Goal: Task Accomplishment & Management: Manage account settings

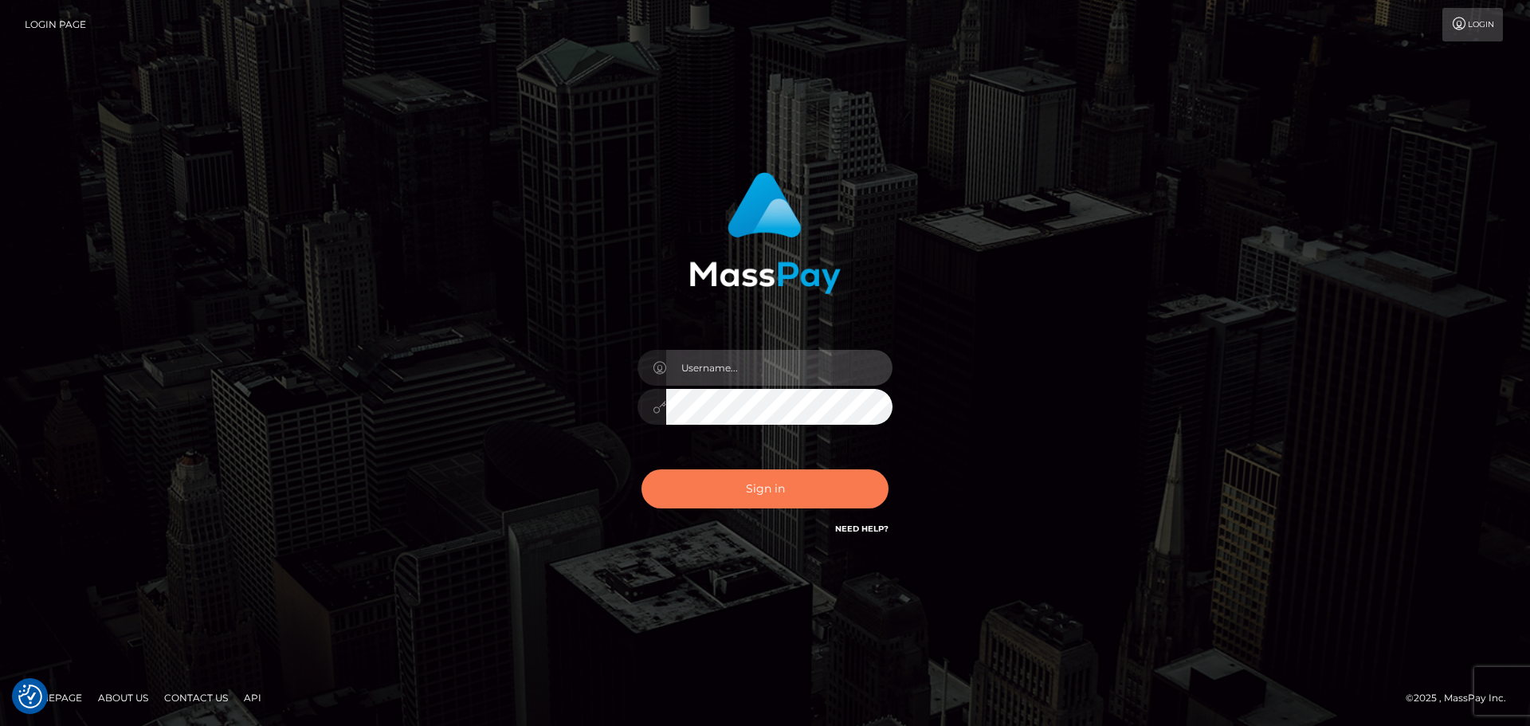
type input "[DOMAIN_NAME]"
click at [804, 480] on button "Sign in" at bounding box center [764, 488] width 247 height 39
type input "constantin.mp"
click at [804, 480] on button "Sign in" at bounding box center [764, 488] width 247 height 39
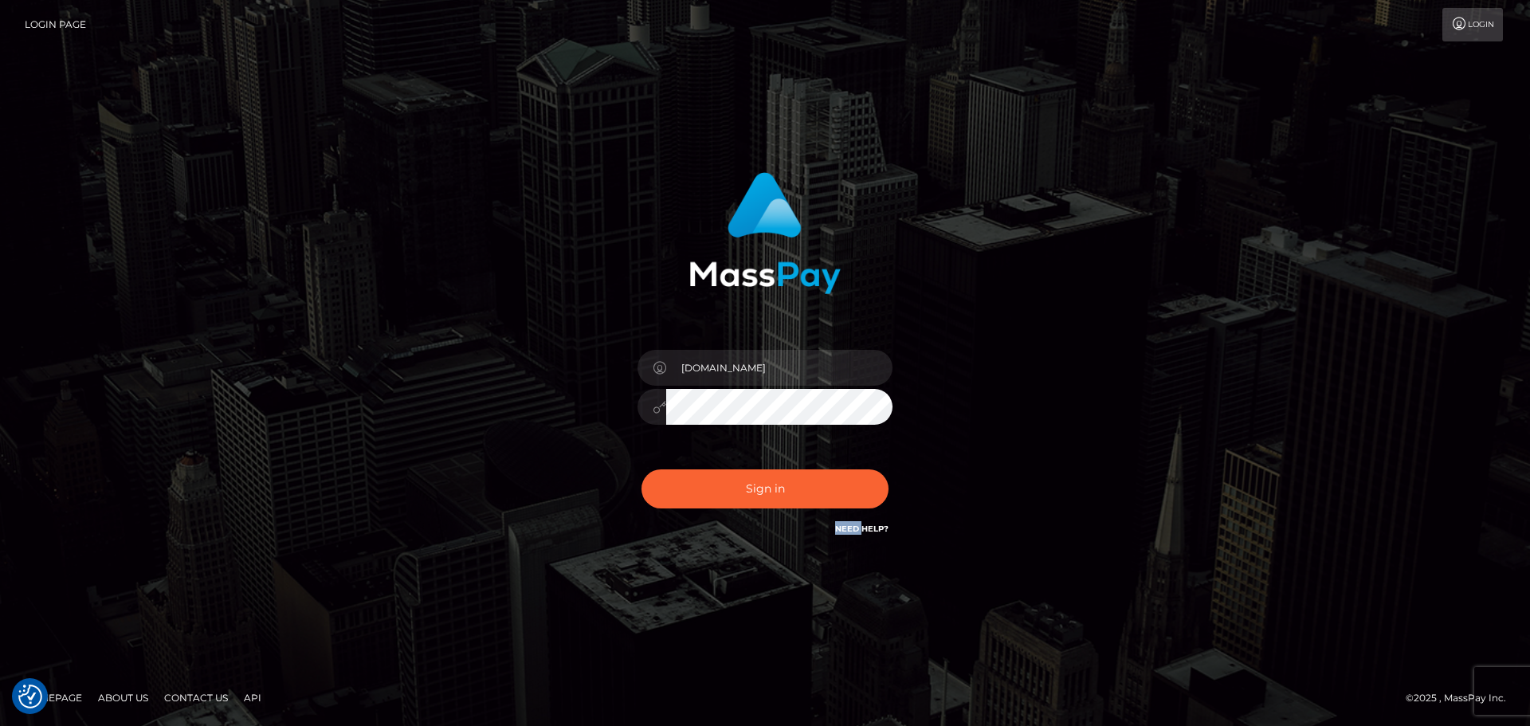
click at [804, 480] on div "Sign in Need Help?" at bounding box center [764, 495] width 279 height 71
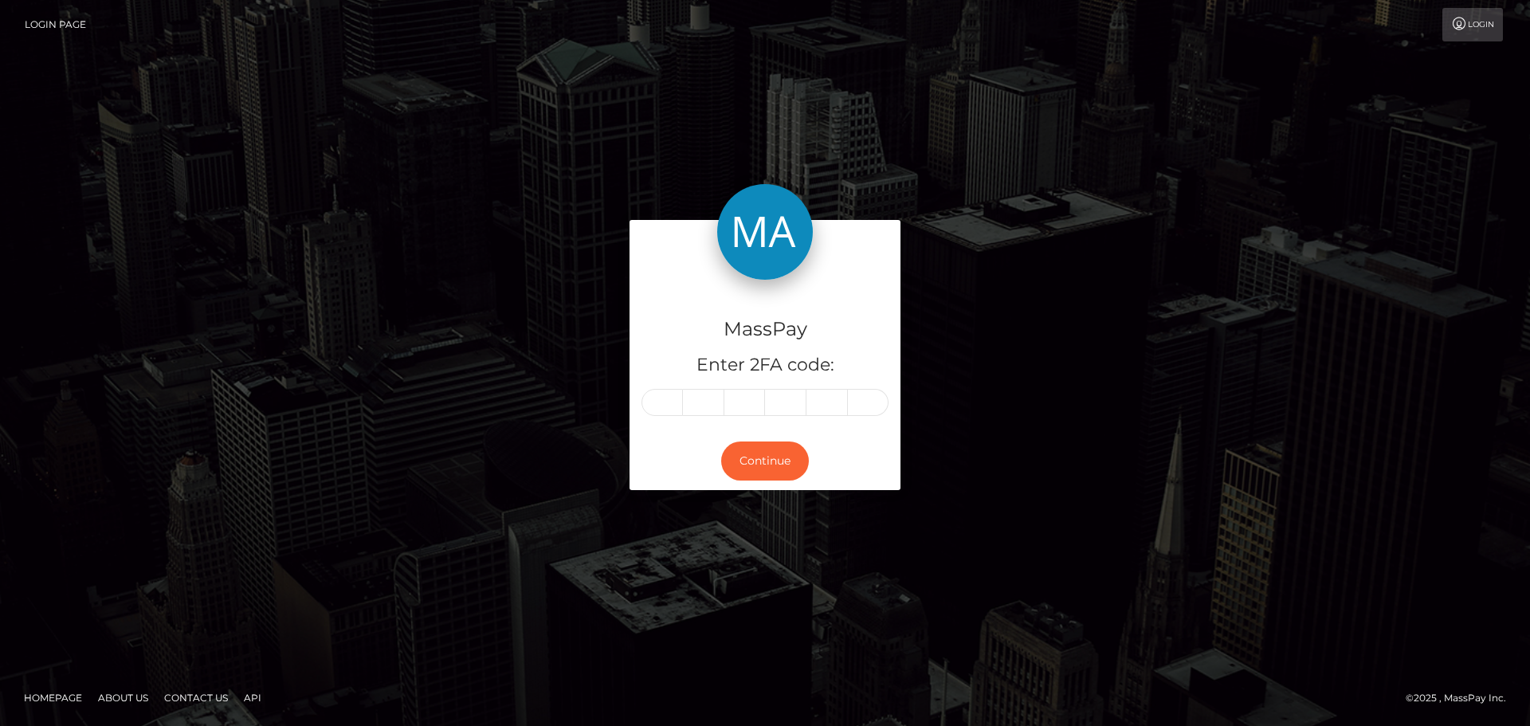
click at [521, 315] on div "MassPay Enter 2FA code: Continue" at bounding box center [765, 363] width 908 height 286
click at [672, 403] on input "text" at bounding box center [661, 402] width 41 height 27
type input "0"
type input "8"
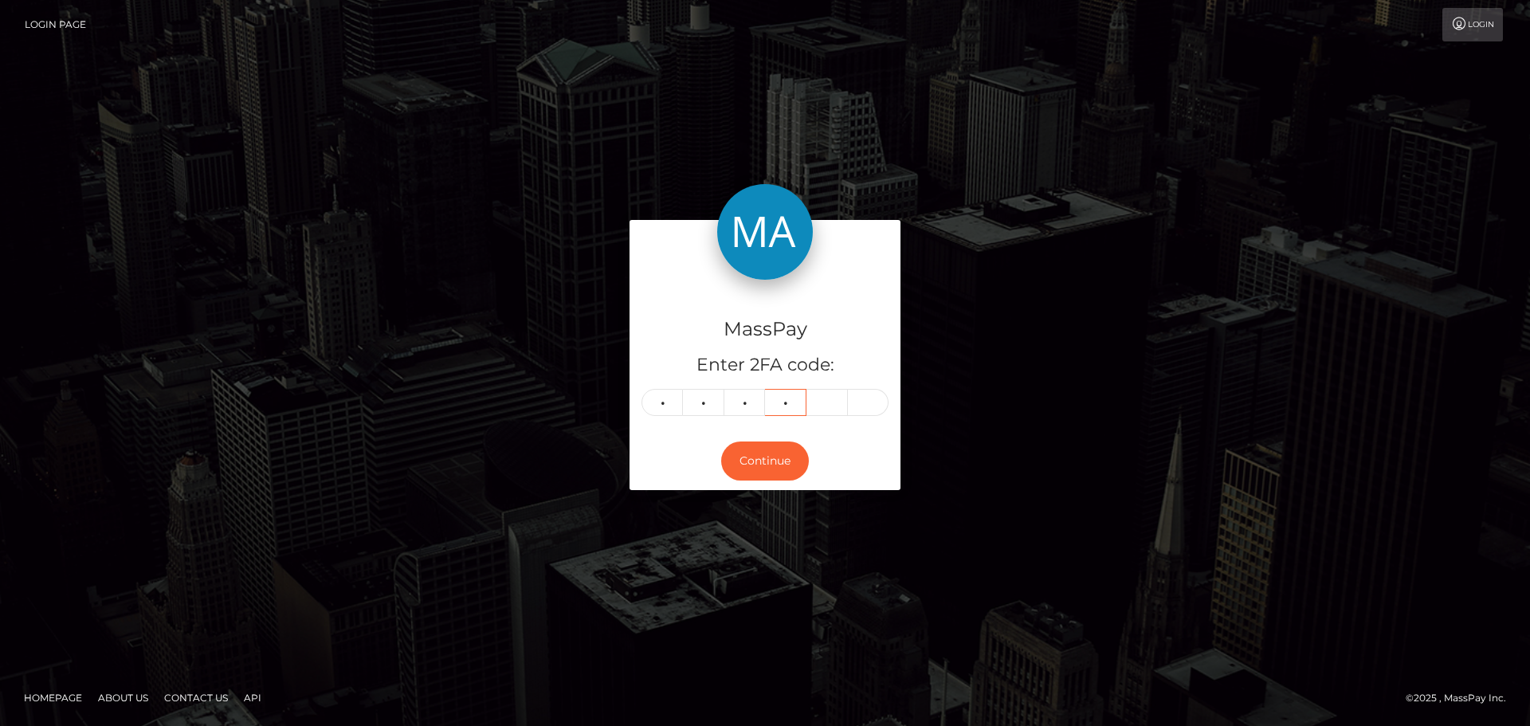
type input "3"
type input "8"
type input "7"
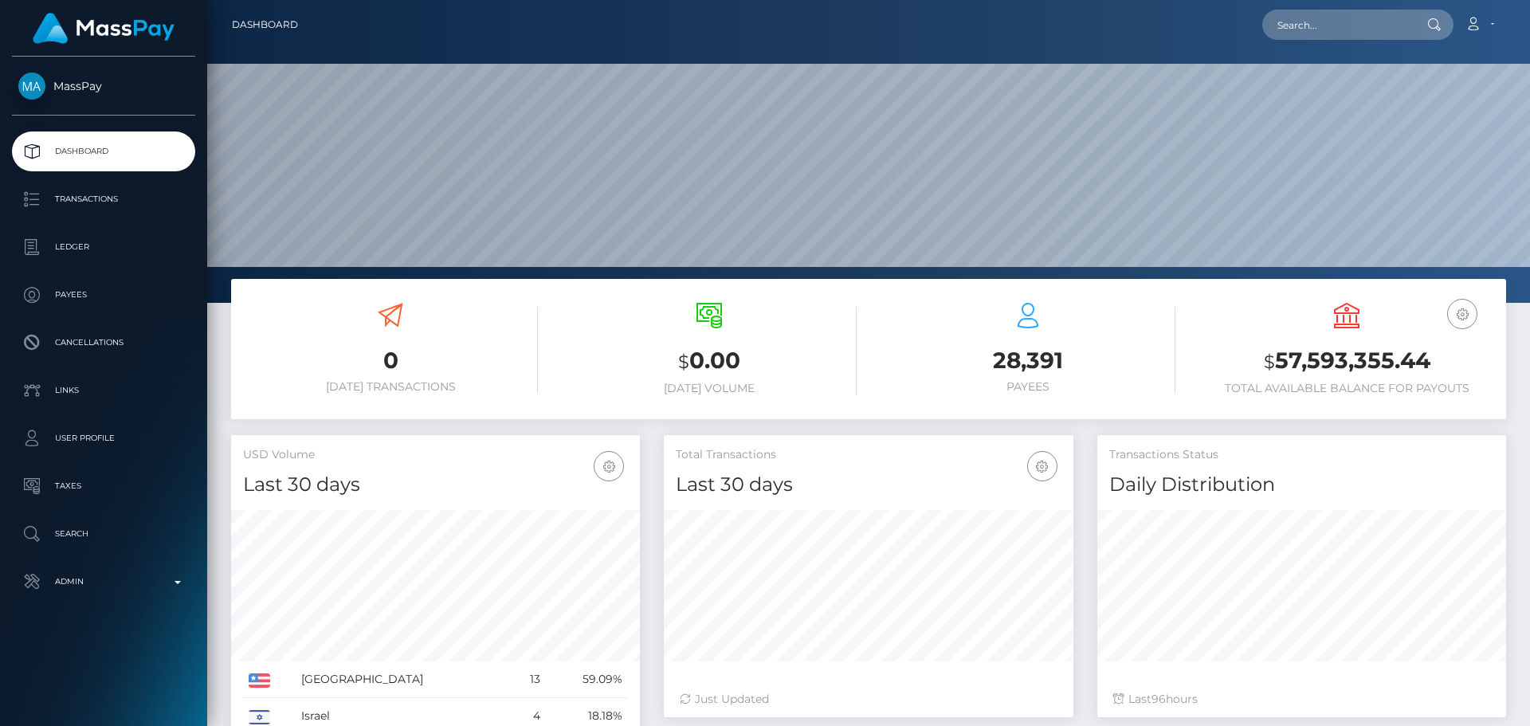
scroll to position [283, 410]
click at [1346, 28] on input "text" at bounding box center [1337, 25] width 150 height 30
paste input "vijaya11shree@gmail.com"
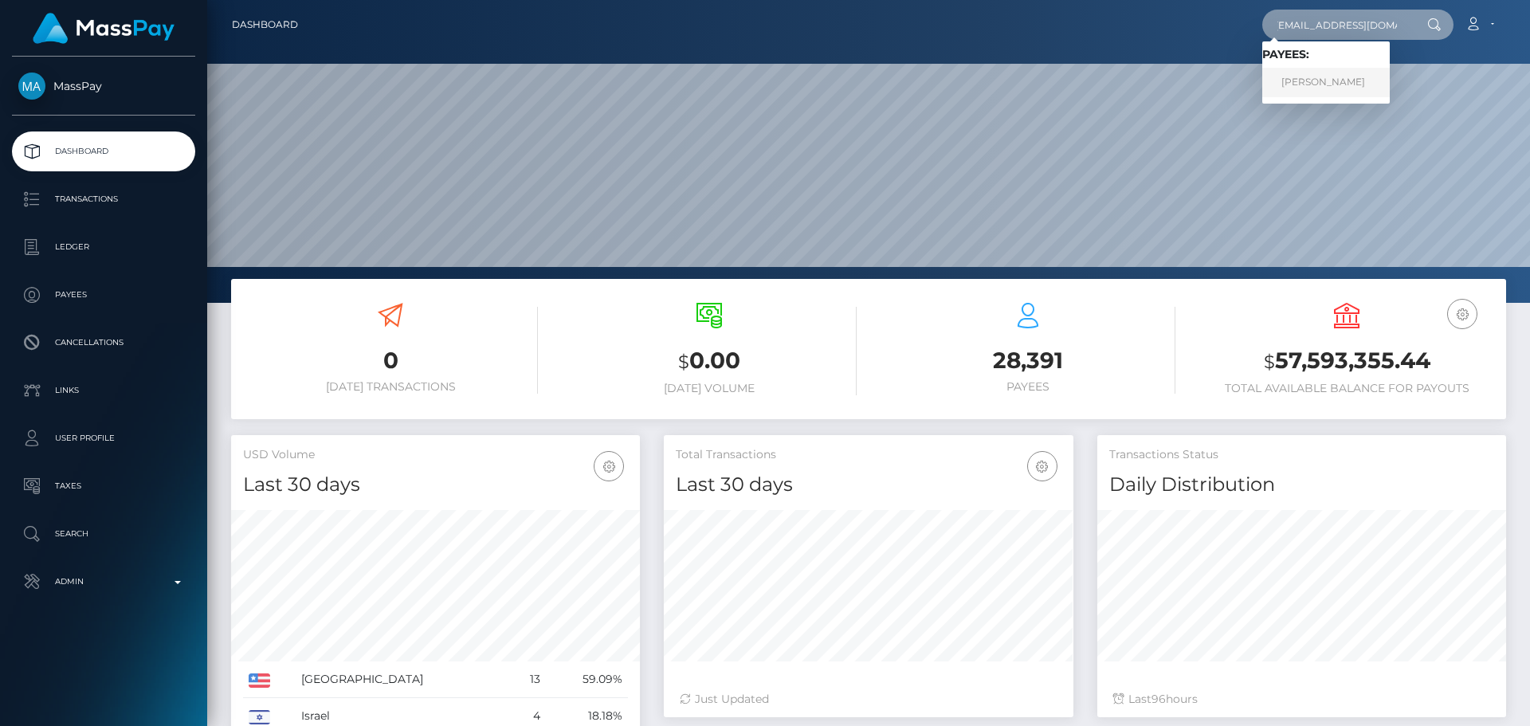
type input "vijaya11shree@gmail.com"
click at [1332, 82] on link "Vijayashree T r" at bounding box center [1325, 82] width 127 height 29
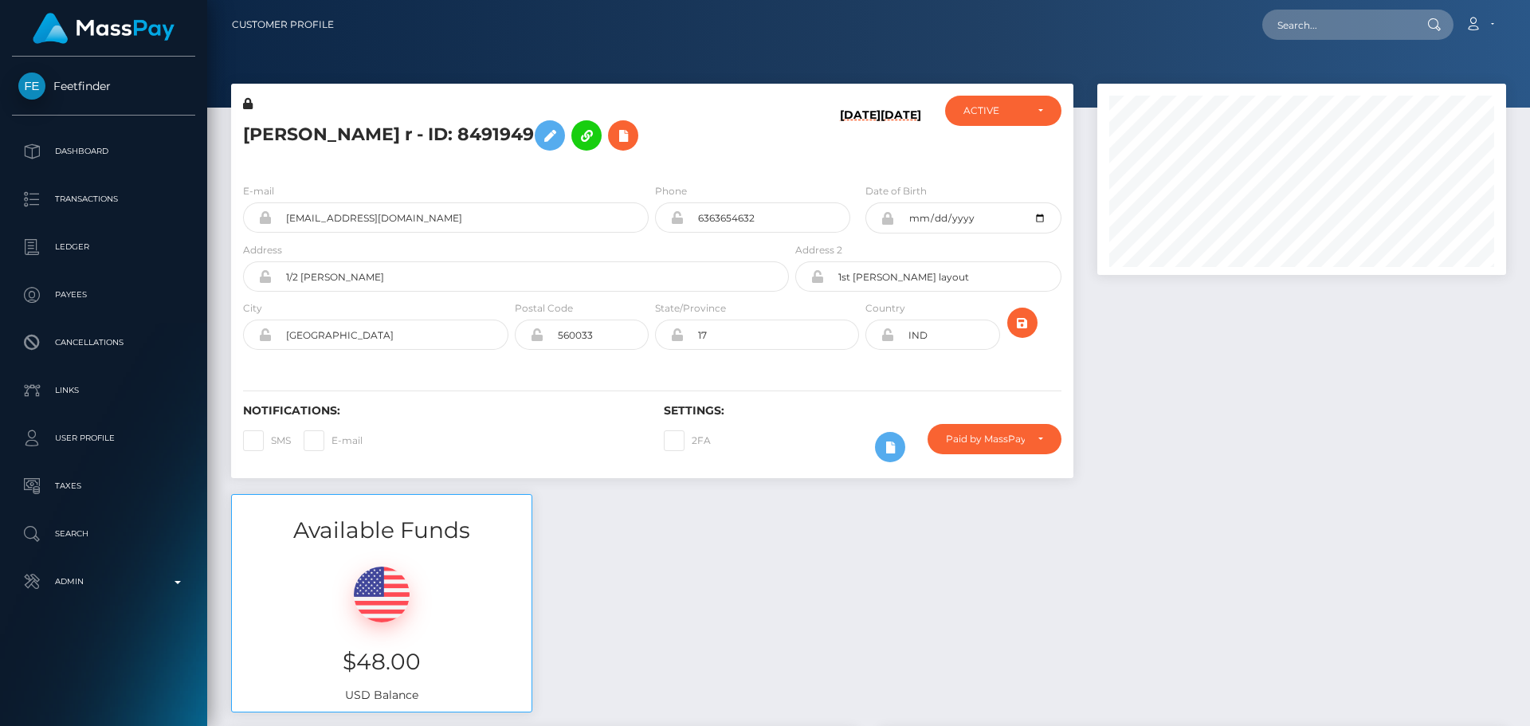
scroll to position [191, 410]
click at [682, 138] on h5 "[PERSON_NAME] r - ID: 8491949" at bounding box center [511, 135] width 537 height 46
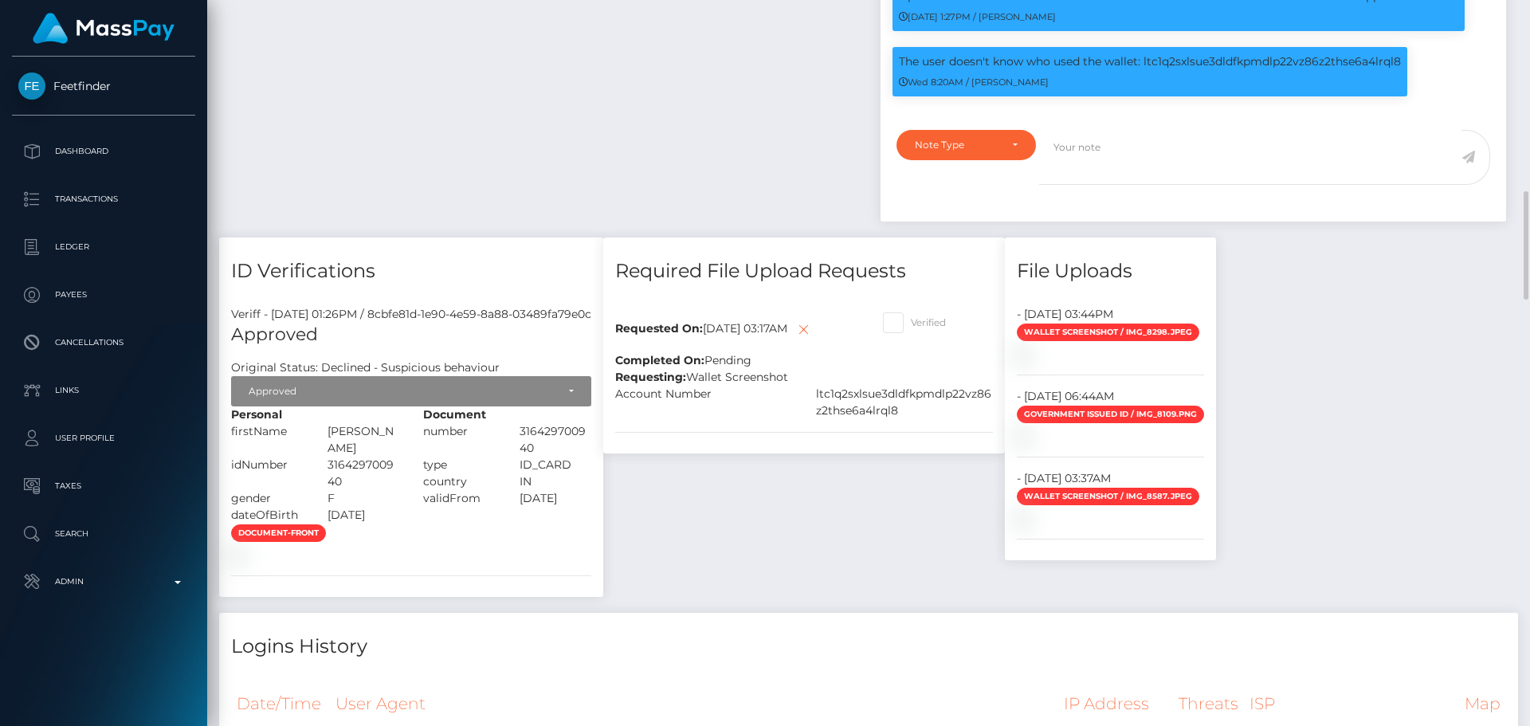
scroll to position [1195, 0]
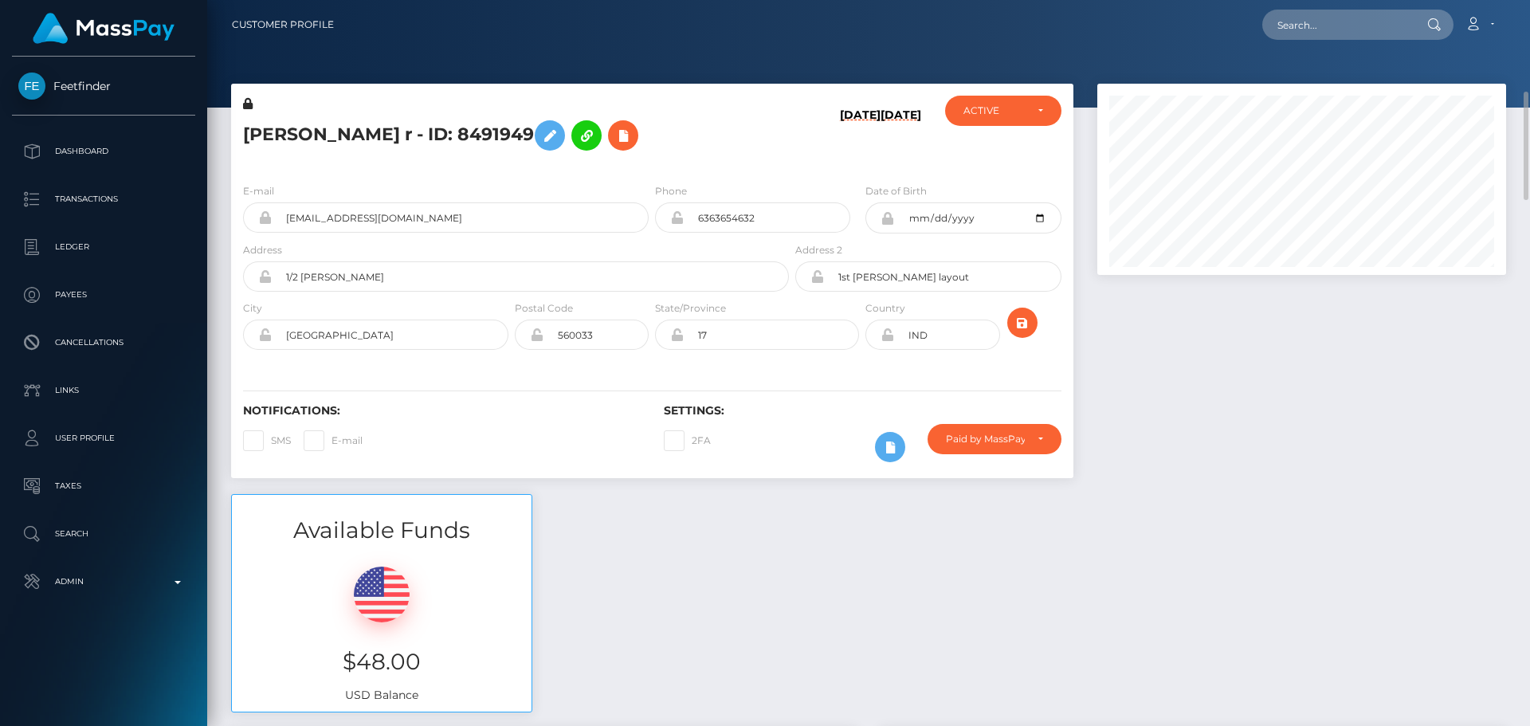
scroll to position [239, 0]
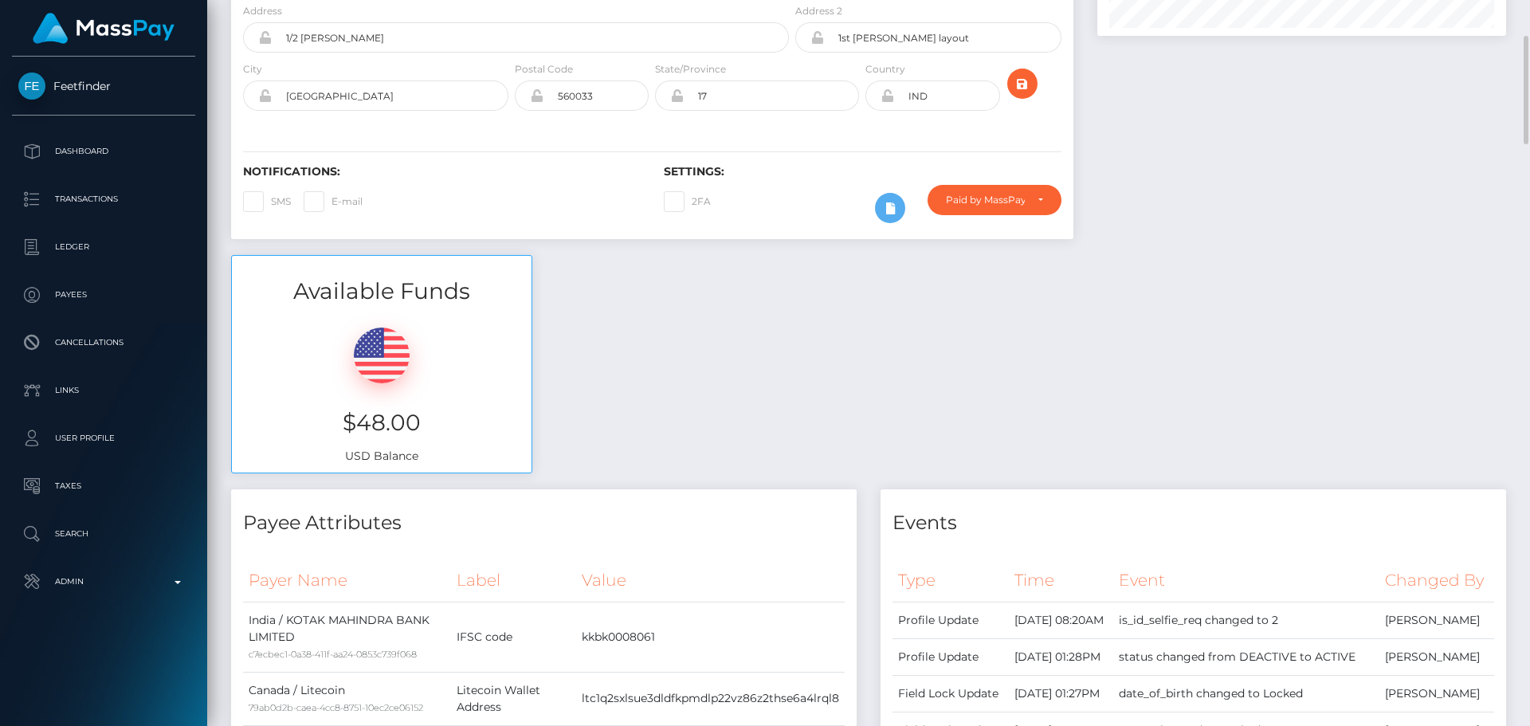
click at [752, 312] on div "Available Funds $48.00 USD Balance" at bounding box center [868, 372] width 1299 height 234
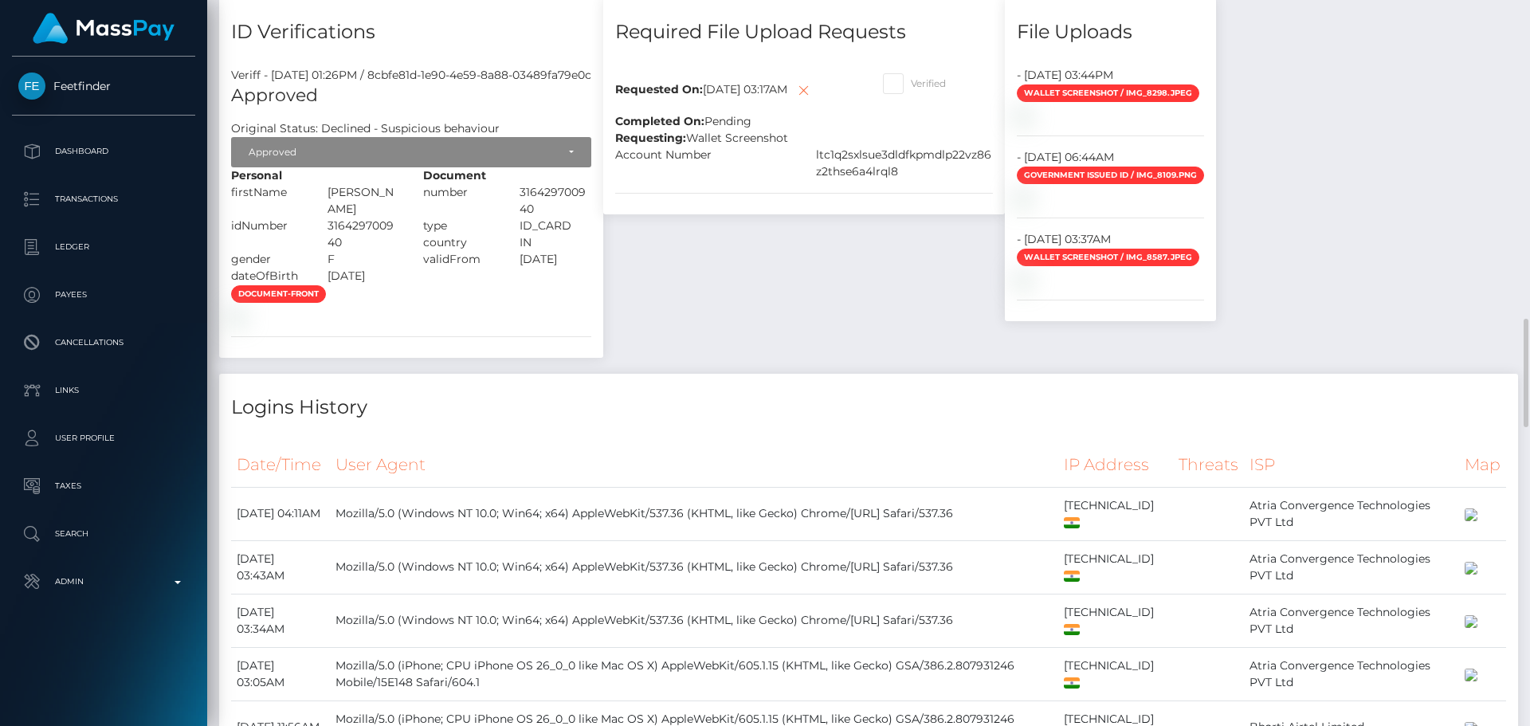
scroll to position [1673, 0]
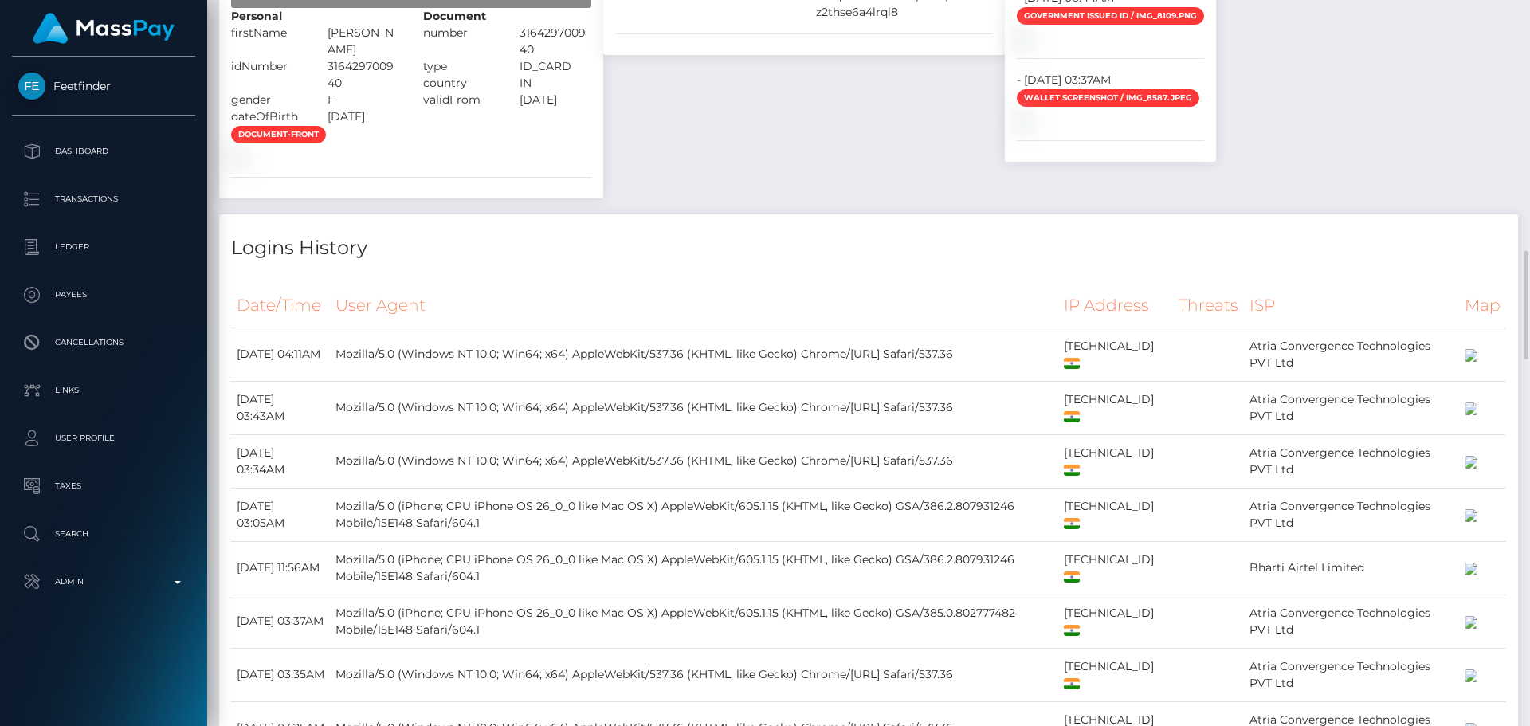
click at [559, 164] on div "document-front" at bounding box center [411, 144] width 384 height 39
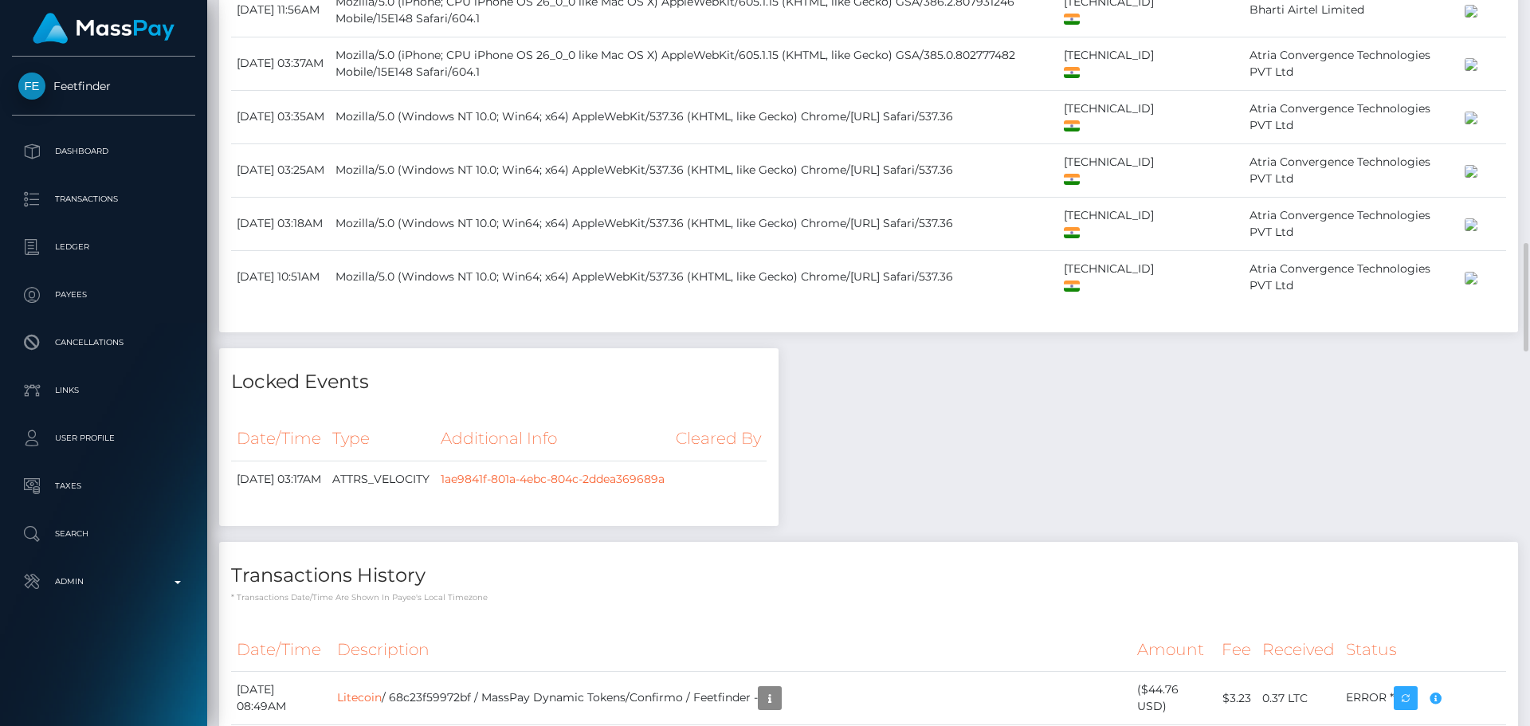
scroll to position [2151, 0]
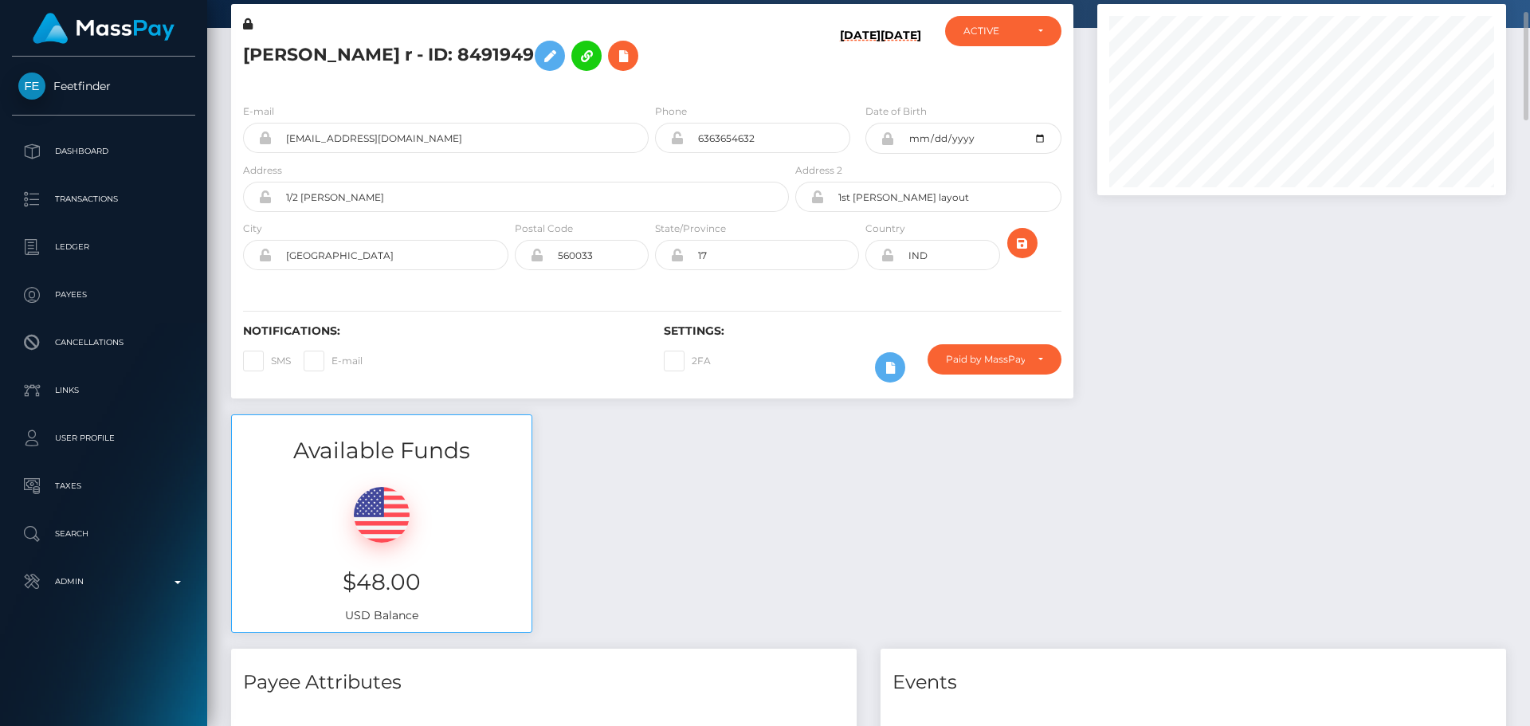
scroll to position [0, 0]
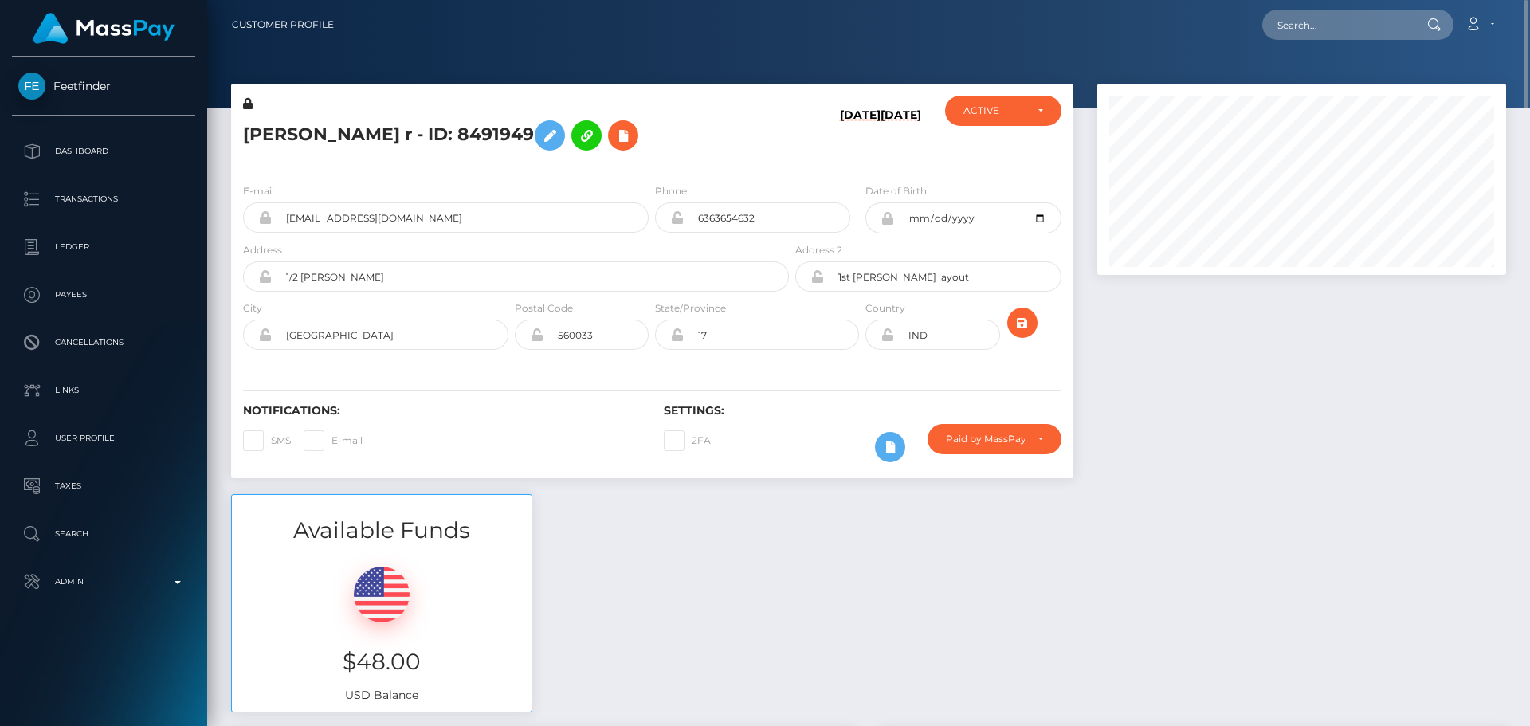
click at [700, 169] on div "Vijayashree T r - ID: 8491949" at bounding box center [511, 133] width 561 height 75
click at [986, 437] on div "Paid by MassPay" at bounding box center [985, 439] width 79 height 13
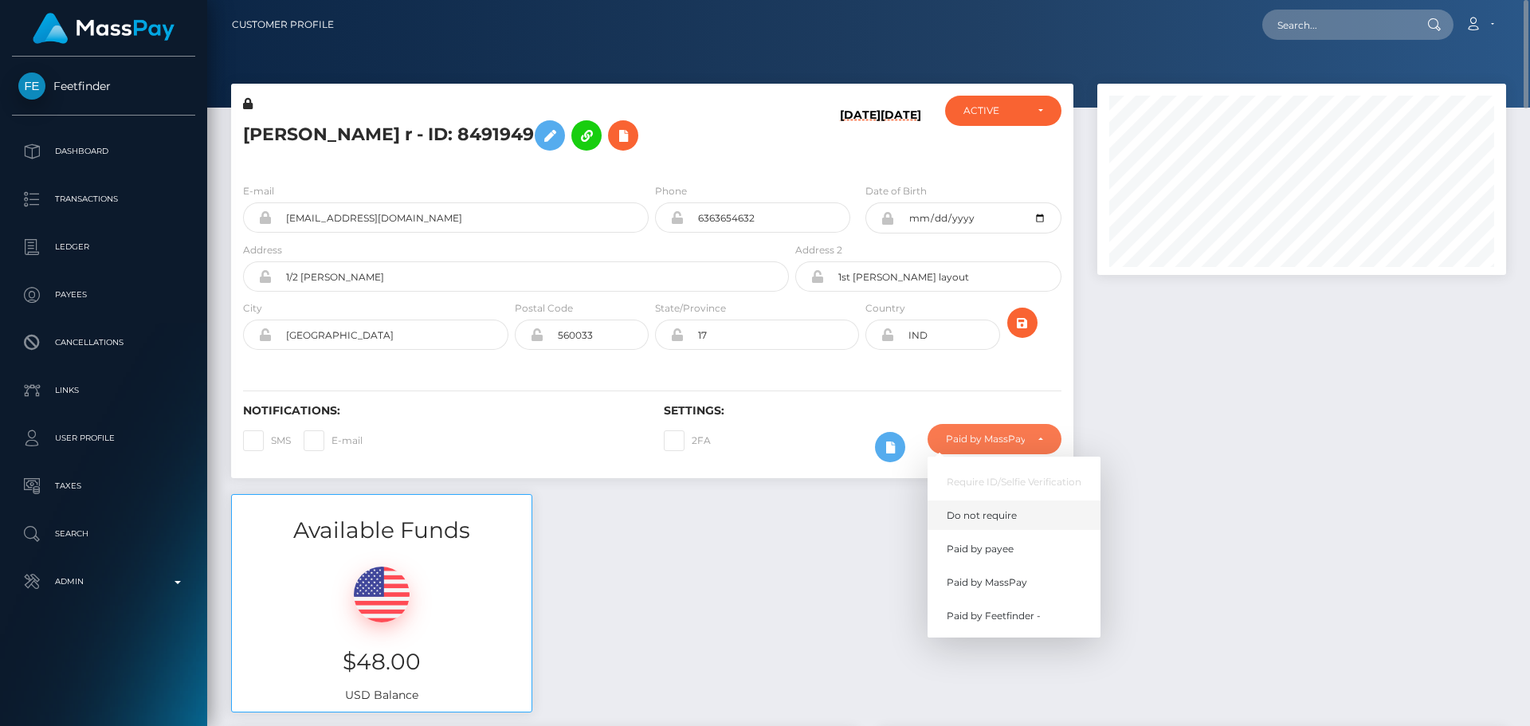
click at [982, 510] on span "Do not require" at bounding box center [982, 515] width 70 height 14
select select "0"
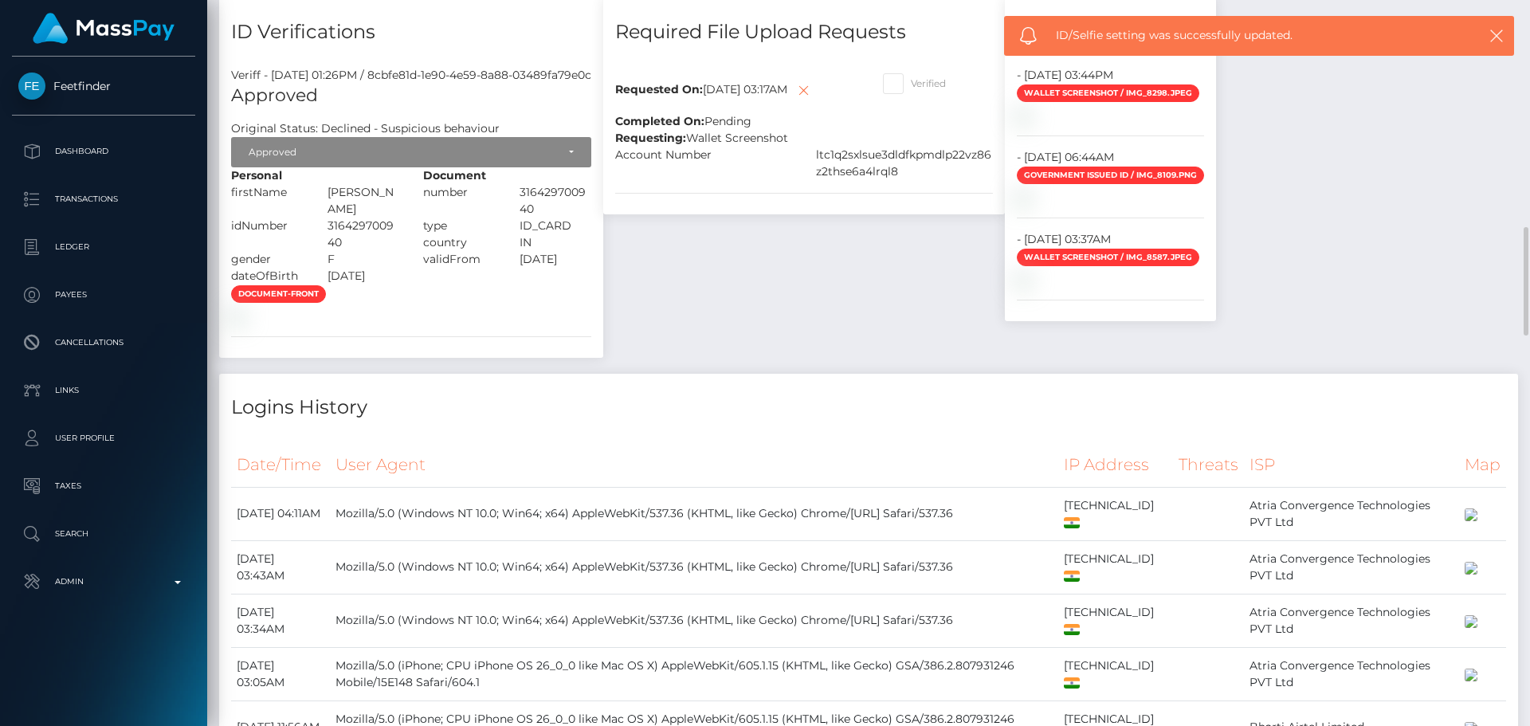
scroll to position [1434, 0]
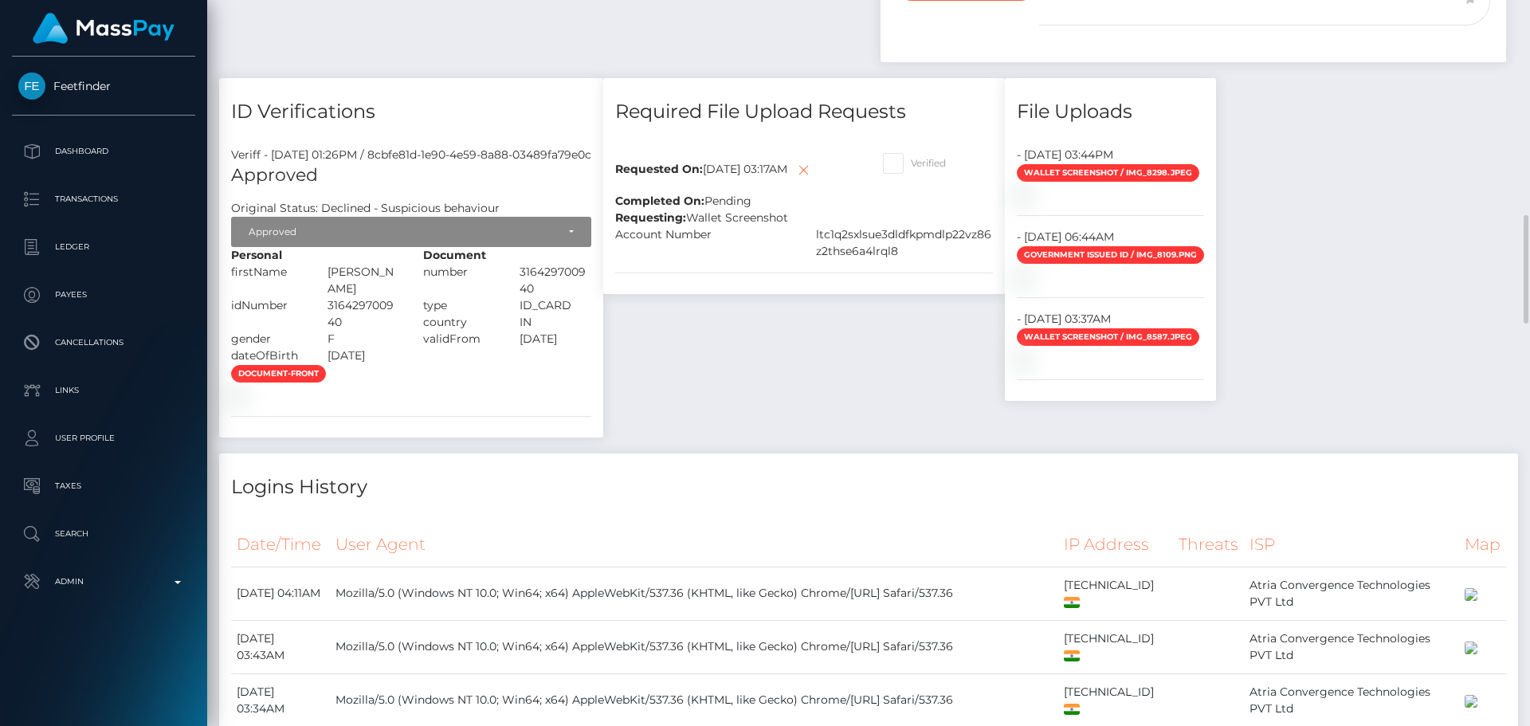
click at [911, 169] on span at bounding box center [911, 163] width 0 height 12
click at [921, 163] on input "Verified" at bounding box center [916, 158] width 10 height 10
checkbox input "true"
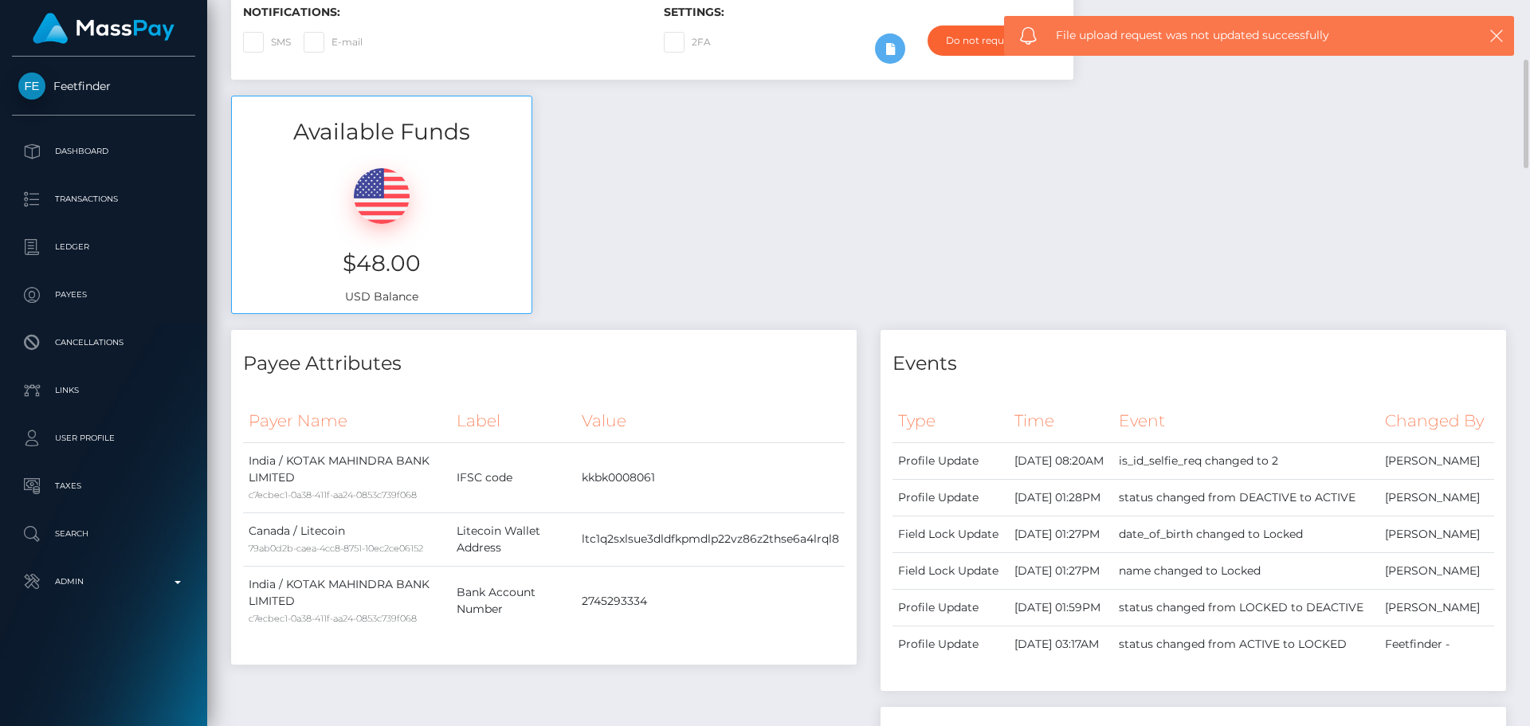
scroll to position [0, 0]
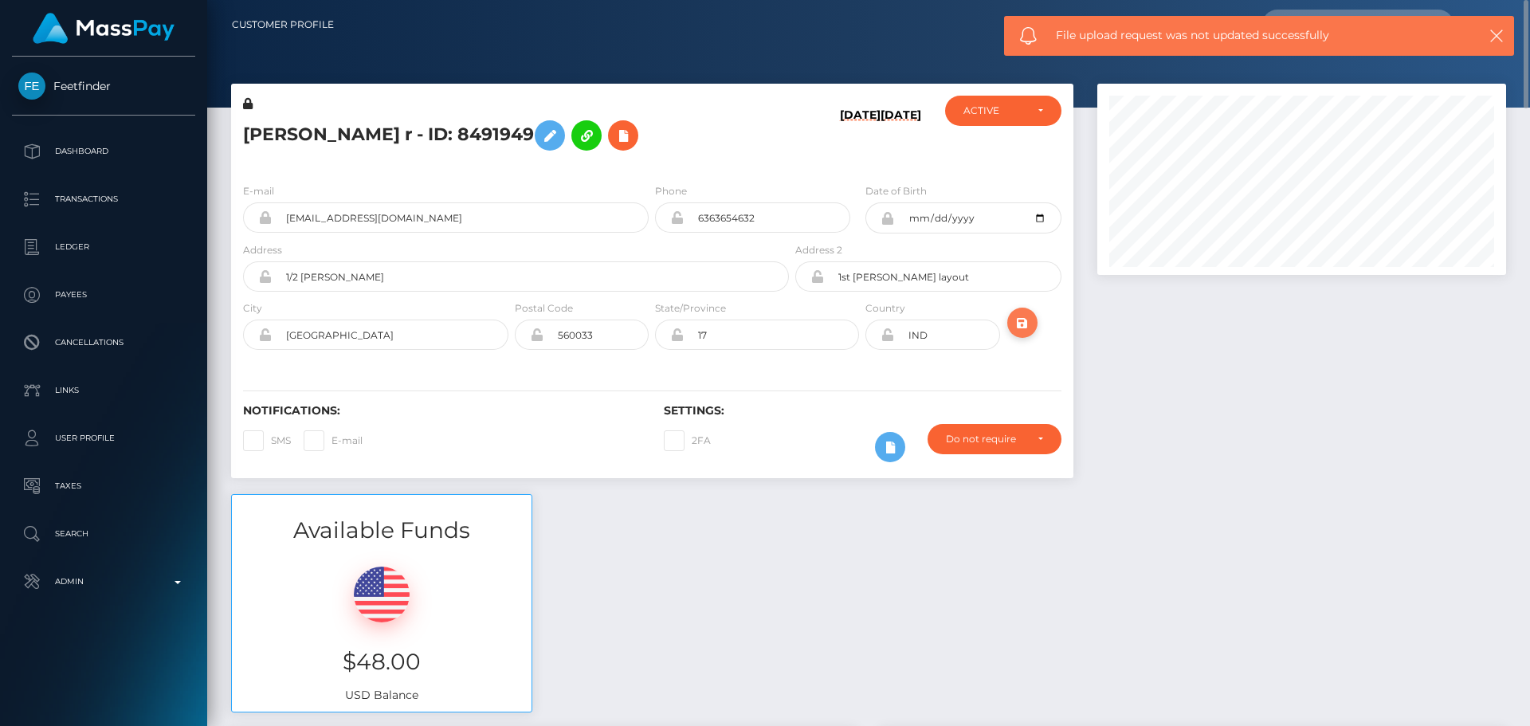
click at [1021, 323] on icon "submit" at bounding box center [1022, 323] width 19 height 20
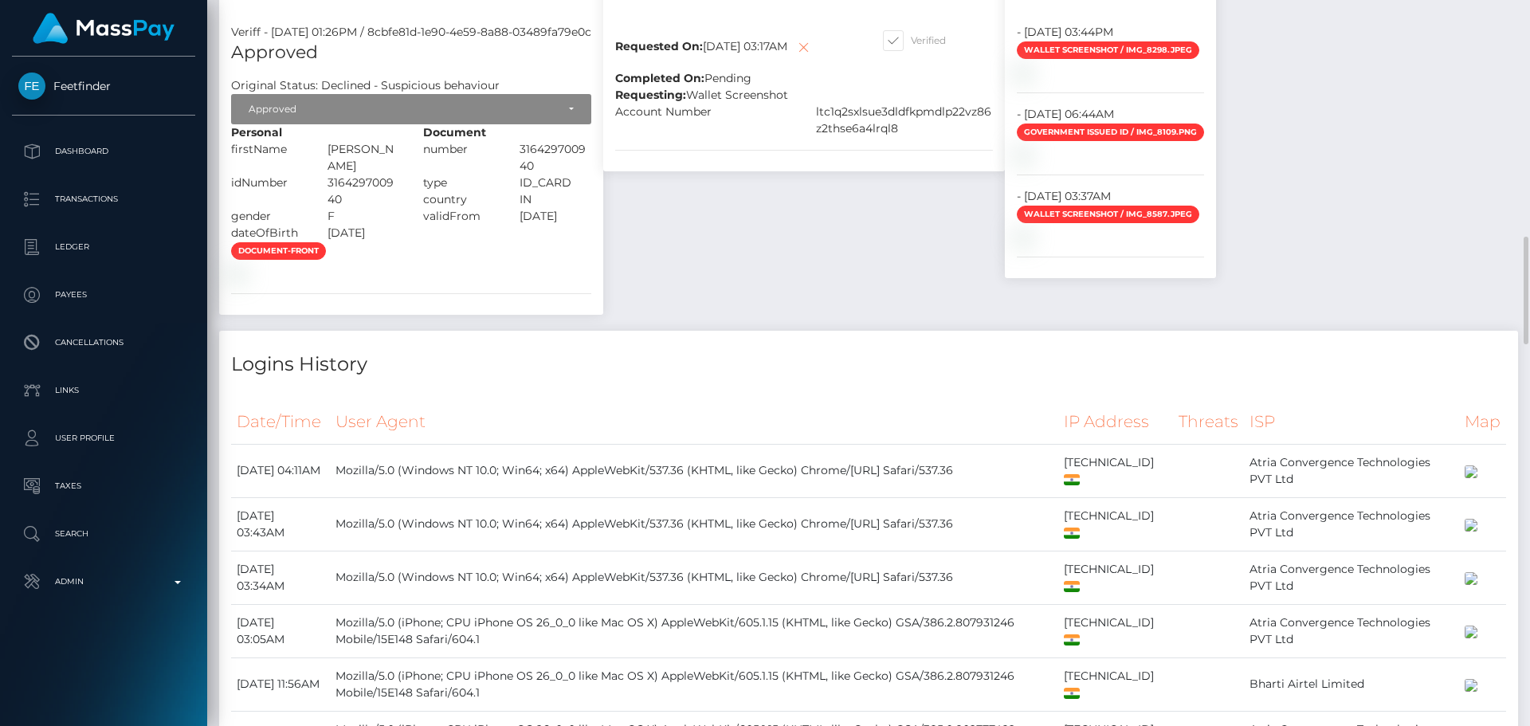
scroll to position [191, 410]
click at [794, 57] on icon at bounding box center [803, 47] width 19 height 20
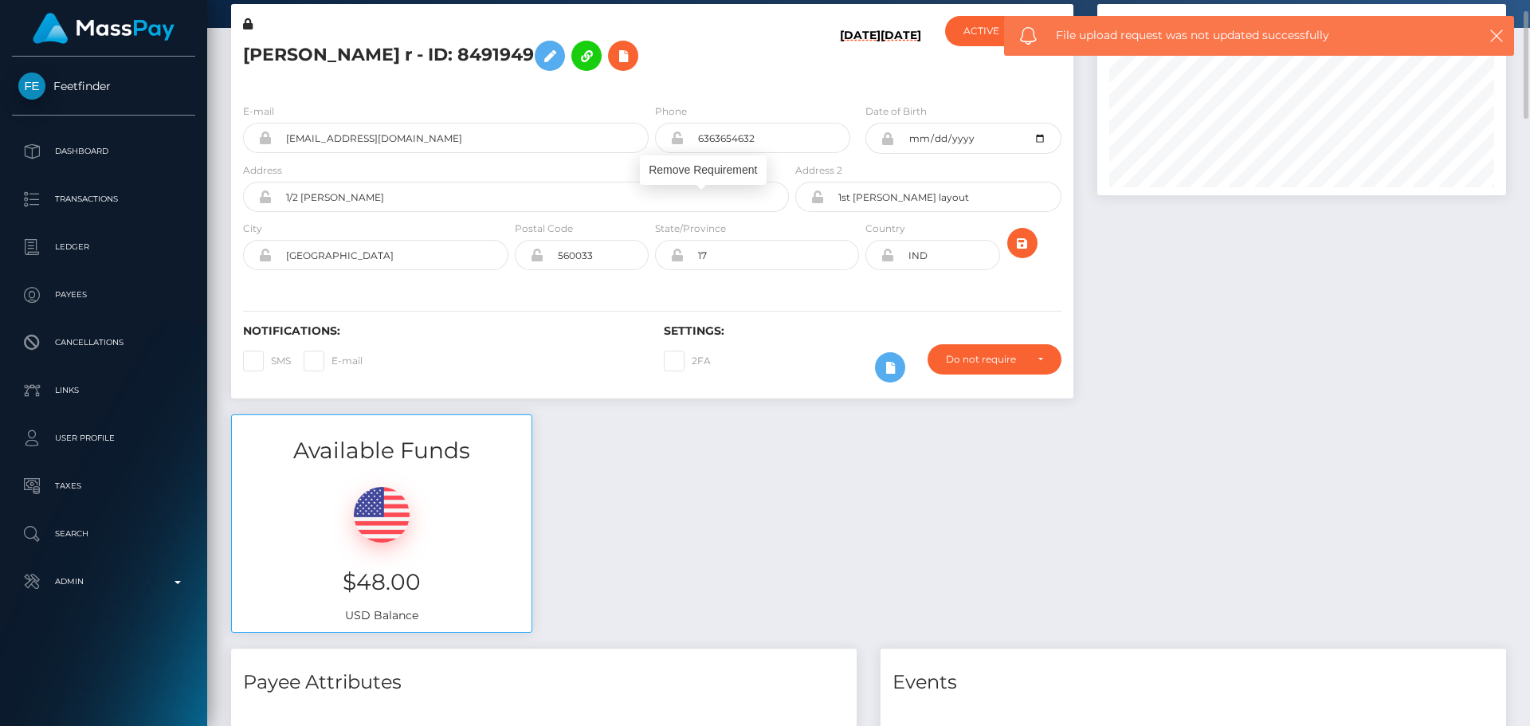
scroll to position [0, 0]
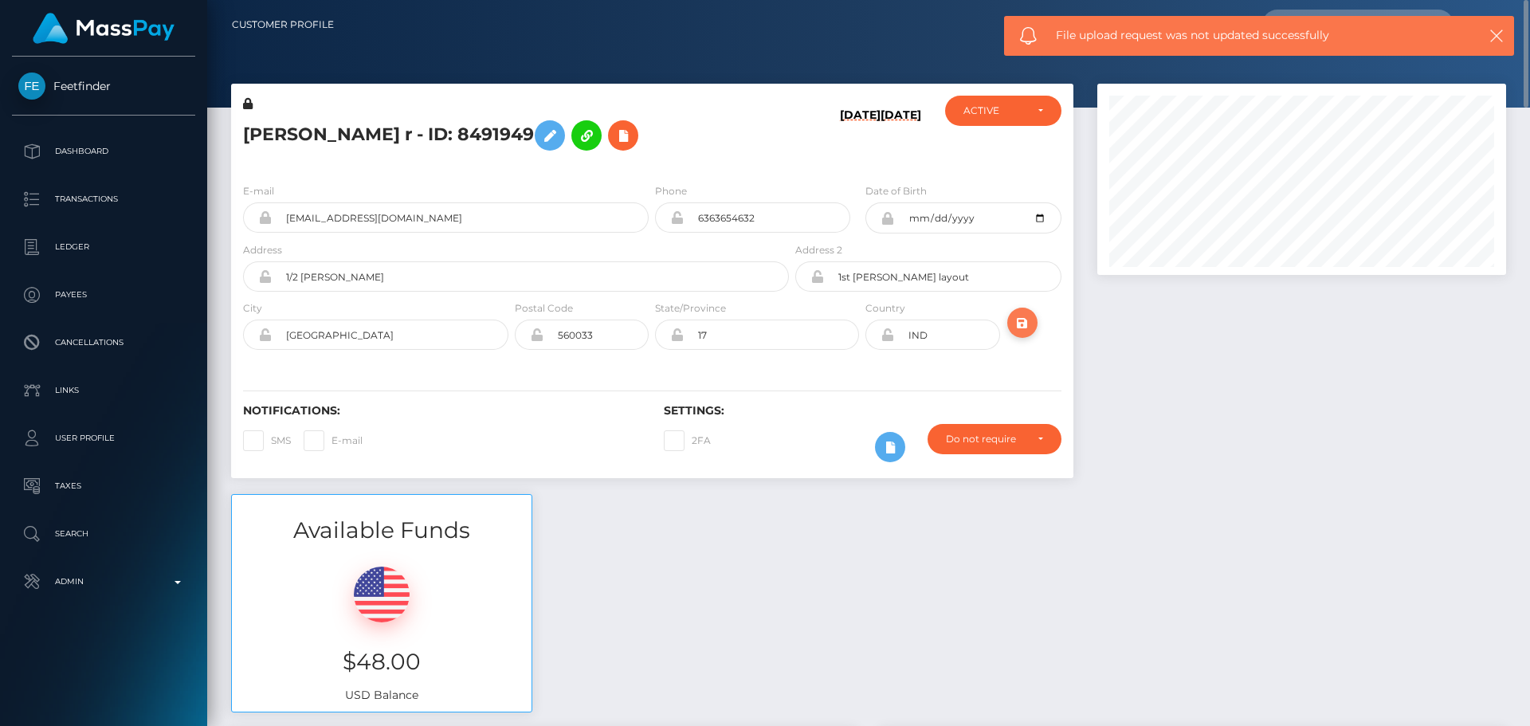
click at [1017, 311] on button "submit" at bounding box center [1022, 323] width 30 height 30
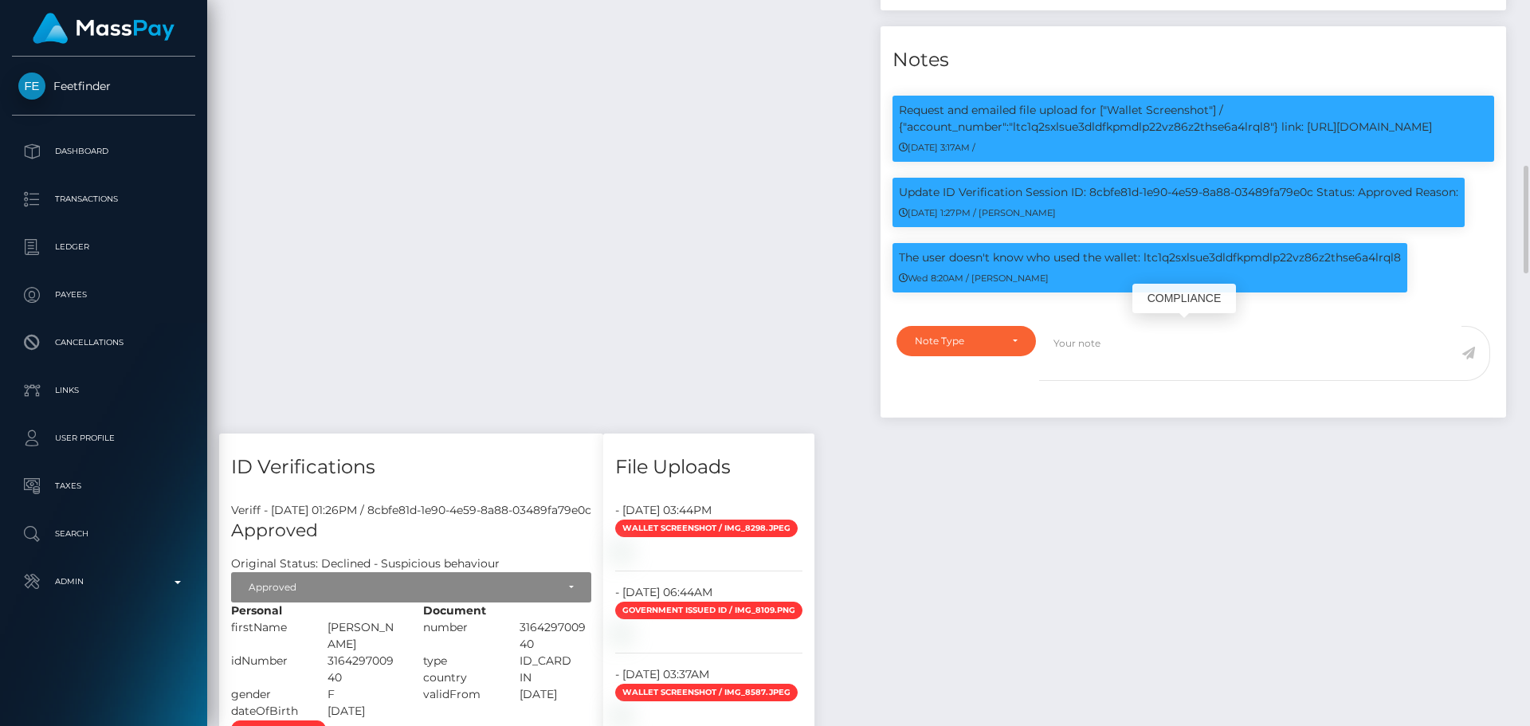
scroll to position [191, 410]
click at [1187, 201] on p "Update ID Verification Session ID: 8cbfe81d-1e90-4e59-8a88-03489fa79e0c Status:…" at bounding box center [1178, 192] width 559 height 17
click at [1102, 135] on p "Request and emailed file upload for ["Wallet Screenshot"] / {"account_number":"…" at bounding box center [1193, 118] width 589 height 33
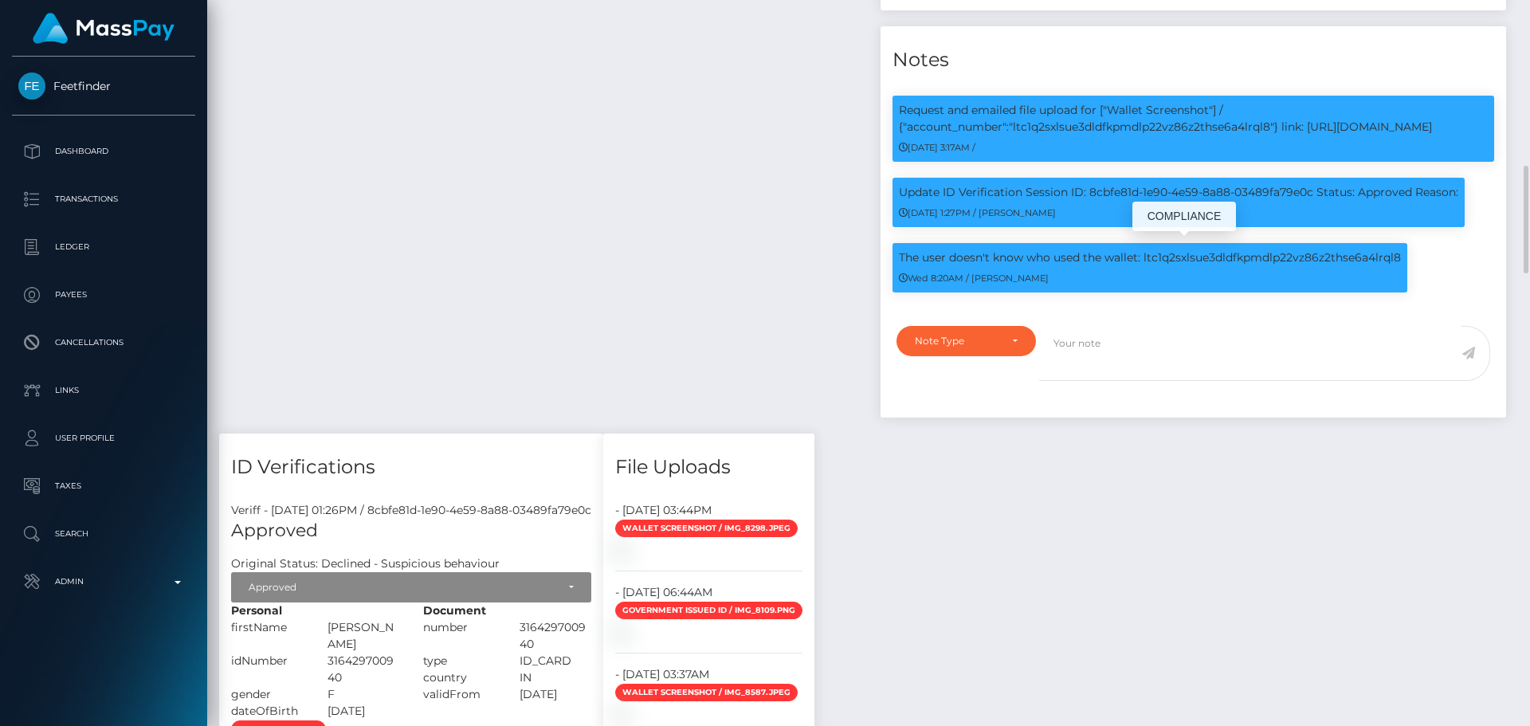
copy p "ltc1q2sxlsue3dldfkpmdlp22vz86z2thse6a4lrql8"
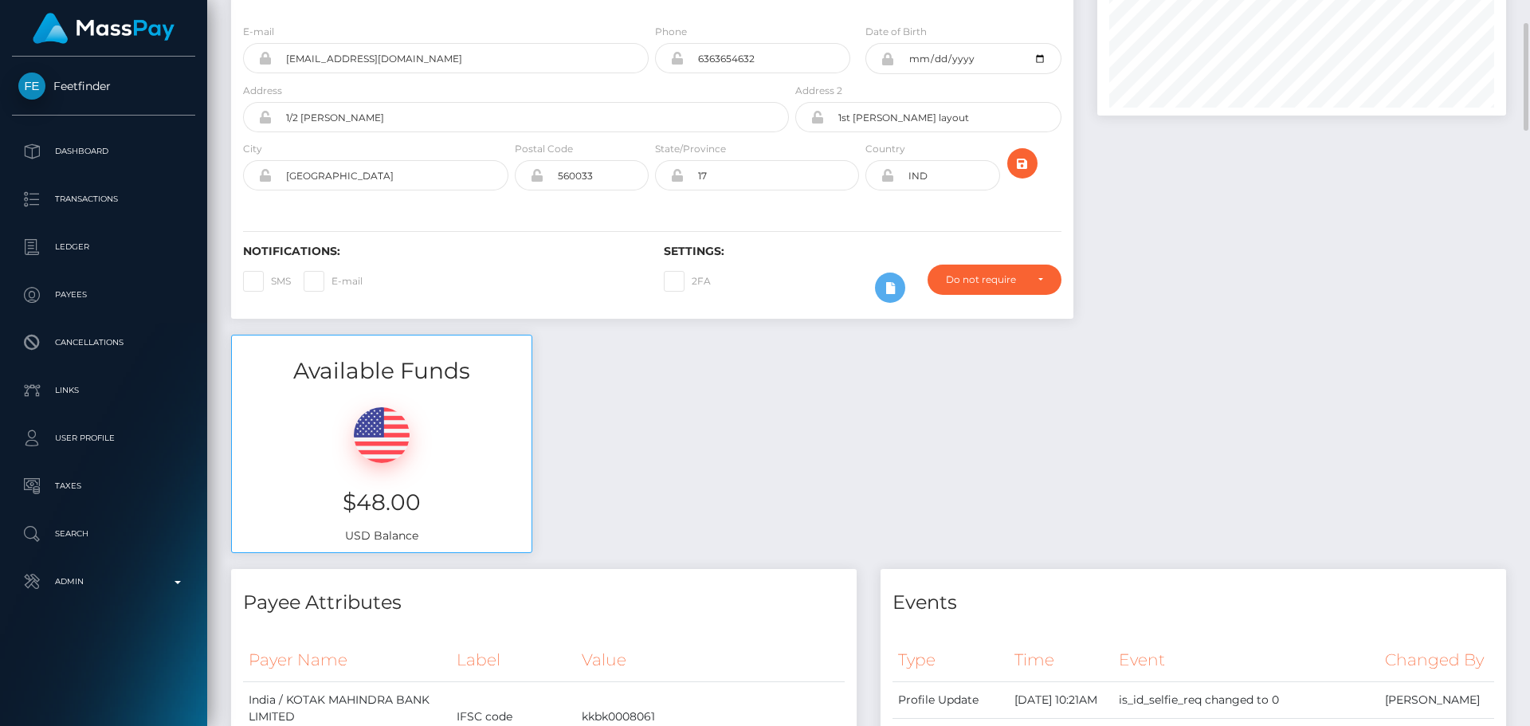
scroll to position [0, 0]
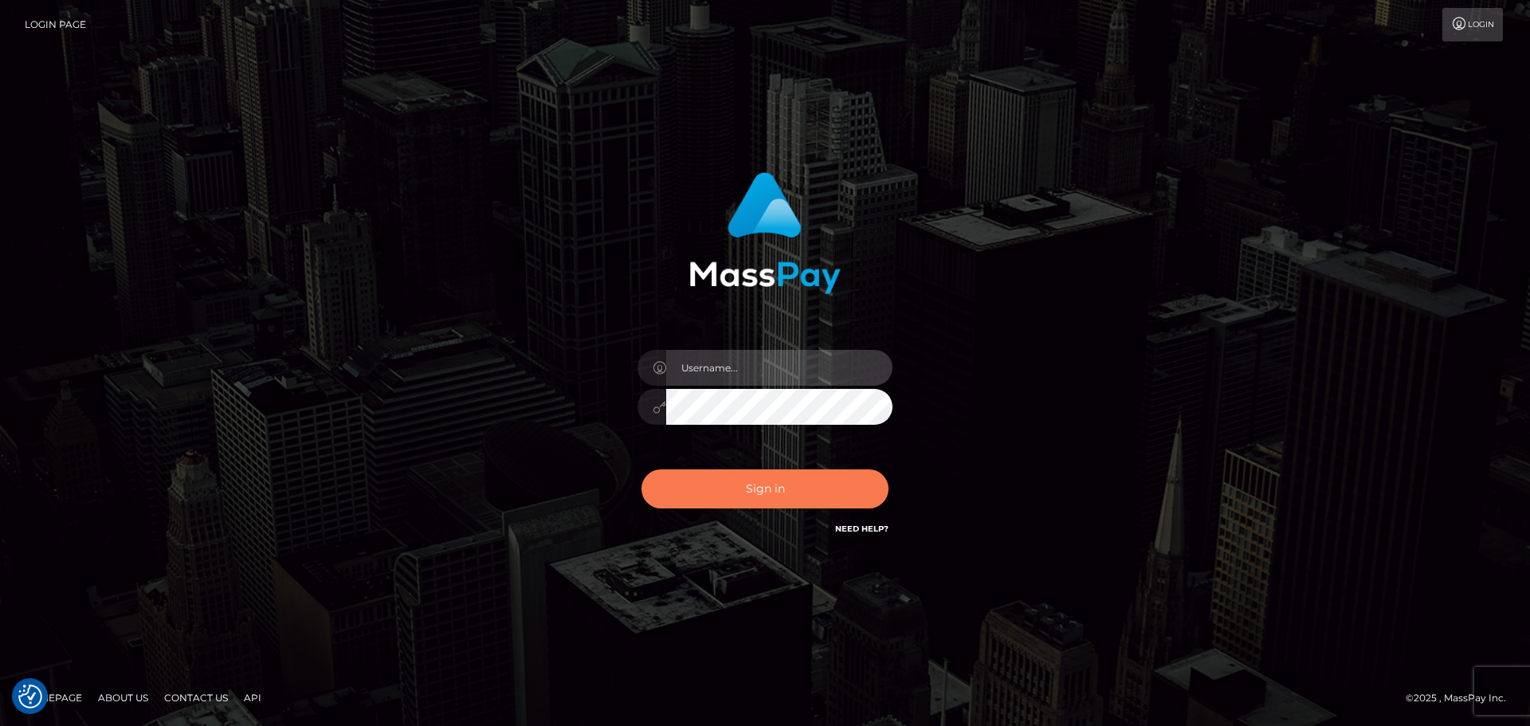
type input "[DOMAIN_NAME]"
click at [805, 486] on button "Sign in" at bounding box center [764, 488] width 247 height 39
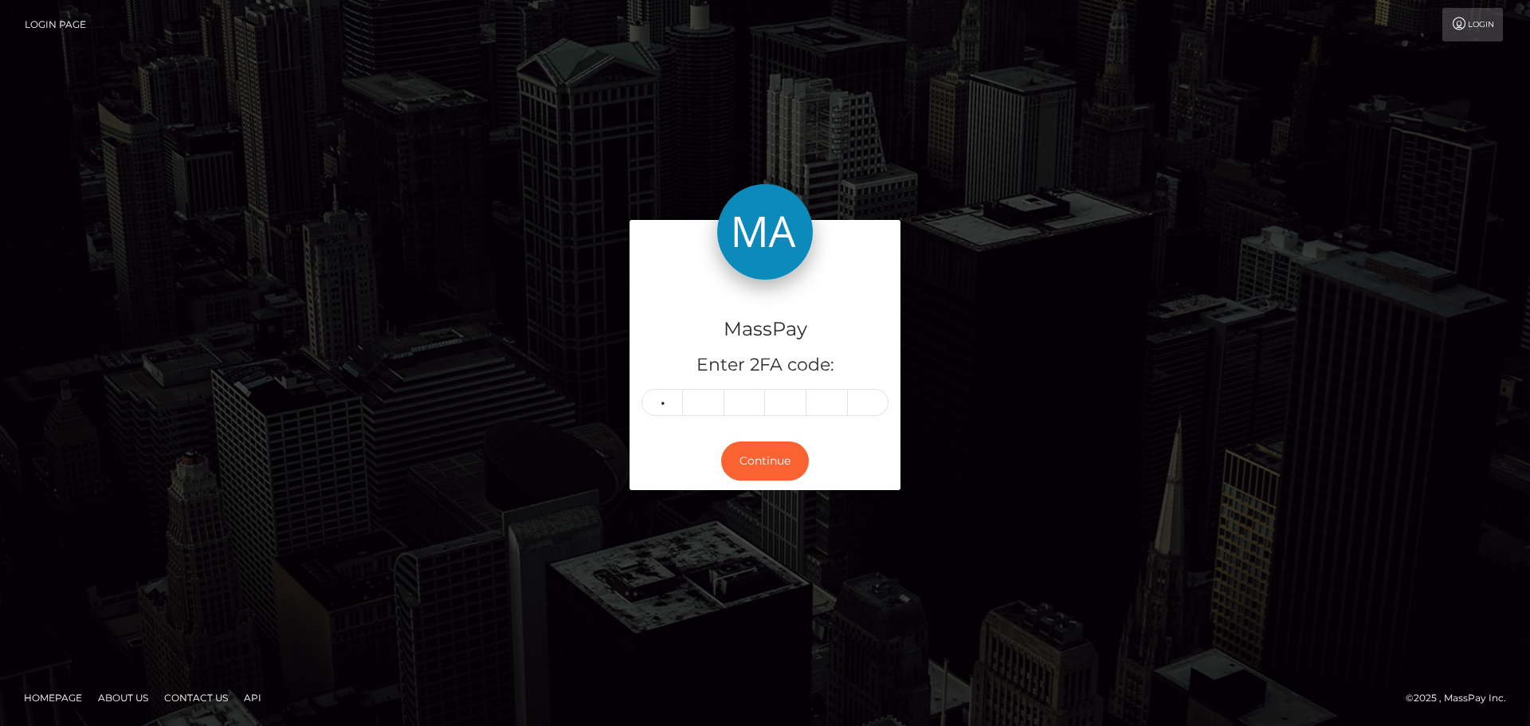
type input "9"
type input "1"
type input "4"
type input "2"
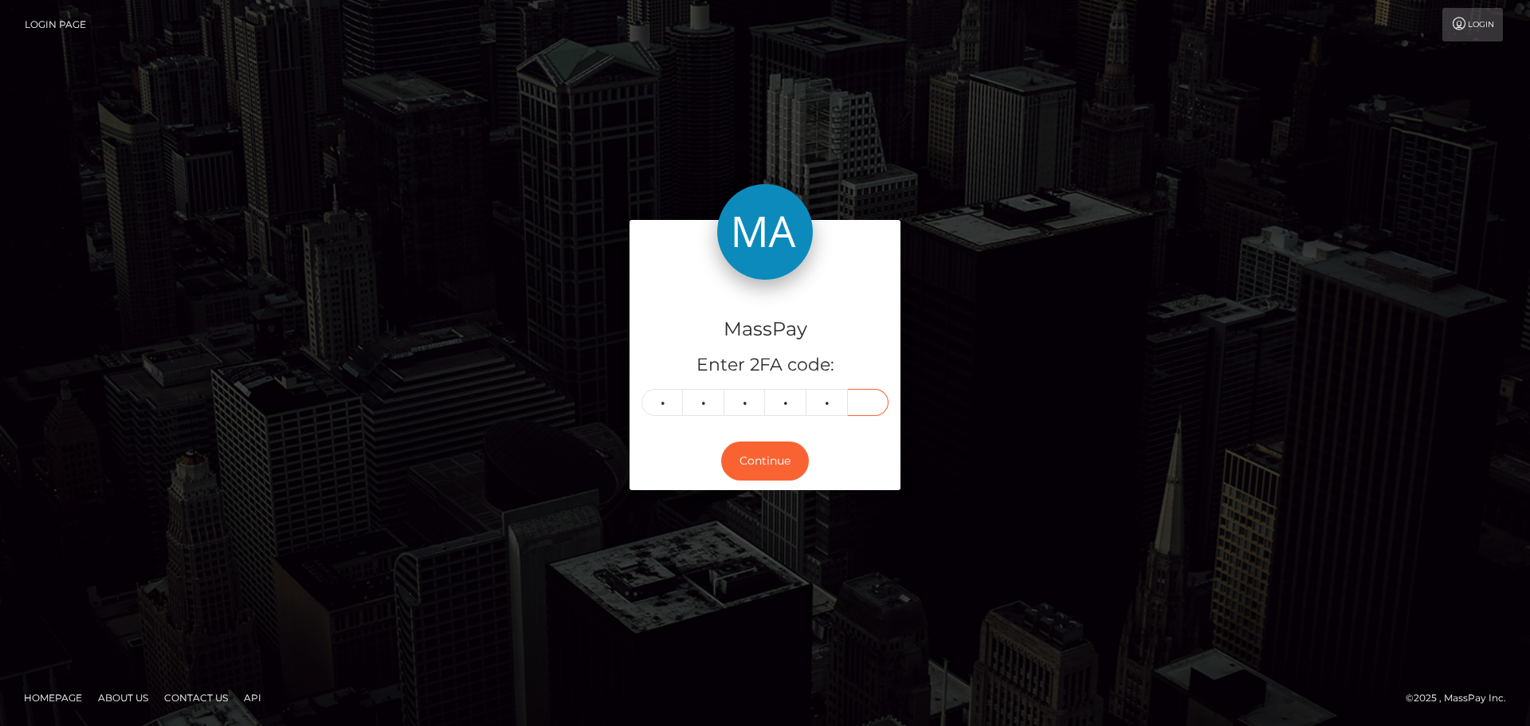
type input "3"
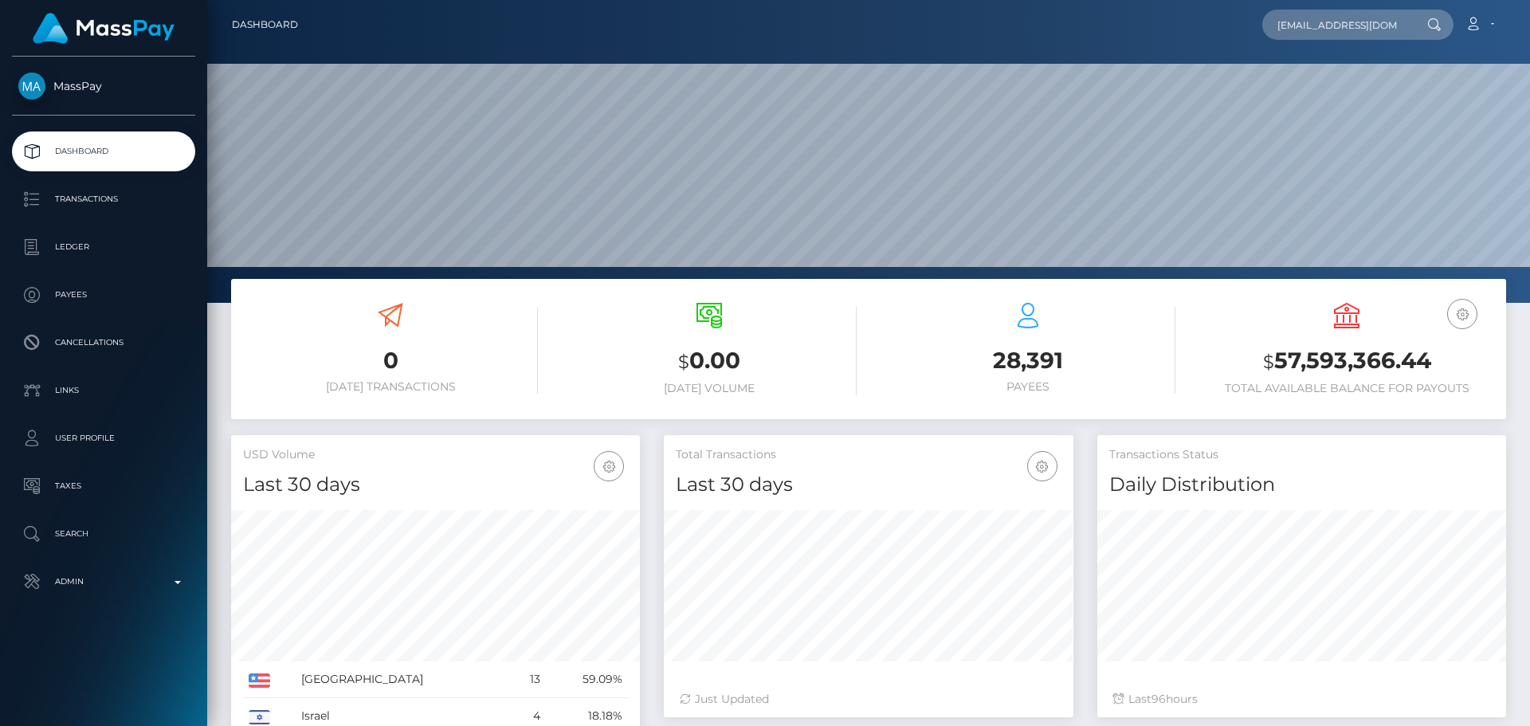
scroll to position [283, 410]
click at [1316, 34] on input "[EMAIL_ADDRESS][DOMAIN_NAME]" at bounding box center [1337, 25] width 150 height 30
type input "@[DOMAIN_NAME]"
click at [1316, 34] on input "@[DOMAIN_NAME]" at bounding box center [1337, 25] width 150 height 30
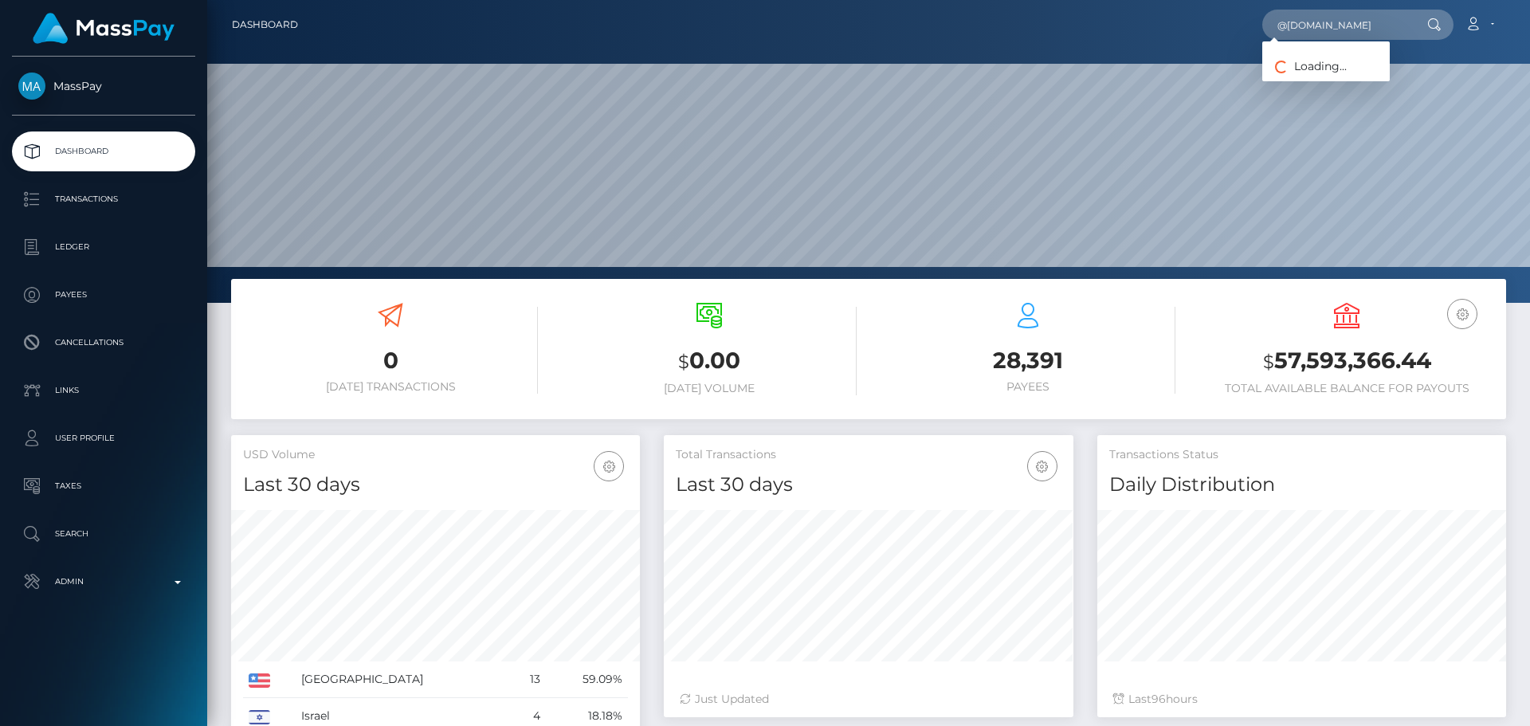
click at [1316, 34] on input "@[DOMAIN_NAME]" at bounding box center [1337, 25] width 150 height 30
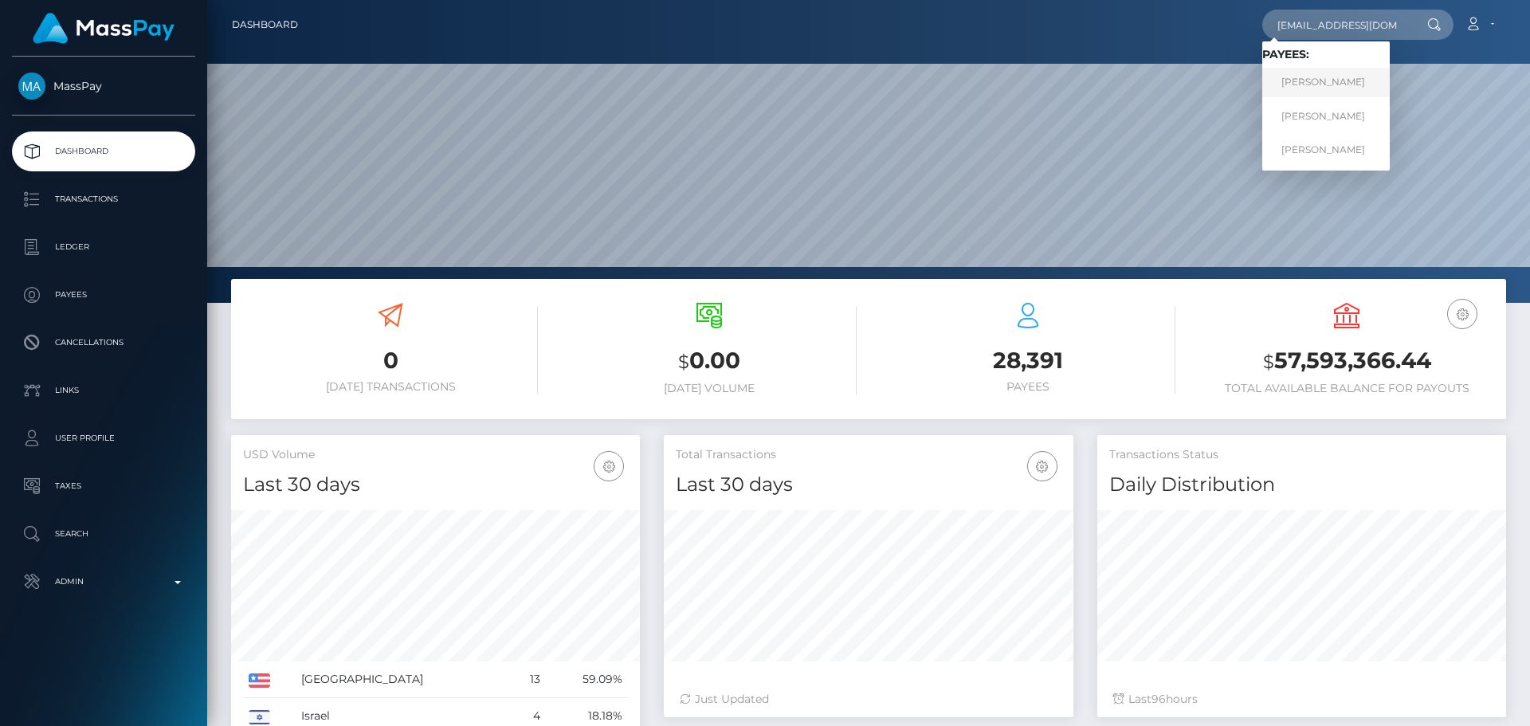
type input "[EMAIL_ADDRESS][DOMAIN_NAME]"
click at [1339, 88] on link "[PERSON_NAME]" at bounding box center [1325, 82] width 127 height 29
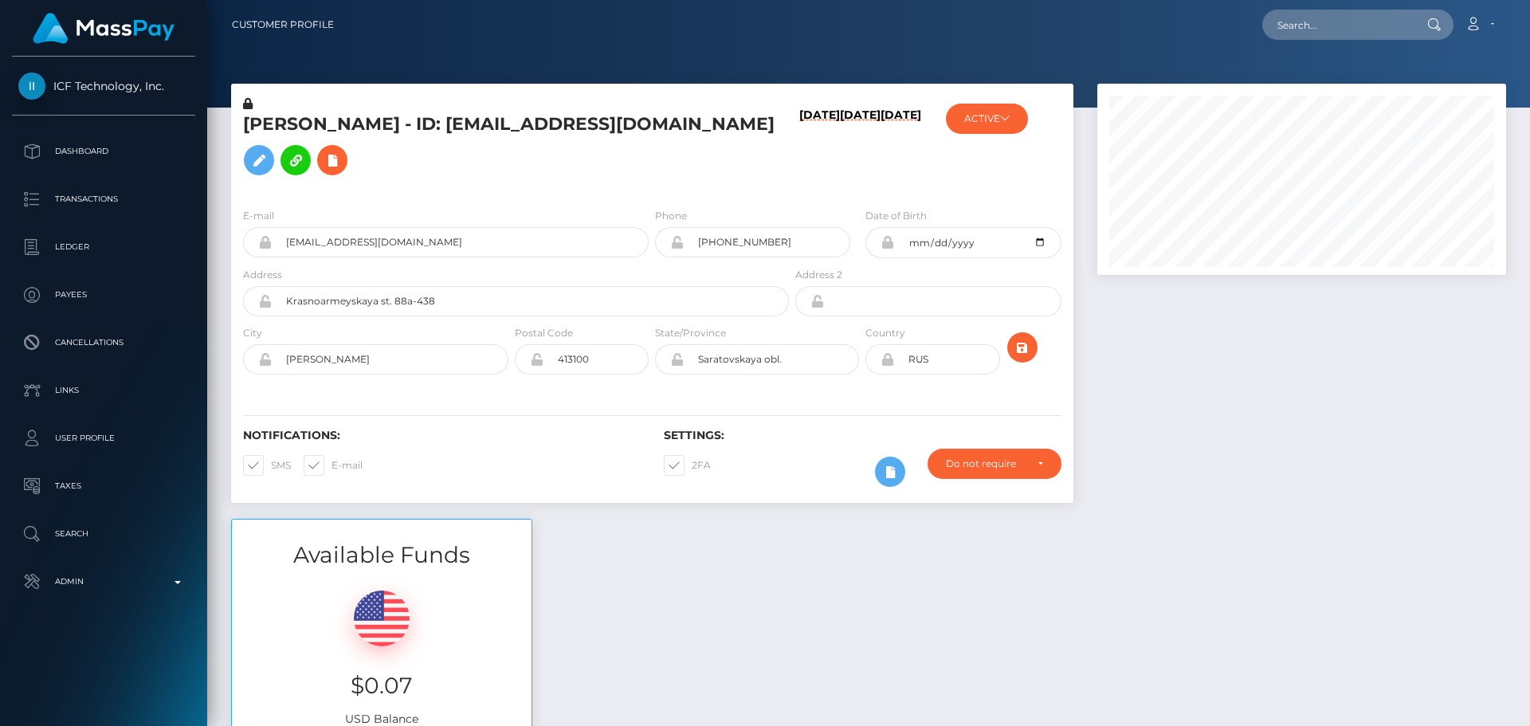
scroll to position [191, 410]
click at [982, 108] on button "ACTIVE" at bounding box center [987, 119] width 82 height 30
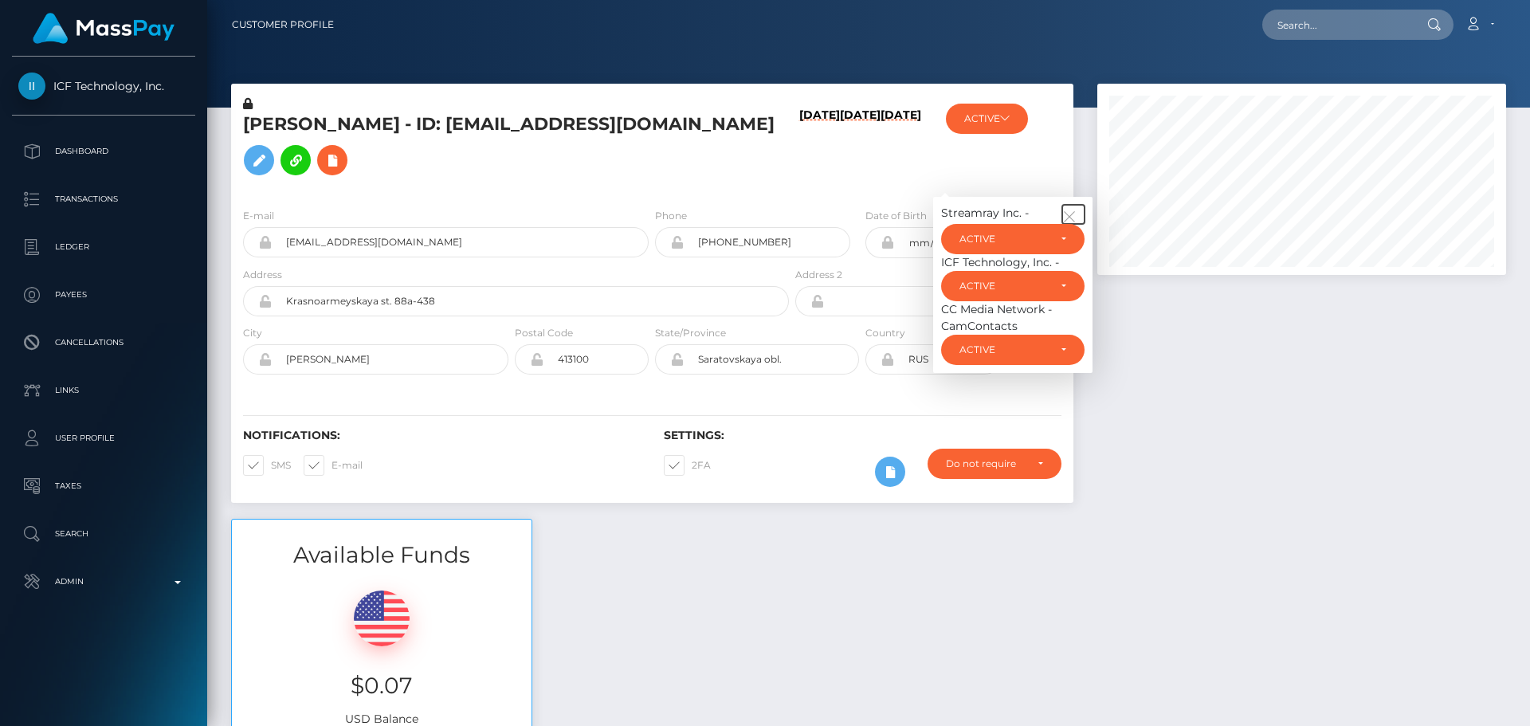
drag, startPoint x: 1066, startPoint y: 207, endPoint x: 1027, endPoint y: 207, distance: 39.0
click at [1071, 208] on button "button" at bounding box center [1073, 214] width 22 height 19
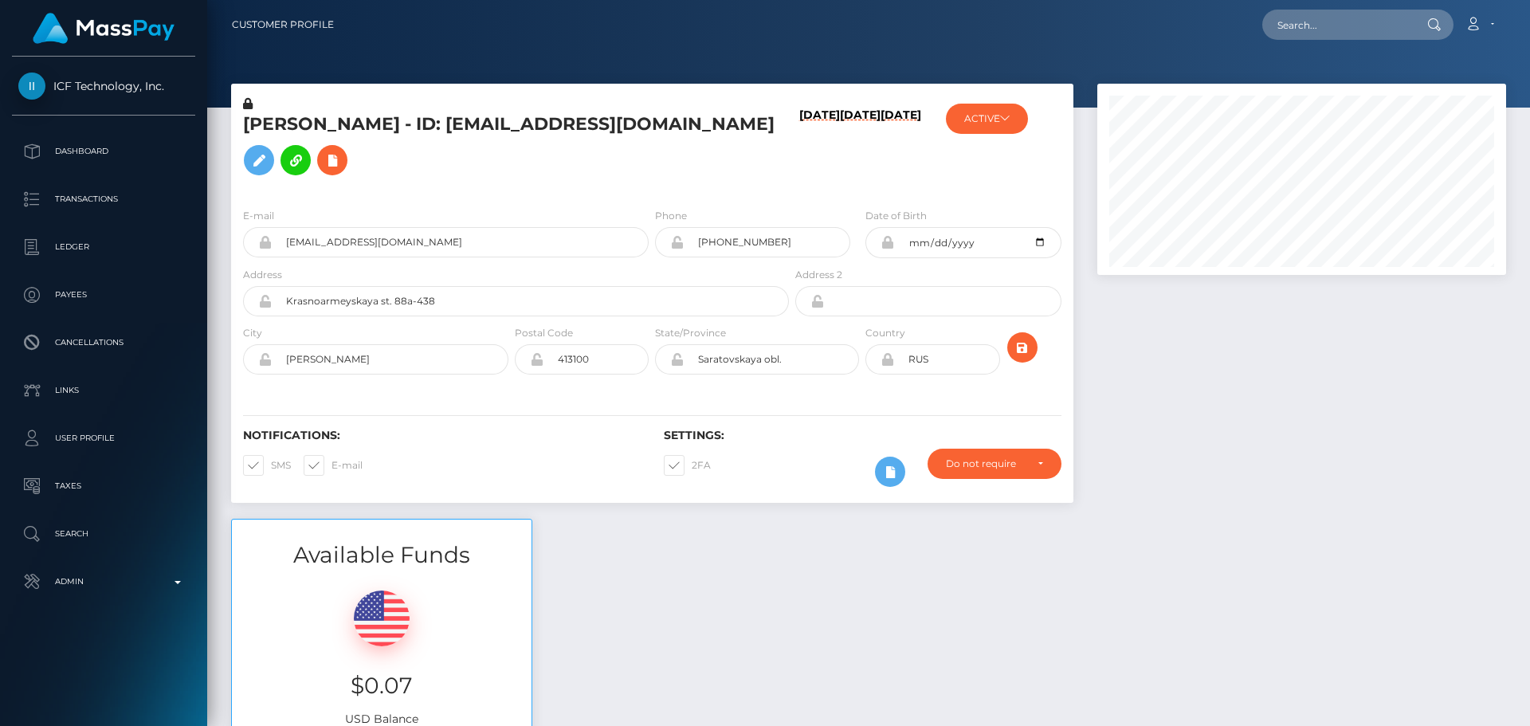
click at [737, 181] on h5 "[PERSON_NAME] - ID: [EMAIL_ADDRESS][DOMAIN_NAME]" at bounding box center [511, 147] width 537 height 71
click at [731, 167] on h5 "[PERSON_NAME] - ID: [EMAIL_ADDRESS][DOMAIN_NAME]" at bounding box center [511, 147] width 537 height 71
click at [696, 164] on h5 "[PERSON_NAME] - ID: [EMAIL_ADDRESS][DOMAIN_NAME]" at bounding box center [511, 147] width 537 height 71
click at [700, 148] on h5 "Viktor Vyacheslalovich Zviagin - ID: VVZvyagin@gmail.com" at bounding box center [511, 147] width 537 height 71
click at [676, 135] on h5 "Viktor Vyacheslalovich Zviagin - ID: VVZvyagin@gmail.com" at bounding box center [511, 147] width 537 height 71
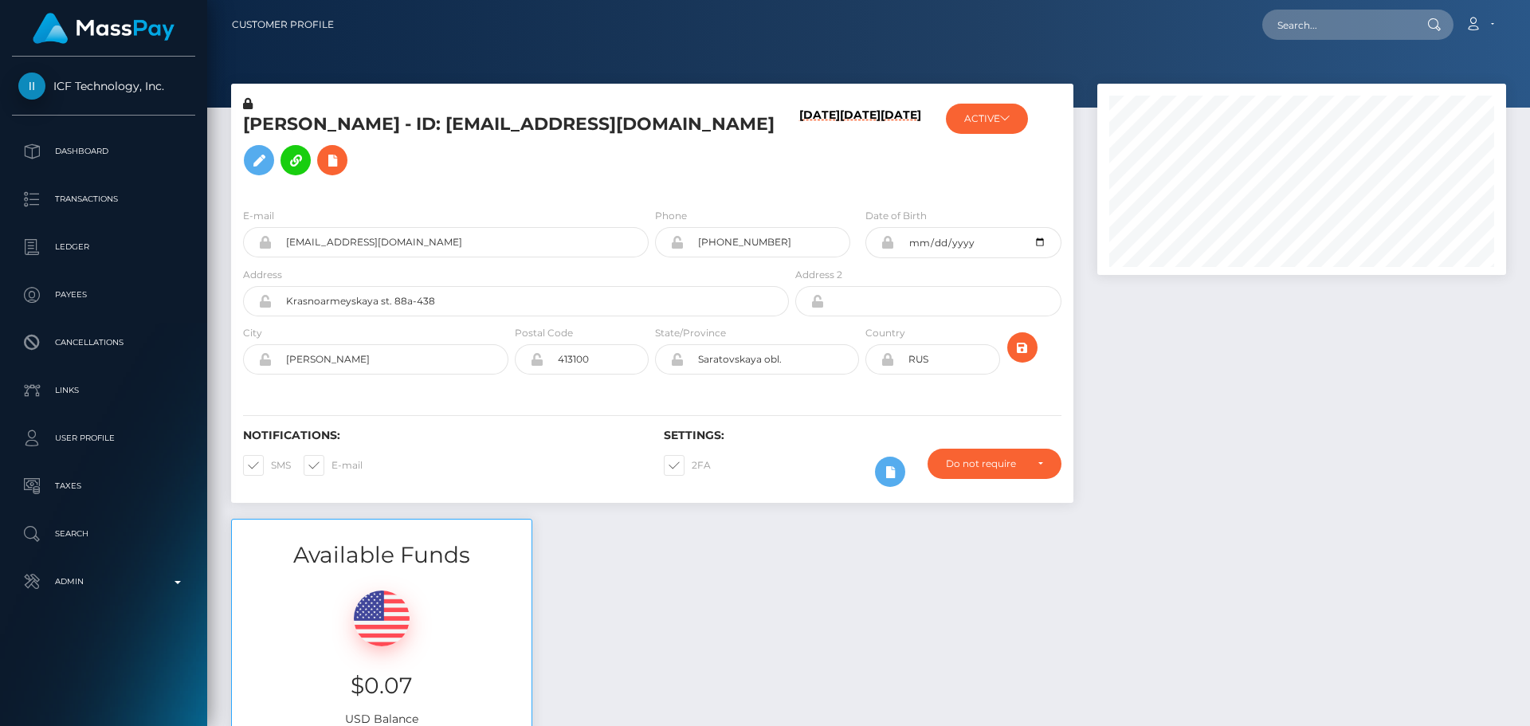
click at [685, 133] on h5 "Viktor Vyacheslalovich Zviagin - ID: VVZvyagin@gmail.com" at bounding box center [511, 147] width 537 height 71
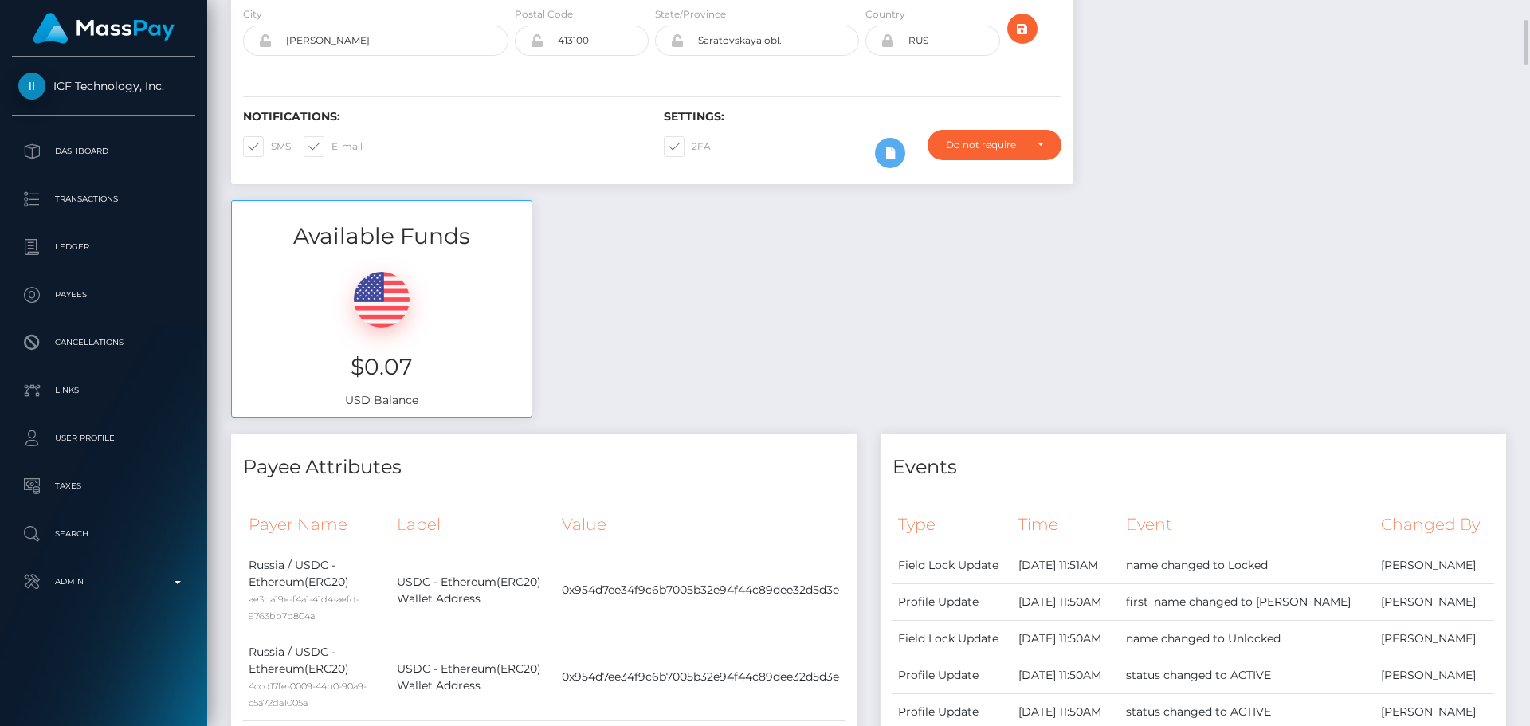
scroll to position [0, 0]
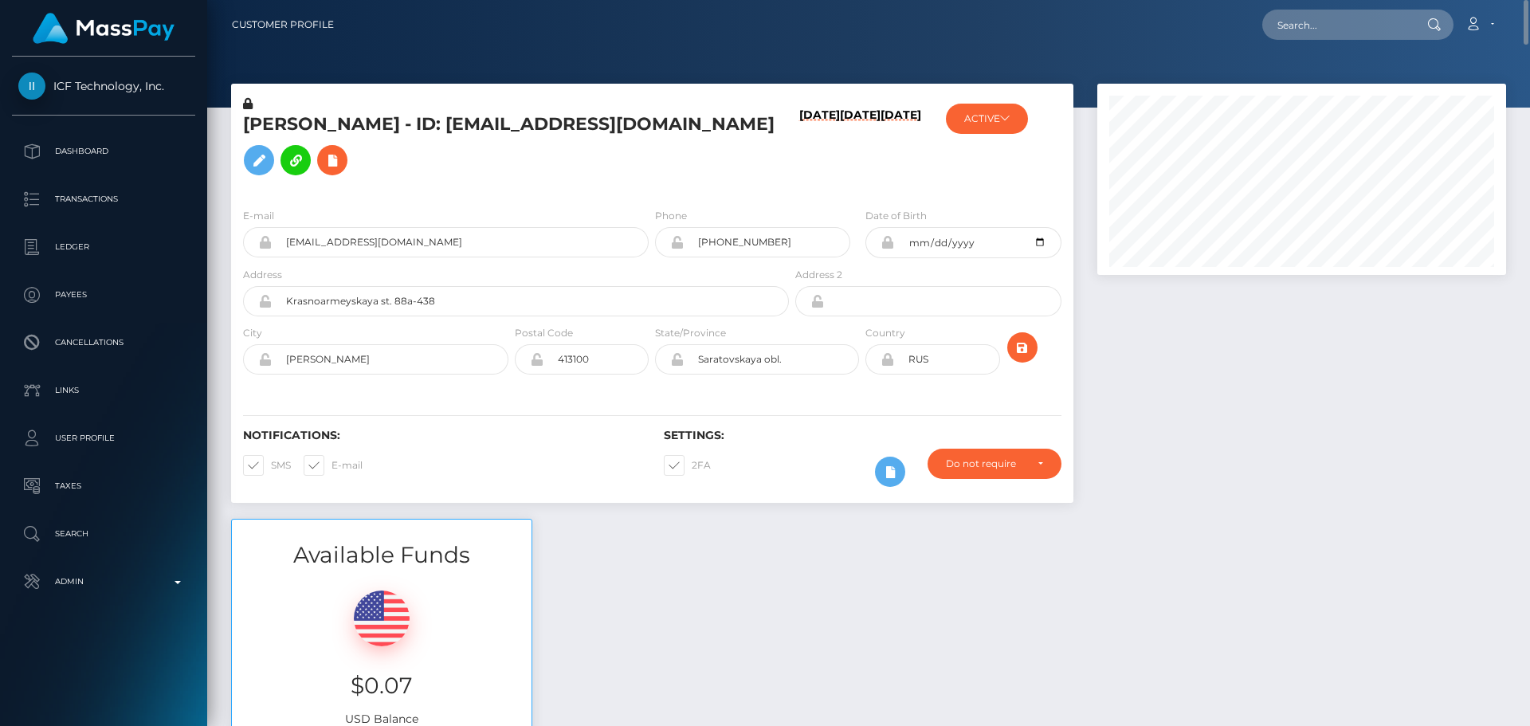
click at [675, 144] on h5 "Viktor Vyacheslalovich Zviagin - ID: VVZvyagin@gmail.com" at bounding box center [511, 147] width 537 height 71
click at [485, 301] on input "Krasnoarmeyskaya st. 88a-438" at bounding box center [530, 301] width 517 height 30
paste input "ul. Ikhsanova, d. 73, kv. 40"
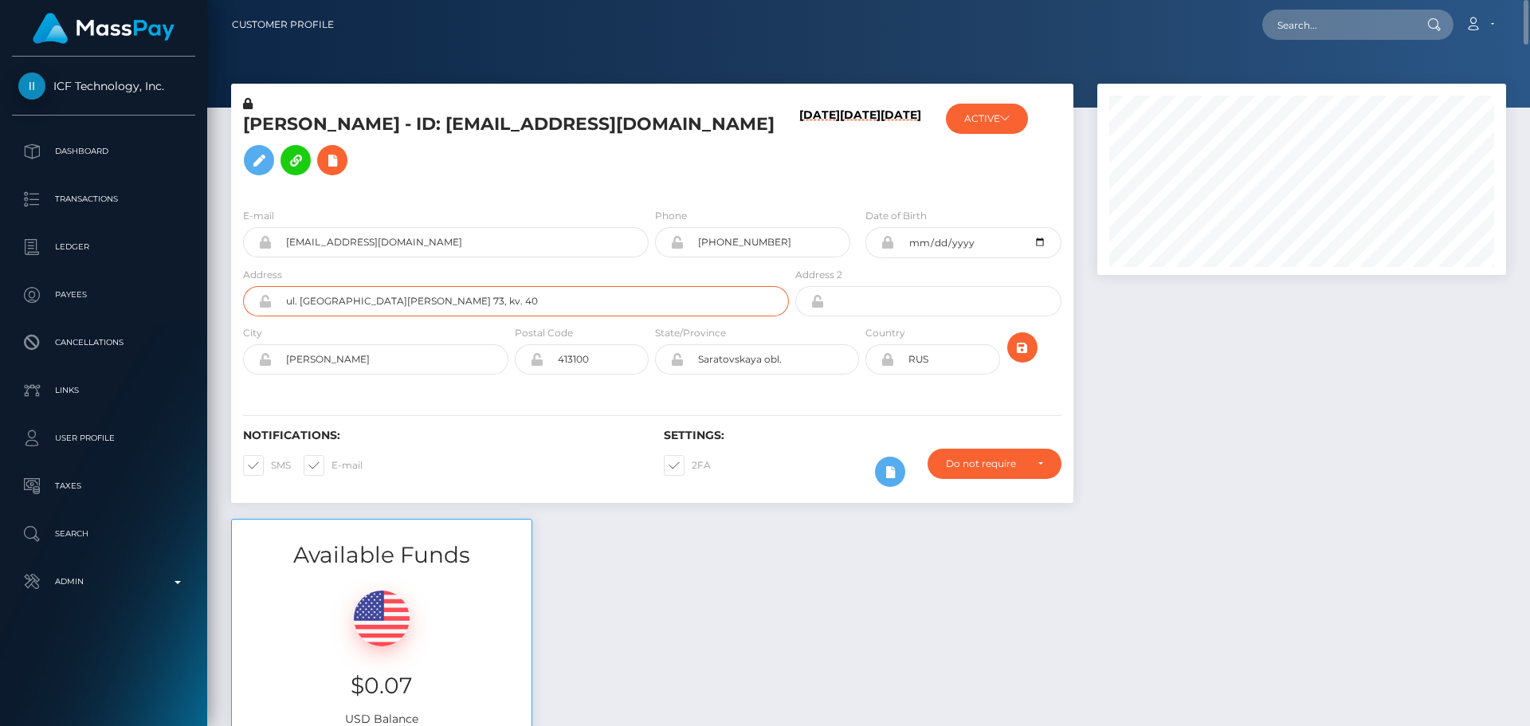
type input "ul. Ikhsanova, d. 73, kv. 40"
click at [406, 357] on input "Engels" at bounding box center [390, 359] width 237 height 30
paste input "Uralsk"
type input "Uralsk"
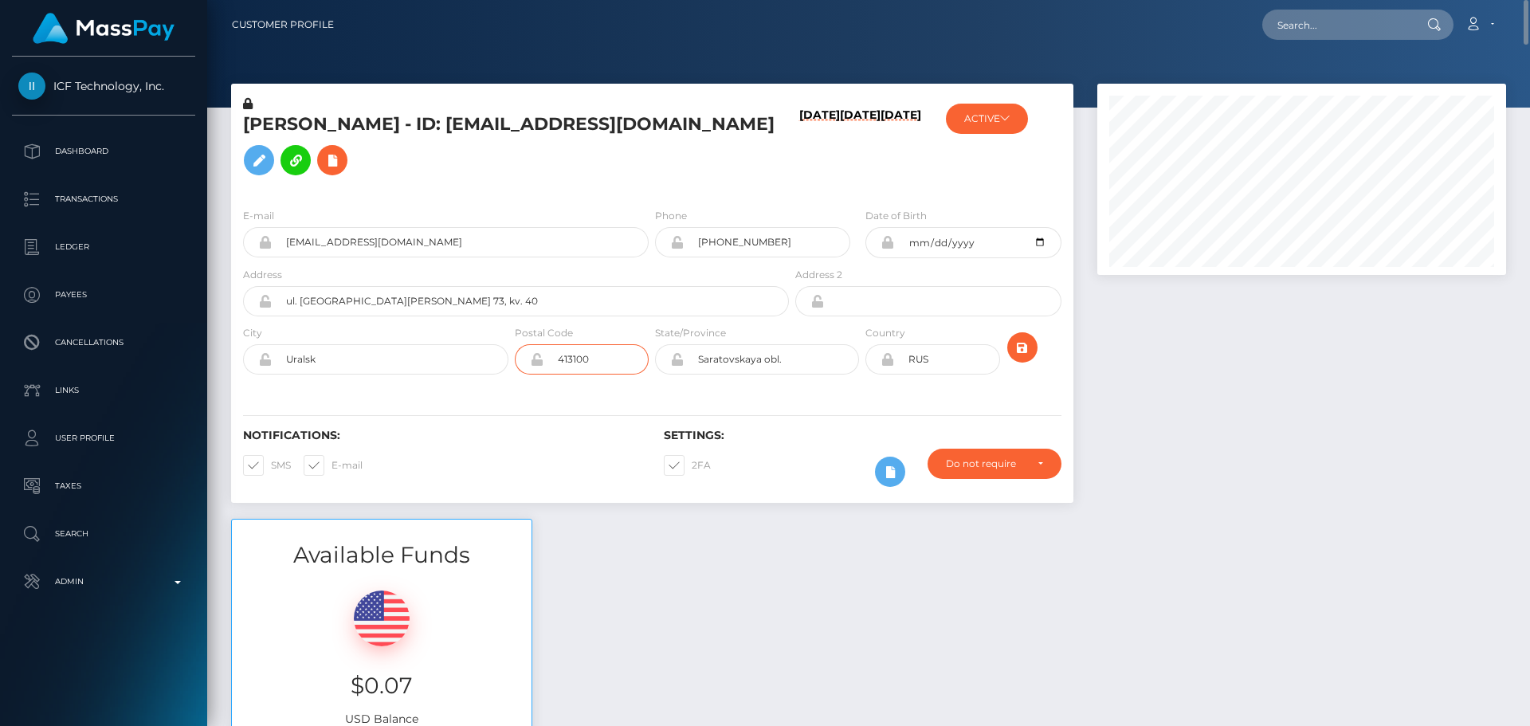
click at [600, 347] on input "413100" at bounding box center [595, 359] width 105 height 30
paste input "0900"
type input "090000"
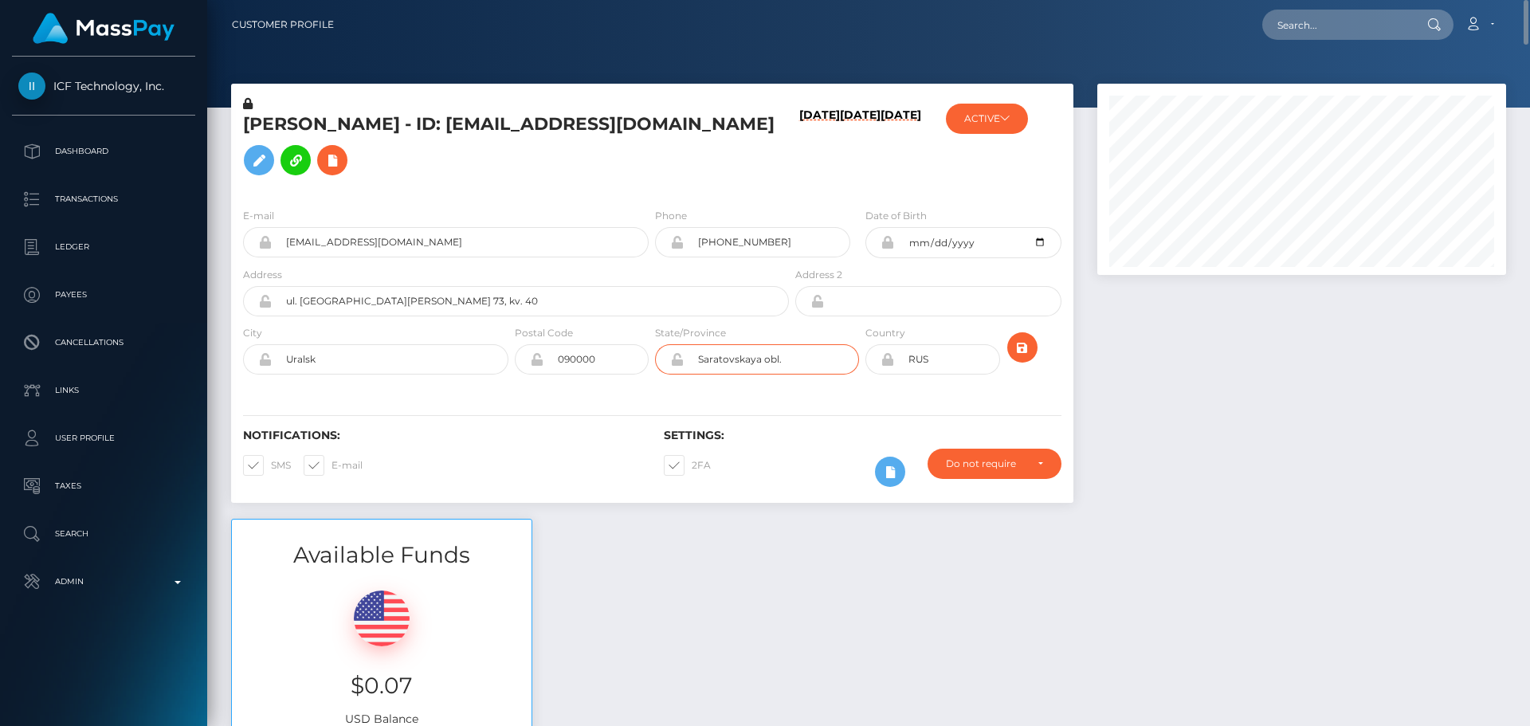
click at [786, 354] on input "Saratovskaya obl." at bounding box center [771, 359] width 175 height 30
paste input "West Kazakhstan Region"
type input "West Kazakhstan Region"
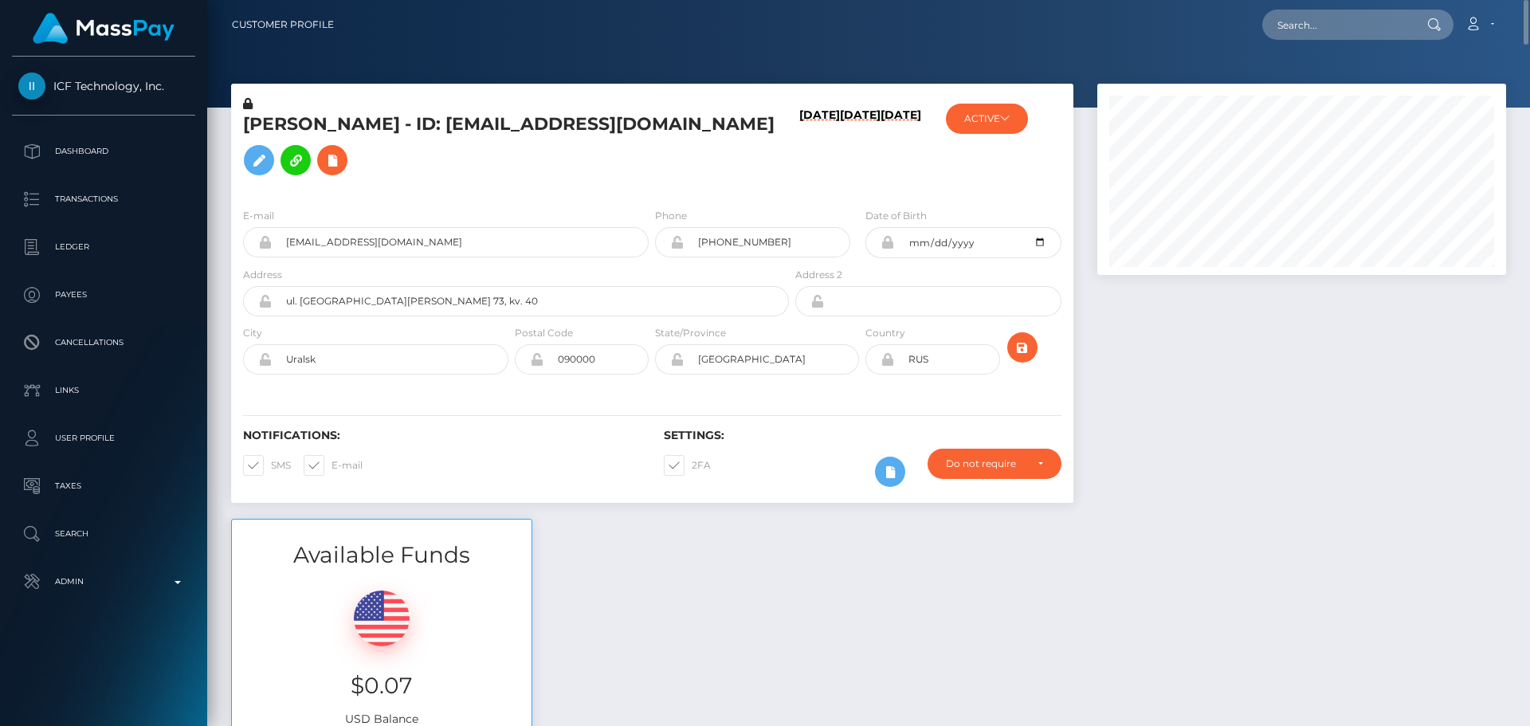
click at [884, 361] on icon at bounding box center [887, 359] width 14 height 13
click at [941, 350] on input "RUS" at bounding box center [946, 359] width 105 height 30
paste input "KAZ"
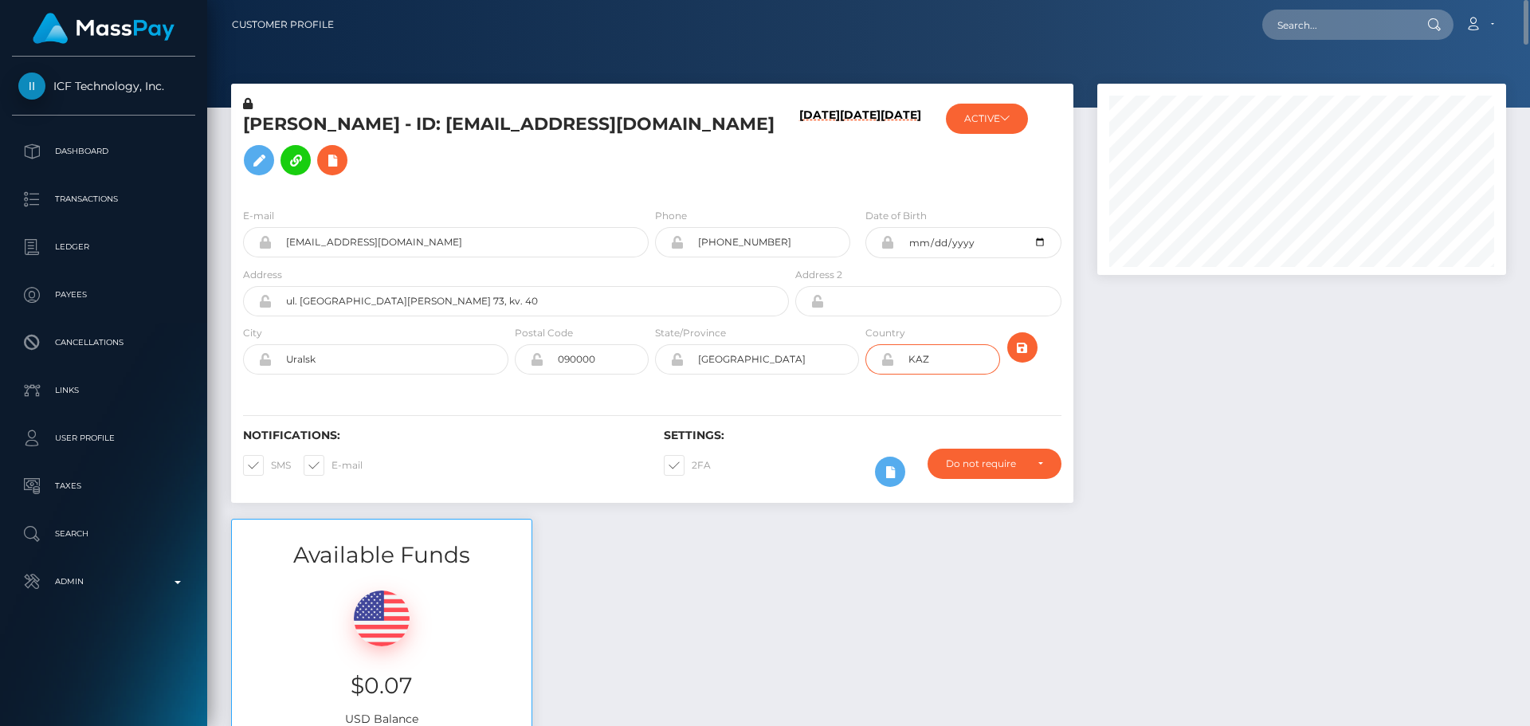
type input "KAZ"
click at [880, 405] on div "Notifications: SMS E-mail Settings: 2FA" at bounding box center [652, 446] width 842 height 112
click at [1028, 343] on icon "submit" at bounding box center [1022, 348] width 19 height 20
click at [713, 167] on h5 "Viktor Vyacheslalovich Zviagin - ID: VVZvyagin@gmail.com" at bounding box center [511, 147] width 537 height 71
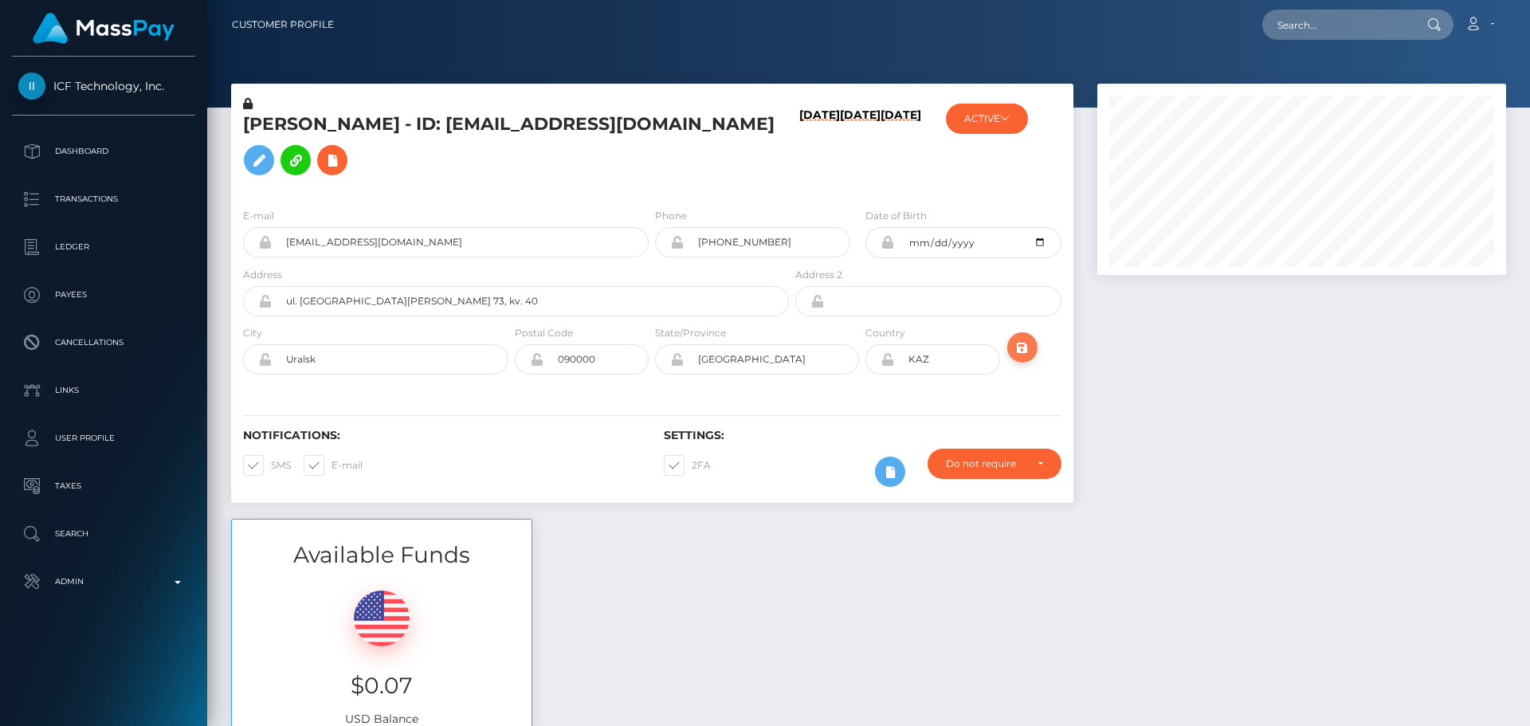
click at [1013, 348] on icon "submit" at bounding box center [1022, 348] width 19 height 20
drag, startPoint x: 0, startPoint y: 0, endPoint x: 553, endPoint y: 155, distance: 574.3
click at [342, 155] on icon at bounding box center [332, 161] width 19 height 20
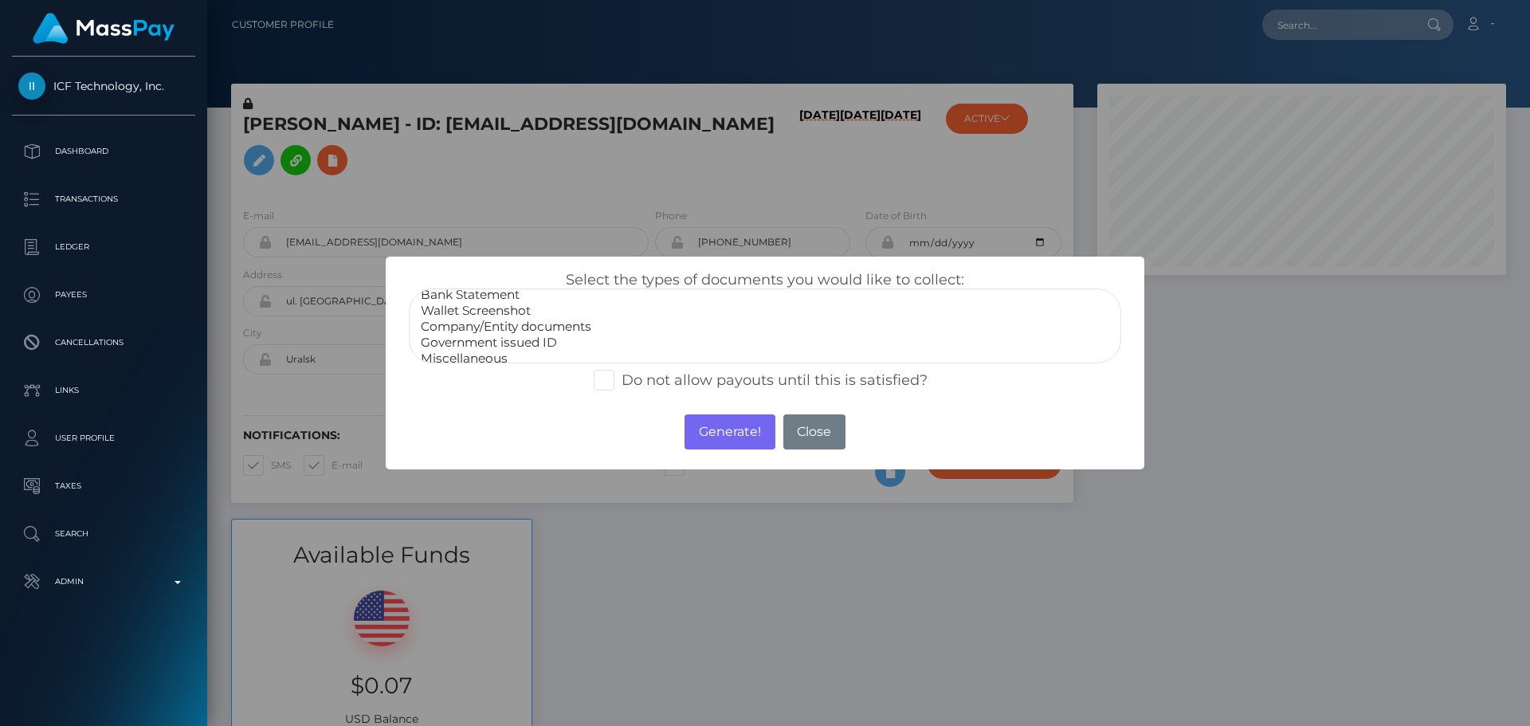
scroll to position [32, 0]
select select "Miscellaneous"
click at [508, 346] on option "Miscellaneous" at bounding box center [765, 350] width 692 height 16
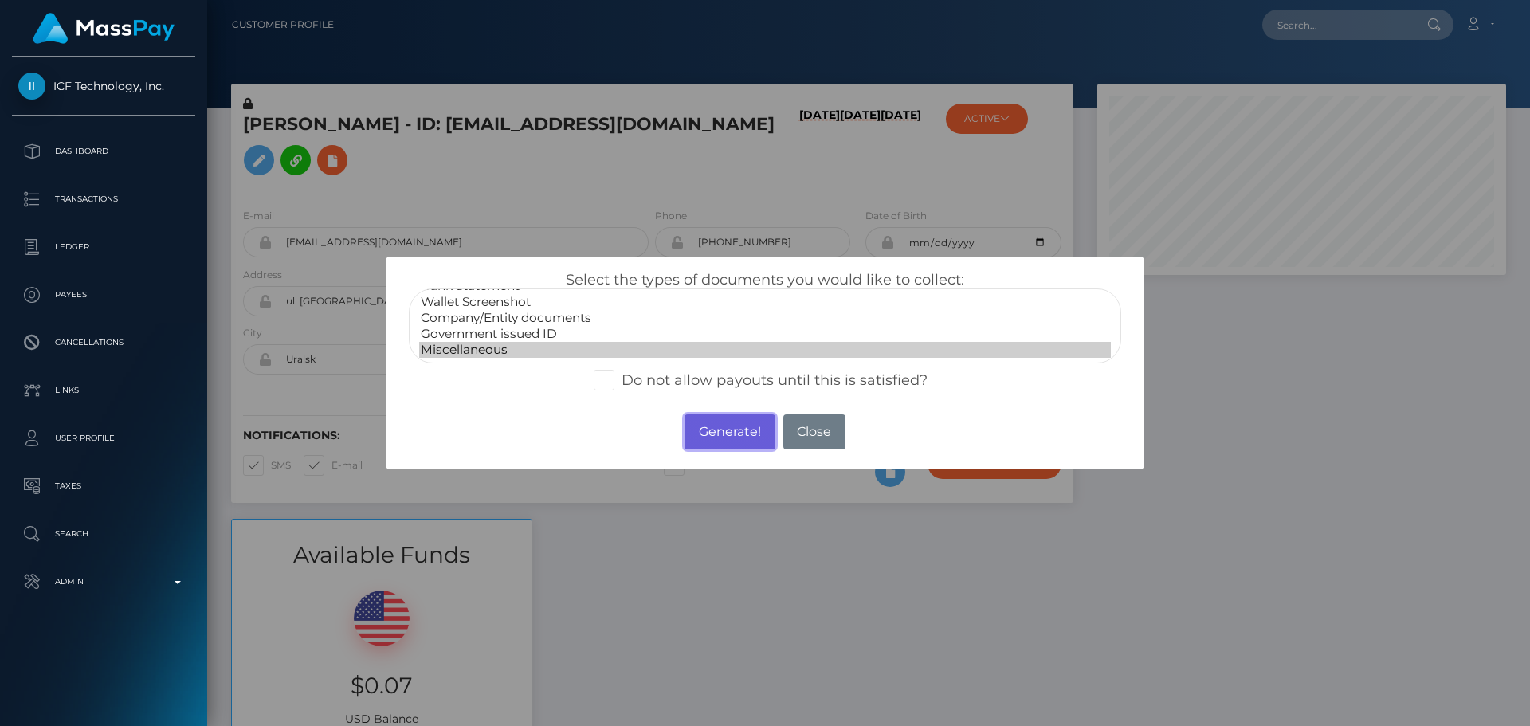
click at [704, 422] on button "Generate!" at bounding box center [729, 431] width 90 height 35
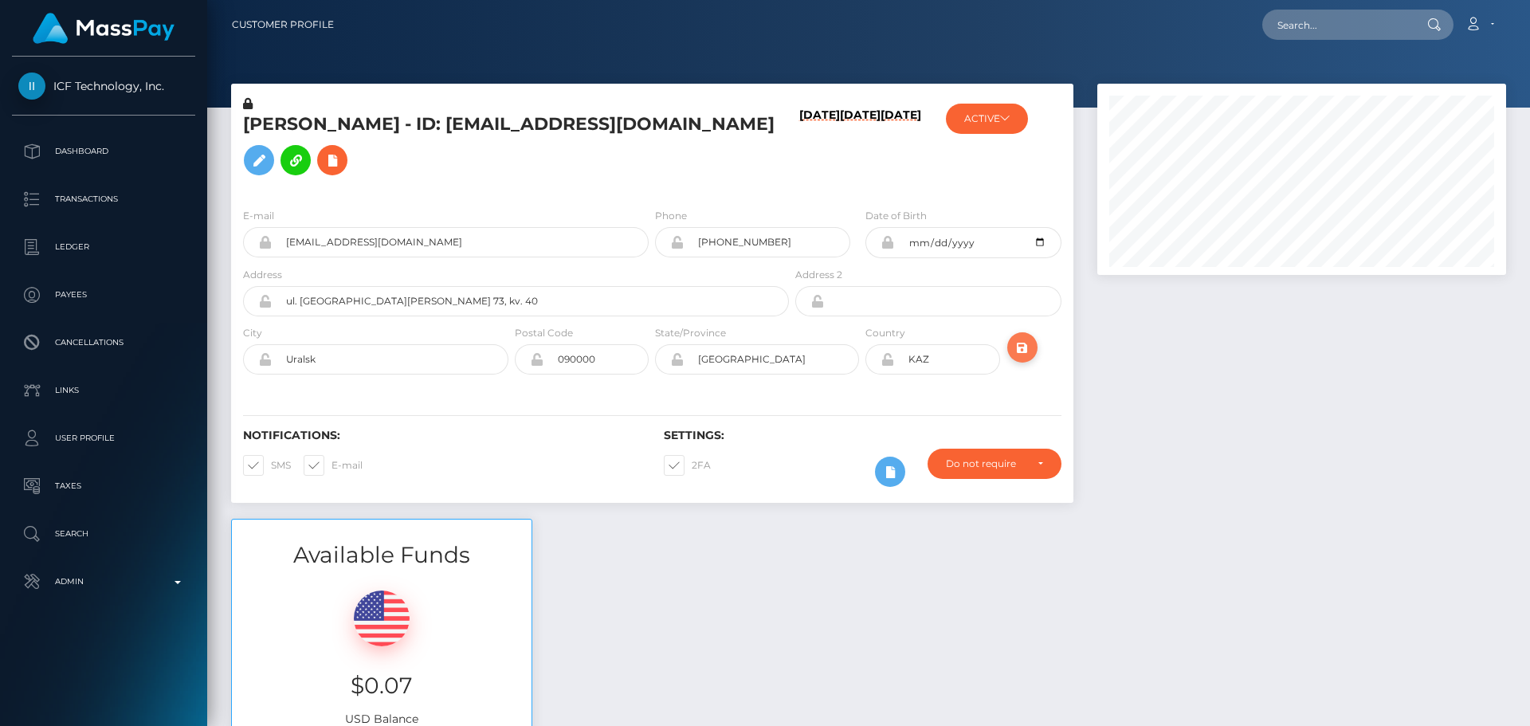
click at [1028, 344] on icon "submit" at bounding box center [1022, 348] width 19 height 20
click at [792, 194] on div "[DATE] [DATE] [DATE]" at bounding box center [862, 146] width 140 height 100
click at [713, 172] on h5 "[PERSON_NAME] - ID: [EMAIL_ADDRESS][DOMAIN_NAME]" at bounding box center [511, 147] width 537 height 71
click at [990, 123] on button "ACTIVE" at bounding box center [987, 119] width 82 height 30
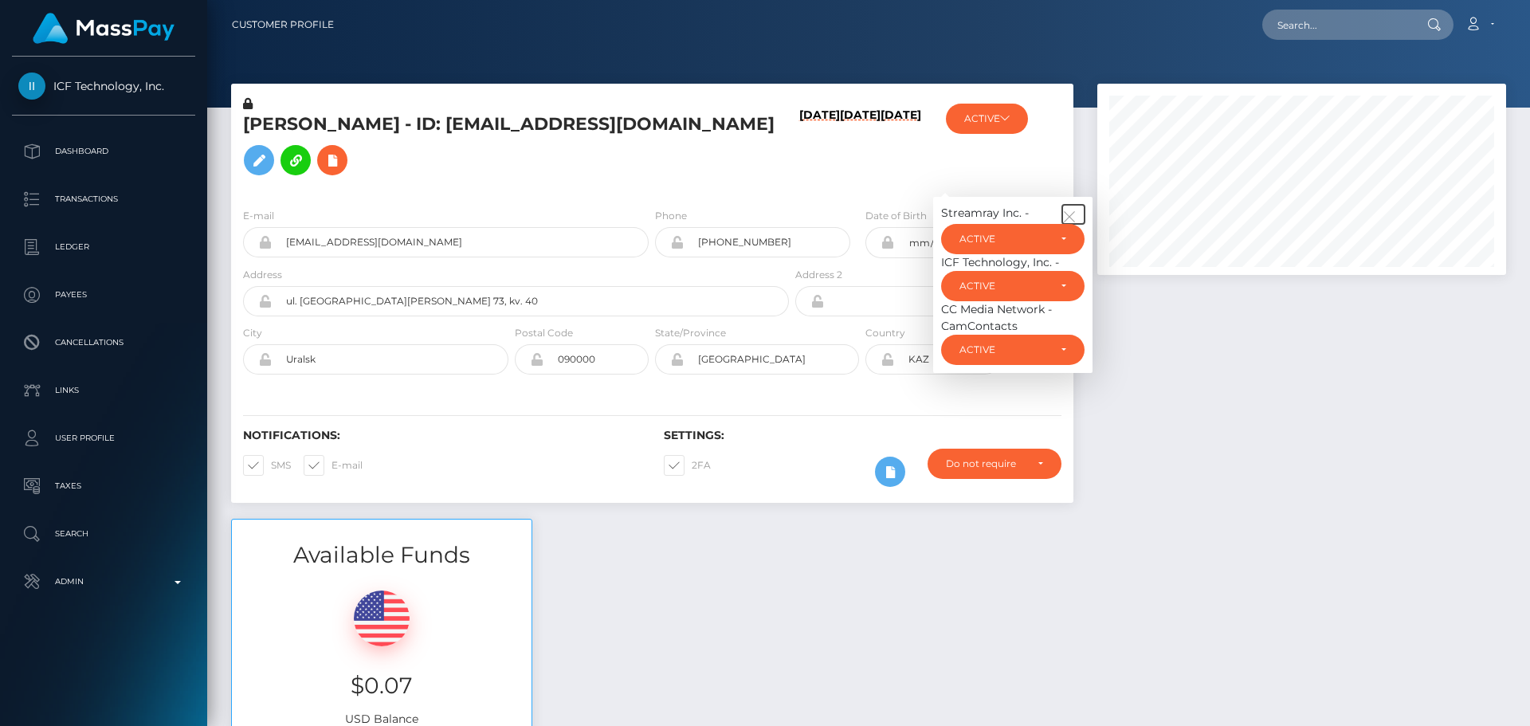
click at [1079, 210] on button "button" at bounding box center [1073, 214] width 22 height 19
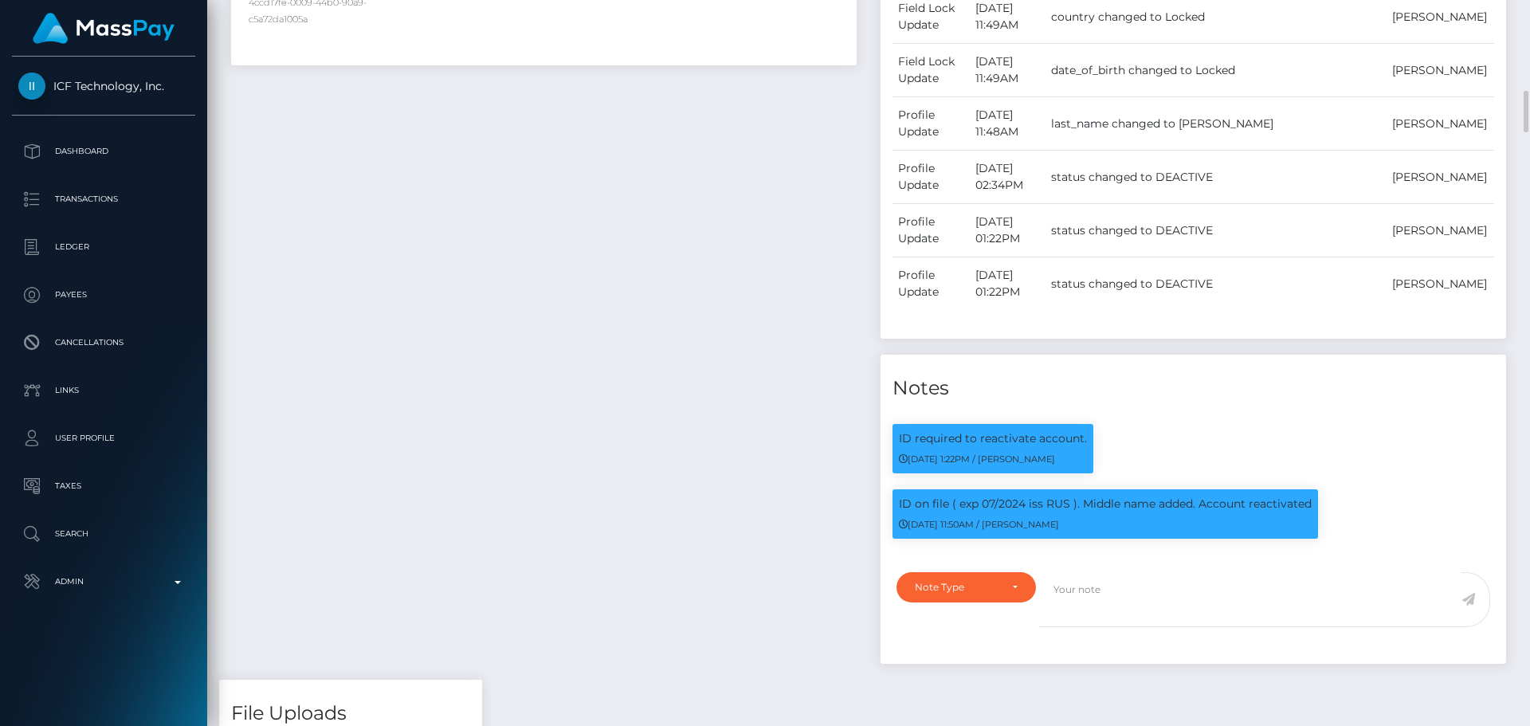
scroll to position [1992, 0]
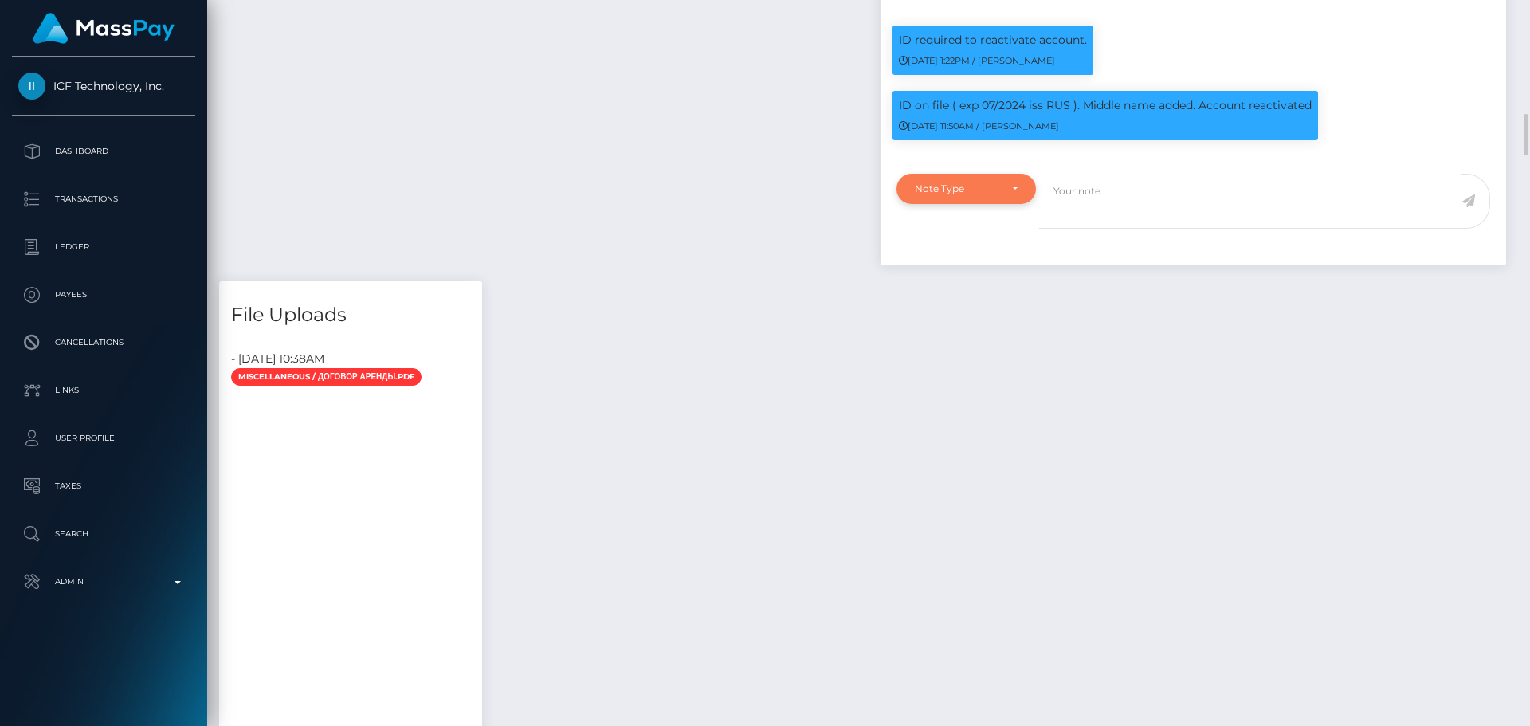
click at [1010, 182] on div "Note Type" at bounding box center [966, 188] width 103 height 13
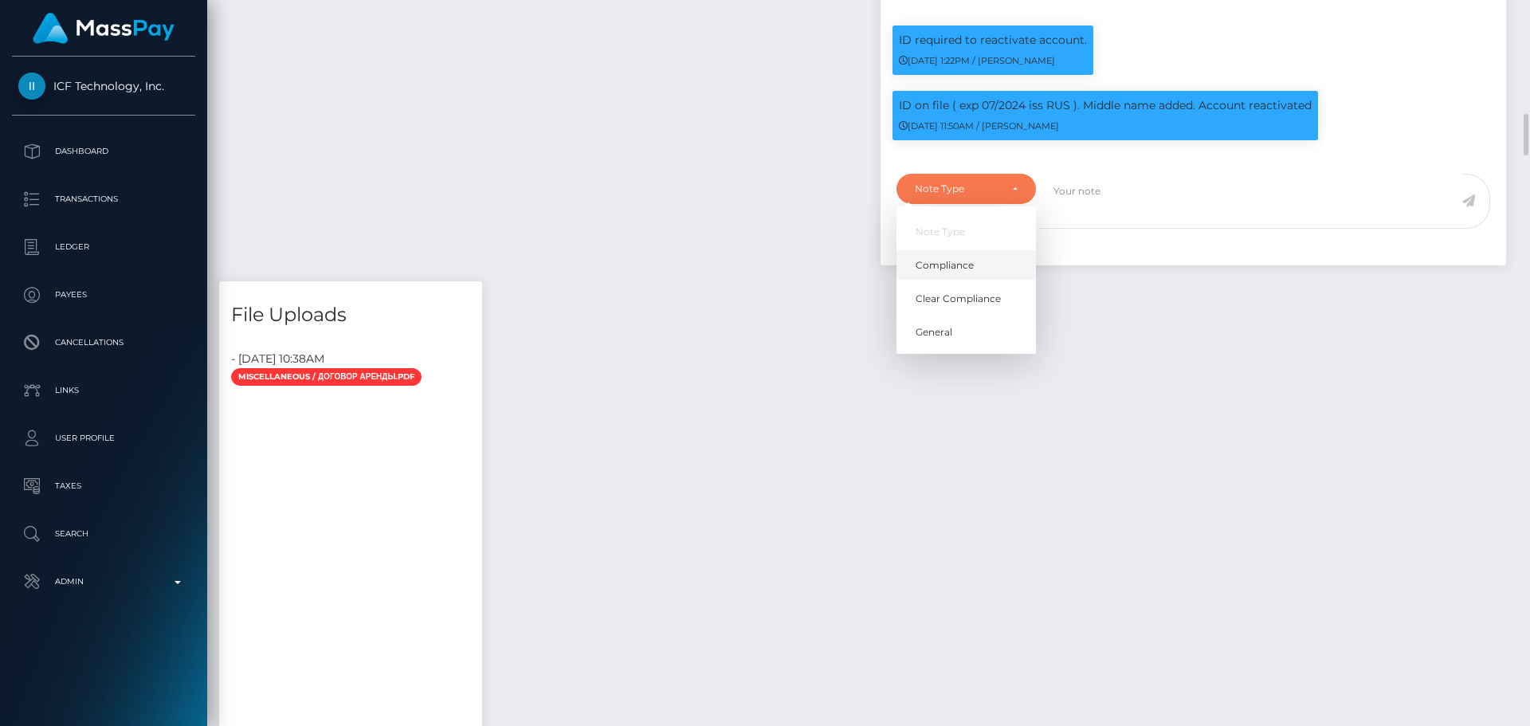
click at [984, 264] on link "Compliance" at bounding box center [965, 264] width 139 height 29
select select "COMPLIANCE"
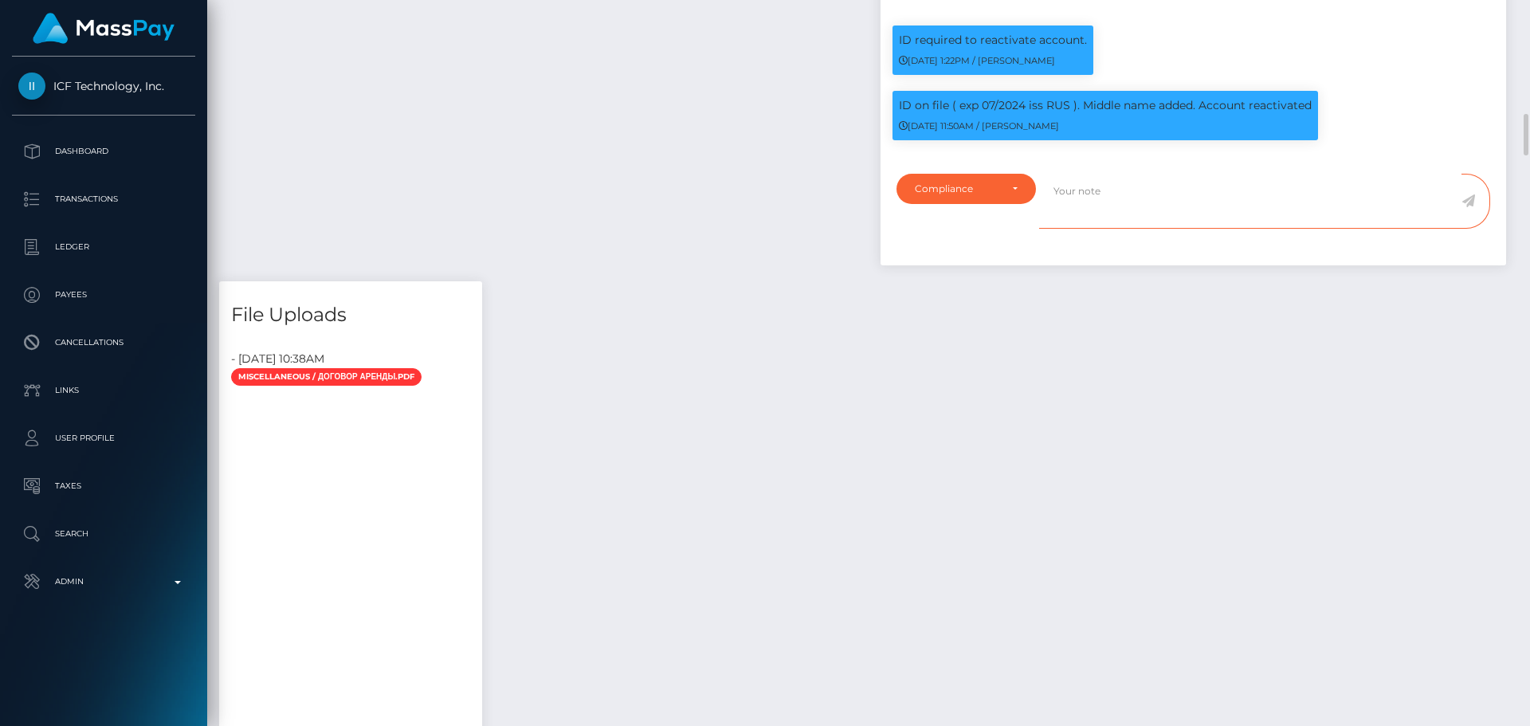
click at [1147, 209] on textarea at bounding box center [1250, 201] width 422 height 55
type textarea "Address updated as per the provided proof."
click at [1472, 195] on icon at bounding box center [1468, 200] width 14 height 13
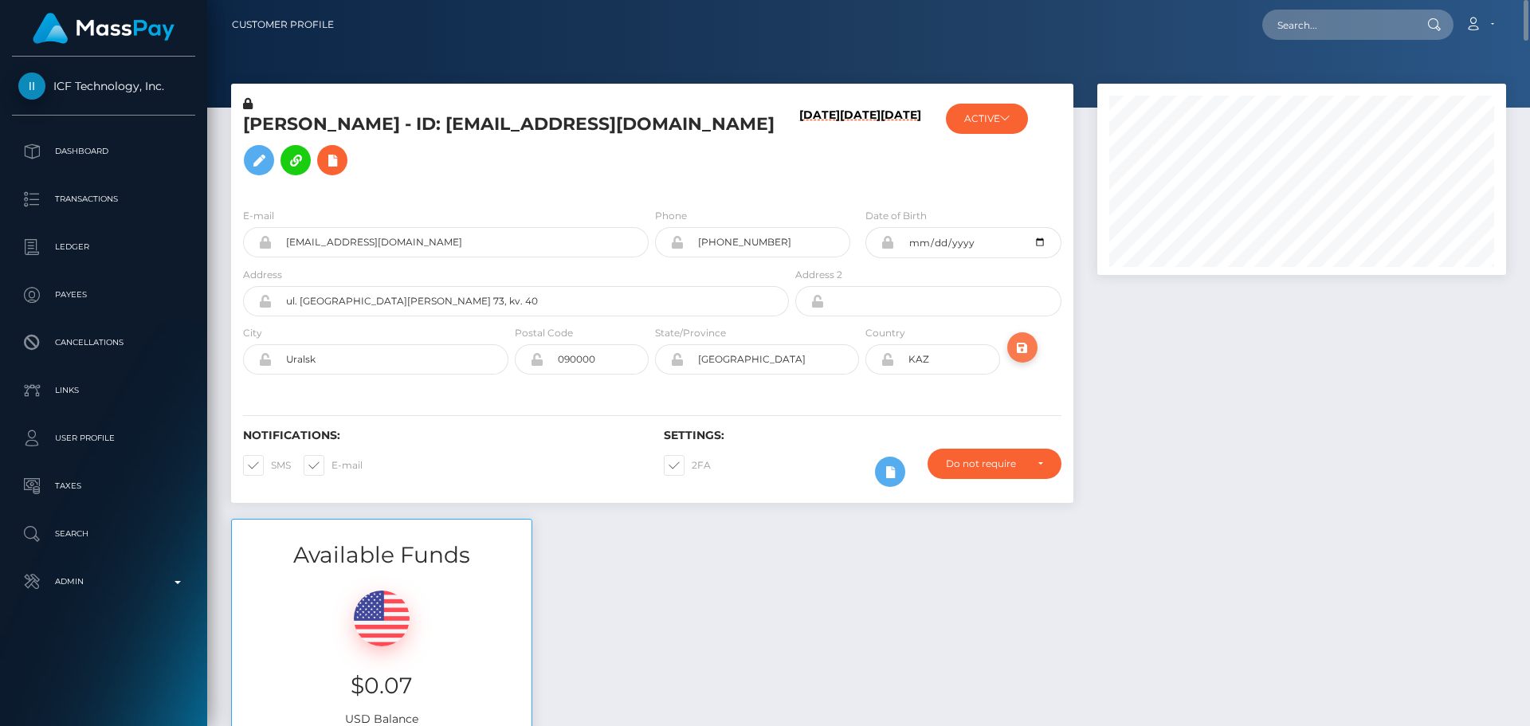
click at [1020, 352] on icon "submit" at bounding box center [1022, 348] width 19 height 20
click at [1337, 26] on input "text" at bounding box center [1337, 25] width 150 height 30
paste input "TL65kl5dWgdNMa8i4wVcgFl6kKz1"
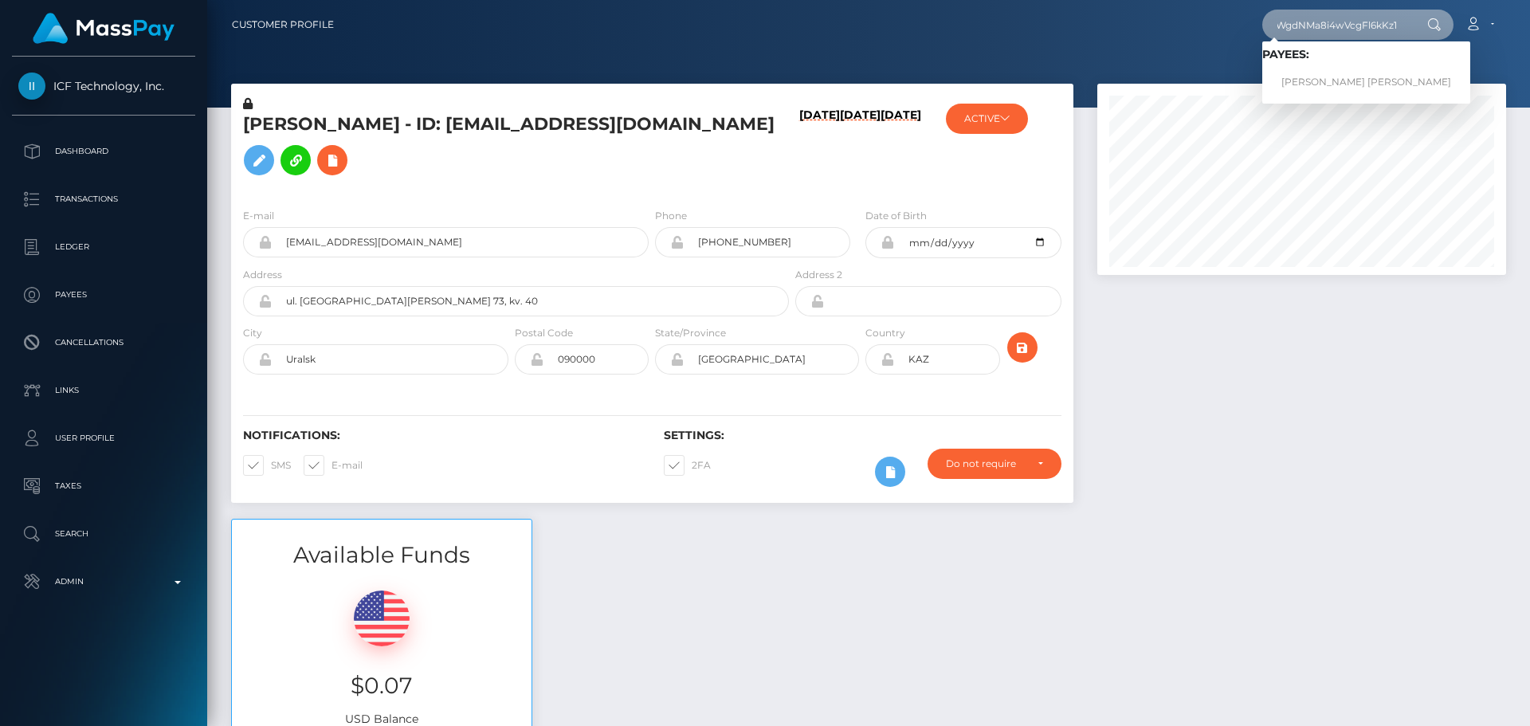
type input "TL65kl5dWgdNMa8i4wVcgFl6kKz1"
click at [1311, 76] on link "GILBERT PANO PALICTE" at bounding box center [1366, 82] width 208 height 29
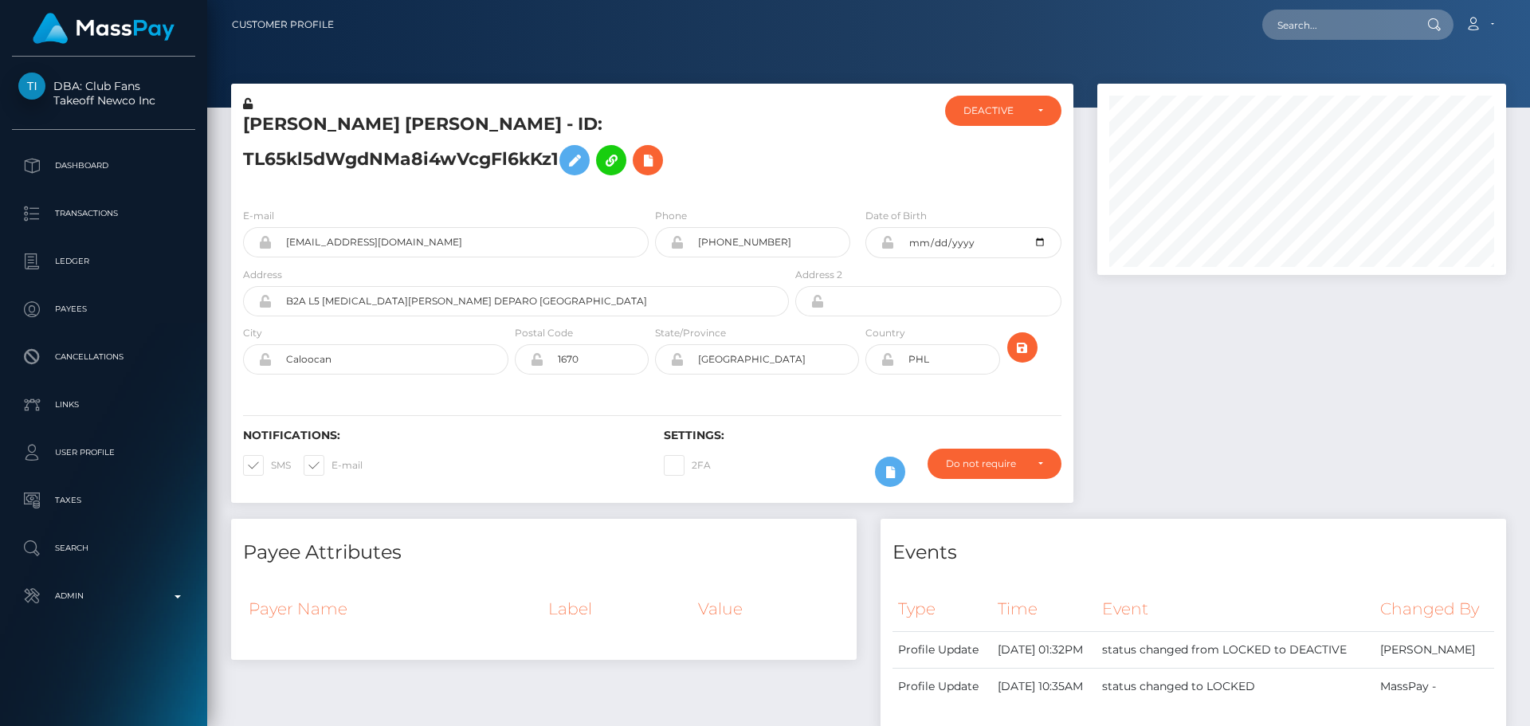
scroll to position [191, 410]
click at [747, 171] on h5 "[PERSON_NAME] [PERSON_NAME] - ID: TL65kl5dWgdNMa8i4wVcgFl6kKz1" at bounding box center [511, 147] width 537 height 71
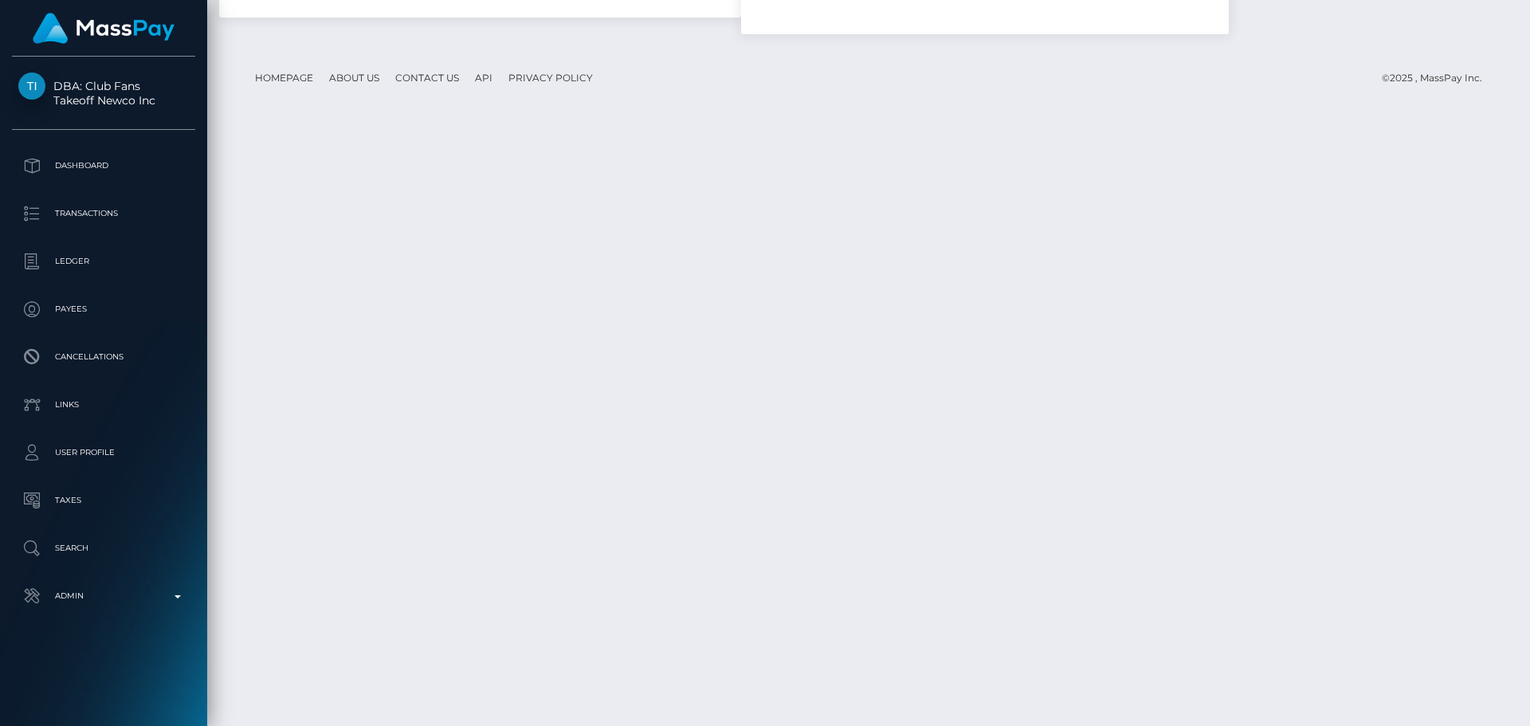
scroll to position [2191, 0]
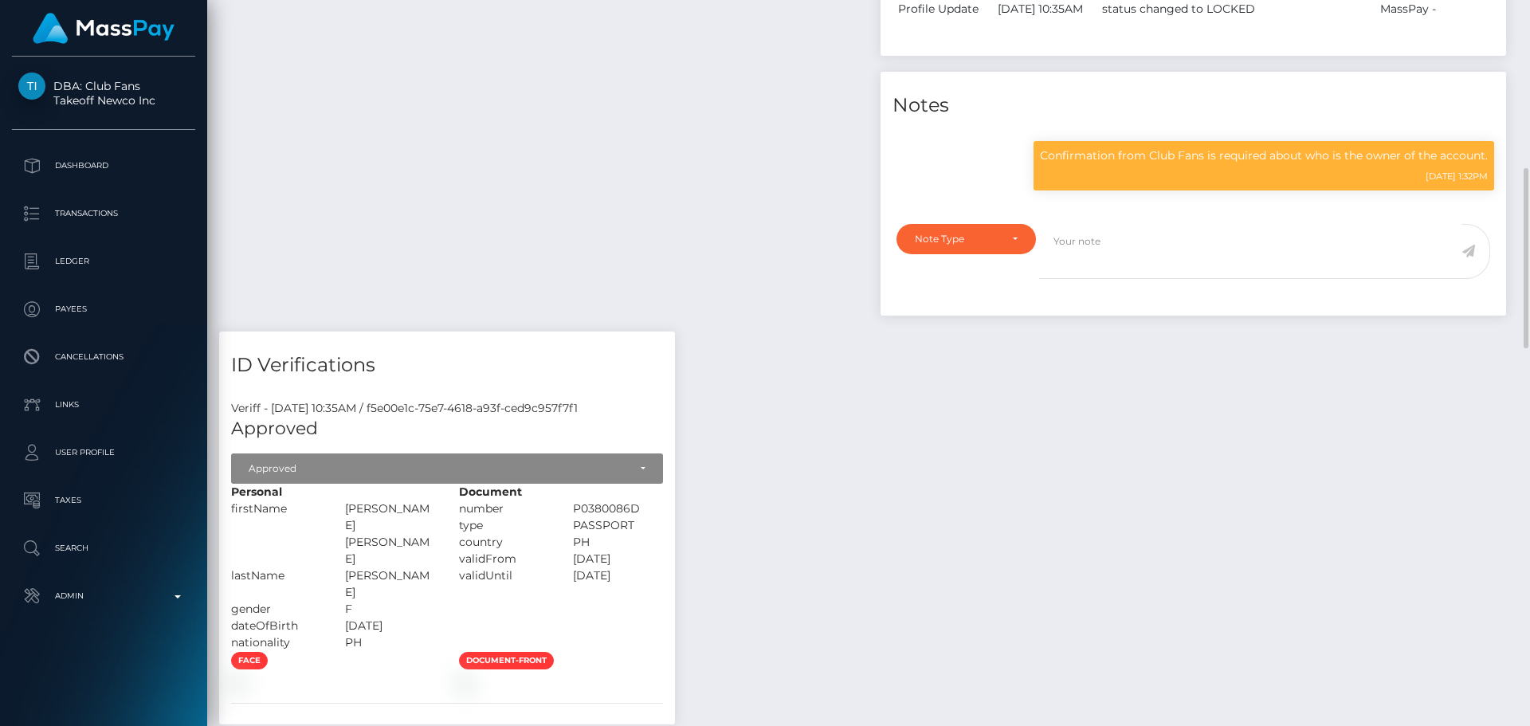
scroll to position [518, 0]
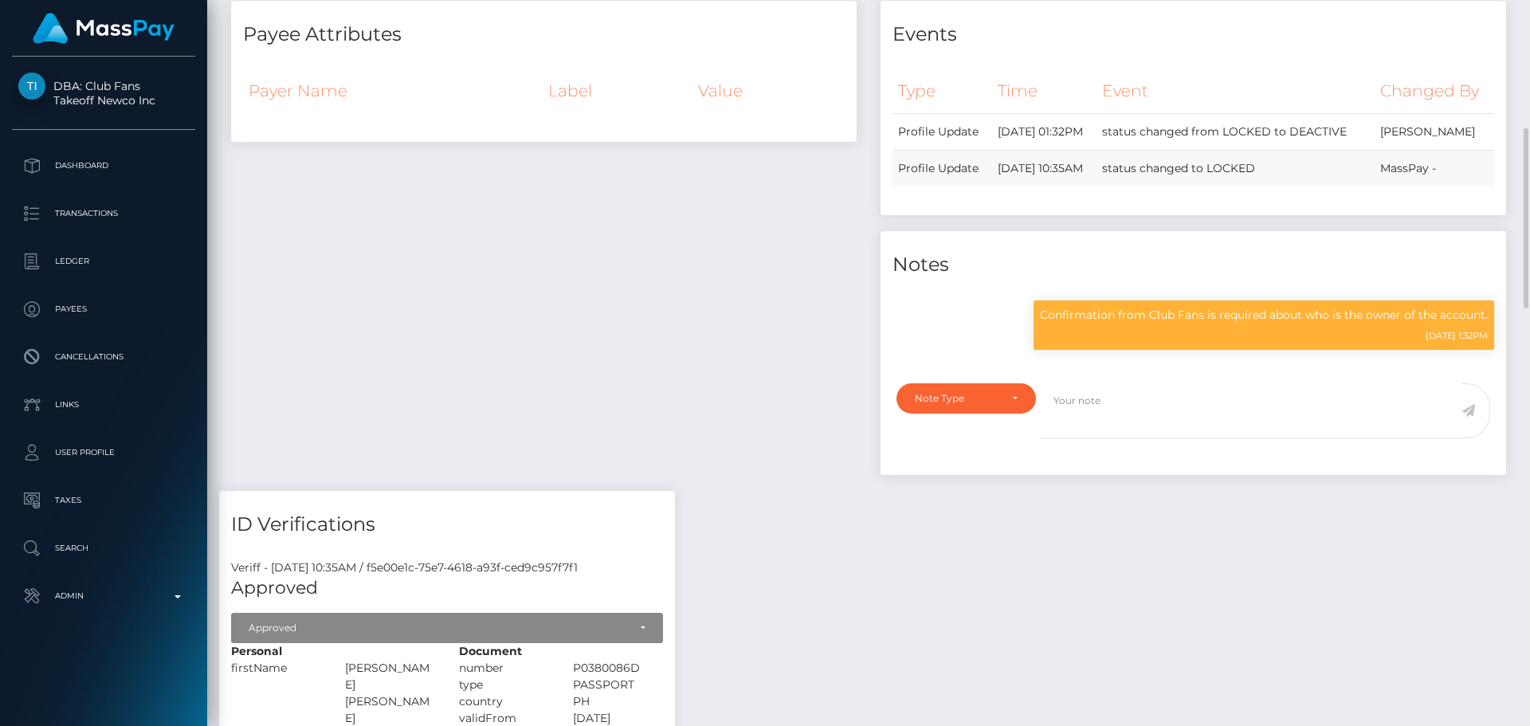
click at [896, 186] on td "Profile Update" at bounding box center [942, 168] width 100 height 37
click at [804, 237] on div "Payee Attributes Payer Name Label Value" at bounding box center [543, 246] width 649 height 490
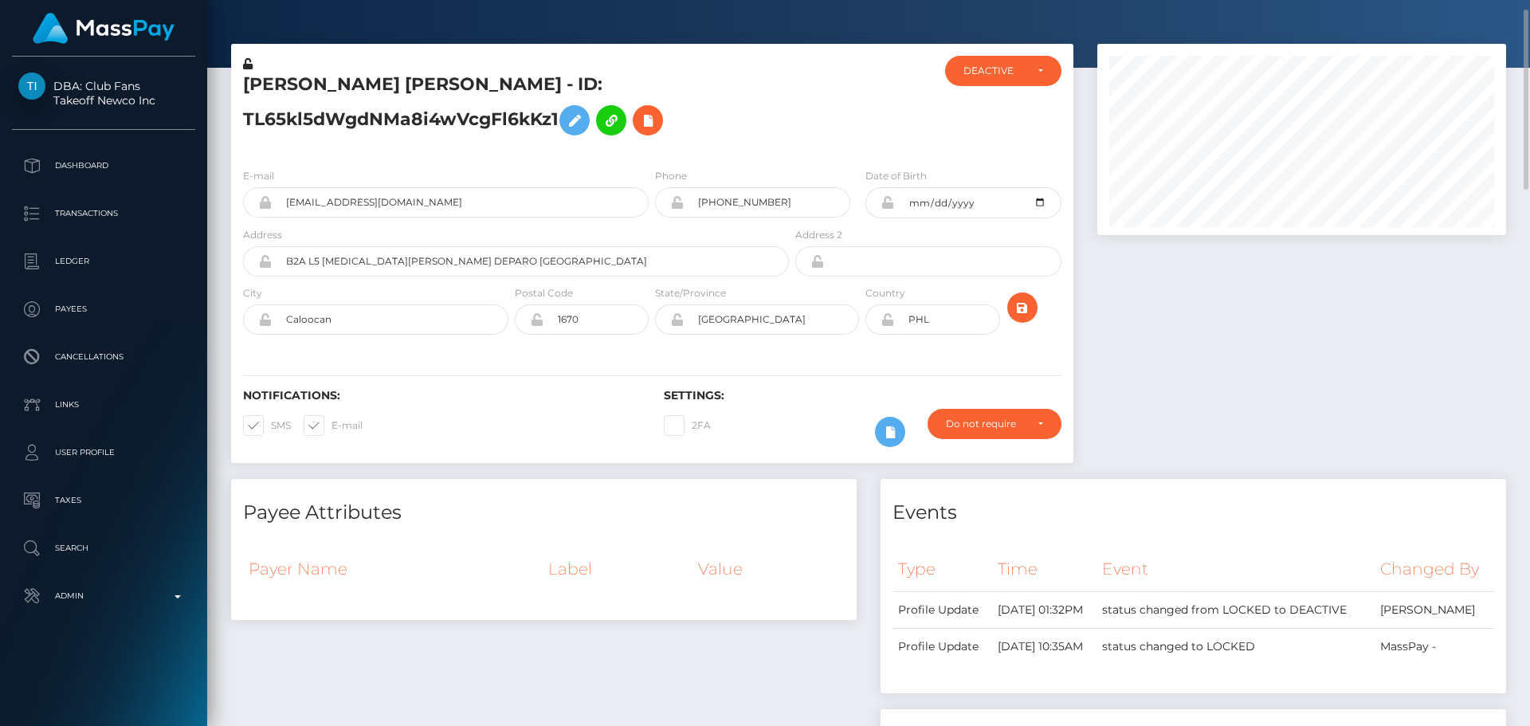
scroll to position [0, 0]
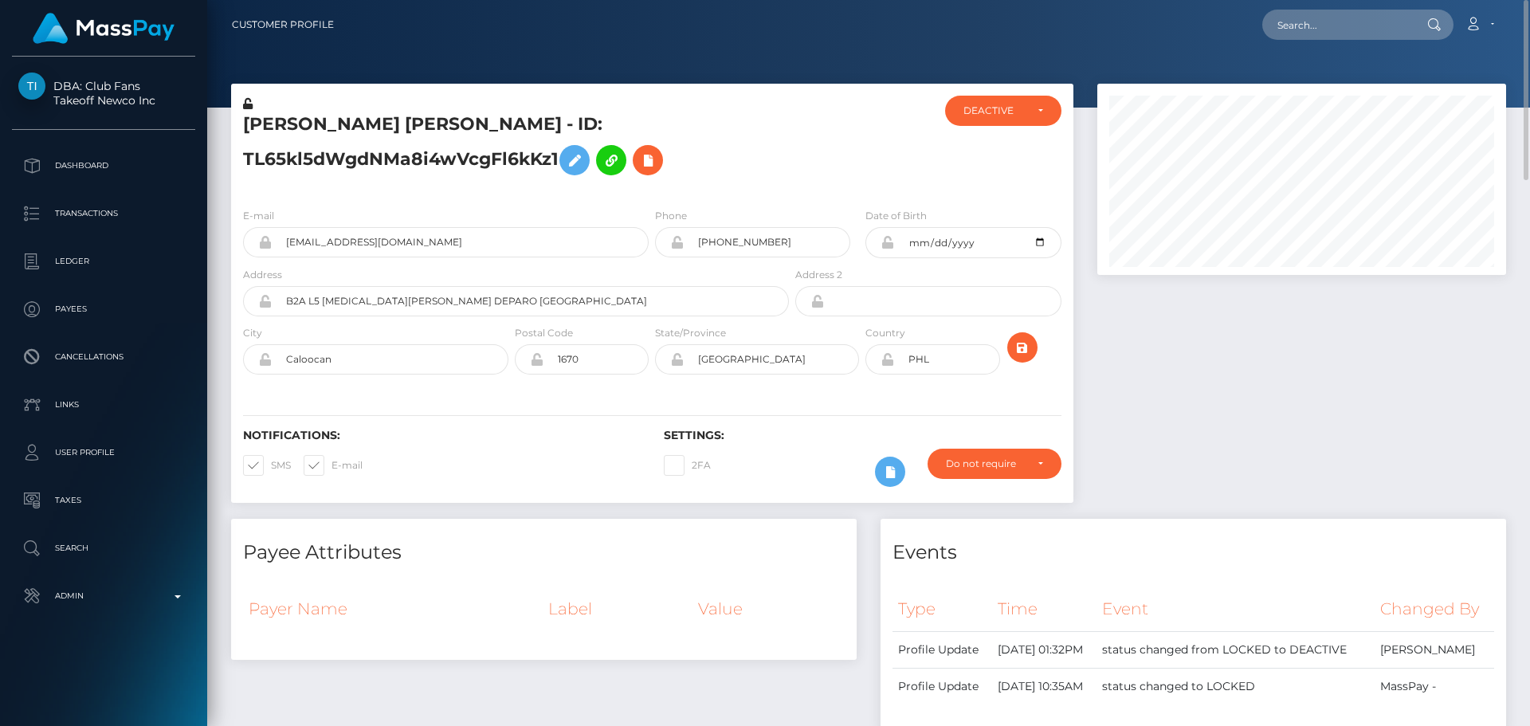
click at [778, 176] on h5 "[PERSON_NAME] [PERSON_NAME] - ID: TL65kl5dWgdNMa8i4wVcgFl6kKz1" at bounding box center [511, 147] width 537 height 71
click at [794, 161] on div at bounding box center [862, 146] width 140 height 100
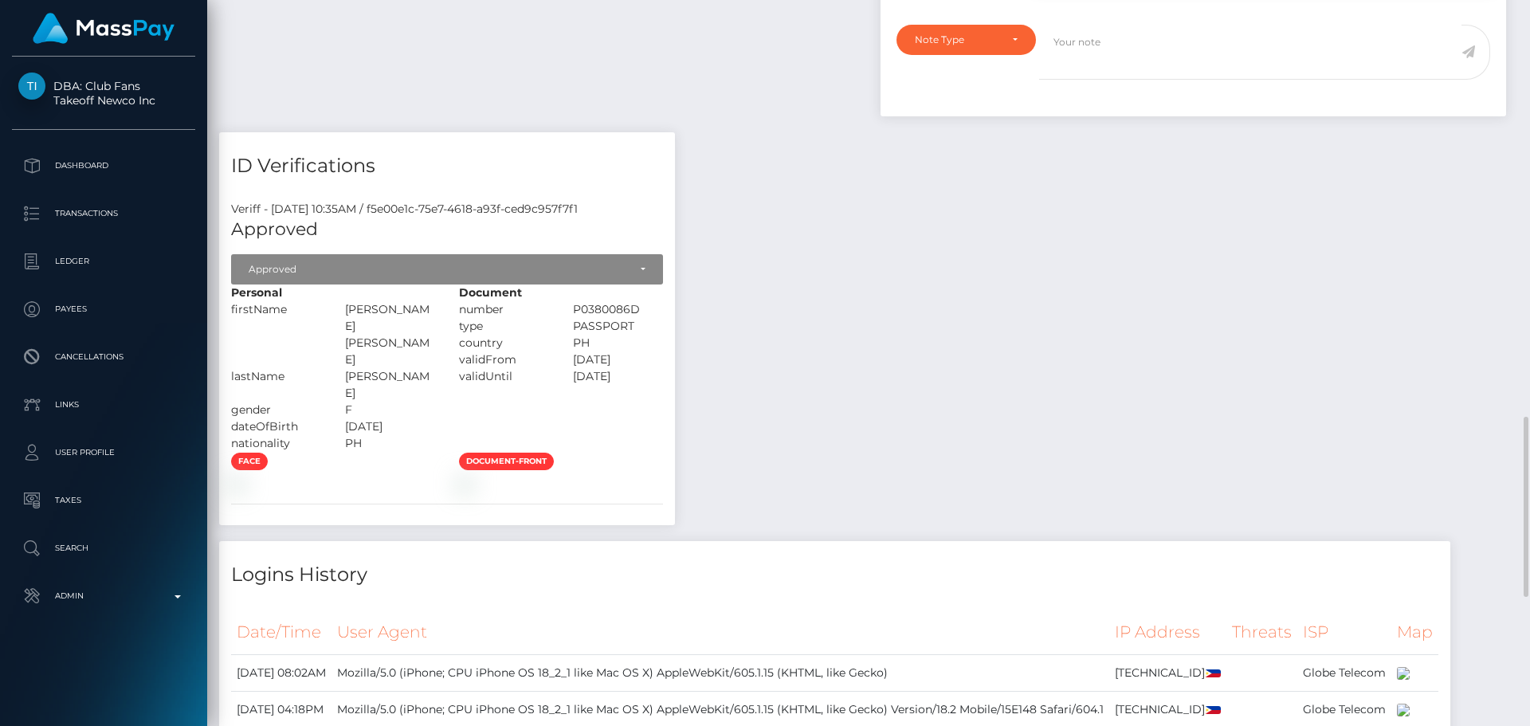
scroll to position [1036, 0]
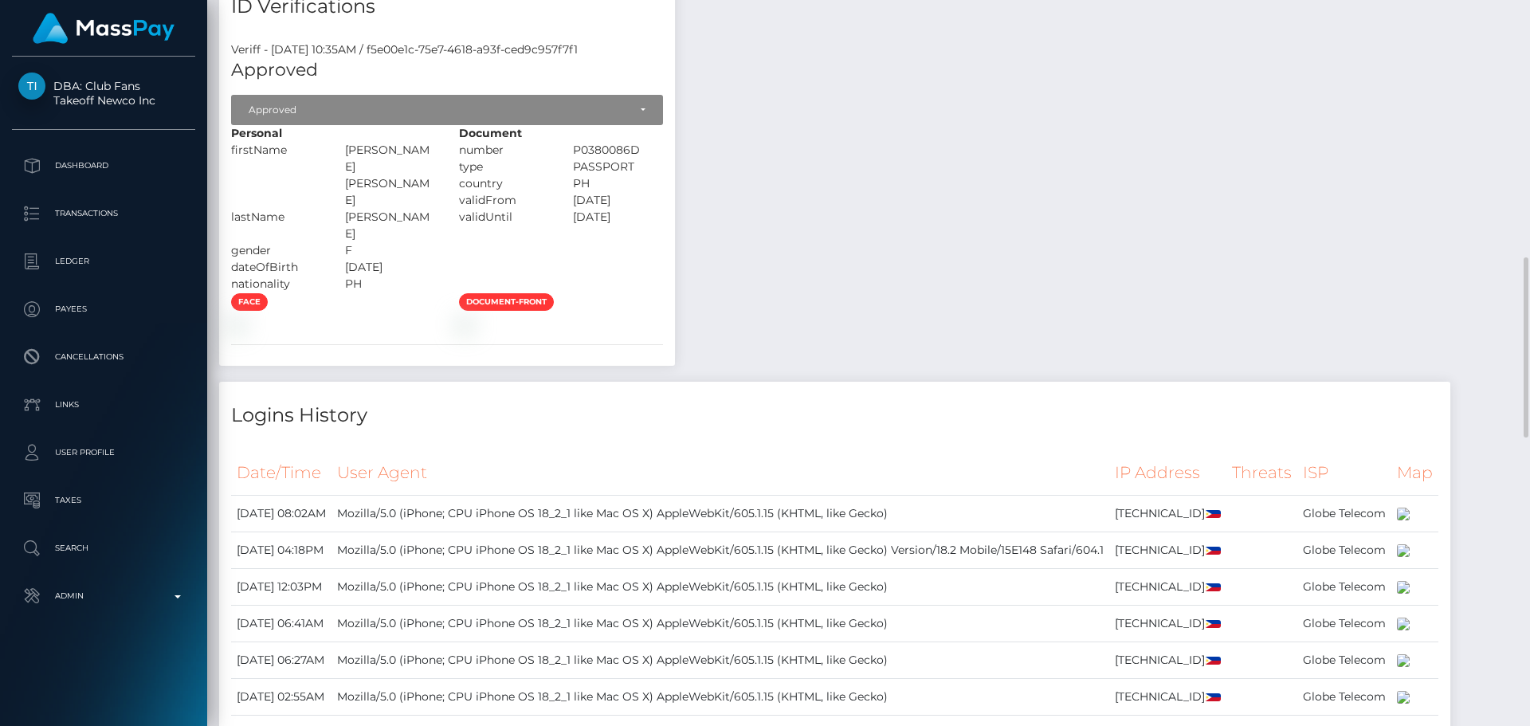
click at [822, 244] on div "Payee Attributes Payer Name Label Value Notes" at bounding box center [868, 244] width 1299 height 1523
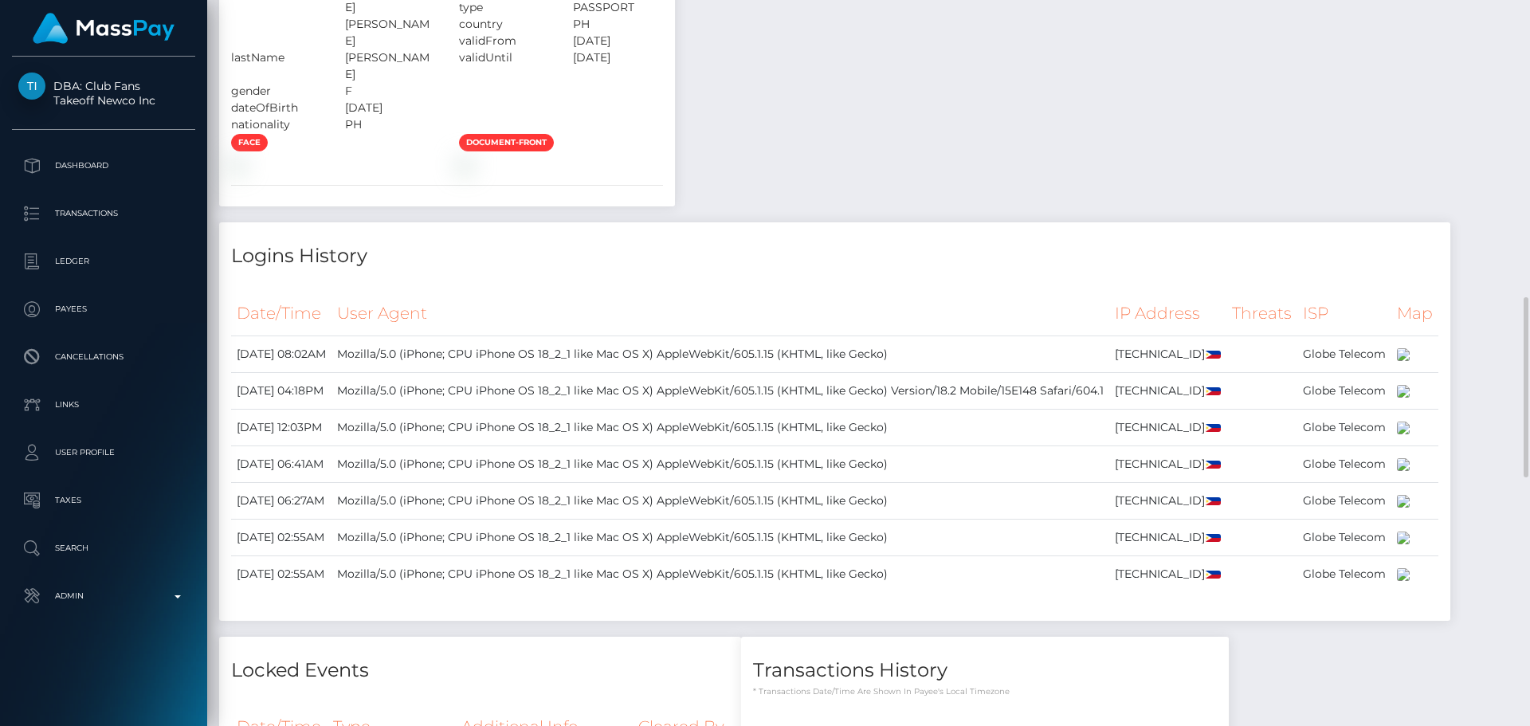
click at [868, 260] on div "Payee Attributes Payer Name Label Value Notes" at bounding box center [868, 85] width 1299 height 1523
click at [828, 368] on div "Payee Attributes Payer Name Label Value Notes" at bounding box center [868, 85] width 1299 height 1523
drag, startPoint x: 770, startPoint y: 277, endPoint x: 801, endPoint y: 334, distance: 64.2
click at [770, 279] on div "Payee Attributes Payer Name Label Value Notes" at bounding box center [868, 85] width 1299 height 1523
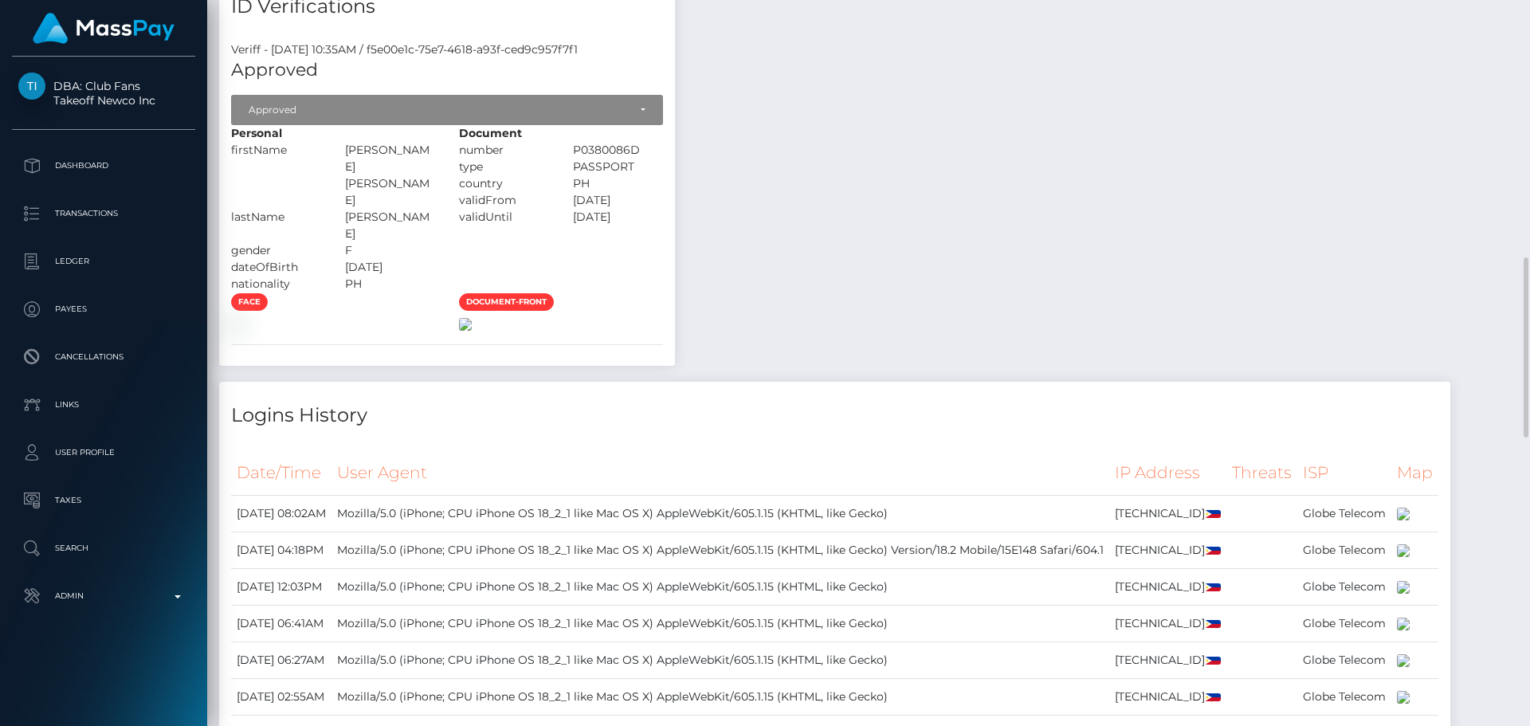
scroll to position [1115, 0]
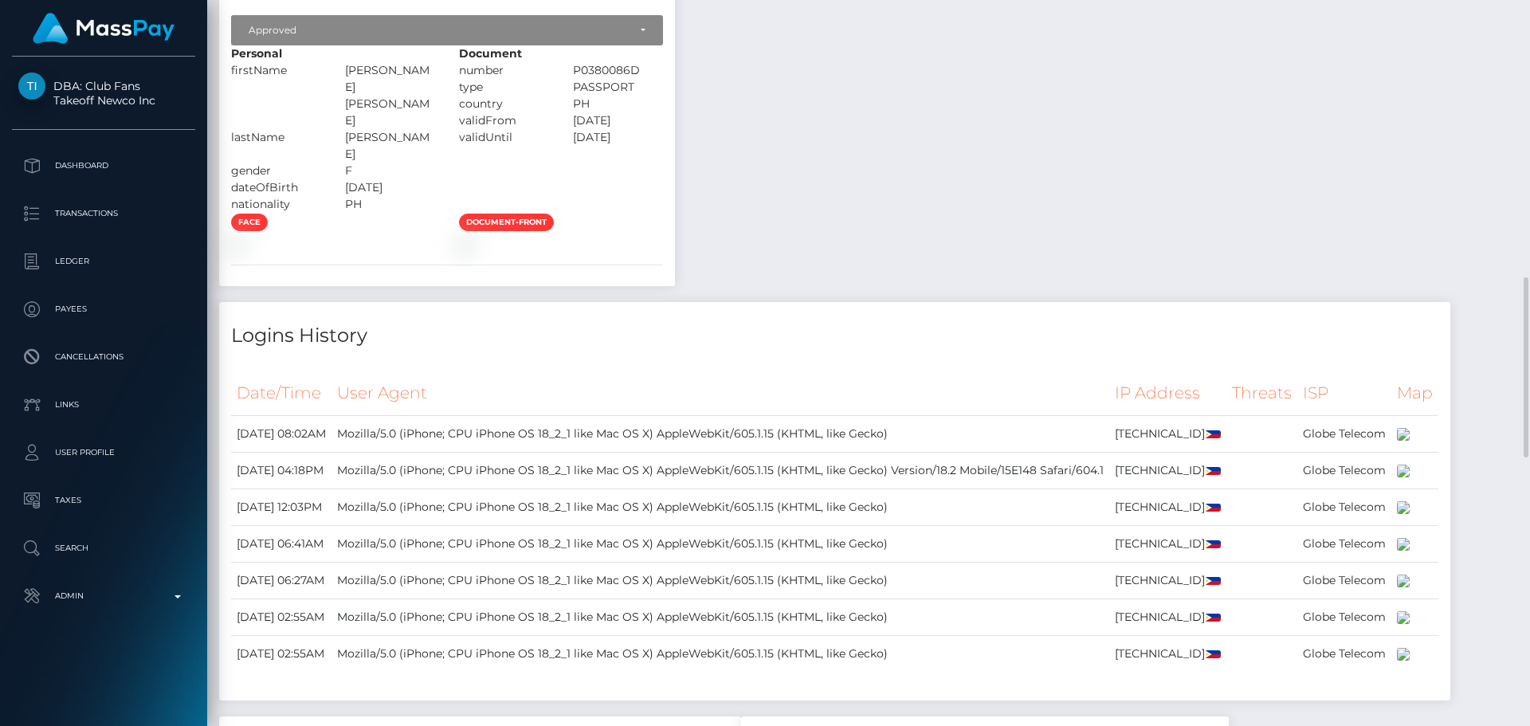
click at [845, 257] on div "Payee Attributes Payer Name Label Value Notes" at bounding box center [868, 164] width 1299 height 1523
click at [919, 319] on div "Payee Attributes Payer Name Label Value Notes" at bounding box center [868, 164] width 1299 height 1523
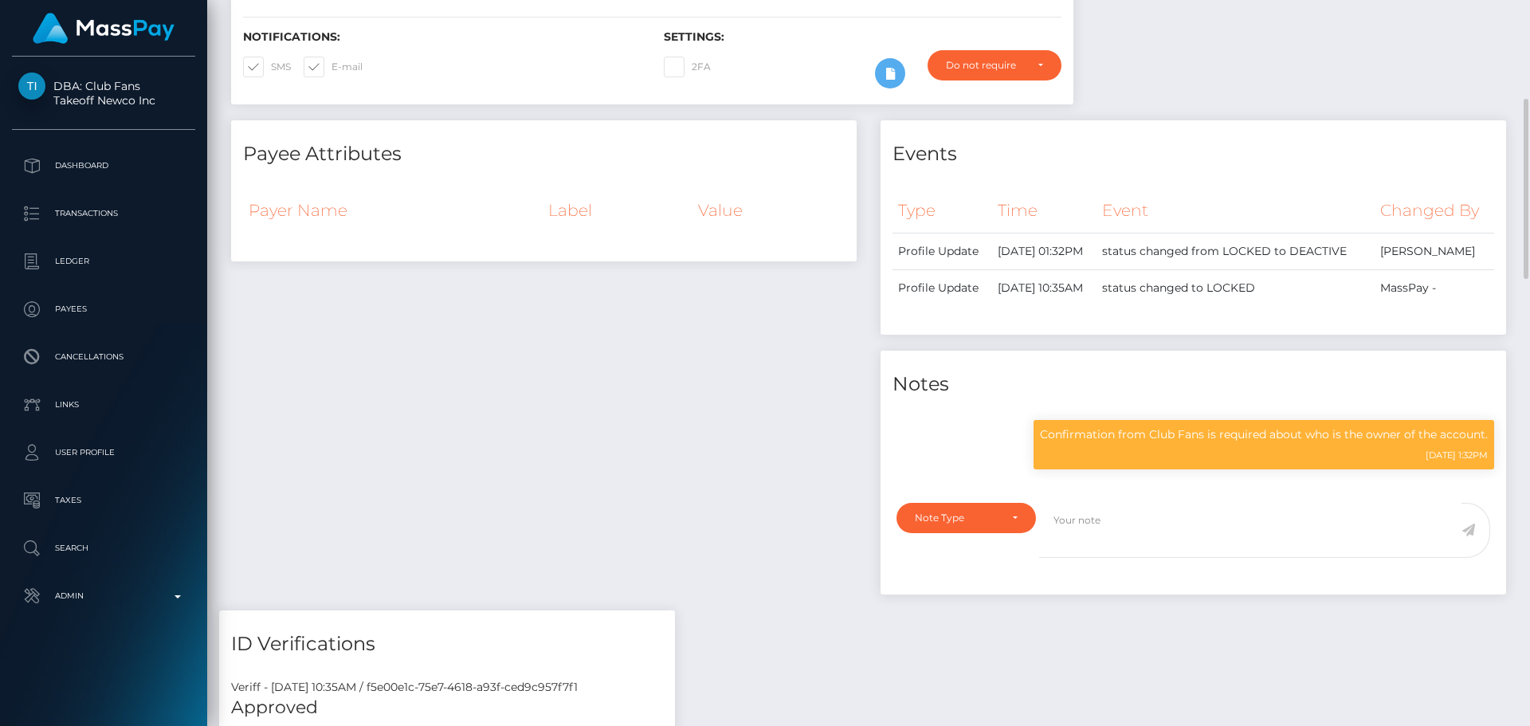
scroll to position [0, 0]
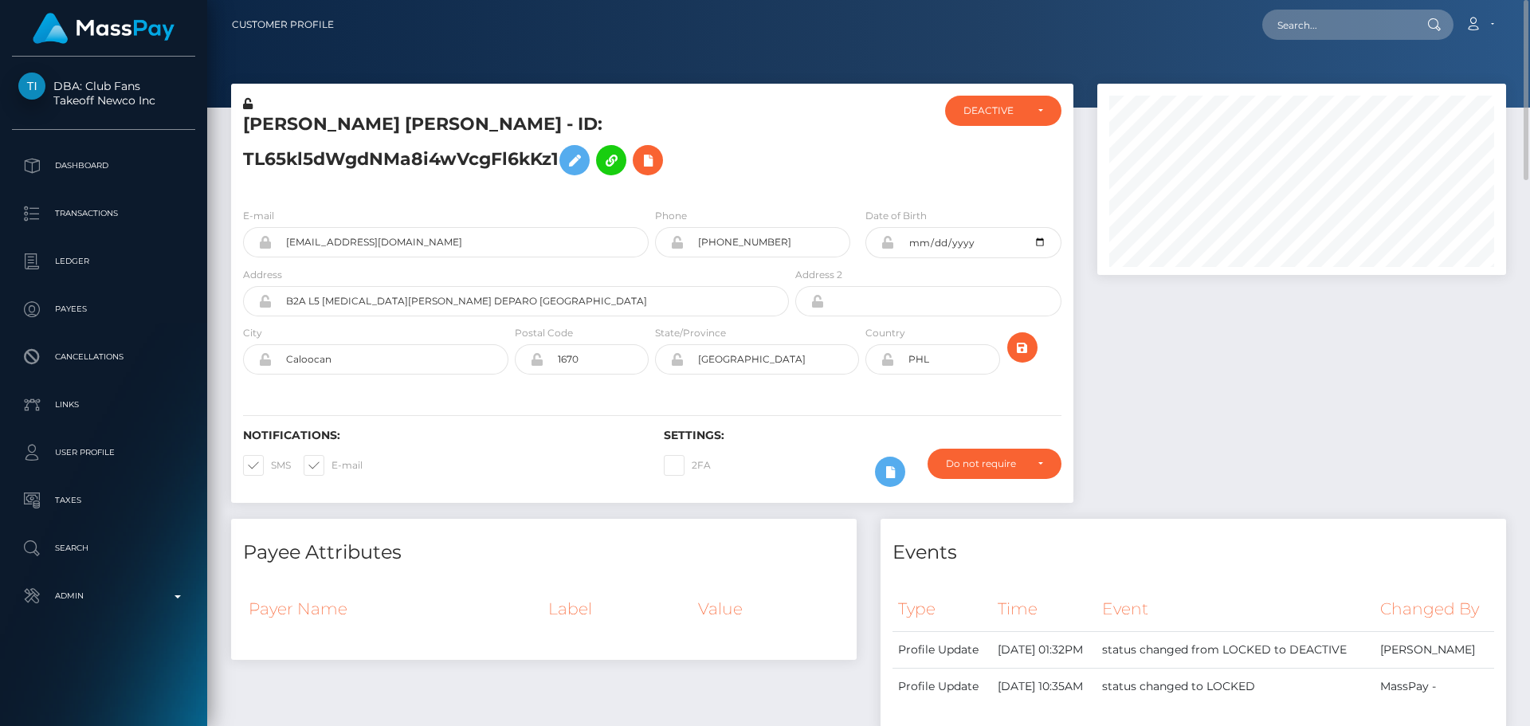
click at [655, 386] on div "E-mail ymastonesteel@gmail.com Phone 1981-04-02" at bounding box center [652, 292] width 842 height 195
click at [653, 388] on div "E-mail ymastonesteel@gmail.com Phone 1981-04-02" at bounding box center [652, 292] width 842 height 195
click at [654, 387] on div "E-mail ymastonesteel@gmail.com Phone 1981-04-02" at bounding box center [652, 292] width 842 height 195
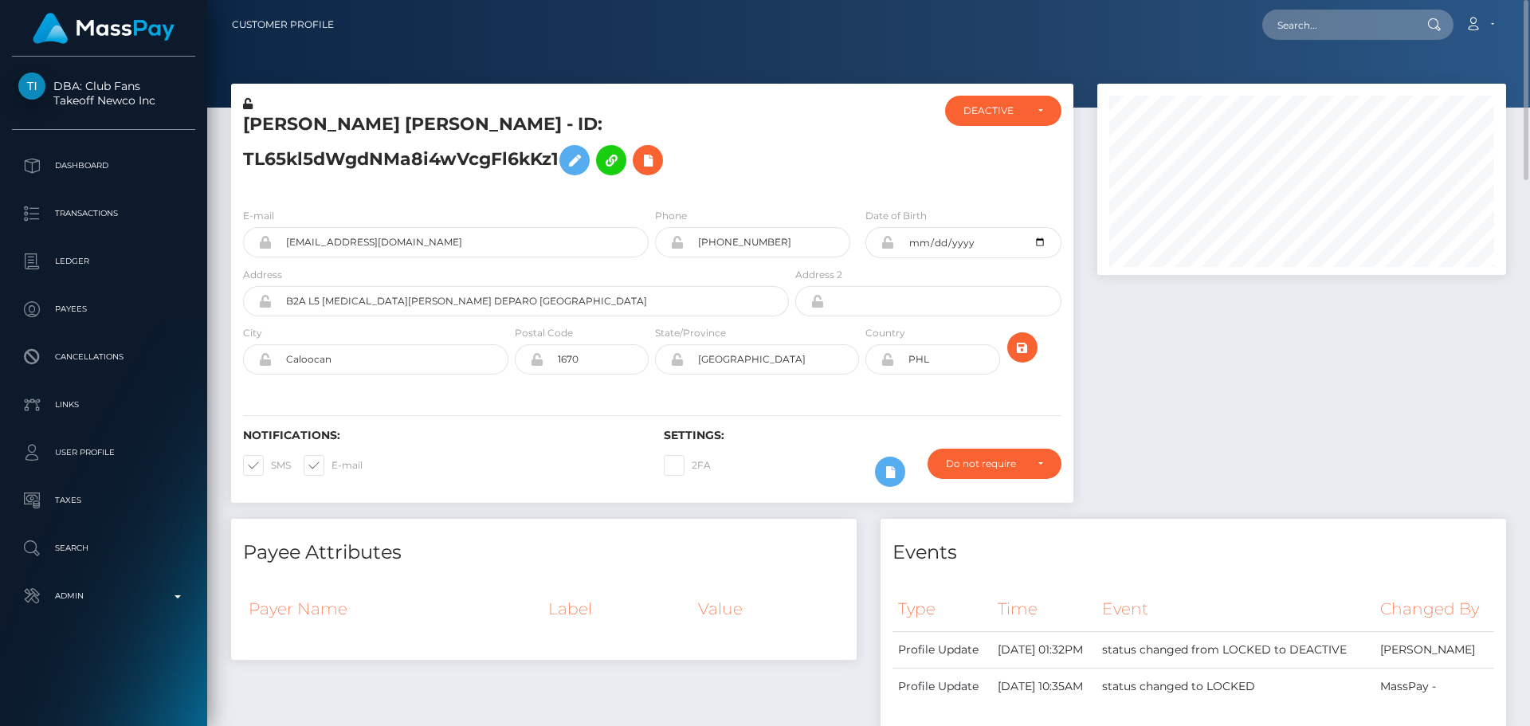
click at [864, 390] on div "Notifications: SMS E-mail Settings: 2FA" at bounding box center [652, 446] width 842 height 112
click at [863, 390] on div "Notifications: SMS E-mail Settings: 2FA" at bounding box center [652, 446] width 842 height 112
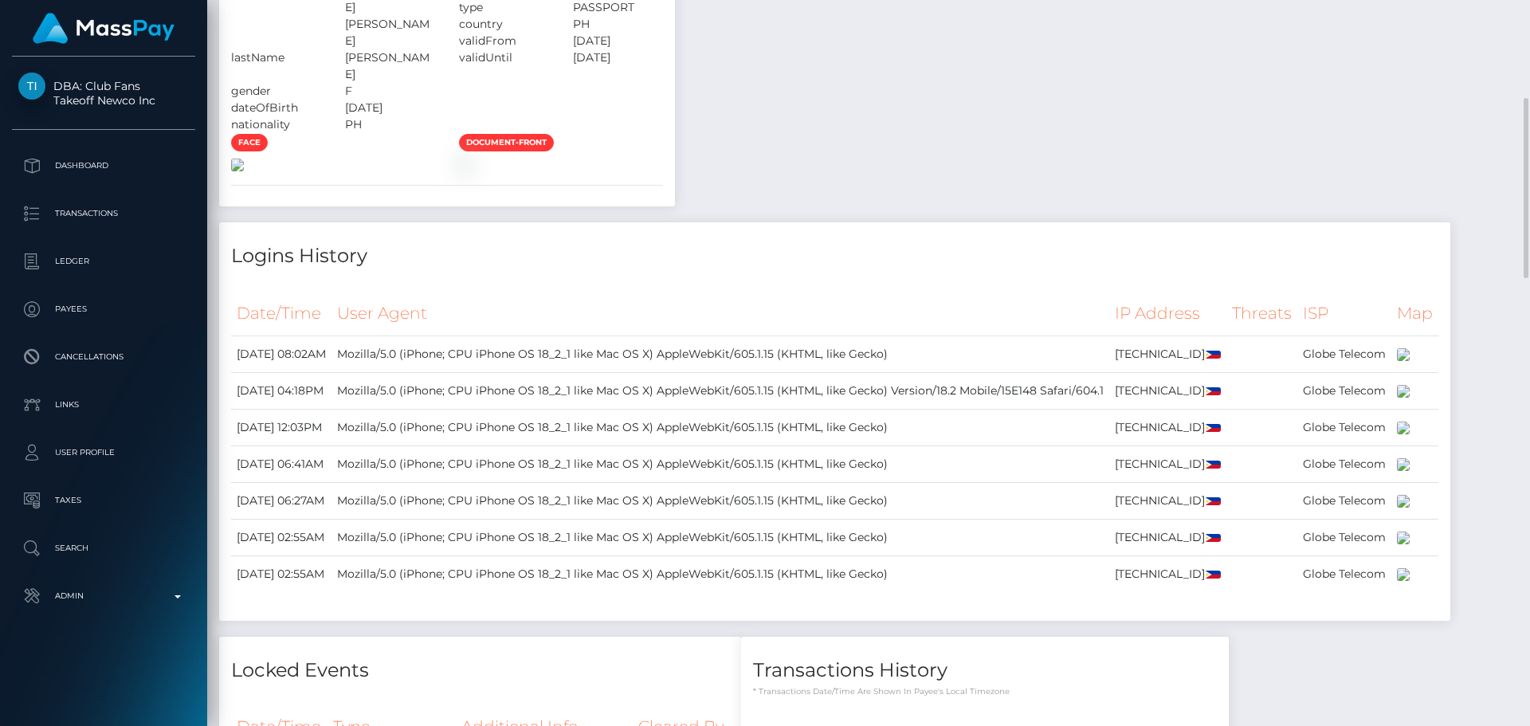
scroll to position [1036, 0]
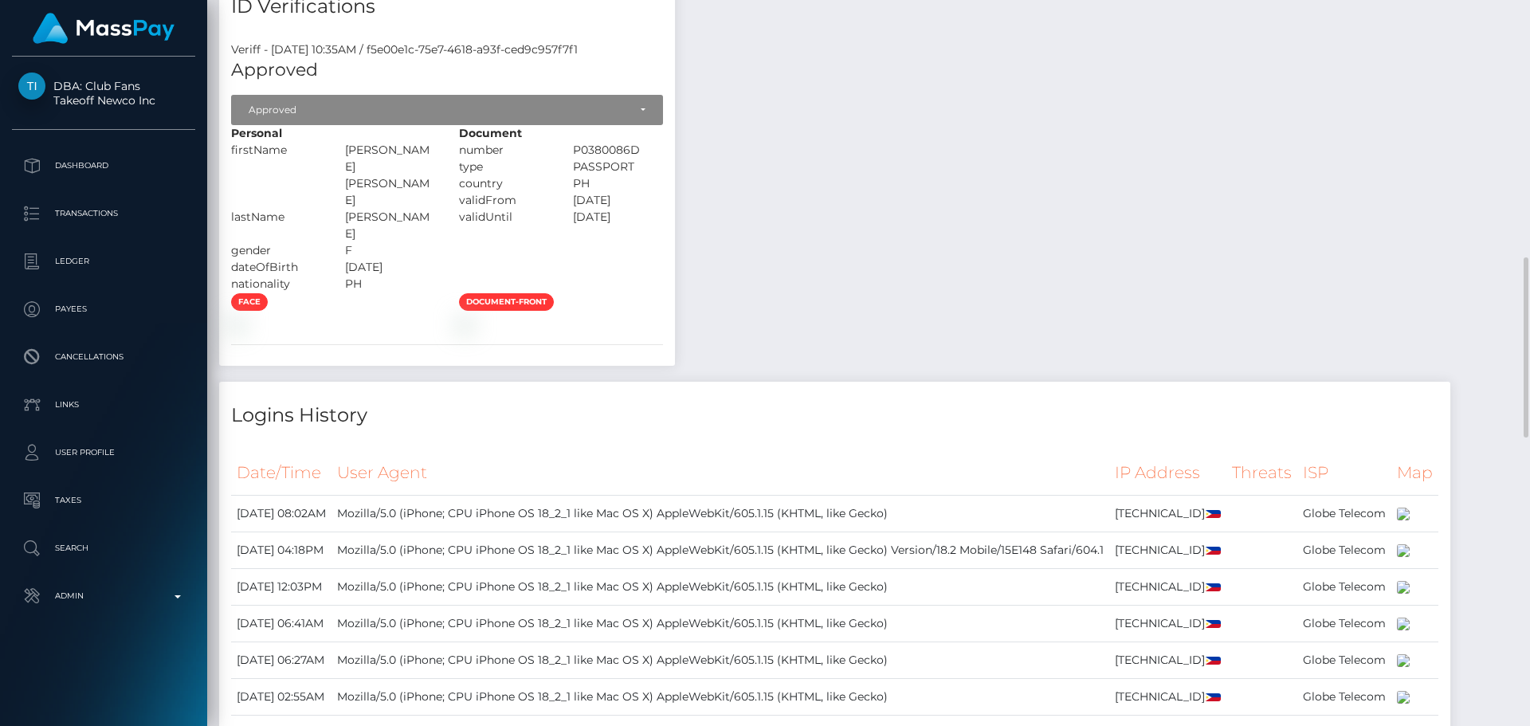
click at [371, 209] on div "[PERSON_NAME] [PERSON_NAME]" at bounding box center [390, 175] width 114 height 67
drag, startPoint x: 371, startPoint y: 210, endPoint x: 399, endPoint y: 220, distance: 29.7
click at [399, 220] on div "Personal firstName ANGELINA MARIE lastName" at bounding box center [333, 208] width 228 height 167
copy div "ANGELINA MARIE lastName MERCADO"
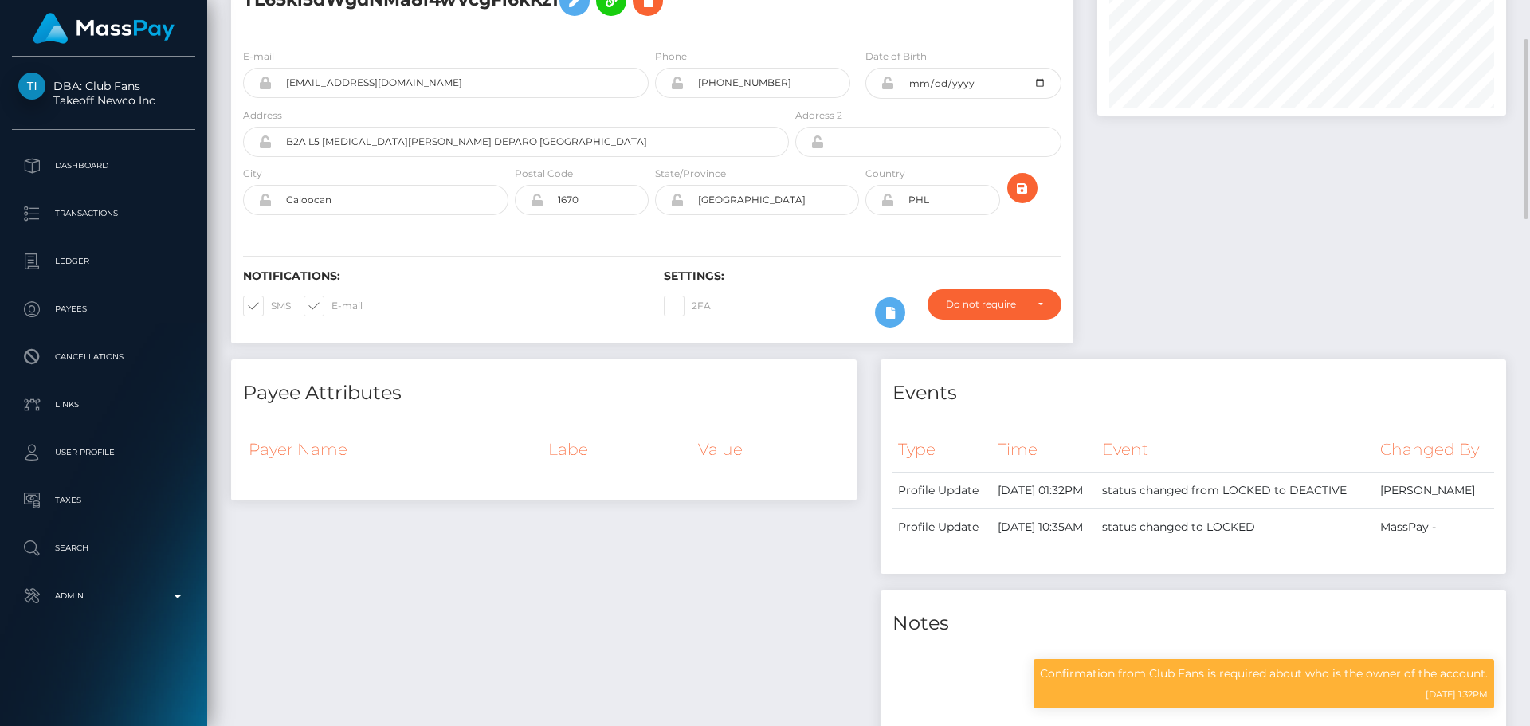
scroll to position [0, 0]
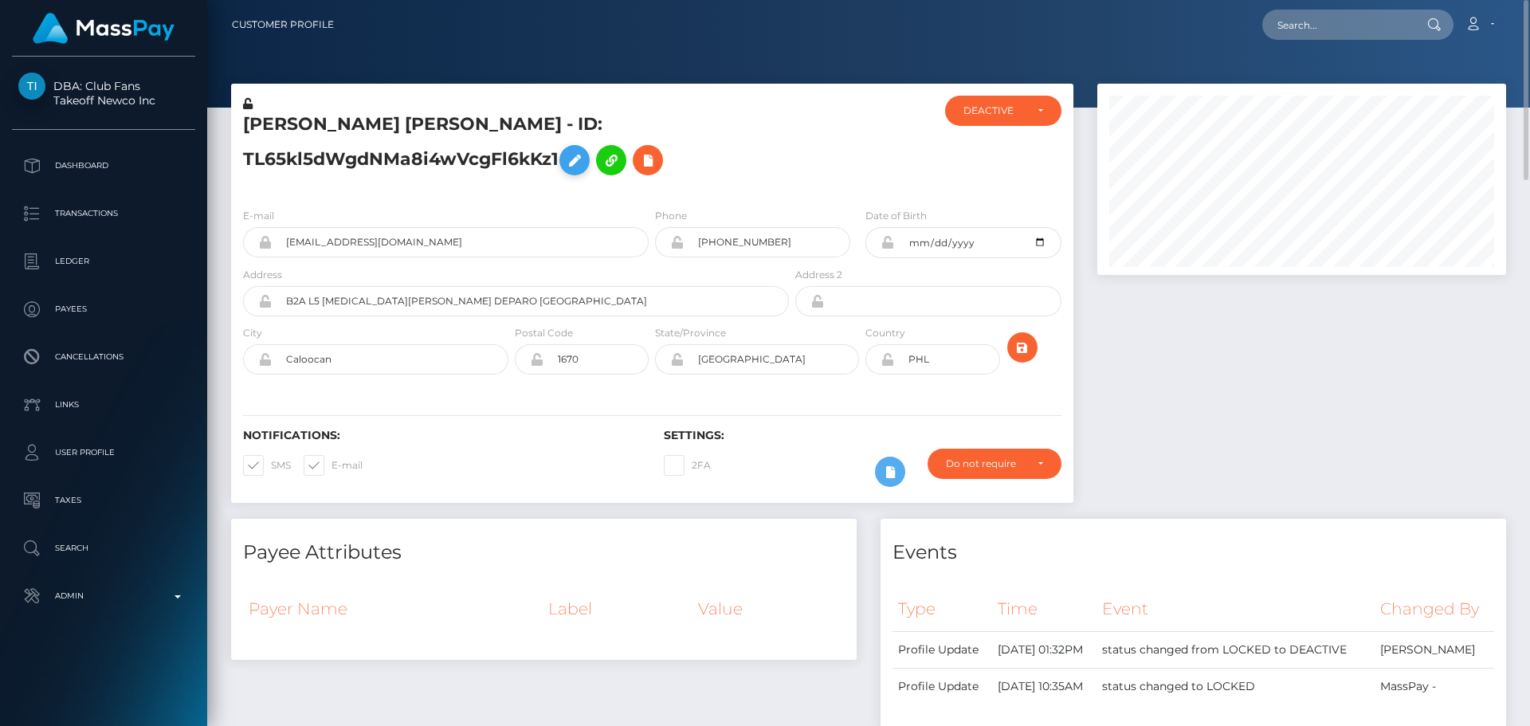
click at [578, 167] on icon at bounding box center [574, 161] width 19 height 20
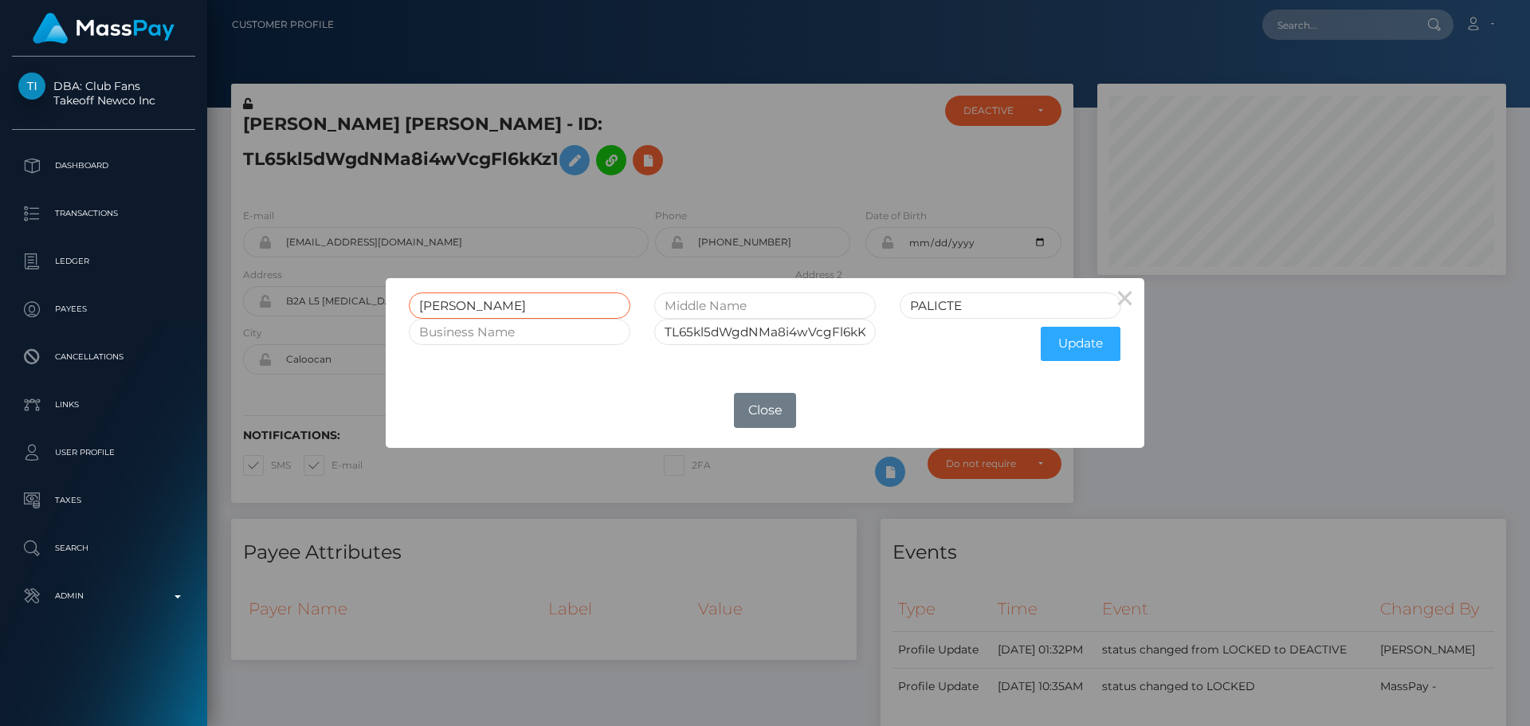
click at [564, 309] on input "GILBERT PANO" at bounding box center [519, 305] width 221 height 26
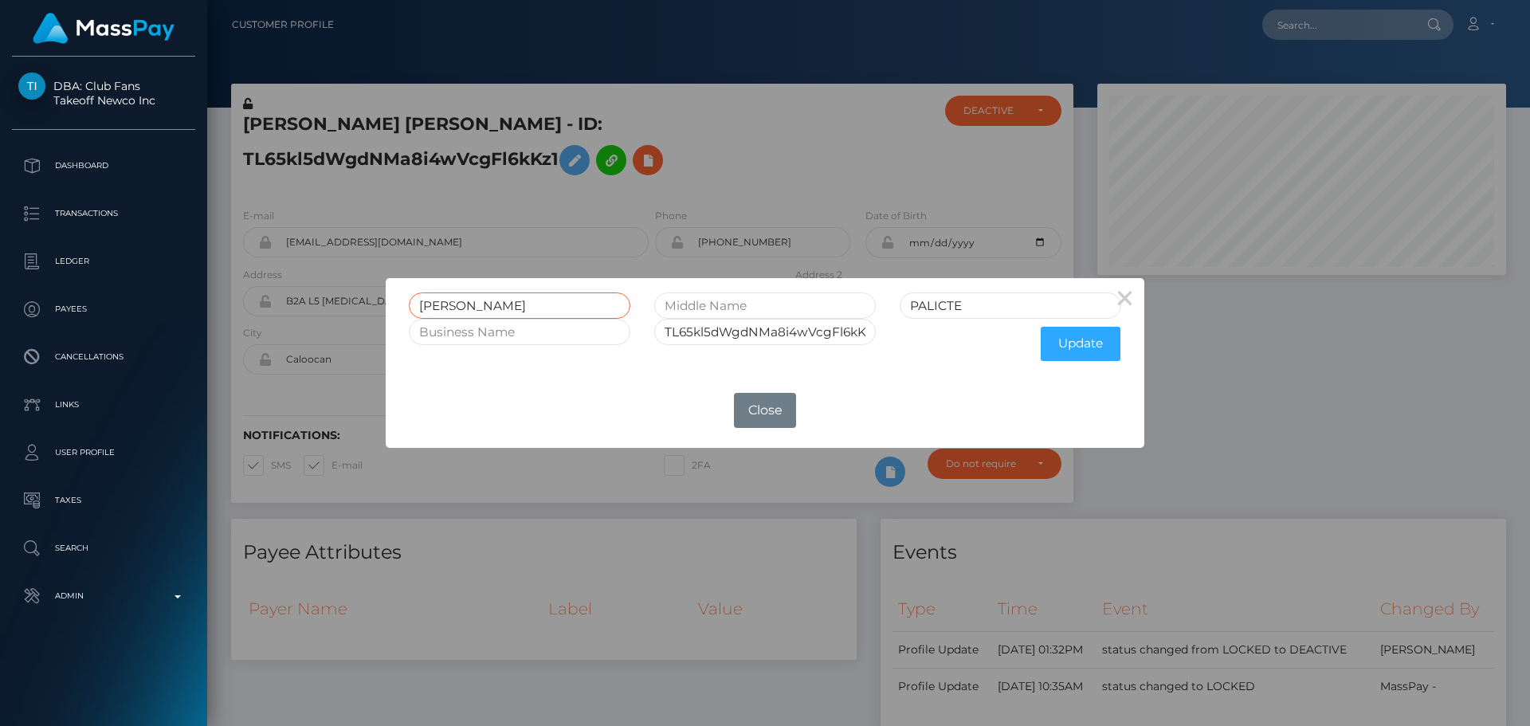
paste input "ANGELINA MARIE lastName MERCAD"
click at [587, 308] on input "ANGELINA MARIE lastName MERCADO" at bounding box center [519, 305] width 221 height 26
type input "ANGELINA MARIE lastName MERCADO"
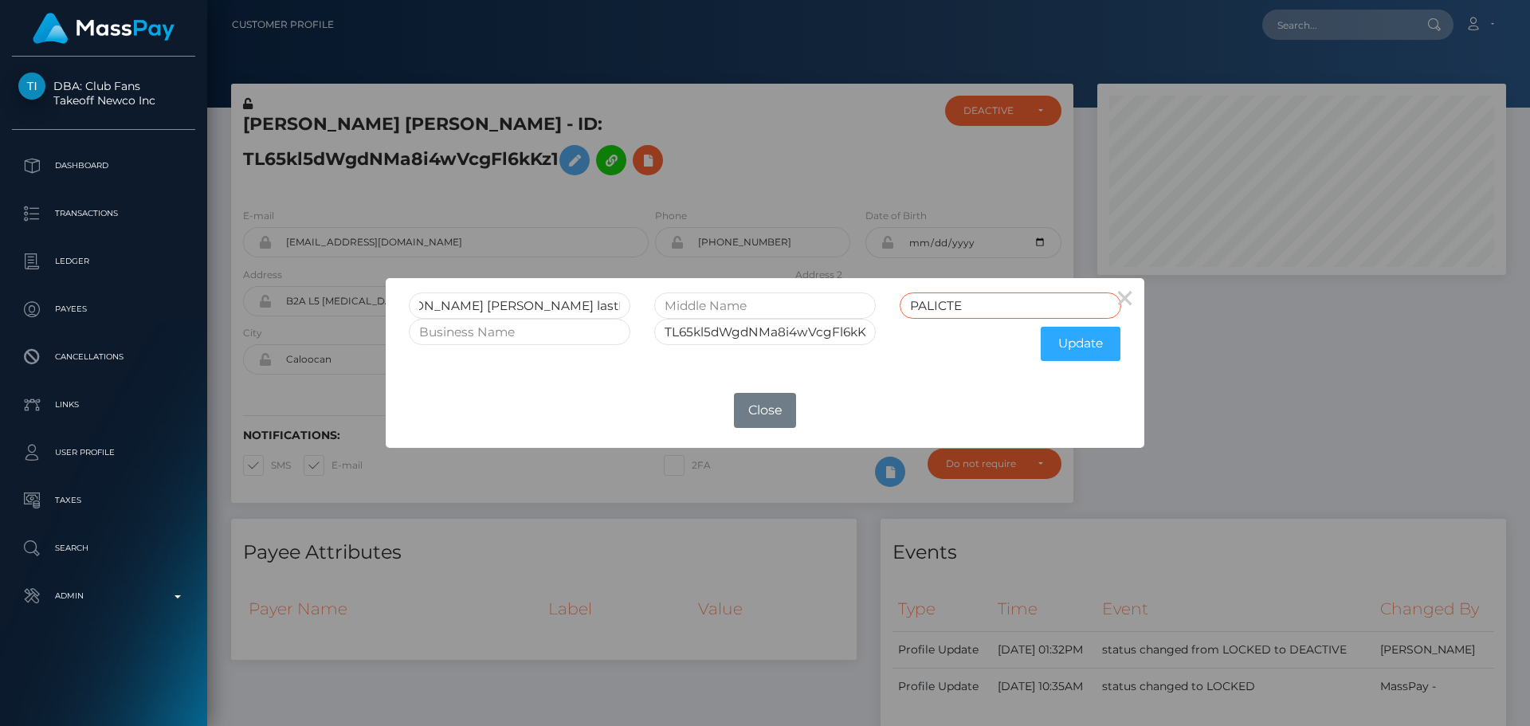
scroll to position [0, 0]
click at [974, 305] on input "PALICTE" at bounding box center [1010, 305] width 221 height 26
paste input "[PERSON_NAME]"
type input "[PERSON_NAME]"
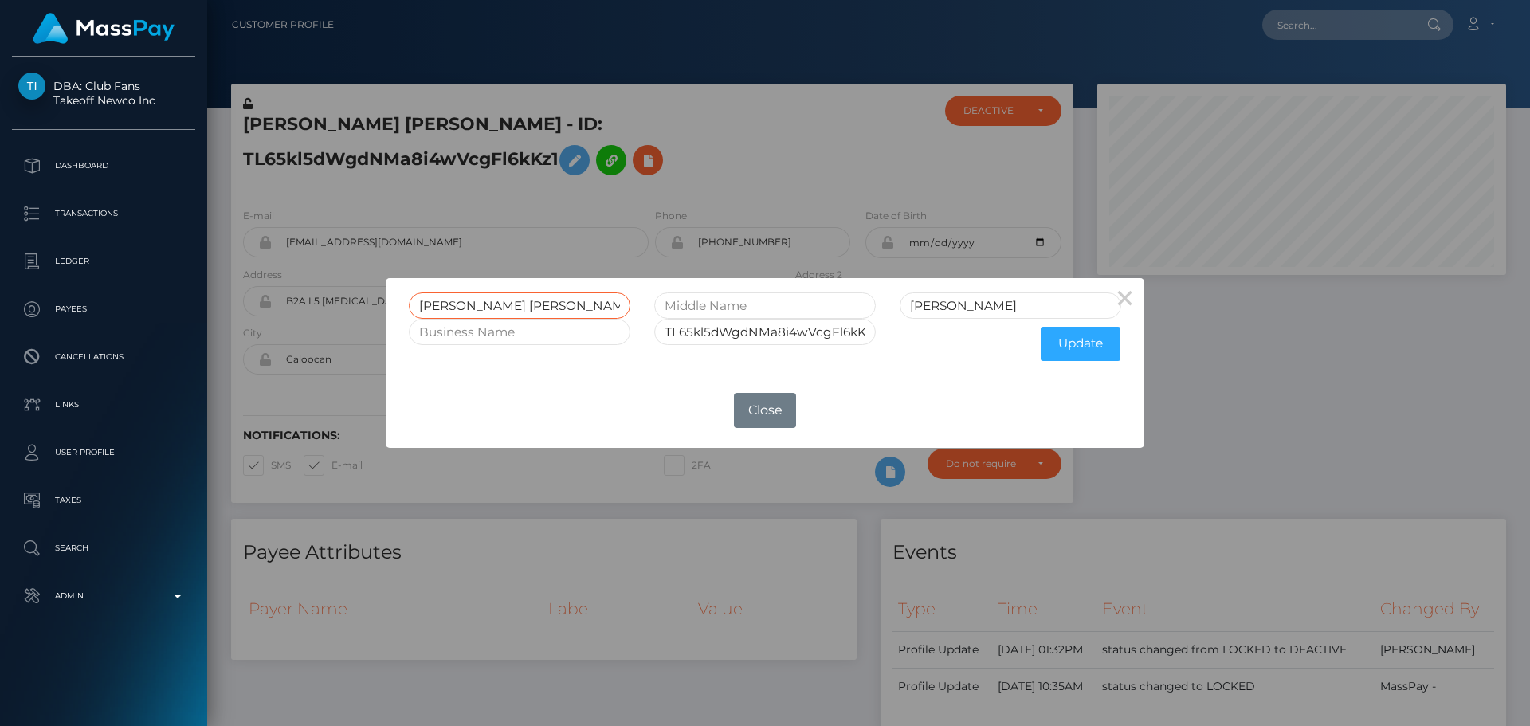
click at [552, 310] on input "ANGELINA MARIE lastName MERCADO" at bounding box center [519, 305] width 221 height 26
drag, startPoint x: 551, startPoint y: 310, endPoint x: 719, endPoint y: 311, distance: 167.3
click at [719, 311] on div "ANGELINA MARIE lastName MERCADO MERCADO" at bounding box center [765, 305] width 736 height 26
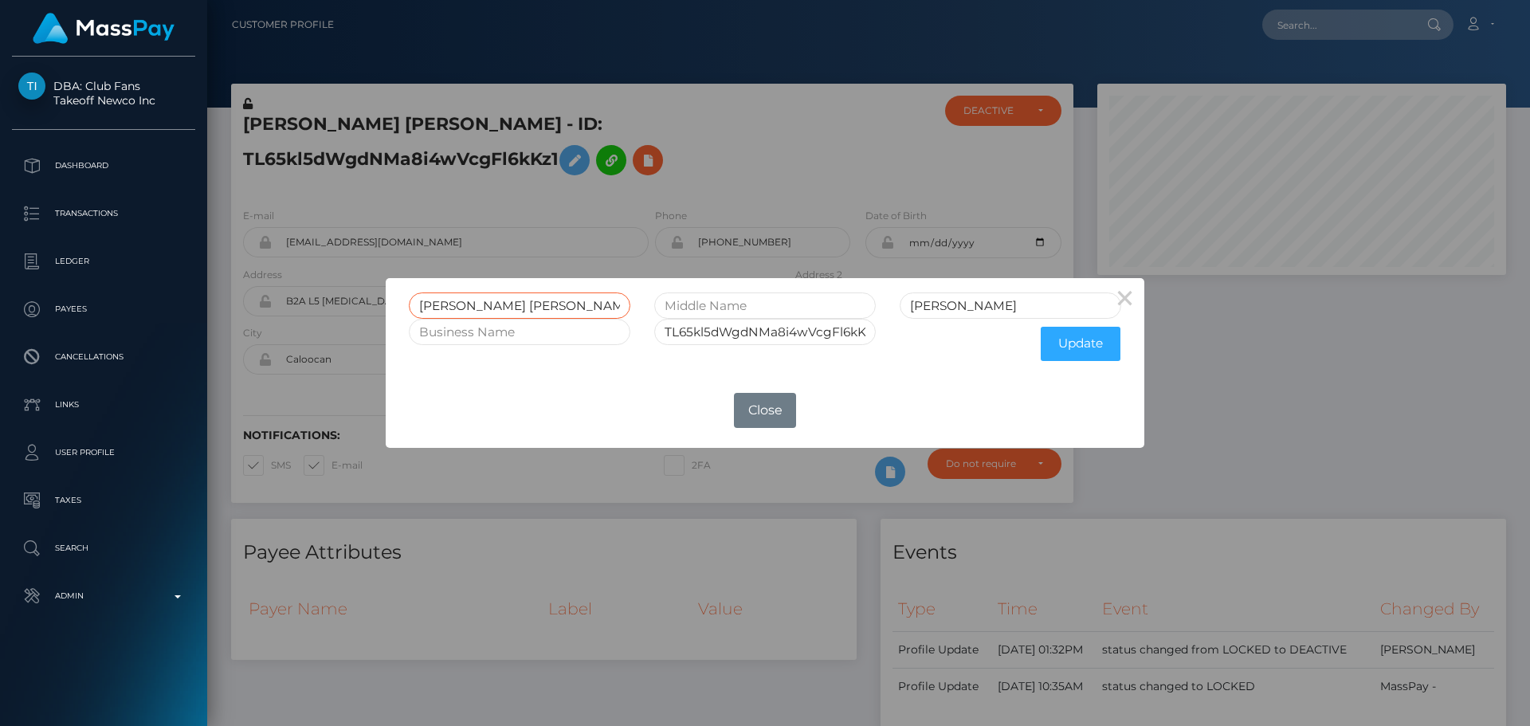
click at [512, 304] on input "[PERSON_NAME] [PERSON_NAME]" at bounding box center [519, 305] width 221 height 26
type input "[PERSON_NAME] [PERSON_NAME]"
click at [759, 303] on input "text" at bounding box center [764, 305] width 221 height 26
paste input "MARIE"
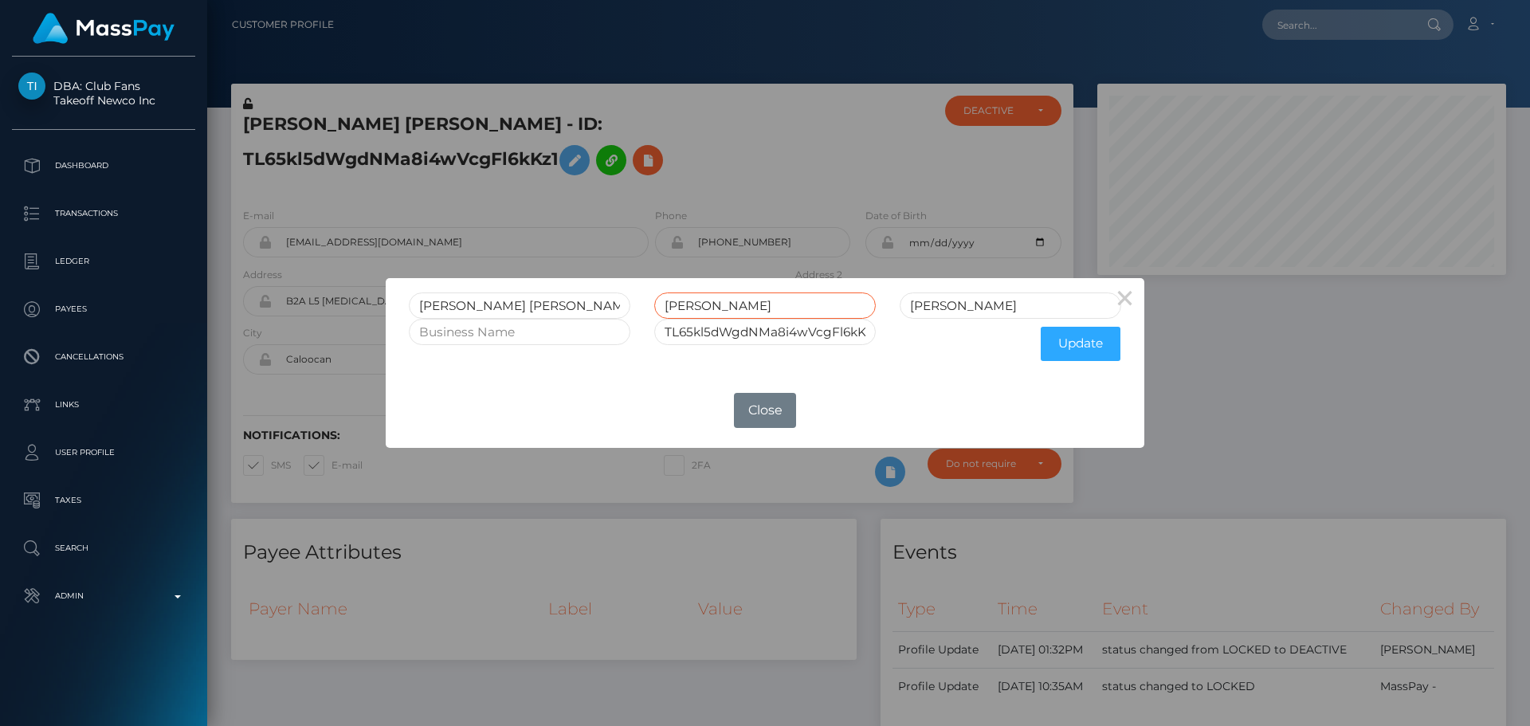
type input "MARIE"
click at [510, 310] on input "[PERSON_NAME] [PERSON_NAME]" at bounding box center [519, 305] width 221 height 26
type input "ANGELINA"
click at [1076, 339] on button "Update" at bounding box center [1081, 344] width 80 height 34
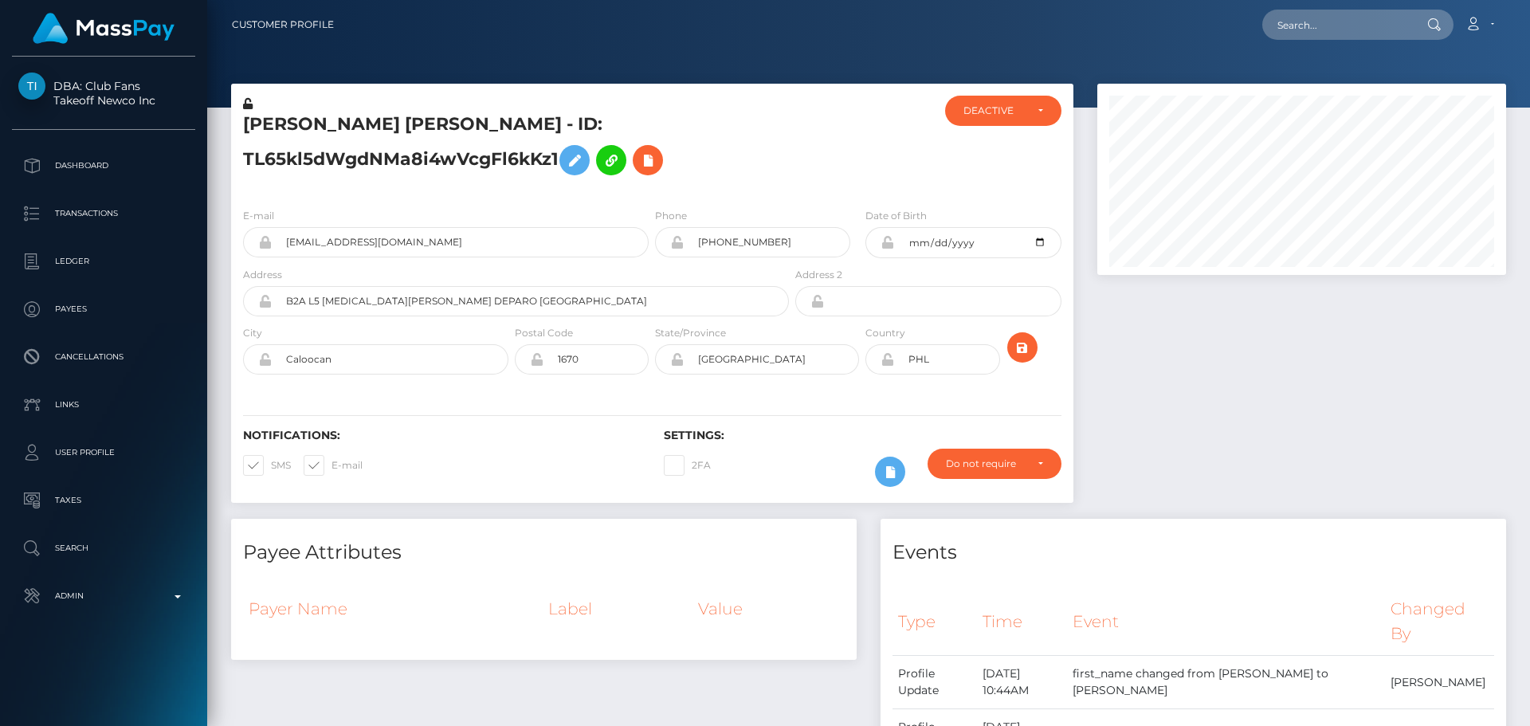
scroll to position [191, 410]
click at [245, 104] on icon at bounding box center [248, 103] width 10 height 11
click at [1039, 242] on input "[DATE]" at bounding box center [977, 242] width 167 height 31
type input "[DATE]"
click at [850, 182] on div at bounding box center [862, 146] width 140 height 100
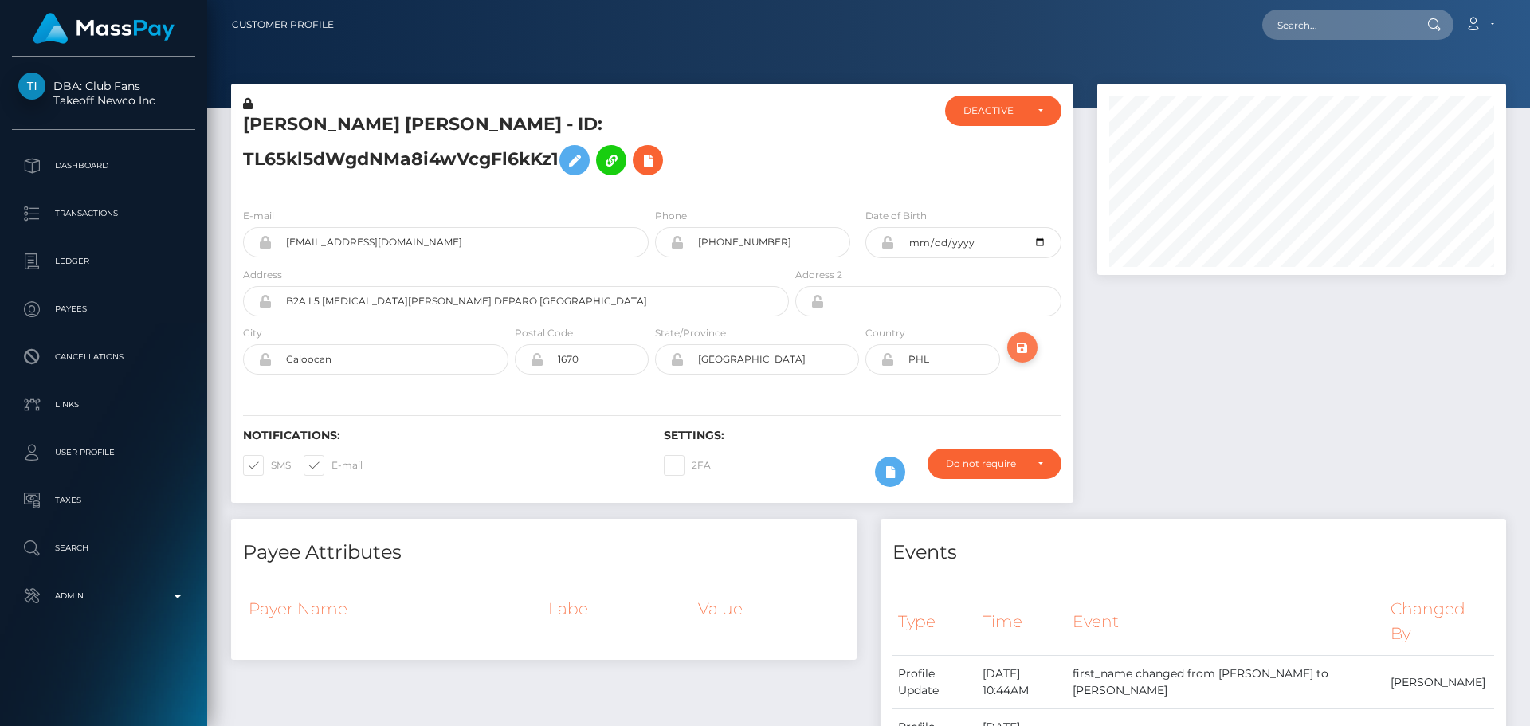
click at [1019, 351] on icon "submit" at bounding box center [1022, 348] width 19 height 20
click at [885, 245] on icon at bounding box center [887, 242] width 14 height 13
click at [907, 268] on div "Address 2" at bounding box center [927, 291] width 265 height 50
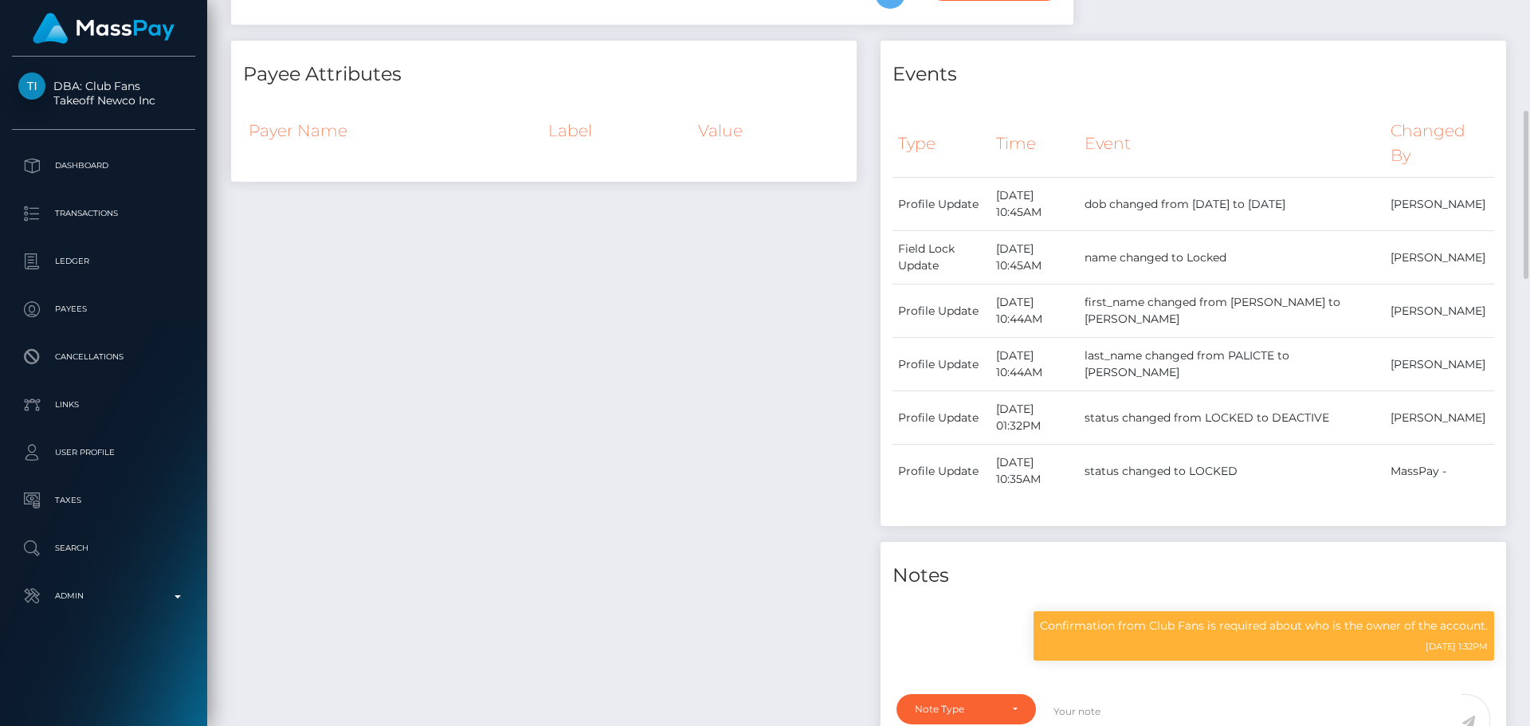
scroll to position [876, 0]
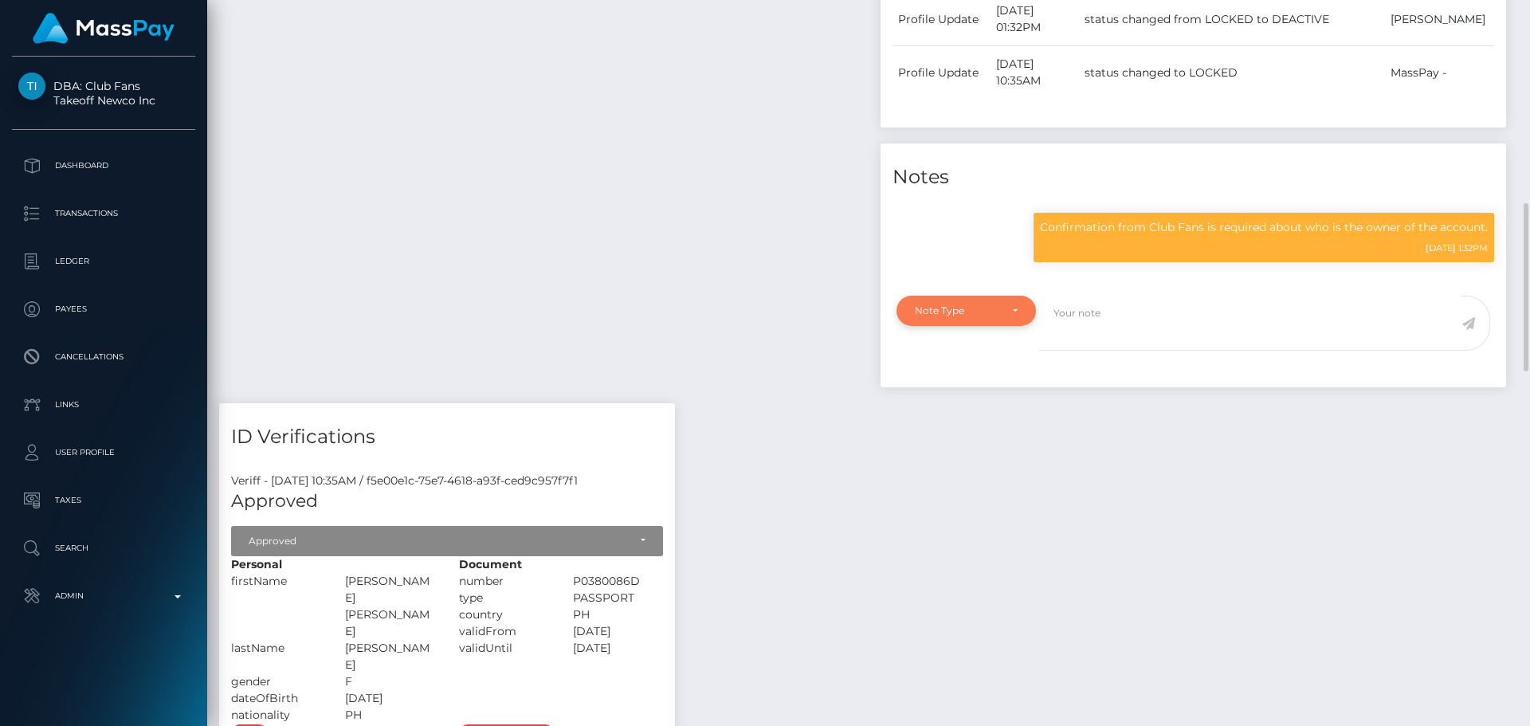
click at [1013, 309] on div "Note Type" at bounding box center [966, 310] width 103 height 13
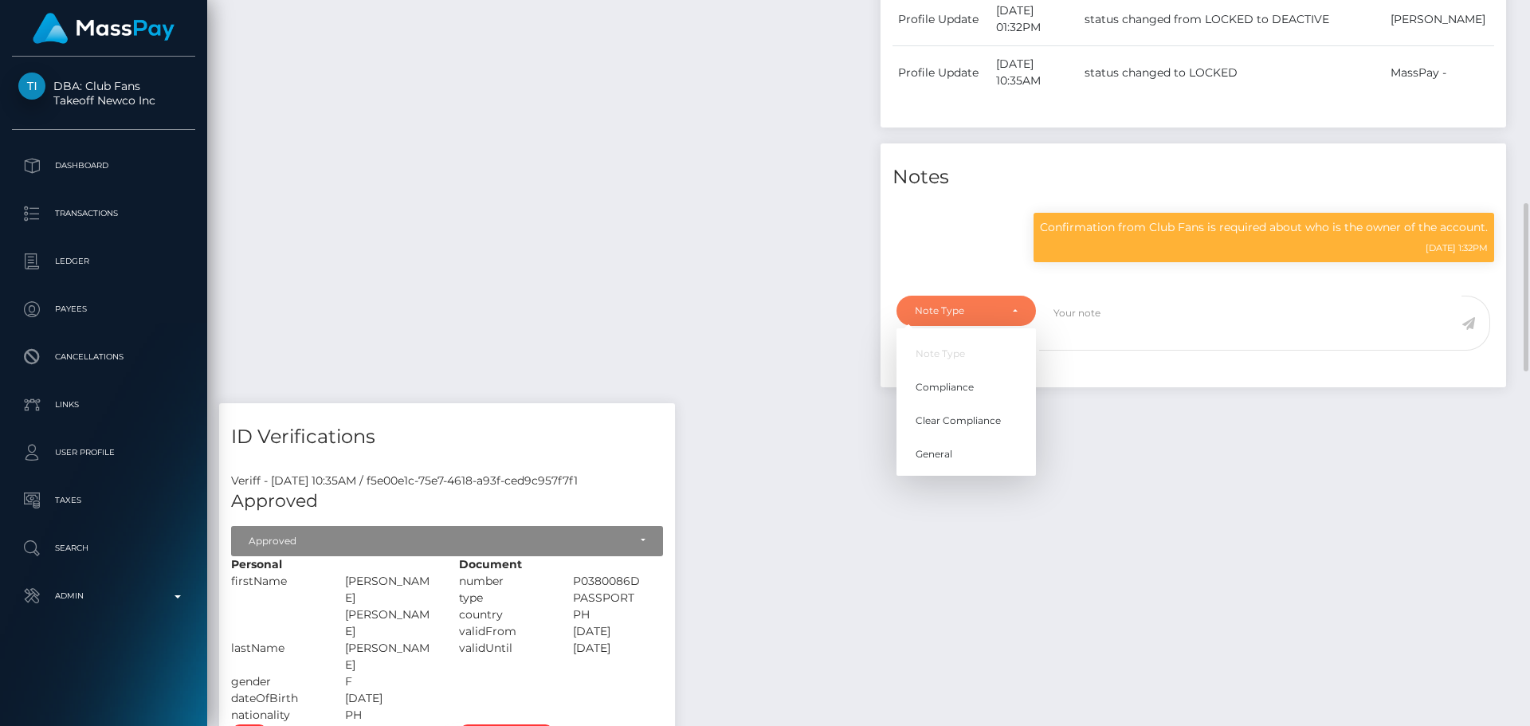
scroll to position [191, 410]
click at [979, 375] on link "Compliance" at bounding box center [965, 386] width 139 height 29
select select "COMPLIANCE"
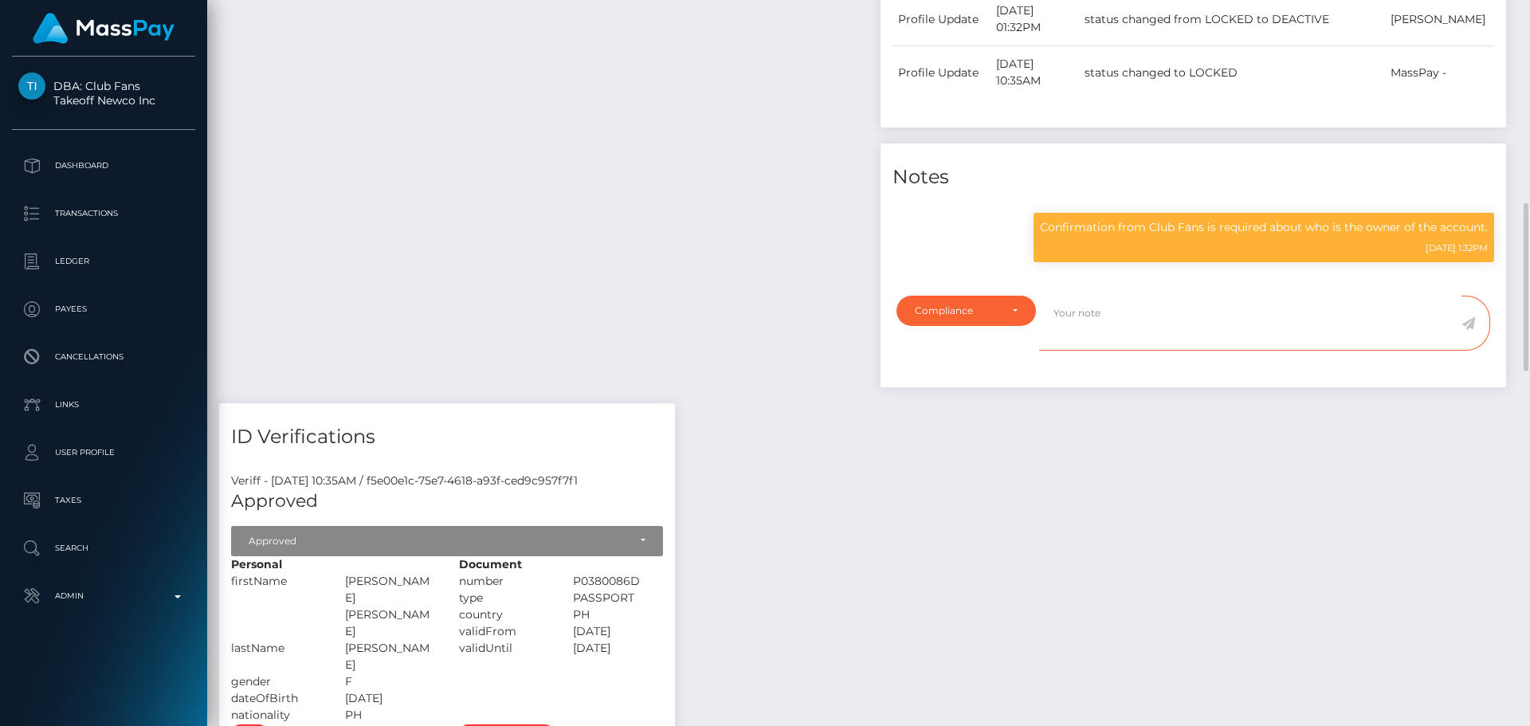
click at [1150, 320] on textarea at bounding box center [1250, 323] width 422 height 55
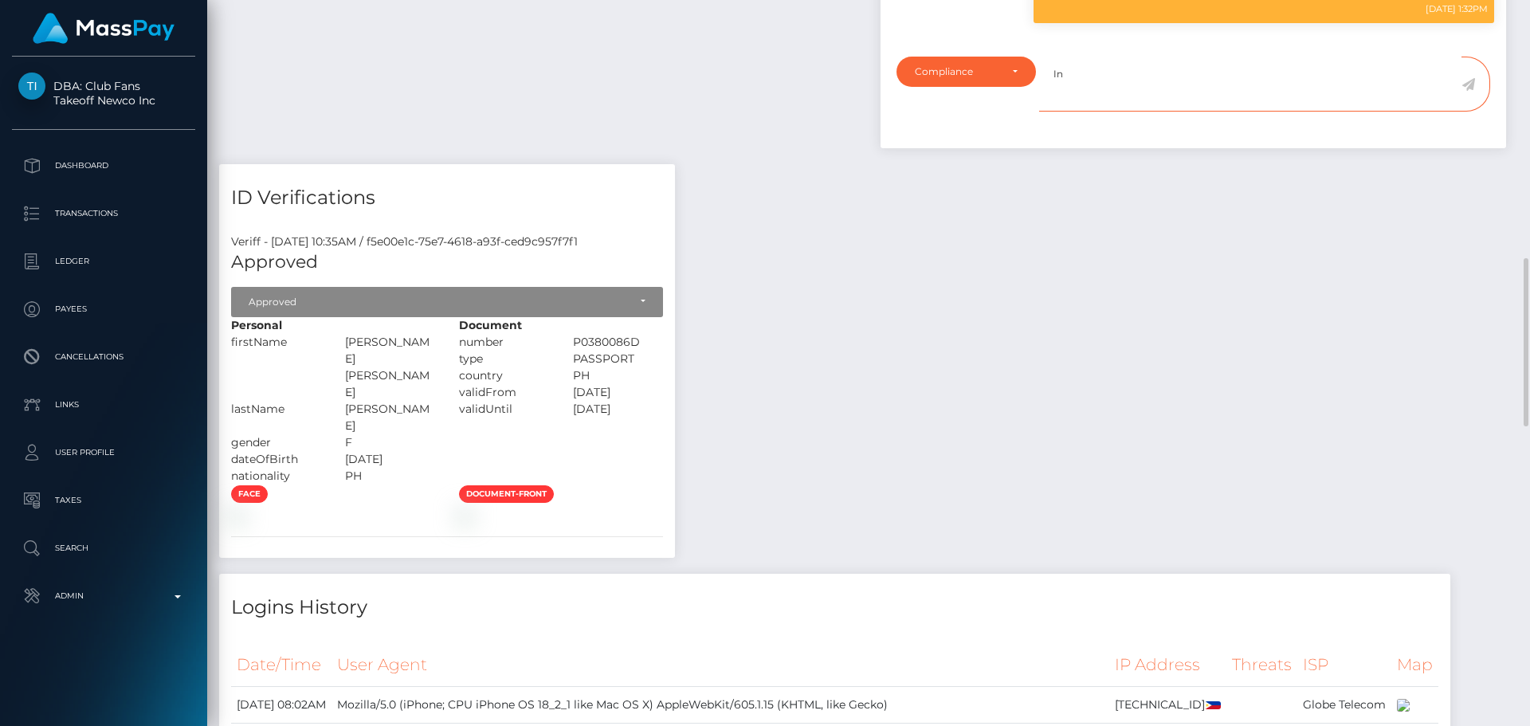
scroll to position [956, 0]
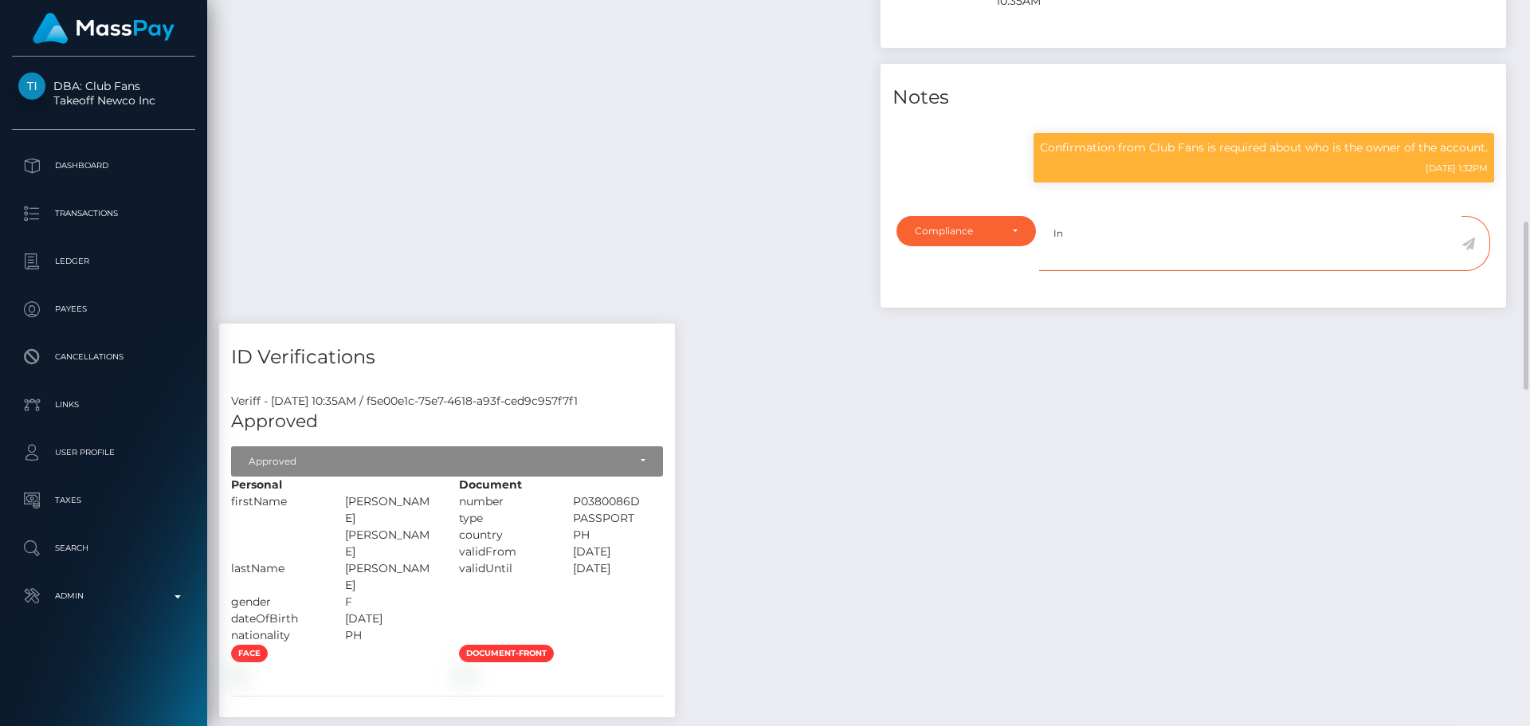
paste textarea "Ticket #130247"
paste textarea "[PERSON_NAME] [PERSON_NAME]"
type textarea "In Ticket #130247, Club Fans confirmed that the owner is [PERSON_NAME] [PERSON_…"
click at [1468, 238] on icon at bounding box center [1468, 243] width 14 height 13
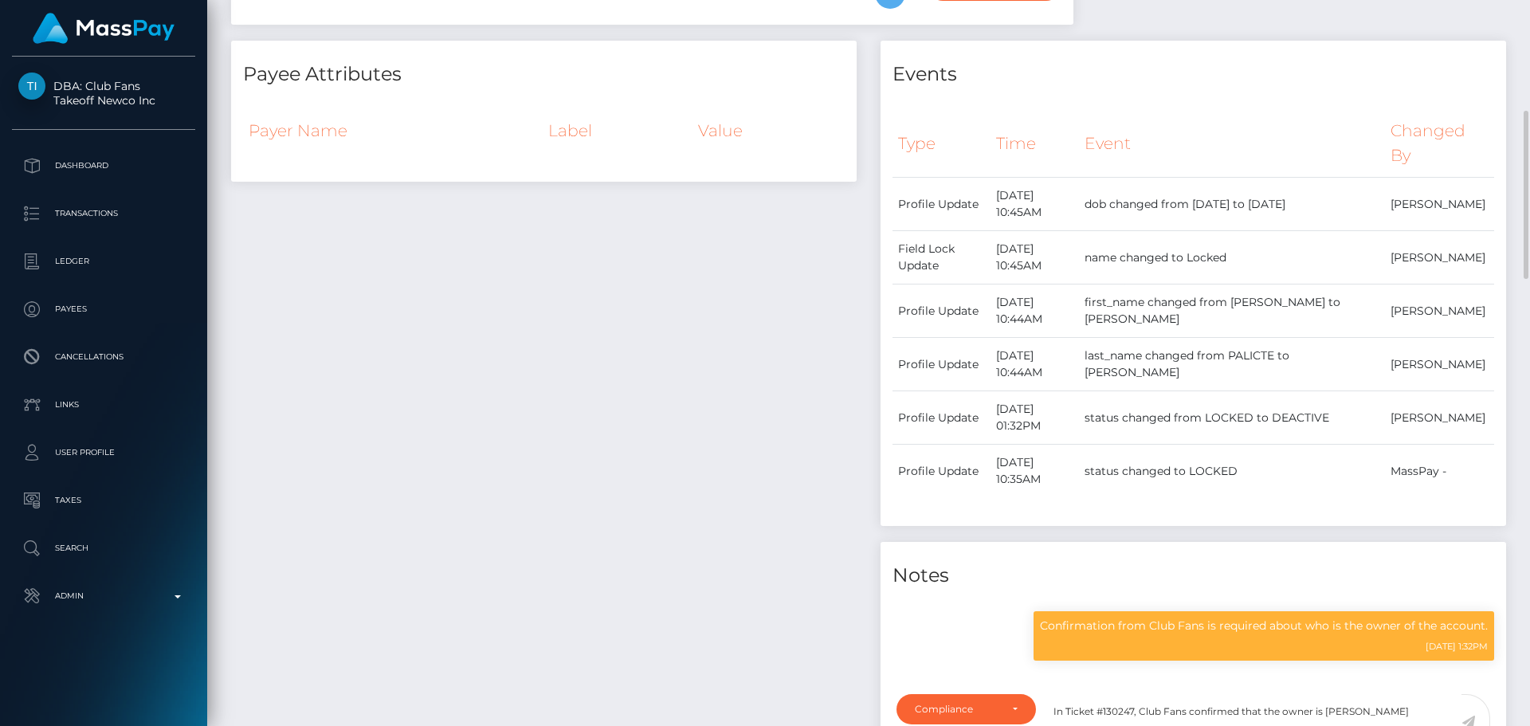
scroll to position [0, 0]
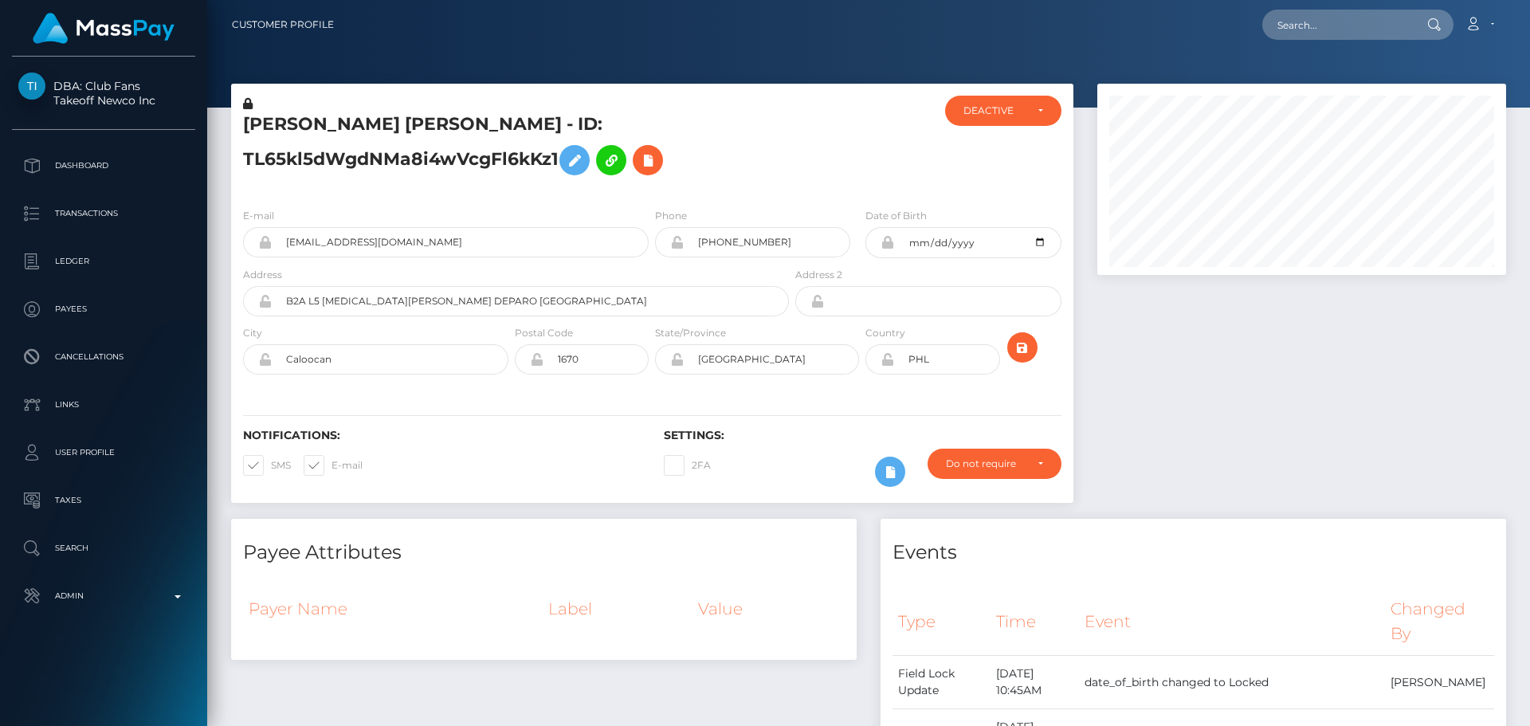
scroll to position [796540, 796322]
click at [883, 147] on div at bounding box center [862, 146] width 140 height 100
click at [1015, 116] on div "DEACTIVE" at bounding box center [993, 110] width 61 height 13
click at [1009, 146] on link "ACTIVE" at bounding box center [1003, 153] width 116 height 29
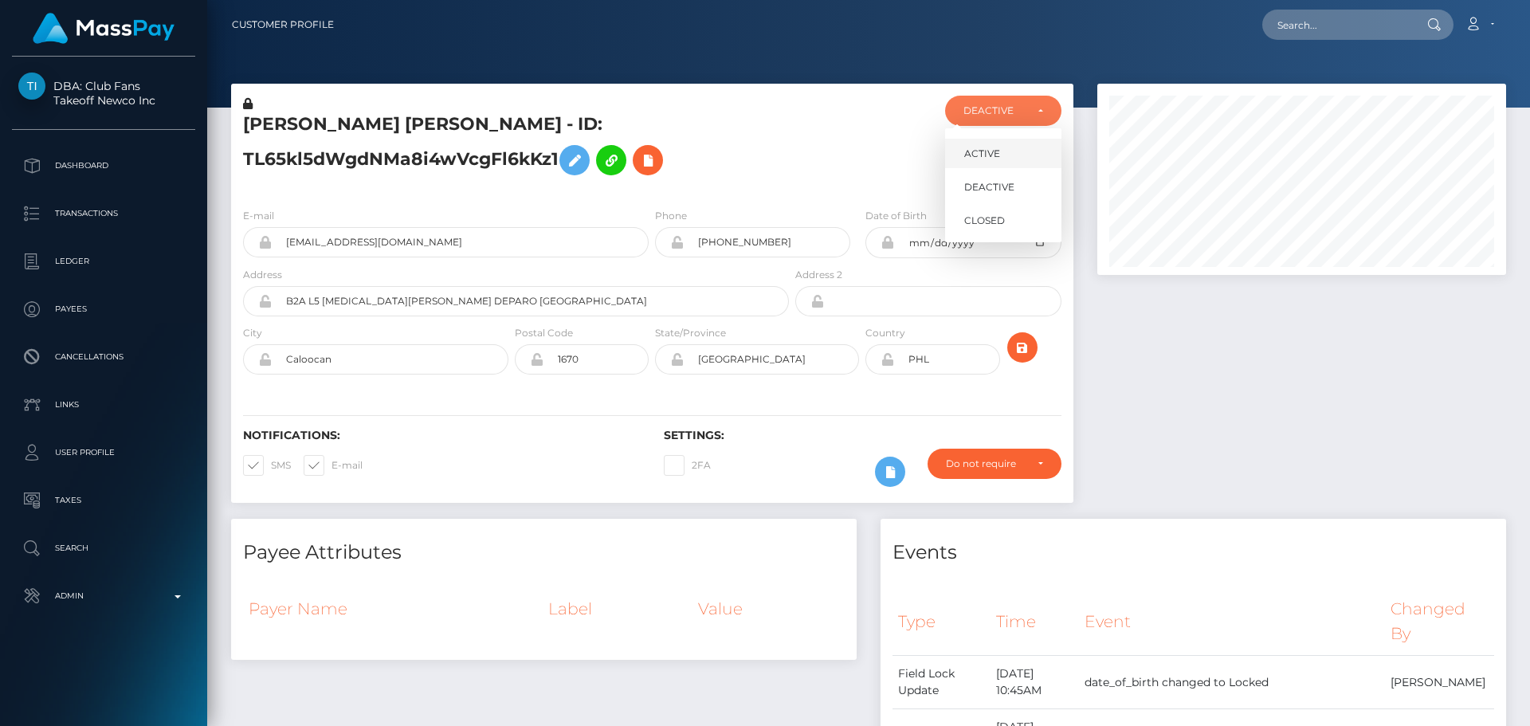
select select "ACTIVE"
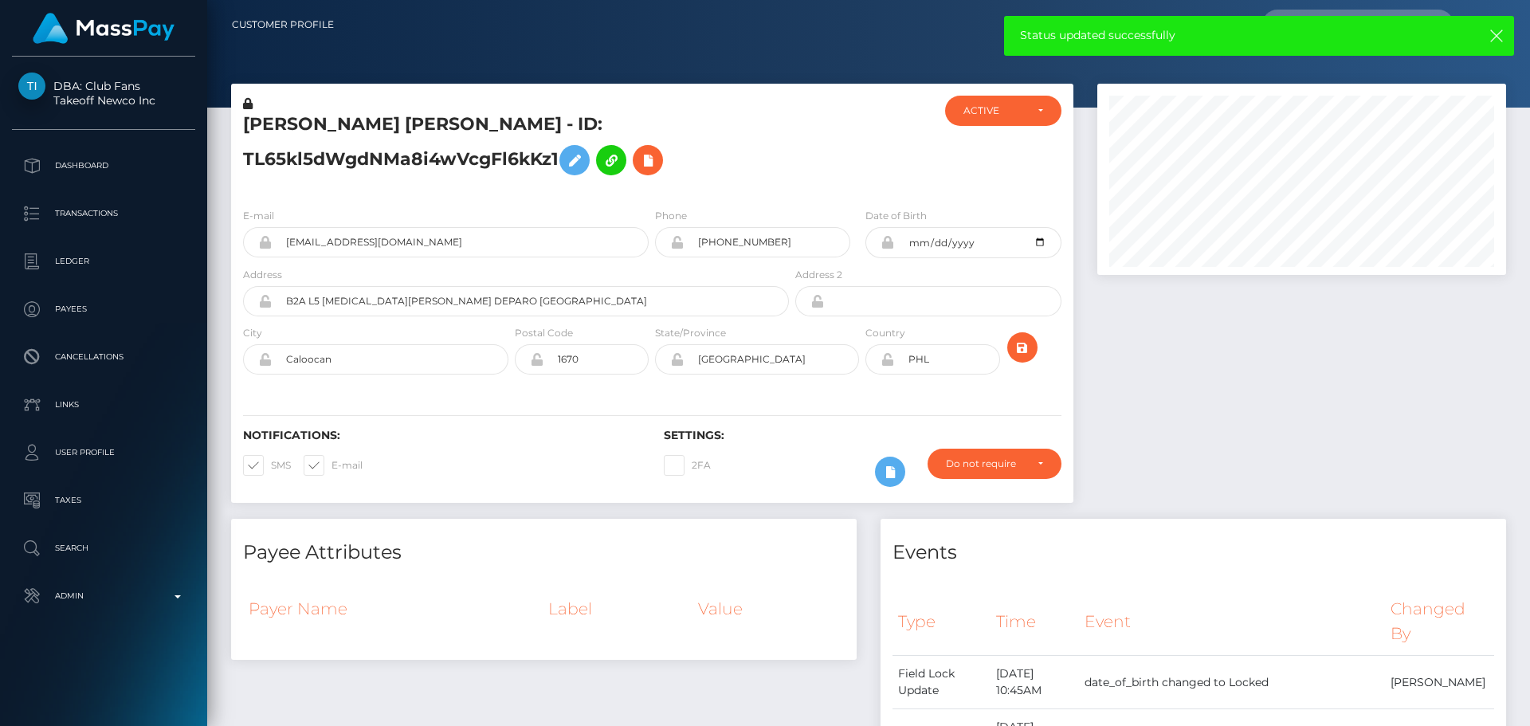
click at [782, 179] on div "ANGELINA MARIE MERCADO - ID: TL65kl5dWgdNMa8i4wVcgFl6kKz1" at bounding box center [511, 146] width 561 height 100
click at [1029, 347] on icon "submit" at bounding box center [1022, 348] width 19 height 20
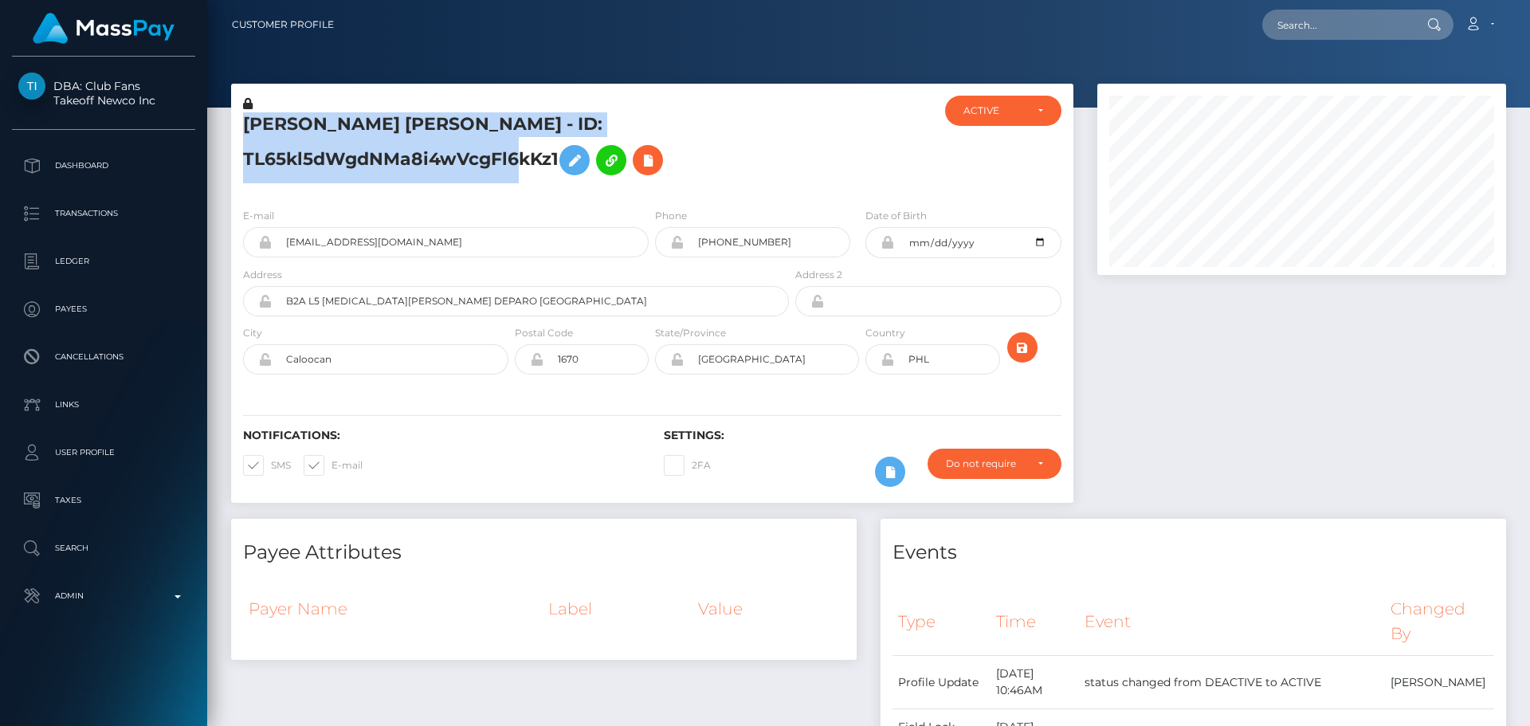
scroll to position [191, 410]
click at [444, 121] on h5 "ANGELINA MARIE MERCADO - ID: TL65kl5dWgdNMa8i4wVcgFl6kKz1" at bounding box center [511, 147] width 537 height 71
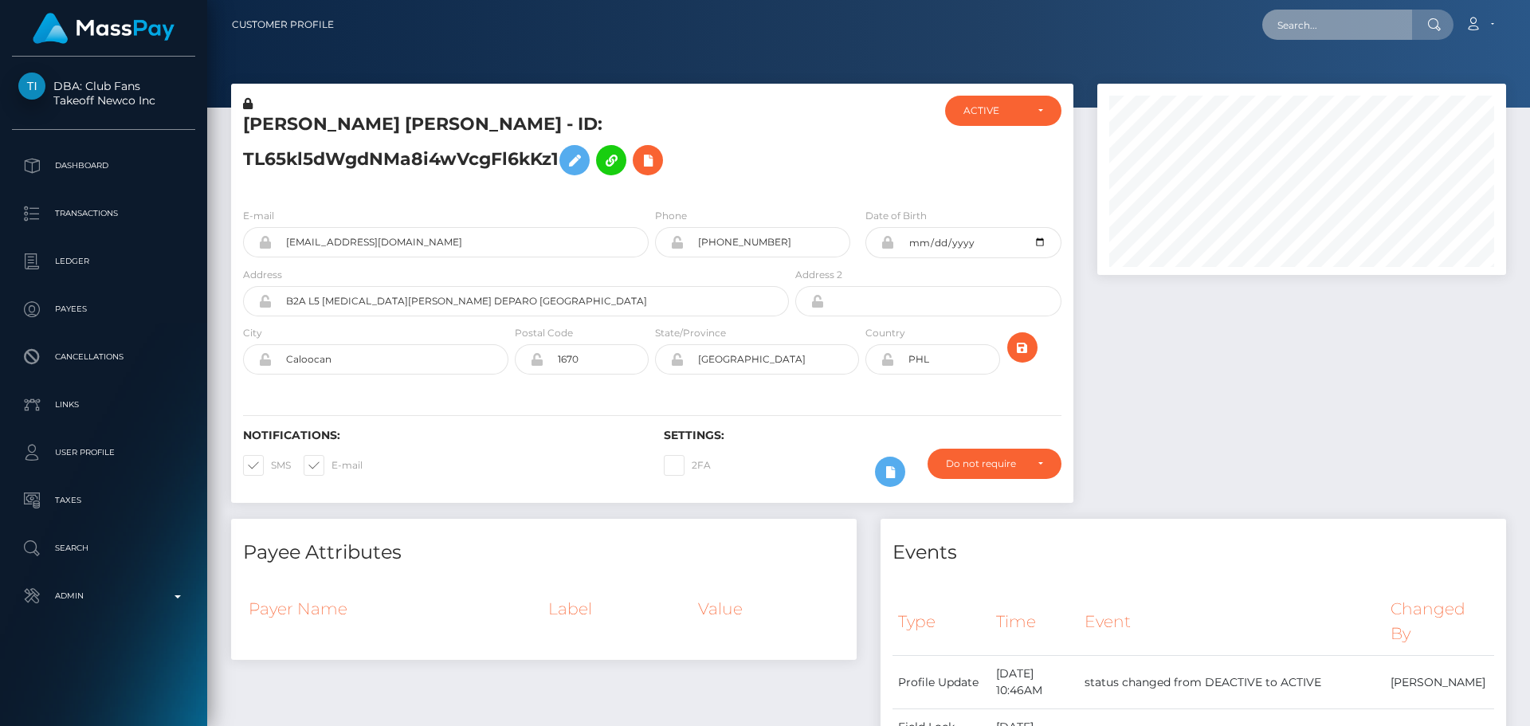
click at [1346, 14] on input "text" at bounding box center [1337, 25] width 150 height 30
paste input "856d8e6f-d1be-441a-ae9c-eb07d789545b"
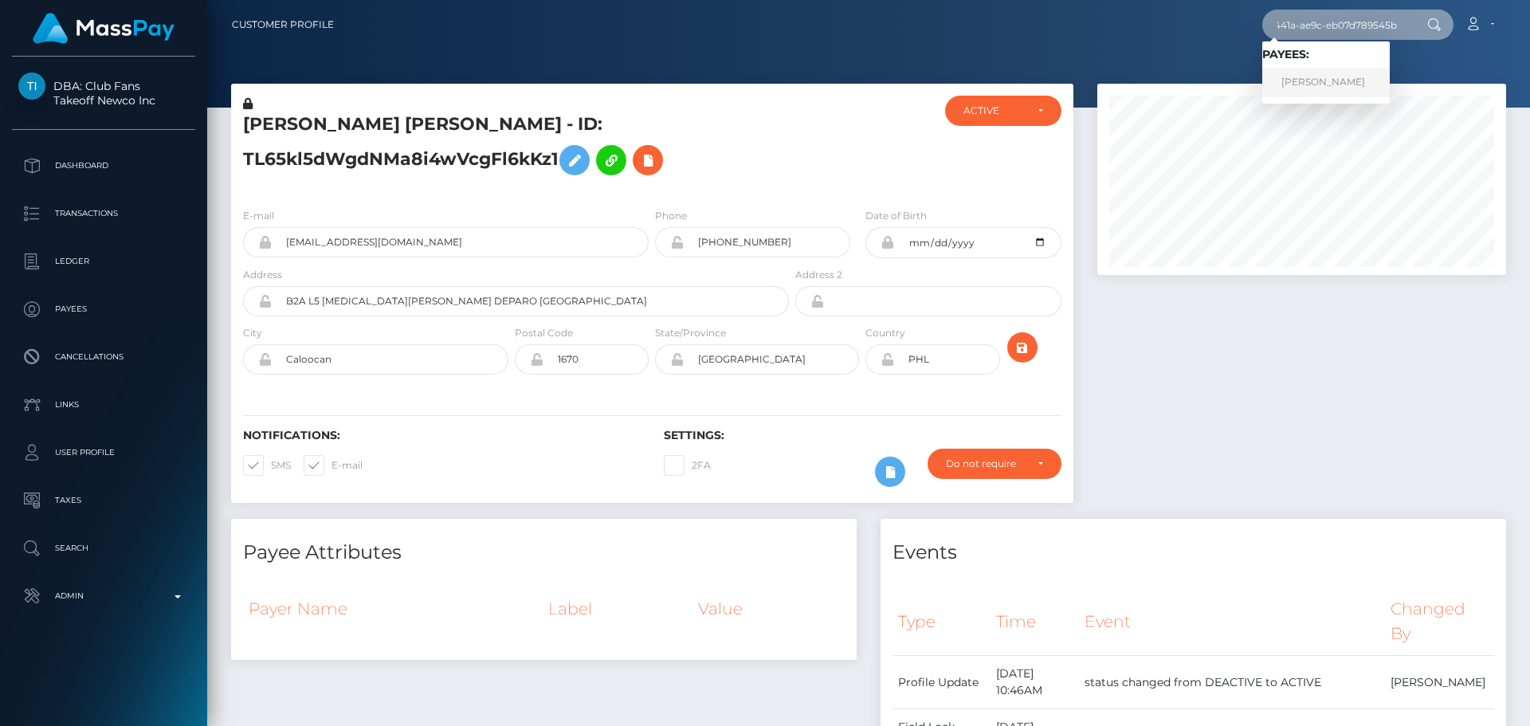
type input "856d8e6f-d1be-441a-ae9c-eb07d789545b"
click at [1336, 88] on link "Zainabu Amina Ohuru" at bounding box center [1325, 82] width 127 height 29
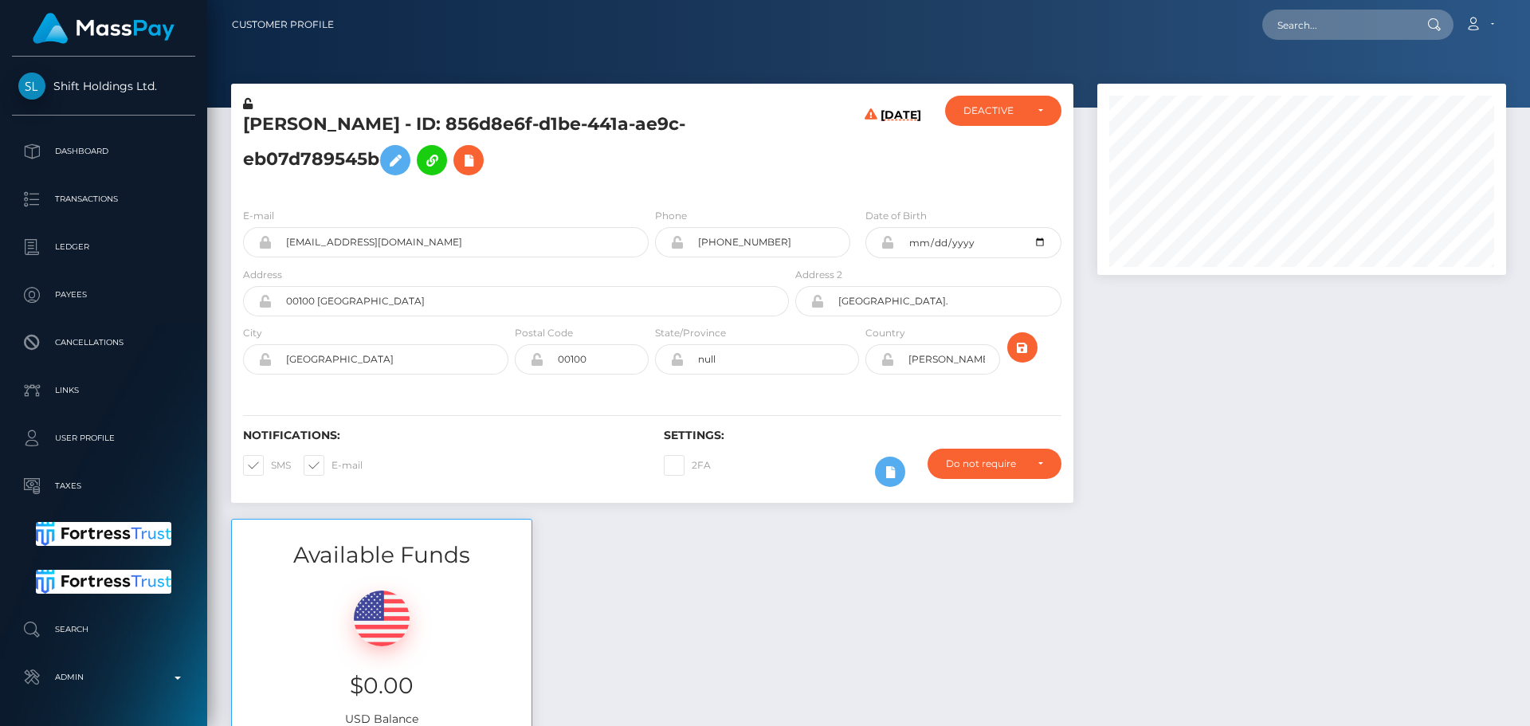
scroll to position [3141, 0]
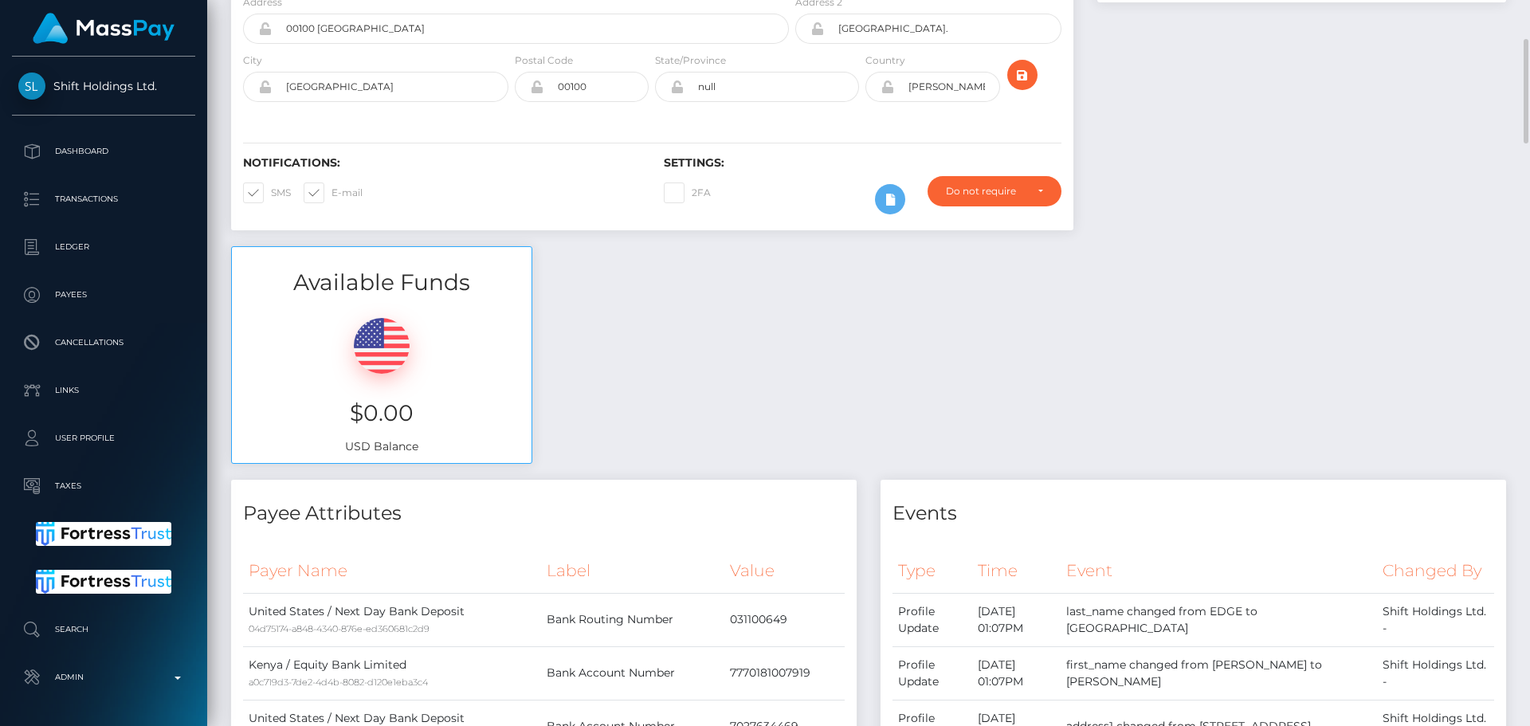
scroll to position [0, 0]
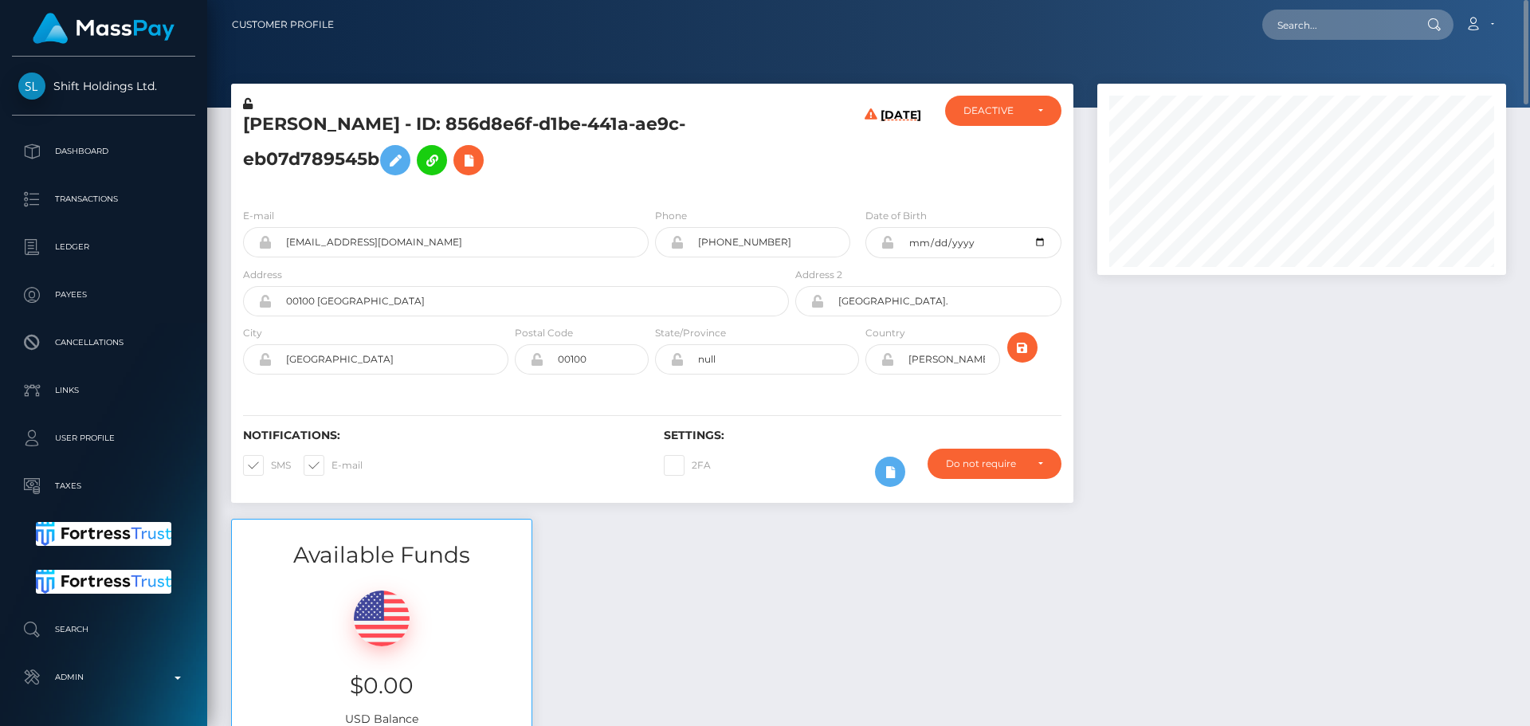
click at [670, 168] on h5 "[PERSON_NAME] - ID: 856d8e6f-d1be-441a-ae9c-eb07d789545b" at bounding box center [511, 147] width 537 height 71
click at [661, 178] on h5 "[PERSON_NAME] - ID: 856d8e6f-d1be-441a-ae9c-eb07d789545b" at bounding box center [511, 147] width 537 height 71
click at [598, 190] on div "[PERSON_NAME] - ID: 856d8e6f-d1be-441a-ae9c-eb07d789545b" at bounding box center [511, 146] width 561 height 100
click at [650, 186] on div "[PERSON_NAME] - ID: 856d8e6f-d1be-441a-ae9c-eb07d789545b" at bounding box center [511, 146] width 561 height 100
click at [652, 190] on div "[PERSON_NAME] - ID: 856d8e6f-d1be-441a-ae9c-eb07d789545b" at bounding box center [511, 146] width 561 height 100
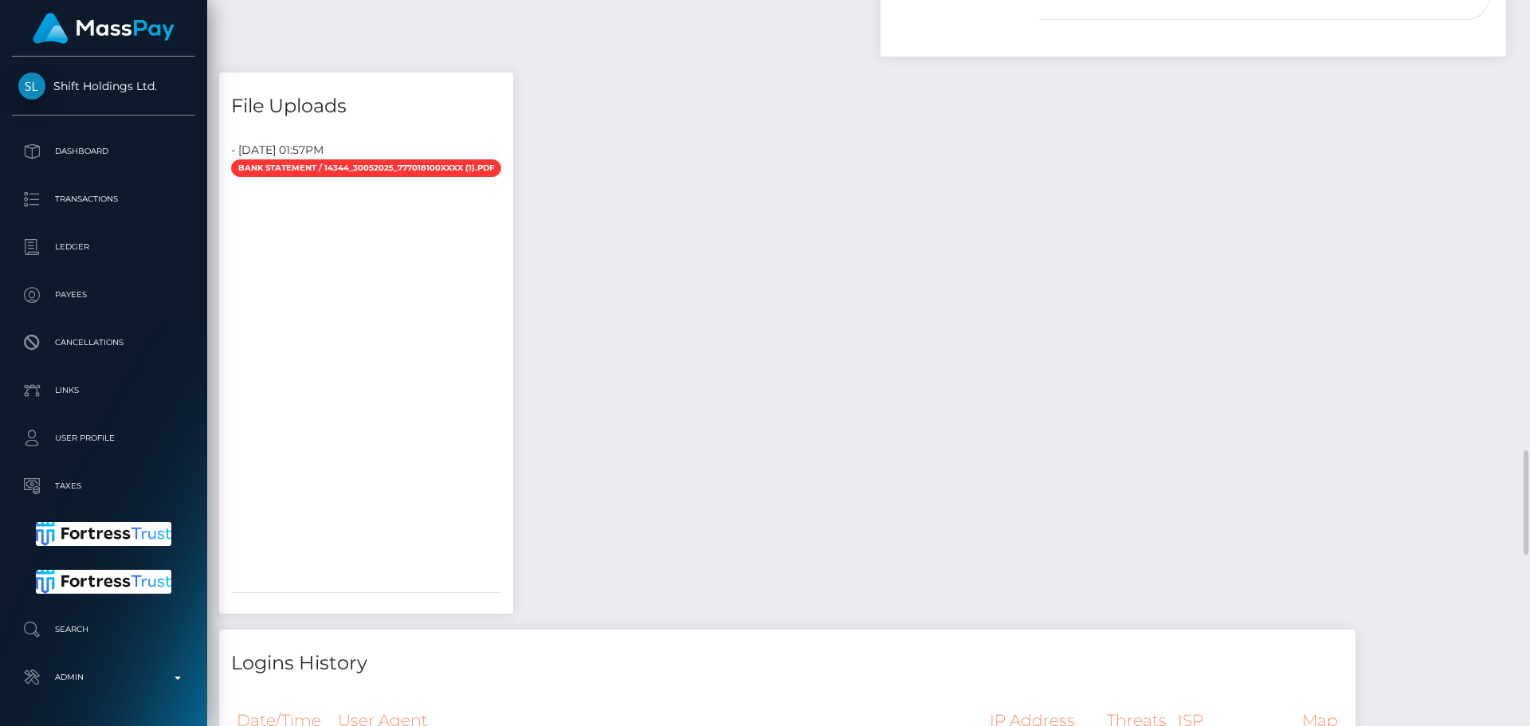
scroll to position [3187, 0]
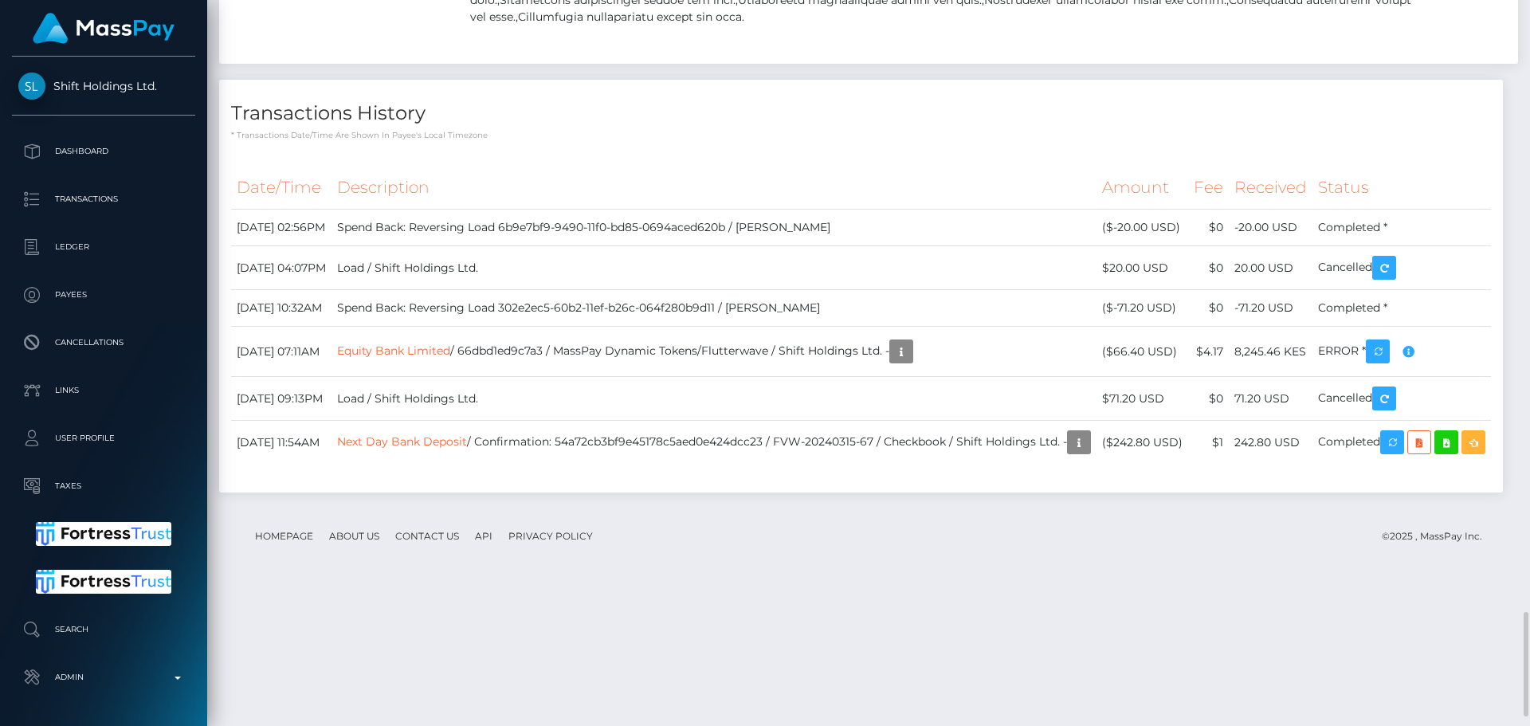
scroll to position [4285, 0]
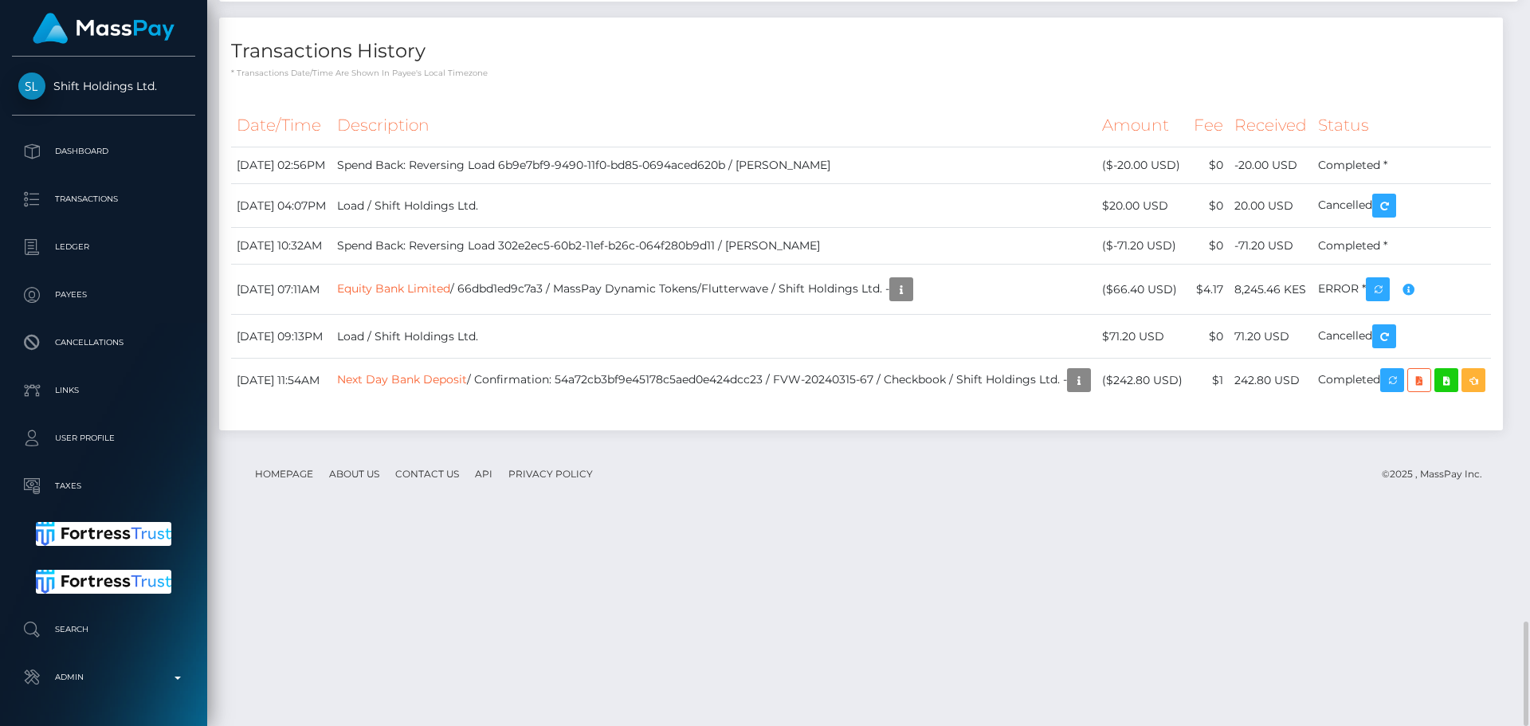
click at [791, 65] on h4 "Transactions History" at bounding box center [861, 51] width 1260 height 28
click at [743, 65] on h4 "Transactions History" at bounding box center [861, 51] width 1260 height 28
click at [672, 65] on h4 "Transactions History" at bounding box center [861, 51] width 1260 height 28
click at [613, 65] on h4 "Transactions History" at bounding box center [861, 51] width 1260 height 28
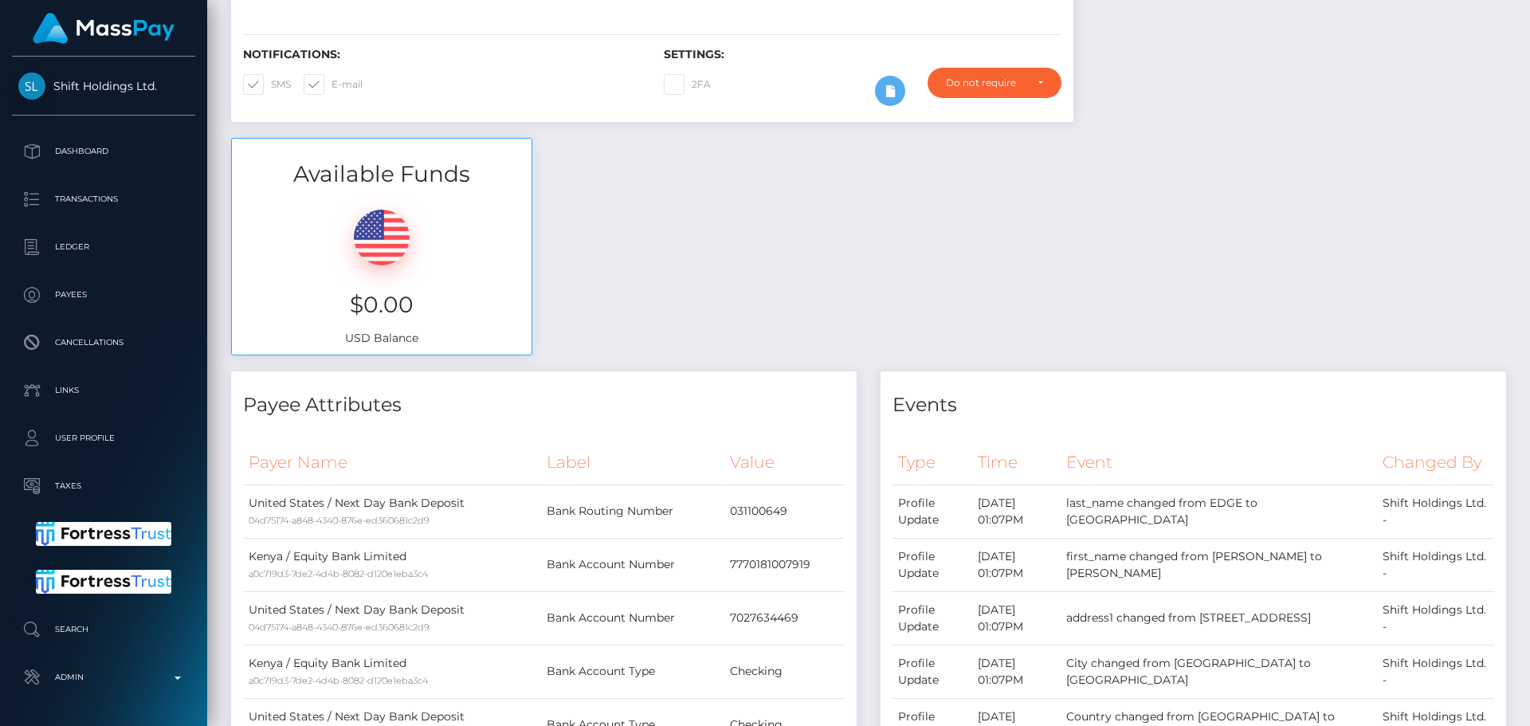
scroll to position [0, 0]
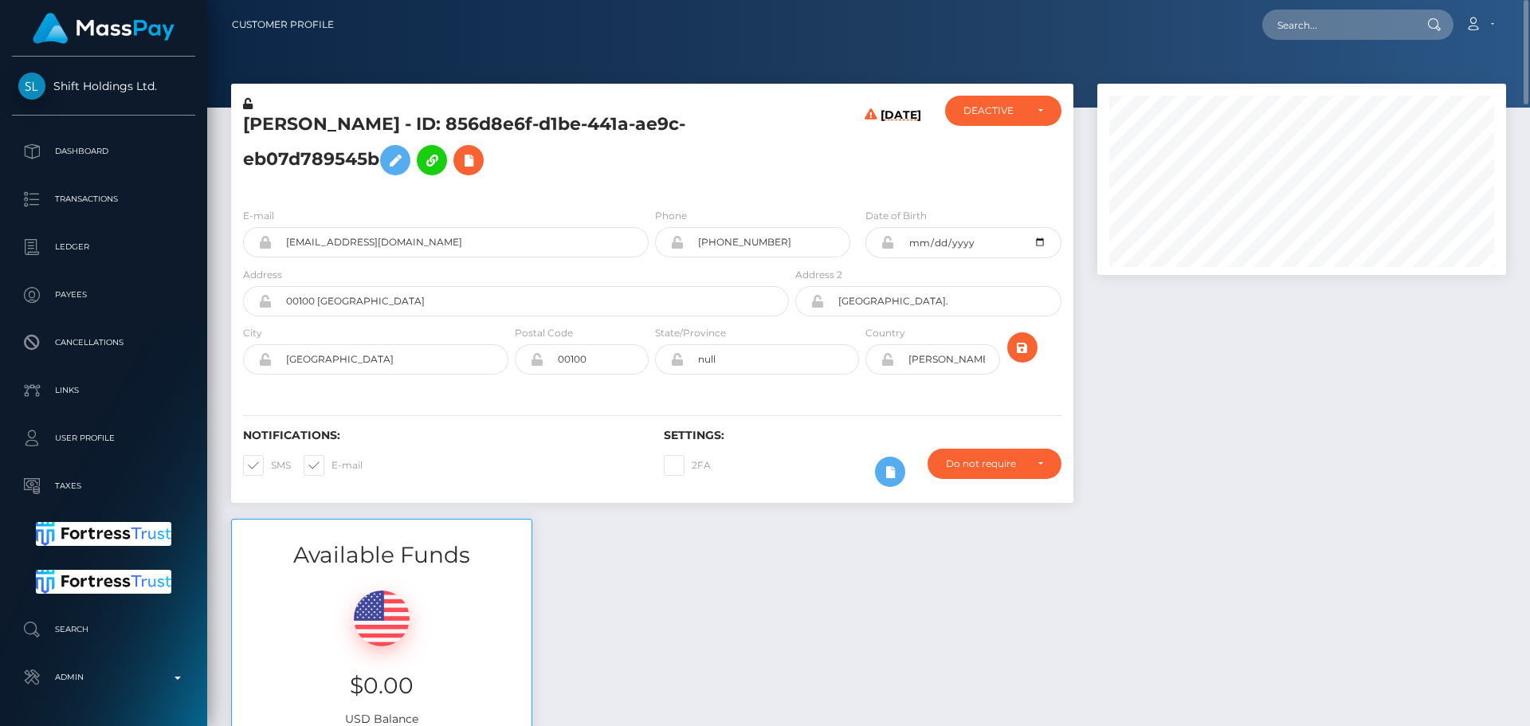
click at [1004, 132] on div "ACTIVE DEACTIVE CLOSED DEACTIVE" at bounding box center [1003, 146] width 140 height 100
click at [1005, 120] on div "DEACTIVE" at bounding box center [1003, 111] width 116 height 30
click at [985, 224] on span "CLOSED" at bounding box center [984, 221] width 41 height 14
select select "CLOSED"
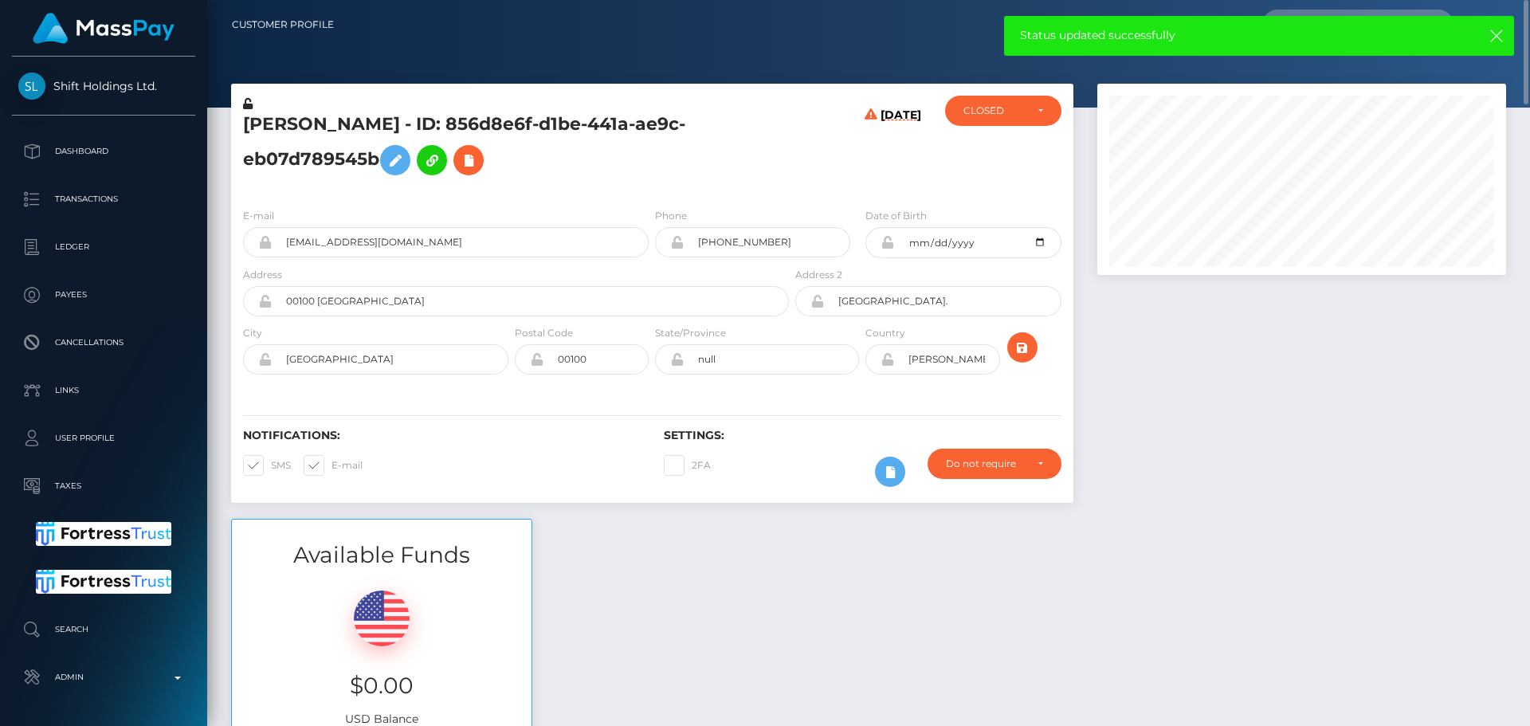
click at [493, 124] on h5 "[PERSON_NAME] - ID: 856d8e6f-d1be-441a-ae9c-eb07d789545b" at bounding box center [511, 147] width 537 height 71
copy h5 "[PERSON_NAME] - ID: 856d8e6f-d1be-441a-ae9c-eb07d789545b"
drag, startPoint x: 447, startPoint y: 250, endPoint x: 233, endPoint y: 244, distance: 214.4
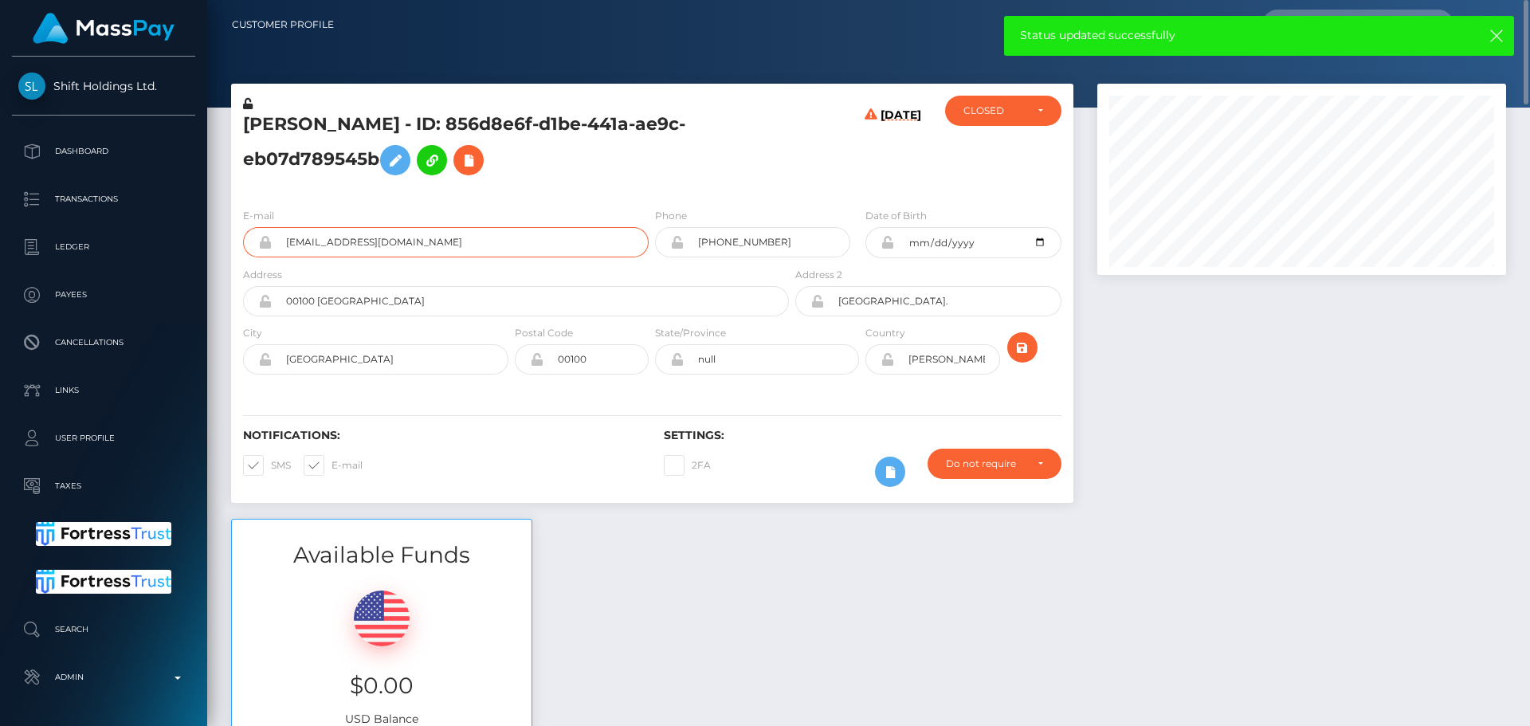
click at [233, 244] on div "E-mail cilviaakinyi@gmail.com" at bounding box center [441, 236] width 421 height 59
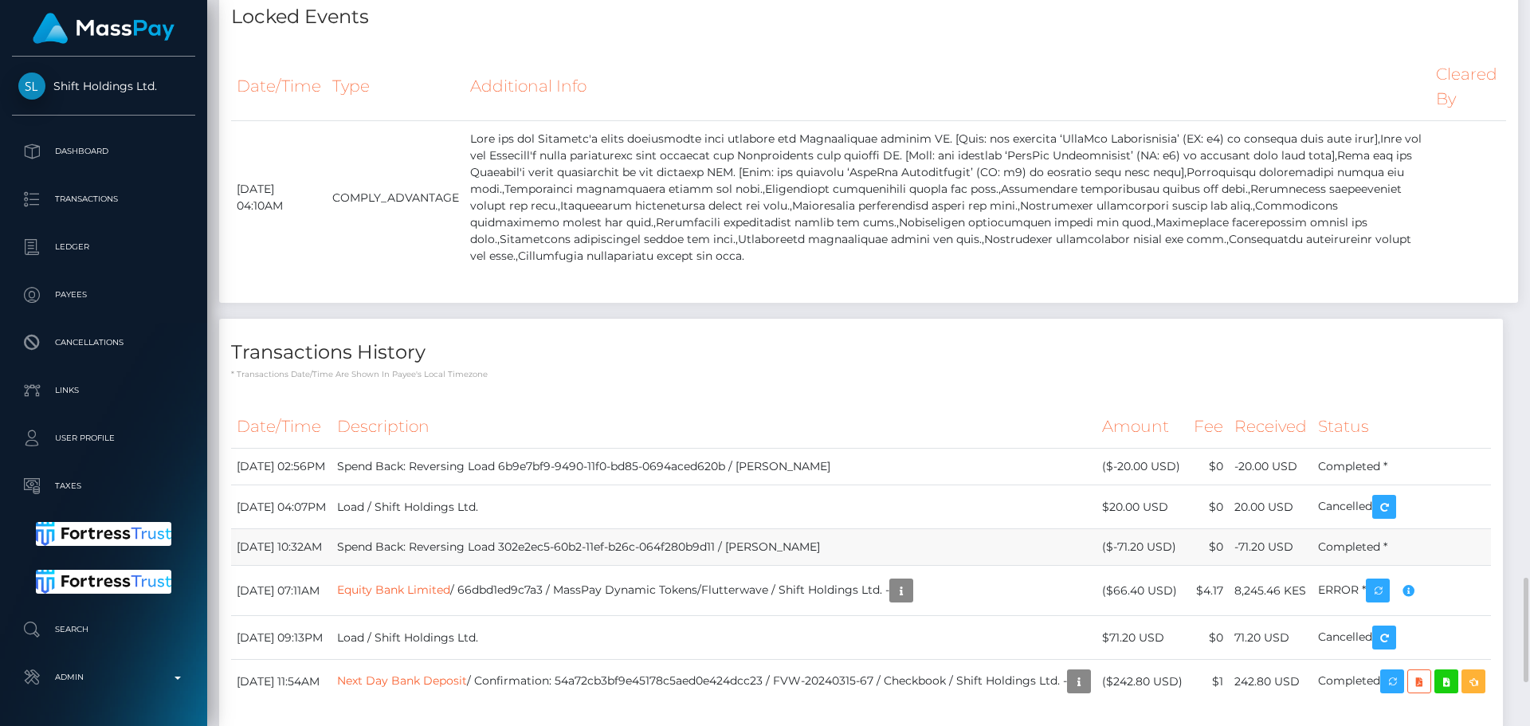
scroll to position [4285, 0]
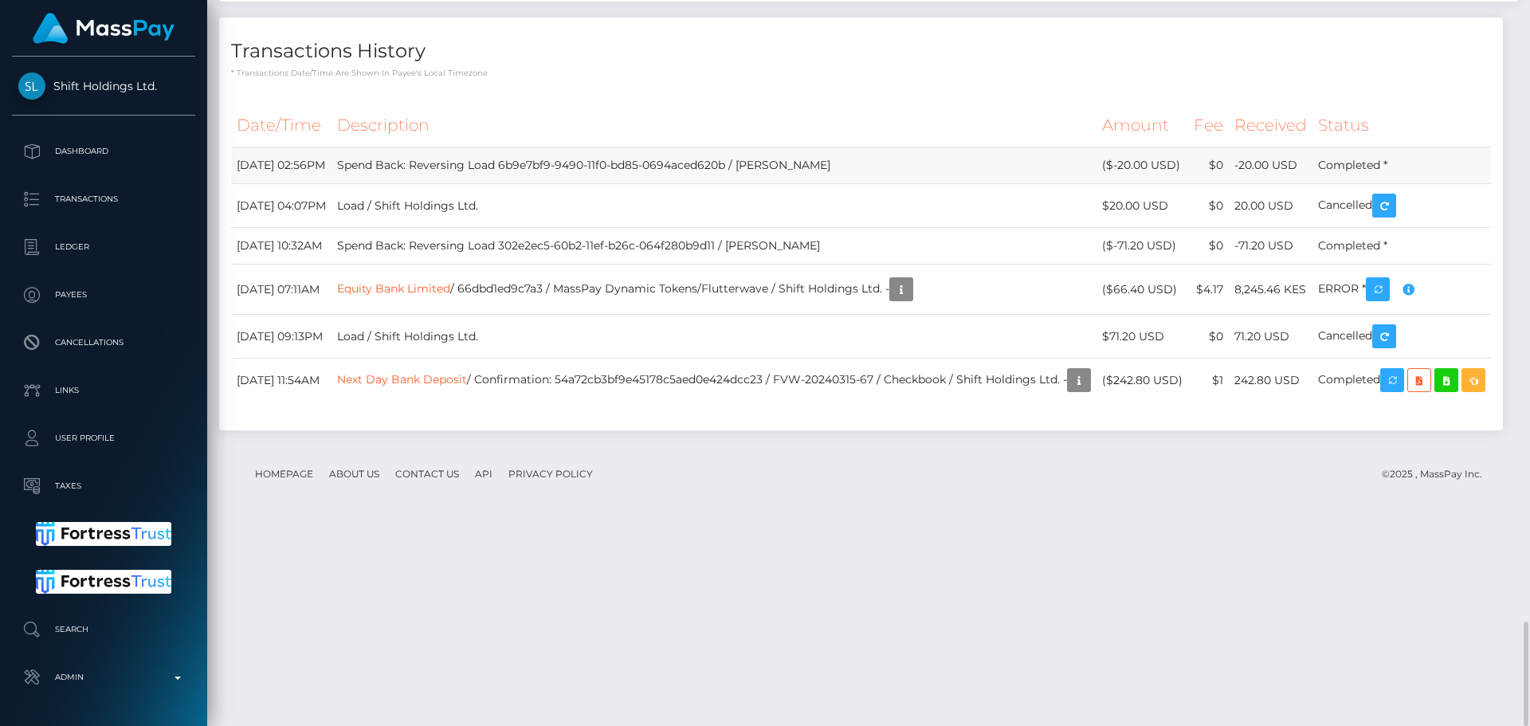
drag, startPoint x: 1131, startPoint y: 310, endPoint x: 1196, endPoint y: 308, distance: 64.6
click at [1188, 184] on td "($-20.00 USD)" at bounding box center [1142, 165] width 92 height 37
copy td "$-20.00 USD"
click at [1063, 147] on th "Description" at bounding box center [713, 126] width 765 height 44
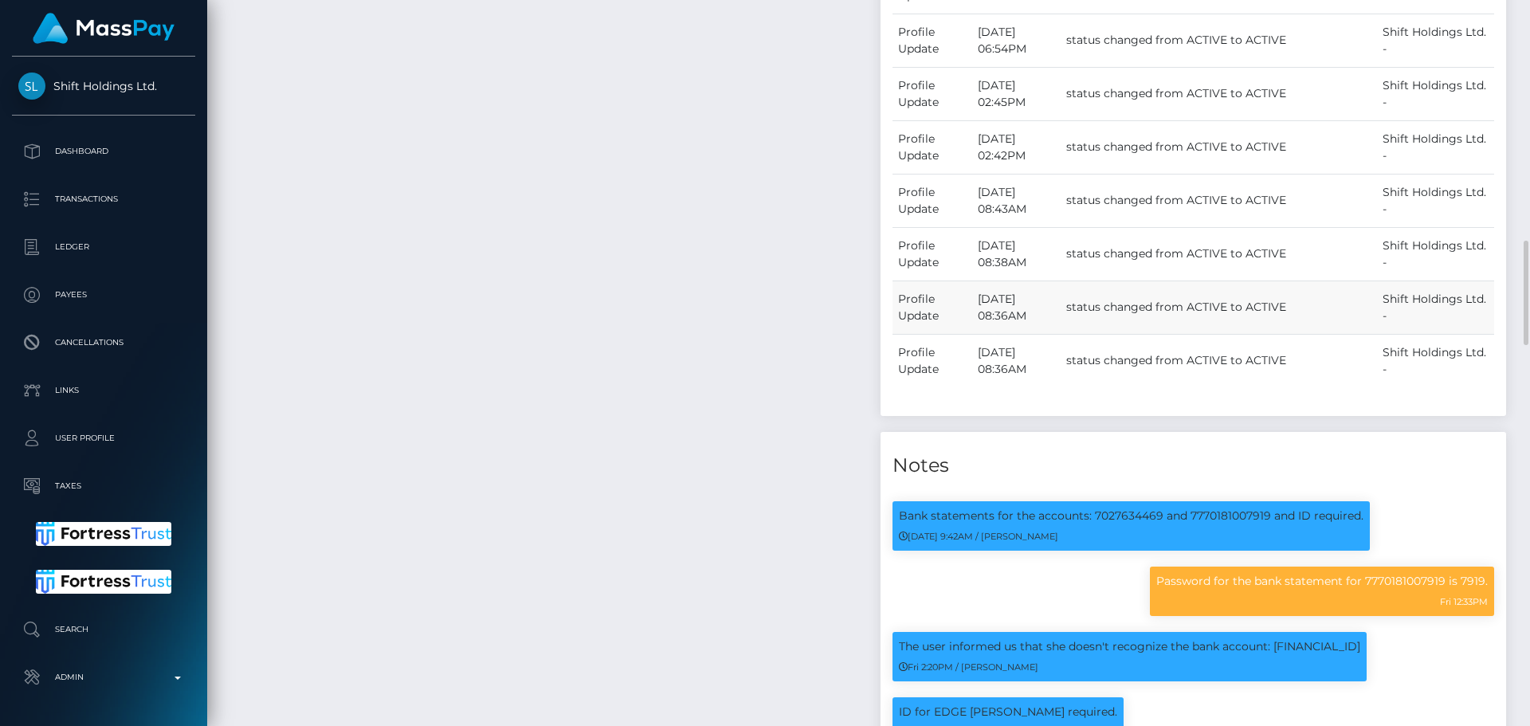
scroll to position [2213, 0]
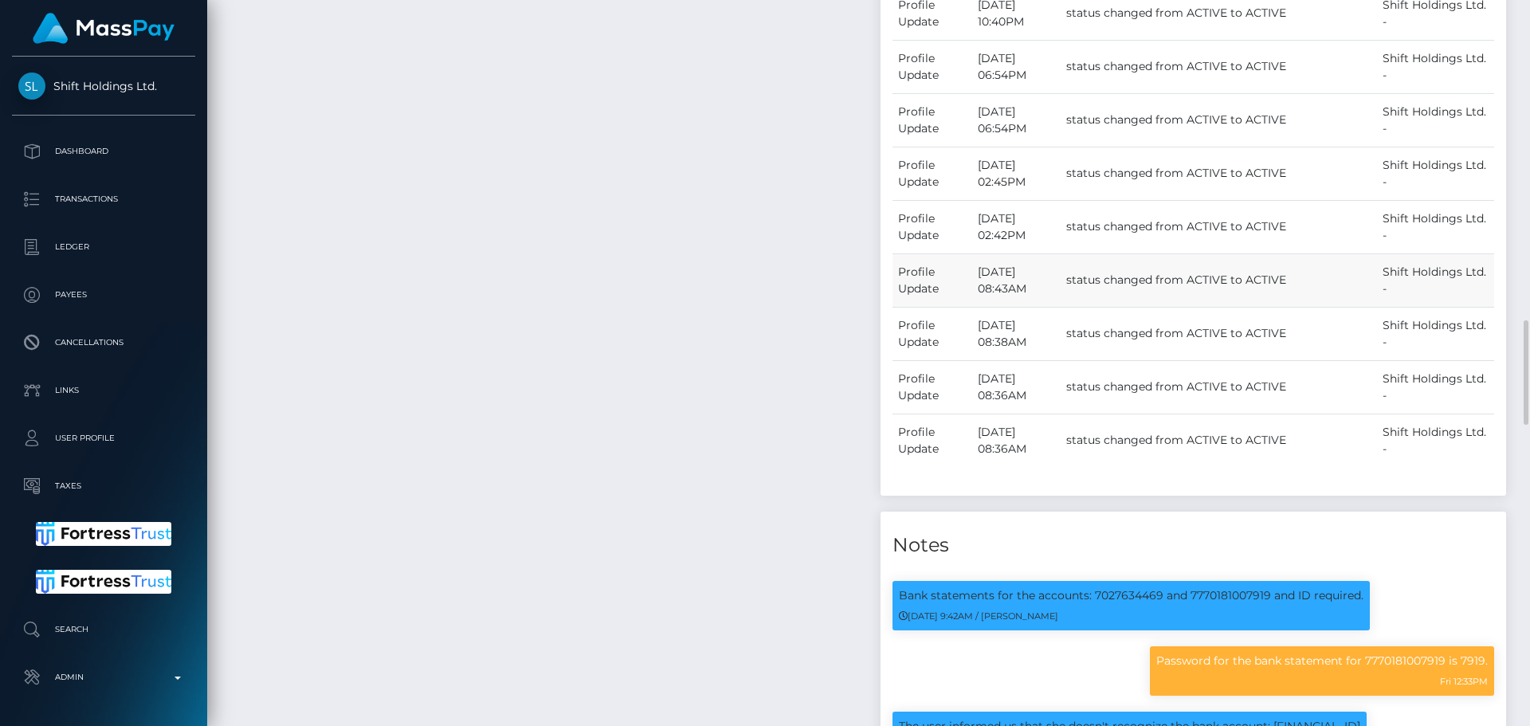
click at [1400, 297] on td "Shift Holdings Ltd. -" at bounding box center [1435, 279] width 117 height 53
drag, startPoint x: 1400, startPoint y: 297, endPoint x: 1409, endPoint y: 312, distance: 17.5
click at [1409, 307] on td "Shift Holdings Ltd. -" at bounding box center [1435, 279] width 117 height 53
copy td "Shift Holdings Ltd."
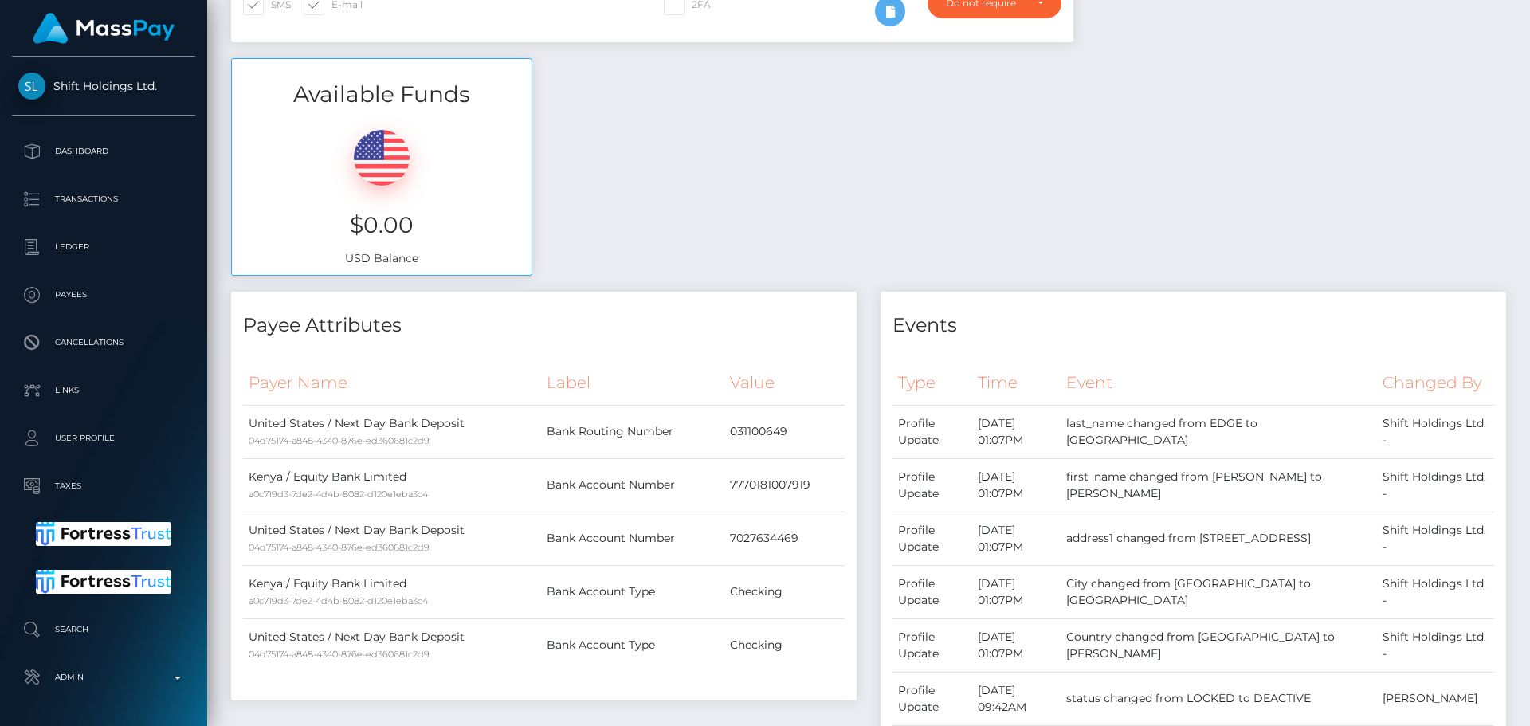
scroll to position [0, 0]
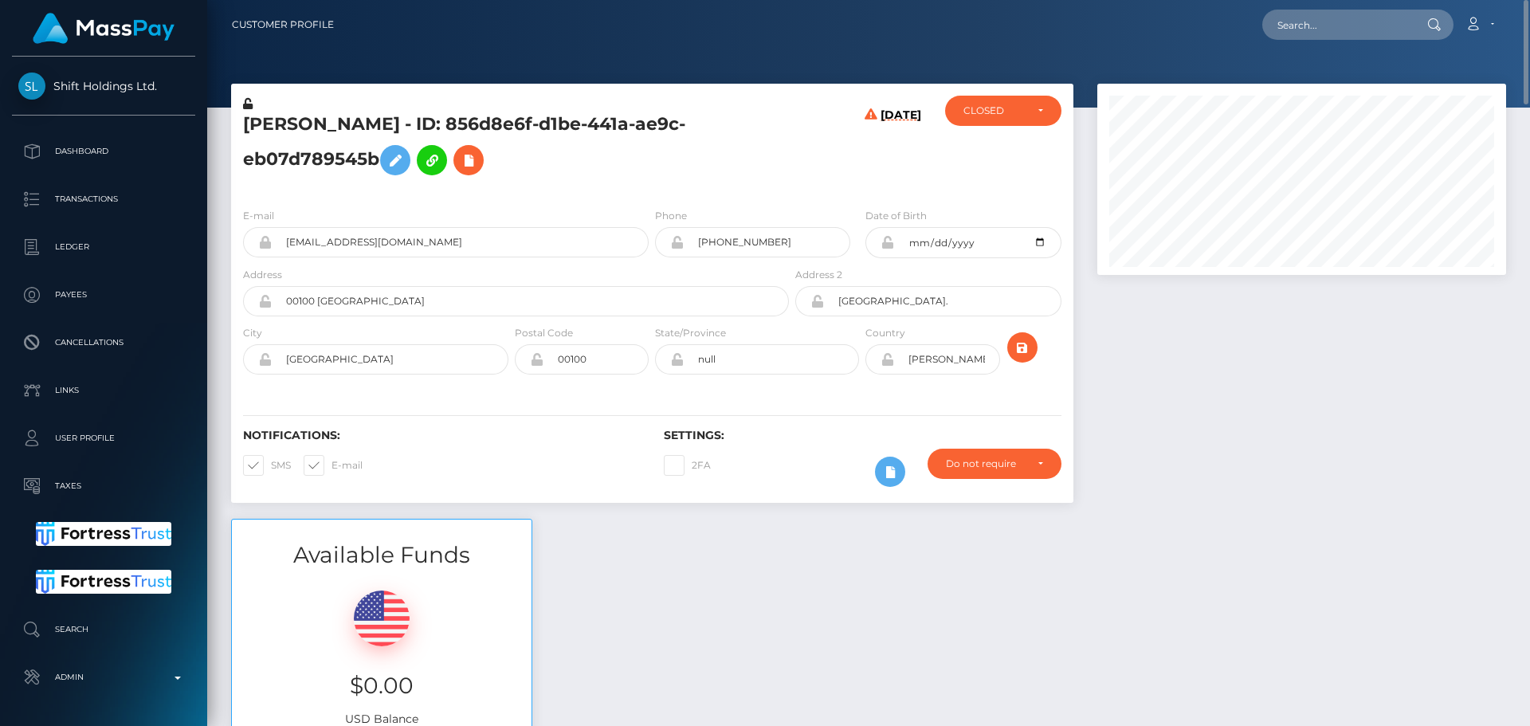
click at [401, 124] on h5 "[PERSON_NAME] - ID: 856d8e6f-d1be-441a-ae9c-eb07d789545b" at bounding box center [511, 147] width 537 height 71
copy h5 "[PERSON_NAME] - ID: 856d8e6f-d1be-441a-ae9c-eb07d789545b"
drag, startPoint x: 449, startPoint y: 248, endPoint x: 237, endPoint y: 237, distance: 211.4
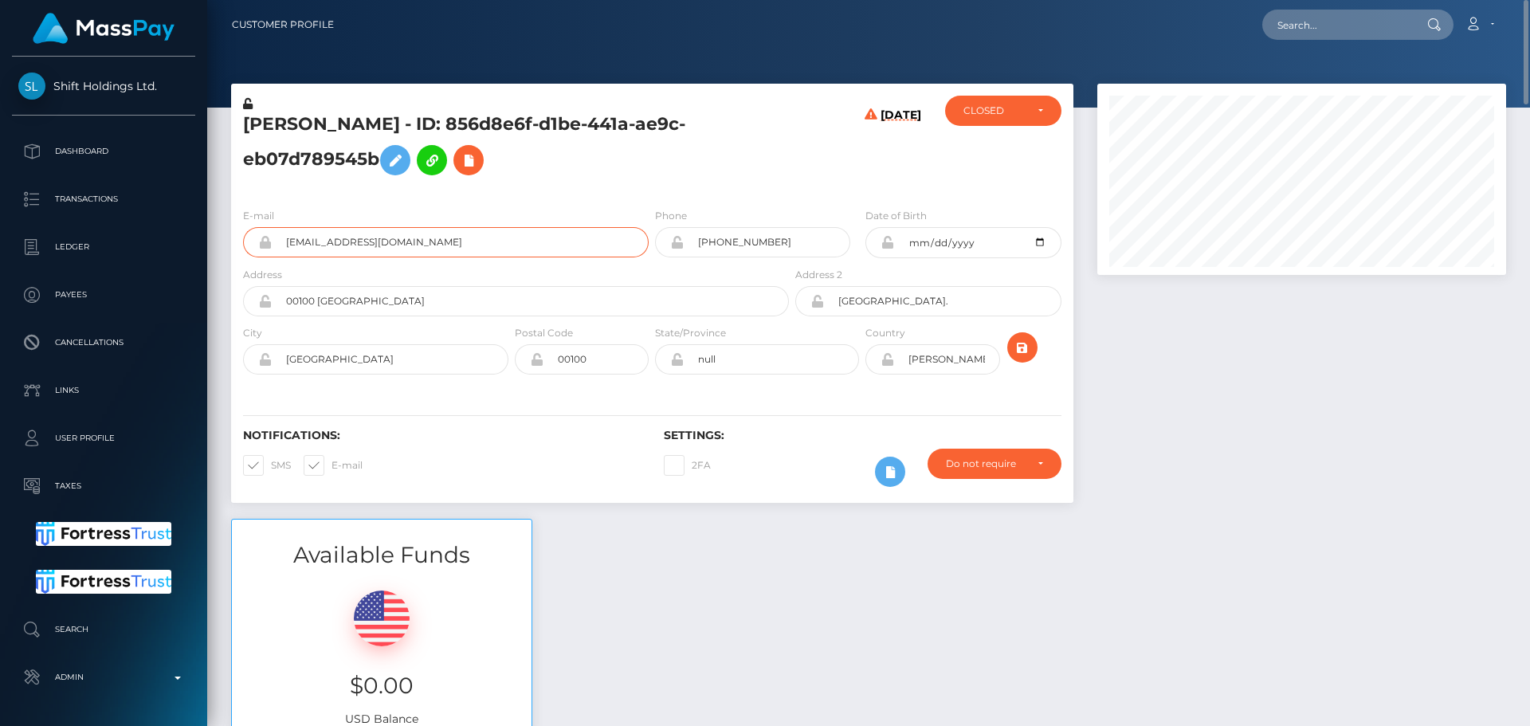
click at [237, 237] on div "E-mail cilviaakinyi@gmail.com" at bounding box center [441, 236] width 421 height 59
click at [707, 167] on h5 "[PERSON_NAME] - ID: 856d8e6f-d1be-441a-ae9c-eb07d789545b" at bounding box center [511, 147] width 537 height 71
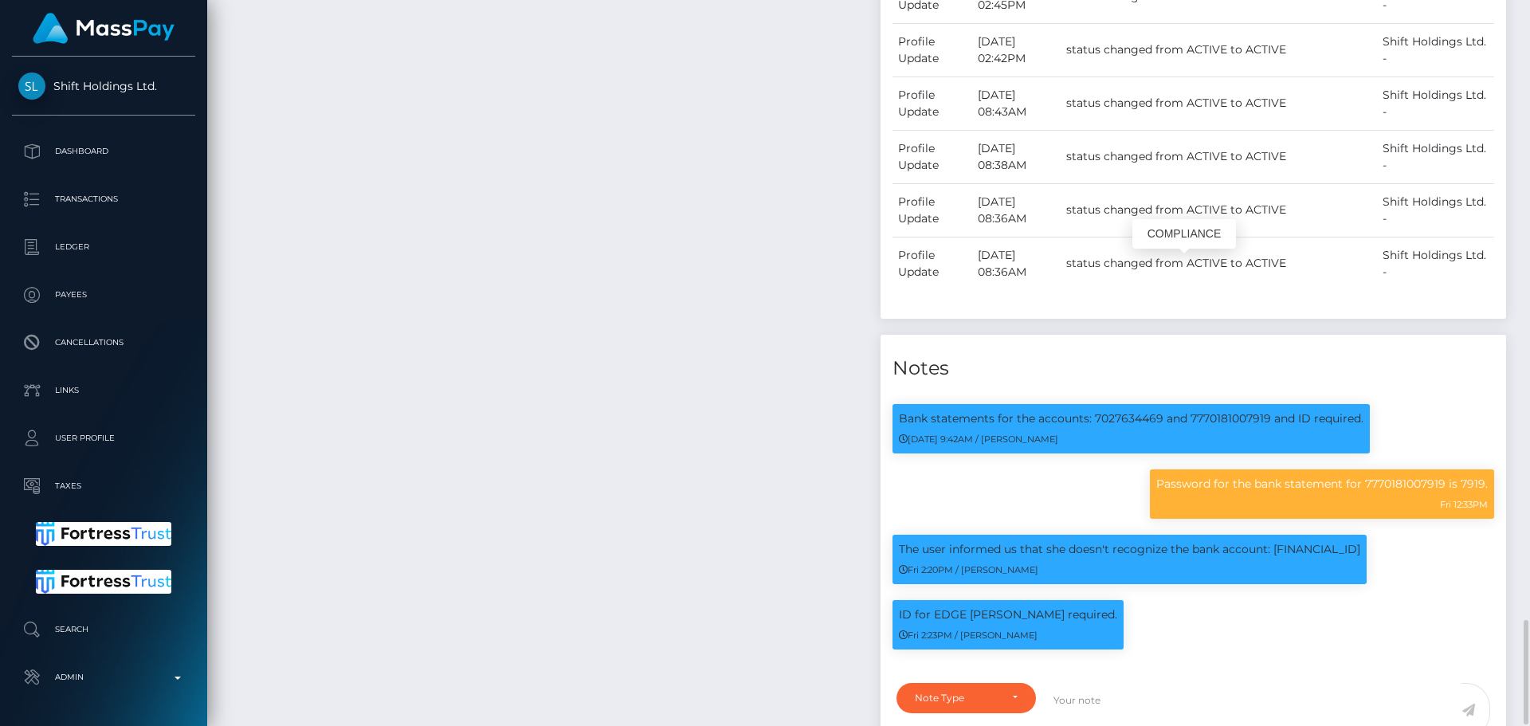
scroll to position [2868, 0]
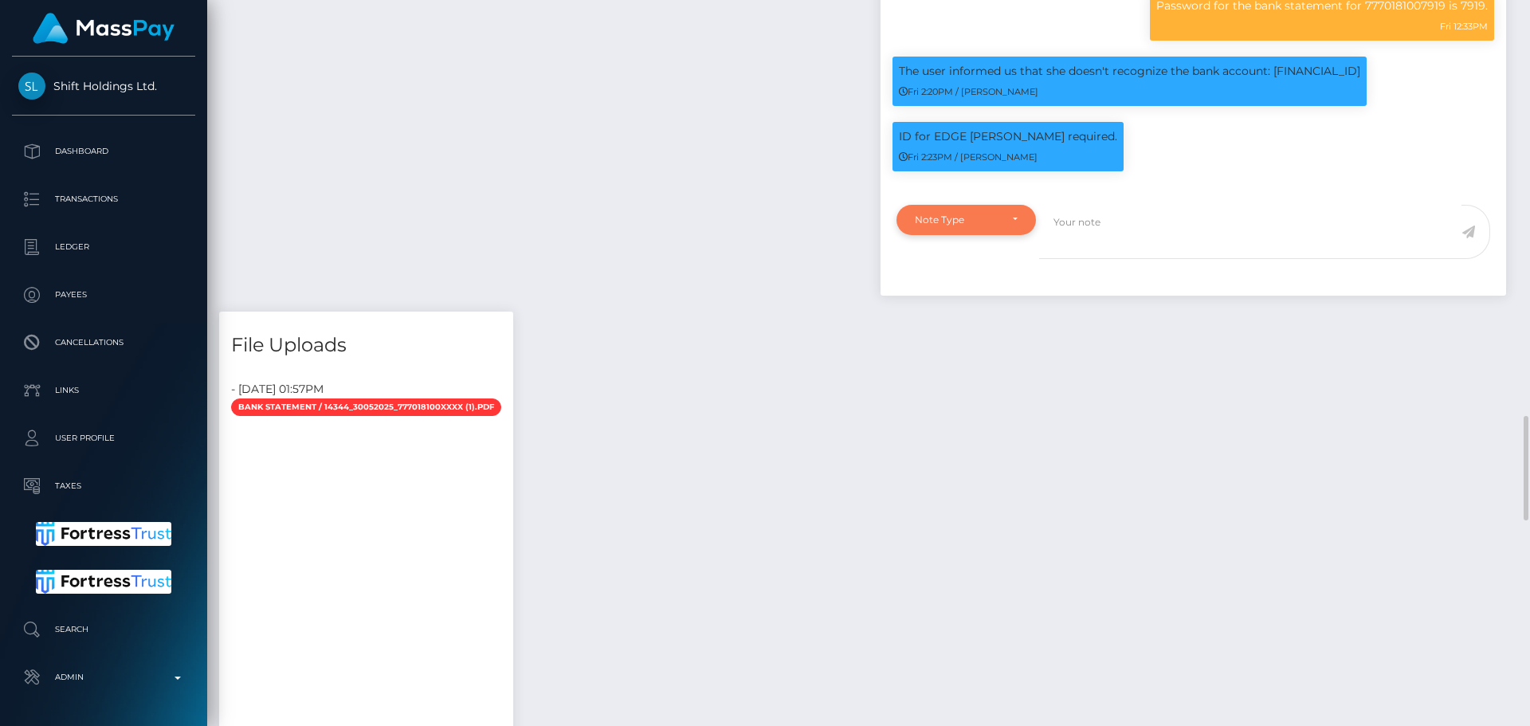
click at [994, 226] on div "Note Type" at bounding box center [957, 220] width 84 height 13
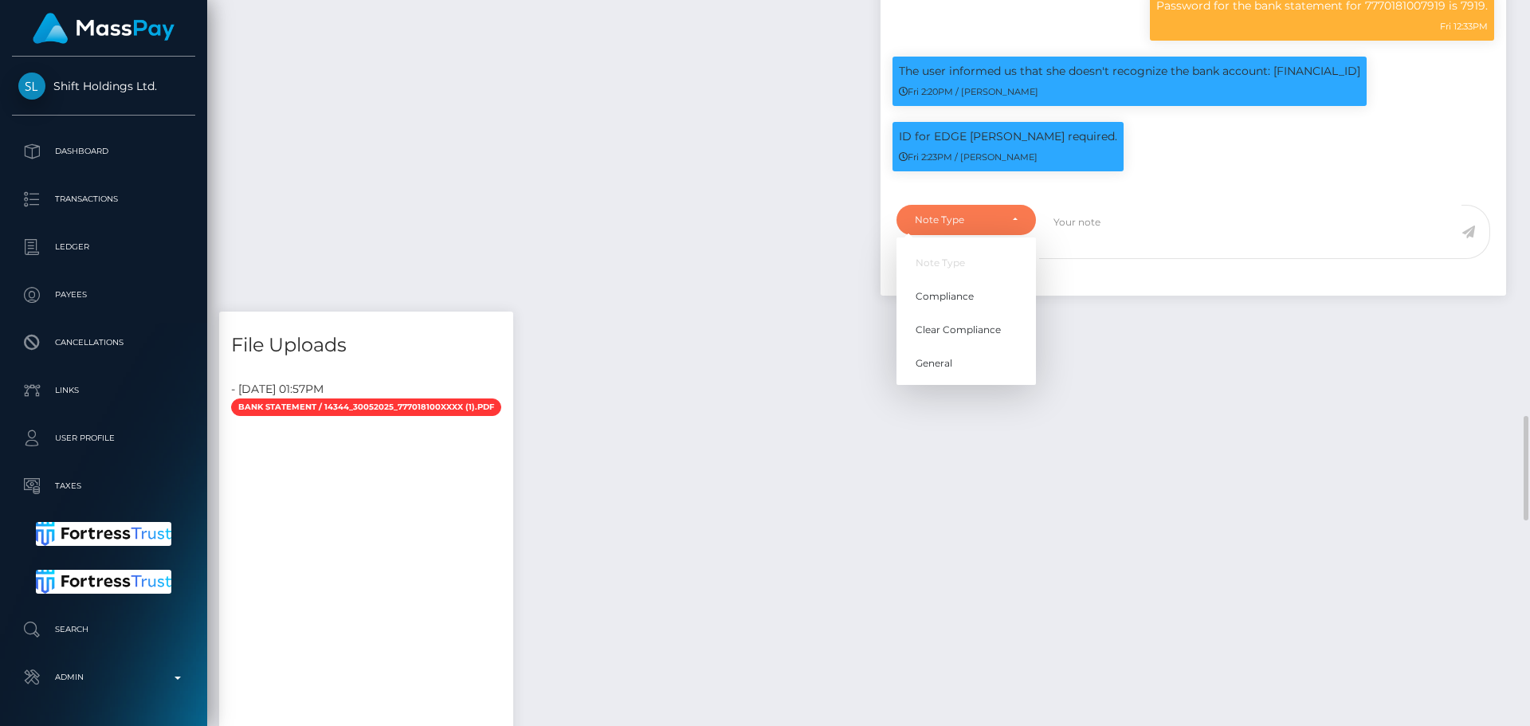
click at [989, 277] on li "Note Type" at bounding box center [965, 262] width 139 height 29
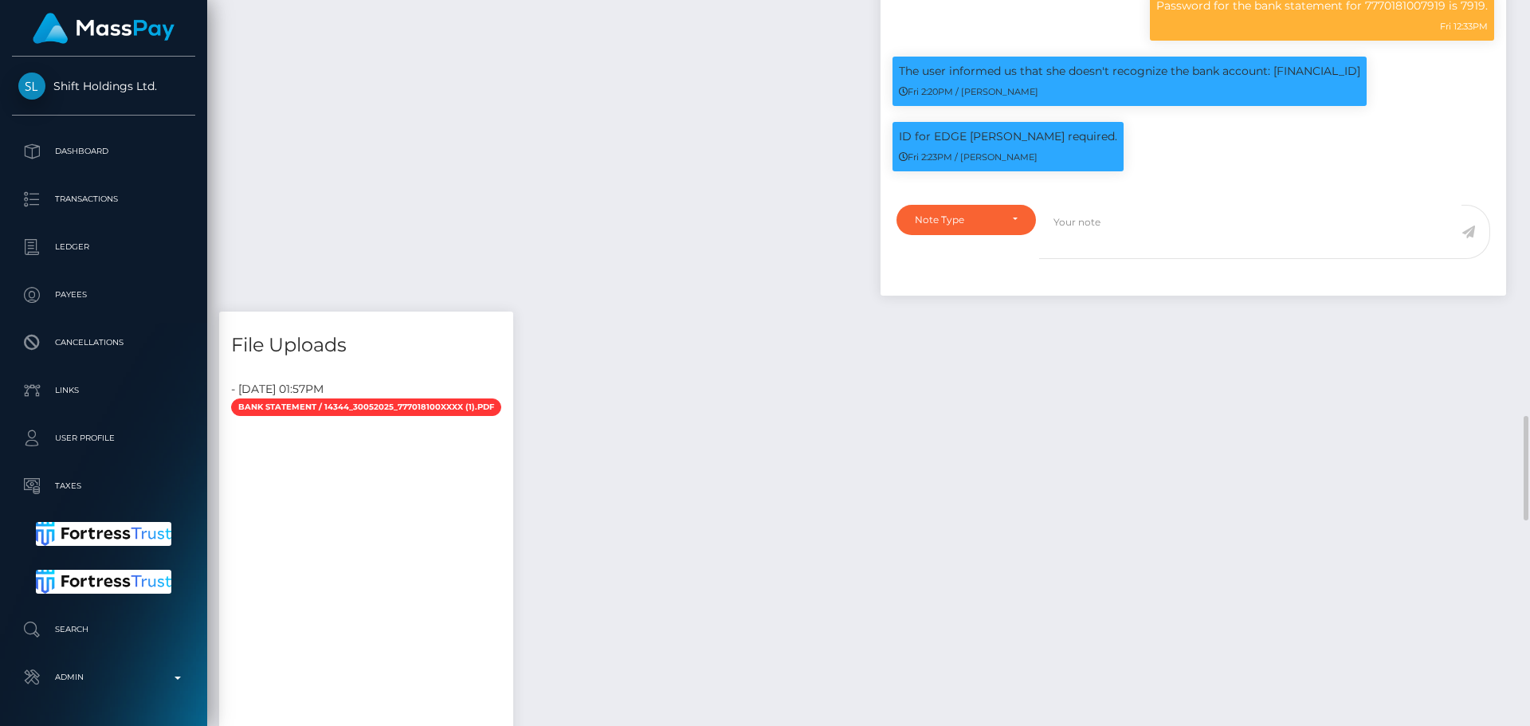
click at [982, 294] on link "Compliance" at bounding box center [965, 279] width 139 height 29
click at [995, 226] on div "Compliance" at bounding box center [957, 220] width 84 height 13
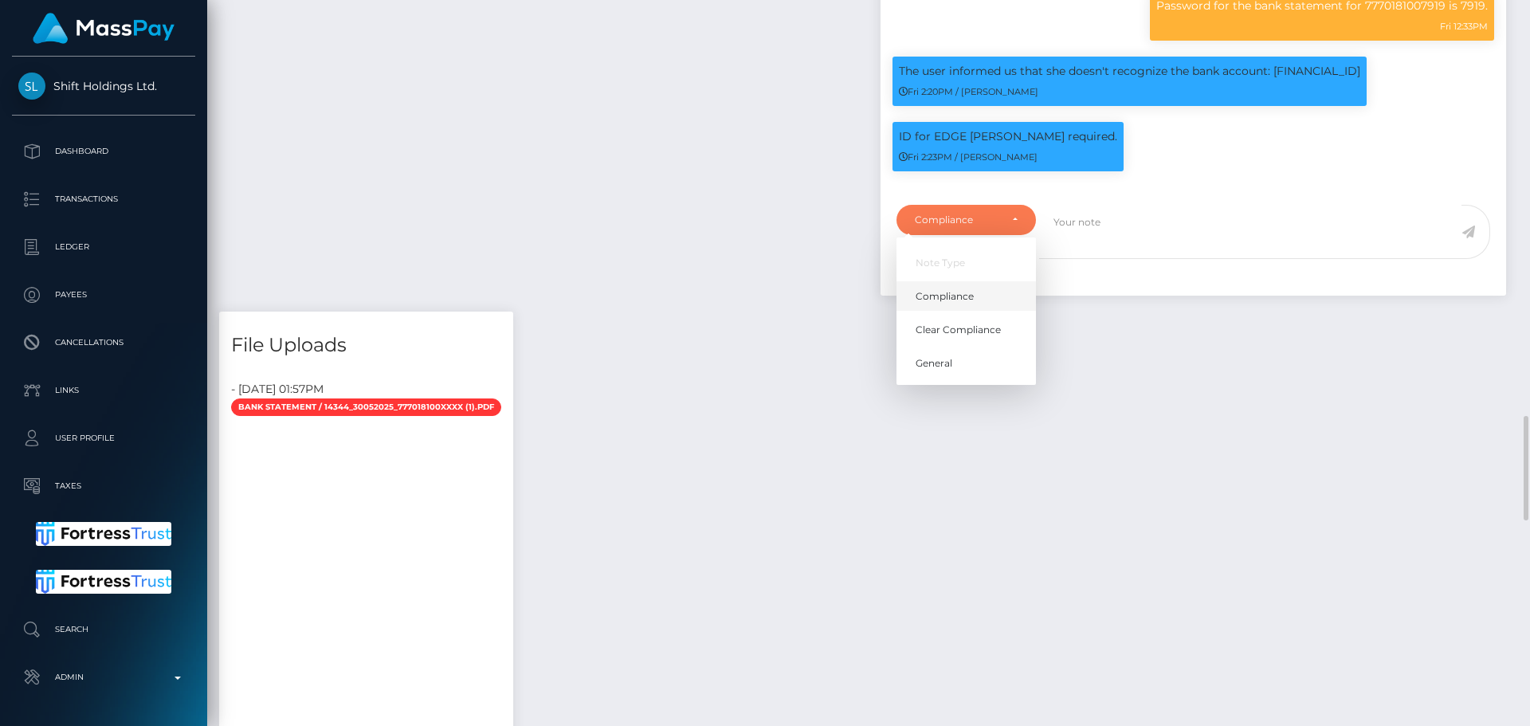
click at [974, 311] on link "Compliance" at bounding box center [965, 295] width 139 height 29
select select "COMPLIANCE"
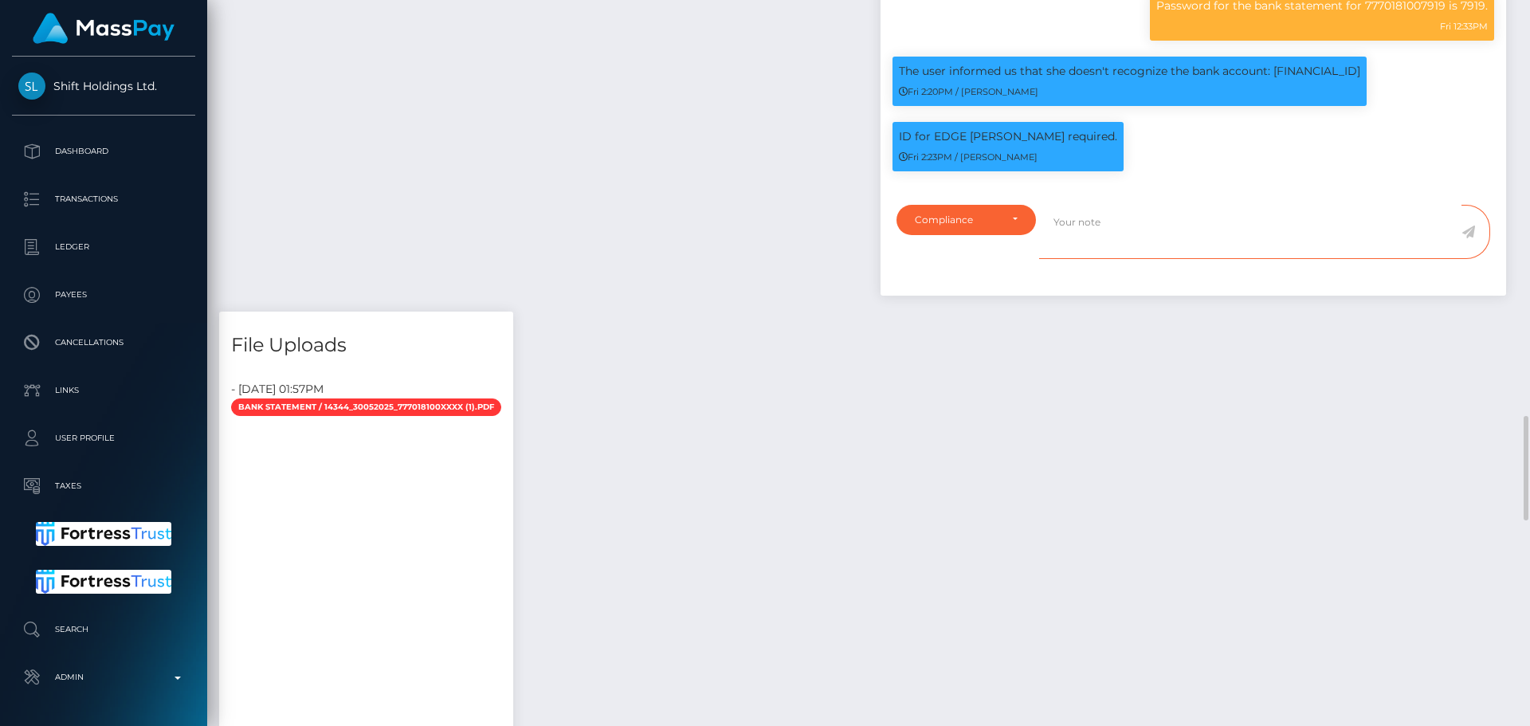
click at [1052, 260] on textarea at bounding box center [1250, 232] width 422 height 55
paste textarea "Ticket #131124"
paste textarea "131400"
click at [1248, 246] on textarea "Account closed as per Ticket #131124 and 131400" at bounding box center [1250, 232] width 422 height 55
click at [1315, 241] on textarea "Account closed as per Ticket #131124 and #131400" at bounding box center [1250, 232] width 422 height 55
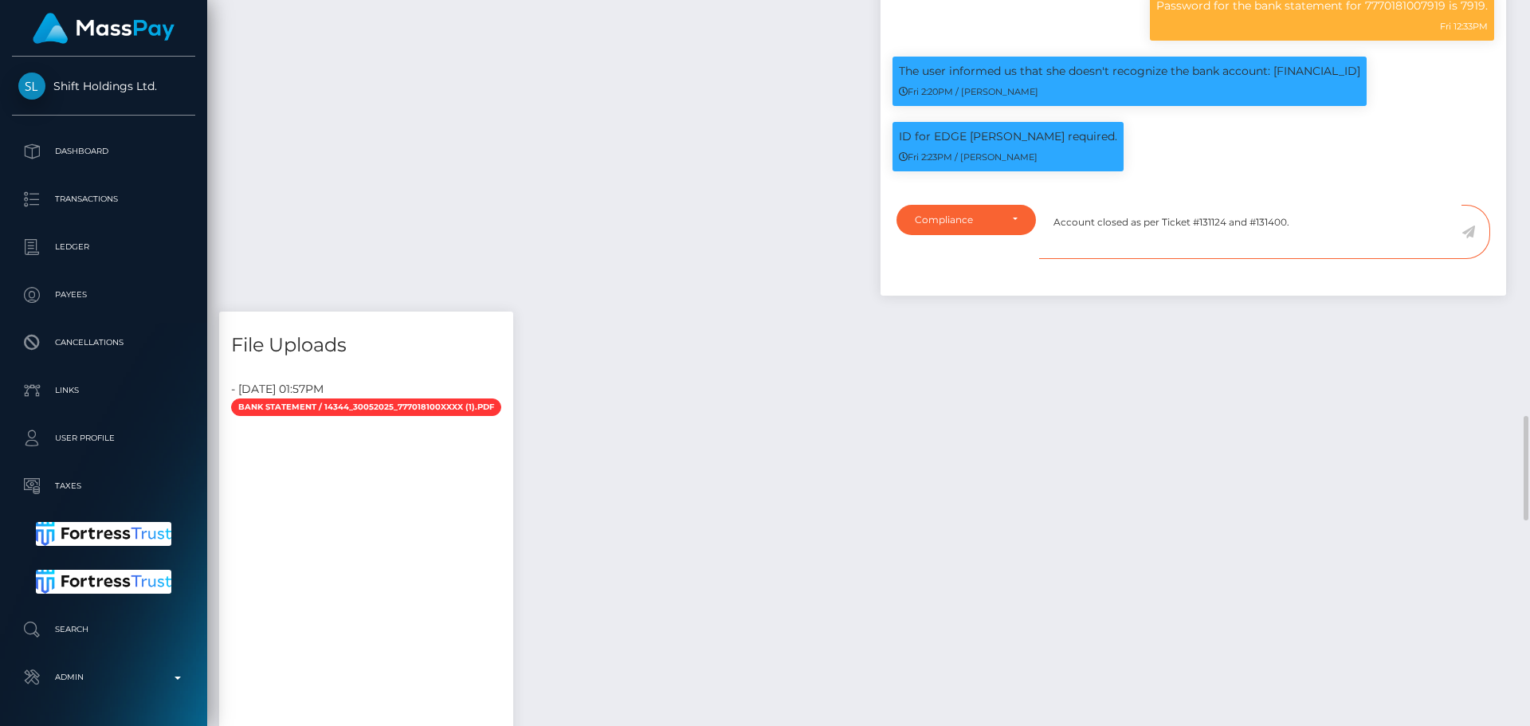
type textarea "Account closed as per Ticket #131124 and #131400."
click at [1342, 256] on textarea "Account closed as per Ticket #131124 and #131400." at bounding box center [1250, 232] width 422 height 55
click at [1468, 238] on icon at bounding box center [1468, 231] width 14 height 13
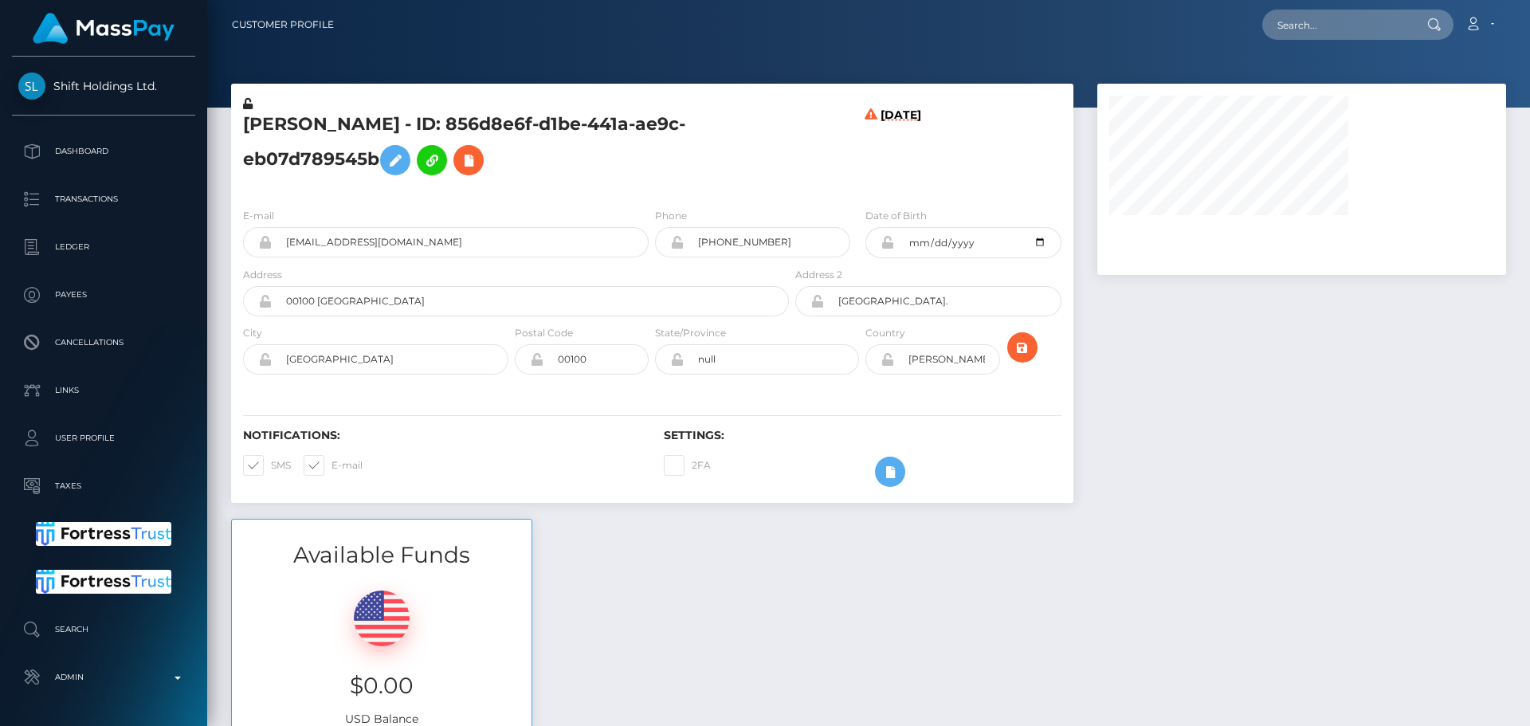
click at [839, 173] on div "[DATE]" at bounding box center [862, 146] width 140 height 100
click at [864, 182] on icon at bounding box center [870, 151] width 13 height 87
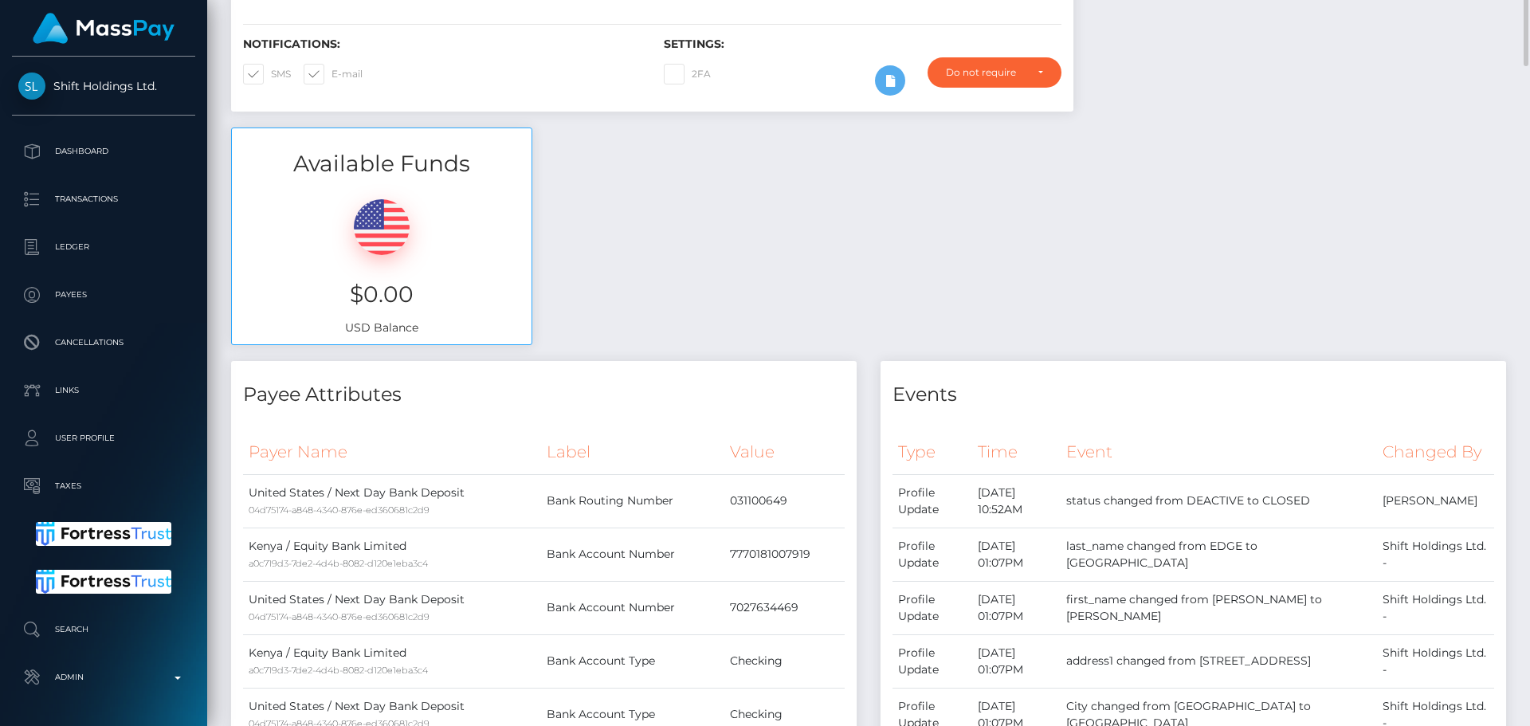
scroll to position [0, 0]
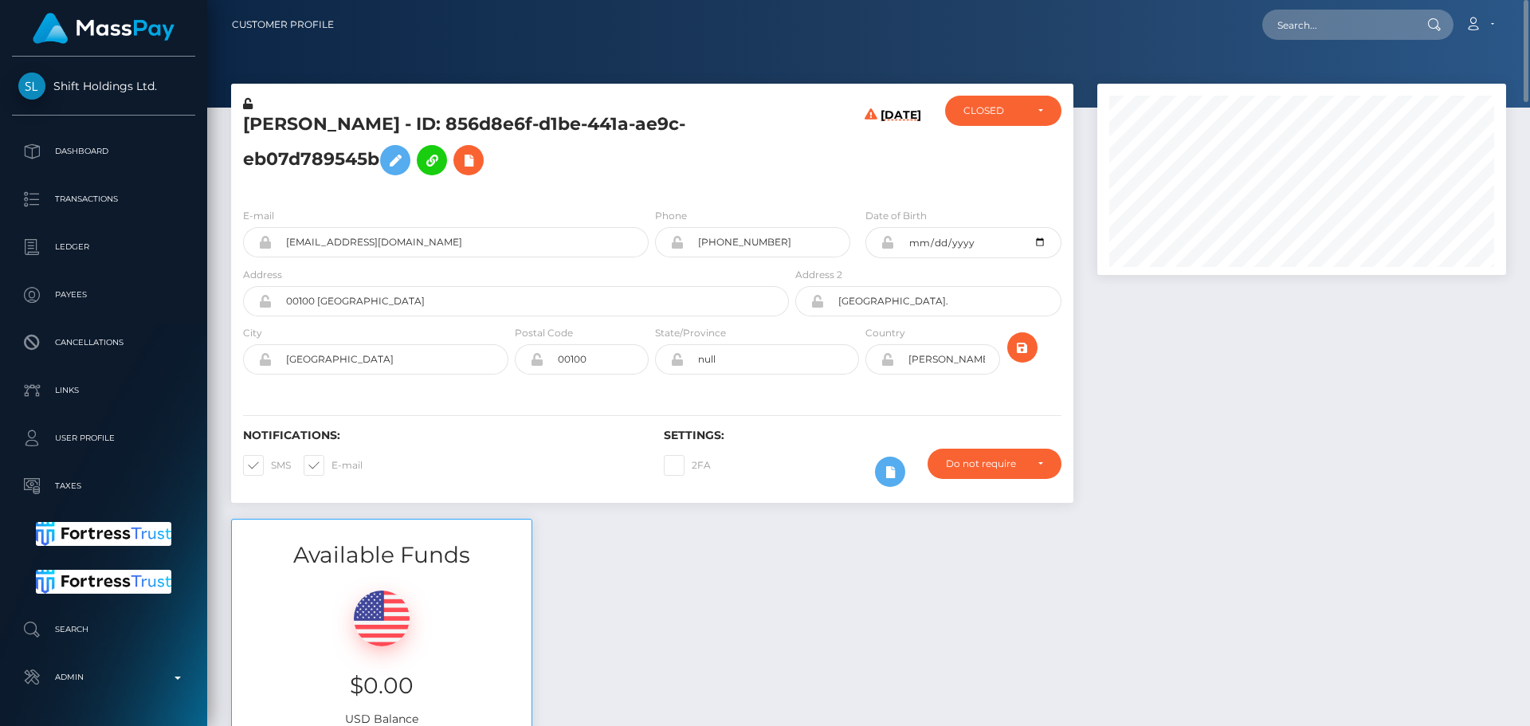
click at [836, 178] on div "[DATE]" at bounding box center [862, 146] width 140 height 100
click at [1350, 13] on input "text" at bounding box center [1337, 25] width 150 height 30
paste input "poact_2uhiKM1XXt0Z"
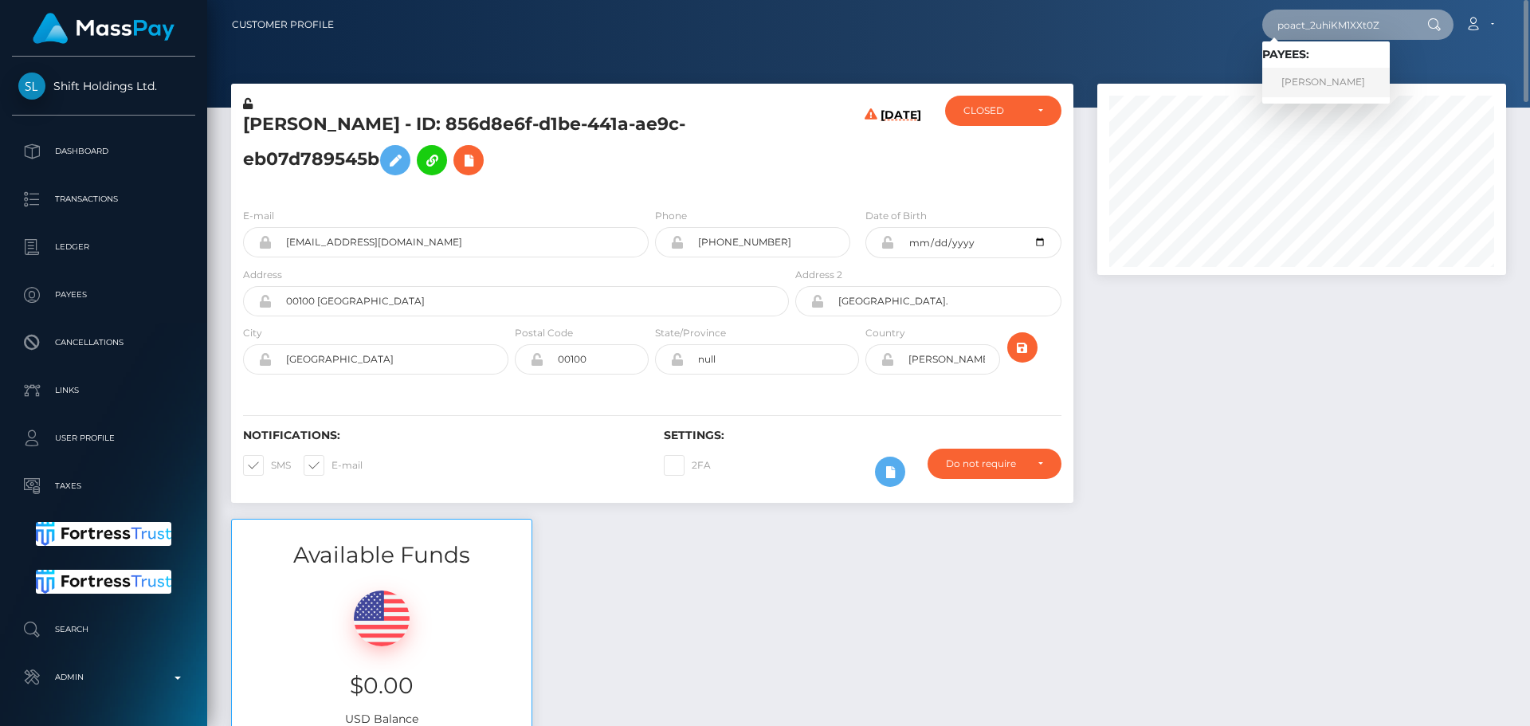
type input "poact_2uhiKM1XXt0Z"
click at [1326, 82] on link "[PERSON_NAME]" at bounding box center [1325, 82] width 127 height 29
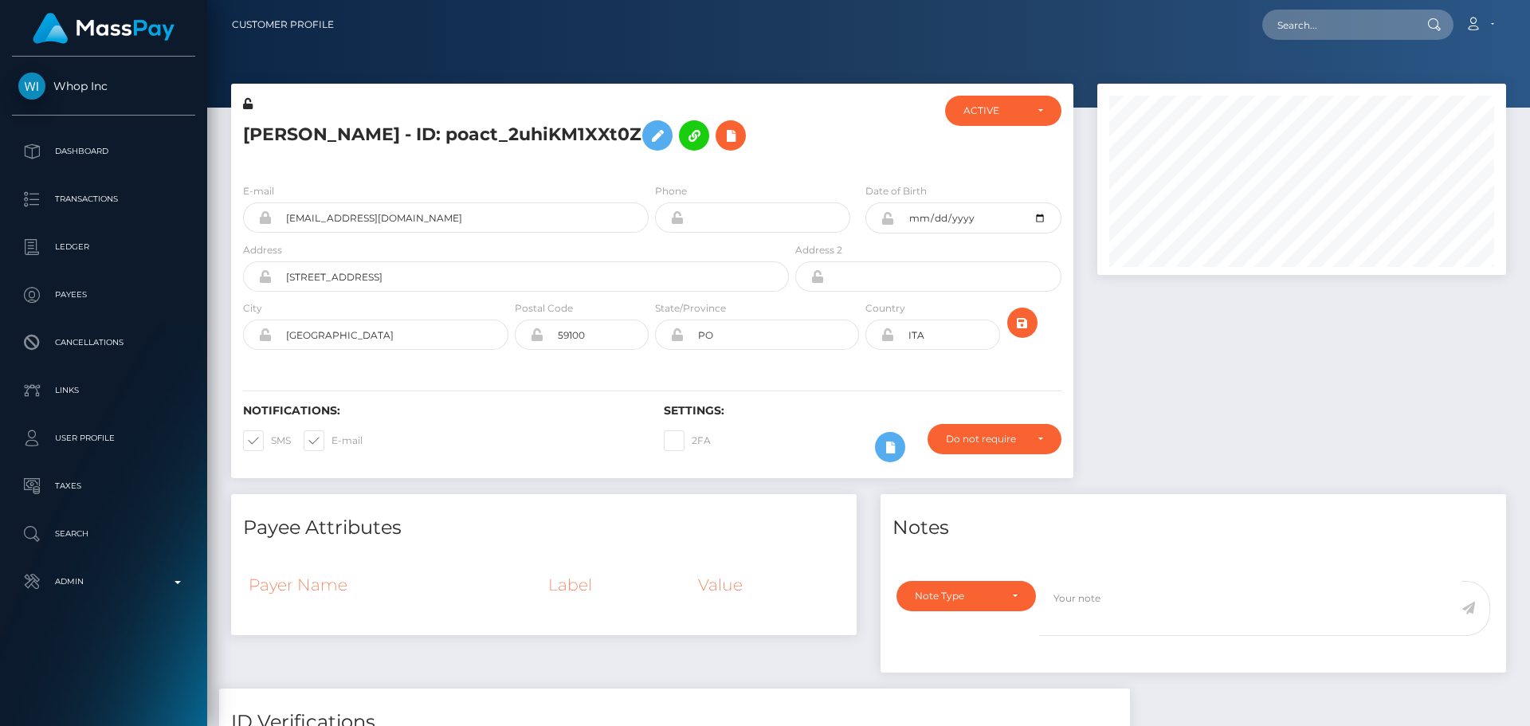
scroll to position [191, 410]
click at [811, 135] on div at bounding box center [862, 133] width 140 height 75
click at [813, 143] on div at bounding box center [862, 133] width 140 height 75
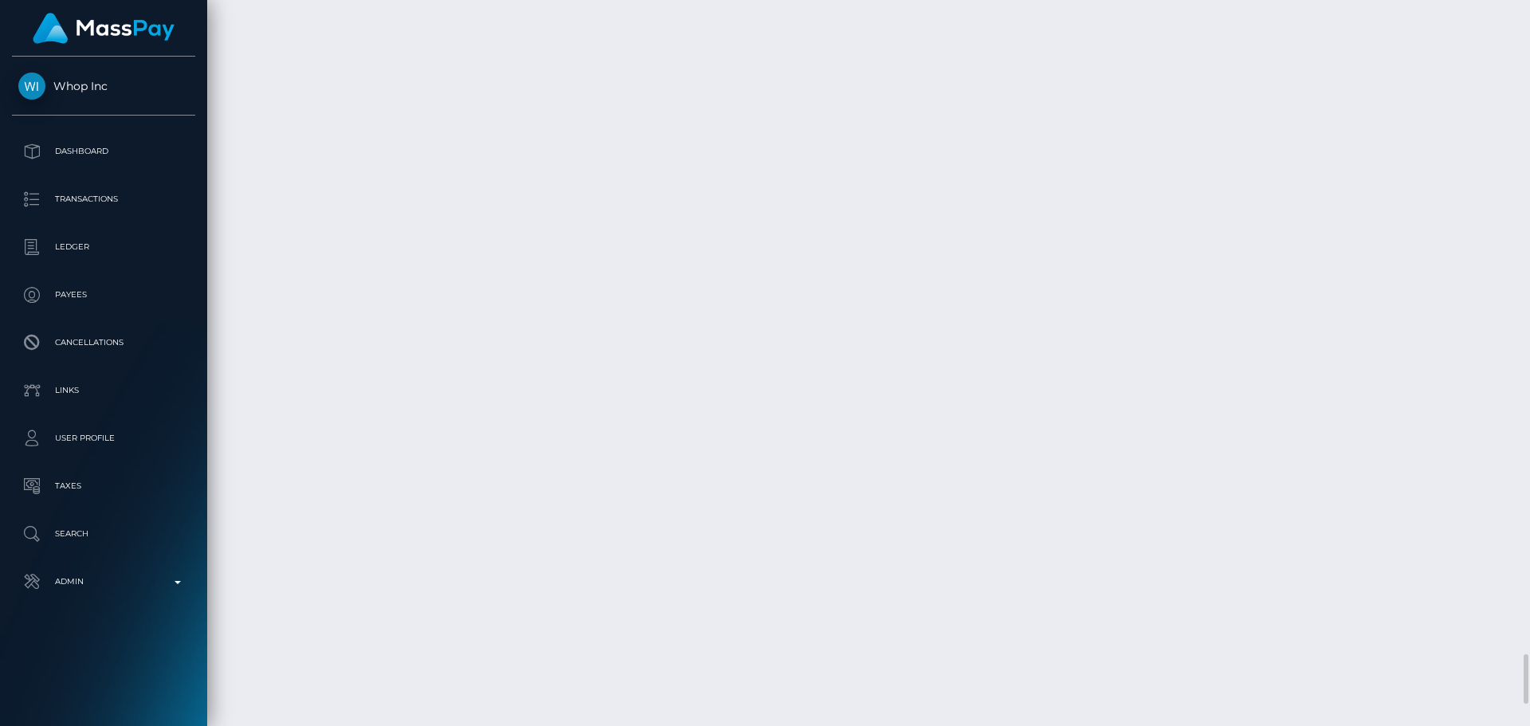
scroll to position [8366, 0]
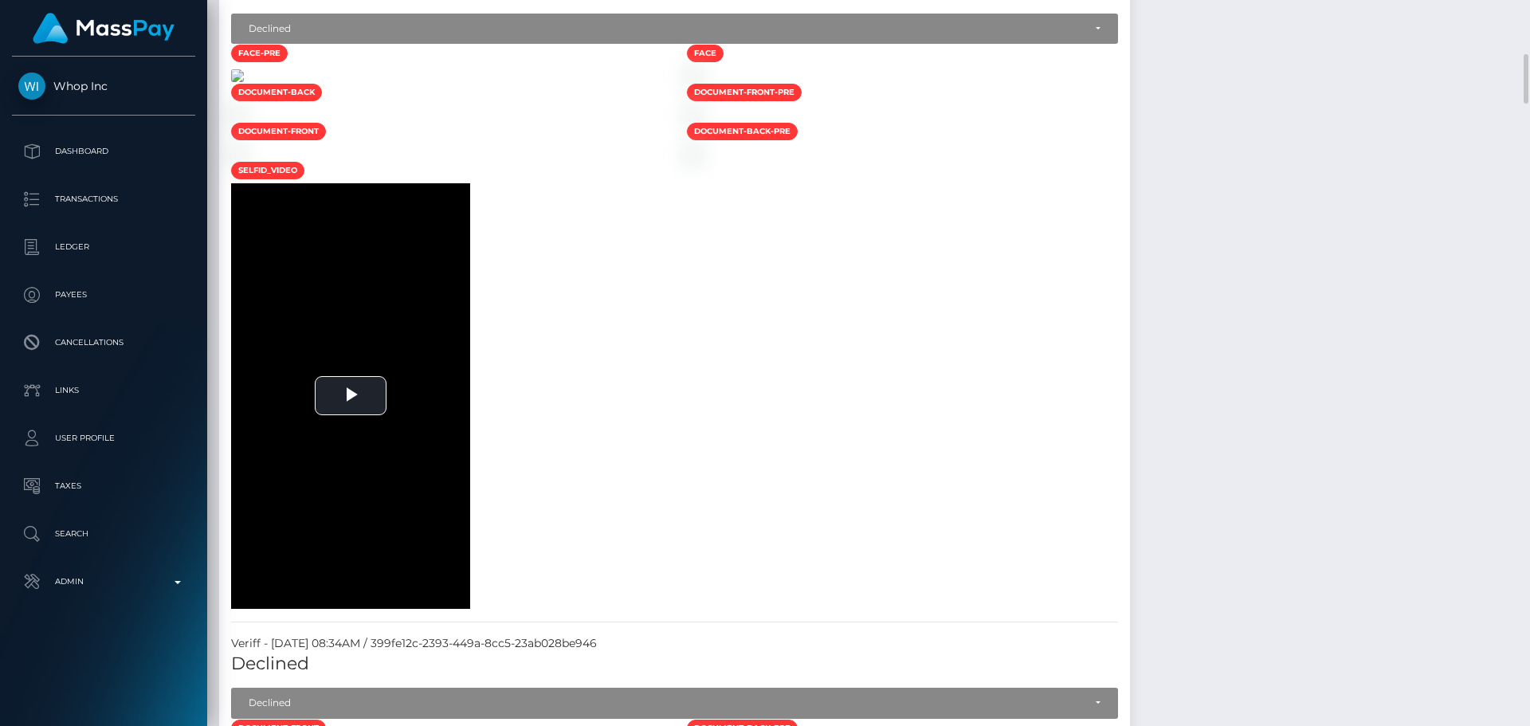
scroll to position [717, 0]
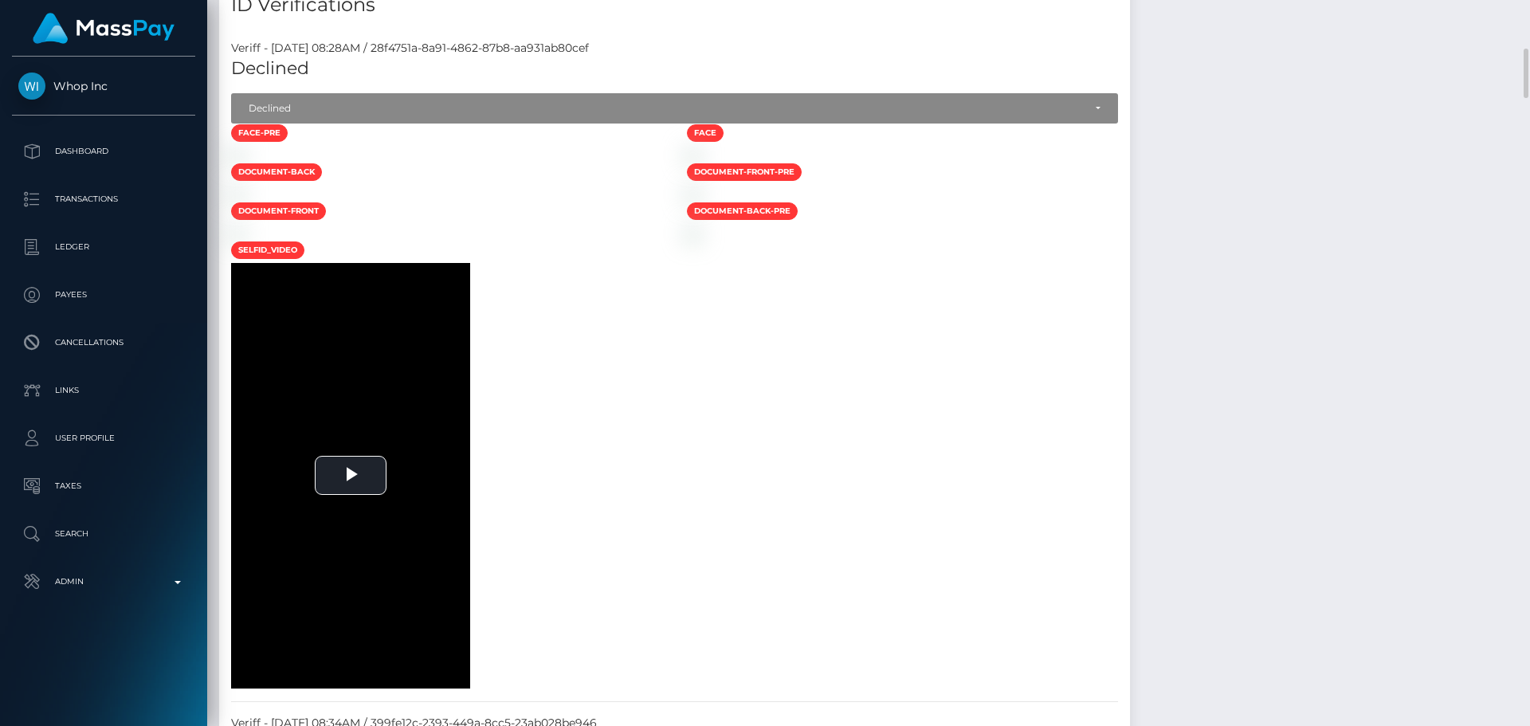
click at [634, 163] on div at bounding box center [447, 154] width 456 height 17
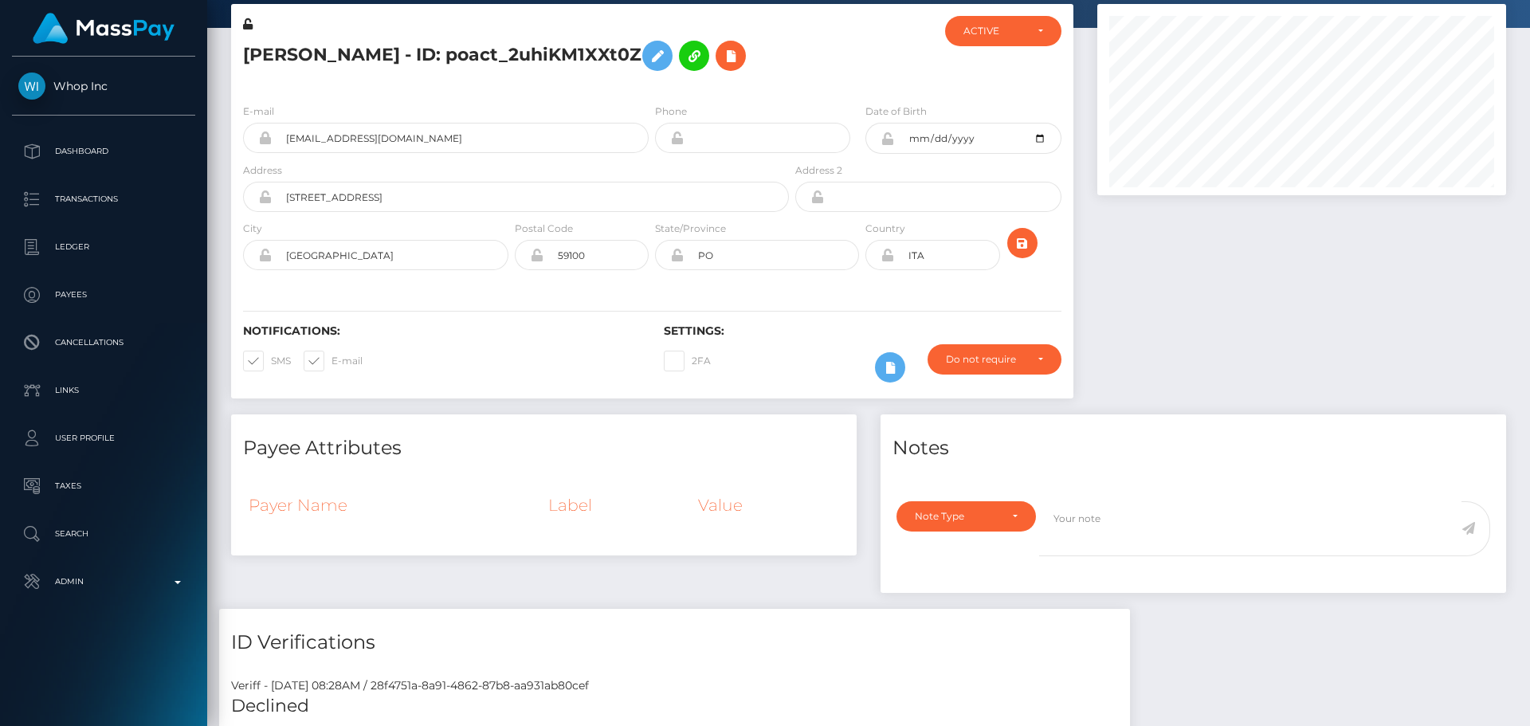
scroll to position [0, 0]
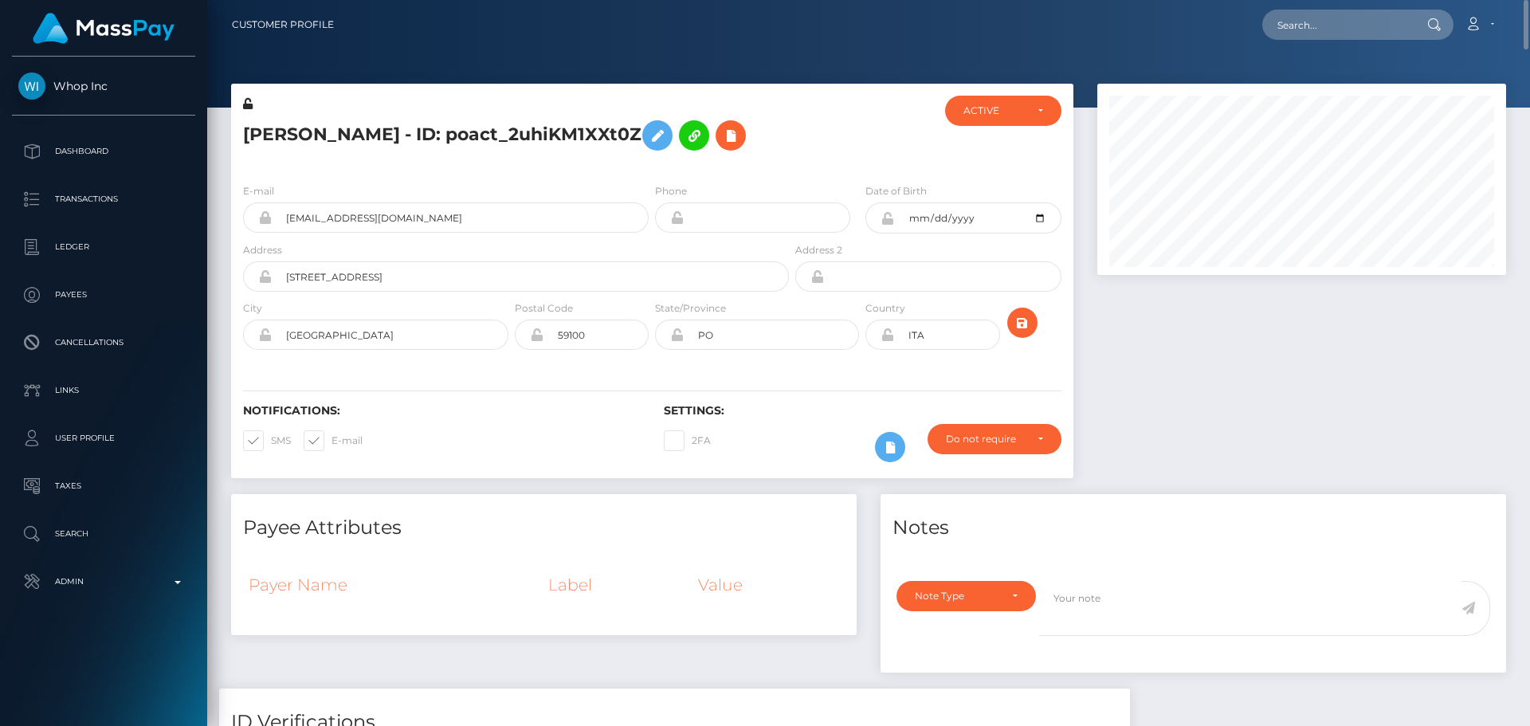
click at [653, 365] on div "E-mail tomlona210405+0810cd134b@gmail.com Phone" at bounding box center [652, 268] width 842 height 195
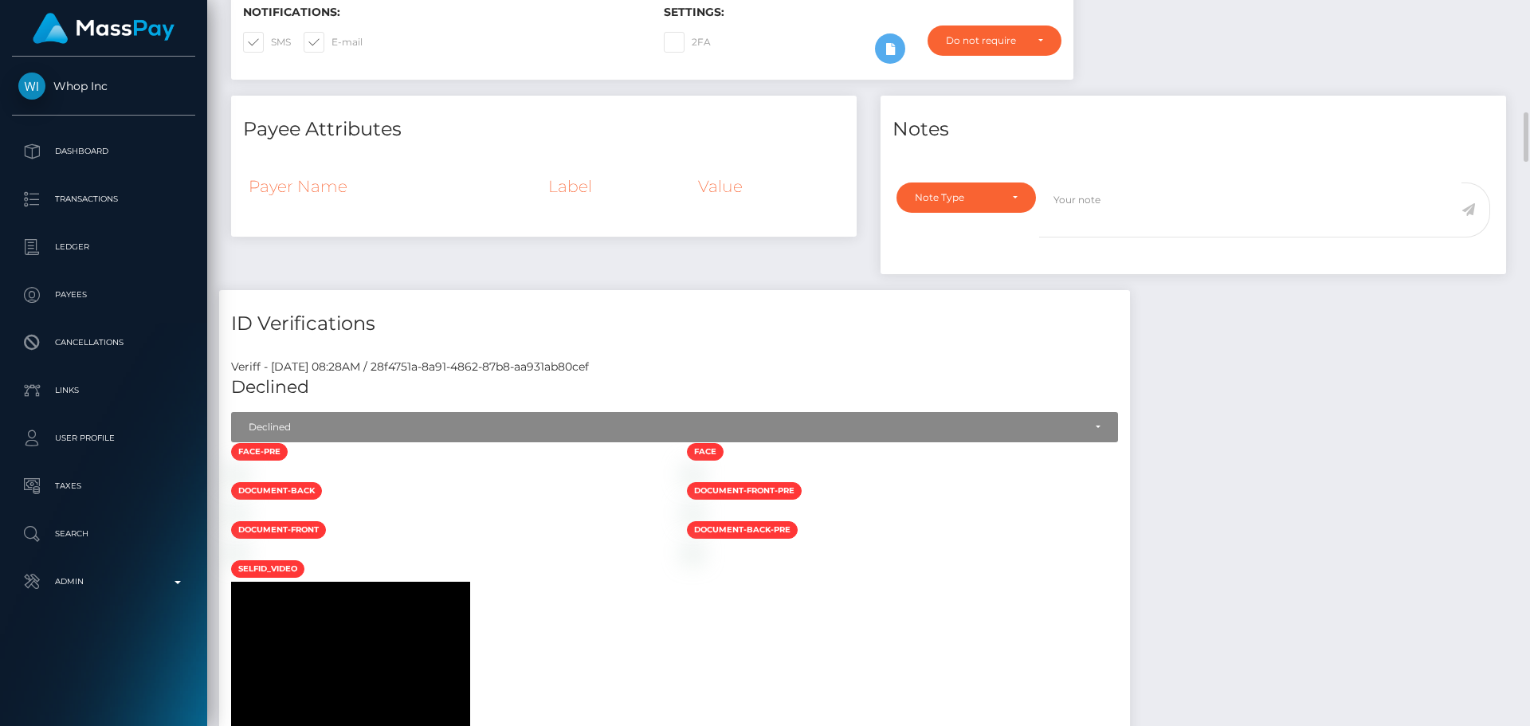
scroll to position [478, 0]
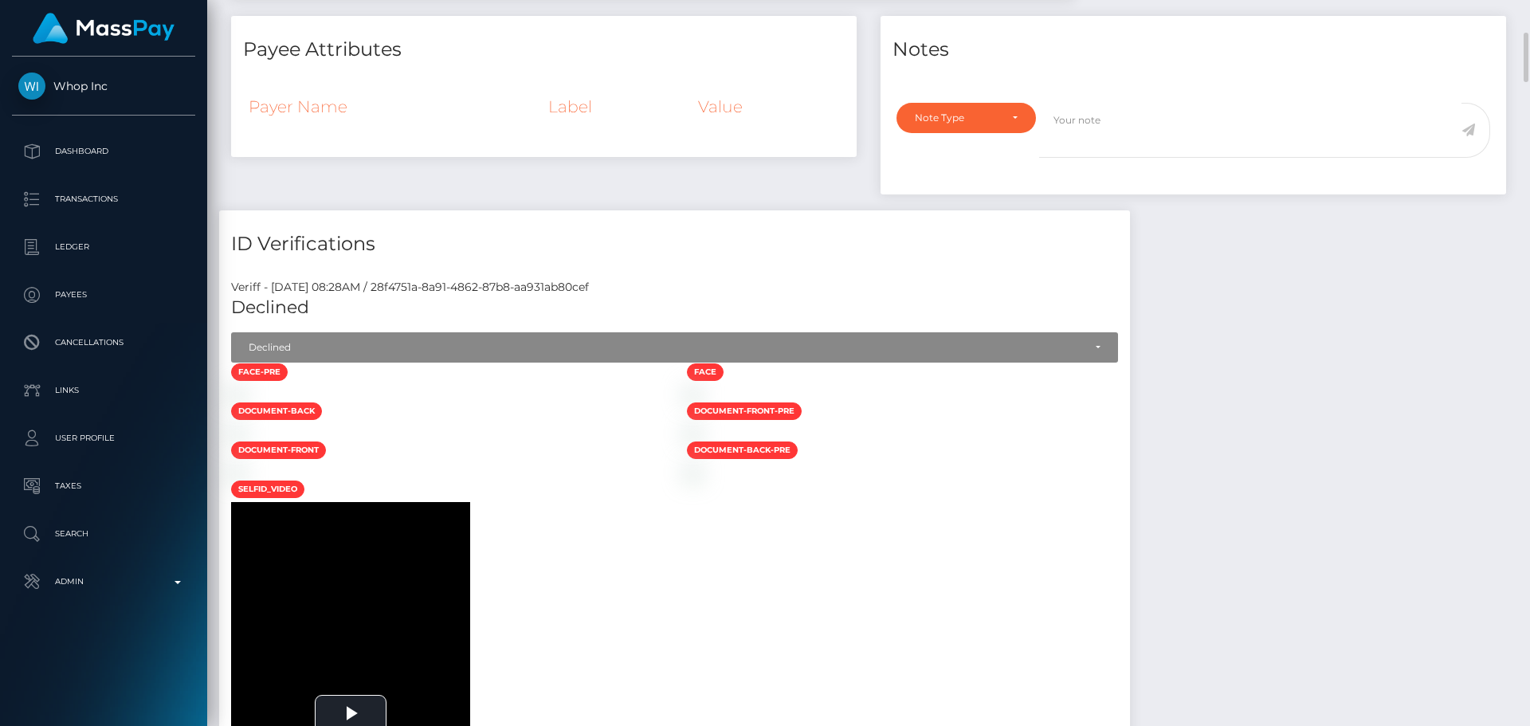
click at [649, 381] on div "face-pre" at bounding box center [447, 374] width 456 height 22
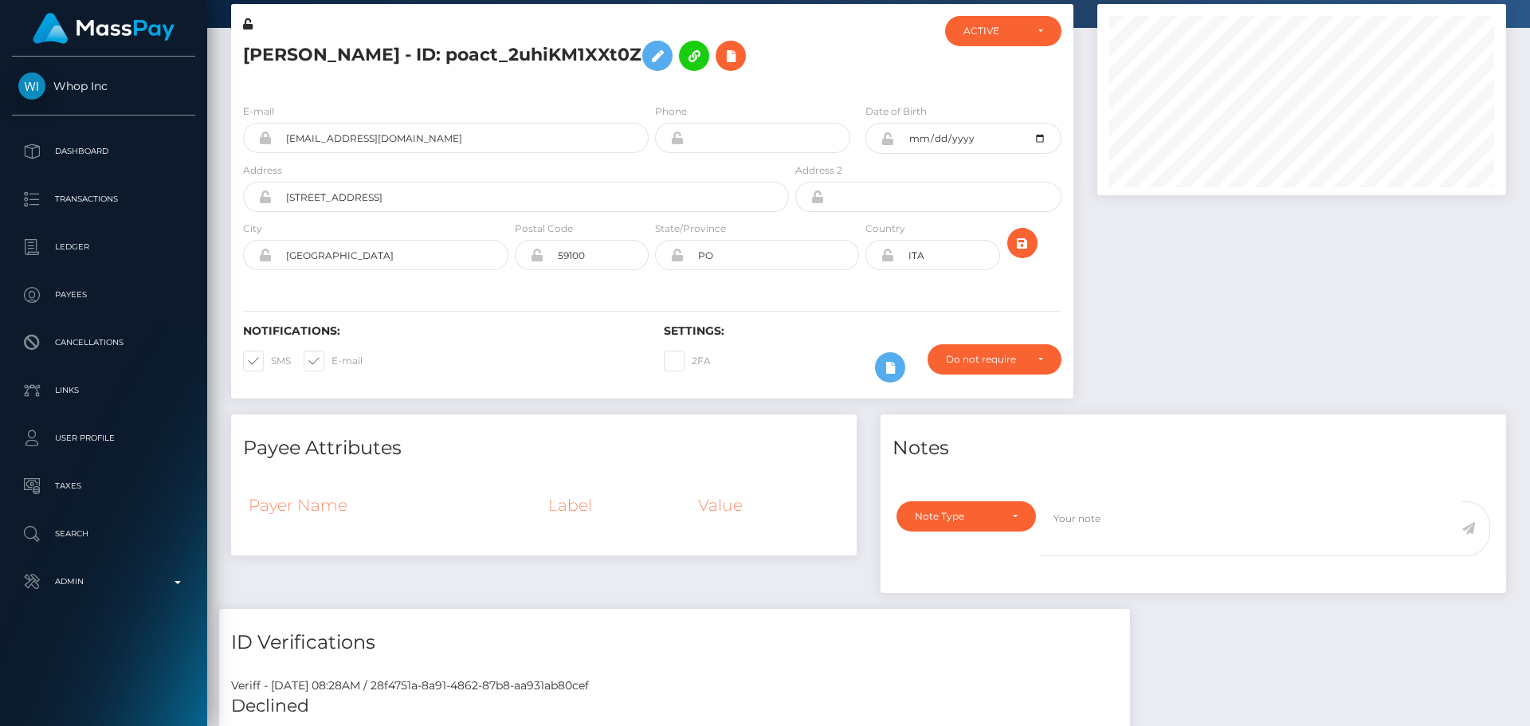
scroll to position [0, 0]
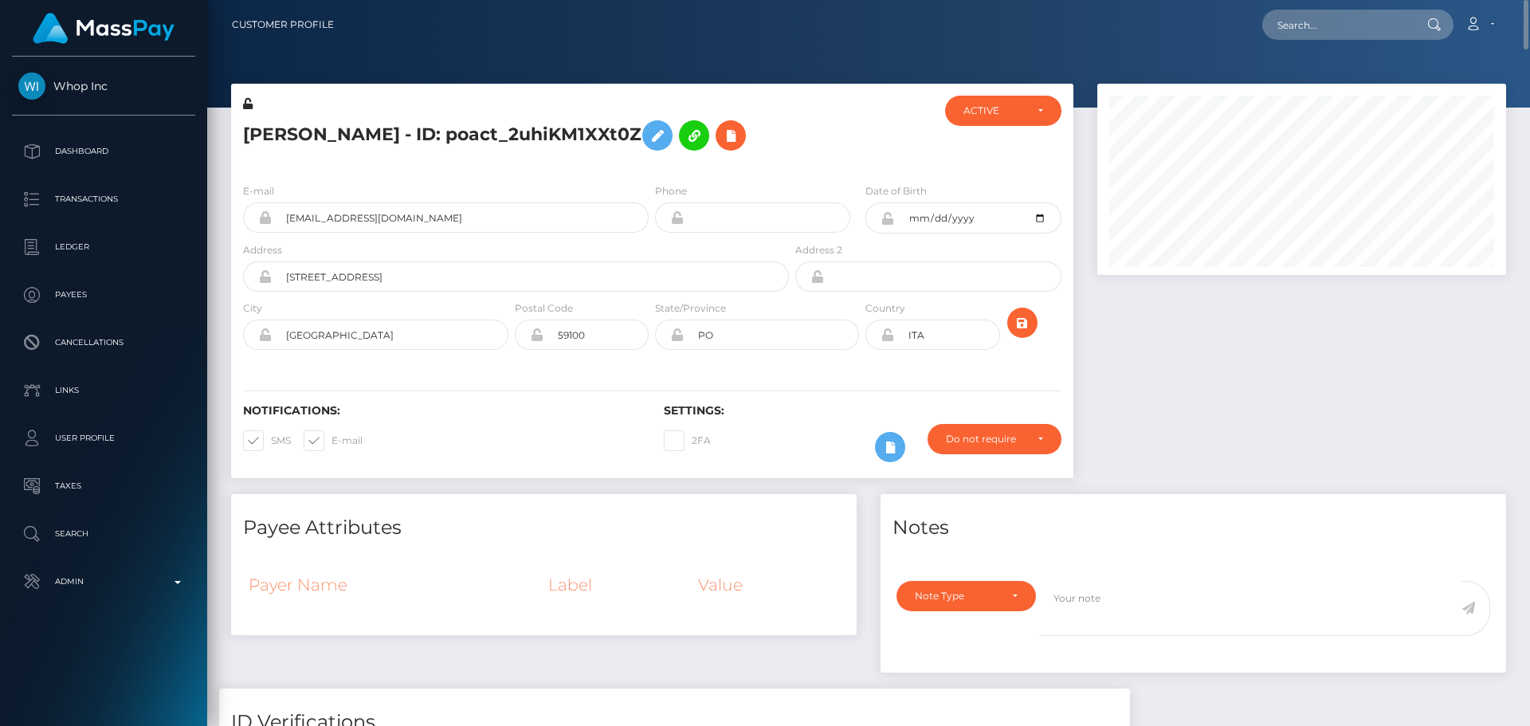
click at [651, 303] on div "Postal Code 59100" at bounding box center [582, 329] width 140 height 58
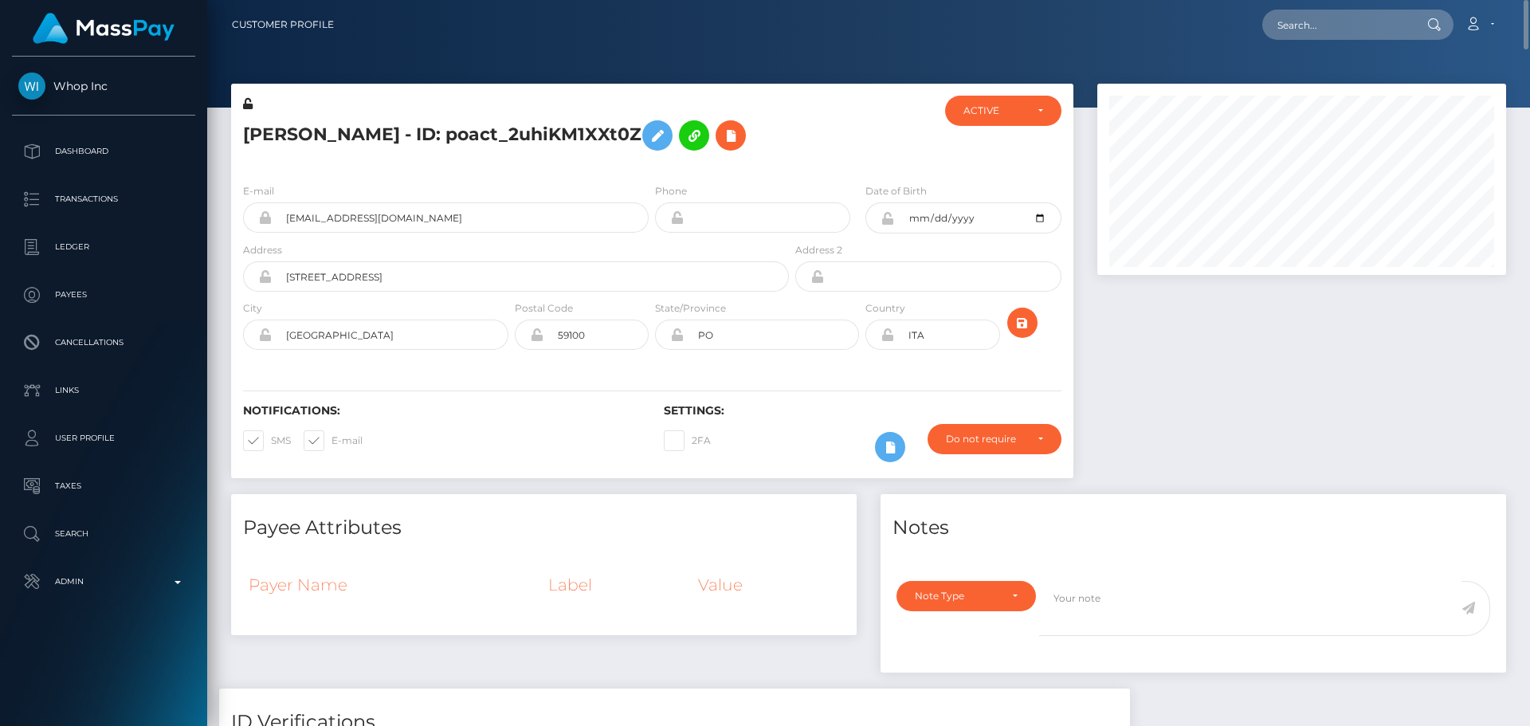
click at [651, 303] on div "Postal Code 59100" at bounding box center [582, 329] width 140 height 58
click at [864, 384] on div "Notifications: SMS E-mail Settings: 2FA" at bounding box center [652, 422] width 842 height 112
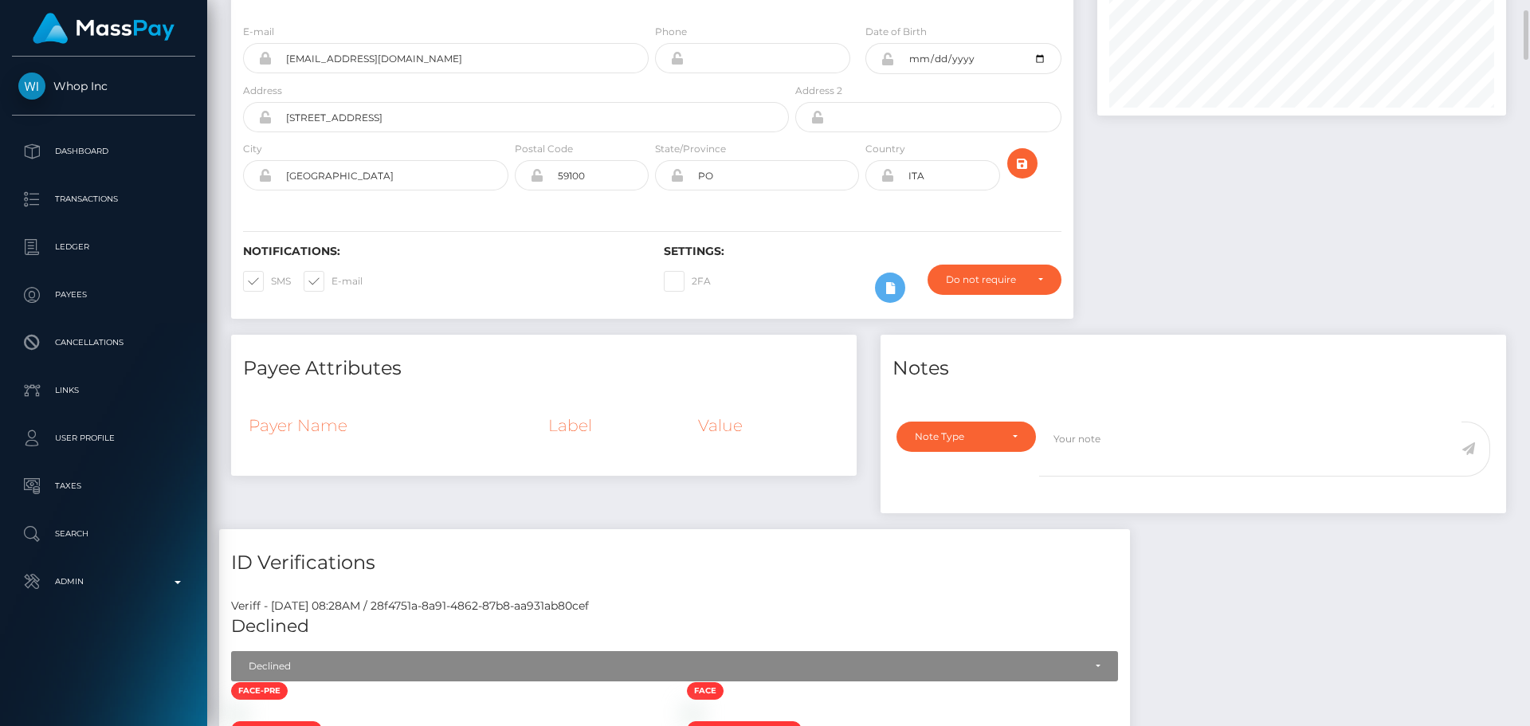
scroll to position [80, 0]
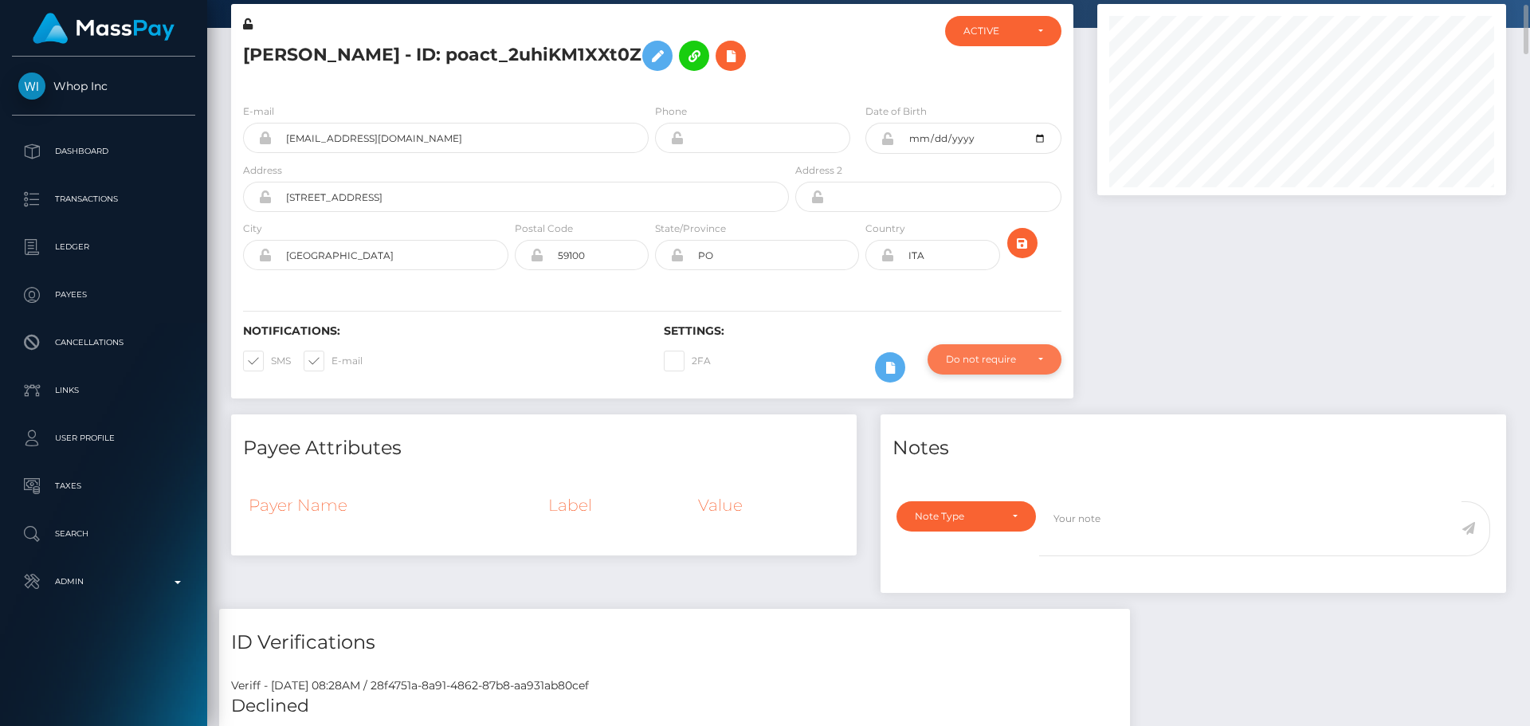
click at [990, 358] on div "Do not require" at bounding box center [985, 359] width 79 height 13
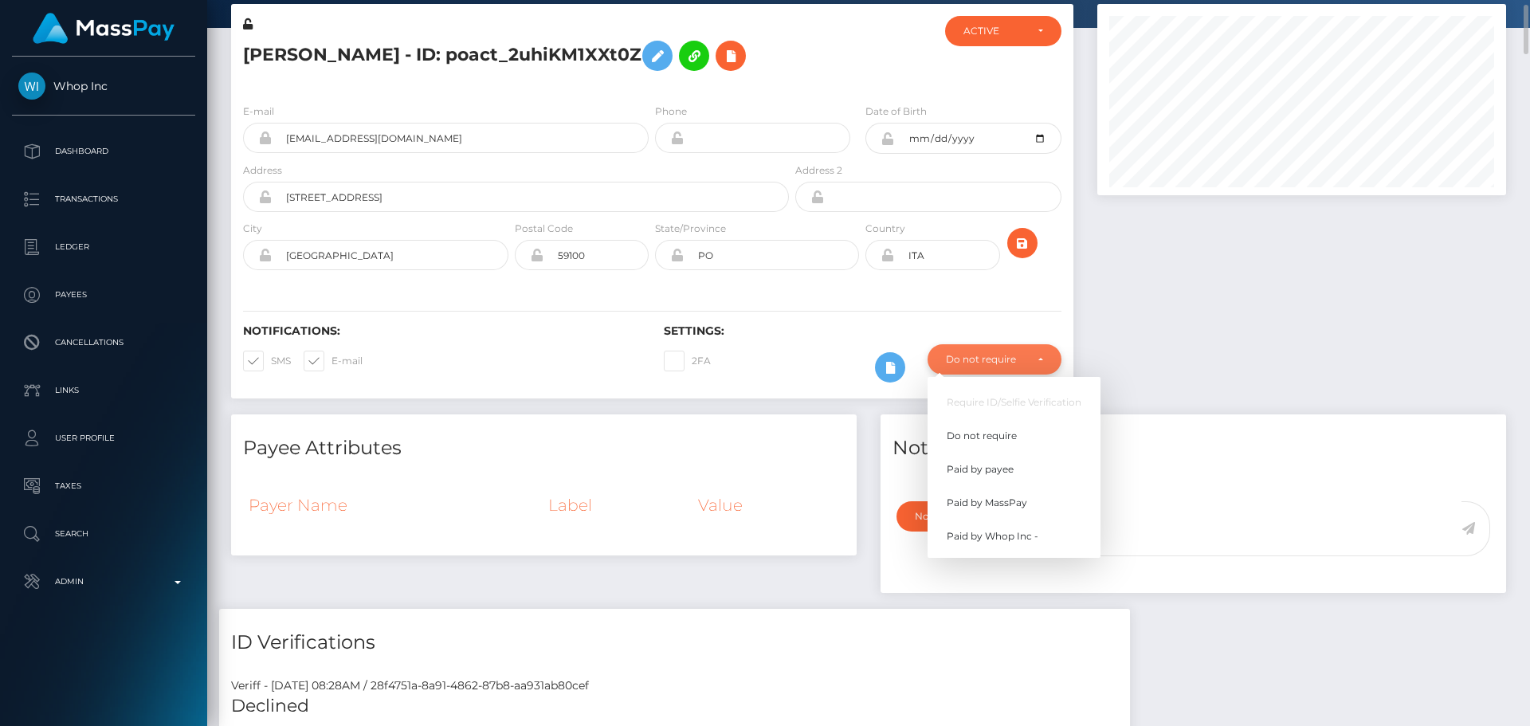
scroll to position [191, 410]
click at [1019, 537] on span "Paid by Whop Inc -" at bounding box center [993, 536] width 92 height 14
select select "338"
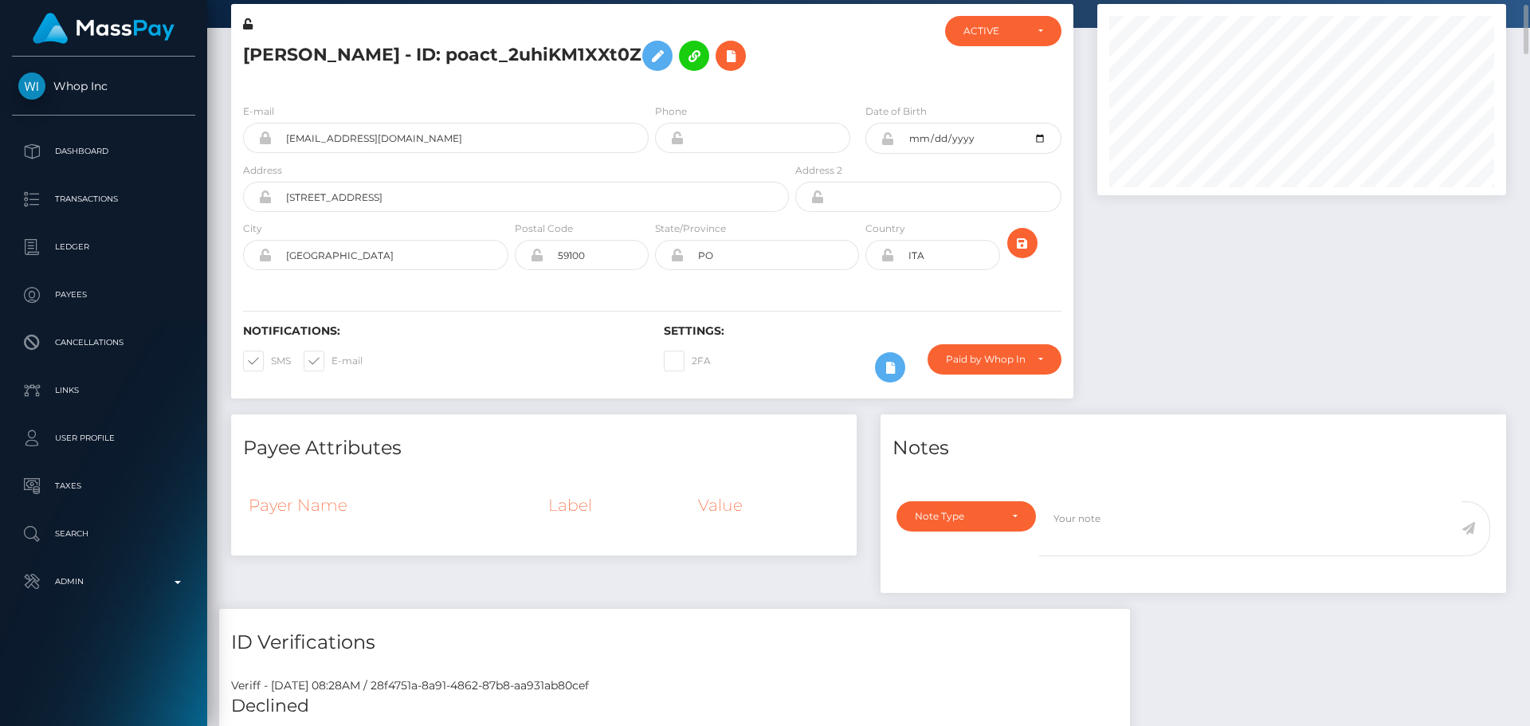
click at [653, 276] on div "State/Province PO" at bounding box center [757, 249] width 210 height 58
click at [653, 275] on div "State/Province PO" at bounding box center [757, 249] width 210 height 58
click at [651, 89] on div "Tommaso Lonardo - ID: poact_2uhiKM1XXt0Z" at bounding box center [511, 53] width 561 height 75
click at [680, 281] on div "E-mail tomlona210405+0810cd134b@gmail.com Phone" at bounding box center [652, 188] width 842 height 195
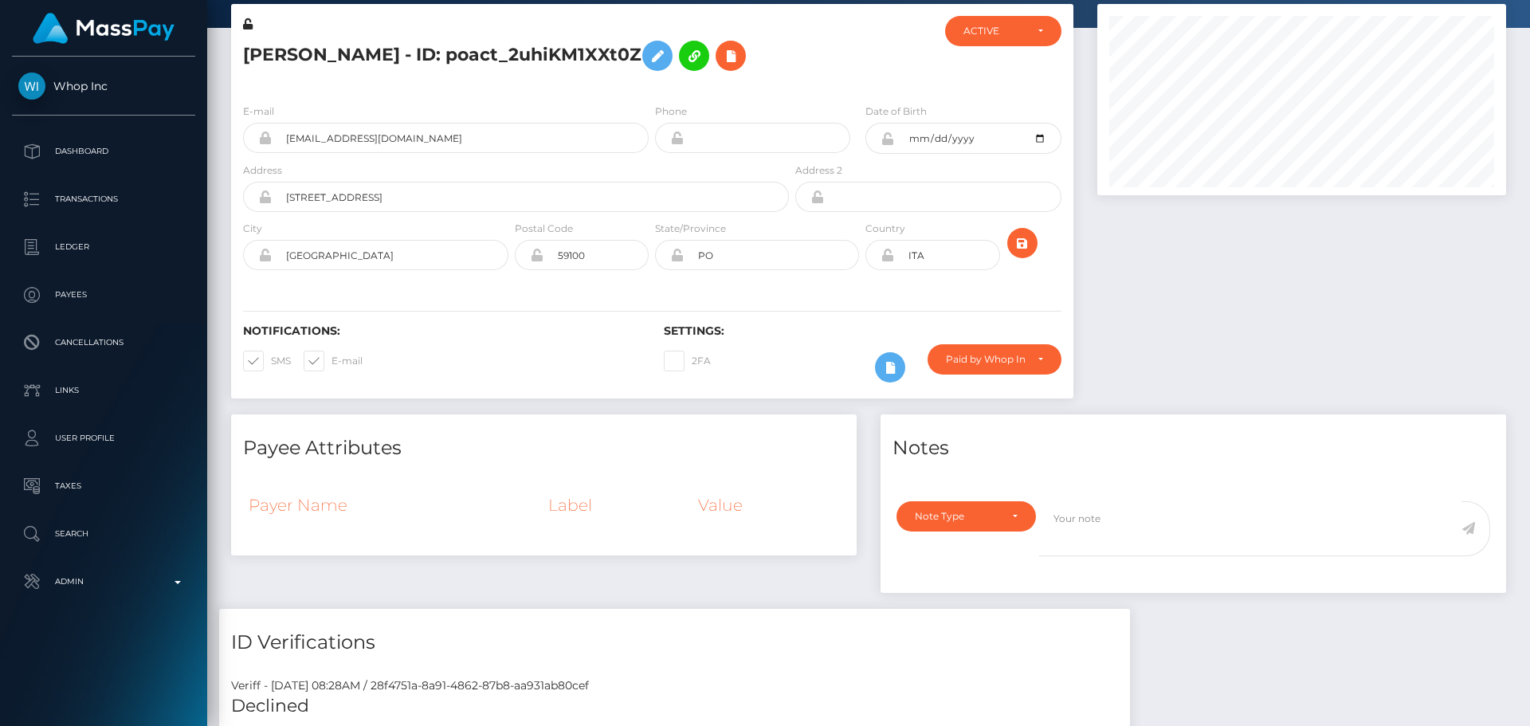
scroll to position [0, 0]
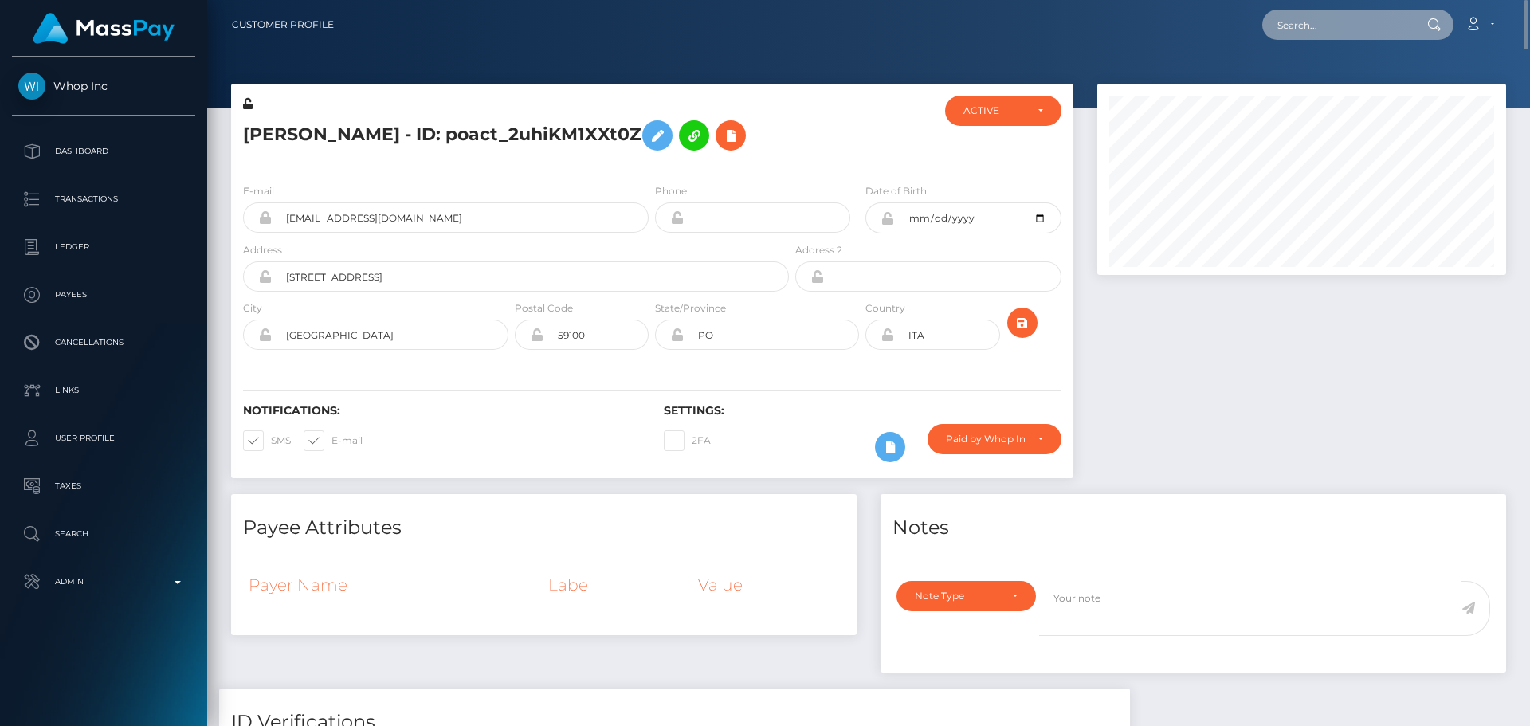
click at [1301, 33] on input "text" at bounding box center [1337, 25] width 150 height 30
paste input "poact_dFaHw9KeWjjE"
type input "poact_dFaHw9KeWjjE"
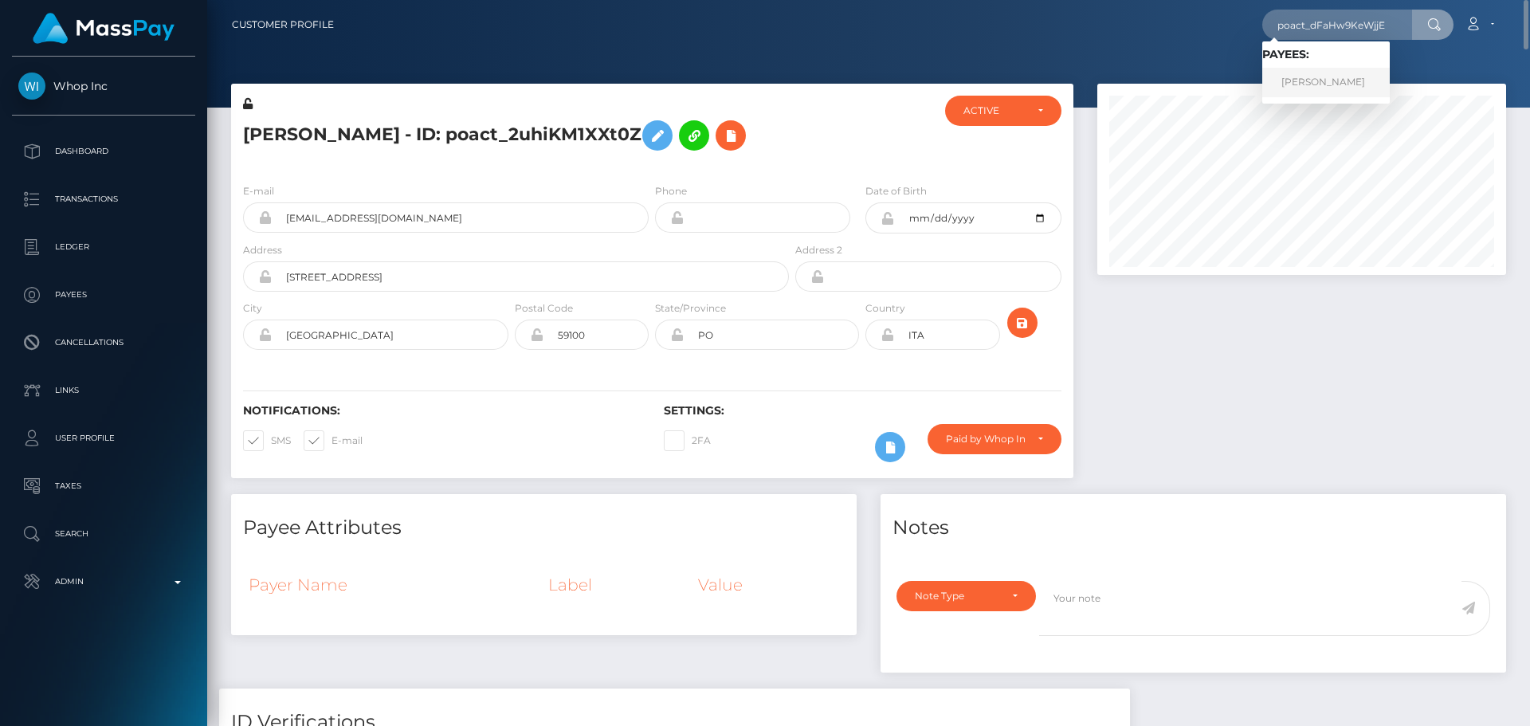
click at [1304, 76] on link "Wakaf Shahni" at bounding box center [1325, 82] width 127 height 29
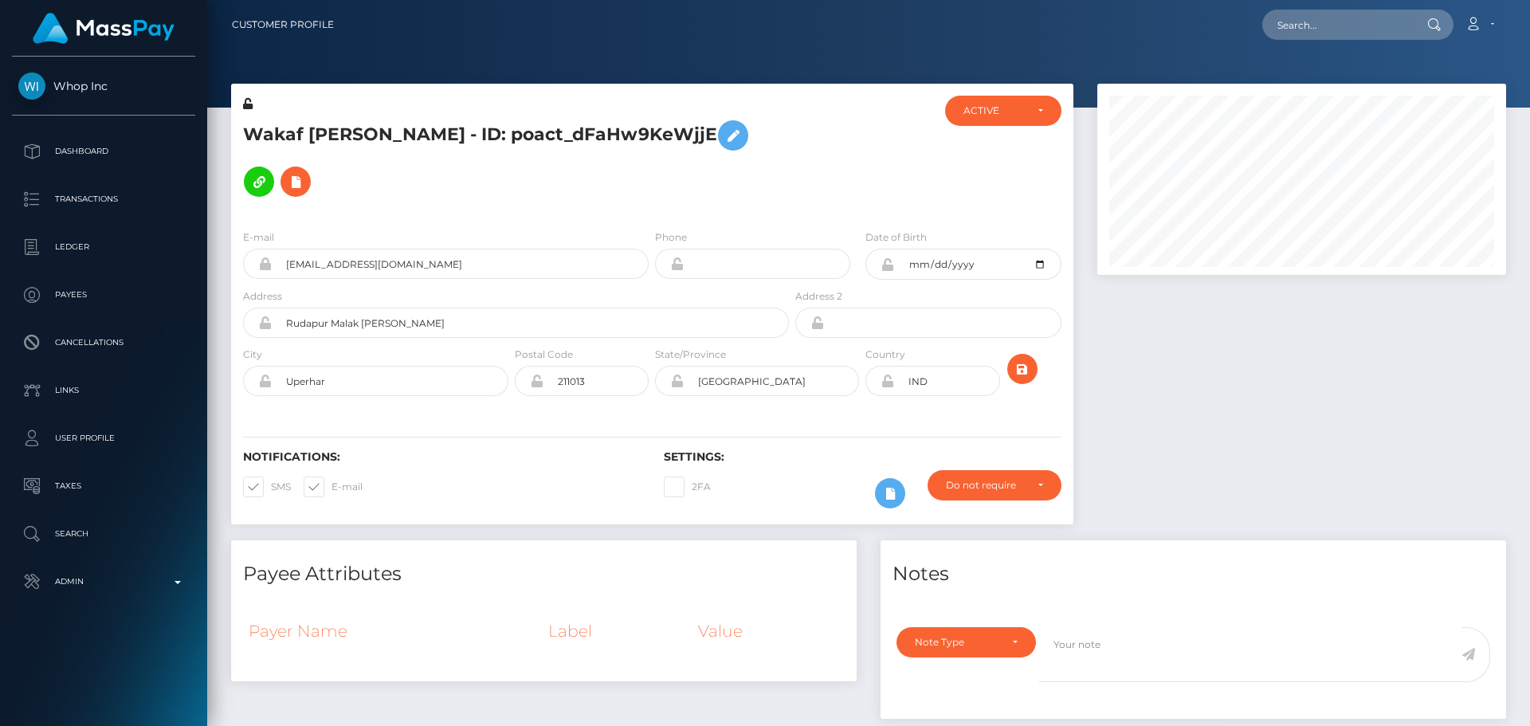
scroll to position [191, 410]
click at [826, 229] on div "Phone" at bounding box center [752, 254] width 195 height 50
click at [771, 142] on h5 "Wakaf [PERSON_NAME] - ID: poact_dFaHw9KeWjjE" at bounding box center [511, 158] width 537 height 92
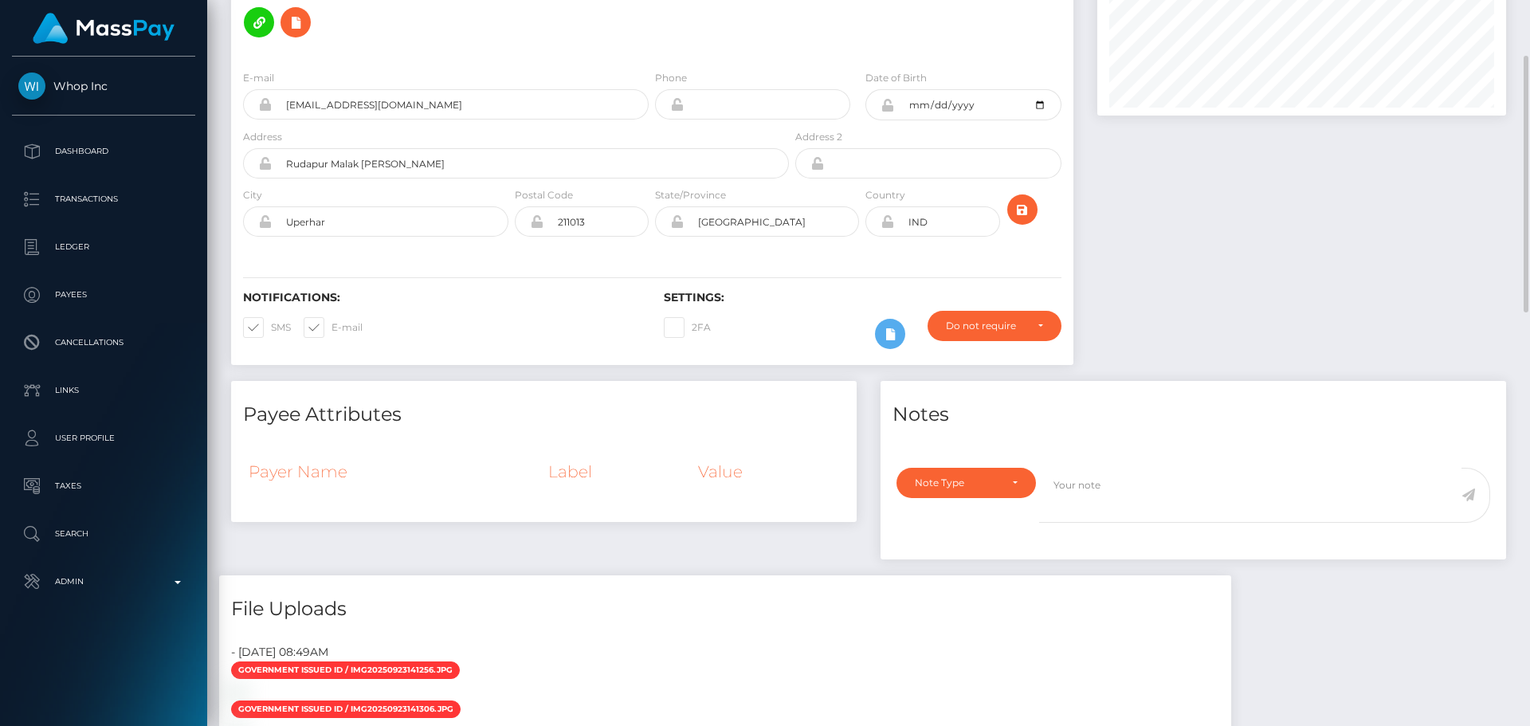
drag, startPoint x: 759, startPoint y: 267, endPoint x: 751, endPoint y: 271, distance: 9.6
click at [758, 311] on div "2FA" at bounding box center [757, 334] width 210 height 46
click at [746, 311] on div "2FA" at bounding box center [757, 334] width 210 height 46
click at [743, 311] on div "2FA" at bounding box center [757, 334] width 210 height 46
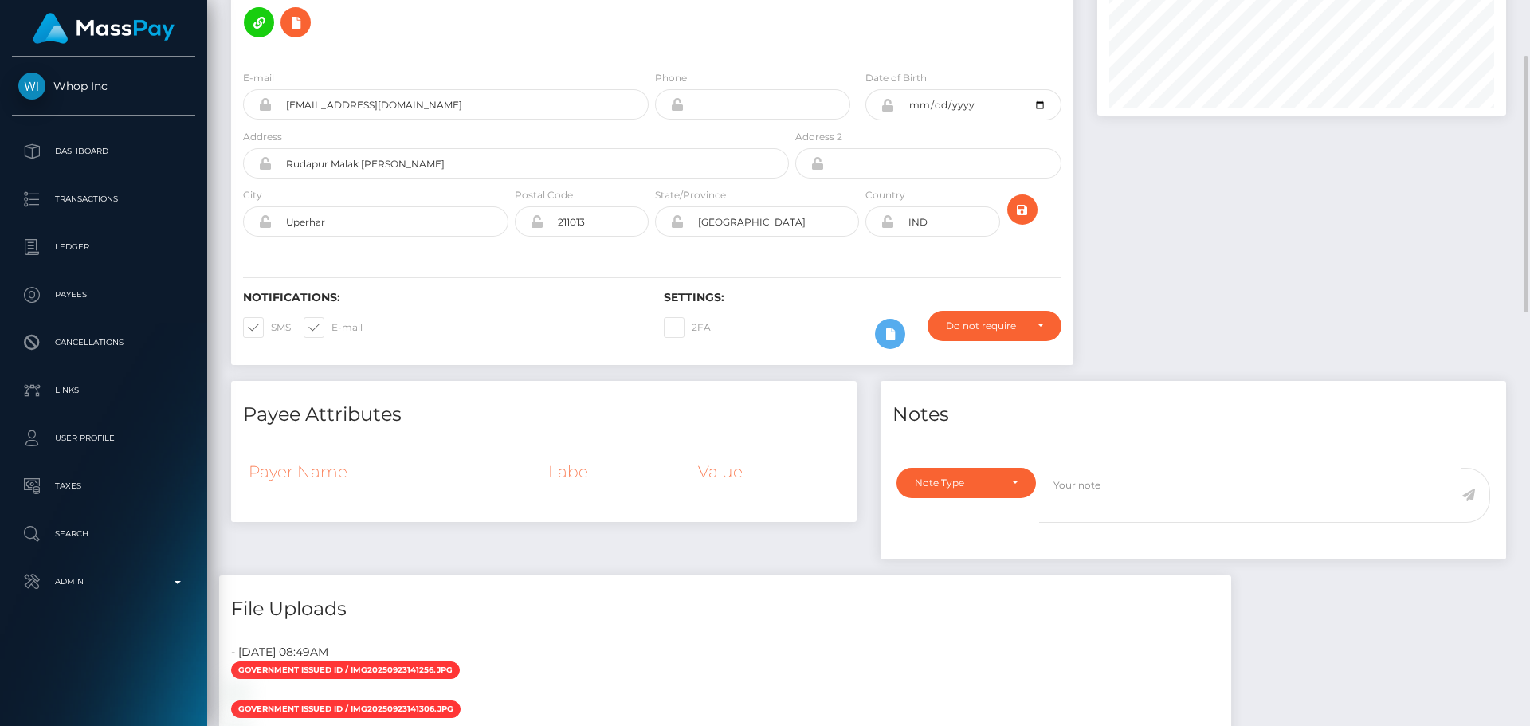
click at [542, 291] on div "Notifications: SMS E-mail" at bounding box center [441, 324] width 421 height 66
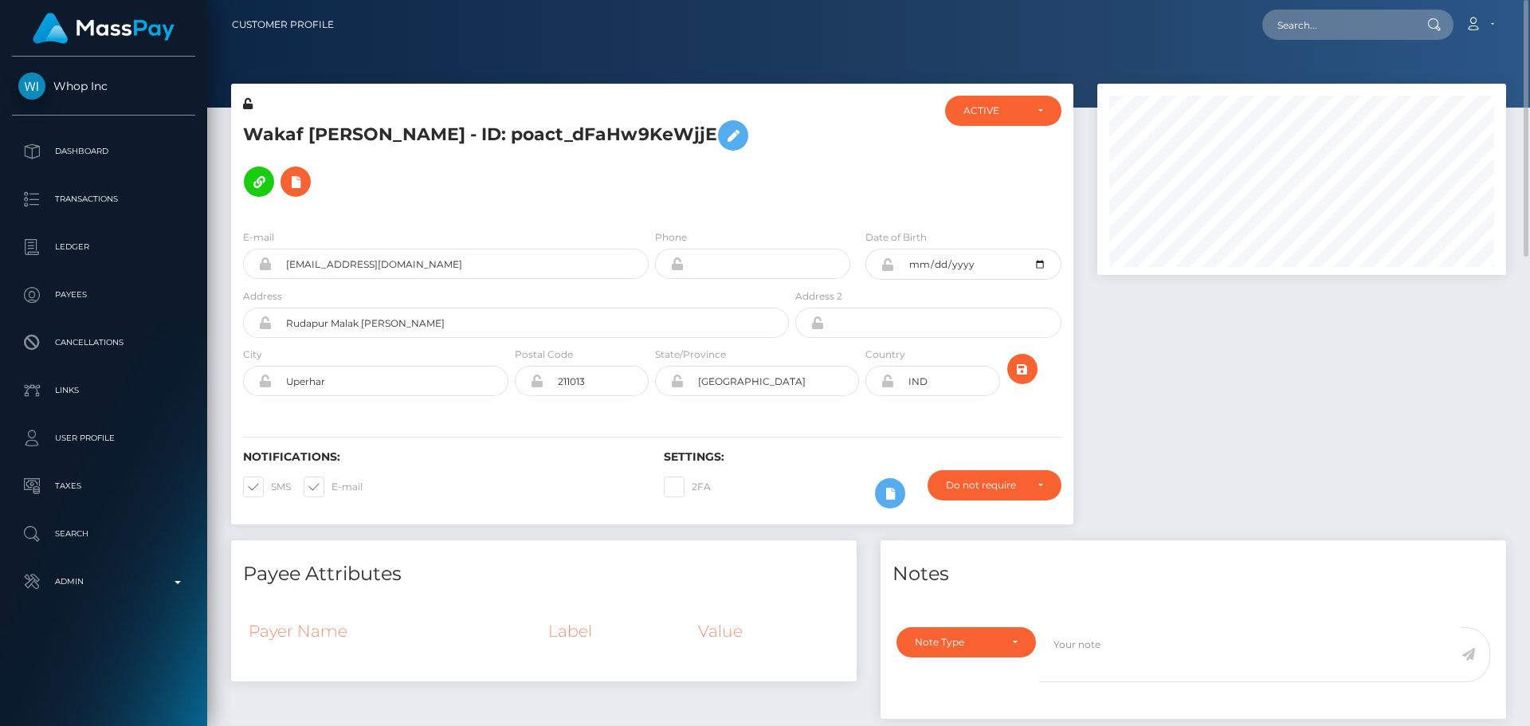
click at [787, 158] on div "Wakaf [PERSON_NAME] - ID: poact_dFaHw9KeWjjE" at bounding box center [511, 156] width 561 height 121
click at [786, 217] on div "E-mail nobisuku4@gmail.com Phone Date of Birth" at bounding box center [652, 314] width 842 height 195
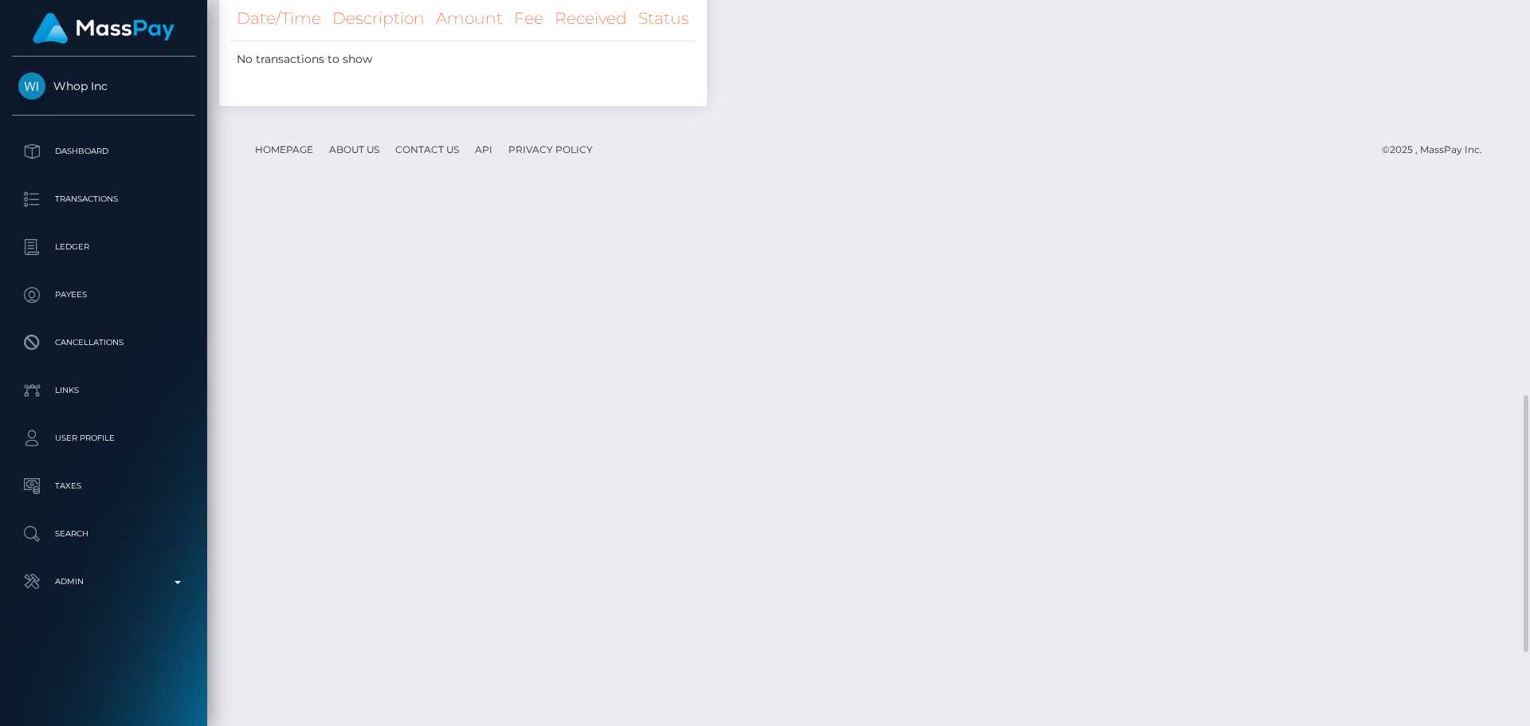
scroll to position [1115, 0]
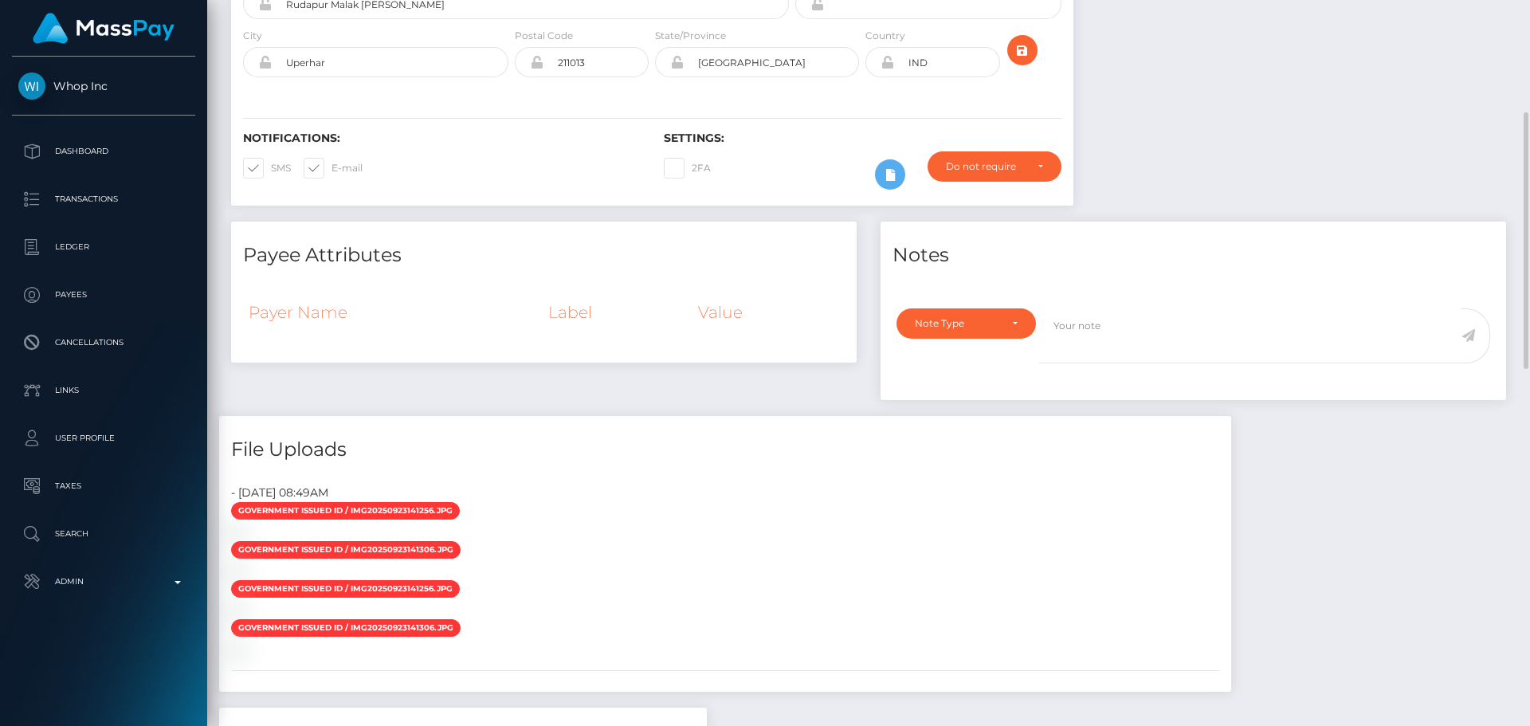
click at [562, 422] on div "File Uploads - September 23, 2025 08:49AM Government issued ID / IMG20250923141…" at bounding box center [725, 554] width 1012 height 276
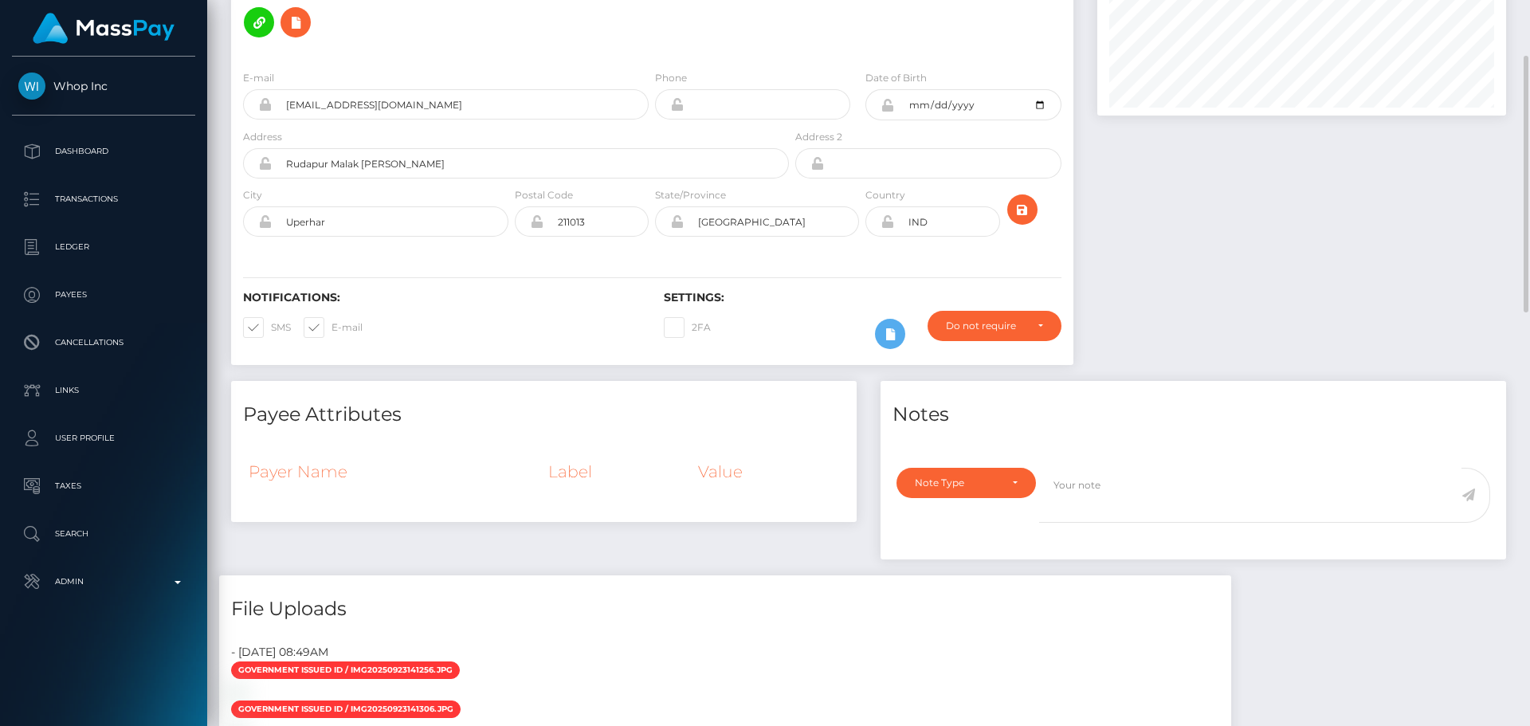
scroll to position [0, 0]
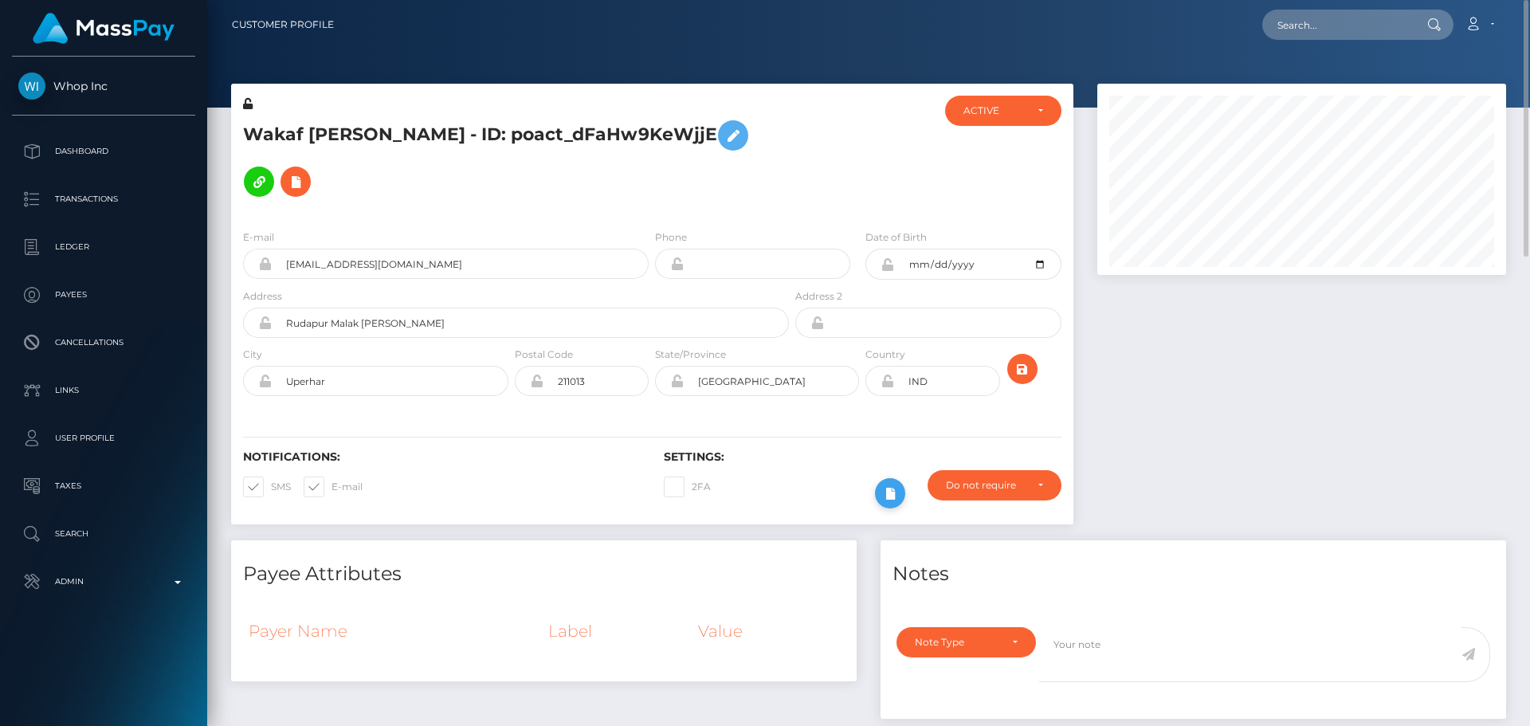
click at [899, 484] on icon at bounding box center [889, 494] width 19 height 20
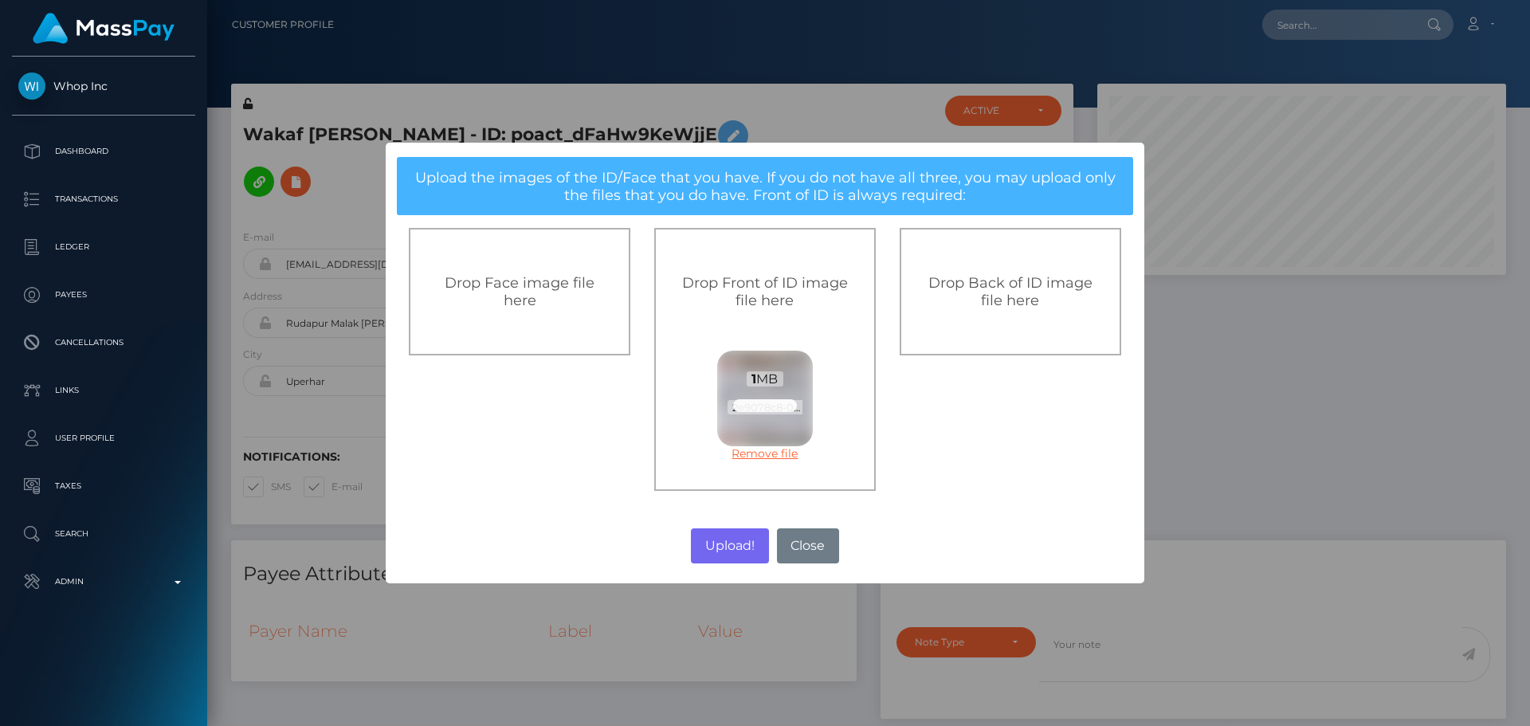
click at [779, 454] on link "Remove file" at bounding box center [765, 453] width 96 height 14
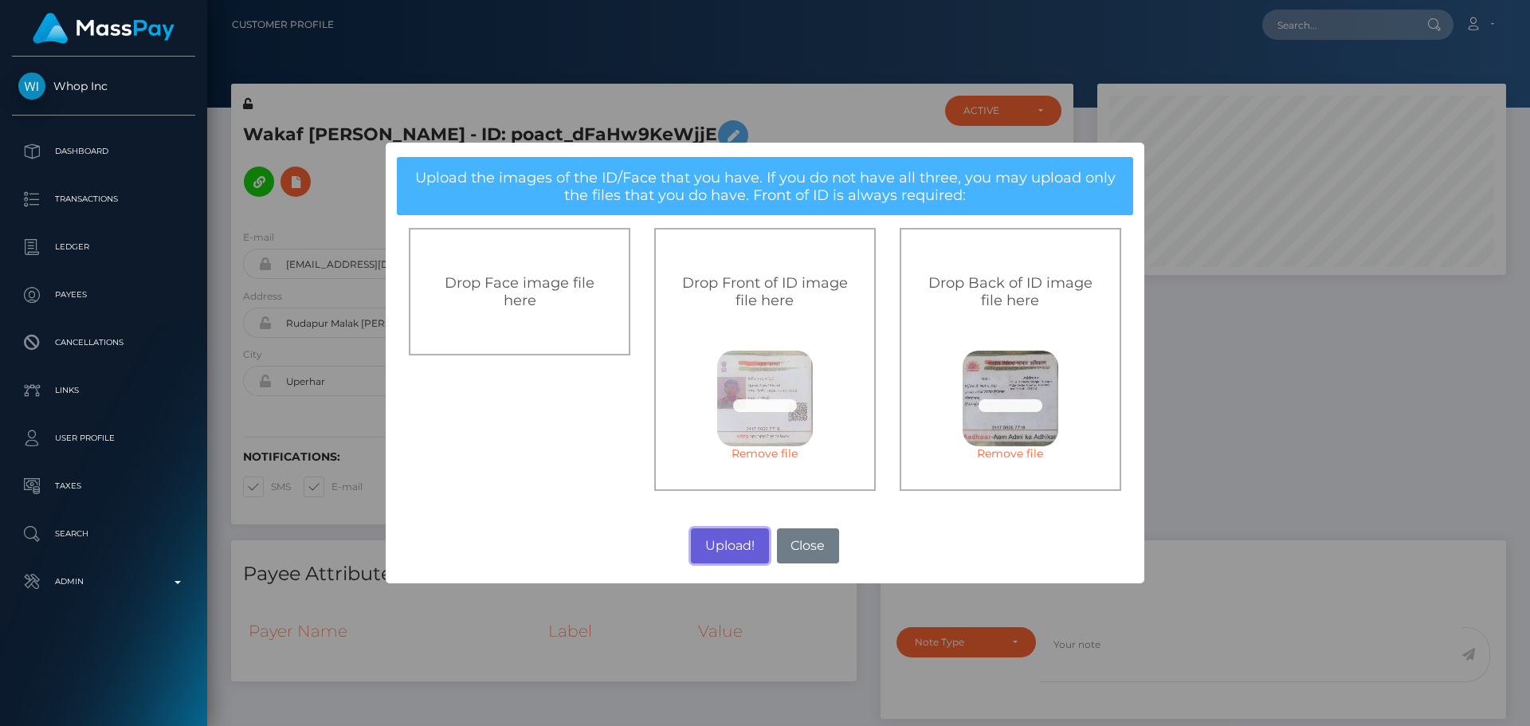
click at [727, 543] on button "Upload!" at bounding box center [729, 545] width 77 height 35
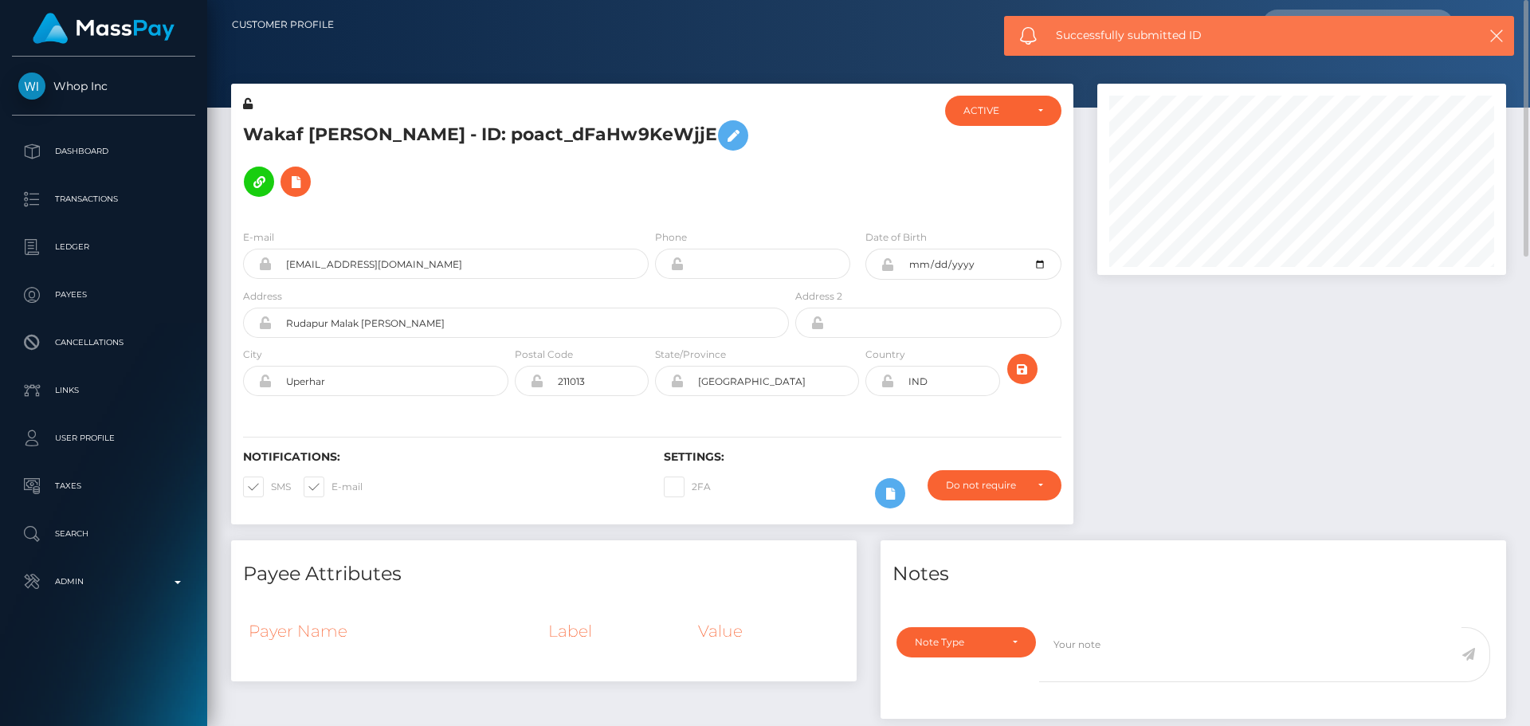
click at [652, 168] on div "Wakaf Shahni - ID: poact_dFaHw9KeWjjE" at bounding box center [511, 156] width 561 height 121
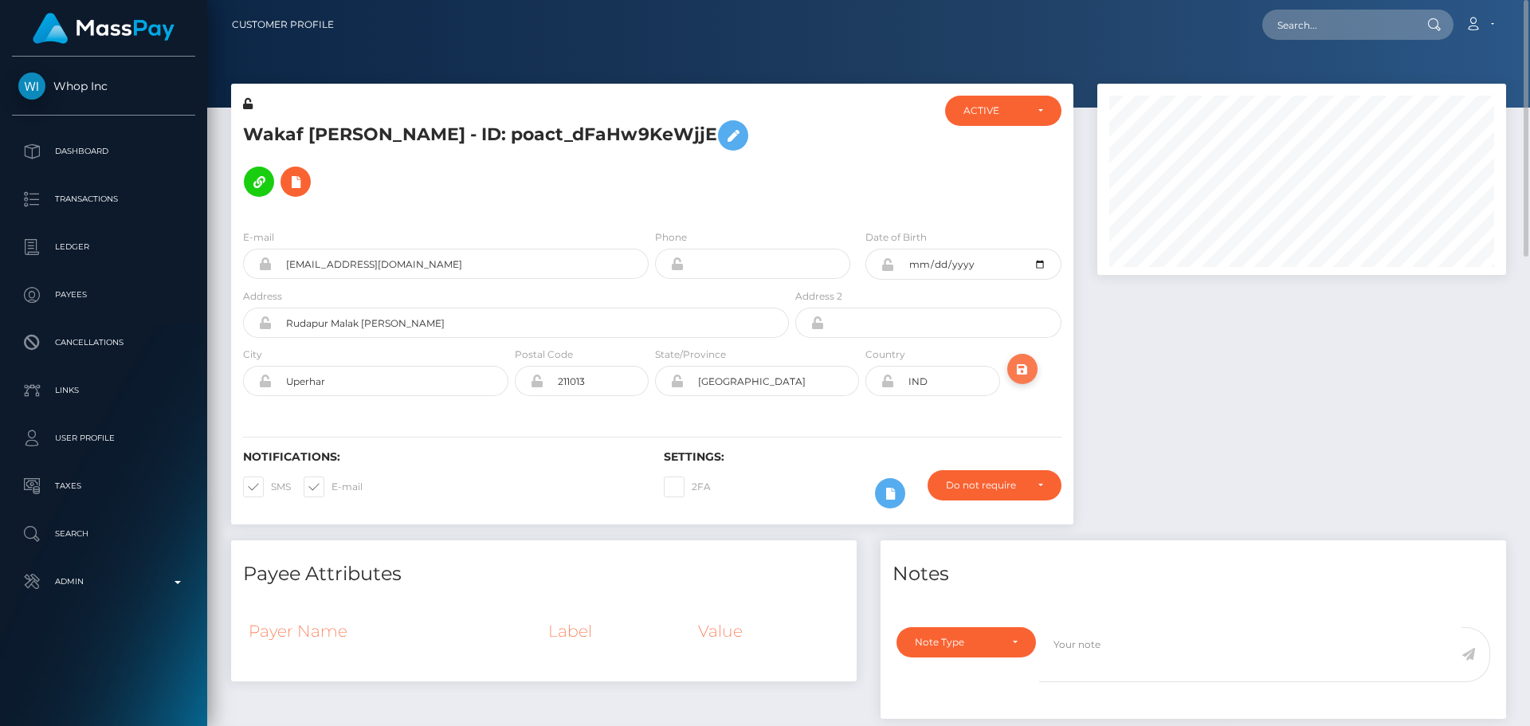
click at [1021, 359] on icon "submit" at bounding box center [1022, 369] width 19 height 20
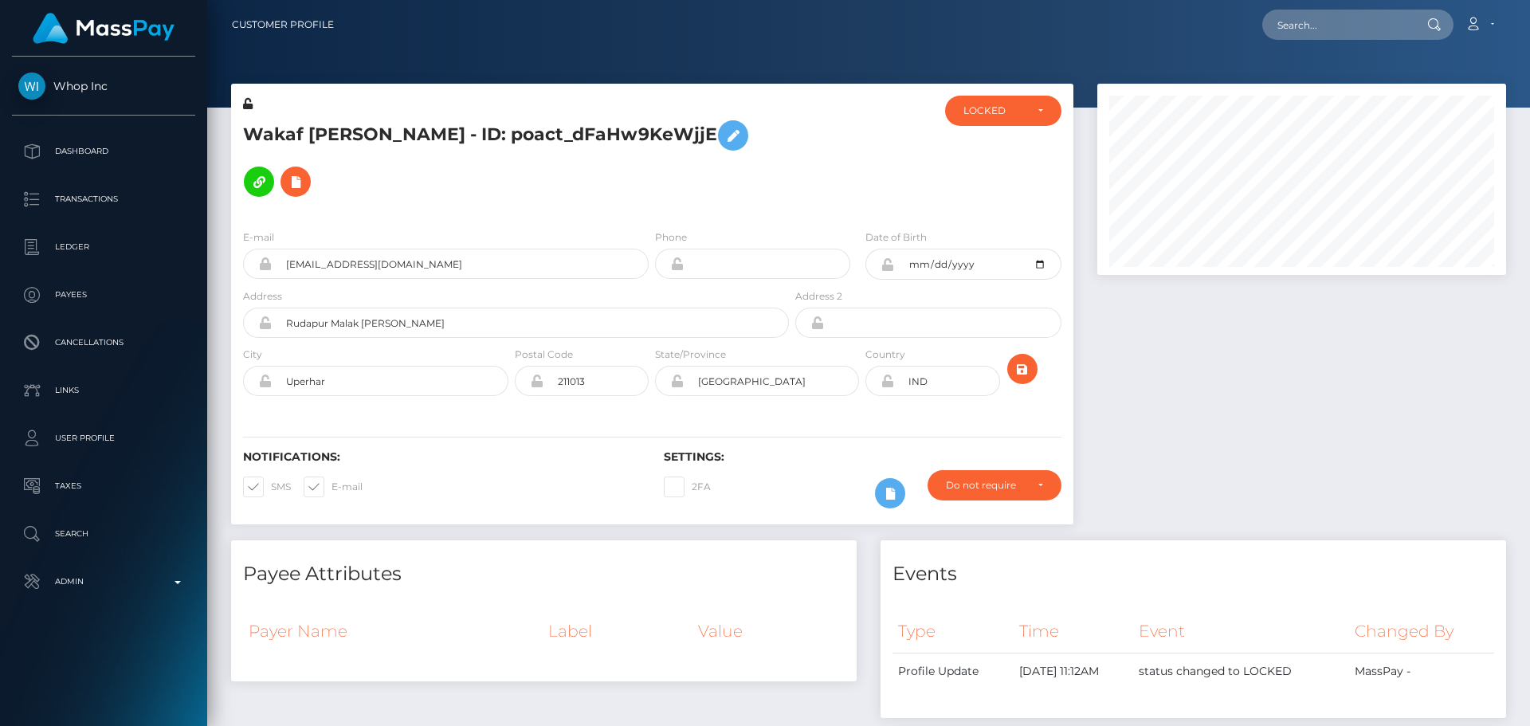
scroll to position [191, 410]
drag, startPoint x: 0, startPoint y: 0, endPoint x: 651, endPoint y: 167, distance: 672.1
click at [652, 167] on div "Wakaf [PERSON_NAME] - ID: poact_dFaHw9KeWjjE" at bounding box center [511, 156] width 561 height 121
click at [651, 167] on div "Wakaf [PERSON_NAME] - ID: poact_dFaHw9KeWjjE" at bounding box center [511, 156] width 561 height 121
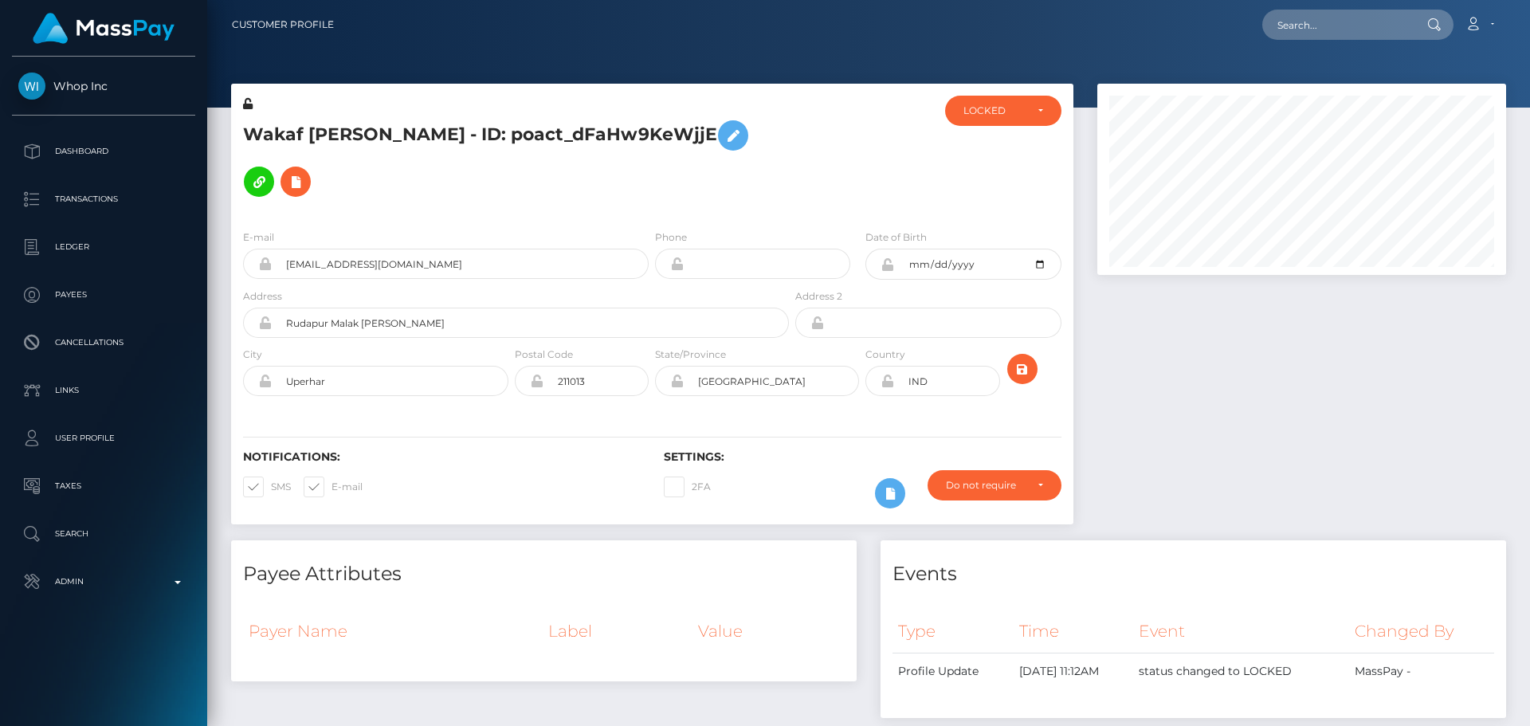
click at [651, 167] on div "Wakaf [PERSON_NAME] - ID: poact_dFaHw9KeWjjE" at bounding box center [511, 156] width 561 height 121
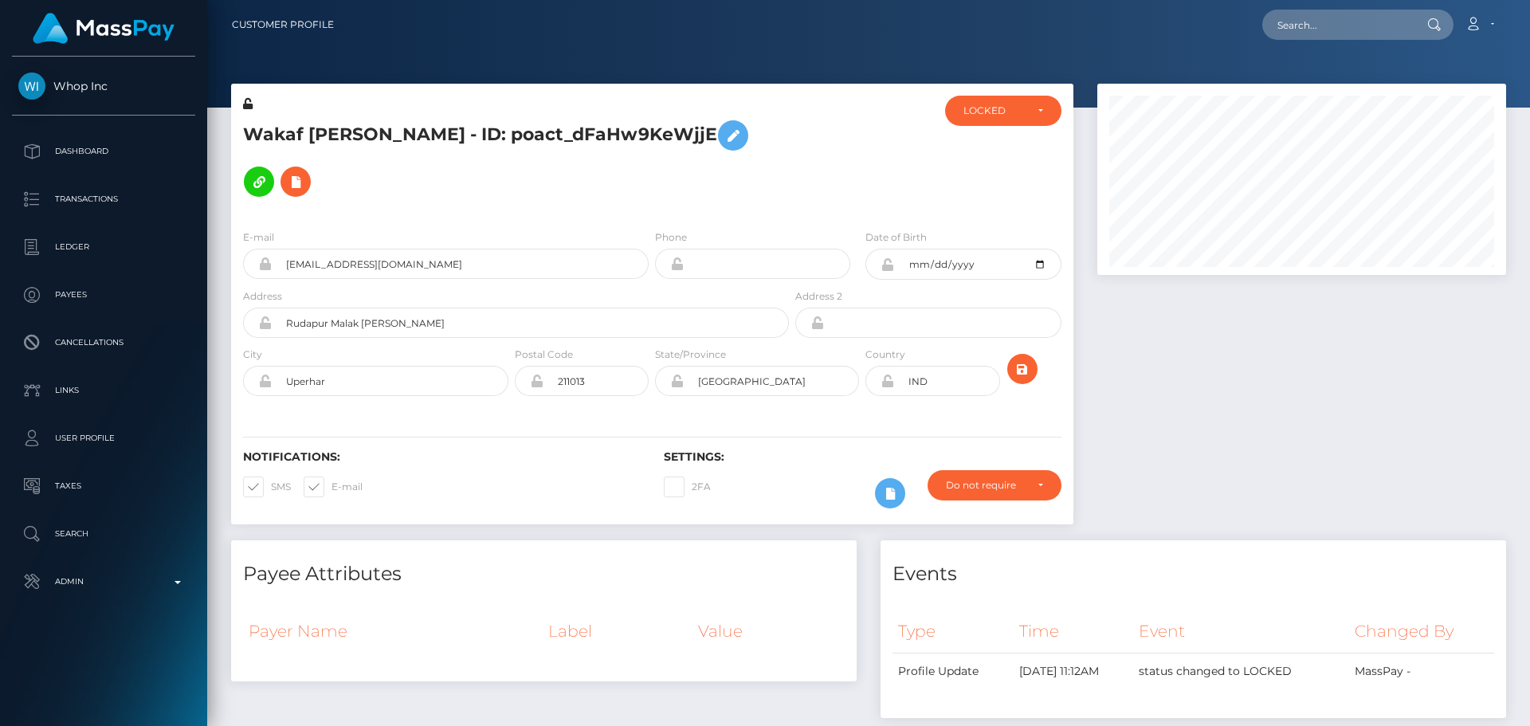
click at [651, 167] on div "Wakaf [PERSON_NAME] - ID: poact_dFaHw9KeWjjE" at bounding box center [511, 156] width 561 height 121
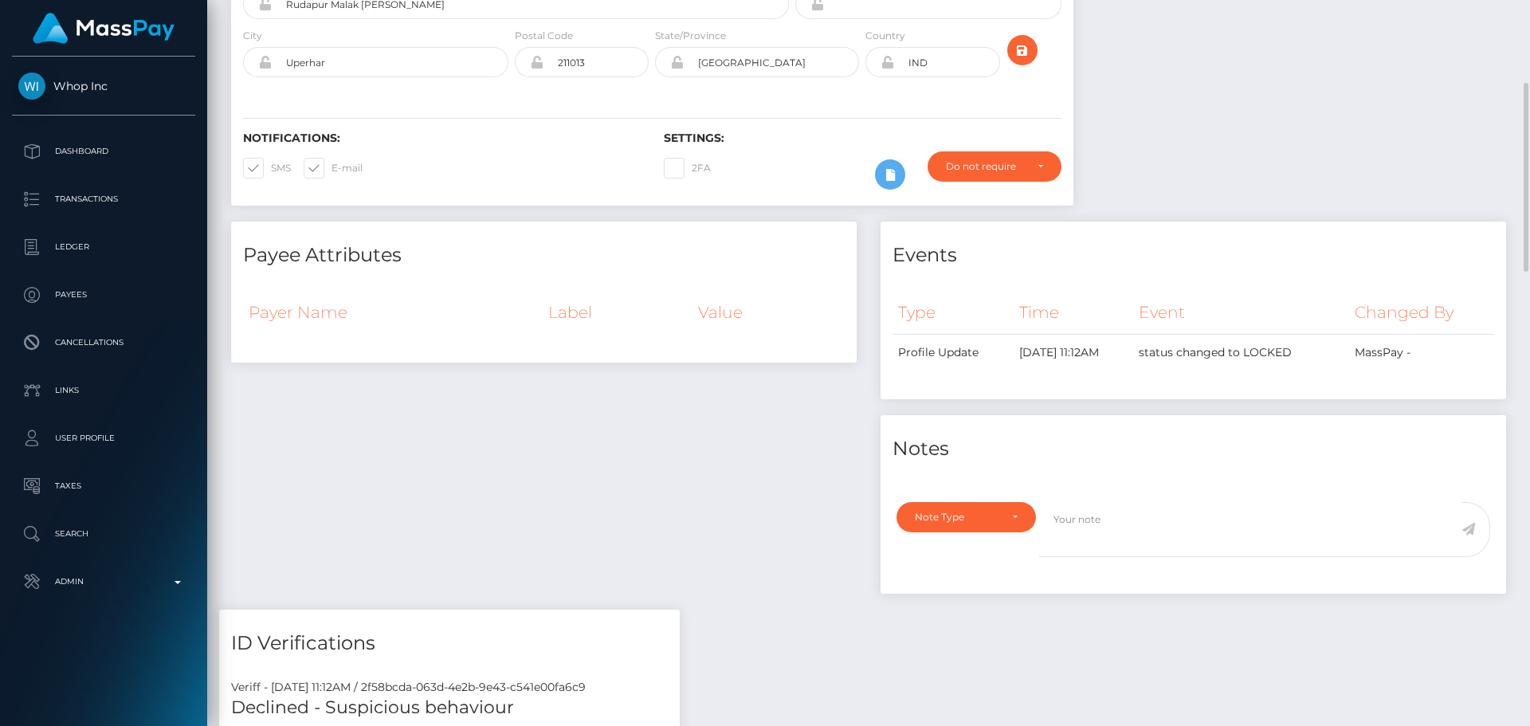
scroll to position [0, 0]
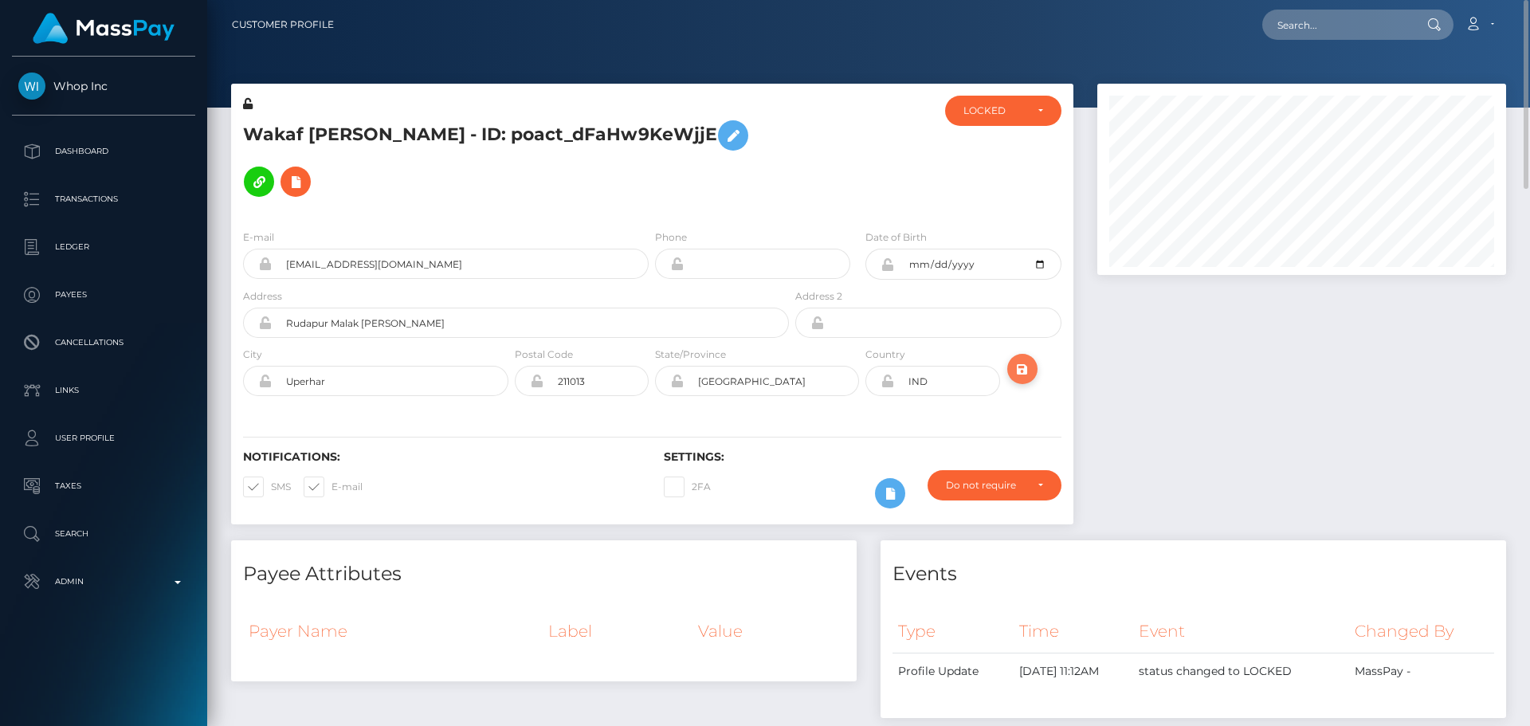
click at [1028, 359] on icon "submit" at bounding box center [1022, 369] width 19 height 20
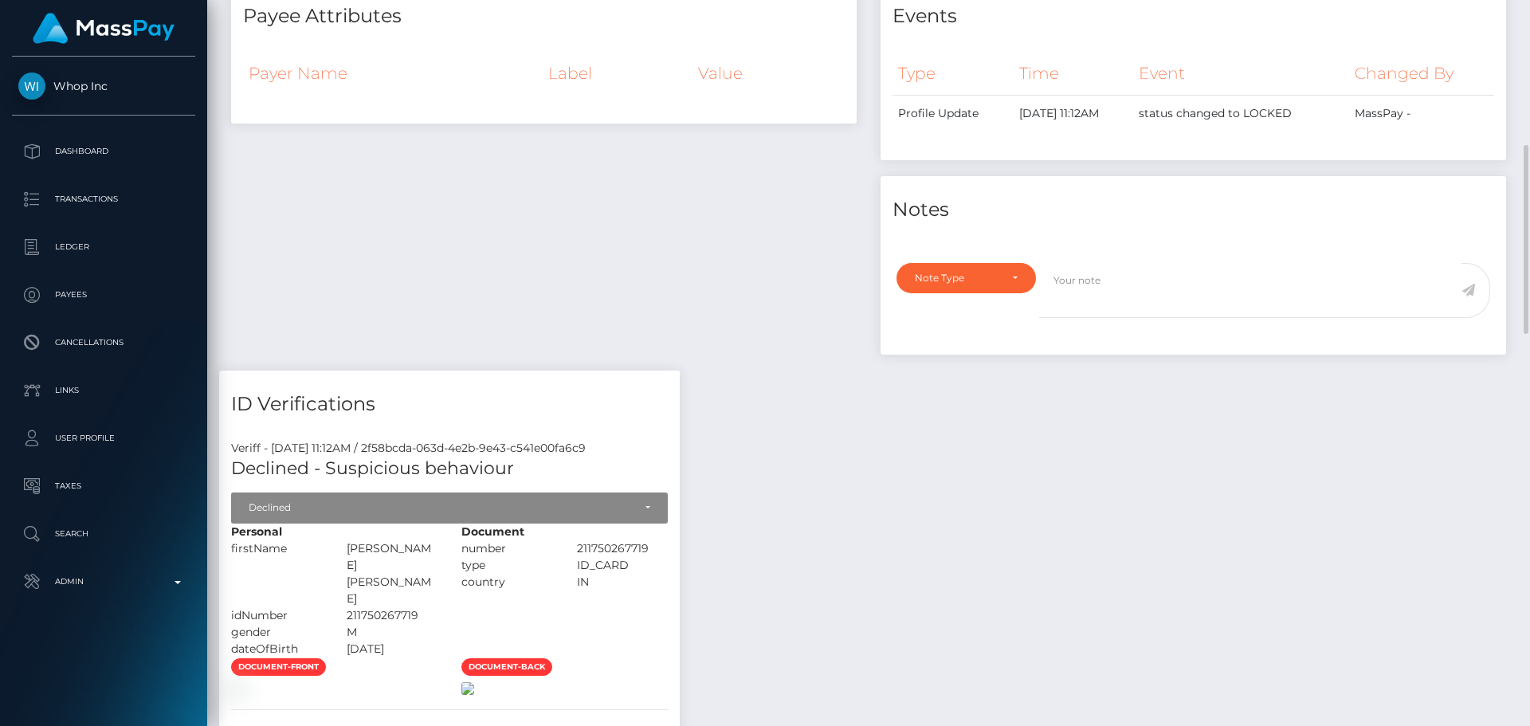
scroll to position [876, 0]
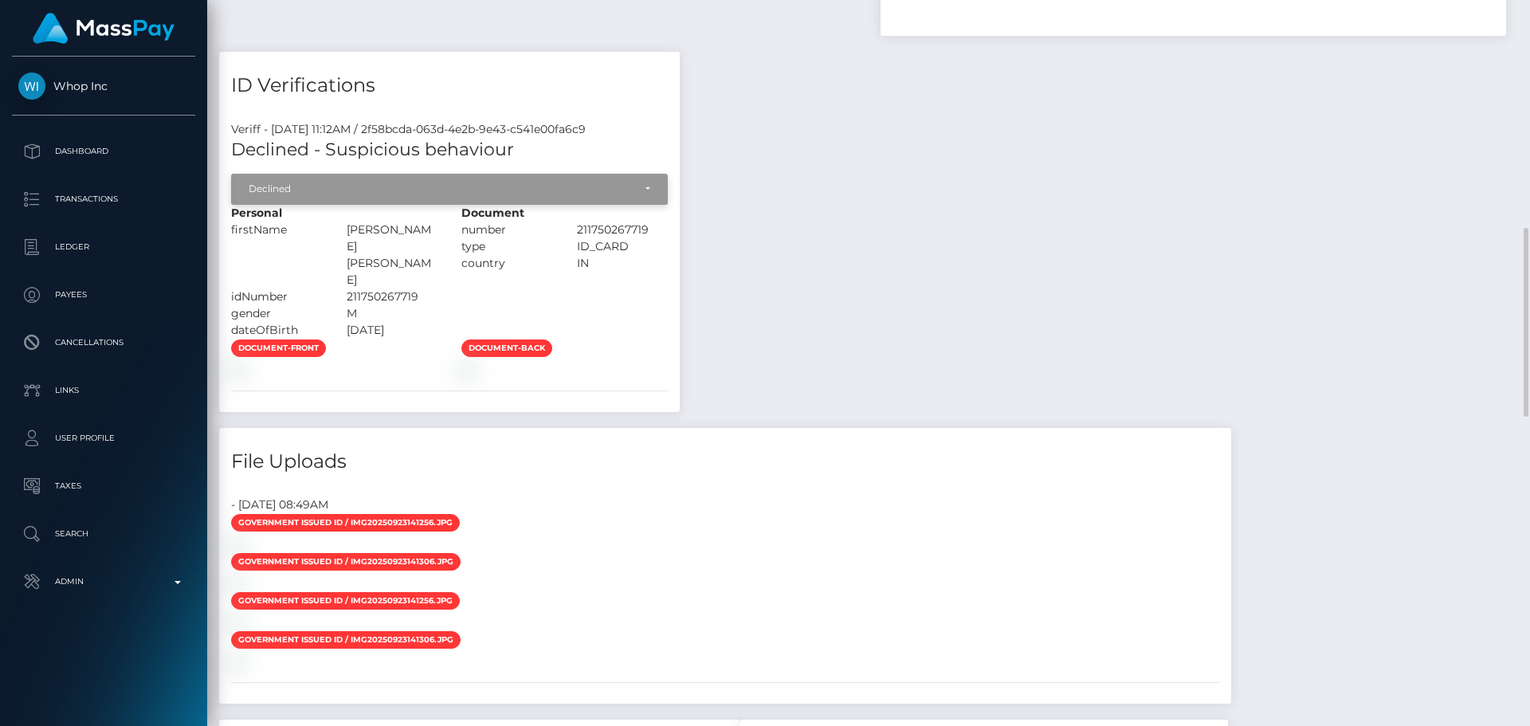
click at [386, 182] on div "Declined" at bounding box center [441, 188] width 384 height 13
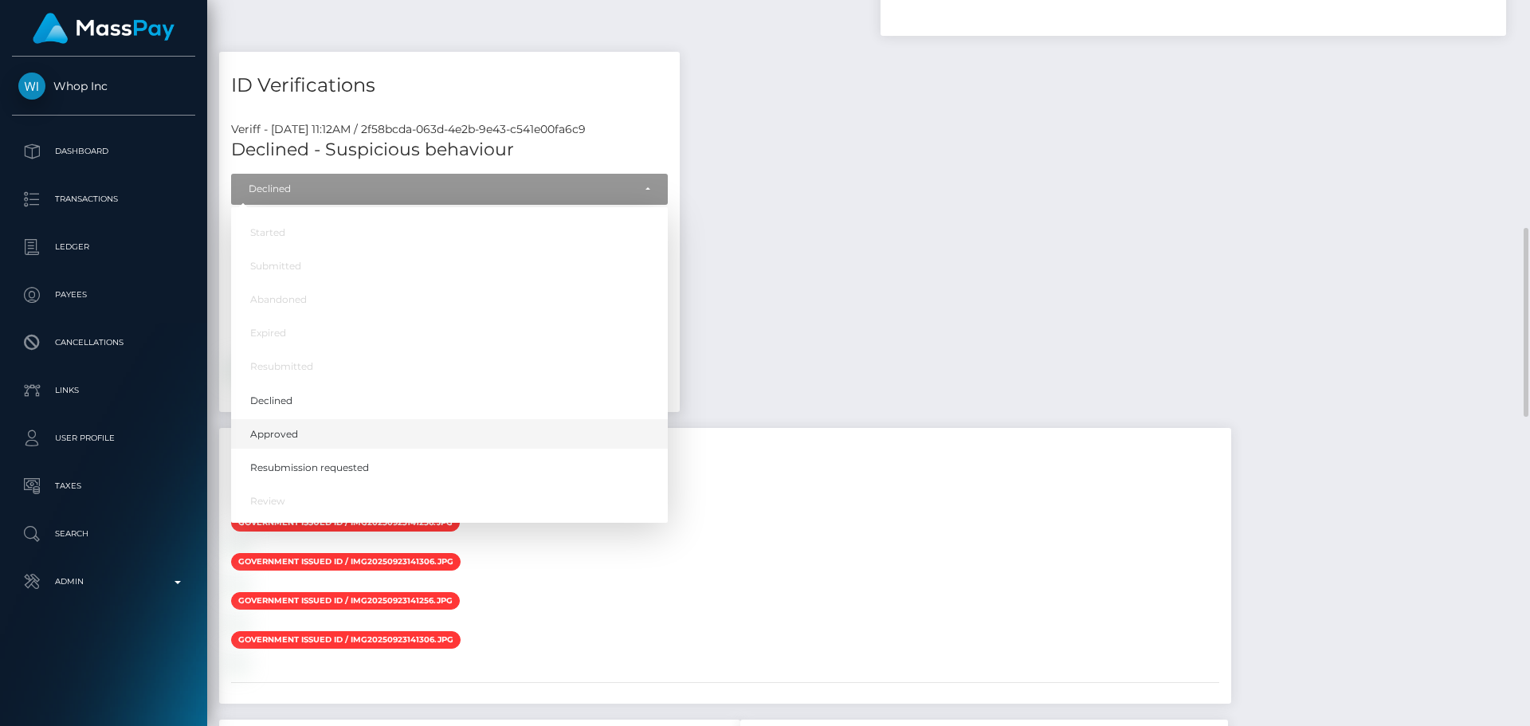
click at [296, 426] on span "Approved" at bounding box center [274, 433] width 48 height 14
select select "Approved"
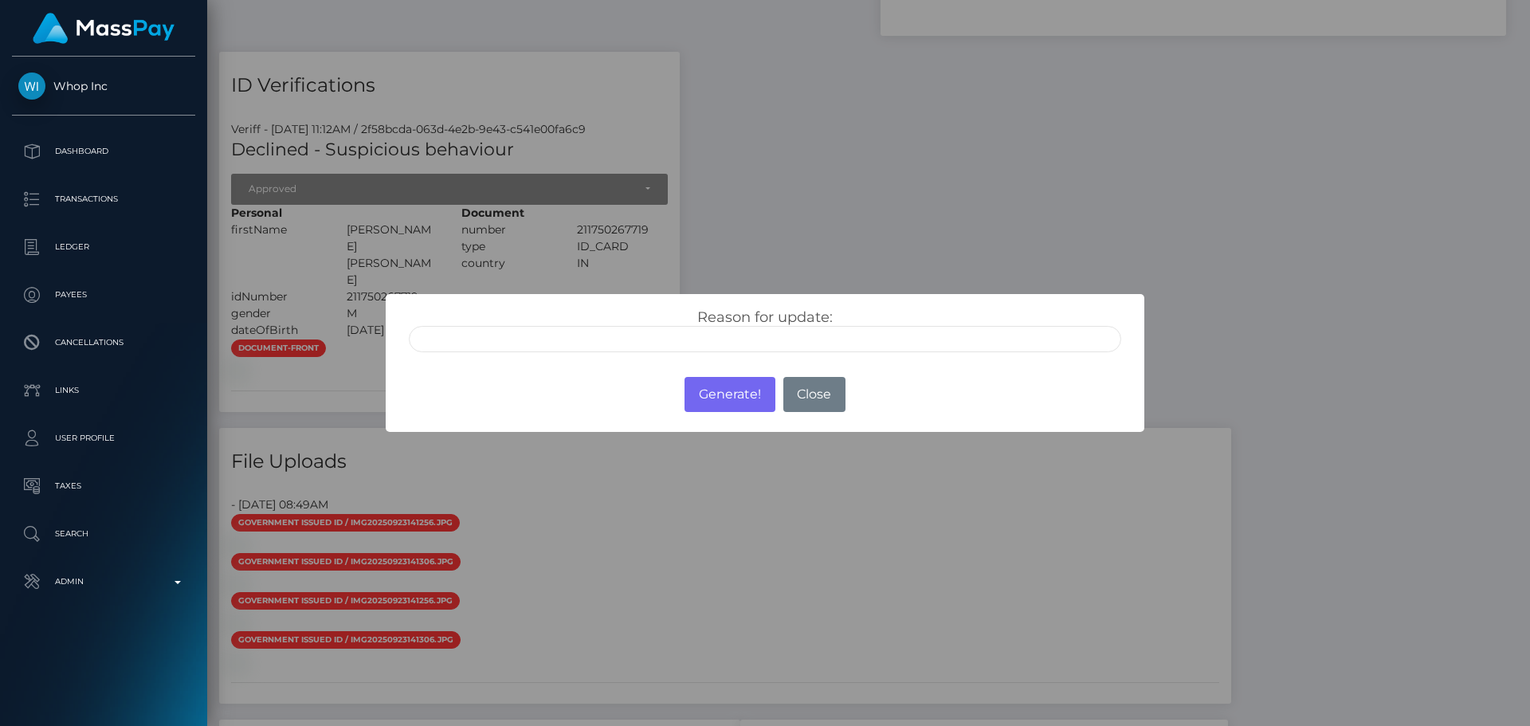
click at [590, 351] on input "text" at bounding box center [765, 339] width 712 height 26
type input "ID manually verified"
click at [613, 316] on div "Reason for update: ID manually verified Photo of a screen Unsupported document …" at bounding box center [765, 330] width 736 height 44
click at [732, 399] on button "Generate!" at bounding box center [729, 394] width 90 height 35
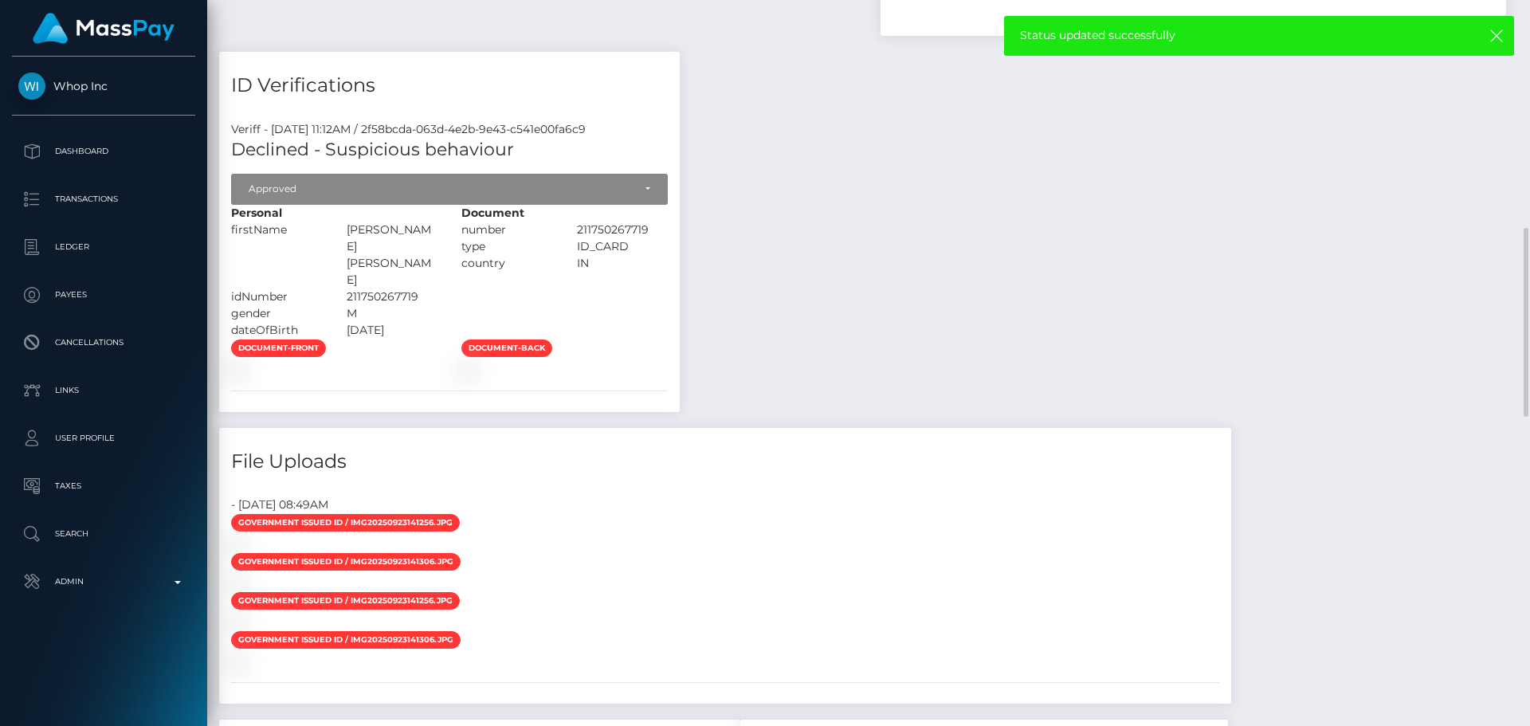
click at [853, 351] on div "Payee Attributes Payer Name Label Value Notes" at bounding box center [868, 297] width 1299 height 1267
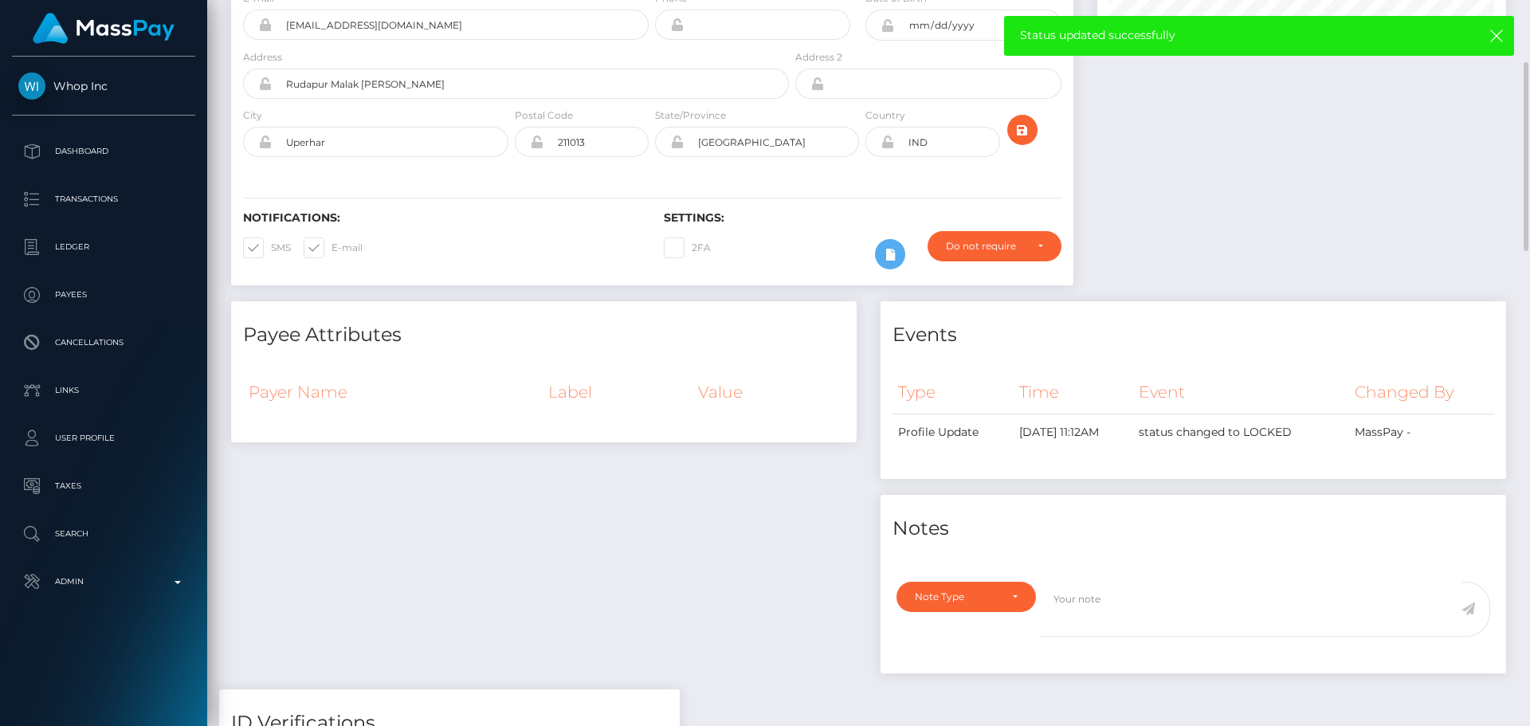
scroll to position [0, 0]
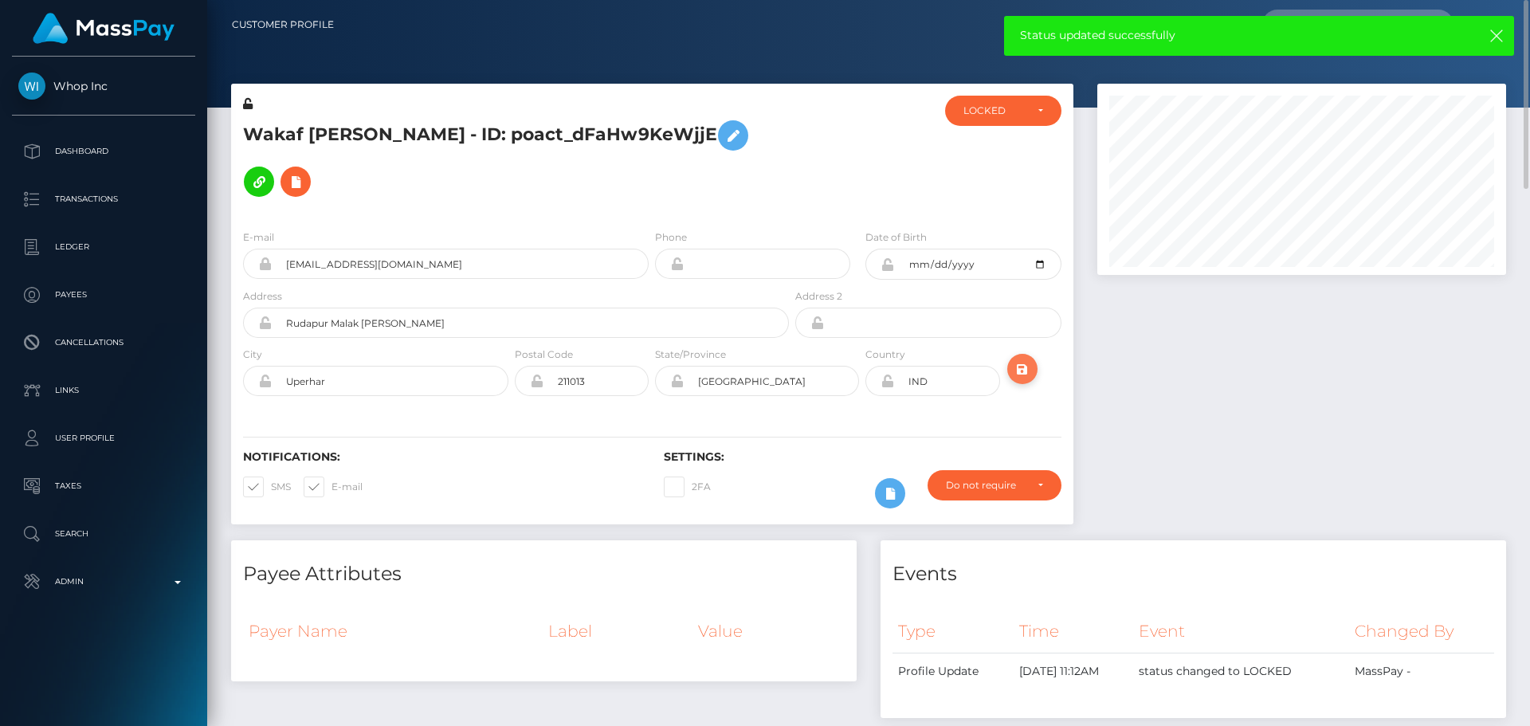
click at [1025, 359] on icon "submit" at bounding box center [1022, 369] width 19 height 20
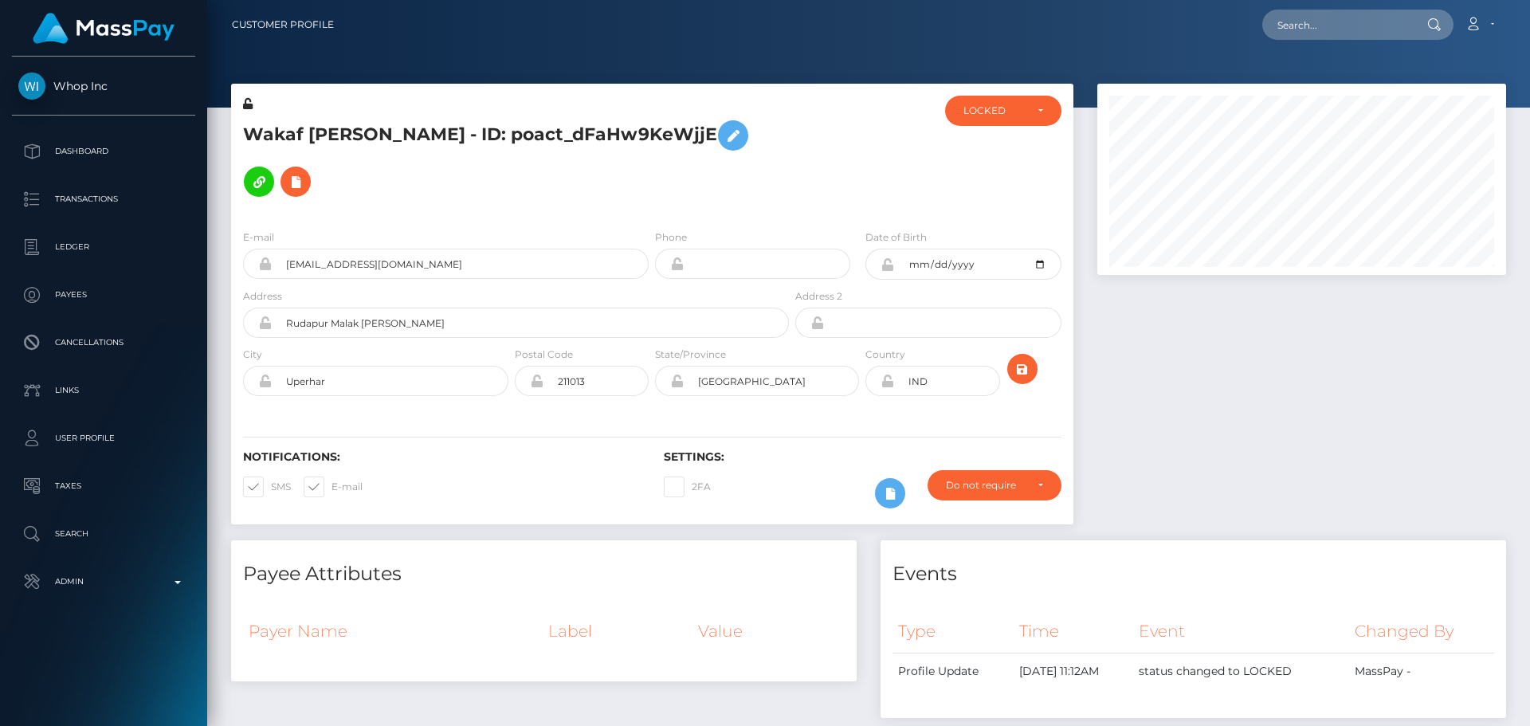
scroll to position [191, 410]
click at [649, 165] on div "Wakaf [PERSON_NAME] - ID: poact_dFaHw9KeWjjE" at bounding box center [511, 156] width 561 height 121
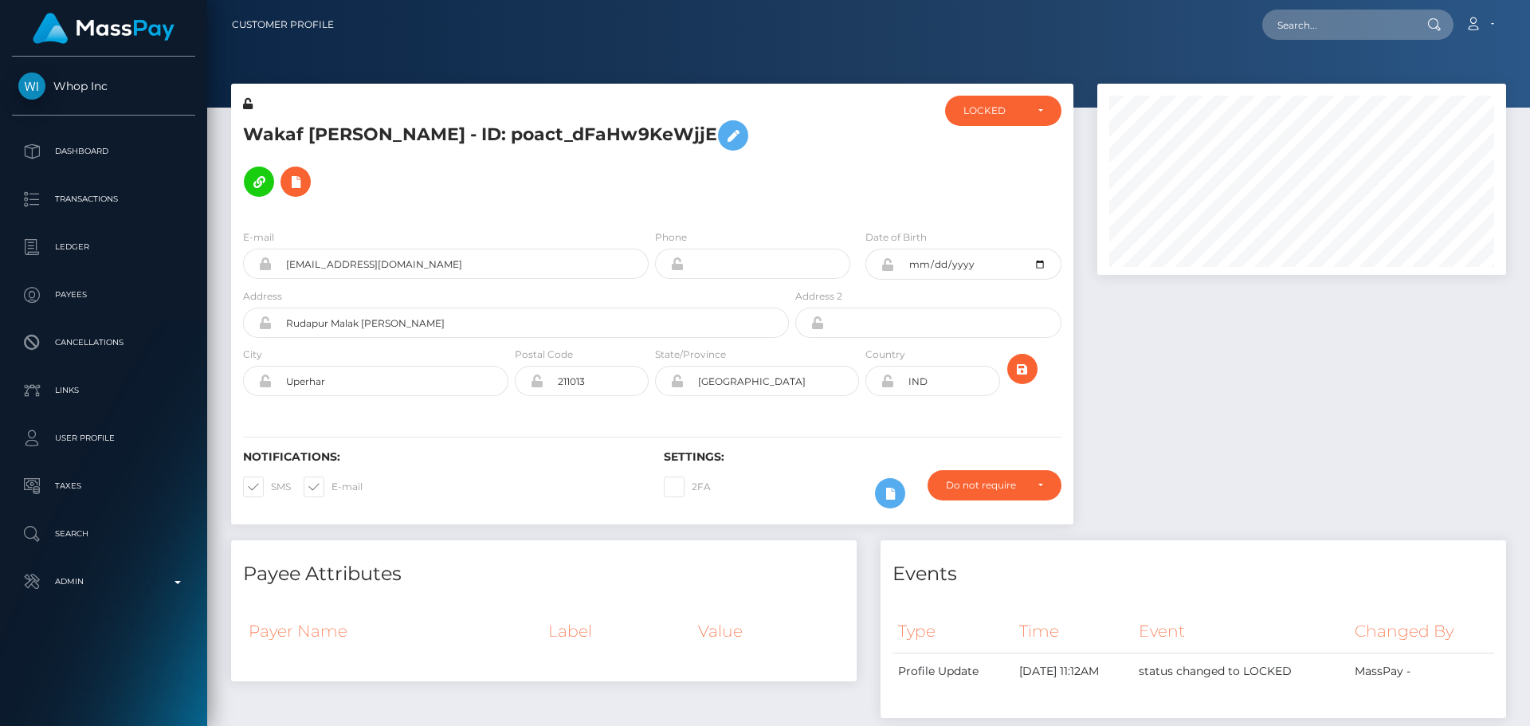
click at [649, 165] on div "Wakaf [PERSON_NAME] - ID: poact_dFaHw9KeWjjE" at bounding box center [511, 156] width 561 height 121
click at [723, 140] on icon at bounding box center [732, 136] width 19 height 20
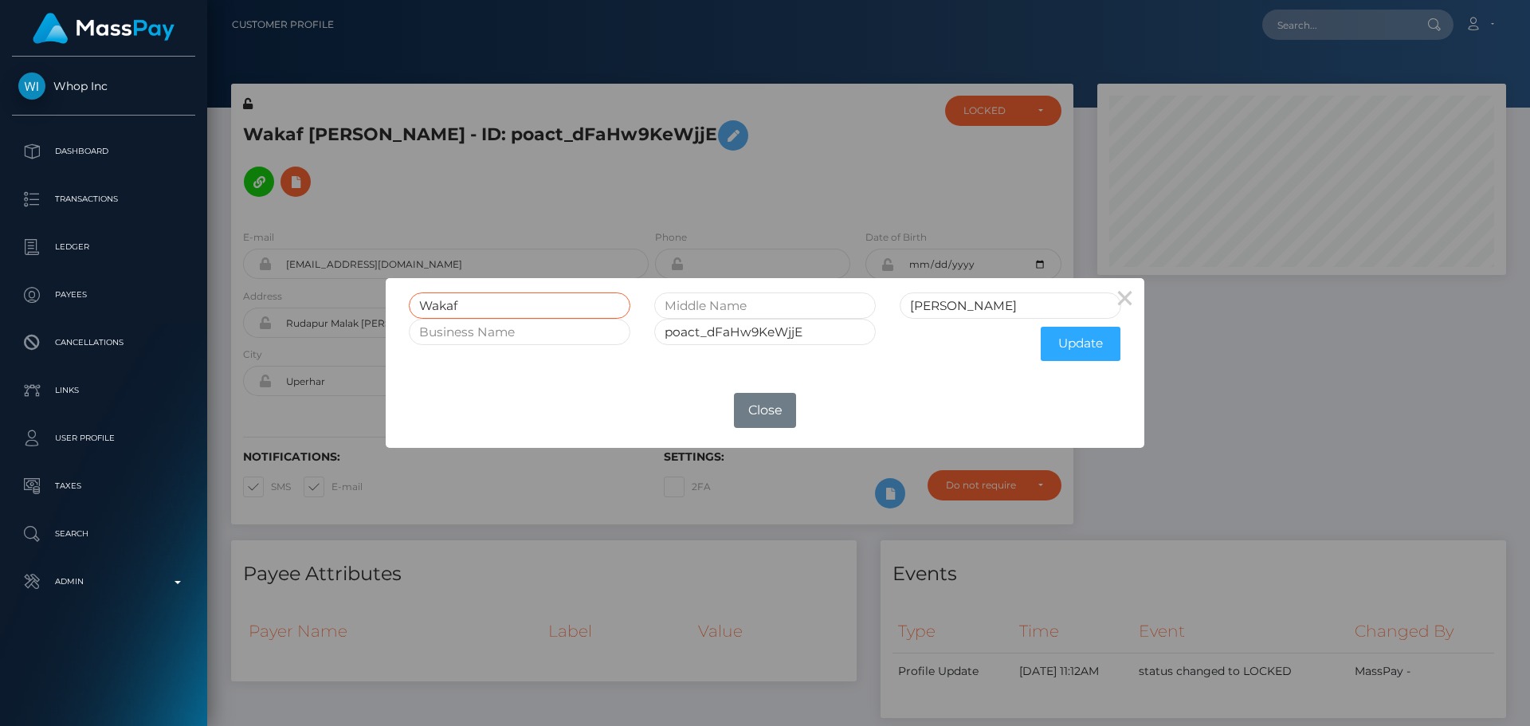
click at [435, 307] on input "Wakaf" at bounding box center [519, 305] width 221 height 26
click at [739, 306] on input "text" at bounding box center [764, 305] width 221 height 26
paste input "Wakaf"
type input "Wakaf"
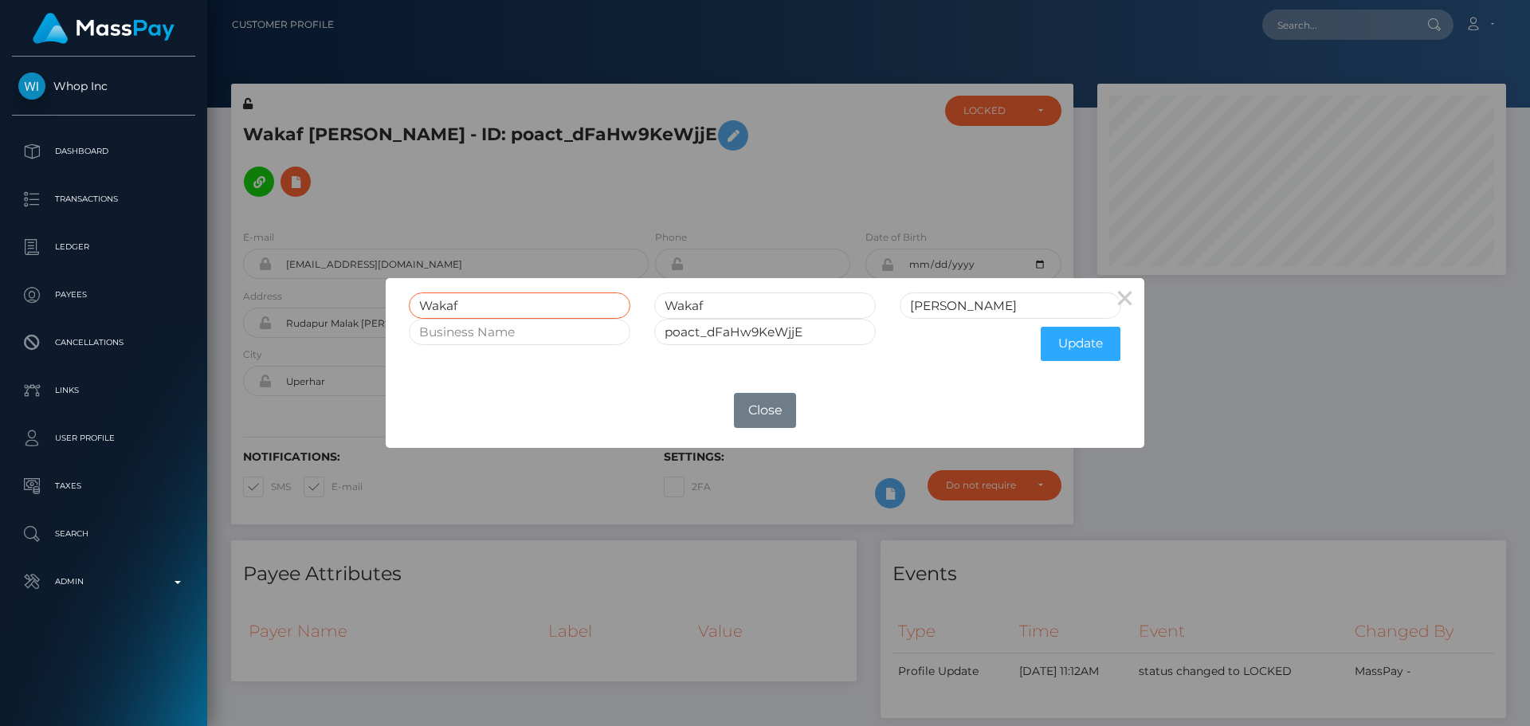
click at [440, 309] on input "Wakaf" at bounding box center [519, 305] width 221 height 26
type input "[PERSON_NAME]"
click at [998, 302] on input "[PERSON_NAME]" at bounding box center [1010, 305] width 221 height 26
click at [1072, 341] on button "Update" at bounding box center [1081, 344] width 80 height 34
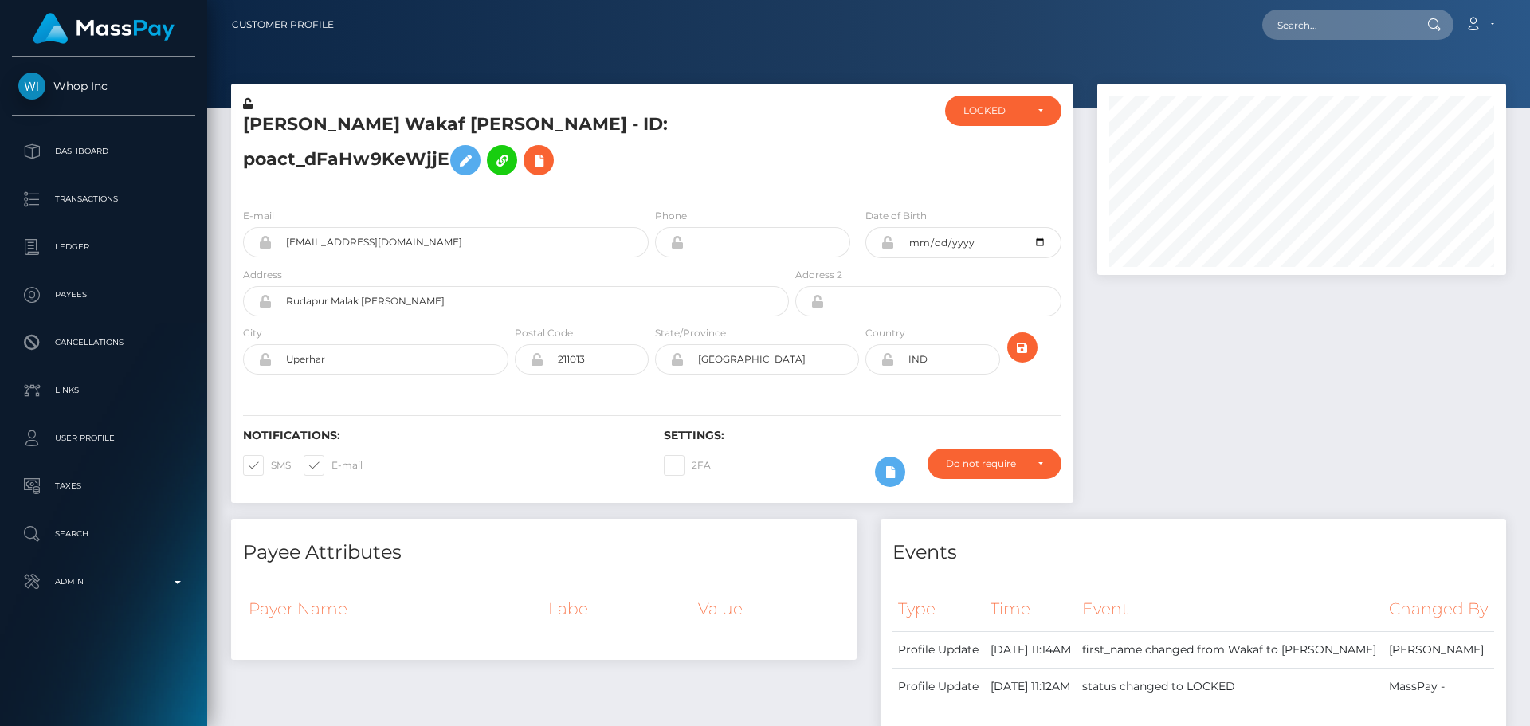
scroll to position [191, 410]
click at [249, 102] on icon at bounding box center [248, 103] width 10 height 11
click at [885, 249] on icon at bounding box center [887, 242] width 14 height 13
click at [886, 366] on icon at bounding box center [887, 359] width 14 height 13
click at [862, 412] on div "Notifications: SMS E-mail Settings: 2FA" at bounding box center [652, 446] width 842 height 112
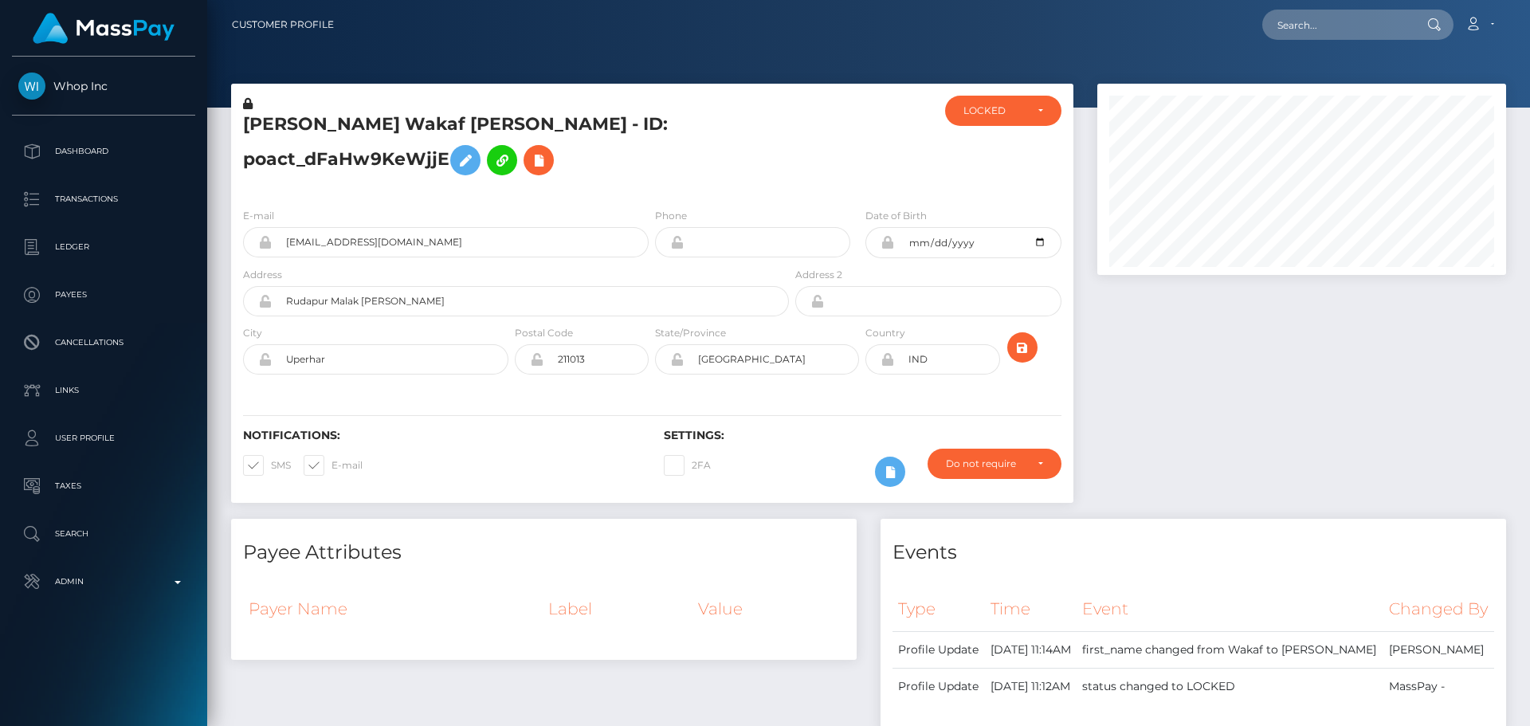
click at [862, 412] on div "Notifications: SMS E-mail Settings: 2FA" at bounding box center [652, 446] width 842 height 112
click at [652, 390] on div "E-mail [EMAIL_ADDRESS][DOMAIN_NAME] Phone Date of Birth" at bounding box center [652, 292] width 842 height 195
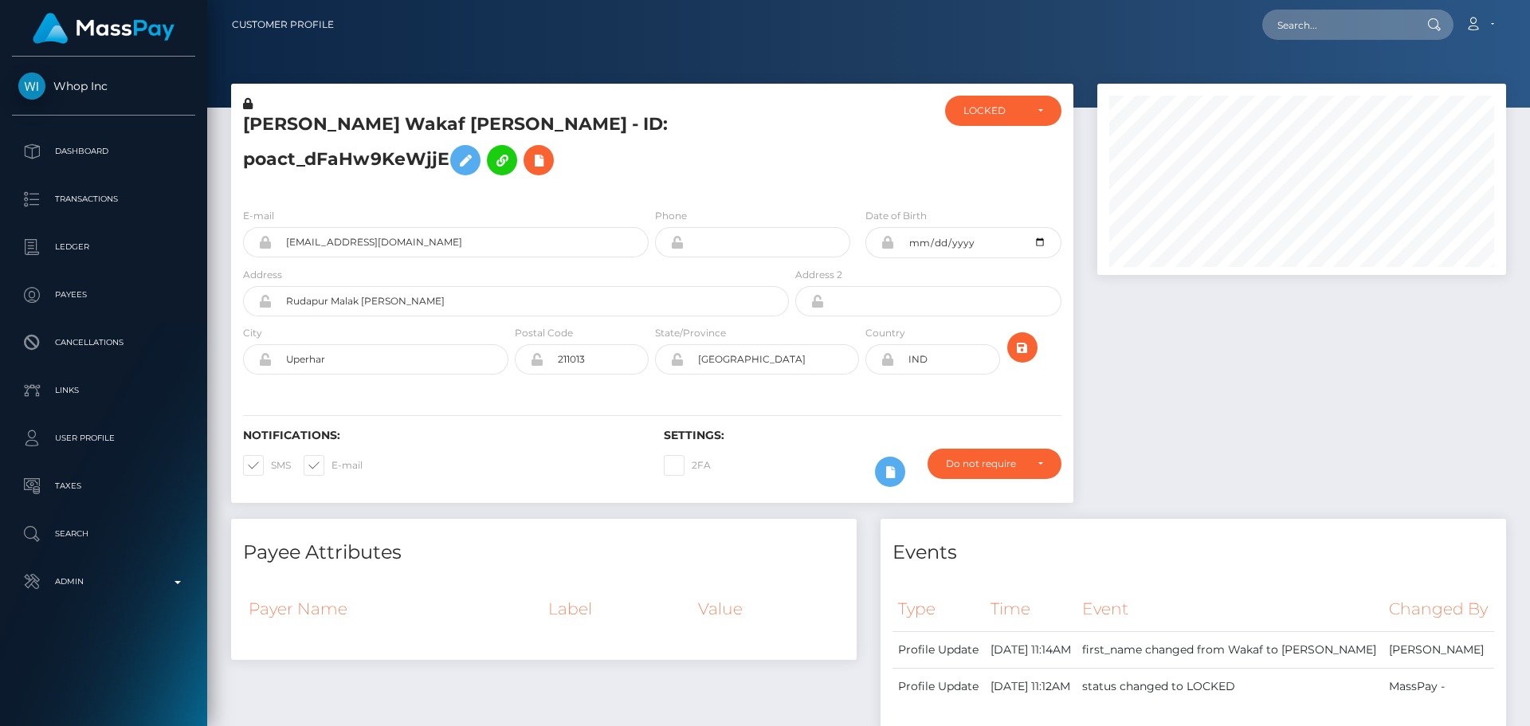
click at [652, 390] on div "E-mail [EMAIL_ADDRESS][DOMAIN_NAME] Phone Date of Birth" at bounding box center [652, 292] width 842 height 195
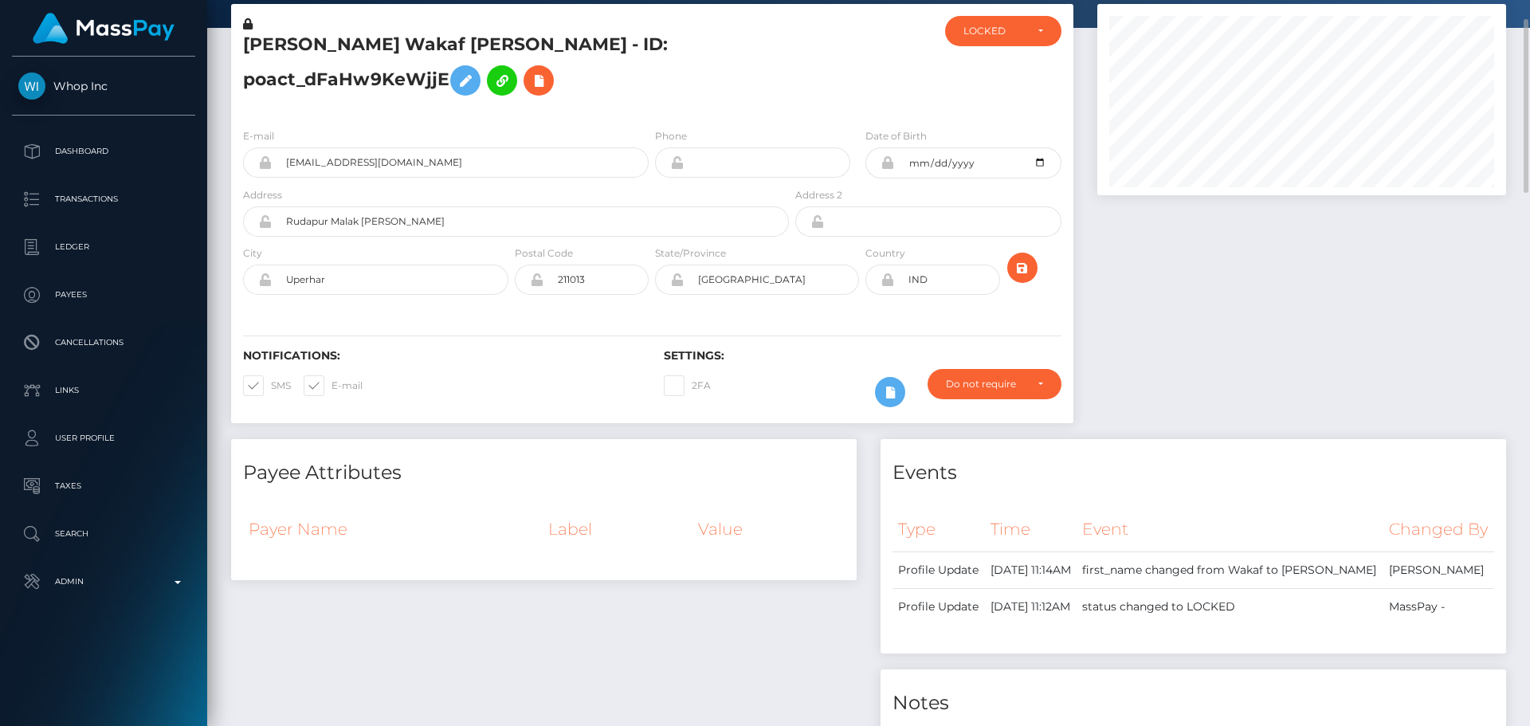
scroll to position [0, 0]
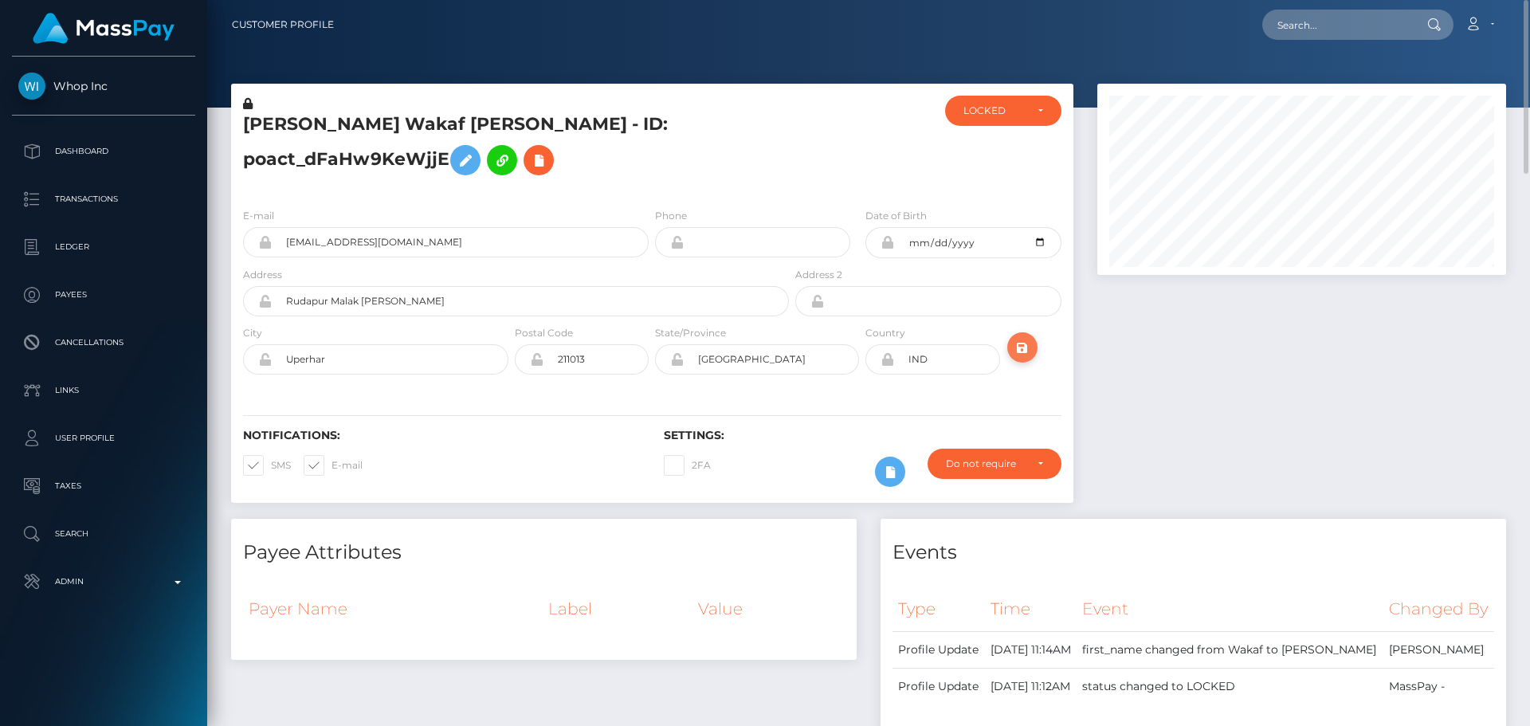
click at [1019, 358] on icon "submit" at bounding box center [1022, 348] width 19 height 20
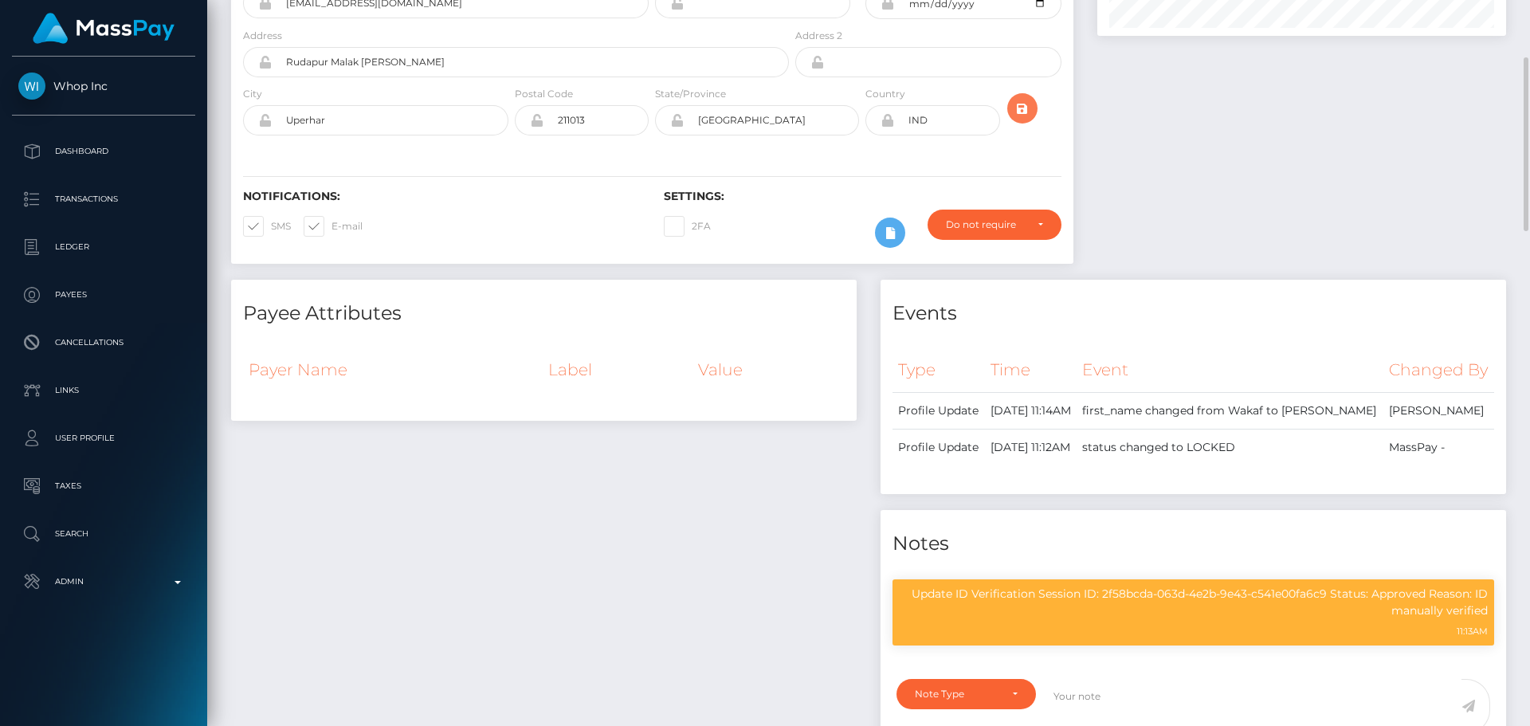
scroll to position [637, 0]
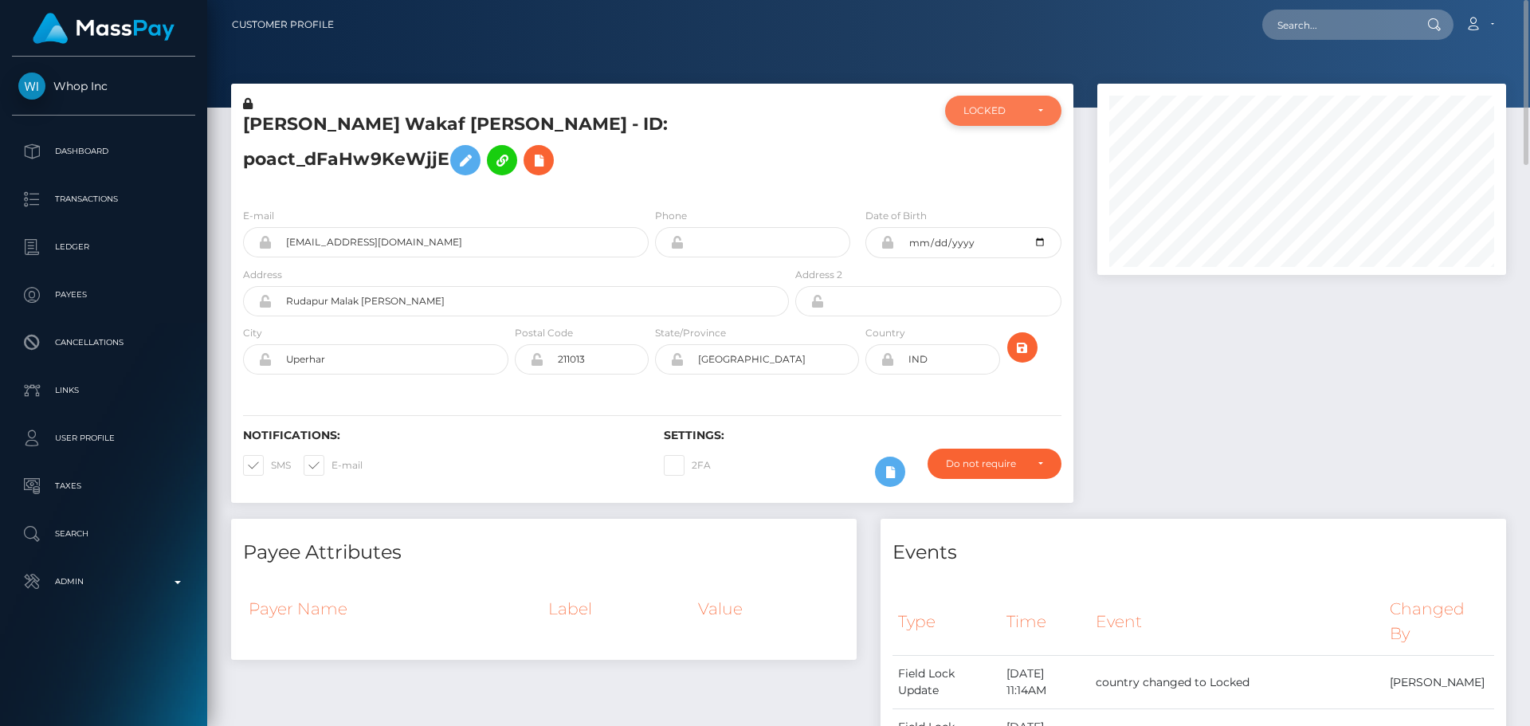
click at [1010, 102] on div "LOCKED" at bounding box center [1003, 111] width 116 height 30
click at [999, 151] on link "ACTIVE" at bounding box center [1003, 153] width 116 height 29
select select "ACTIVE"
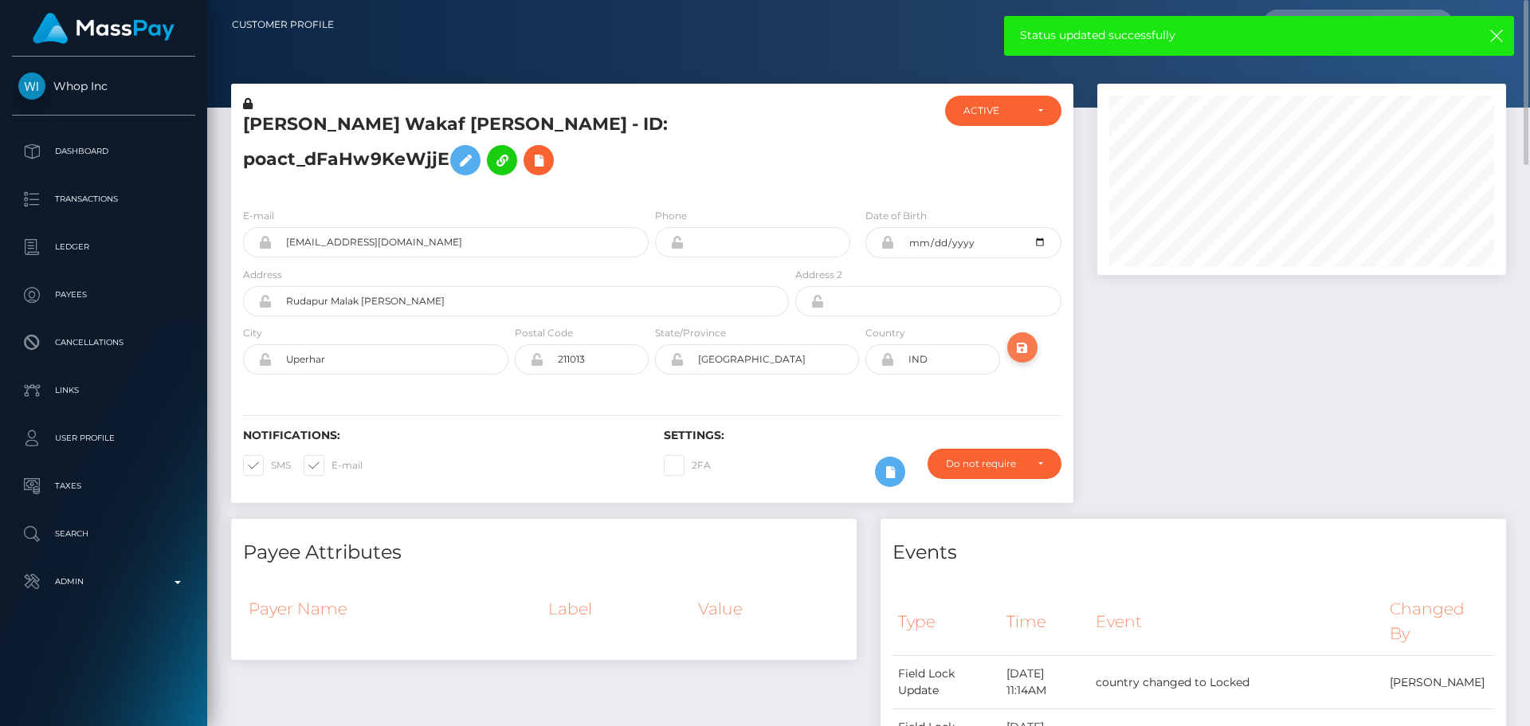
click at [1019, 358] on icon "submit" at bounding box center [1022, 348] width 19 height 20
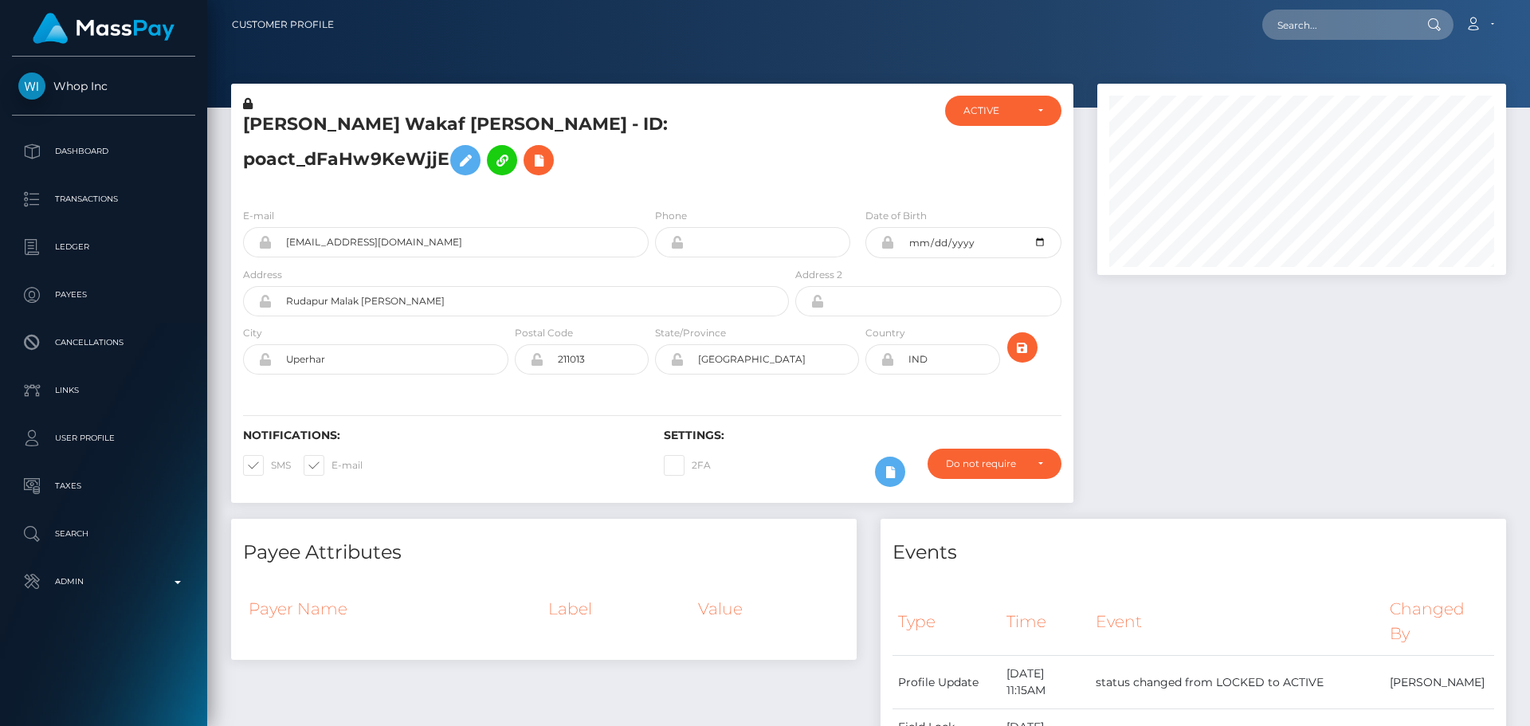
scroll to position [191, 410]
click at [648, 195] on div "[PERSON_NAME] Wakaf [PERSON_NAME] - ID: poact_dFaHw9KeWjjE" at bounding box center [511, 146] width 561 height 100
click at [649, 195] on div "[PERSON_NAME] Wakaf [PERSON_NAME] - ID: poact_dFaHw9KeWjjE" at bounding box center [511, 146] width 561 height 100
click at [653, 195] on div "[PERSON_NAME] Wakaf [PERSON_NAME] - ID: poact_dFaHw9KeWjjE" at bounding box center [511, 146] width 561 height 100
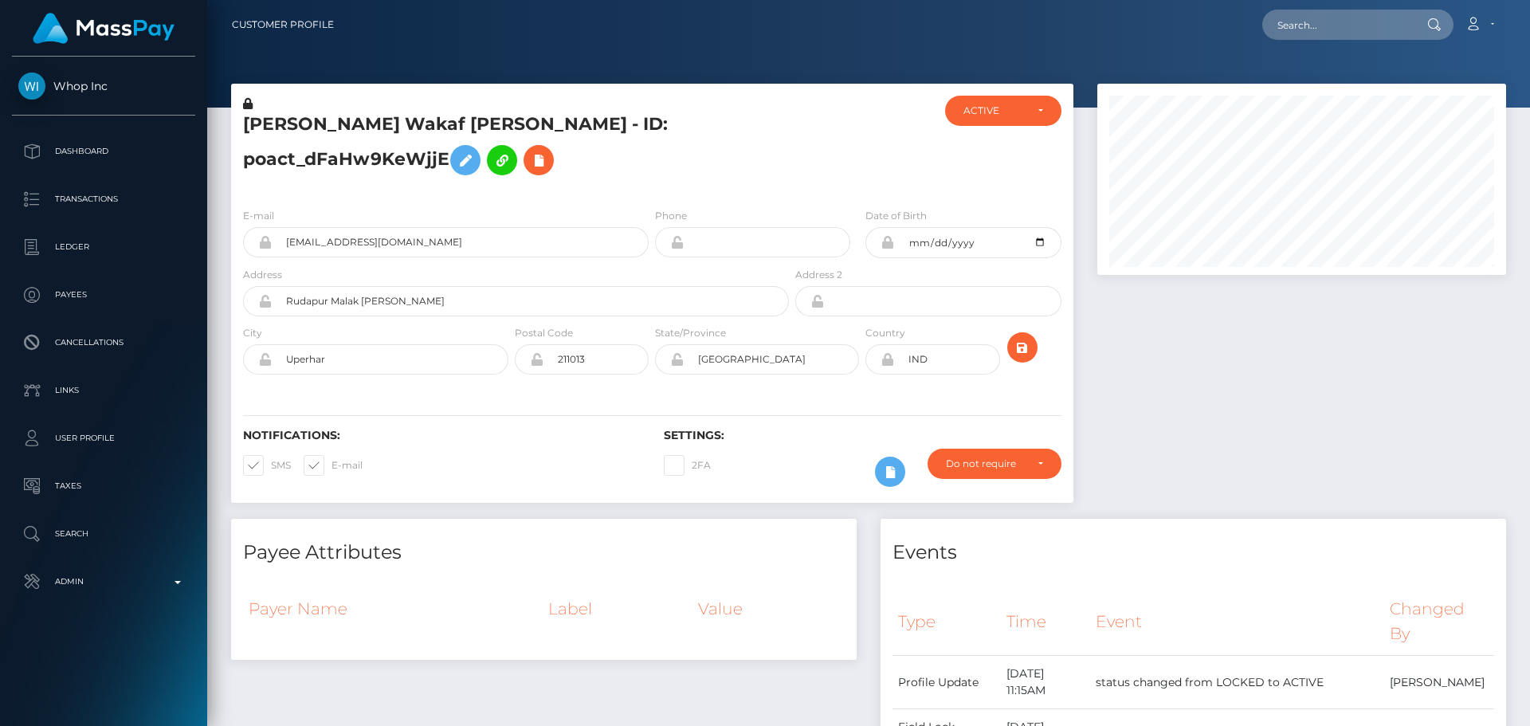
click at [653, 195] on div "[PERSON_NAME] Wakaf [PERSON_NAME] - ID: poact_dFaHw9KeWjjE" at bounding box center [511, 146] width 561 height 100
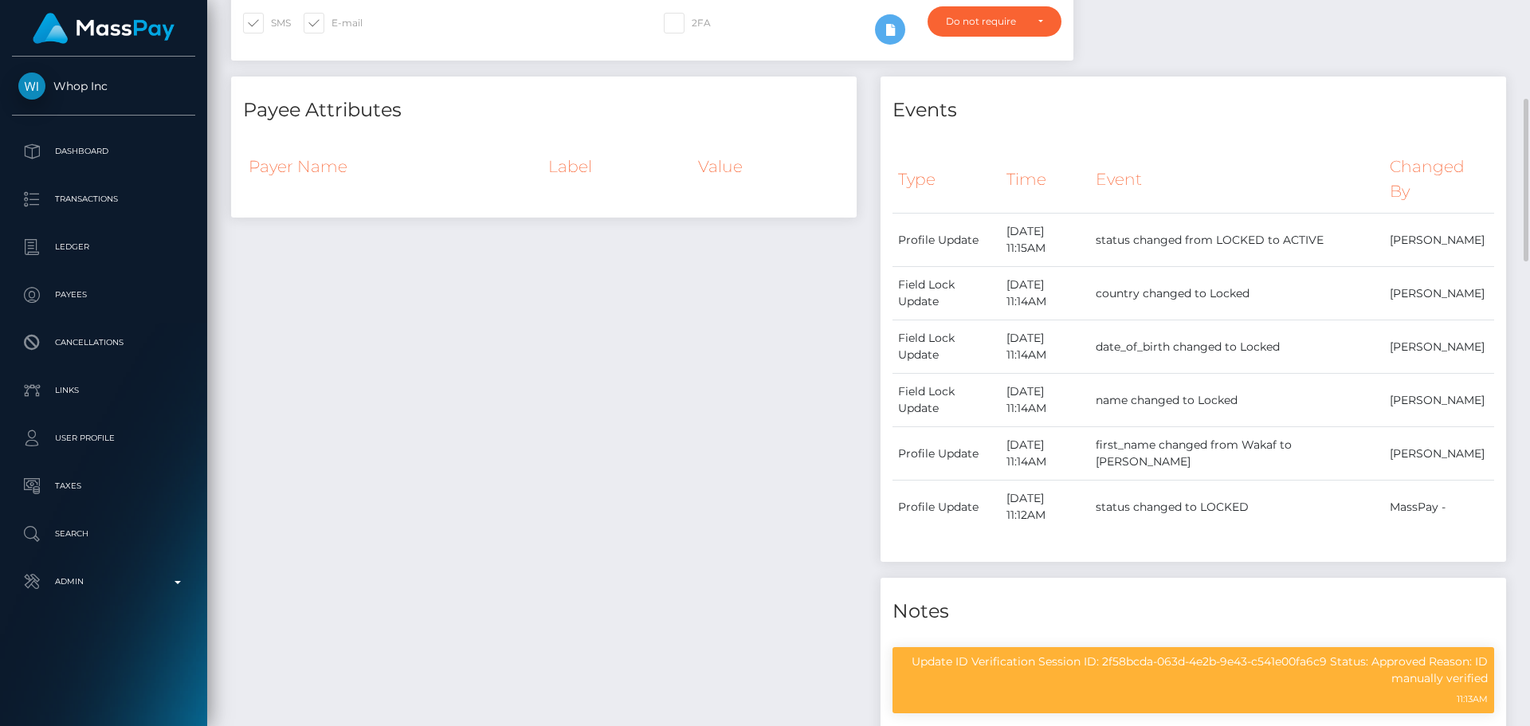
scroll to position [0, 0]
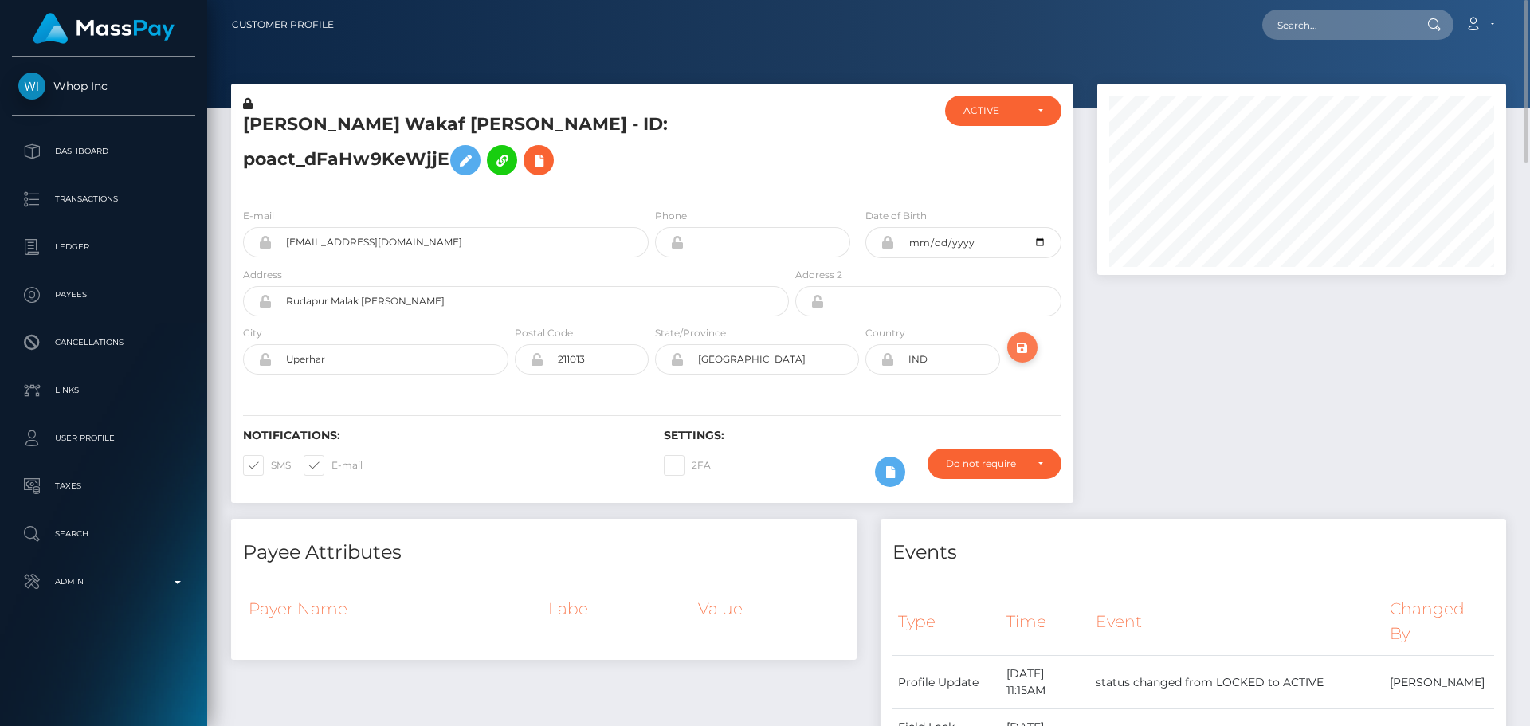
click at [1021, 358] on icon "submit" at bounding box center [1022, 348] width 19 height 20
click at [651, 195] on div "[PERSON_NAME] Wakaf [PERSON_NAME] - ID: poact_dFaHw9KeWjjE" at bounding box center [511, 146] width 561 height 100
click at [418, 127] on h5 "[PERSON_NAME] Wakaf [PERSON_NAME] - ID: poact_dFaHw9KeWjjE" at bounding box center [511, 147] width 537 height 71
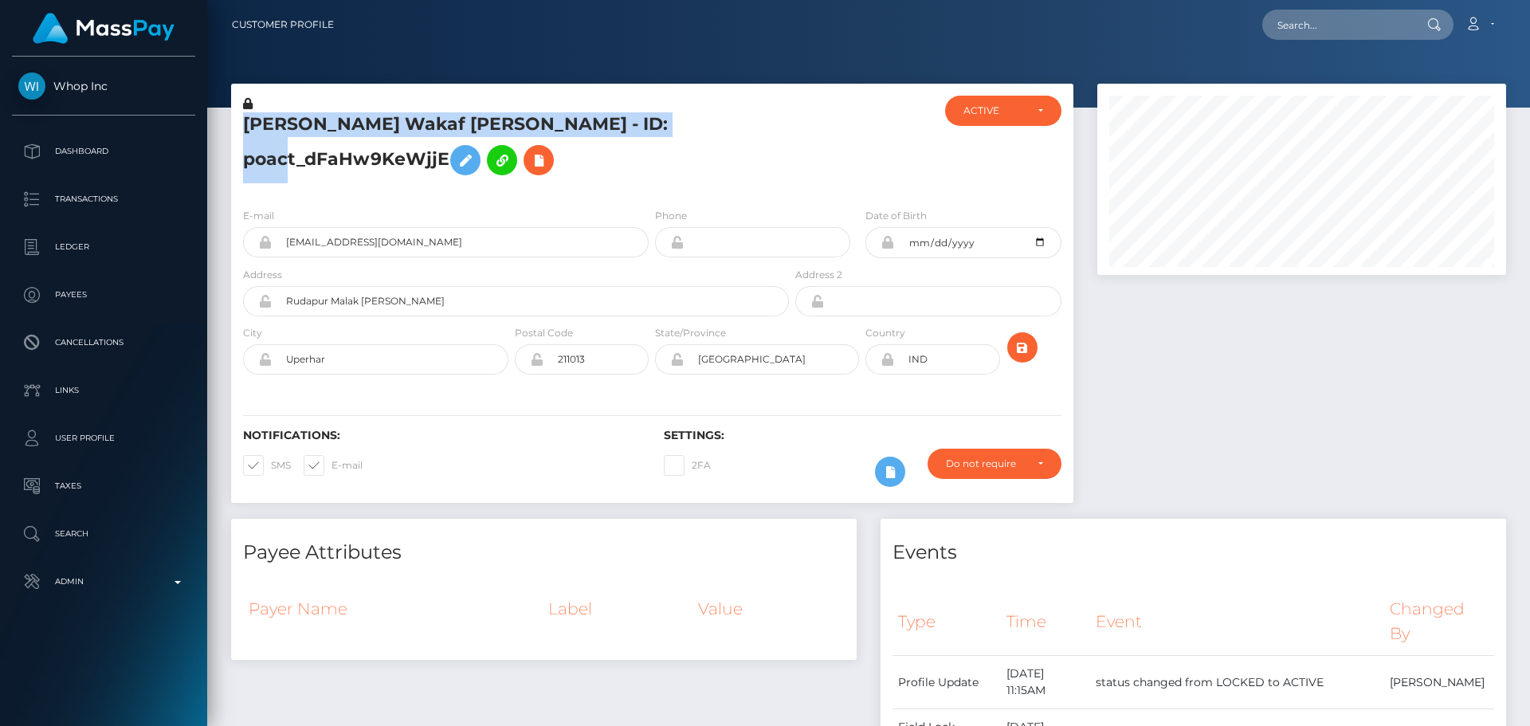
click at [418, 127] on h5 "Momin Wakaf Shahni - ID: poact_dFaHw9KeWjjE" at bounding box center [511, 147] width 537 height 71
copy h5 "Momin Wakaf Shahni - ID: poact_dFaHw9KeWjjE"
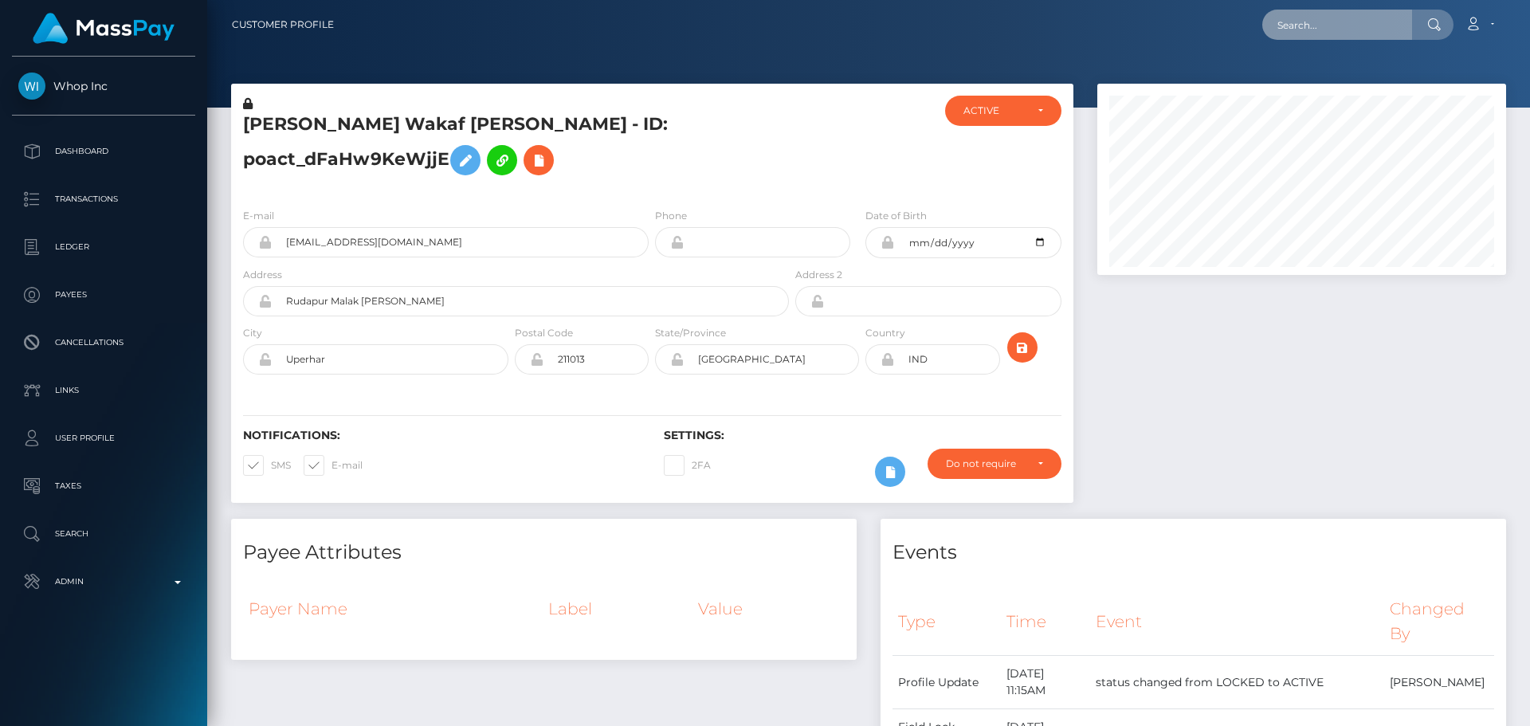
click at [1382, 24] on input "text" at bounding box center [1337, 25] width 150 height 30
paste input "poact_Kjxq1fpK9f0m"
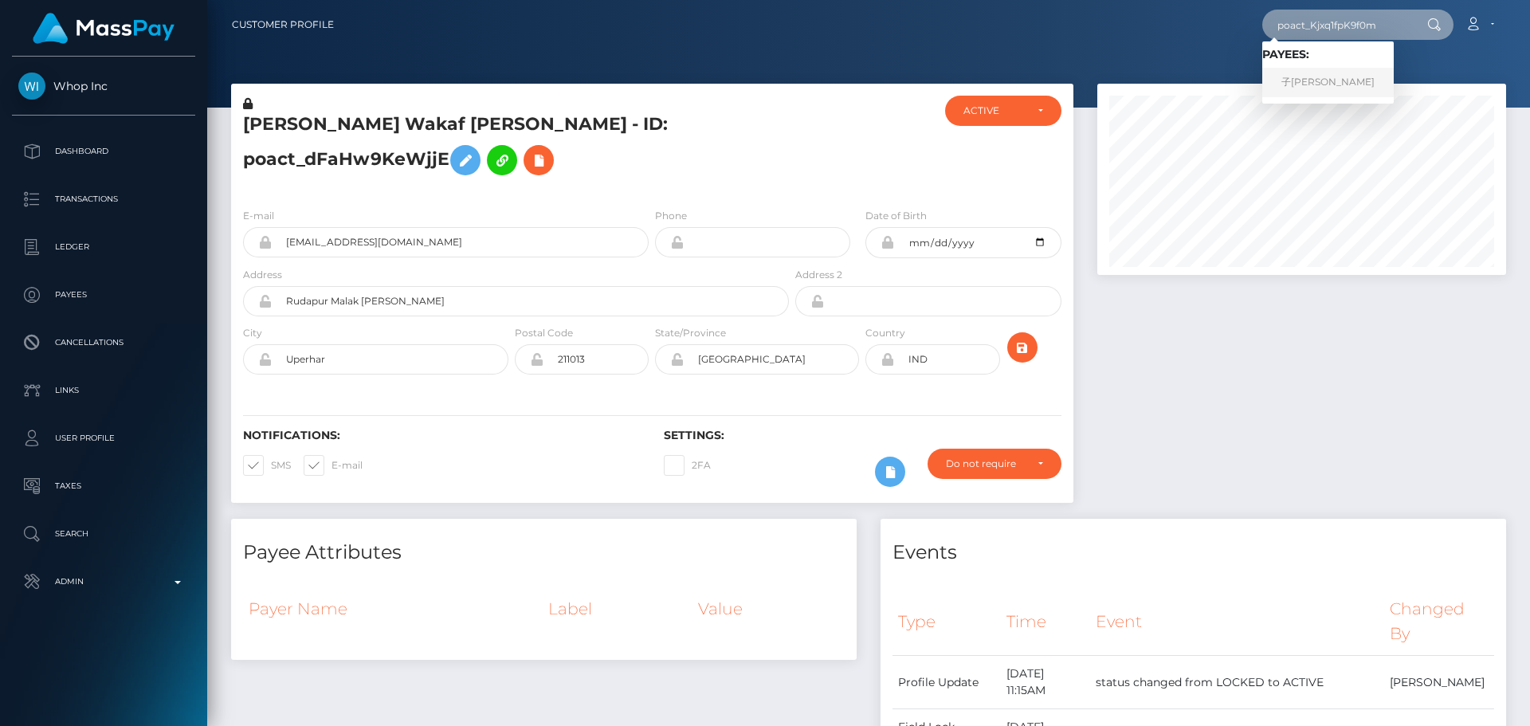
type input "poact_Kjxq1fpK9f0m"
click at [1324, 92] on link "子若 裴" at bounding box center [1327, 82] width 131 height 29
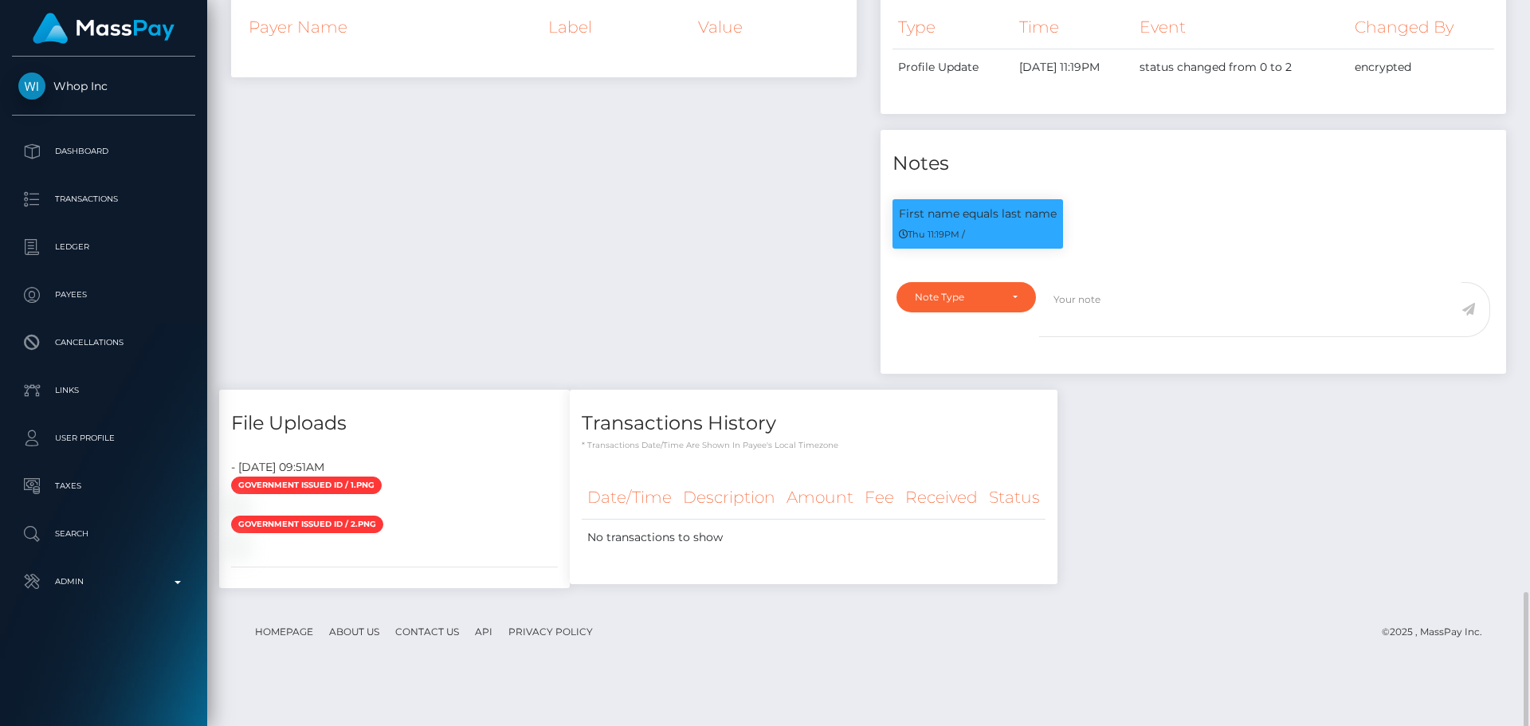
scroll to position [774, 0]
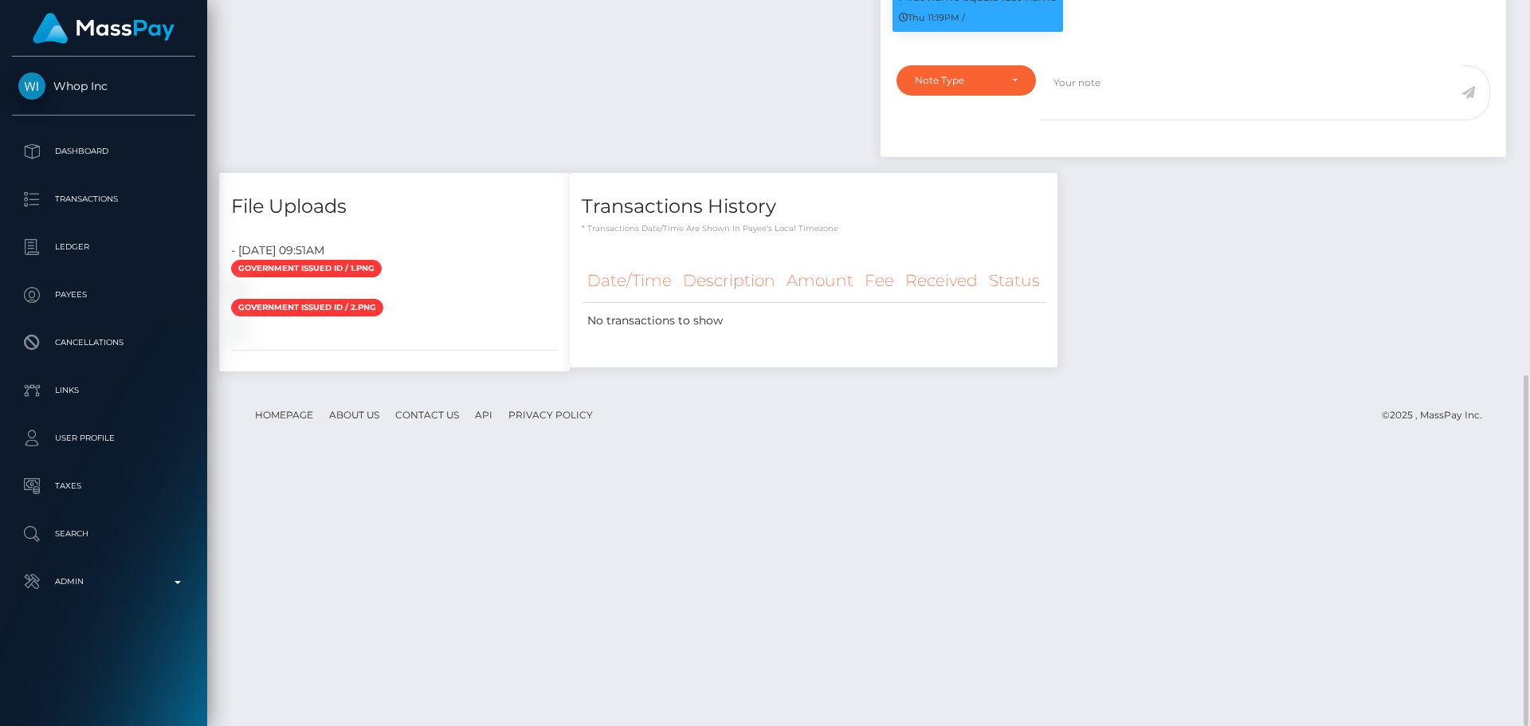
click at [570, 292] on div at bounding box center [394, 289] width 351 height 17
click at [570, 298] on div at bounding box center [394, 289] width 351 height 17
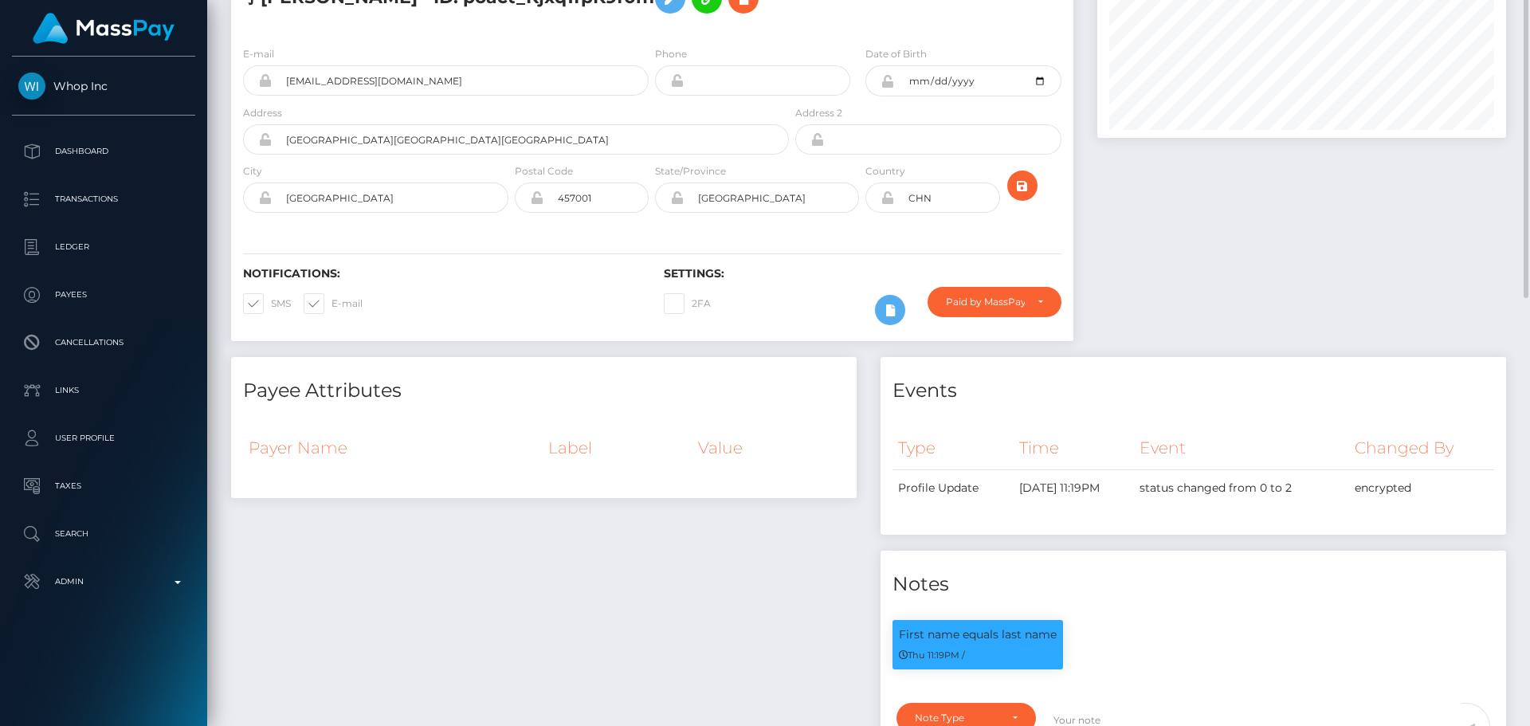
scroll to position [0, 0]
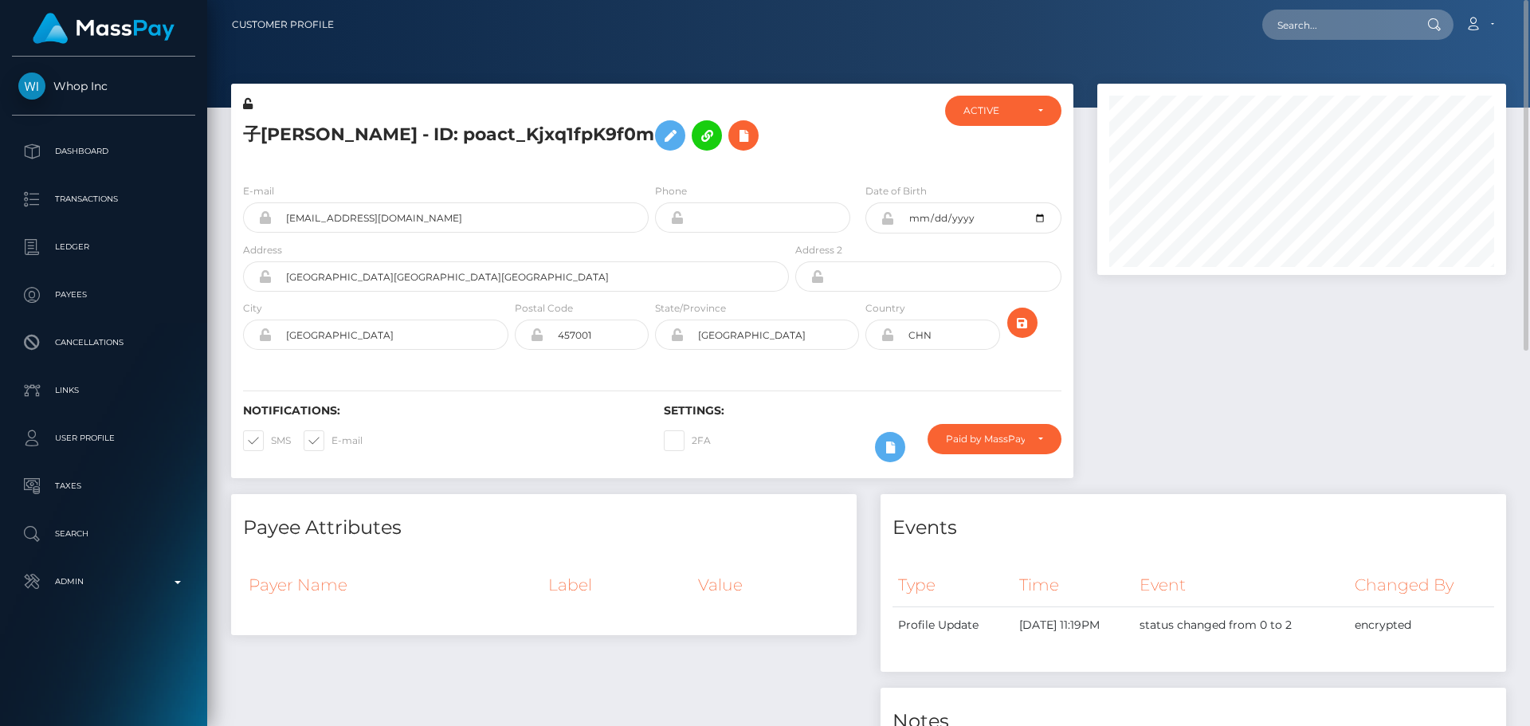
click at [721, 138] on h5 "子[PERSON_NAME] - ID: poact_Kjxq1fpK9f0m" at bounding box center [511, 135] width 537 height 46
click at [711, 139] on h5 "子[PERSON_NAME] - ID: poact_Kjxq1fpK9f0m" at bounding box center [511, 135] width 537 height 46
click at [702, 155] on h5 "子[PERSON_NAME] - ID: poact_Kjxq1fpK9f0m" at bounding box center [511, 135] width 537 height 46
click at [764, 149] on h5 "子[PERSON_NAME] - ID: poact_Kjxq1fpK9f0m" at bounding box center [511, 135] width 537 height 46
click at [653, 160] on div "子[PERSON_NAME] - ID: poact_Kjxq1fpK9f0m" at bounding box center [511, 133] width 561 height 75
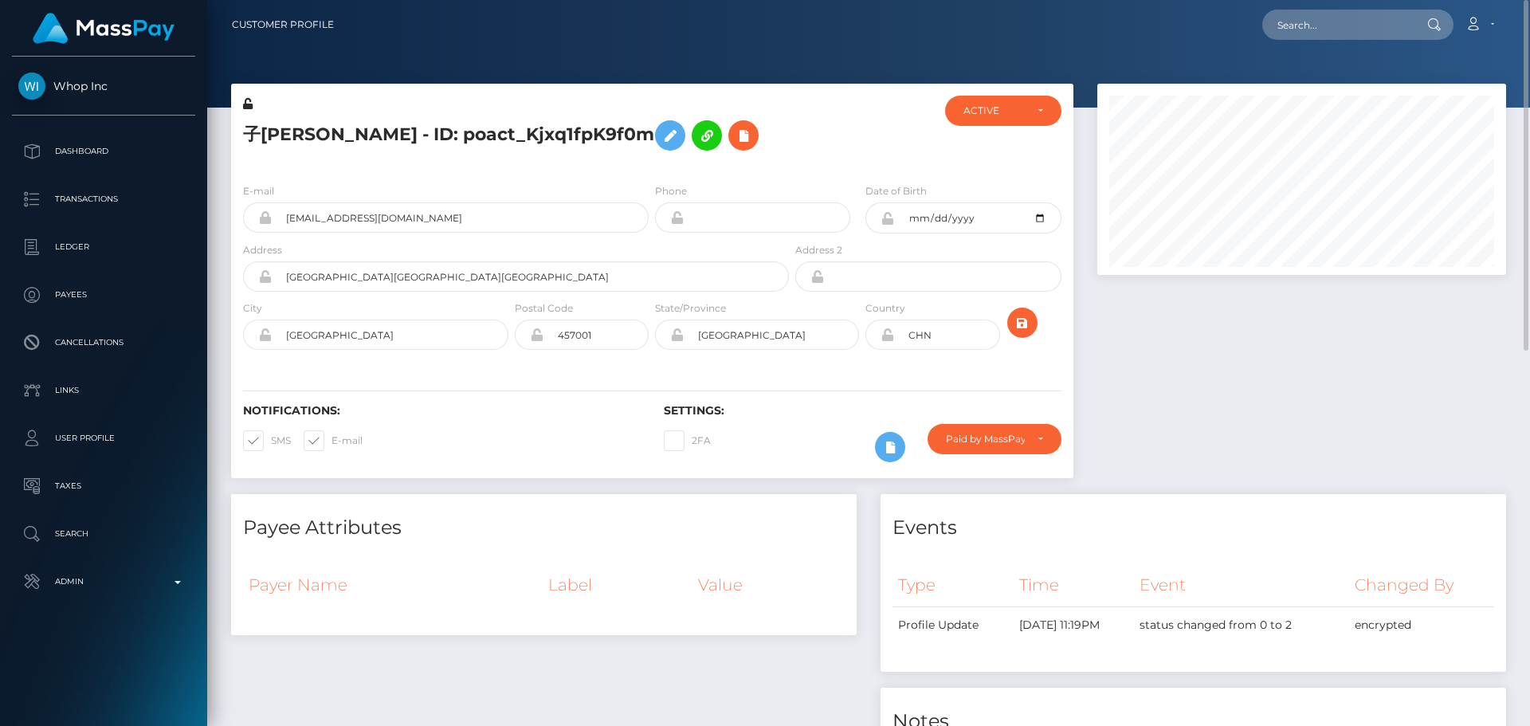
click at [653, 163] on div "子[PERSON_NAME] - ID: poact_Kjxq1fpK9f0m" at bounding box center [511, 133] width 561 height 75
click at [651, 165] on div "子[PERSON_NAME] - ID: poact_Kjxq1fpK9f0m" at bounding box center [511, 133] width 561 height 75
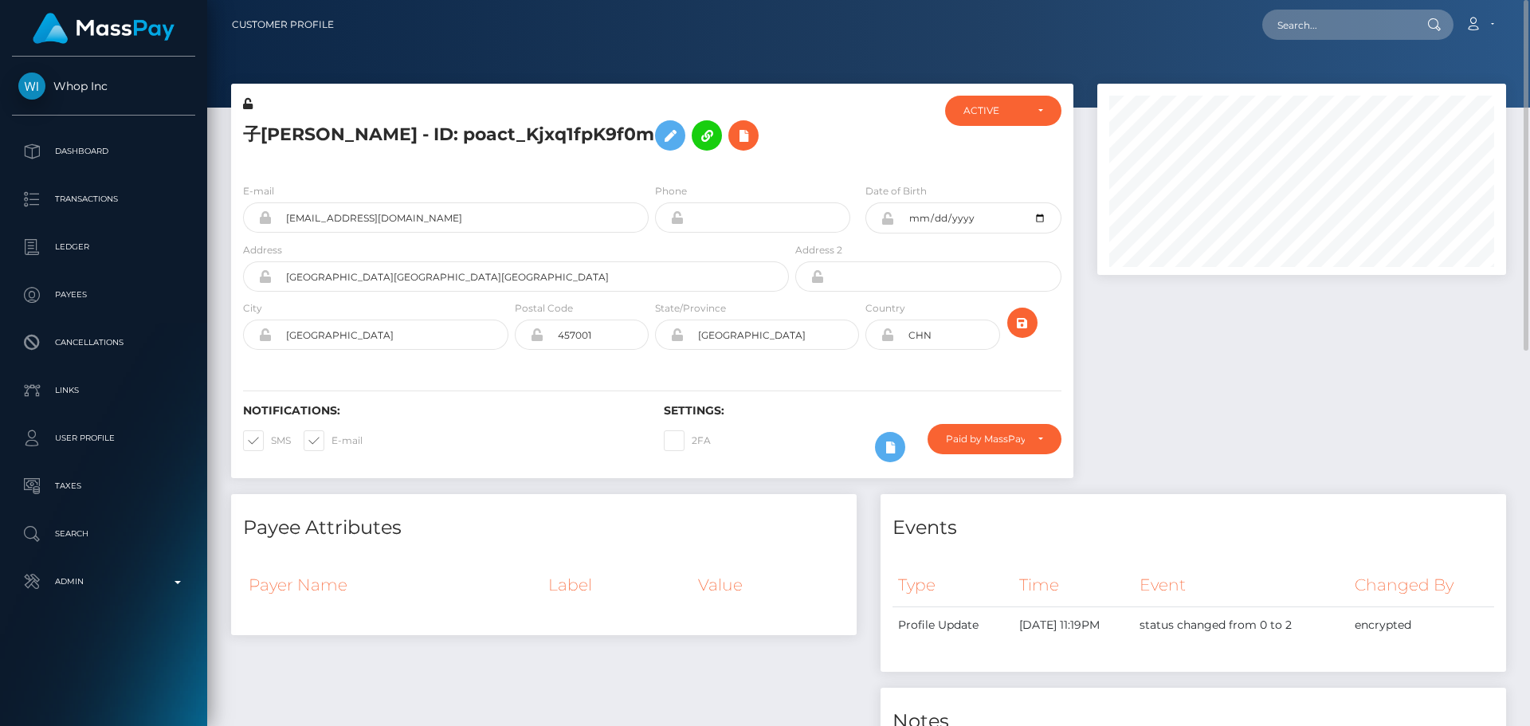
click at [651, 165] on div "子[PERSON_NAME] - ID: poact_Kjxq1fpK9f0m" at bounding box center [511, 133] width 561 height 75
click at [894, 450] on icon at bounding box center [889, 447] width 19 height 20
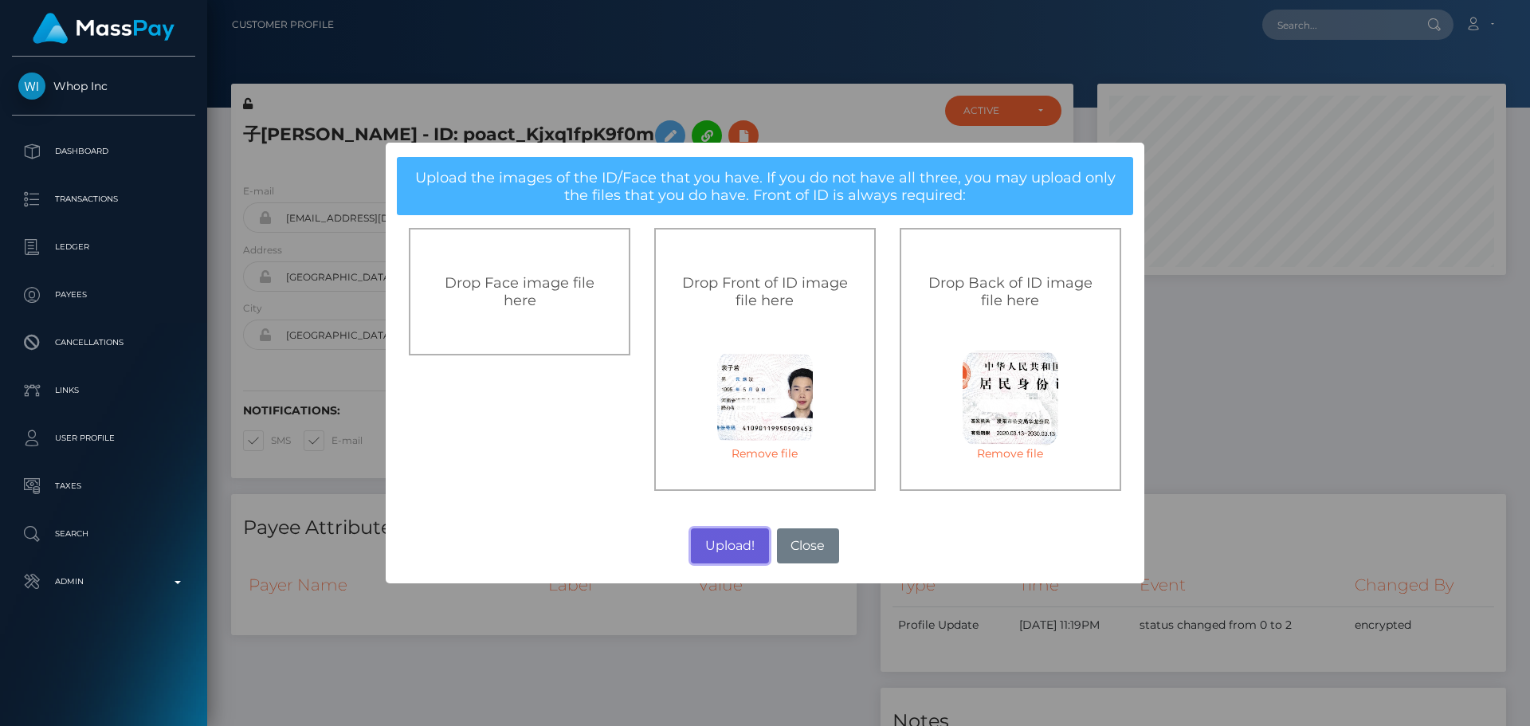
click at [732, 545] on button "Upload!" at bounding box center [729, 545] width 77 height 35
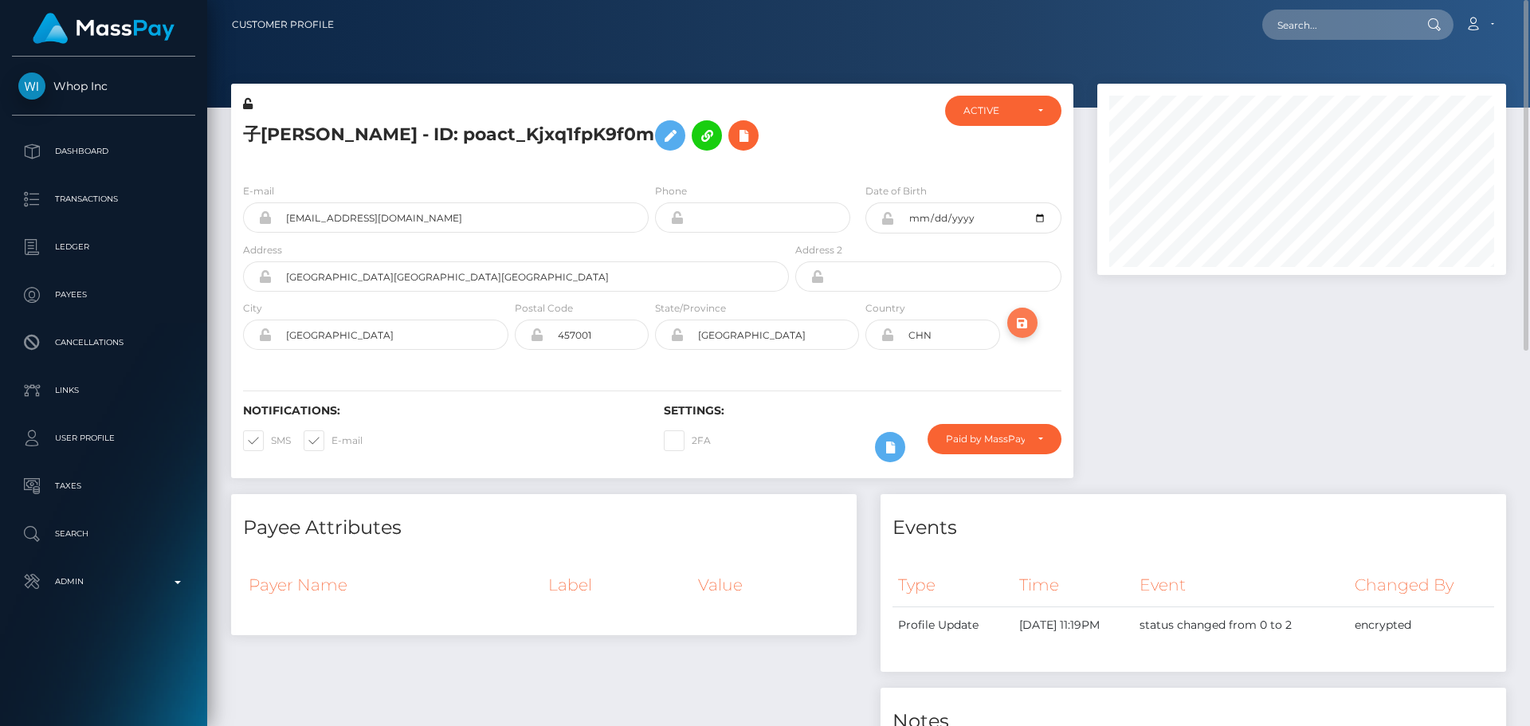
click at [1021, 324] on icon "submit" at bounding box center [1022, 323] width 19 height 20
click at [1022, 326] on icon "submit" at bounding box center [1022, 323] width 19 height 20
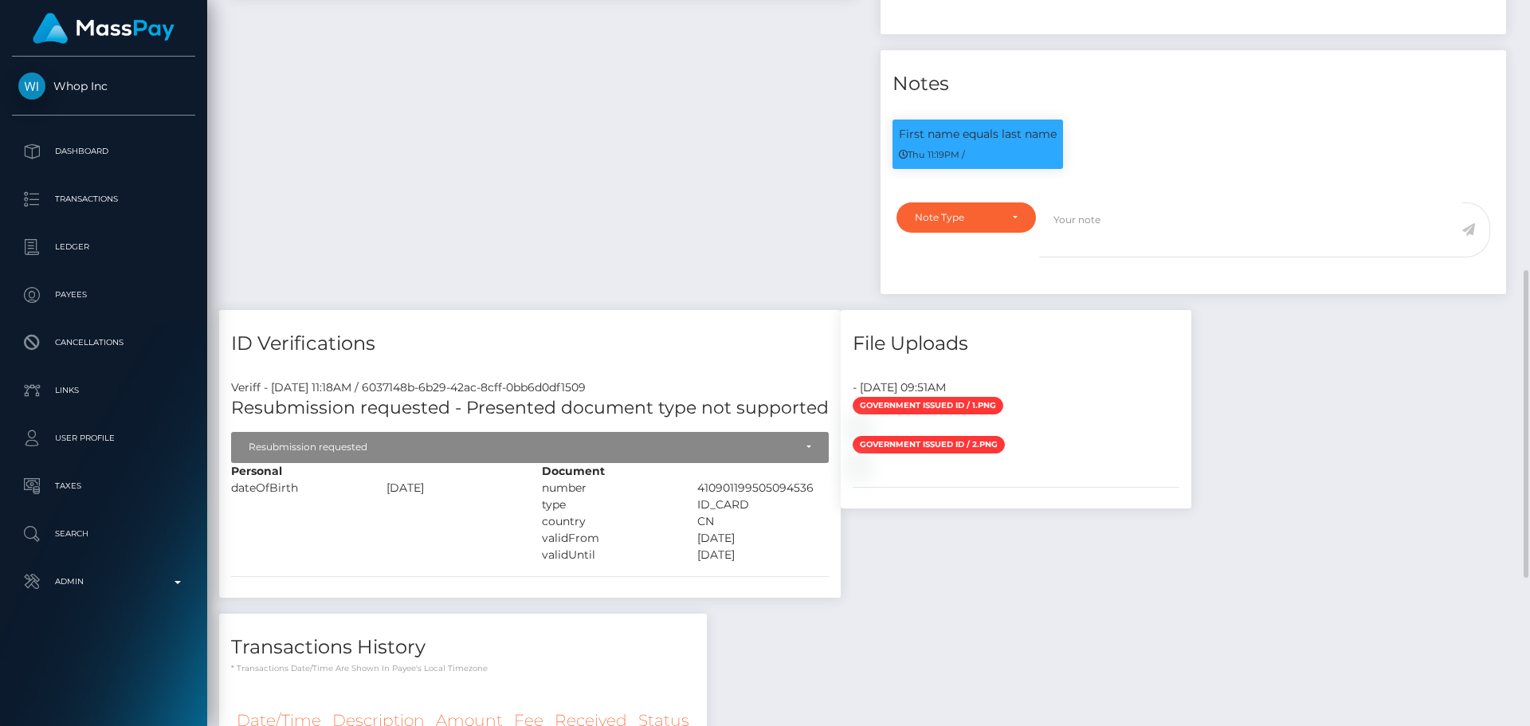
scroll to position [876, 0]
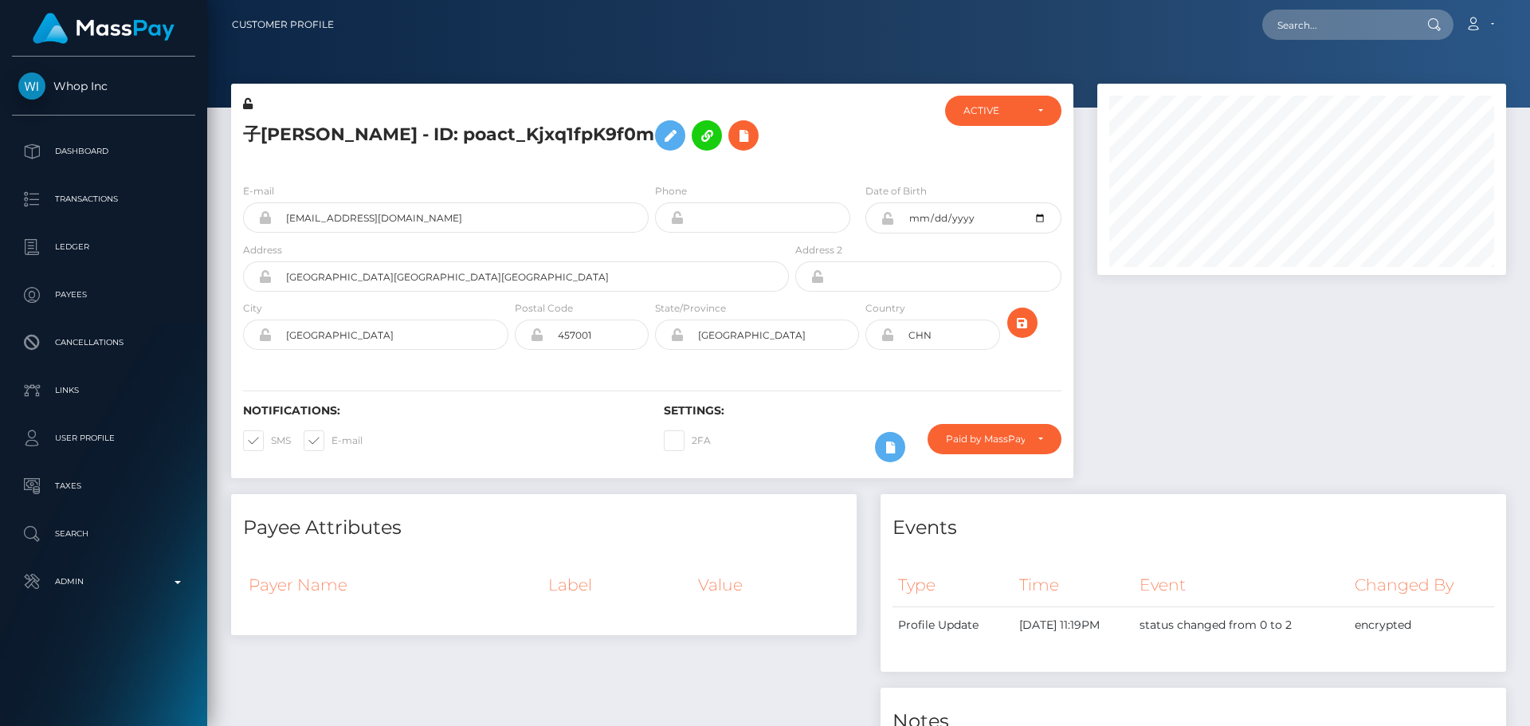
scroll to position [191, 410]
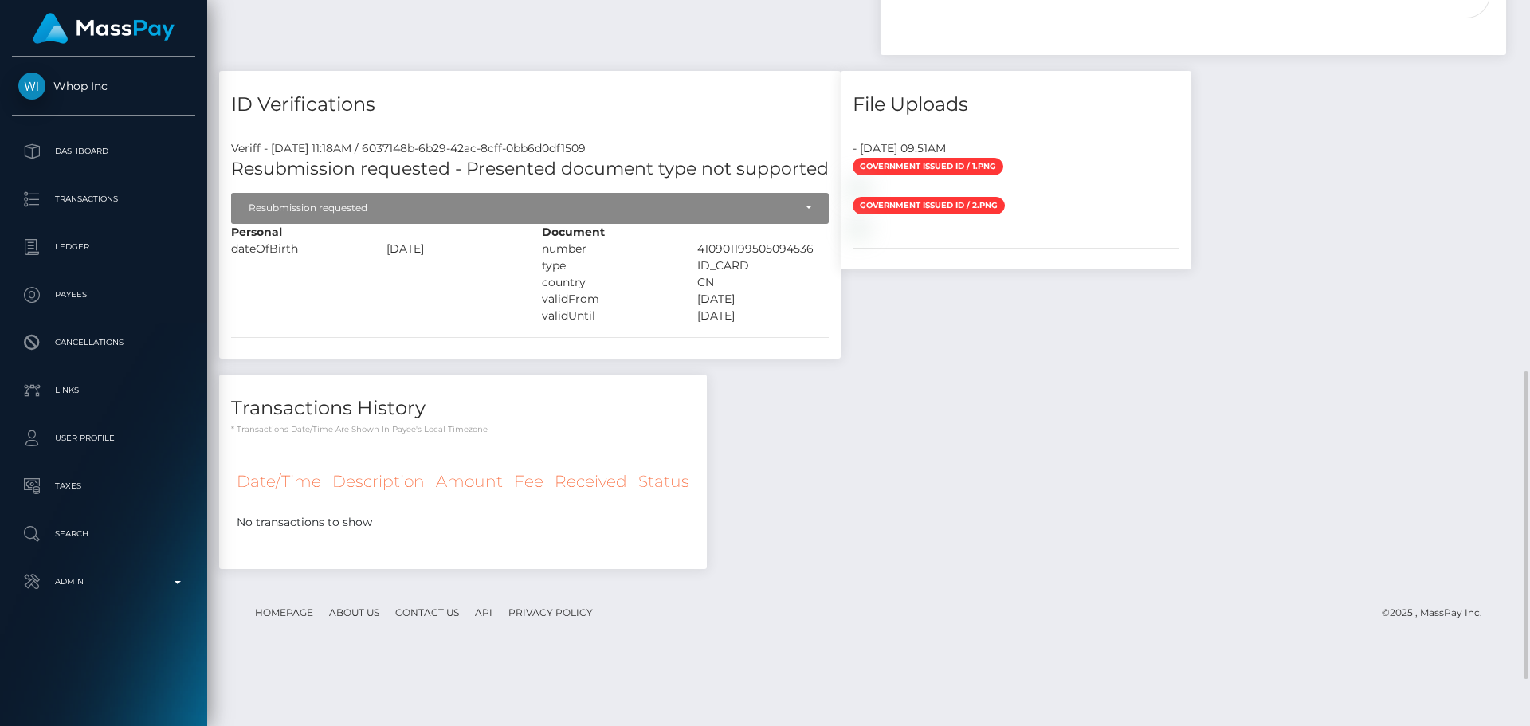
click at [527, 374] on div "ID Verifications Veriff - September 23, 2025 11:18AM / 6037148b-6b29-42ac-8cff-…" at bounding box center [529, 223] width 645 height 304
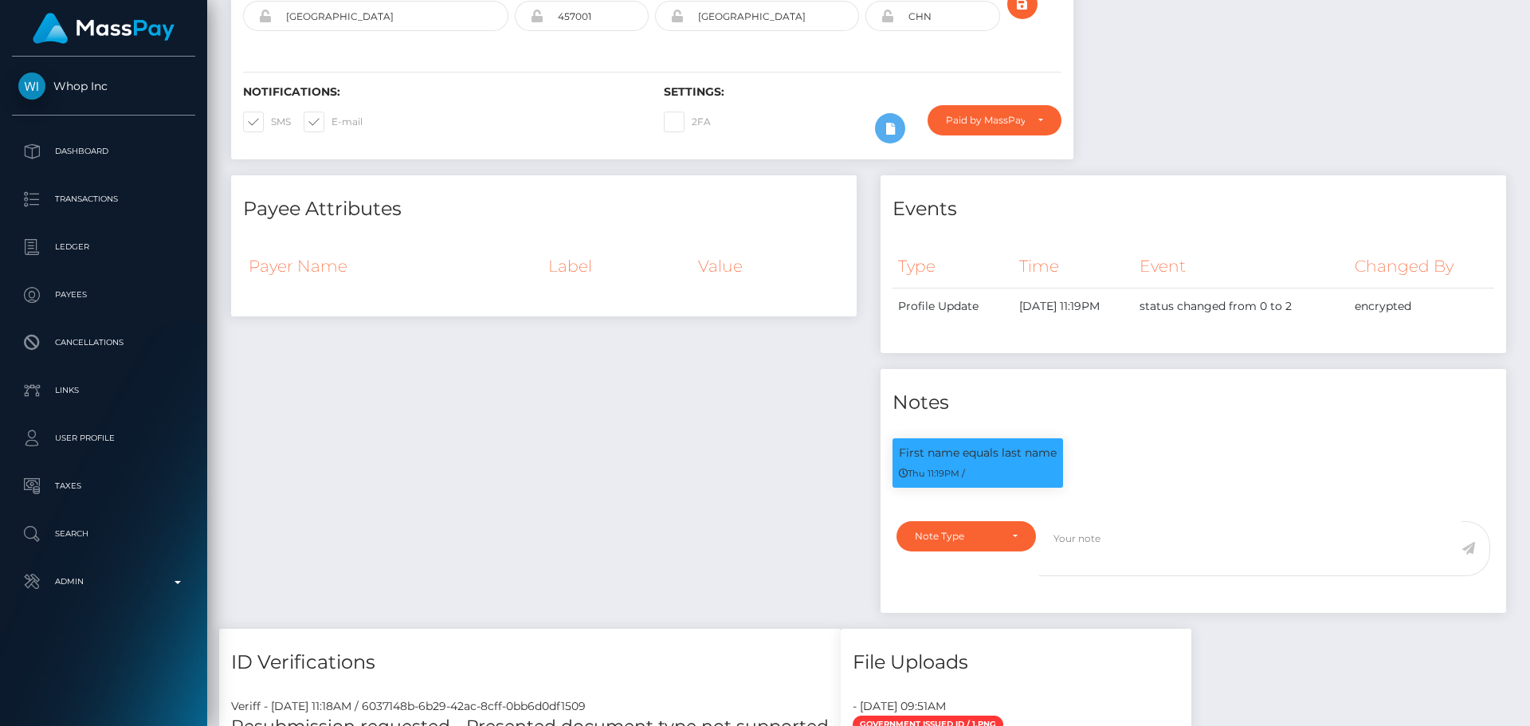
scroll to position [0, 0]
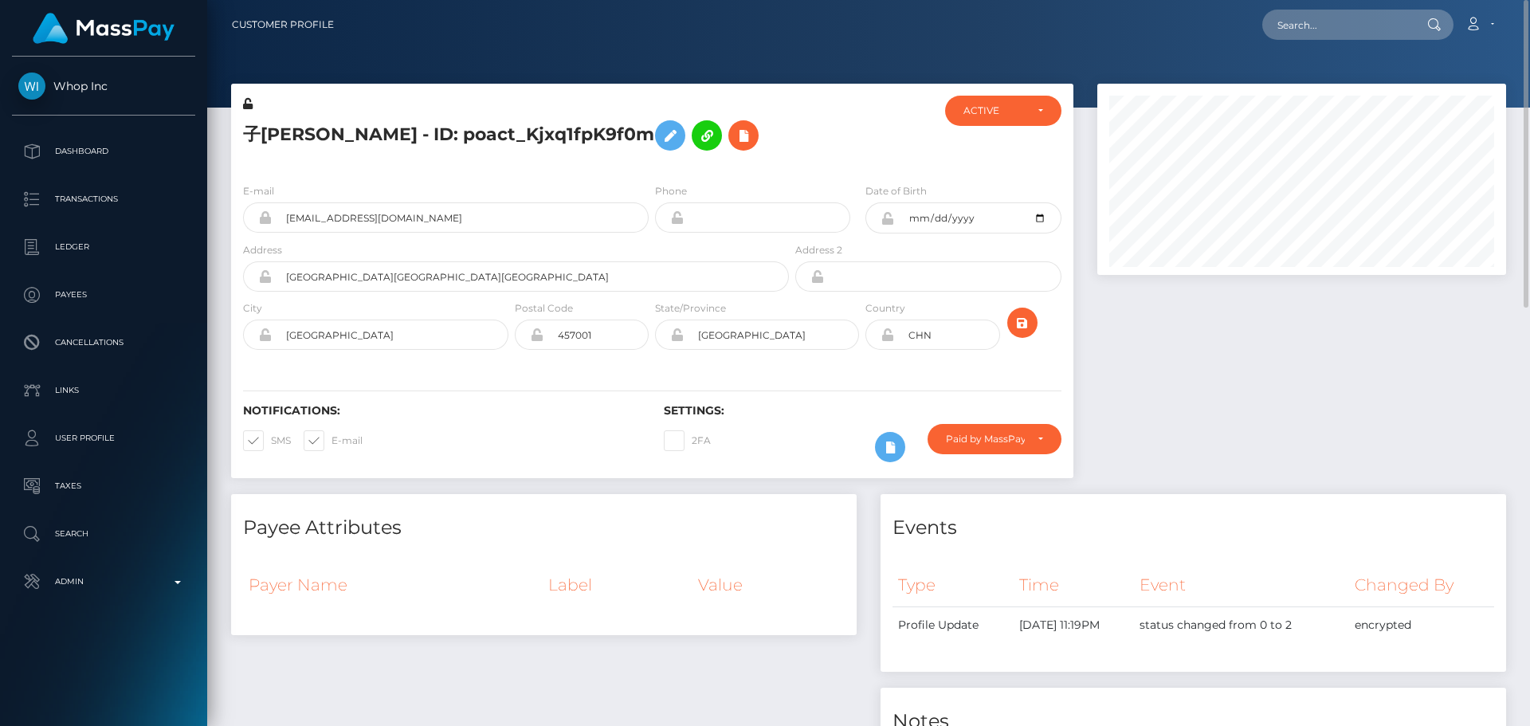
click at [416, 162] on div "子[PERSON_NAME] - ID: poact_Kjxq1fpK9f0m" at bounding box center [511, 133] width 561 height 75
drag, startPoint x: 243, startPoint y: 133, endPoint x: 296, endPoint y: 131, distance: 52.6
click at [296, 131] on h5 "子[PERSON_NAME] - ID: poact_Kjxq1fpK9f0m" at bounding box center [511, 135] width 537 height 46
copy h5 "子若 裴"
click at [424, 165] on div "子[PERSON_NAME] - ID: poact_Kjxq1fpK9f0m" at bounding box center [511, 133] width 561 height 75
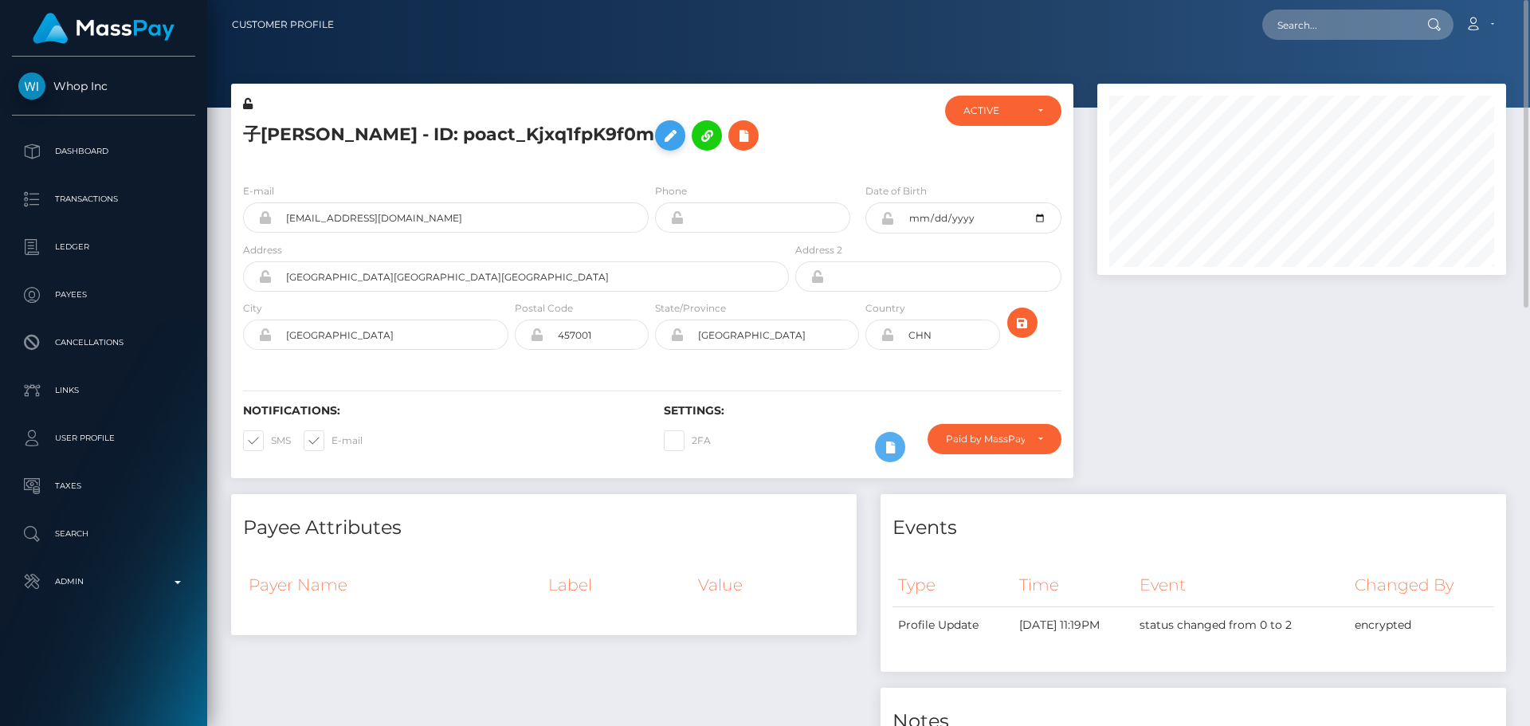
click at [660, 135] on icon at bounding box center [669, 136] width 19 height 20
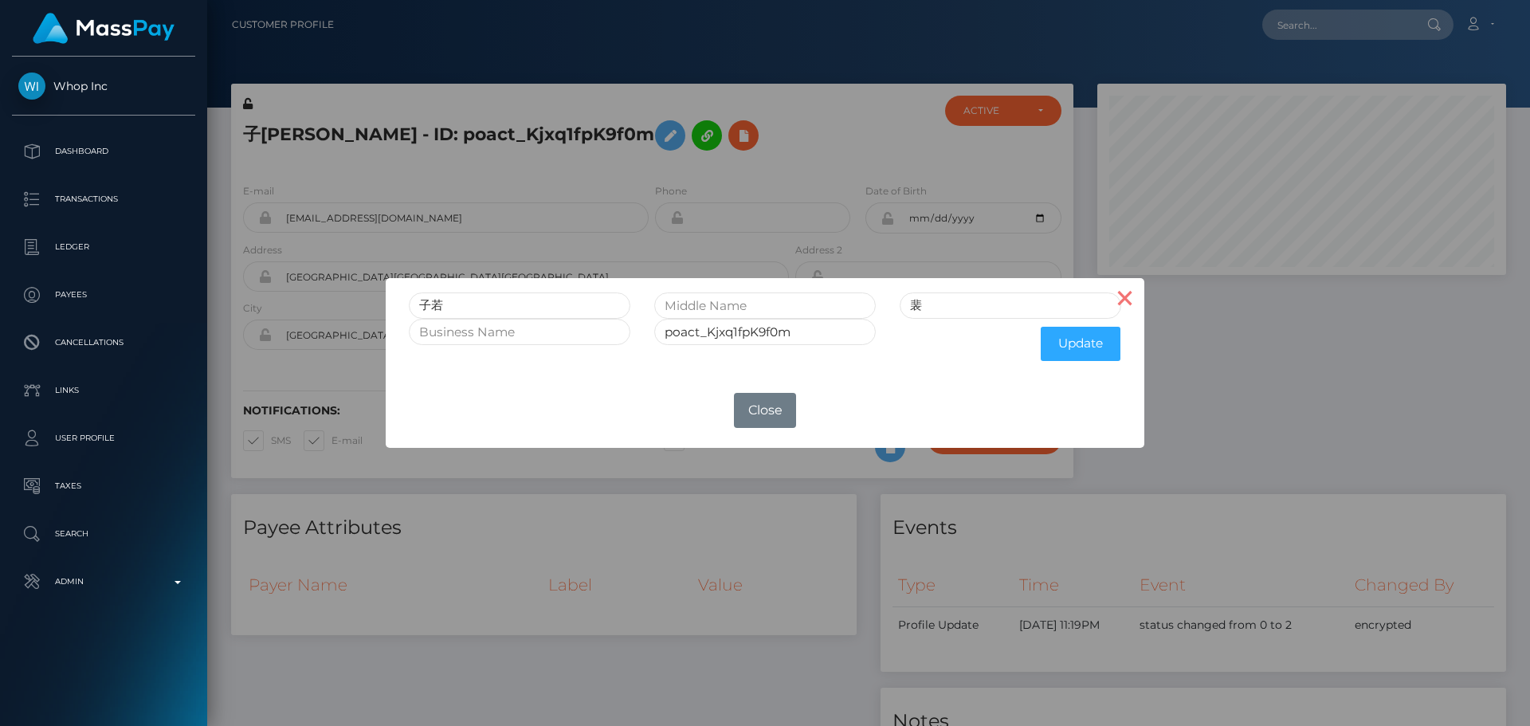
click at [1137, 298] on button "×" at bounding box center [1125, 297] width 38 height 38
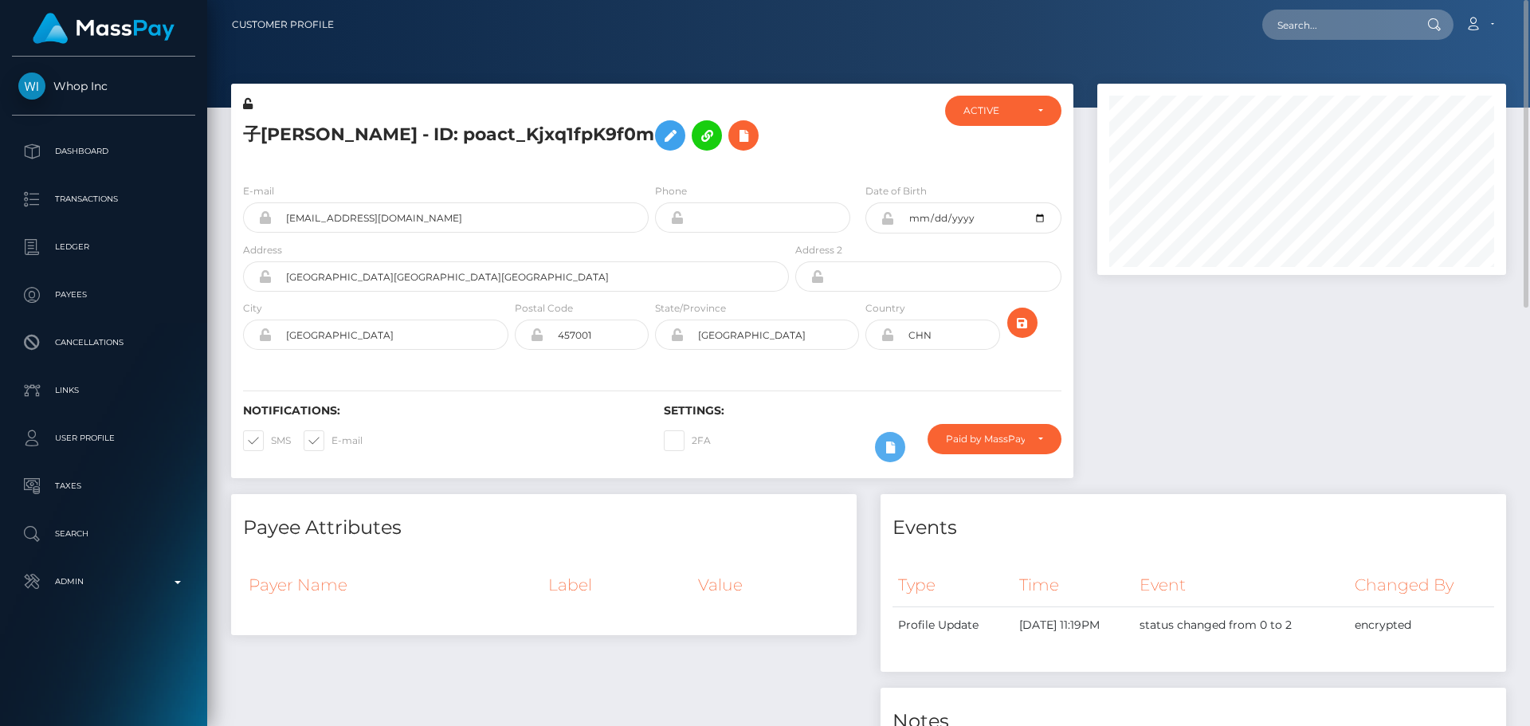
click at [851, 151] on div at bounding box center [862, 133] width 140 height 75
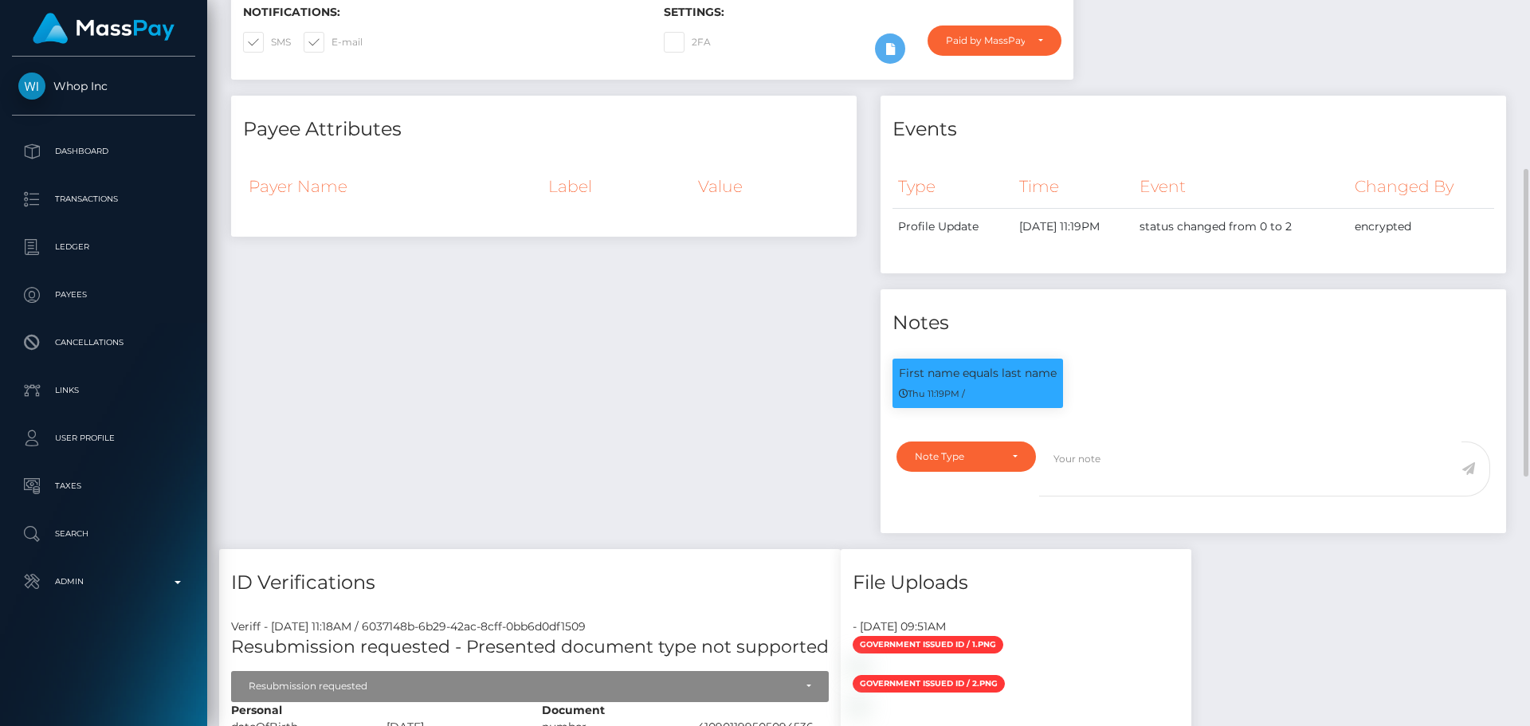
click at [1012, 476] on div "Note Type Compliance Clear Compliance General Note Type" at bounding box center [961, 478] width 155 height 74
click at [1007, 458] on div "Note Type" at bounding box center [966, 456] width 103 height 13
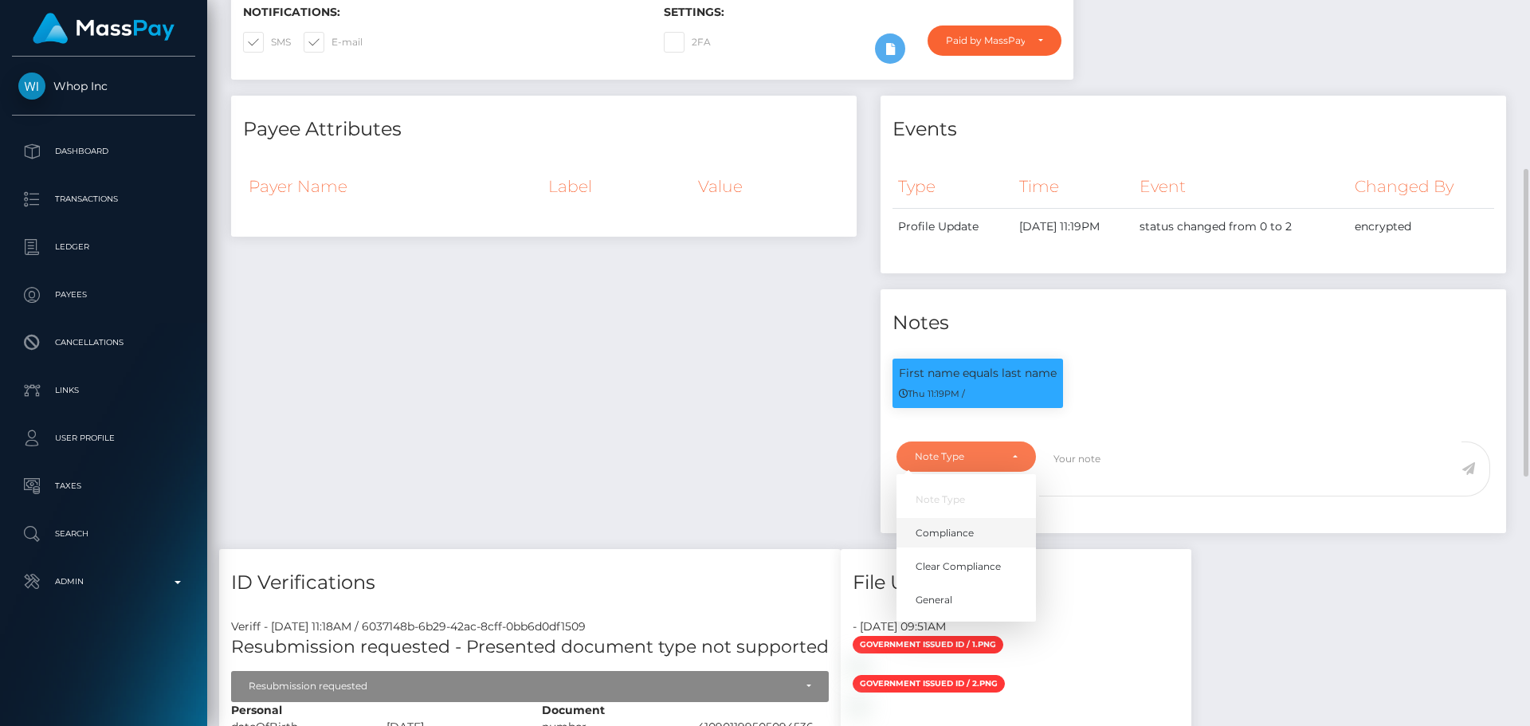
click at [973, 531] on span "Compliance" at bounding box center [944, 533] width 58 height 14
select select "COMPLIANCE"
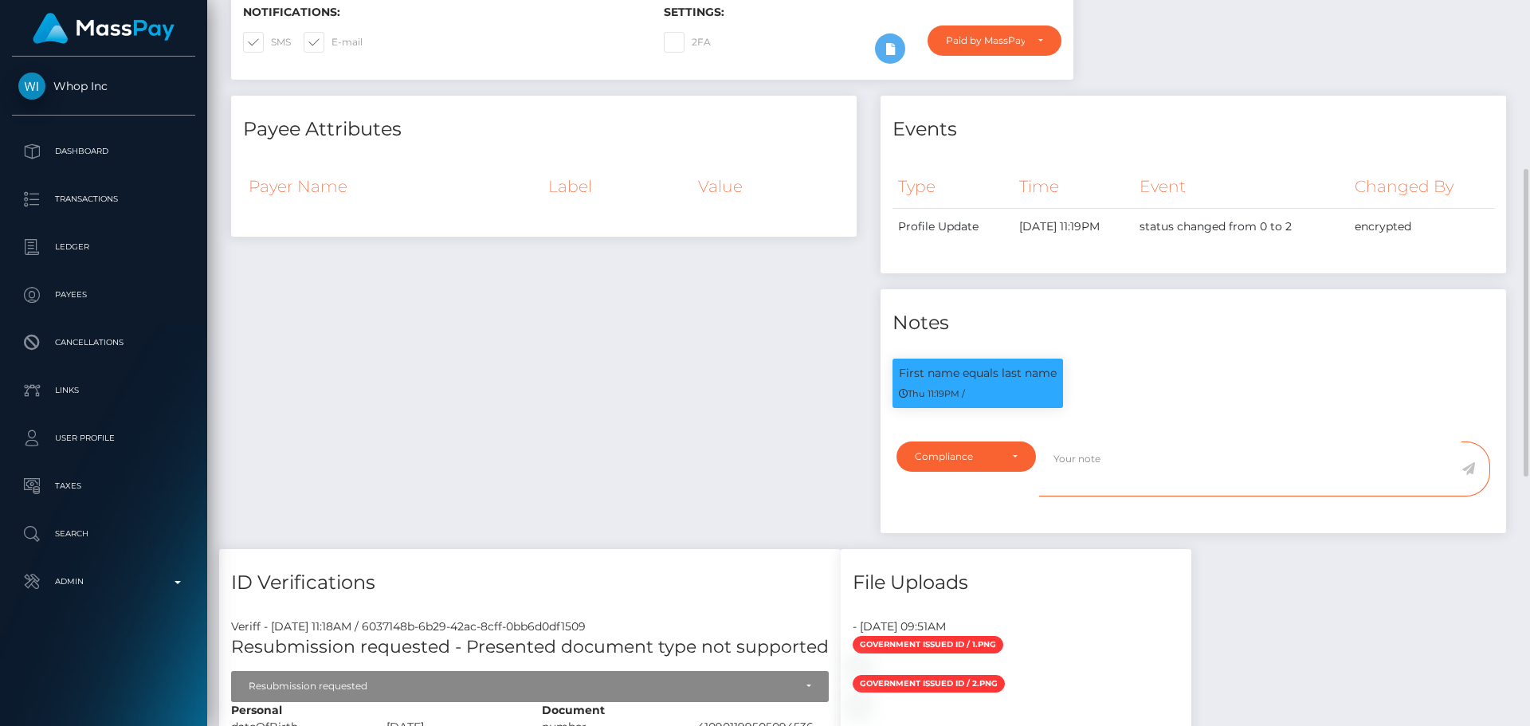
click at [1187, 457] on textarea at bounding box center [1250, 468] width 422 height 55
type textarea "N"
click at [1123, 458] on textarea "ID on file ( exp )." at bounding box center [1250, 468] width 422 height 55
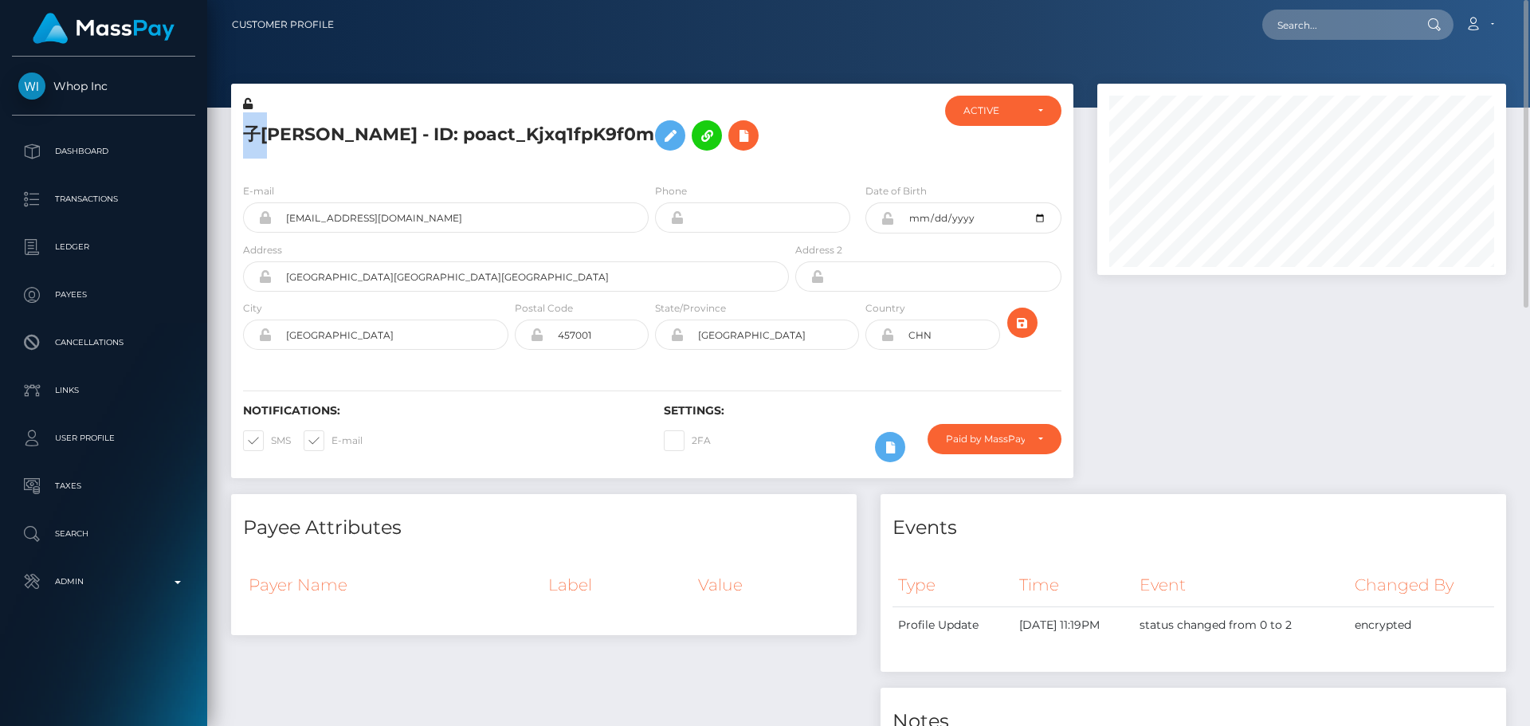
drag, startPoint x: 246, startPoint y: 132, endPoint x: 273, endPoint y: 132, distance: 27.1
click at [273, 132] on h5 "子[PERSON_NAME] - ID: poact_Kjxq1fpK9f0m" at bounding box center [511, 135] width 537 height 46
copy h5 "子若"
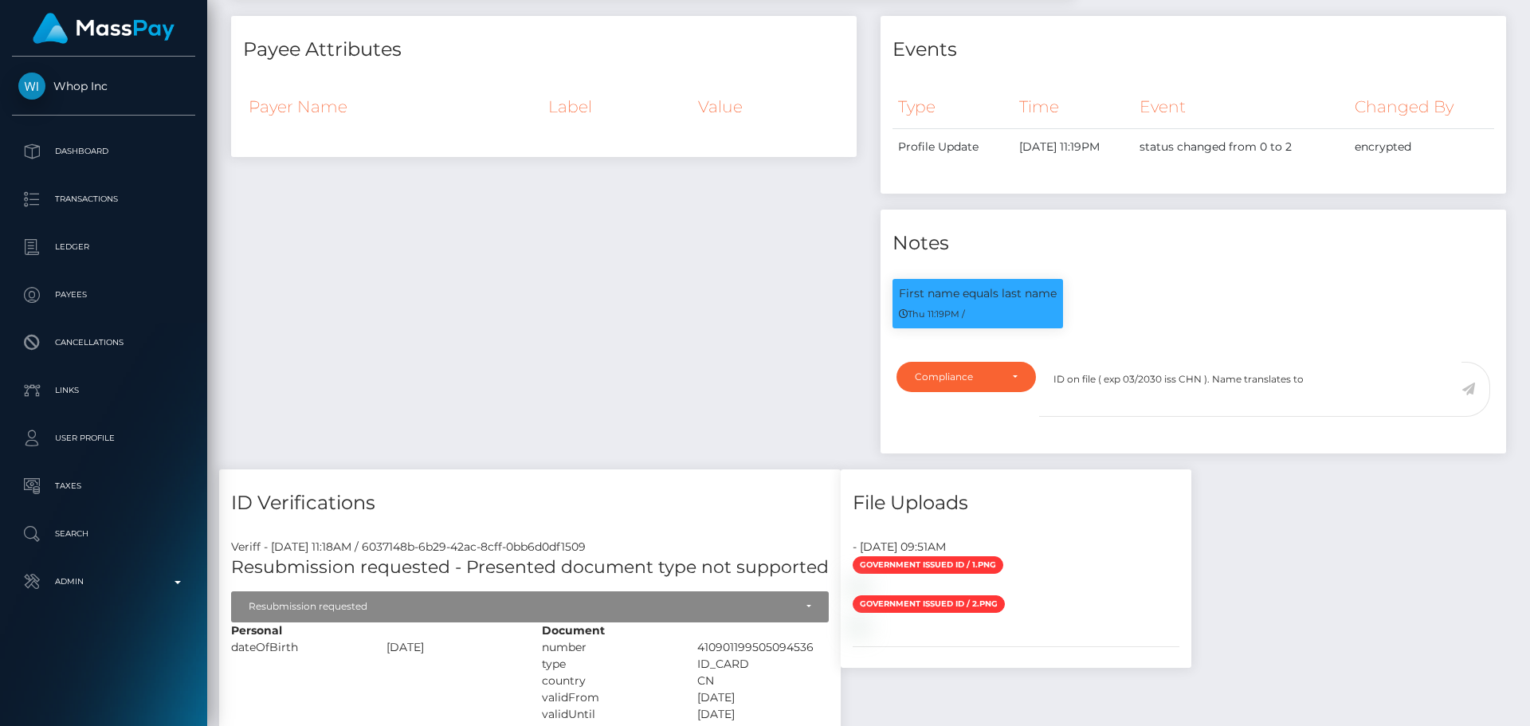
scroll to position [191, 410]
click at [1343, 378] on textarea "ID on file ( exp 03/2030 iss CHN ). Name translates to" at bounding box center [1250, 389] width 422 height 55
paste textarea "子若"
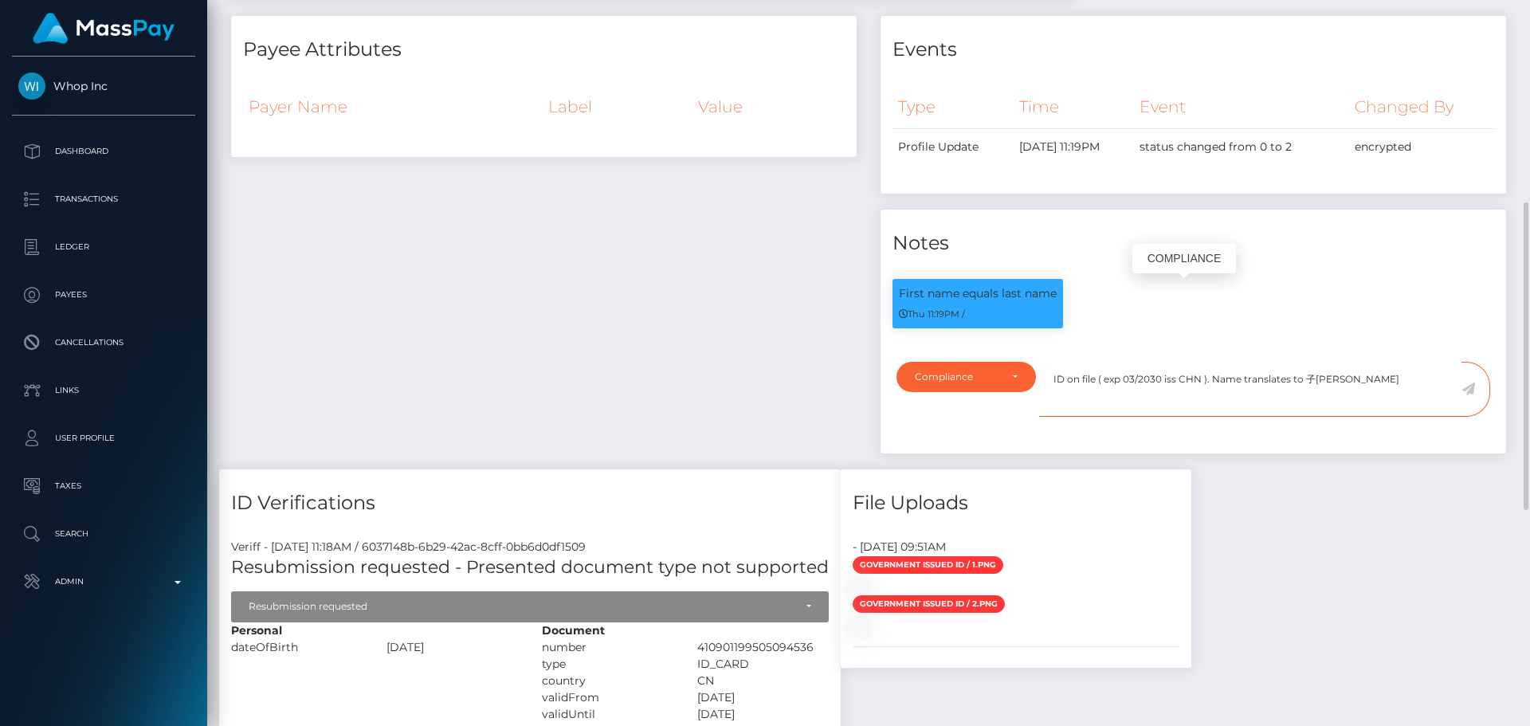
paste textarea "Zi Ruo"
click at [1343, 378] on textarea "ID on file ( exp 03/2030 iss CHN ). Name translates to 子若 Zi Ruo" at bounding box center [1250, 389] width 422 height 55
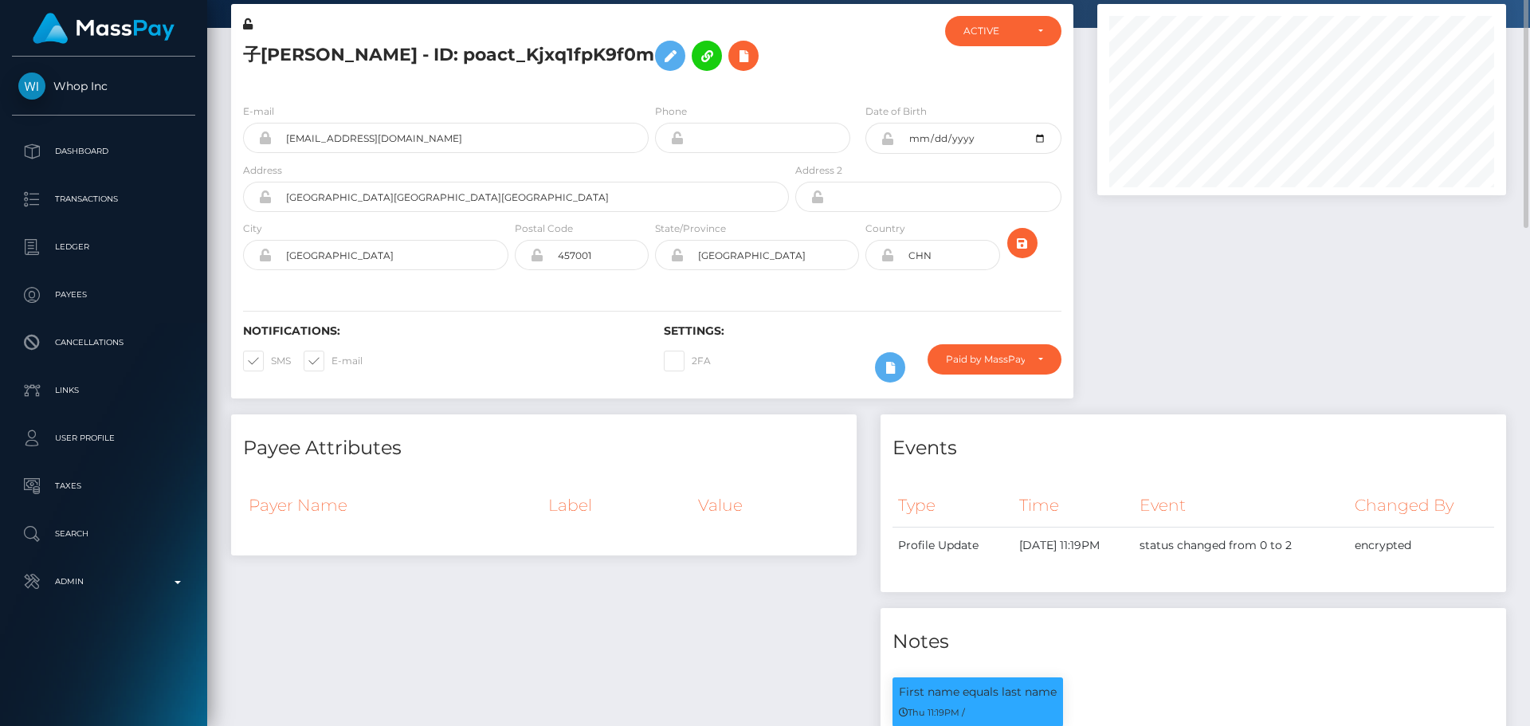
scroll to position [0, 0]
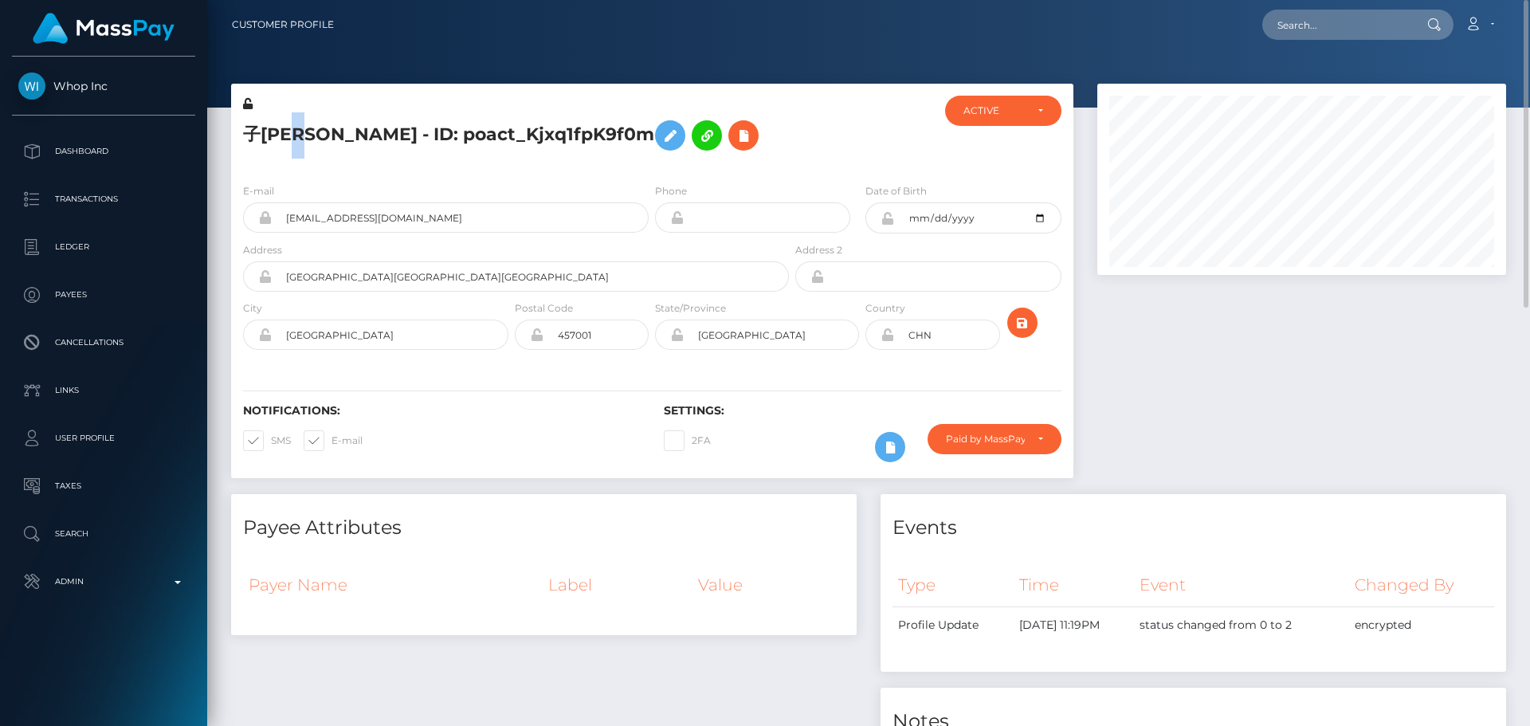
drag, startPoint x: 286, startPoint y: 137, endPoint x: 297, endPoint y: 137, distance: 11.2
click at [297, 137] on h5 "子若 裴 - ID: poact_Kjxq1fpK9f0m" at bounding box center [511, 135] width 537 height 46
copy h5 "裴"
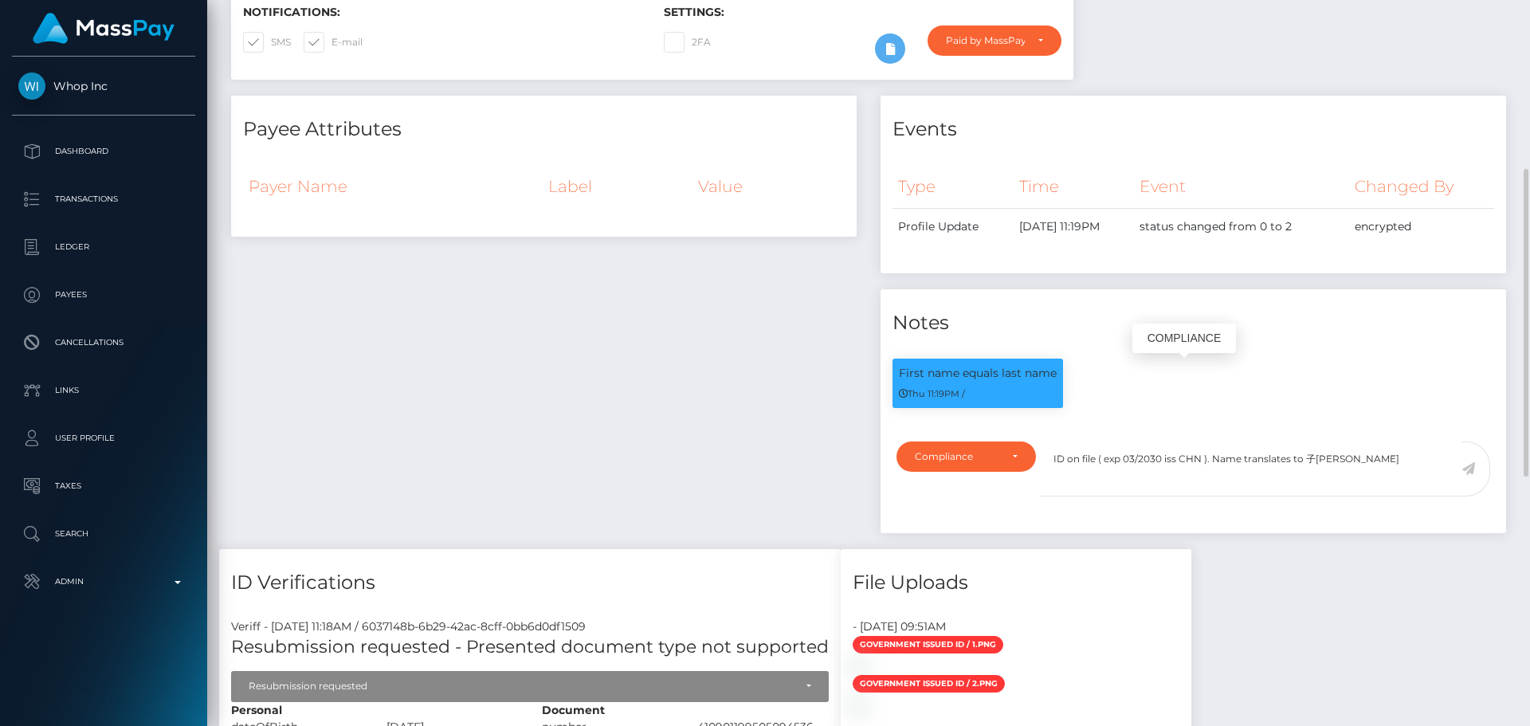
scroll to position [191, 410]
click at [1393, 455] on textarea "ID on file ( exp 03/2030 iss CHN ). Name translates to 子若 Ziruo" at bounding box center [1250, 468] width 422 height 55
paste textarea "裴"
paste textarea "Pei"
click at [1408, 458] on textarea "ID on file ( exp 03/2030 iss CHN ). Name translates to 子[PERSON_NAME]." at bounding box center [1250, 468] width 422 height 55
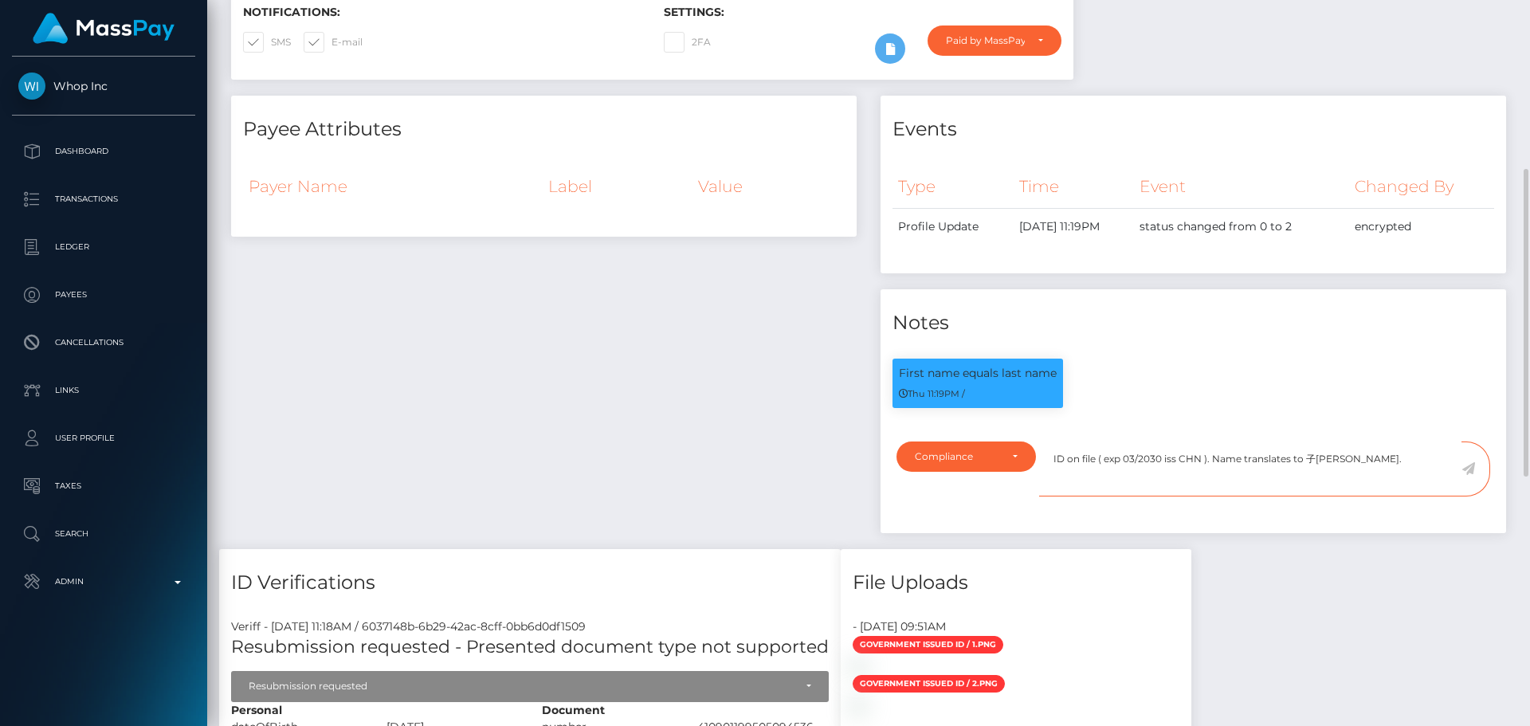
type textarea "ID on file ( exp 03/2030 iss CHN ). Name translates to 子[PERSON_NAME]."
click at [1466, 468] on icon at bounding box center [1468, 468] width 14 height 13
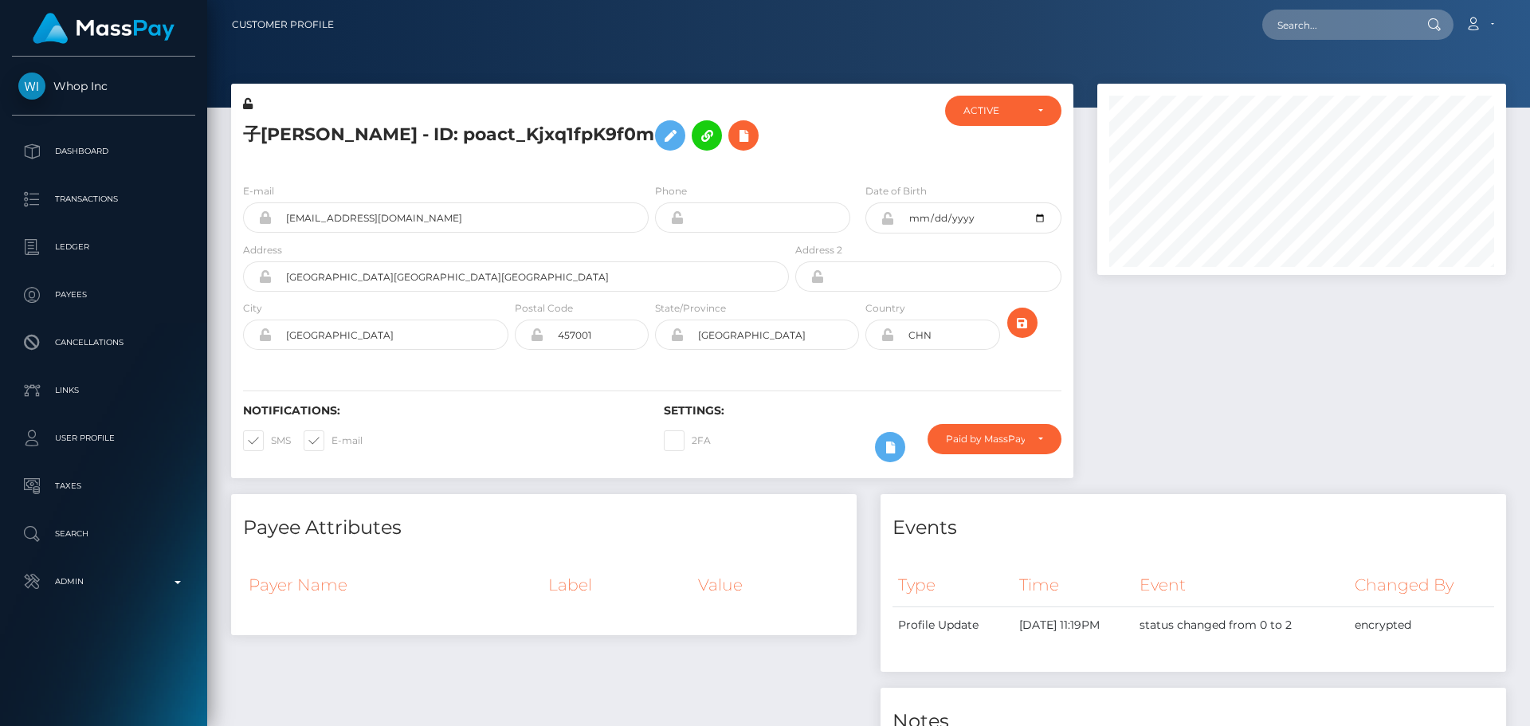
scroll to position [191, 410]
click at [784, 135] on div "子[PERSON_NAME] - ID: poact_Kjxq1fpK9f0m" at bounding box center [511, 133] width 561 height 75
click at [887, 219] on icon at bounding box center [887, 218] width 14 height 13
click at [887, 337] on icon at bounding box center [887, 334] width 14 height 13
click at [651, 166] on div "子[PERSON_NAME] - ID: poact_Kjxq1fpK9f0m" at bounding box center [511, 133] width 561 height 75
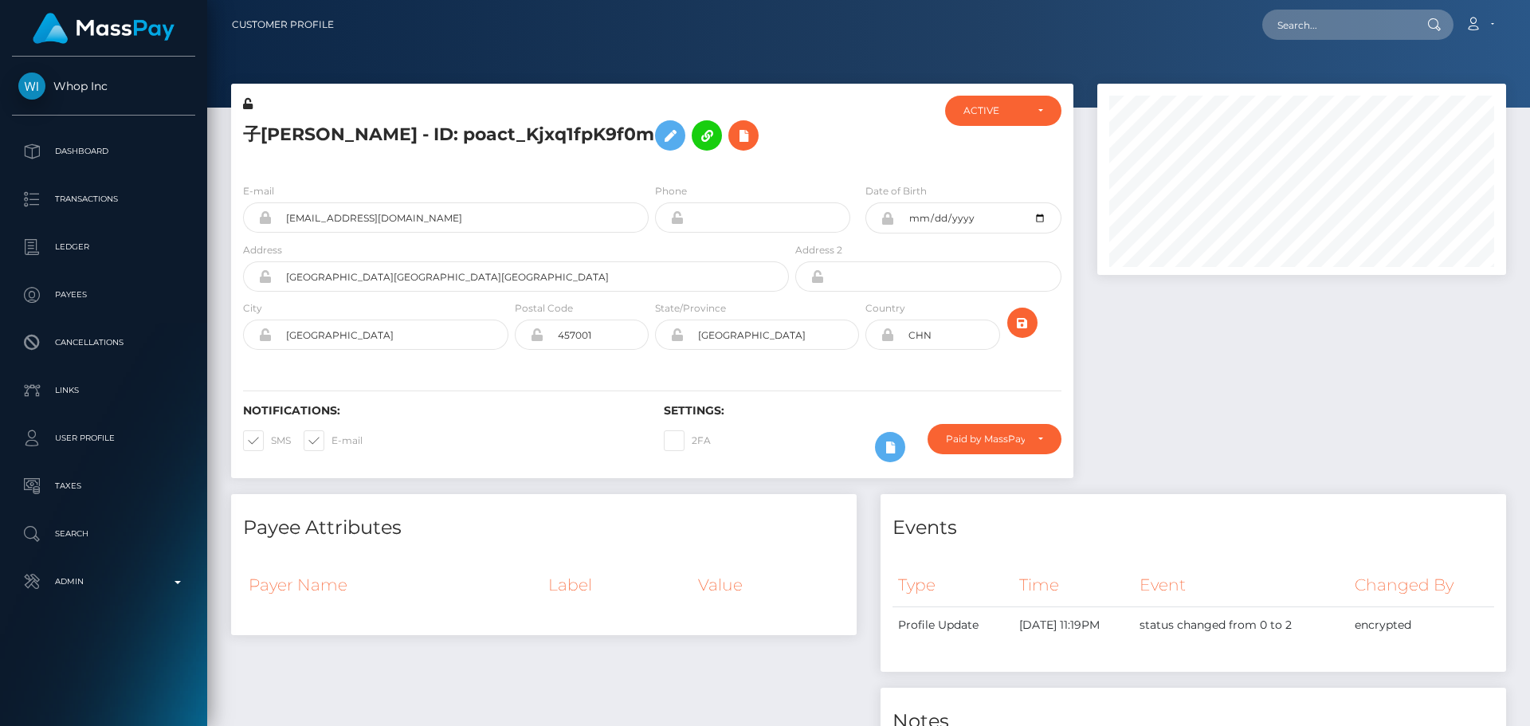
click at [652, 168] on div "子[PERSON_NAME] - ID: poact_Kjxq1fpK9f0m" at bounding box center [511, 133] width 561 height 75
click at [649, 174] on div "E-mail [EMAIL_ADDRESS][DOMAIN_NAME] Phone City" at bounding box center [652, 268] width 842 height 195
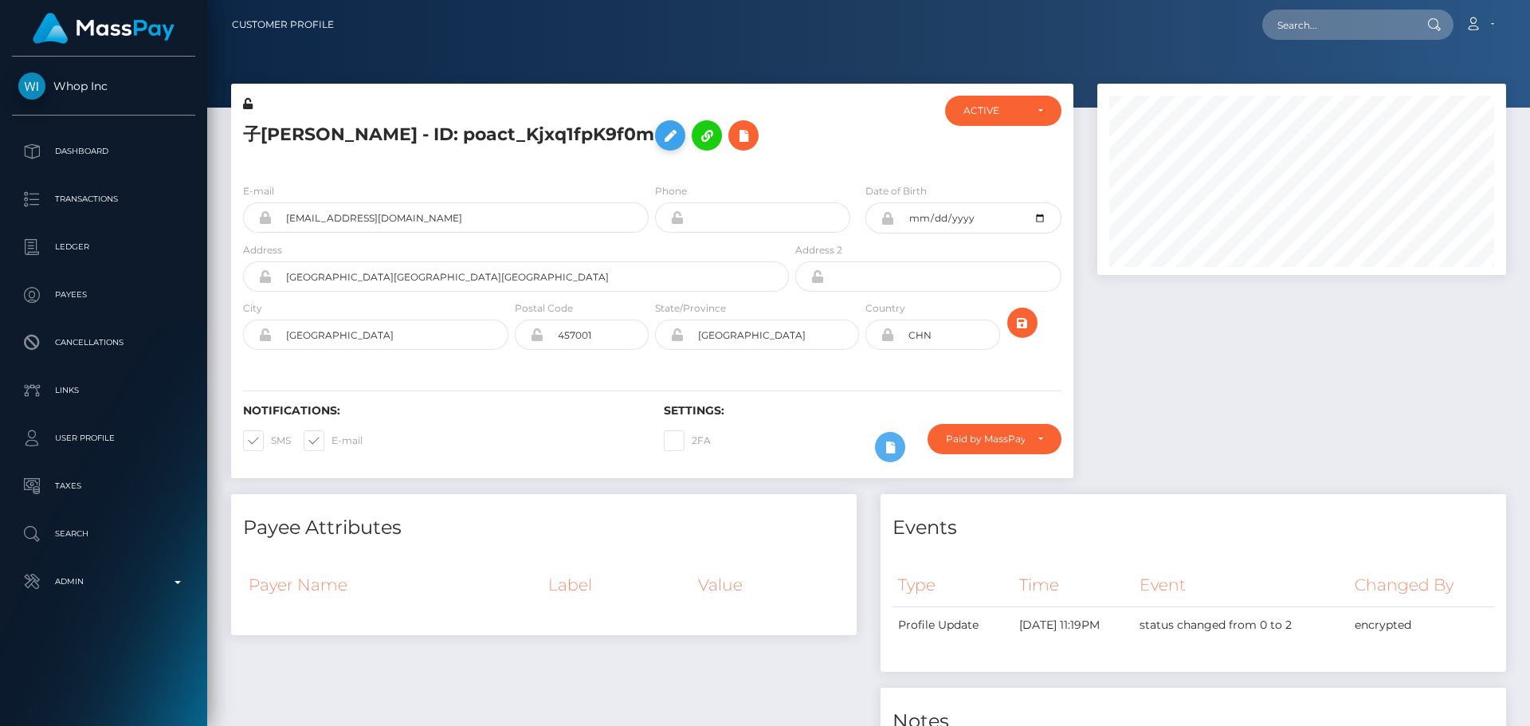
click at [660, 133] on icon at bounding box center [669, 136] width 19 height 20
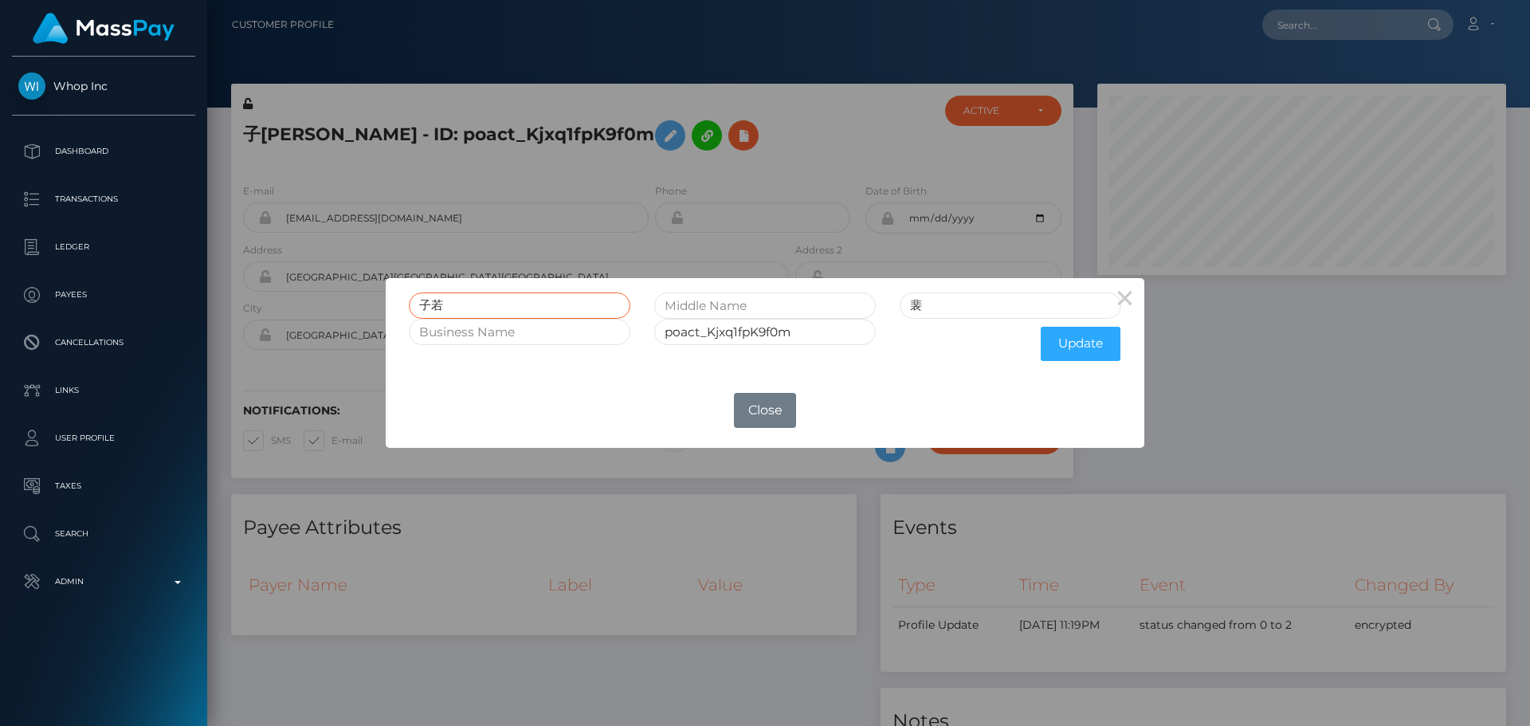
click at [532, 305] on input "子若" at bounding box center [519, 305] width 221 height 26
paste input "[PERSON_NAME]"
click at [431, 307] on input "[PERSON_NAME]" at bounding box center [519, 305] width 221 height 26
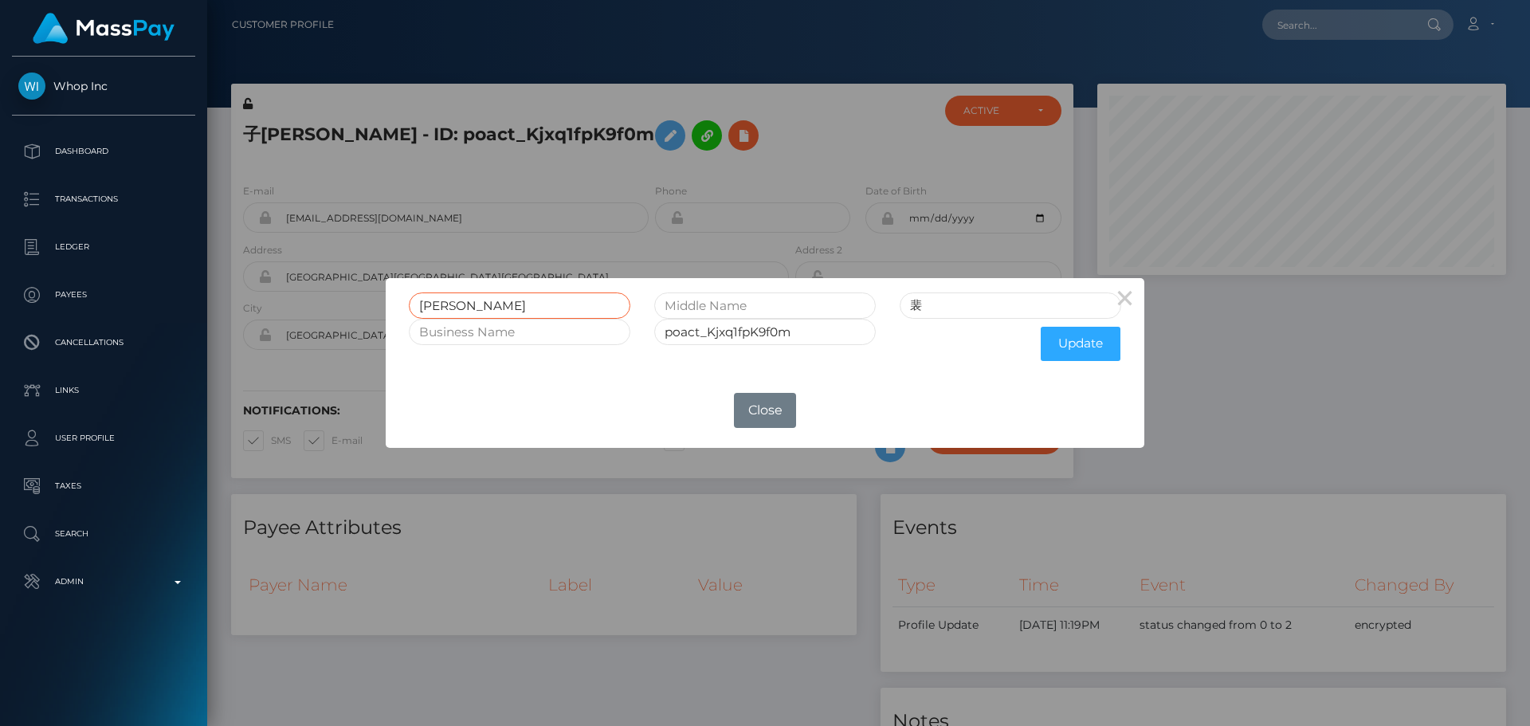
click at [431, 307] on input "[PERSON_NAME]" at bounding box center [519, 305] width 221 height 26
type input "[PERSON_NAME]"
click at [950, 306] on input "裴" at bounding box center [1010, 305] width 221 height 26
paste input "Péi"
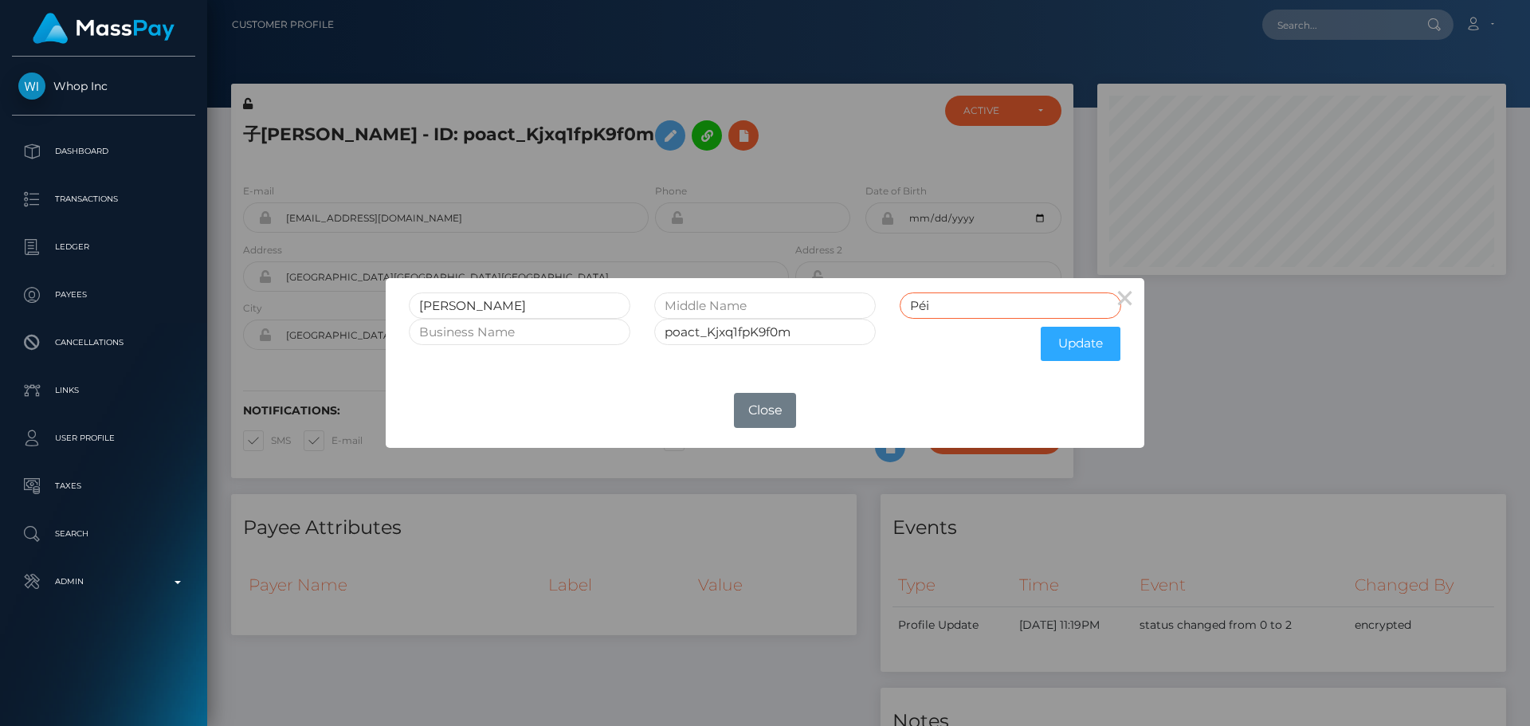
click at [927, 304] on input "Péi" at bounding box center [1010, 305] width 221 height 26
type input "Pei"
click at [442, 307] on input "[PERSON_NAME]" at bounding box center [519, 305] width 221 height 26
type input "Ziruo"
click at [1082, 341] on button "Update" at bounding box center [1081, 344] width 80 height 34
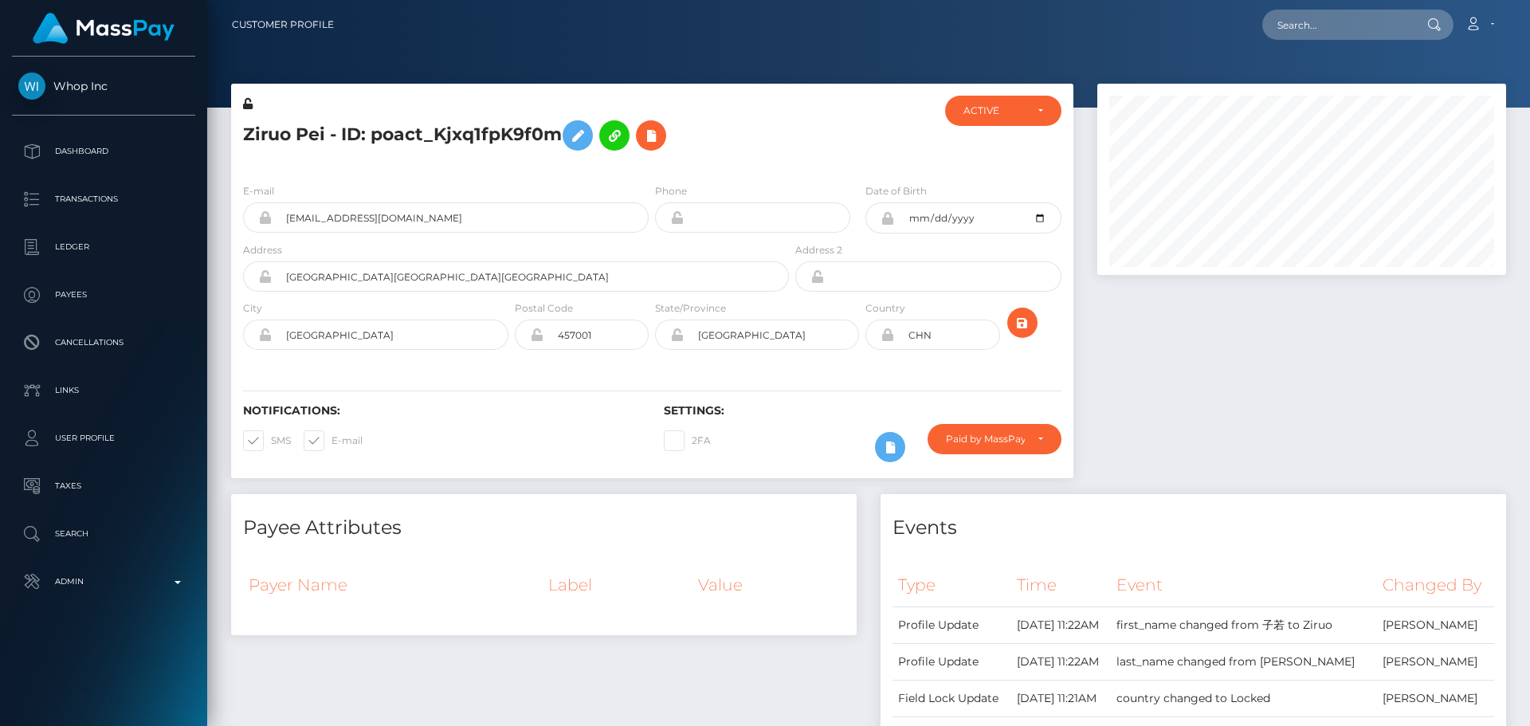
scroll to position [191, 410]
click at [251, 104] on icon at bounding box center [248, 103] width 10 height 11
drag, startPoint x: 400, startPoint y: 271, endPoint x: 254, endPoint y: 274, distance: 145.8
click at [256, 274] on div "[GEOGRAPHIC_DATA][GEOGRAPHIC_DATA][GEOGRAPHIC_DATA]" at bounding box center [516, 276] width 546 height 30
click at [413, 268] on input "[GEOGRAPHIC_DATA][GEOGRAPHIC_DATA][GEOGRAPHIC_DATA]" at bounding box center [530, 276] width 517 height 30
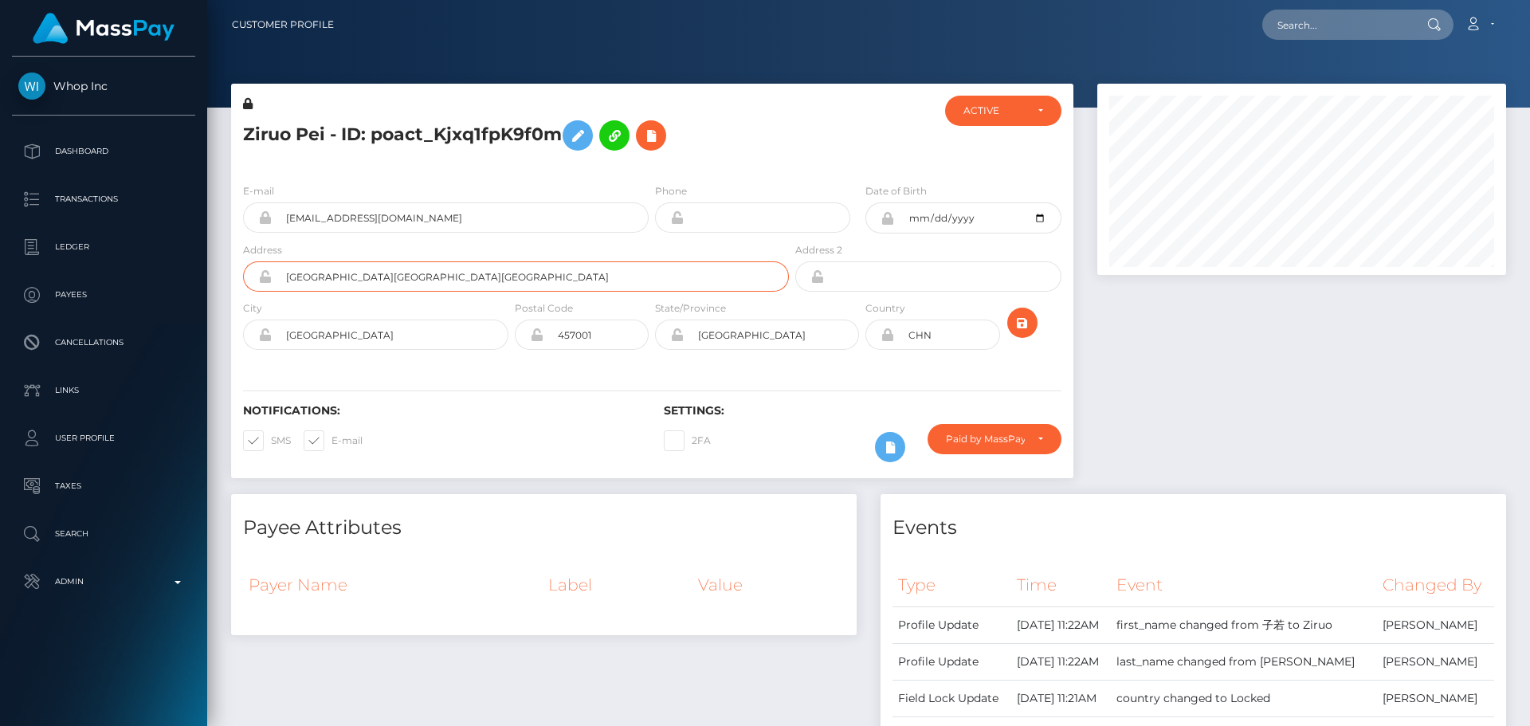
click at [413, 268] on input "[GEOGRAPHIC_DATA][GEOGRAPHIC_DATA][GEOGRAPHIC_DATA]" at bounding box center [530, 276] width 517 height 30
paste input "[GEOGRAPHIC_DATA], [GEOGRAPHIC_DATA], [GEOGRAPHIC_DATA]"
type input "[GEOGRAPHIC_DATA], [GEOGRAPHIC_DATA], [GEOGRAPHIC_DATA]"
drag, startPoint x: 322, startPoint y: 343, endPoint x: 237, endPoint y: 343, distance: 85.3
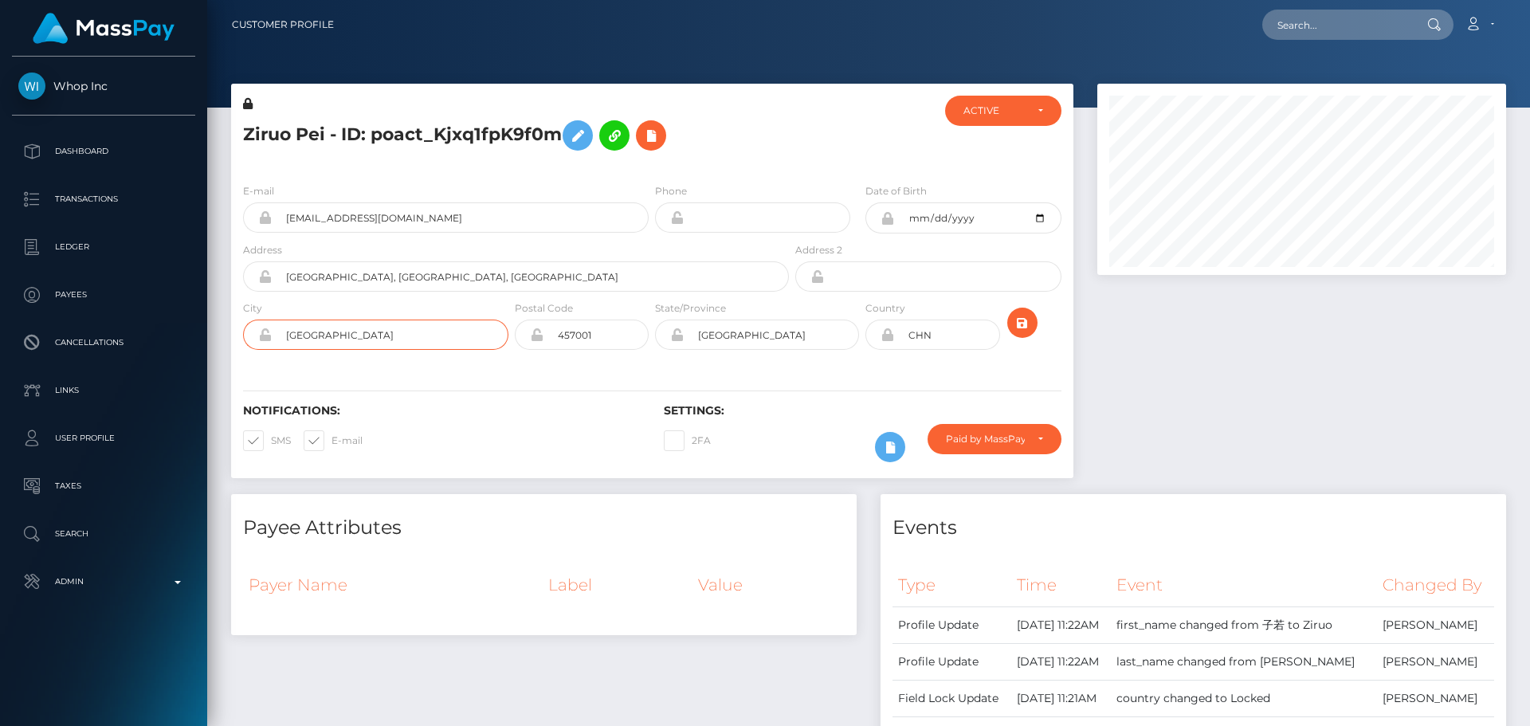
click at [237, 343] on div "City [GEOGRAPHIC_DATA]" at bounding box center [371, 329] width 280 height 58
click at [348, 334] on input "[GEOGRAPHIC_DATA]" at bounding box center [390, 334] width 237 height 30
paste input "[GEOGRAPHIC_DATA]"
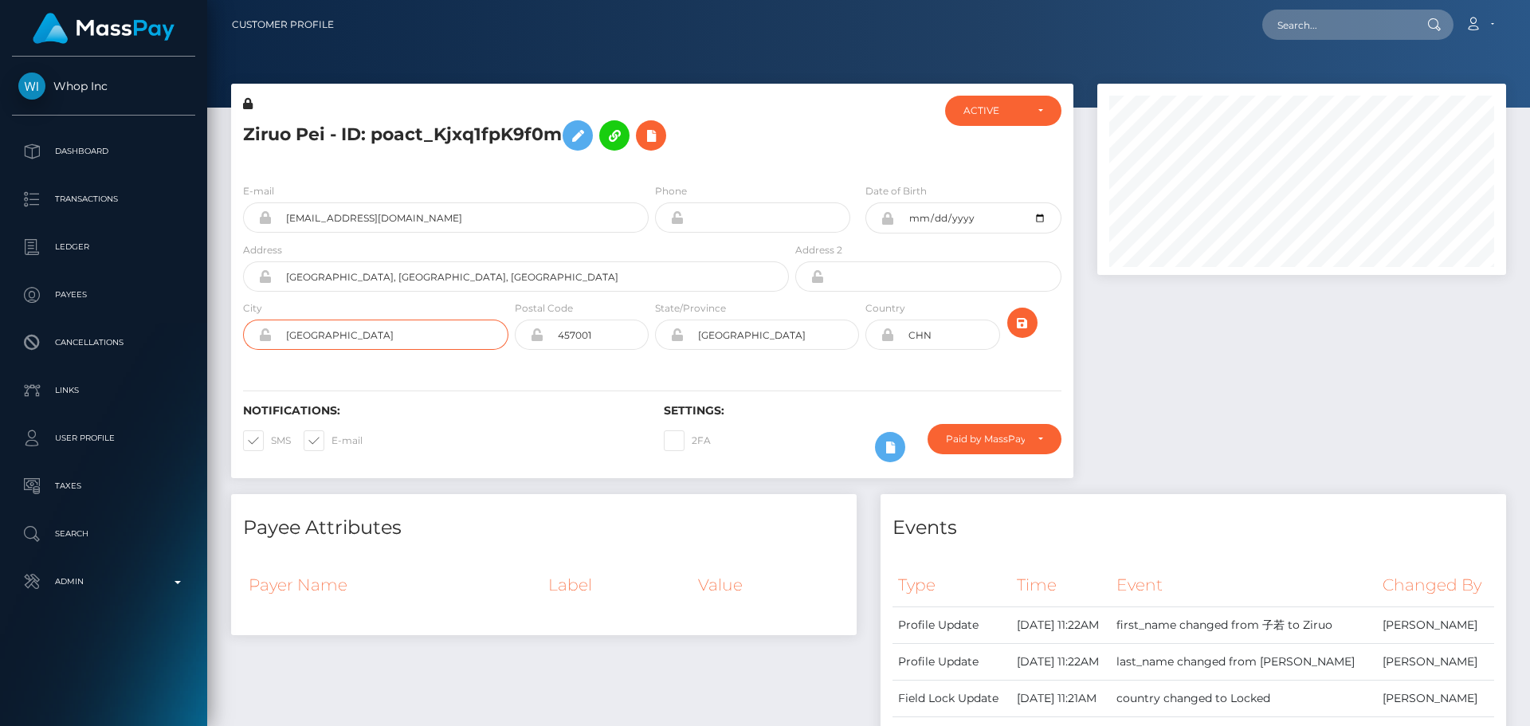
type input "[GEOGRAPHIC_DATA]"
click at [499, 374] on div "Notifications: SMS E-mail Settings: 2FA" at bounding box center [652, 422] width 842 height 112
drag, startPoint x: 760, startPoint y: 332, endPoint x: 658, endPoint y: 335, distance: 102.0
click at [651, 344] on div "City [GEOGRAPHIC_DATA] Postal Code 457001 State/Province" at bounding box center [652, 329] width 842 height 58
click at [735, 341] on input "[GEOGRAPHIC_DATA]" at bounding box center [771, 334] width 175 height 30
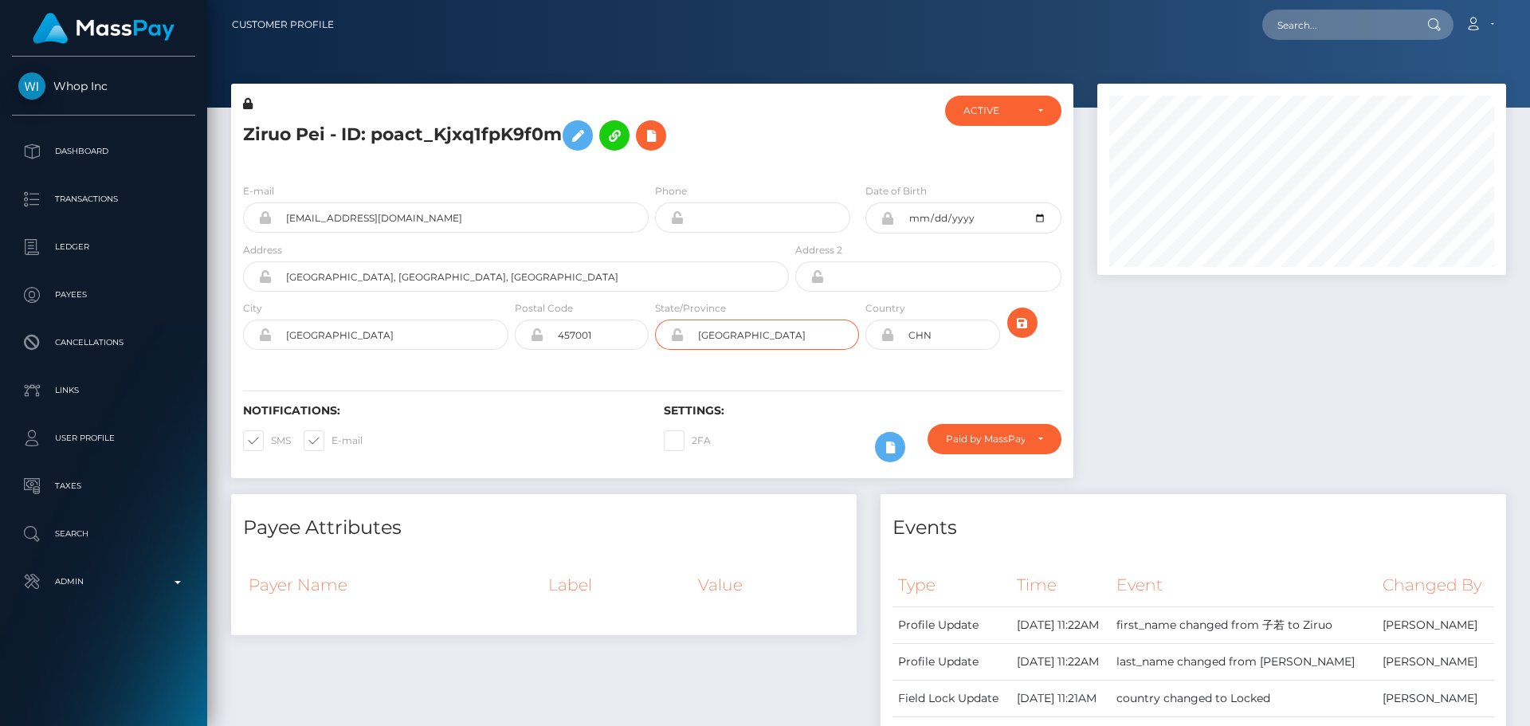
click at [735, 341] on input "河南省" at bounding box center [771, 334] width 175 height 30
paste input "[GEOGRAPHIC_DATA]"
type input "[GEOGRAPHIC_DATA]"
click at [363, 337] on input "Puyang City" at bounding box center [390, 334] width 237 height 30
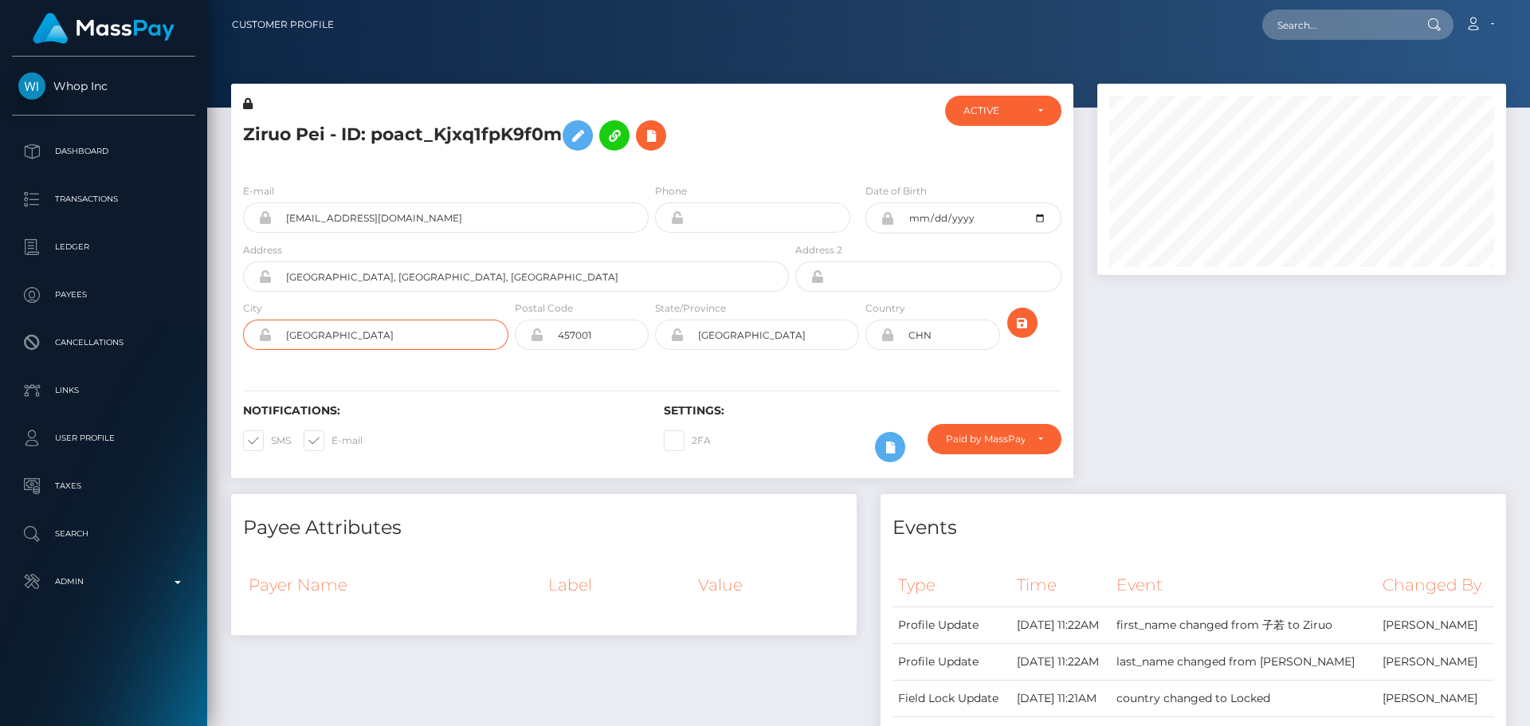
click at [363, 337] on input "Puyang City" at bounding box center [390, 334] width 237 height 30
type input "Puyang"
click at [573, 371] on div "Notifications: SMS E-mail Settings: 2FA" at bounding box center [652, 422] width 842 height 112
click at [1029, 323] on icon "submit" at bounding box center [1022, 323] width 19 height 20
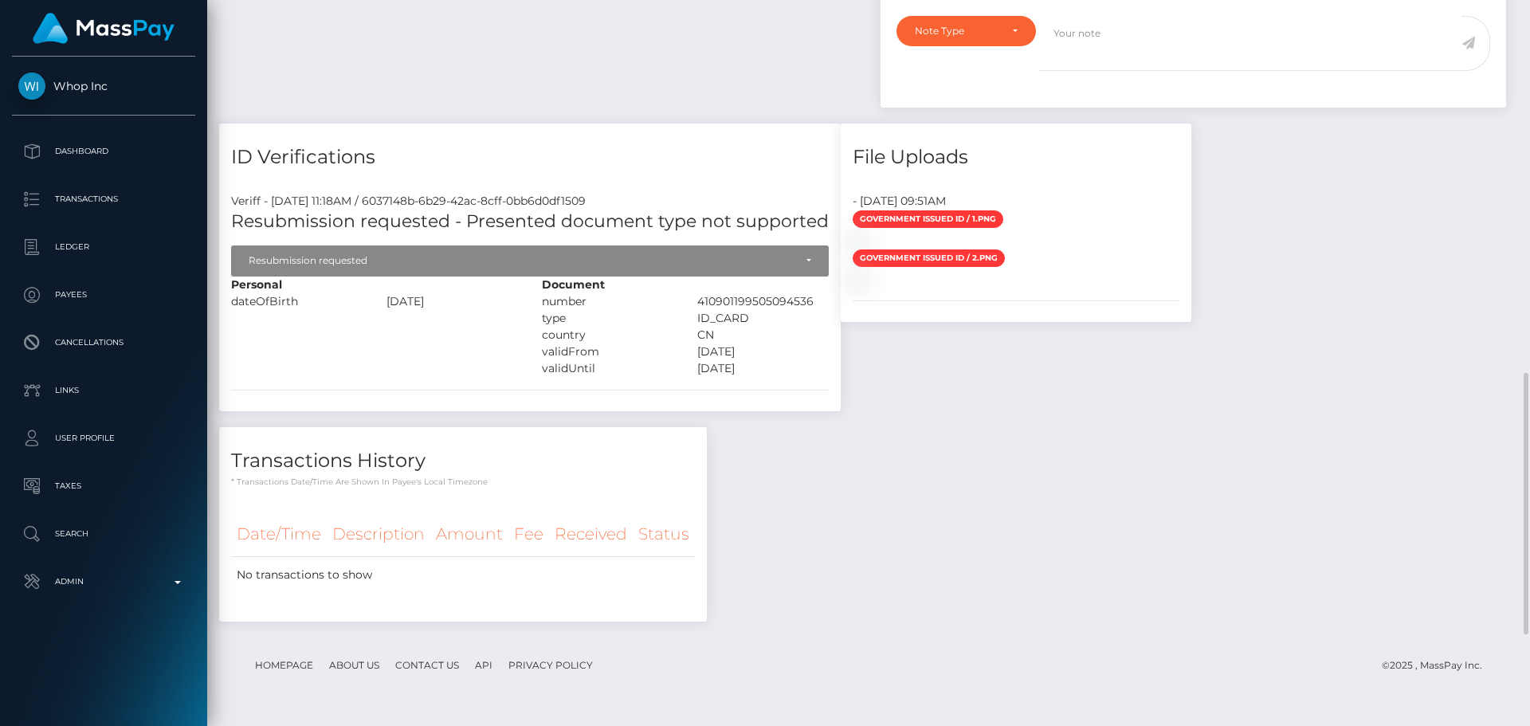
scroll to position [1195, 0]
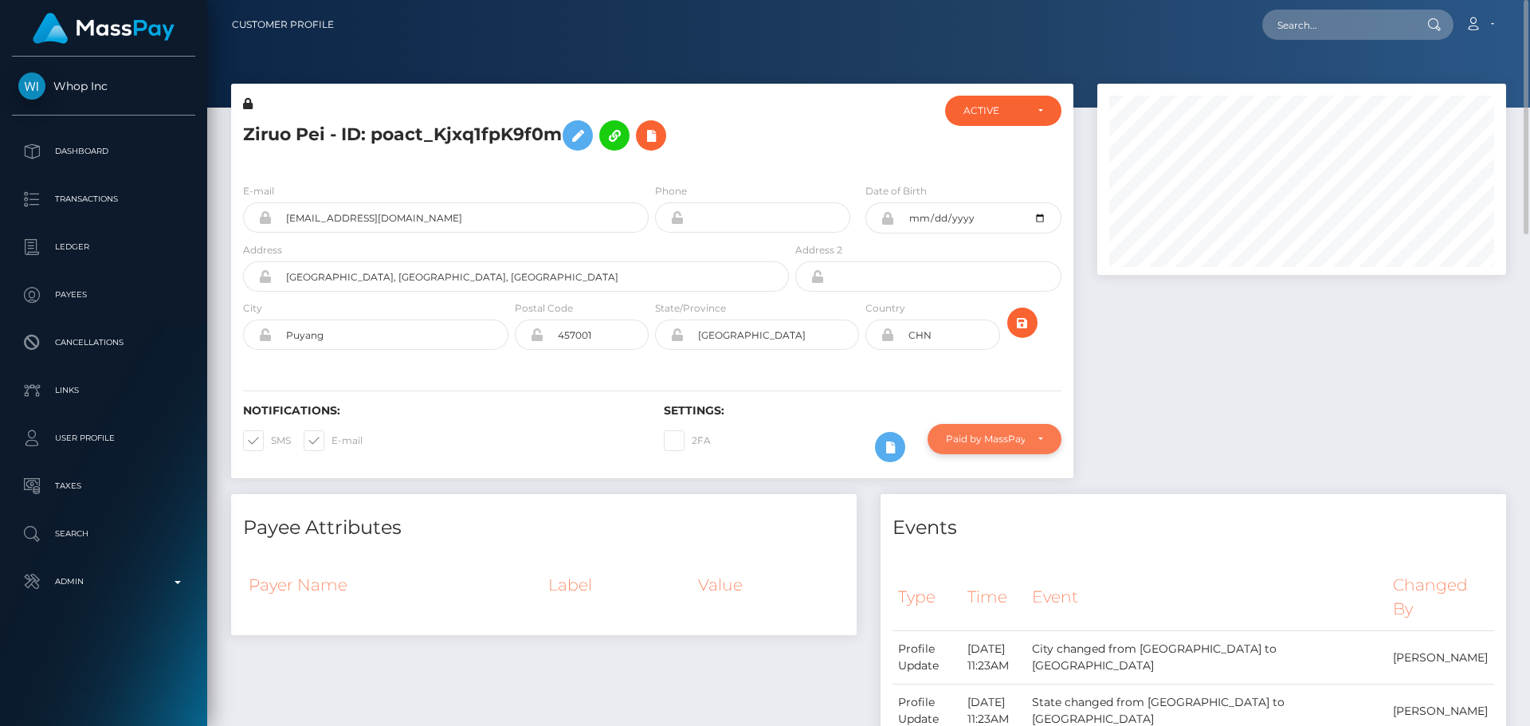
scroll to position [796540, 796322]
click at [968, 437] on div "Paid by MassPay" at bounding box center [985, 439] width 79 height 13
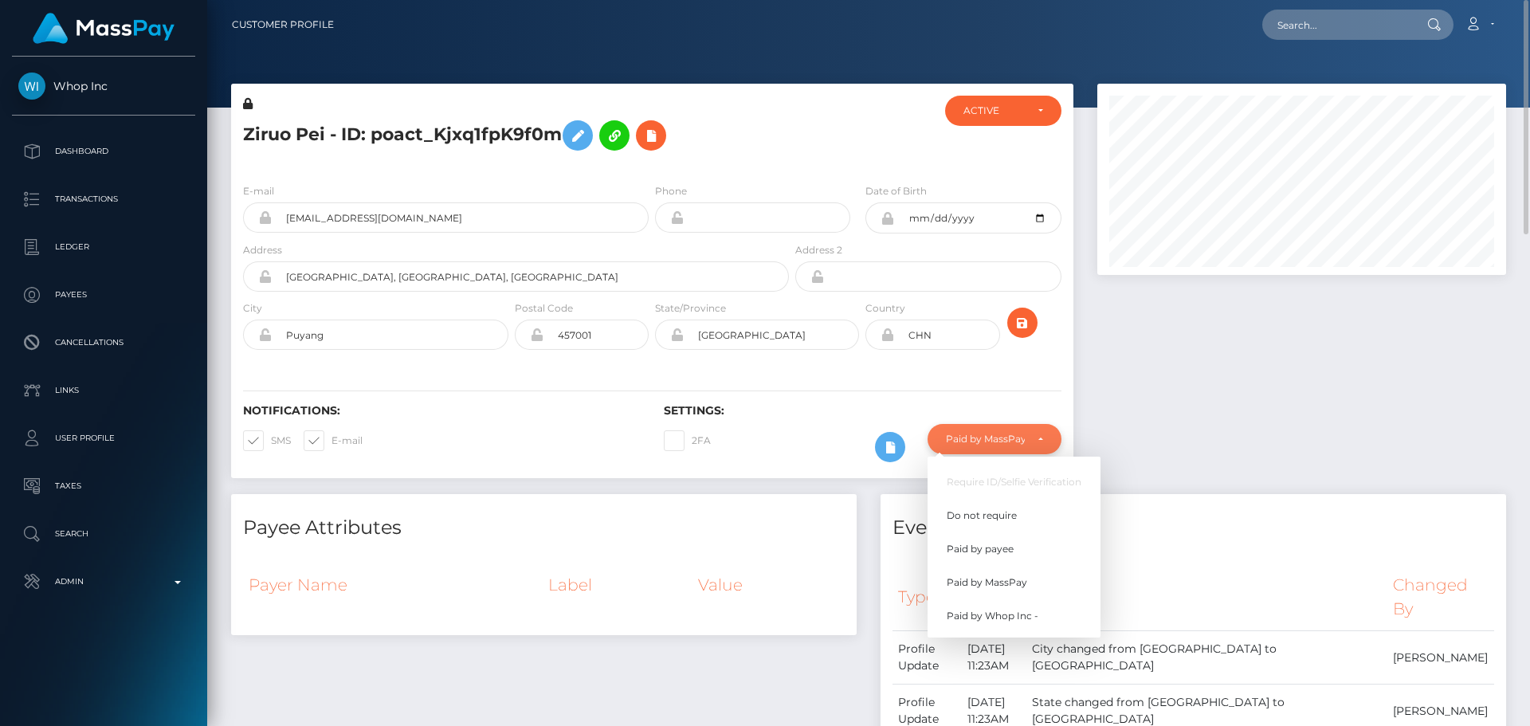
scroll to position [191, 410]
click at [1001, 512] on span "Do not require" at bounding box center [982, 515] width 70 height 14
select select "0"
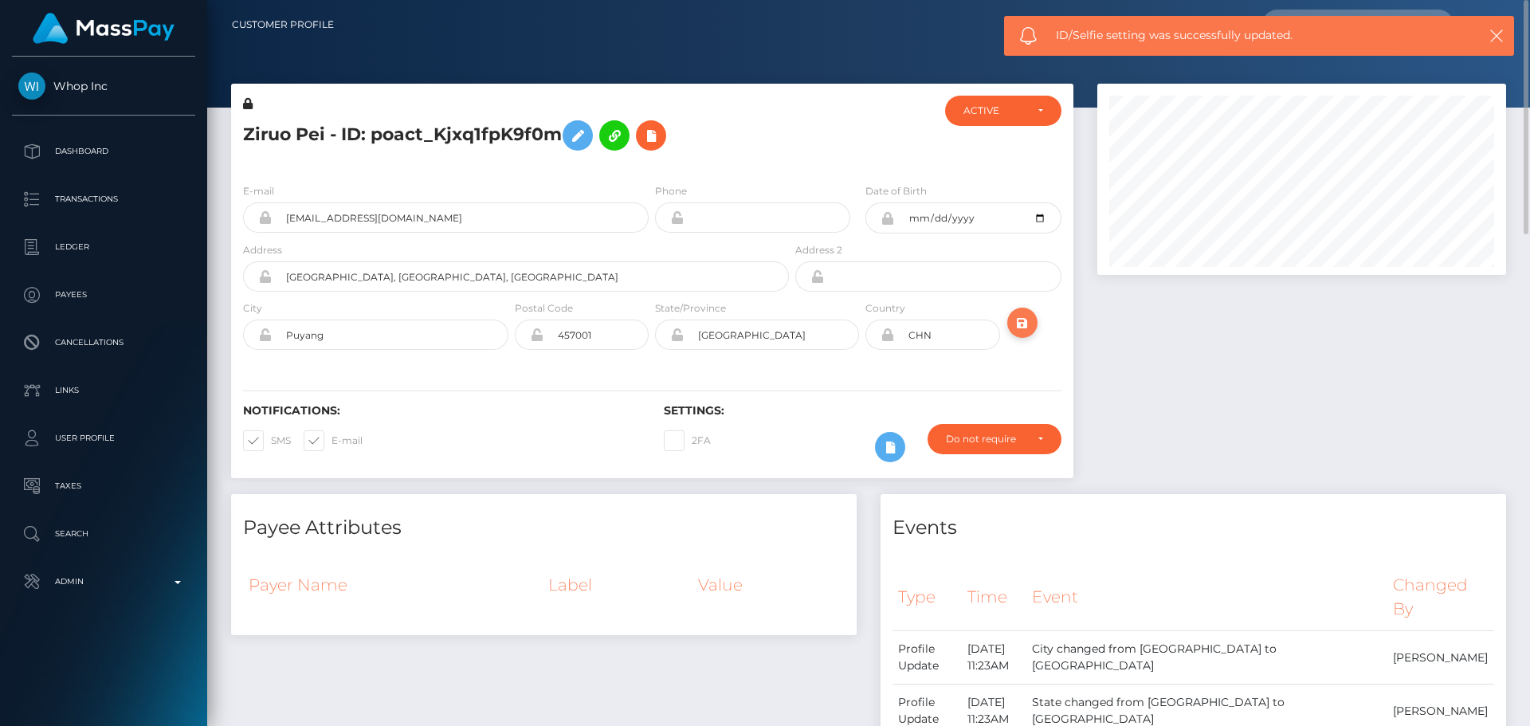
click at [1023, 316] on icon "submit" at bounding box center [1022, 323] width 19 height 20
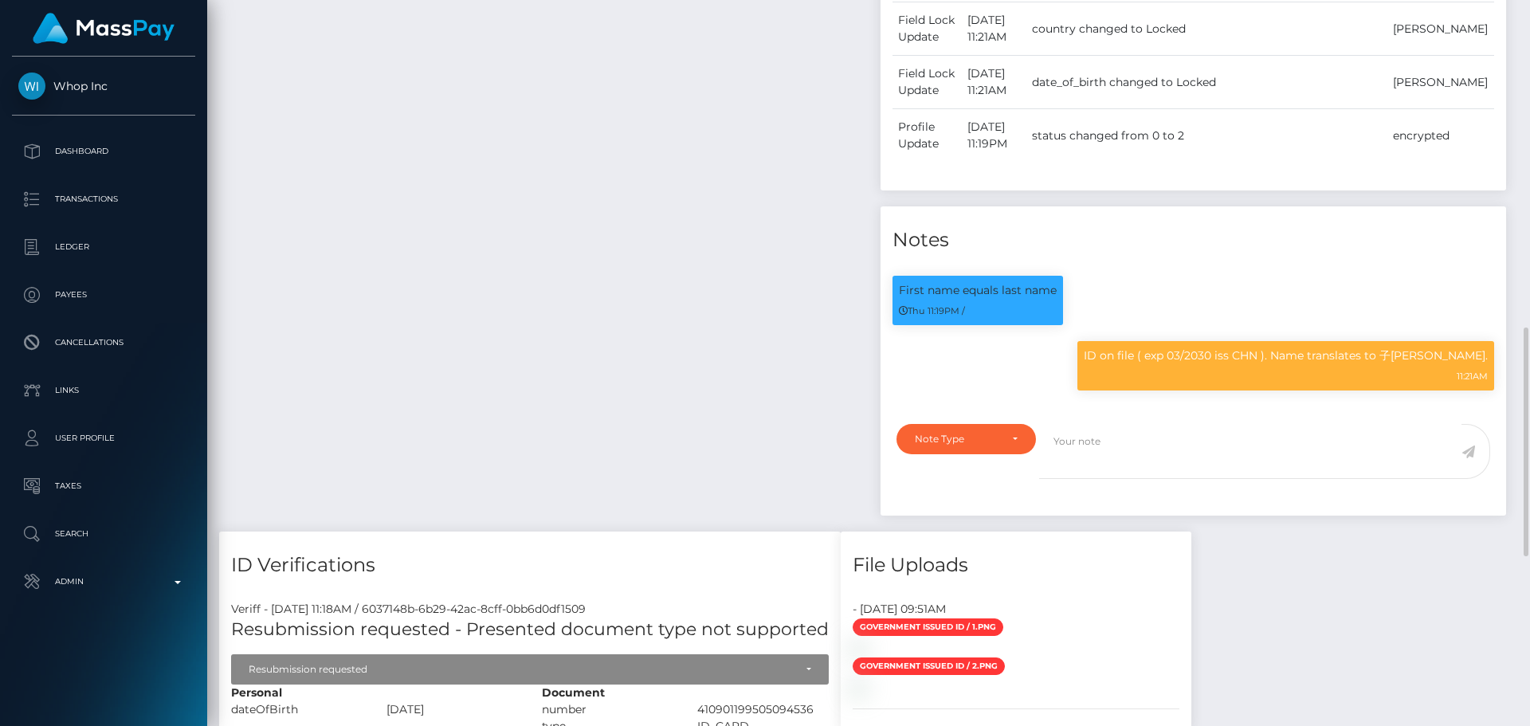
scroll to position [1434, 0]
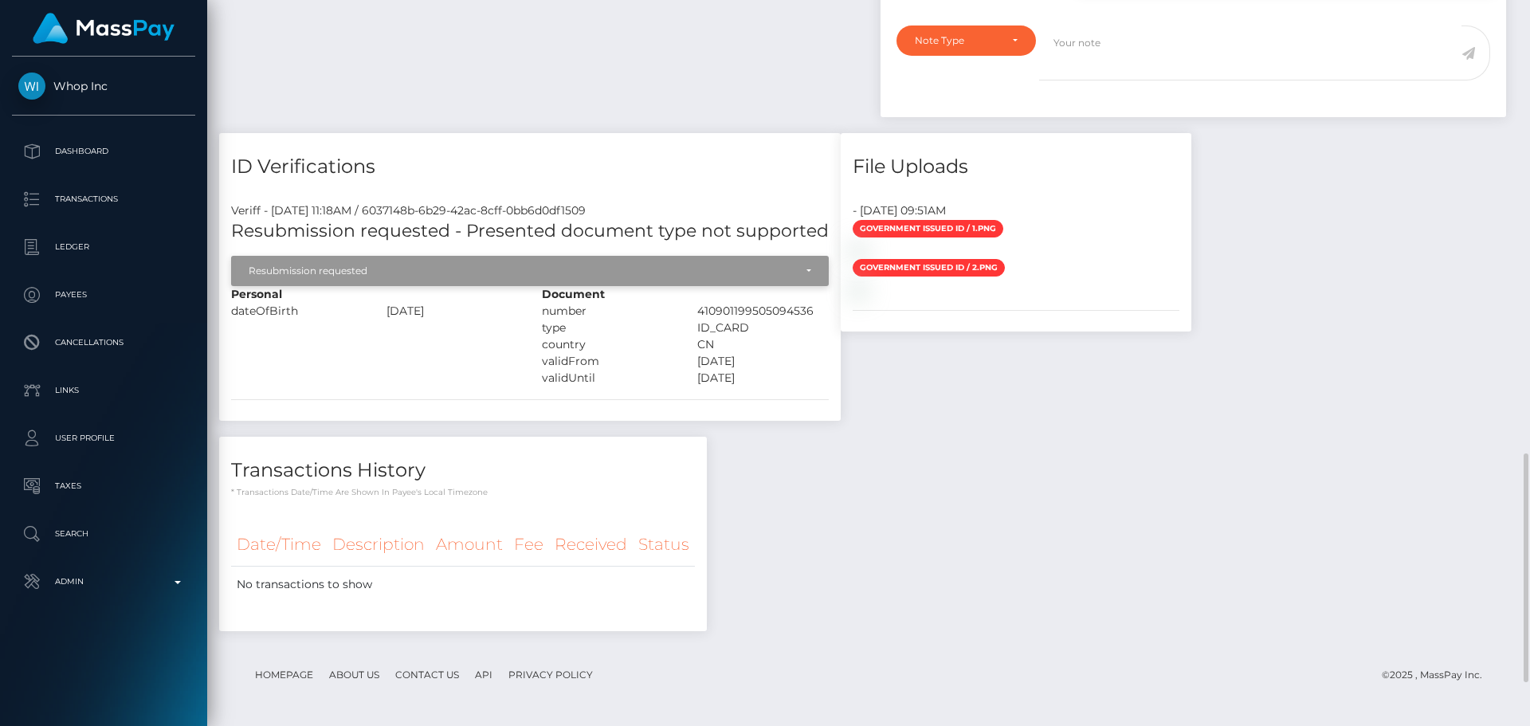
click at [483, 265] on div "Resubmission requested" at bounding box center [521, 271] width 545 height 13
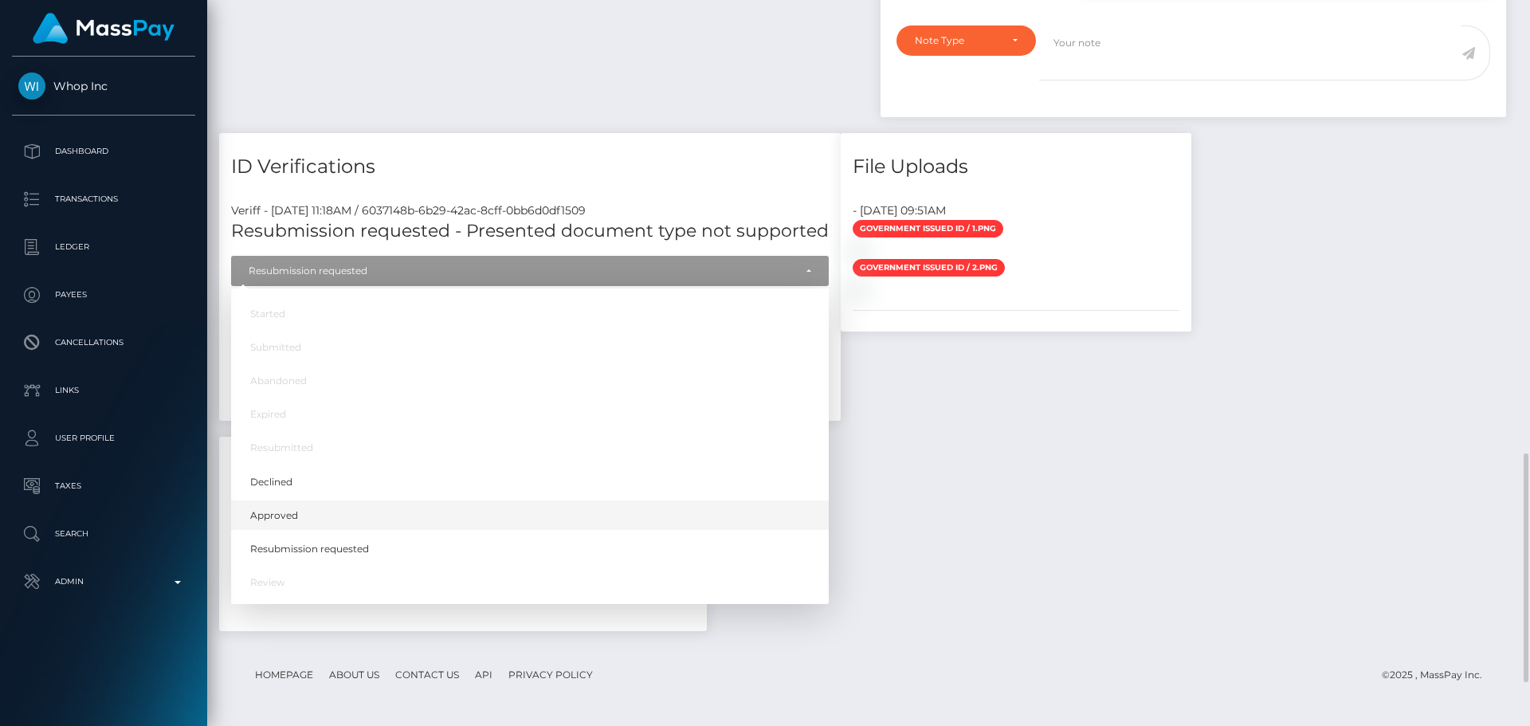
click at [300, 500] on link "Approved" at bounding box center [530, 514] width 598 height 29
select select "Approved"
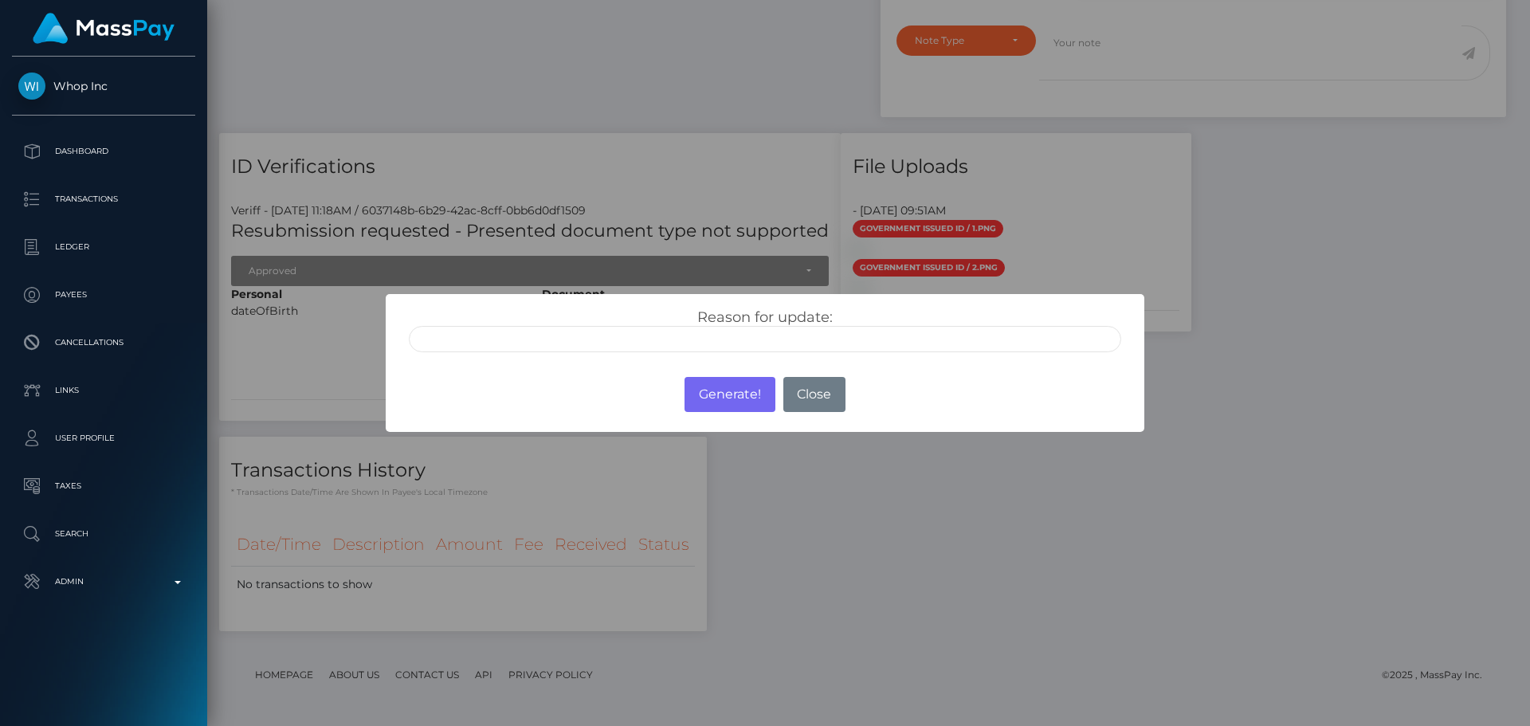
click at [579, 343] on input "text" at bounding box center [765, 339] width 712 height 26
type input "ID manually verified"
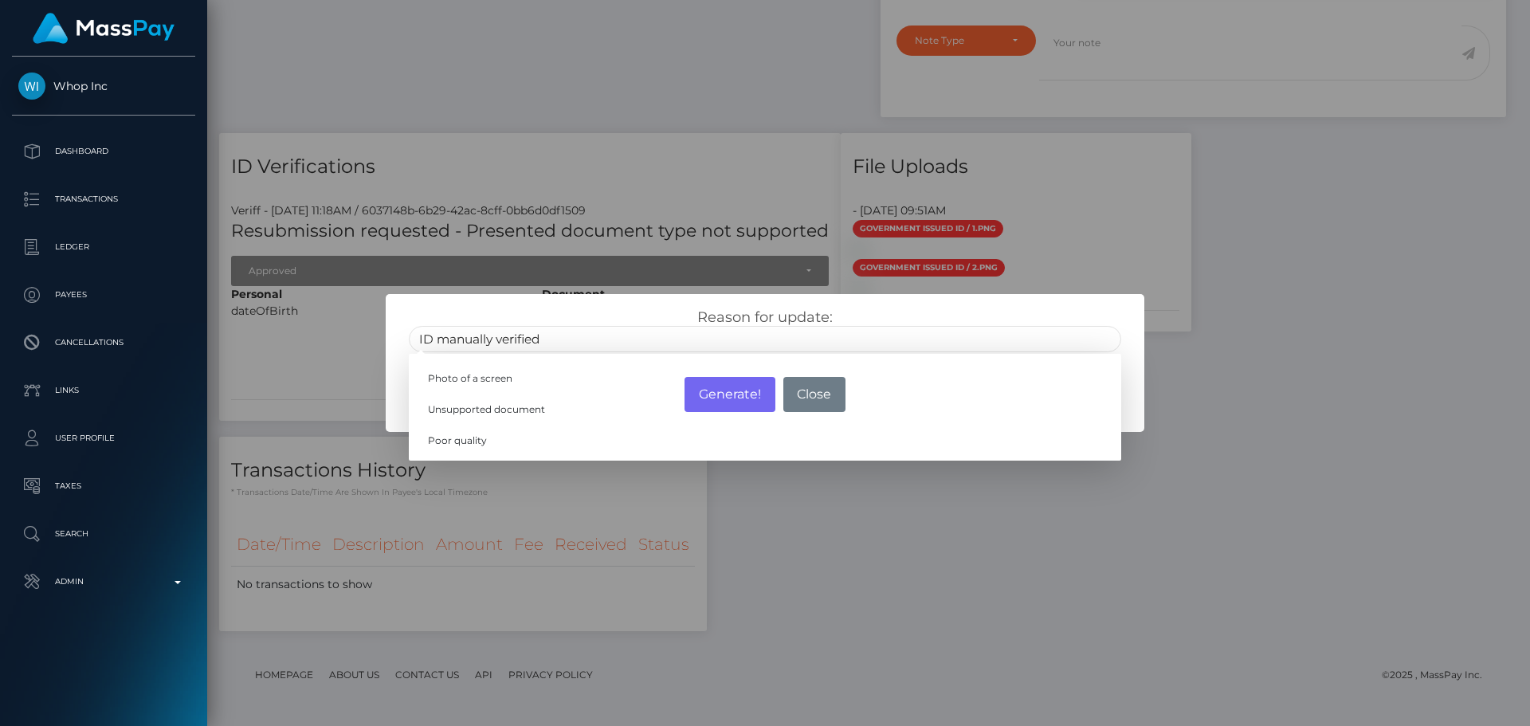
click at [600, 307] on div "Reason for update: ID manually verified Photo of a screen Unsupported document …" at bounding box center [765, 325] width 758 height 62
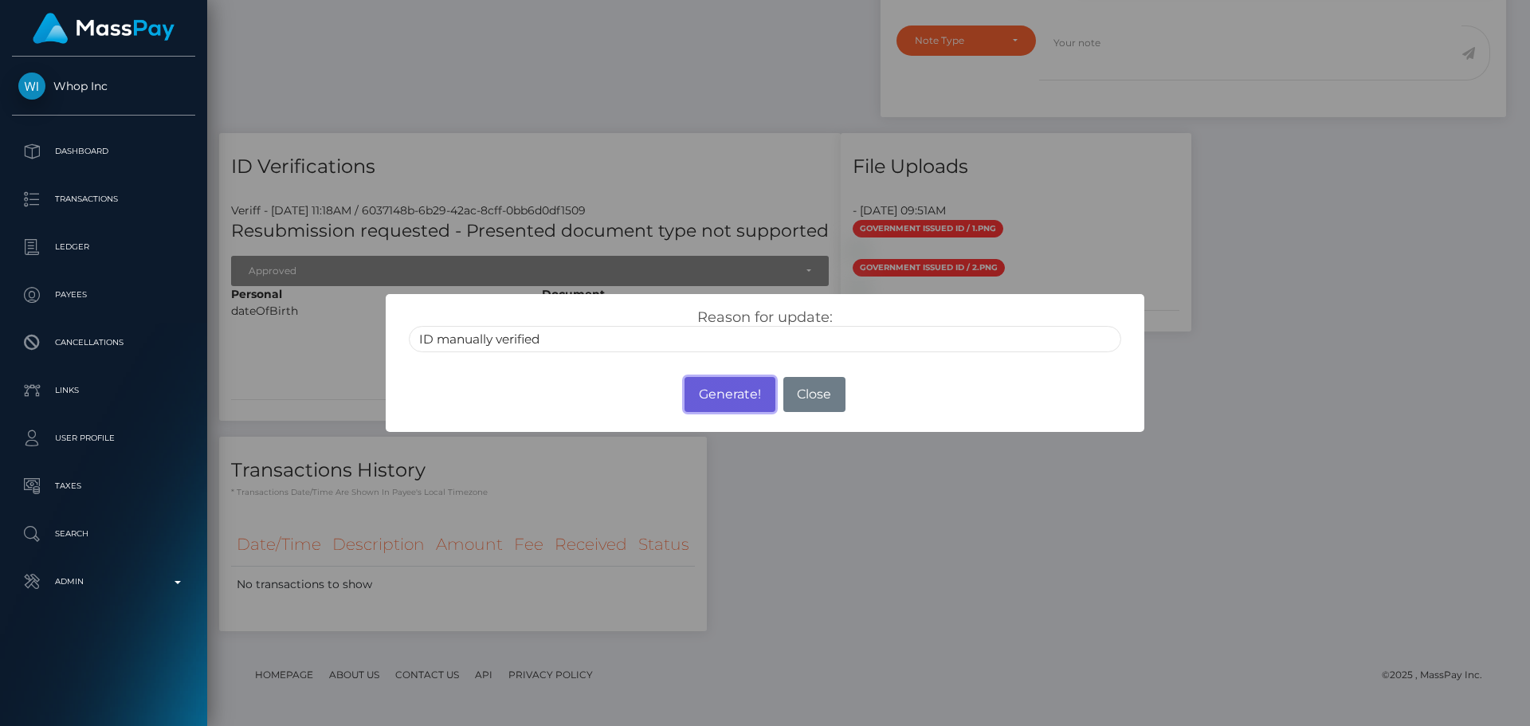
click at [719, 398] on button "Generate!" at bounding box center [729, 394] width 90 height 35
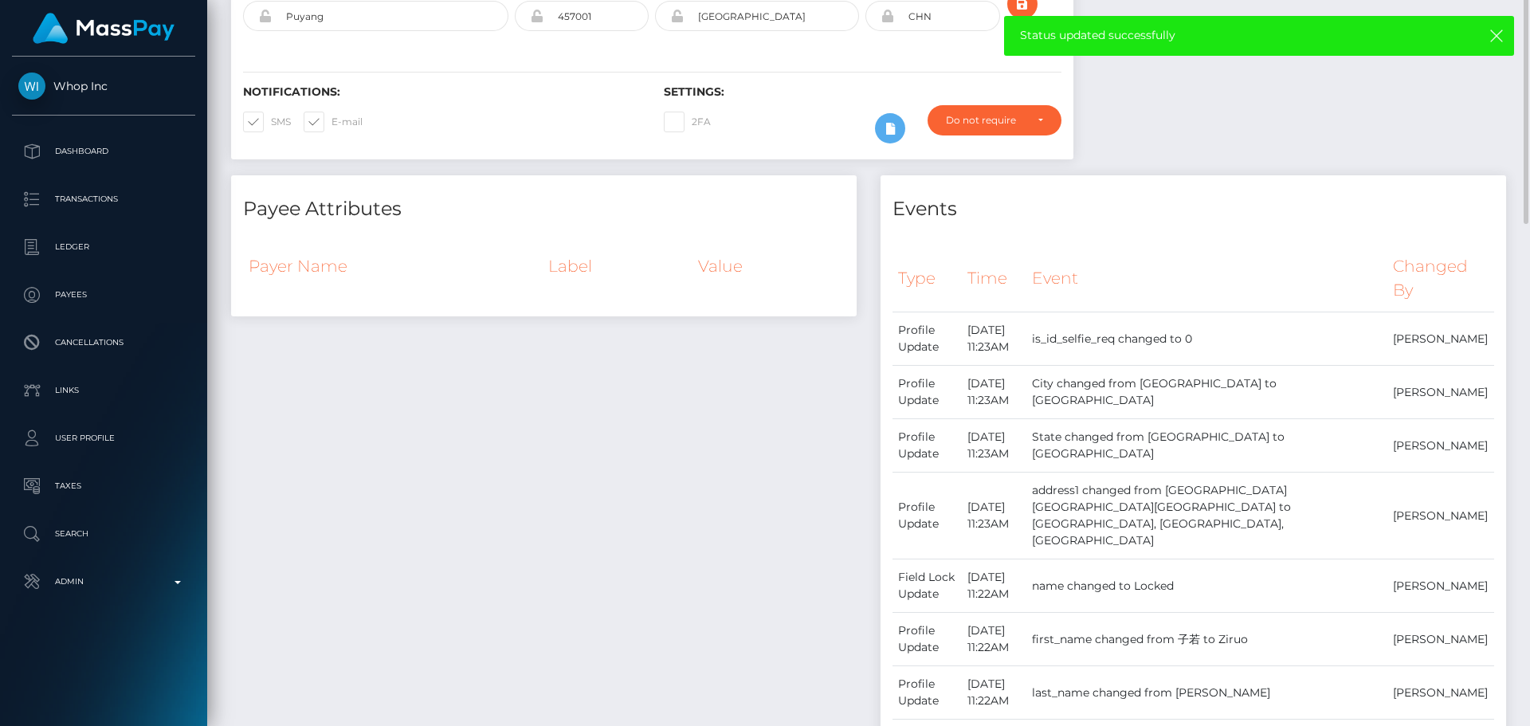
scroll to position [0, 0]
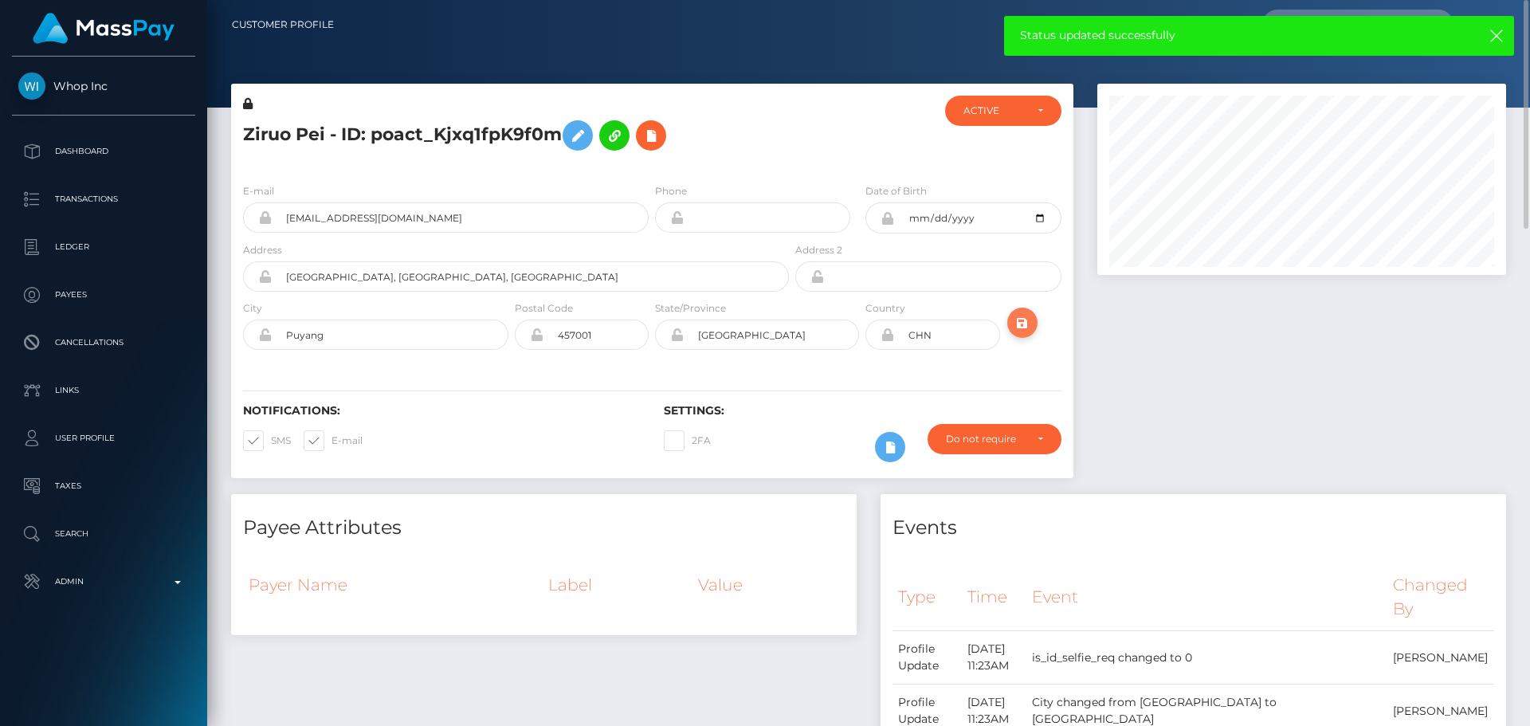
click at [1026, 330] on icon "submit" at bounding box center [1022, 323] width 19 height 20
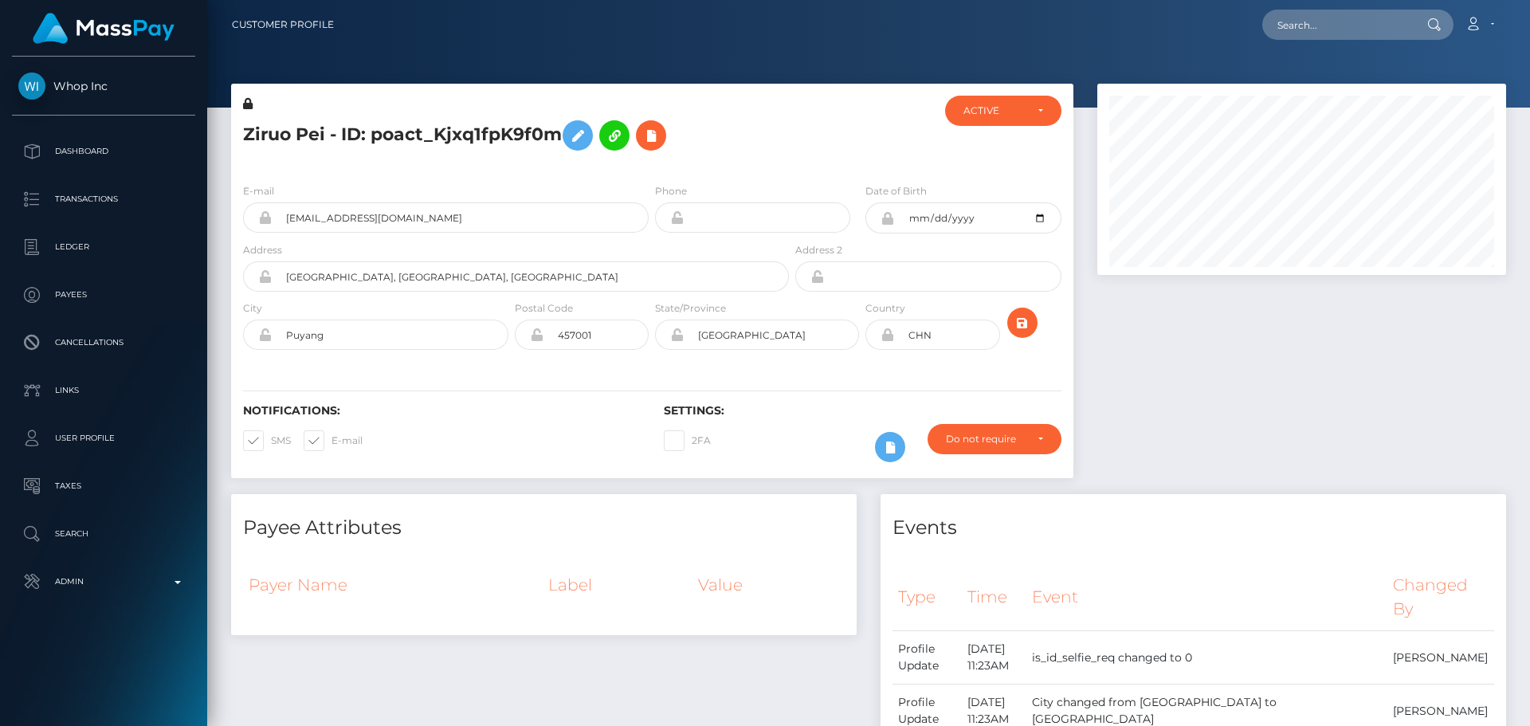
scroll to position [191, 410]
click at [653, 167] on div "Ziruo Pei - ID: poact_Kjxq1fpK9f0m" at bounding box center [511, 133] width 561 height 75
click at [652, 167] on div "Ziruo Pei - ID: poact_Kjxq1fpK9f0m" at bounding box center [511, 133] width 561 height 75
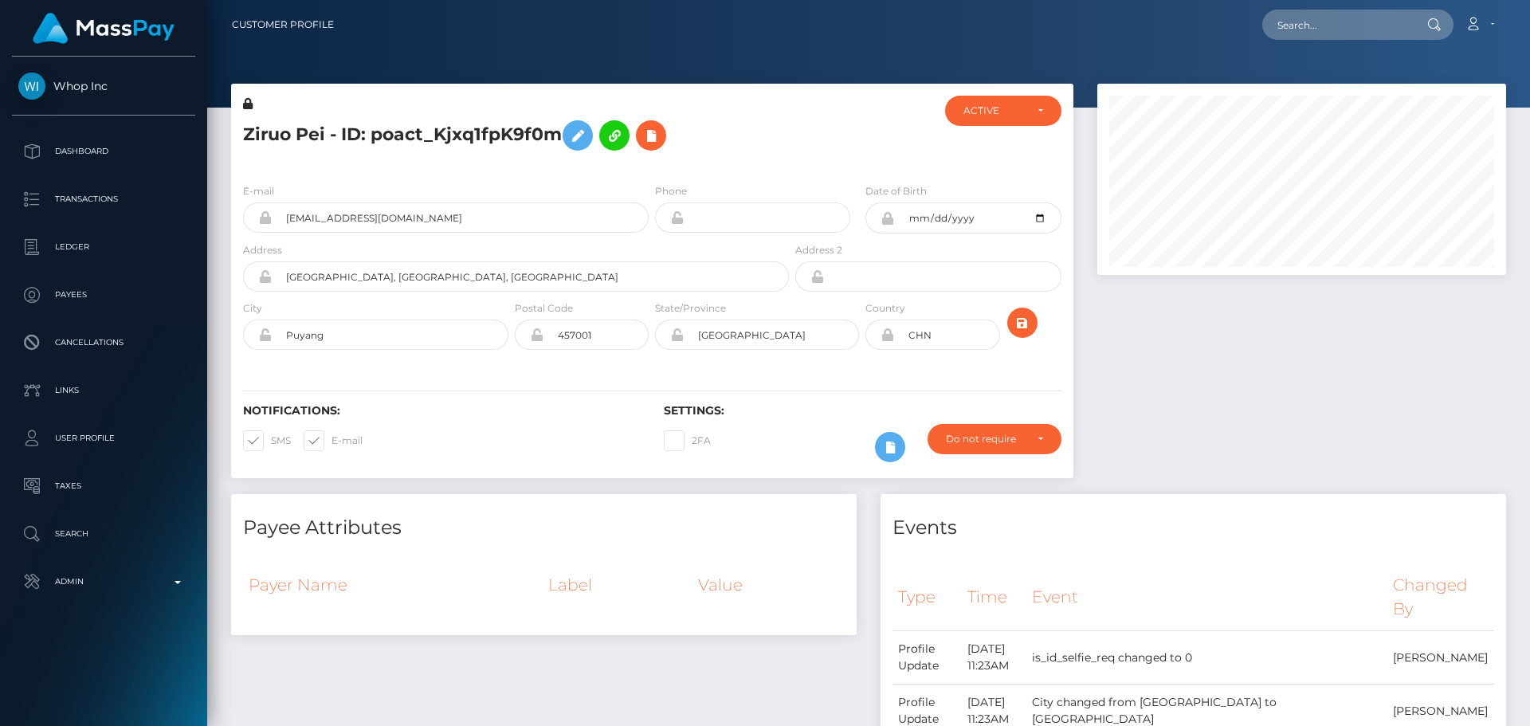
click at [652, 167] on div "Ziruo Pei - ID: poact_Kjxq1fpK9f0m" at bounding box center [511, 133] width 561 height 75
click at [651, 167] on div "Ziruo Pei - ID: poact_Kjxq1fpK9f0m" at bounding box center [511, 133] width 561 height 75
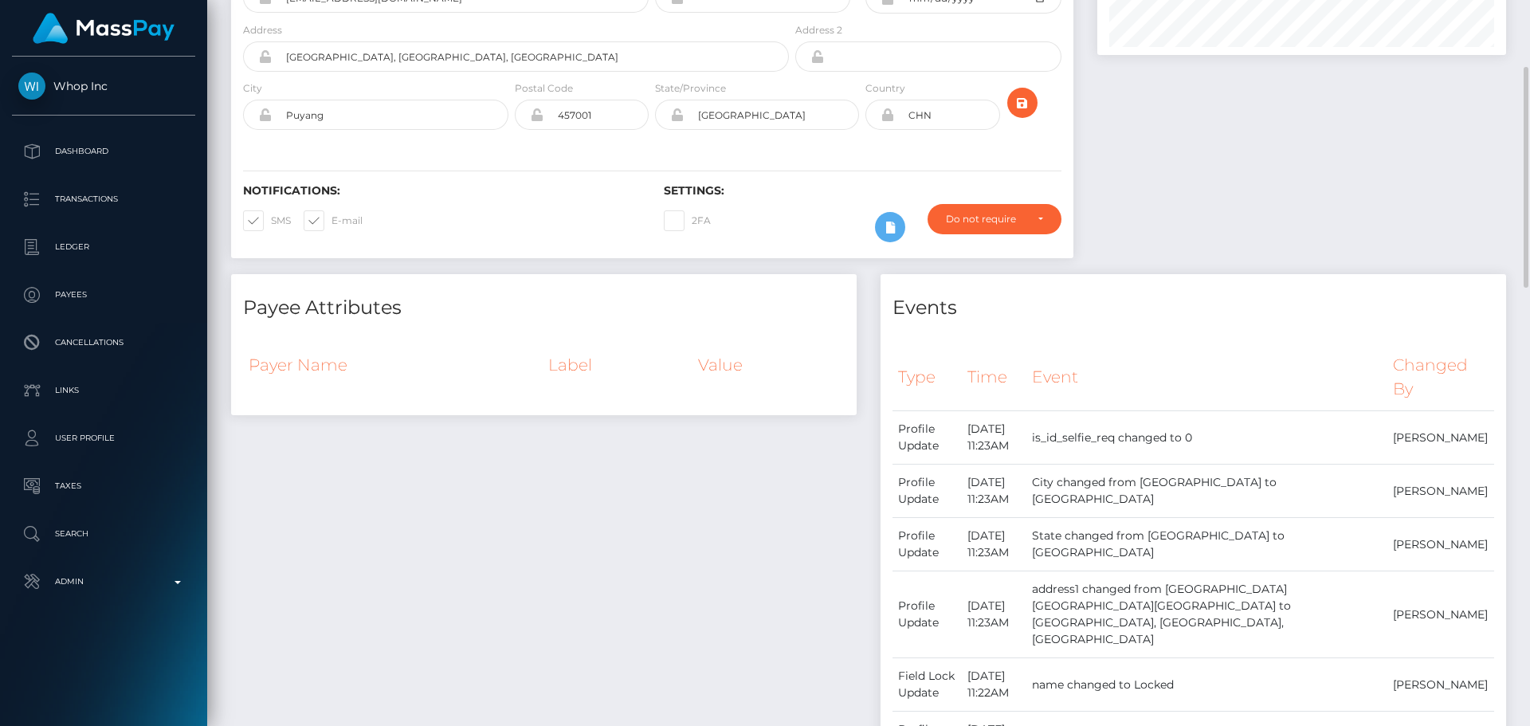
scroll to position [0, 0]
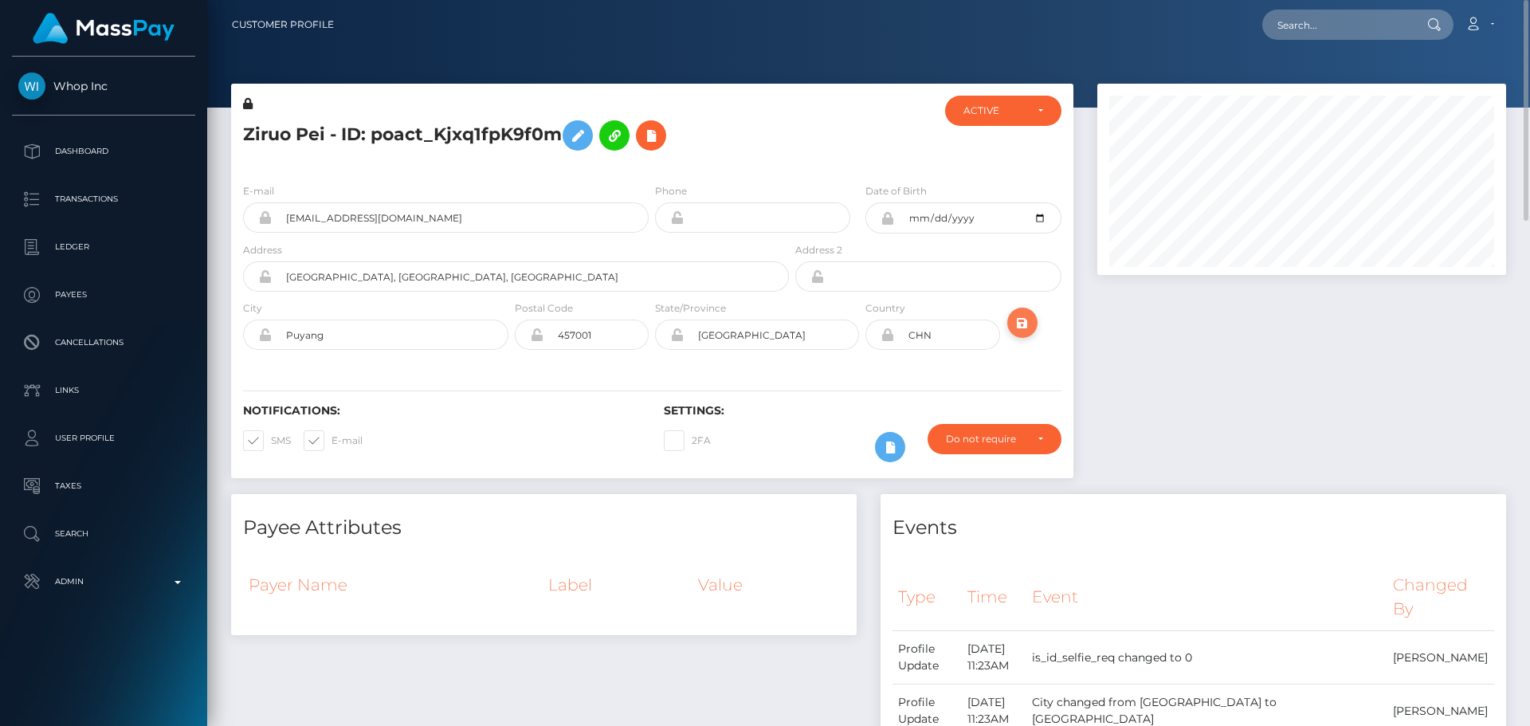
click at [1023, 316] on icon "submit" at bounding box center [1022, 323] width 19 height 20
click at [441, 139] on h5 "Ziruo Pei - ID: poact_Kjxq1fpK9f0m" at bounding box center [511, 135] width 537 height 46
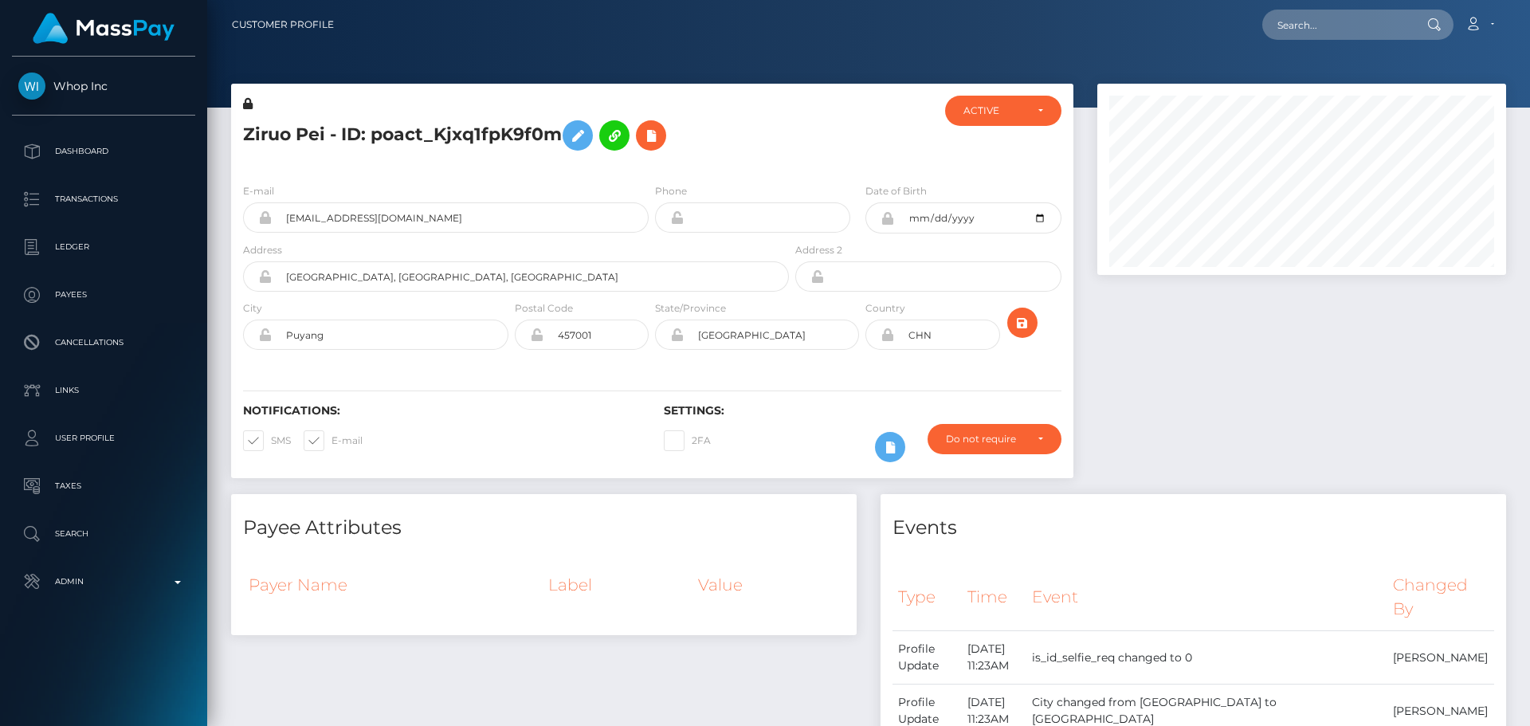
copy h5 "Ziruo Pei - ID: poact_Kjxq1fpK9f0m"
click at [1332, 22] on input "text" at bounding box center [1337, 25] width 150 height 30
paste input "730691996355665920"
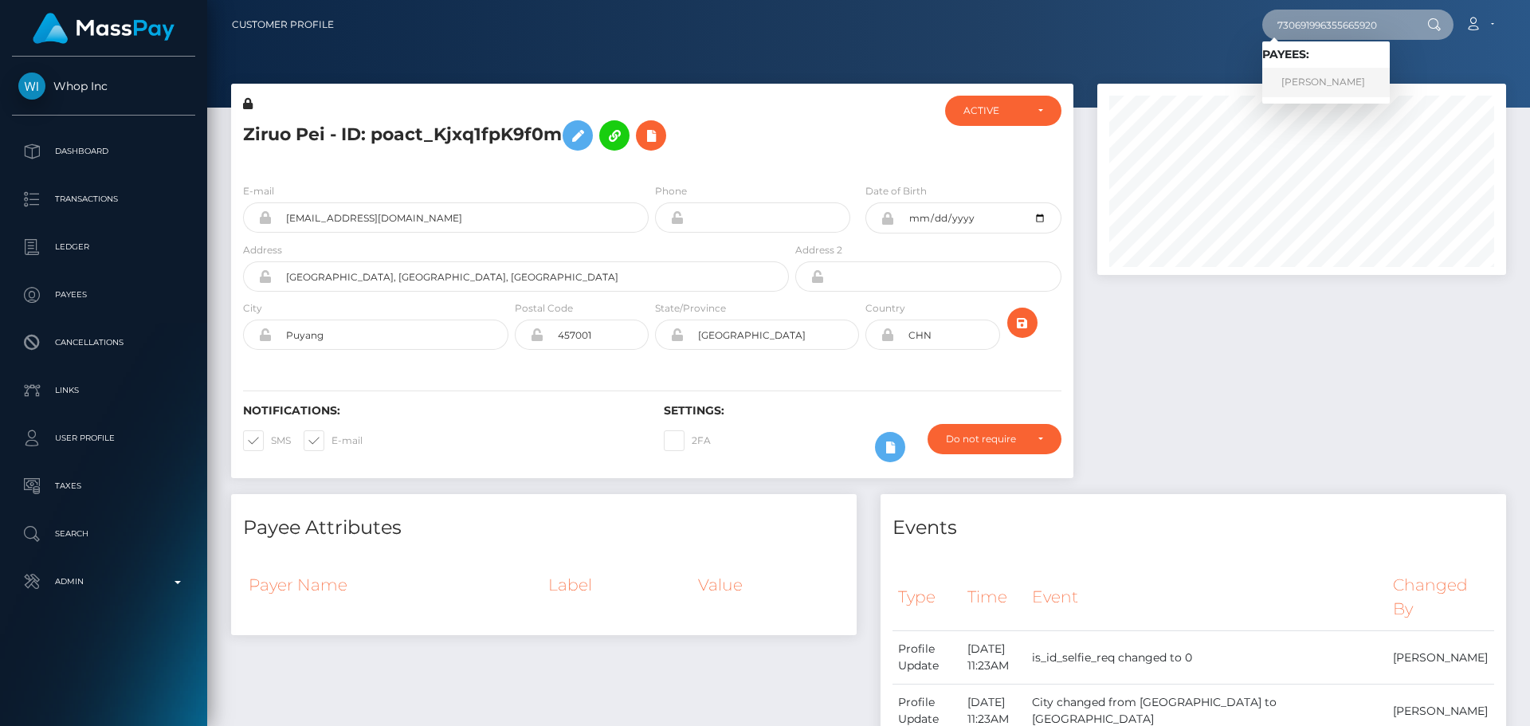
type input "730691996355665920"
click at [1349, 80] on link "MAKSIM VIACHESLAVOVICH KOSVINCEV" at bounding box center [1325, 82] width 127 height 29
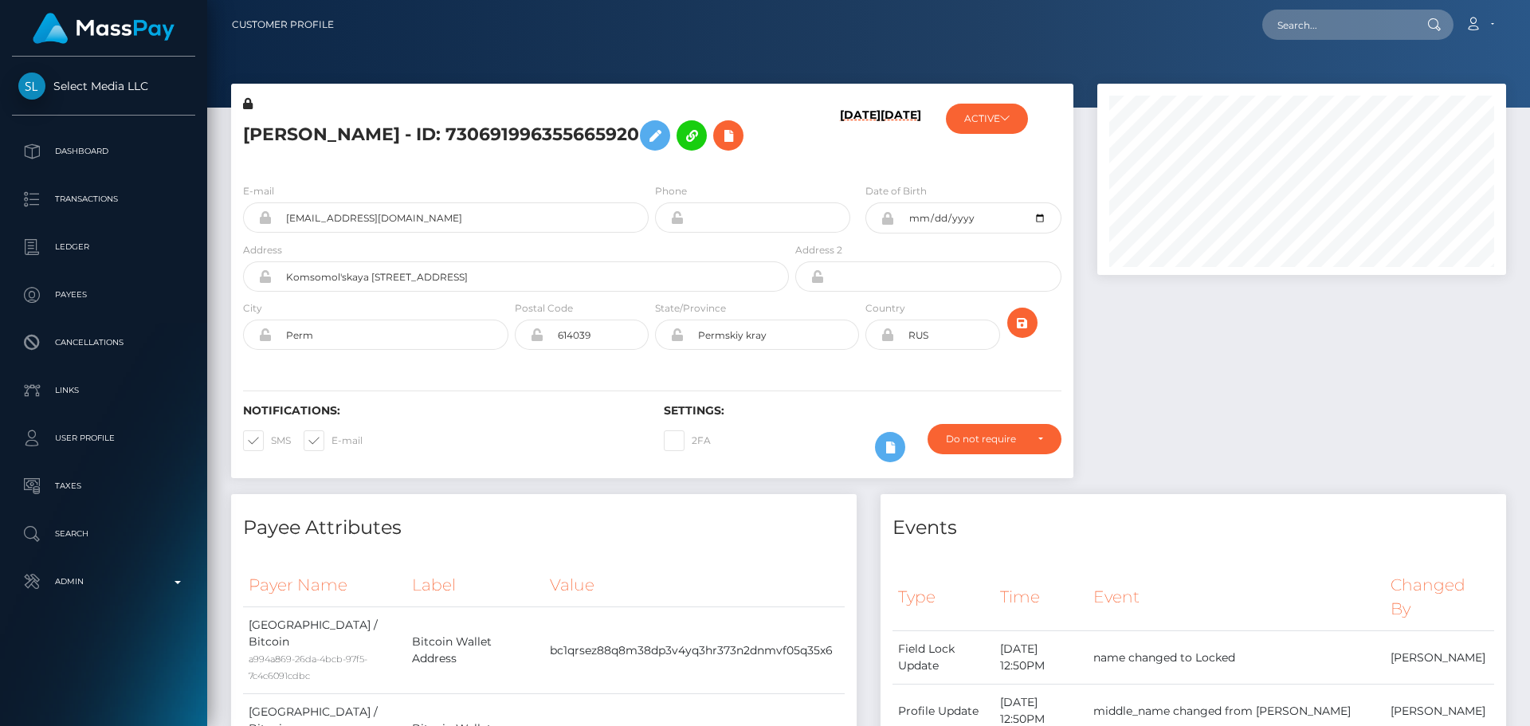
scroll to position [191, 410]
click at [687, 159] on h5 "[PERSON_NAME] - ID: 730691996355665920" at bounding box center [511, 135] width 537 height 46
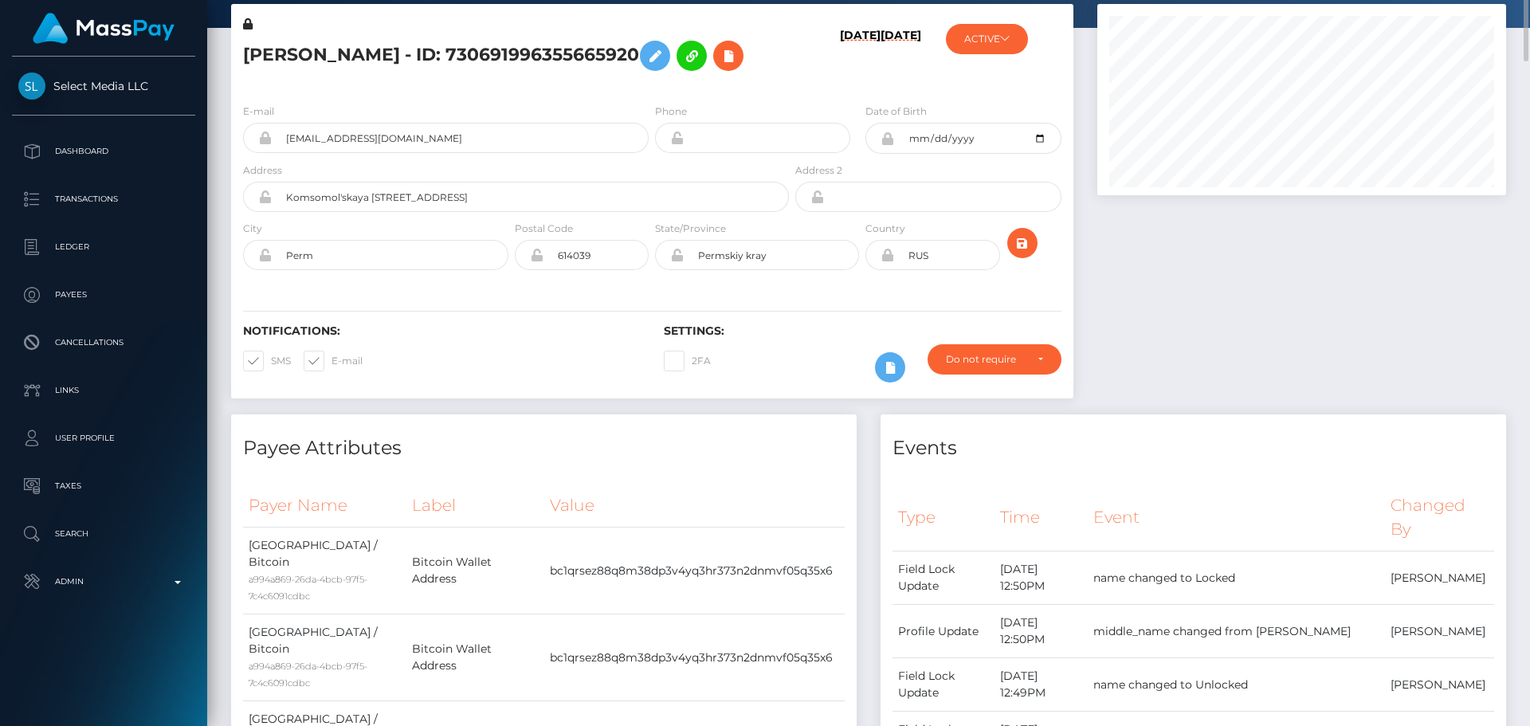
scroll to position [0, 0]
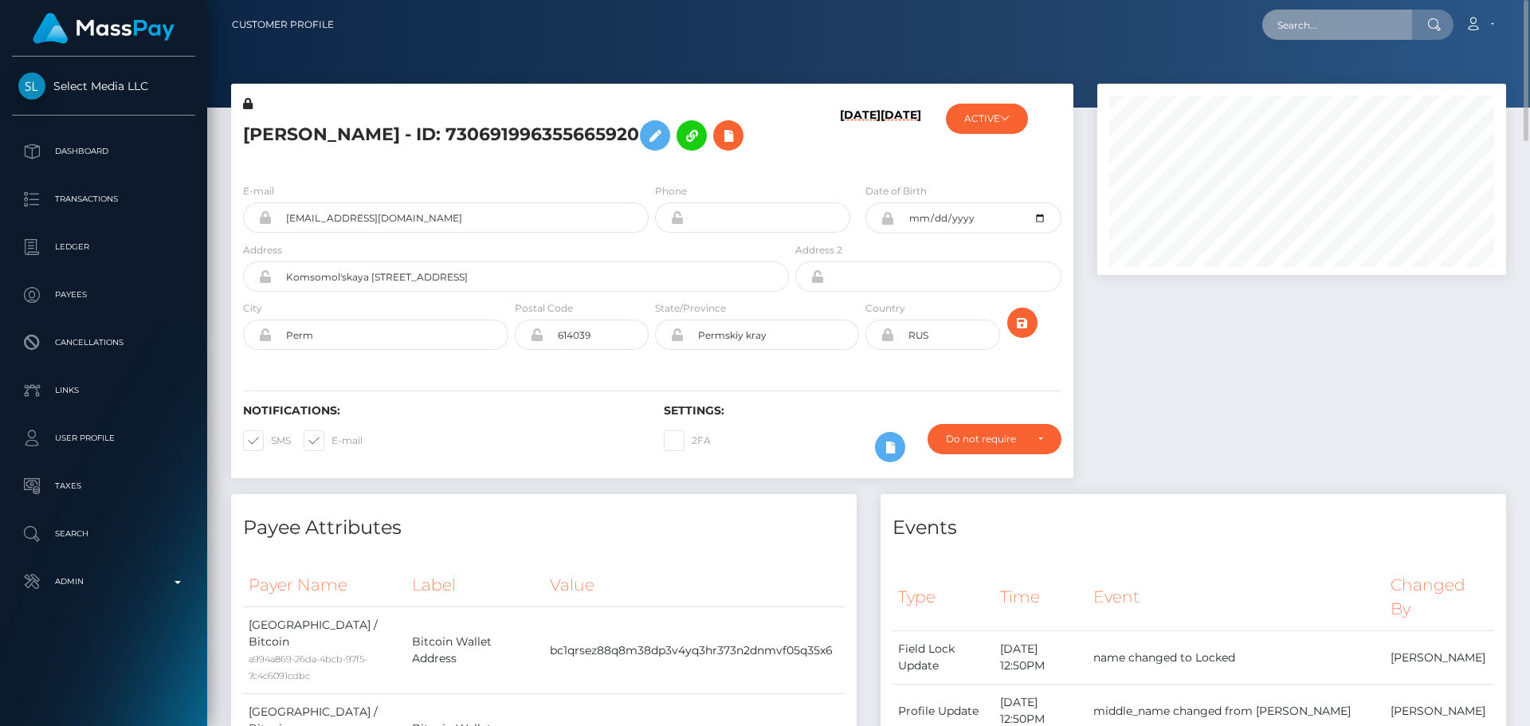
click at [1354, 22] on input "text" at bounding box center [1337, 25] width 150 height 30
paste input "370591799225360384"
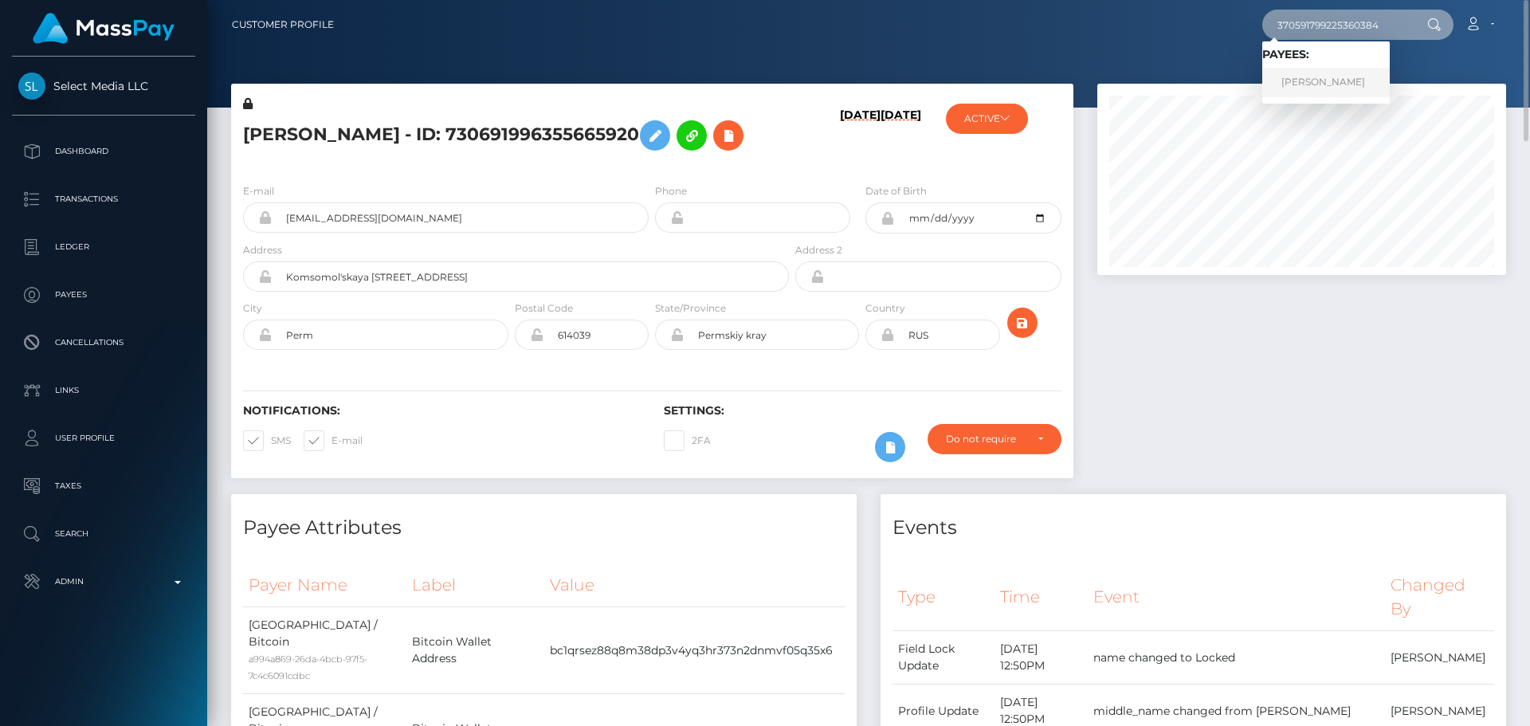
type input "370591799225360384"
click at [1299, 76] on link "[PERSON_NAME]" at bounding box center [1325, 82] width 127 height 29
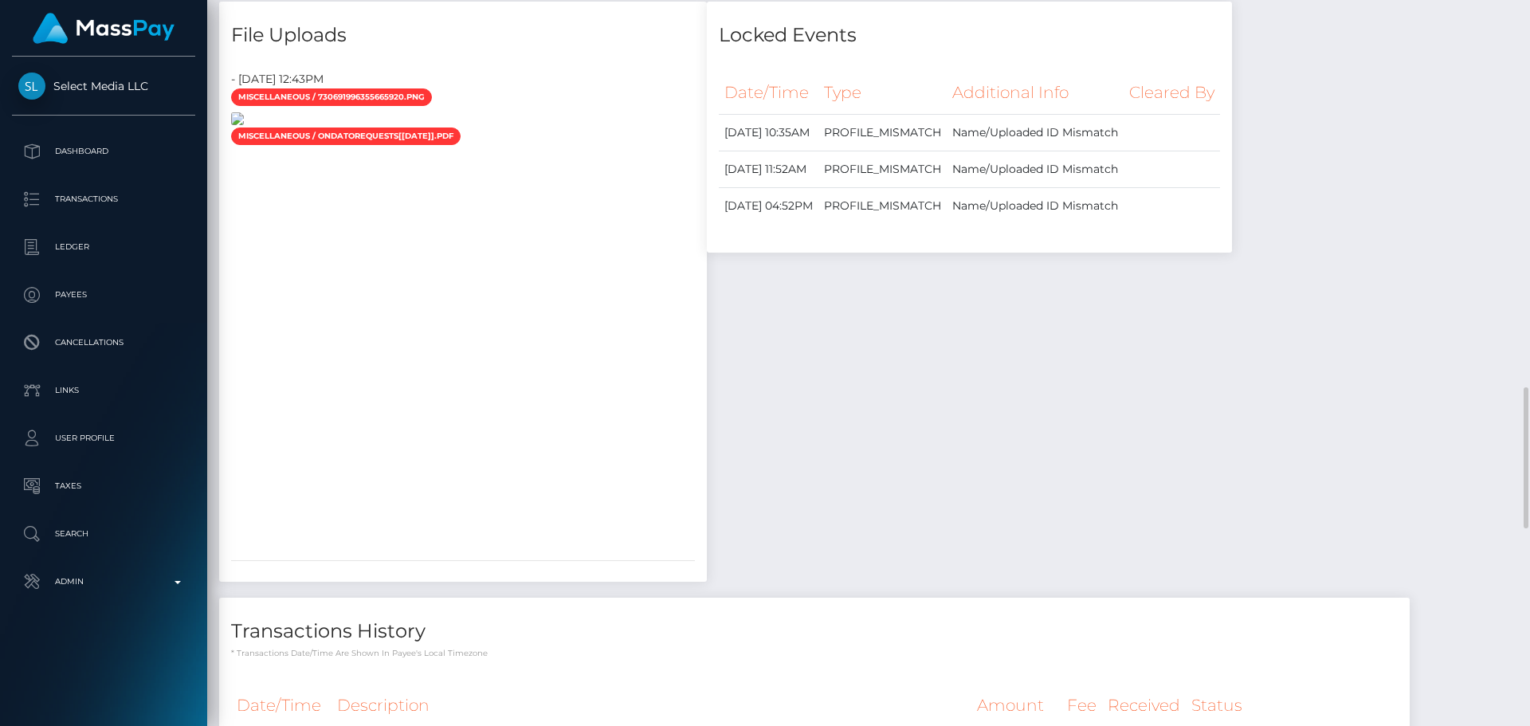
scroll to position [1912, 0]
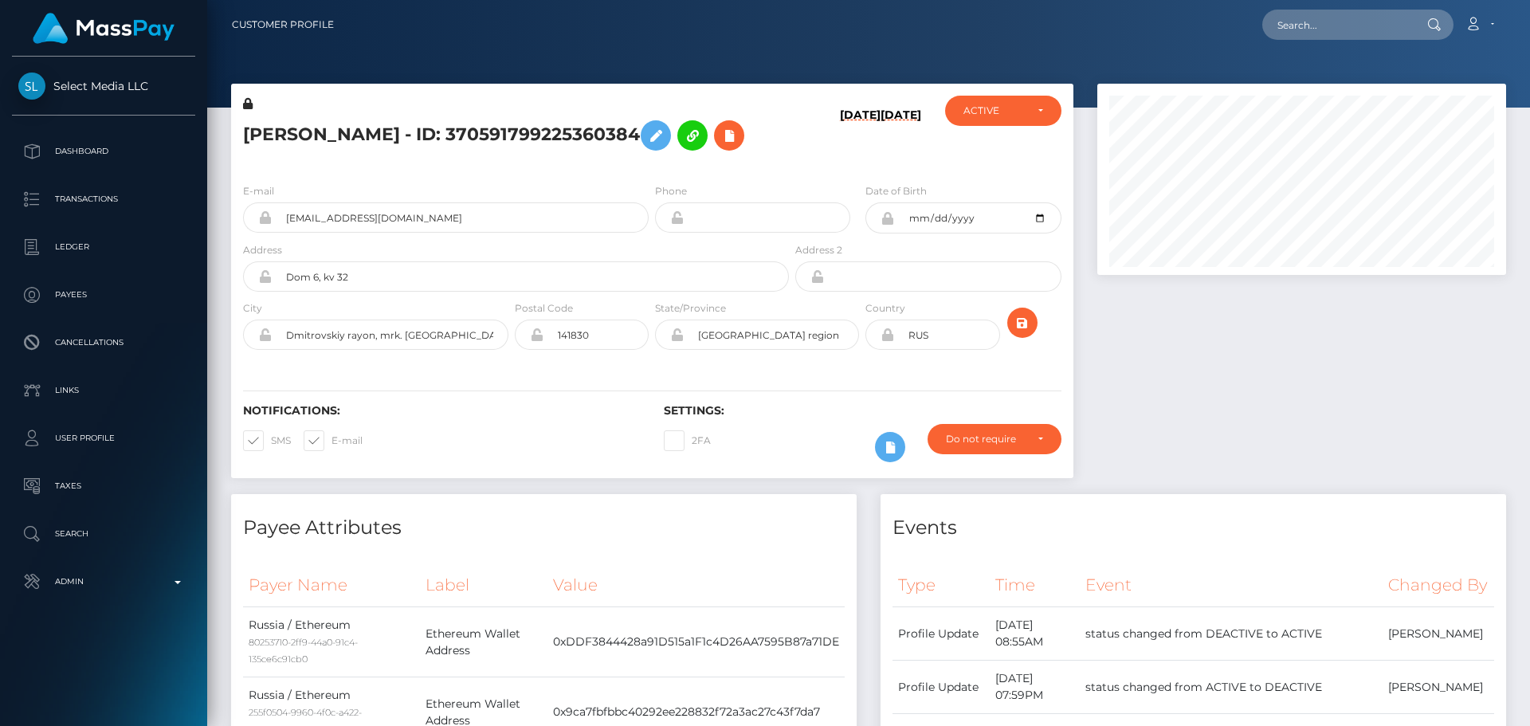
scroll to position [191, 410]
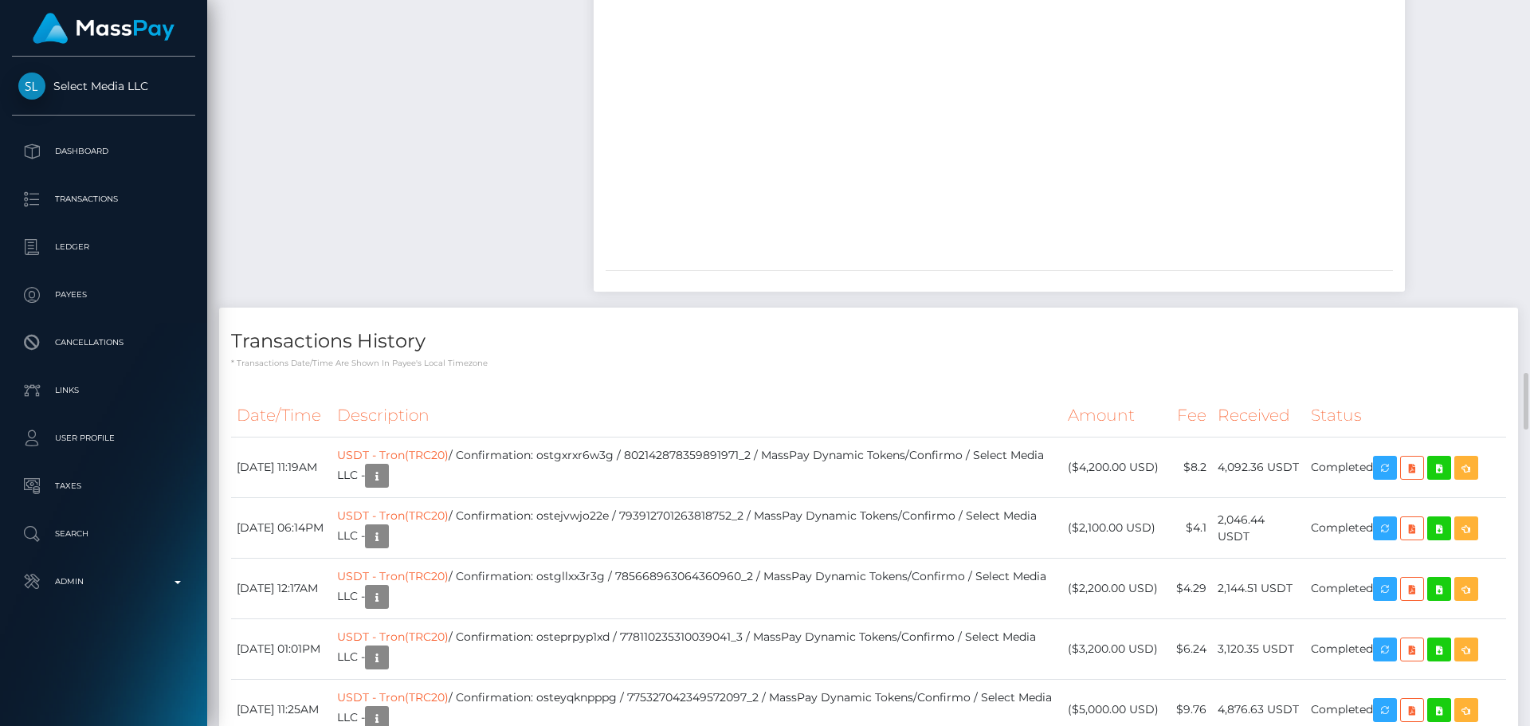
drag, startPoint x: 644, startPoint y: 348, endPoint x: 657, endPoint y: 351, distance: 13.9
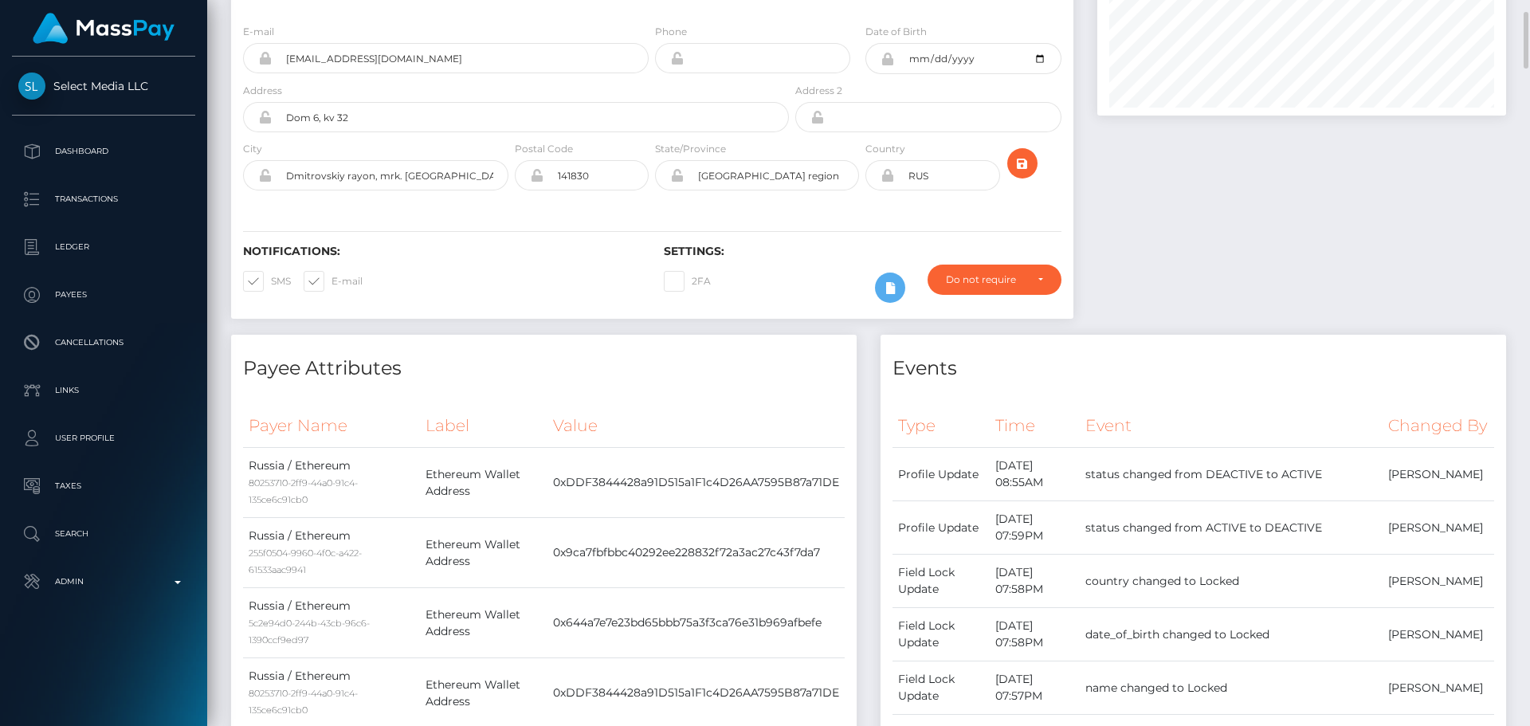
scroll to position [319, 0]
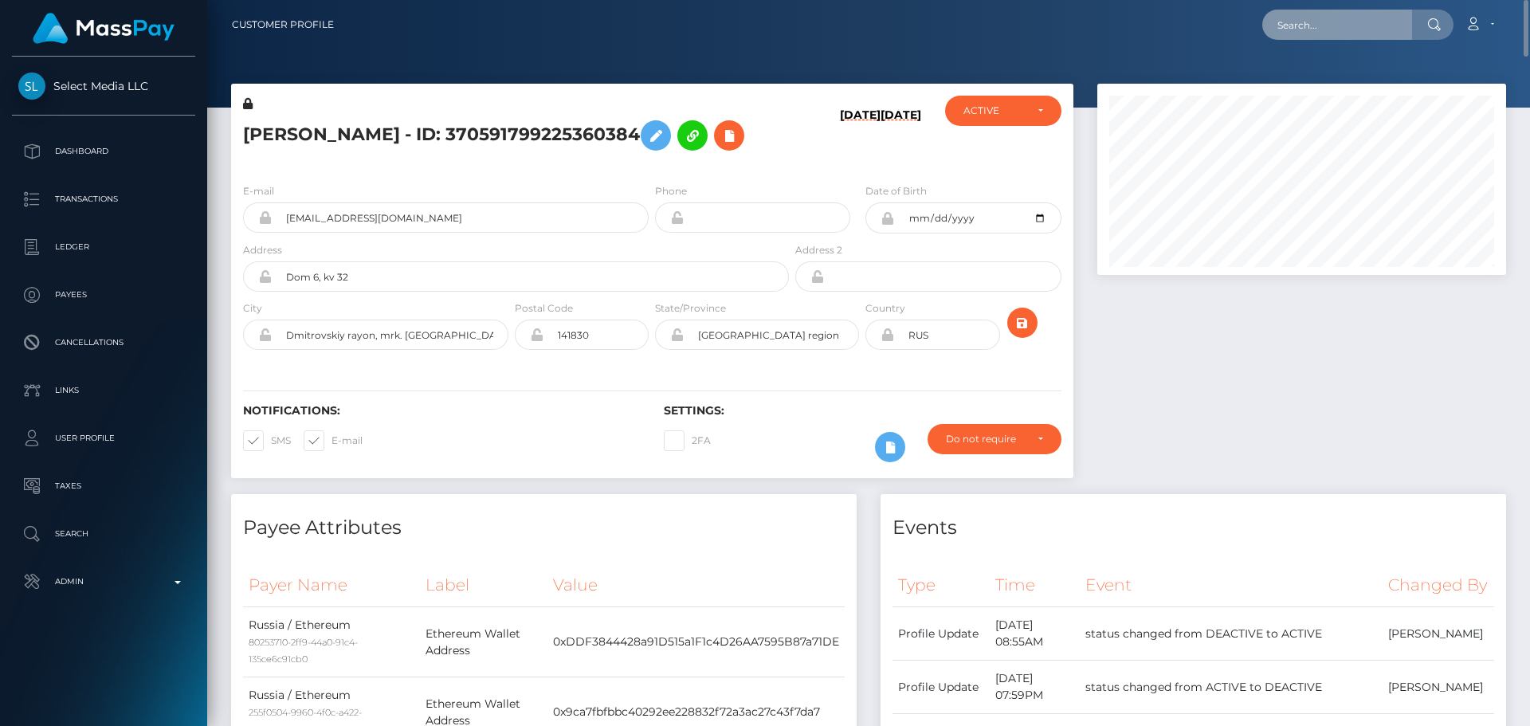
click at [1345, 20] on input "text" at bounding box center [1337, 25] width 150 height 30
paste input "730691996355665920"
type input "730691996355665920"
drag, startPoint x: 799, startPoint y: 139, endPoint x: 738, endPoint y: 147, distance: 61.9
click at [802, 139] on div "07/17/25 10/18/24" at bounding box center [862, 133] width 140 height 75
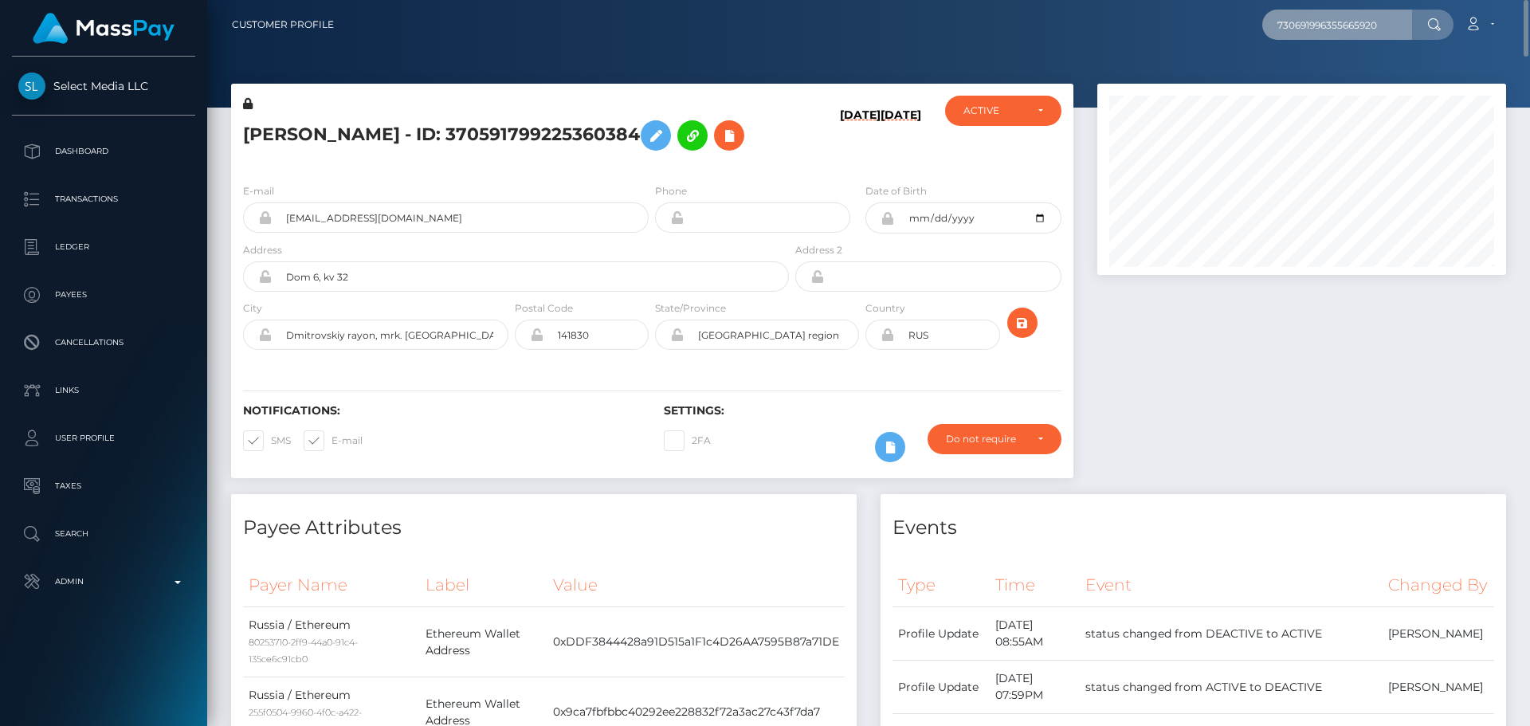
click at [1342, 28] on input "730691996355665920" at bounding box center [1337, 25] width 150 height 30
paste input "370591799225360384"
type input "370591799225360384"
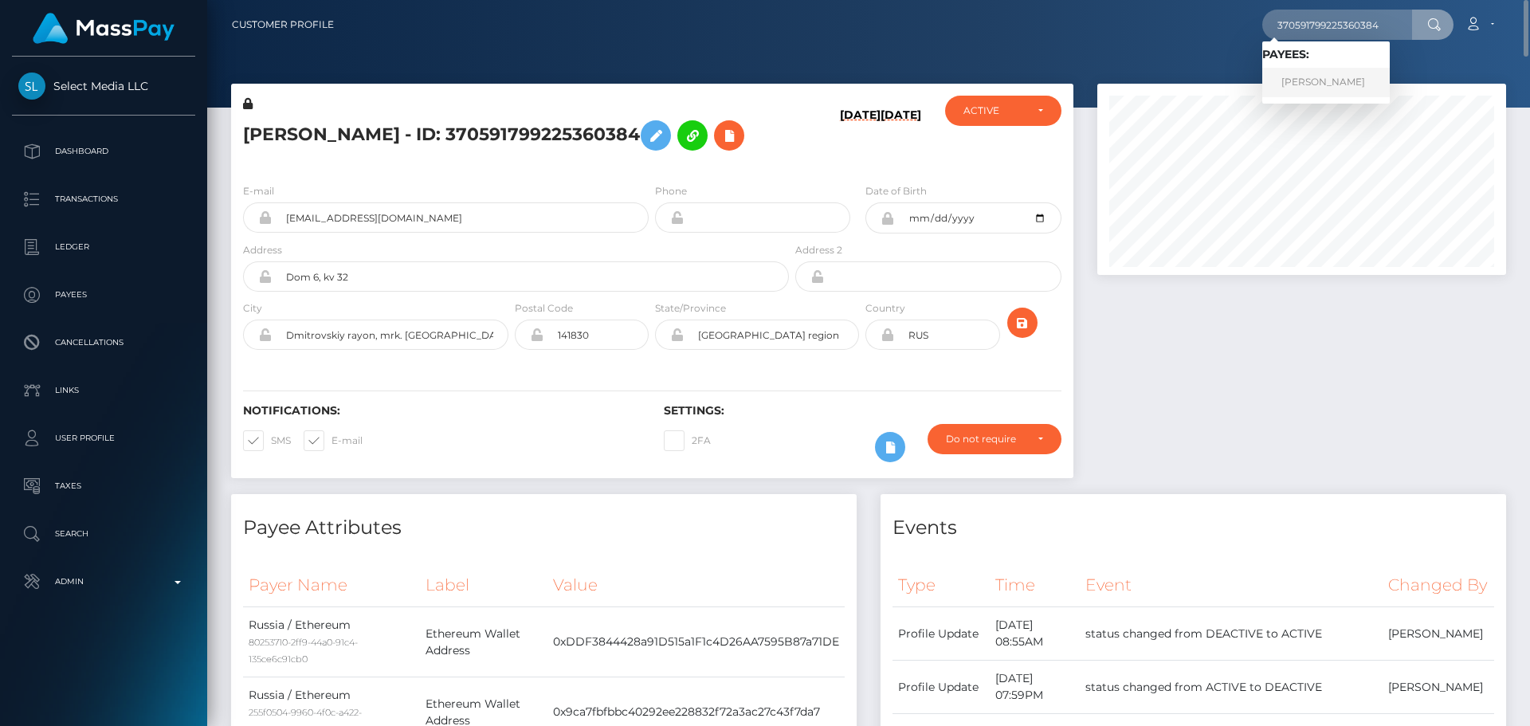
click at [1333, 80] on link "VERONIKA Sergeevna Dubinina" at bounding box center [1325, 82] width 127 height 29
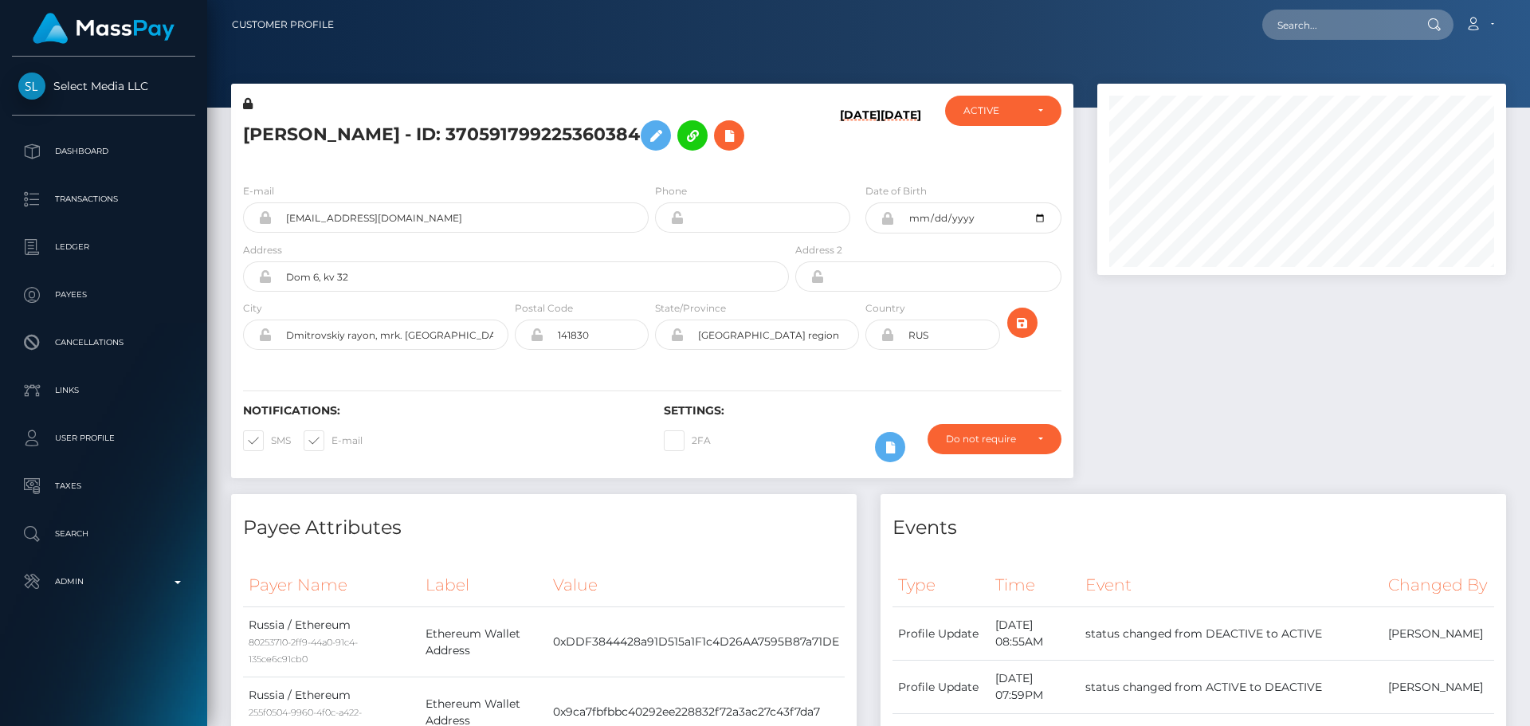
scroll to position [191, 410]
click at [649, 202] on div "E-mail [EMAIL_ADDRESS][DOMAIN_NAME] Phone Date of Birth" at bounding box center [652, 268] width 842 height 195
click at [471, 171] on div "[PERSON_NAME] - ID: 370591799225360384" at bounding box center [511, 133] width 561 height 75
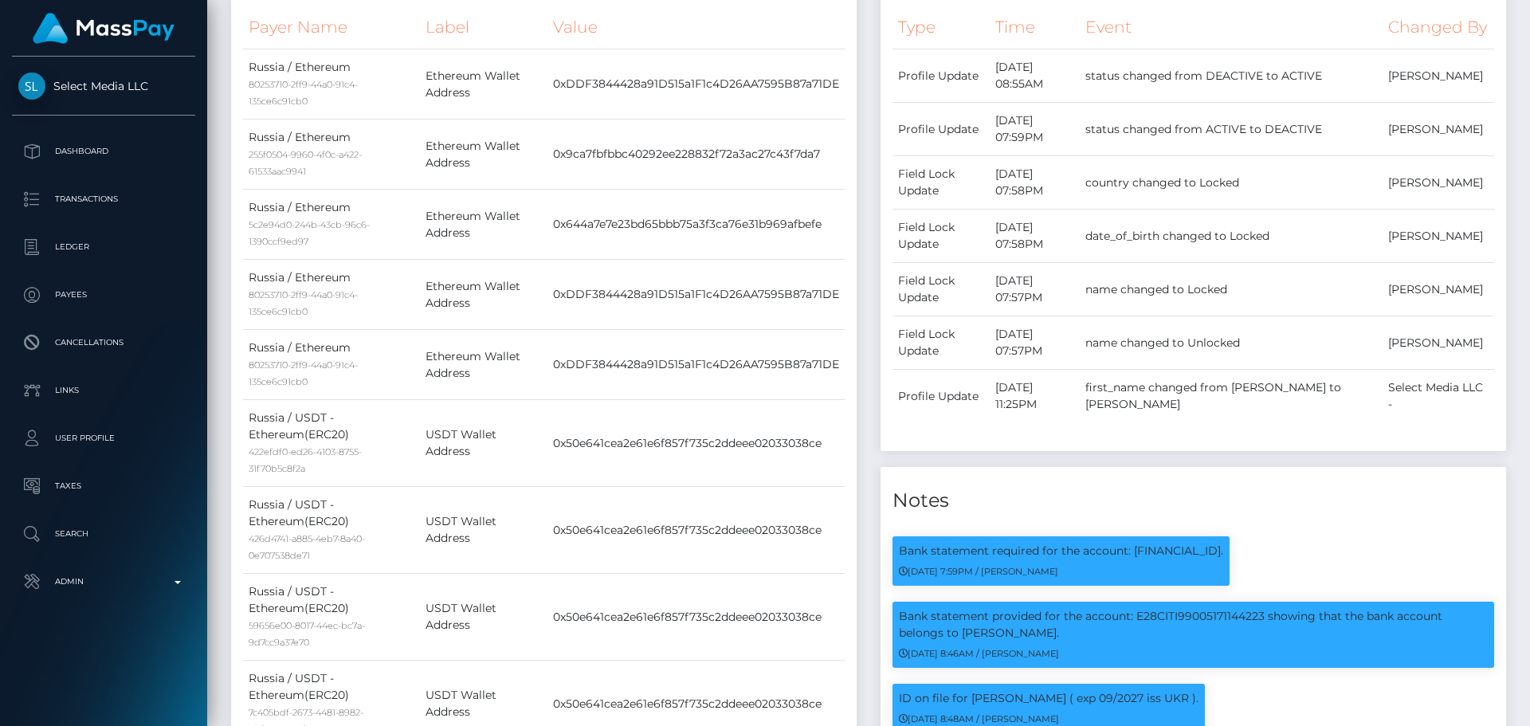
scroll to position [0, 0]
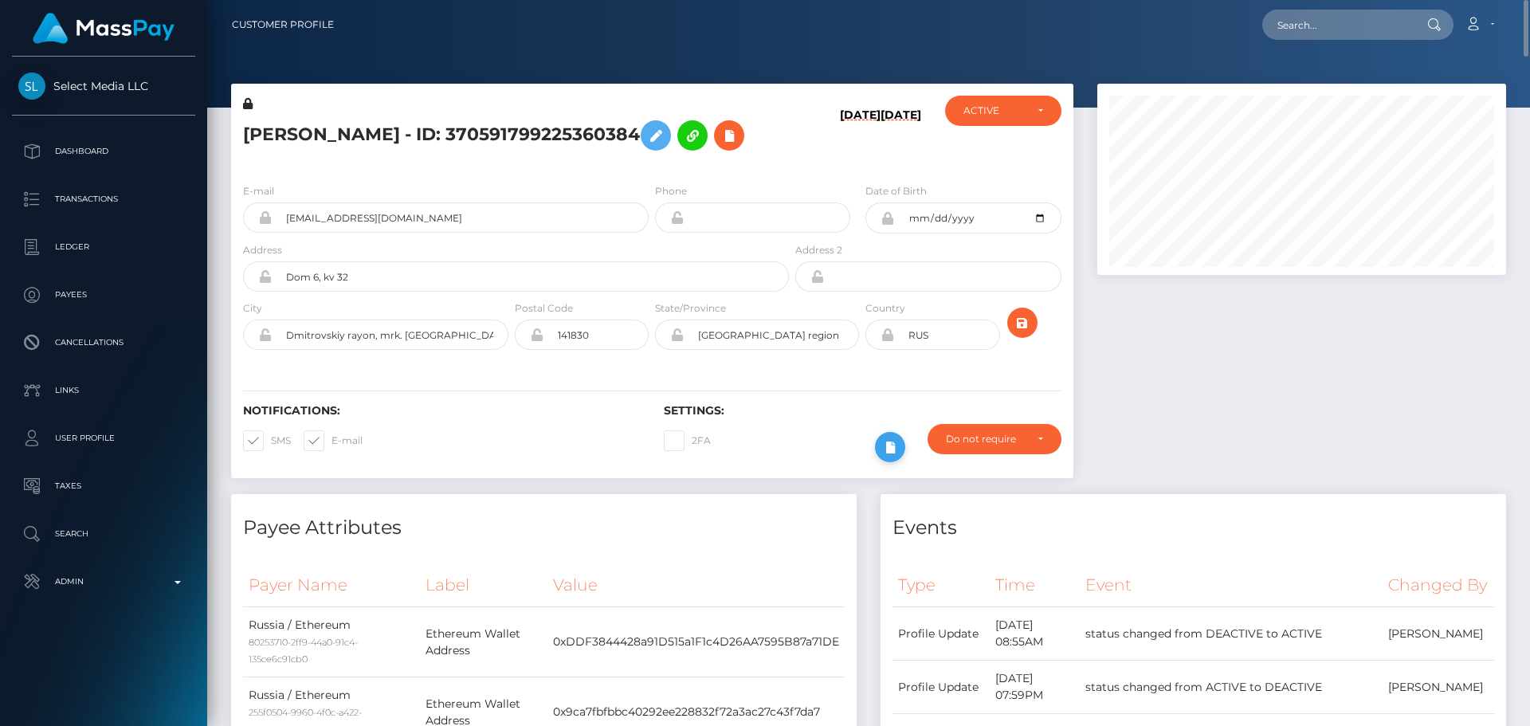
click at [884, 457] on icon at bounding box center [889, 447] width 19 height 20
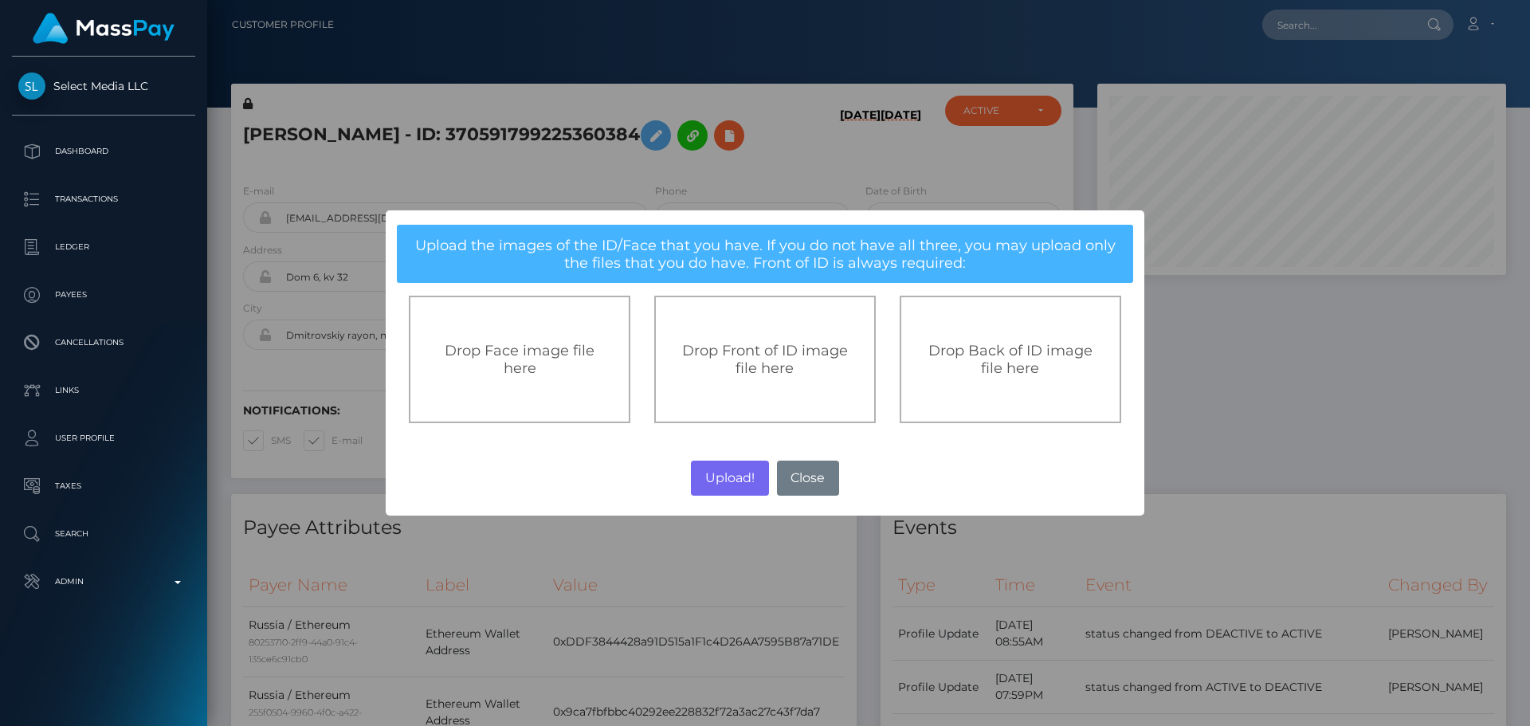
click at [773, 374] on span "Drop Front of ID image file here" at bounding box center [765, 359] width 166 height 35
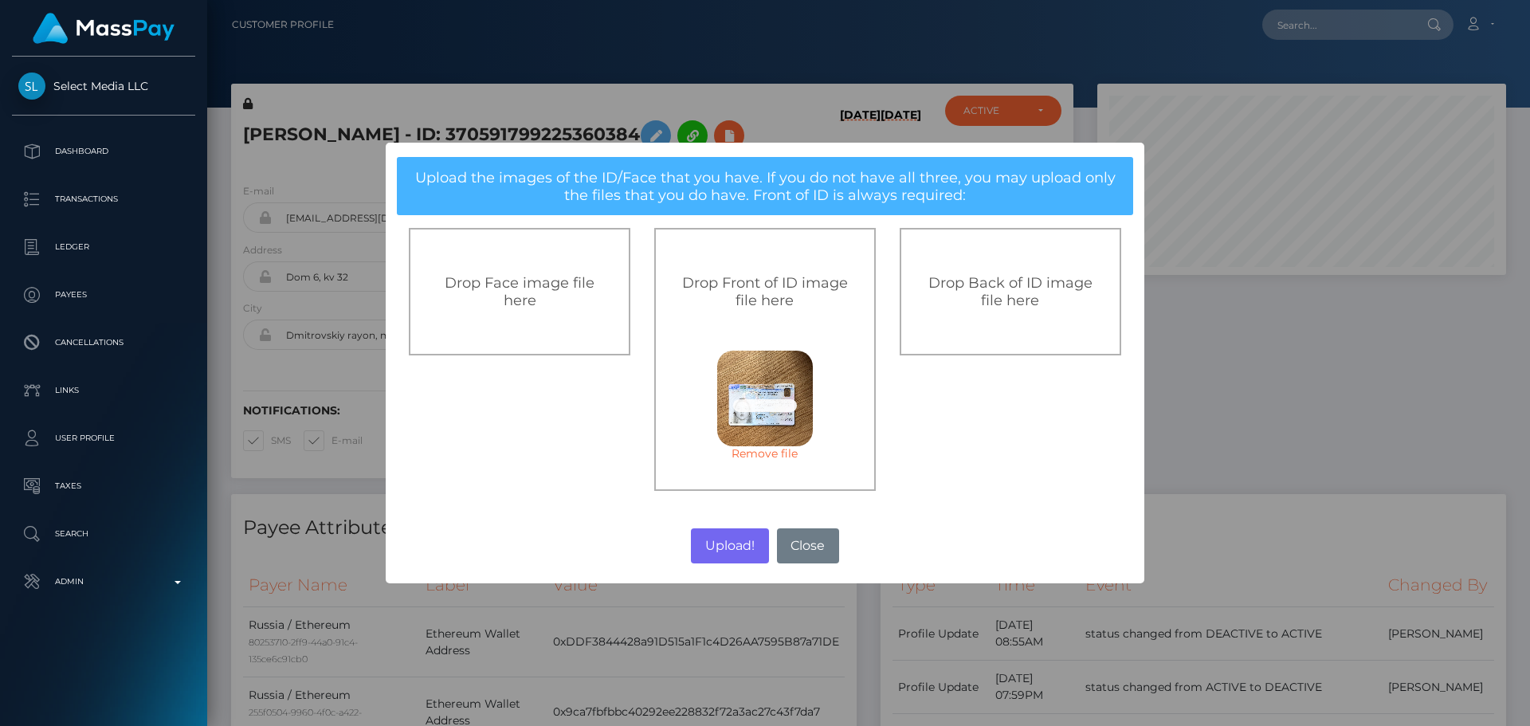
click at [978, 300] on div "Drop Back of ID image file here" at bounding box center [1010, 291] width 186 height 35
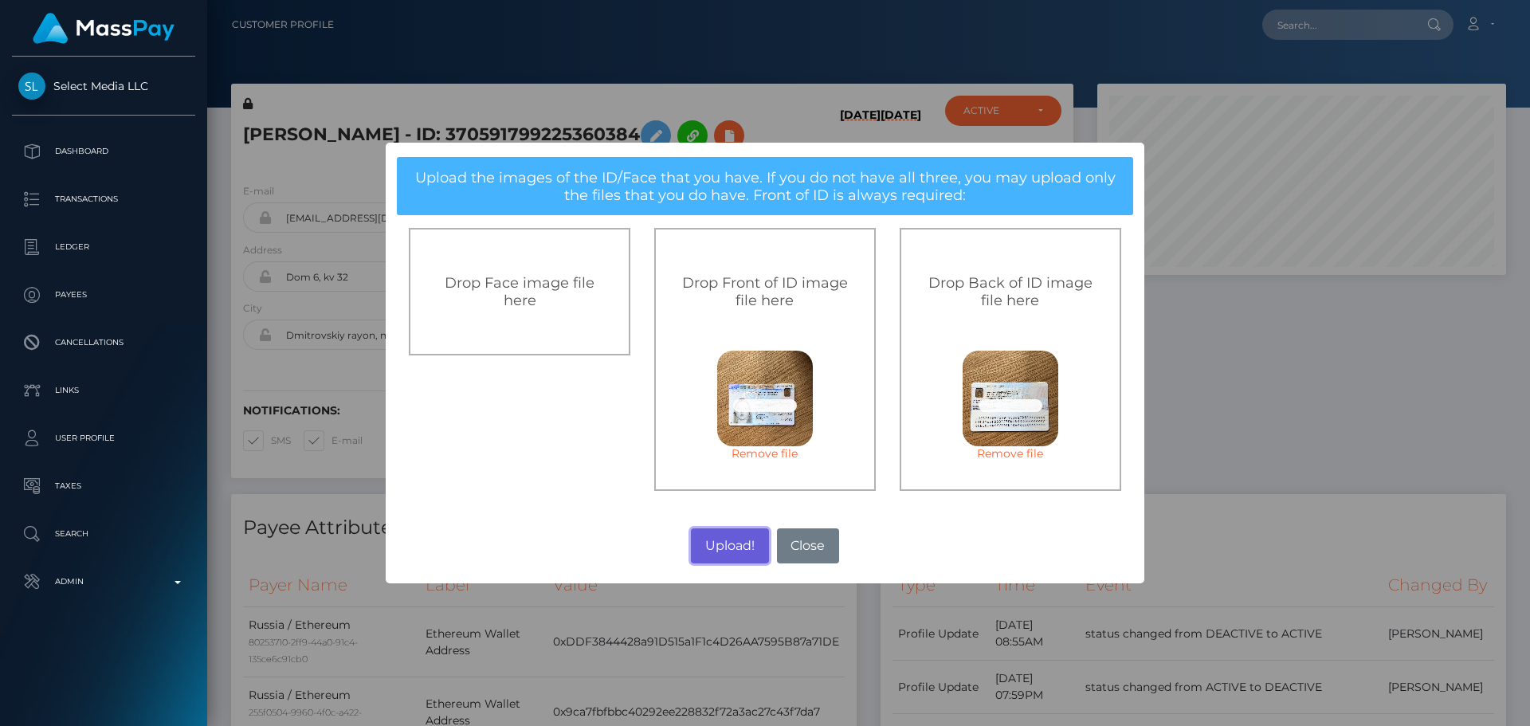
click at [729, 547] on button "Upload!" at bounding box center [729, 545] width 77 height 35
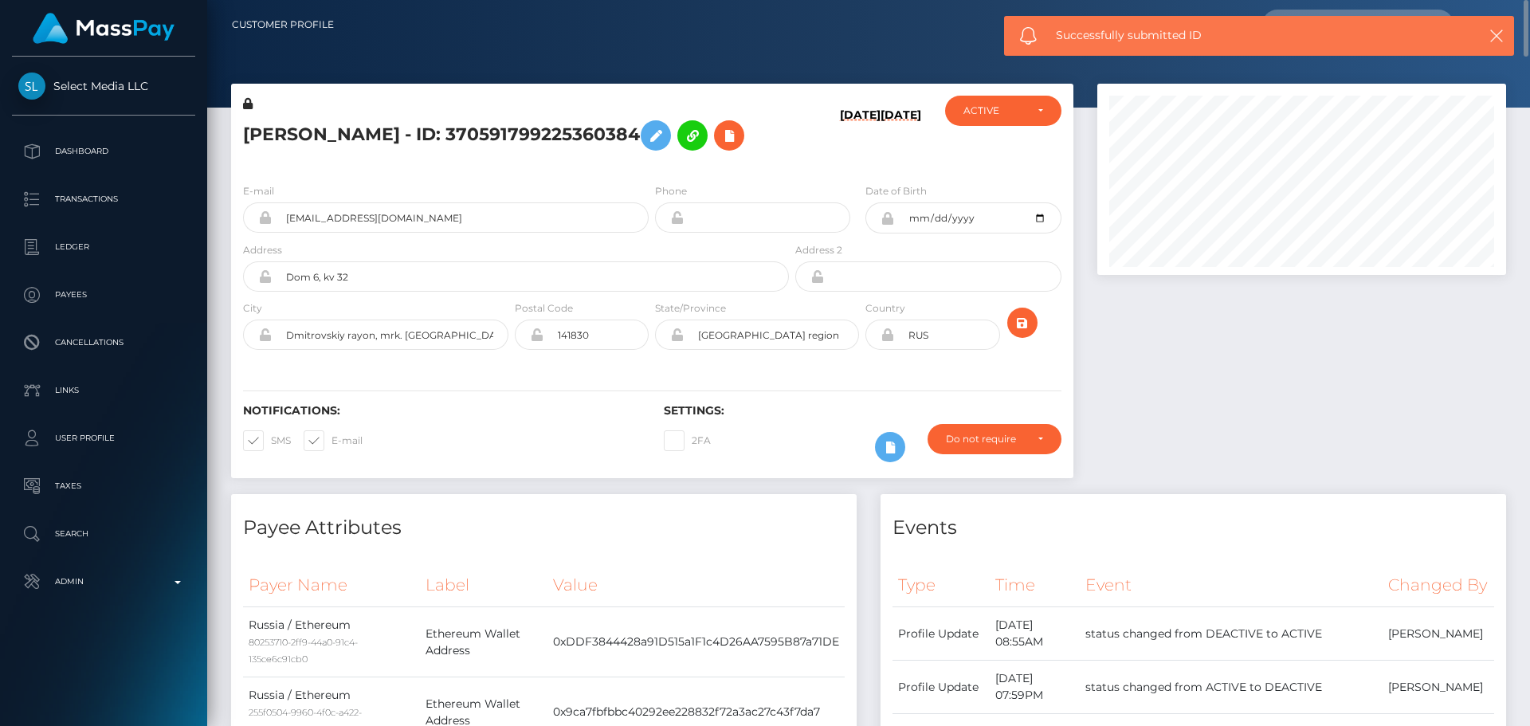
click at [653, 366] on div "E-mail nika_cat16@icloud.com Phone Date of Birth" at bounding box center [652, 268] width 842 height 195
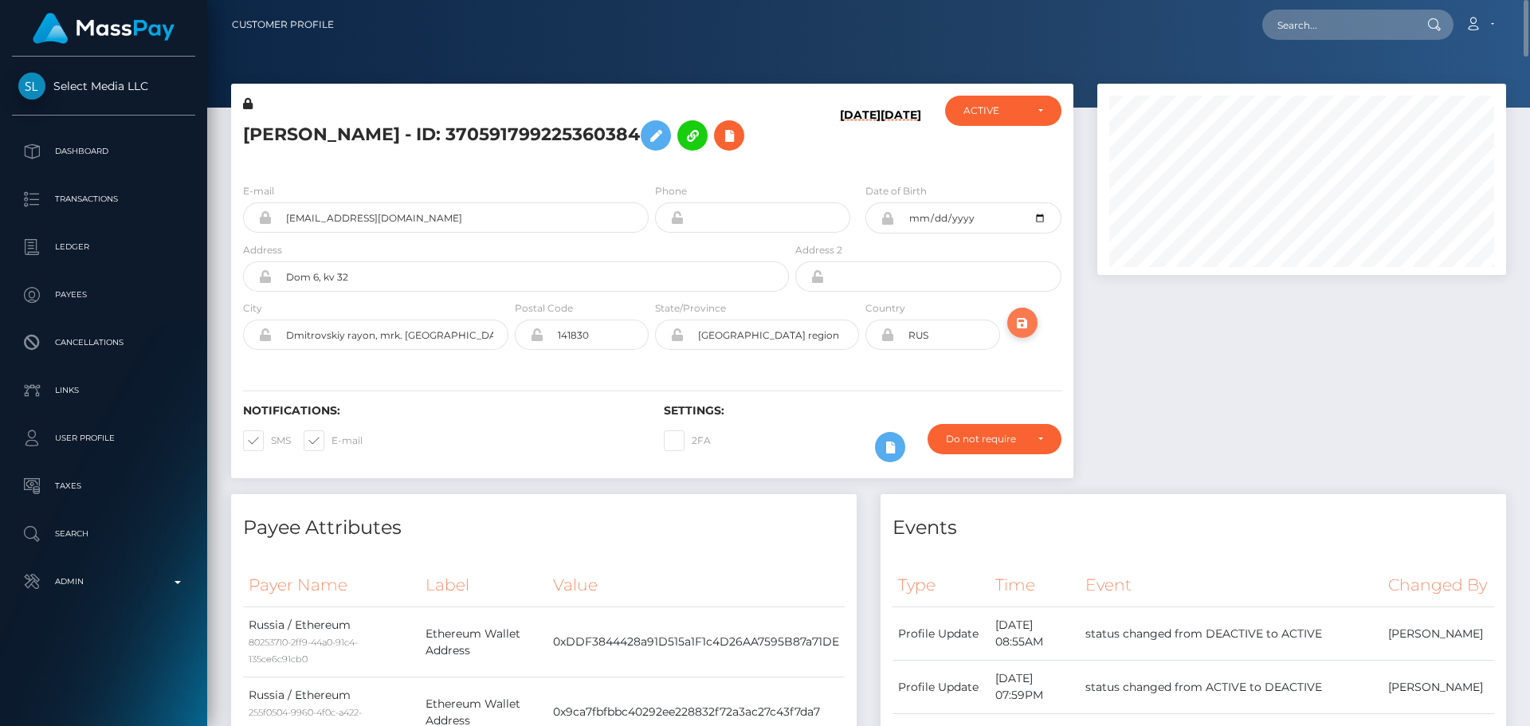
click at [1021, 333] on icon "submit" at bounding box center [1022, 323] width 19 height 20
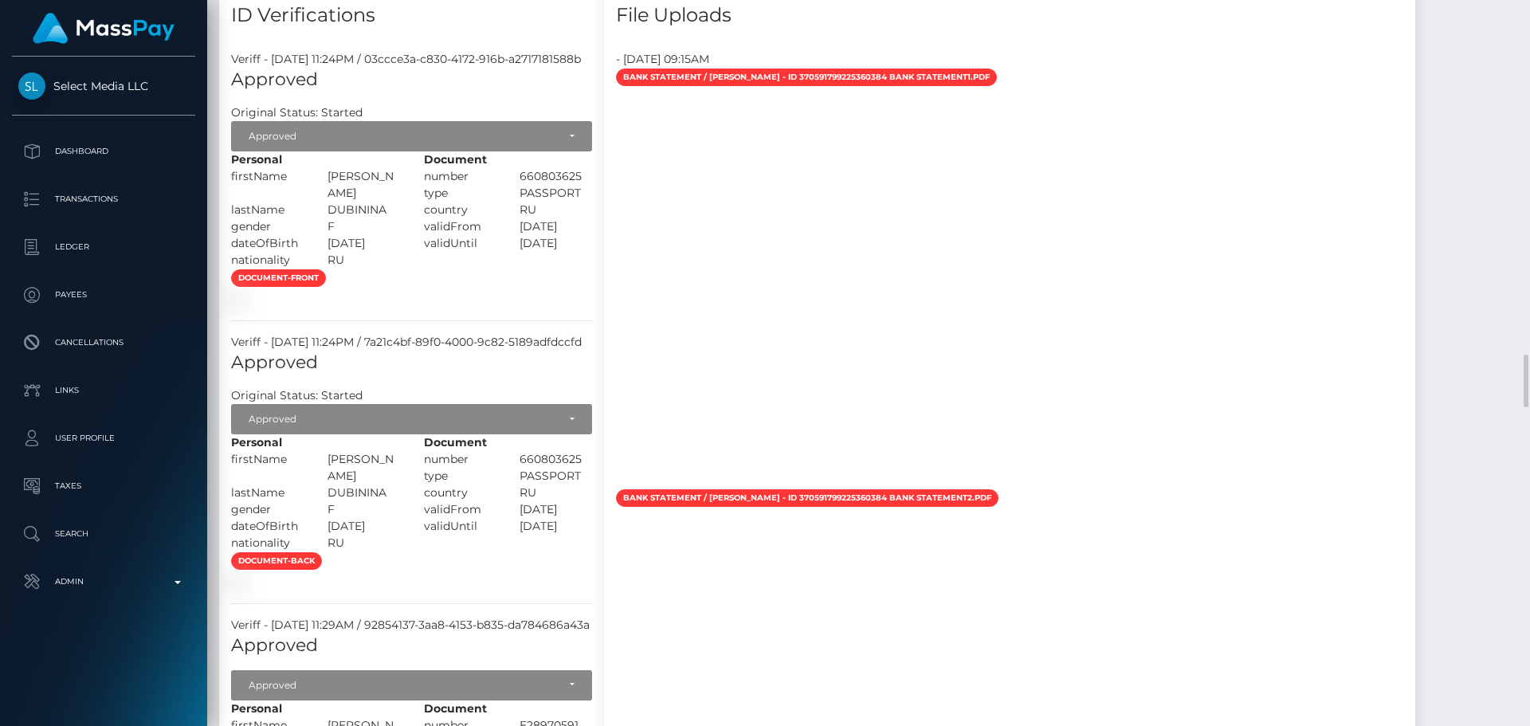
scroll to position [3824, 0]
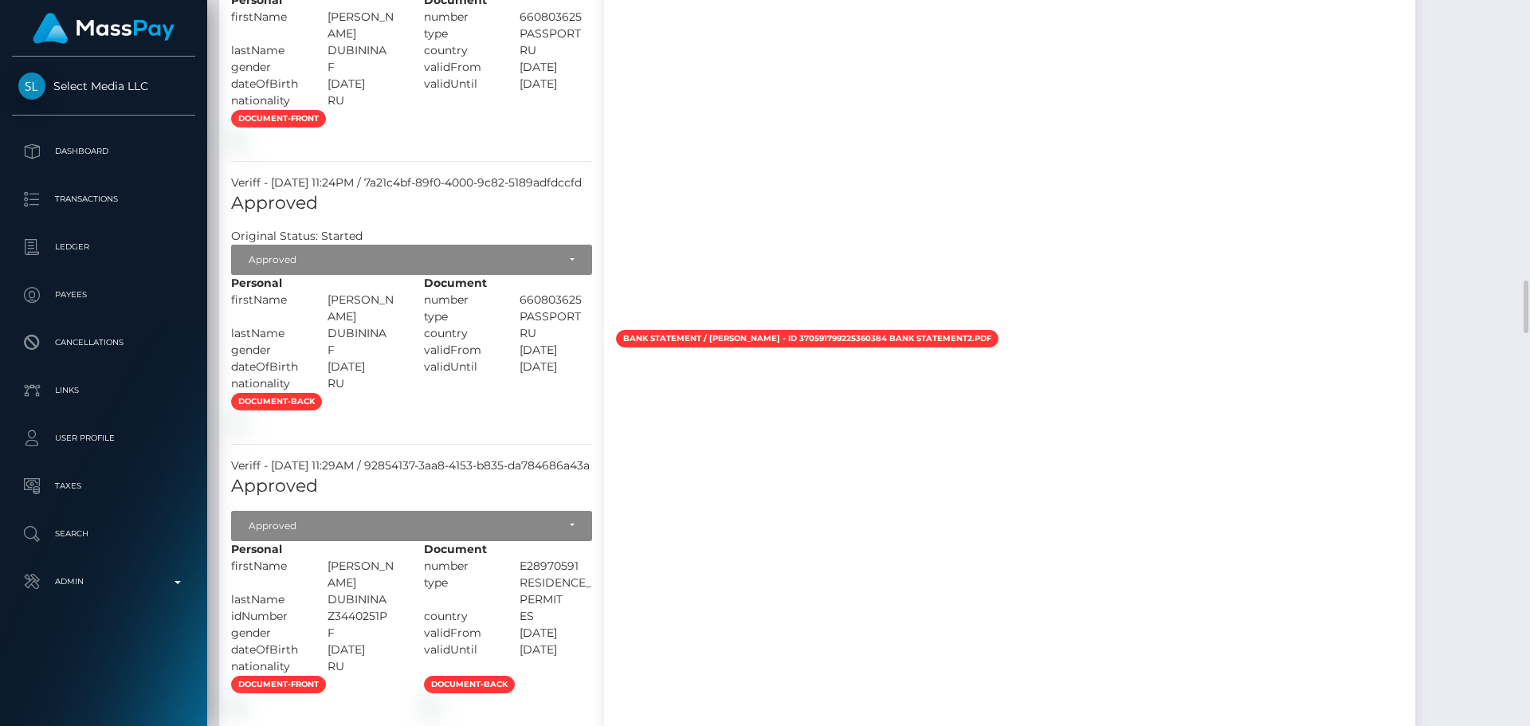
click at [1025, 363] on div "Payee Attributes Payer Name Label Value [GEOGRAPHIC_DATA] / Ethereum 80253710-2…" at bounding box center [868, 397] width 1299 height 7455
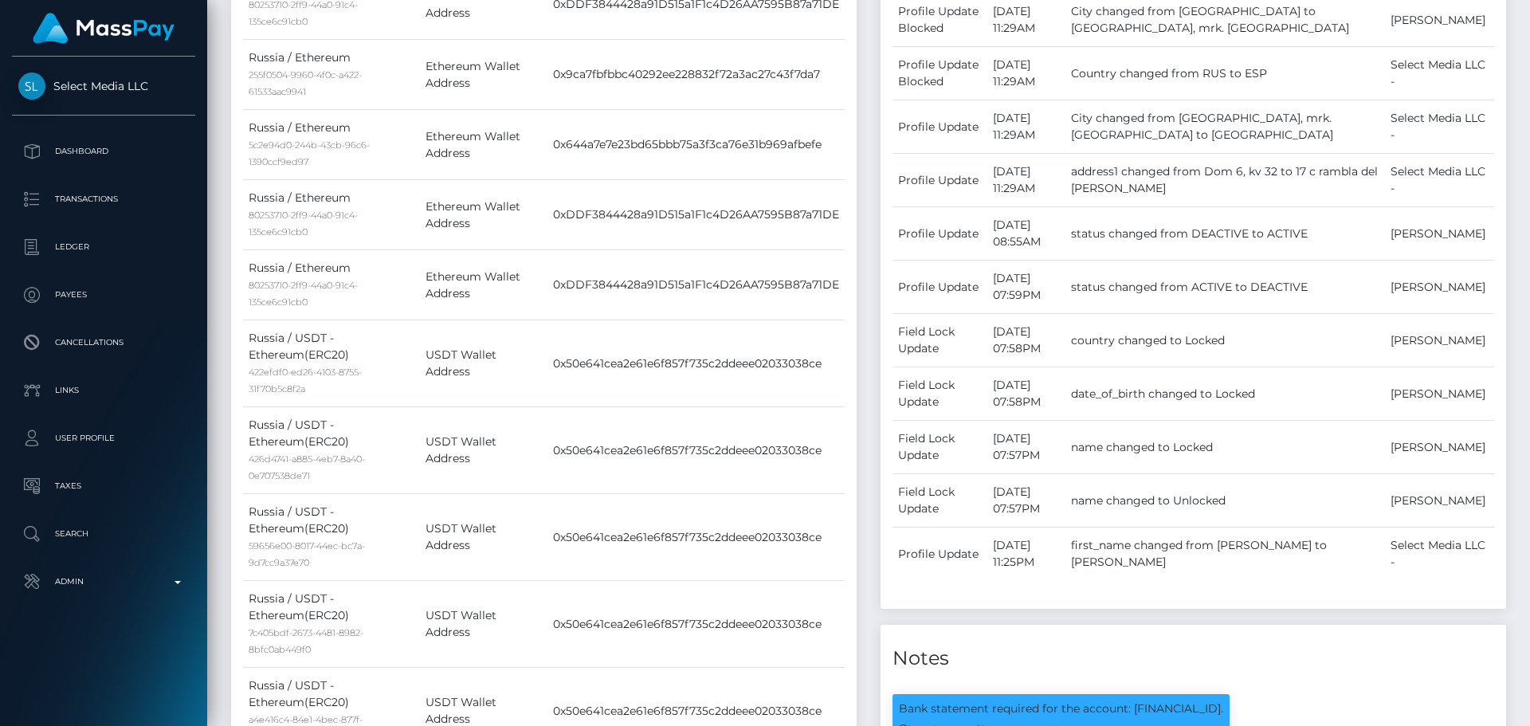
scroll to position [0, 0]
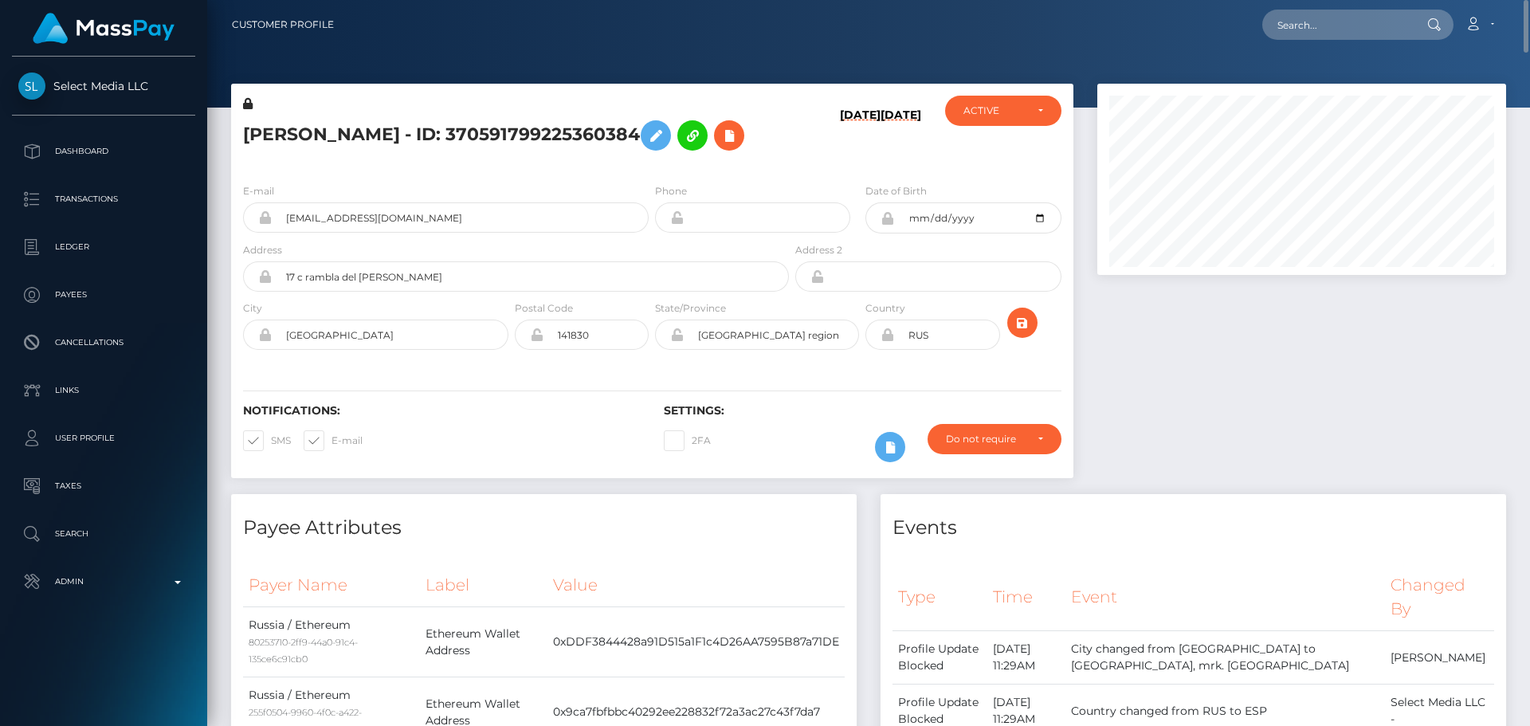
click at [246, 104] on icon at bounding box center [248, 103] width 10 height 11
click at [646, 146] on icon at bounding box center [655, 136] width 19 height 20
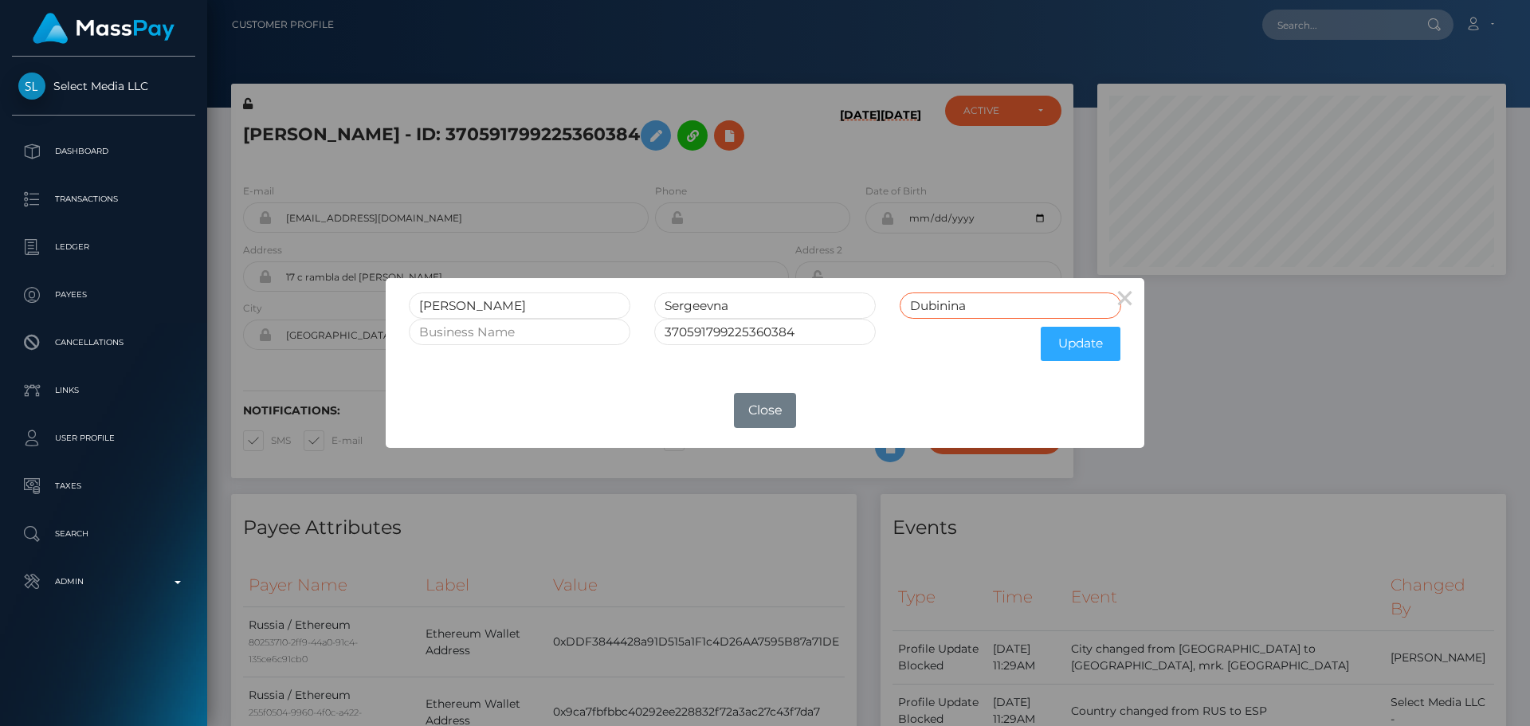
click at [926, 308] on input "Dubinina" at bounding box center [1010, 305] width 221 height 26
type input "DUBININA"
click at [739, 300] on input "Sergeevna" at bounding box center [764, 305] width 221 height 26
click at [754, 308] on input "Sergeevna" at bounding box center [764, 305] width 221 height 26
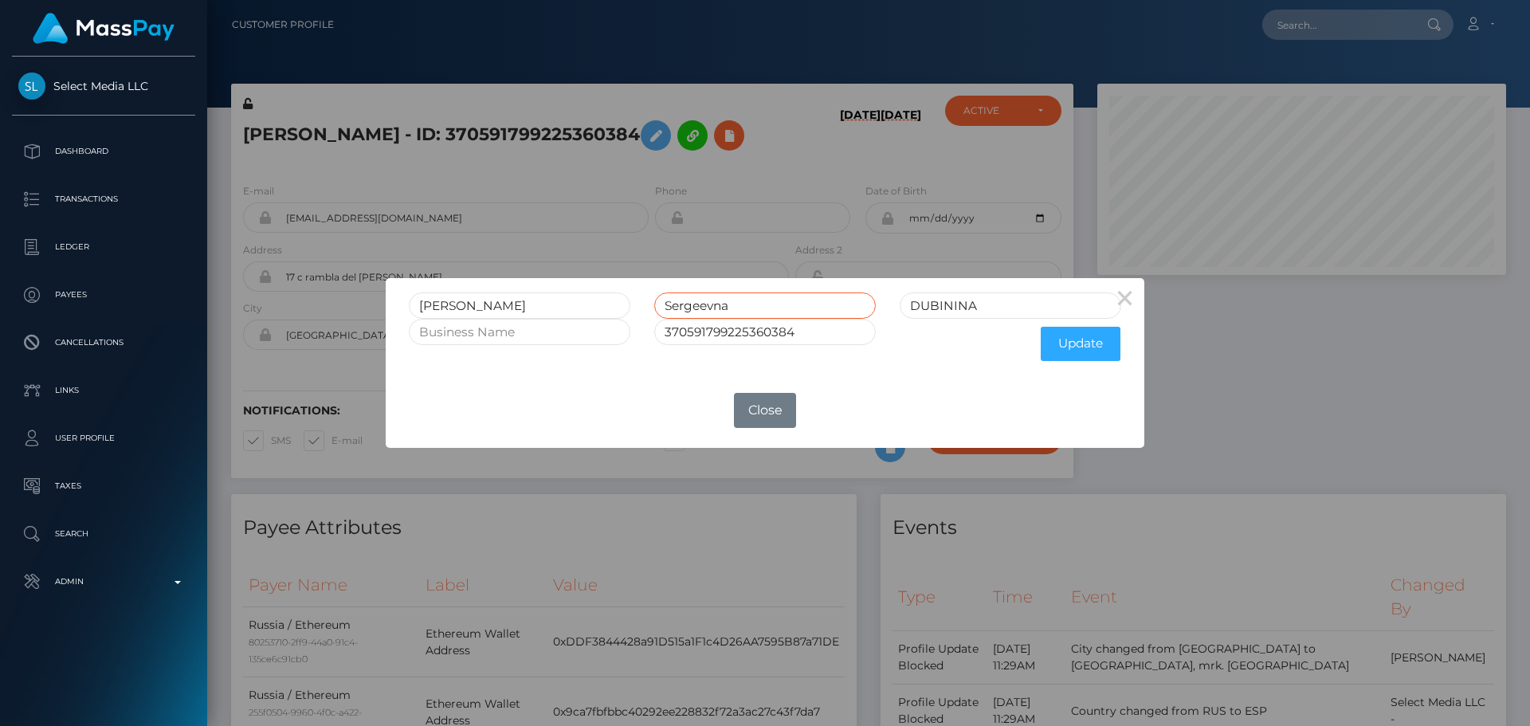
paste input "ERGEEVNA"
type input "SERGEEVNA"
click at [1090, 348] on button "Update" at bounding box center [1081, 344] width 80 height 34
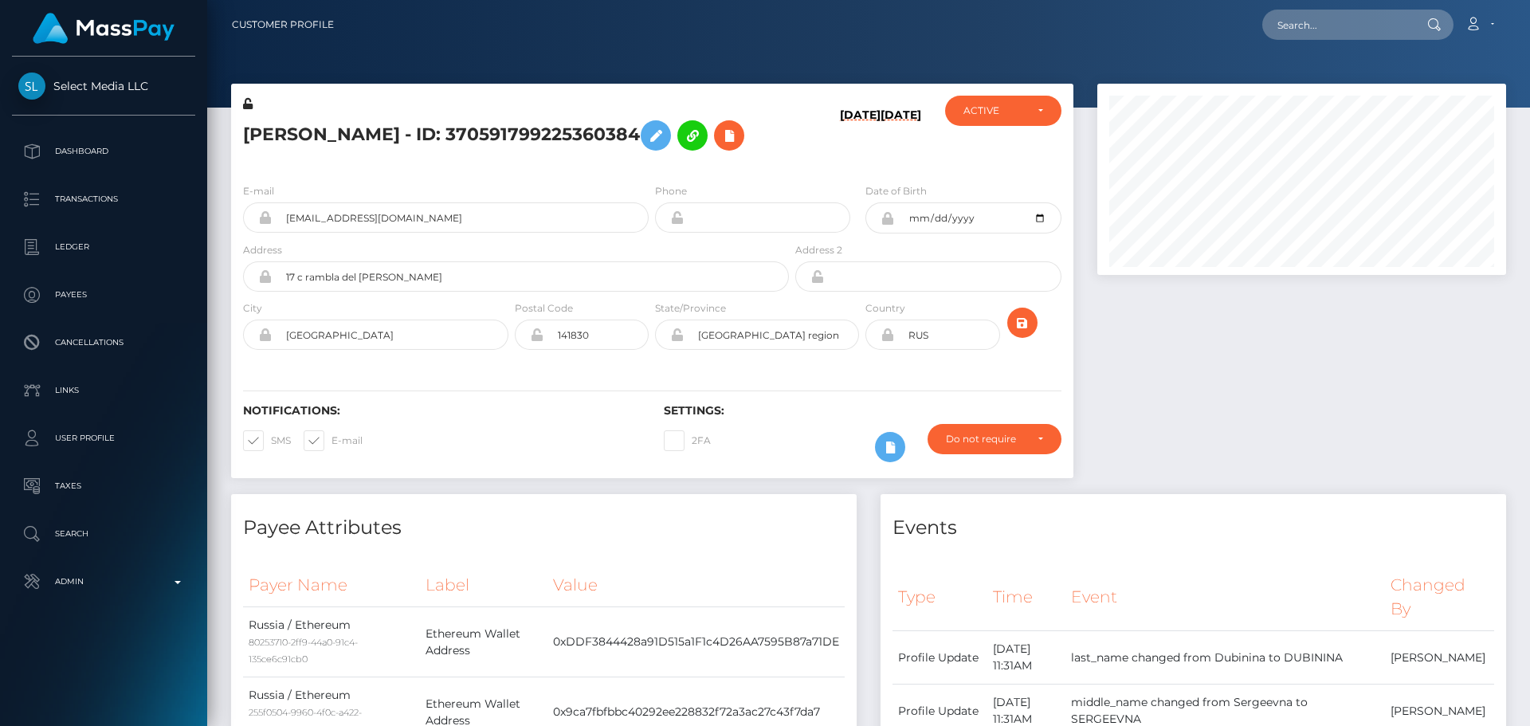
scroll to position [191, 410]
drag, startPoint x: 680, startPoint y: 171, endPoint x: 668, endPoint y: 190, distance: 22.5
click at [673, 159] on h5 "[PERSON_NAME] - ID: 370591799225360384" at bounding box center [511, 135] width 537 height 46
click at [651, 171] on div "[PERSON_NAME] - ID: 370591799225360384" at bounding box center [511, 133] width 561 height 75
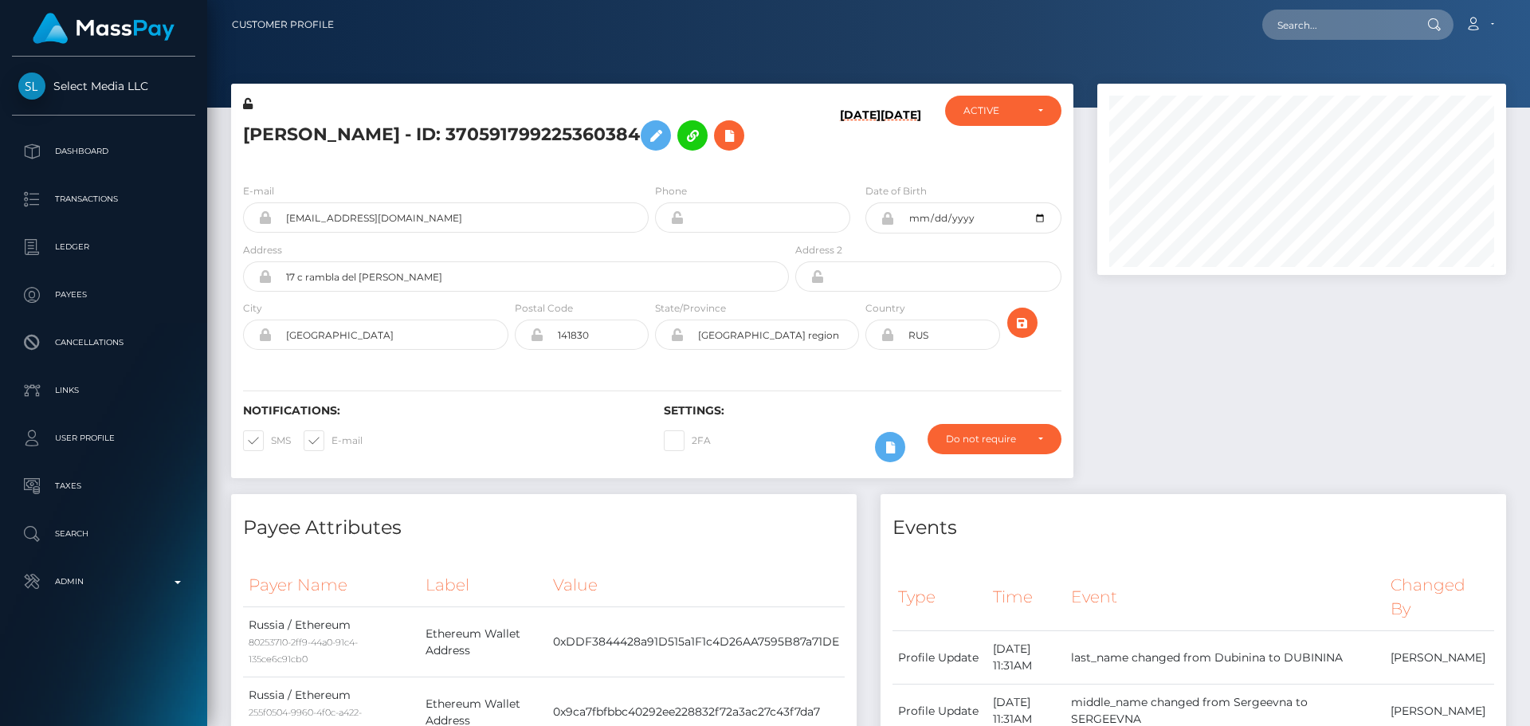
click at [245, 103] on icon at bounding box center [248, 103] width 10 height 11
click at [652, 171] on div "[PERSON_NAME] - ID: 370591799225360384" at bounding box center [511, 133] width 561 height 75
click at [1021, 333] on icon "submit" at bounding box center [1022, 323] width 19 height 20
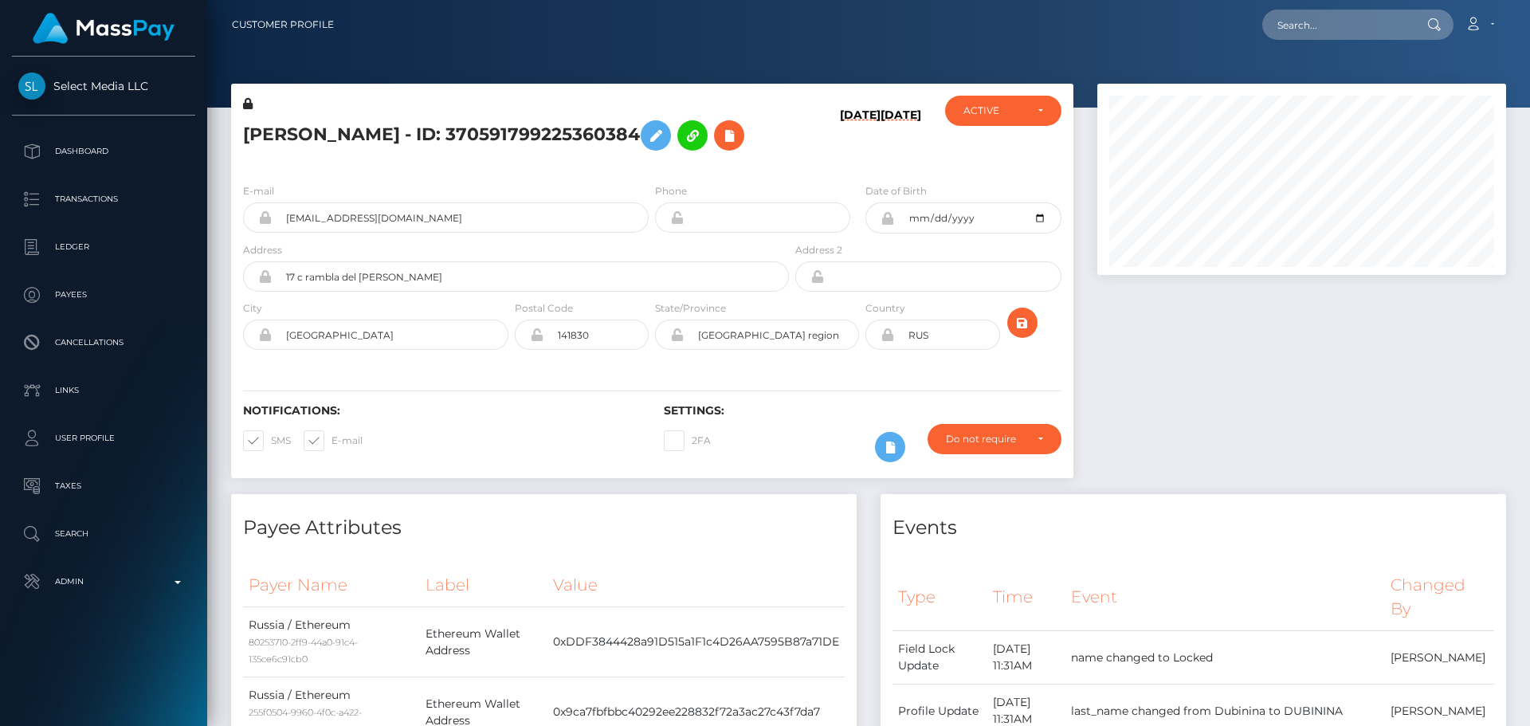
click at [650, 171] on div "[PERSON_NAME] - ID: 370591799225360384" at bounding box center [511, 133] width 561 height 75
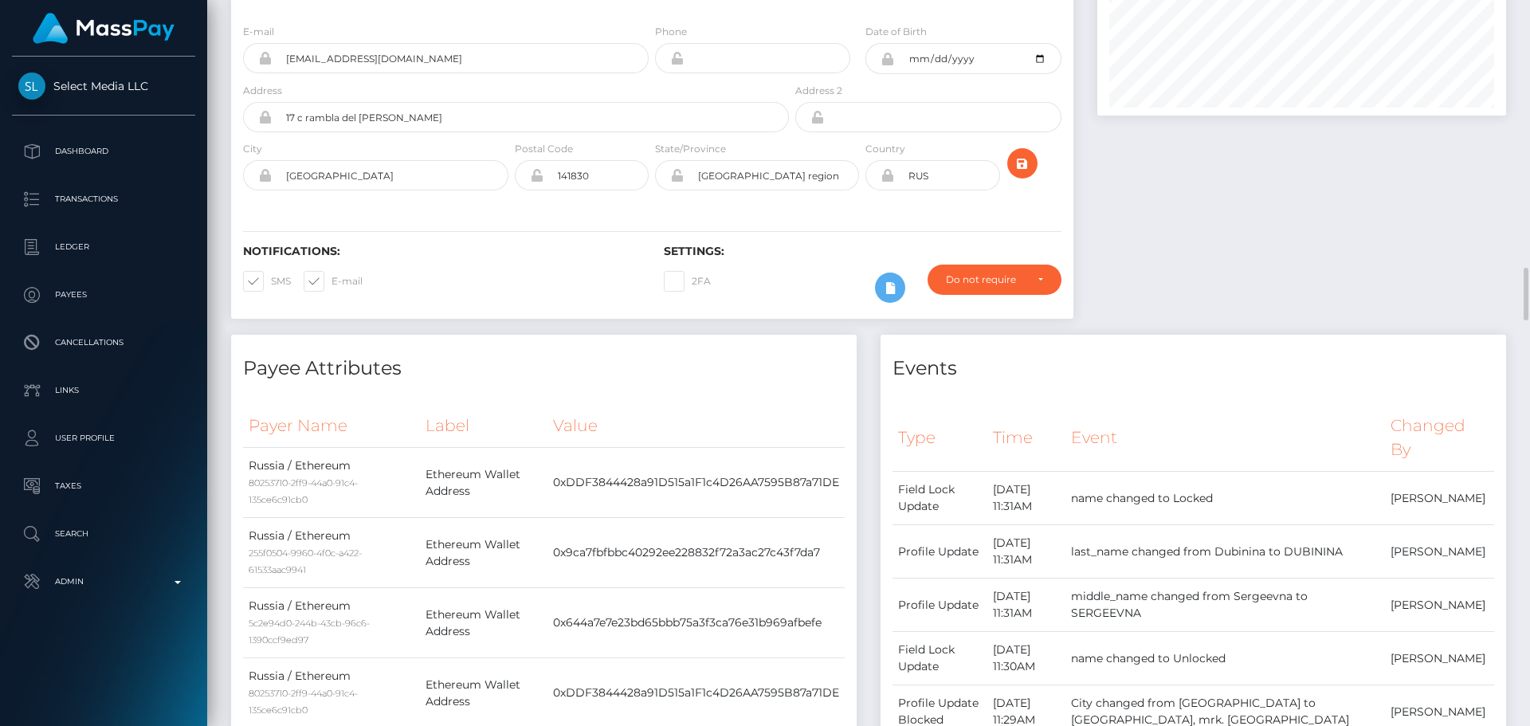
scroll to position [0, 0]
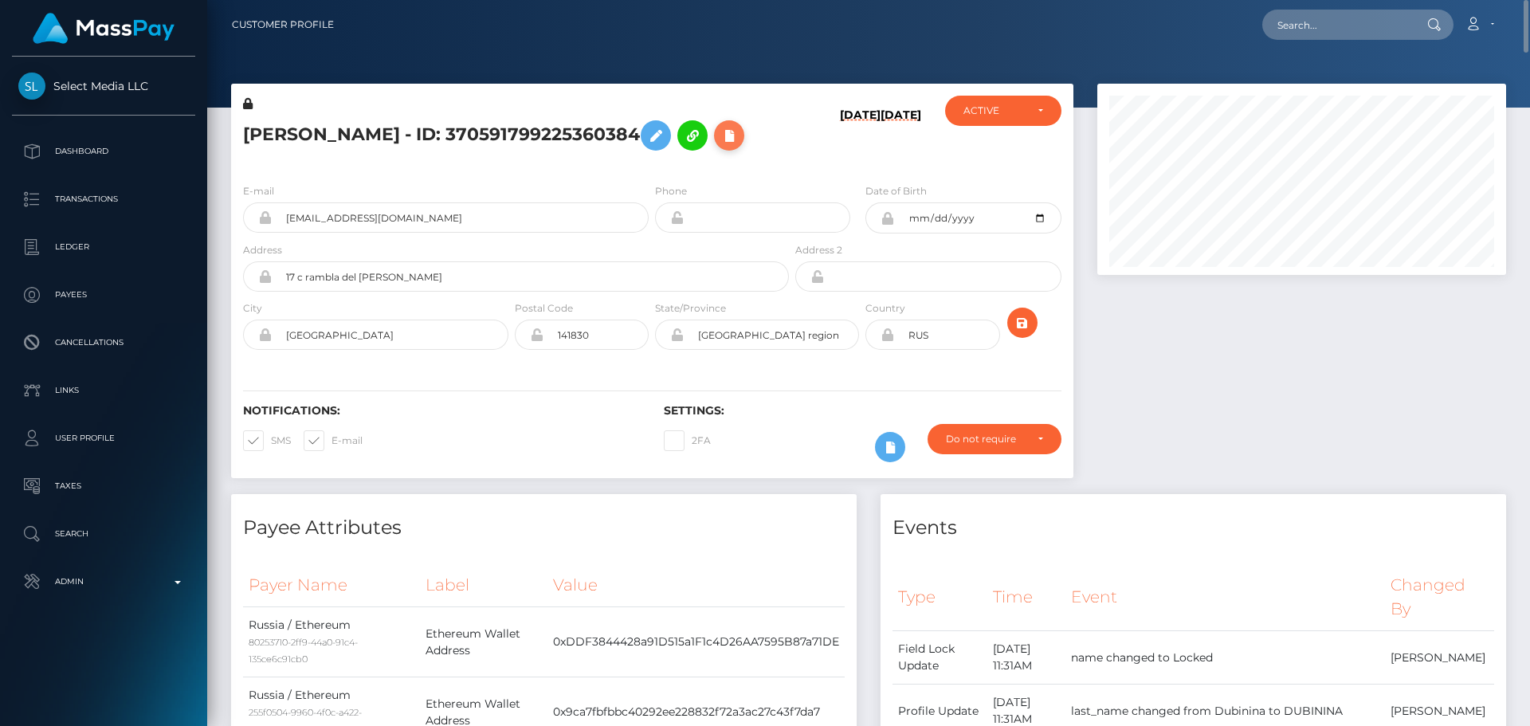
click at [719, 146] on icon at bounding box center [728, 136] width 19 height 20
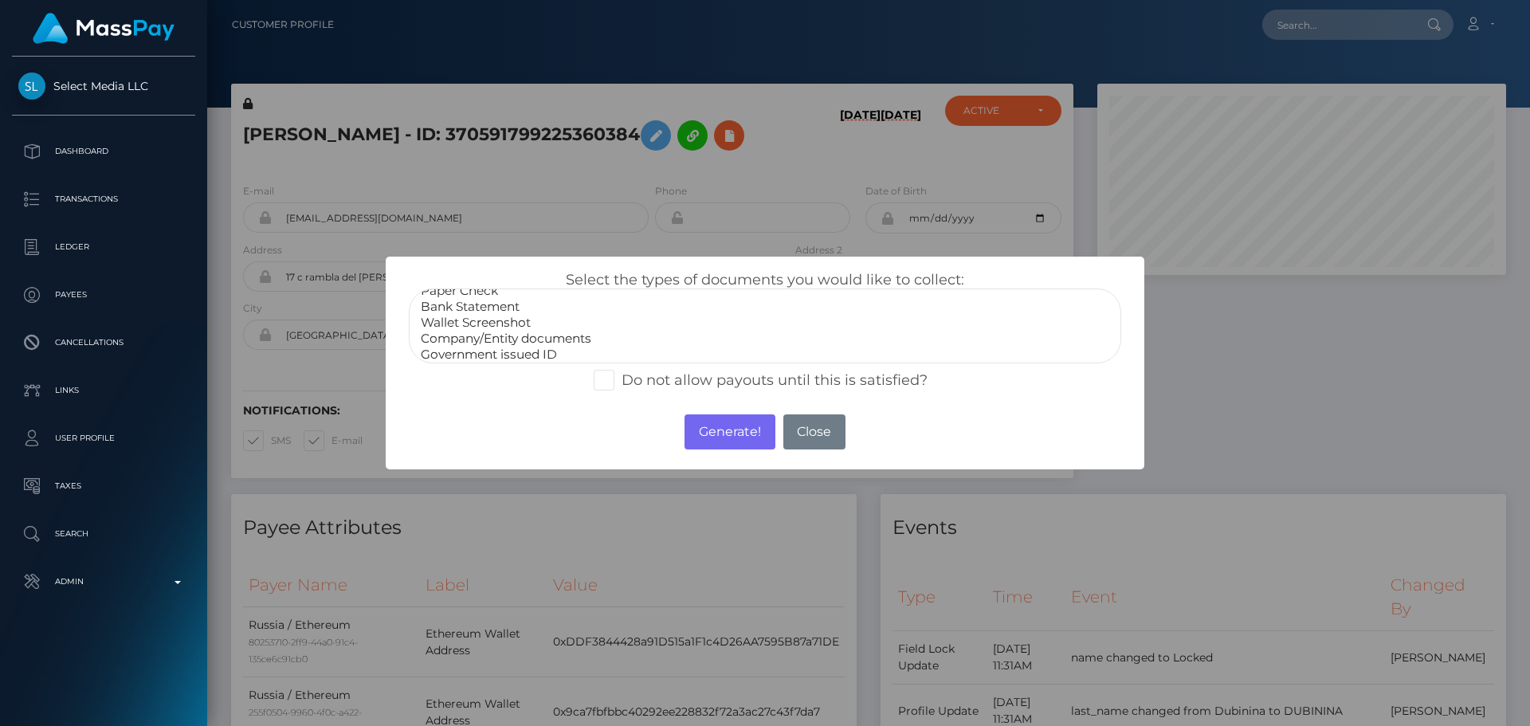
scroll to position [32, 0]
select select "Miscellaneous"
click at [484, 350] on option "Miscellaneous" at bounding box center [765, 350] width 692 height 16
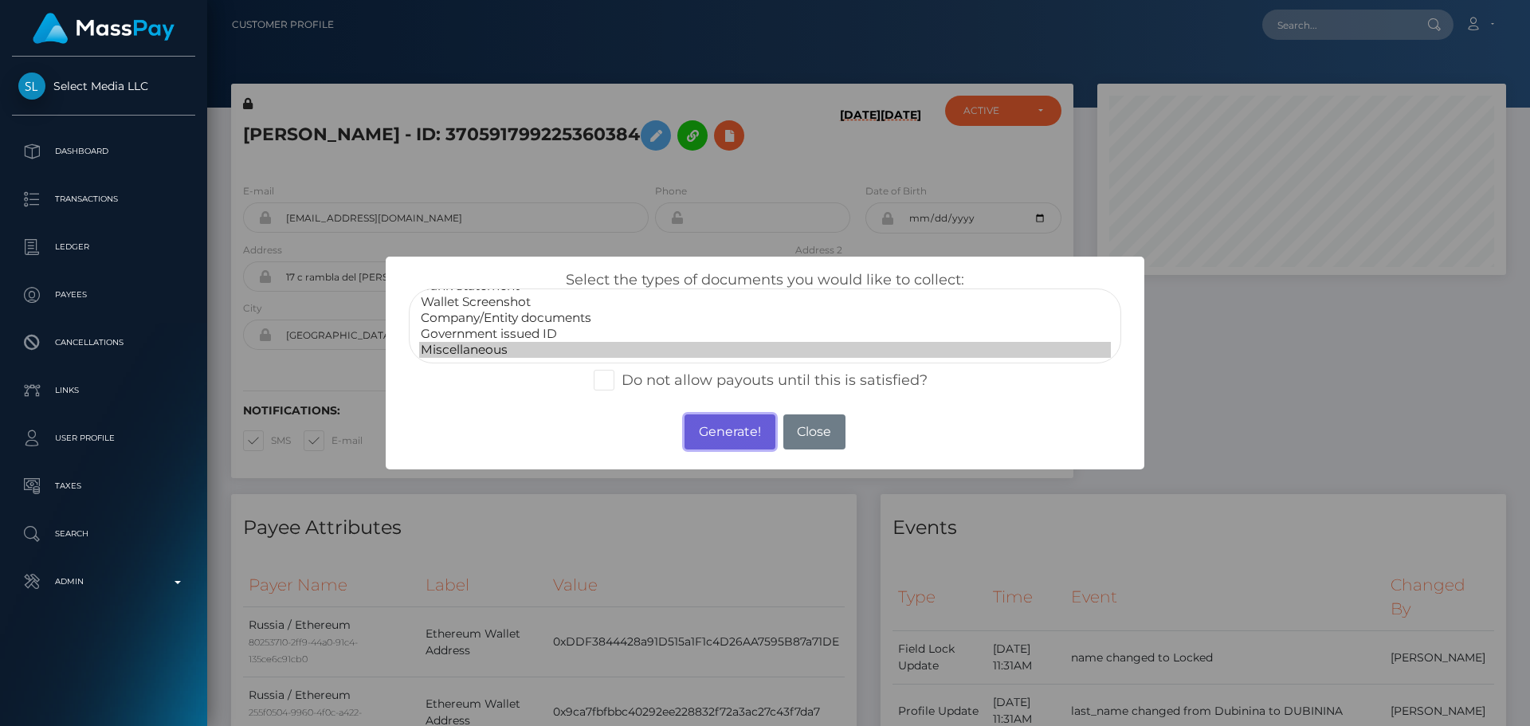
click at [734, 431] on button "Generate!" at bounding box center [729, 431] width 90 height 35
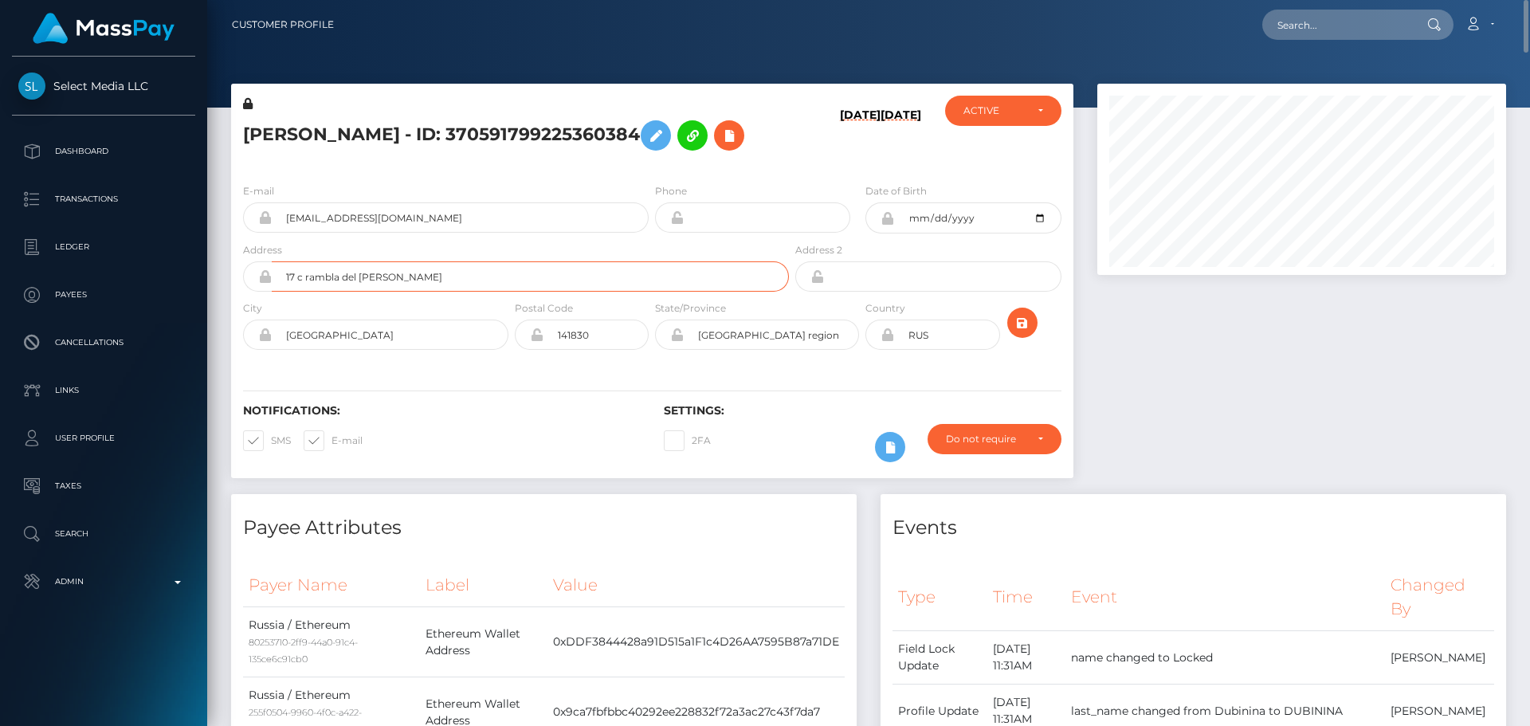
click at [428, 292] on input "17 c rambla del [PERSON_NAME]" at bounding box center [530, 276] width 517 height 30
paste input "Carrer de Provença, 105"
type input "Carrer de Provença, 105"
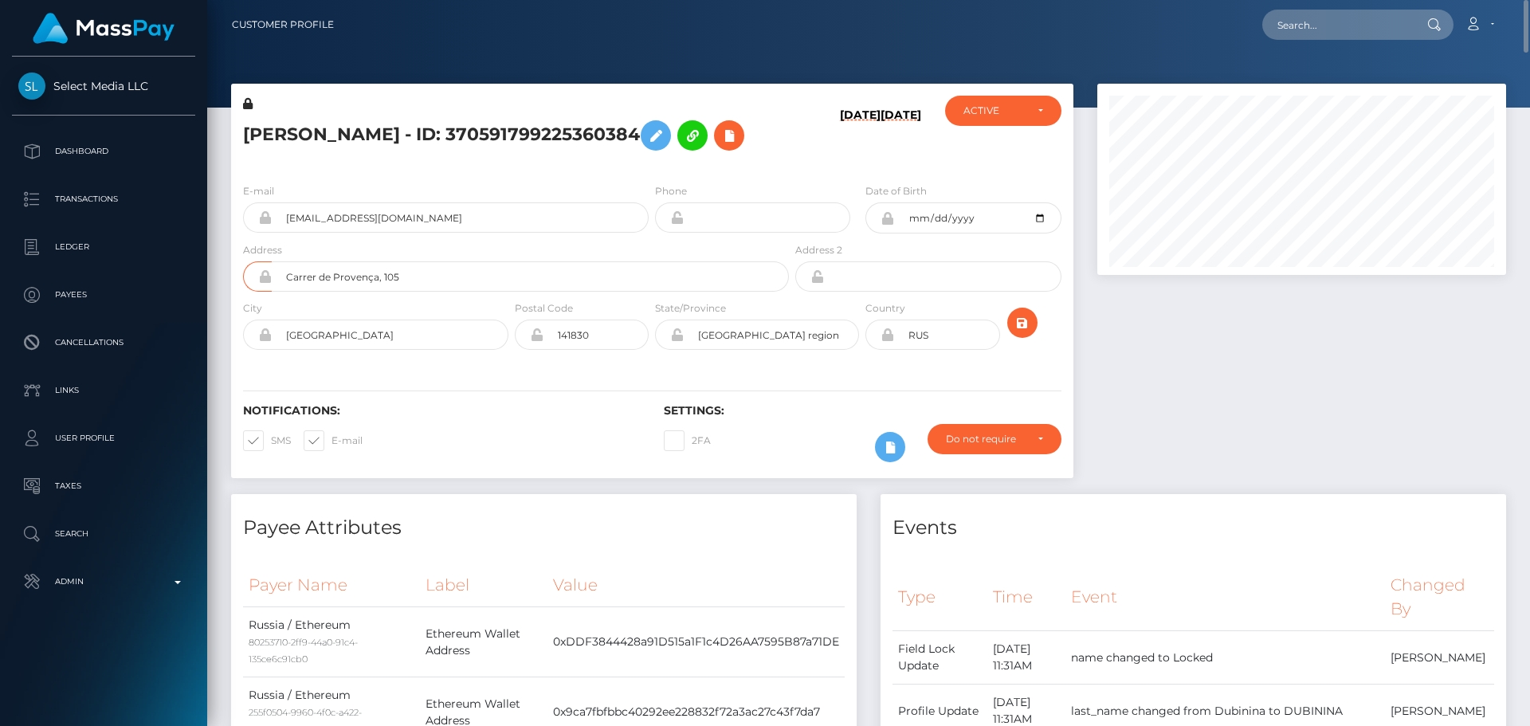
click at [441, 417] on div "Notifications: SMS E-mail Settings: 2FA" at bounding box center [652, 422] width 842 height 112
click at [396, 350] on input "[GEOGRAPHIC_DATA]" at bounding box center [390, 334] width 237 height 30
paste input "B"
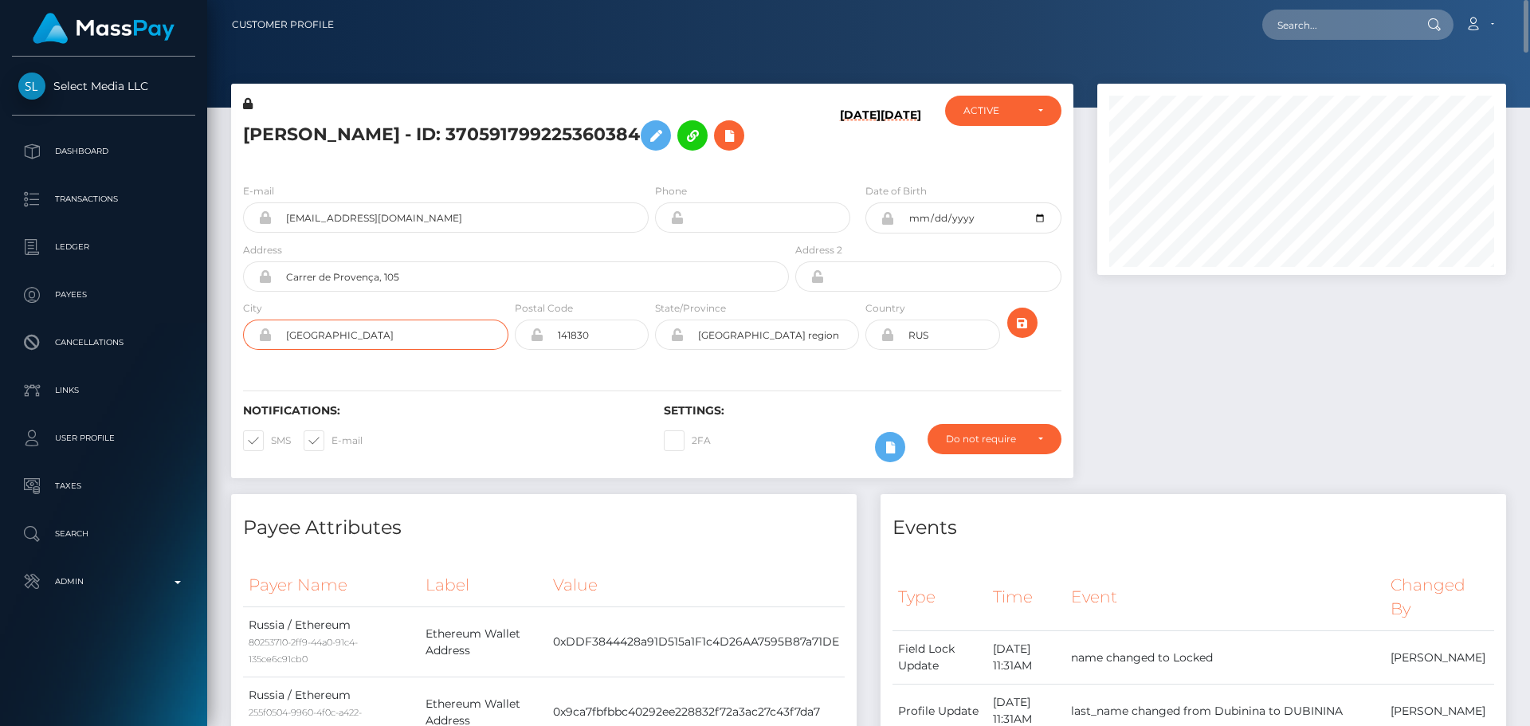
type input "[GEOGRAPHIC_DATA]"
drag, startPoint x: 512, startPoint y: 383, endPoint x: 494, endPoint y: 429, distance: 49.4
click at [512, 366] on div "E-mail [EMAIL_ADDRESS][DOMAIN_NAME] Phone Date of Birth" at bounding box center [652, 268] width 842 height 195
click at [609, 350] on input "141830" at bounding box center [595, 334] width 105 height 30
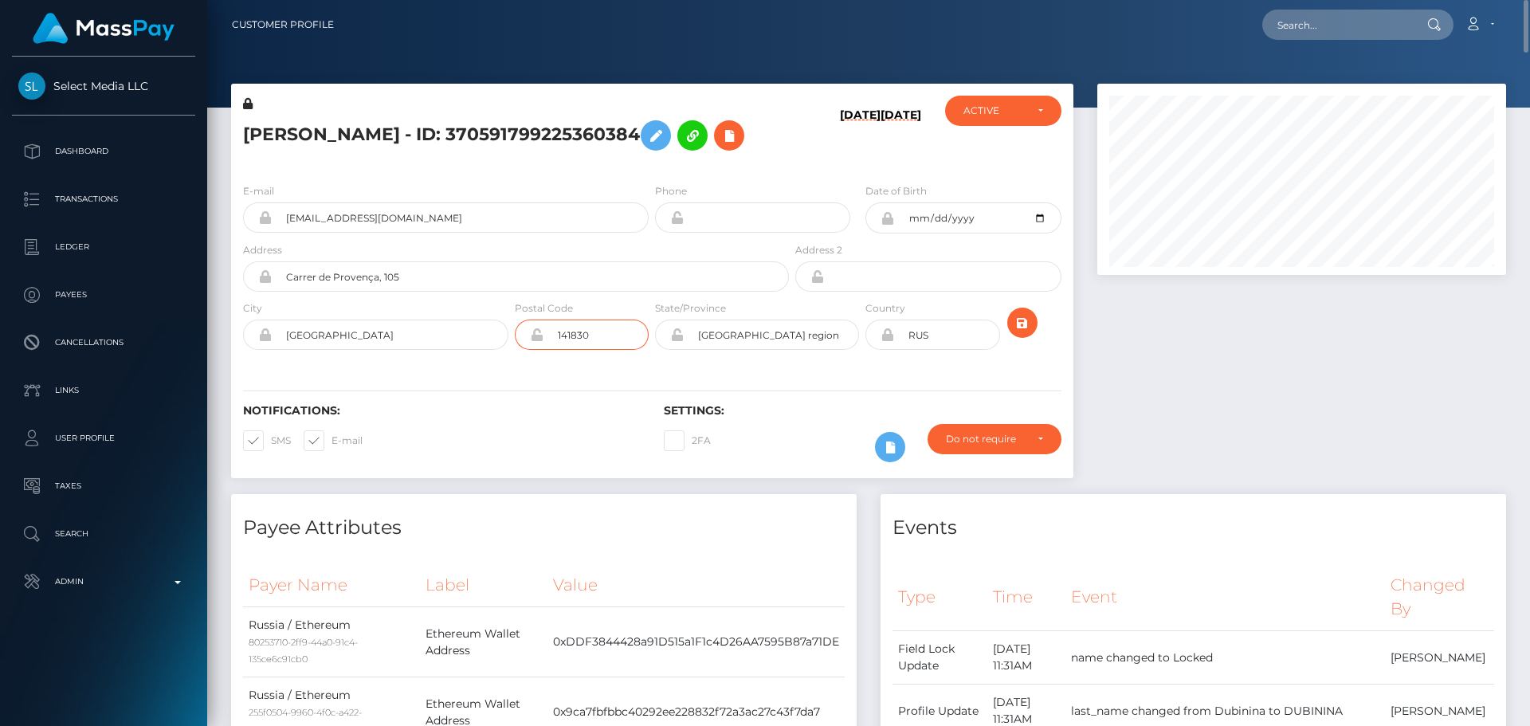
click at [609, 350] on input "141830" at bounding box center [595, 334] width 105 height 30
paste input "08029"
type input "08029"
click at [529, 411] on div "Notifications: SMS E-mail Settings: 2FA" at bounding box center [652, 422] width 842 height 112
click at [800, 350] on input "[GEOGRAPHIC_DATA] region" at bounding box center [771, 334] width 175 height 30
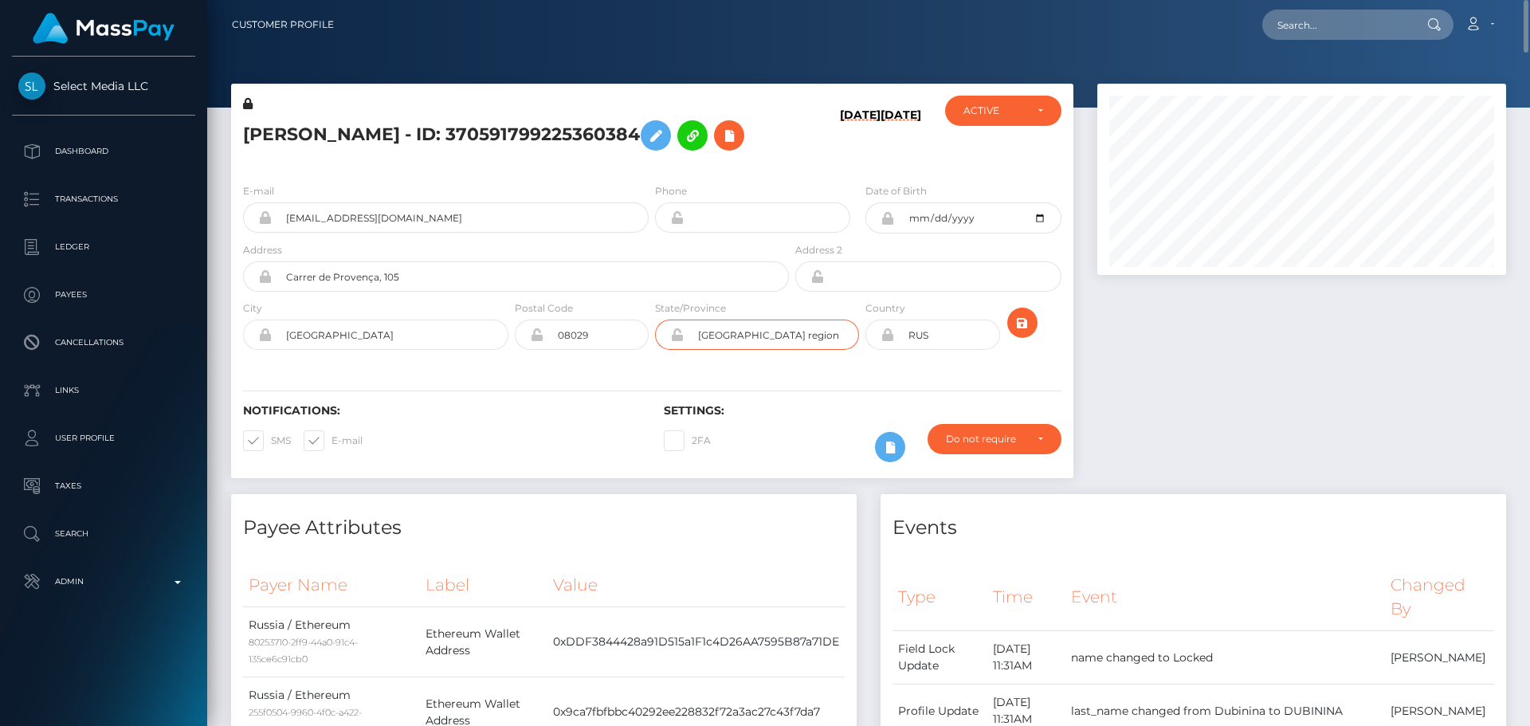
click at [800, 350] on input "Moscow region" at bounding box center [771, 334] width 175 height 30
paste input "[GEOGRAPHIC_DATA]"
type input "[GEOGRAPHIC_DATA]"
click at [889, 341] on icon at bounding box center [887, 334] width 14 height 13
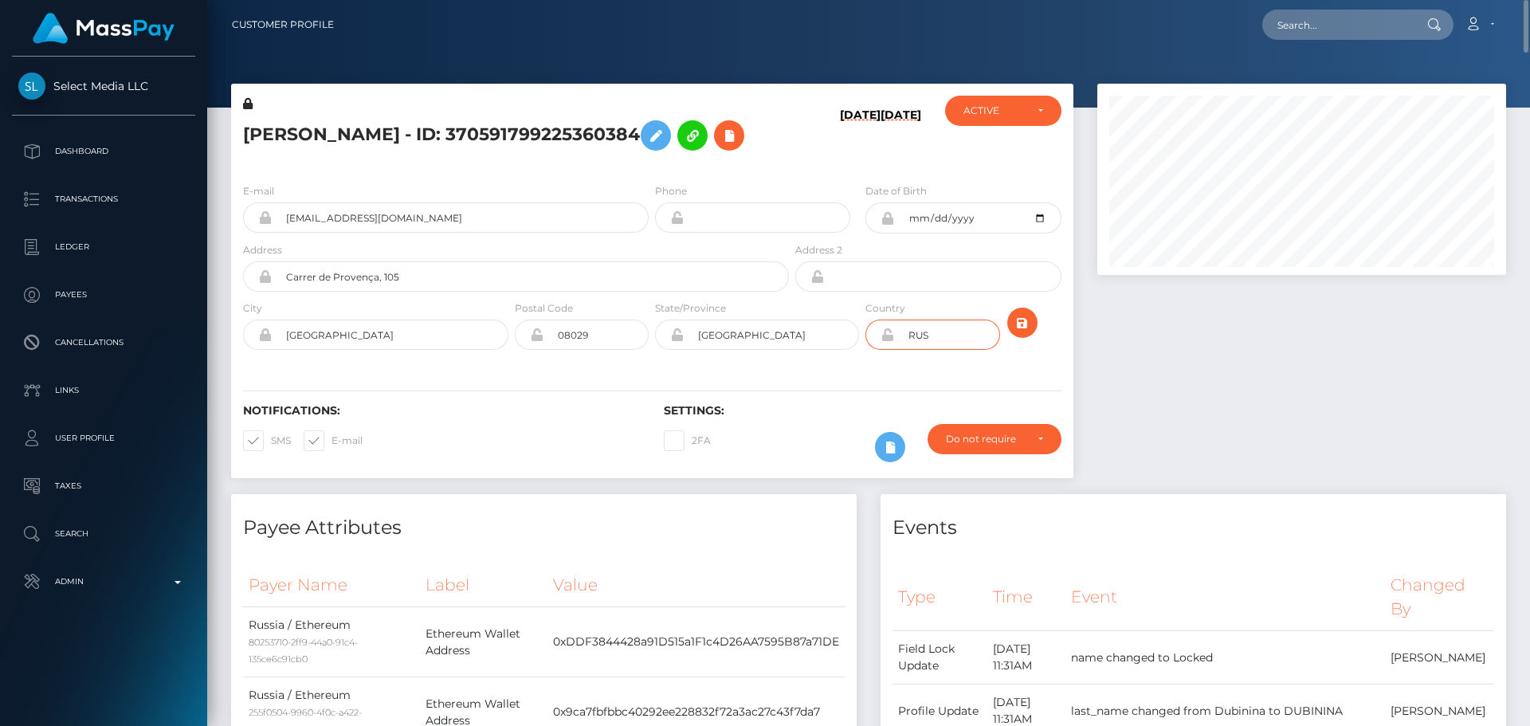
click at [950, 350] on input "RUS" at bounding box center [946, 334] width 105 height 30
type input "ESP"
click at [813, 409] on div "Notifications: SMS E-mail Settings: 2FA" at bounding box center [652, 422] width 842 height 112
click at [651, 159] on h5 "[PERSON_NAME] - ID: 370591799225360384" at bounding box center [511, 135] width 537 height 46
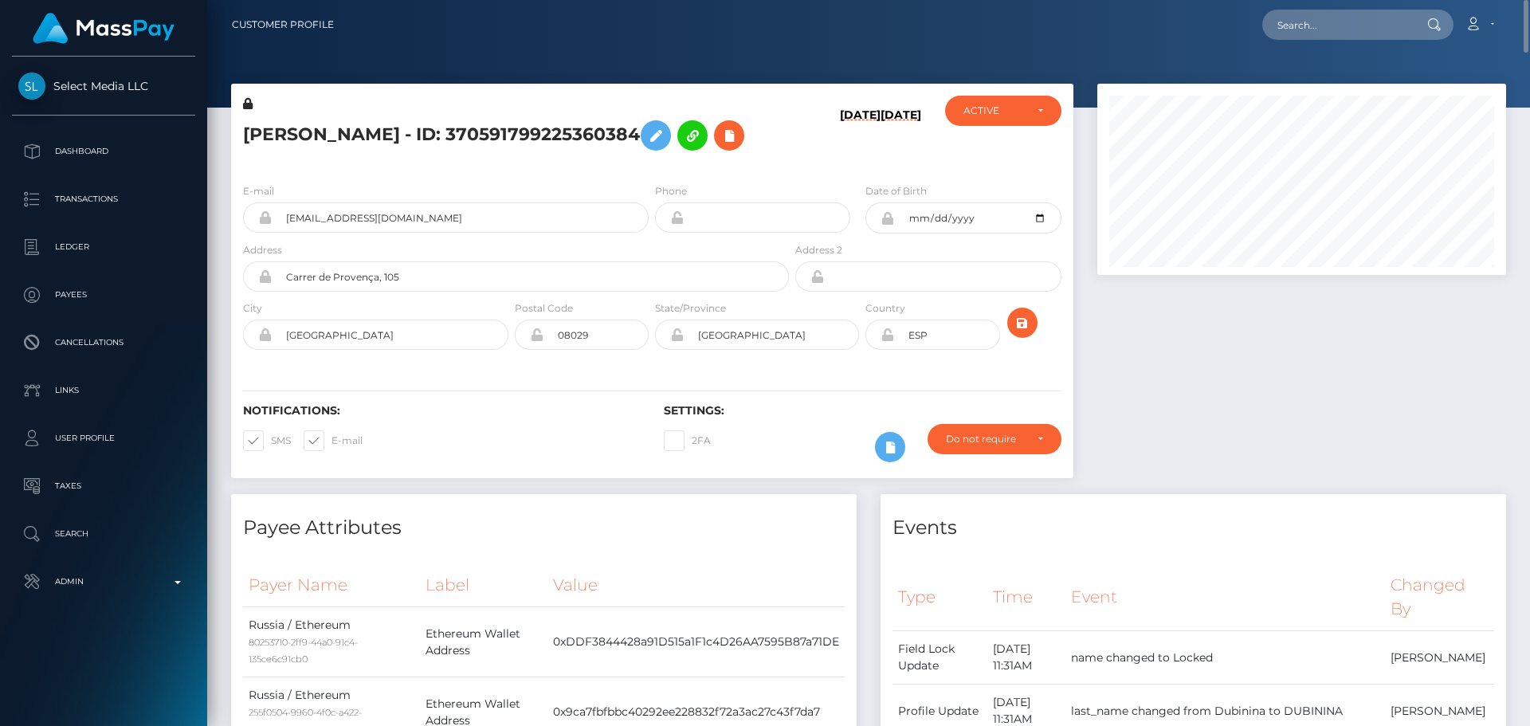
click at [633, 159] on h5 "[PERSON_NAME] - ID: 370591799225360384" at bounding box center [511, 135] width 537 height 46
click at [1021, 333] on icon "submit" at bounding box center [1022, 323] width 19 height 20
click at [809, 171] on div "[DATE] [DATE]" at bounding box center [862, 133] width 140 height 75
click at [729, 159] on h5 "[PERSON_NAME] - ID: 370591799225360384" at bounding box center [511, 135] width 537 height 46
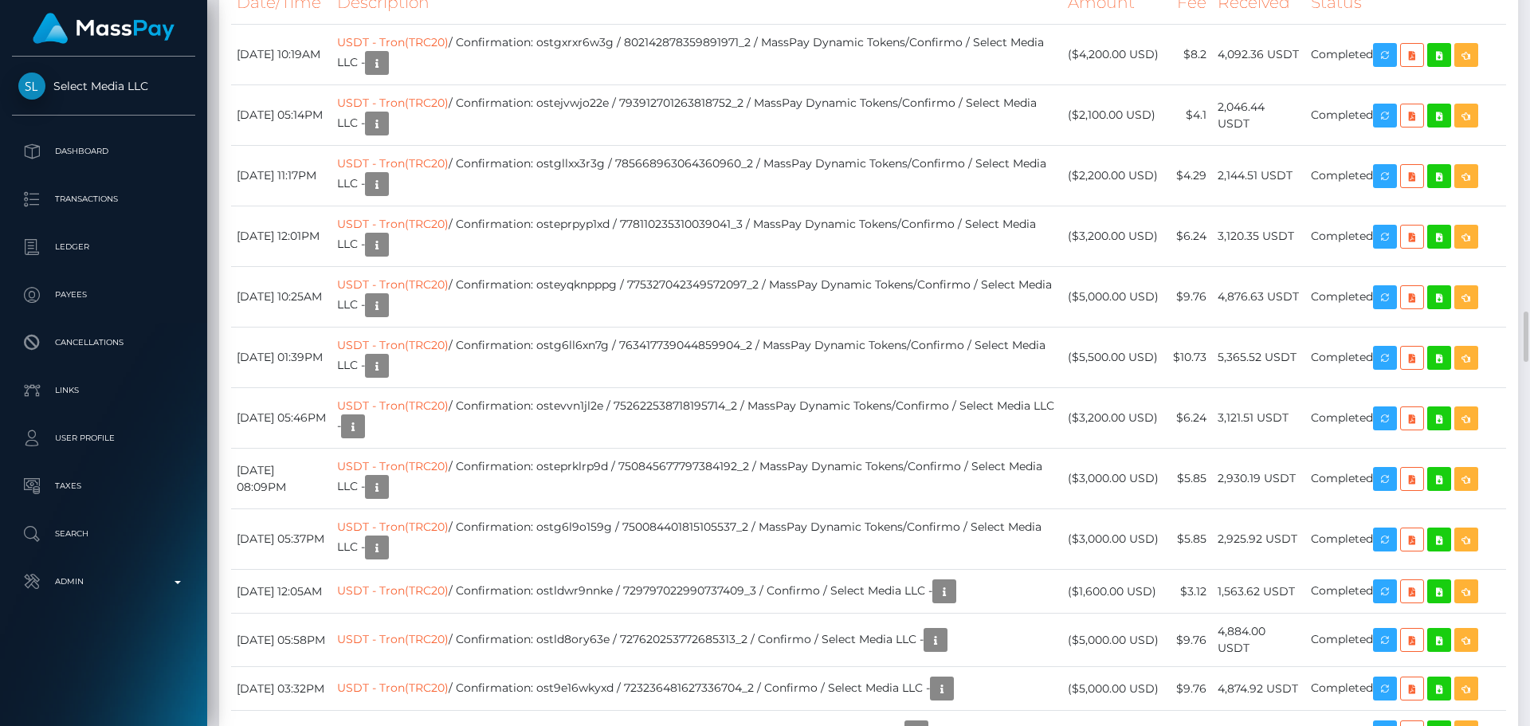
scroll to position [5338, 0]
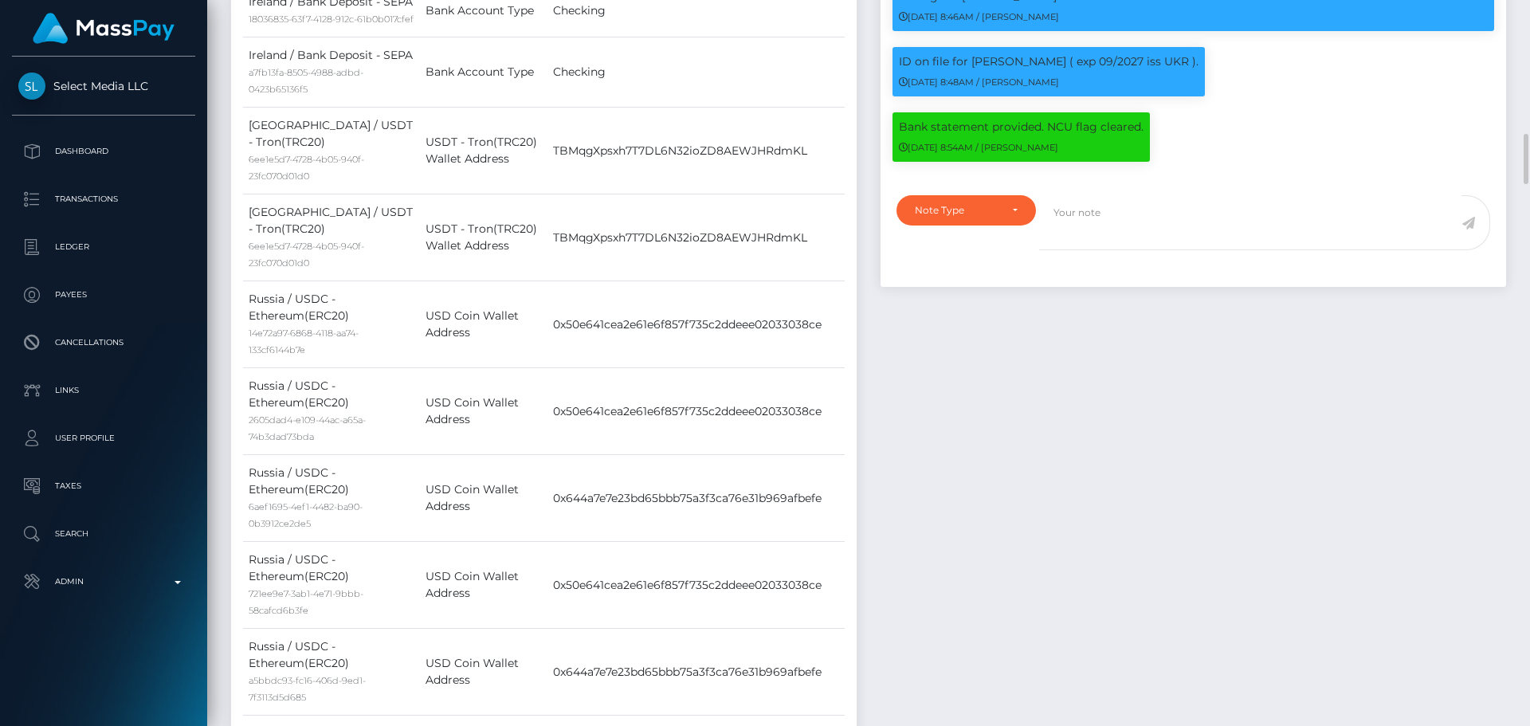
scroll to position [1753, 0]
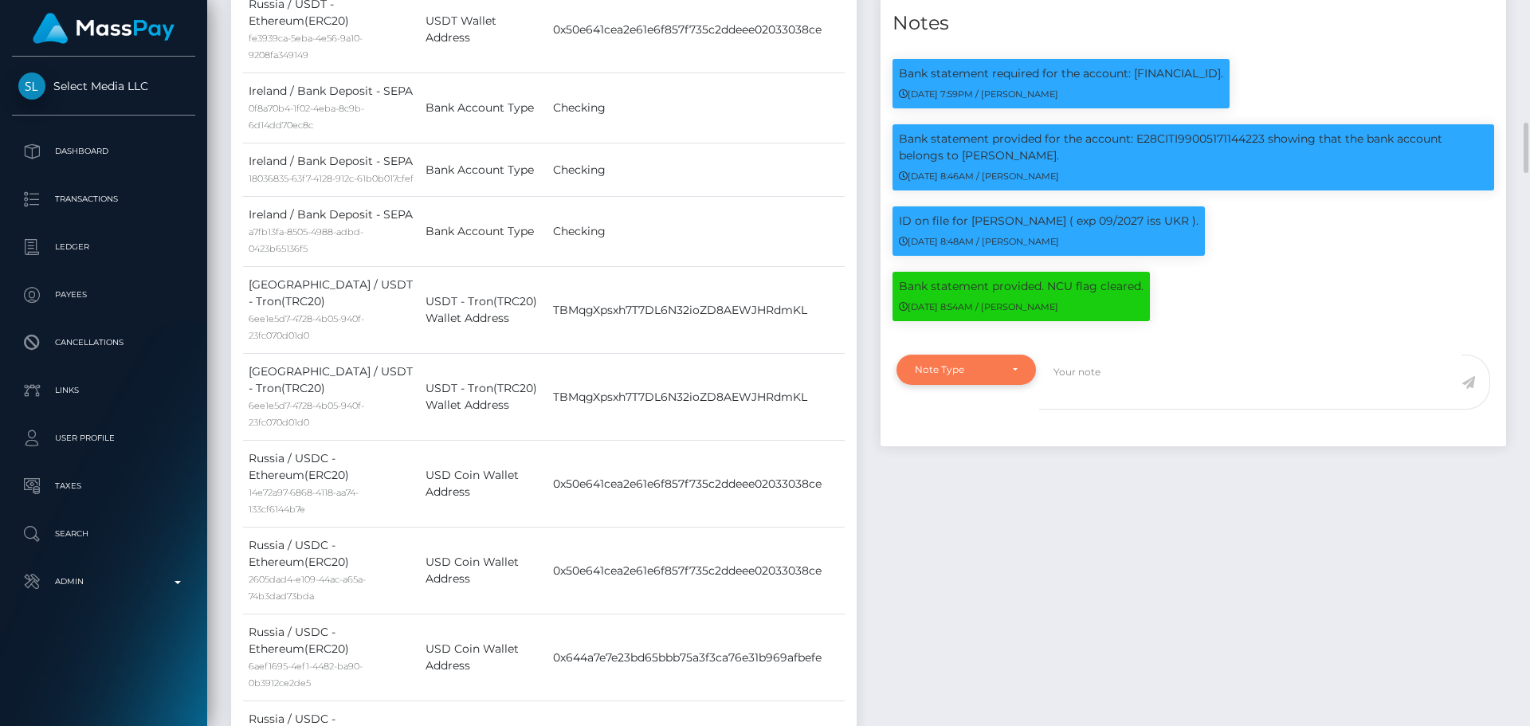
click at [996, 376] on div "Note Type" at bounding box center [957, 369] width 84 height 13
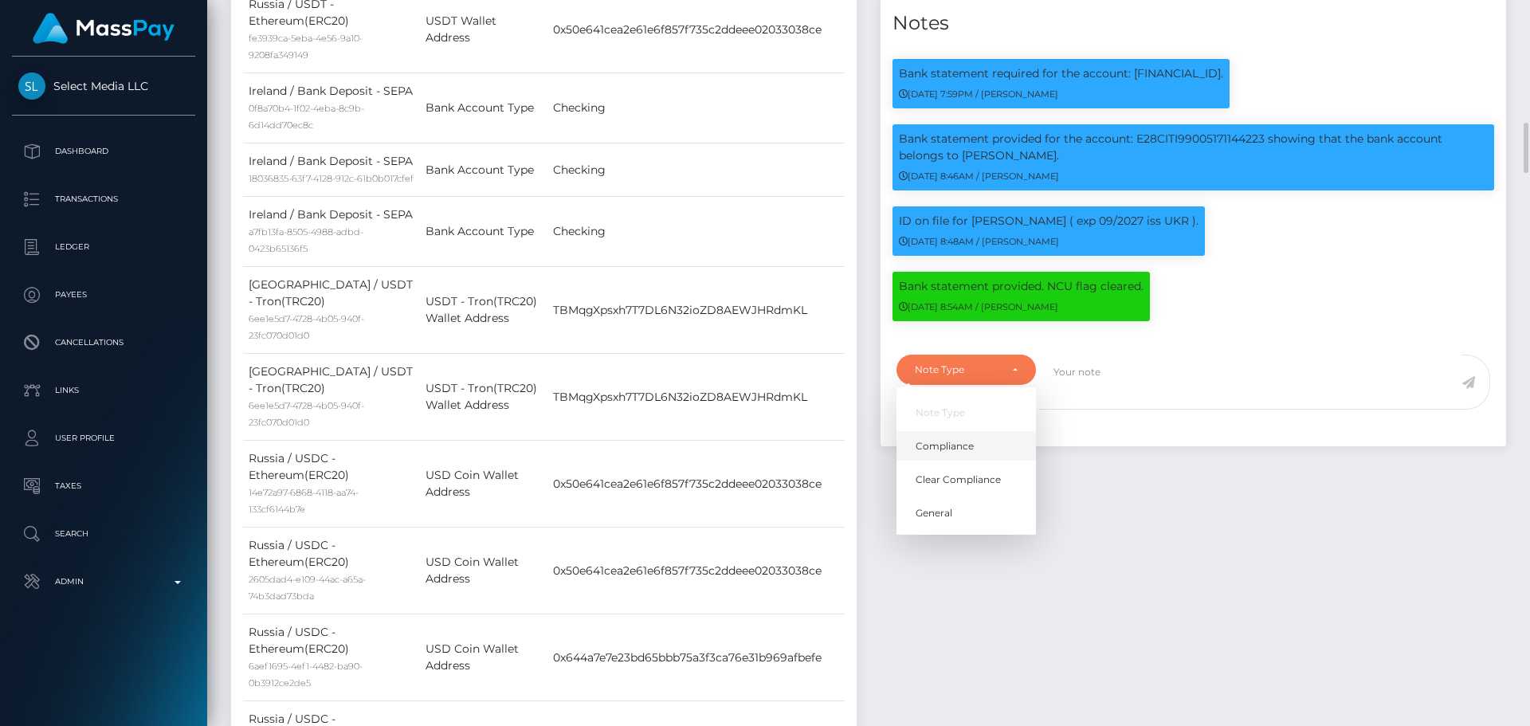
click at [946, 453] on span "Compliance" at bounding box center [944, 446] width 58 height 14
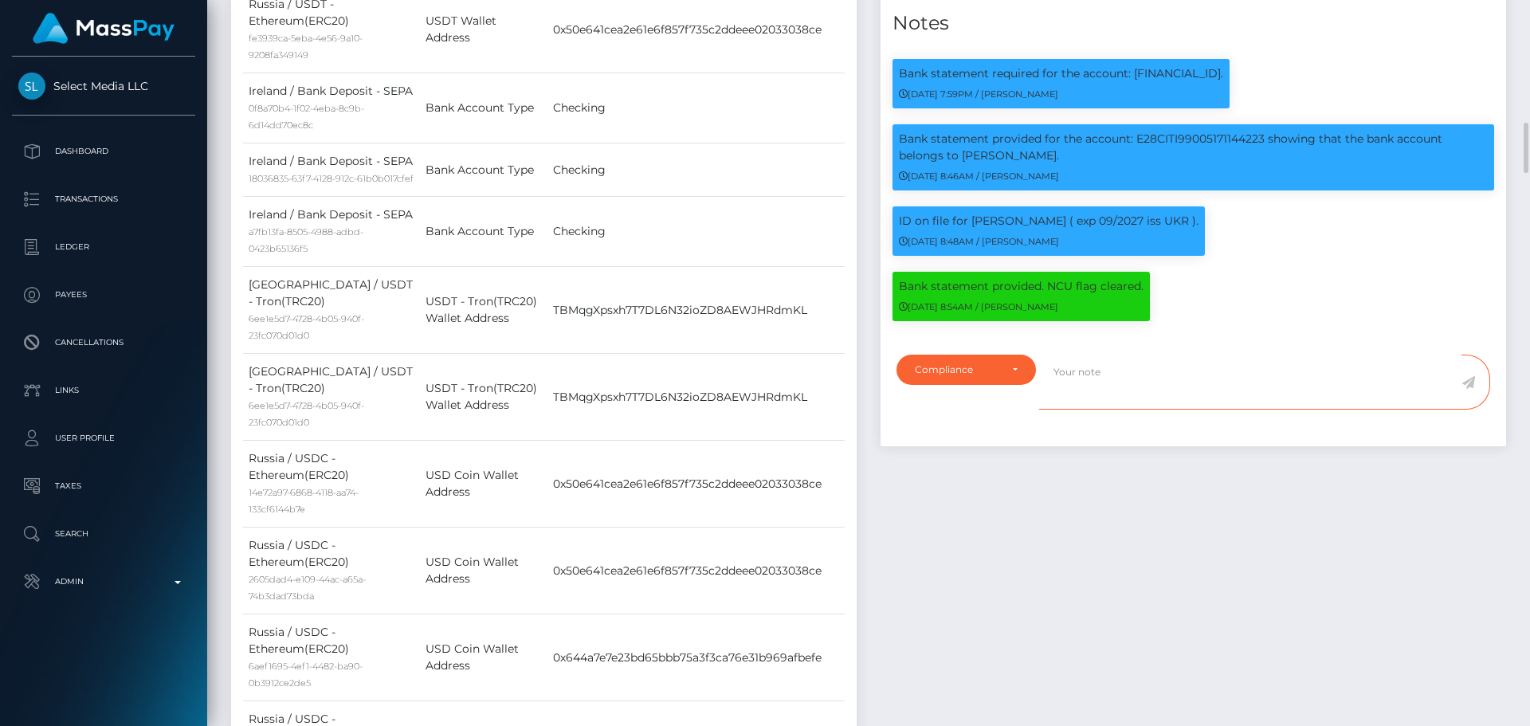
click at [1125, 410] on textarea at bounding box center [1250, 382] width 422 height 55
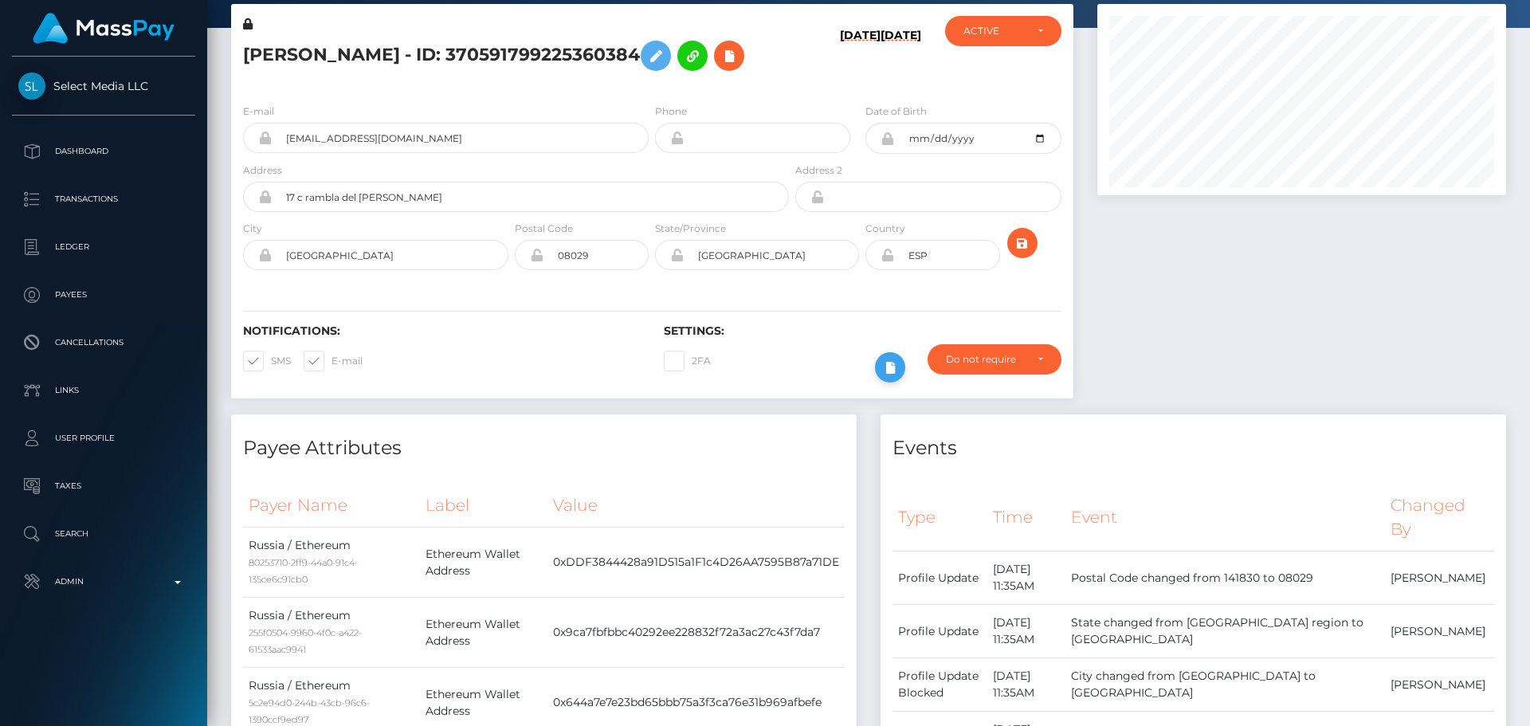
scroll to position [0, 0]
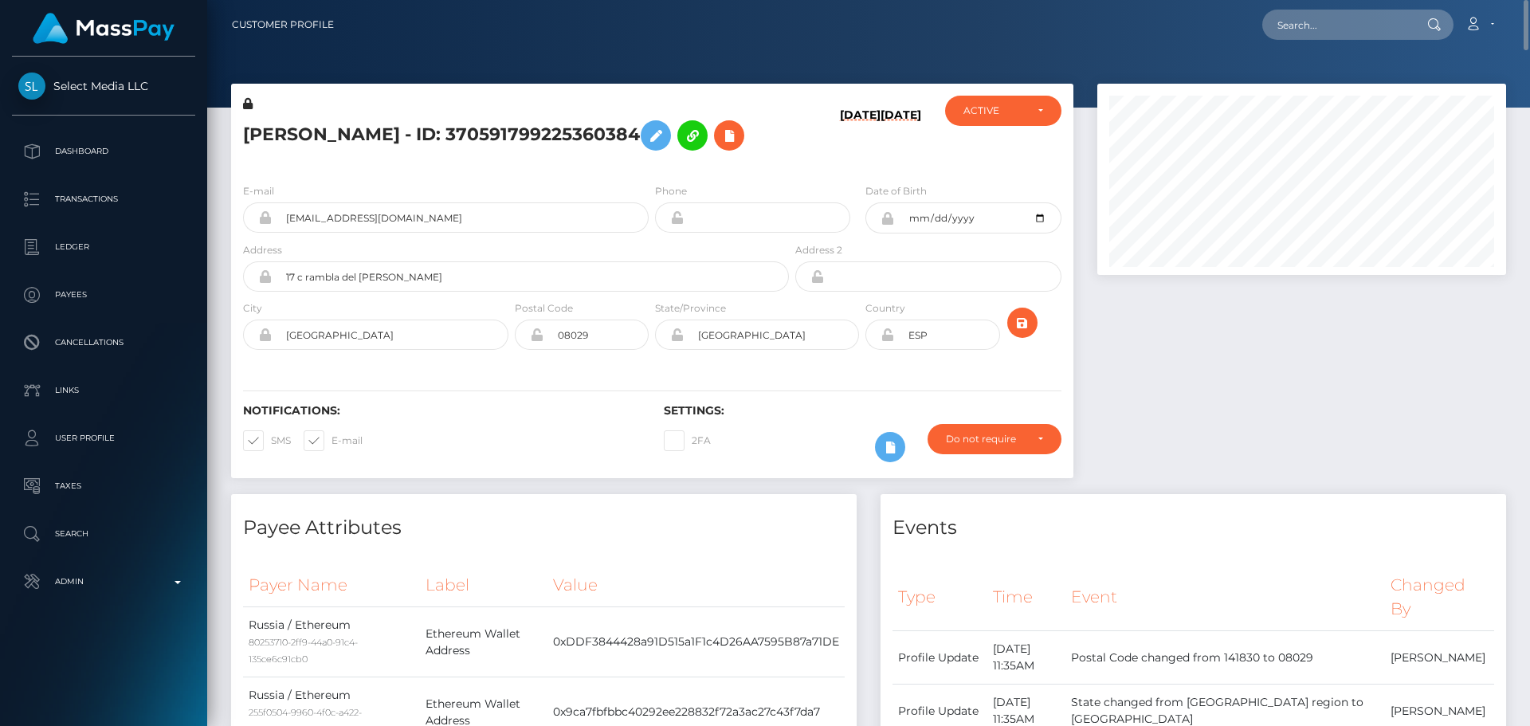
click at [888, 341] on icon at bounding box center [887, 334] width 14 height 13
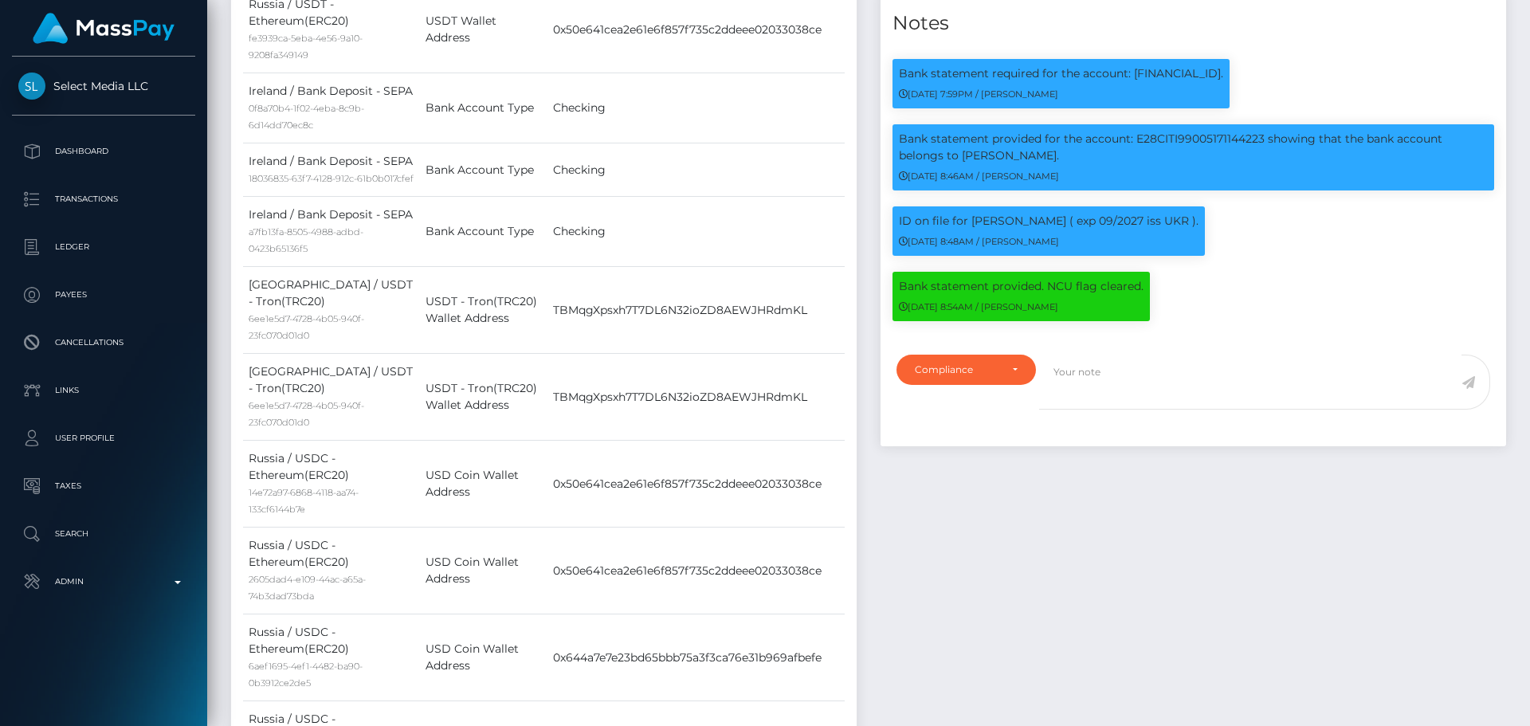
scroll to position [1832, 0]
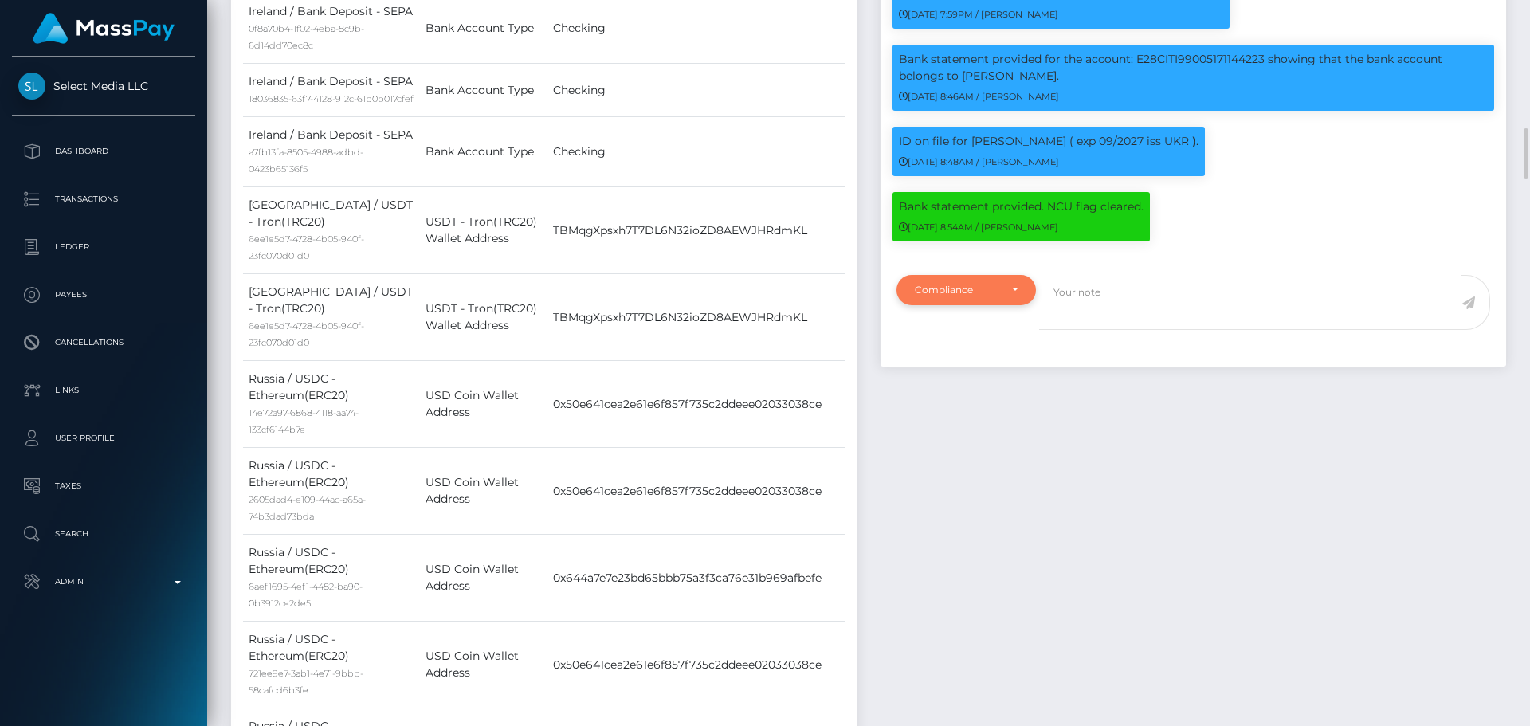
click at [1012, 296] on div "Compliance" at bounding box center [966, 290] width 103 height 13
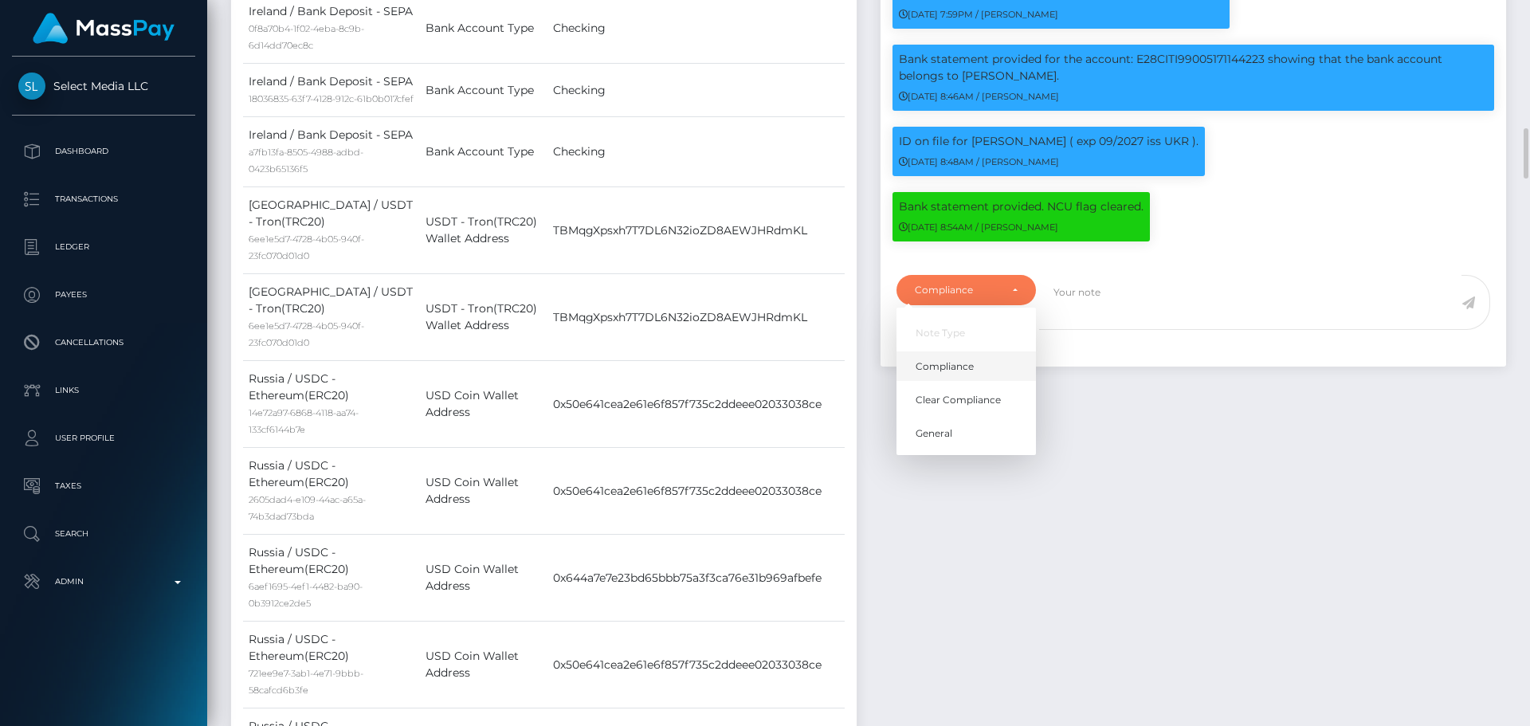
click at [959, 374] on span "Compliance" at bounding box center [944, 366] width 58 height 14
select select "COMPLIANCE"
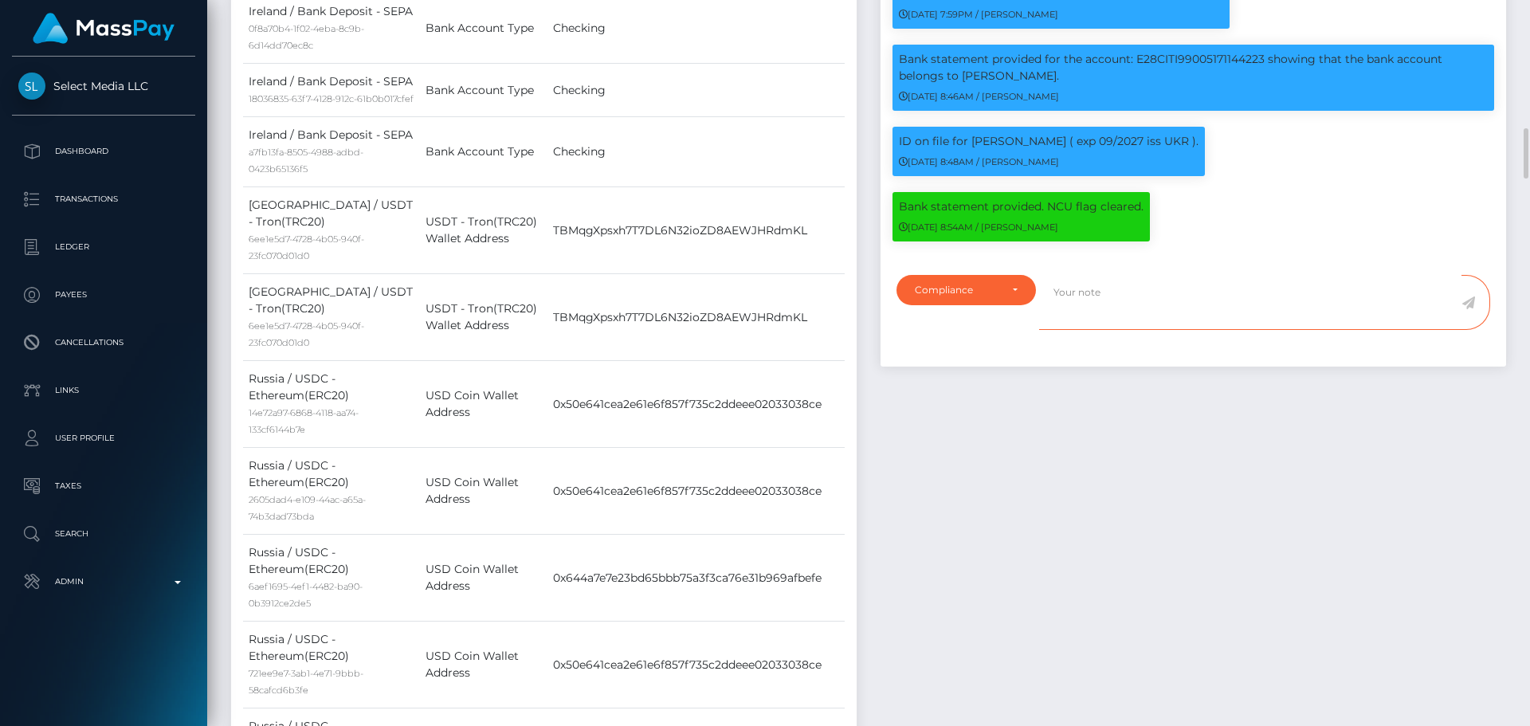
click at [1156, 328] on textarea at bounding box center [1250, 302] width 422 height 55
type textarea "Address updated as per the provided proof."
click at [1469, 309] on icon at bounding box center [1468, 302] width 14 height 13
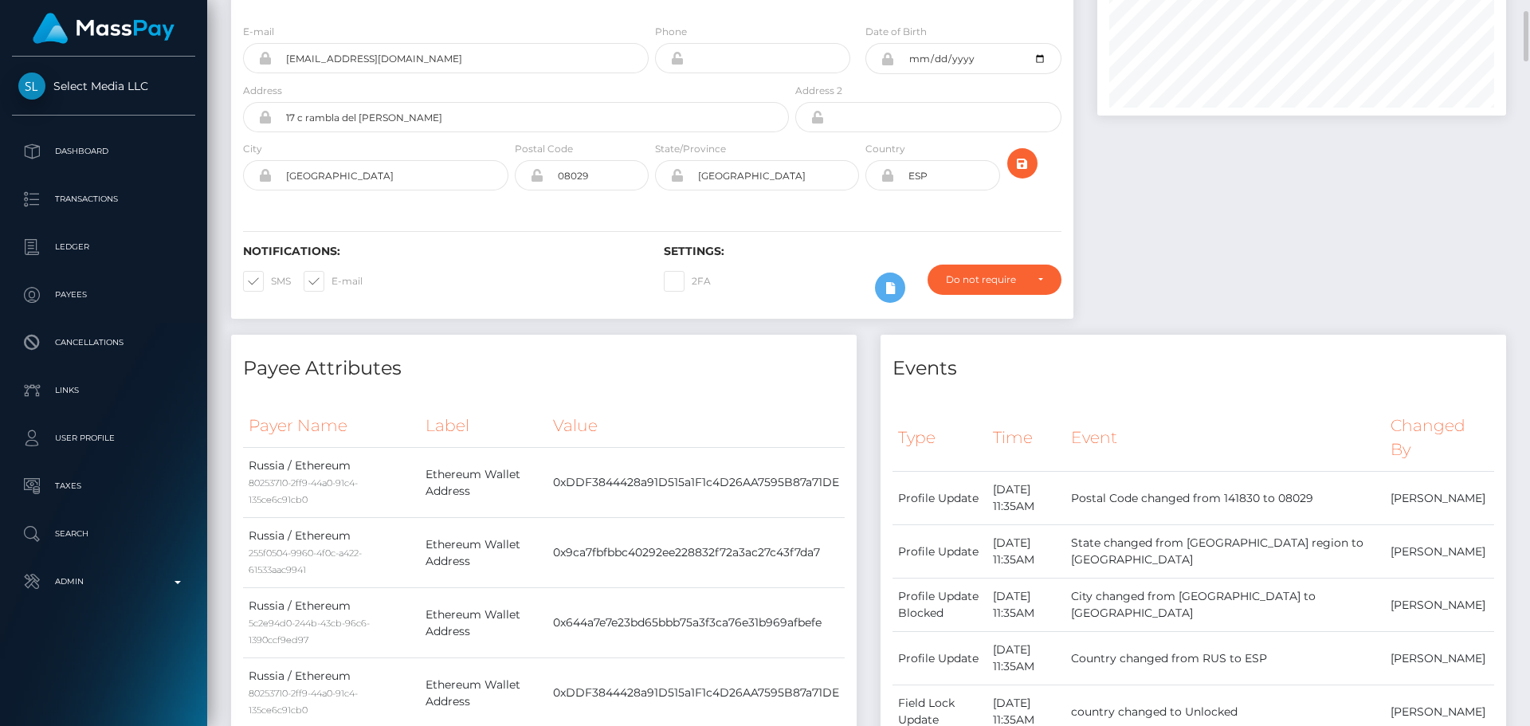
scroll to position [0, 0]
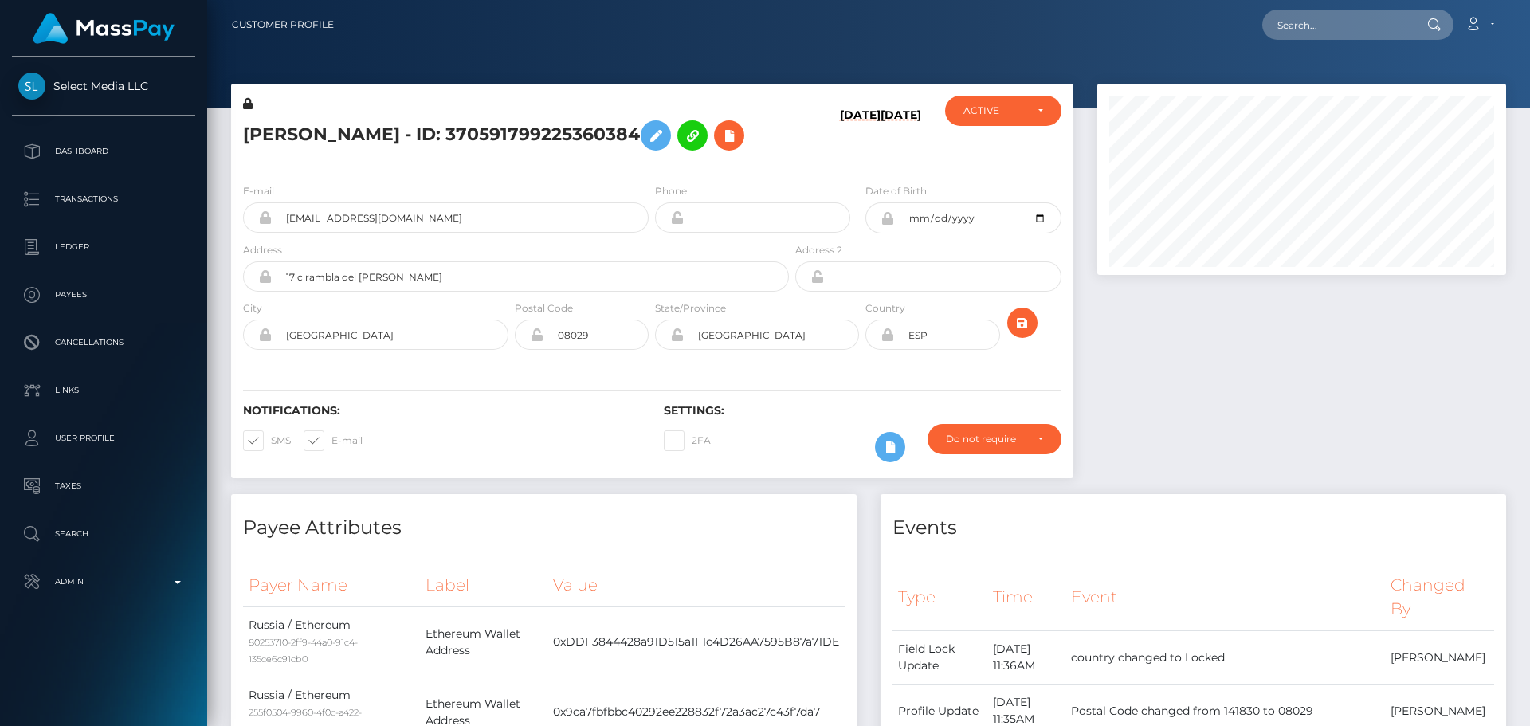
scroll to position [191, 410]
click at [426, 125] on h5 "VERONIKA SERGEEVNA DUBININA - ID: 370591799225360384" at bounding box center [511, 135] width 537 height 46
copy h5 "VERONIKA SERGEEVNA DUBININA - ID: 370591799225360384"
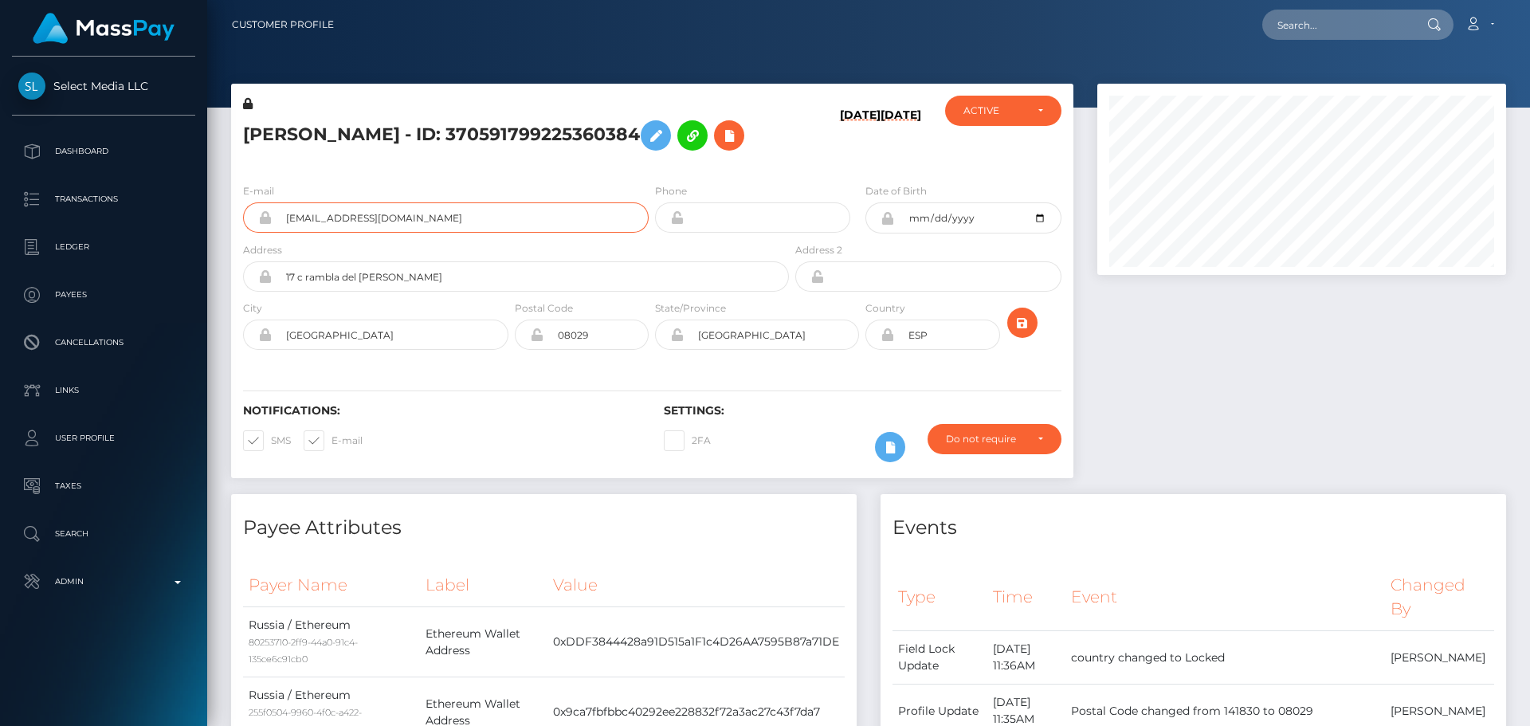
drag, startPoint x: 451, startPoint y: 241, endPoint x: 215, endPoint y: 229, distance: 236.1
click at [228, 236] on div "VERONIKA SERGEEVNA DUBININA - ID: 370591799225360384 07/17/25 10/18/24 CLOSED A…" at bounding box center [652, 289] width 866 height 410
click at [1326, 31] on input "text" at bounding box center [1337, 25] width 150 height 30
paste input "degold@weareonlymodels.net"
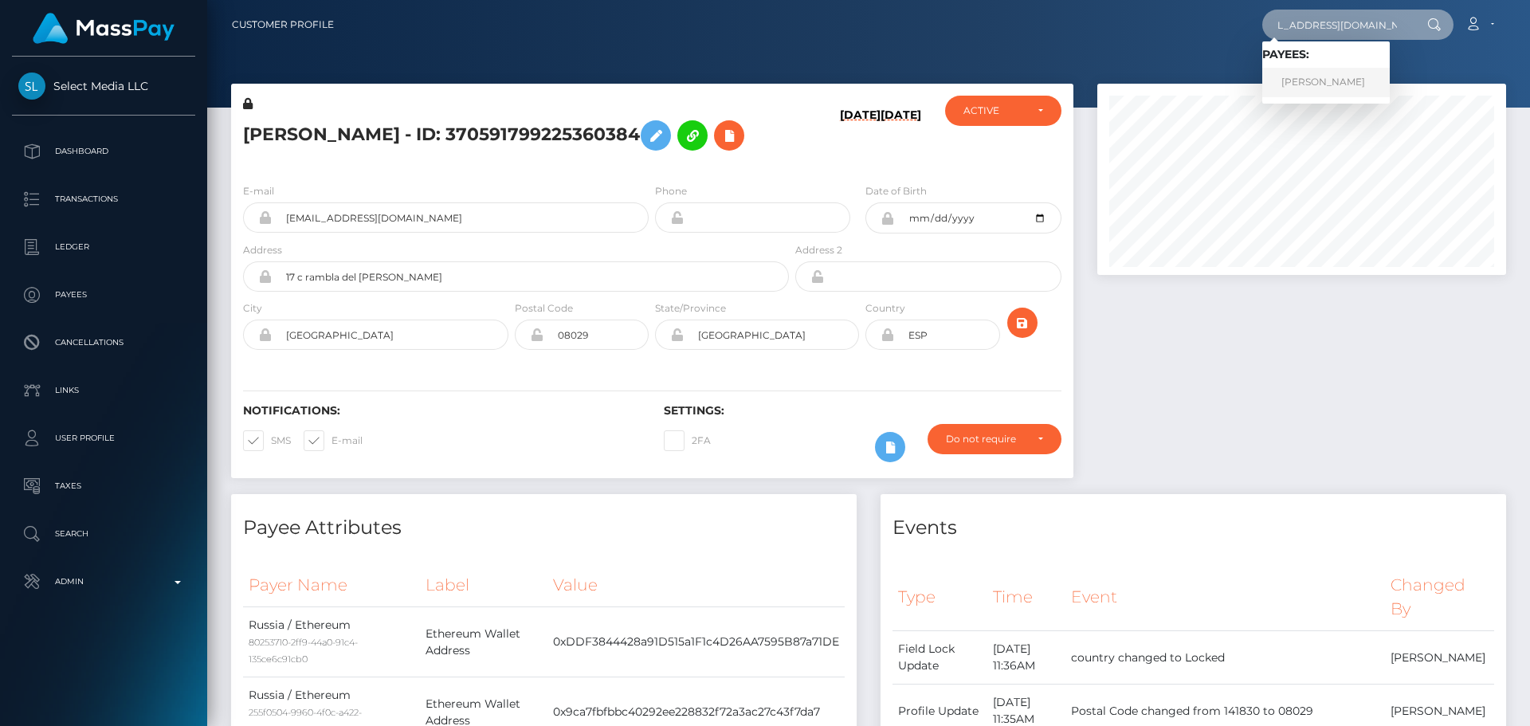
type input "degold@weareonlymodels.net"
click at [1340, 72] on link "ROSEMOND ARYEE" at bounding box center [1325, 82] width 127 height 29
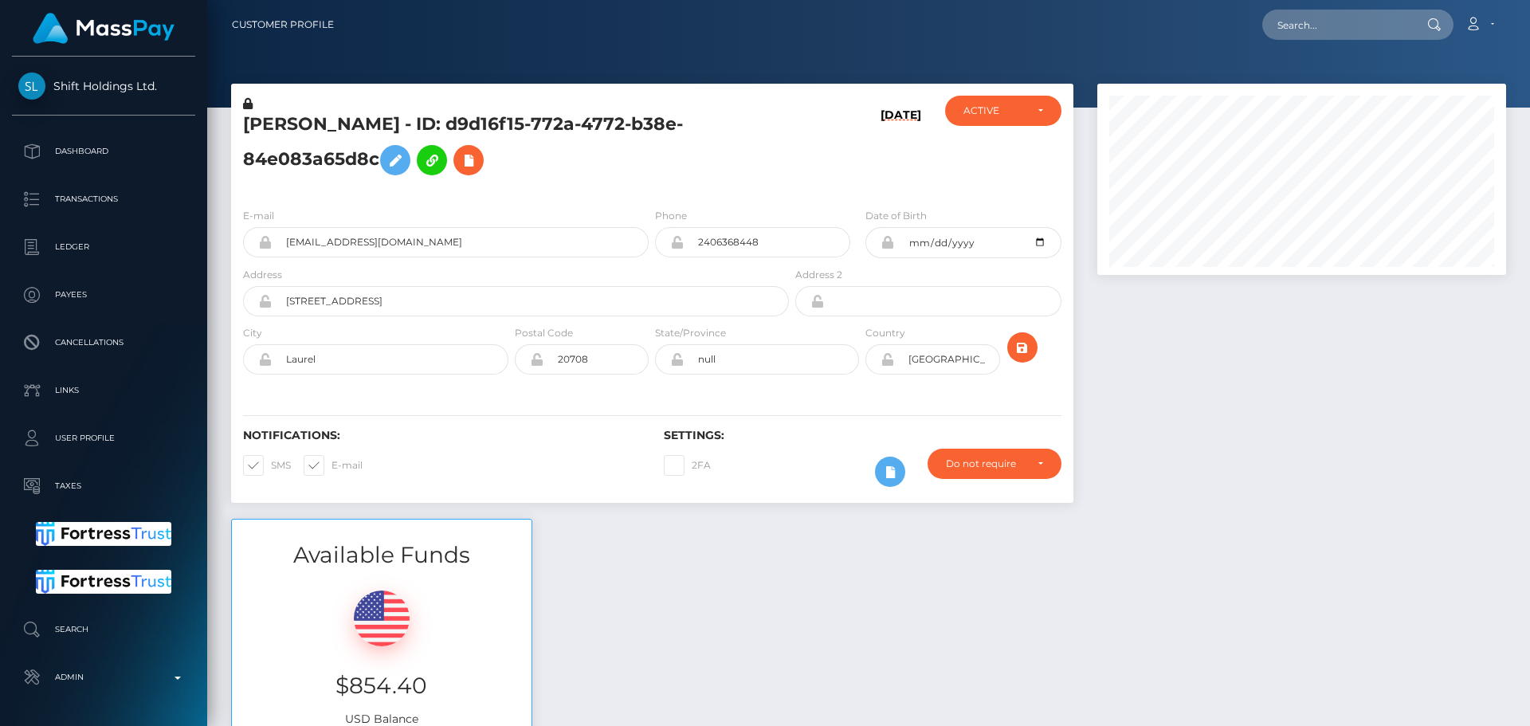
scroll to position [191, 410]
click at [643, 401] on div "Notifications: SMS E-mail Settings: 2FA" at bounding box center [652, 446] width 842 height 112
click at [649, 401] on div "Notifications: SMS E-mail Settings: 2FA" at bounding box center [652, 446] width 842 height 112
click at [644, 402] on div "Notifications: SMS E-mail Settings: 2FA" at bounding box center [652, 446] width 842 height 112
click at [637, 400] on div "Notifications: SMS E-mail Settings: 2FA" at bounding box center [652, 446] width 842 height 112
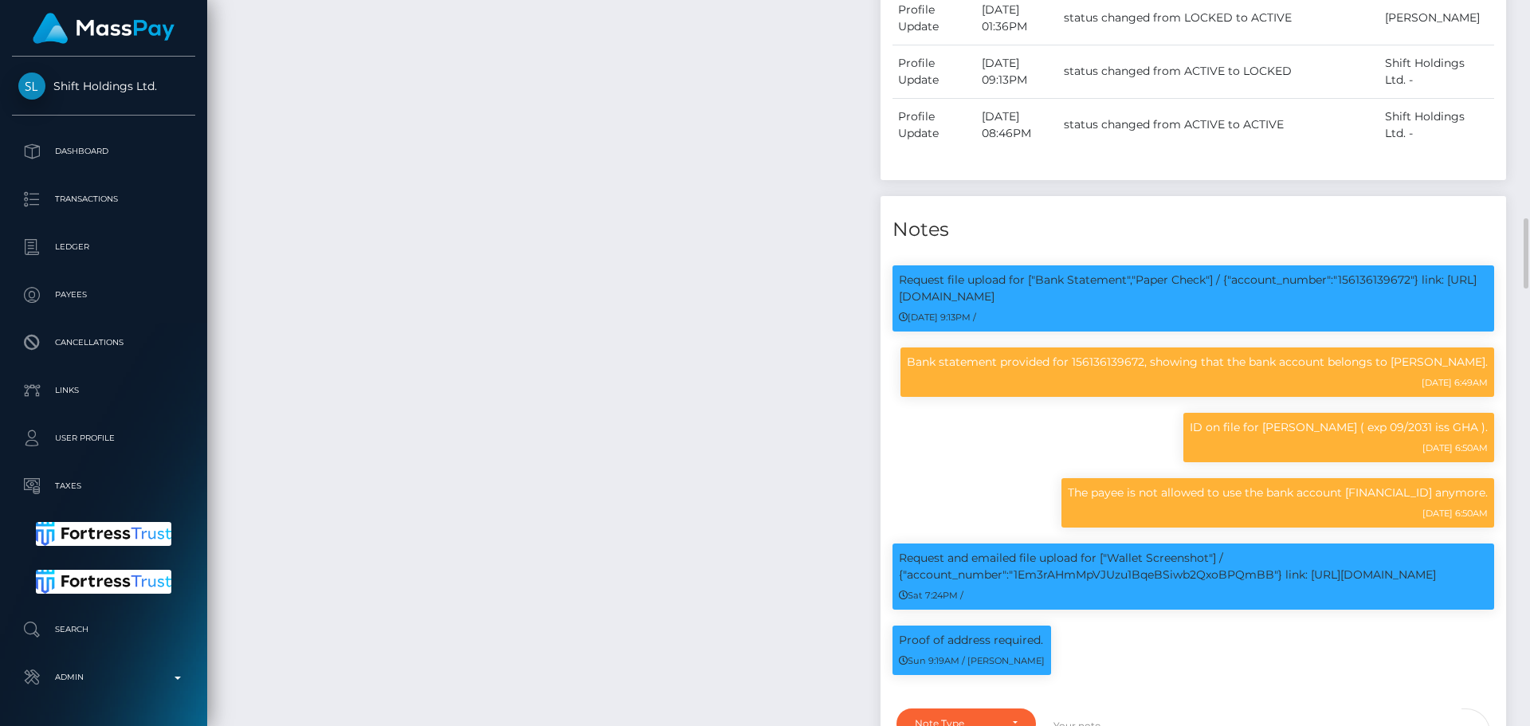
scroll to position [1434, 0]
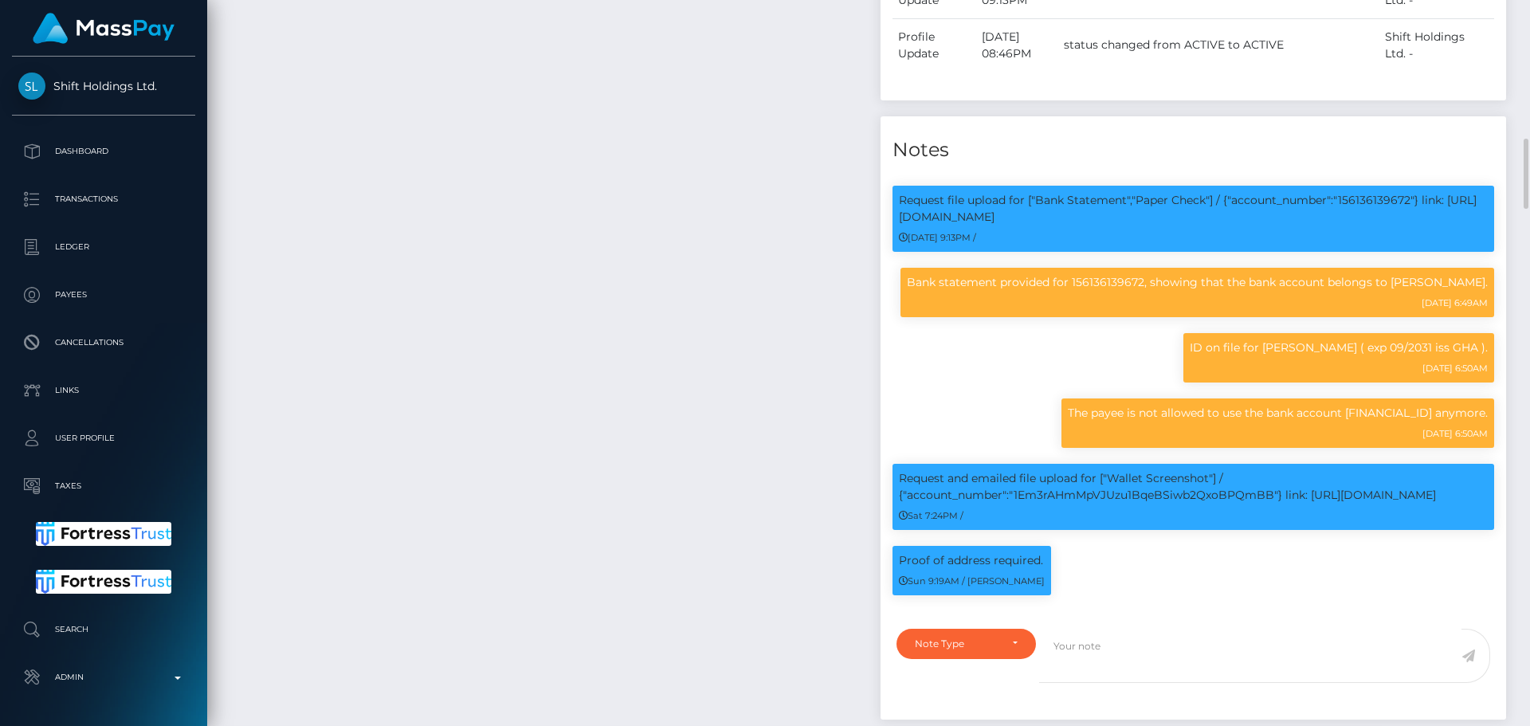
click at [766, 415] on div "Payee Attributes Payer Name Label Value [GEOGRAPHIC_DATA] / ACH Next day 636baa…" at bounding box center [543, 26] width 649 height 1417
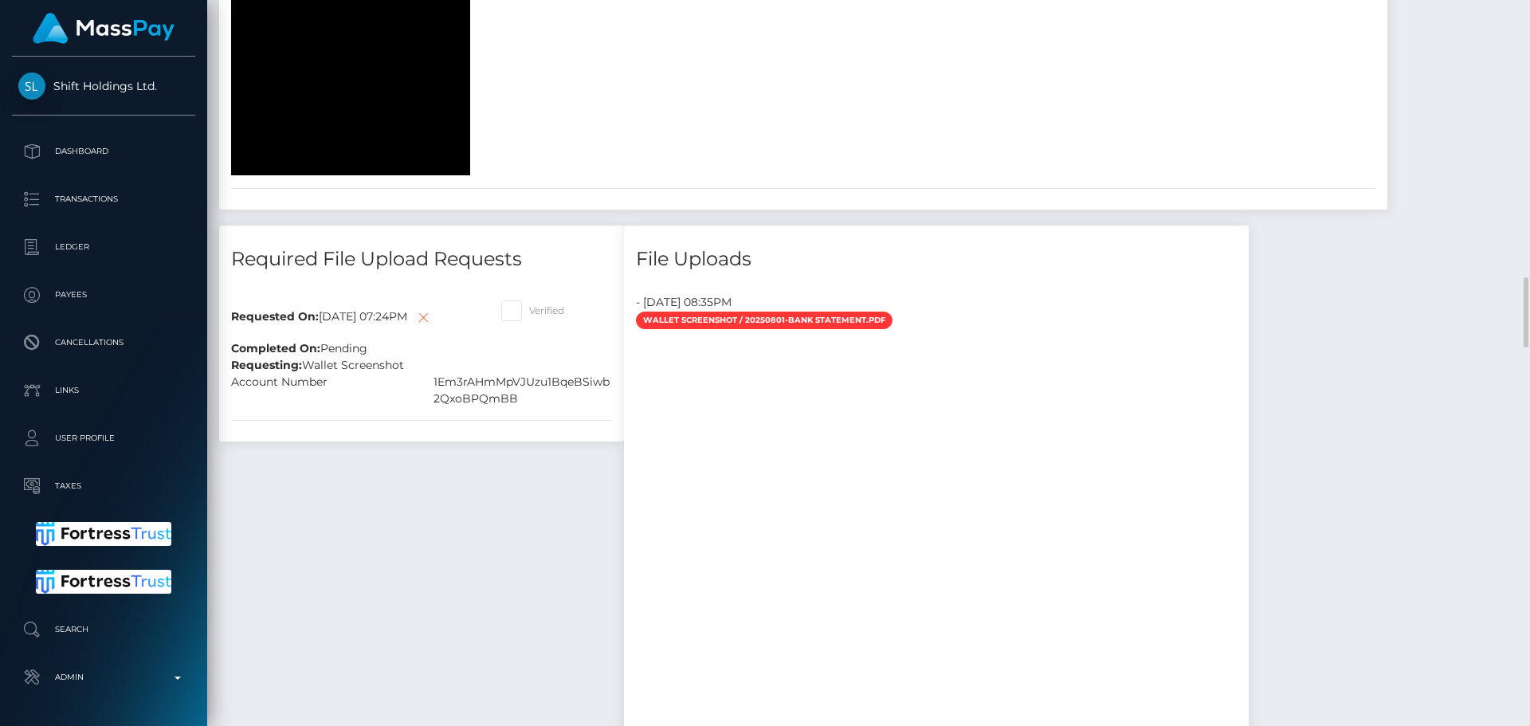
scroll to position [3187, 0]
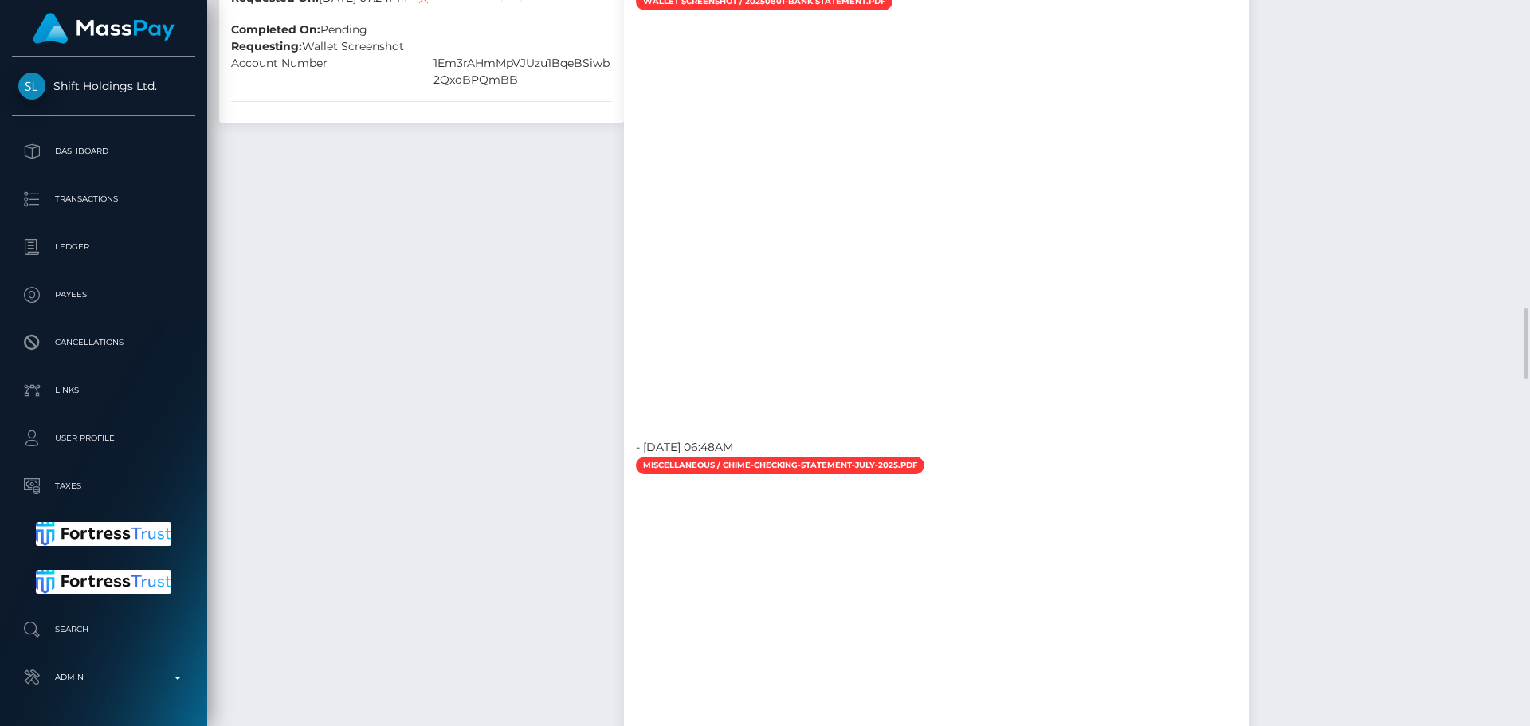
drag, startPoint x: 632, startPoint y: 365, endPoint x: 681, endPoint y: 363, distance: 49.4
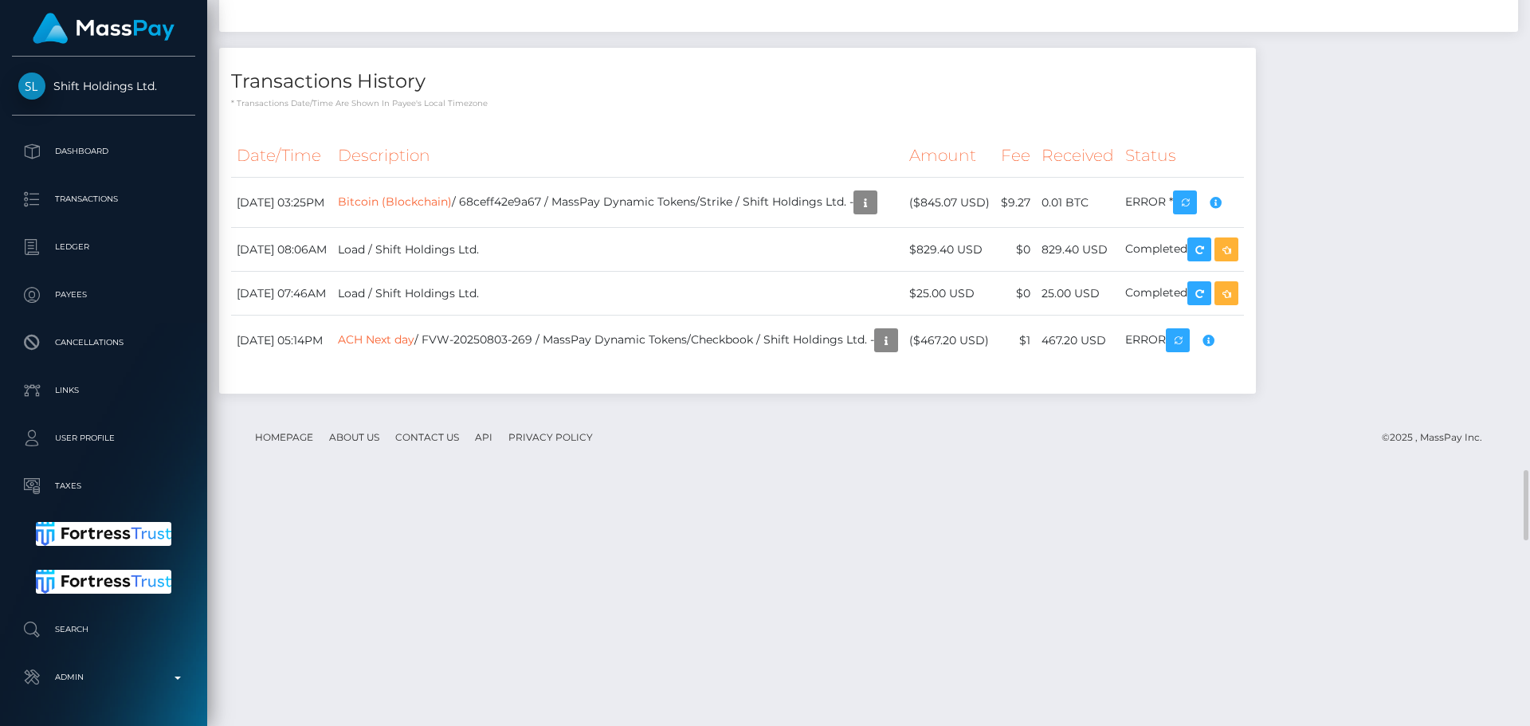
scroll to position [4701, 0]
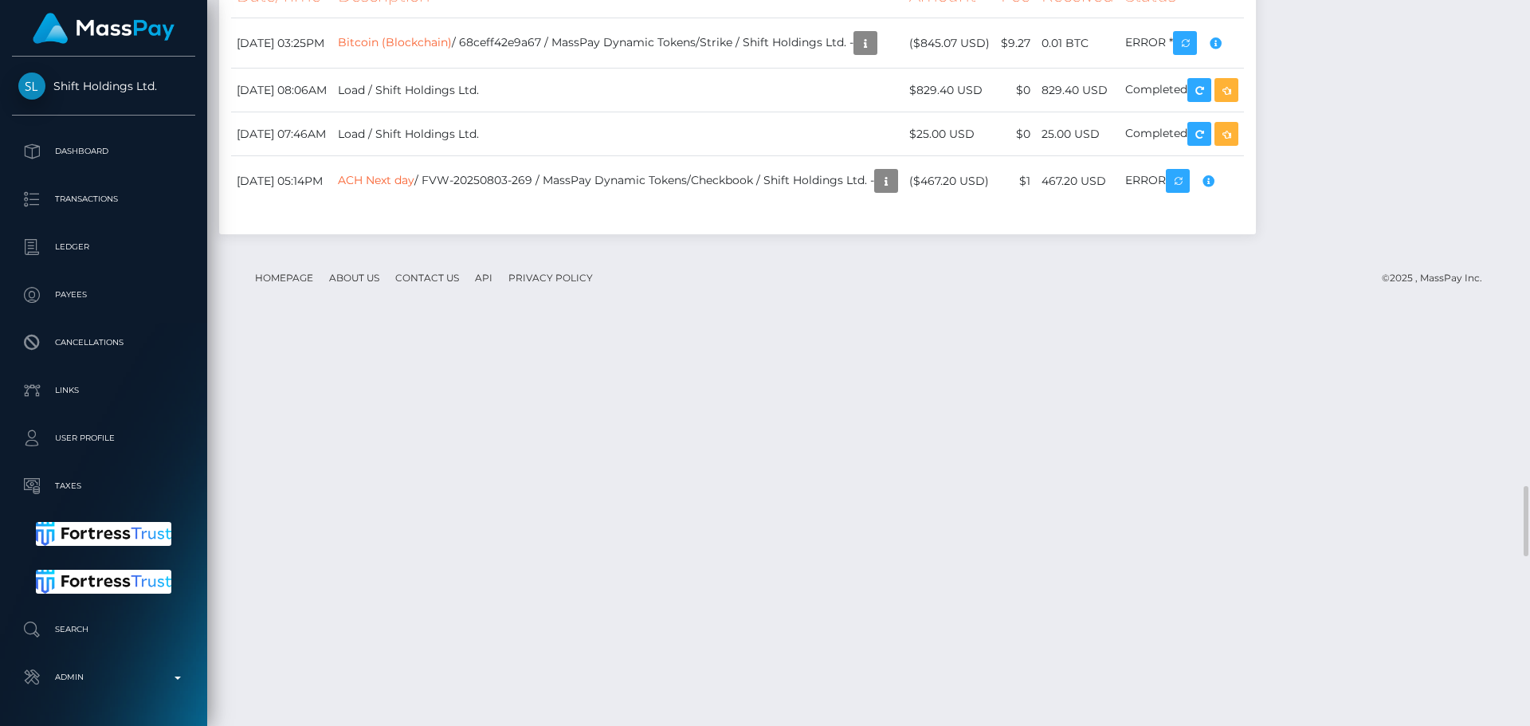
scroll to position [5179, 0]
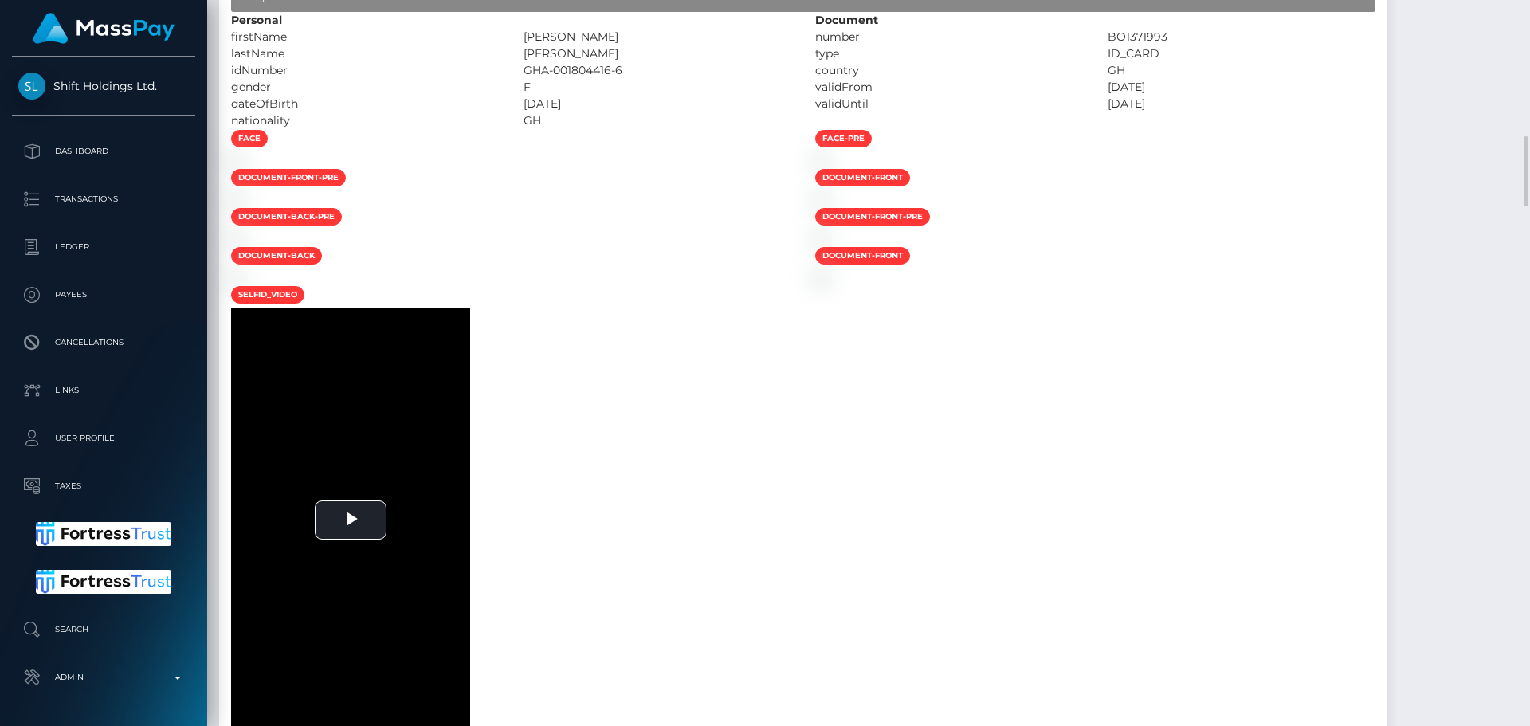
scroll to position [2151, 0]
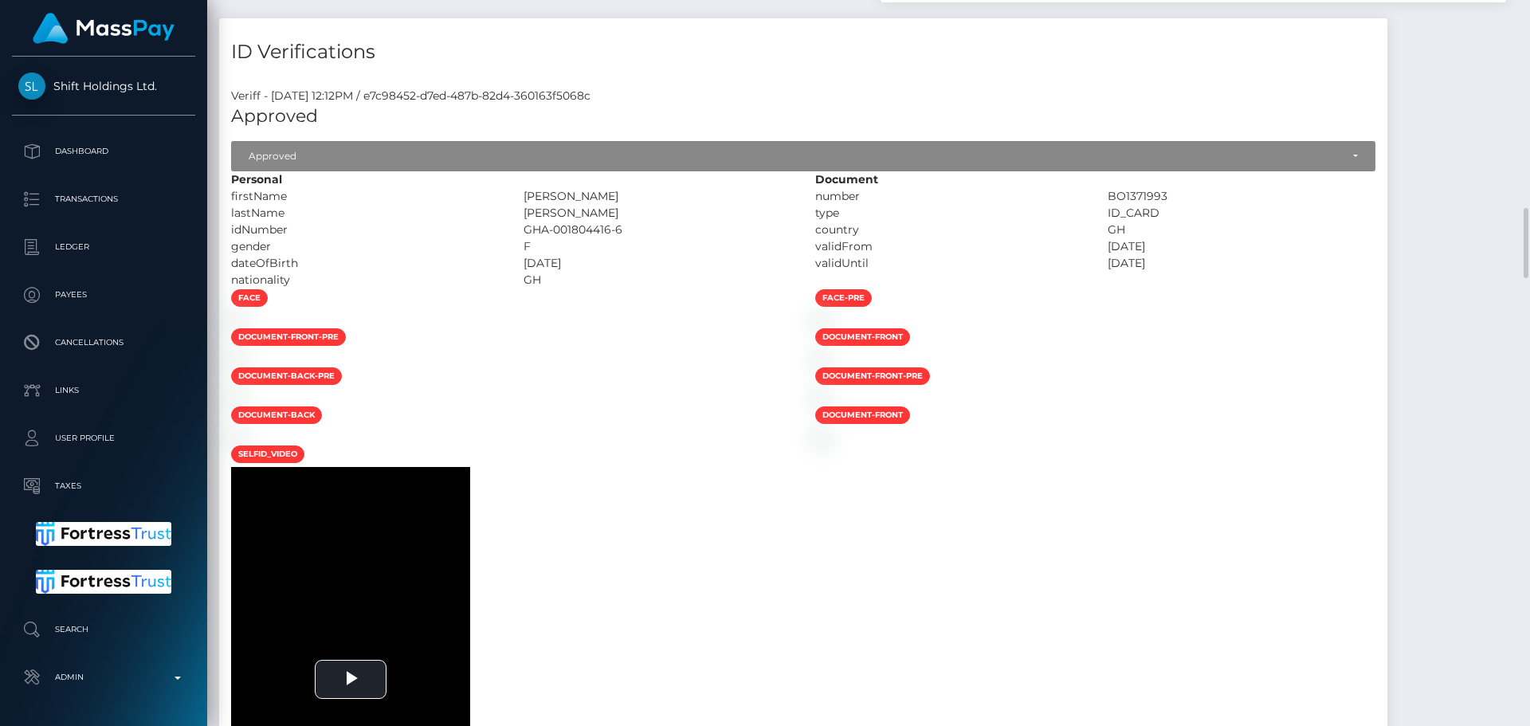
click at [491, 255] on div "gender" at bounding box center [365, 246] width 292 height 17
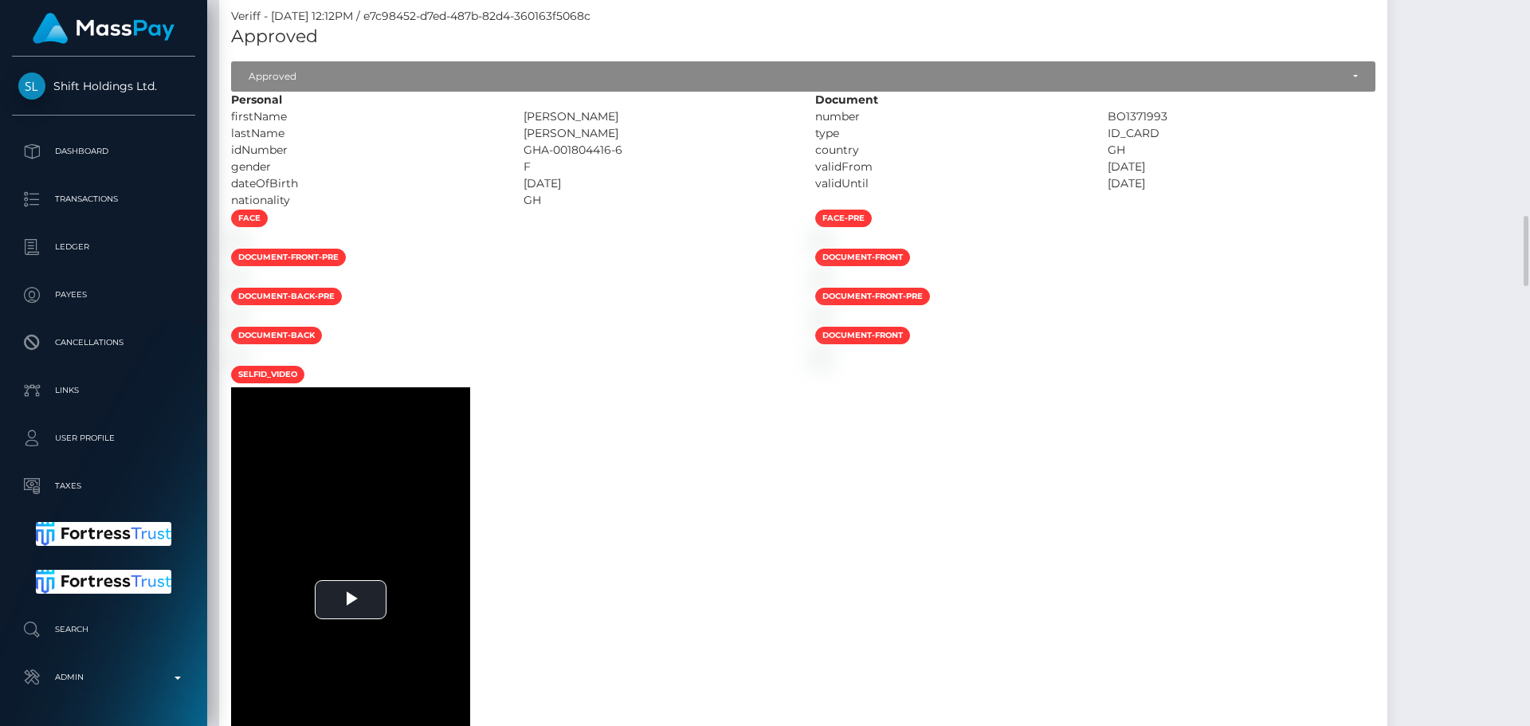
click at [632, 248] on div at bounding box center [511, 239] width 584 height 17
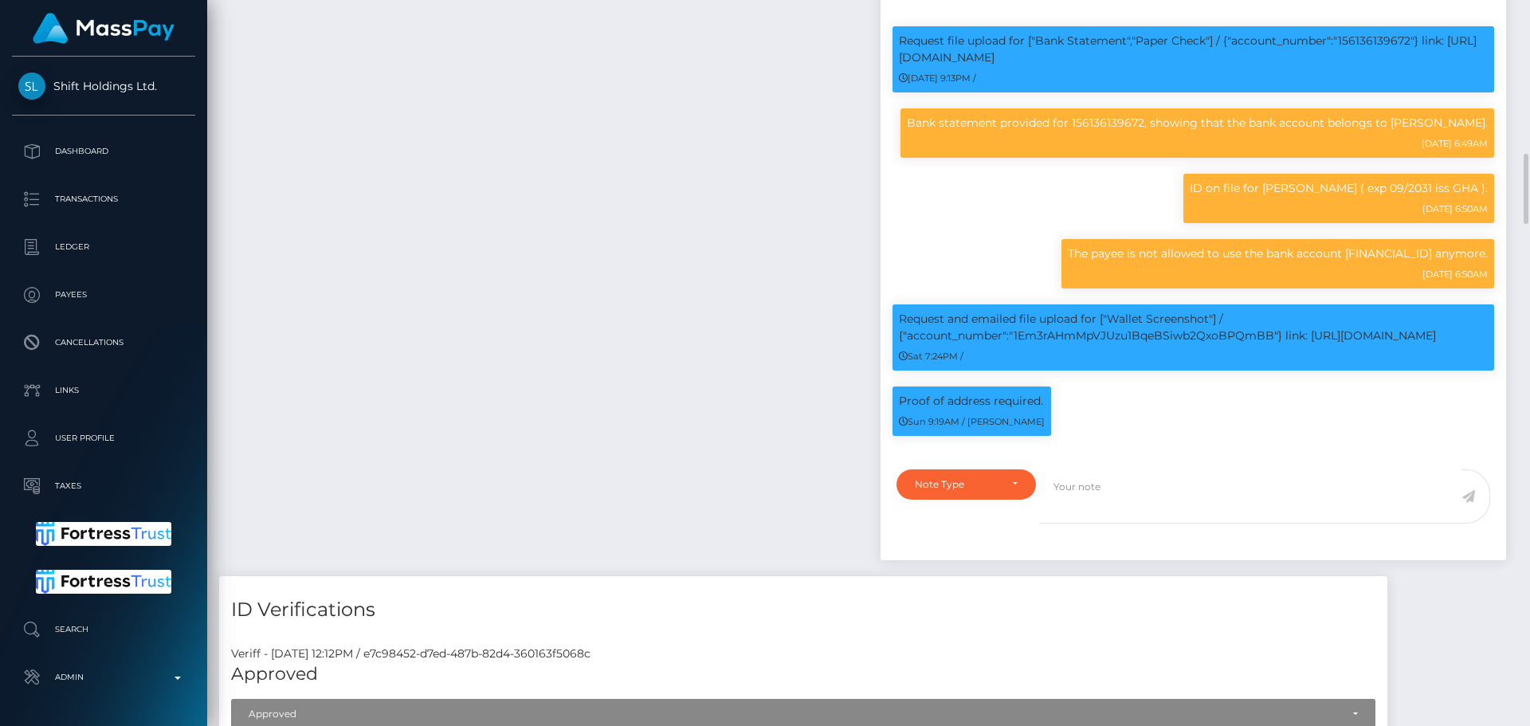
scroll to position [1514, 0]
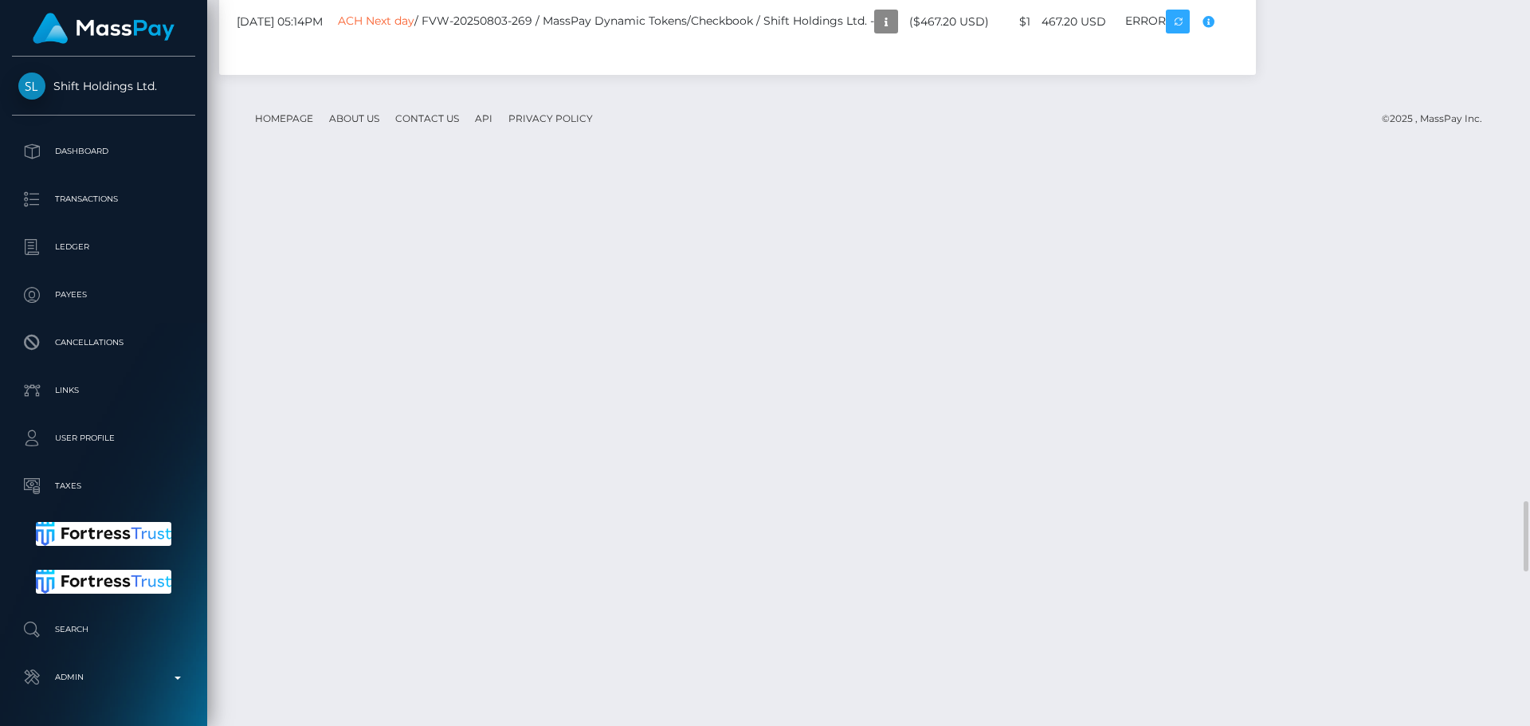
scroll to position [5418, 0]
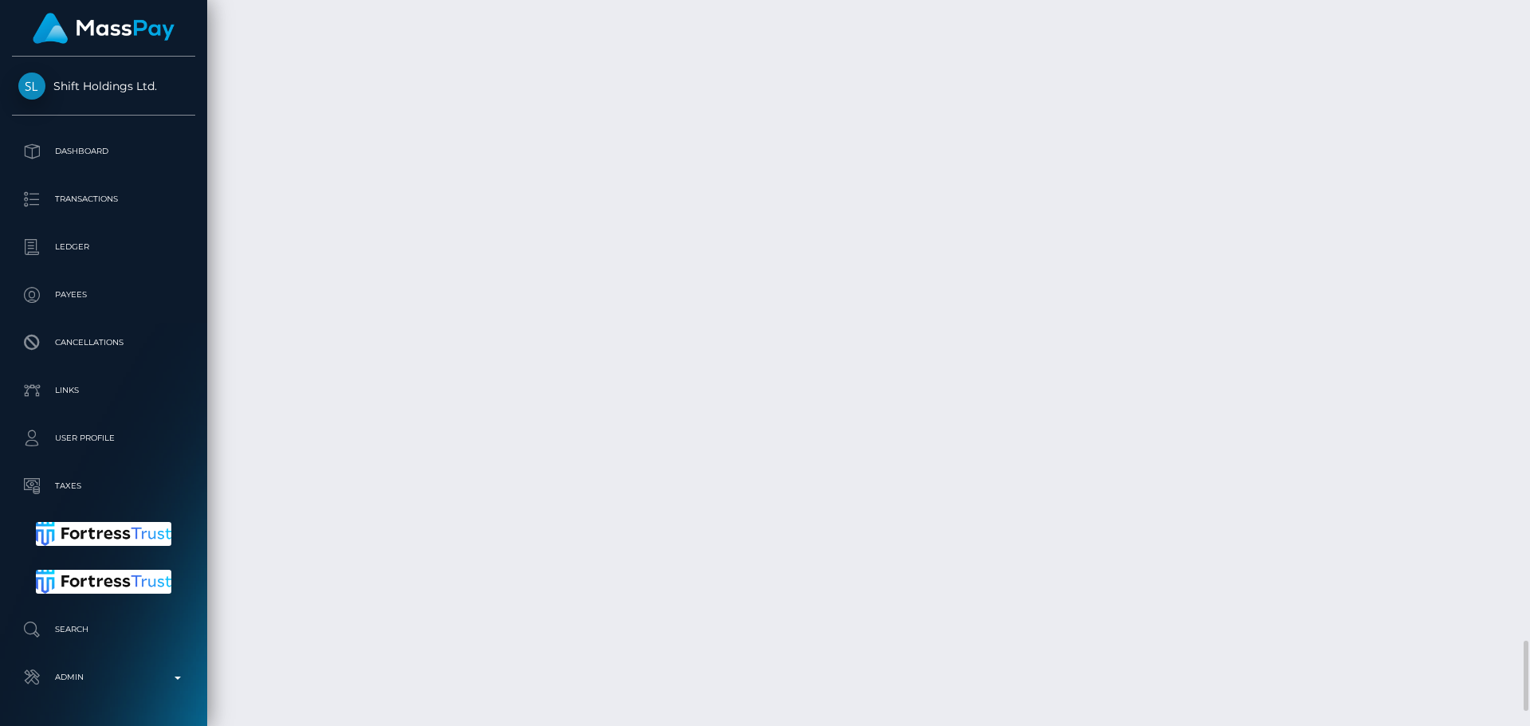
scroll to position [6769, 0]
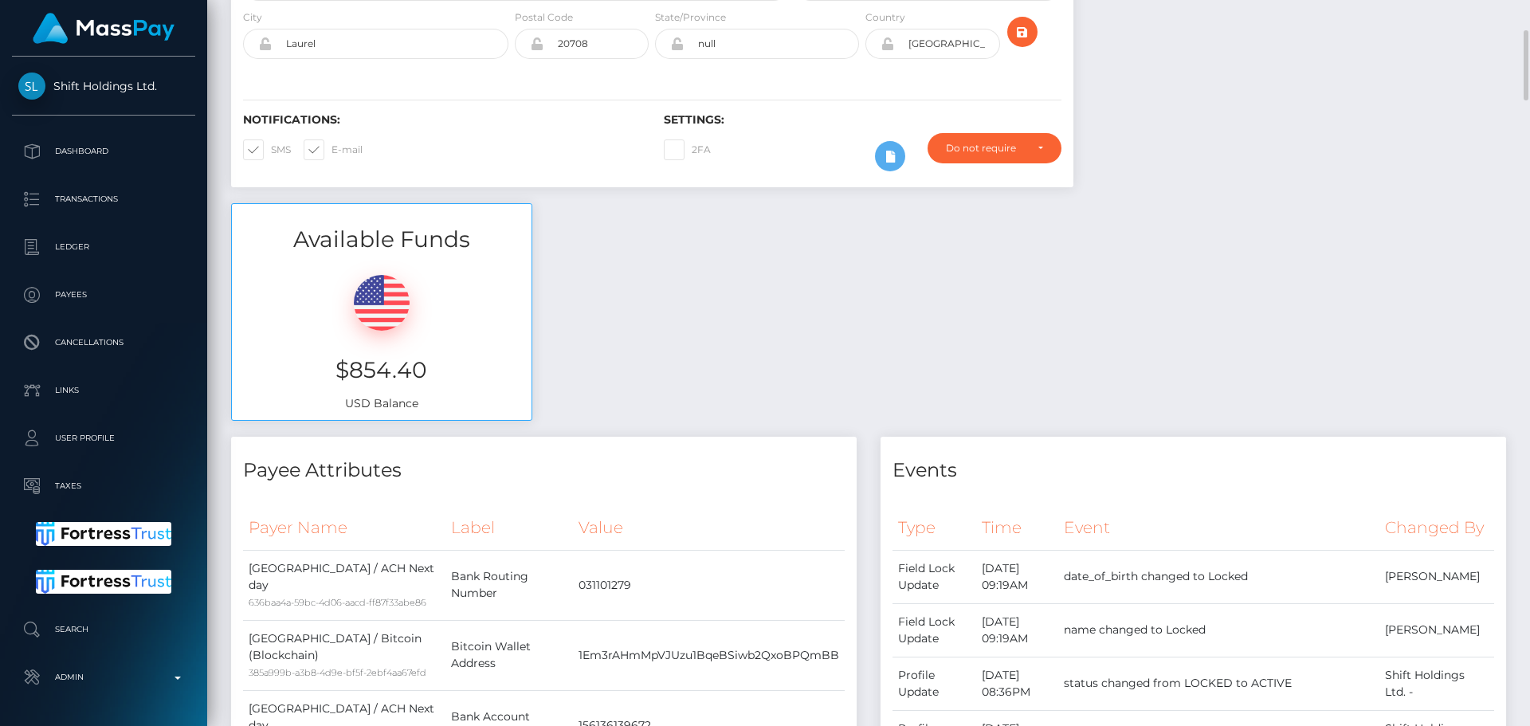
scroll to position [0, 0]
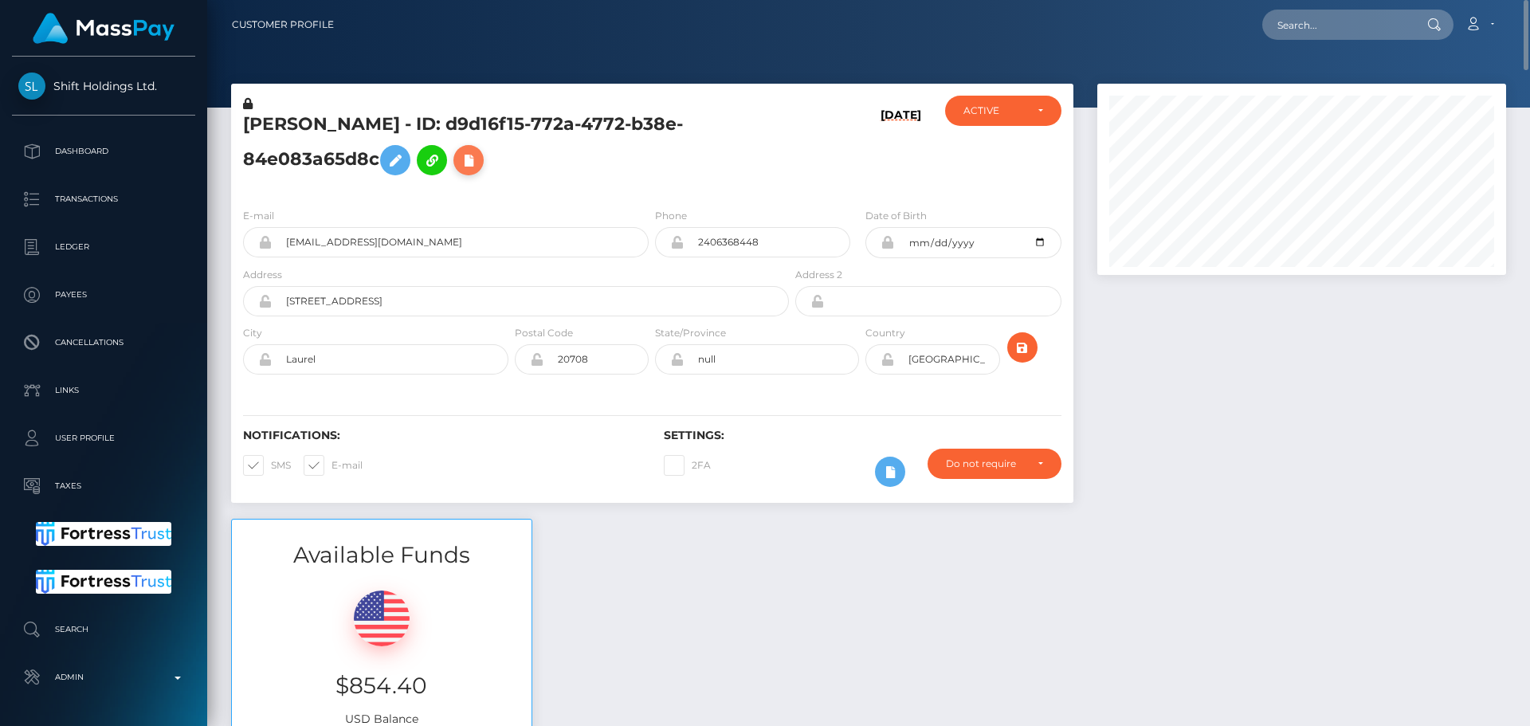
click at [472, 158] on icon at bounding box center [468, 161] width 19 height 20
select select
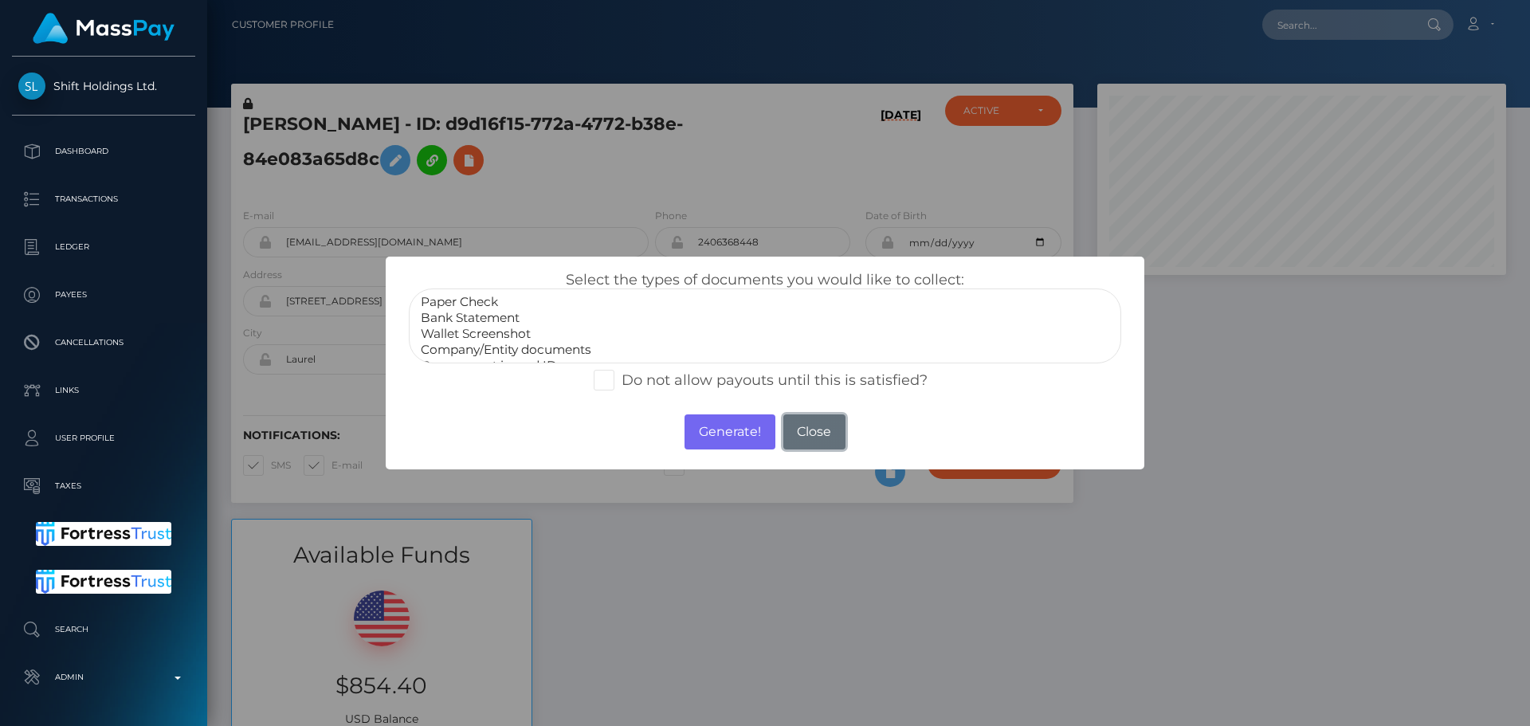
drag, startPoint x: 816, startPoint y: 422, endPoint x: 794, endPoint y: 415, distance: 22.7
click at [813, 423] on button "Close" at bounding box center [814, 431] width 62 height 35
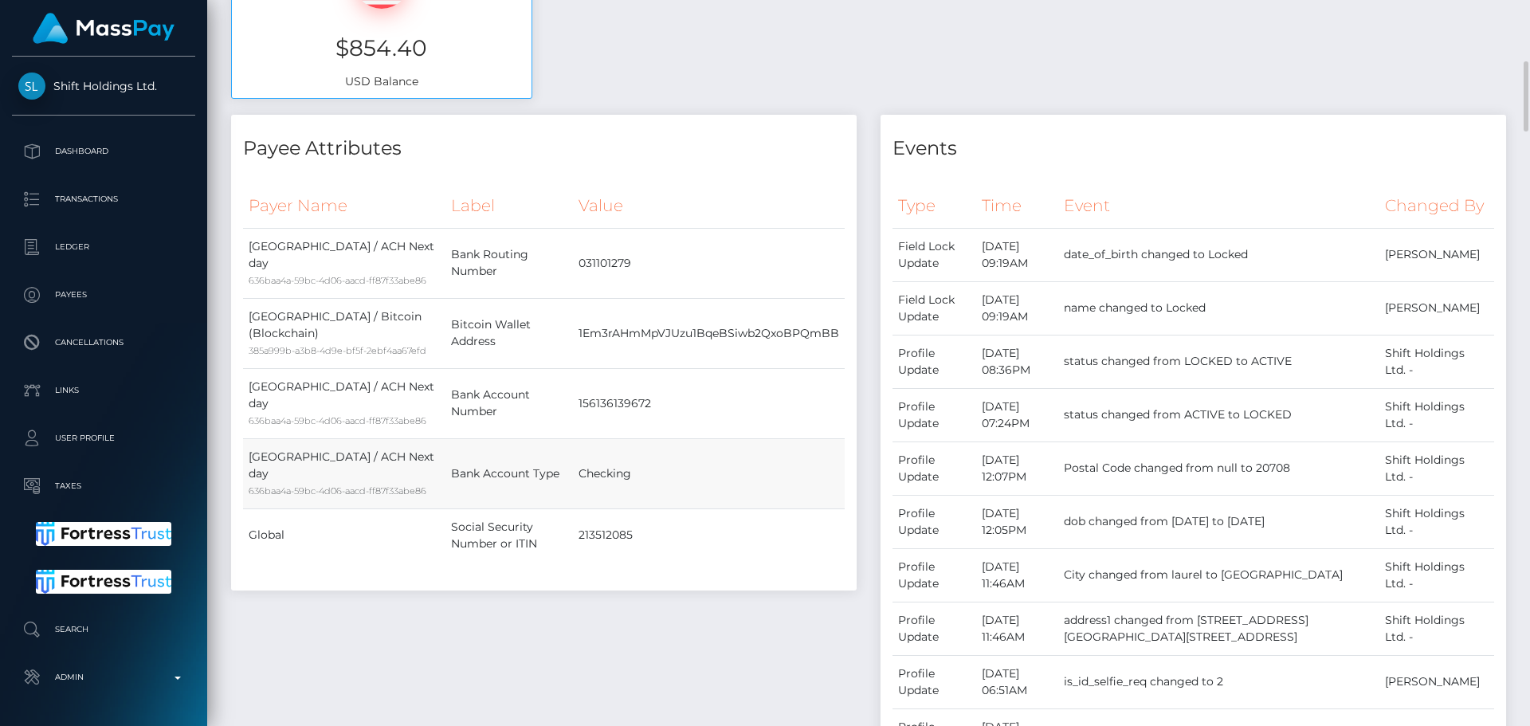
scroll to position [717, 0]
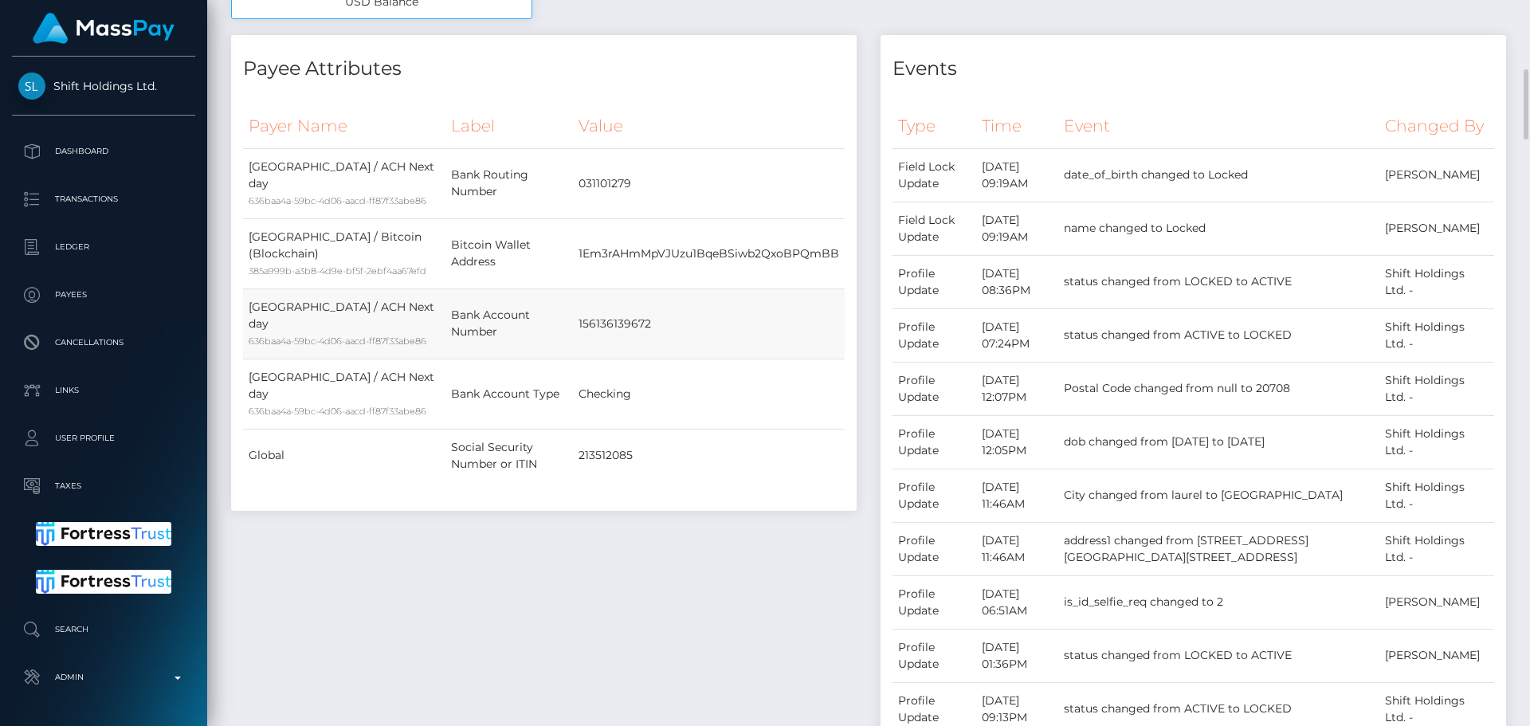
click at [734, 329] on td "156136139672" at bounding box center [709, 323] width 272 height 70
click at [706, 330] on td "156136139672" at bounding box center [709, 323] width 272 height 70
click at [685, 334] on td "156136139672" at bounding box center [709, 323] width 272 height 70
click at [679, 335] on td "156136139672" at bounding box center [709, 323] width 272 height 70
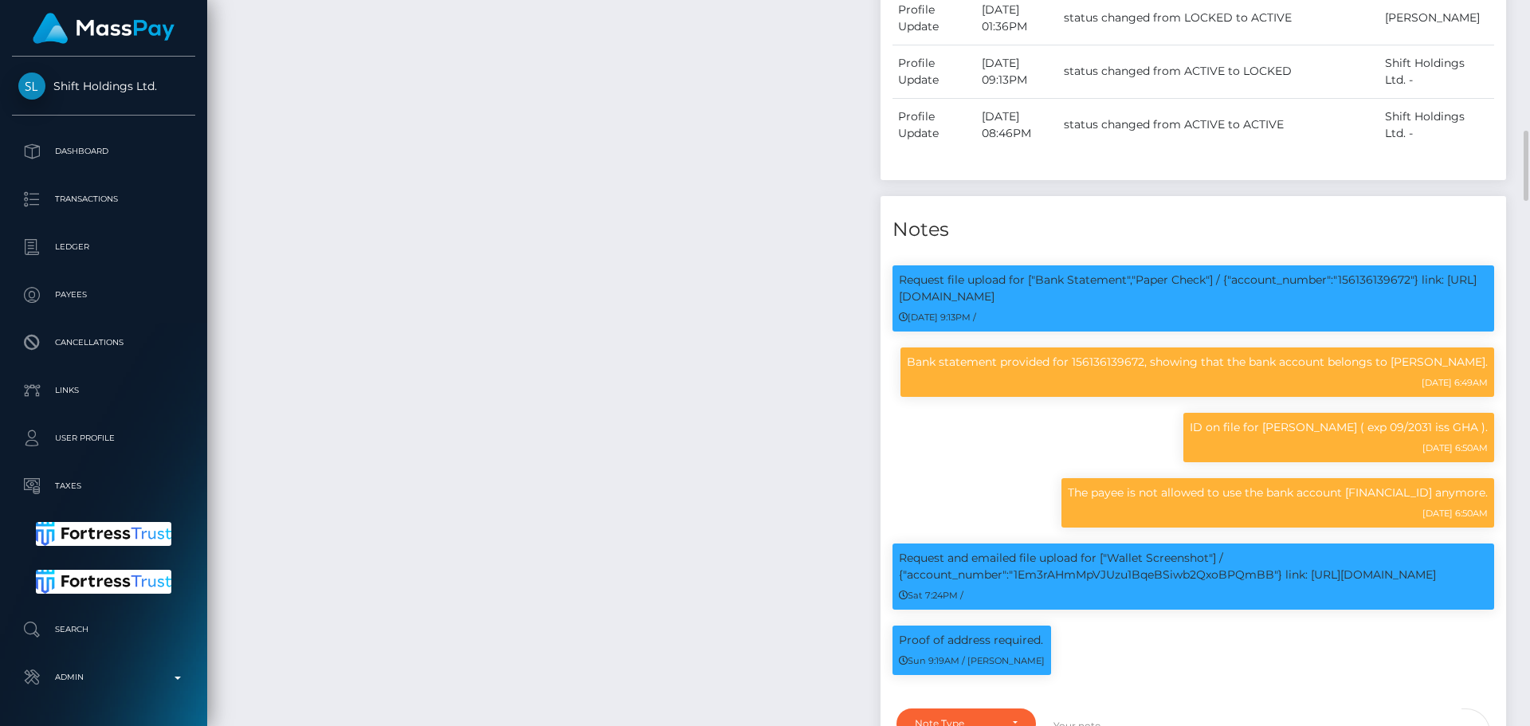
scroll to position [1434, 0]
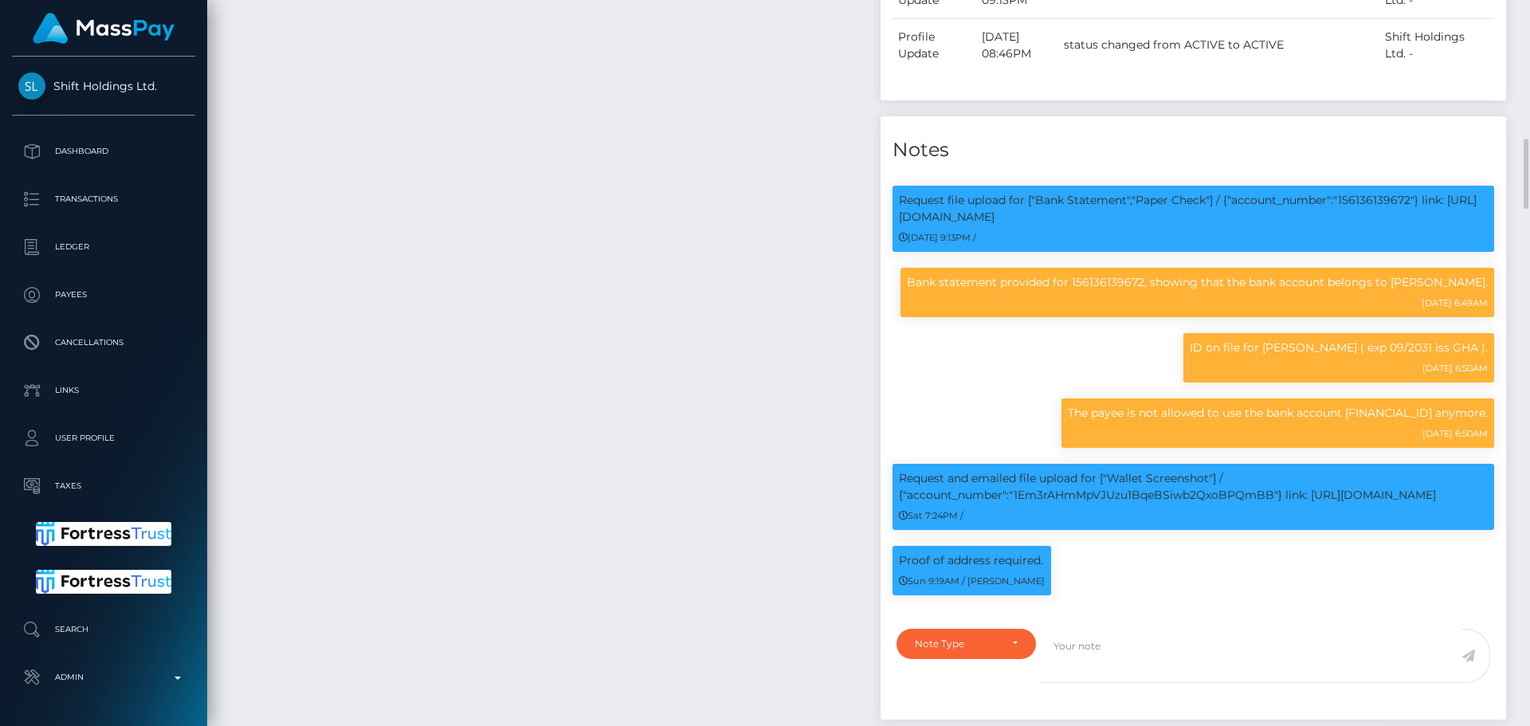
click at [734, 368] on div "Payee Attributes Payer Name Label Value [GEOGRAPHIC_DATA] / ACH Next day 636baa…" at bounding box center [543, 26] width 649 height 1417
click at [736, 374] on div "Payee Attributes Payer Name Label Value [GEOGRAPHIC_DATA] / ACH Next day 636baa…" at bounding box center [543, 26] width 649 height 1417
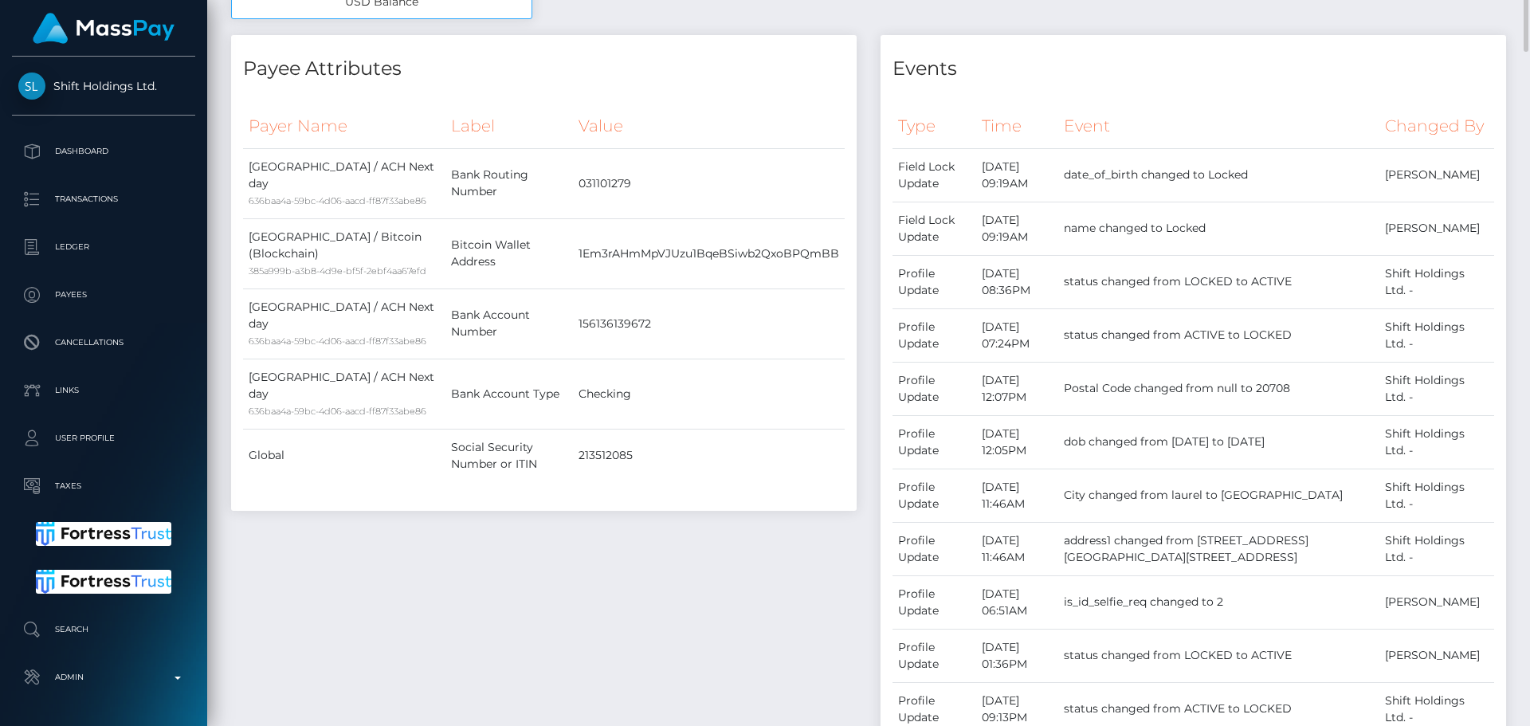
scroll to position [637, 0]
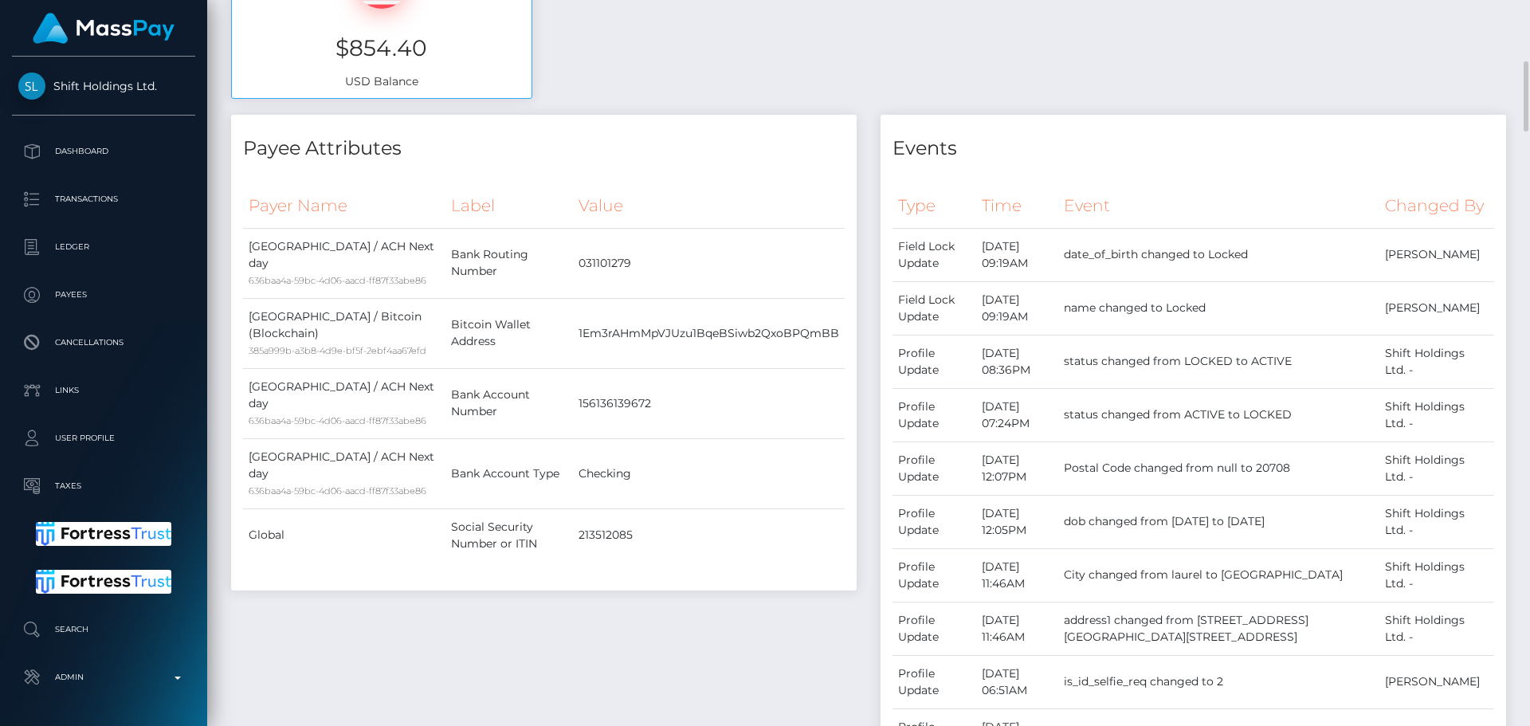
click at [694, 197] on th "Value" at bounding box center [709, 206] width 272 height 44
click at [687, 188] on th "Value" at bounding box center [709, 206] width 272 height 44
click at [658, 171] on div "Payee Attributes Payer Name Label Value [GEOGRAPHIC_DATA] / ACH Next day 636baa…" at bounding box center [543, 352] width 625 height 475
click at [554, 170] on div "Payee Attributes Payer Name Label Value [GEOGRAPHIC_DATA] / ACH Next day 636baa…" at bounding box center [543, 352] width 625 height 475
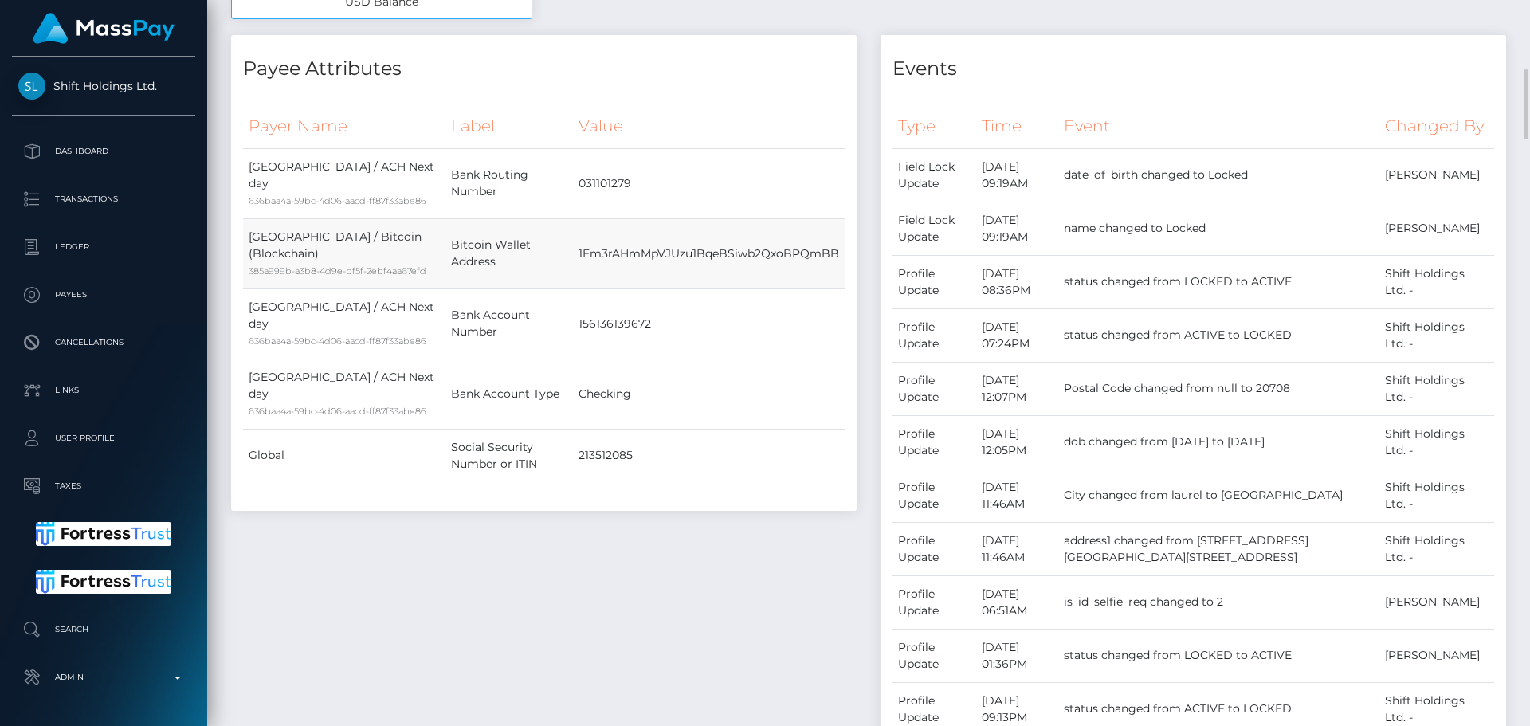
scroll to position [797, 0]
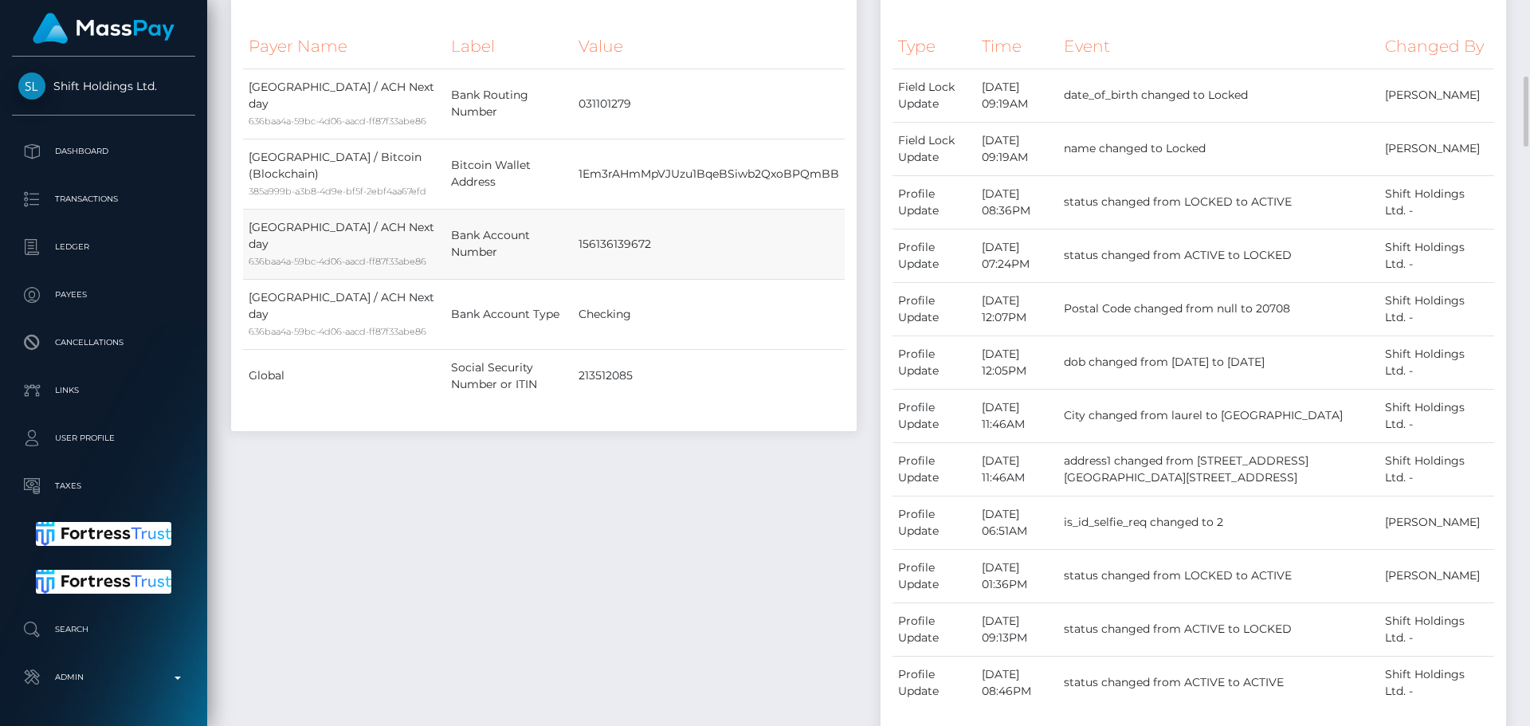
click at [696, 238] on td "156136139672" at bounding box center [709, 244] width 272 height 70
click at [691, 248] on td "156136139672" at bounding box center [709, 244] width 272 height 70
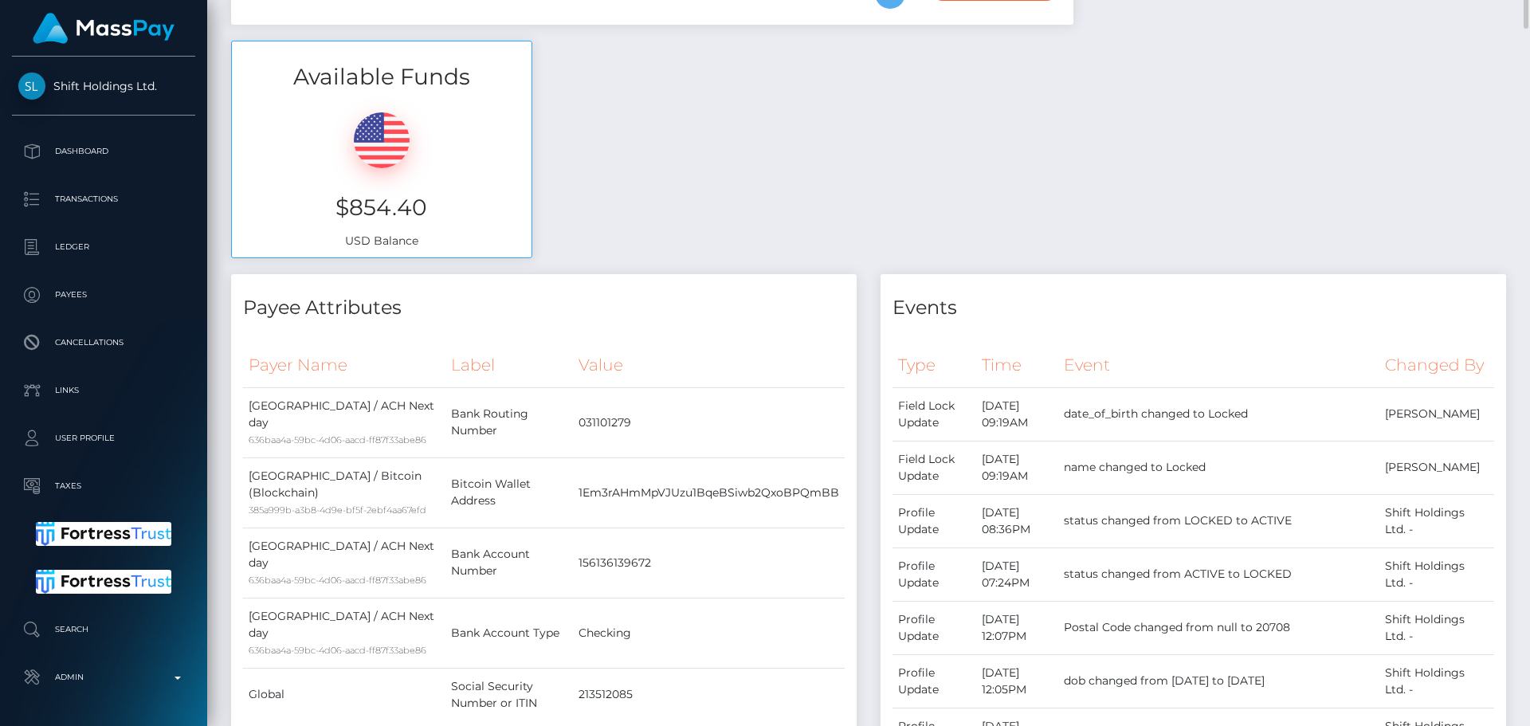
scroll to position [0, 0]
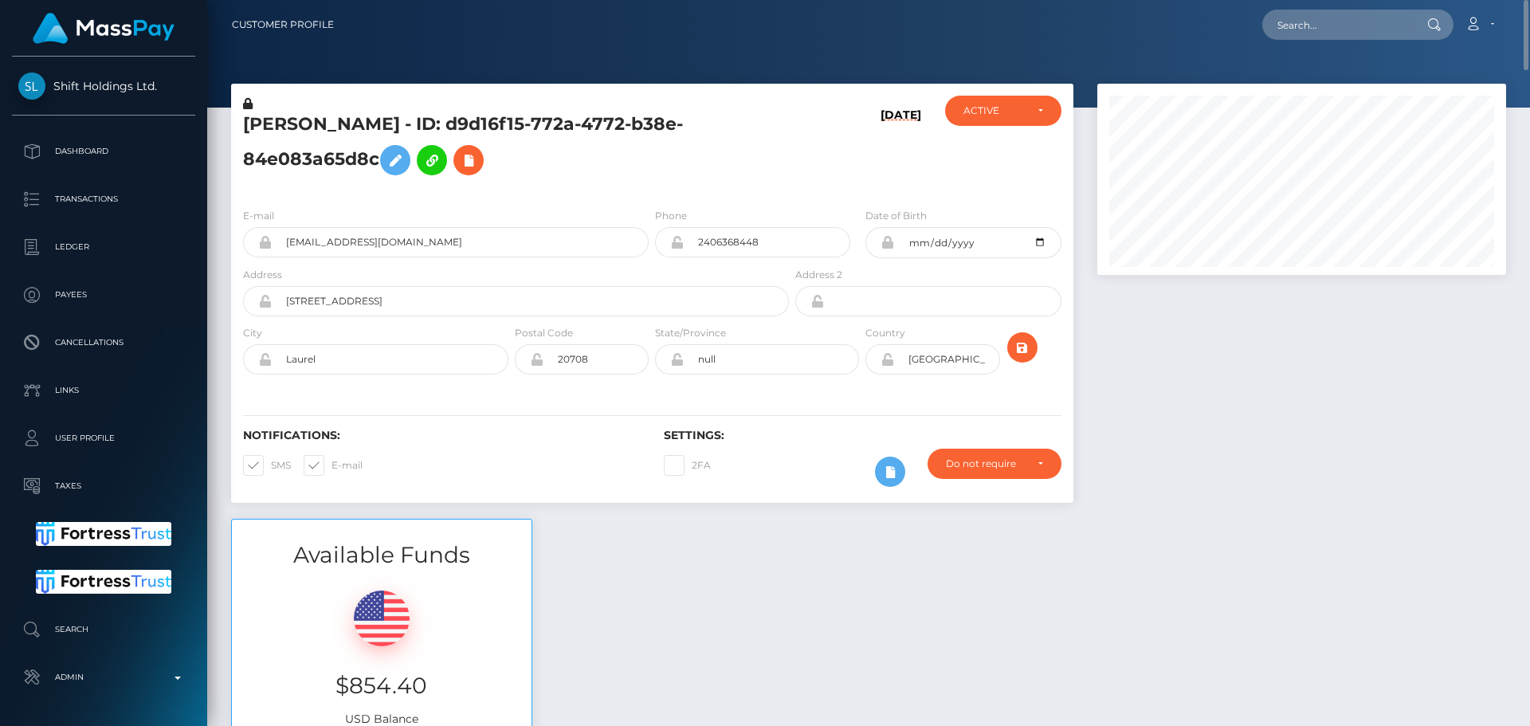
click at [590, 184] on div "[PERSON_NAME] - ID: d9d16f15-772a-4772-b38e-84e083a65d8c" at bounding box center [511, 146] width 561 height 100
click at [474, 162] on icon at bounding box center [468, 161] width 19 height 20
select select
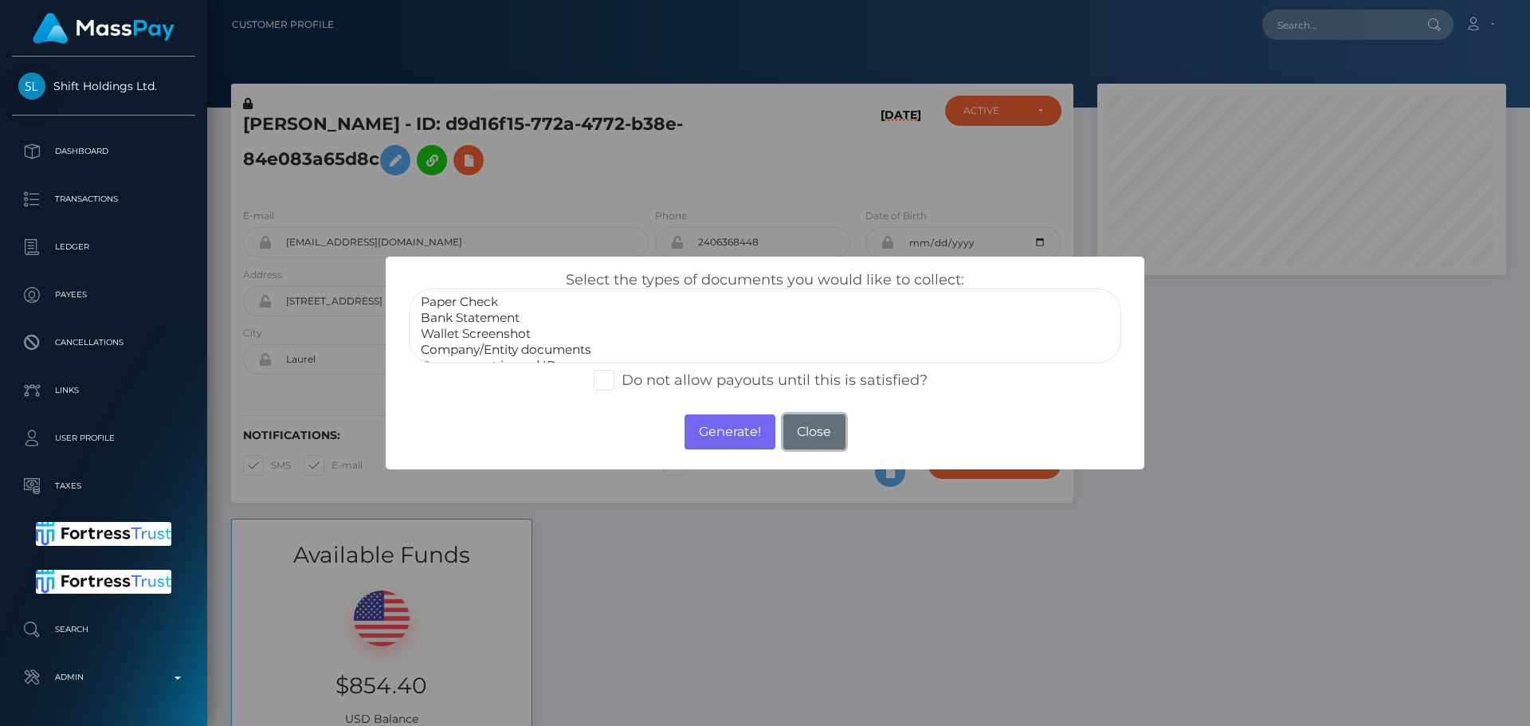
click at [805, 427] on button "Close" at bounding box center [814, 431] width 62 height 35
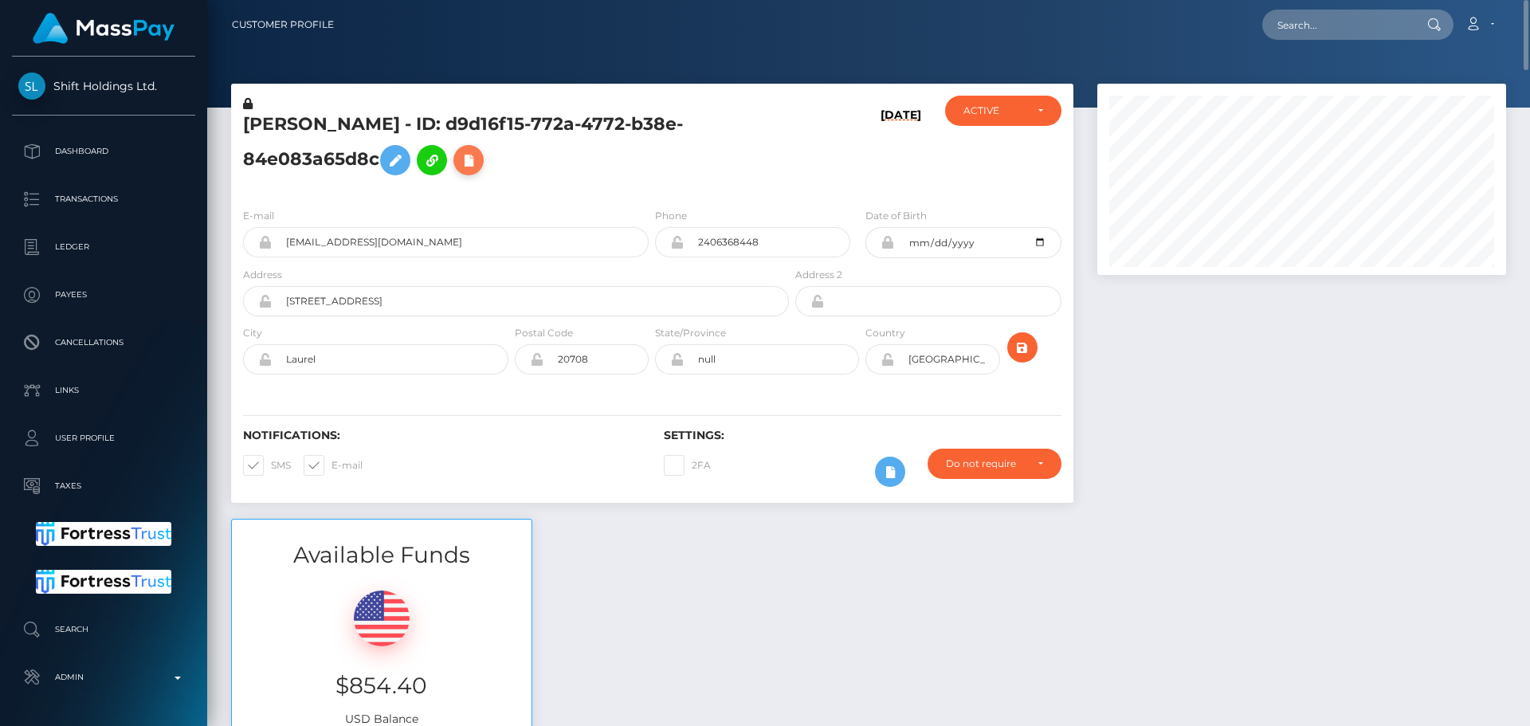
click at [464, 162] on icon at bounding box center [468, 161] width 19 height 20
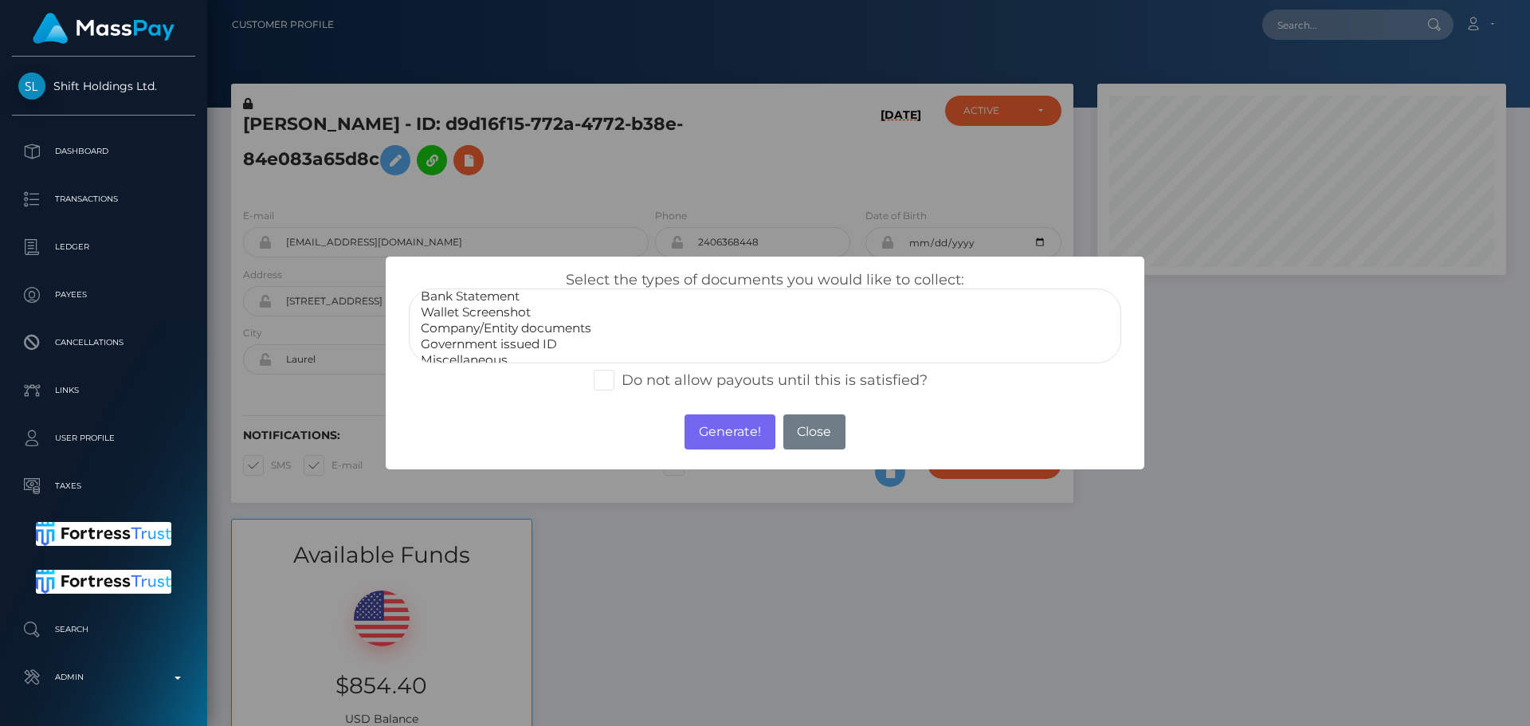
scroll to position [32, 0]
select select "Miscellaneous"
click at [465, 346] on option "Miscellaneous" at bounding box center [765, 350] width 692 height 16
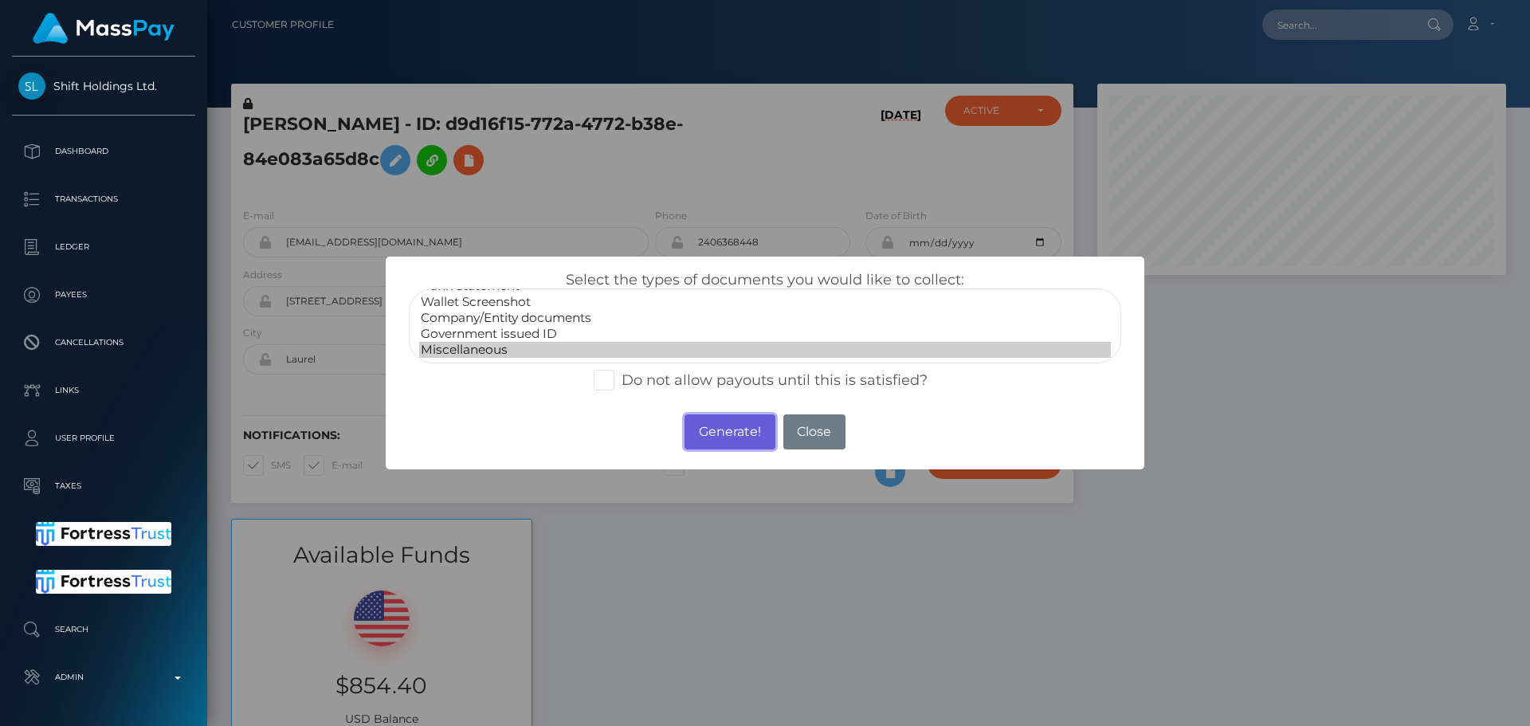
click at [734, 428] on button "Generate!" at bounding box center [729, 431] width 90 height 35
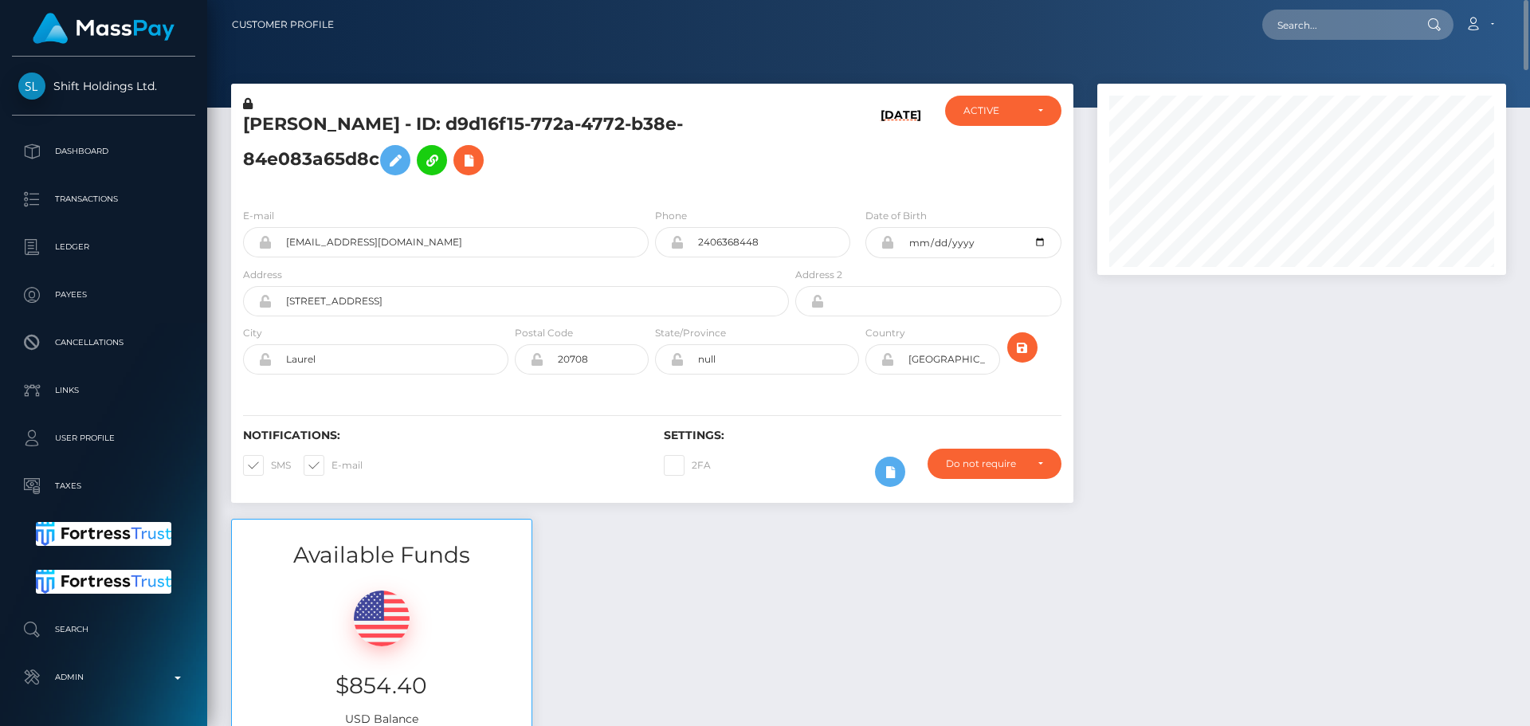
click at [646, 170] on h5 "[PERSON_NAME] - ID: d9d16f15-772a-4772-b38e-84e083a65d8c" at bounding box center [511, 147] width 537 height 71
click at [652, 194] on div "[PERSON_NAME] - ID: d9d16f15-772a-4772-b38e-84e083a65d8c" at bounding box center [511, 146] width 561 height 100
click at [653, 193] on div "[PERSON_NAME] - ID: d9d16f15-772a-4772-b38e-84e083a65d8c" at bounding box center [511, 146] width 561 height 100
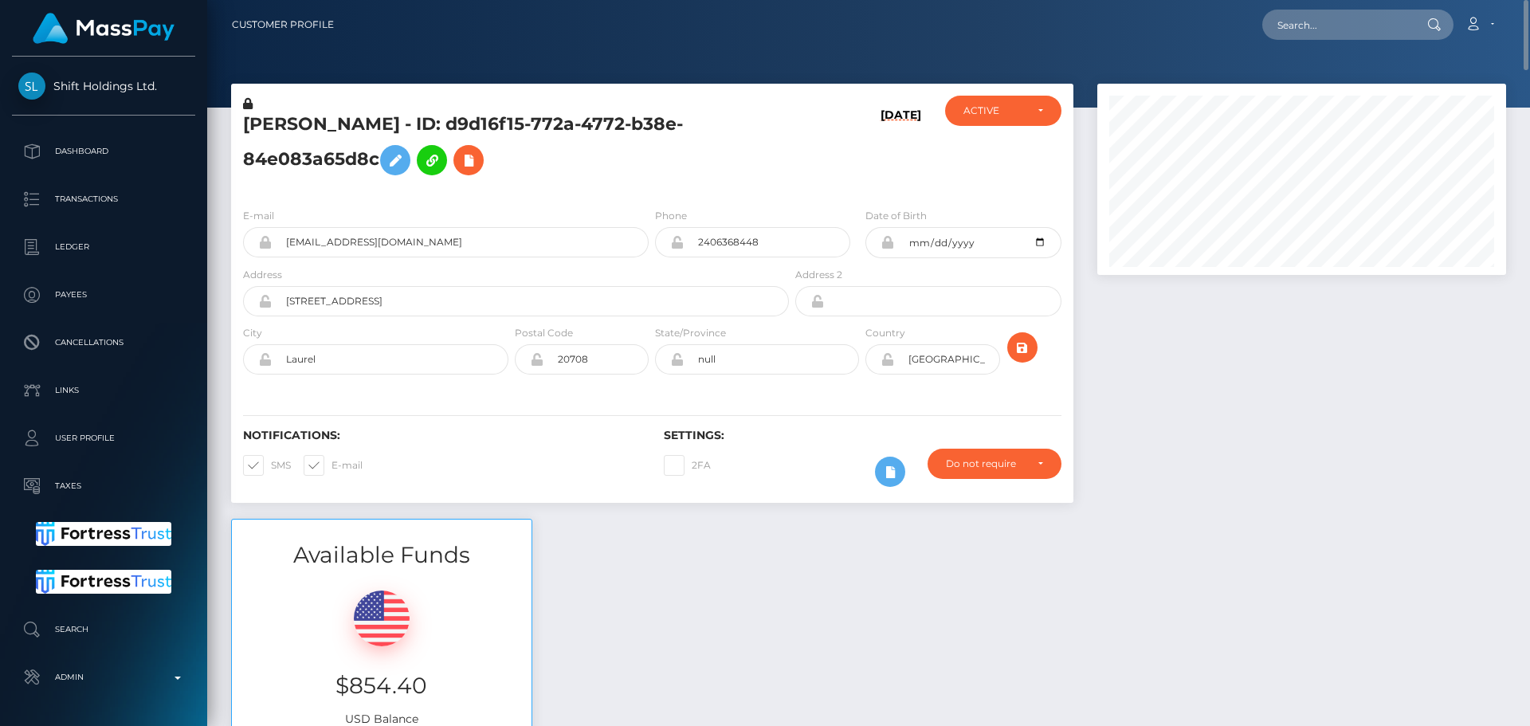
click at [651, 191] on div "[PERSON_NAME] - ID: d9d16f15-772a-4772-b38e-84e083a65d8c" at bounding box center [511, 146] width 561 height 100
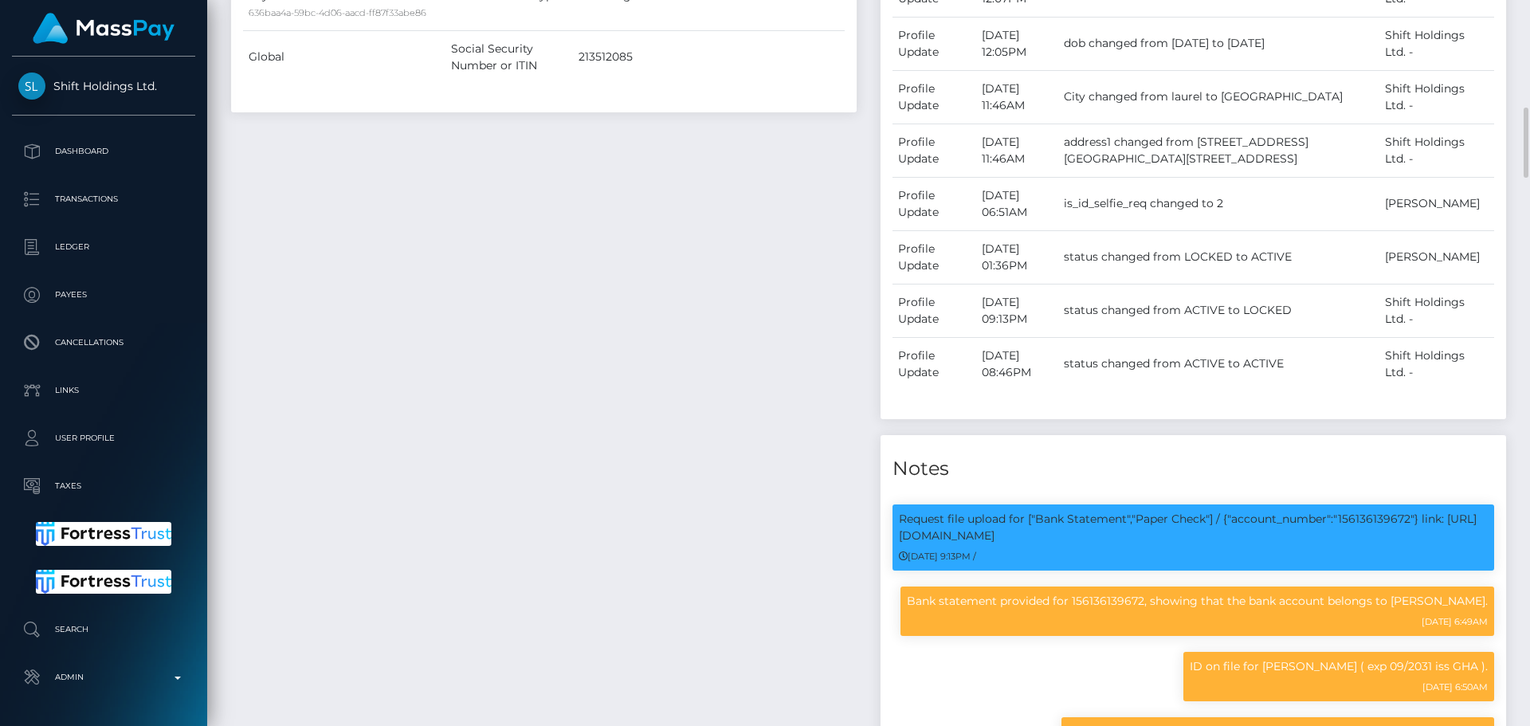
click at [653, 190] on div "Payee Attributes Payer Name Label Value [GEOGRAPHIC_DATA] / ACH Next day 636baa…" at bounding box center [543, 345] width 649 height 1417
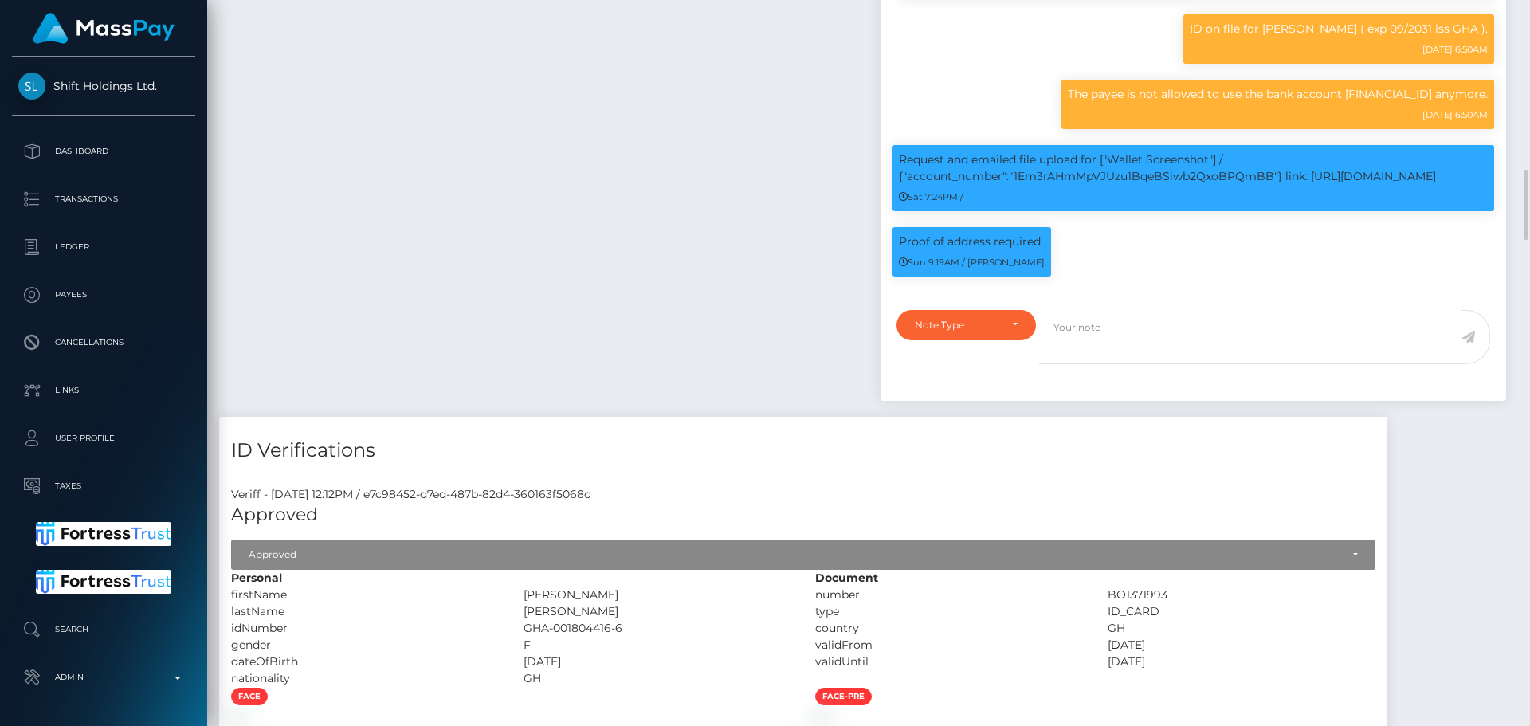
scroll to position [1912, 0]
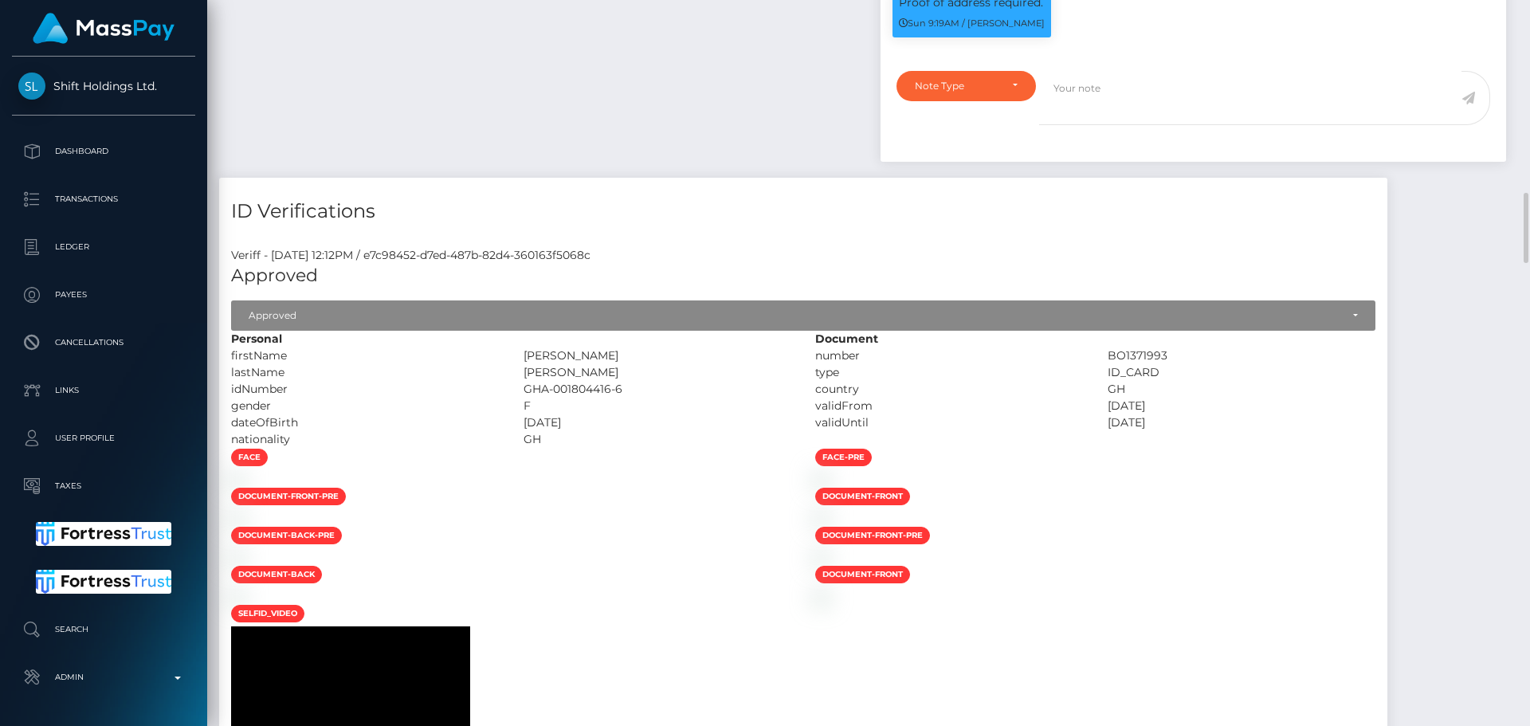
scroll to position [1753, 0]
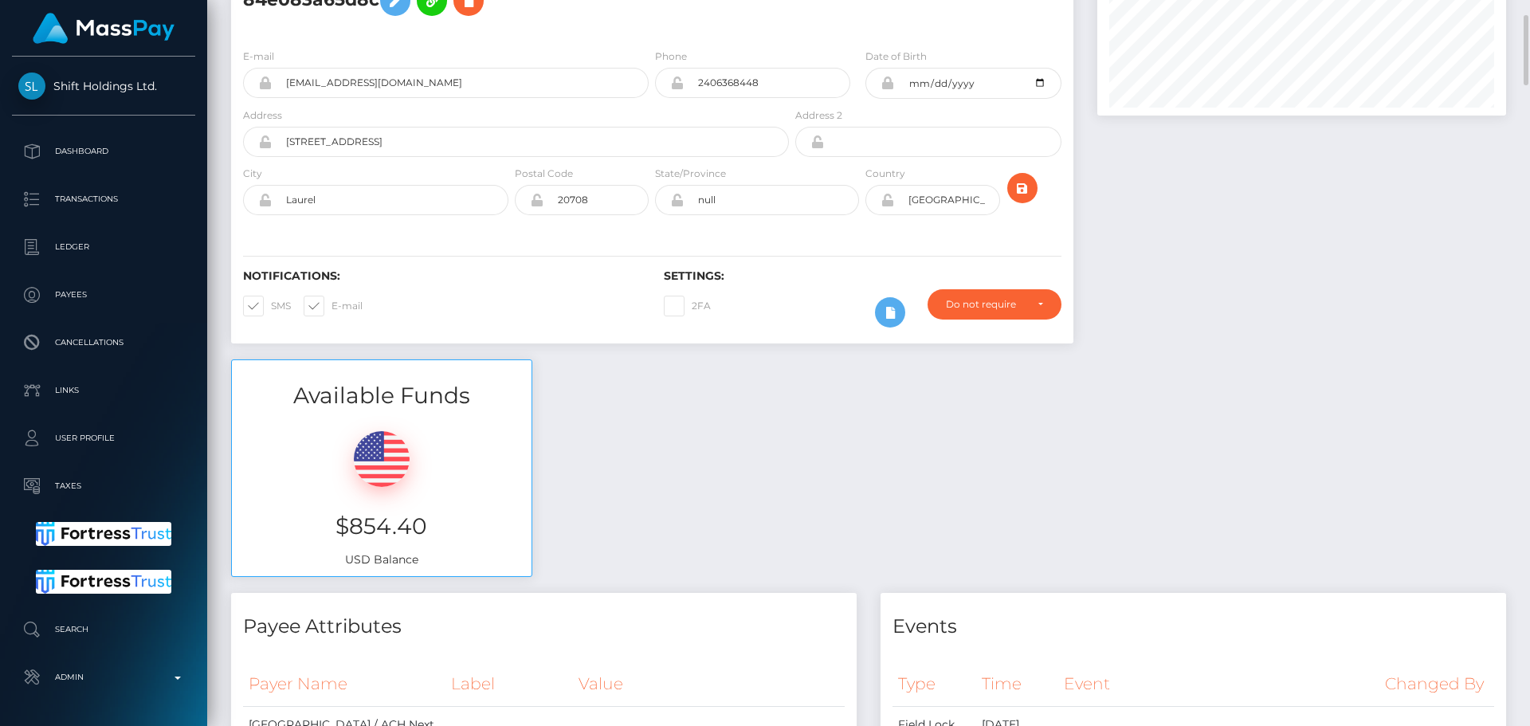
scroll to position [0, 0]
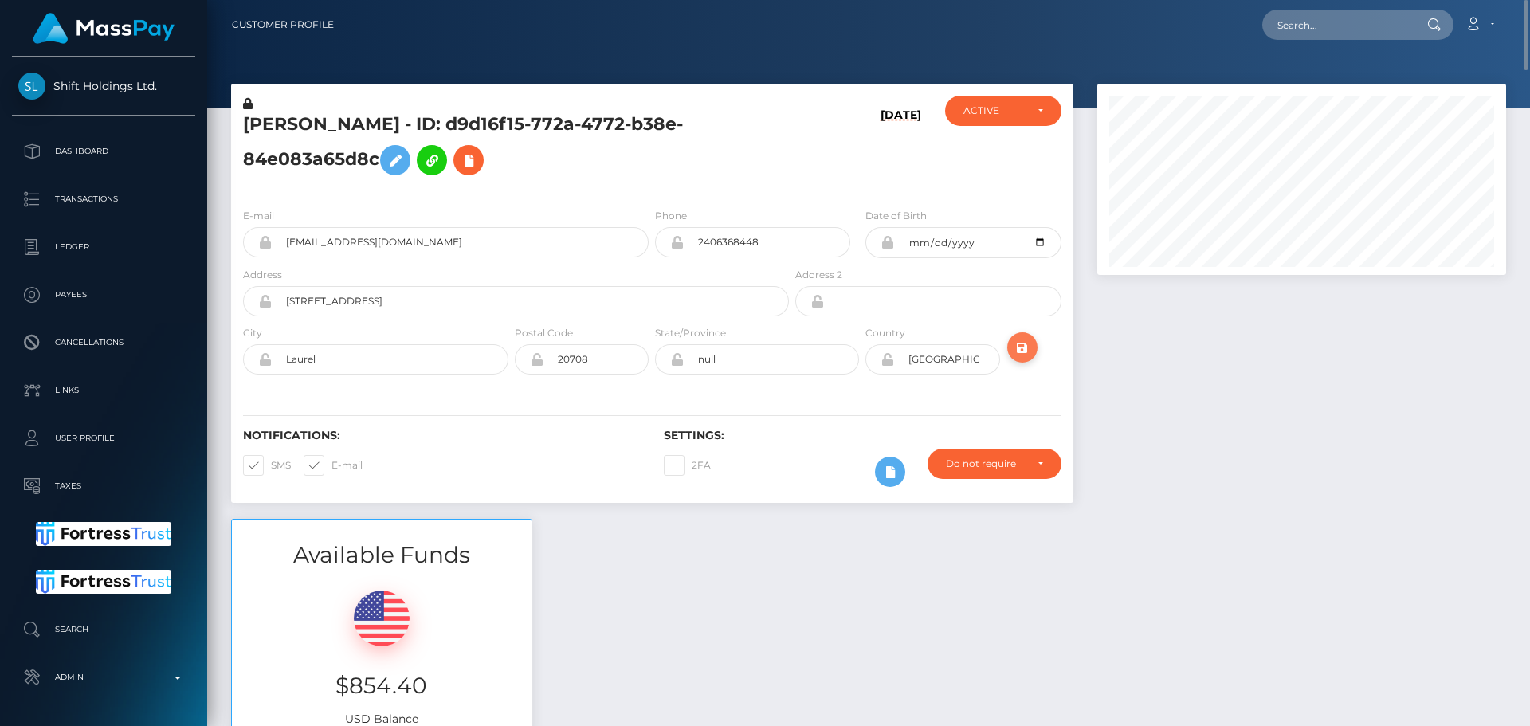
click at [1028, 350] on icon "submit" at bounding box center [1022, 348] width 19 height 20
click at [643, 190] on div "[PERSON_NAME] - ID: d9d16f15-772a-4772-b38e-84e083a65d8c" at bounding box center [511, 146] width 561 height 100
click at [1028, 357] on icon "submit" at bounding box center [1022, 348] width 19 height 20
click at [1150, 474] on div at bounding box center [1301, 301] width 433 height 435
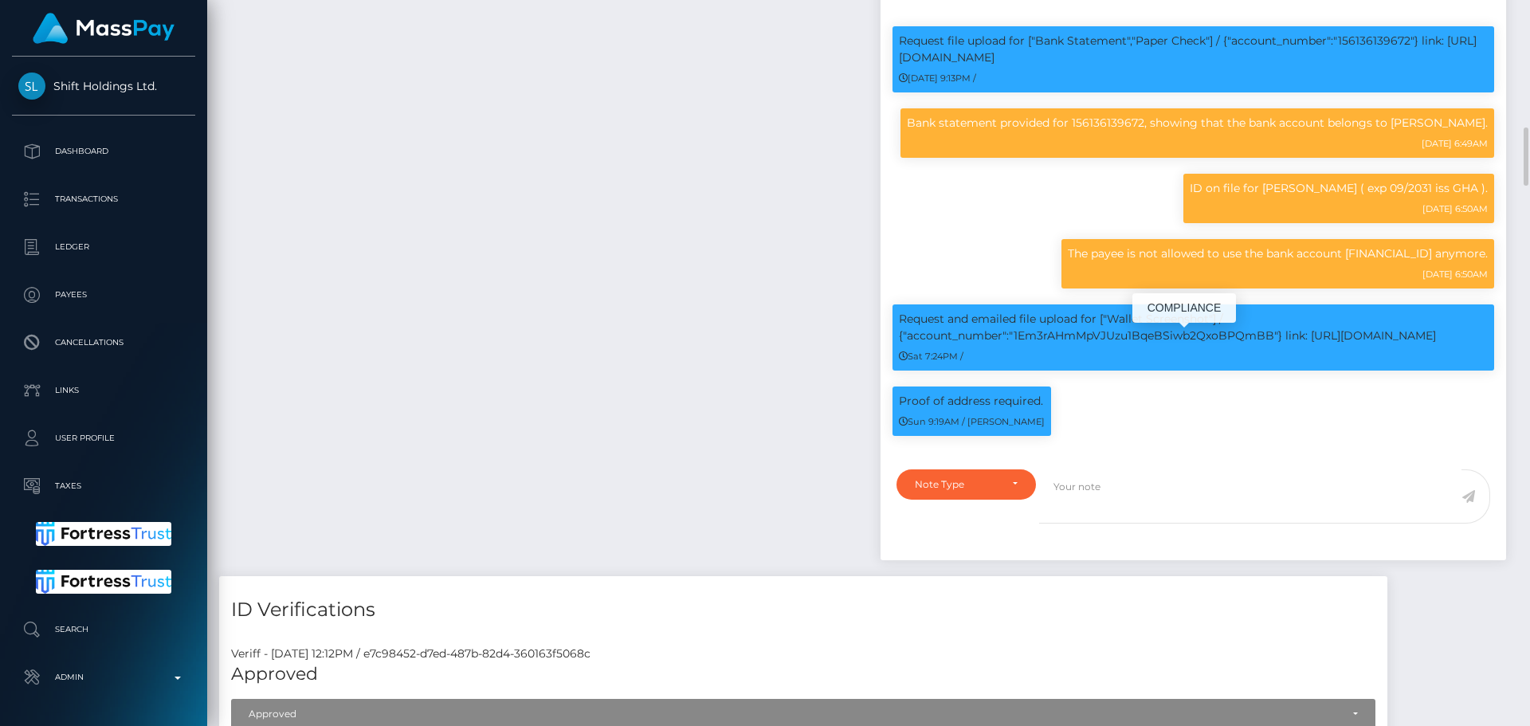
click at [1078, 344] on p "Request and emailed file upload for ["Wallet Screenshot"] / {"account_number":"…" at bounding box center [1193, 327] width 589 height 33
copy p "1Em3rAHmMpVJUzu1BqeBSiwb2QxoBPQmBB"
click at [1282, 197] on p "ID on file for Draiden Sai-Vega ( exp 09/2031 iss GHA )." at bounding box center [1339, 188] width 298 height 17
drag, startPoint x: 1282, startPoint y: 211, endPoint x: 1332, endPoint y: 214, distance: 50.3
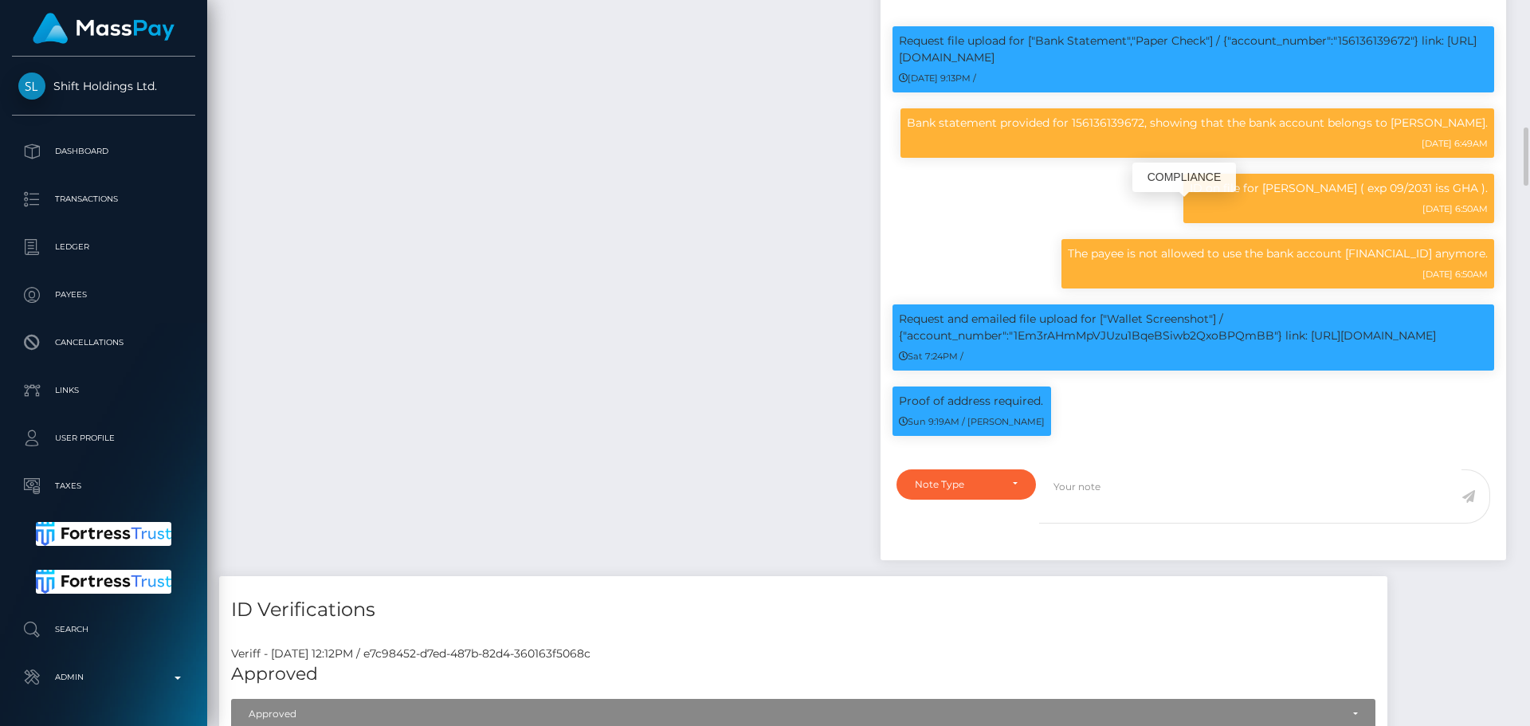
click at [1331, 197] on p "ID on file for Draiden Sai-Vega ( exp 09/2031 iss GHA )." at bounding box center [1339, 188] width 298 height 17
copy p "Draiden Sai-Vega"
click at [1103, 131] on p "Bank statement provided for 156136139672, showing that the bank account belongs…" at bounding box center [1197, 123] width 581 height 17
copy p "156136139672"
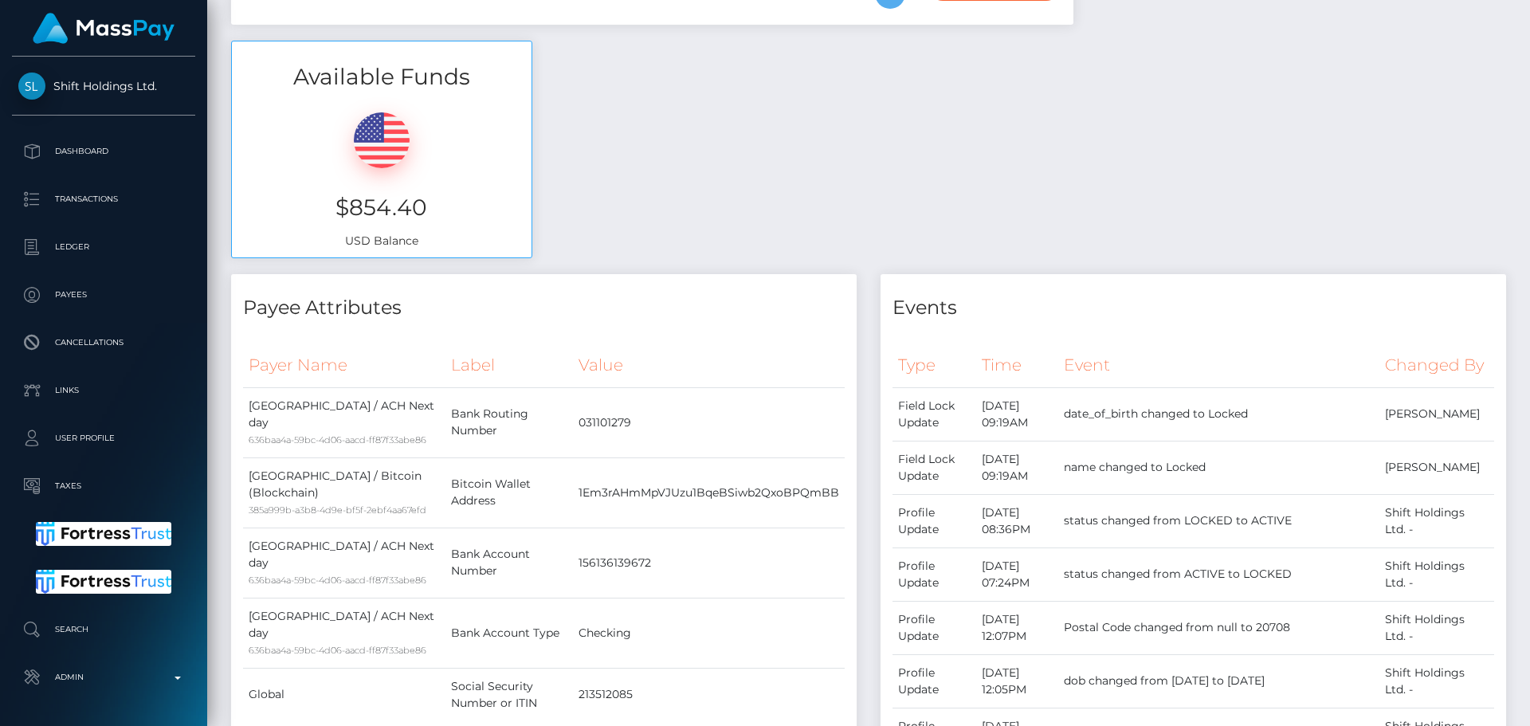
scroll to position [0, 0]
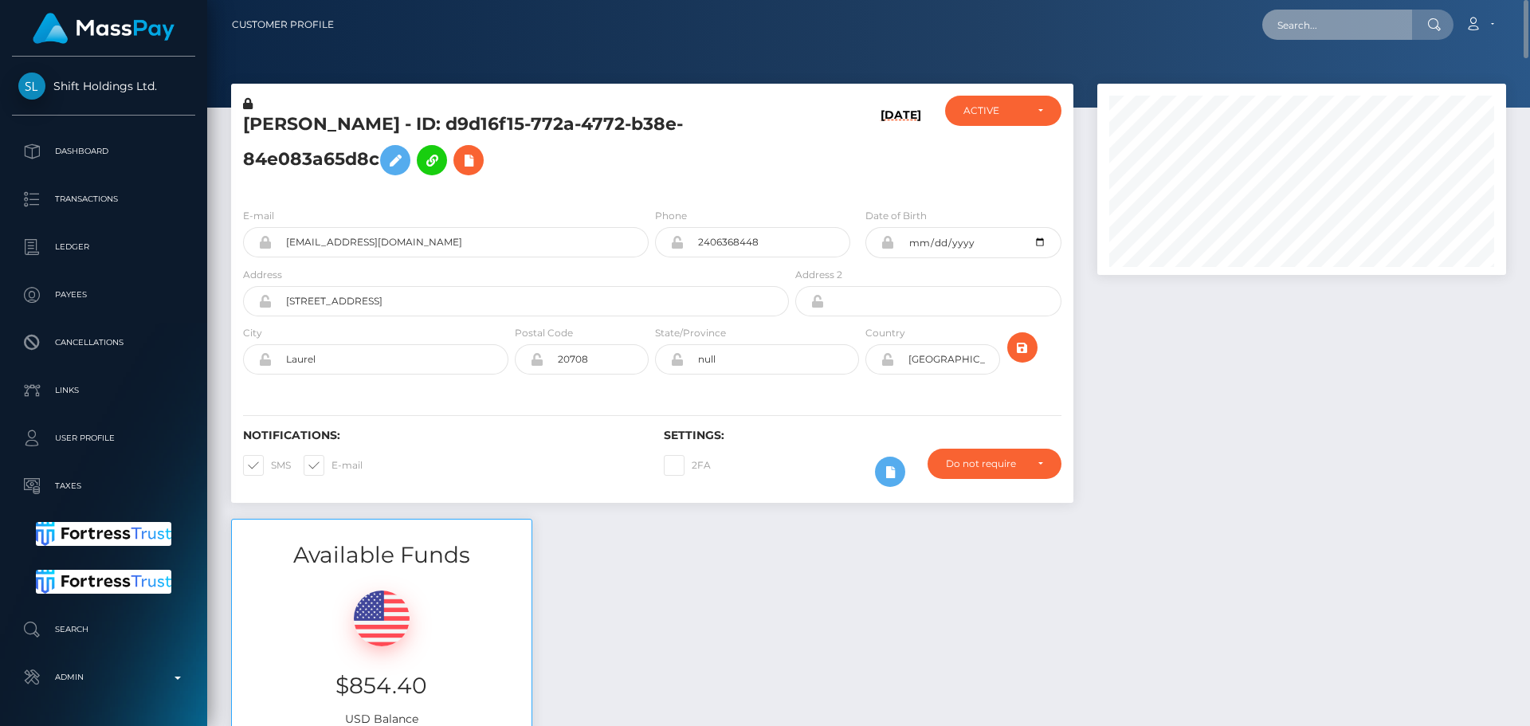
click at [1328, 28] on input "text" at bounding box center [1337, 25] width 150 height 30
paste input "856d8e6f-d1be-441a-ae9c-eb07d789545b"
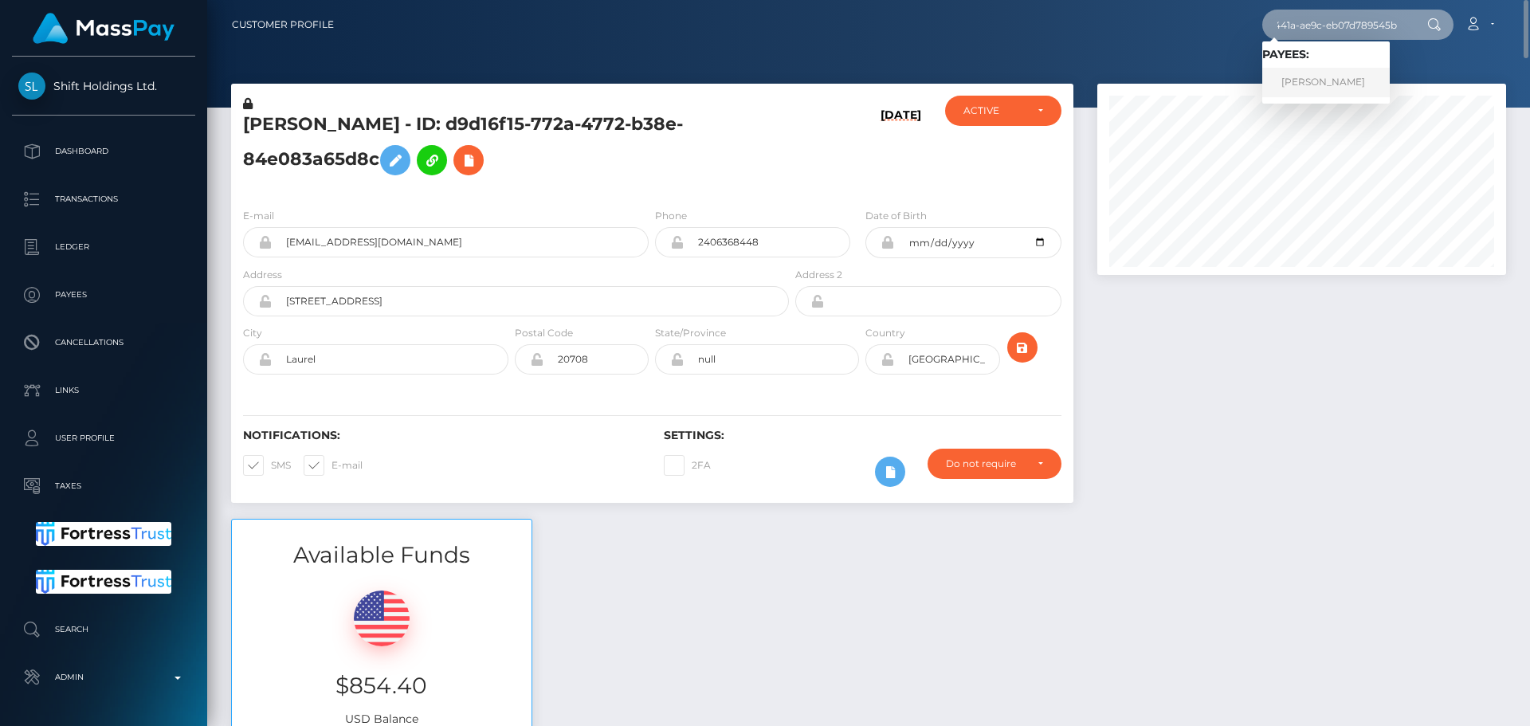
type input "856d8e6f-d1be-441a-ae9c-eb07d789545b"
click at [1307, 81] on link "Zainabu Amina Ohuru" at bounding box center [1325, 82] width 127 height 29
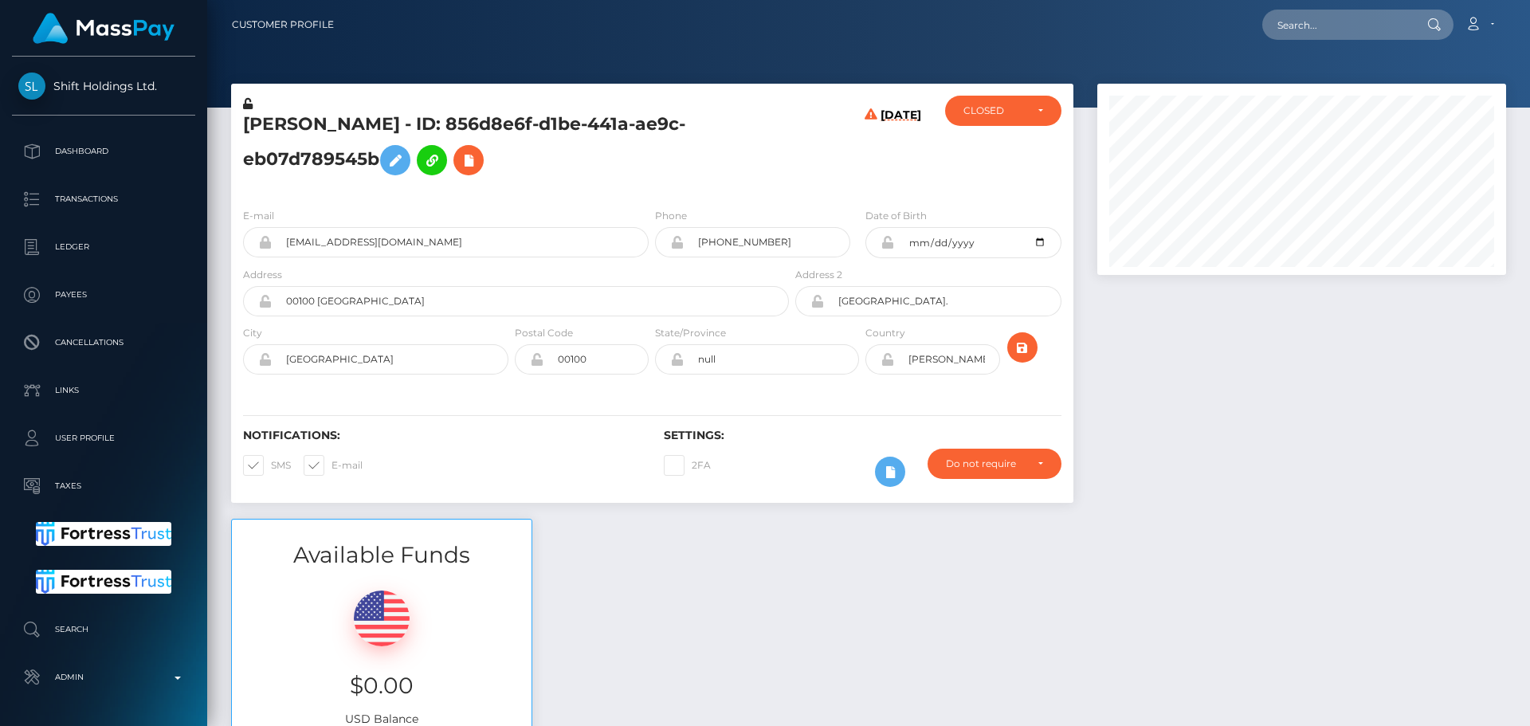
scroll to position [191, 410]
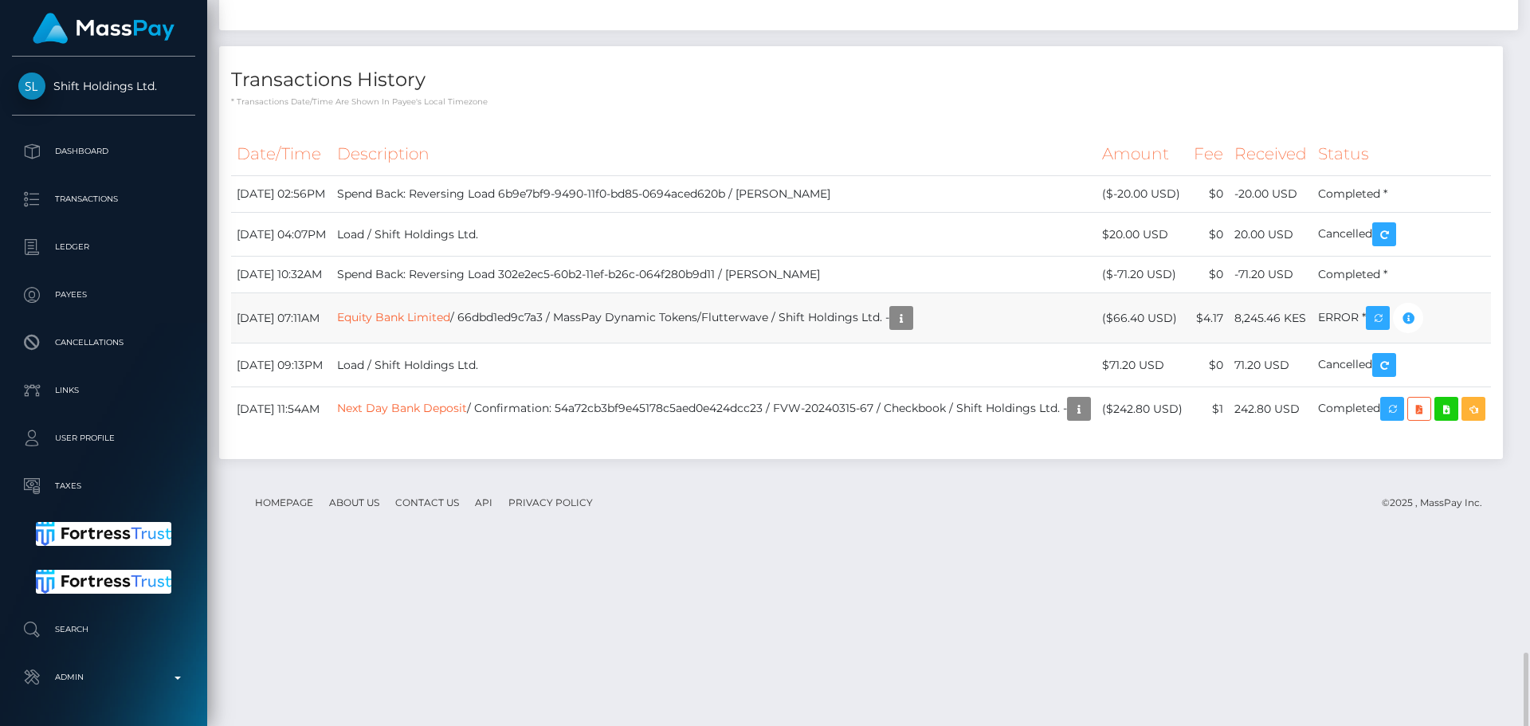
scroll to position [4404, 0]
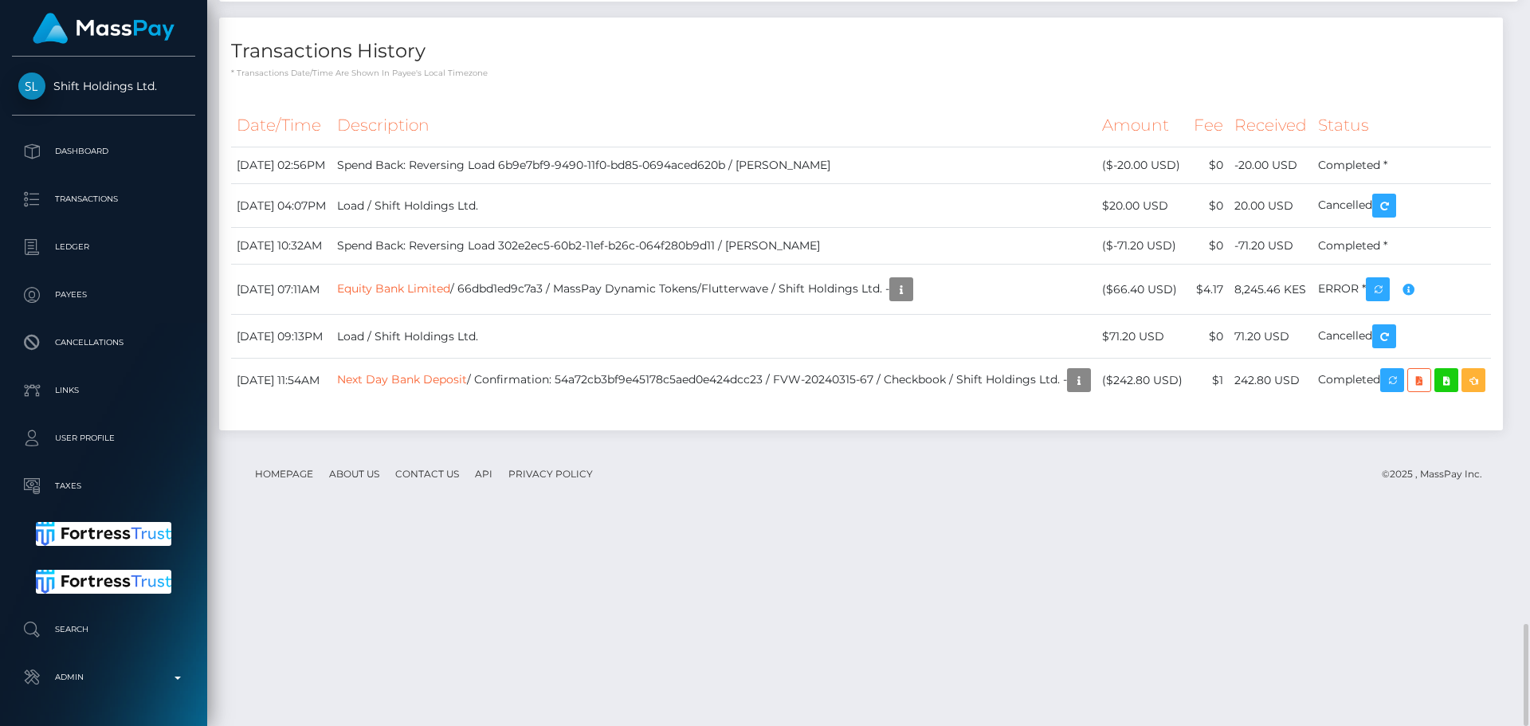
click at [808, 224] on div "Transactions History * Transactions date/time are shown in payee's local timezo…" at bounding box center [861, 224] width 1284 height 413
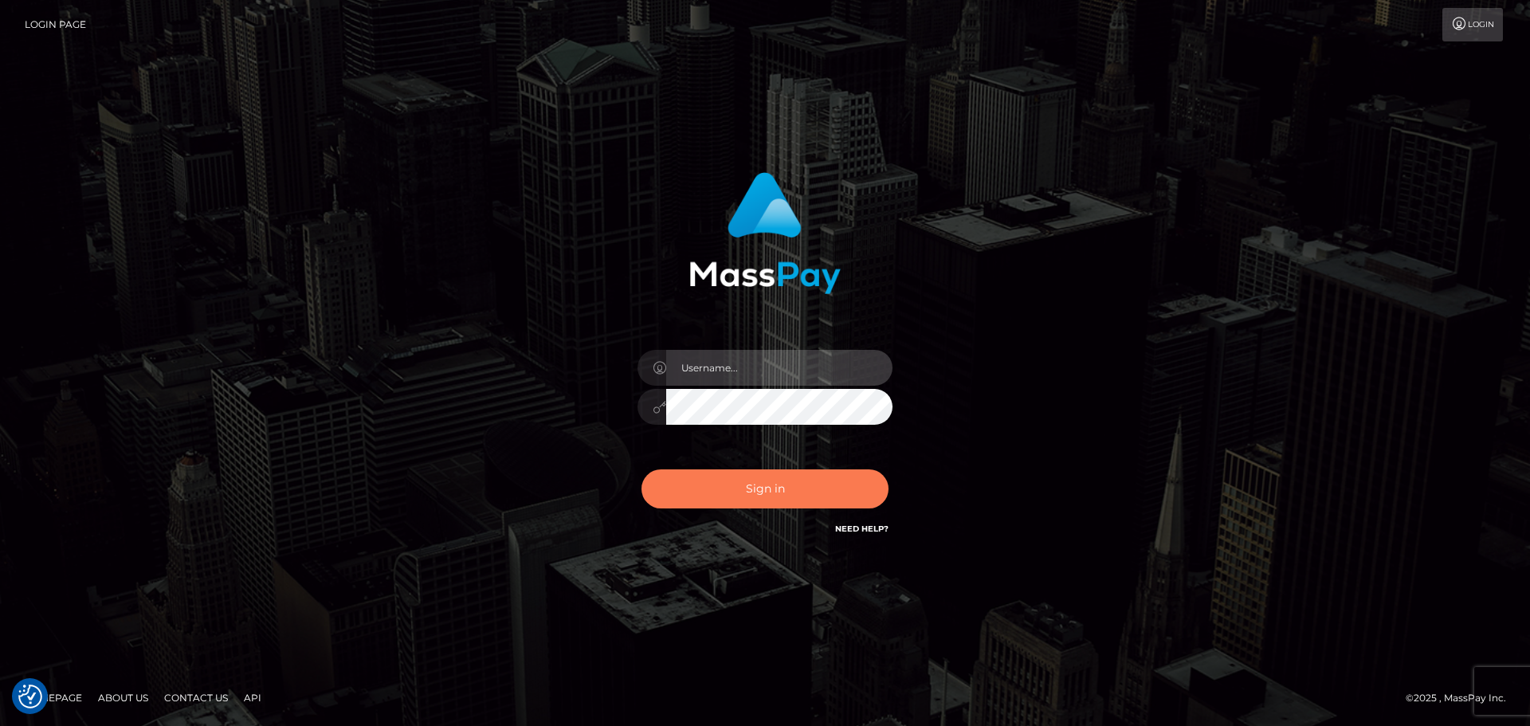
type input "[DOMAIN_NAME]"
click at [793, 473] on button "Sign in" at bounding box center [764, 488] width 247 height 39
type input "[DOMAIN_NAME]"
click at [793, 473] on button "Sign in" at bounding box center [764, 488] width 247 height 39
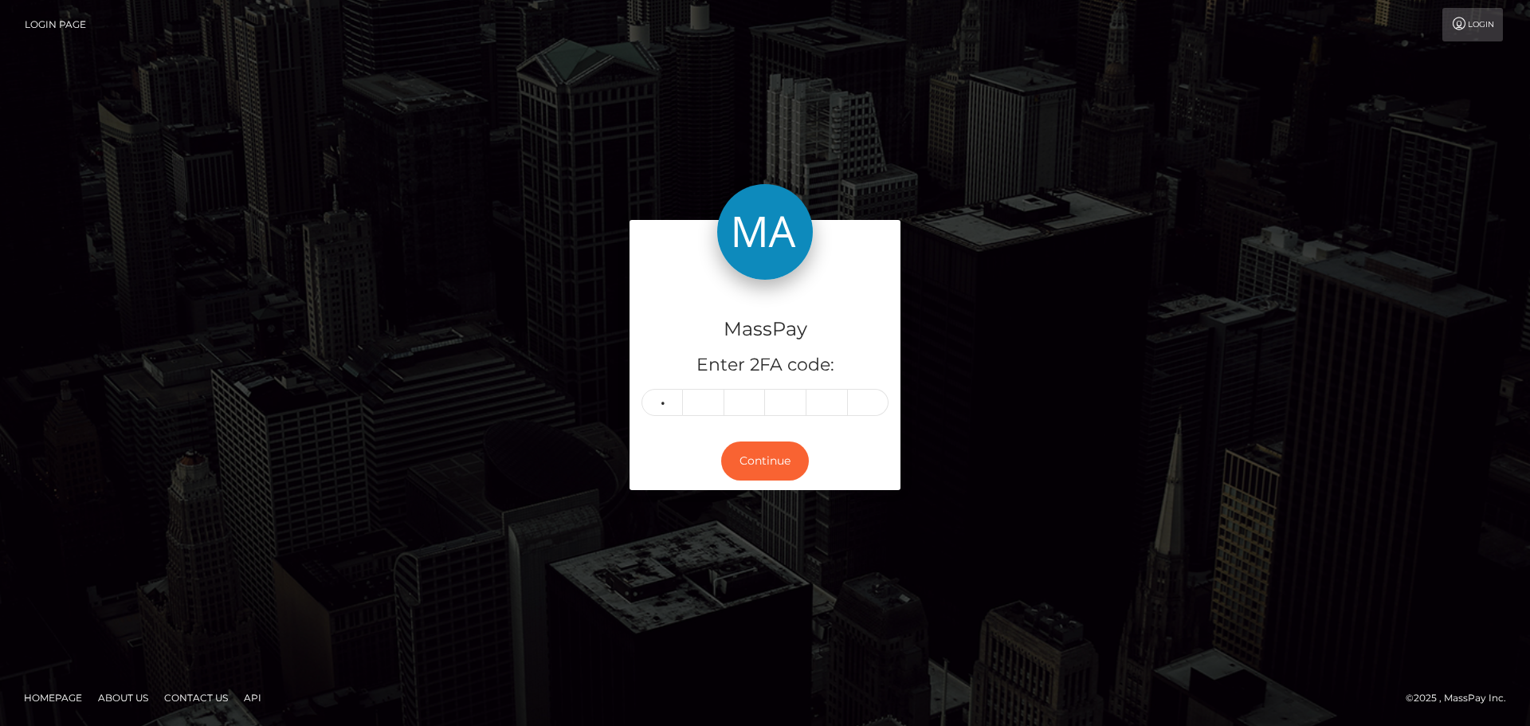
type input "1"
type input "0"
type input "1"
type input "6"
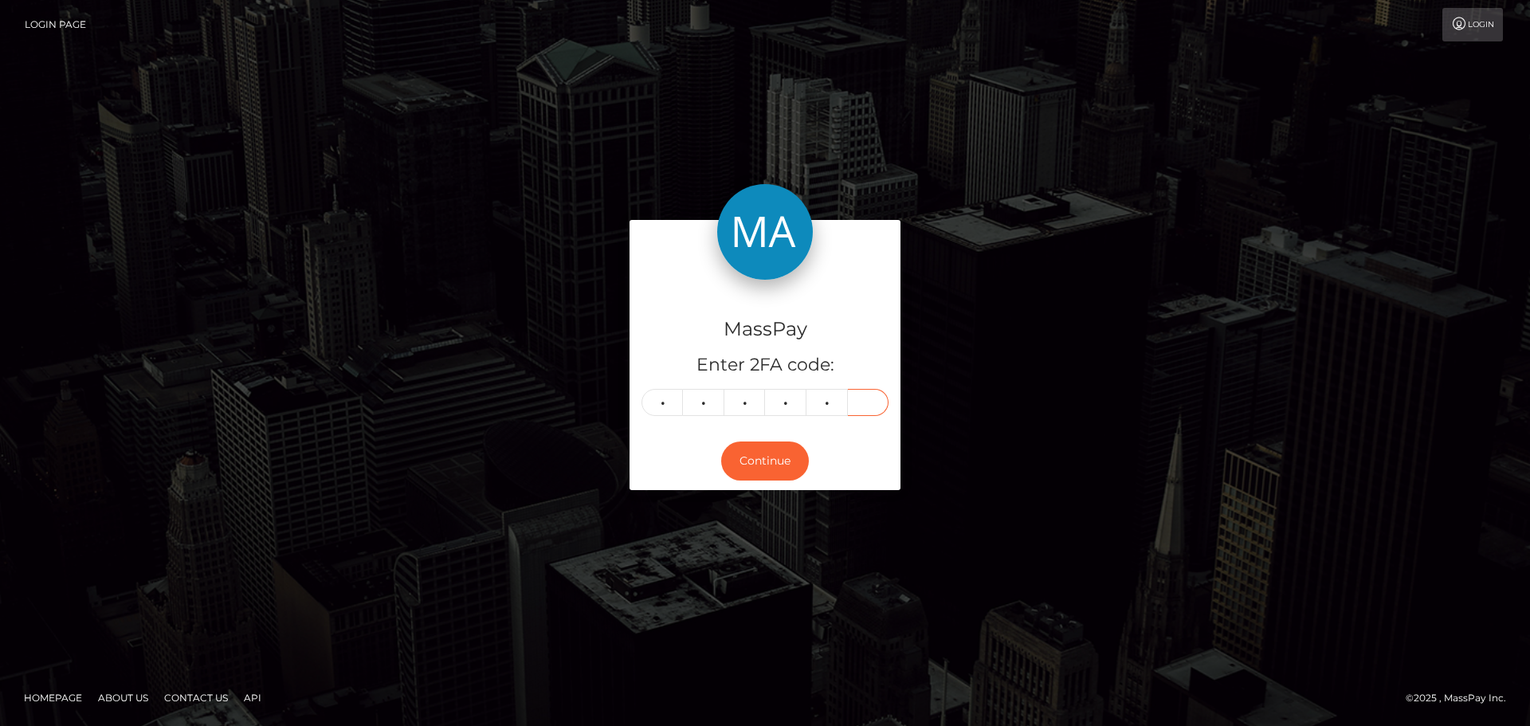
type input "9"
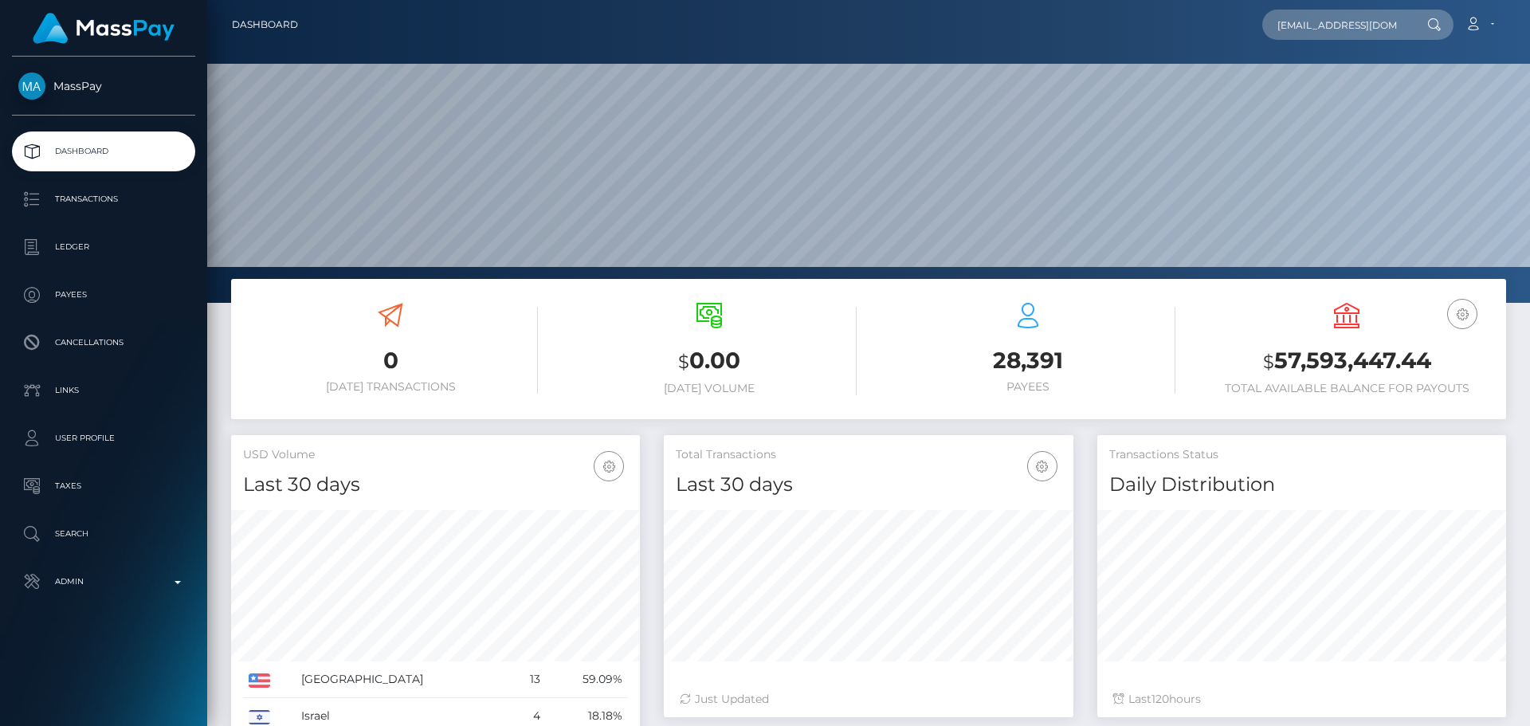
scroll to position [283, 410]
click at [1365, 28] on input "degold@weareonlymodels.net" at bounding box center [1337, 25] width 150 height 30
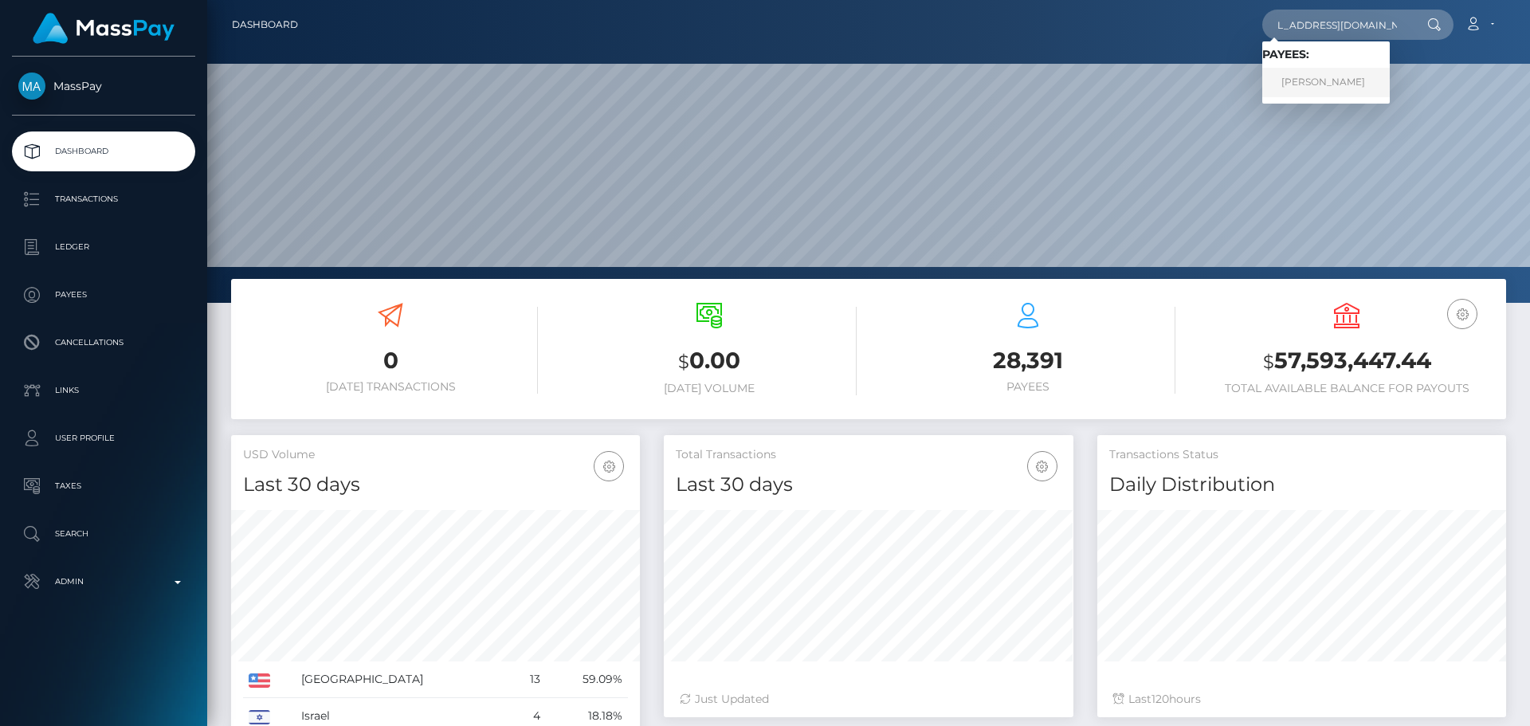
type input "degold@weareonlymodels.net"
click at [1315, 80] on link "ROSEMOND ARYEE" at bounding box center [1325, 82] width 127 height 29
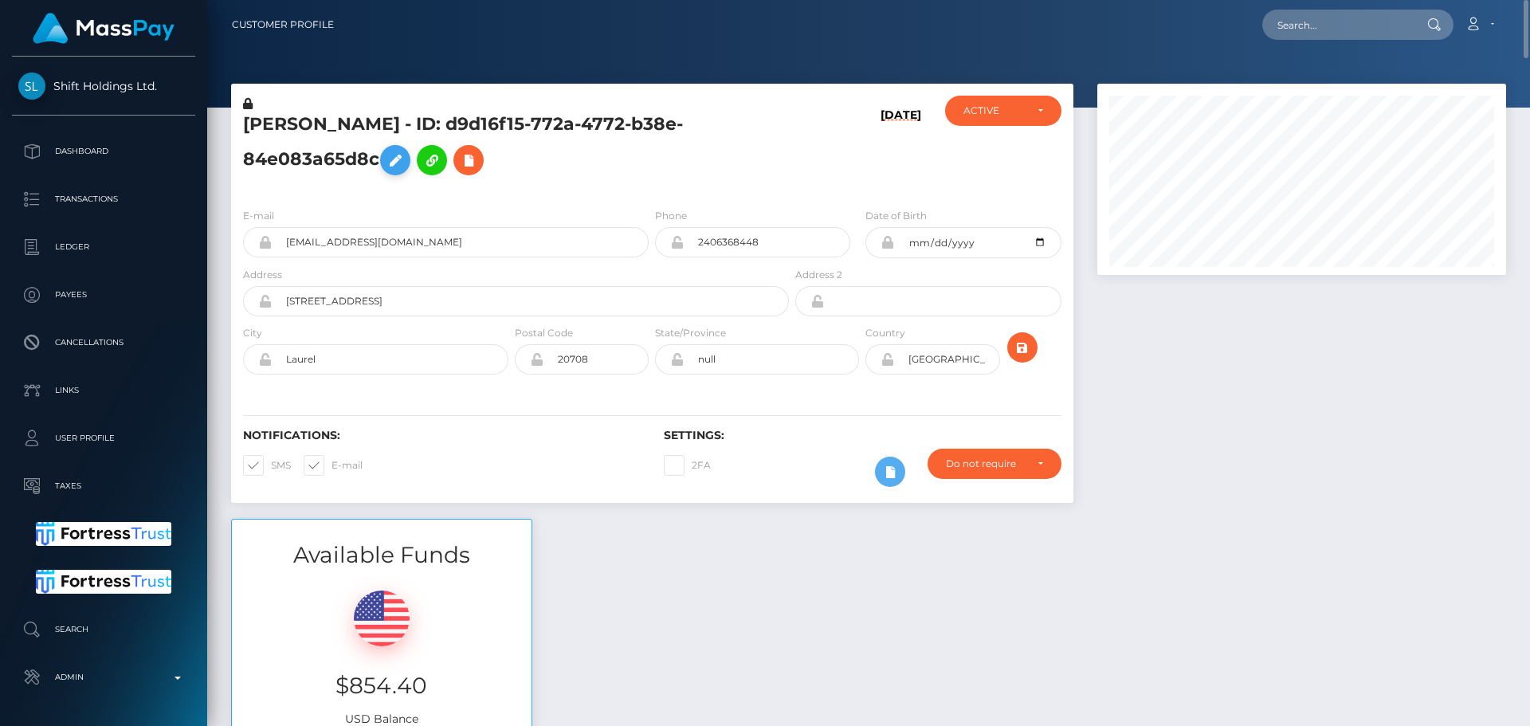
scroll to position [191, 410]
click at [302, 121] on h5 "ROSEMOND ARYEE - ID: d9d16f15-772a-4772-b38e-84e083a65d8c" at bounding box center [511, 147] width 537 height 71
drag, startPoint x: 302, startPoint y: 121, endPoint x: 317, endPoint y: 143, distance: 27.0
click at [317, 143] on h5 "ROSEMOND ARYEE - ID: d9d16f15-772a-4772-b38e-84e083a65d8c" at bounding box center [511, 147] width 537 height 71
copy h5 "ROSEMOND ARYEE - ID: d9d16f15-772a-4772-b38e-84e083a65d8c"
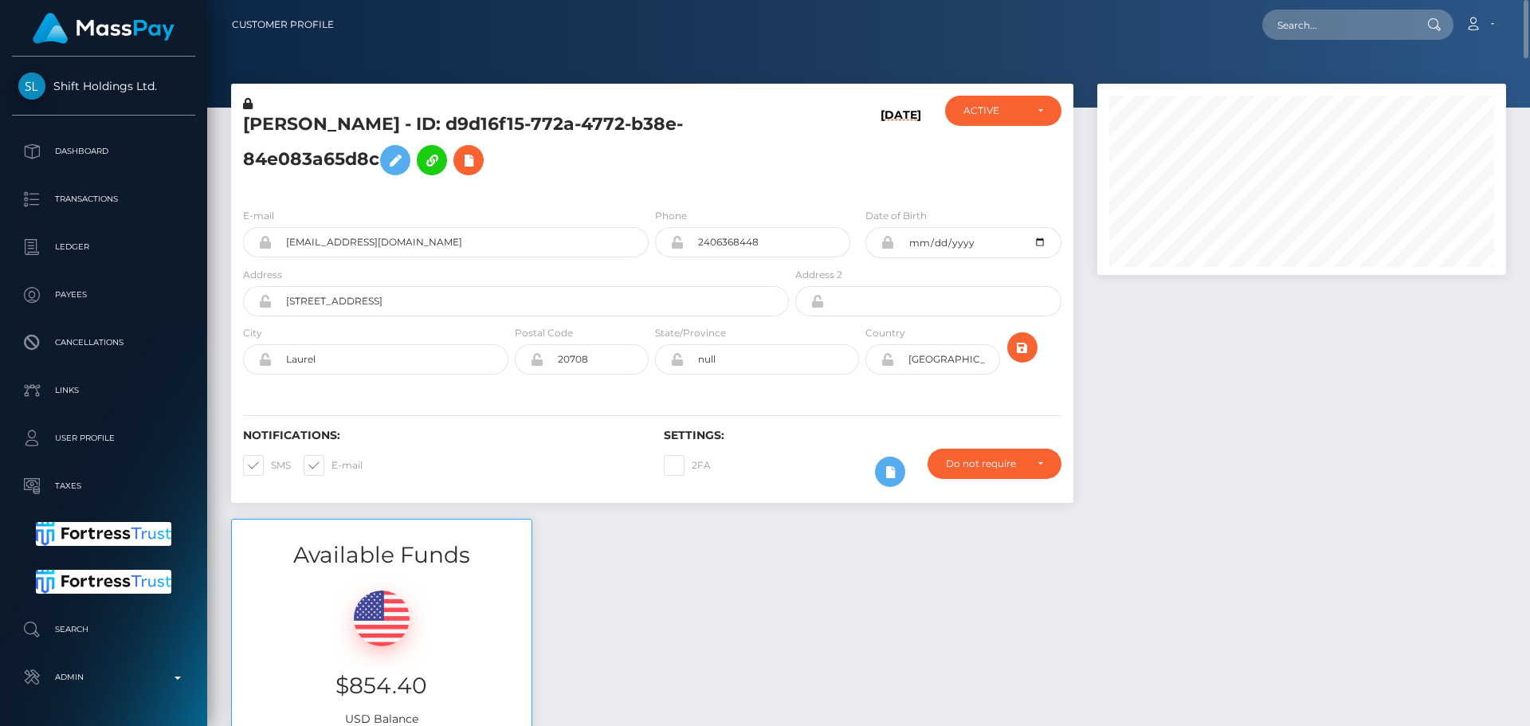
click at [831, 160] on div "09/20/25" at bounding box center [862, 146] width 140 height 100
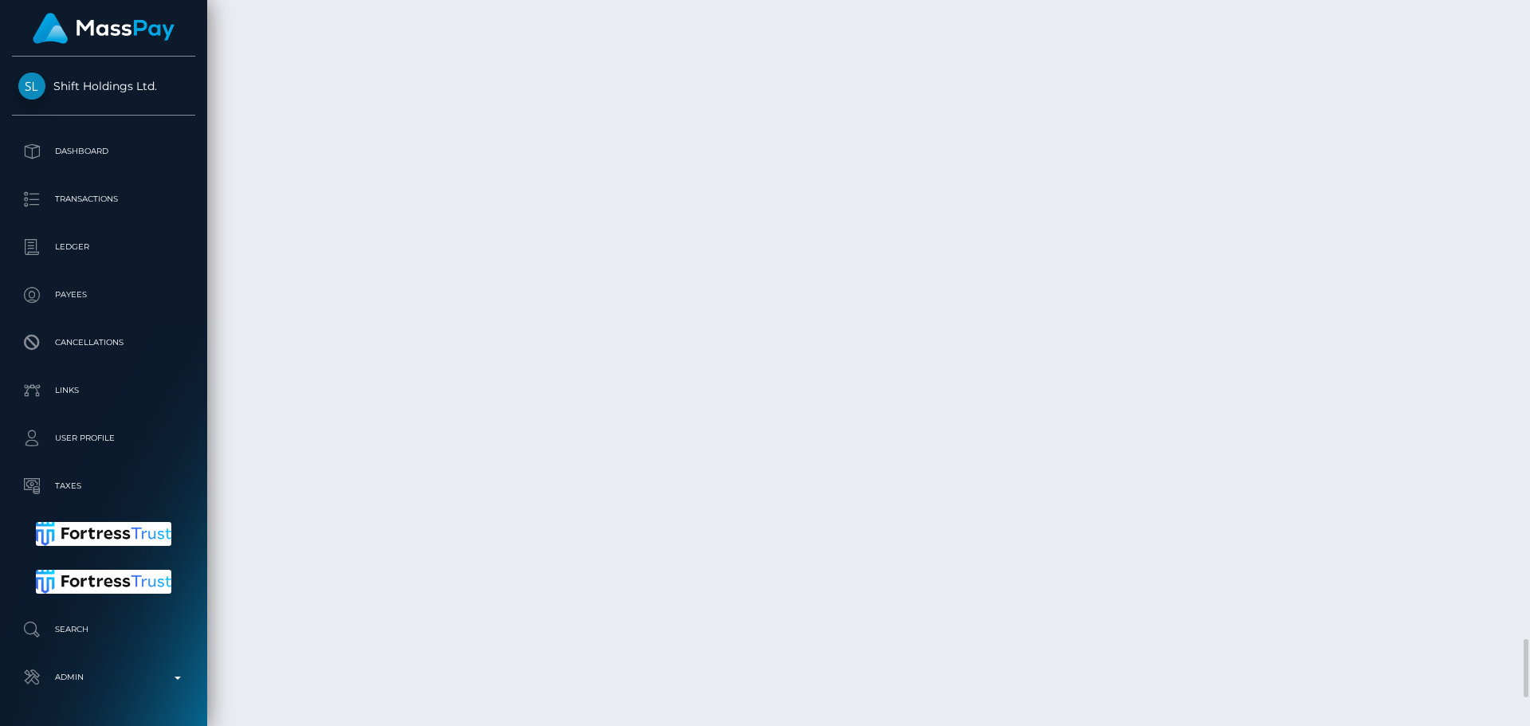
scroll to position [8315, 0]
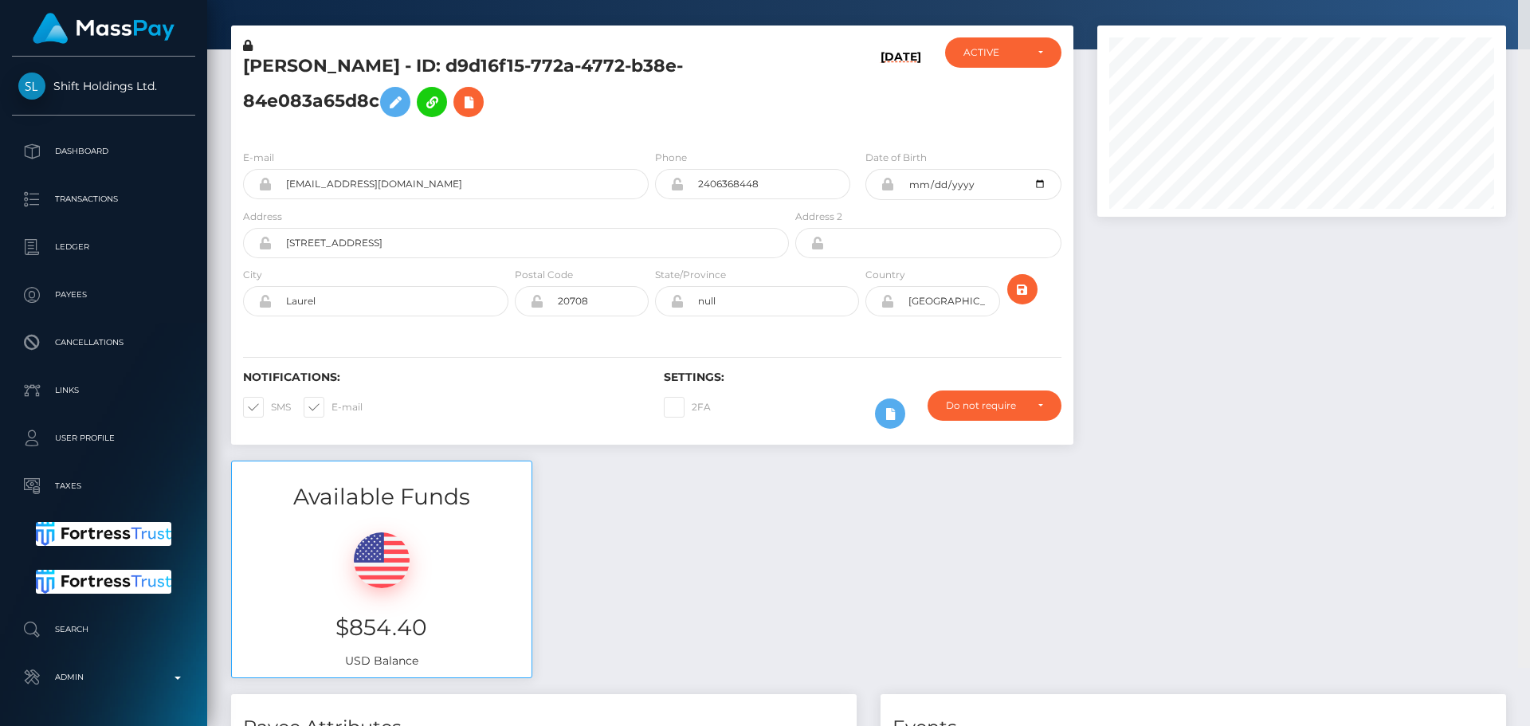
scroll to position [0, 0]
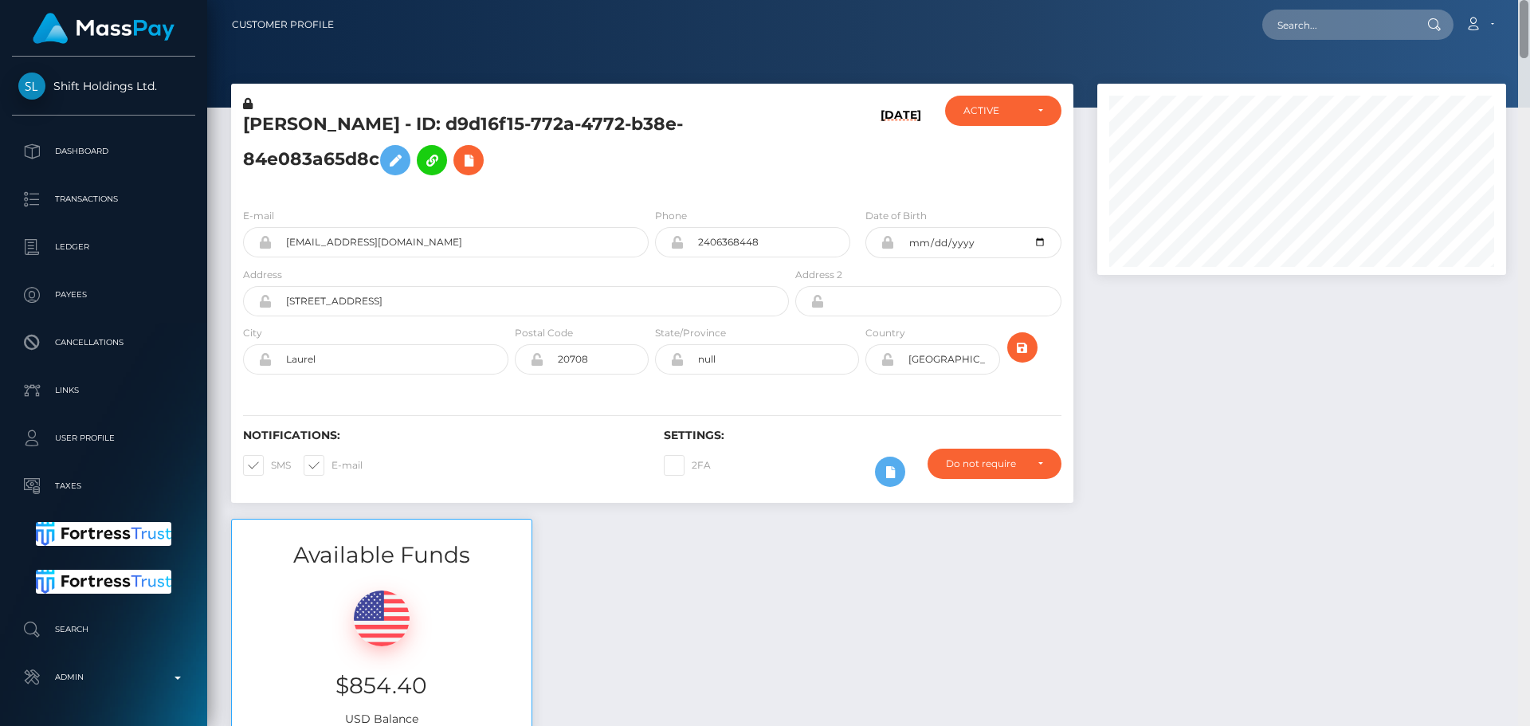
drag, startPoint x: 1523, startPoint y: 655, endPoint x: 1488, endPoint y: -55, distance: 710.8
click at [1488, 0] on html "Shift Holdings Ltd. Dashboard Transactions Ledger Payees Links" at bounding box center [765, 363] width 1530 height 726
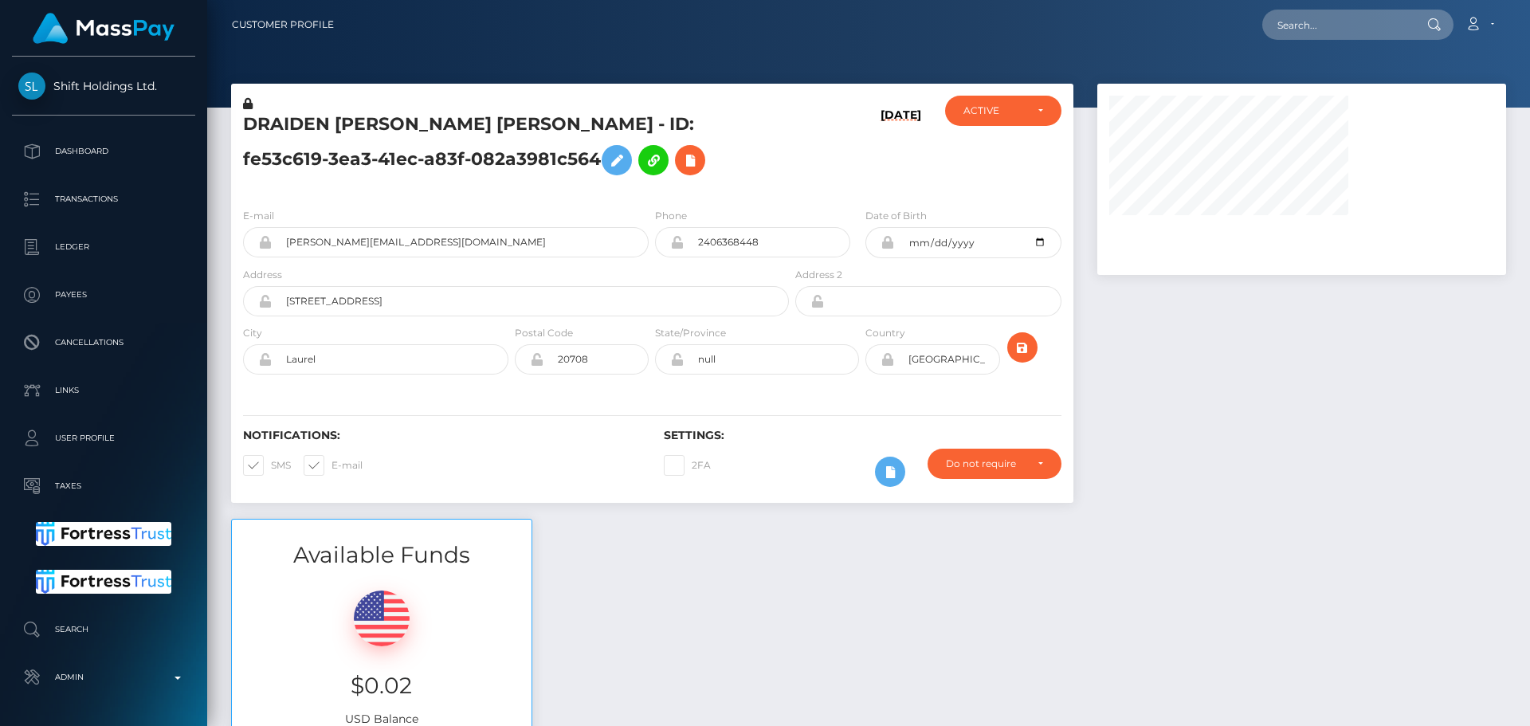
scroll to position [191, 410]
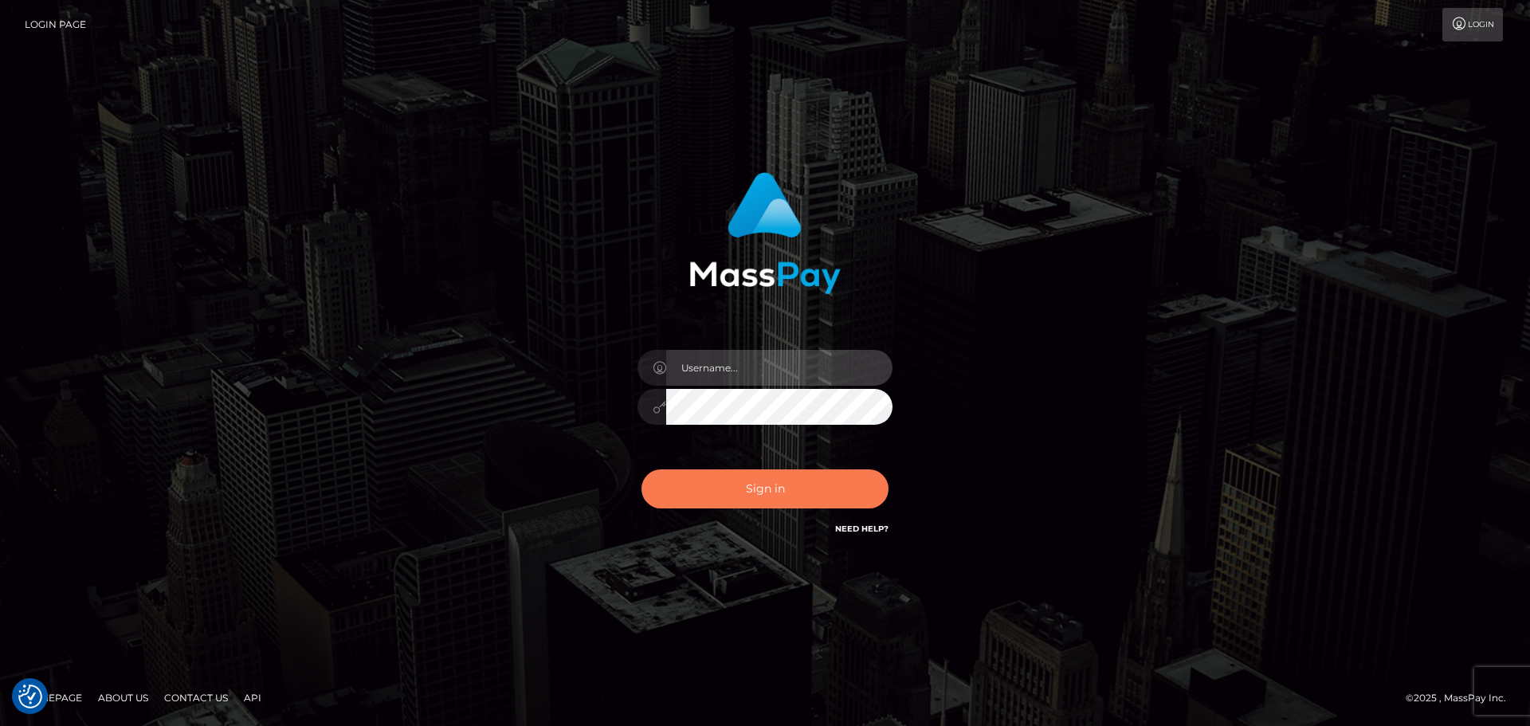
type input "[DOMAIN_NAME]"
click at [788, 508] on button "Sign in" at bounding box center [764, 488] width 247 height 39
type input "constantin.mp"
click at [779, 492] on button "Sign in" at bounding box center [764, 488] width 247 height 39
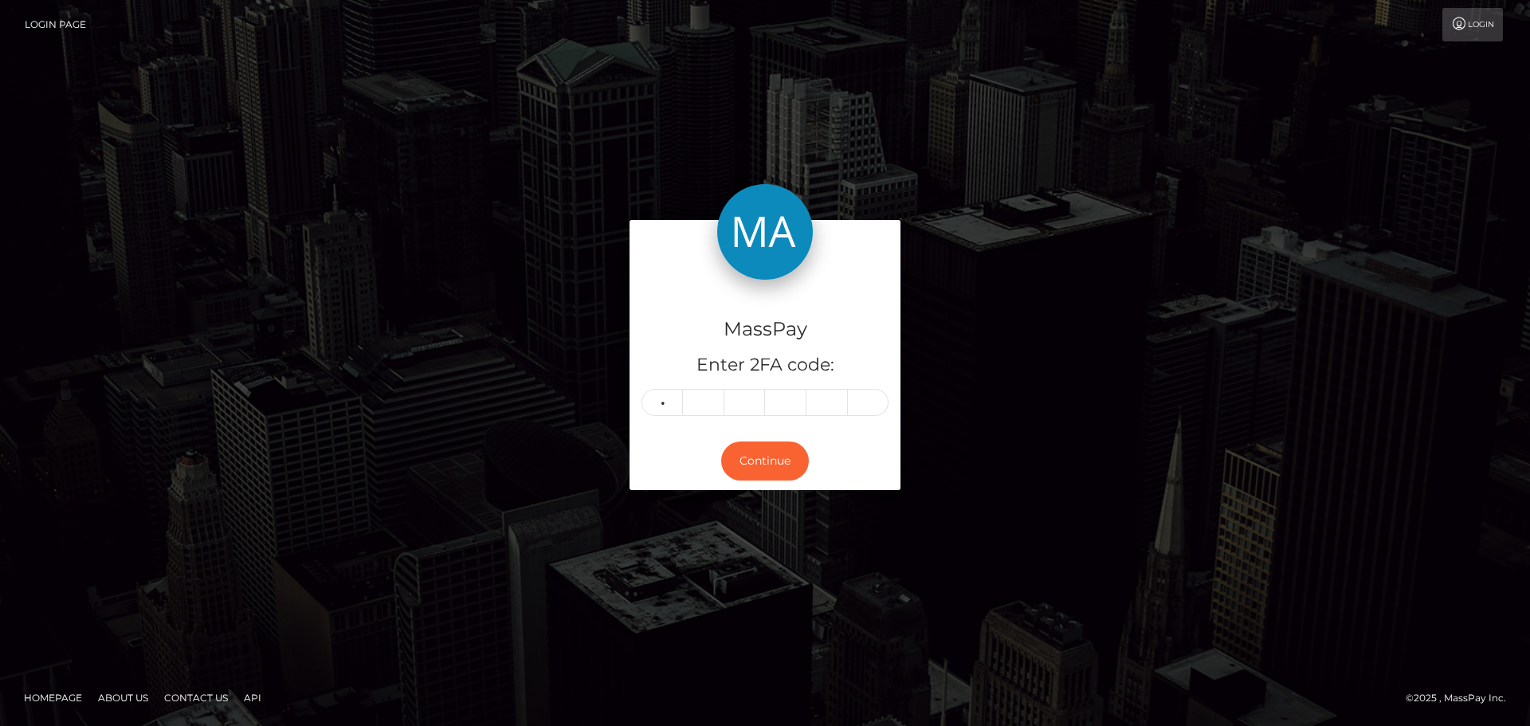
type input "5"
type input "8"
type input "2"
type input "7"
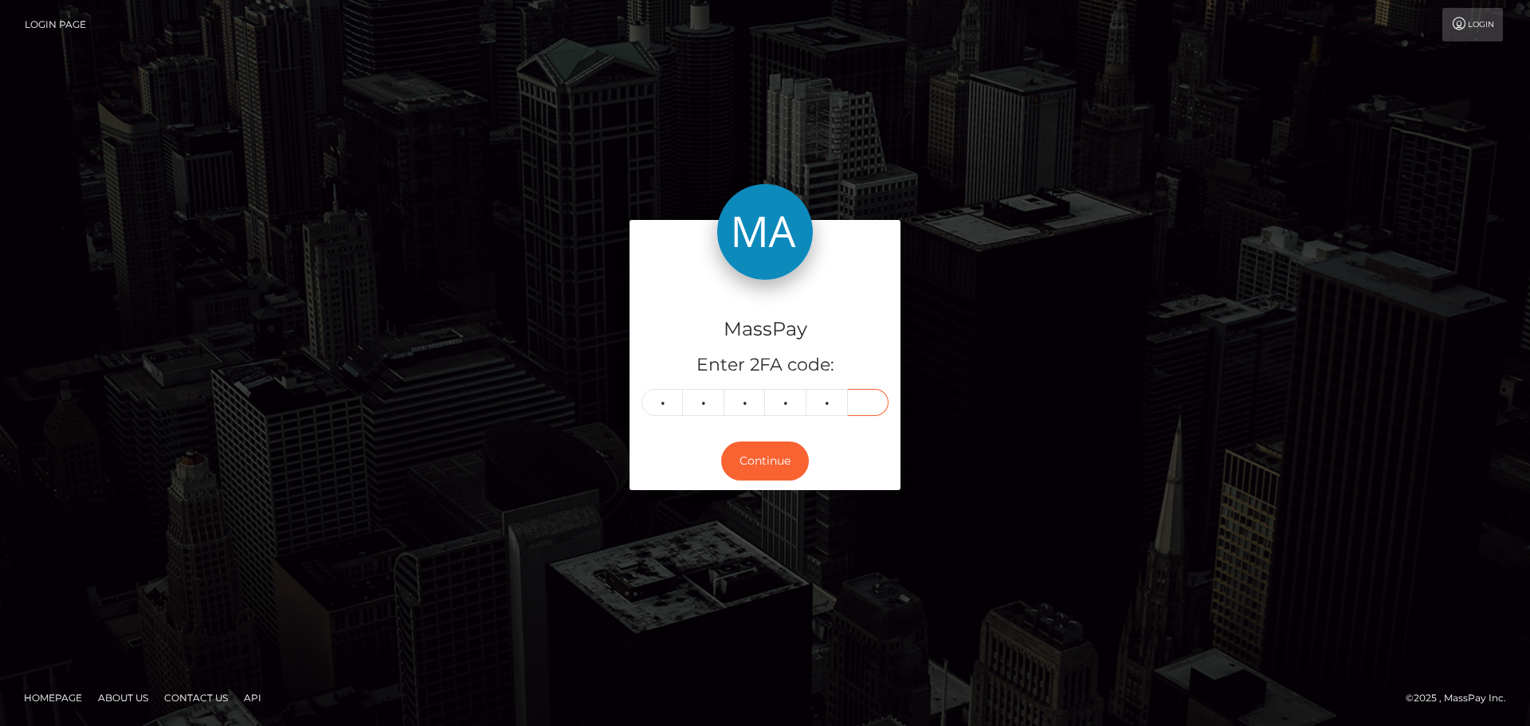
type input "4"
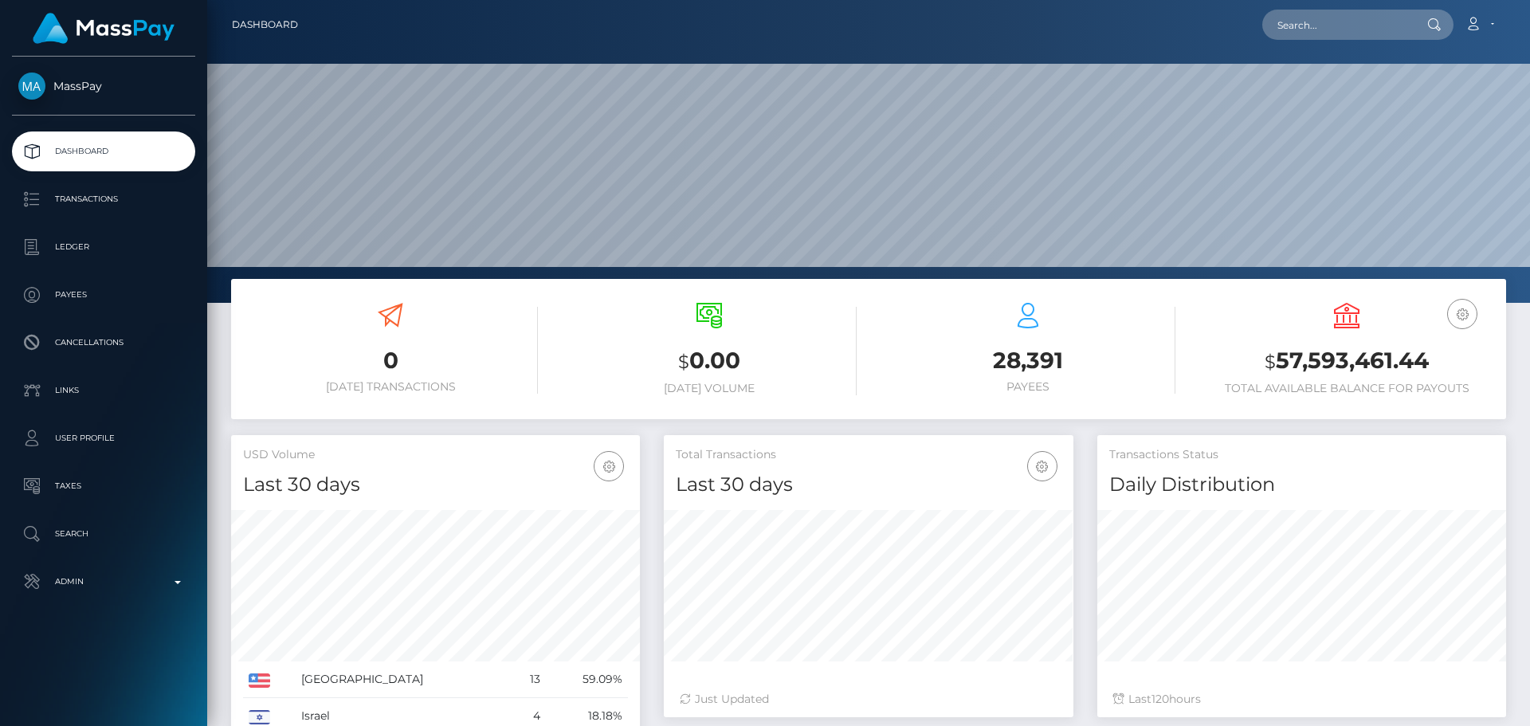
scroll to position [283, 410]
click at [1328, 26] on input "text" at bounding box center [1337, 25] width 150 height 30
paste input "d9d16f15-772a-4772-b38e-84e083a65d8c"
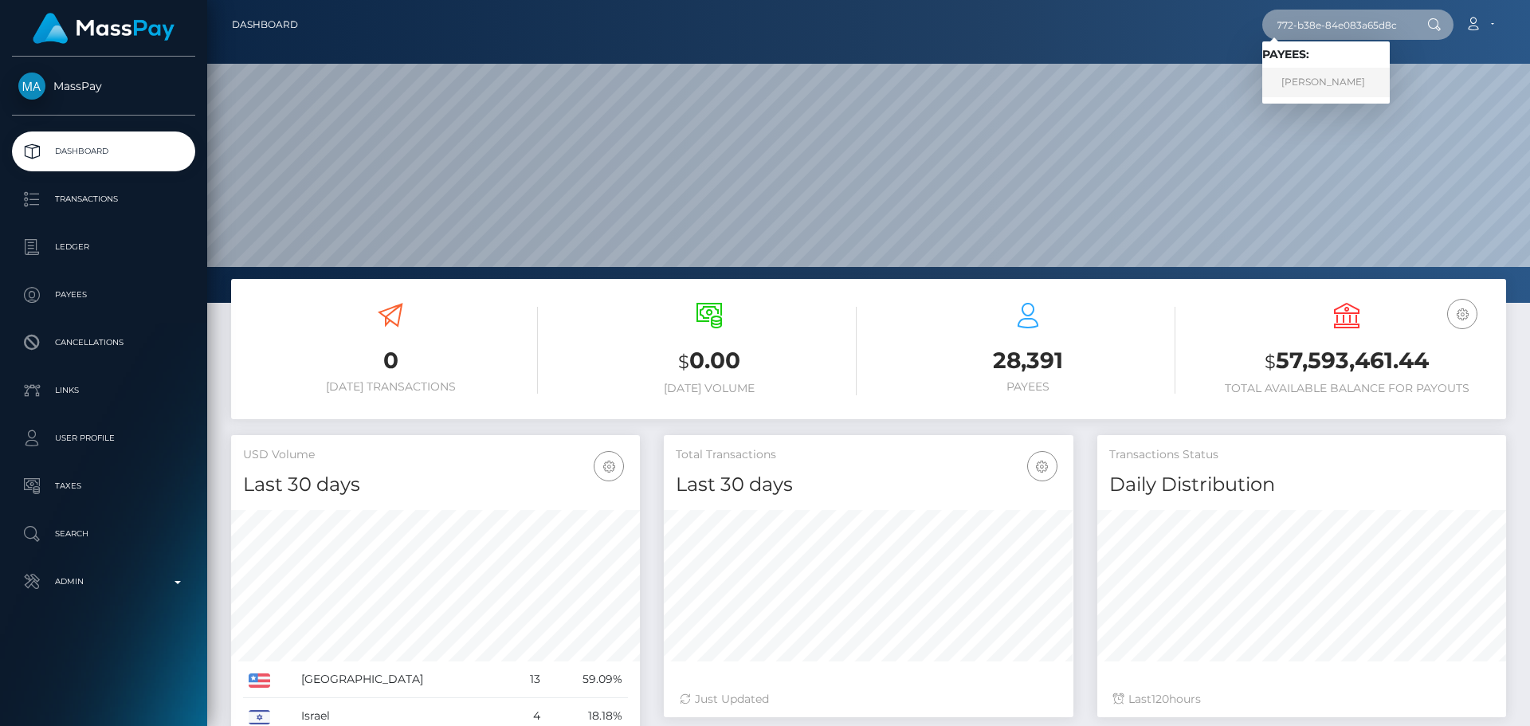
type input "d9d16f15-772a-4772-b38e-84e083a65d8c"
click at [1303, 96] on link "ROSEMOND ARYEE" at bounding box center [1325, 82] width 127 height 29
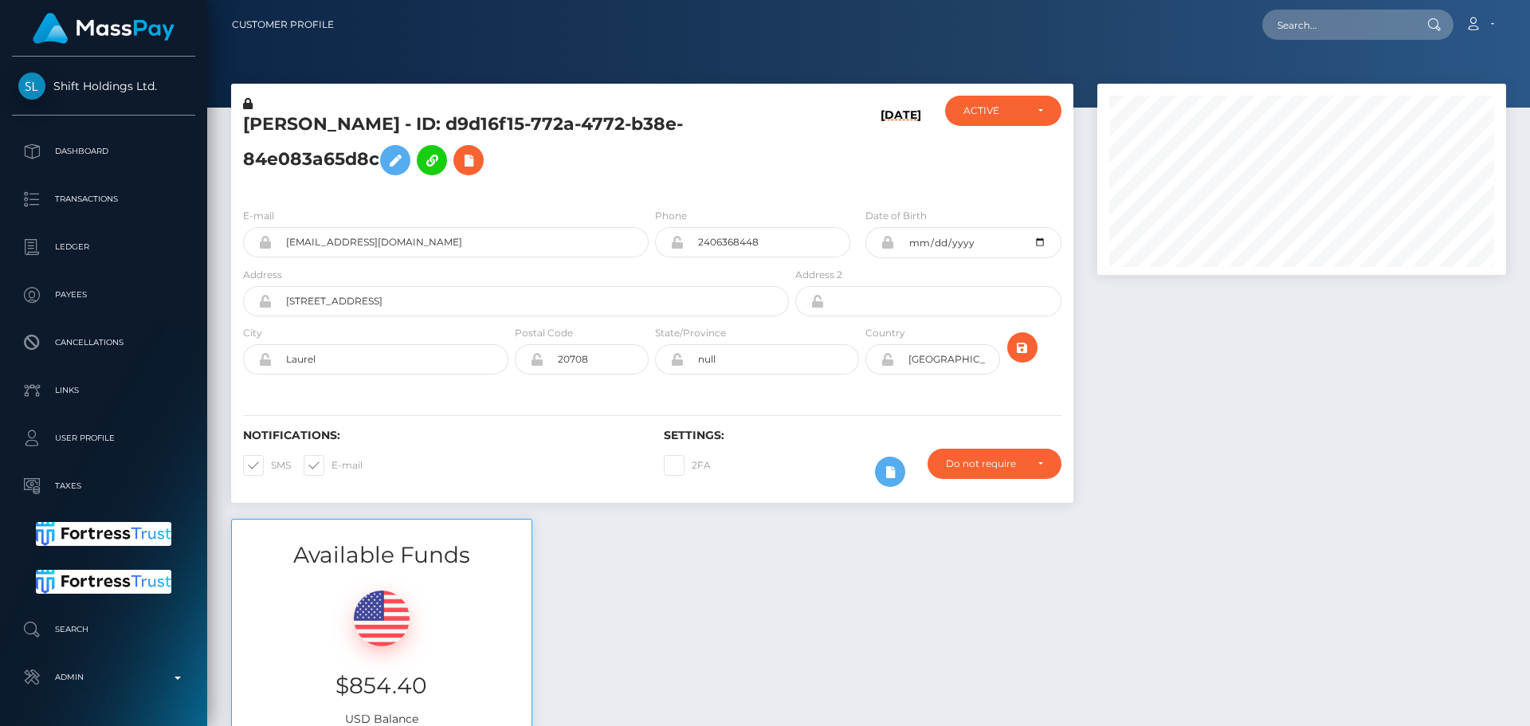
scroll to position [191, 410]
click at [1332, 20] on input "text" at bounding box center [1337, 25] width 150 height 30
paste input "poact_twlNzrh3zyxa"
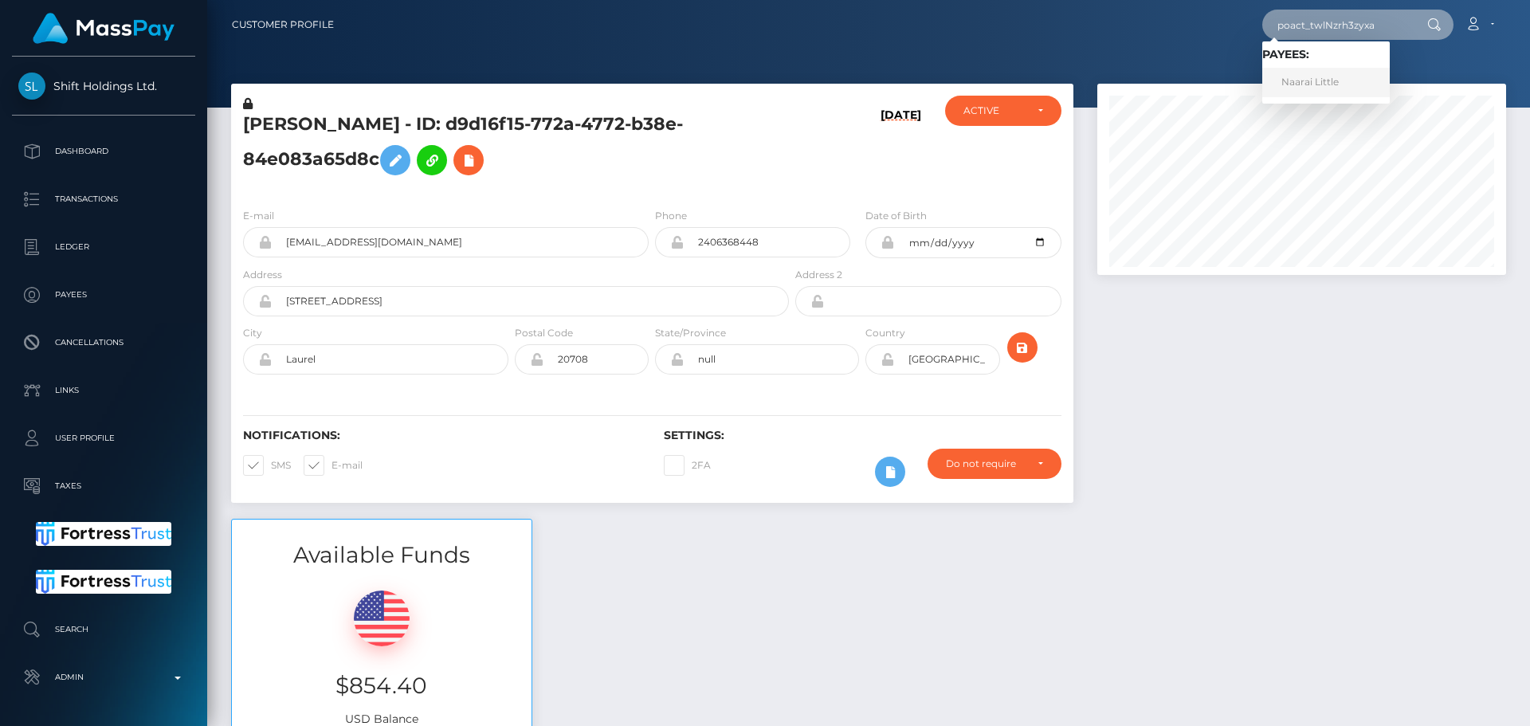
type input "poact_twlNzrh3zyxa"
click at [1322, 91] on link "Naarai Little" at bounding box center [1325, 82] width 127 height 29
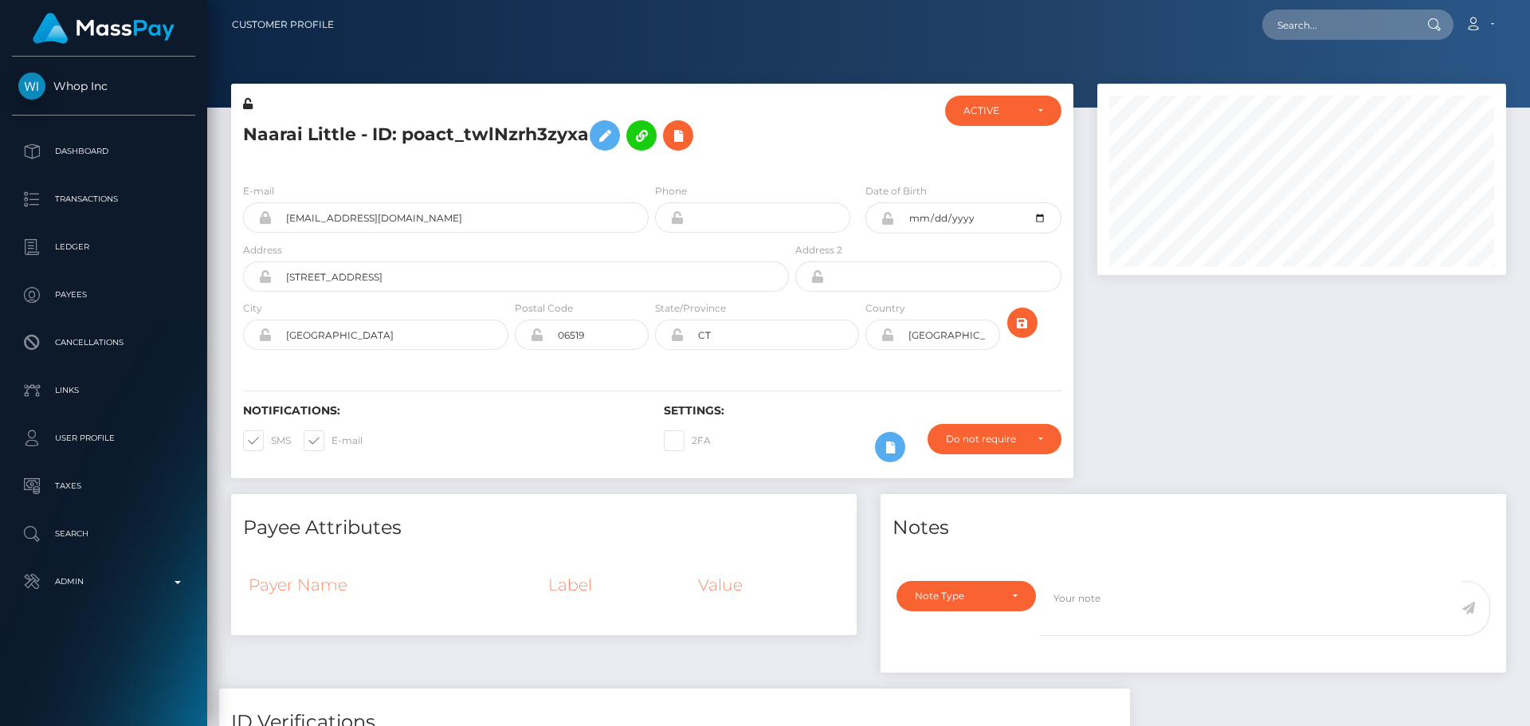
scroll to position [191, 410]
click at [785, 174] on div "E-mail naarailittle@gmail.com Phone Date of Birth" at bounding box center [652, 268] width 842 height 195
click at [1029, 327] on icon "submit" at bounding box center [1022, 323] width 19 height 20
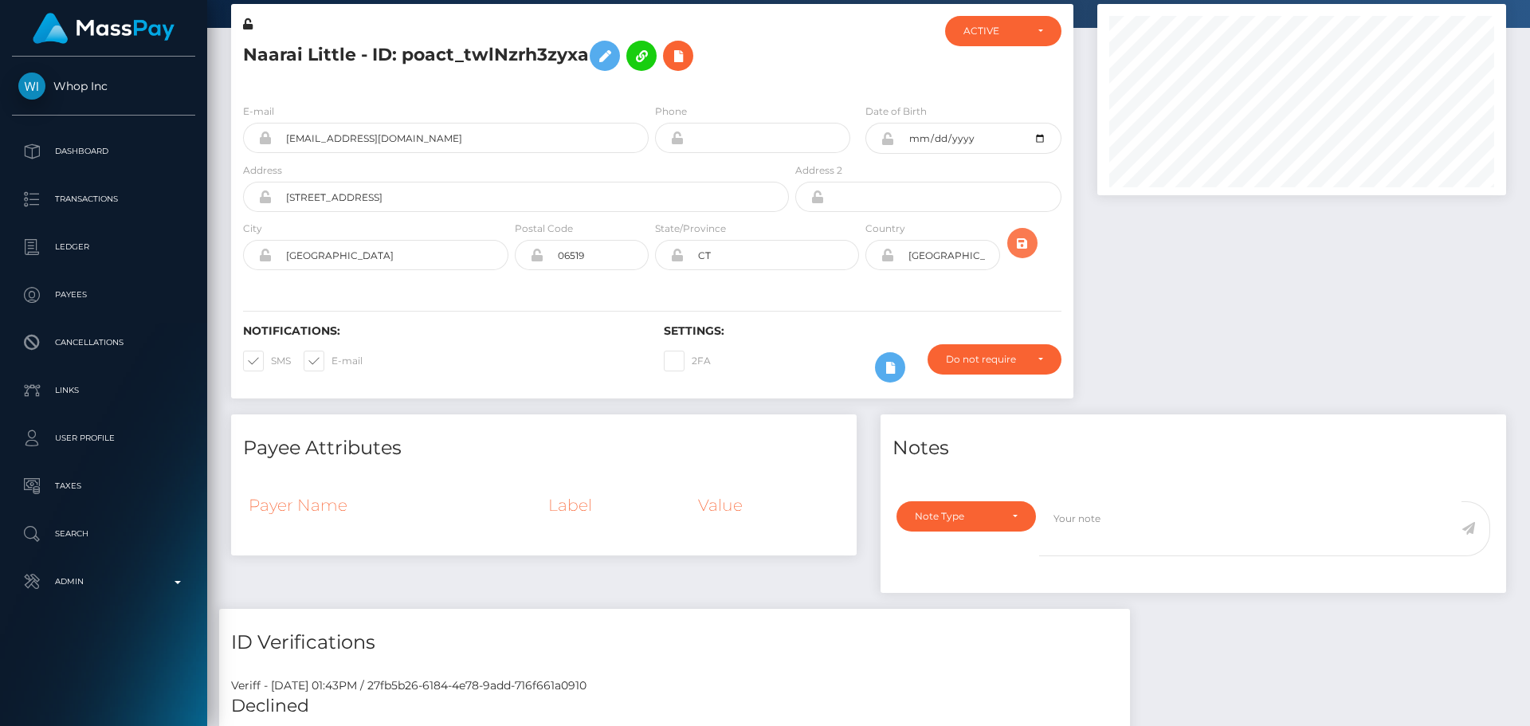
scroll to position [0, 0]
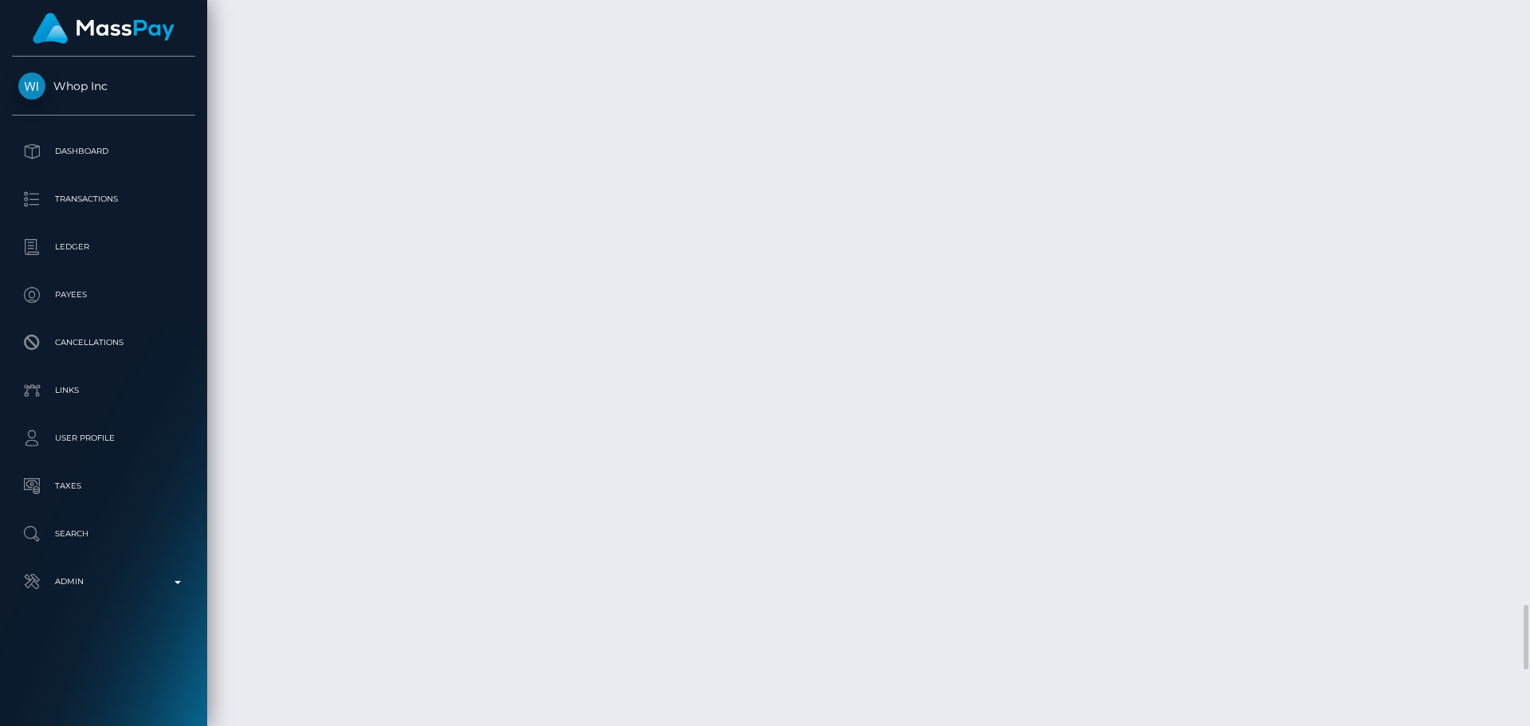
scroll to position [7011, 0]
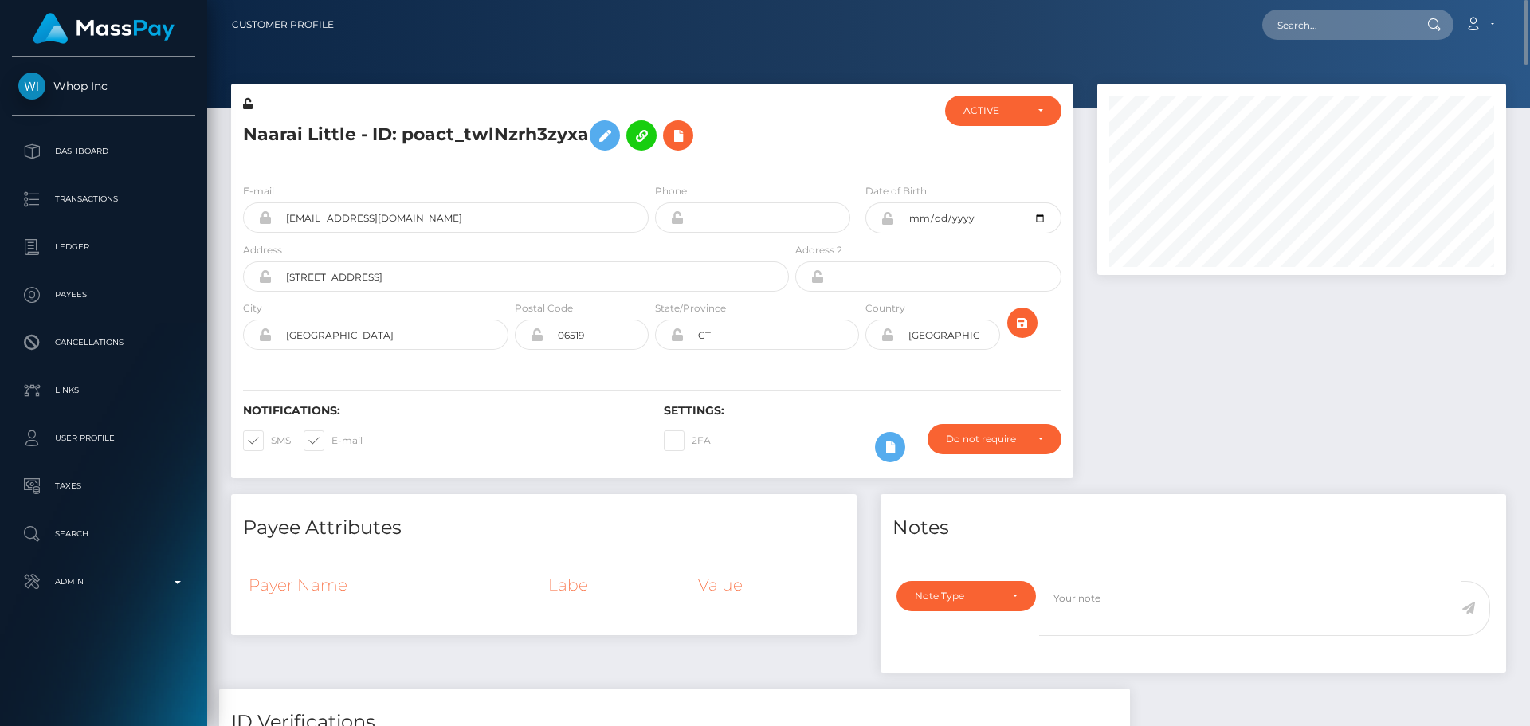
scroll to position [80, 0]
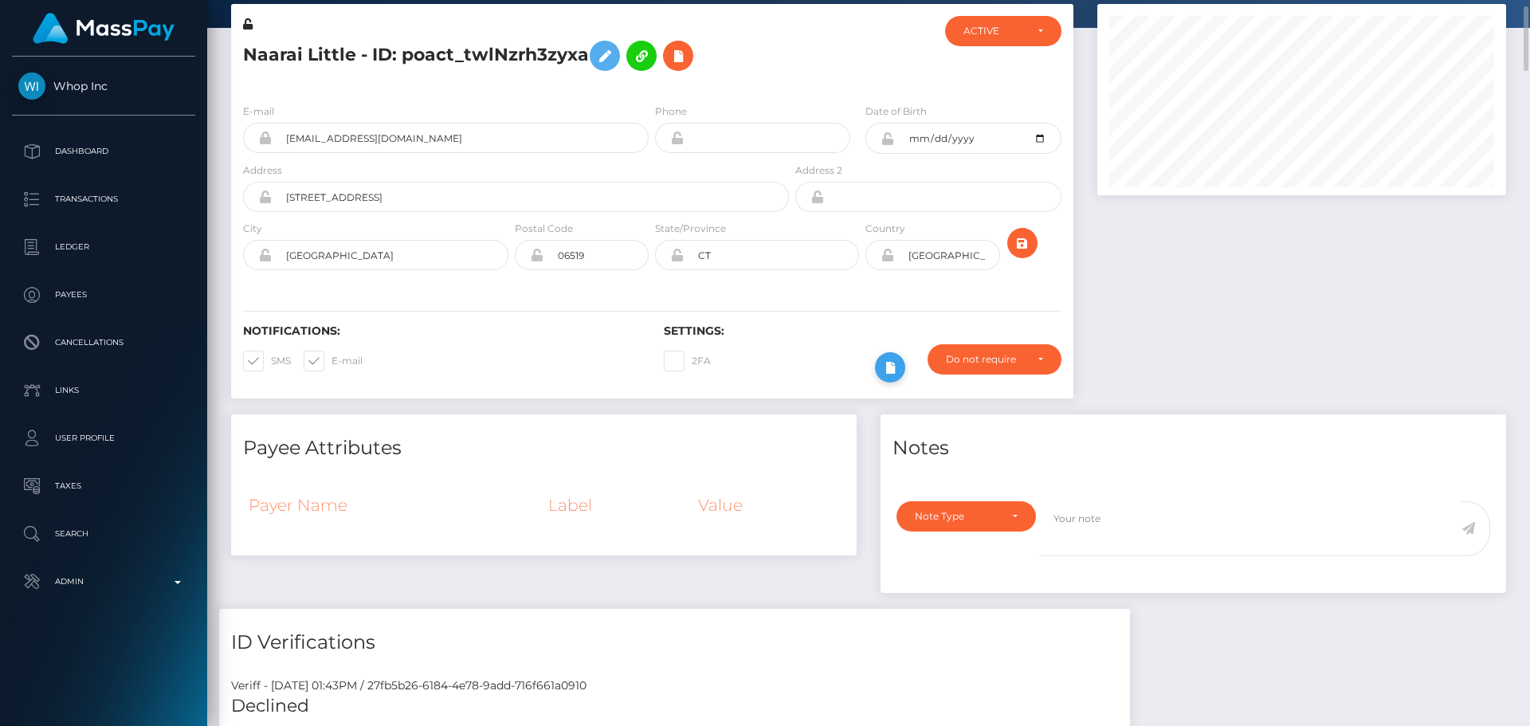
click at [884, 369] on icon at bounding box center [889, 368] width 19 height 20
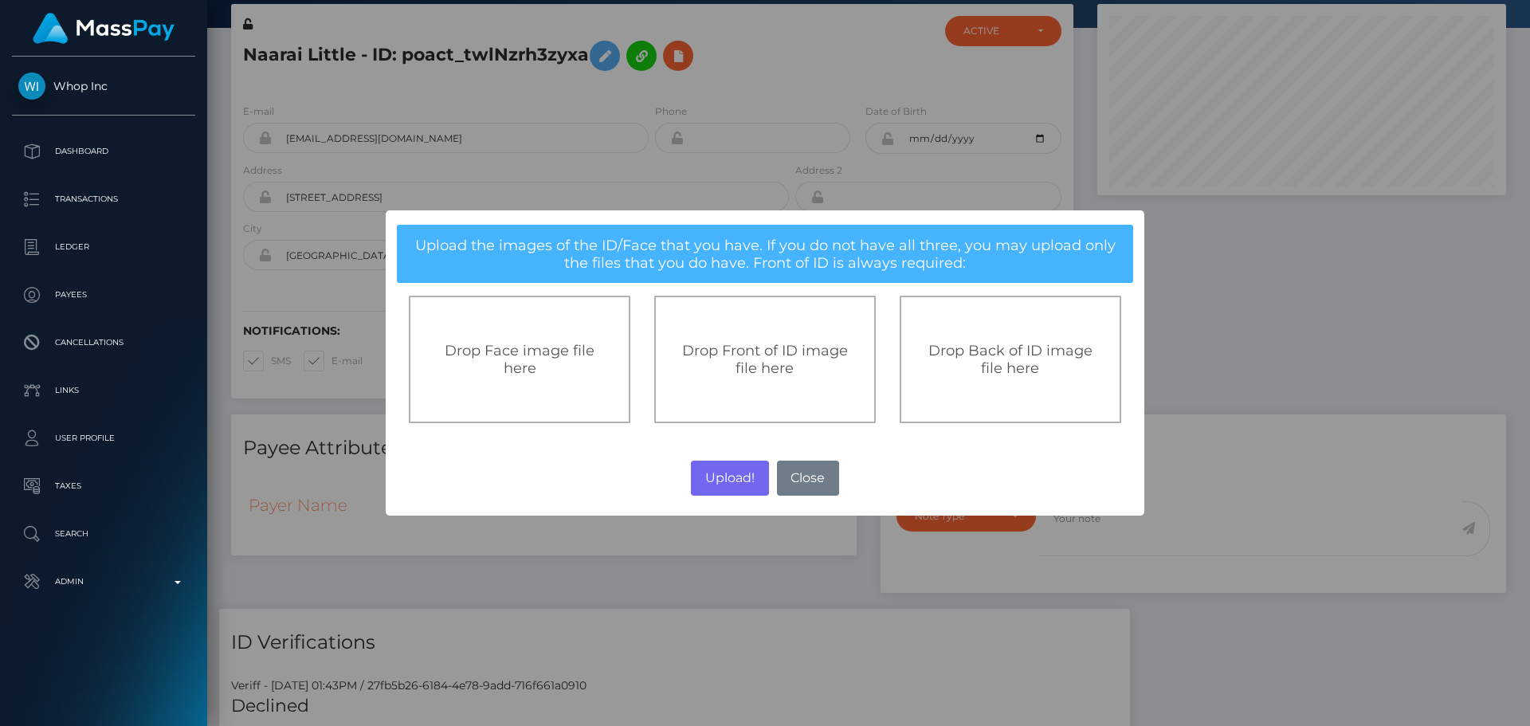
click at [774, 367] on span "Drop Front of ID image file here" at bounding box center [765, 359] width 166 height 35
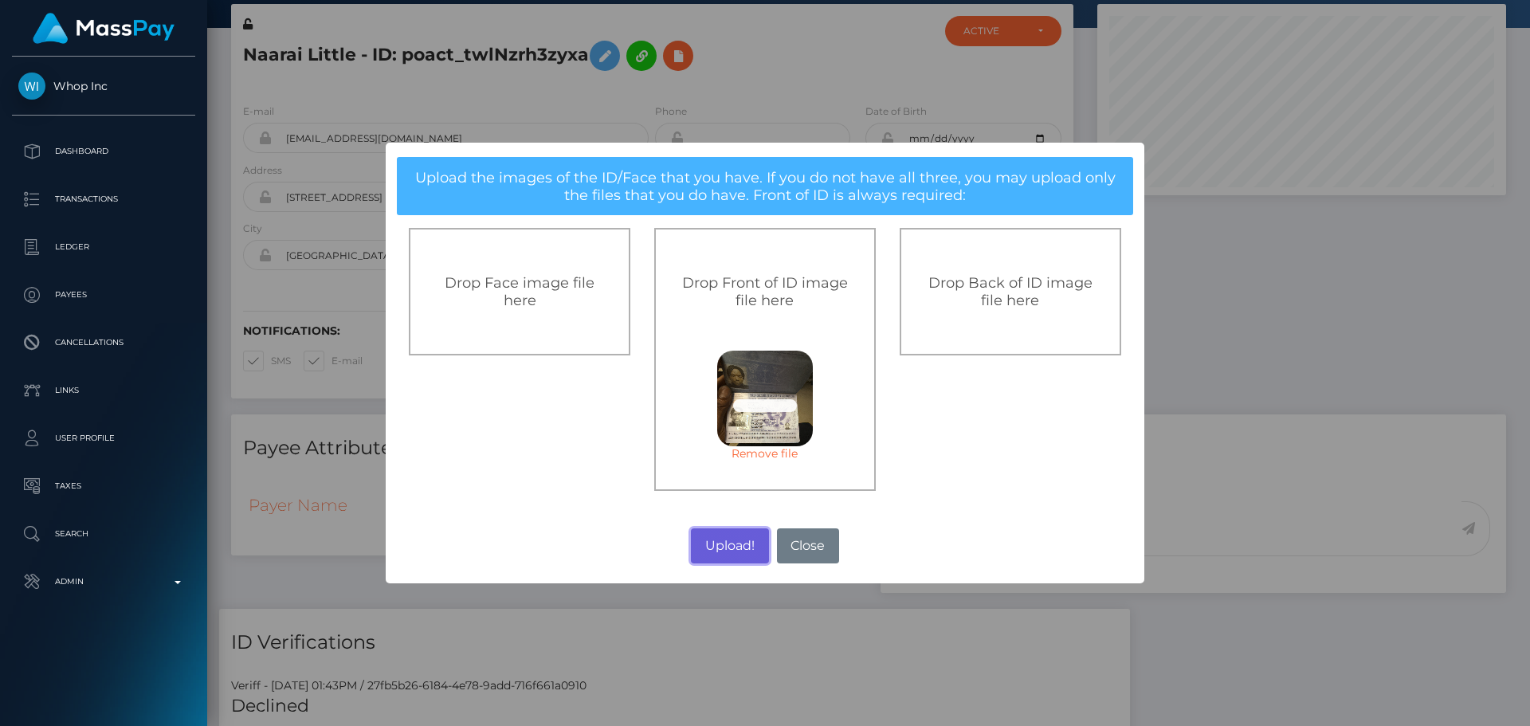
click at [737, 535] on button "Upload!" at bounding box center [729, 545] width 77 height 35
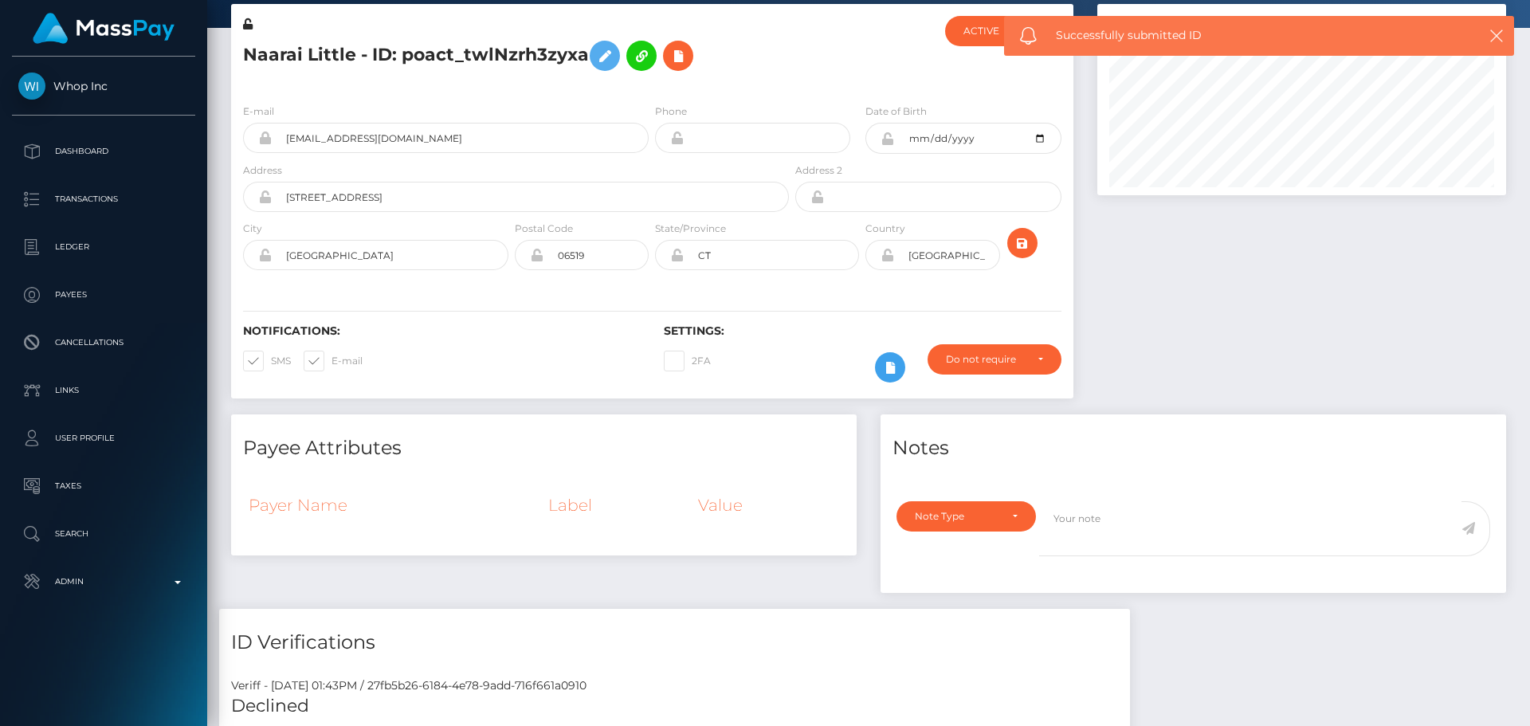
scroll to position [0, 0]
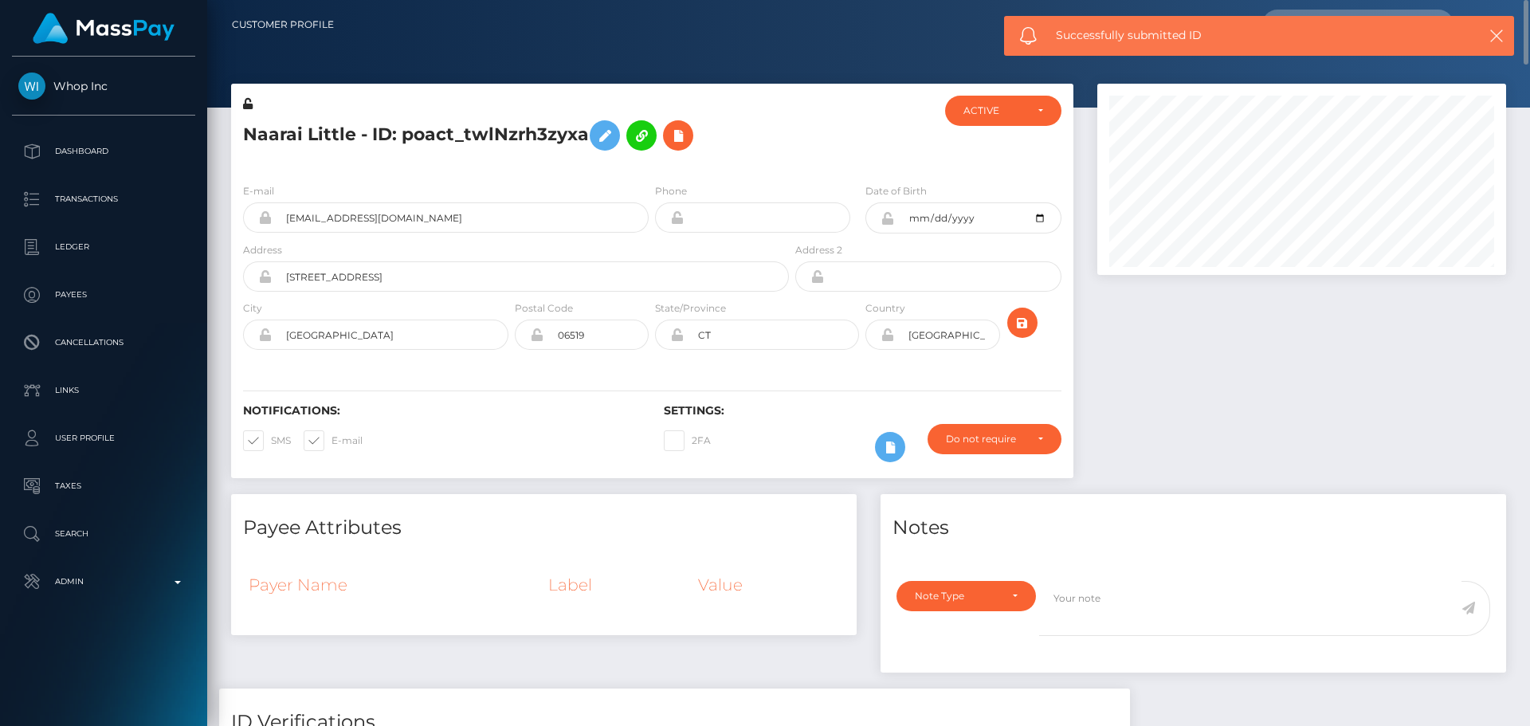
click at [813, 364] on div "E-mail naarailittle@gmail.com Phone Date of Birth" at bounding box center [652, 268] width 842 height 195
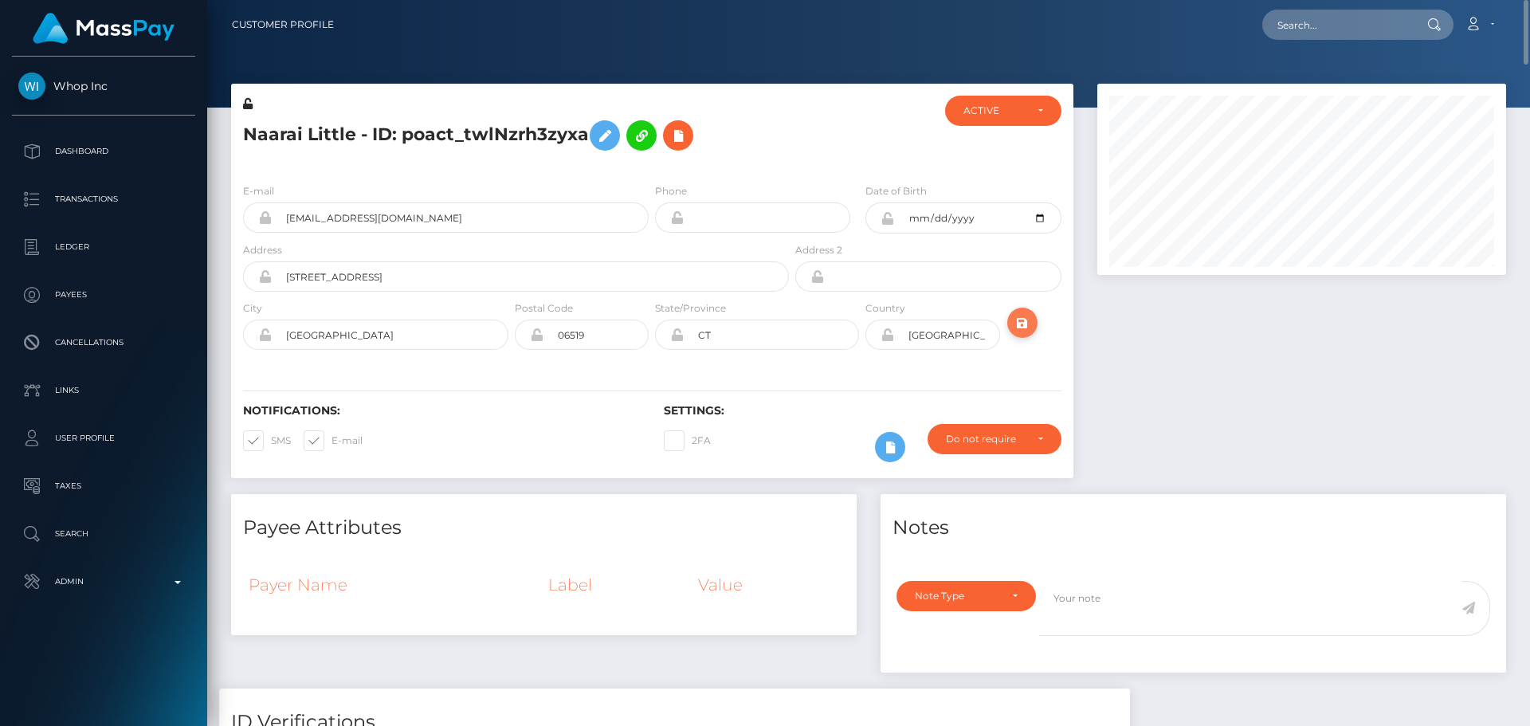
click at [1022, 323] on icon "submit" at bounding box center [1022, 323] width 19 height 20
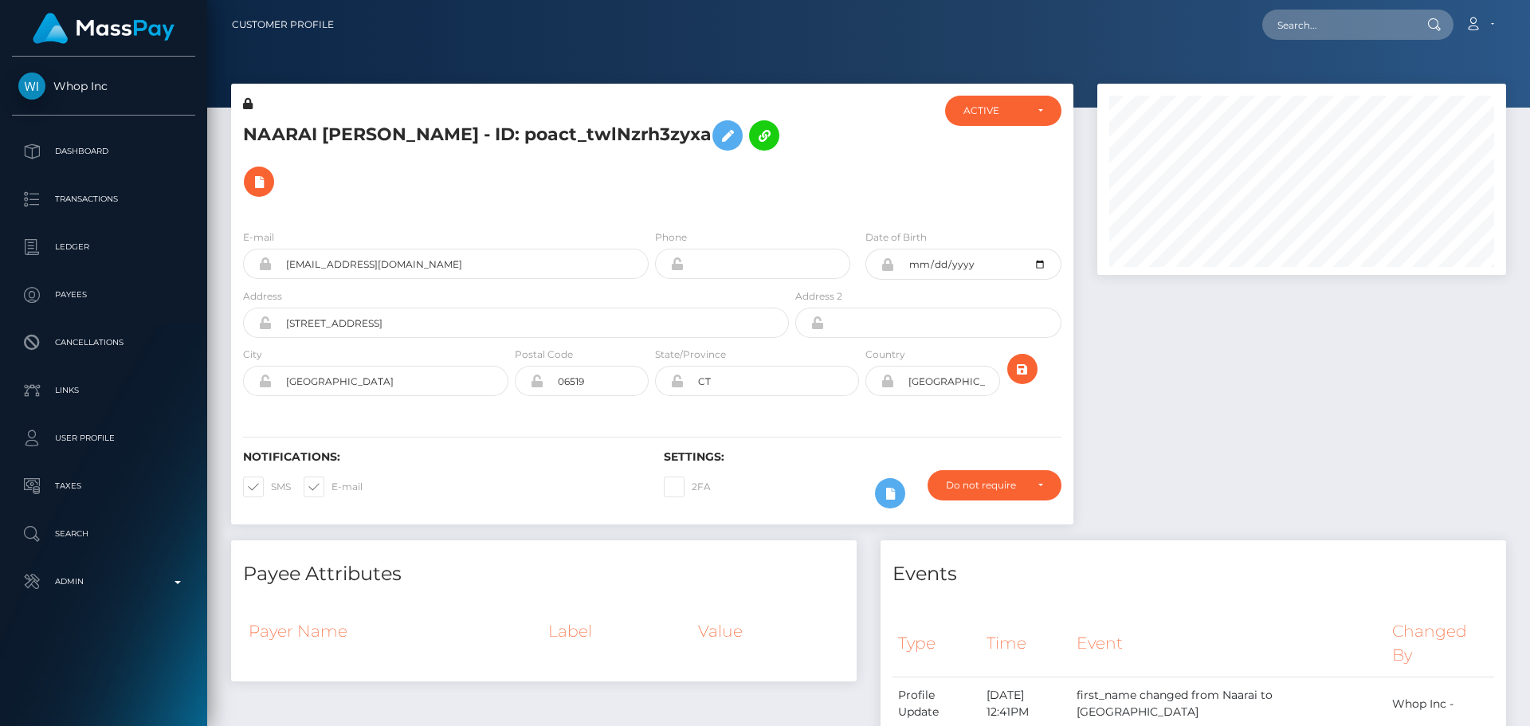
scroll to position [191, 410]
click at [883, 201] on div at bounding box center [862, 156] width 140 height 121
click at [870, 149] on div at bounding box center [862, 156] width 140 height 121
click at [1023, 367] on icon "submit" at bounding box center [1022, 369] width 19 height 20
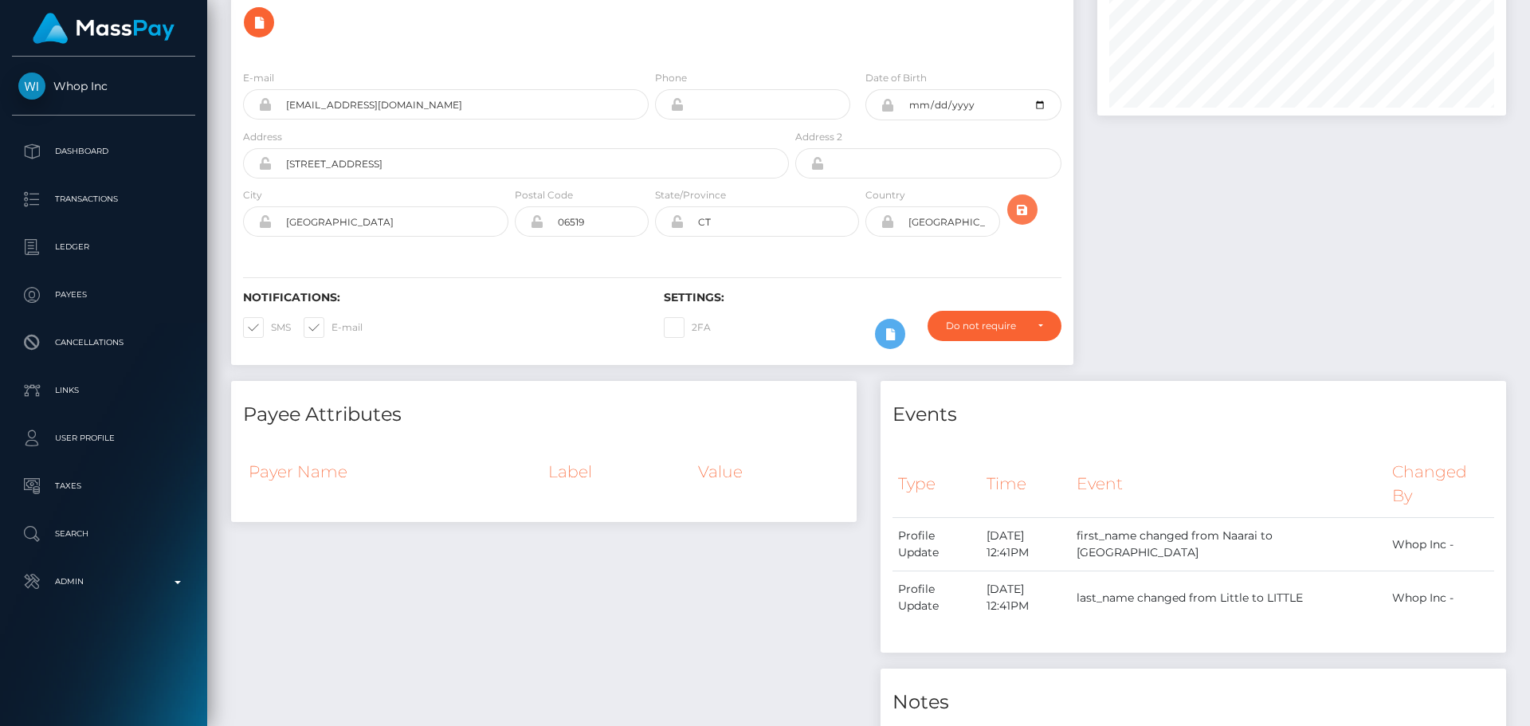
scroll to position [0, 0]
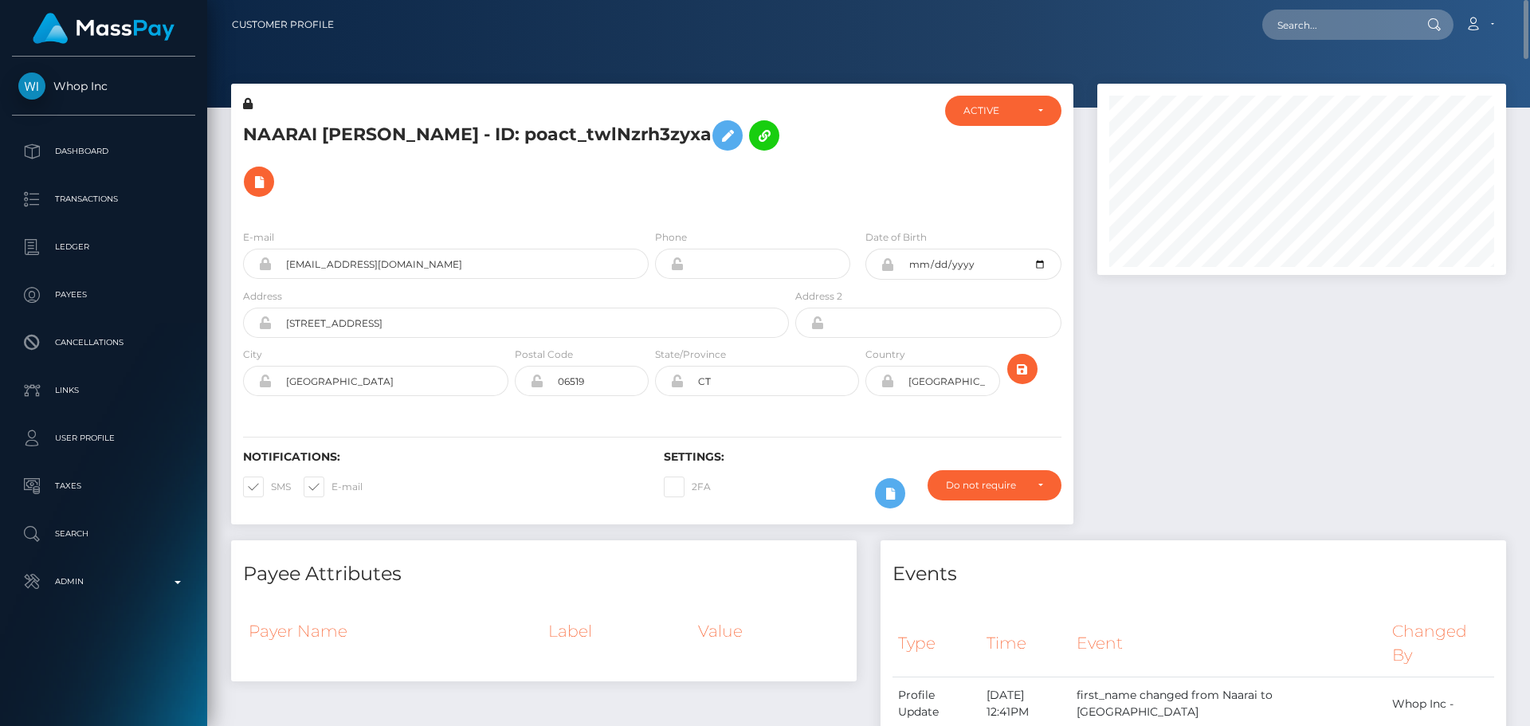
click at [465, 131] on h5 "NAARAI [PERSON_NAME] - ID: poact_twlNzrh3zyxa" at bounding box center [511, 158] width 537 height 92
copy h5 "NAARAI [PERSON_NAME] - ID: poact_twlNzrh3zyxa"
click at [1298, 22] on input "text" at bounding box center [1337, 25] width 150 height 30
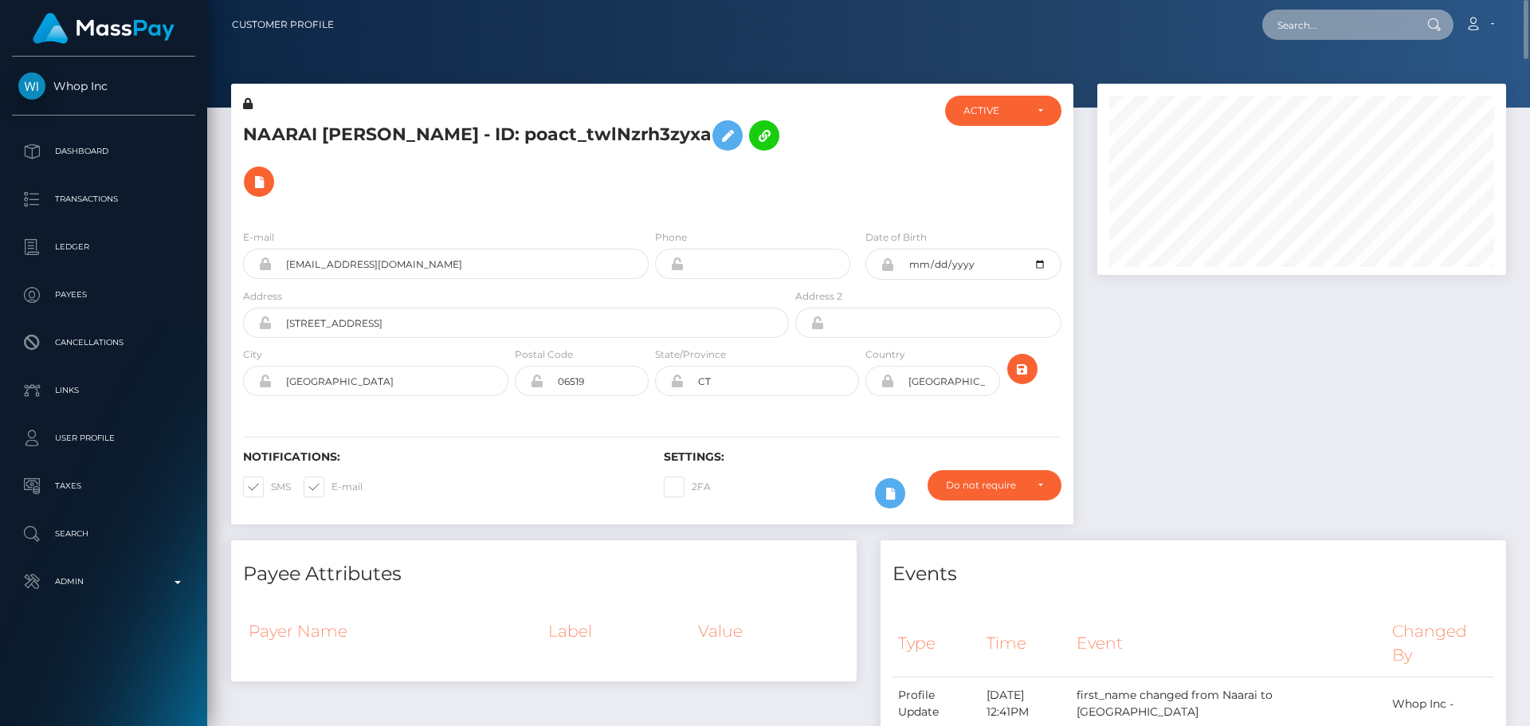
paste input "poact_l3c9lTsSQ61v"
type input "poact_l3c9lTsSQ61v"
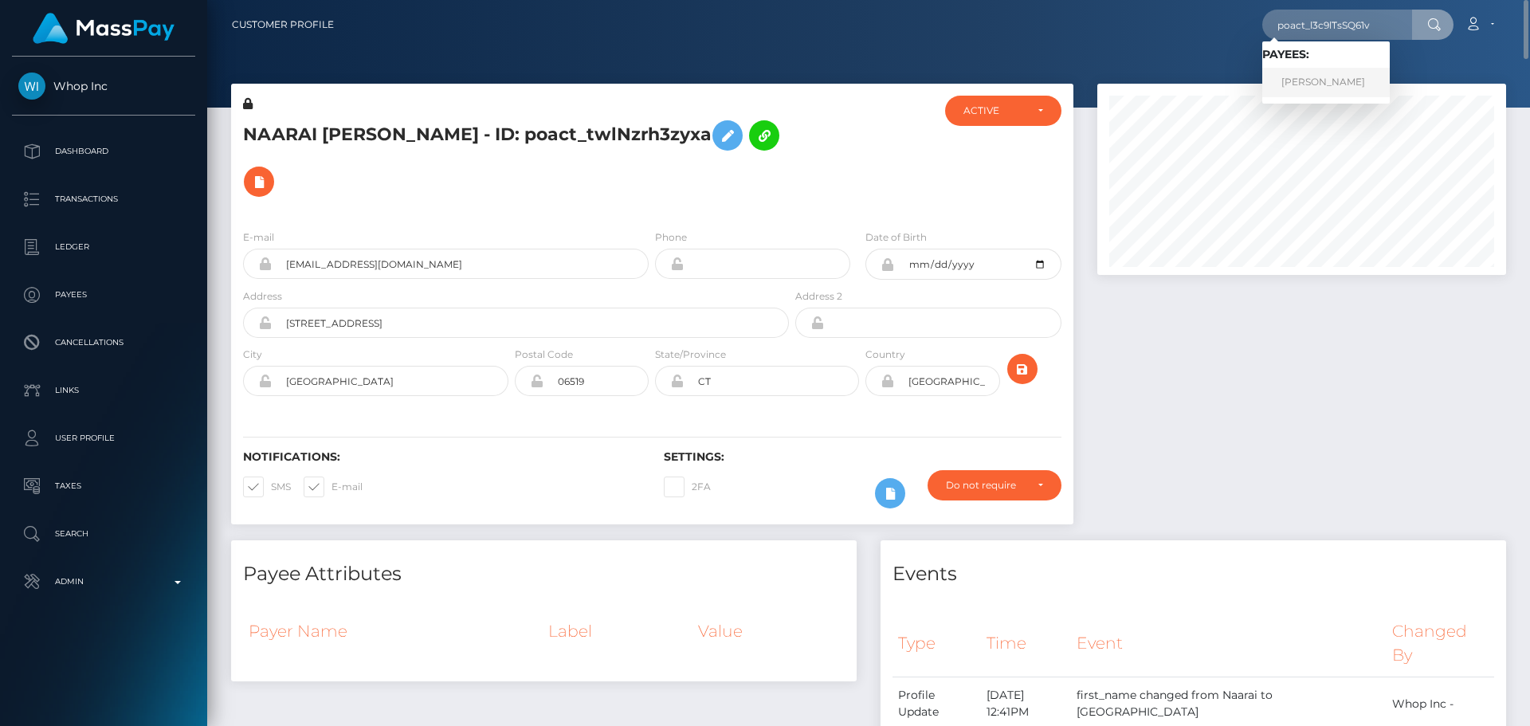
click at [1319, 76] on link "[PERSON_NAME]" at bounding box center [1325, 82] width 127 height 29
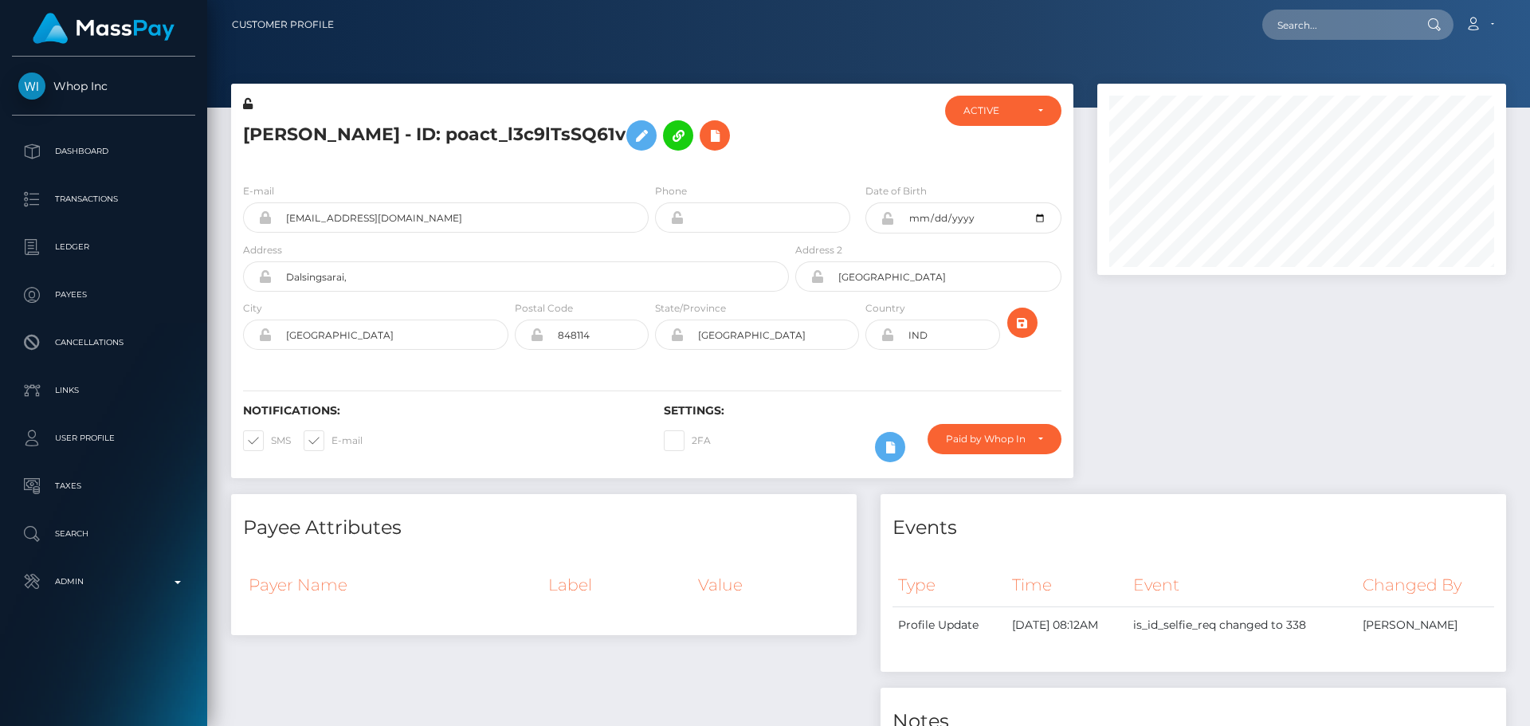
scroll to position [191, 410]
click at [845, 142] on div at bounding box center [862, 133] width 140 height 75
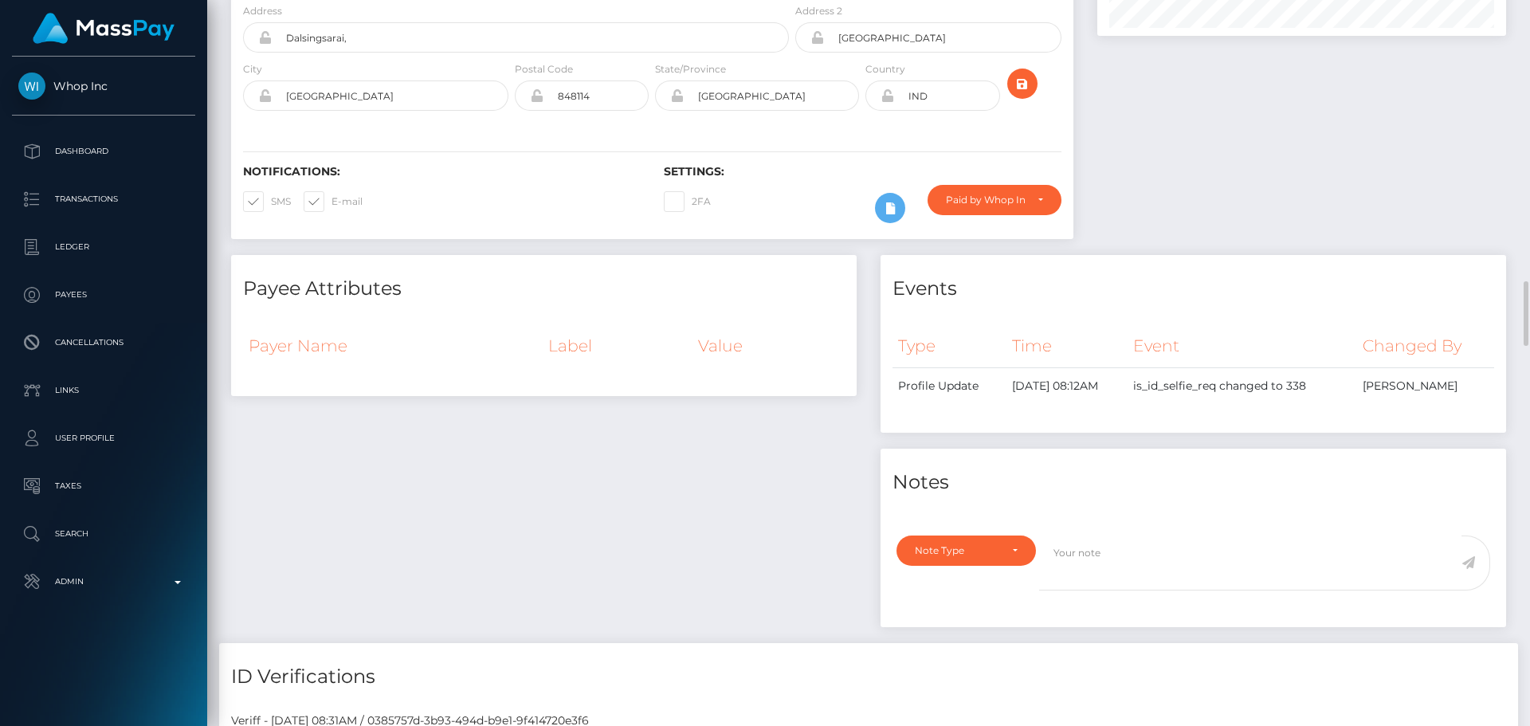
scroll to position [159, 0]
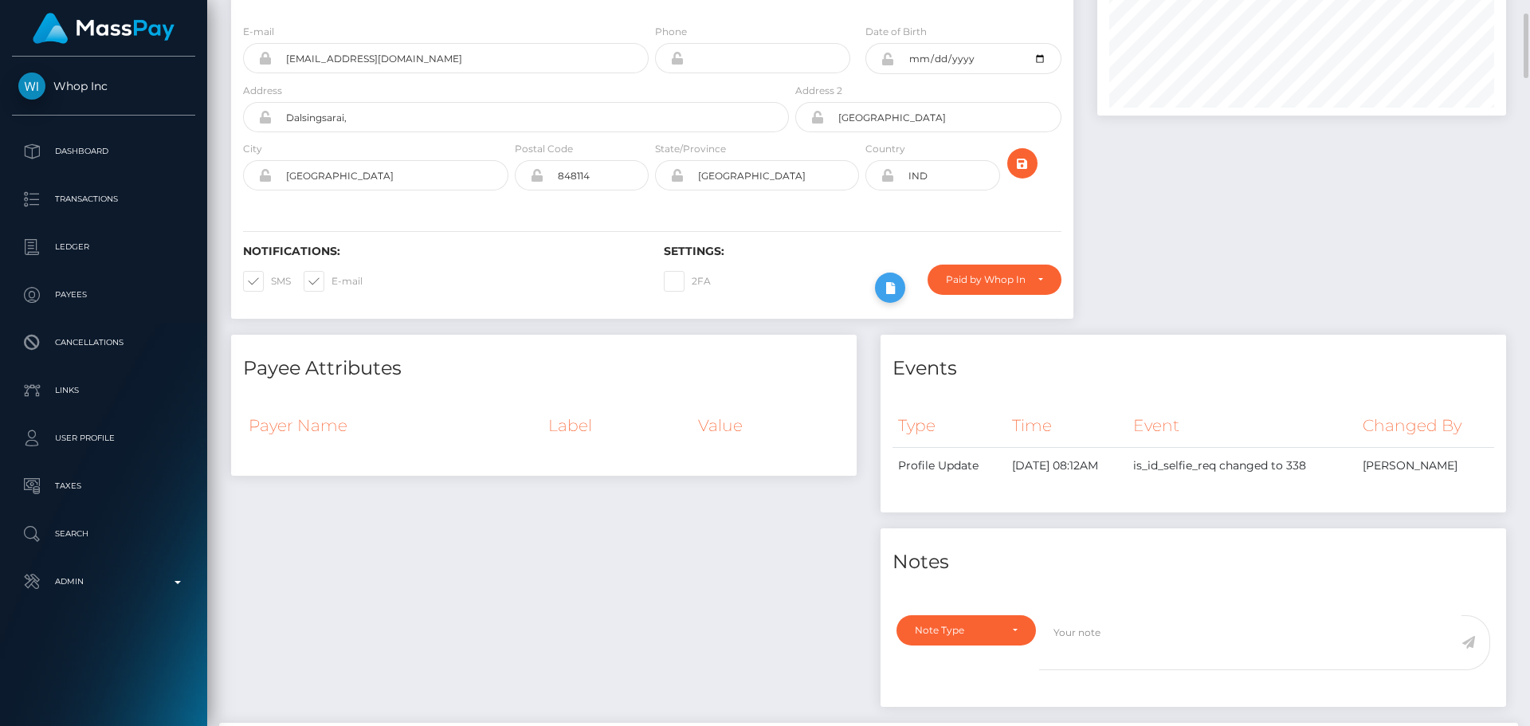
click at [900, 286] on button at bounding box center [890, 287] width 30 height 30
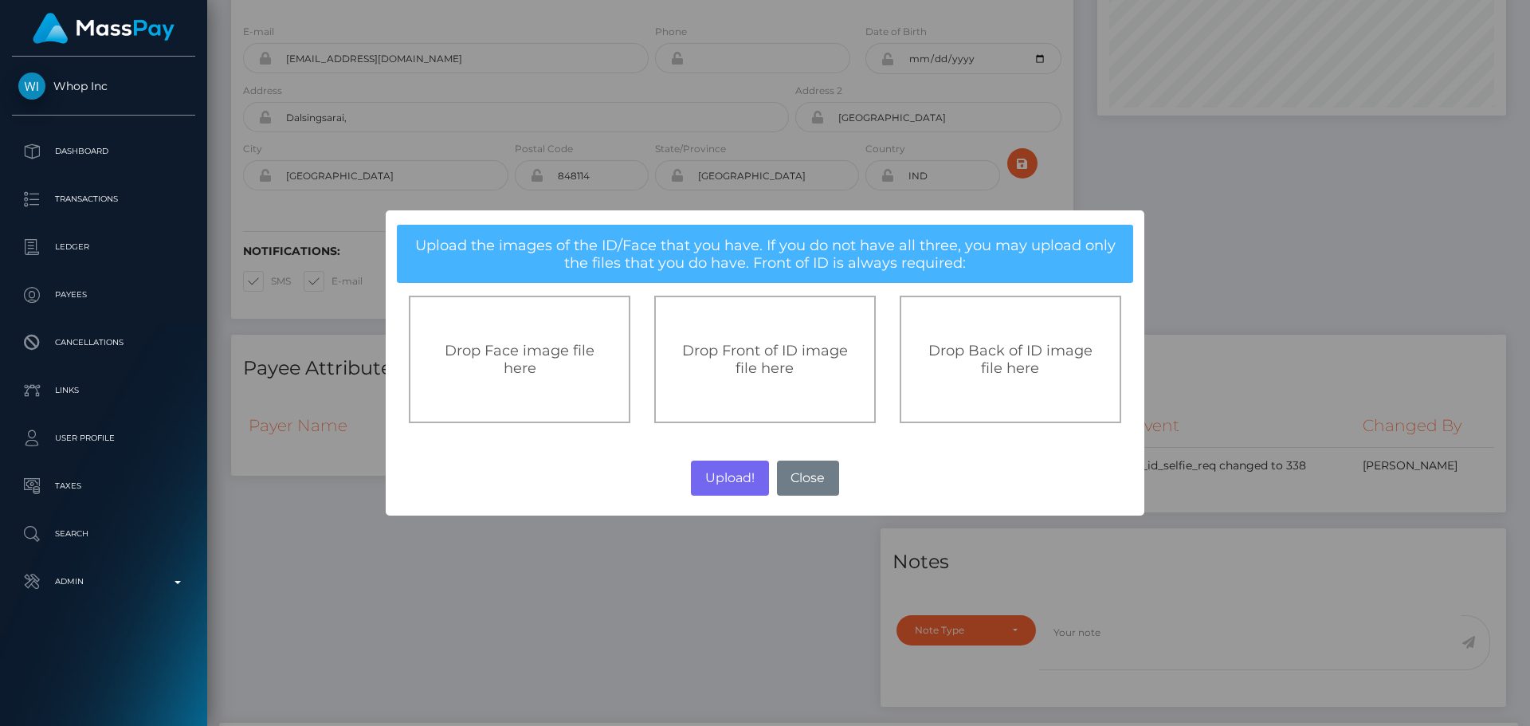
click at [573, 344] on span "Drop Face image file here" at bounding box center [520, 359] width 150 height 35
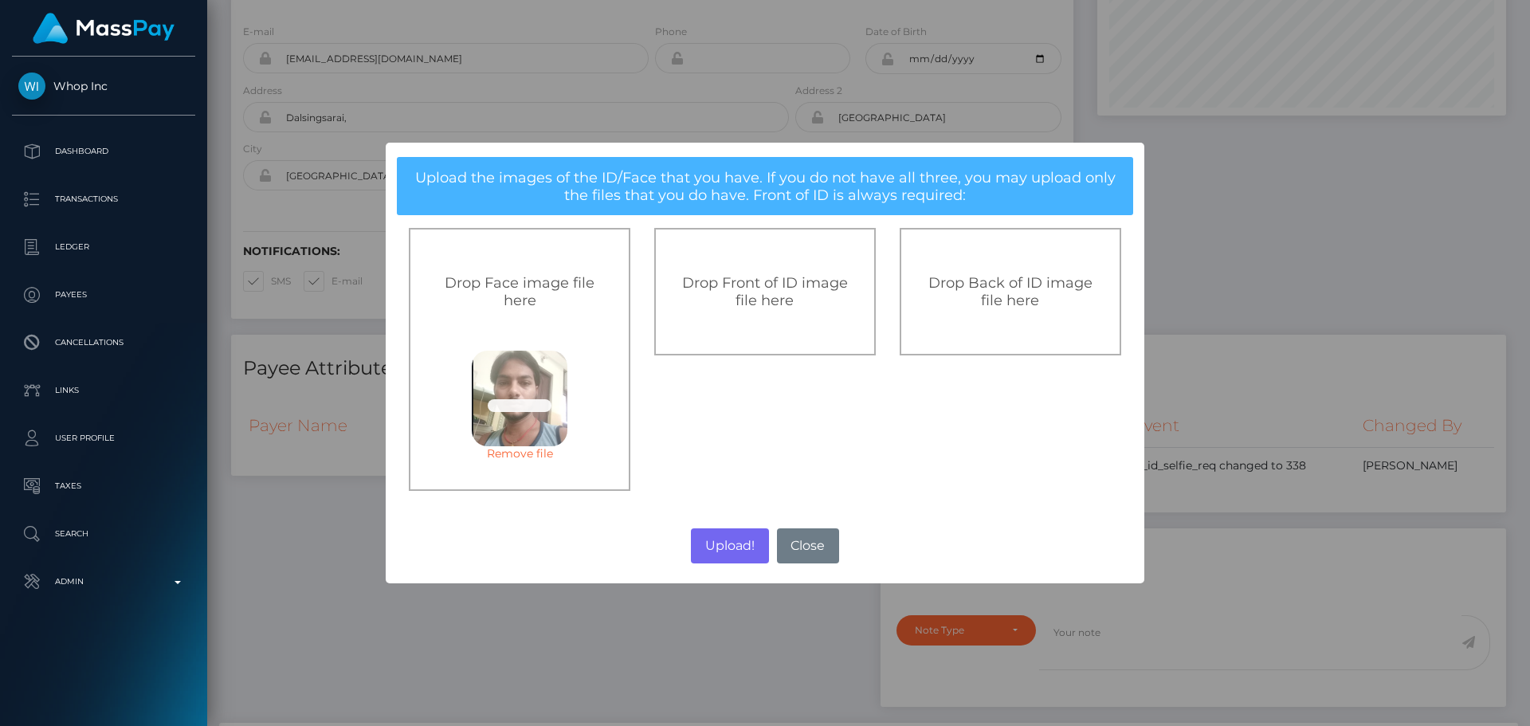
click at [778, 309] on span "Drop Front of ID image file here" at bounding box center [765, 291] width 166 height 35
click at [1062, 262] on div "Drop Back of ID image file here" at bounding box center [1010, 291] width 221 height 127
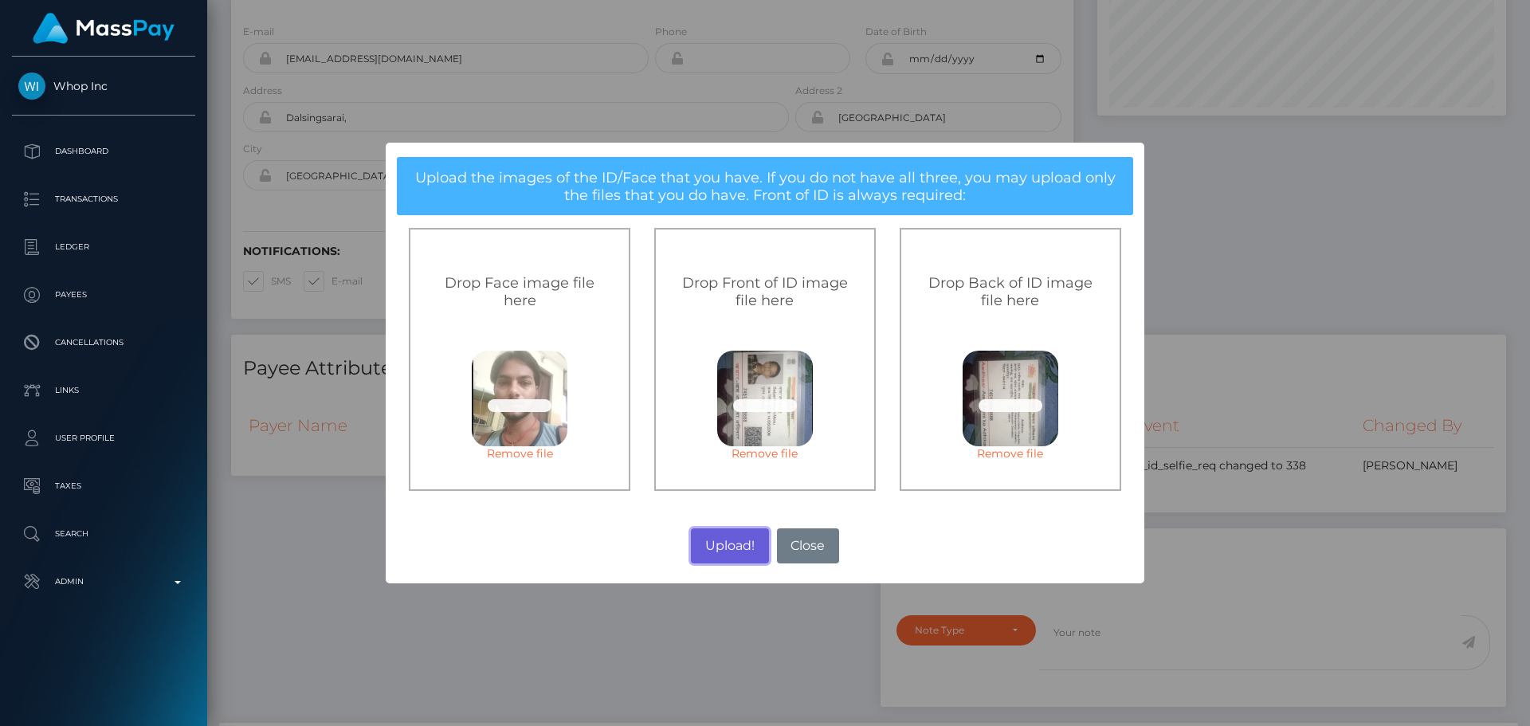
click at [731, 546] on button "Upload!" at bounding box center [729, 545] width 77 height 35
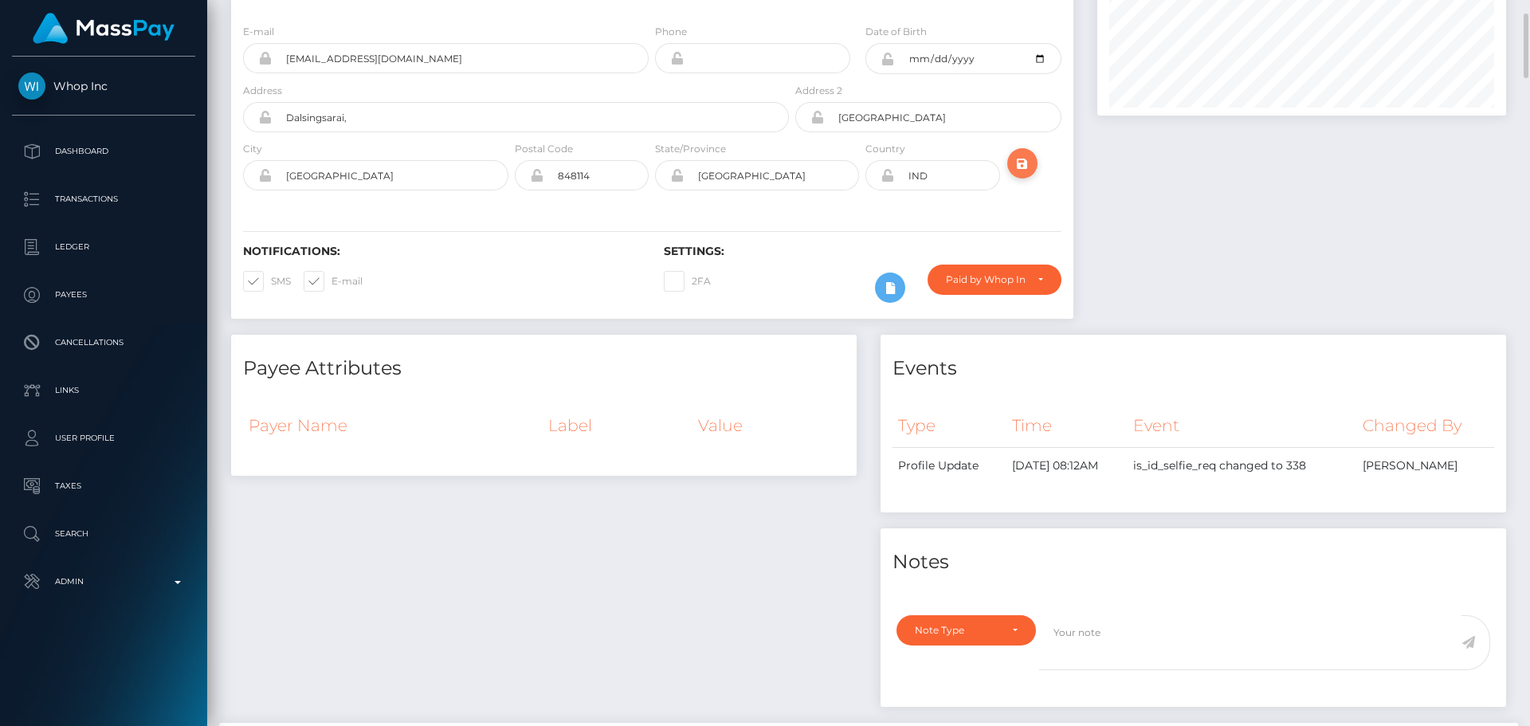
click at [1028, 167] on icon "submit" at bounding box center [1022, 164] width 19 height 20
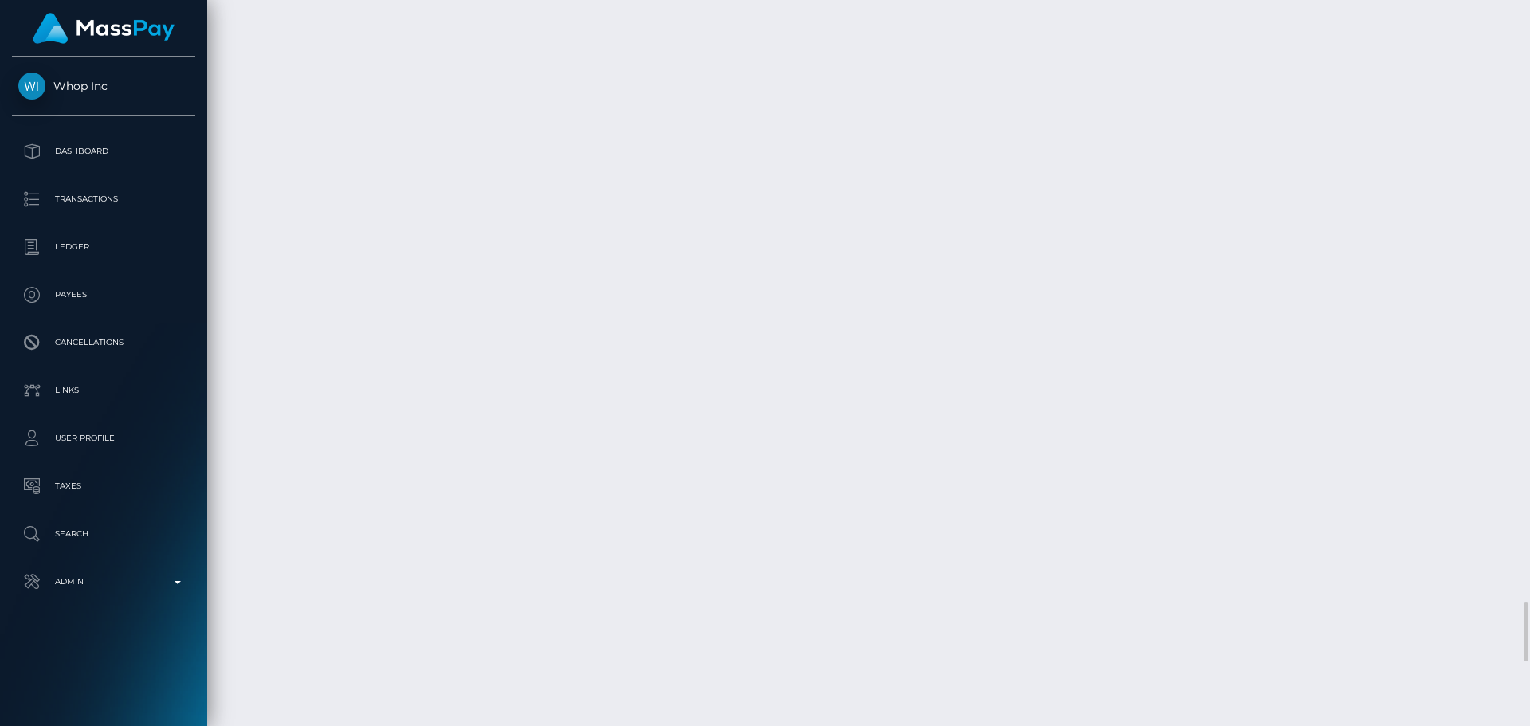
scroll to position [7410, 0]
select select "Approved"
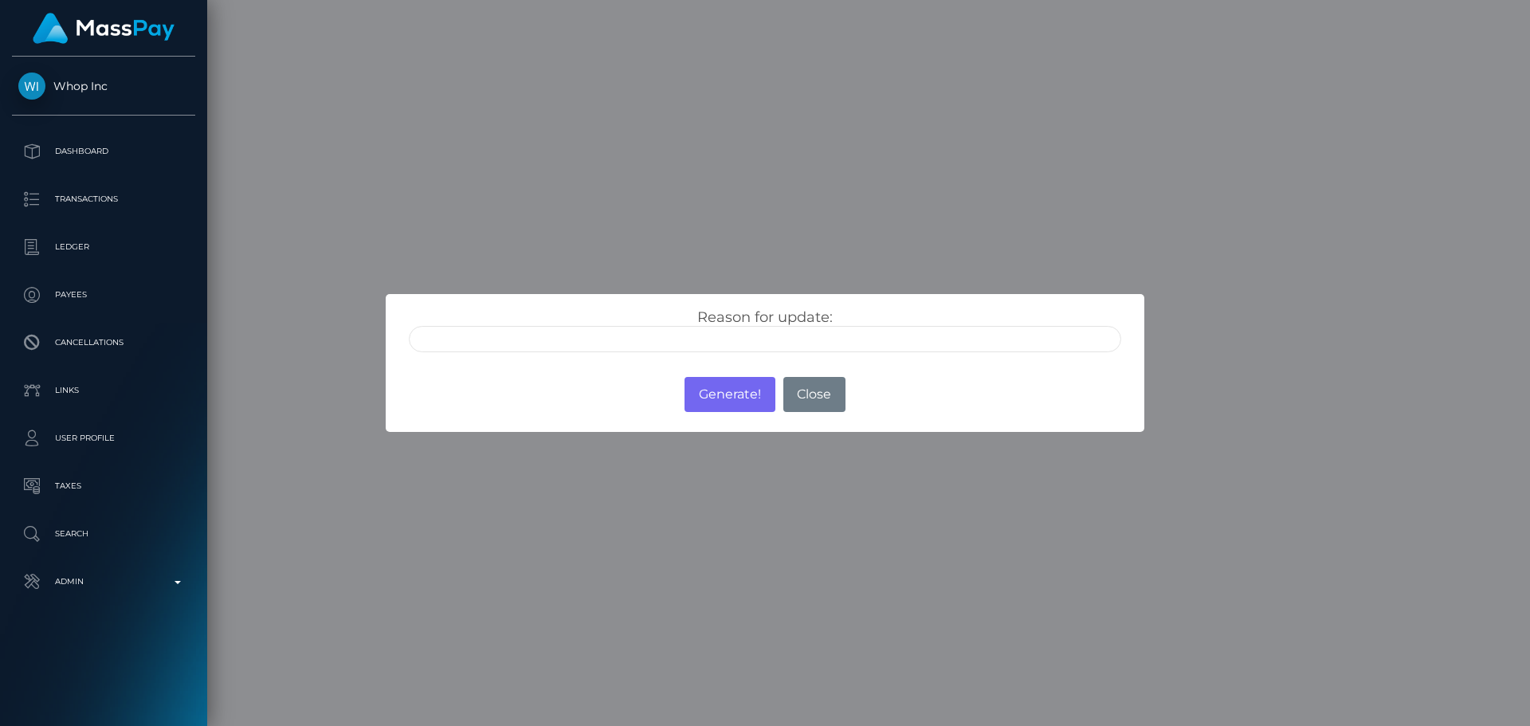
click at [535, 326] on input "text" at bounding box center [765, 339] width 712 height 26
type input "ID manually verified"
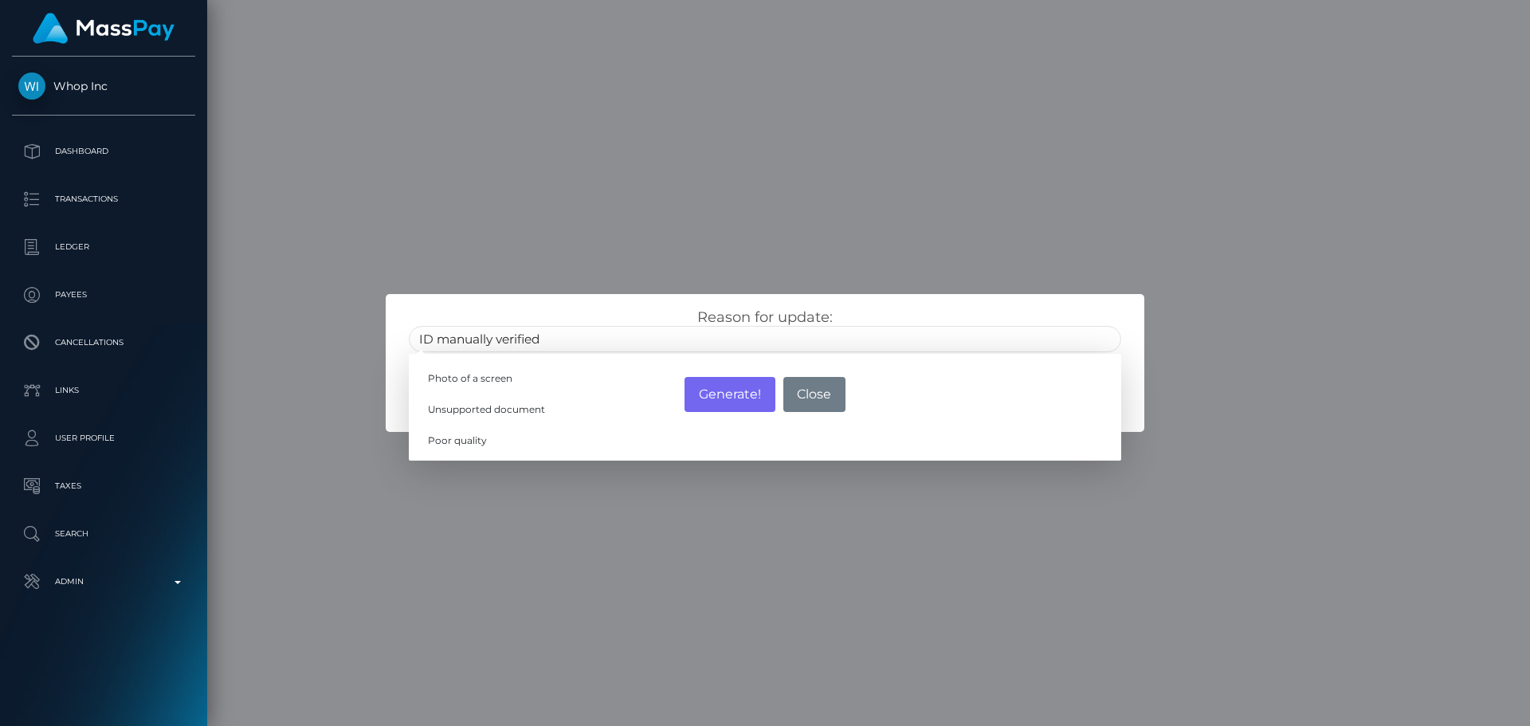
click at [621, 312] on div "Reason for update: ID manually verified Photo of a screen Unsupported document …" at bounding box center [765, 330] width 736 height 44
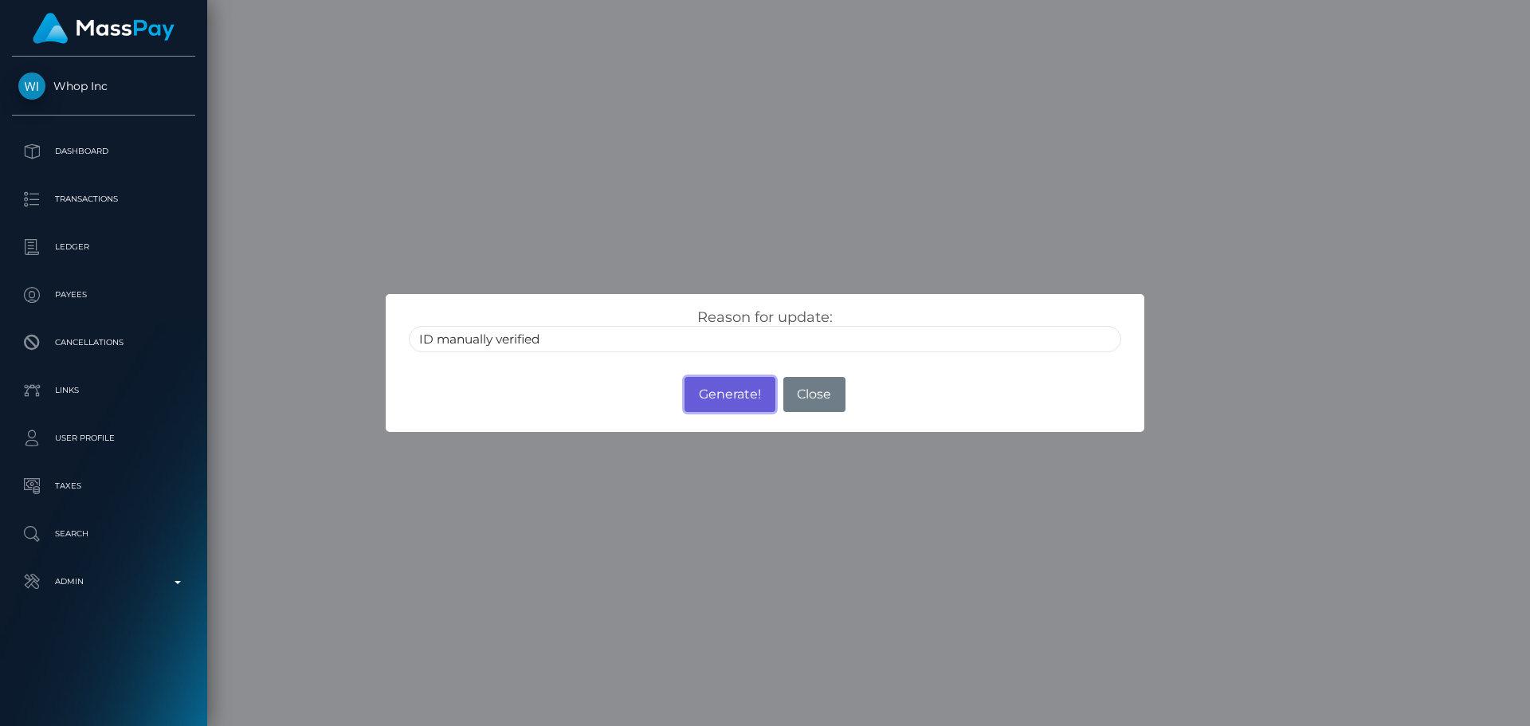
click at [726, 403] on button "Generate!" at bounding box center [729, 394] width 90 height 35
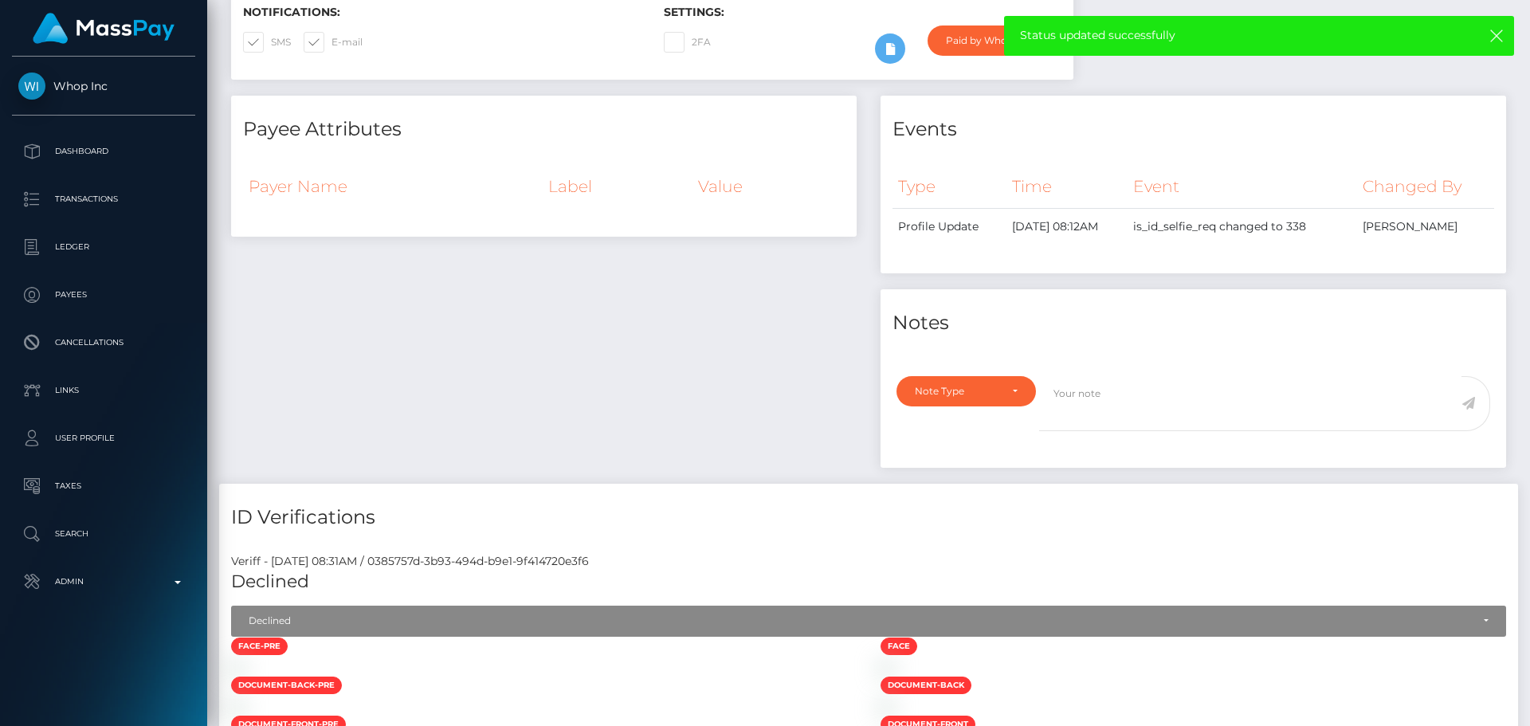
scroll to position [0, 0]
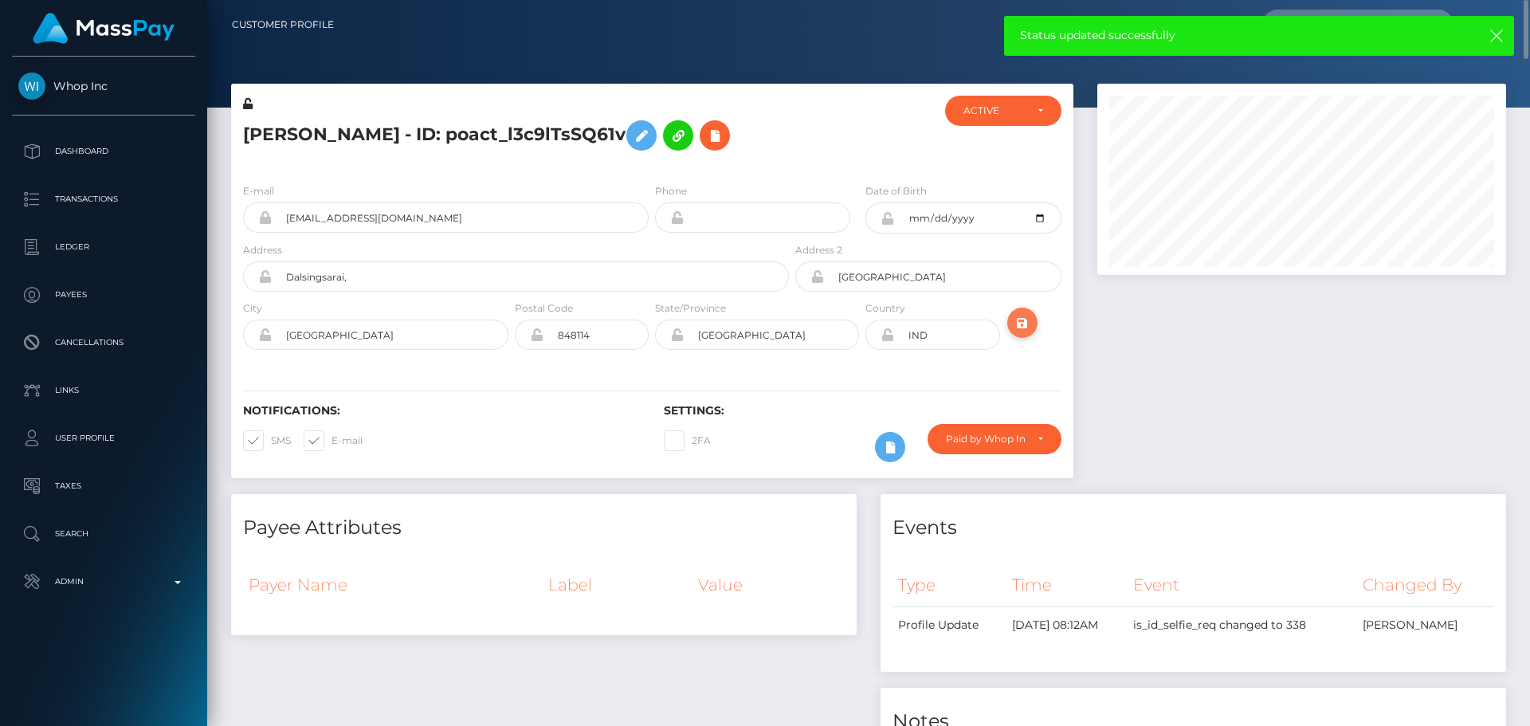
click at [1029, 321] on icon "submit" at bounding box center [1022, 323] width 19 height 20
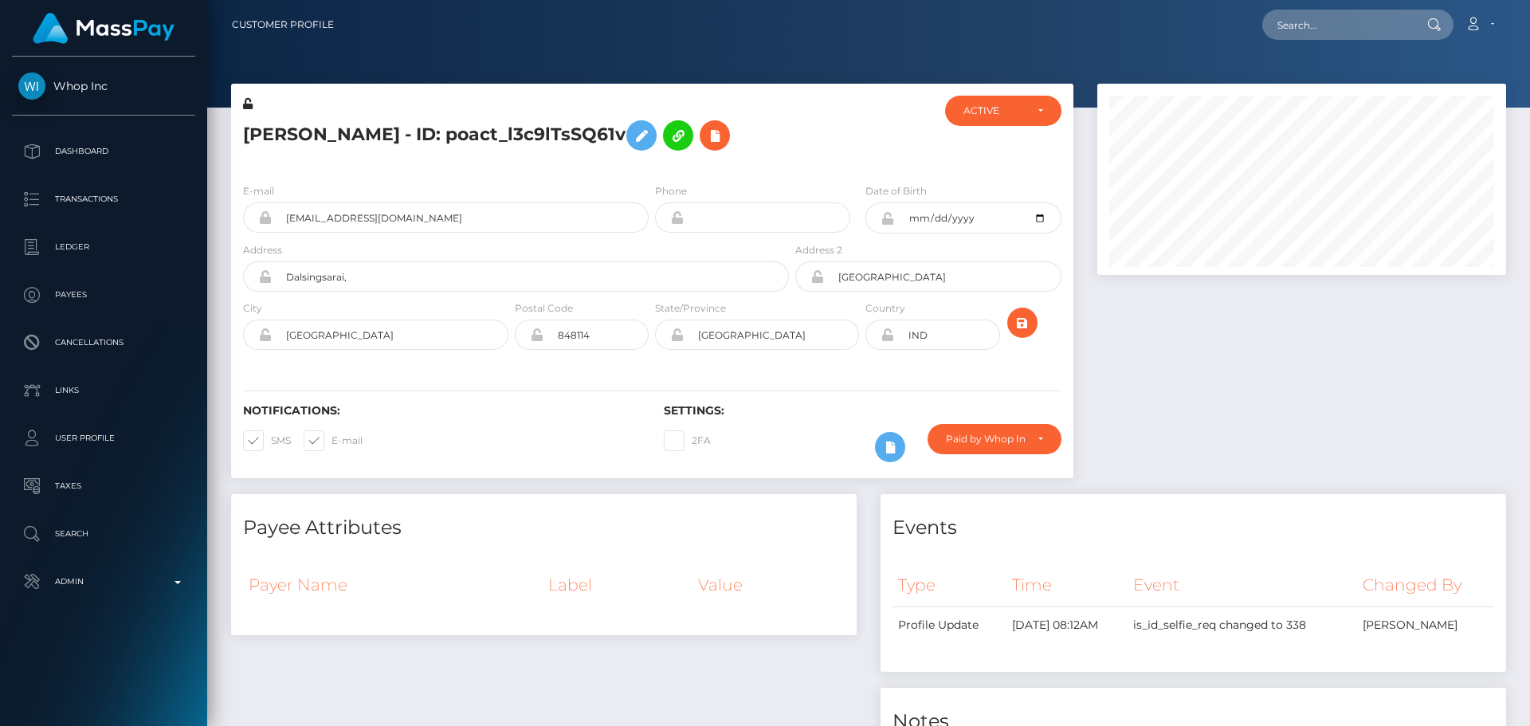
scroll to position [191, 410]
click at [1021, 325] on icon "submit" at bounding box center [1022, 323] width 19 height 20
click at [1007, 441] on div "Paid by Whop Inc -" at bounding box center [985, 439] width 79 height 13
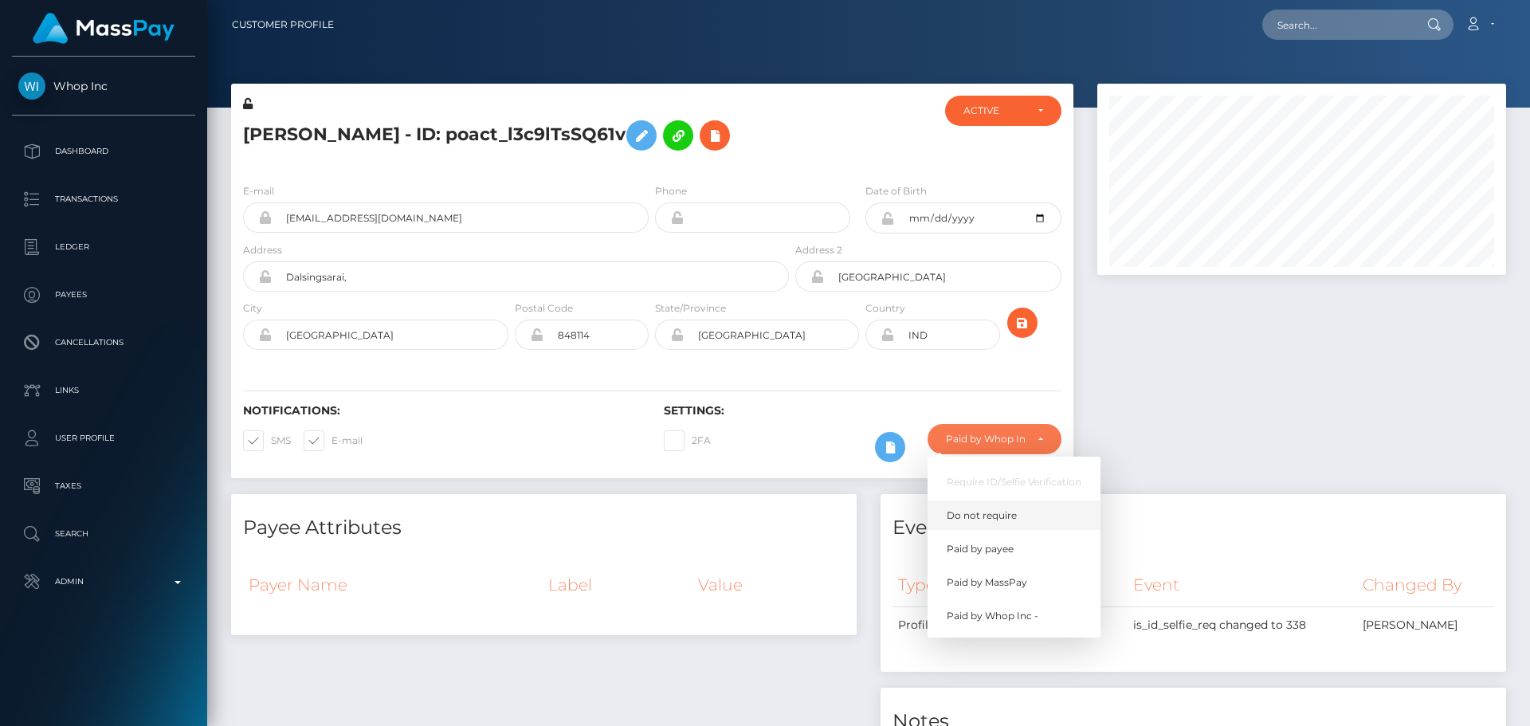
click at [1002, 519] on span "Do not require" at bounding box center [982, 515] width 70 height 14
select select "0"
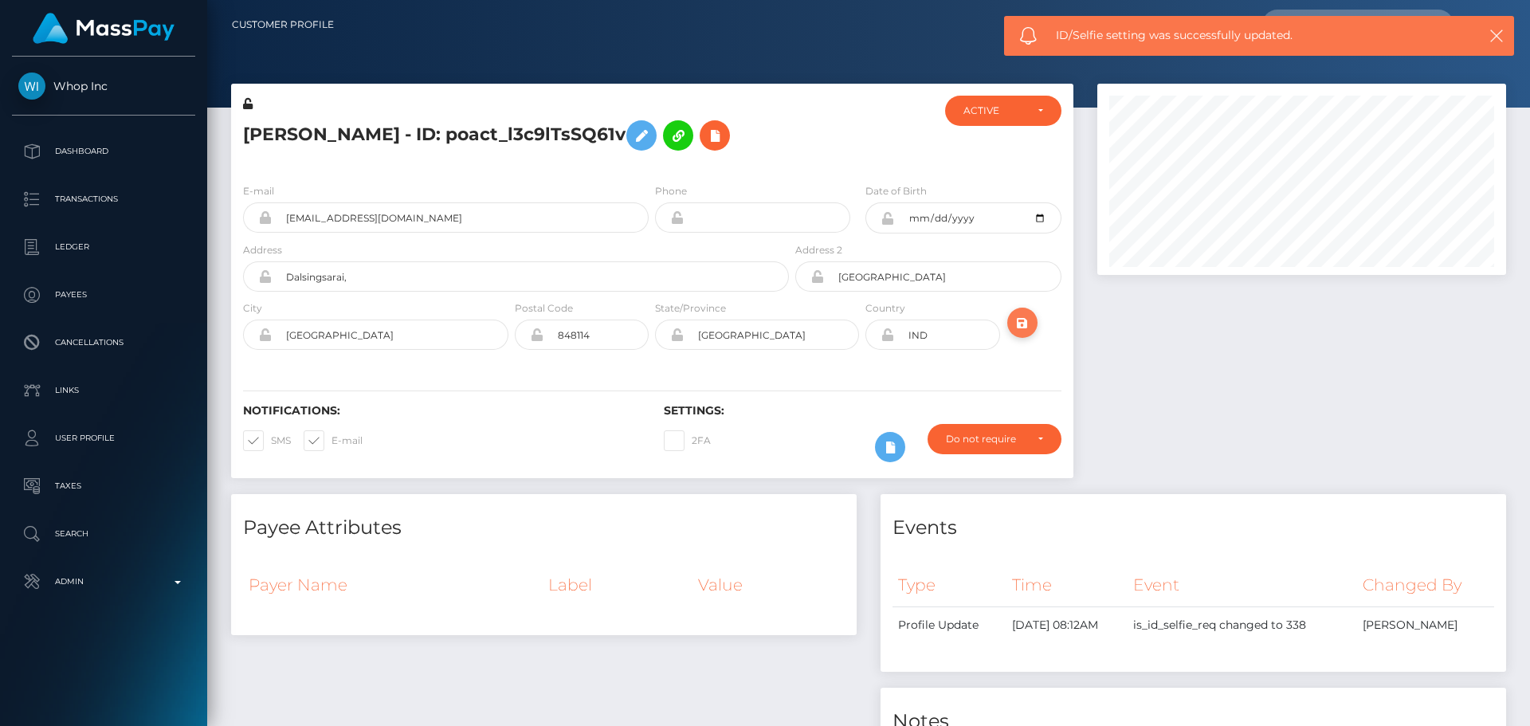
click at [1024, 325] on icon "submit" at bounding box center [1022, 323] width 19 height 20
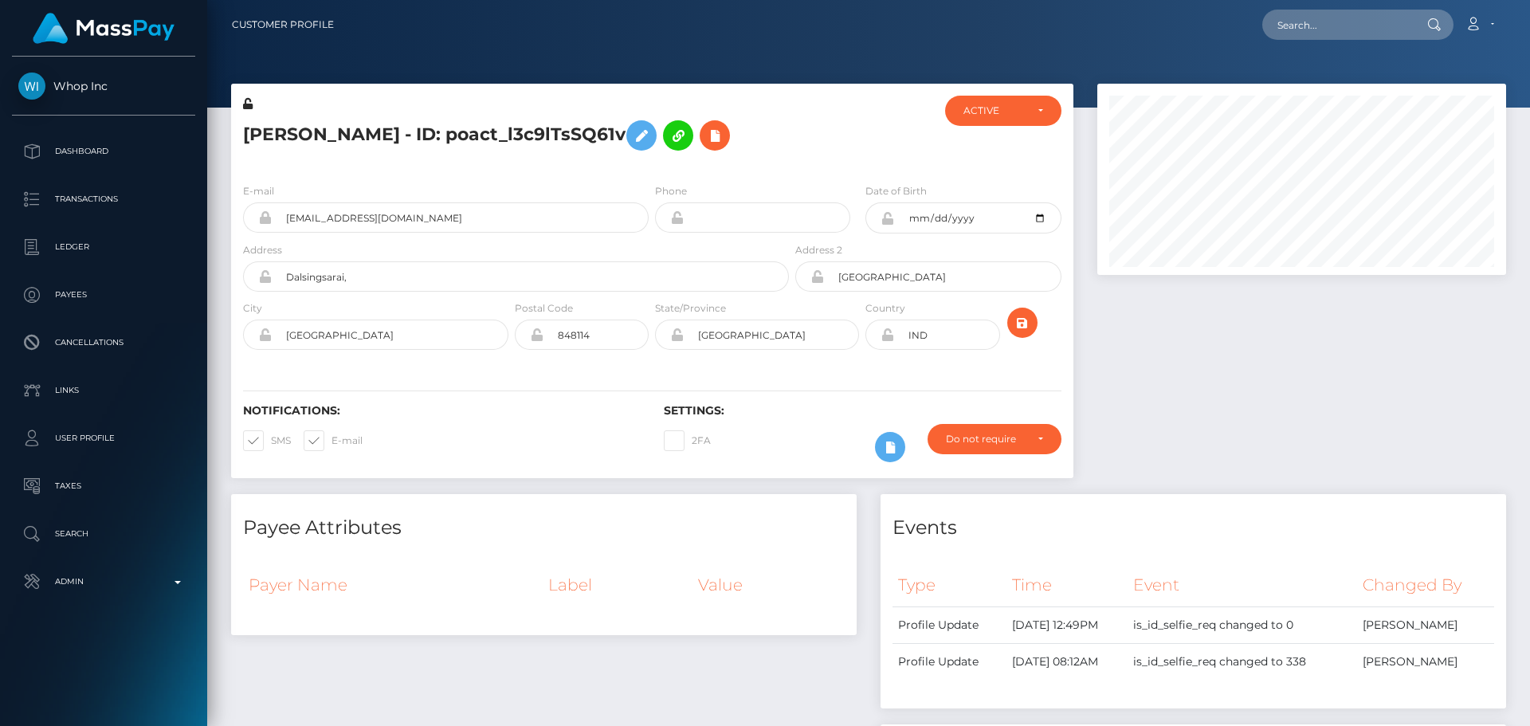
scroll to position [191, 410]
click at [651, 139] on icon at bounding box center [641, 136] width 19 height 20
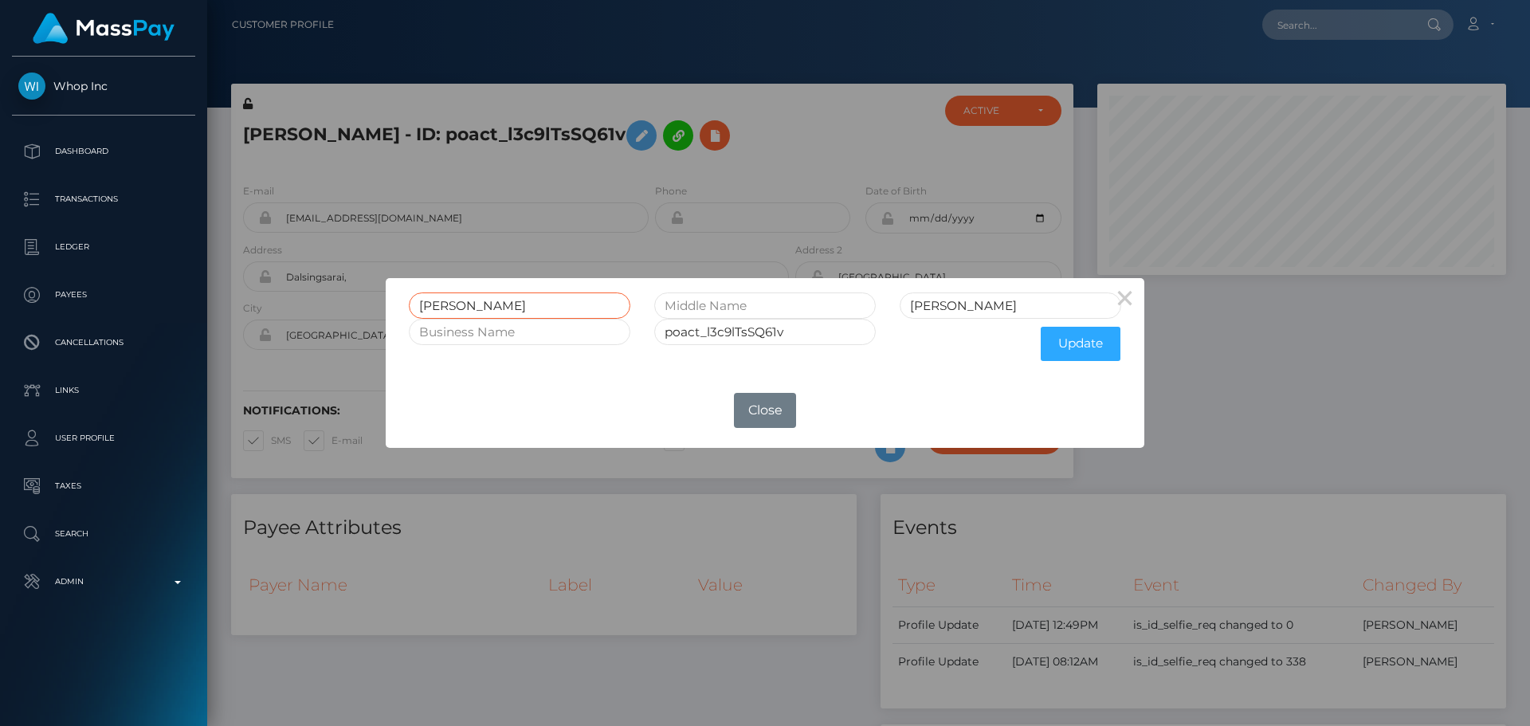
click at [476, 307] on input "Satya Prakash" at bounding box center [519, 305] width 221 height 26
click at [743, 297] on input "text" at bounding box center [764, 305] width 221 height 26
paste input "Prakash"
type input "Prakash"
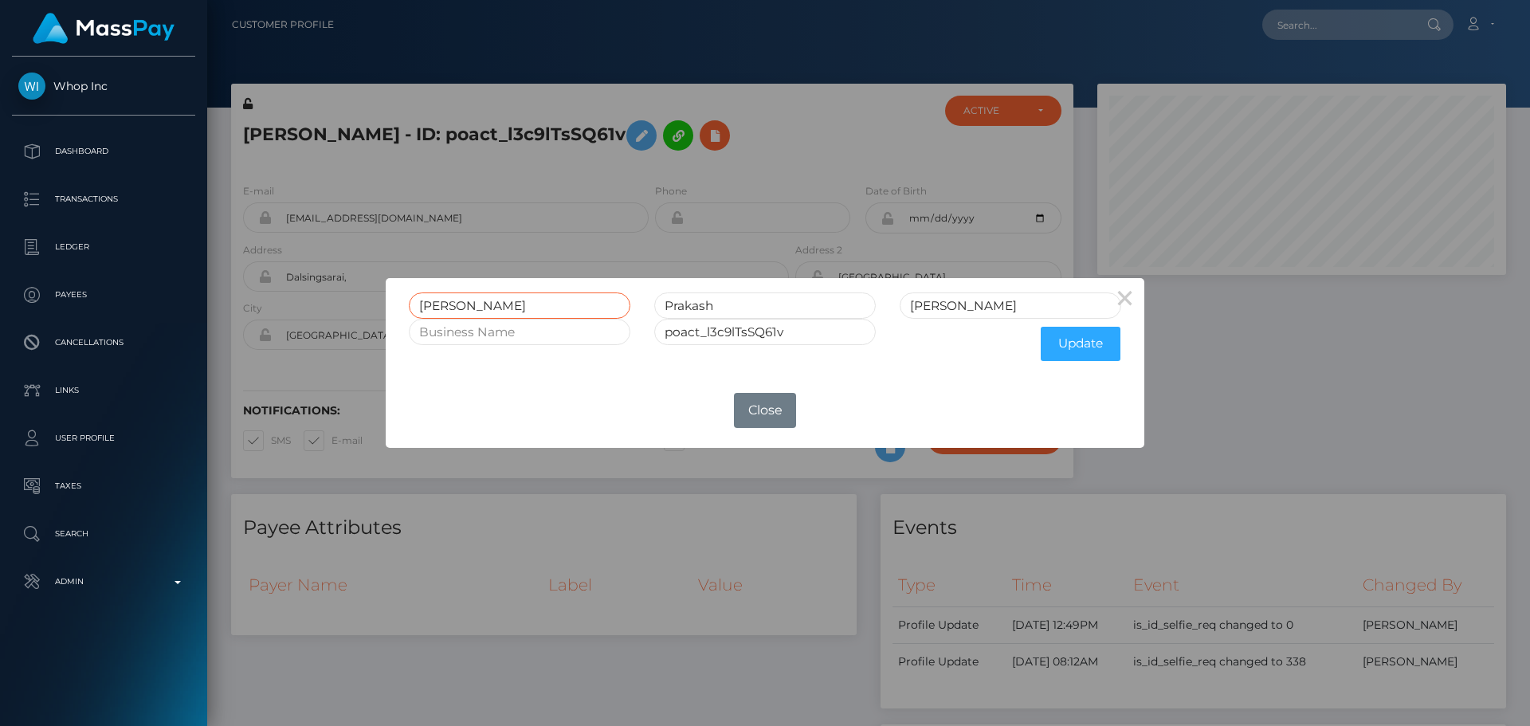
click at [477, 304] on input "Satya Prakash" at bounding box center [519, 305] width 221 height 26
type input "Satya"
click at [1081, 341] on button "Update" at bounding box center [1081, 344] width 80 height 34
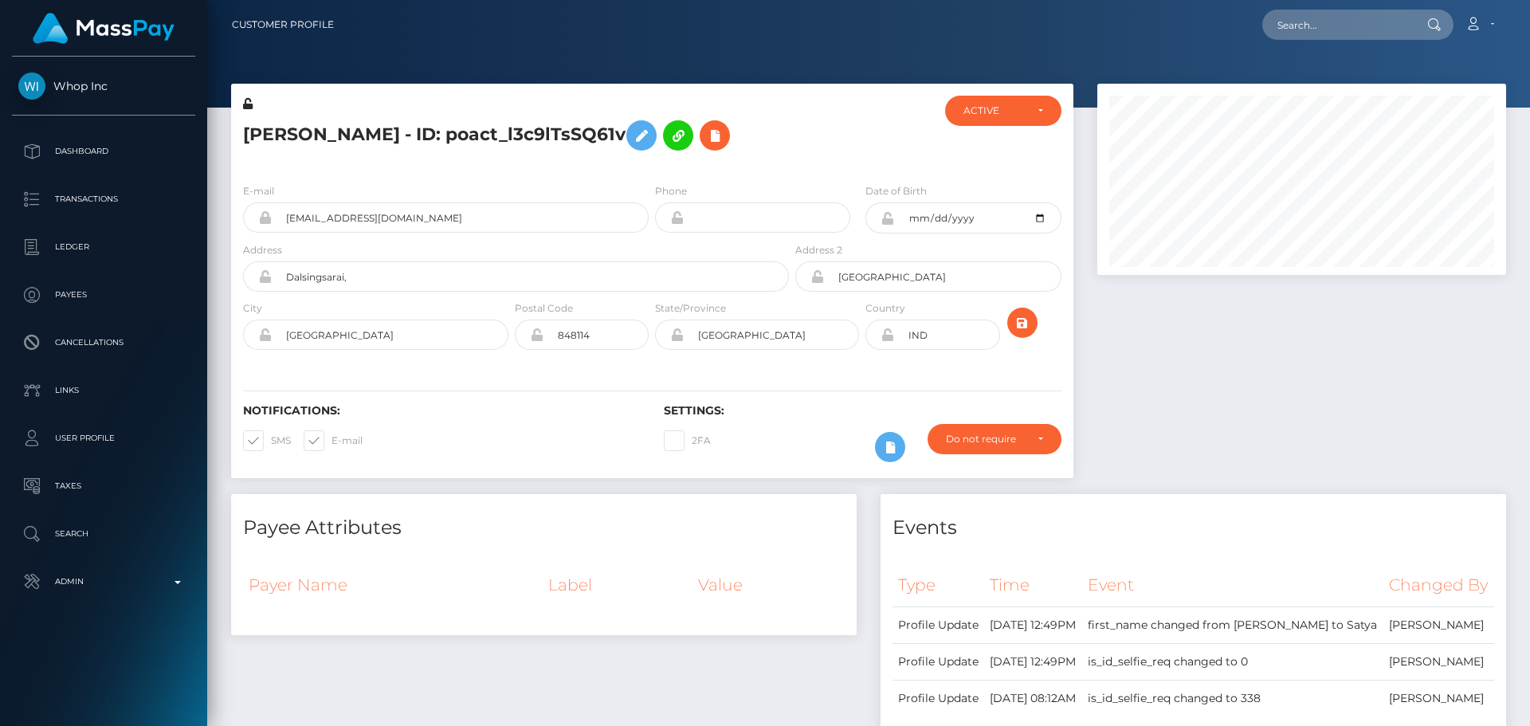
scroll to position [191, 410]
click at [1024, 330] on icon "submit" at bounding box center [1022, 323] width 19 height 20
click at [250, 104] on icon at bounding box center [248, 103] width 10 height 11
click at [887, 221] on icon at bounding box center [887, 218] width 14 height 13
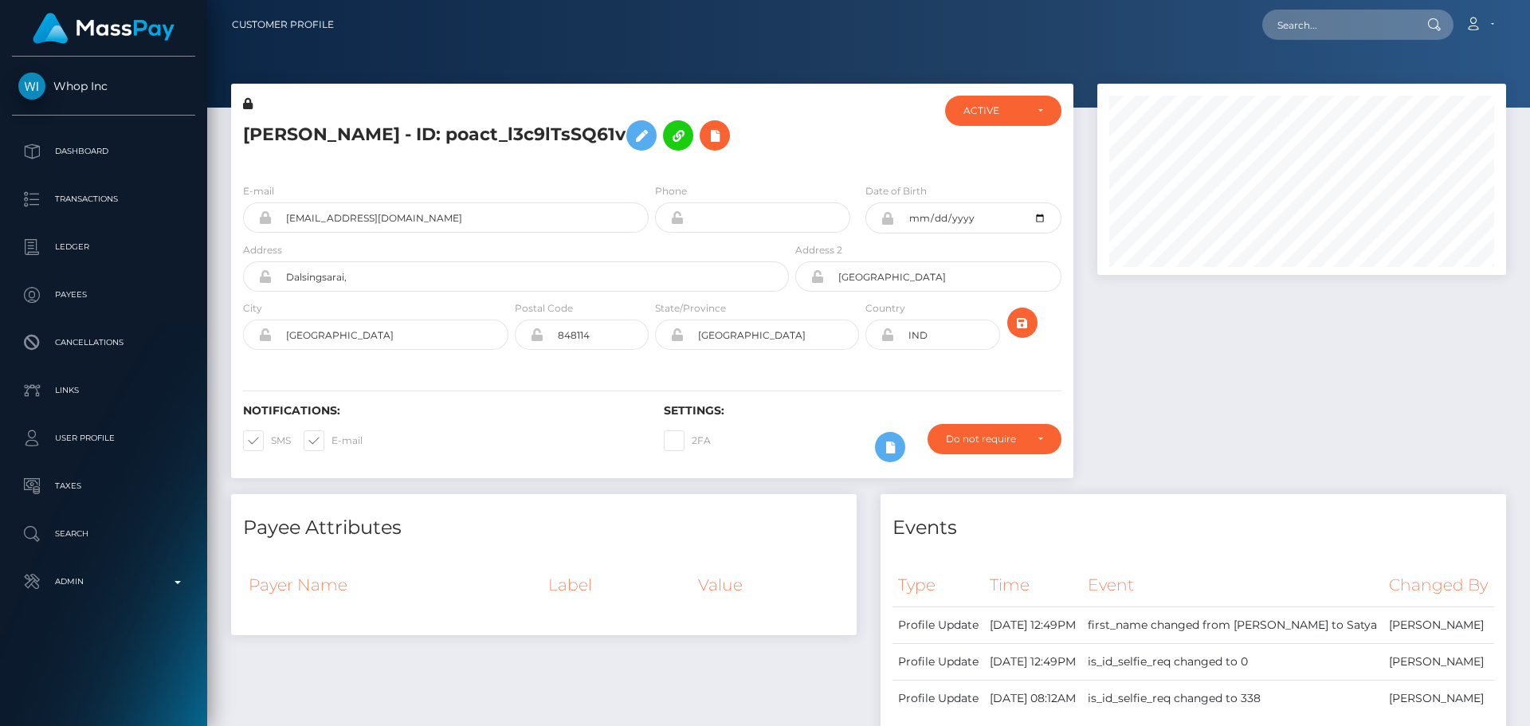
click at [887, 337] on icon at bounding box center [887, 334] width 14 height 13
click at [1022, 332] on icon "submit" at bounding box center [1022, 323] width 19 height 20
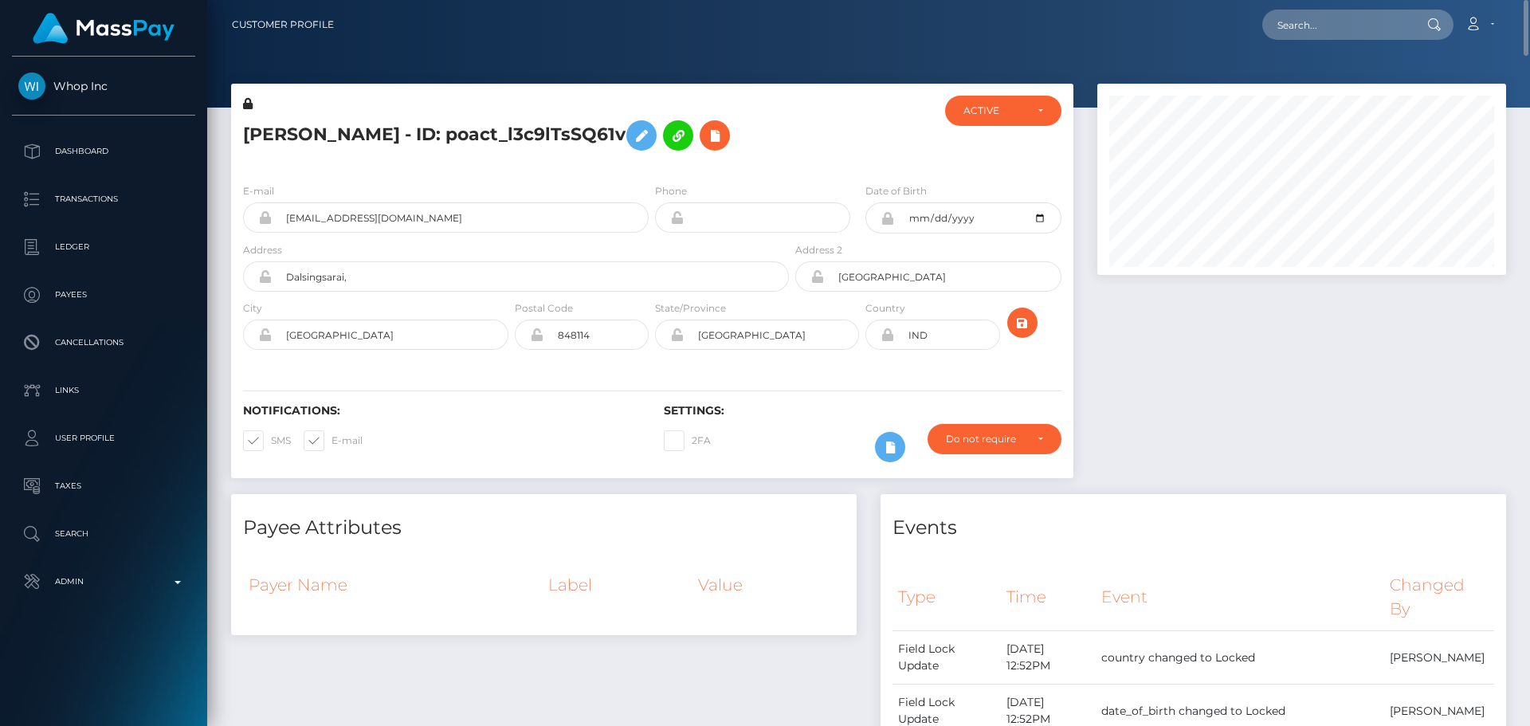
click at [429, 133] on h5 "[PERSON_NAME] - ID: poact_l3c9lTsSQ61v" at bounding box center [511, 135] width 537 height 46
click at [429, 133] on h5 "Satya Prakash Monu - ID: poact_l3c9lTsSQ61v" at bounding box center [511, 135] width 537 height 46
copy h5 "Satya Prakash Monu - ID: poact_l3c9lTsSQ61v"
click at [1346, 29] on input "text" at bounding box center [1337, 25] width 150 height 30
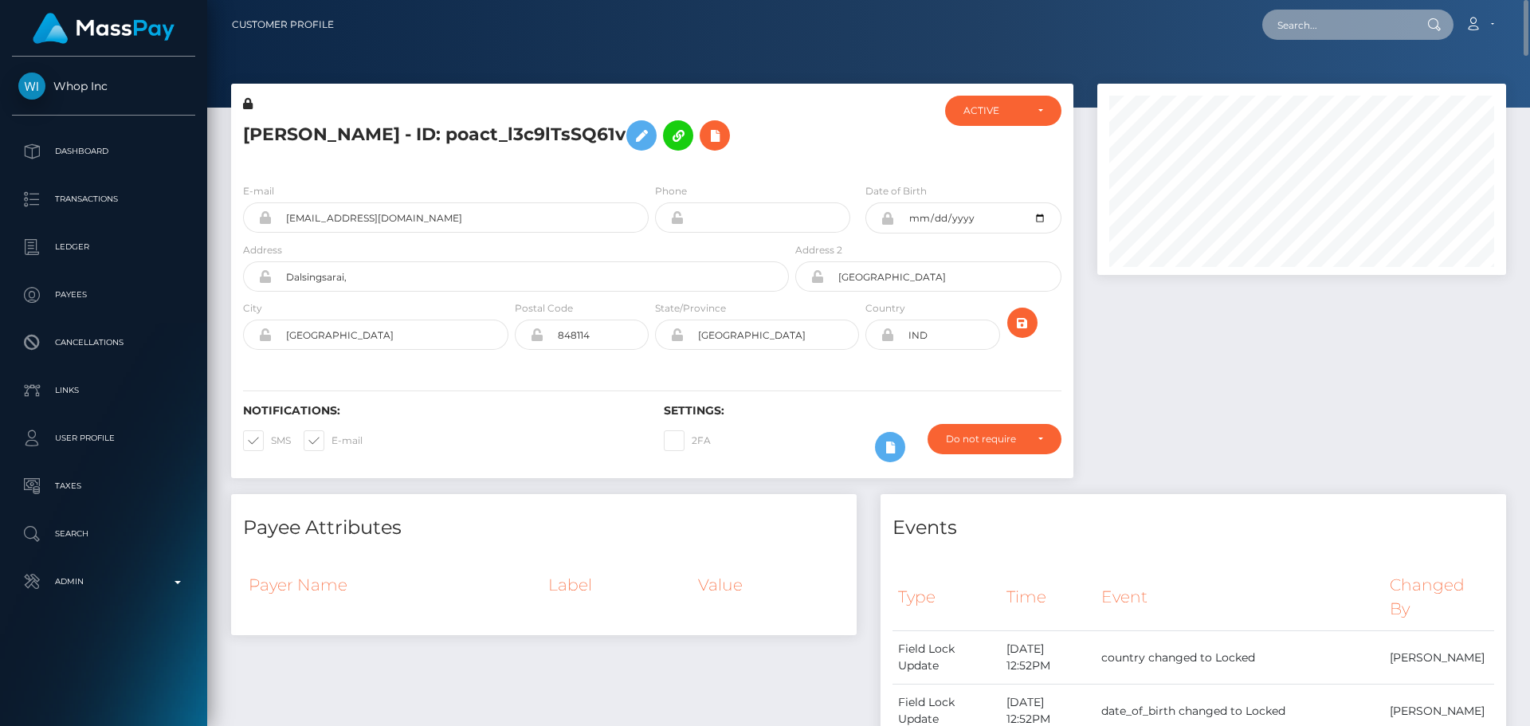
paste input "poact_9a6gXIbCkhTW"
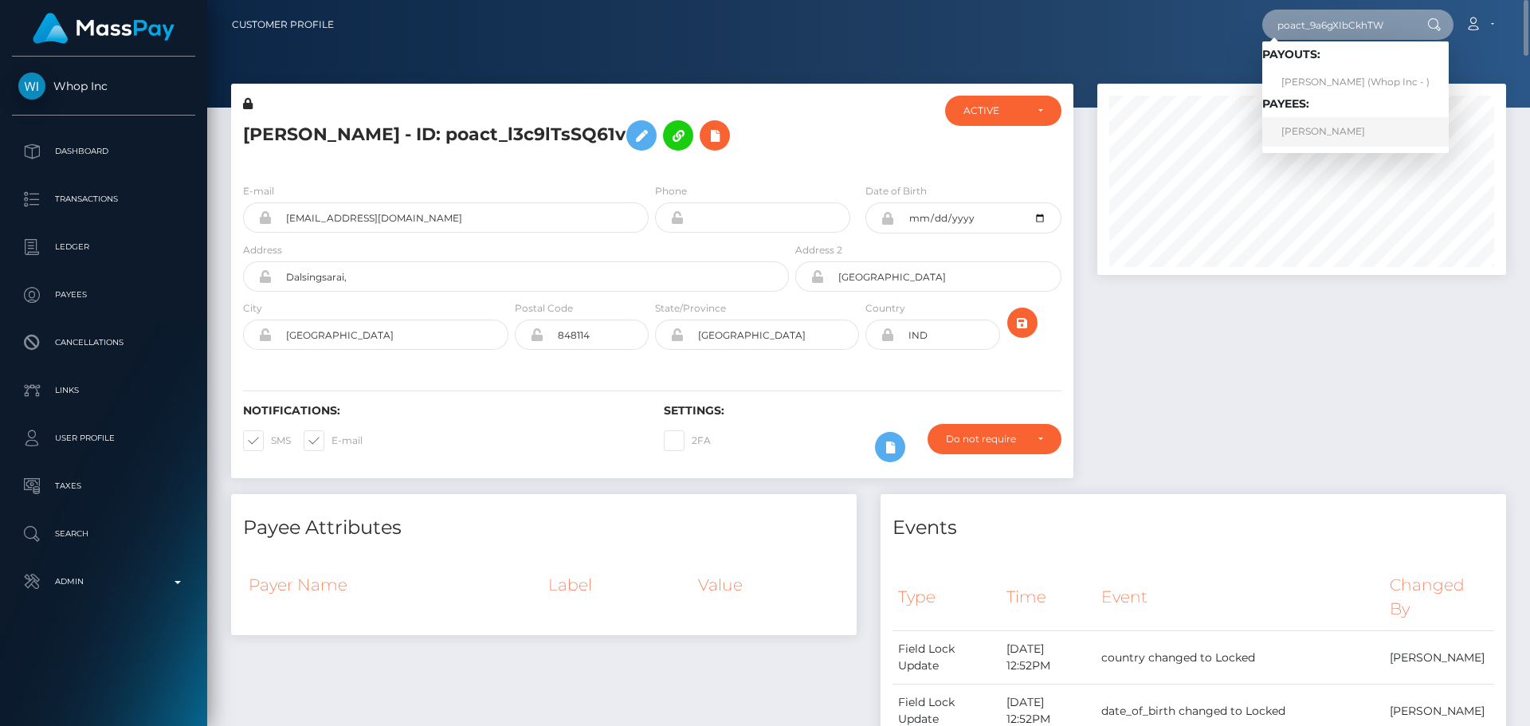
type input "poact_9a6gXIbCkhTW"
click at [1349, 128] on link "[PERSON_NAME]" at bounding box center [1355, 131] width 186 height 29
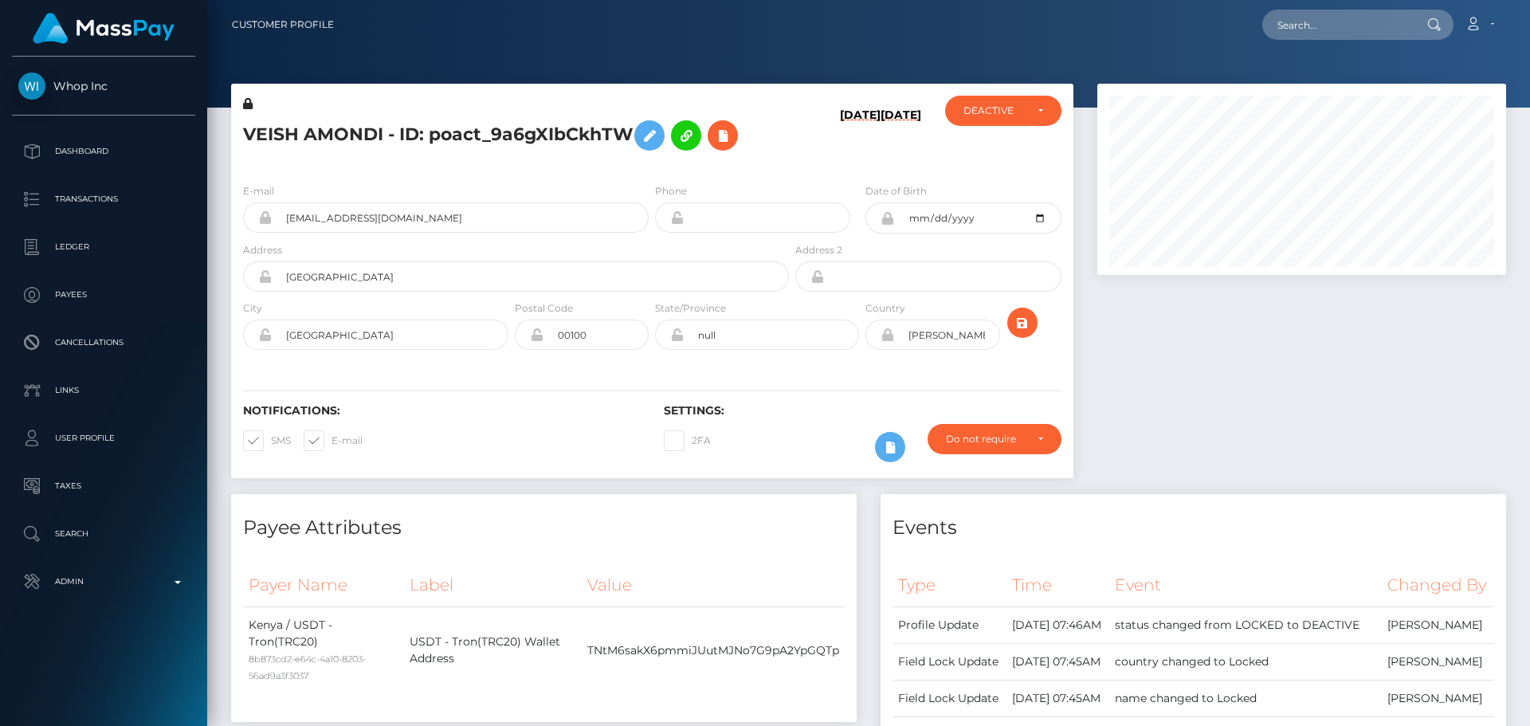
scroll to position [191, 410]
click at [788, 154] on div "VEISH AMONDI - ID: poact_9a6gXIbCkhTW" at bounding box center [511, 133] width 561 height 75
click at [823, 155] on div "[DATE] [DATE]" at bounding box center [862, 133] width 140 height 75
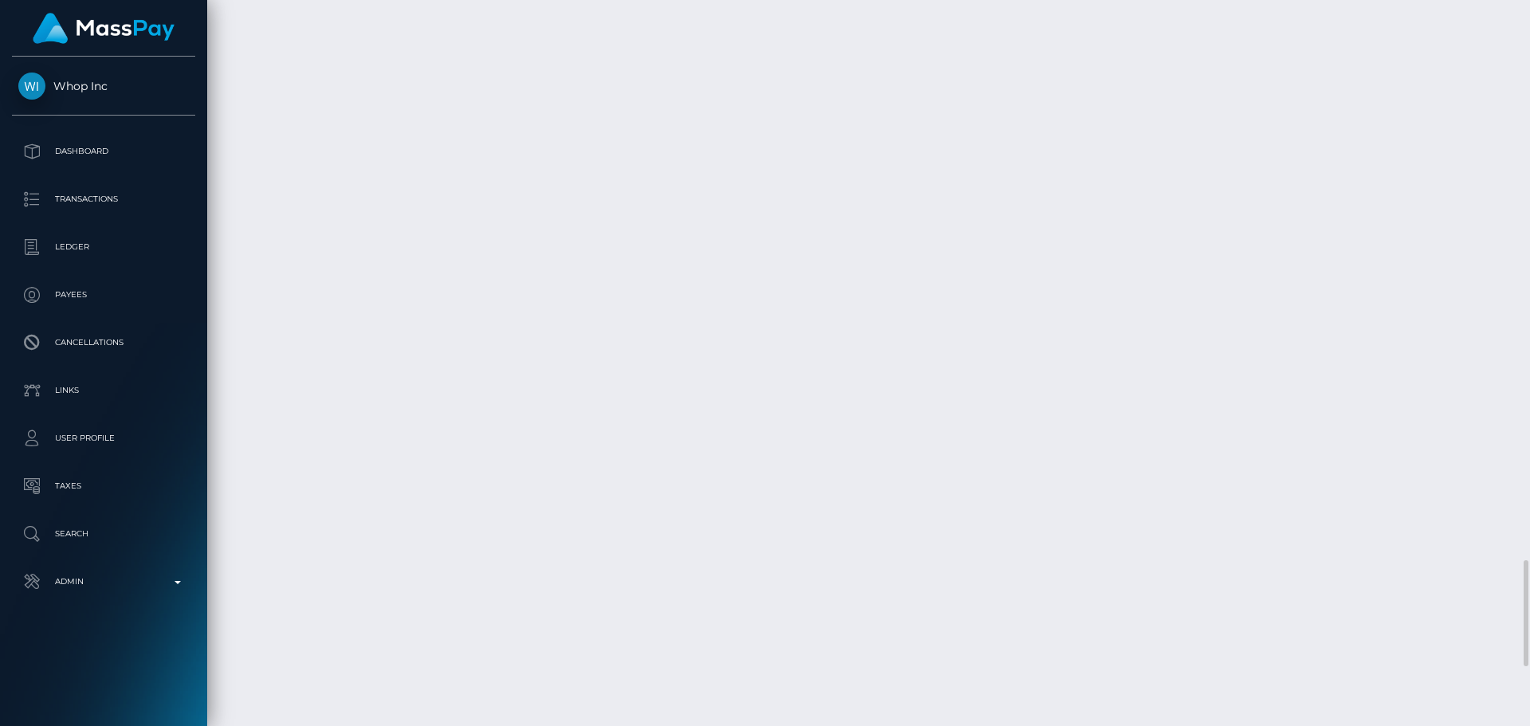
scroll to position [3984, 0]
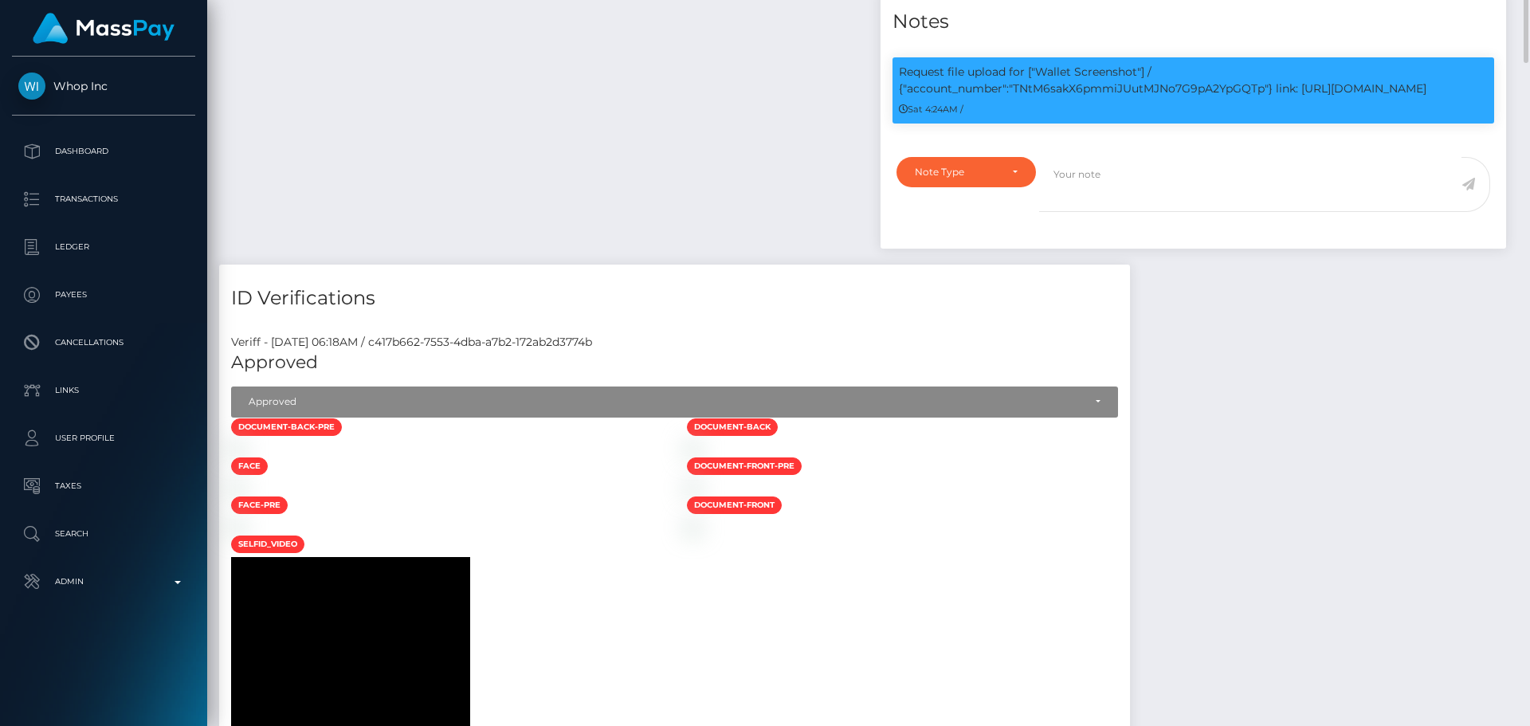
scroll to position [1036, 0]
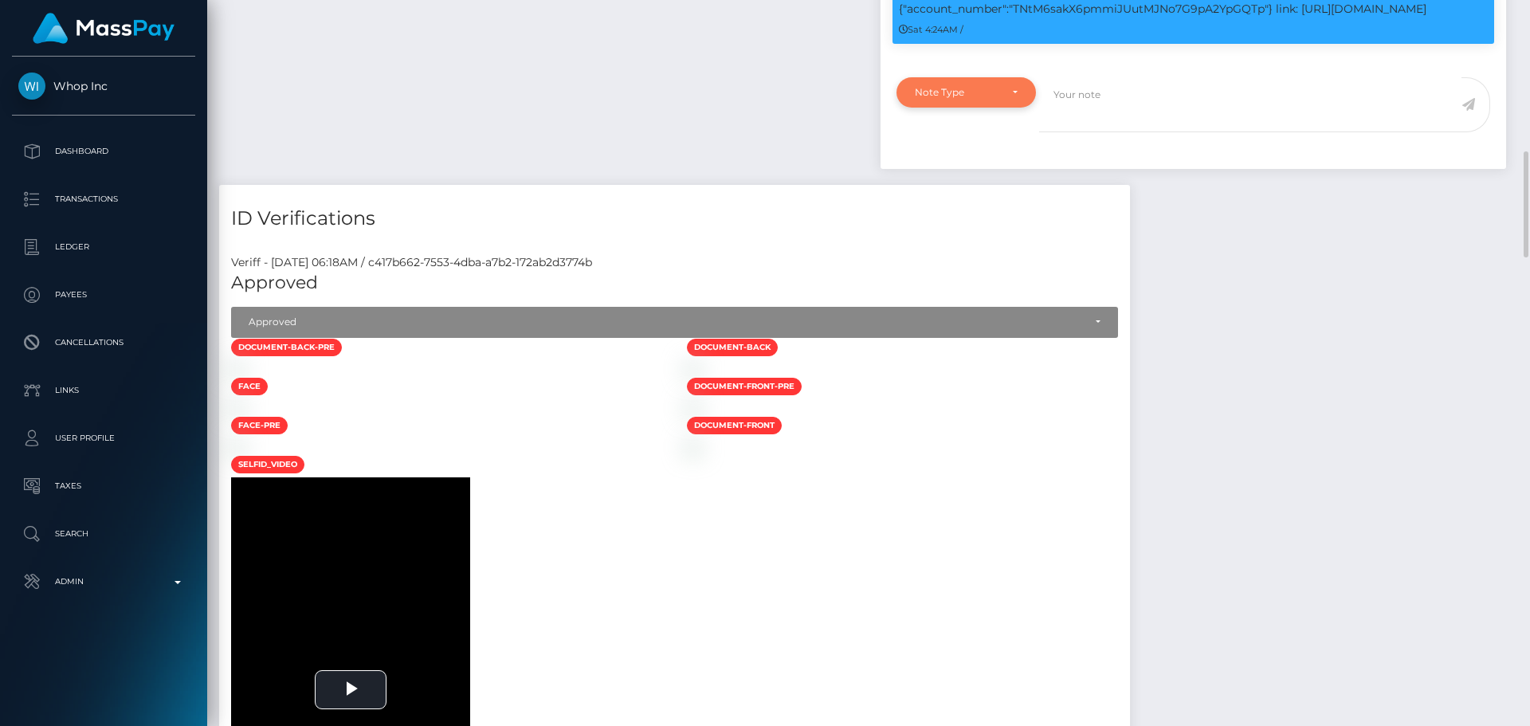
click at [990, 99] on div "Note Type" at bounding box center [957, 92] width 84 height 13
click at [966, 176] on span "Compliance" at bounding box center [944, 169] width 58 height 14
select select "COMPLIANCE"
click at [1104, 132] on textarea at bounding box center [1250, 104] width 422 height 55
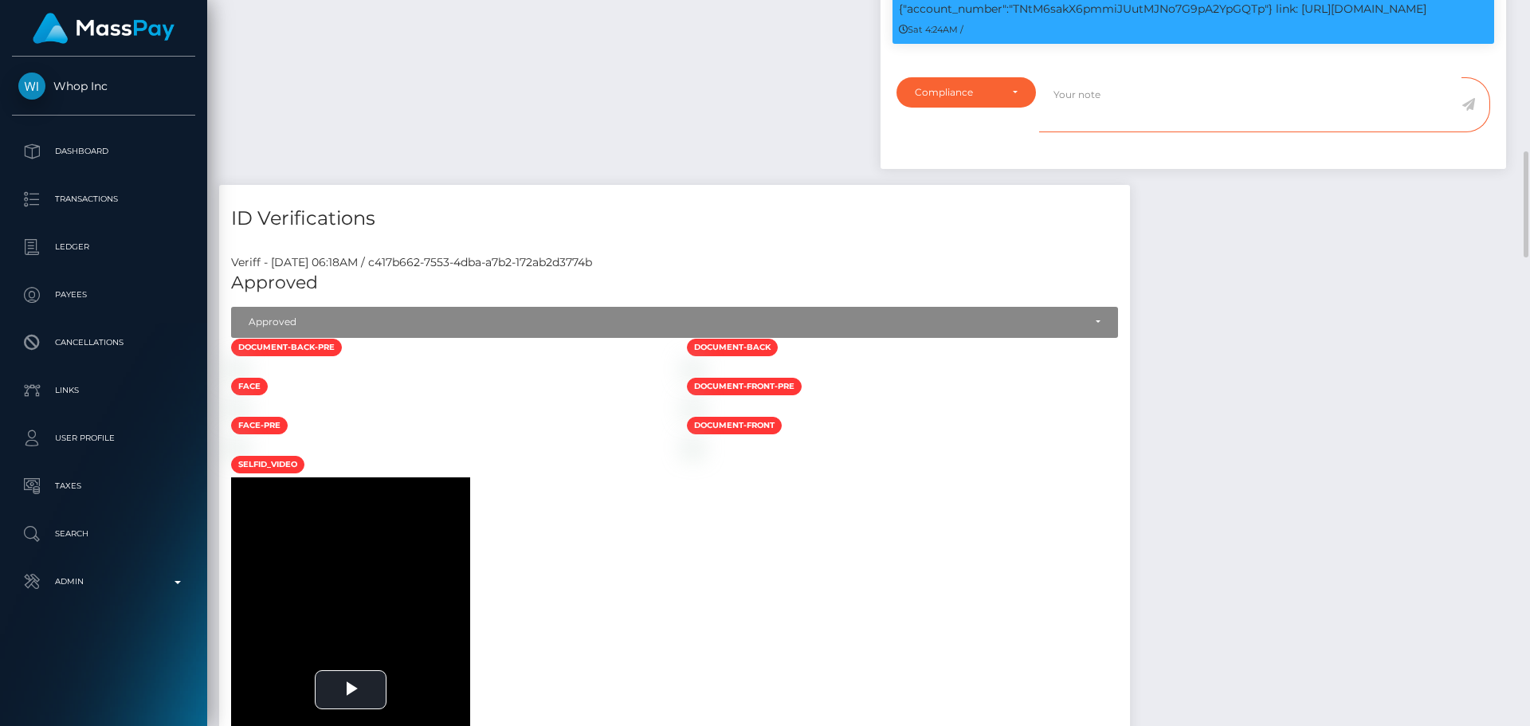
paste textarea "Crypto wallet screenshot for TJ1JVLhSiu5ToSyV63dhPCo6unjJescfAB provided."
click at [1182, 18] on p "Request file upload for ["Wallet Screenshot"] / {"account_number":"TNtM6sakX6pm…" at bounding box center [1193, 0] width 589 height 33
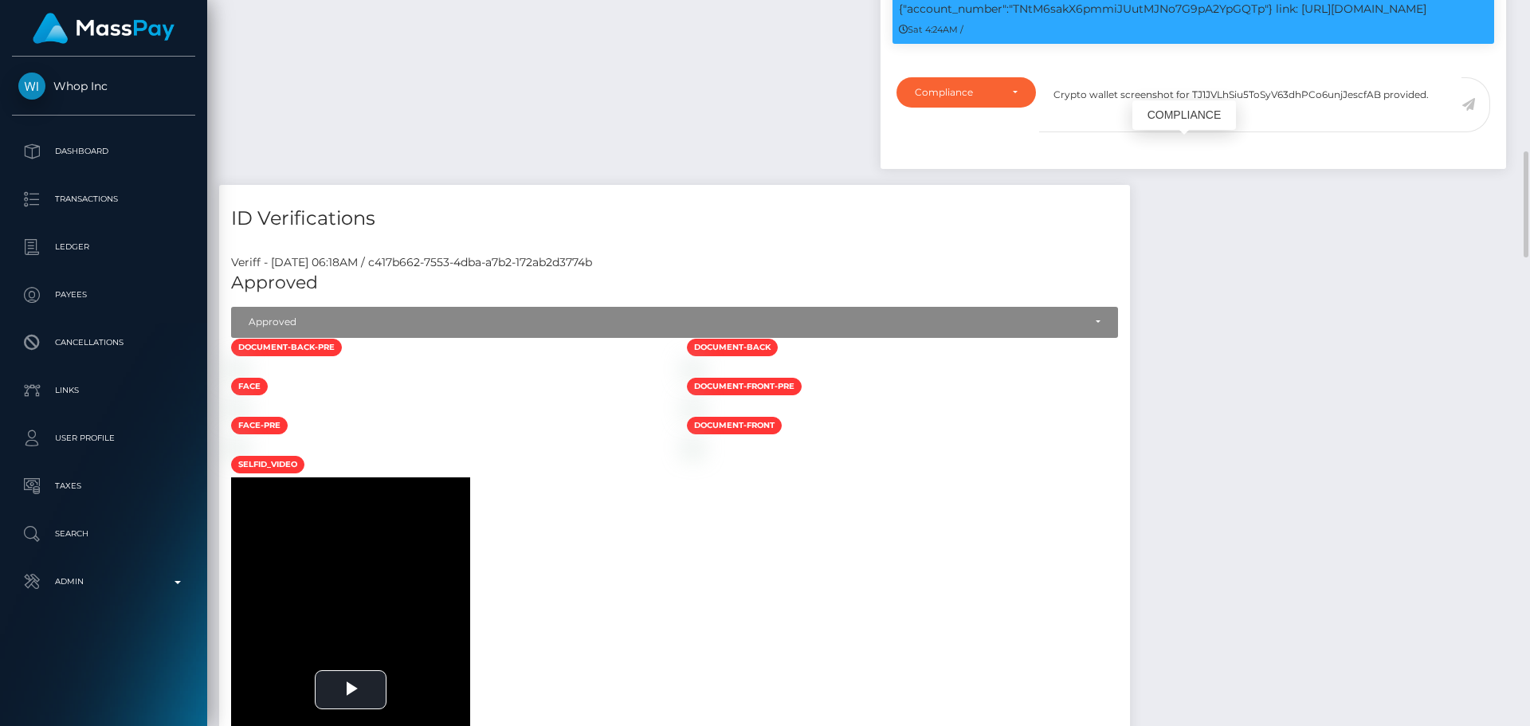
click at [1182, 18] on p "Request file upload for ["Wallet Screenshot"] / {"account_number":"TNtM6sakX6pm…" at bounding box center [1193, 0] width 589 height 33
copy p "TNtM6sakX6pmmiJUutMJNo7G9pA2YpGQTp"
click at [1248, 132] on textarea "Crypto wallet screenshot for TJ1JVLhSiu5ToSyV63dhPCo6unjJescfAB provided." at bounding box center [1250, 104] width 422 height 55
paste textarea "NtM6sakX6pmmiJUutMJNo7G9pA2YpGQTp"
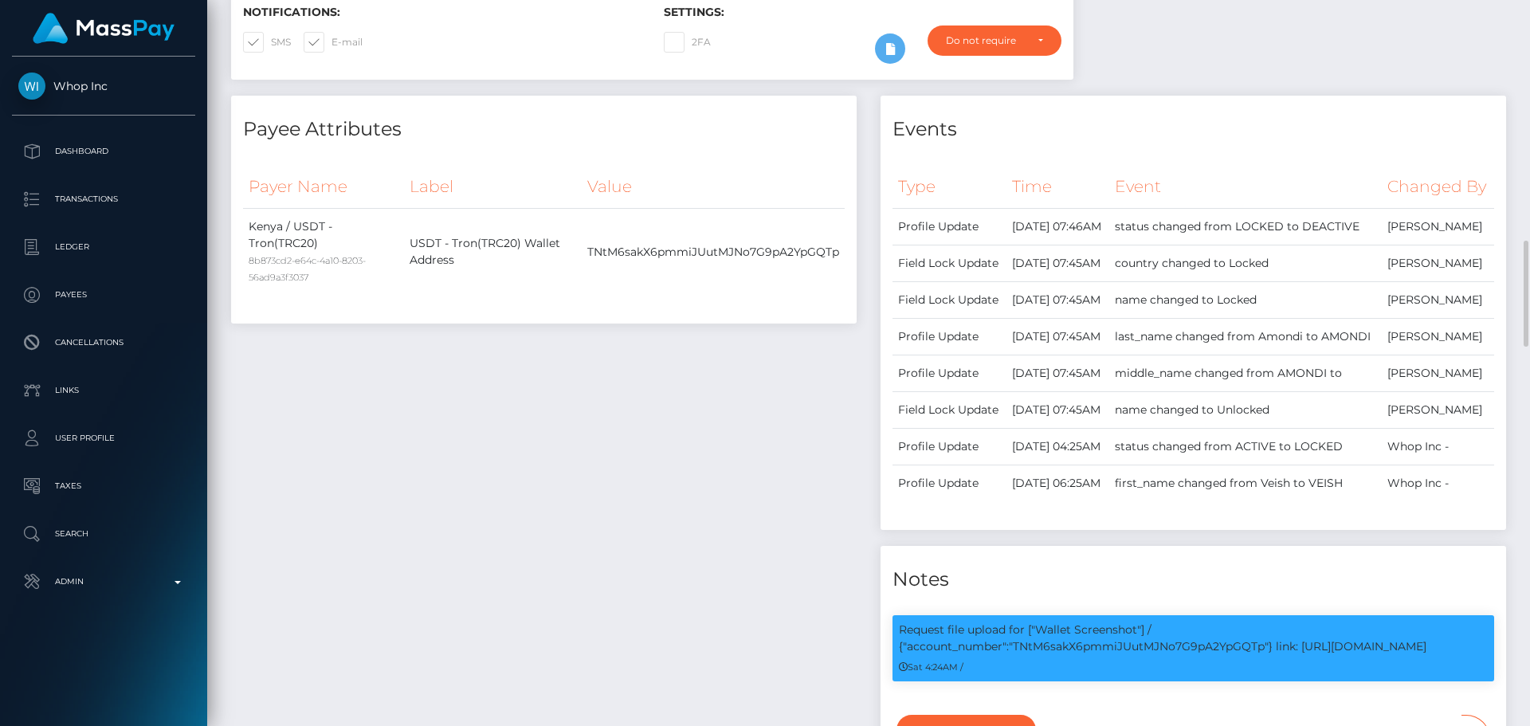
scroll to position [0, 0]
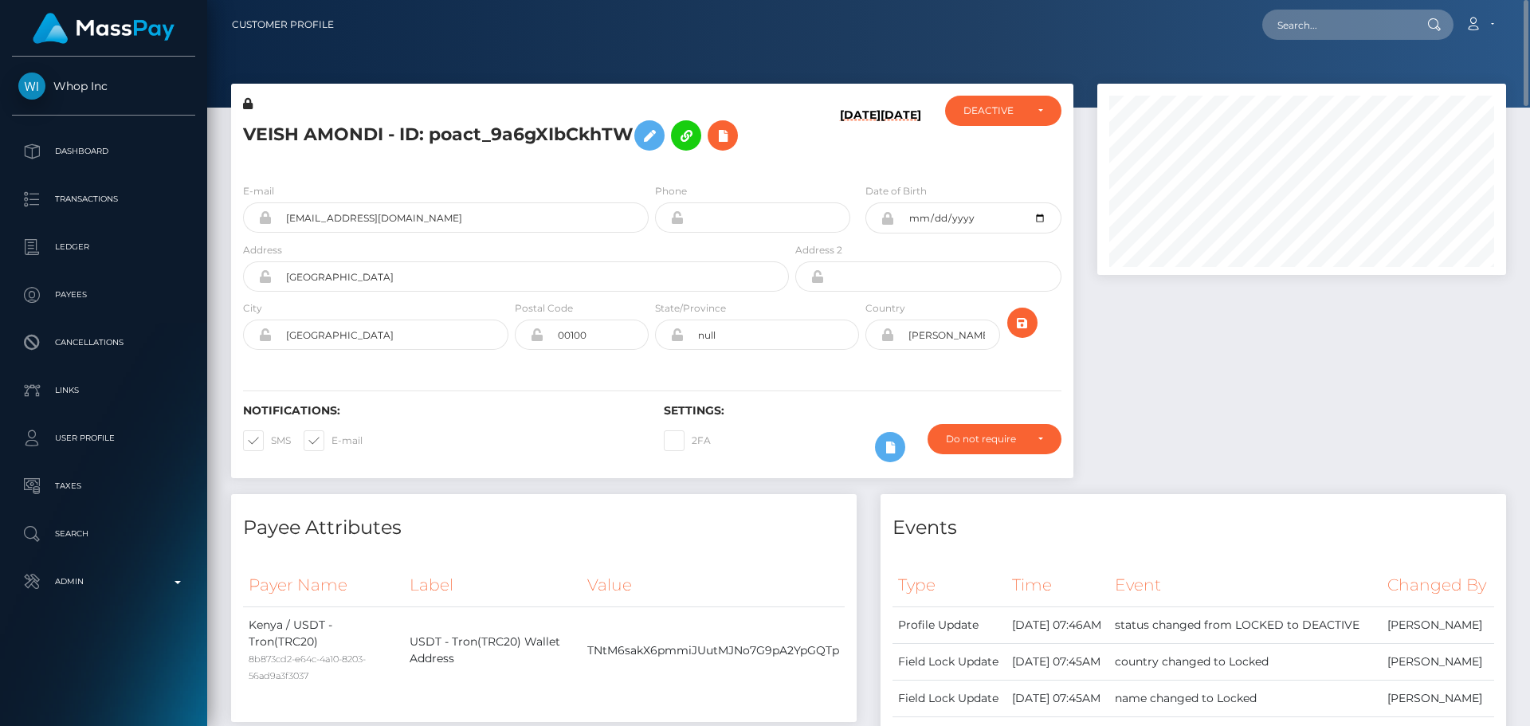
click at [284, 130] on h5 "VEISH AMONDI - ID: poact_9a6gXIbCkhTW" at bounding box center [511, 135] width 537 height 46
drag, startPoint x: 284, startPoint y: 130, endPoint x: 345, endPoint y: 135, distance: 61.5
click at [345, 134] on h5 "VEISH AMONDI - ID: poact_9a6gXIbCkhTW" at bounding box center [511, 135] width 537 height 46
copy h5 "VEISH AMONDI"
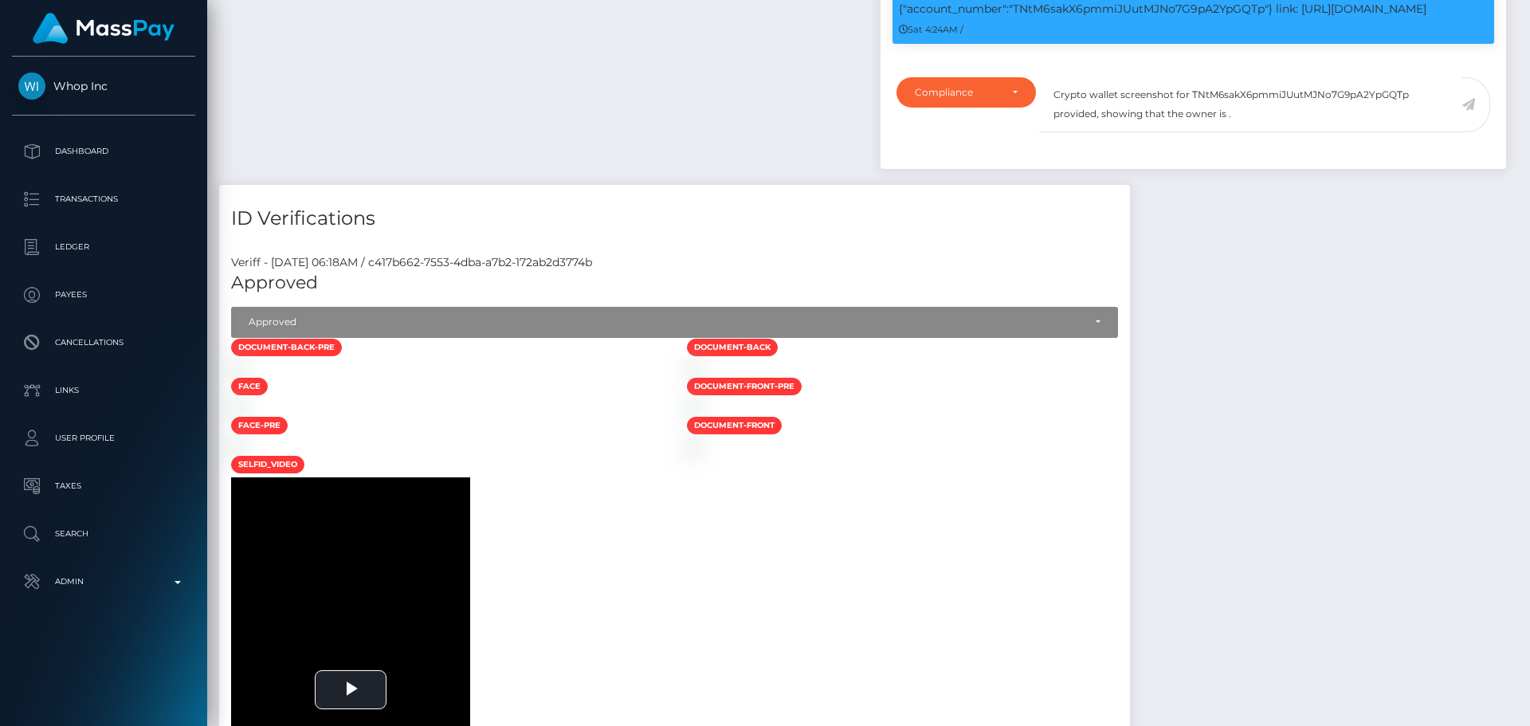
scroll to position [191, 410]
click at [1226, 132] on textarea "Crypto wallet screenshot for TNtM6sakX6pmmiJUutMJNo7G9pA2YpGQTp provided, showi…" at bounding box center [1250, 104] width 422 height 55
paste textarea "VEISH AMONDI"
click at [1342, 132] on textarea "Crypto wallet screenshot for TNtM6sakX6pmmiJUutMJNo7G9pA2YpGQTp provided, showi…" at bounding box center [1250, 104] width 422 height 55
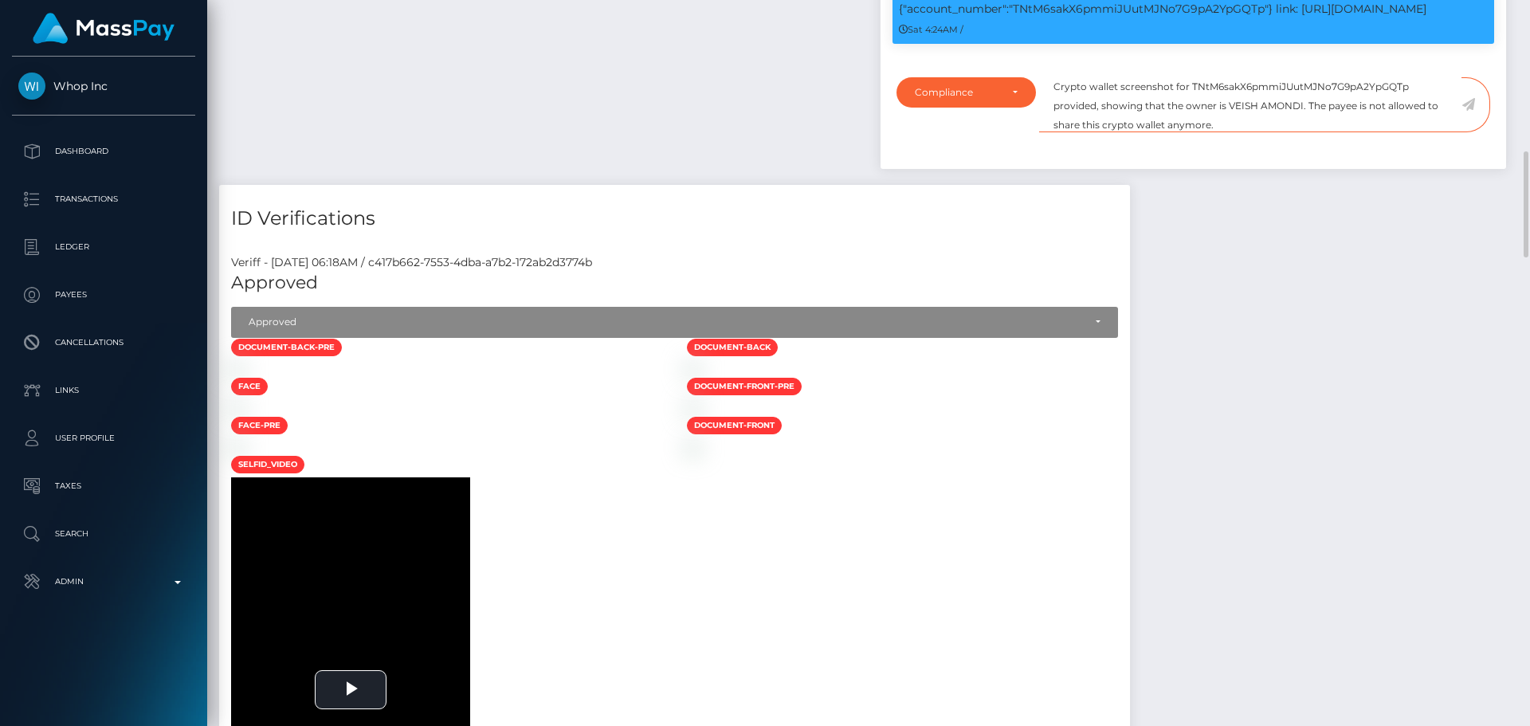
type textarea "Crypto wallet screenshot for TNtM6sakX6pmmiJUutMJNo7G9pA2YpGQTp provided, showi…"
click at [1468, 111] on icon at bounding box center [1468, 104] width 14 height 13
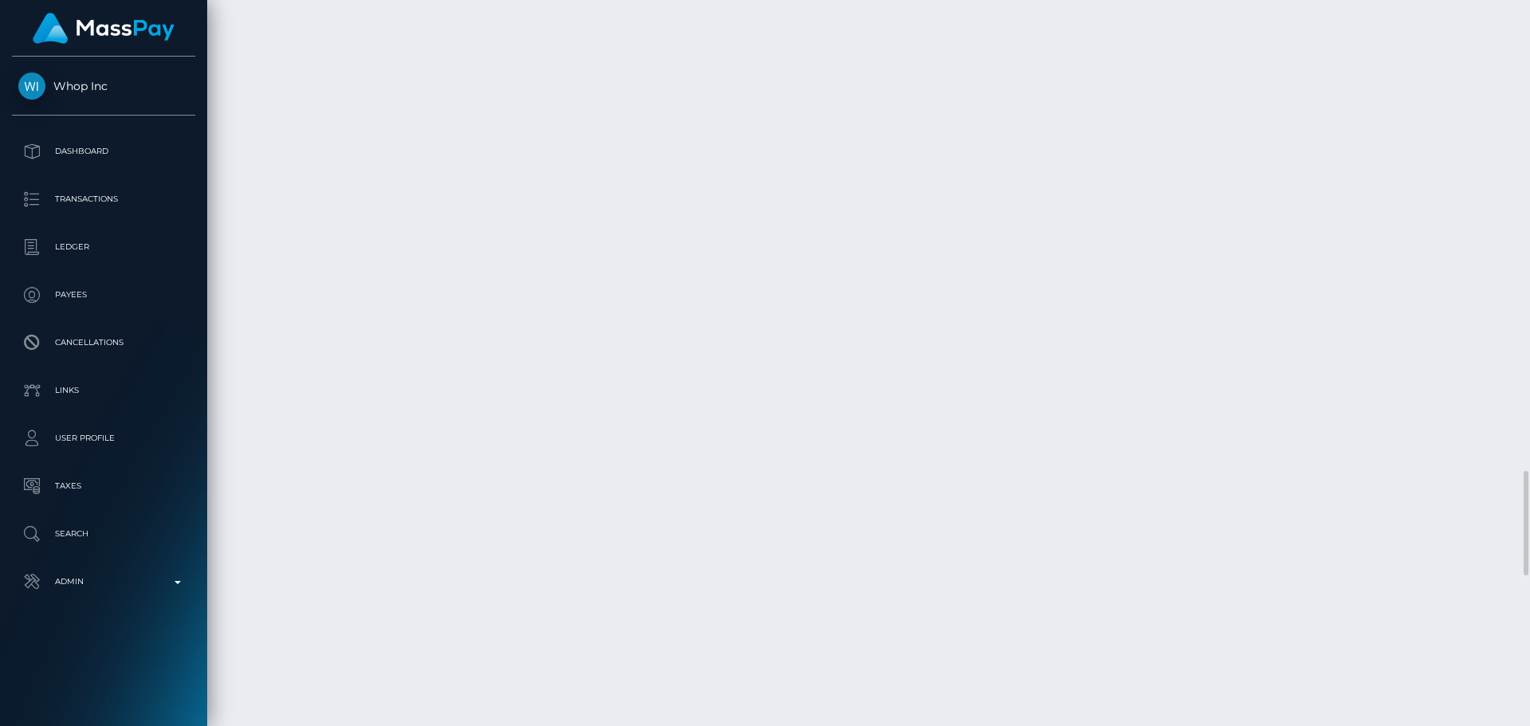
scroll to position [3267, 0]
checkbox input "true"
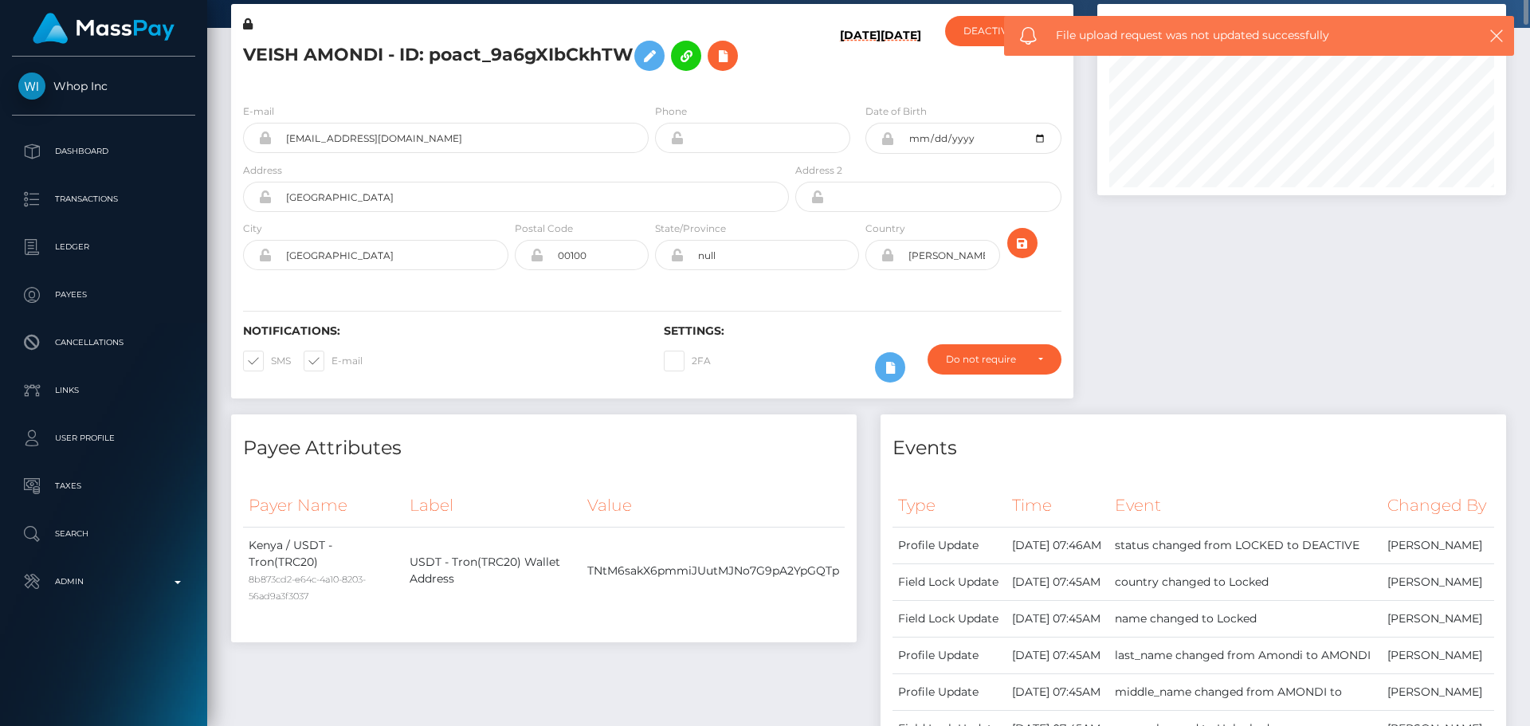
scroll to position [0, 0]
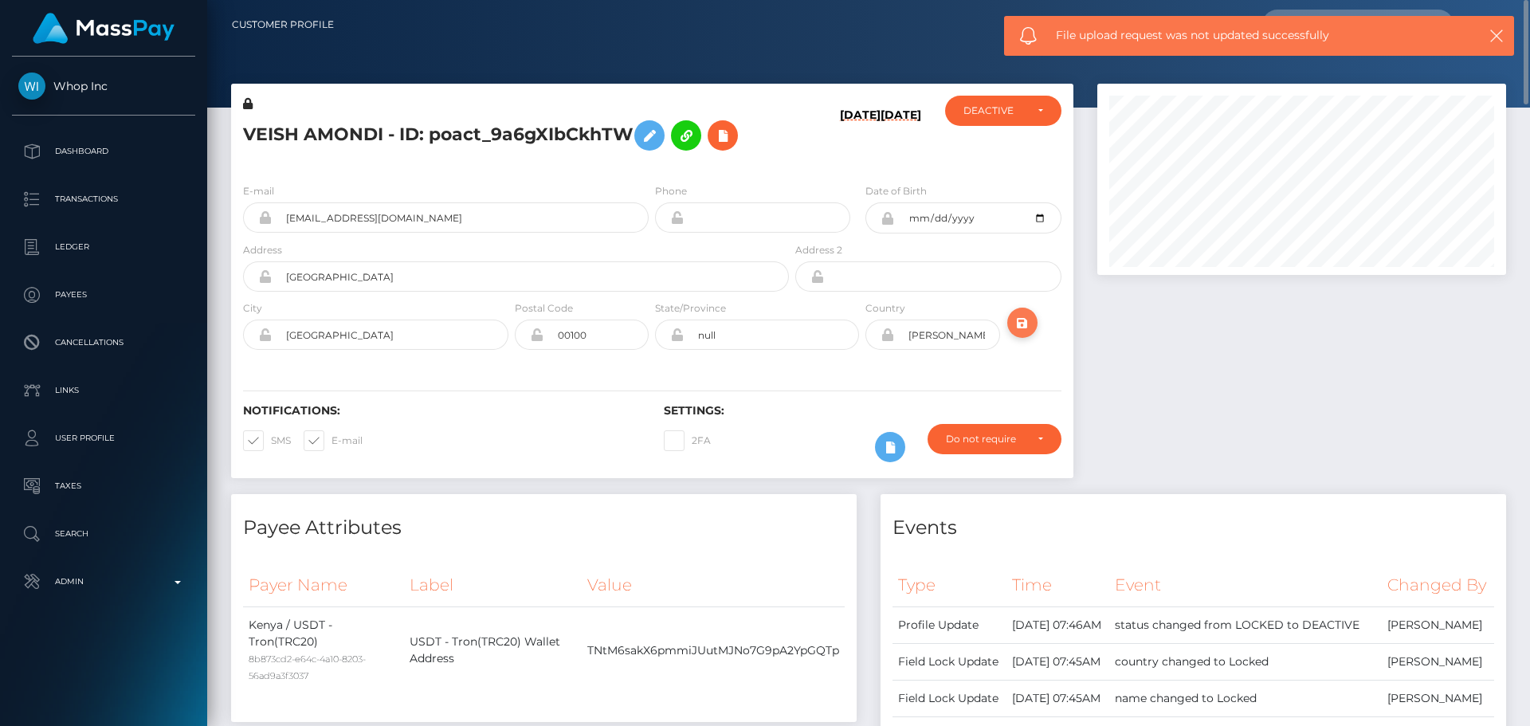
click at [1017, 331] on icon "submit" at bounding box center [1022, 323] width 19 height 20
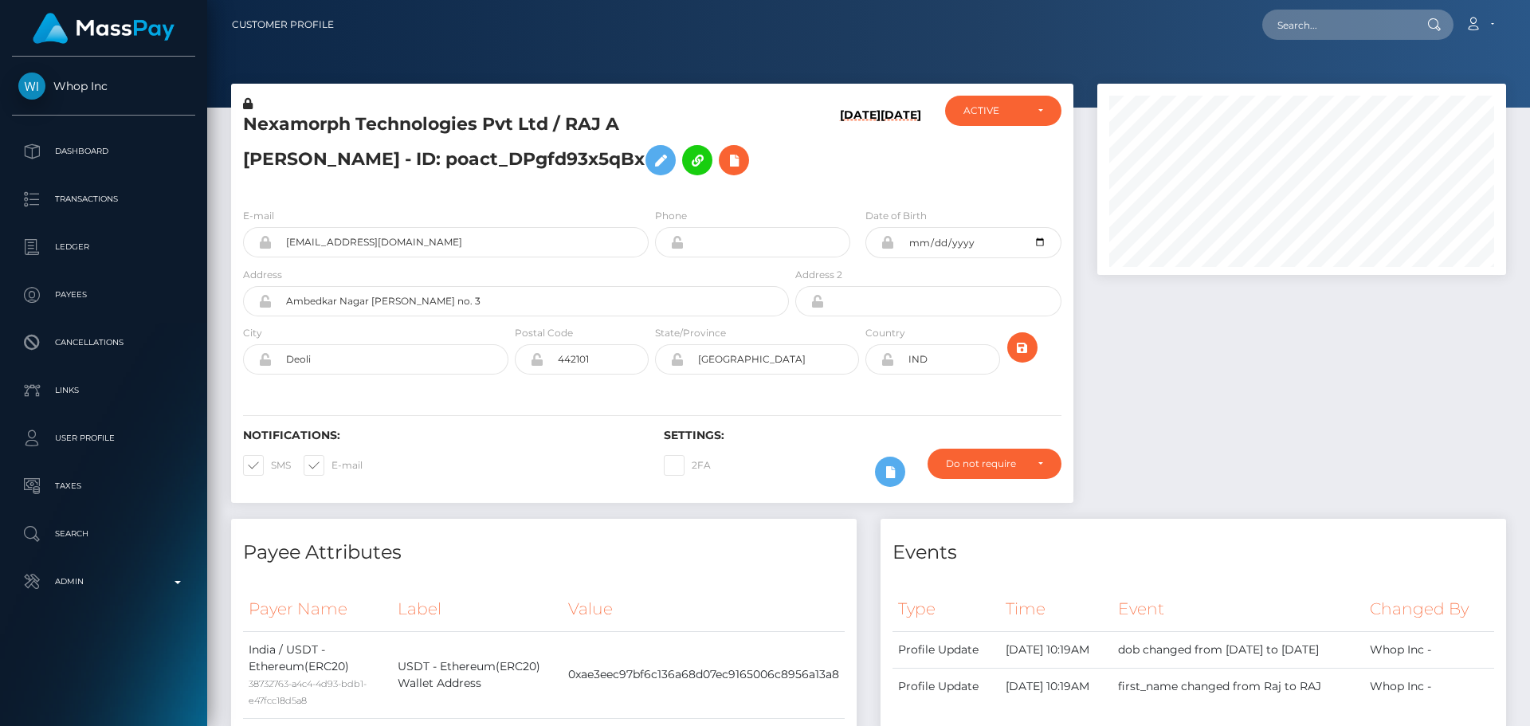
scroll to position [191, 410]
click at [731, 174] on h5 "Nexamorph Technologies Pvt Ltd / RAJ A [PERSON_NAME] - ID: poact_DPgfd93x5qBx" at bounding box center [511, 147] width 537 height 71
click at [738, 163] on h5 "Nexamorph Technologies Pvt Ltd / RAJ A AMBERE Ambere - ID: poact_DPgfd93x5qBx" at bounding box center [511, 147] width 537 height 71
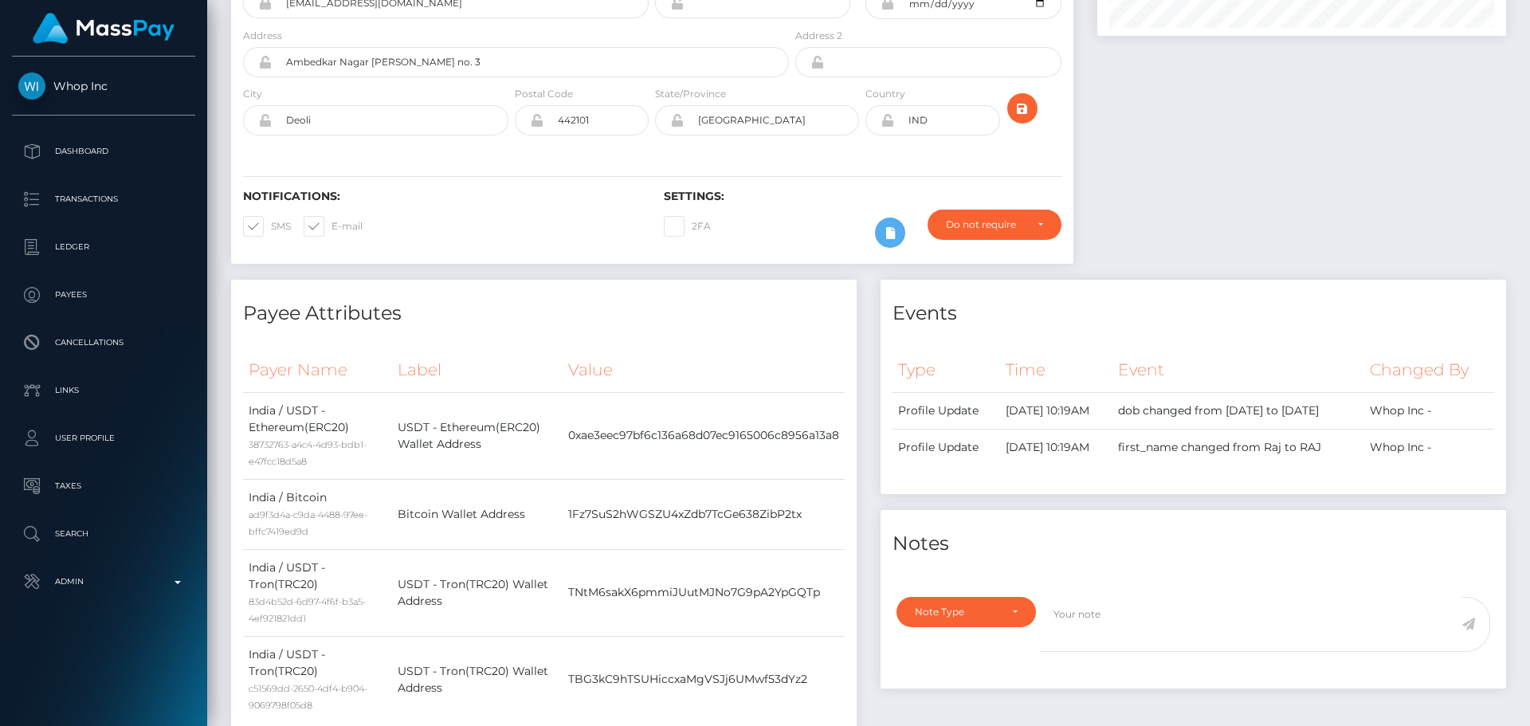
scroll to position [0, 0]
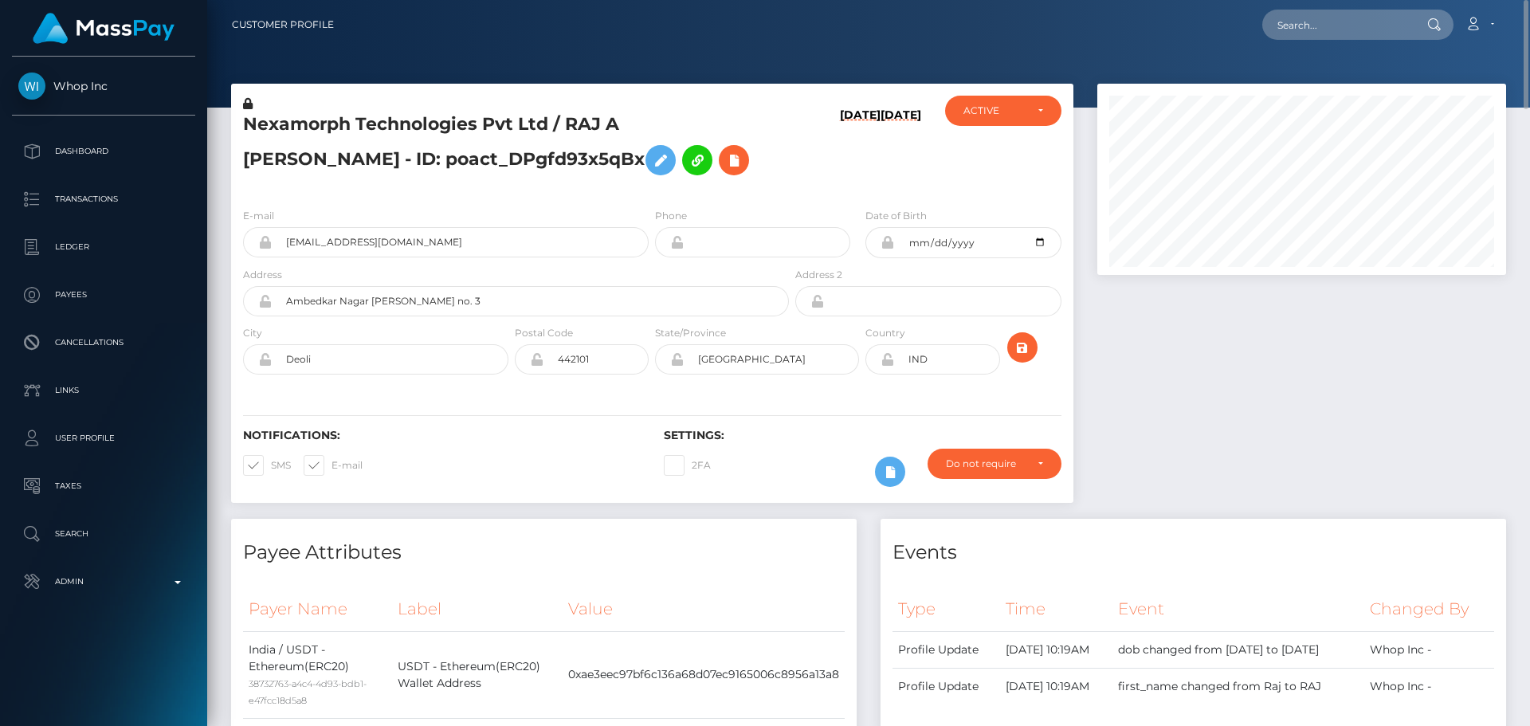
click at [402, 120] on h5 "Nexamorph Technologies Pvt Ltd / RAJ A AMBERE Ambere - ID: poact_DPgfd93x5qBx" at bounding box center [511, 147] width 537 height 71
copy h5 "Nexamorph Technologies Pvt Ltd / RAJ A AMBERE Ambere - ID: poact_DPgfd93x5qBx"
drag, startPoint x: 471, startPoint y: 255, endPoint x: 217, endPoint y: 239, distance: 254.7
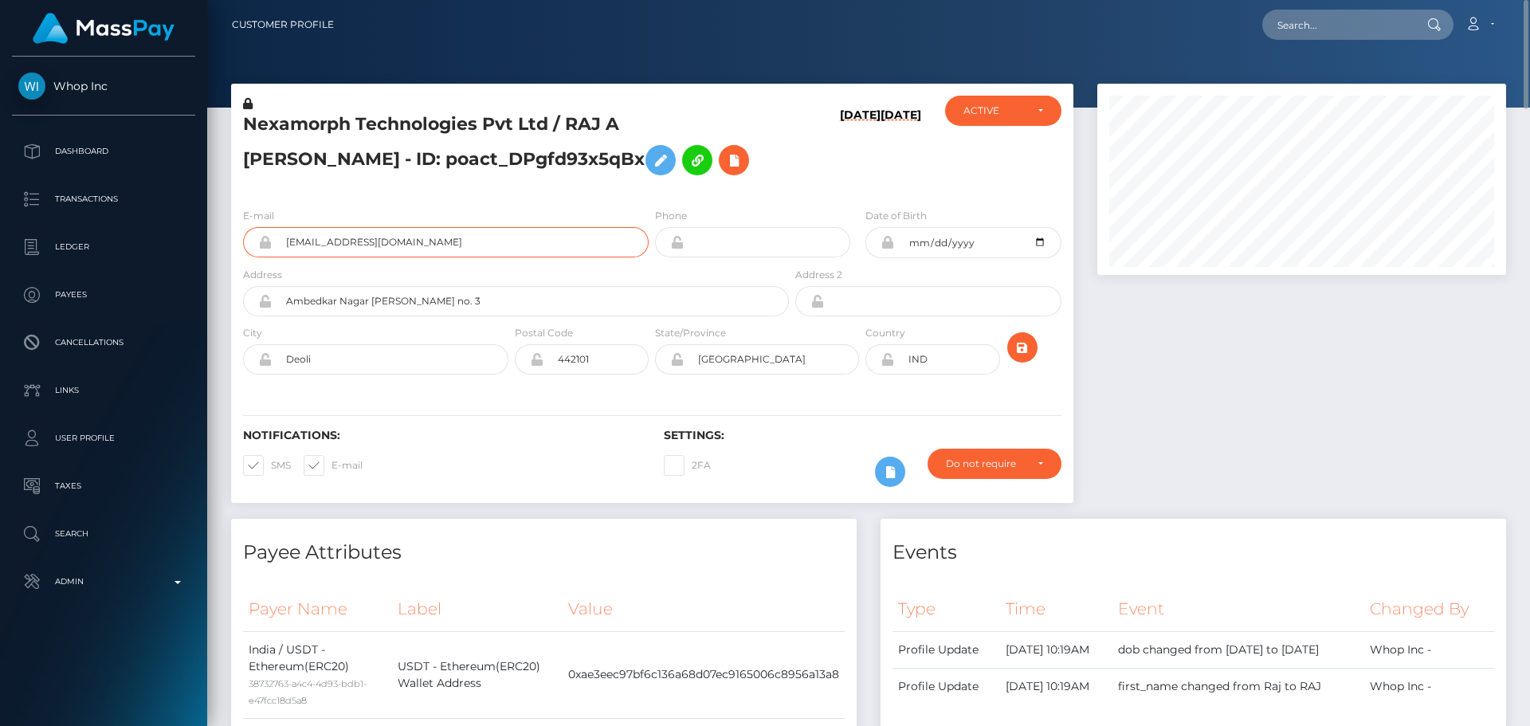
click at [719, 166] on button at bounding box center [734, 160] width 30 height 30
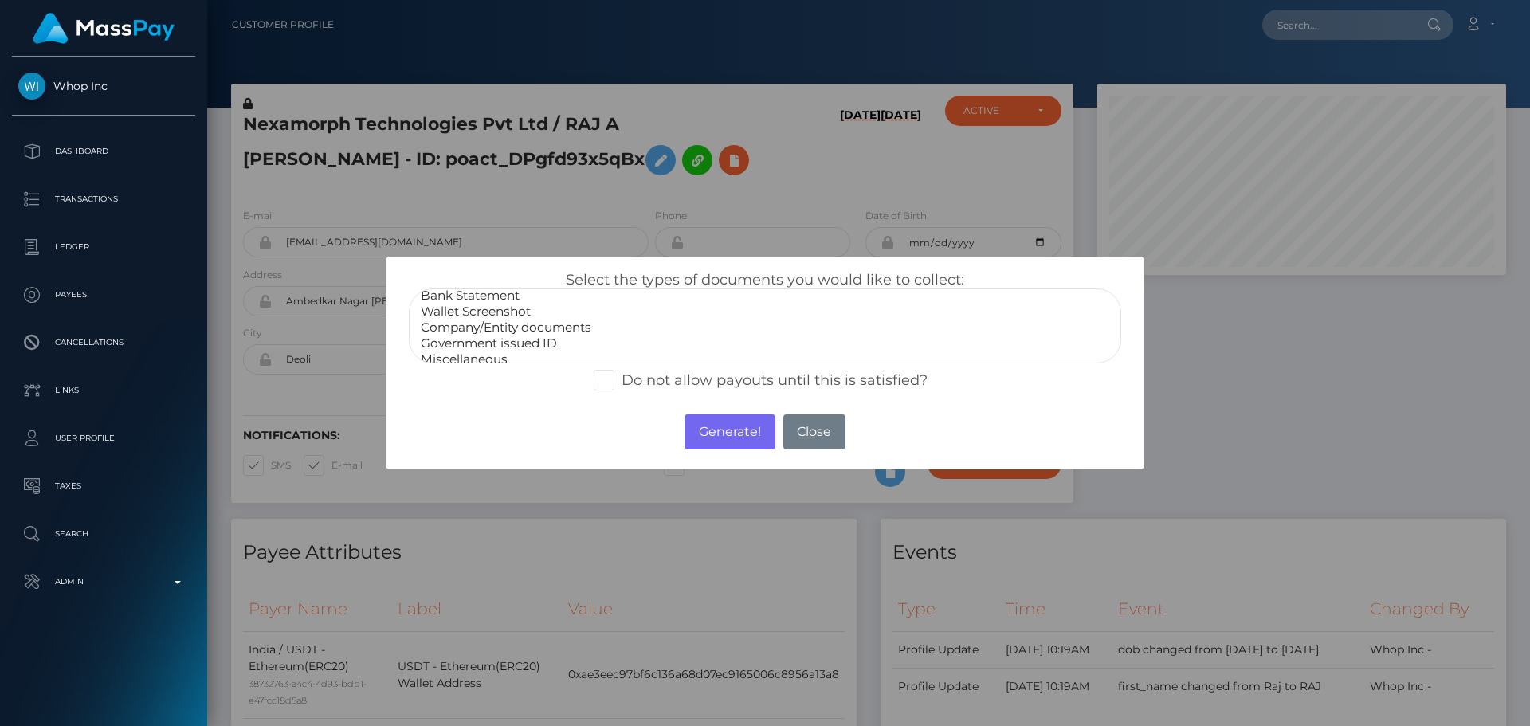
scroll to position [32, 0]
select select "Miscellaneous"
click at [477, 353] on option "Miscellaneous" at bounding box center [765, 350] width 692 height 16
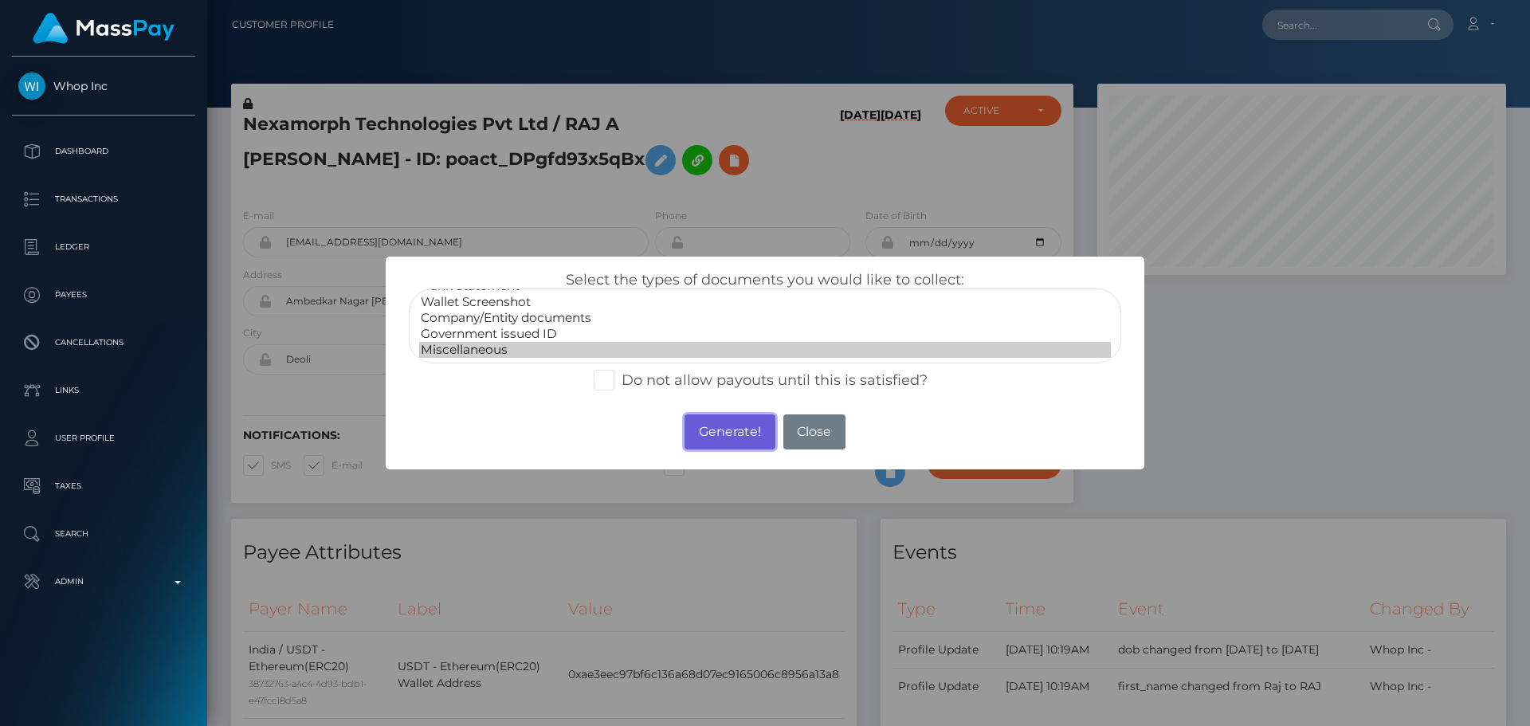
click at [725, 418] on button "Generate!" at bounding box center [729, 431] width 90 height 35
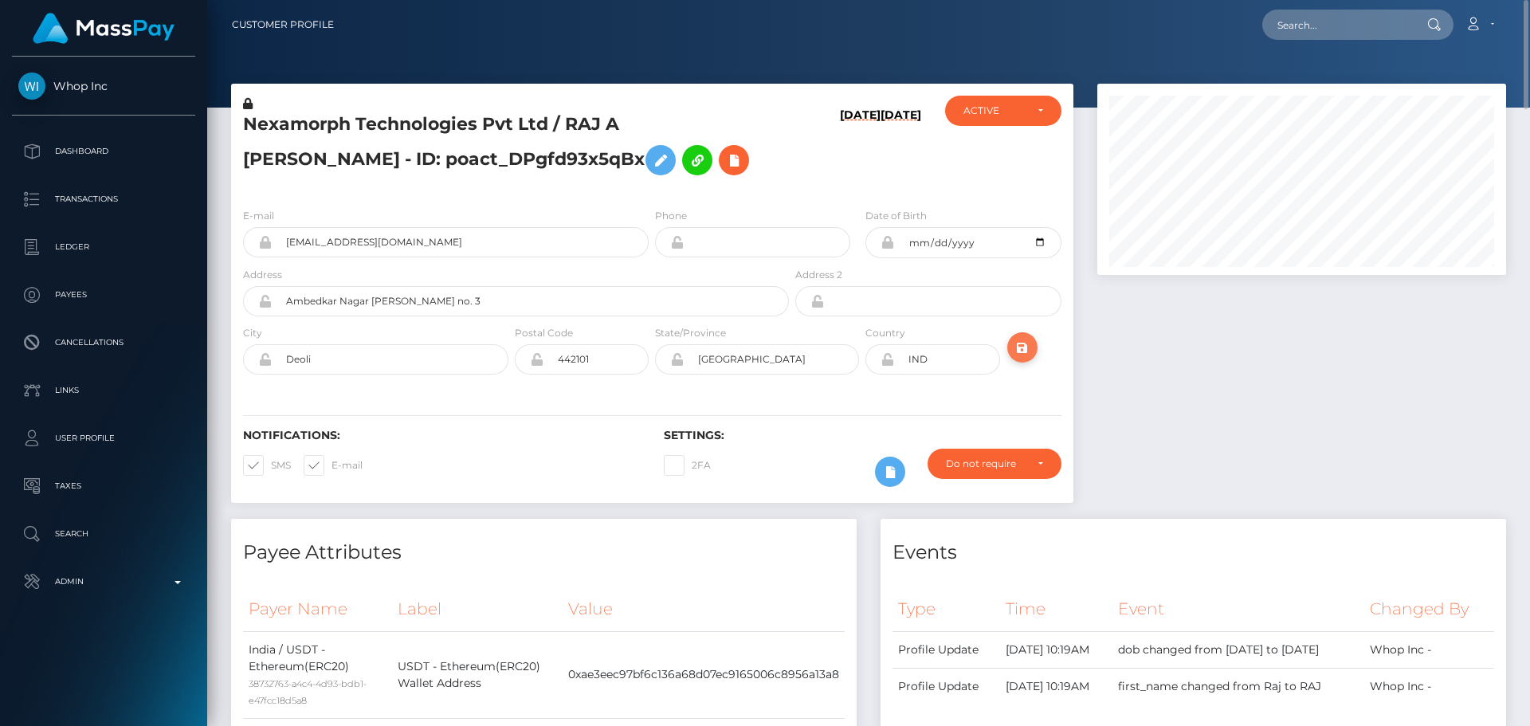
click at [1020, 343] on icon "submit" at bounding box center [1022, 348] width 19 height 20
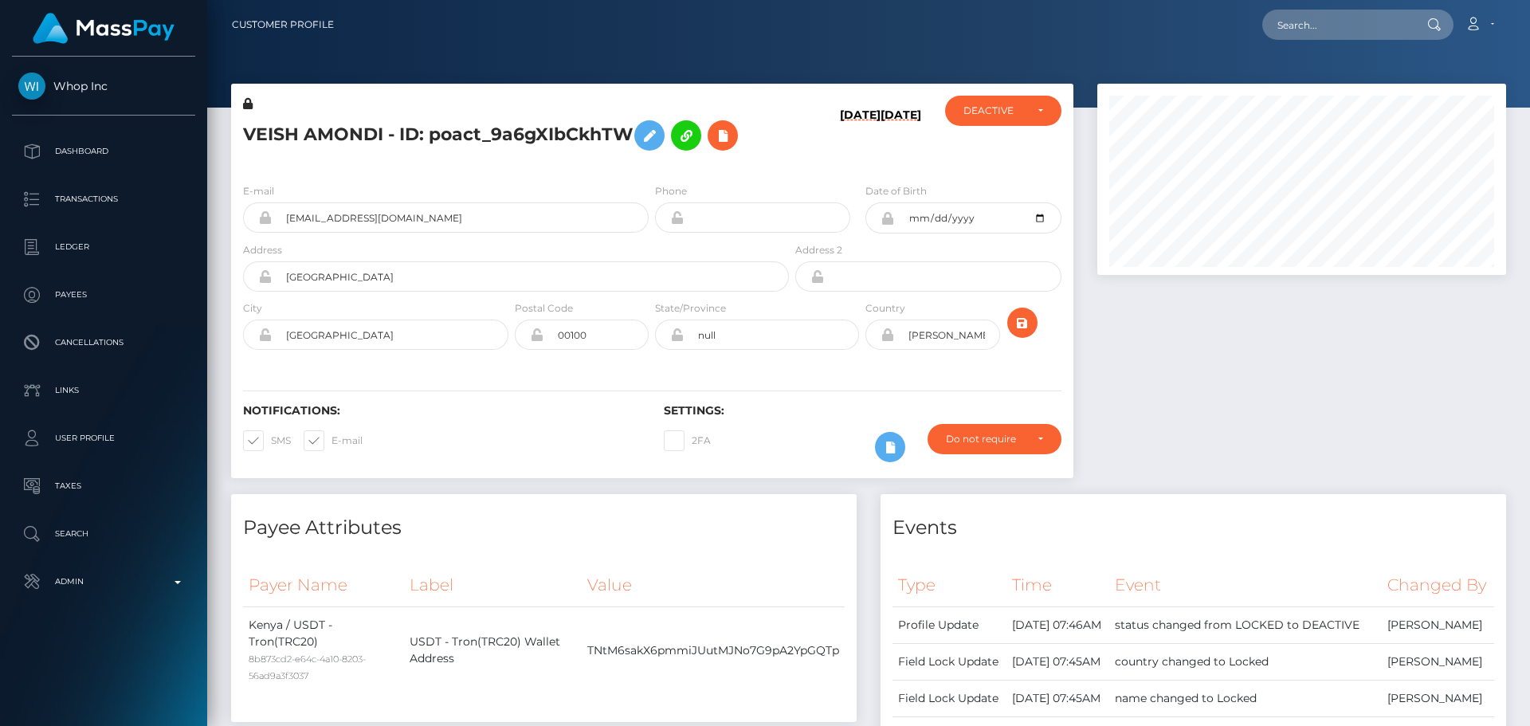
scroll to position [191, 410]
click at [774, 172] on div "E-mail faithnzina450+03bff87e7e@gmail.com Phone" at bounding box center [652, 268] width 842 height 195
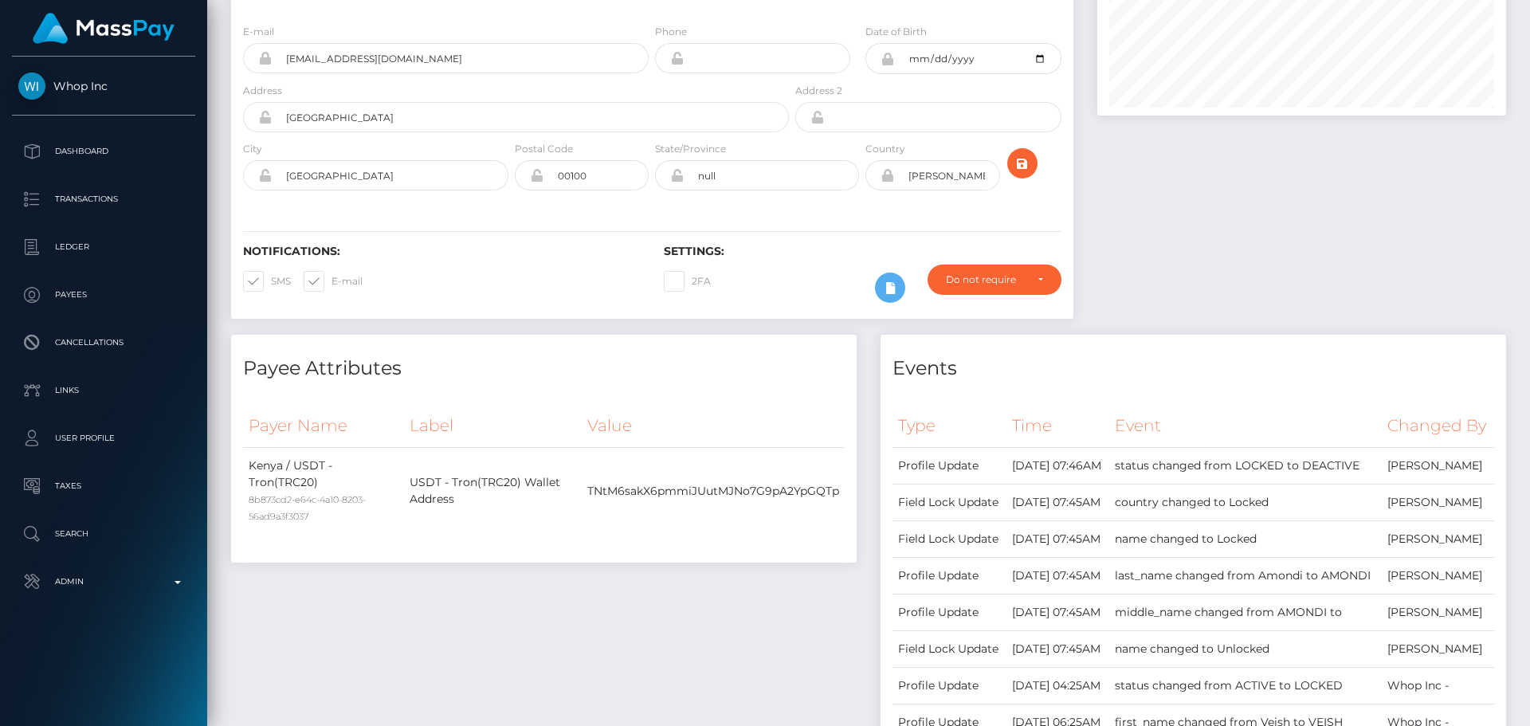
scroll to position [0, 0]
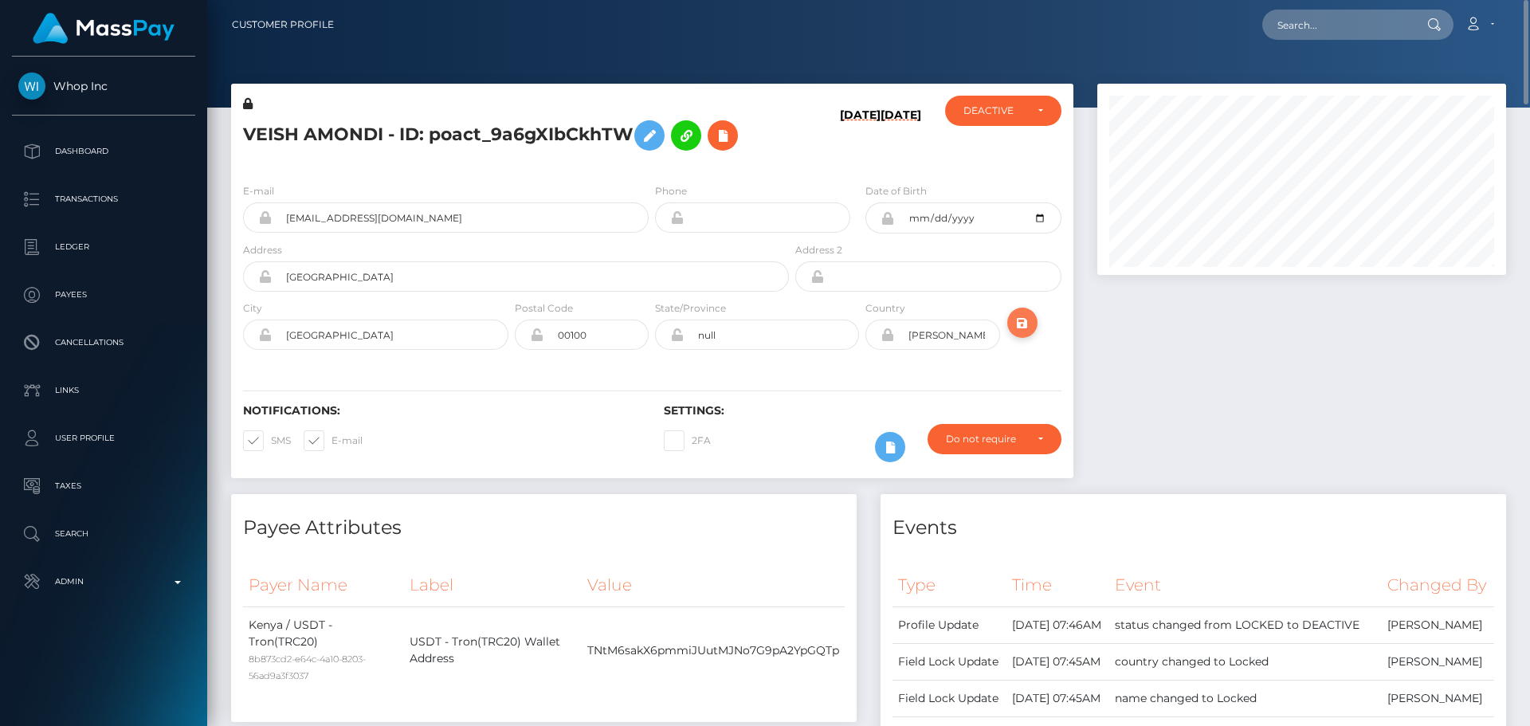
click at [1020, 325] on icon "submit" at bounding box center [1022, 323] width 19 height 20
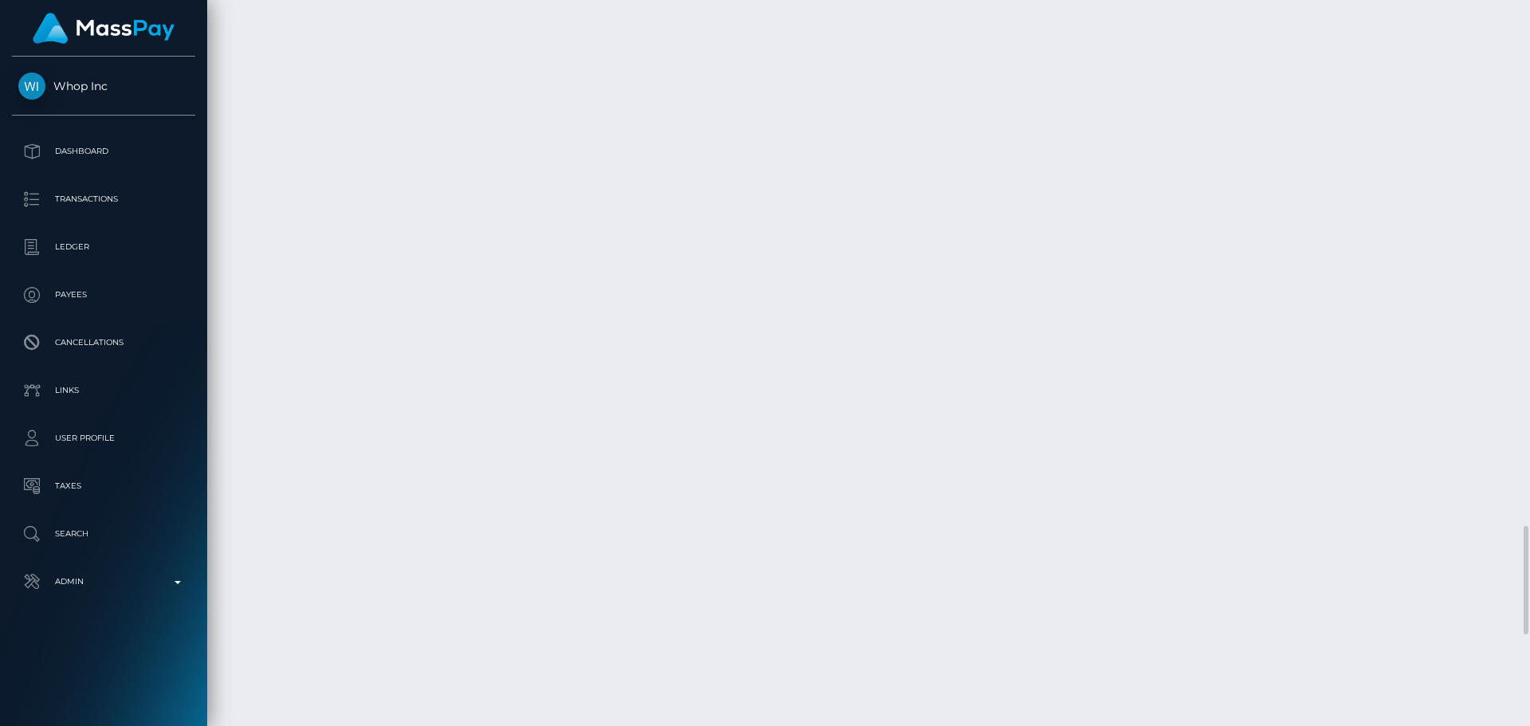
scroll to position [3506, 0]
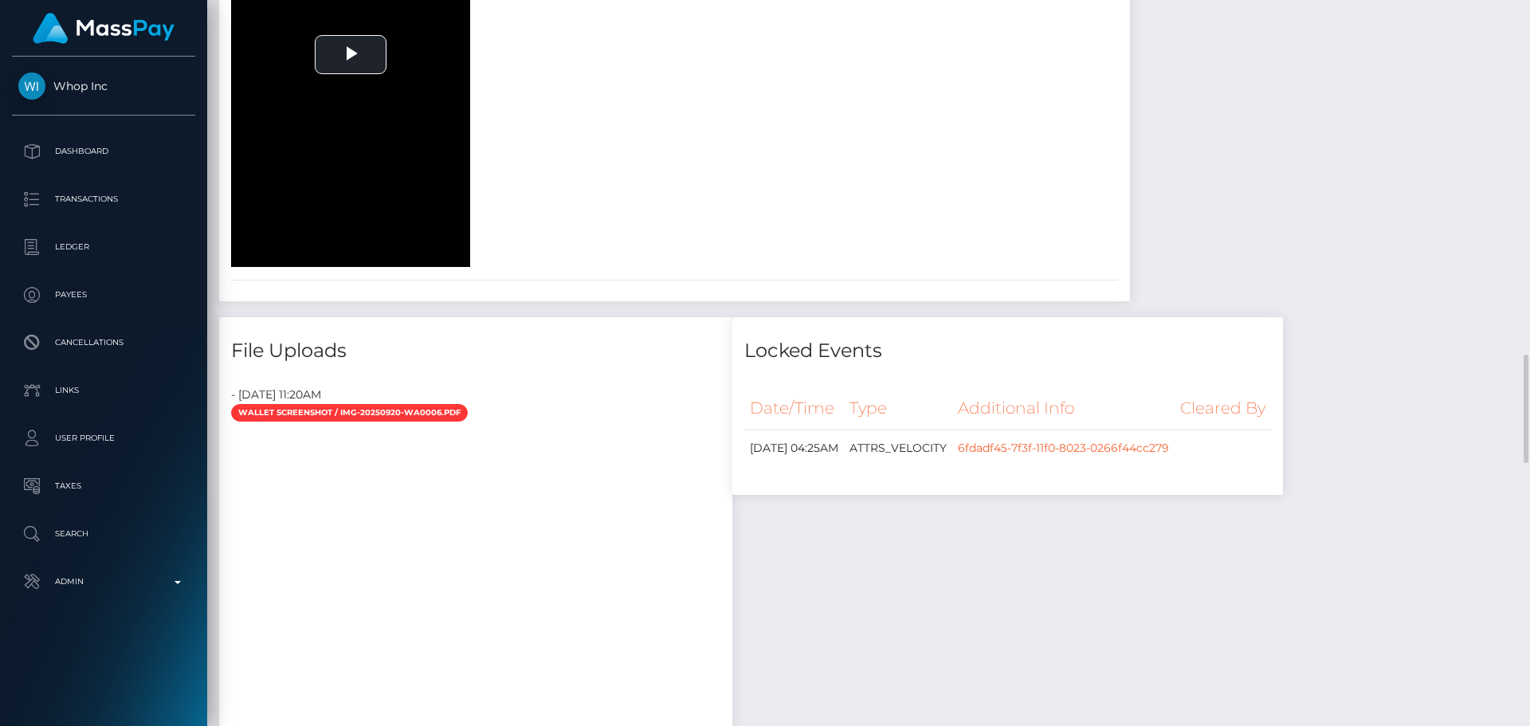
scroll to position [1673, 0]
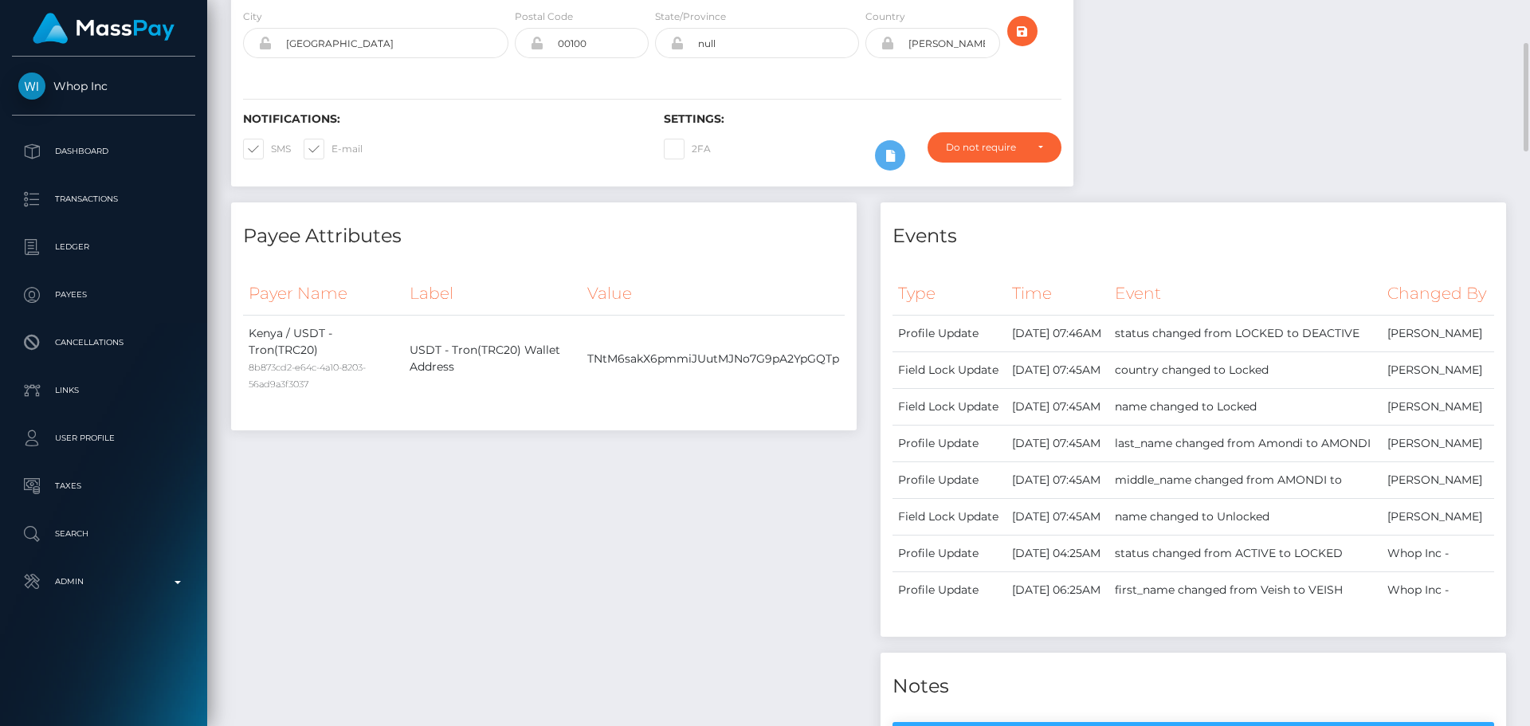
scroll to position [0, 0]
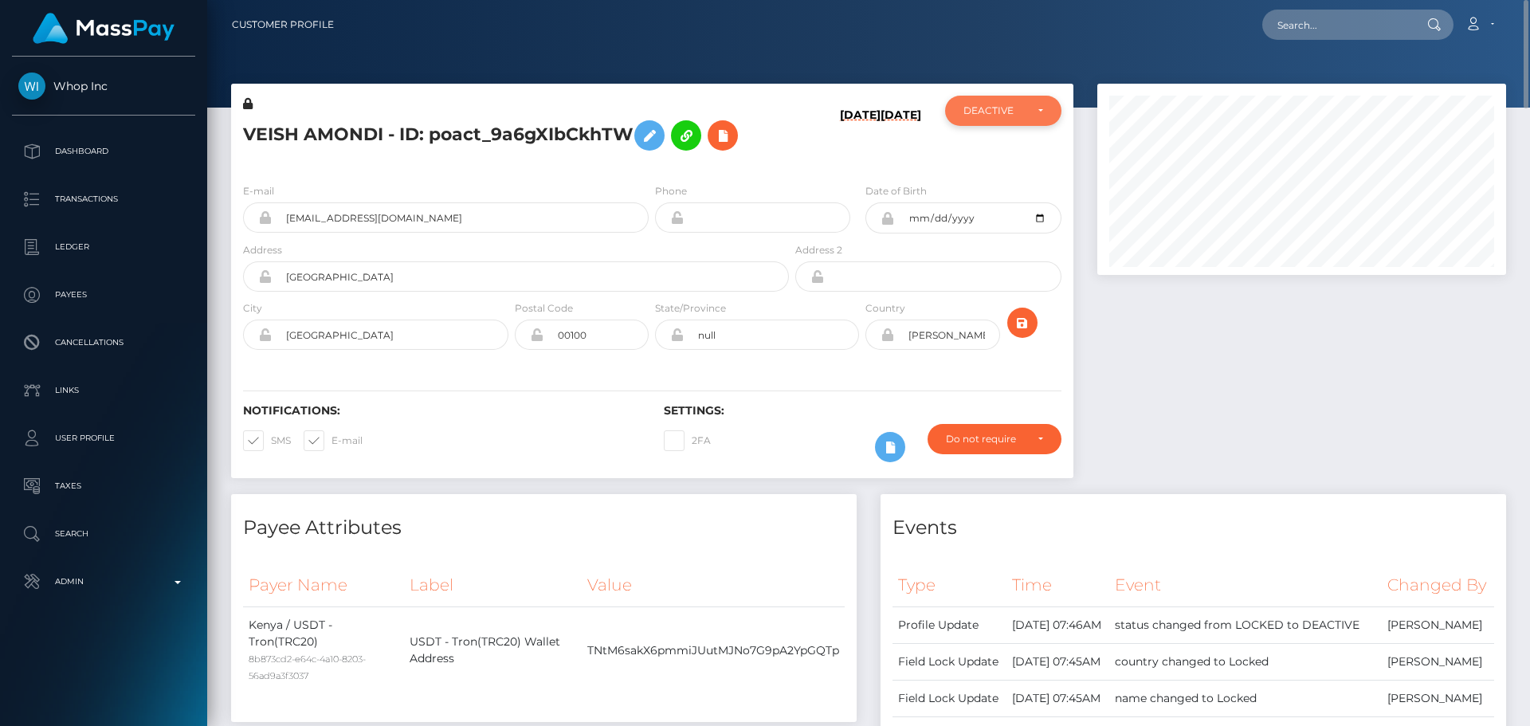
click at [996, 102] on div "DEACTIVE" at bounding box center [1003, 111] width 116 height 30
click at [991, 155] on span "ACTIVE" at bounding box center [982, 154] width 36 height 14
select select "ACTIVE"
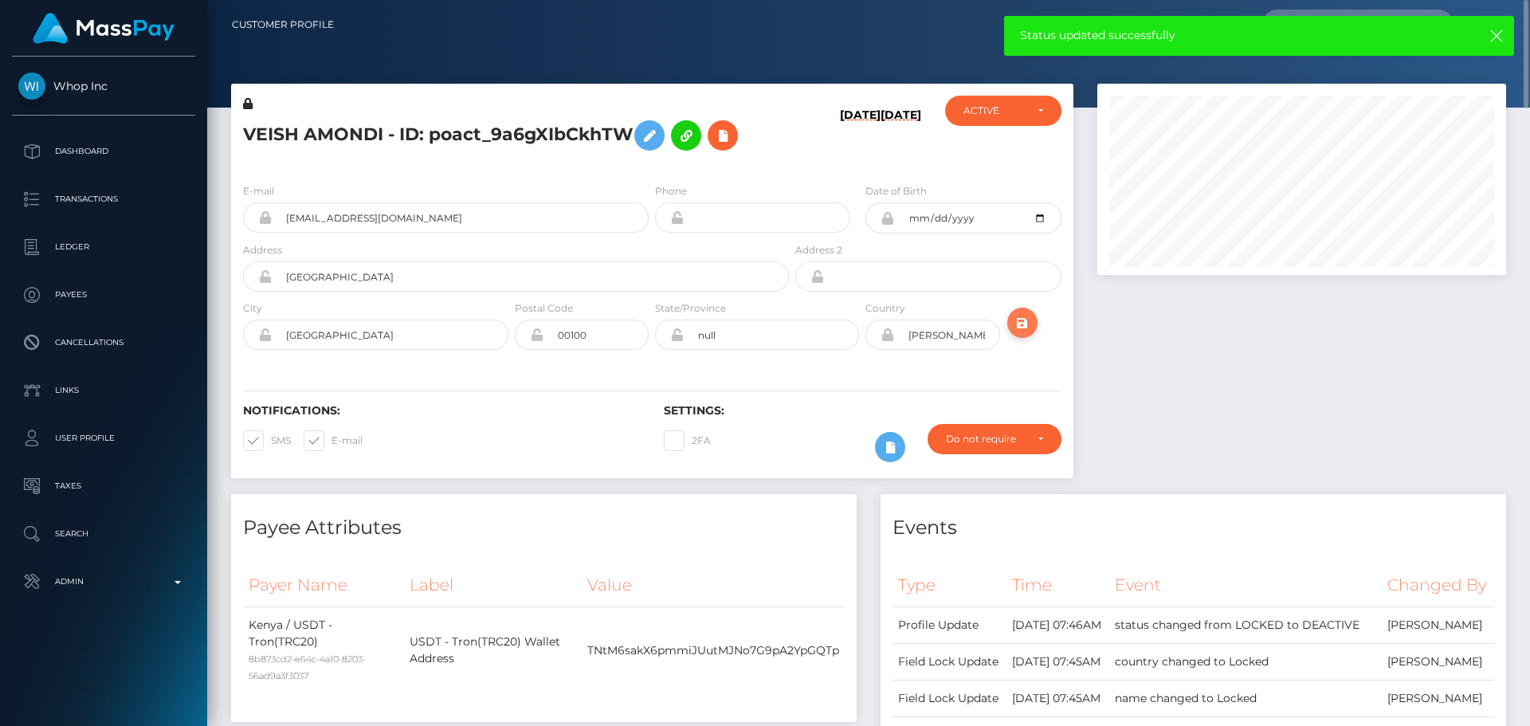
click at [1029, 323] on icon "submit" at bounding box center [1022, 323] width 19 height 20
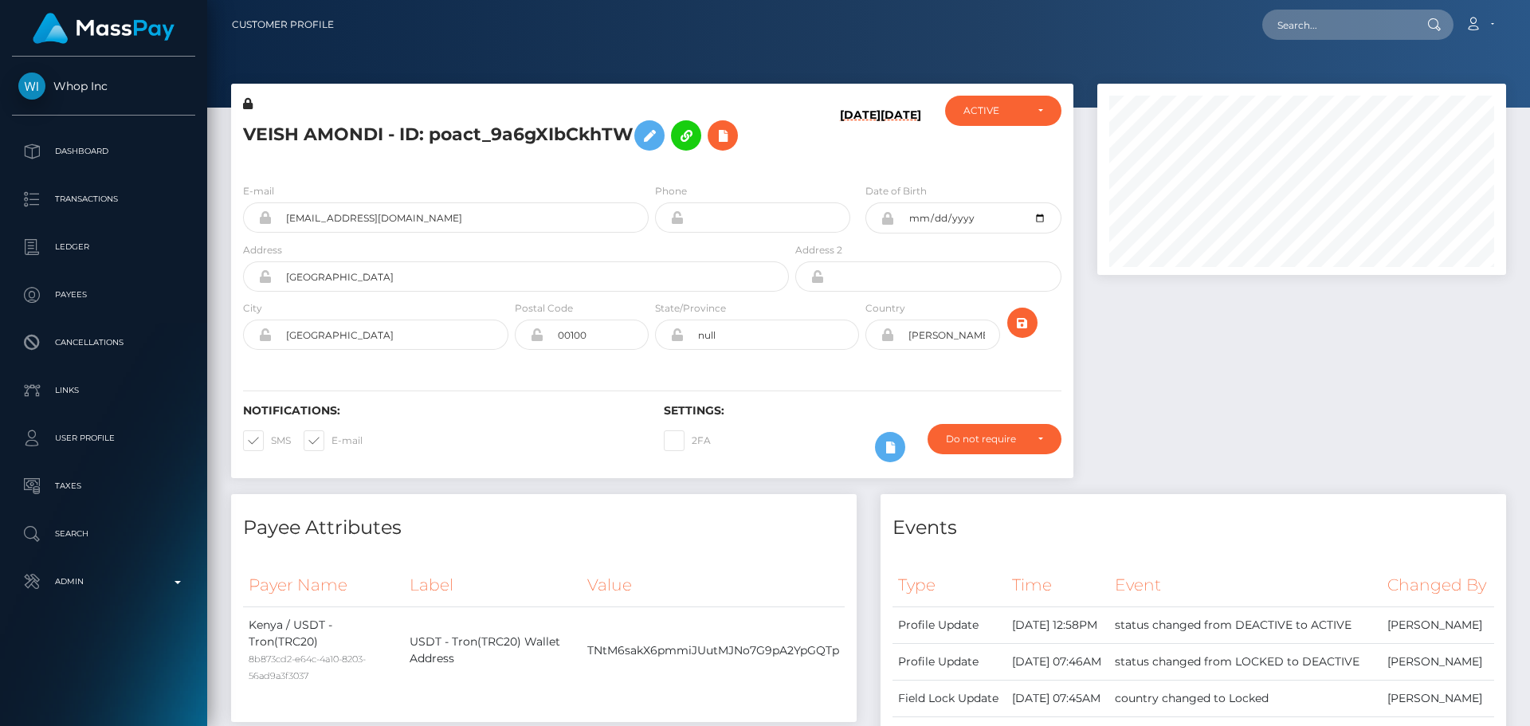
scroll to position [191, 410]
click at [445, 136] on h5 "VEISH AMONDI - ID: poact_9a6gXIbCkhTW" at bounding box center [511, 135] width 537 height 46
copy h5 "VEISH AMONDI - ID: poact_9a6gXIbCkhTW"
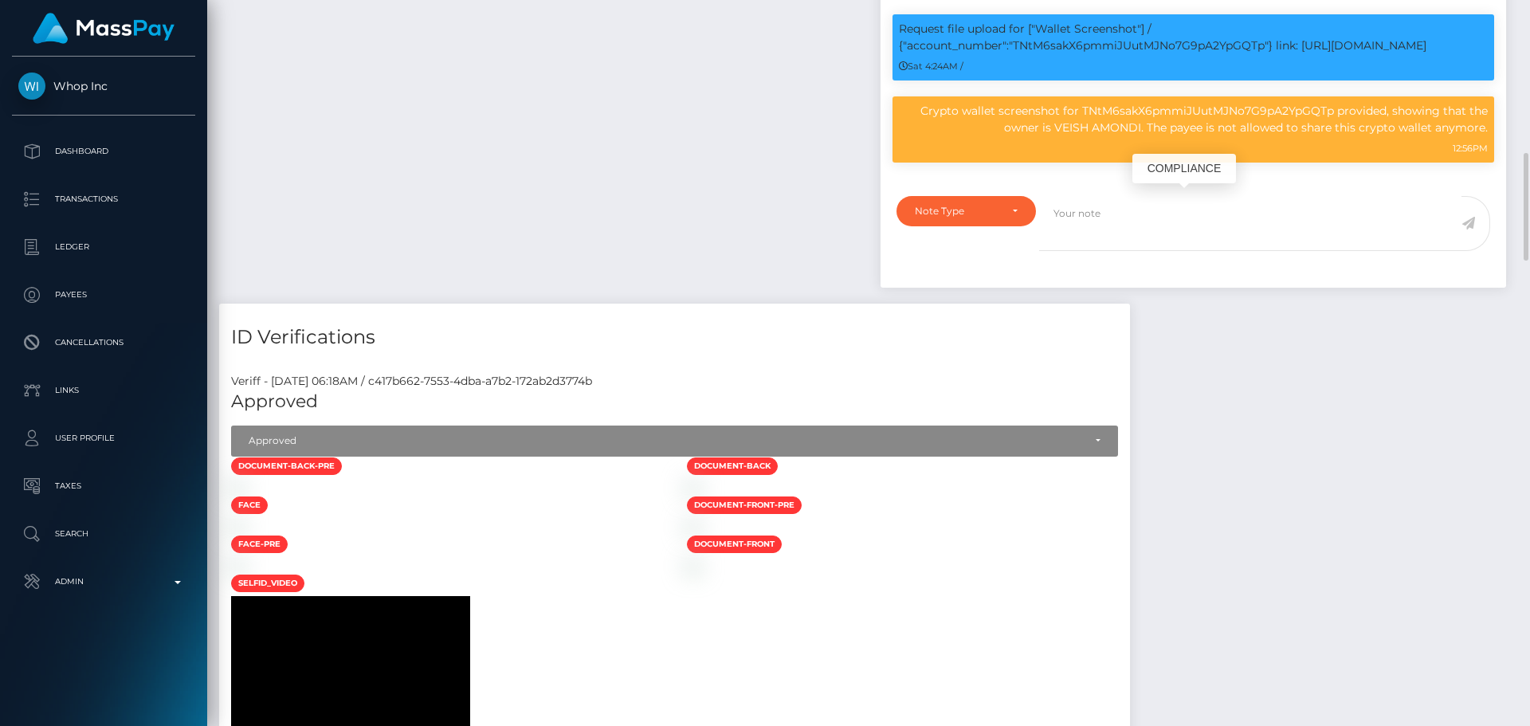
click at [1125, 54] on p "Request file upload for ["Wallet Screenshot"] / {"account_number":"TNtM6sakX6pm…" at bounding box center [1193, 37] width 589 height 33
copy p "TNtM6sakX6pmmiJUutMJNo7G9pA2YpGQTp"
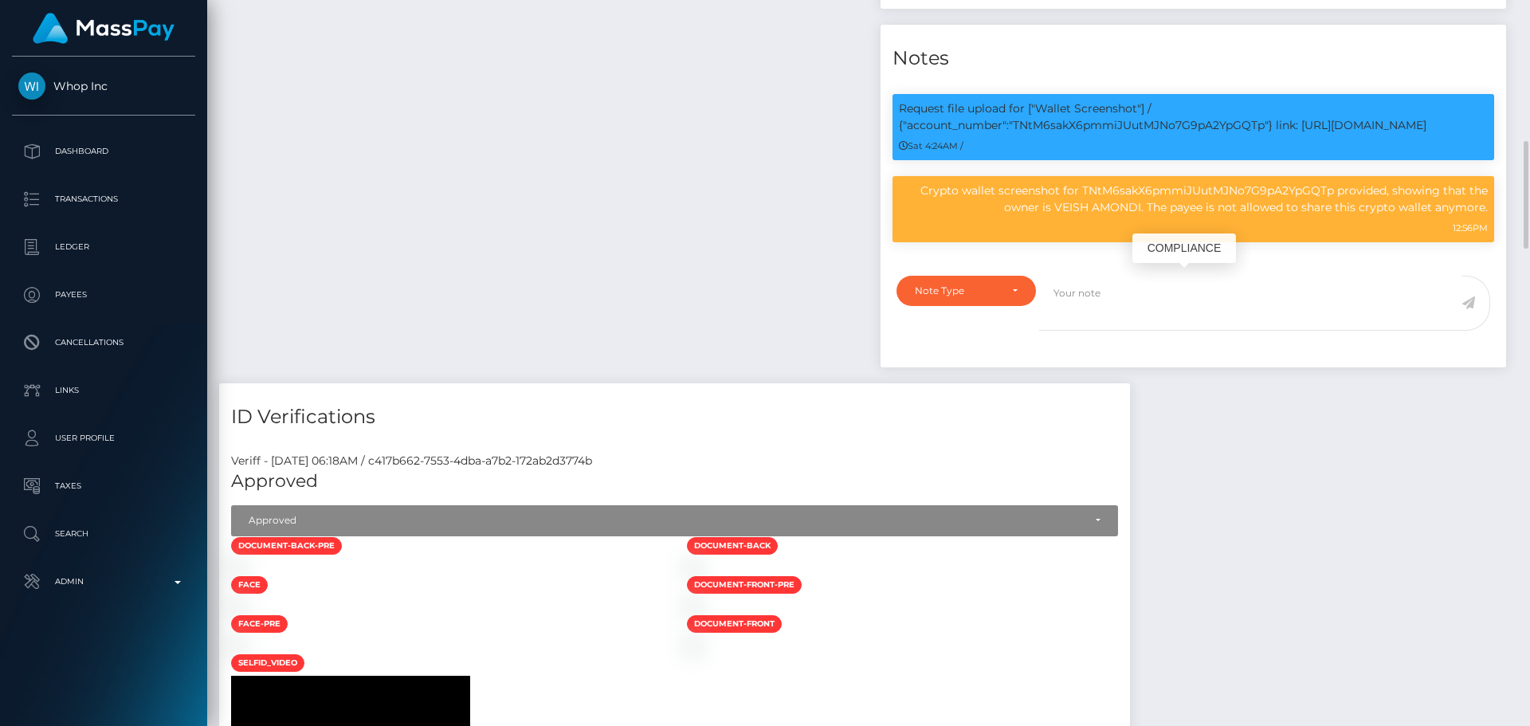
copy p "TNtM6sakX6pmmiJUutMJNo7G9pA2YpGQTp"
click at [936, 216] on p "Crypto wallet screenshot for TNtM6sakX6pmmiJUutMJNo7G9pA2YpGQTp provided, showi…" at bounding box center [1193, 198] width 589 height 33
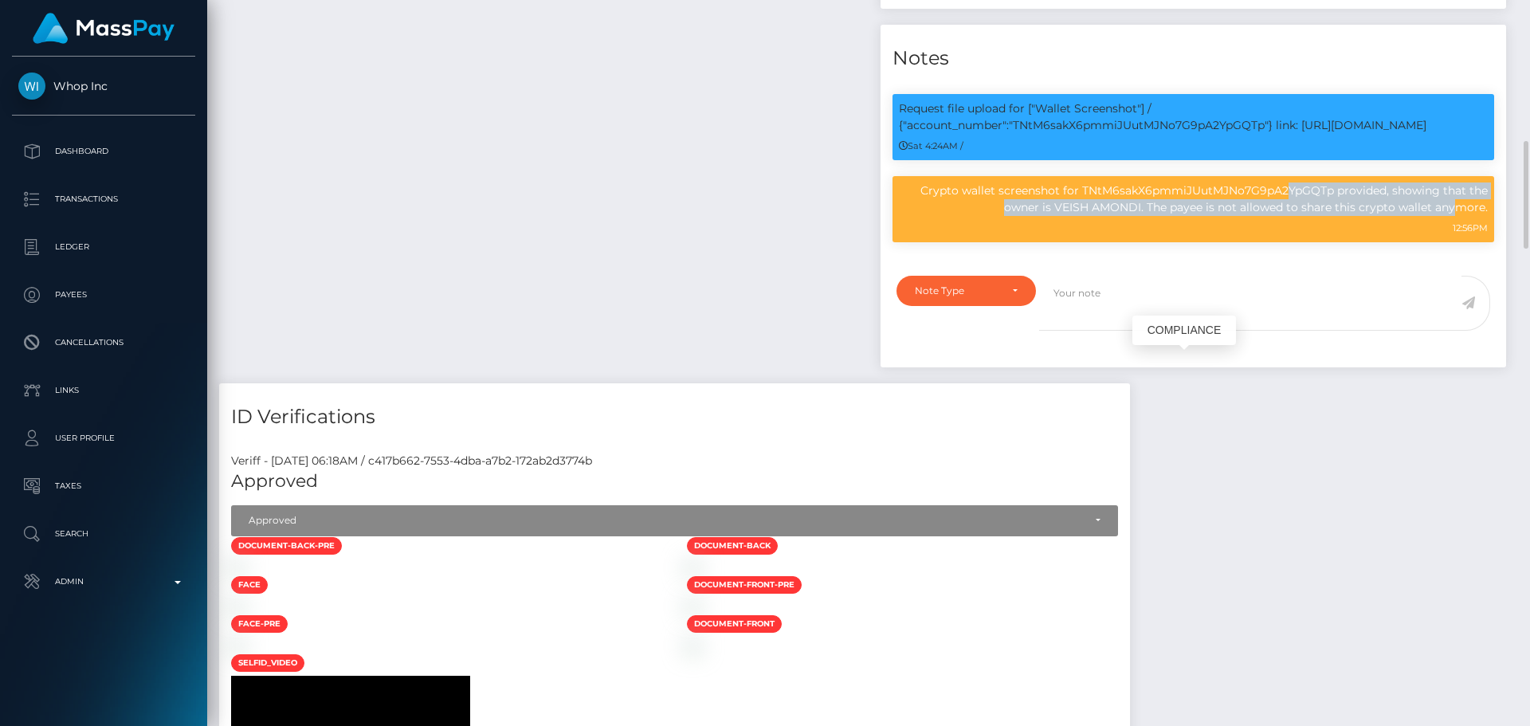
drag, startPoint x: 936, startPoint y: 364, endPoint x: 1143, endPoint y: 388, distance: 208.5
click at [1143, 216] on p "Crypto wallet screenshot for TNtM6sakX6pmmiJUutMJNo7G9pA2YpGQTp provided, showi…" at bounding box center [1193, 198] width 589 height 33
click at [947, 216] on p "Crypto wallet screenshot for TNtM6sakX6pmmiJUutMJNo7G9pA2YpGQTp provided, showi…" at bounding box center [1193, 198] width 589 height 33
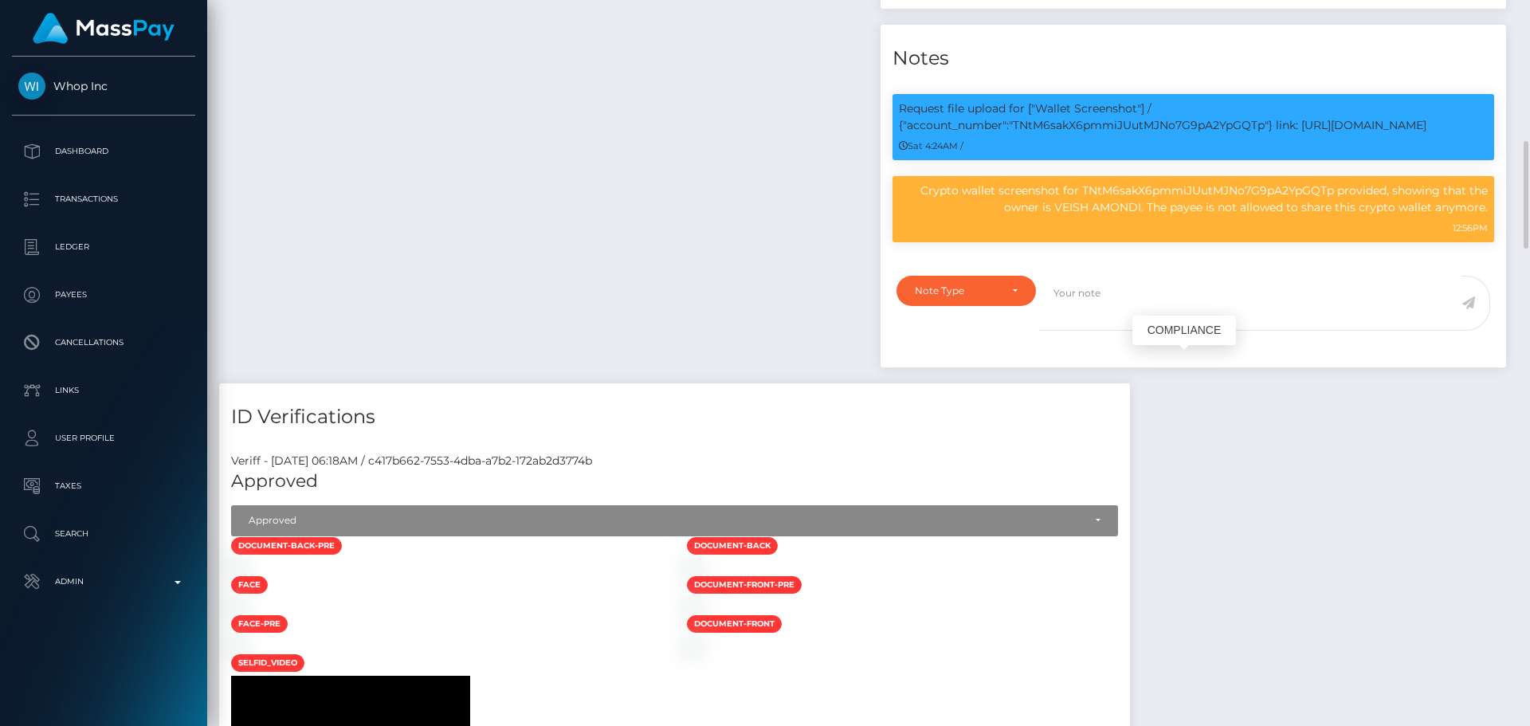
drag, startPoint x: 947, startPoint y: 364, endPoint x: 1484, endPoint y: 381, distance: 538.1
click at [1484, 216] on p "Crypto wallet screenshot for TNtM6sakX6pmmiJUutMJNo7G9pA2YpGQTp provided, showi…" at bounding box center [1193, 198] width 589 height 33
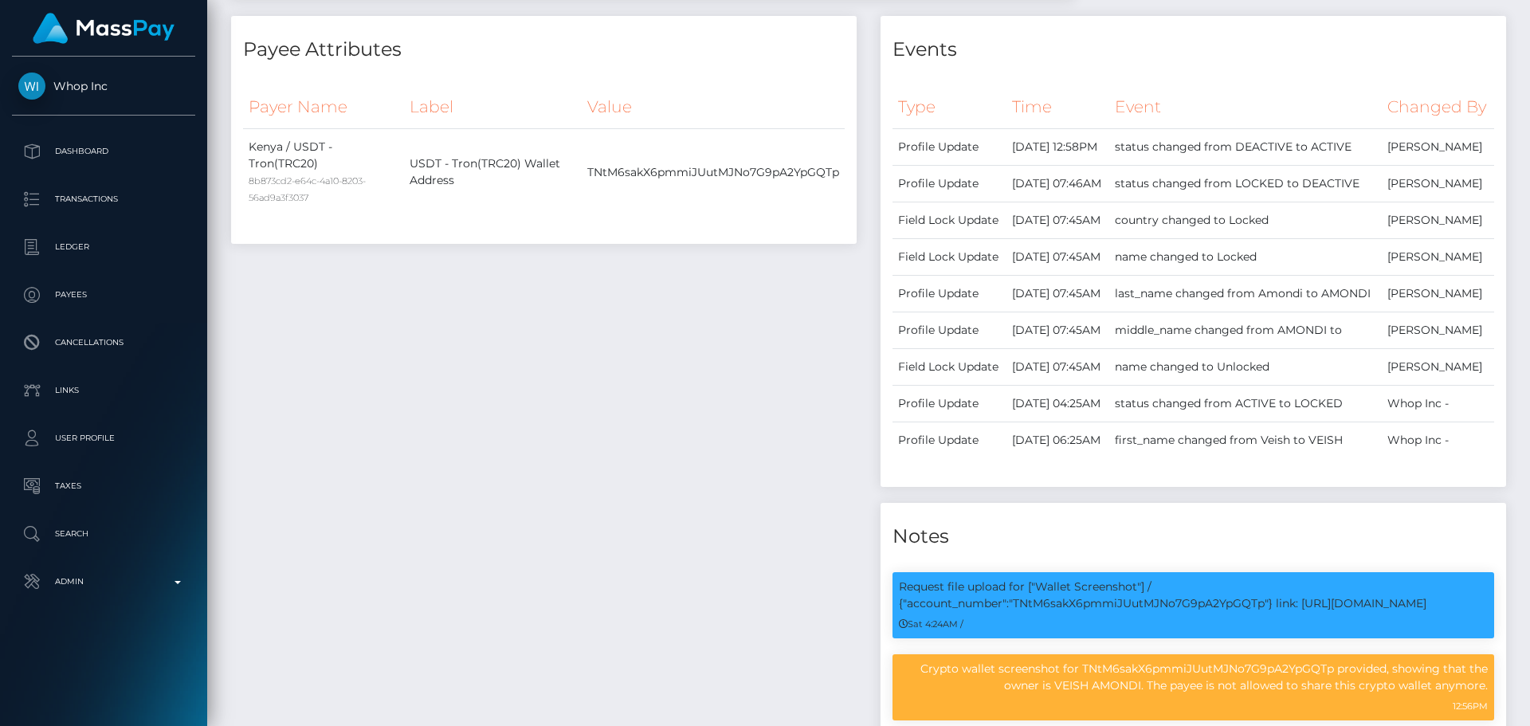
scroll to position [0, 0]
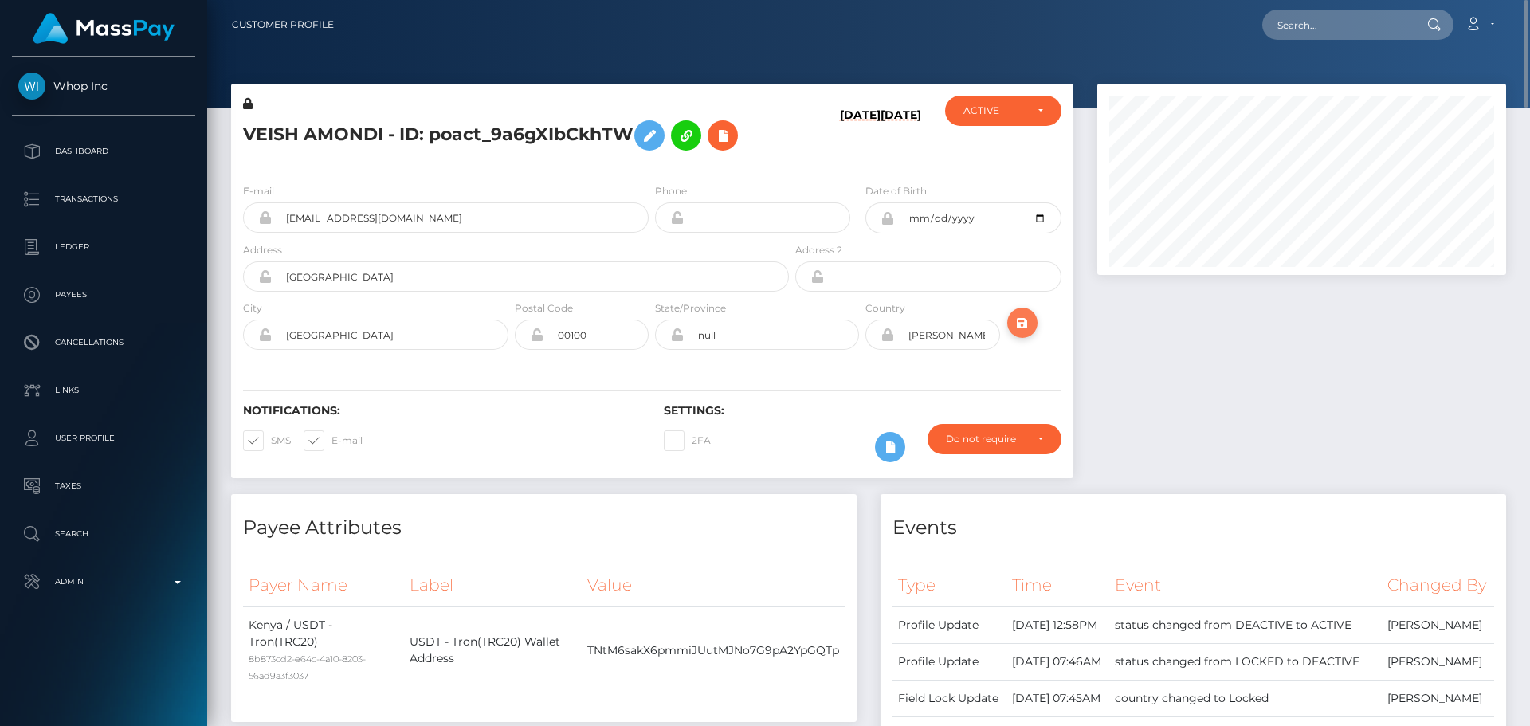
click at [1026, 318] on icon "submit" at bounding box center [1022, 323] width 19 height 20
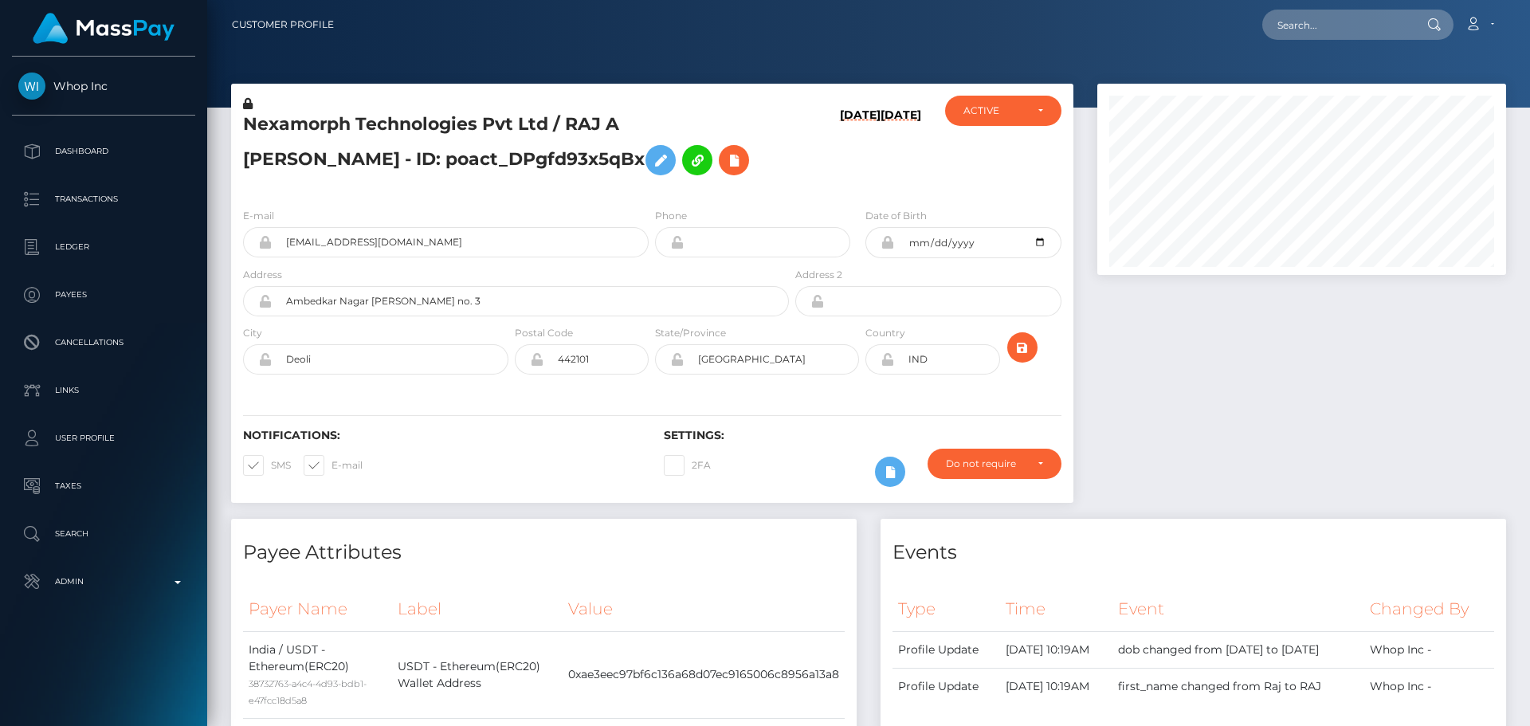
scroll to position [191, 410]
click at [775, 177] on h5 "Nexamorph Technologies Pvt Ltd / RAJ A [PERSON_NAME] - ID: poact_DPgfd93x5qBx" at bounding box center [511, 147] width 537 height 71
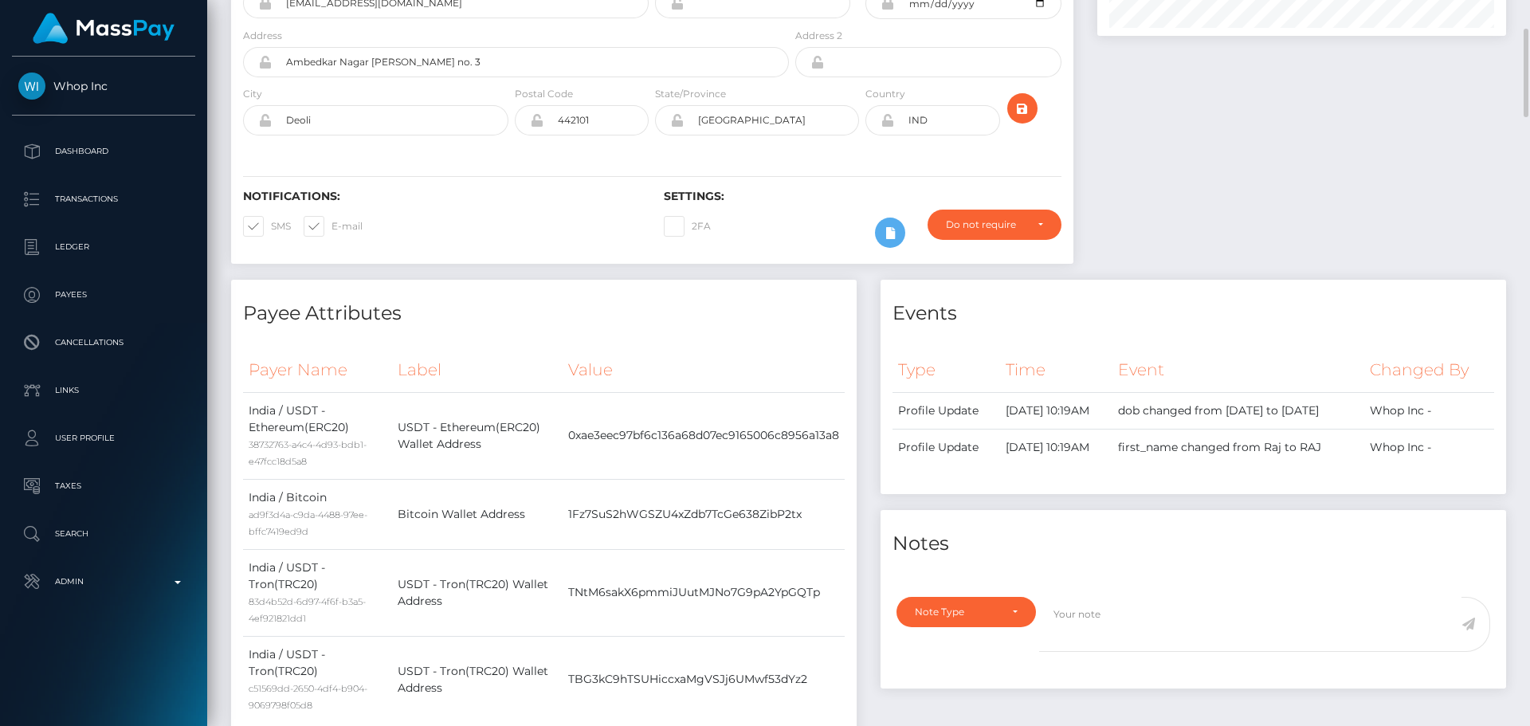
scroll to position [0, 0]
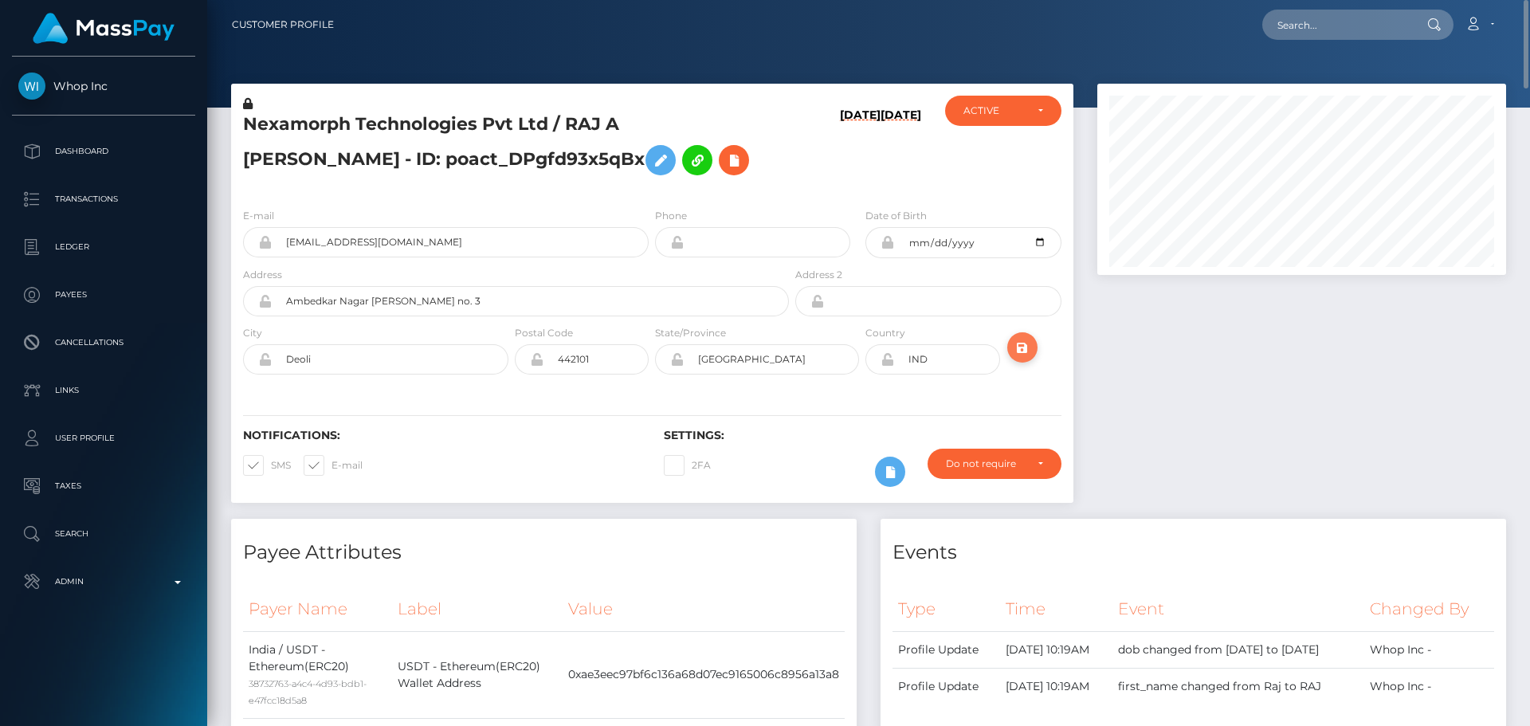
click at [1017, 348] on icon "submit" at bounding box center [1022, 348] width 19 height 20
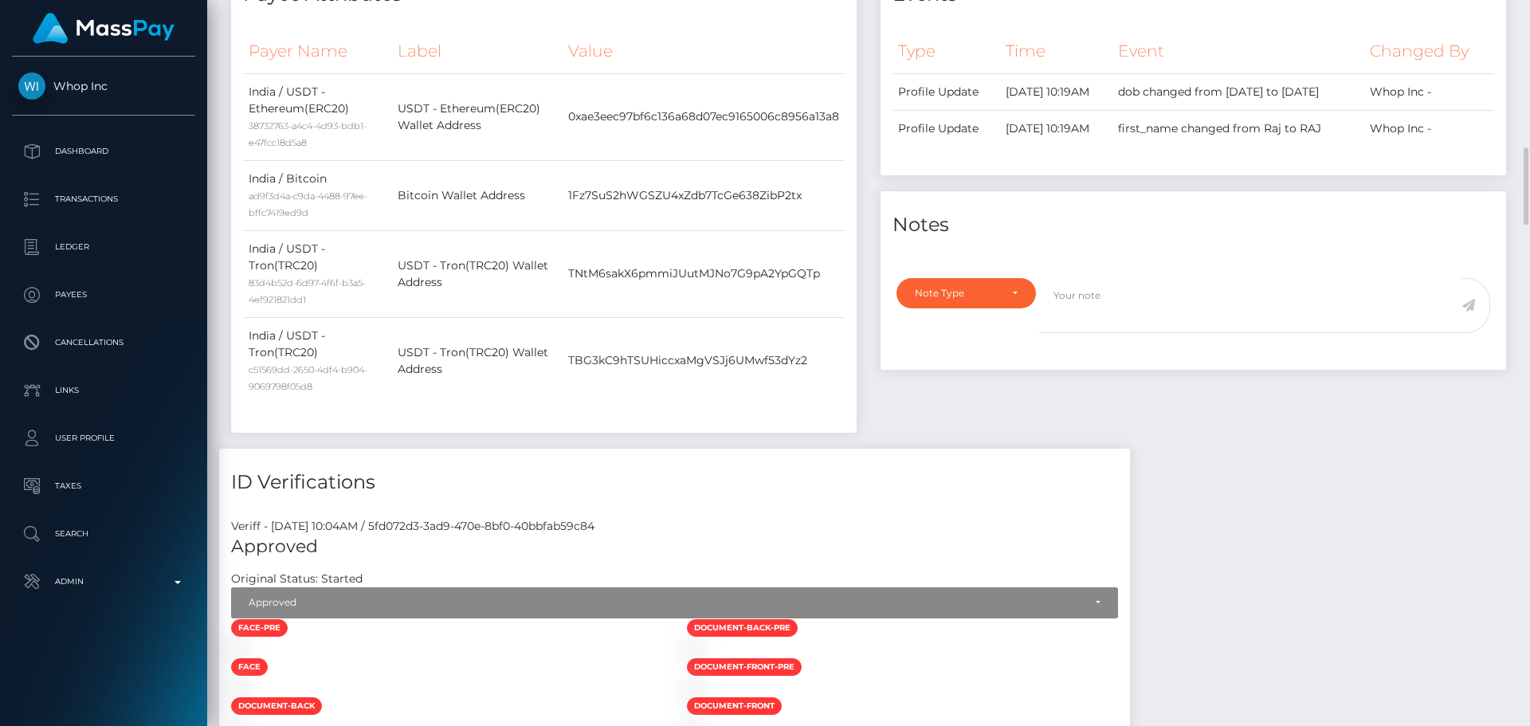
scroll to position [637, 0]
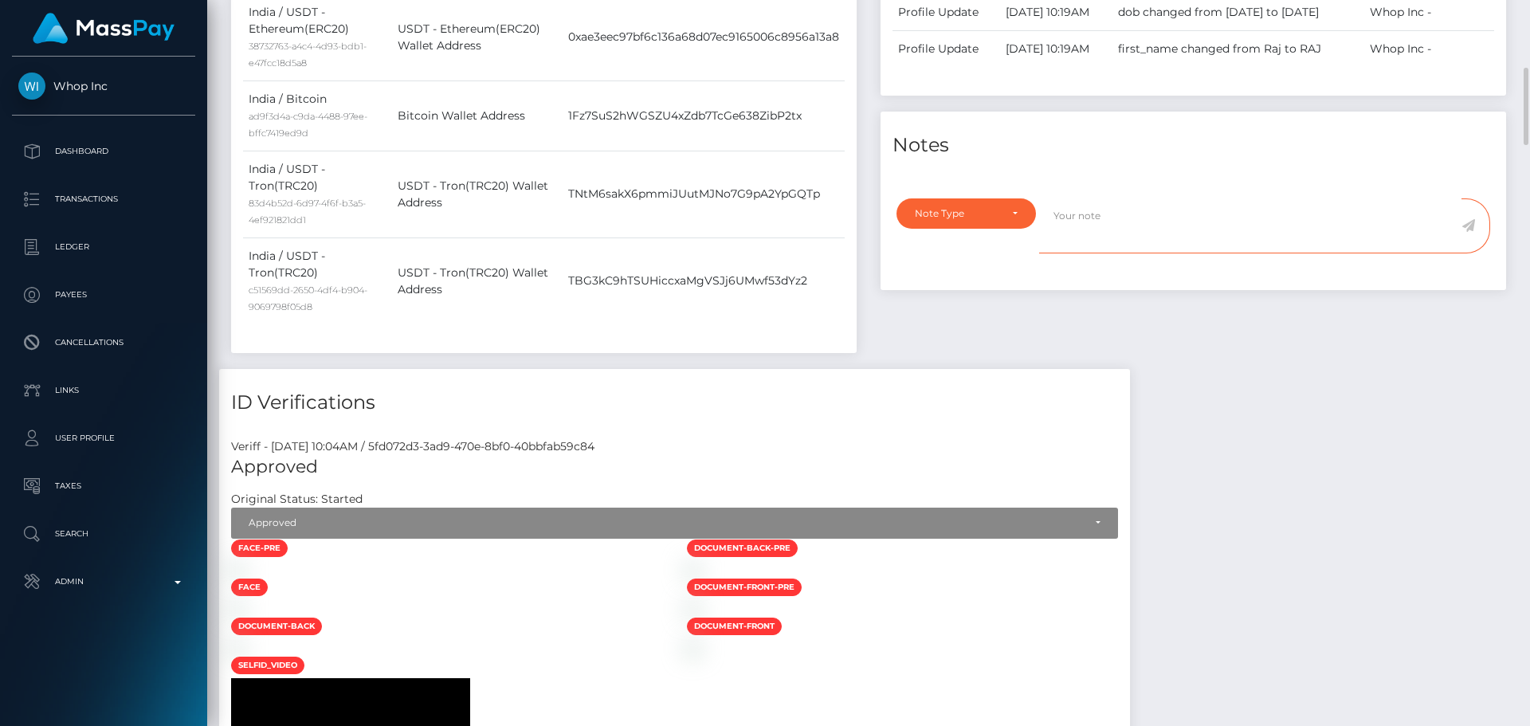
click at [1121, 253] on textarea at bounding box center [1250, 225] width 422 height 55
paste textarea "Crypto wallet screenshot for TJ1JVLhSiu5ToSyV63dhPCo6unjJescfAB provided. The p…"
type textarea "Crypto wallet screenshot for TJ1JVLhSiu5ToSyV63dhPCo6unjJescfAB provided. The p…"
click at [1090, 253] on textarea "Crypto wallet screenshot for TJ1JVLhSiu5ToSyV63dhPCo6unjJescfAB provided. The p…" at bounding box center [1250, 225] width 422 height 55
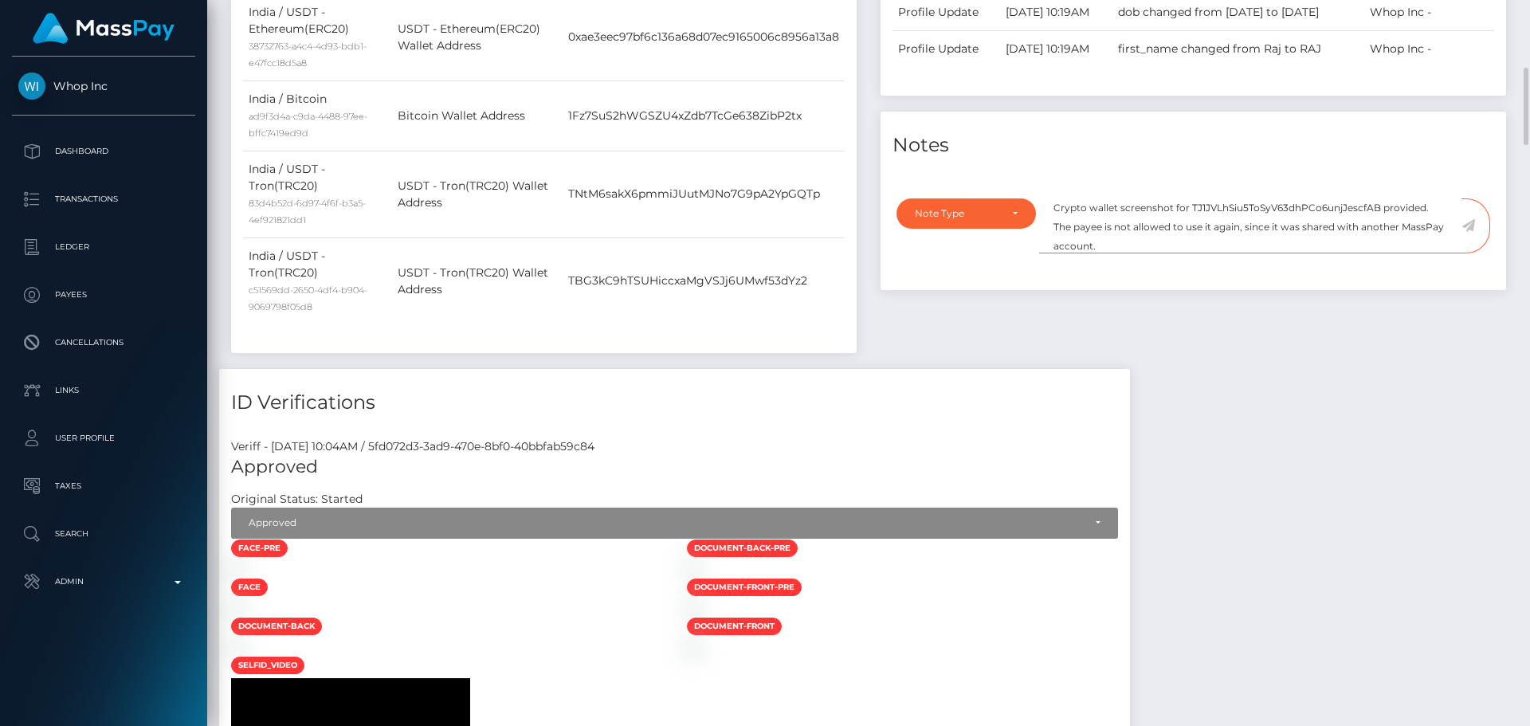
click at [1090, 253] on textarea "Crypto wallet screenshot for TJ1JVLhSiu5ToSyV63dhPCo6unjJescfAB provided. The p…" at bounding box center [1250, 225] width 422 height 55
paste textarea "Crypto wallet screenshot for TNtM6sakX6pmmiJUutMJNo7G9pA2YpGQTp provided, showi…"
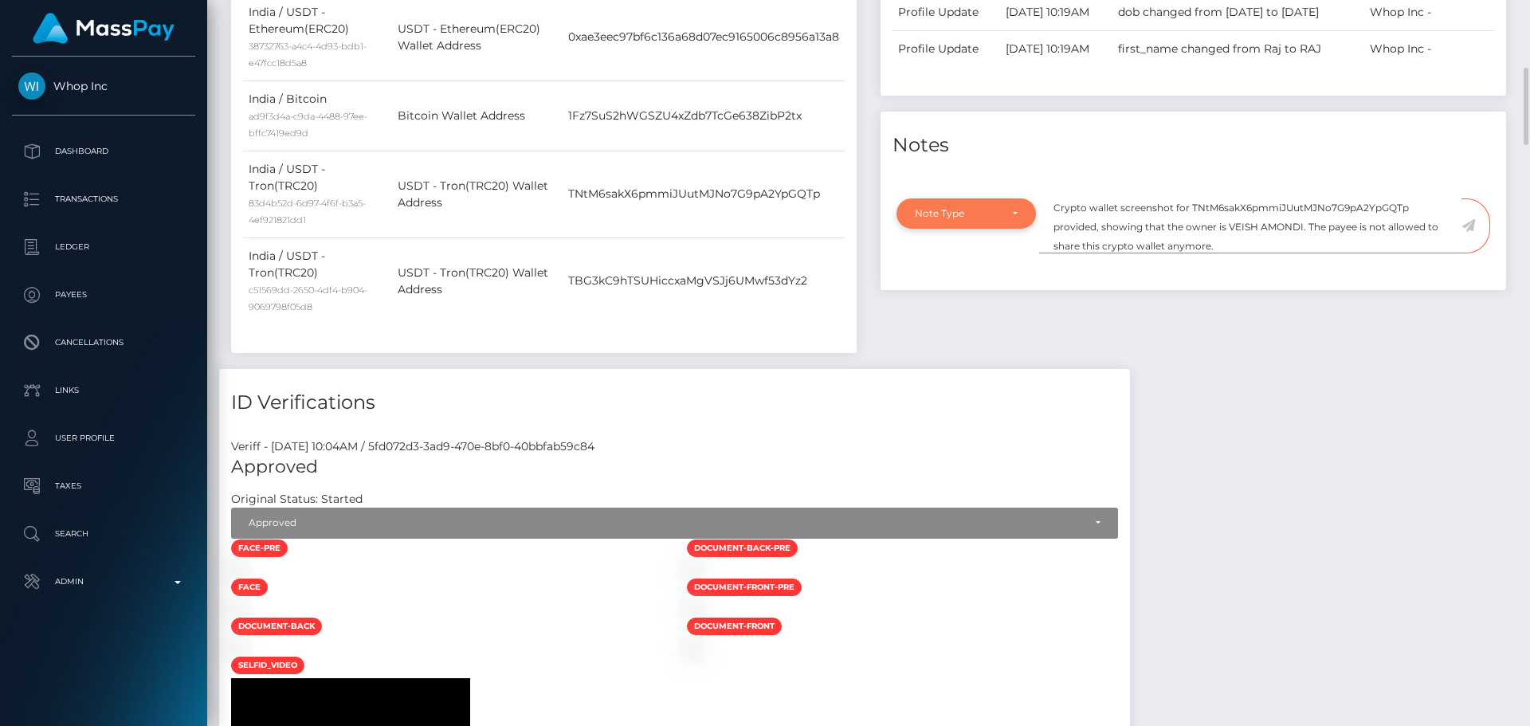
type textarea "Crypto wallet screenshot for TNtM6sakX6pmmiJUutMJNo7G9pA2YpGQTp provided, showi…"
click at [1021, 229] on div "Note Type" at bounding box center [965, 213] width 139 height 30
click at [950, 297] on span "Compliance" at bounding box center [944, 290] width 58 height 14
select select "COMPLIANCE"
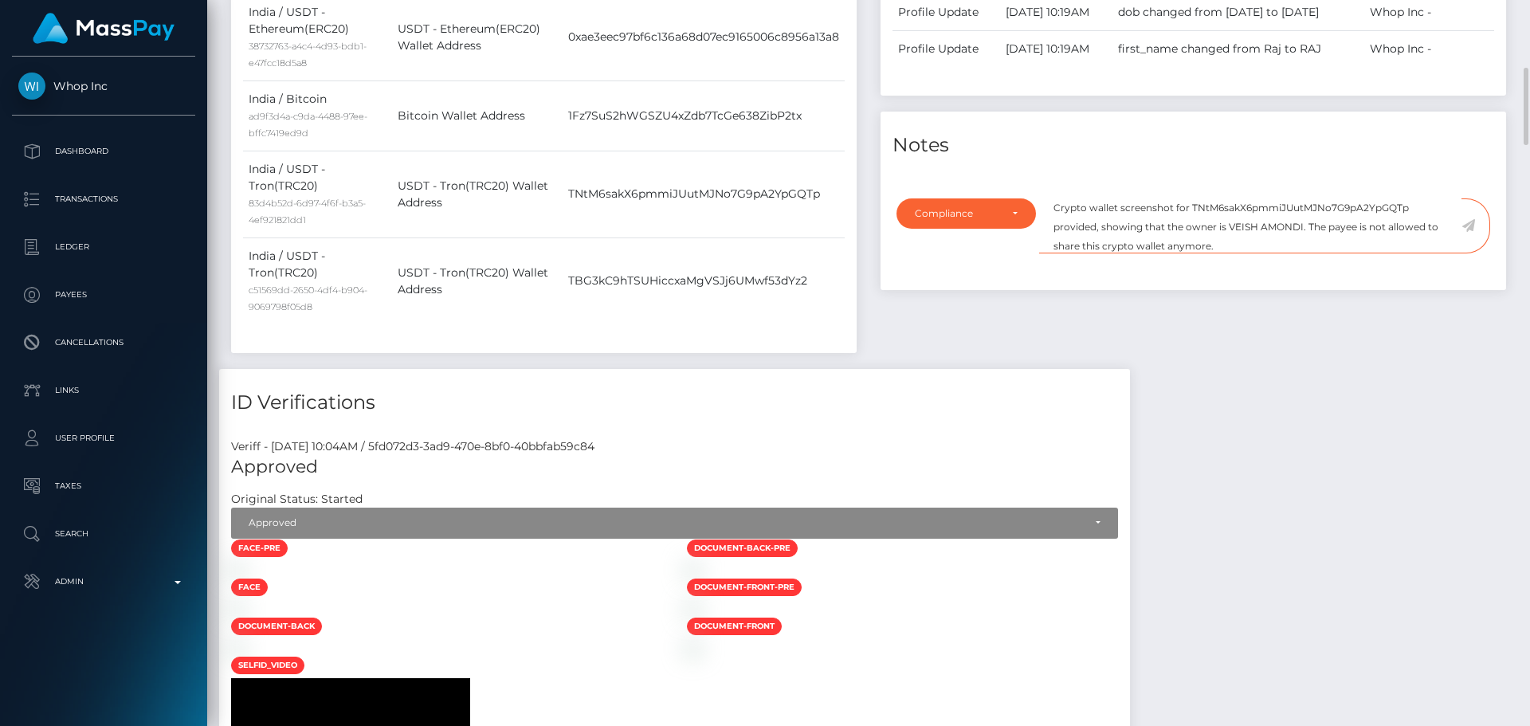
click at [1073, 253] on textarea "Crypto wallet screenshot for TNtM6sakX6pmmiJUutMJNo7G9pA2YpGQTp provided, showi…" at bounding box center [1250, 225] width 422 height 55
drag, startPoint x: 1073, startPoint y: 303, endPoint x: 1224, endPoint y: 296, distance: 150.8
click at [1224, 253] on textarea "Crypto wallet screenshot for TNtM6sakX6pmmiJUutMJNo7G9pA2YpGQTp provided, showi…" at bounding box center [1250, 225] width 422 height 55
click at [1239, 253] on textarea "Crypto wallet screenshot for TNtM6sakX6pmmiJUutMJNo7G9pA2YpGQTp provided, showi…" at bounding box center [1250, 225] width 422 height 55
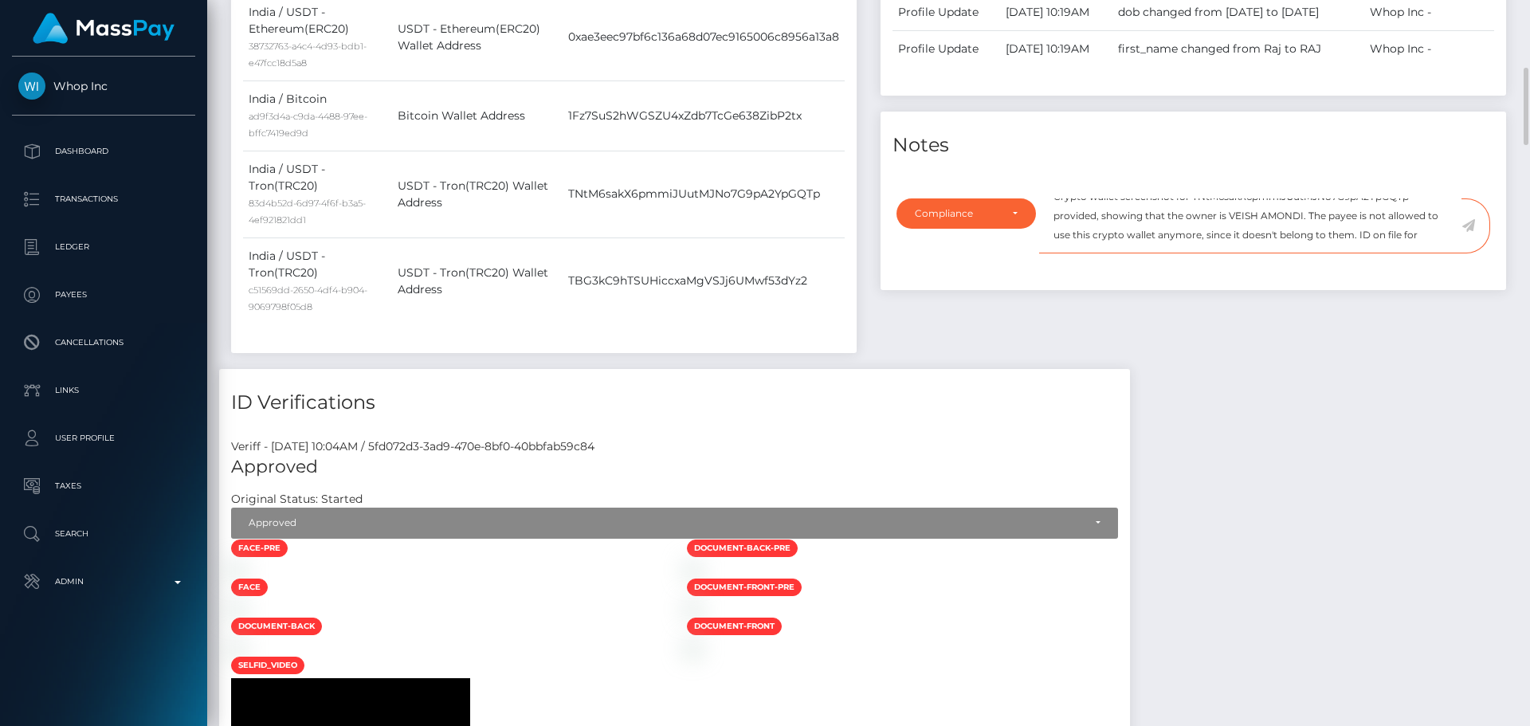
drag, startPoint x: 1239, startPoint y: 274, endPoint x: 1267, endPoint y: 274, distance: 27.9
click at [1267, 253] on textarea "Crypto wallet screenshot for TNtM6sakX6pmmiJUutMJNo7G9pA2YpGQTp provided, showi…" at bounding box center [1250, 225] width 422 height 55
click at [1437, 253] on textarea "Crypto wallet screenshot for TNtM6sakX6pmmiJUutMJNo7G9pA2YpGQTp provided, showi…" at bounding box center [1250, 225] width 422 height 55
paste textarea "VEISH AMONDI"
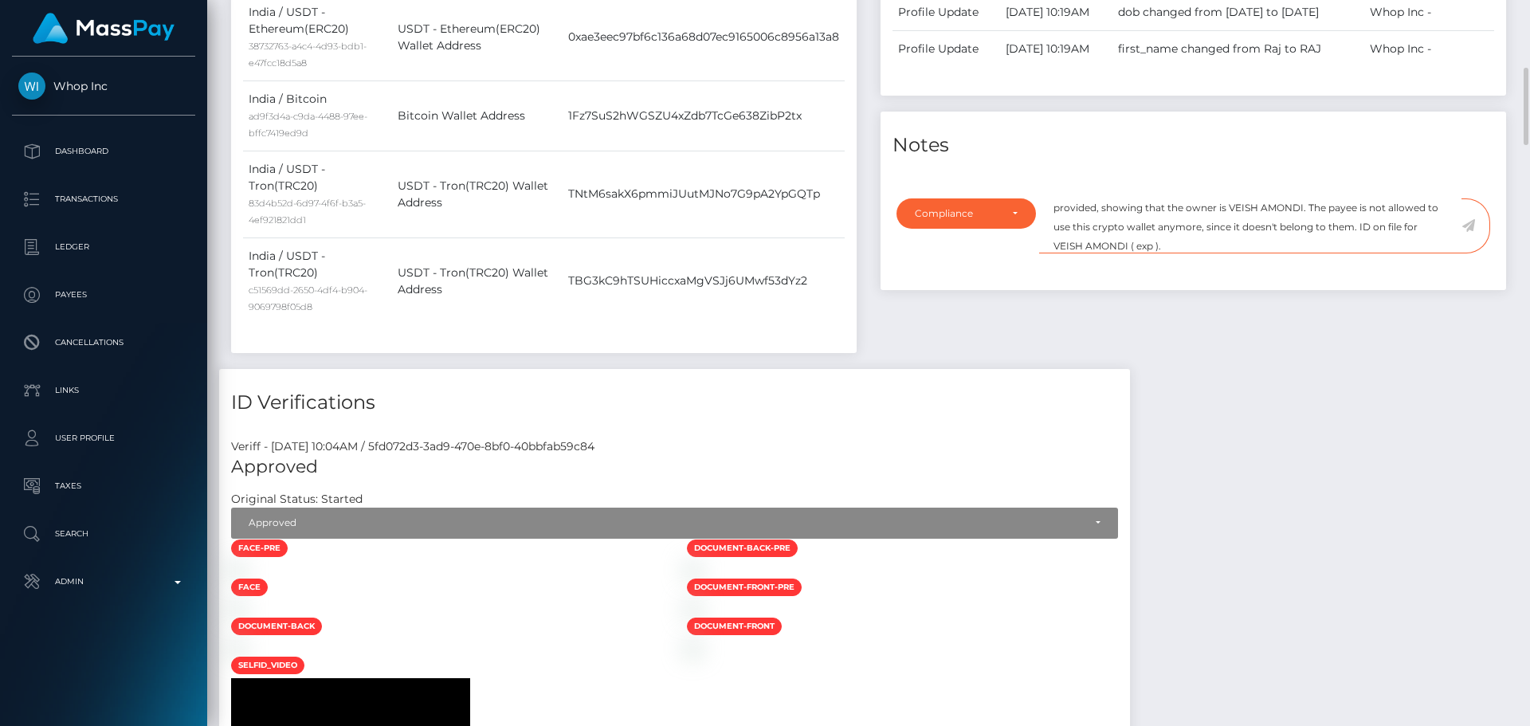
click at [1155, 253] on textarea "Crypto wallet screenshot for TNtM6sakX6pmmiJUutMJNo7G9pA2YpGQTp provided, showi…" at bounding box center [1250, 225] width 422 height 55
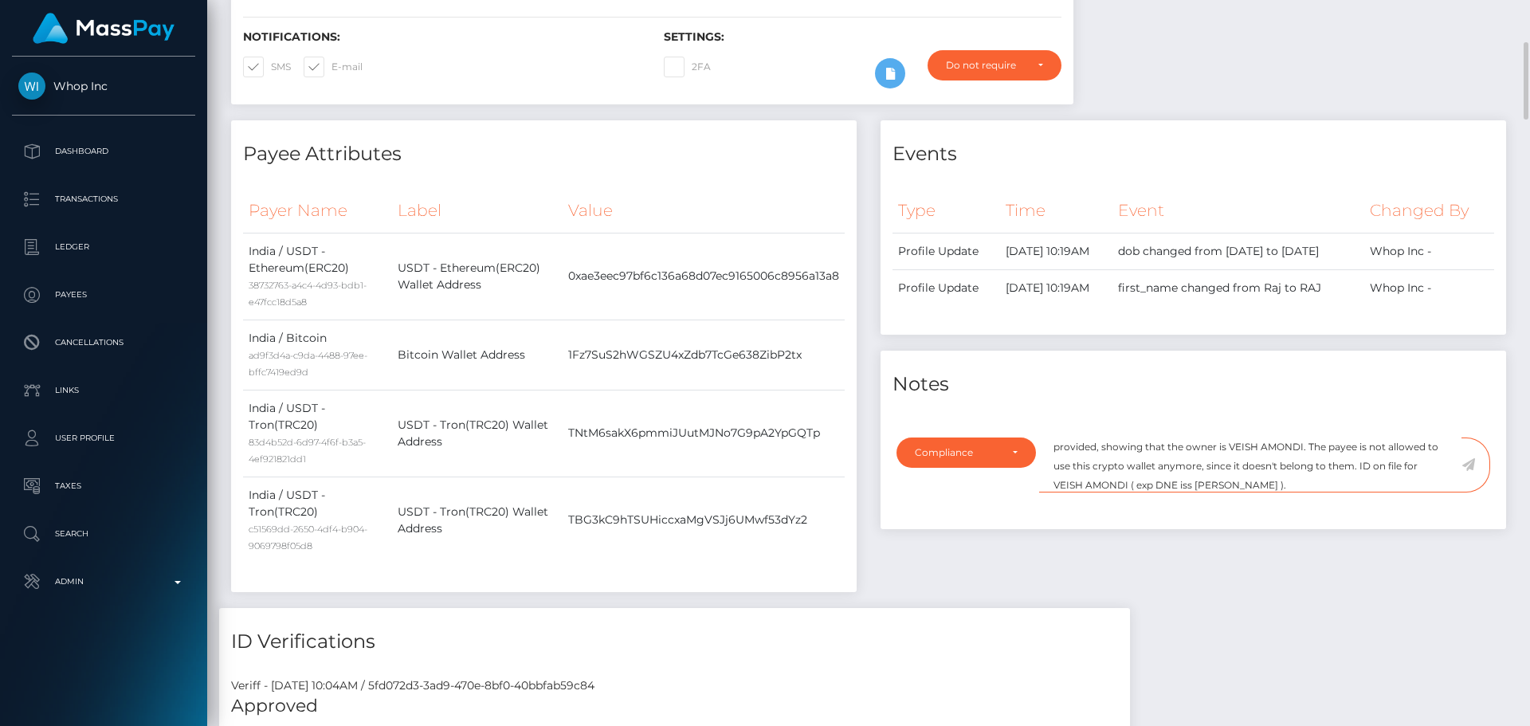
scroll to position [558, 0]
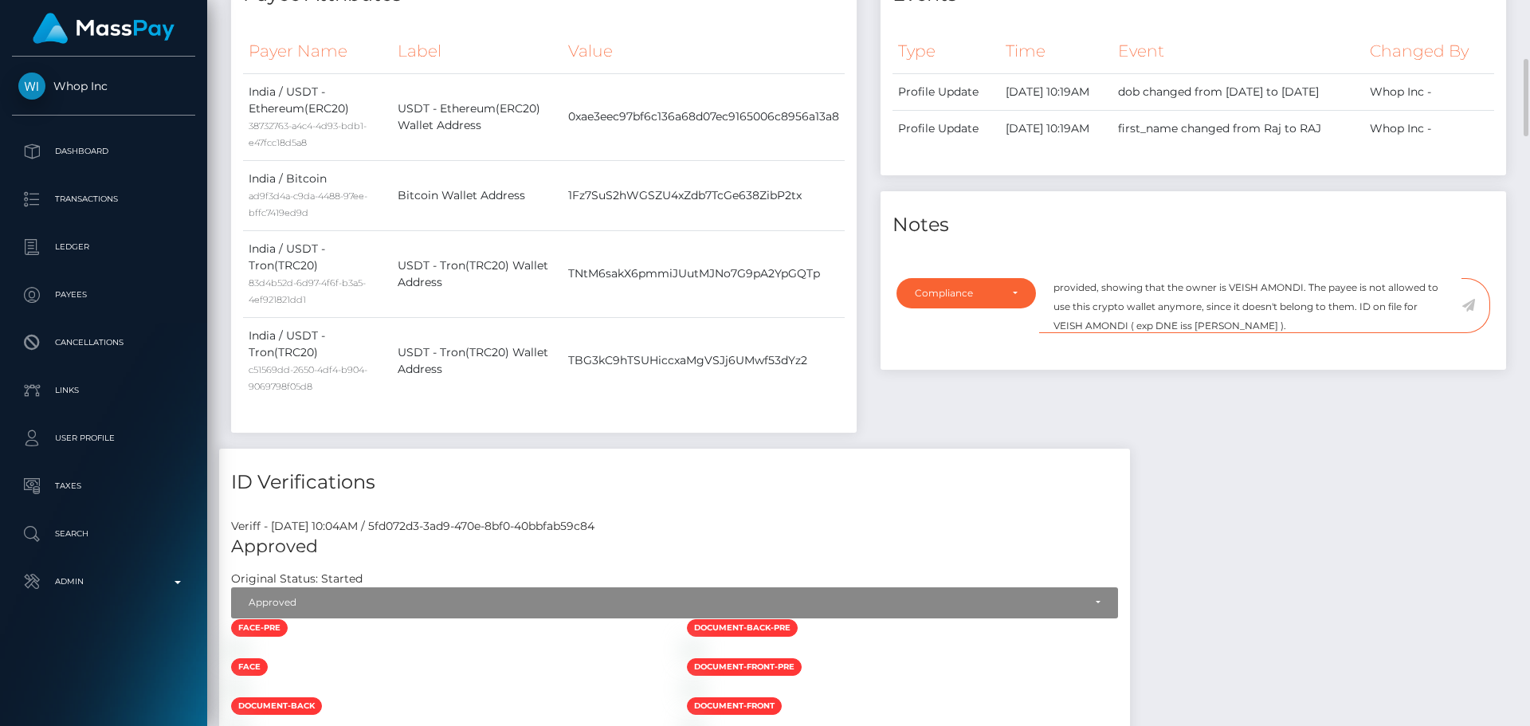
type textarea "Crypto wallet screenshot for TNtM6sakX6pmmiJUutMJNo7G9pA2YpGQTp provided, showi…"
click at [1248, 333] on textarea "Crypto wallet screenshot for TNtM6sakX6pmmiJUutMJNo7G9pA2YpGQTp provided, showi…" at bounding box center [1250, 305] width 422 height 55
click at [1469, 312] on icon at bounding box center [1468, 305] width 14 height 13
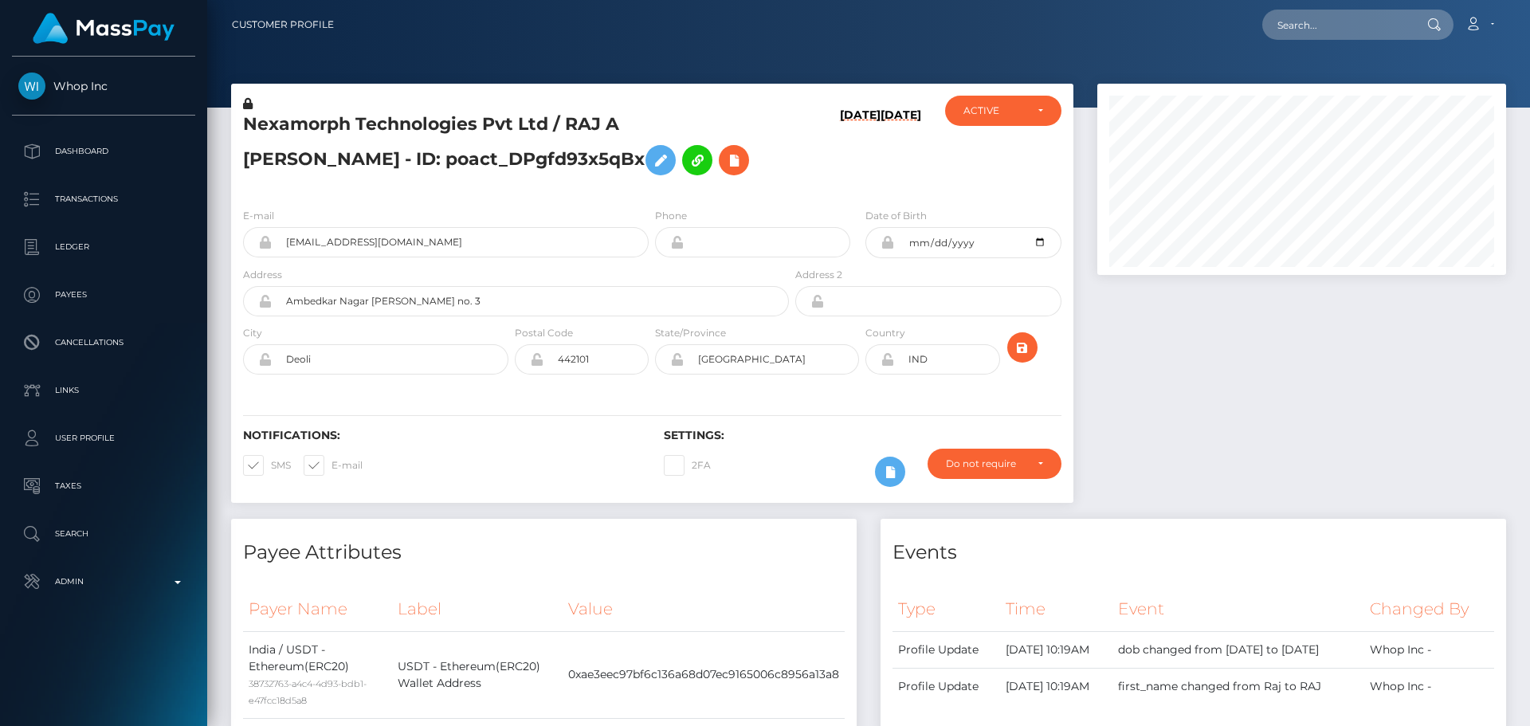
scroll to position [191, 410]
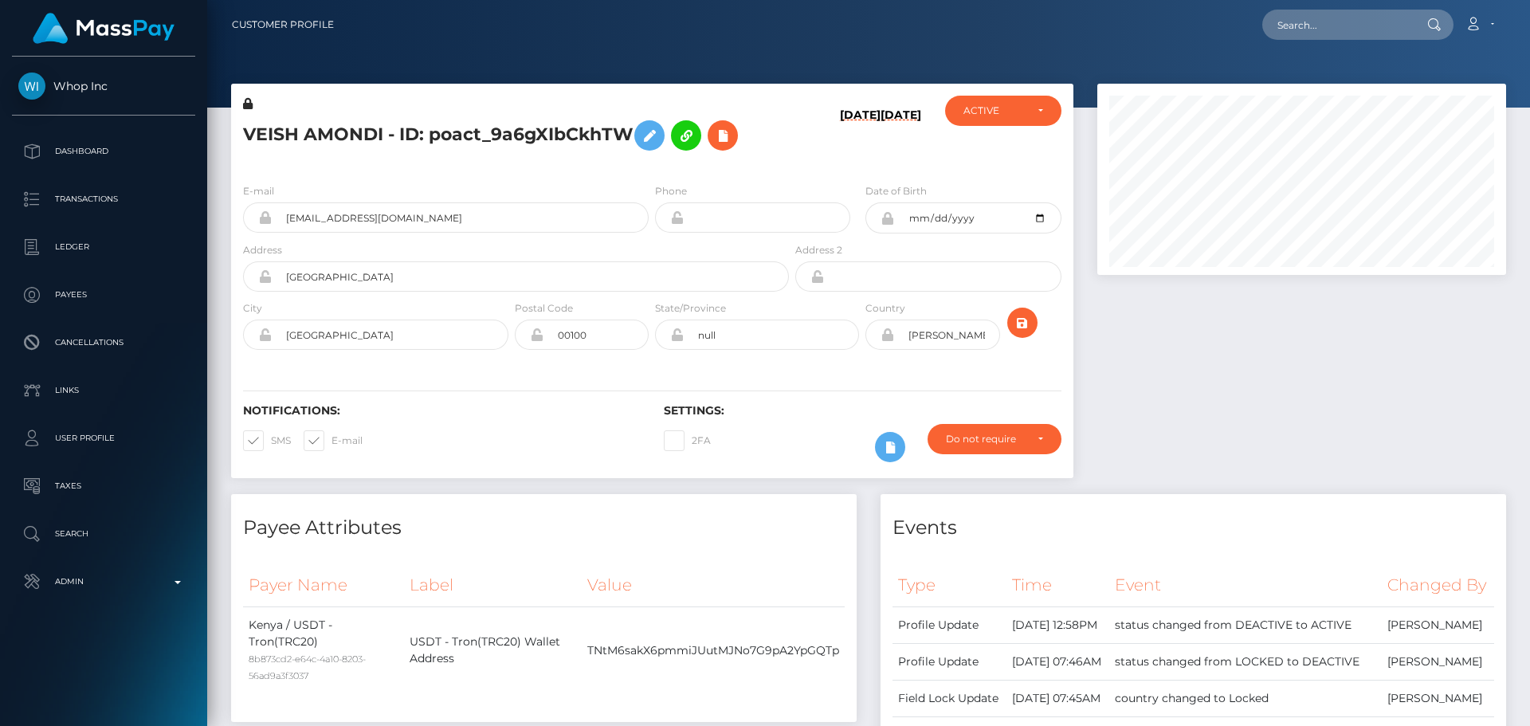
scroll to position [191, 410]
click at [790, 151] on div "VEISH AMONDI - ID: poact_9a6gXIbCkhTW" at bounding box center [511, 133] width 561 height 75
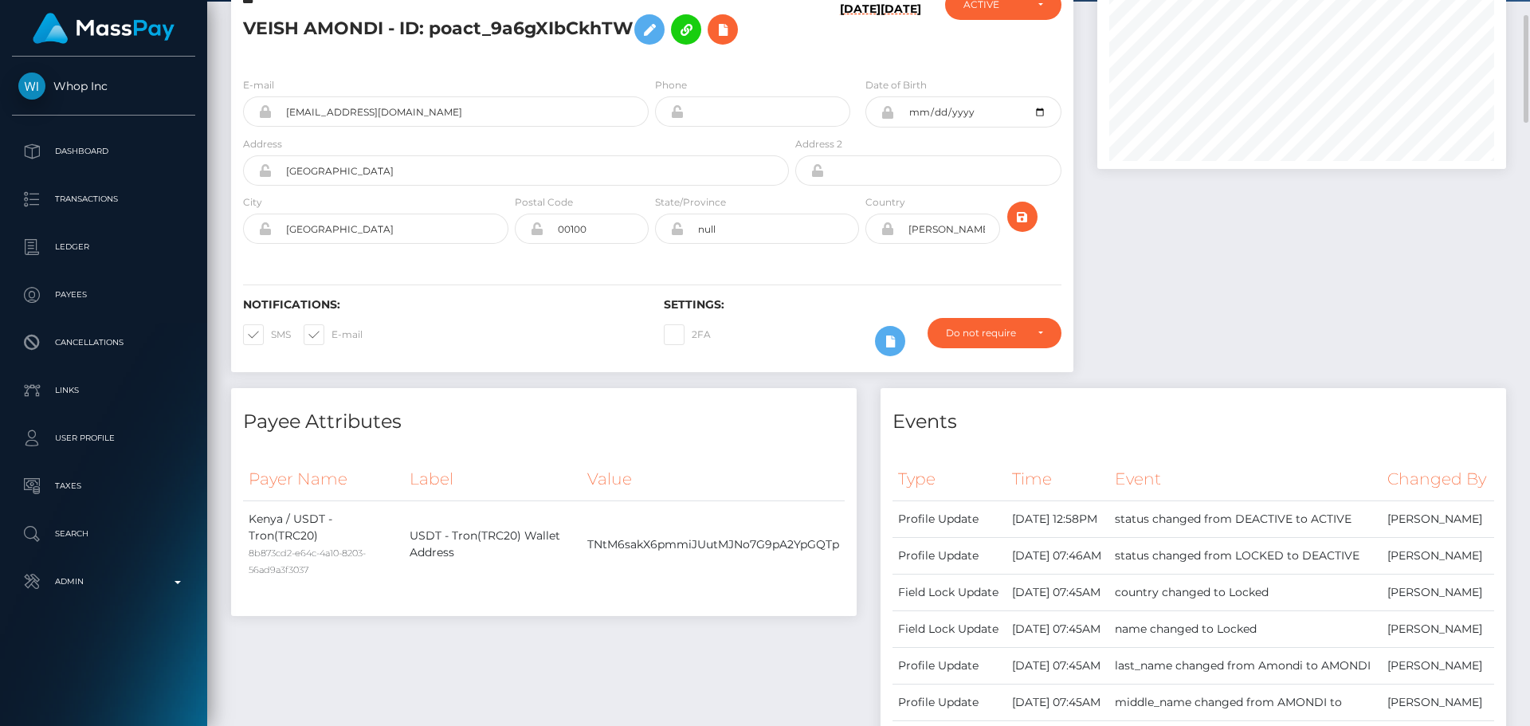
scroll to position [0, 0]
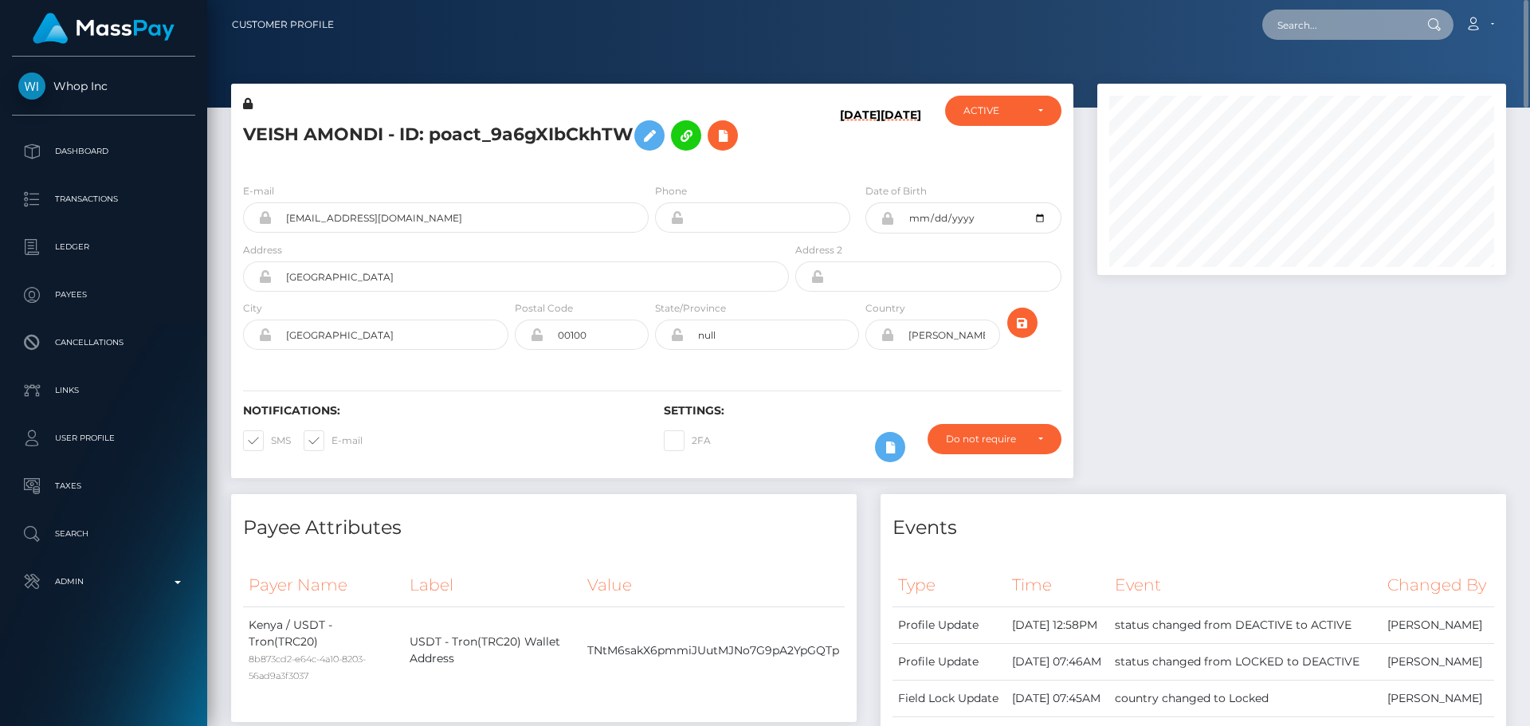
click at [1315, 15] on input "text" at bounding box center [1337, 25] width 150 height 30
paste input "poact_nEcJifrdAw9W"
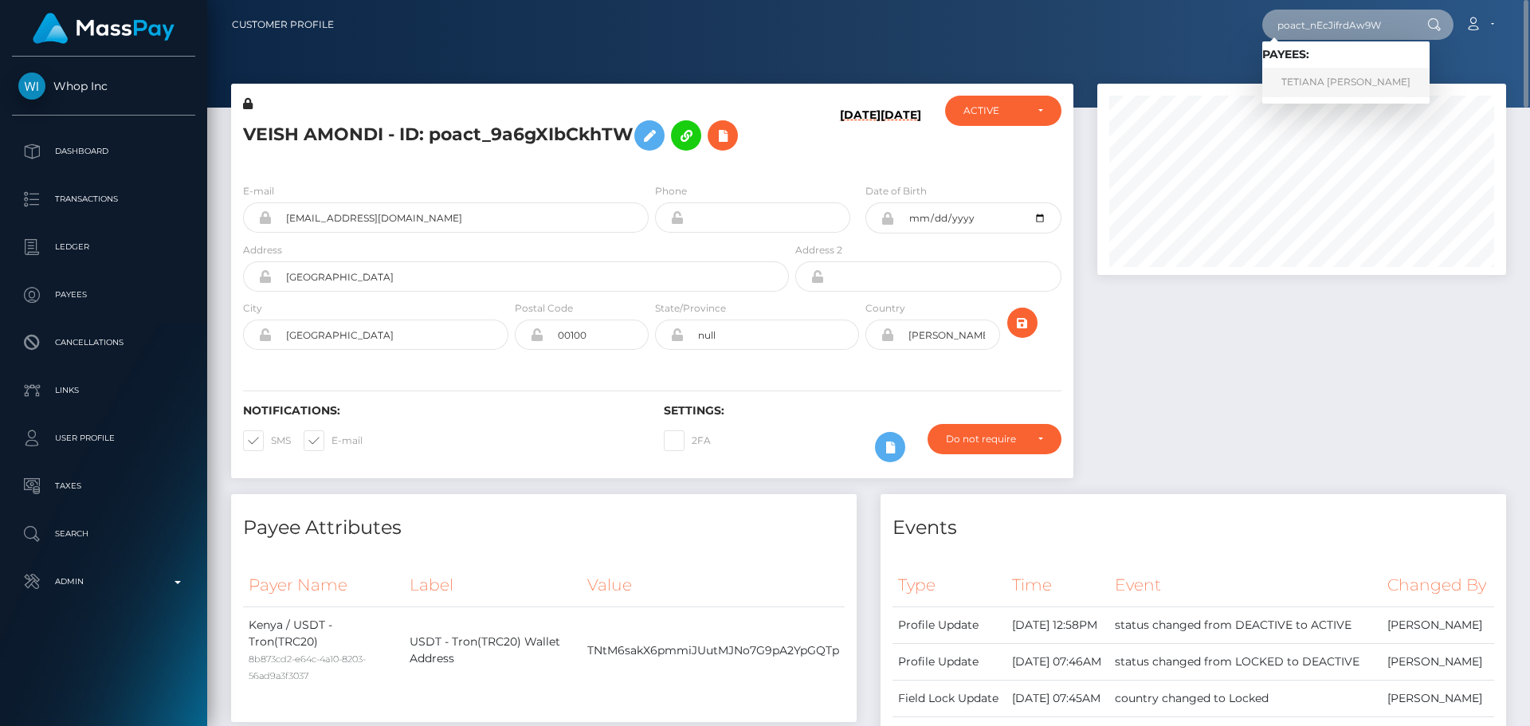
type input "poact_nEcJifrdAw9W"
click at [1318, 81] on link "TETIANA MYRNA" at bounding box center [1345, 82] width 167 height 29
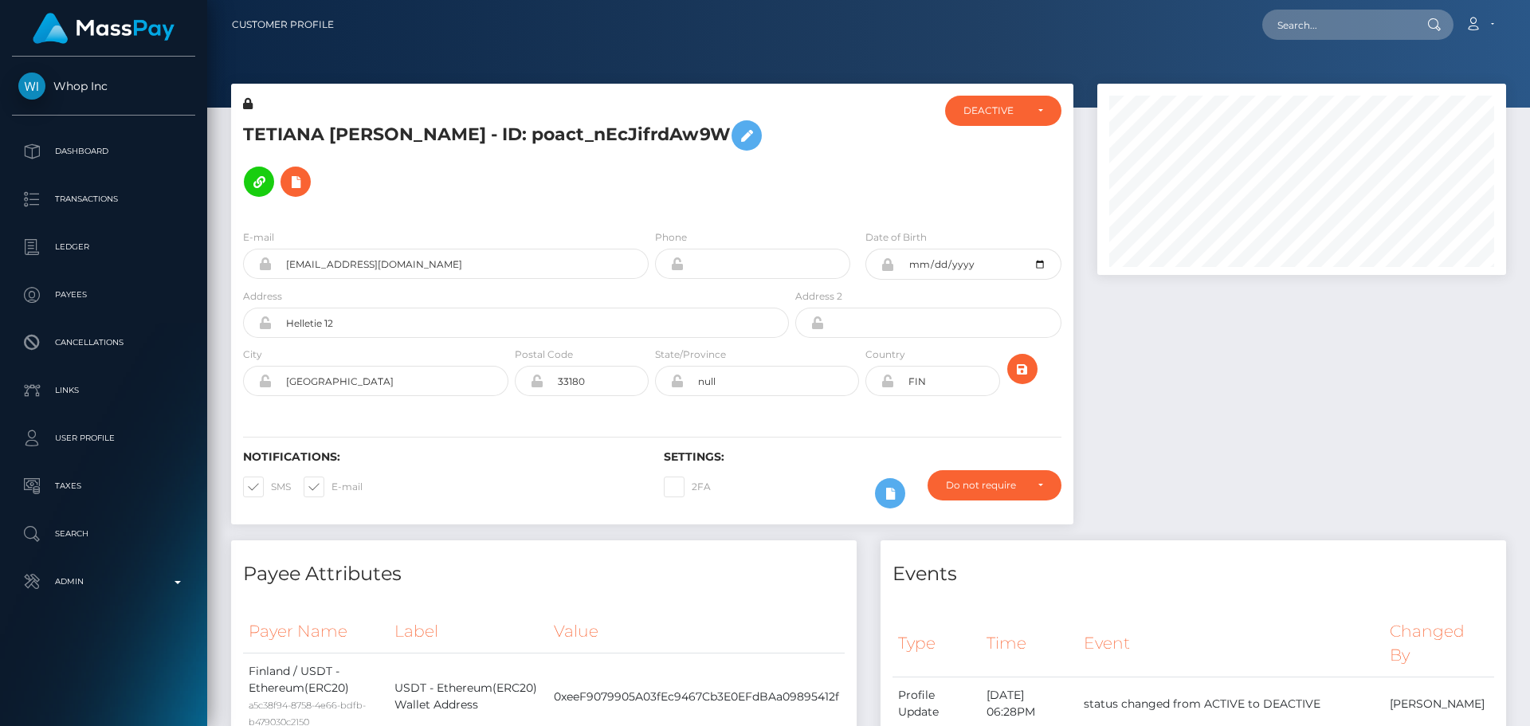
scroll to position [191, 410]
click at [832, 159] on div at bounding box center [862, 156] width 140 height 121
click at [825, 217] on div "E-mail [EMAIL_ADDRESS][DOMAIN_NAME] Phone Address" at bounding box center [652, 314] width 842 height 195
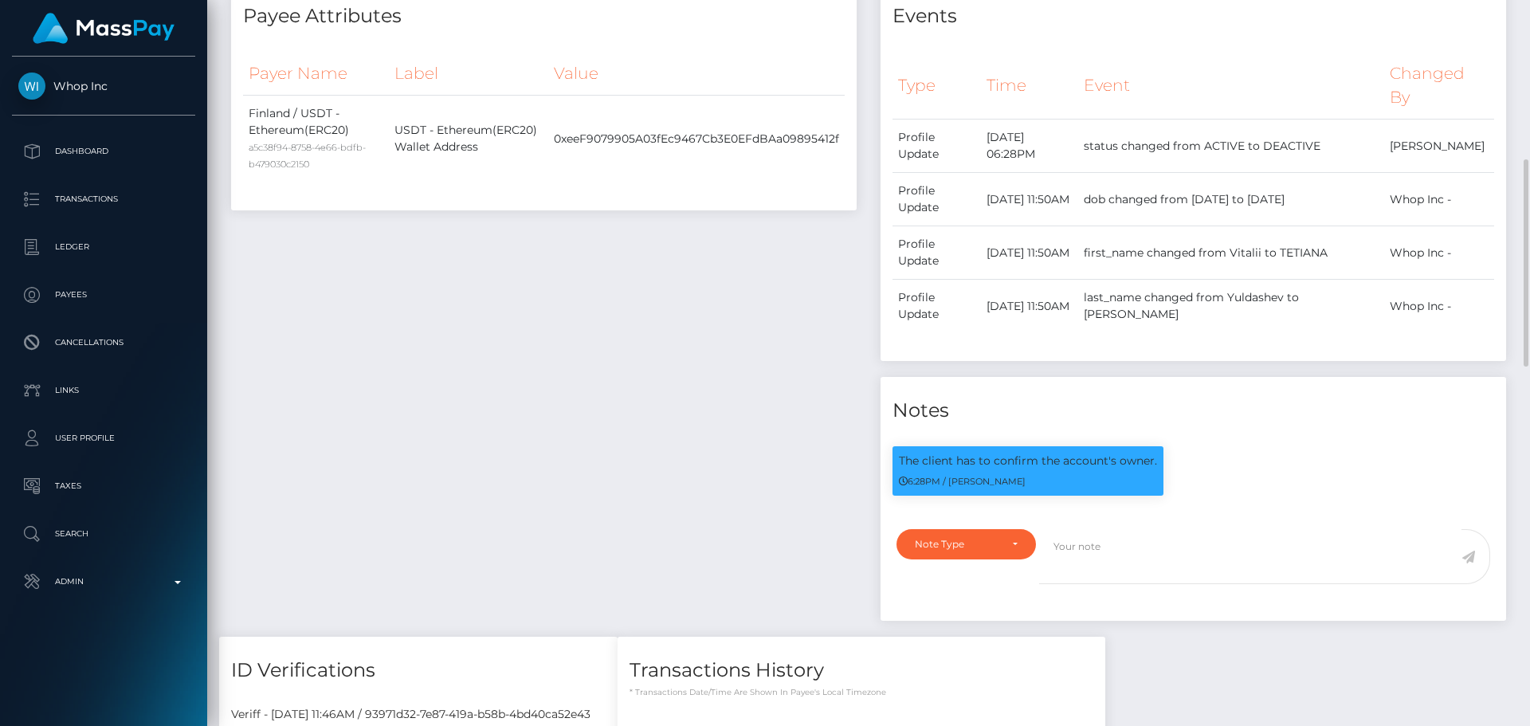
click at [999, 519] on div "Note Type Compliance Clear Compliance General Note Type" at bounding box center [1192, 569] width 625 height 101
click at [1001, 538] on div "Note Type" at bounding box center [966, 544] width 103 height 13
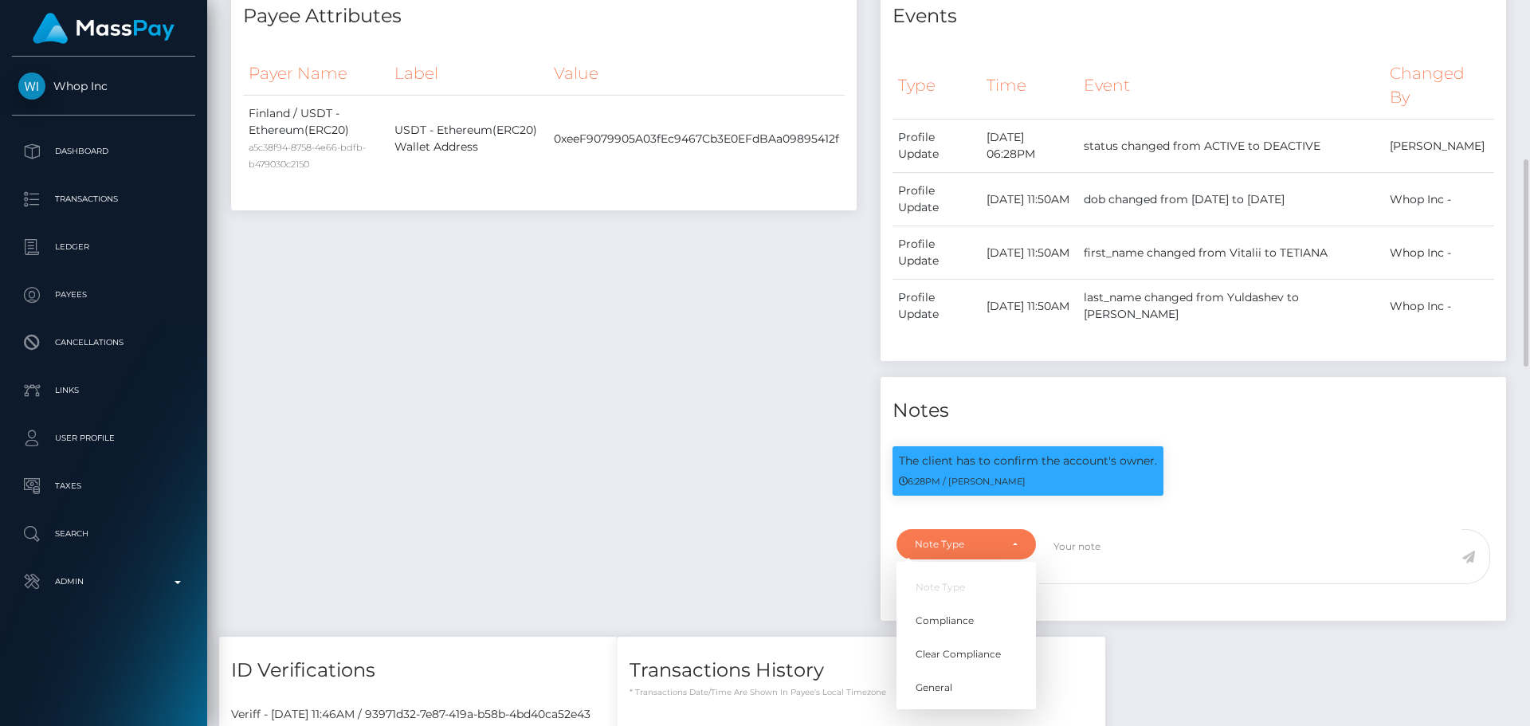
click at [966, 572] on li "Note Type" at bounding box center [965, 586] width 139 height 29
click at [968, 529] on div "Note Type" at bounding box center [965, 544] width 139 height 30
click at [963, 613] on span "Compliance" at bounding box center [944, 620] width 58 height 14
select select "COMPLIANCE"
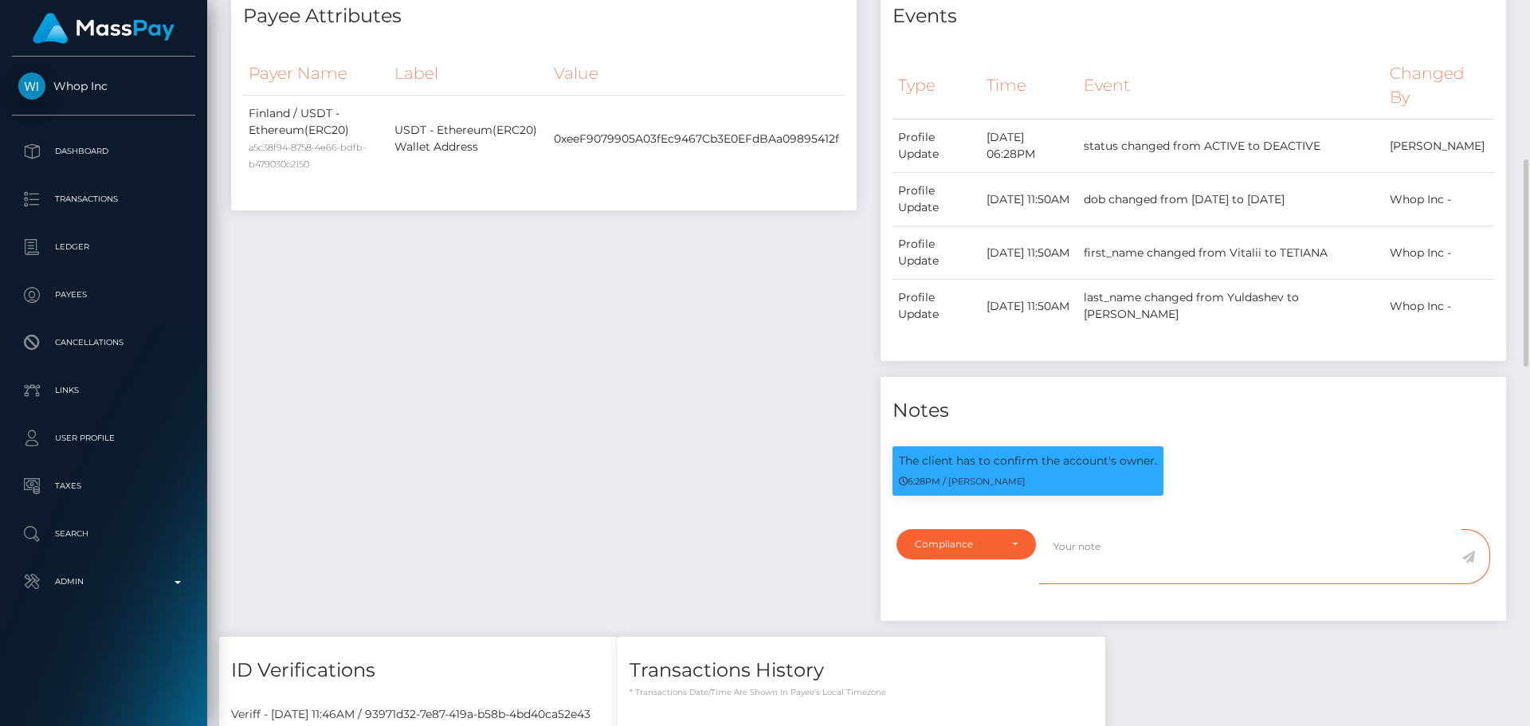
click at [1187, 529] on textarea at bounding box center [1250, 556] width 422 height 55
paste textarea "Ticket #131661"
paste textarea "[PERSON_NAME]"
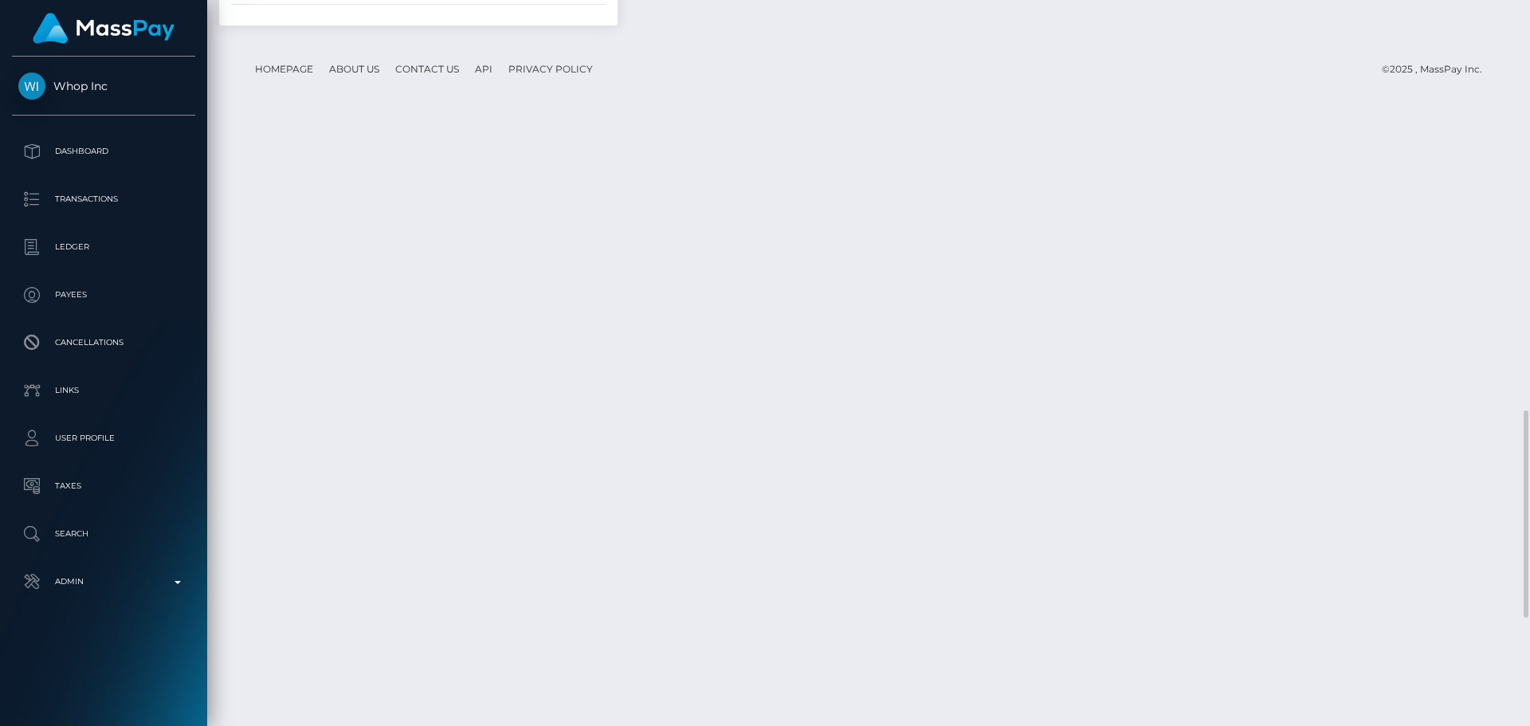
scroll to position [1514, 0]
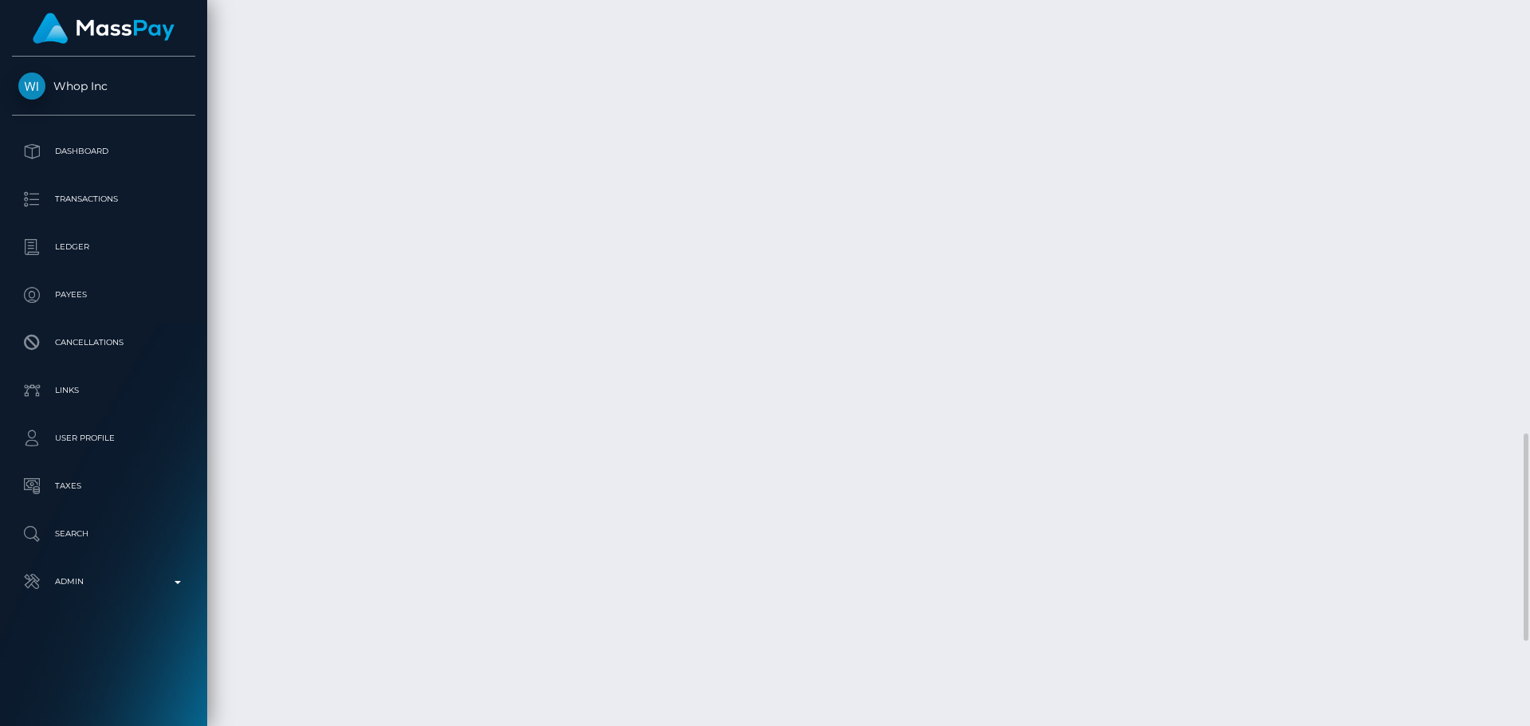
type textarea "In Ticket #131661, the payee confirmed that the owner is [PERSON_NAME]. ID for …"
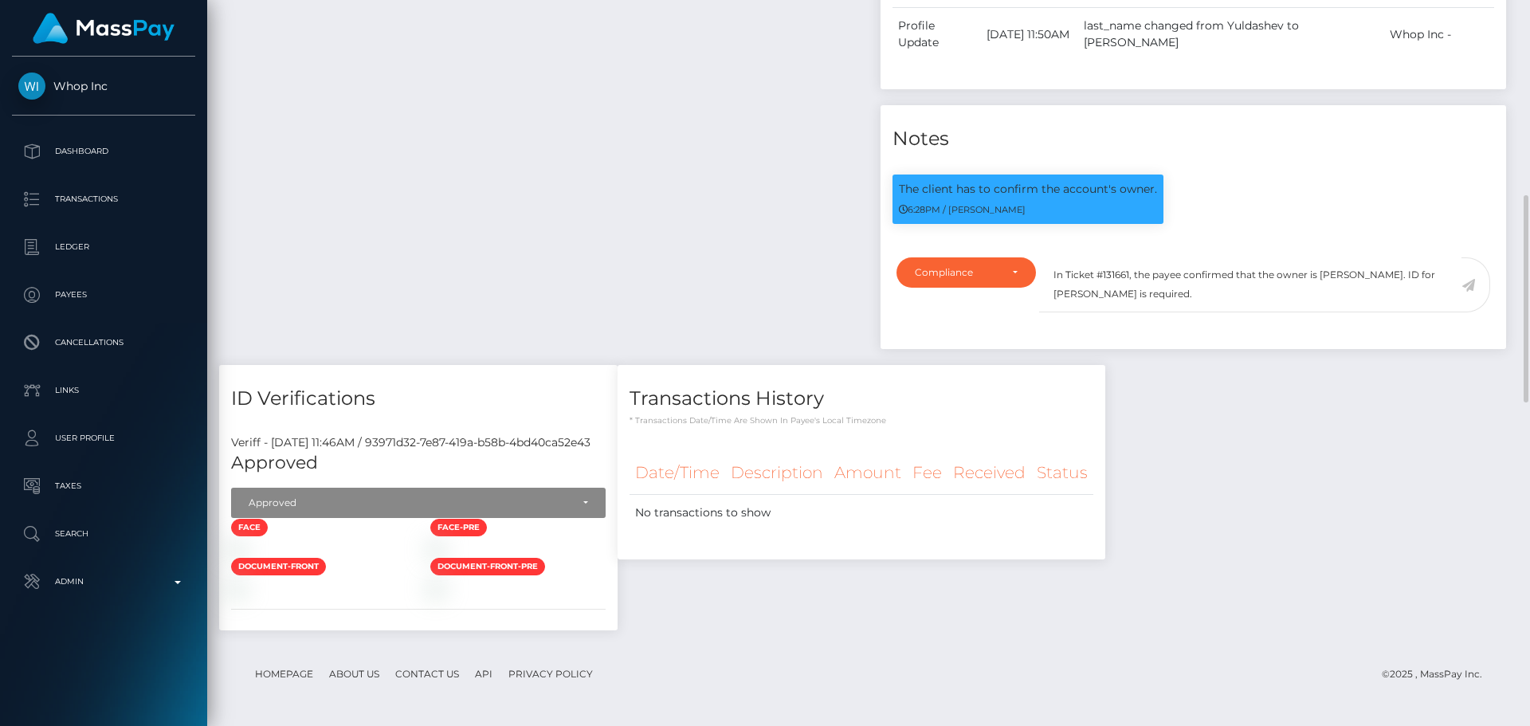
scroll to position [797, 0]
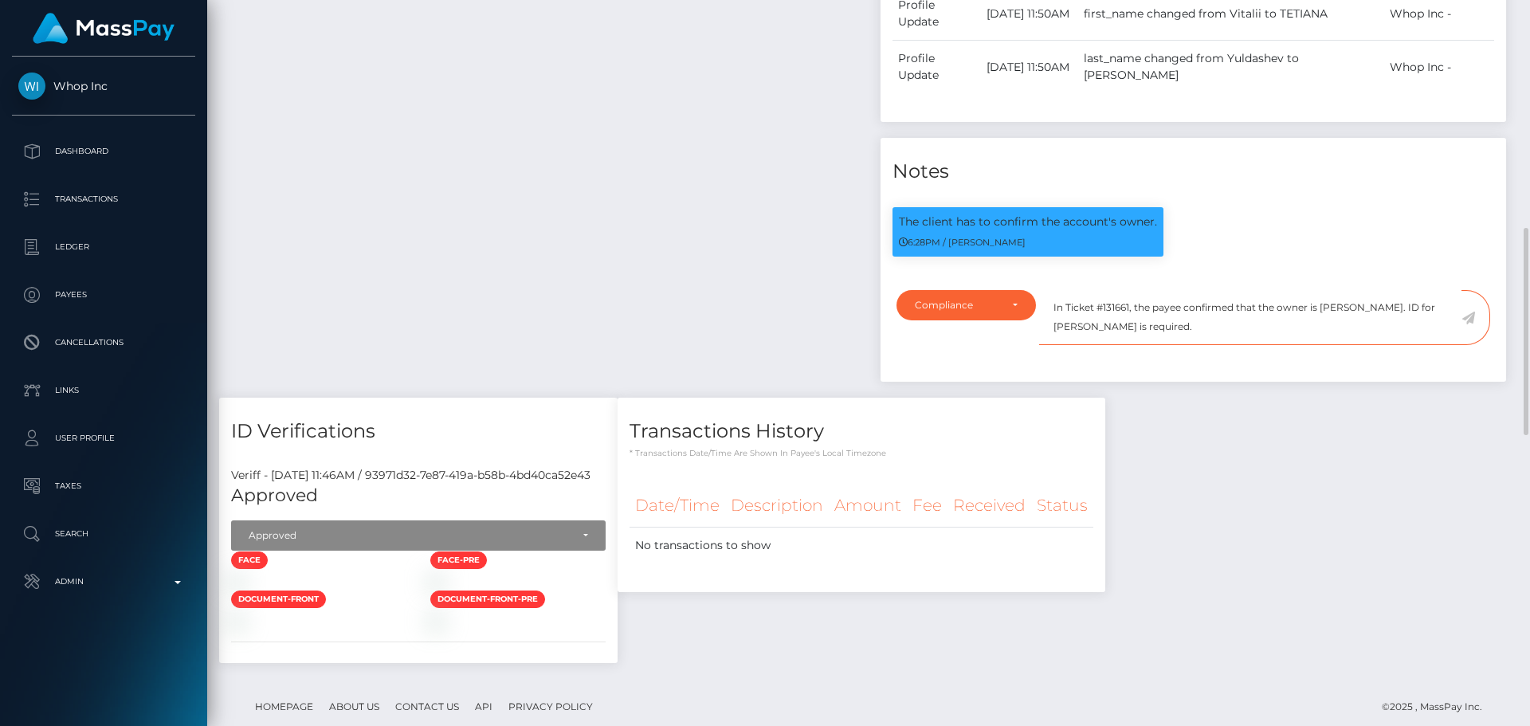
click at [1230, 290] on textarea "In Ticket #131661, the payee confirmed that the owner is [PERSON_NAME]. ID for …" at bounding box center [1250, 317] width 422 height 55
click at [1471, 312] on icon at bounding box center [1468, 318] width 14 height 13
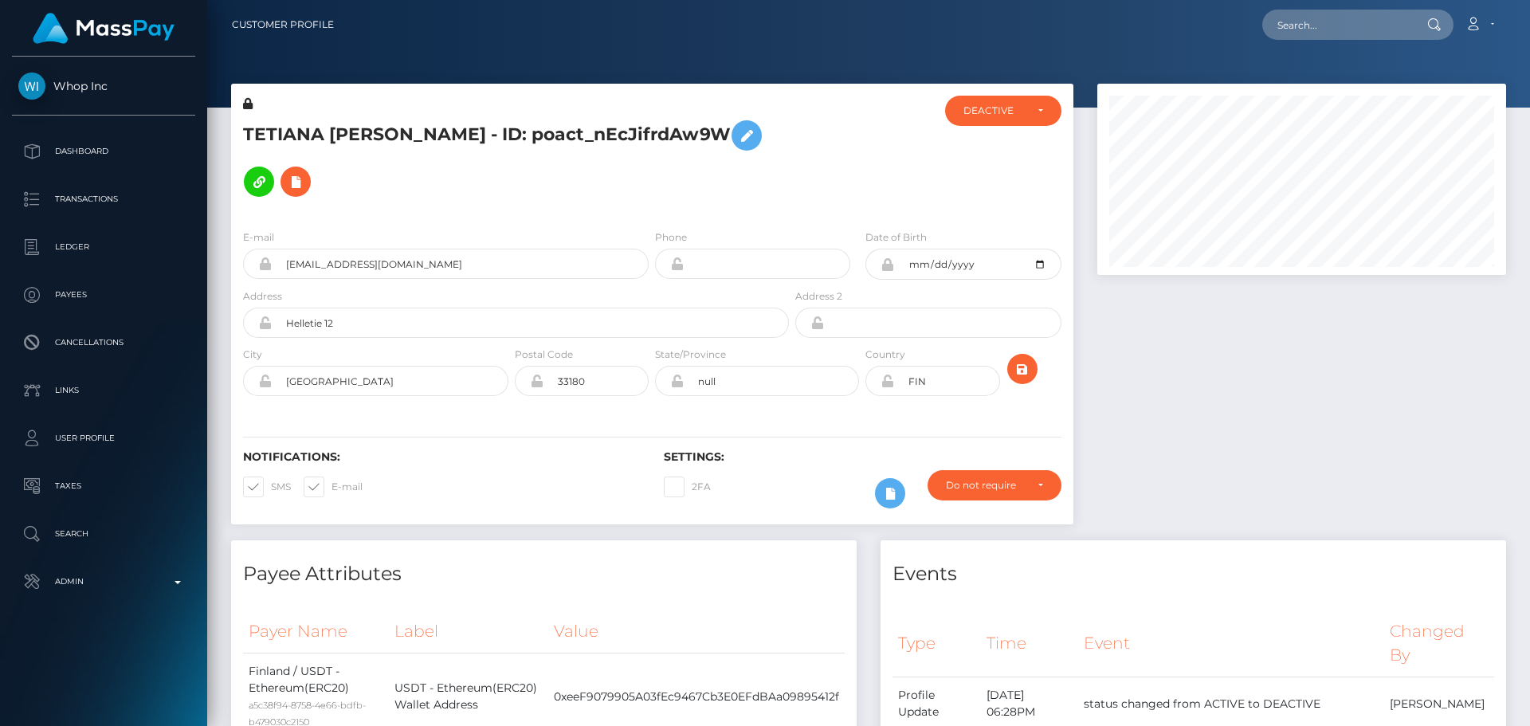
scroll to position [191, 410]
click at [293, 131] on h5 "TETIANA [PERSON_NAME] - ID: poact_nEcJifrdAw9W" at bounding box center [511, 158] width 537 height 92
drag, startPoint x: 292, startPoint y: 131, endPoint x: 336, endPoint y: 137, distance: 44.2
click at [336, 137] on h5 "TETIANA [PERSON_NAME] - ID: poact_nEcJifrdAw9W" at bounding box center [511, 158] width 537 height 92
copy h5 "TETIANA [PERSON_NAME]"
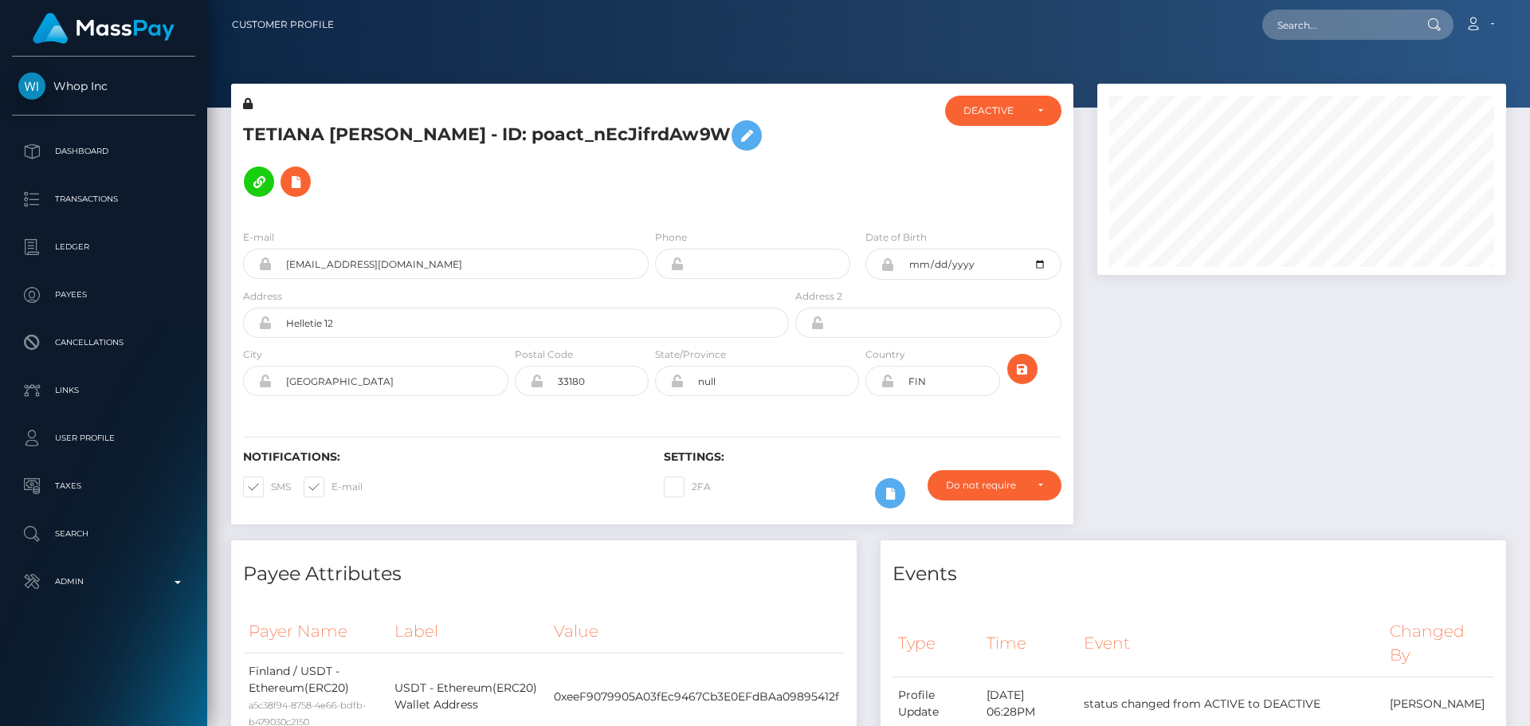
click at [774, 159] on div "TETIANA [PERSON_NAME] - ID: poact_nEcJifrdAw9W" at bounding box center [511, 156] width 561 height 121
click at [817, 140] on div at bounding box center [862, 156] width 140 height 121
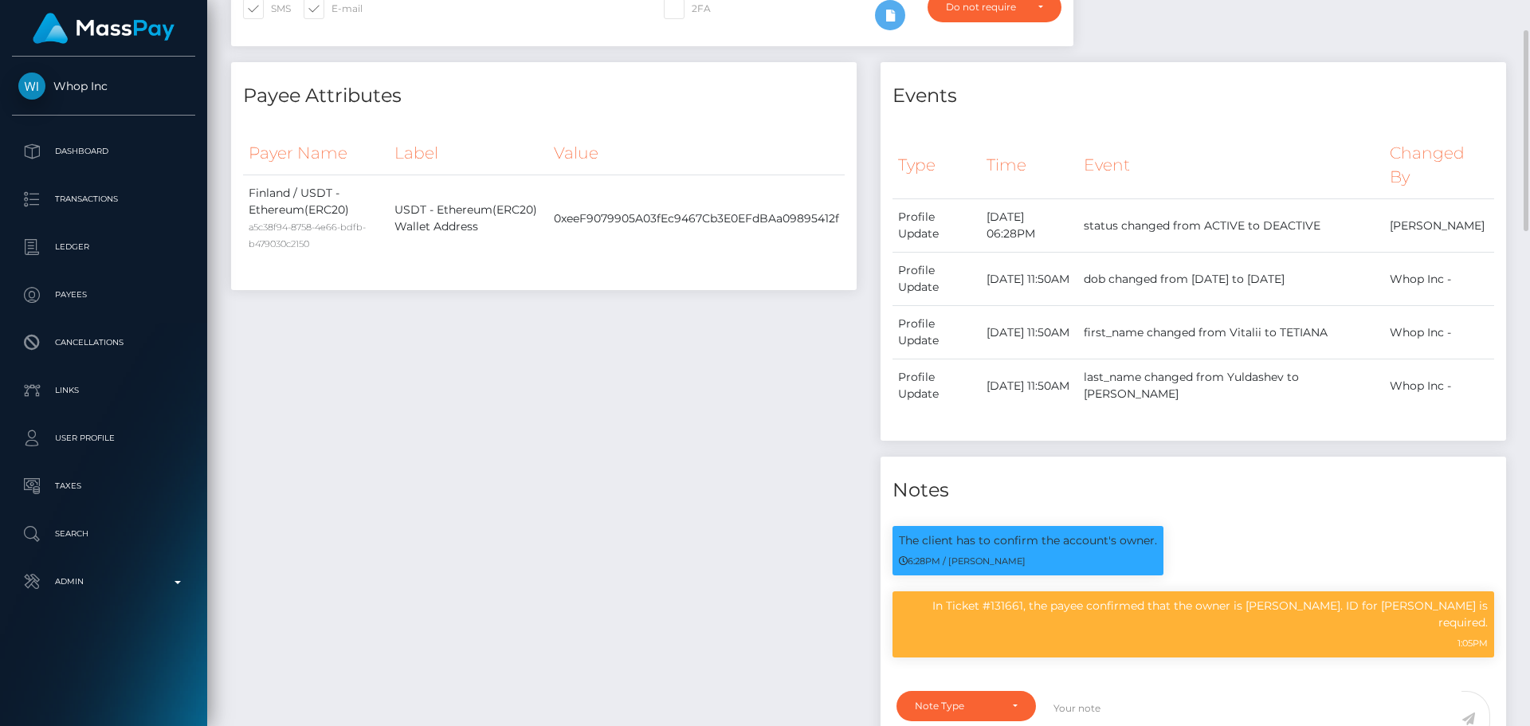
scroll to position [0, 0]
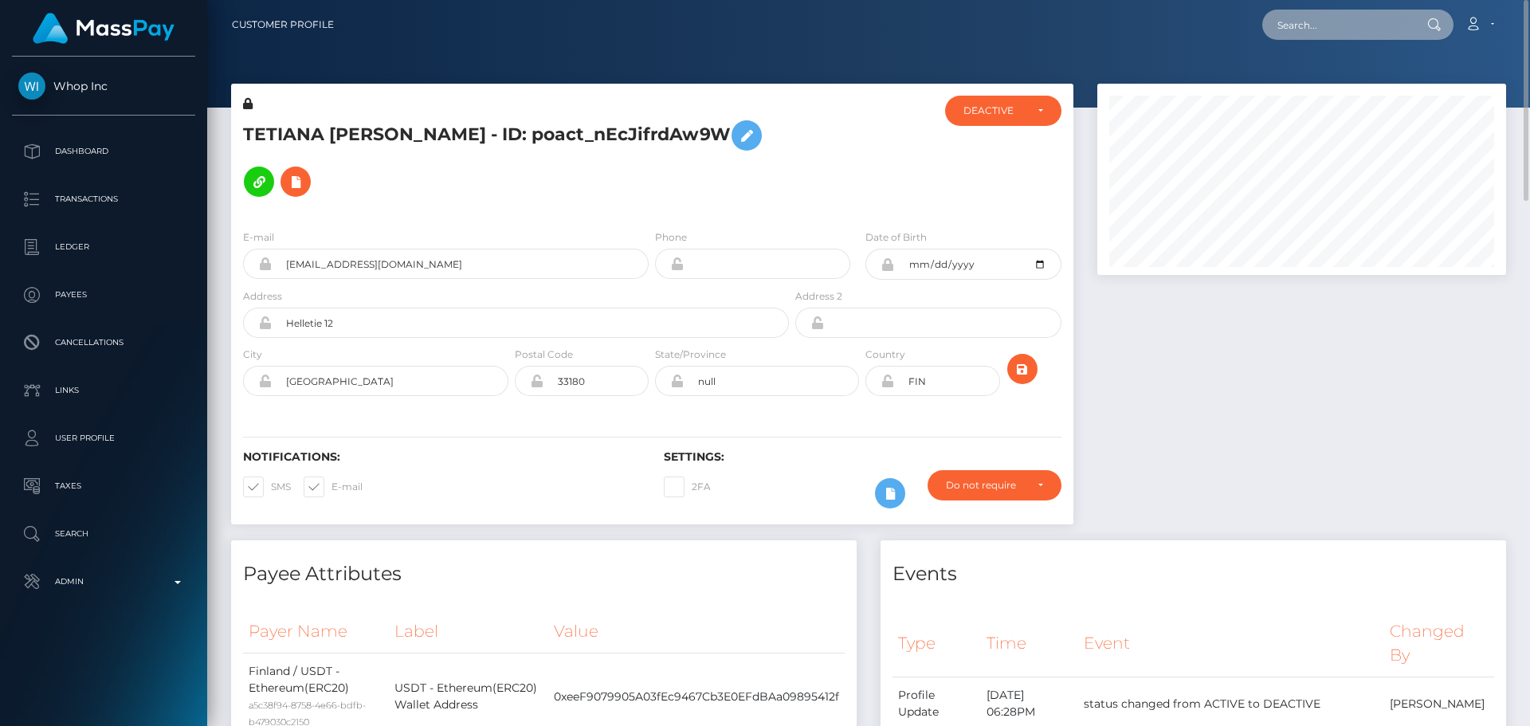
click at [1318, 27] on input "text" at bounding box center [1337, 25] width 150 height 30
paste input "poact_9GZuV6613jUd"
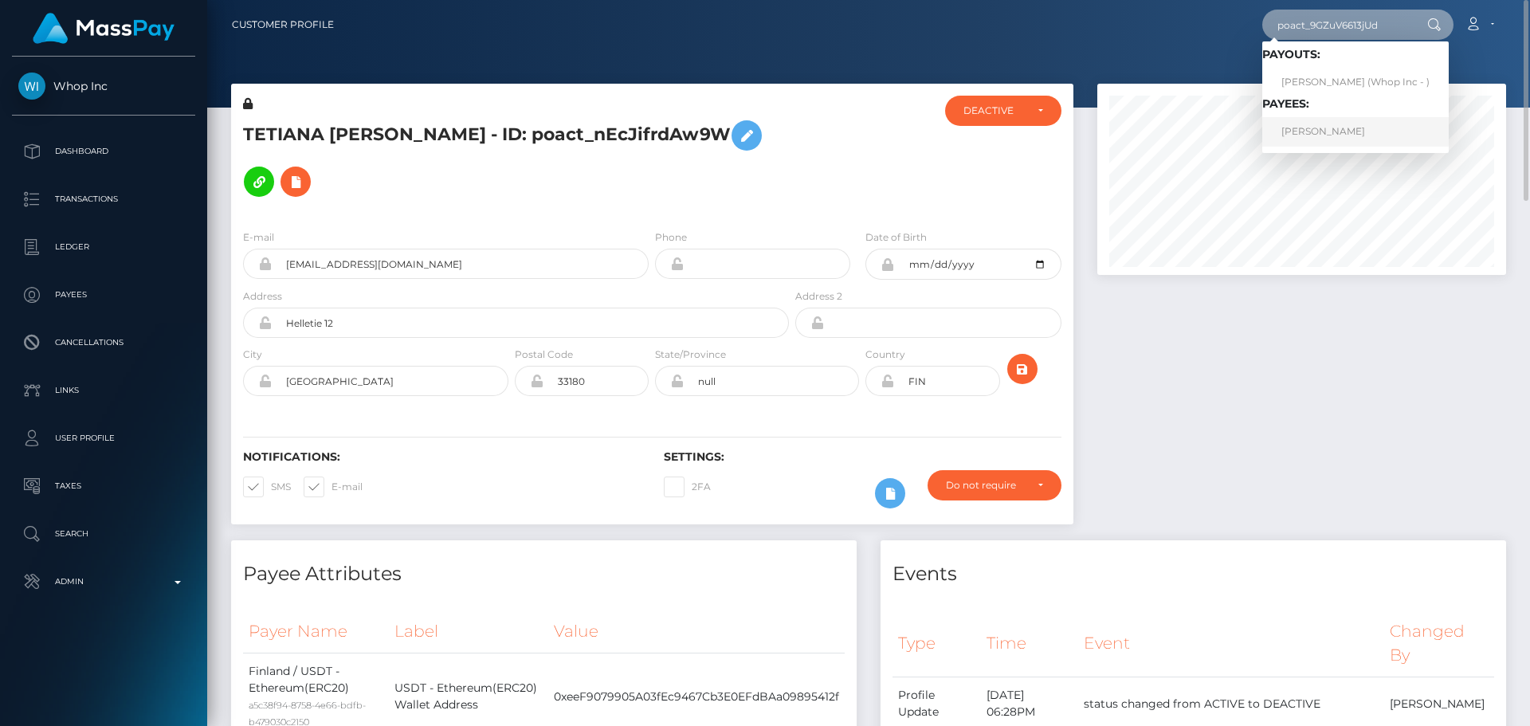
type input "poact_9GZuV6613jUd"
click at [1317, 135] on link "CHLOE STRONG" at bounding box center [1355, 131] width 186 height 29
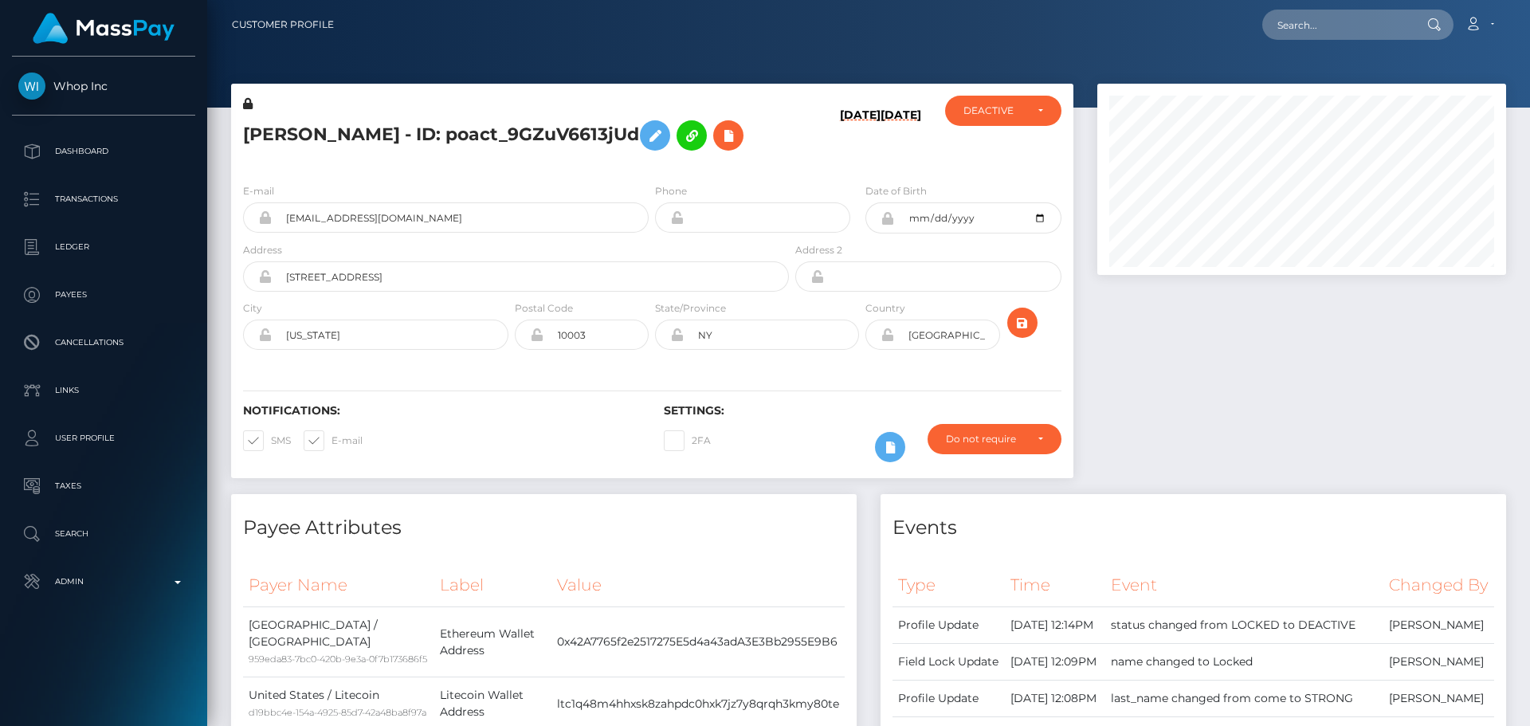
scroll to position [191, 410]
click at [786, 112] on div "CHLOE STRONG - ID: poact_9GZuV6613jUd" at bounding box center [511, 133] width 561 height 75
click at [778, 115] on h5 "CHLOE STRONG - ID: poact_9GZuV6613jUd" at bounding box center [511, 135] width 537 height 46
click at [779, 134] on h5 "CHLOE STRONG - ID: poact_9GZuV6613jUd" at bounding box center [511, 135] width 537 height 46
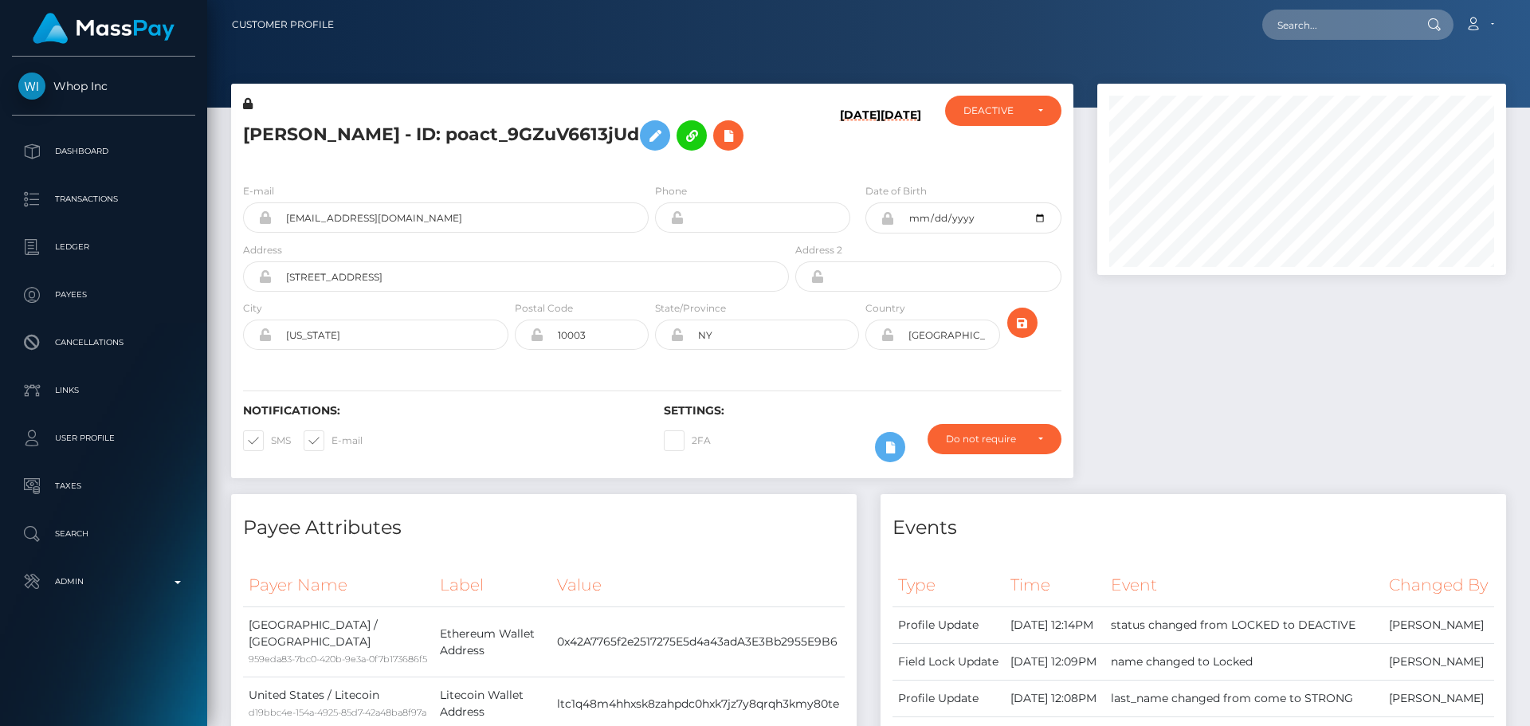
click at [782, 151] on div "CHLOE STRONG - ID: poact_9GZuV6613jUd" at bounding box center [511, 133] width 561 height 75
click at [784, 151] on div "CHLOE STRONG - ID: poact_9GZuV6613jUd" at bounding box center [511, 133] width 561 height 75
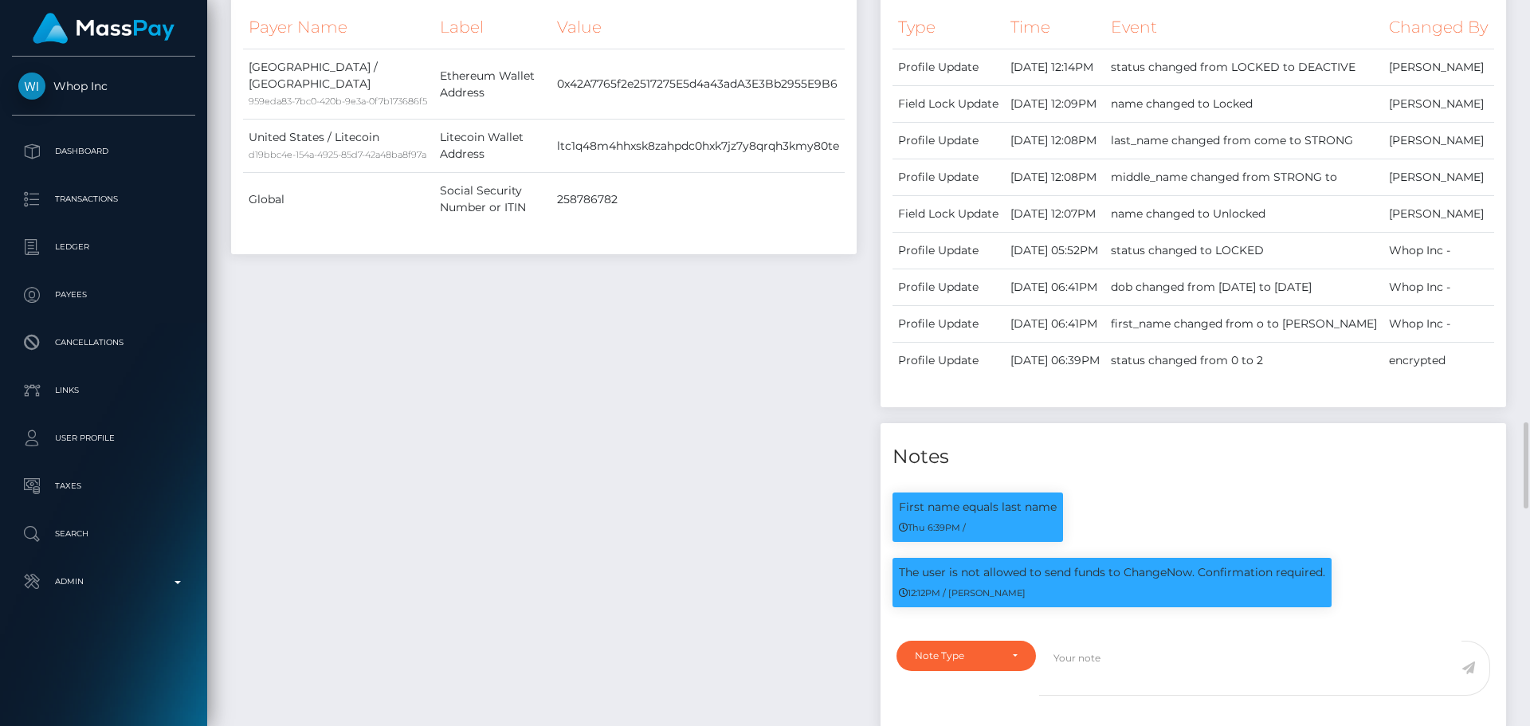
scroll to position [1115, 0]
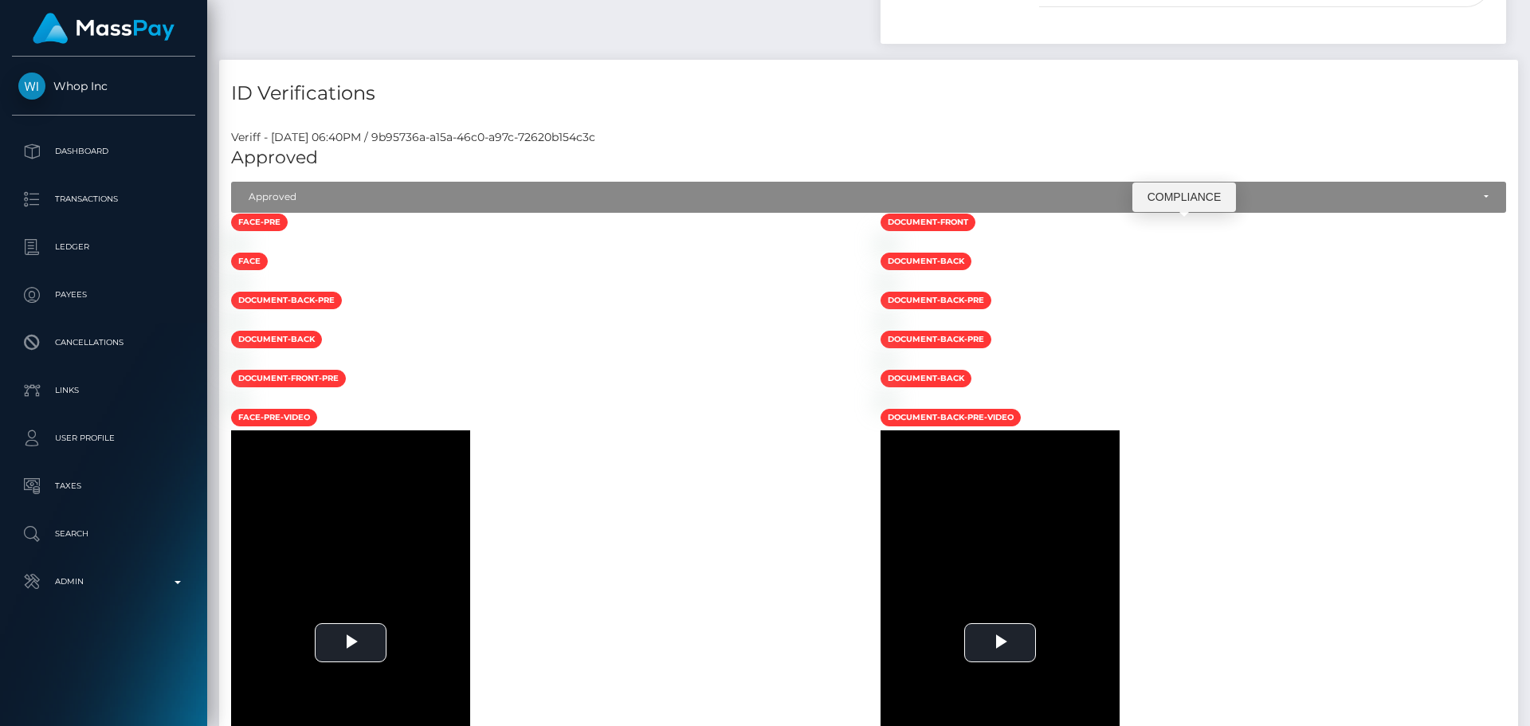
scroll to position [1007, 0]
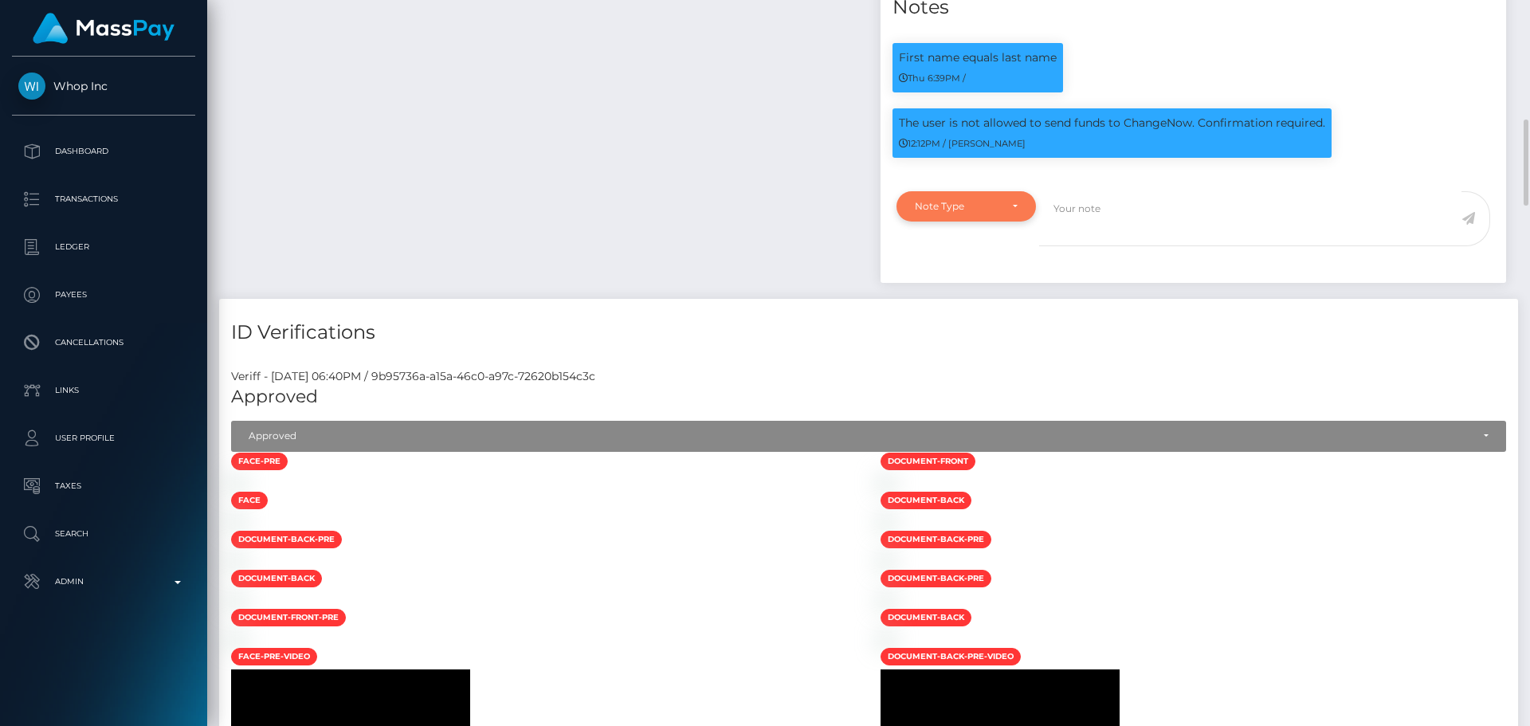
click at [1004, 221] on div "Note Type" at bounding box center [965, 206] width 139 height 30
drag, startPoint x: 974, startPoint y: 453, endPoint x: 1031, endPoint y: 417, distance: 67.6
click at [974, 297] on link "Compliance" at bounding box center [965, 282] width 139 height 29
select select "COMPLIANCE"
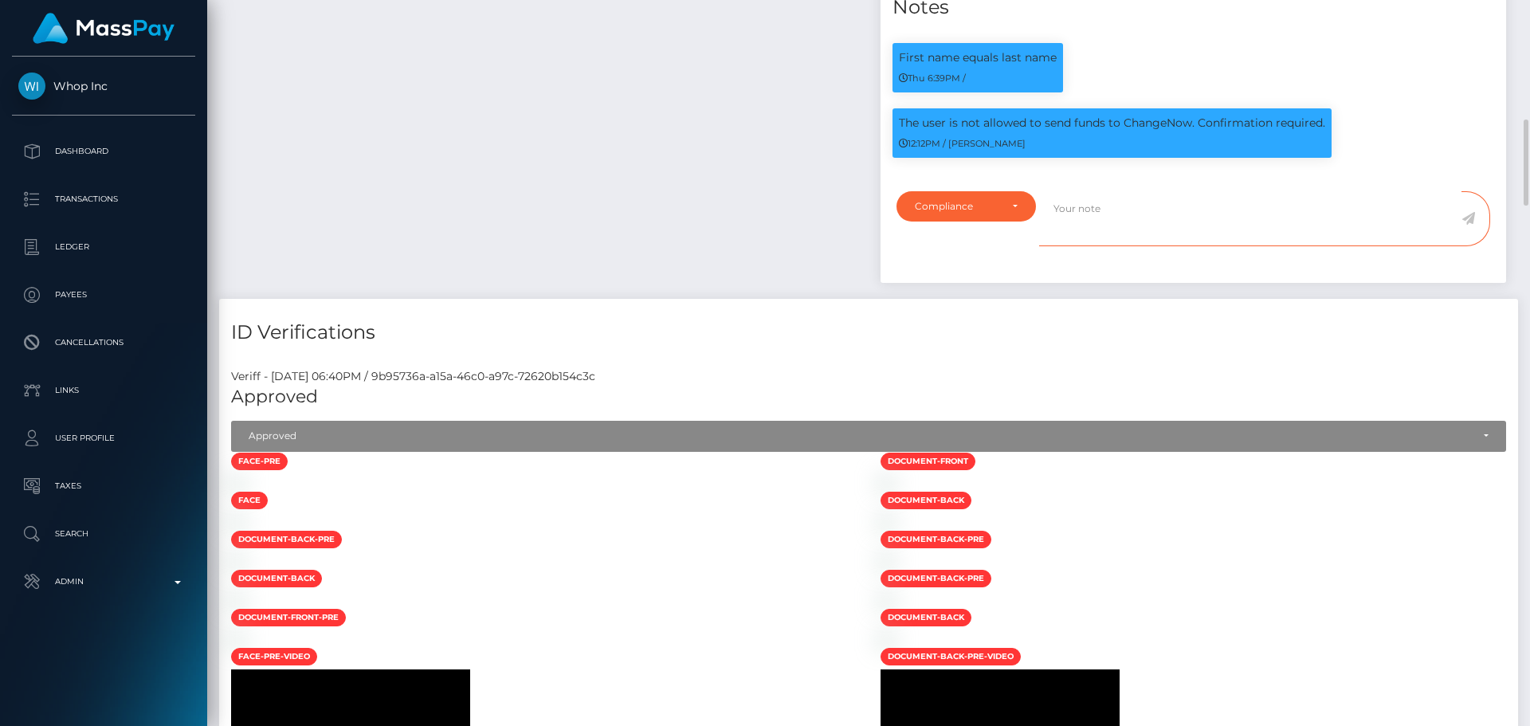
click at [1106, 246] on textarea at bounding box center [1250, 218] width 422 height 55
paste textarea "Ticket #131571"
type textarea "Confirmation provided in Ticket #131571."
click at [1464, 225] on icon at bounding box center [1468, 218] width 14 height 13
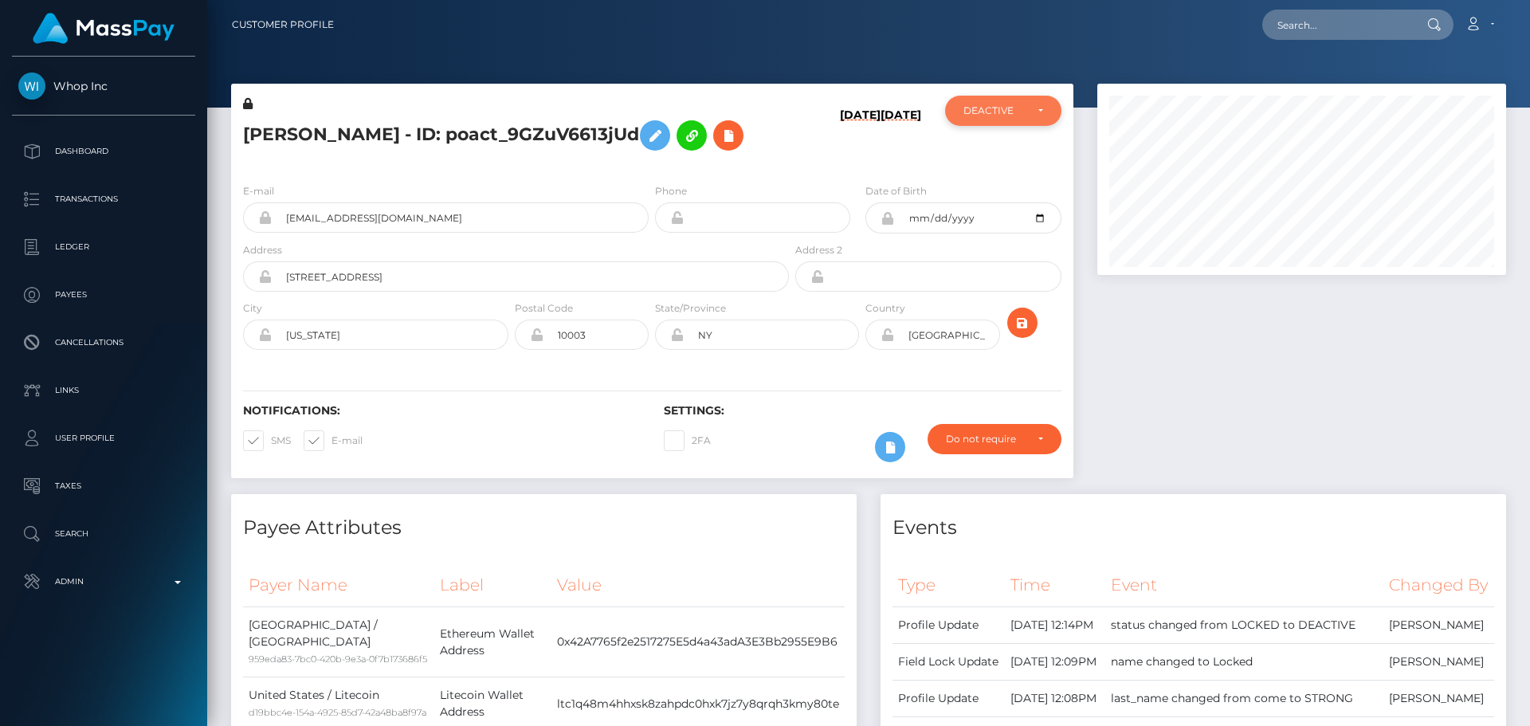
scroll to position [191, 410]
click at [1028, 111] on div "DEACTIVE" at bounding box center [1003, 110] width 80 height 13
click at [1000, 150] on link "ACTIVE" at bounding box center [1003, 153] width 116 height 29
select select "ACTIVE"
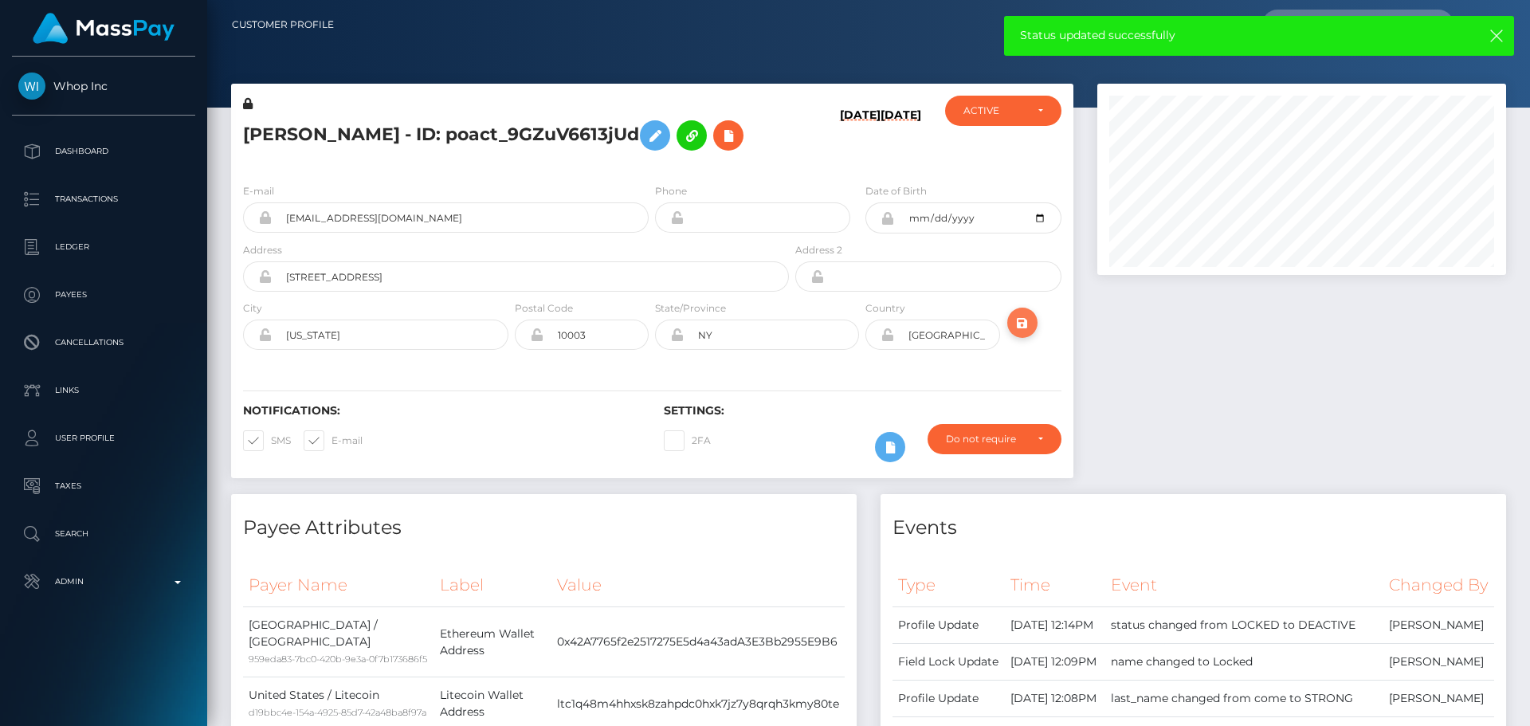
click at [1024, 324] on icon "submit" at bounding box center [1022, 323] width 19 height 20
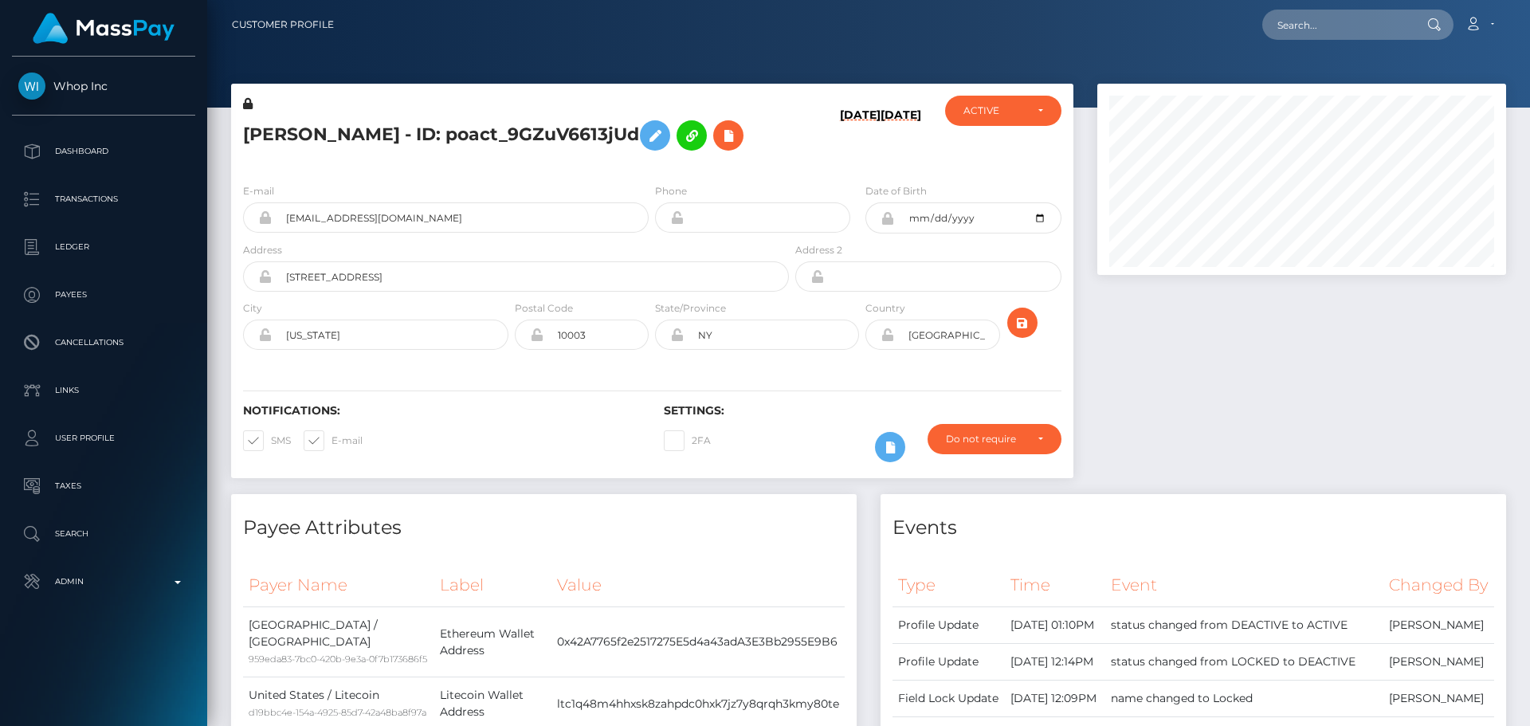
scroll to position [191, 410]
click at [807, 146] on div "[DATE] [DATE]" at bounding box center [862, 133] width 140 height 75
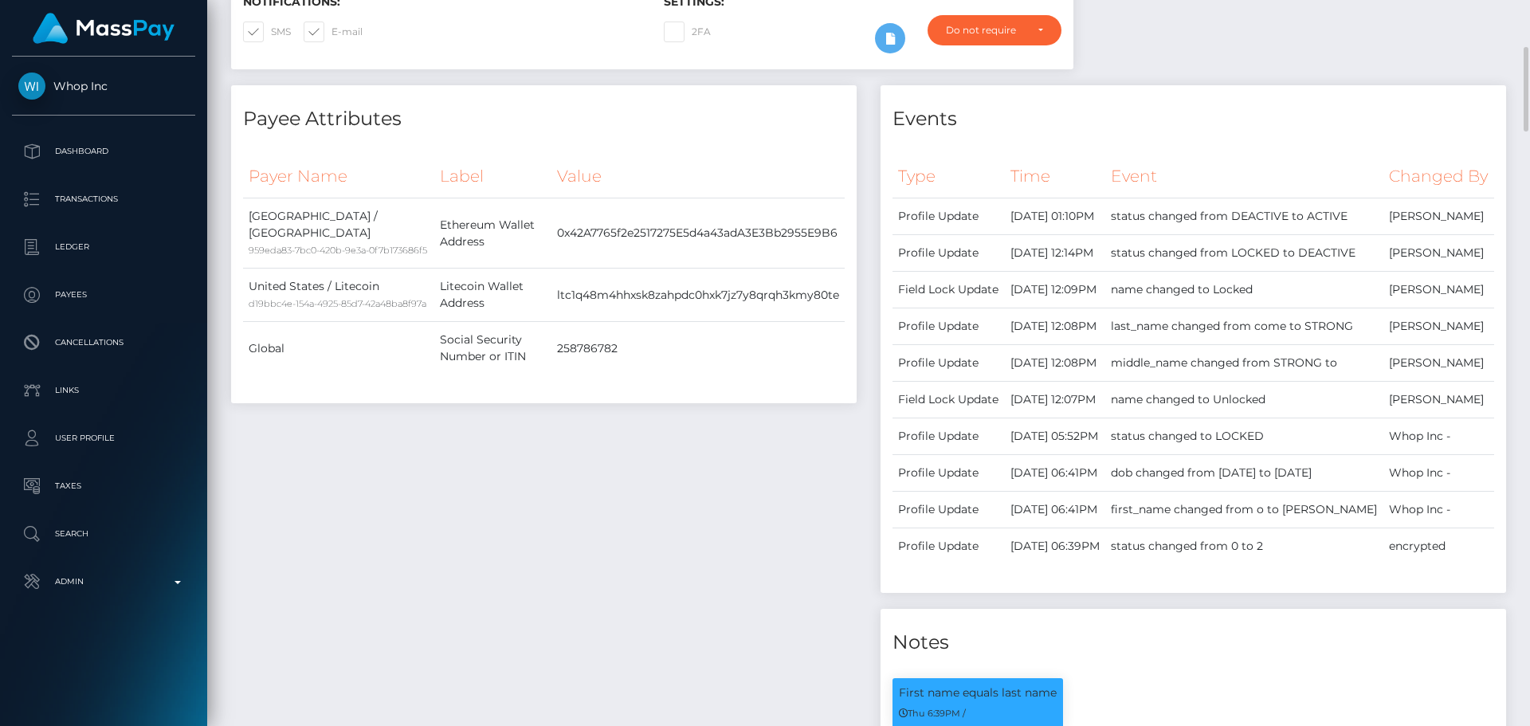
scroll to position [0, 0]
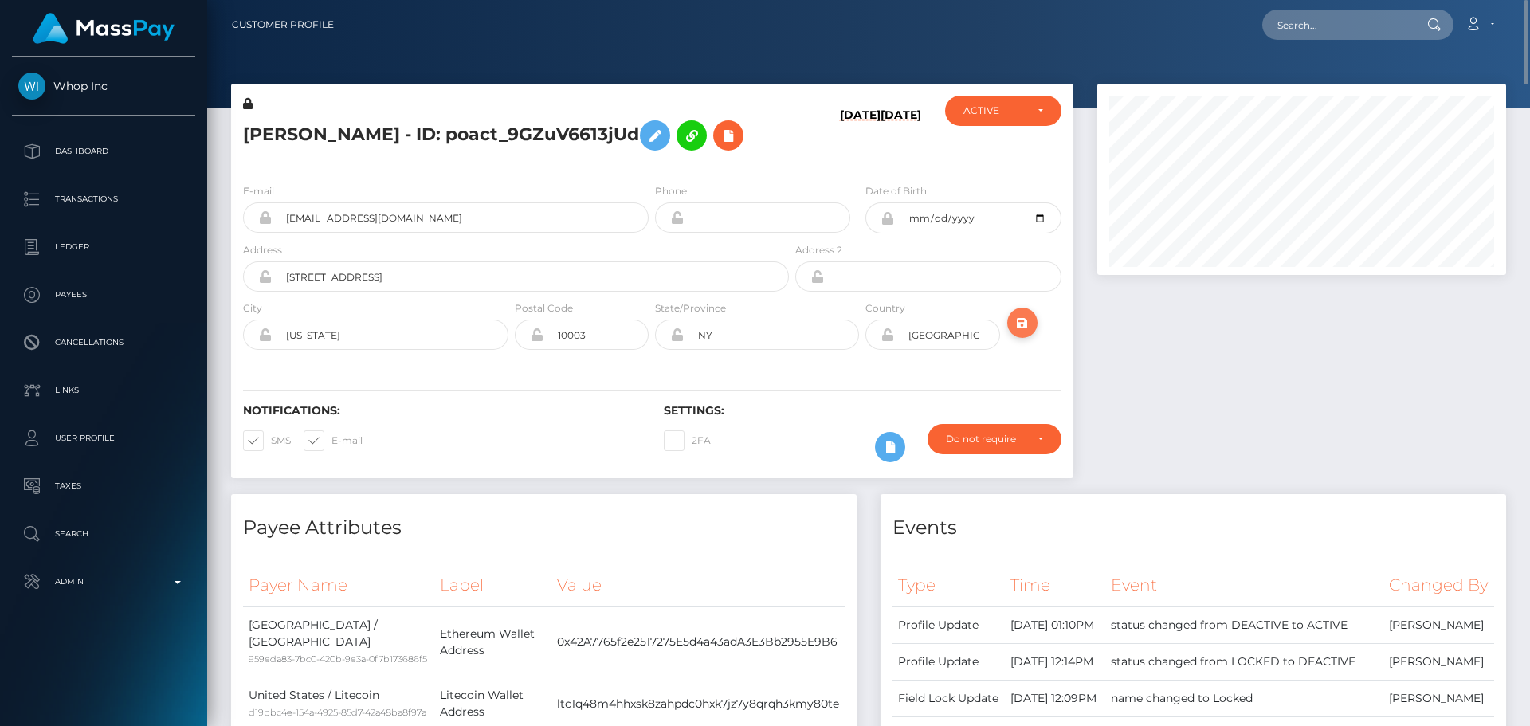
click at [1029, 326] on icon "submit" at bounding box center [1022, 323] width 19 height 20
click at [783, 147] on div "CHLOE STRONG - ID: poact_9GZuV6613jUd" at bounding box center [511, 133] width 561 height 75
click at [1317, 33] on input "text" at bounding box center [1337, 25] width 150 height 30
paste input "poact_l3c9lTsSQ61v"
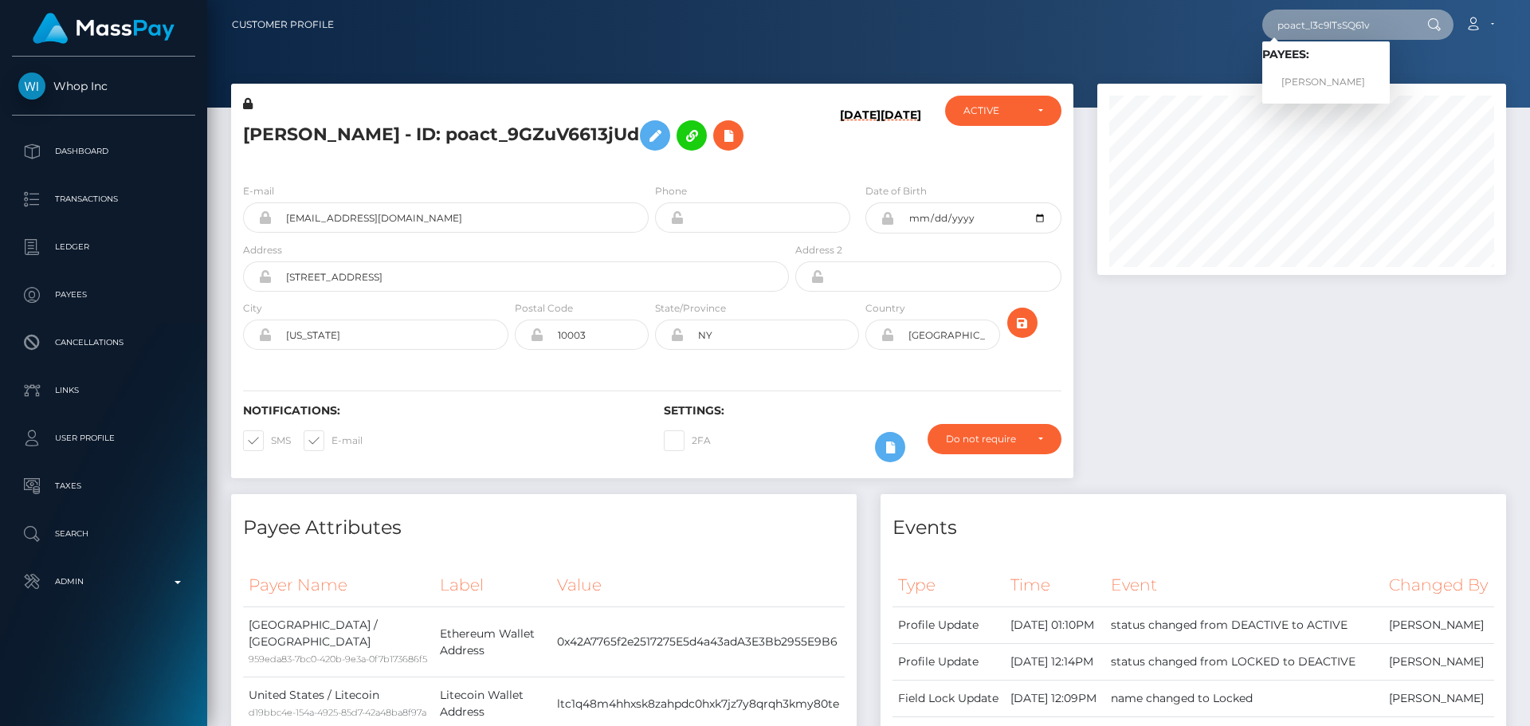
type input "poact_l3c9lTsSQ61v"
click at [1312, 80] on link "Satya Prakash Monu" at bounding box center [1325, 82] width 127 height 29
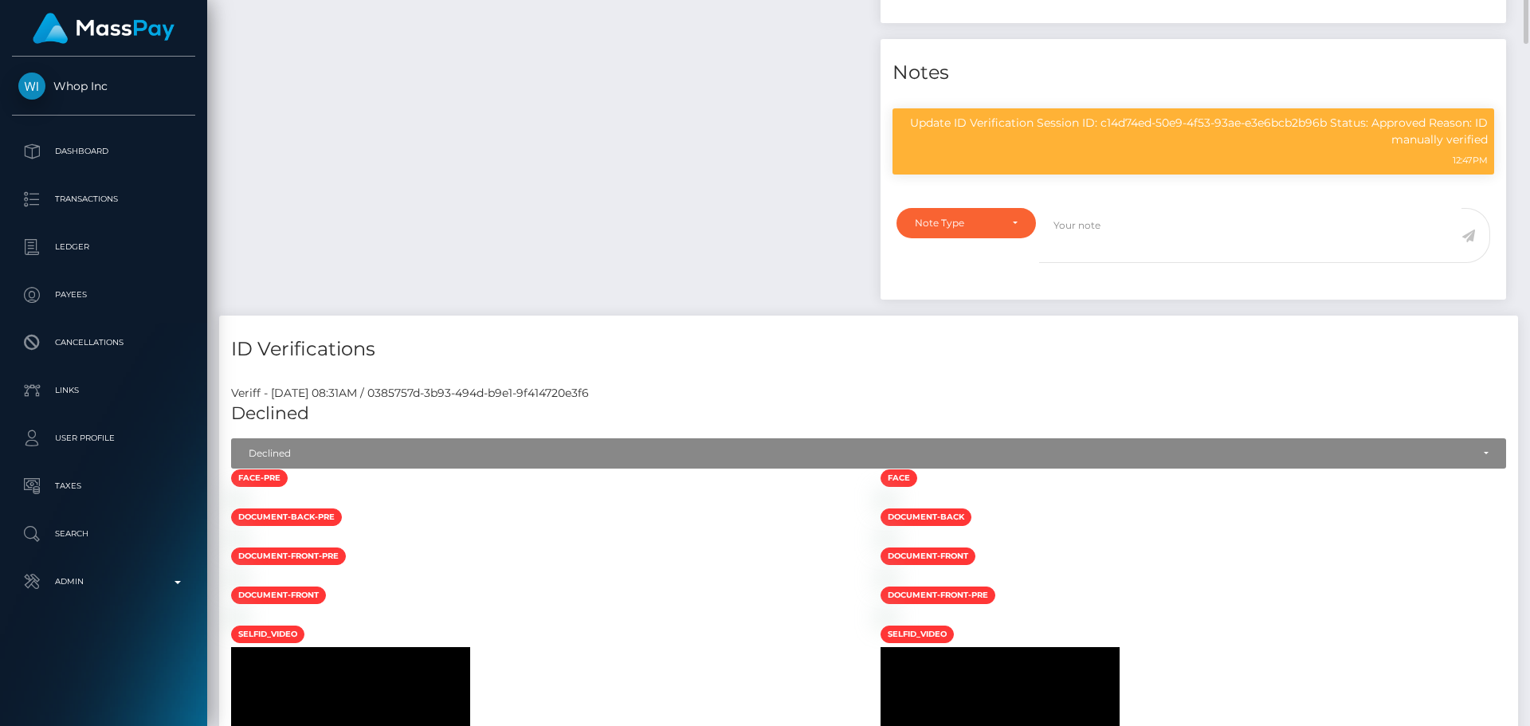
scroll to position [876, 0]
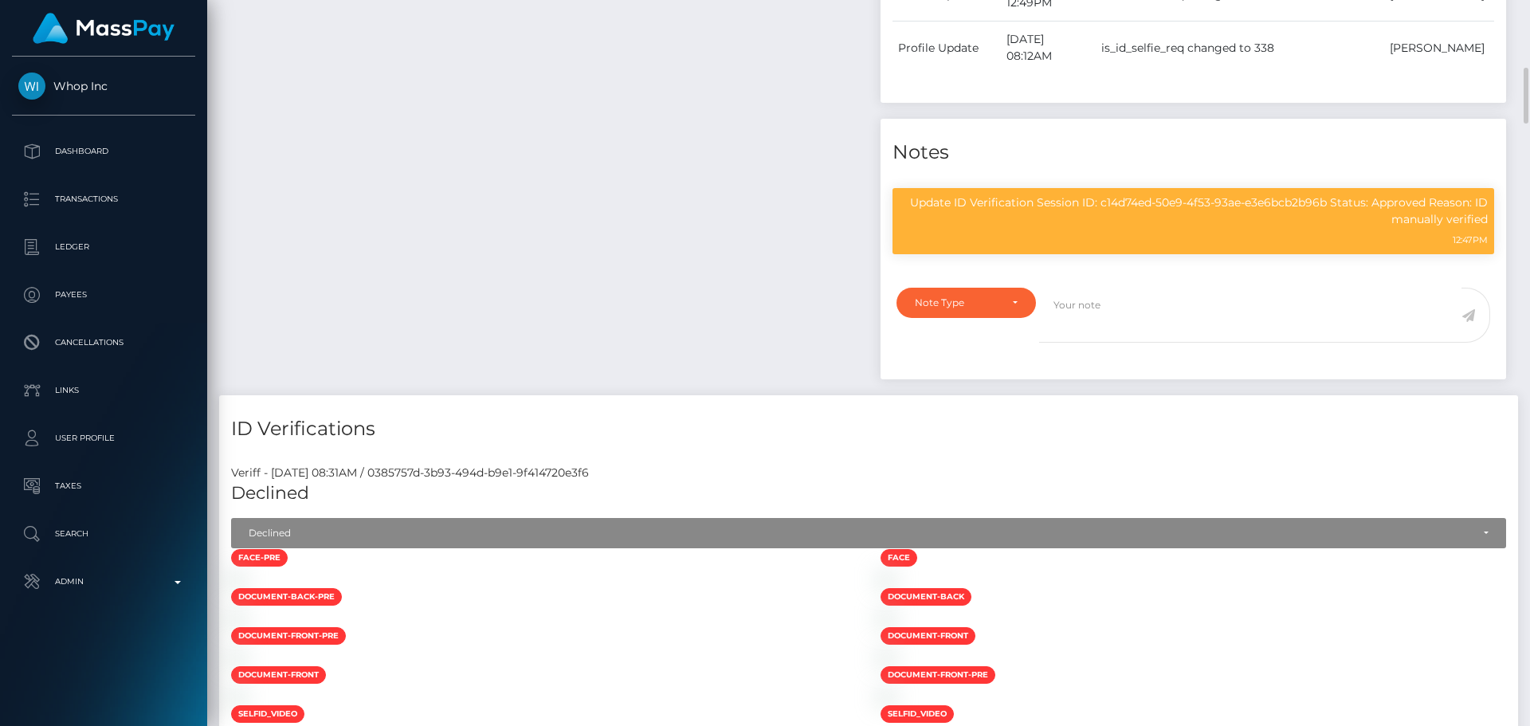
click at [704, 210] on div "Payee Attributes Payer Name Label Value" at bounding box center [543, 7] width 649 height 778
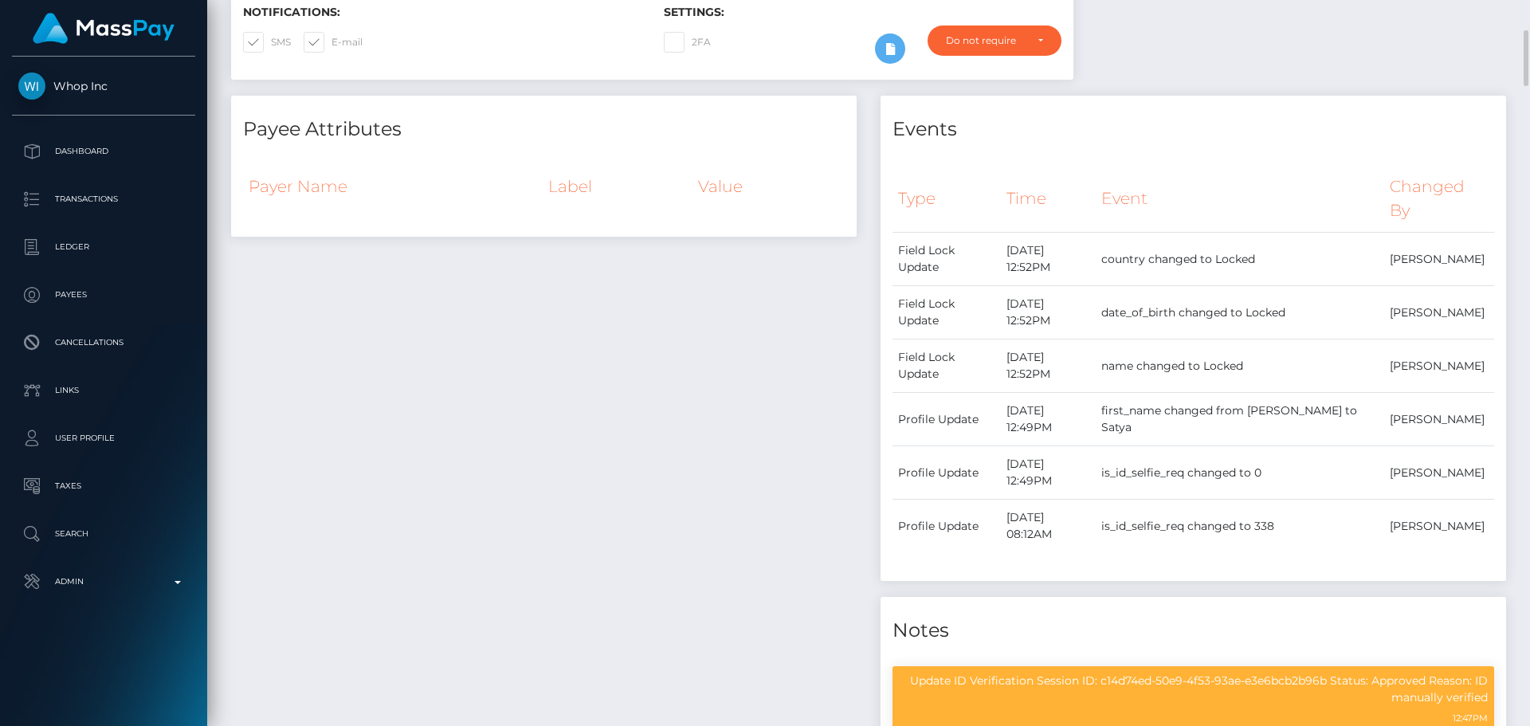
scroll to position [0, 0]
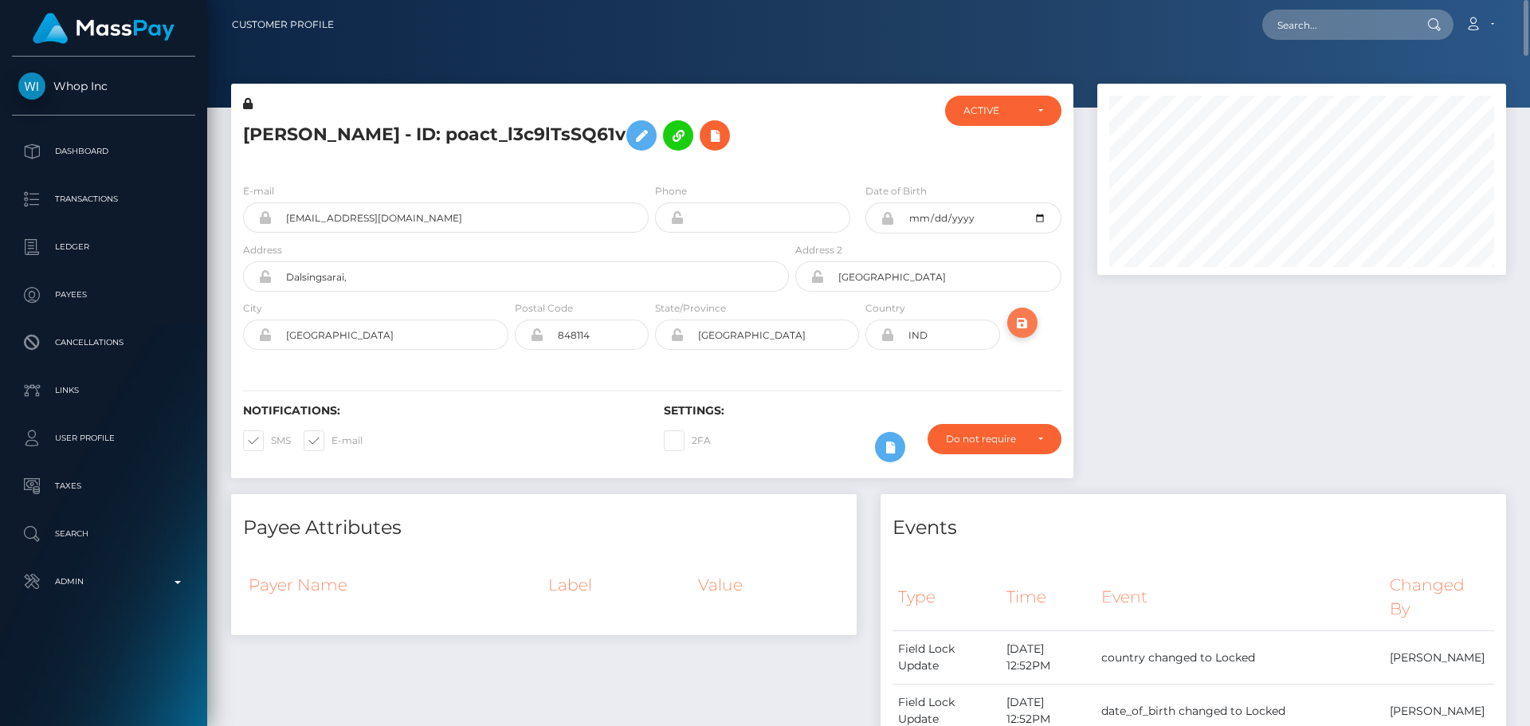
drag, startPoint x: 1028, startPoint y: 325, endPoint x: 1010, endPoint y: 316, distance: 19.6
click at [1028, 325] on icon "submit" at bounding box center [1022, 323] width 19 height 20
click at [599, 178] on div "E-mail satyamonu143@gmail.com Phone Date of Birth" at bounding box center [652, 268] width 842 height 195
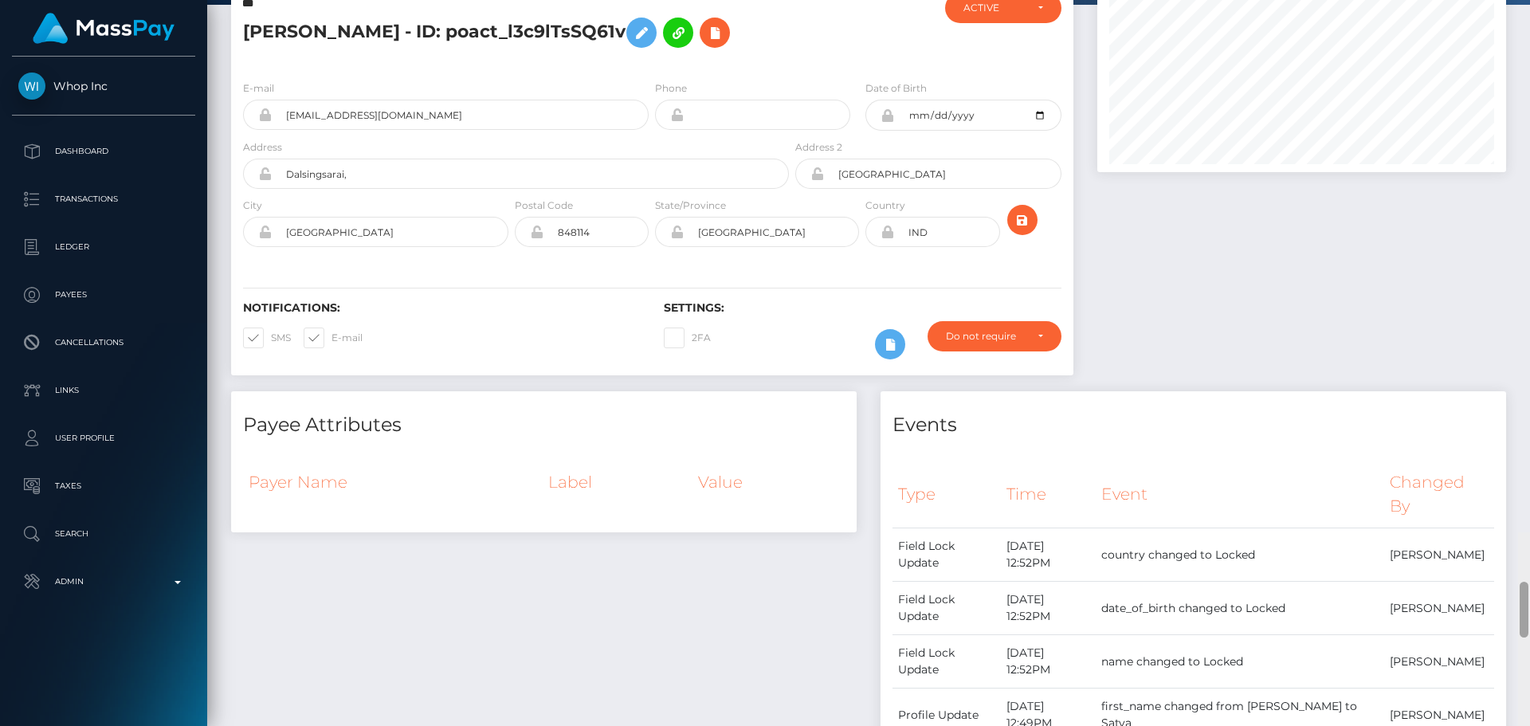
scroll to position [0, 0]
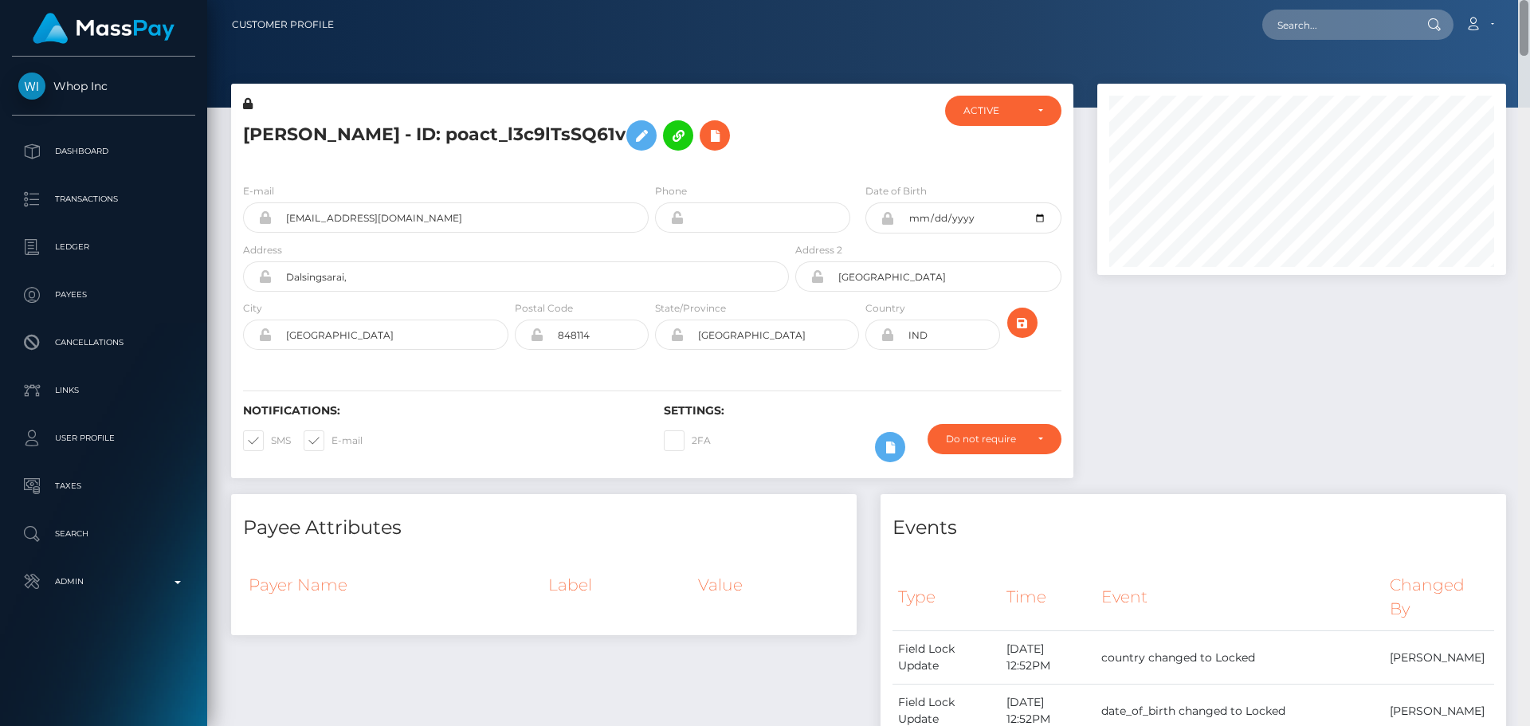
drag, startPoint x: 1516, startPoint y: 516, endPoint x: 1495, endPoint y: -8, distance: 524.7
click at [1495, 0] on html "Whop Inc Dashboard Transactions Ledger Payees Cancellations Links" at bounding box center [765, 363] width 1530 height 726
click at [406, 133] on h5 "Satya Prakash Monu - ID: poact_l3c9lTsSQ61v" at bounding box center [511, 135] width 537 height 46
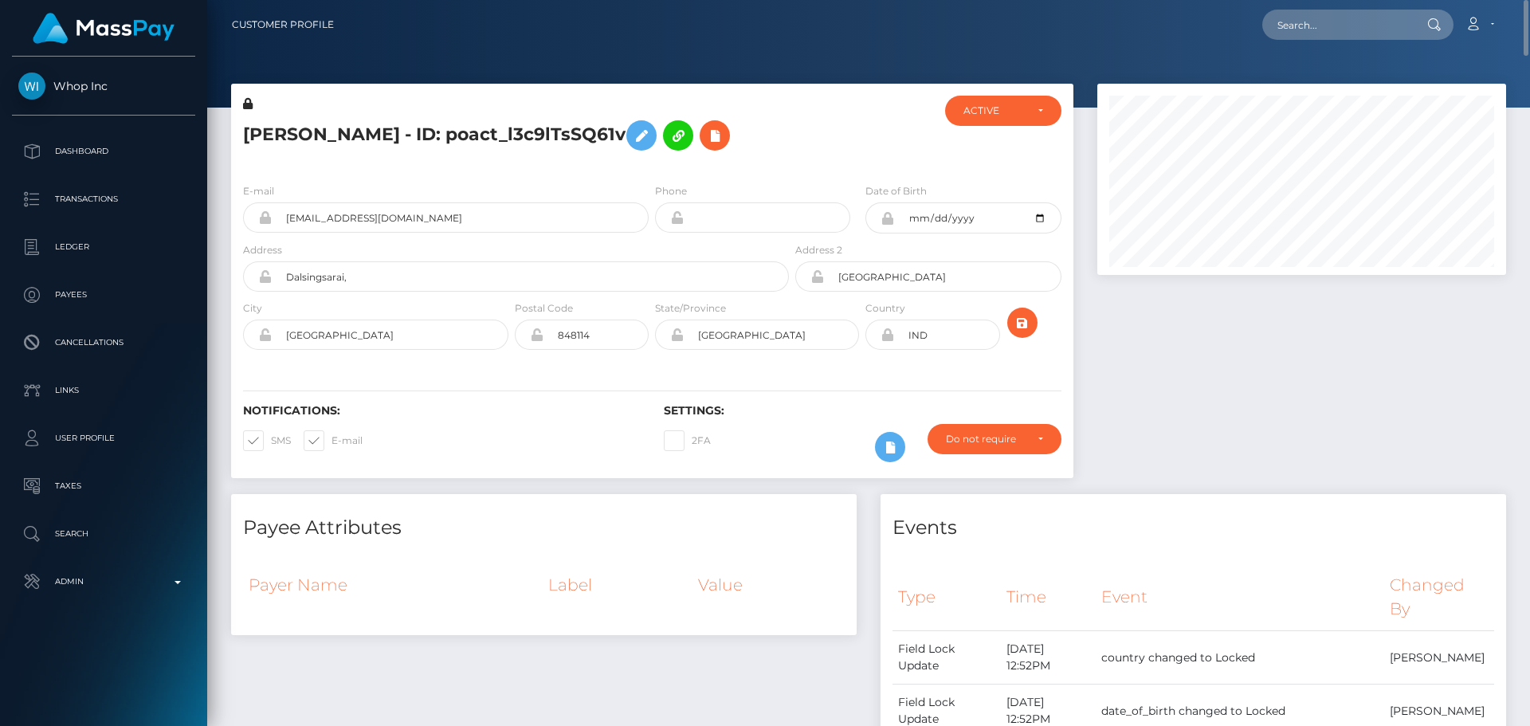
copy h5 "Satya Prakash Monu - ID: poact_l3c9lTsSQ61v"
click at [507, 172] on div "E-mail satyamonu143@gmail.com Phone Date of Birth" at bounding box center [652, 268] width 842 height 195
click at [1344, 16] on input "text" at bounding box center [1337, 25] width 150 height 30
paste input "degold@weareonlymodels.net"
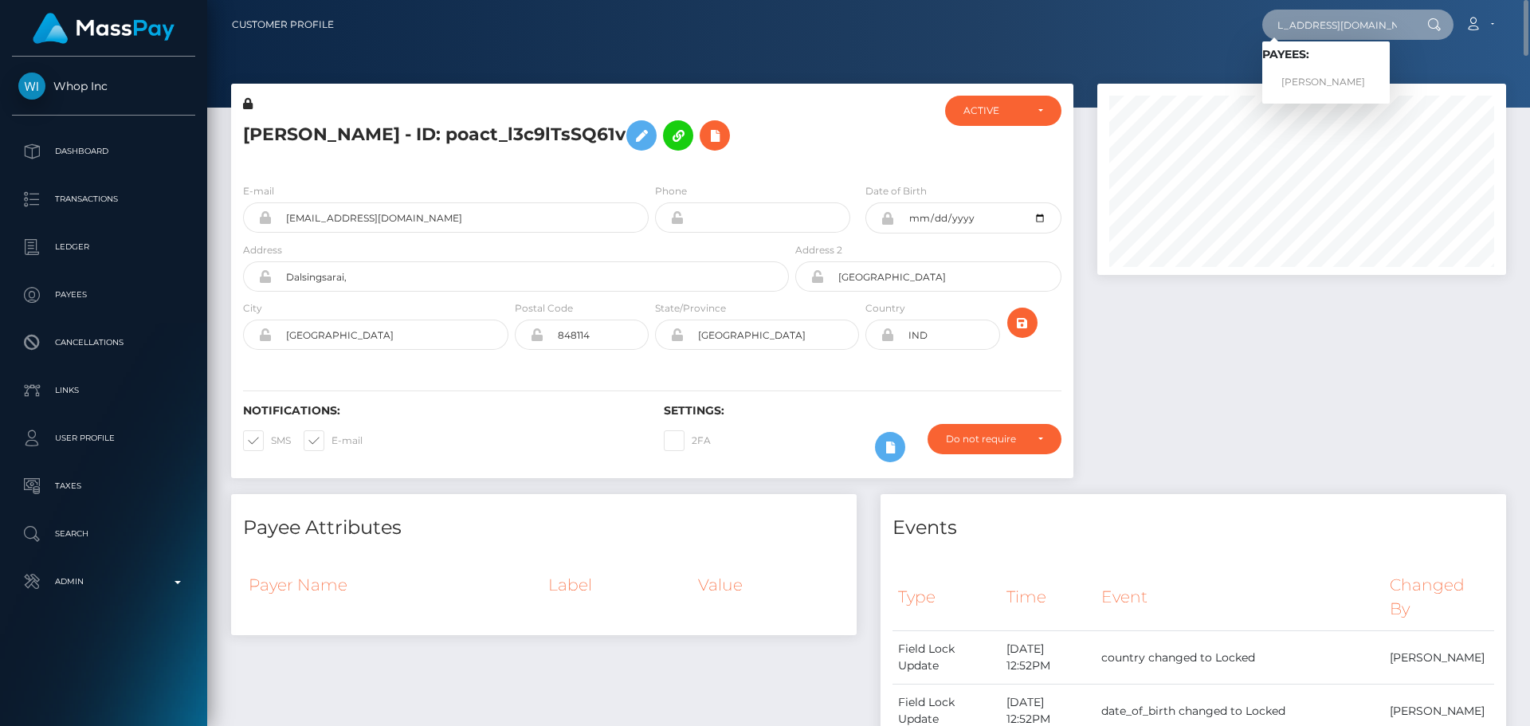
type input "degold@weareonlymodels.net"
click at [1325, 75] on link "ROSEMOND ARYEE" at bounding box center [1325, 82] width 127 height 29
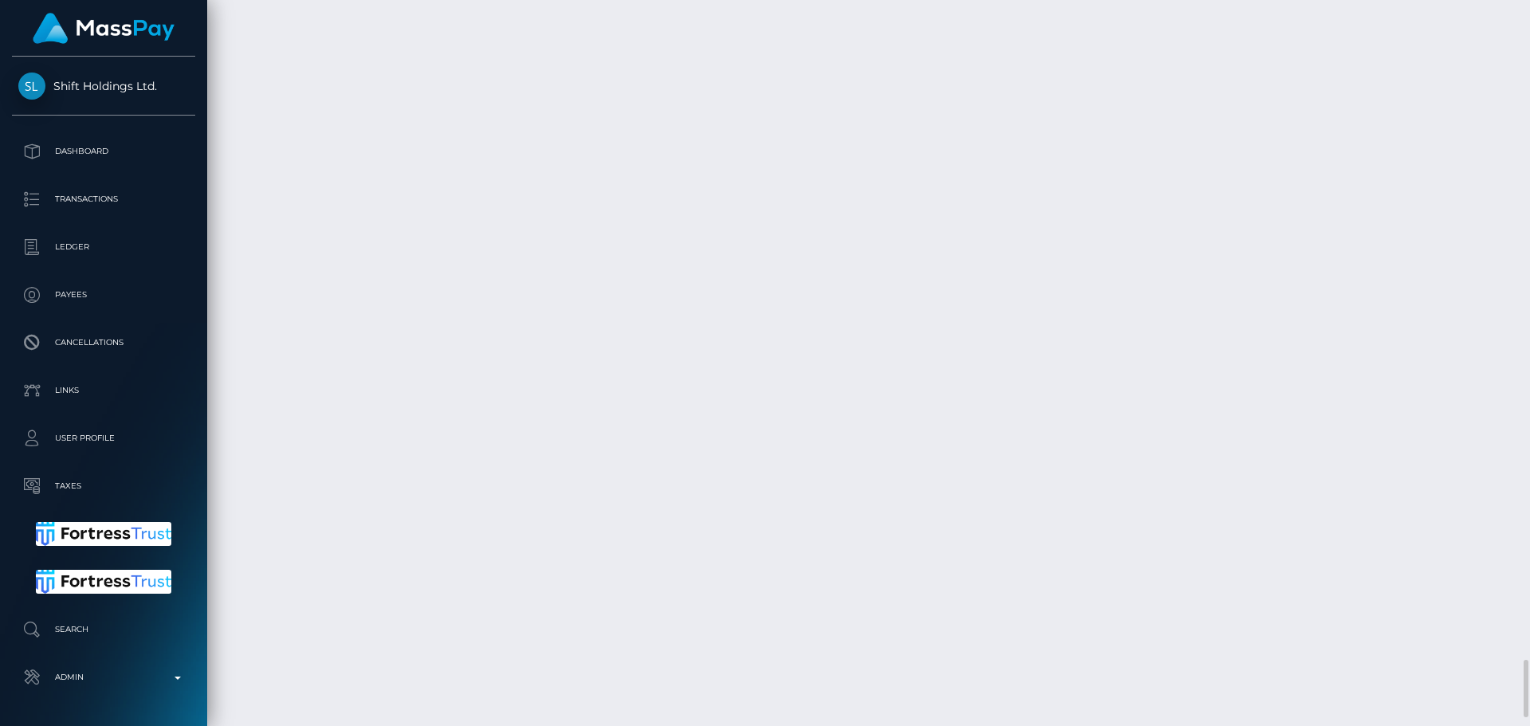
scroll to position [8366, 0]
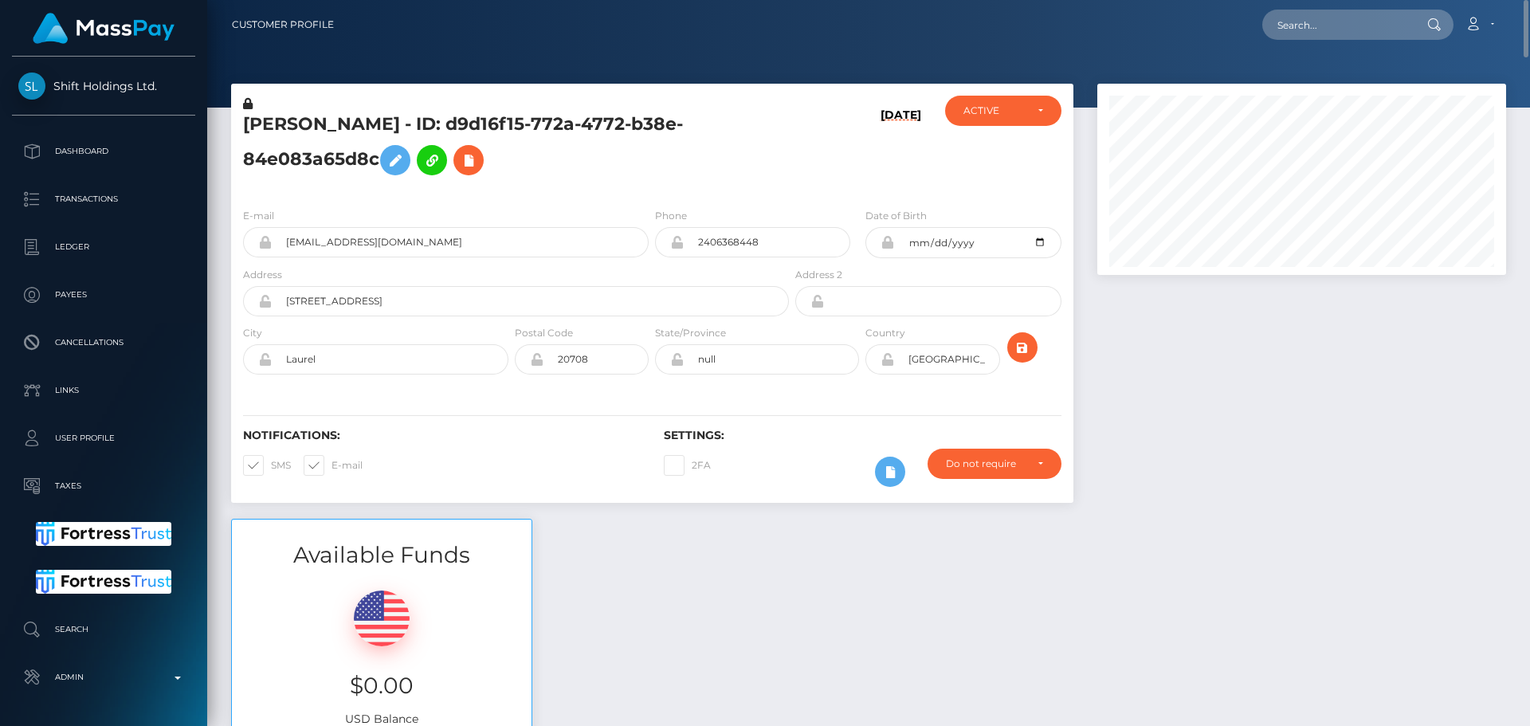
scroll to position [80, 0]
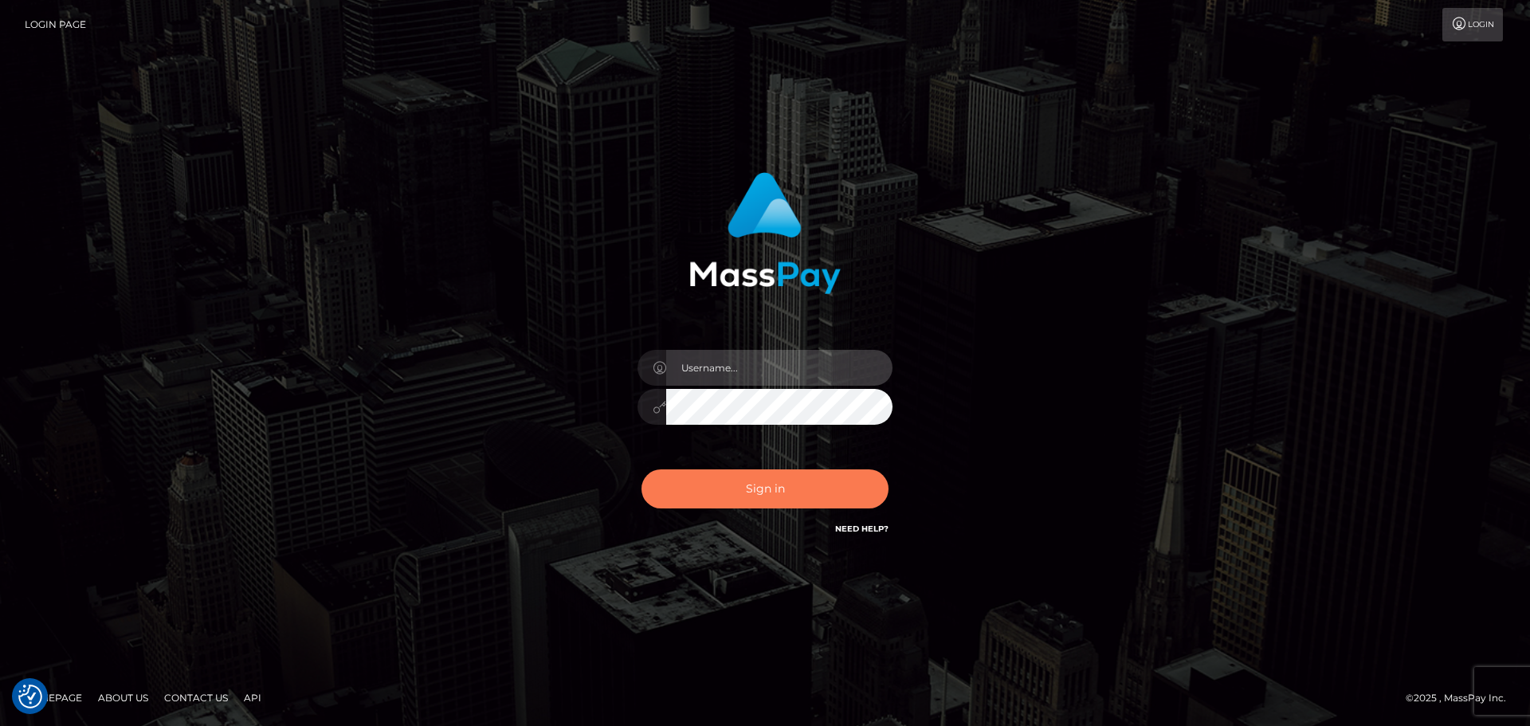
type input "[DOMAIN_NAME]"
click at [780, 479] on button "Sign in" at bounding box center [764, 488] width 247 height 39
click at [747, 480] on button "Sign in" at bounding box center [764, 488] width 247 height 39
click at [774, 478] on button "Sign in" at bounding box center [764, 488] width 247 height 39
click at [776, 487] on button "Sign in" at bounding box center [764, 488] width 247 height 39
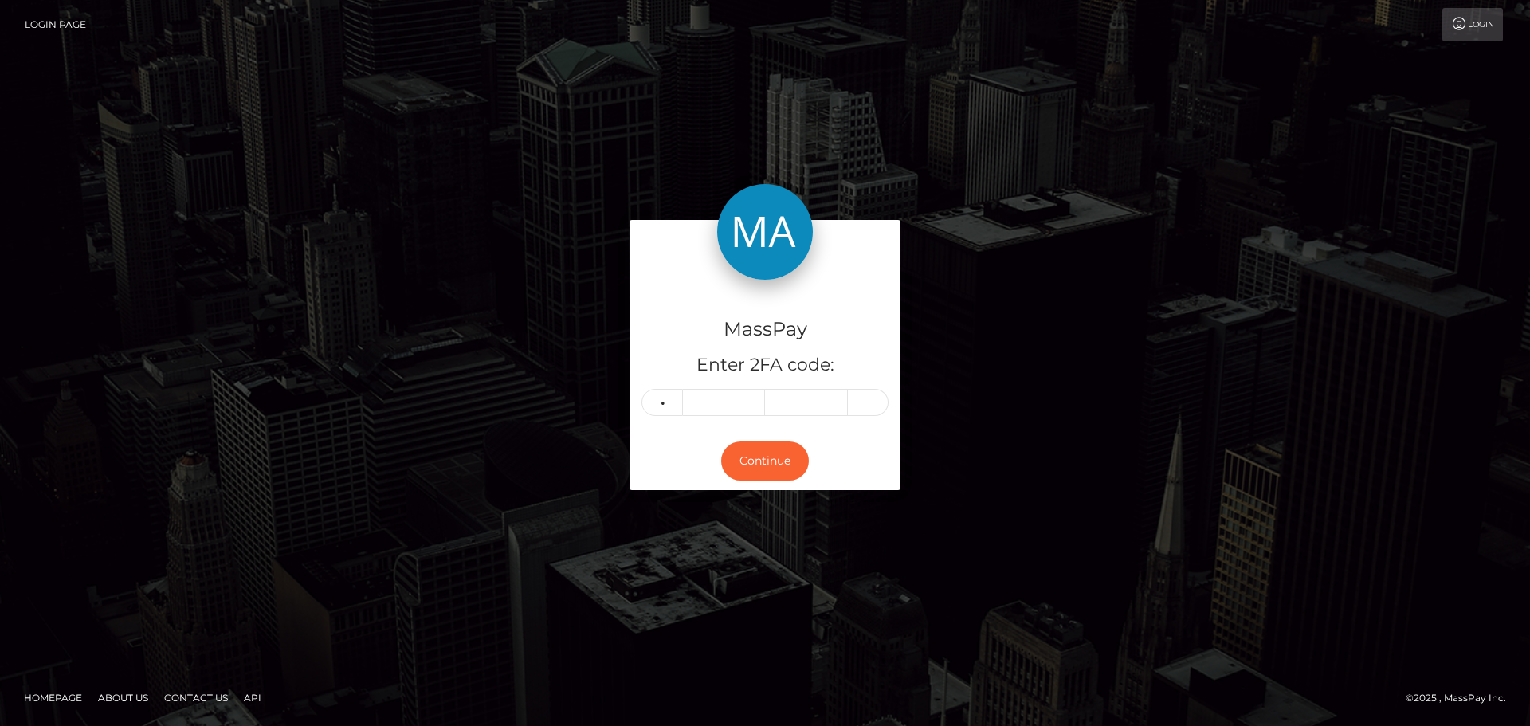
type input "8"
type input "2"
type input "0"
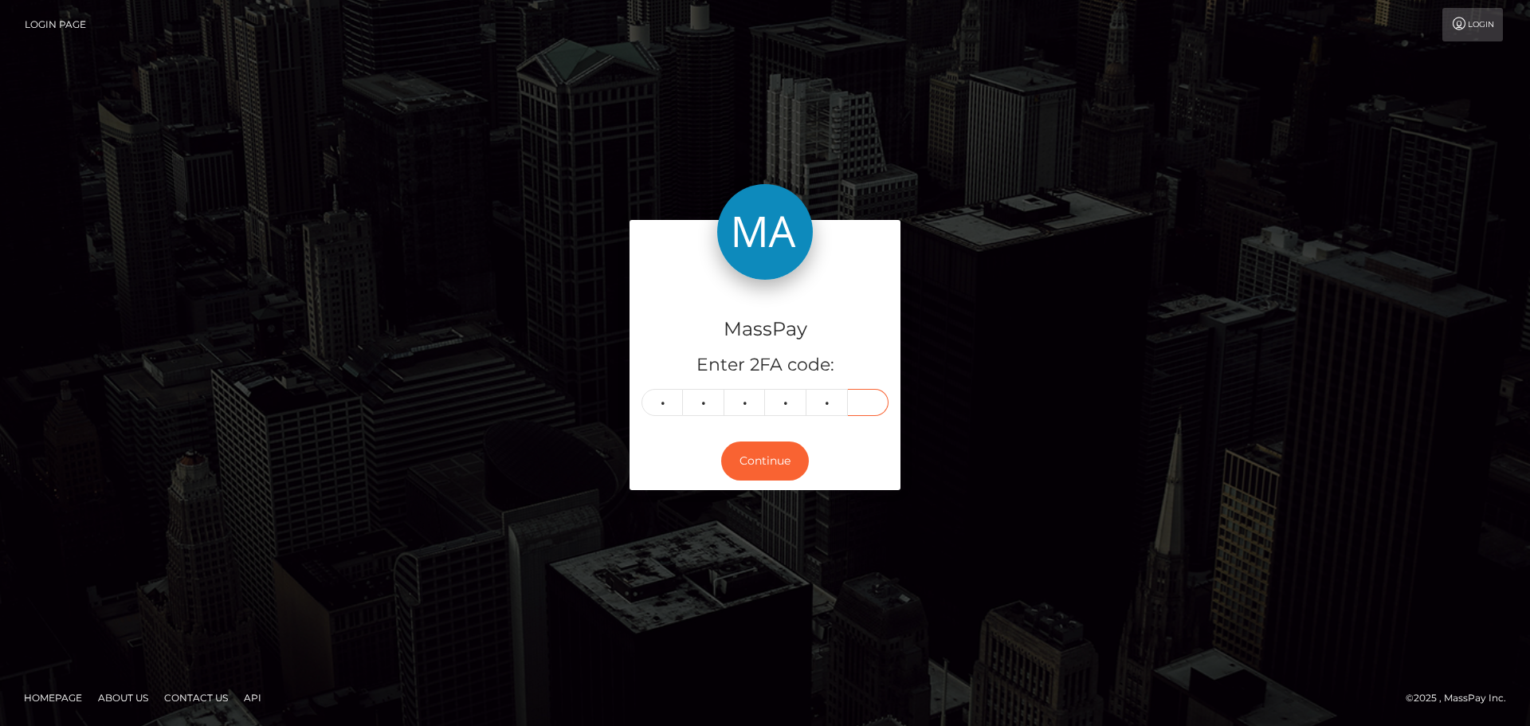
type input "0"
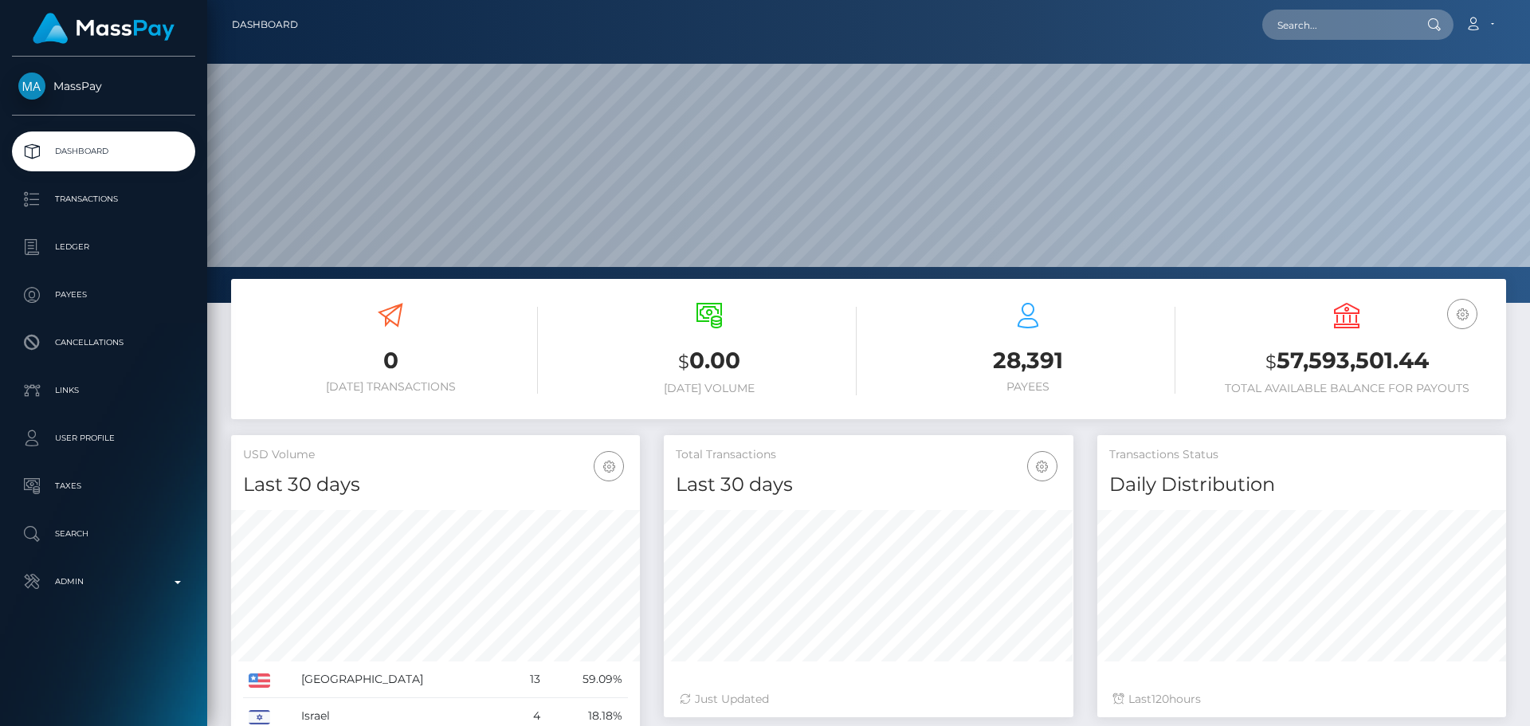
scroll to position [283, 410]
click at [1320, 27] on input "text" at bounding box center [1337, 25] width 150 height 30
paste input "poact_rWvvhZH18NPm"
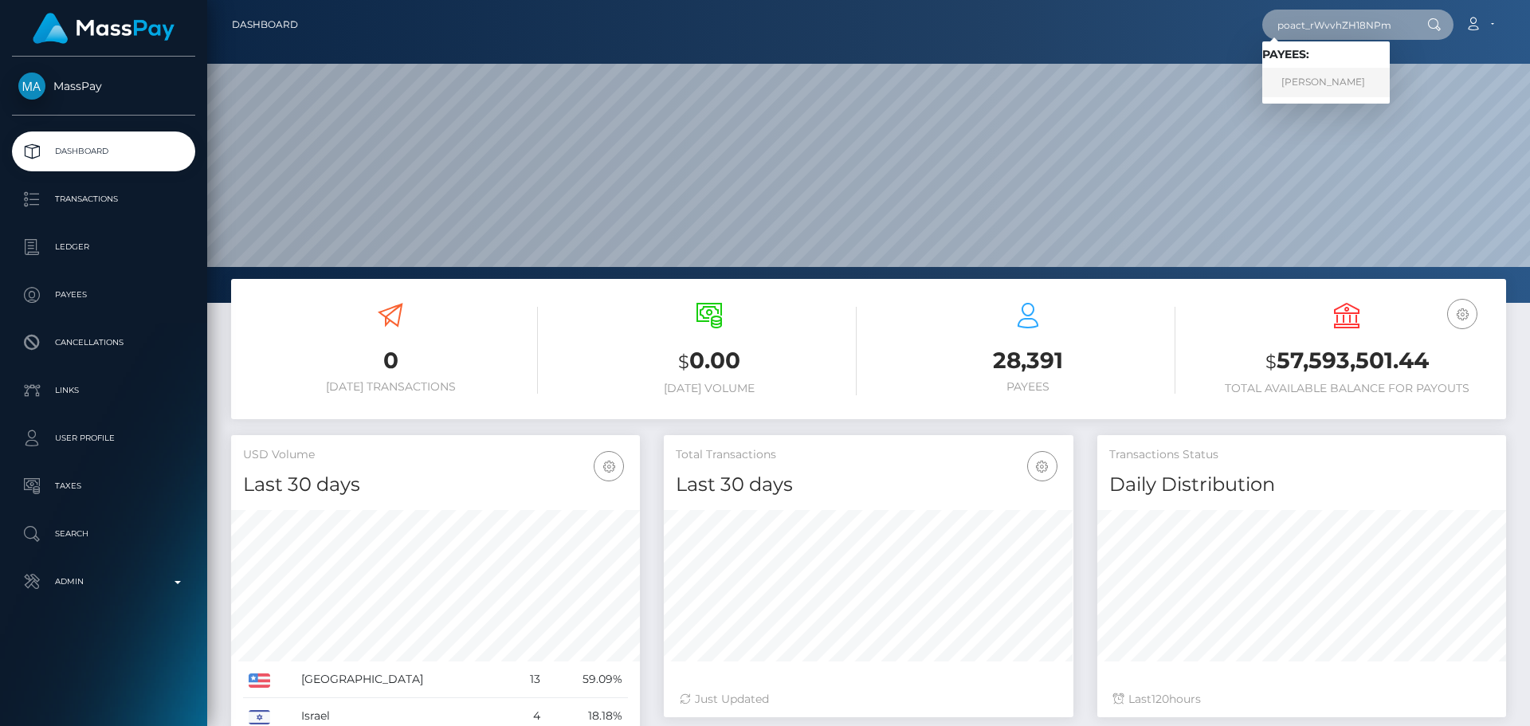
type input "poact_rWvvhZH18NPm"
click at [1319, 73] on link "[PERSON_NAME]" at bounding box center [1325, 82] width 127 height 29
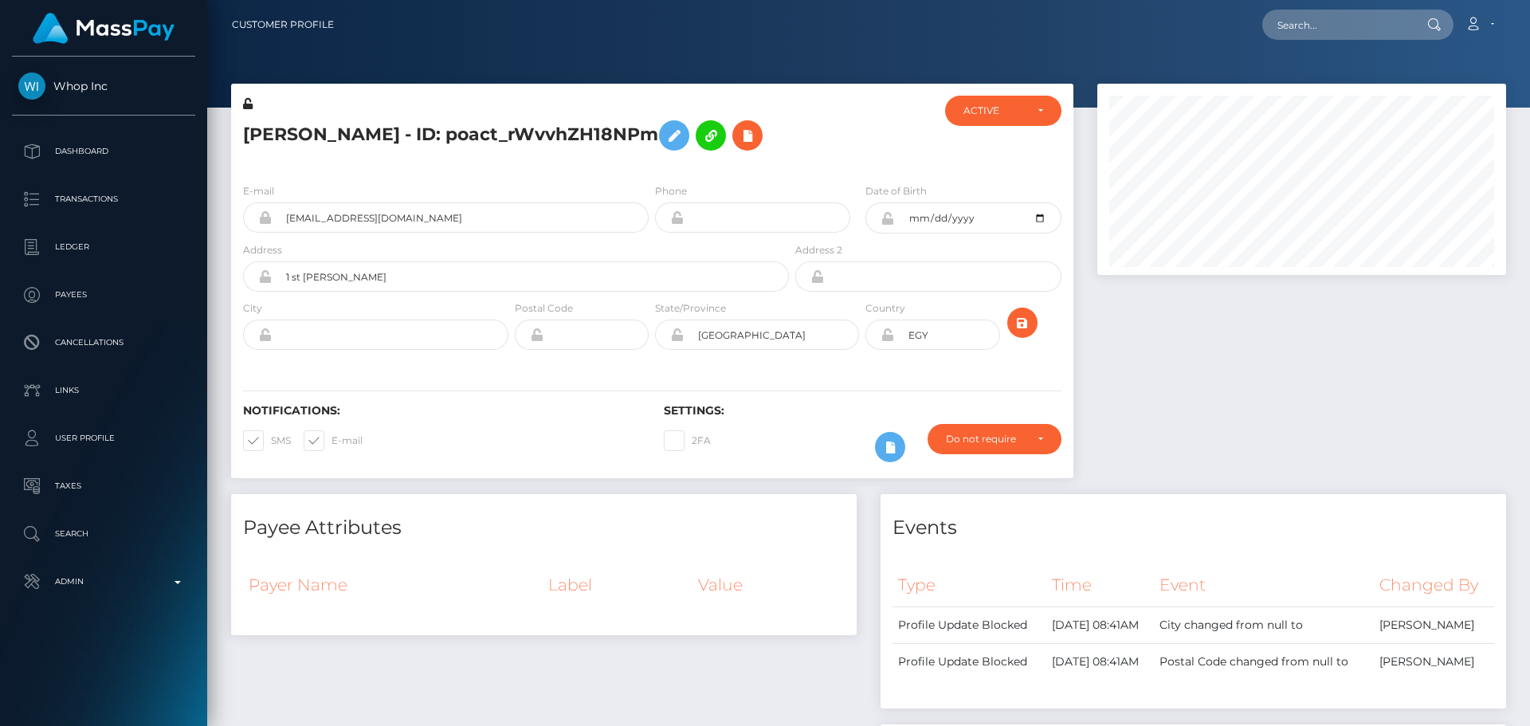
scroll to position [191, 410]
click at [765, 143] on h5 "[PERSON_NAME] - ID: poact_rWvvhZH18NPm" at bounding box center [511, 135] width 537 height 46
click at [1030, 324] on icon "submit" at bounding box center [1022, 323] width 19 height 20
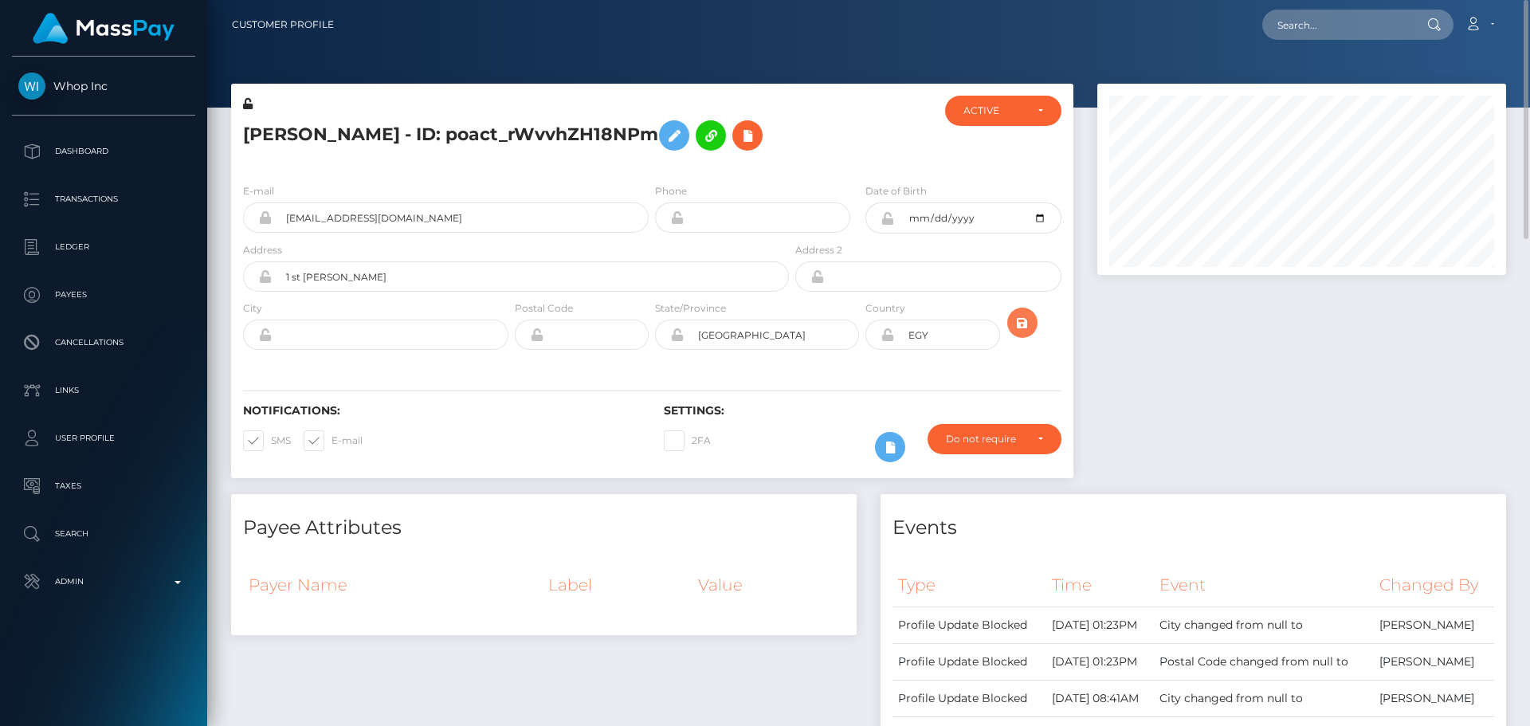
drag, startPoint x: 1019, startPoint y: 320, endPoint x: 999, endPoint y: 335, distance: 24.5
click at [1019, 320] on icon "submit" at bounding box center [1022, 323] width 19 height 20
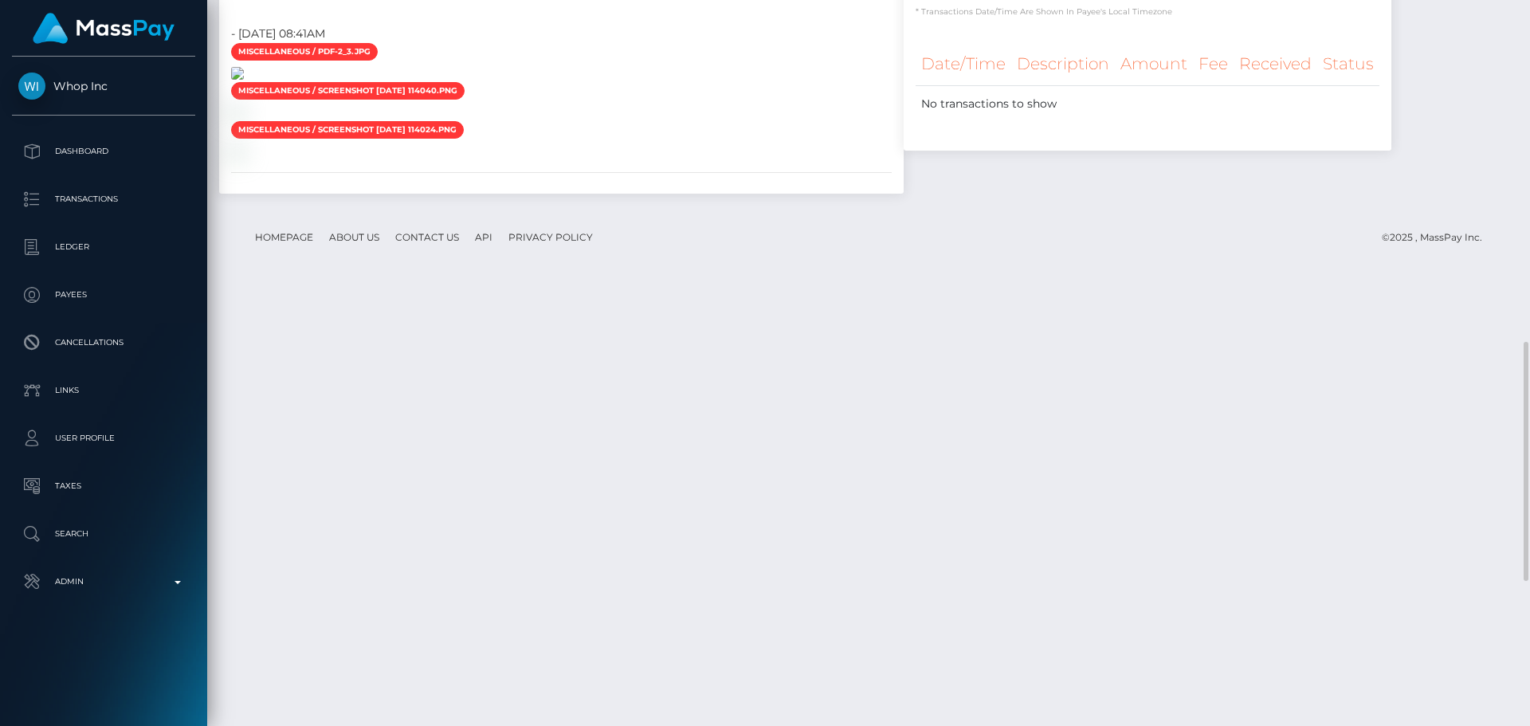
scroll to position [1115, 0]
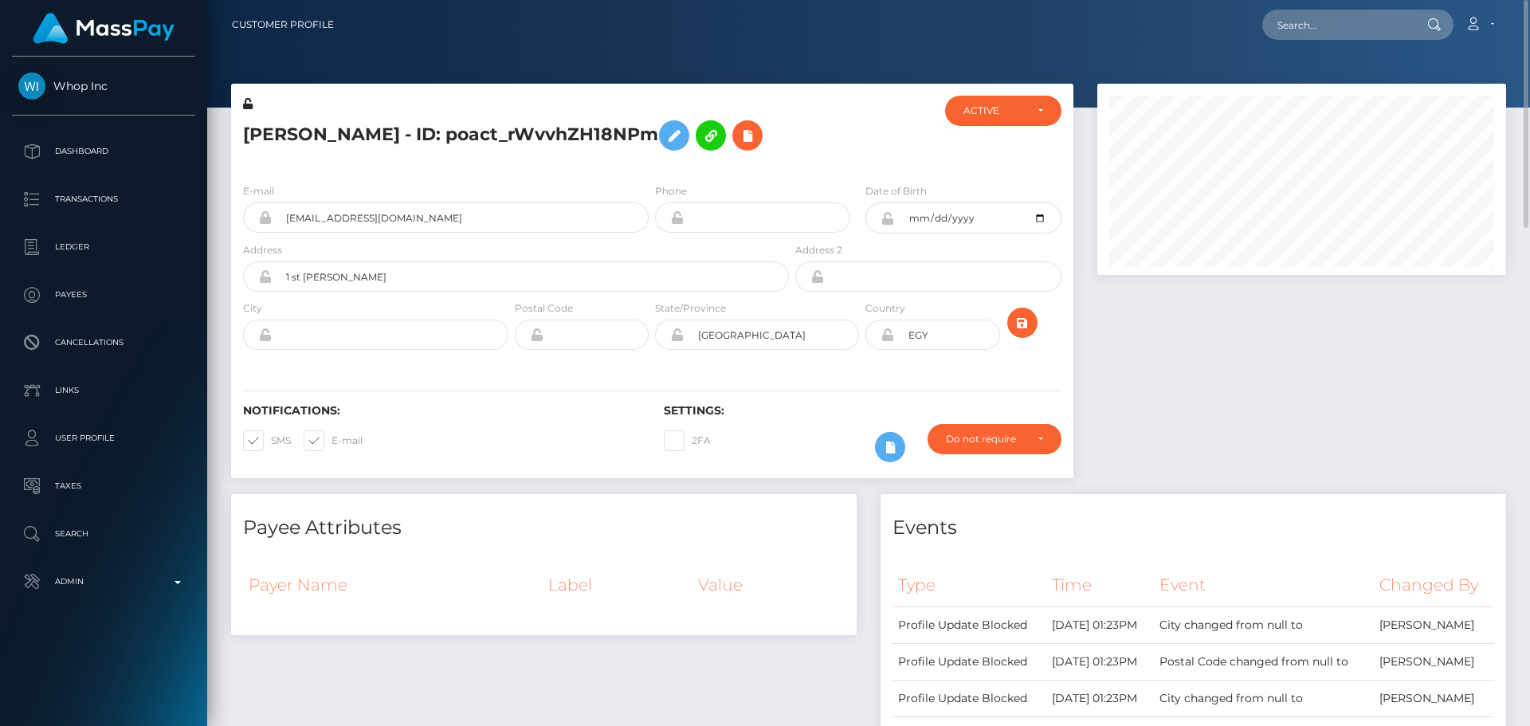
click at [549, 166] on div "[PERSON_NAME] - ID: poact_rWvvhZH18NPm" at bounding box center [511, 133] width 561 height 75
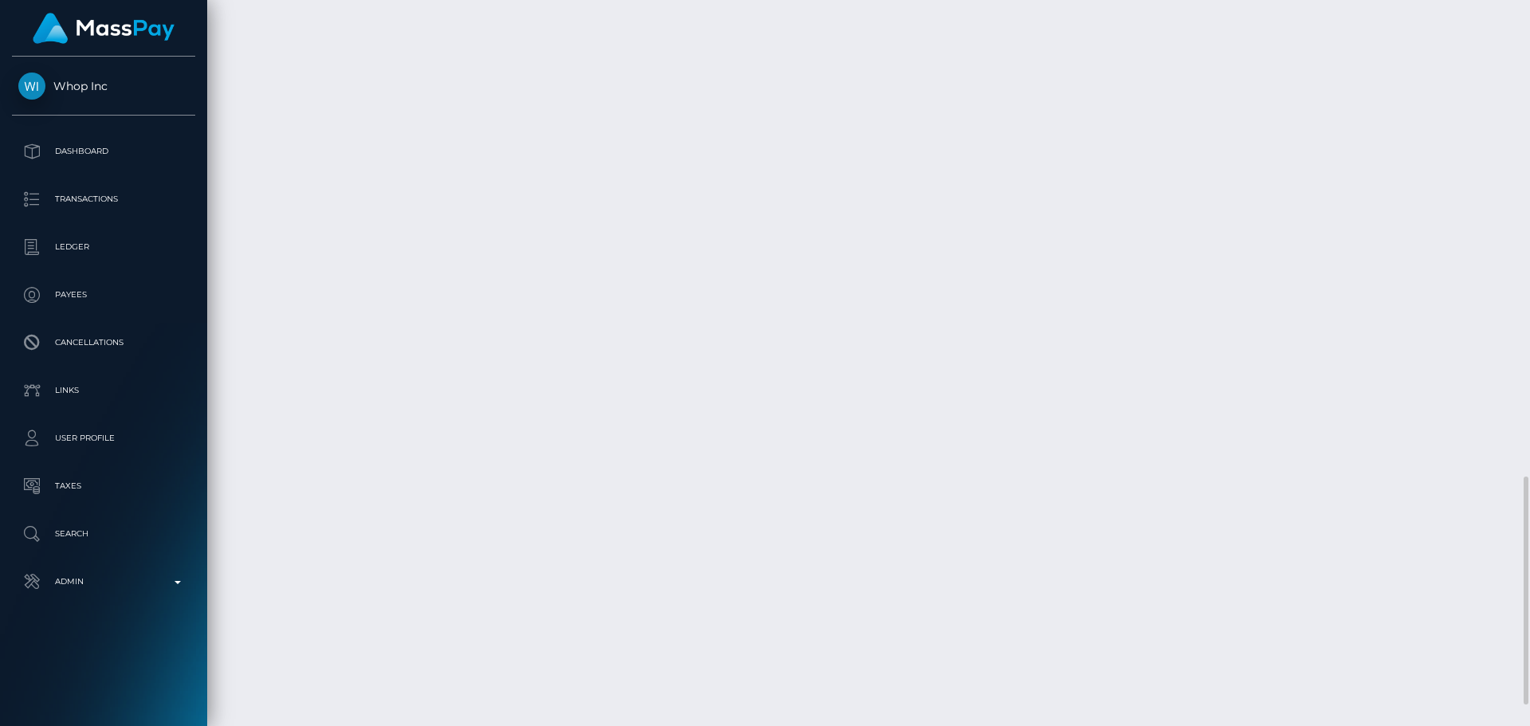
scroll to position [1580, 0]
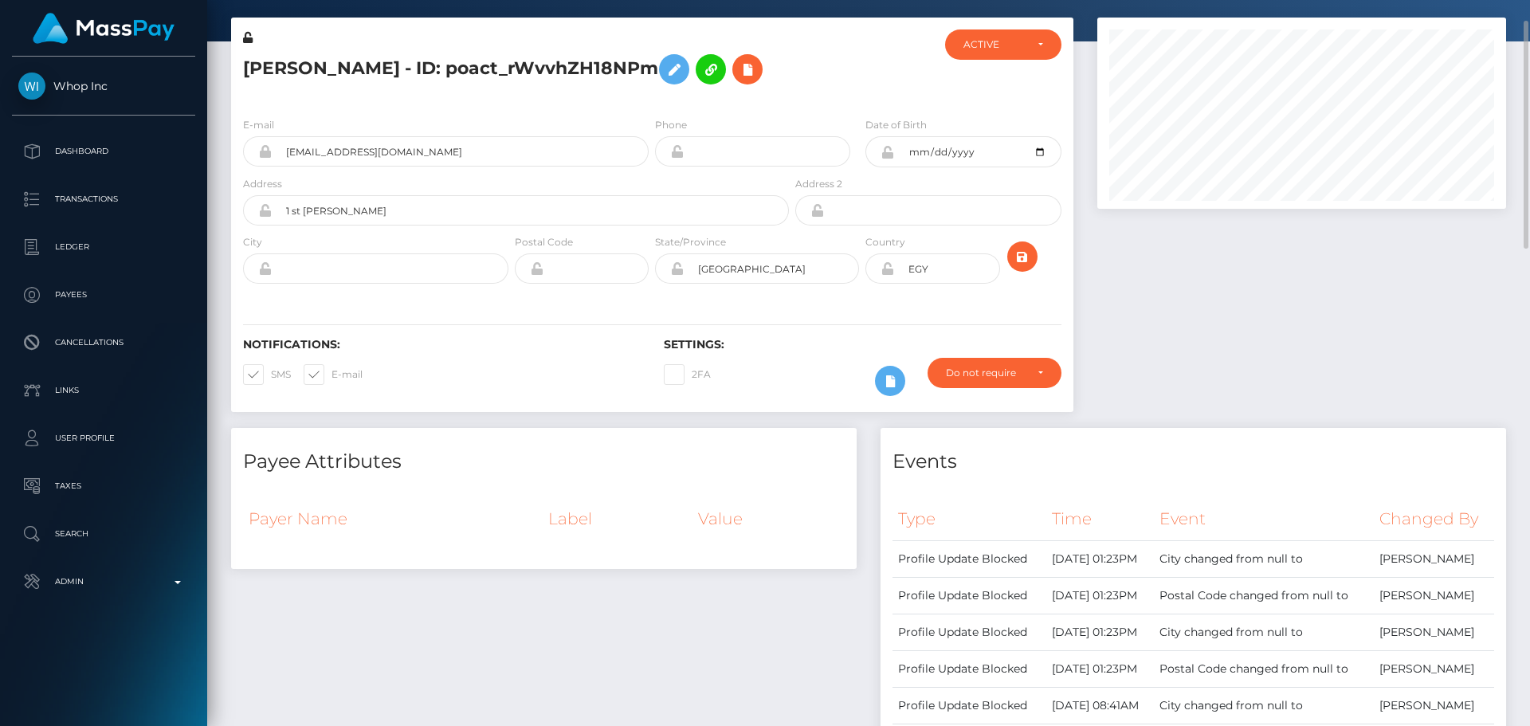
scroll to position [0, 0]
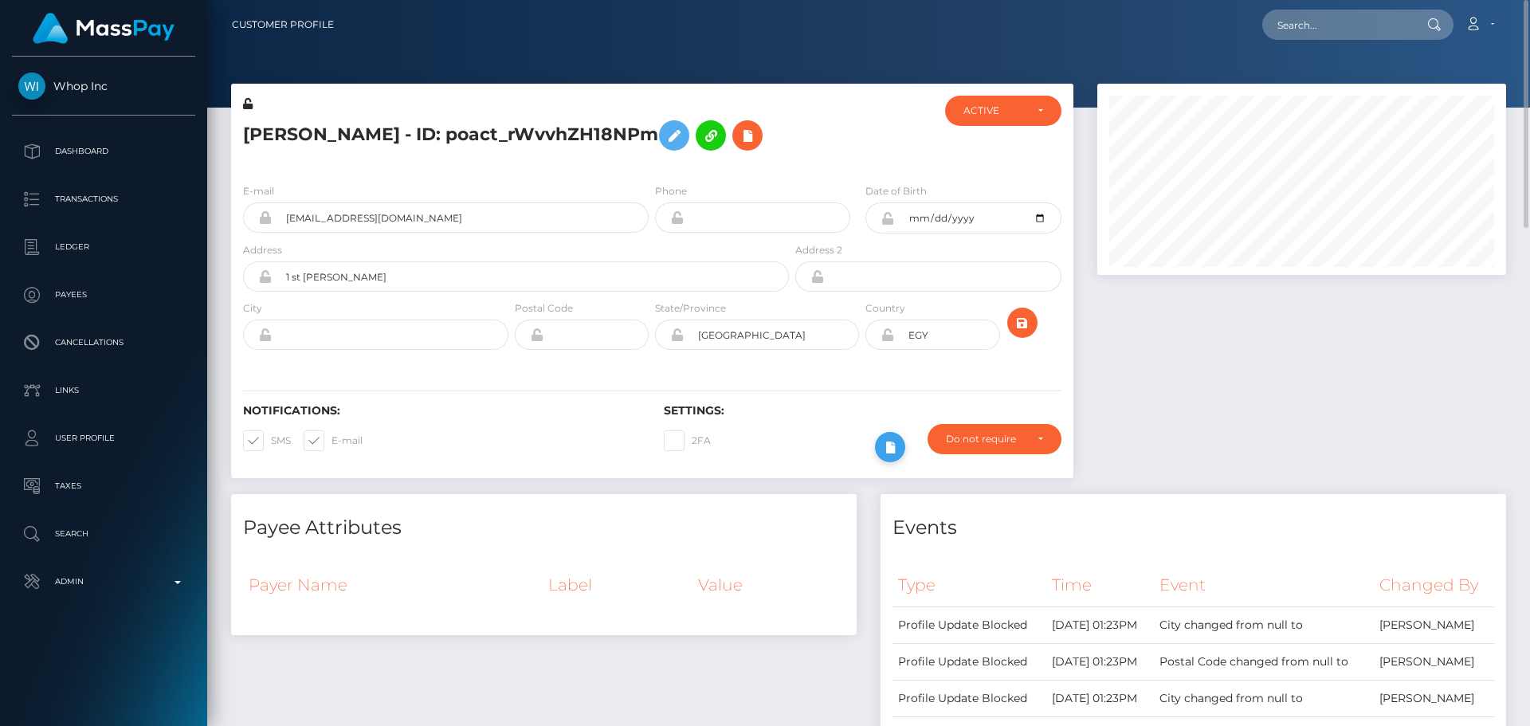
click at [885, 445] on icon at bounding box center [889, 447] width 19 height 20
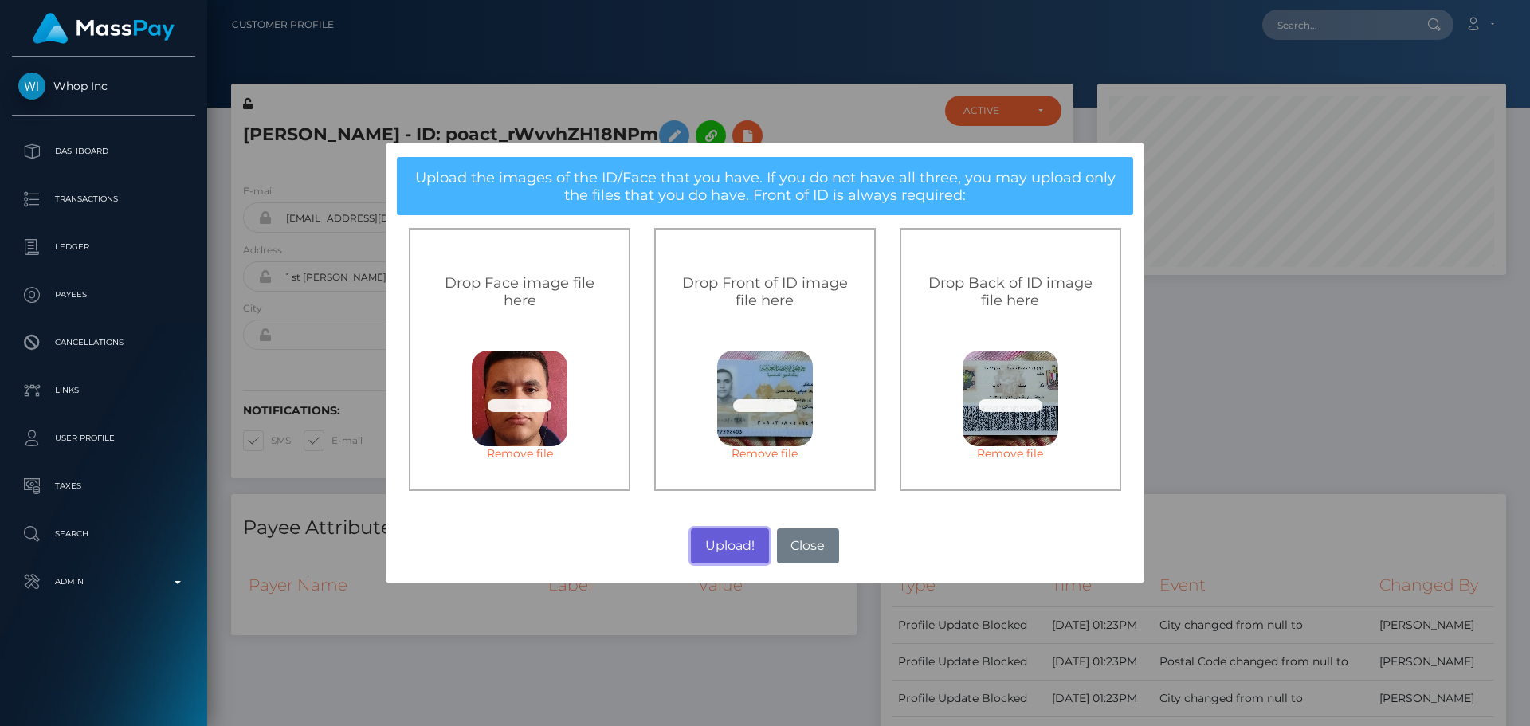
click at [727, 550] on button "Upload!" at bounding box center [729, 545] width 77 height 35
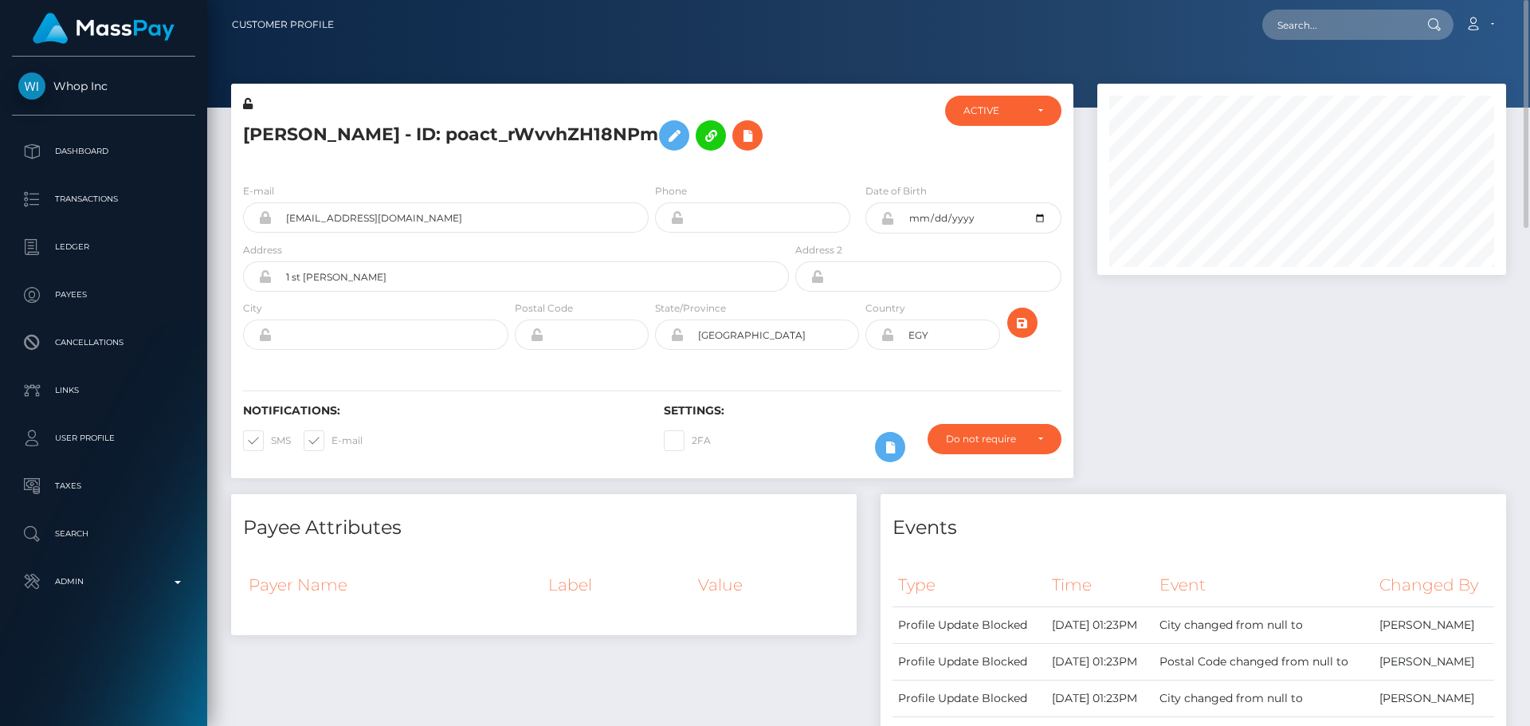
click at [893, 147] on div at bounding box center [862, 133] width 140 height 75
click at [1029, 320] on icon "submit" at bounding box center [1022, 323] width 19 height 20
click at [1025, 324] on icon "submit" at bounding box center [1022, 323] width 19 height 20
click at [535, 178] on div "E-mail mostafa.saad.0862+5921386425@gmail.com Phone" at bounding box center [652, 268] width 842 height 195
click at [664, 139] on icon at bounding box center [673, 136] width 19 height 20
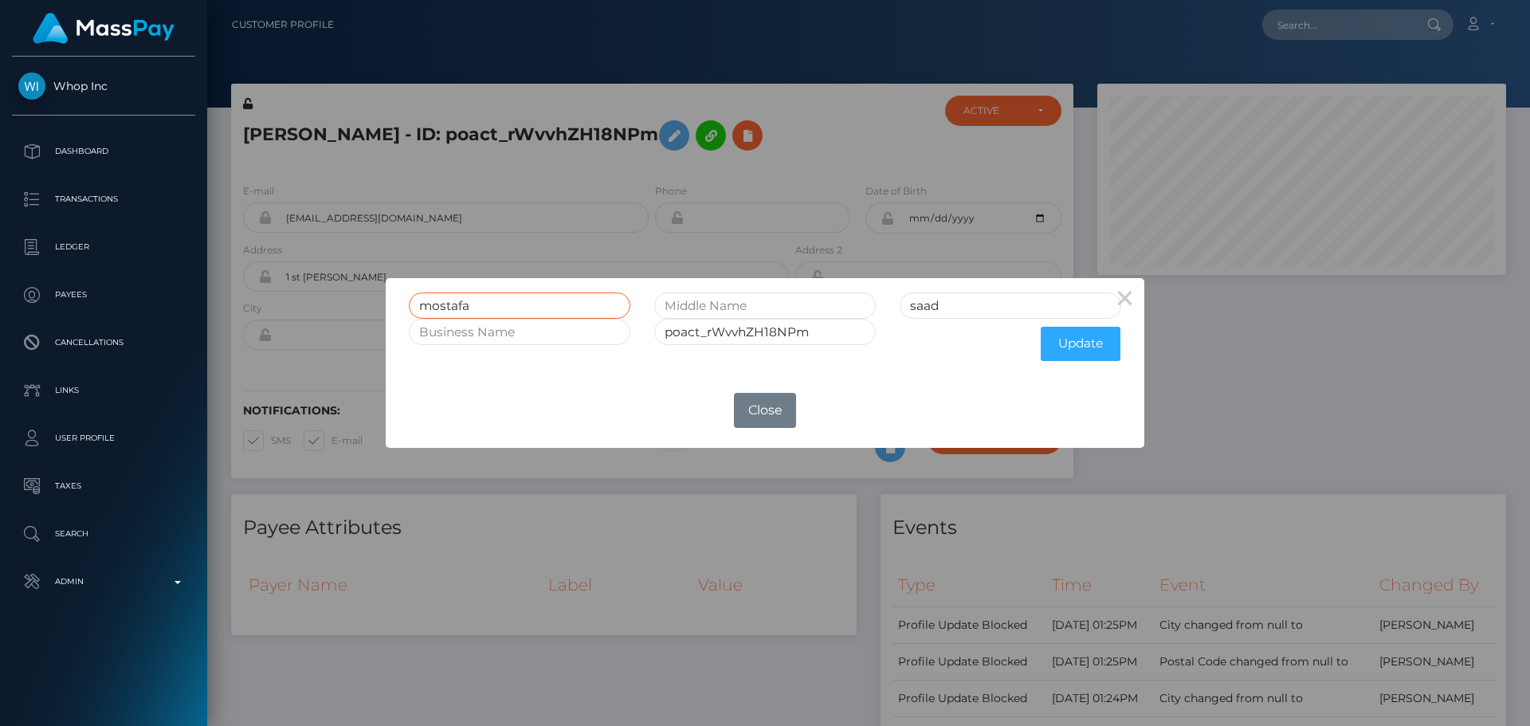
click at [511, 300] on input "mostafa" at bounding box center [519, 305] width 221 height 26
paste input "M"
type input "Mostafa"
click at [762, 299] on input "text" at bounding box center [764, 305] width 221 height 26
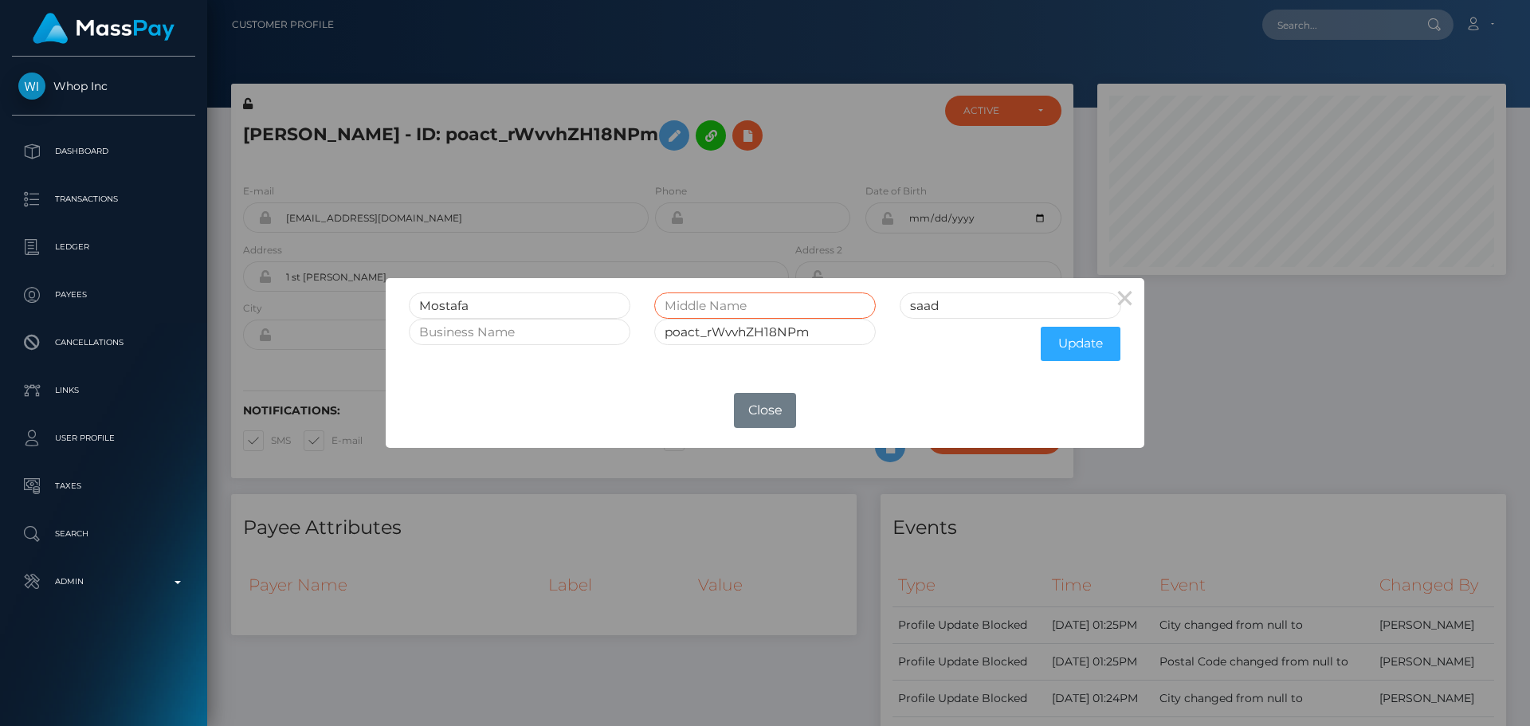
paste input "Saad"
paste input "Embabi"
paste input "Mohamed"
type input "Saad Embabi Mohamed"
click at [998, 295] on input "saad" at bounding box center [1010, 305] width 221 height 26
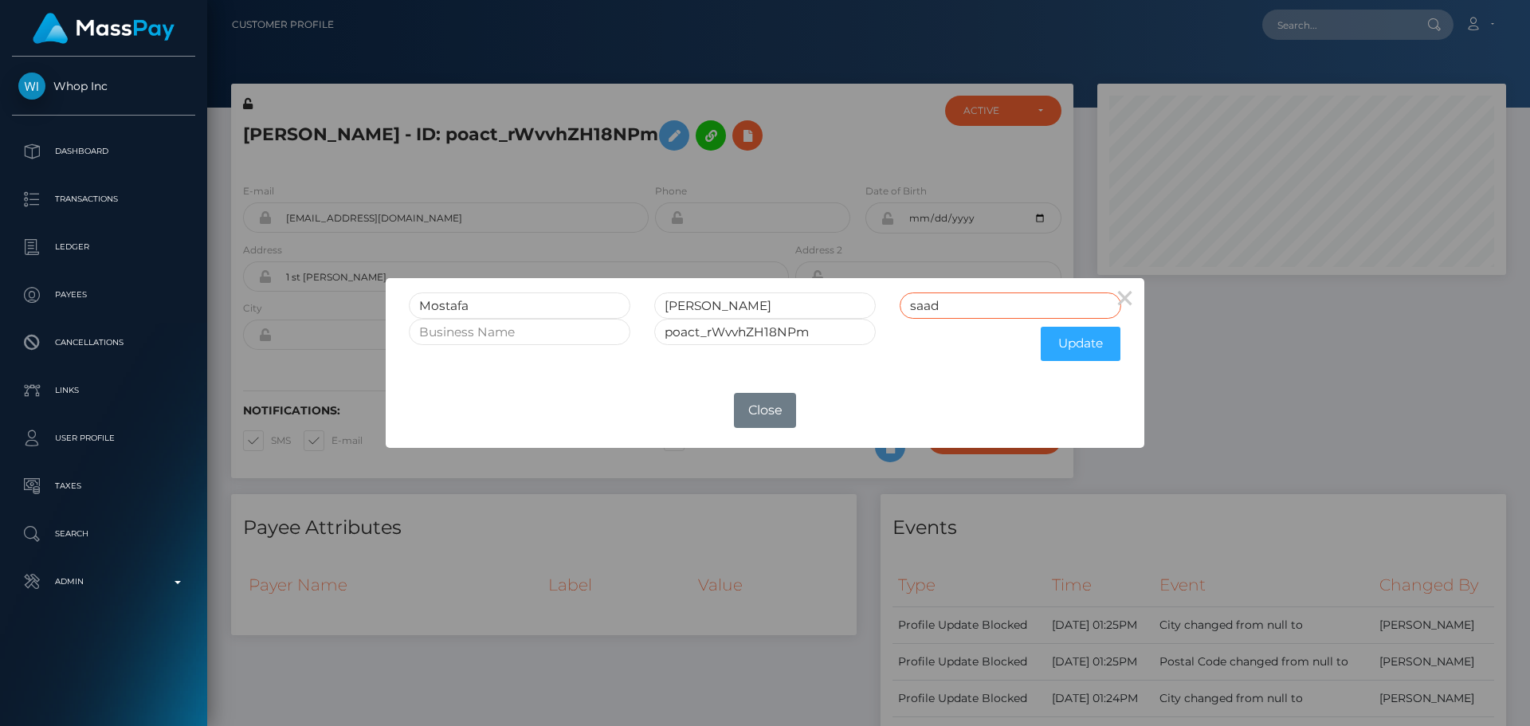
click at [998, 295] on input "saad" at bounding box center [1010, 305] width 221 height 26
paste input "Hassan"
type input "Hassan"
click at [1052, 342] on button "Update" at bounding box center [1081, 344] width 80 height 34
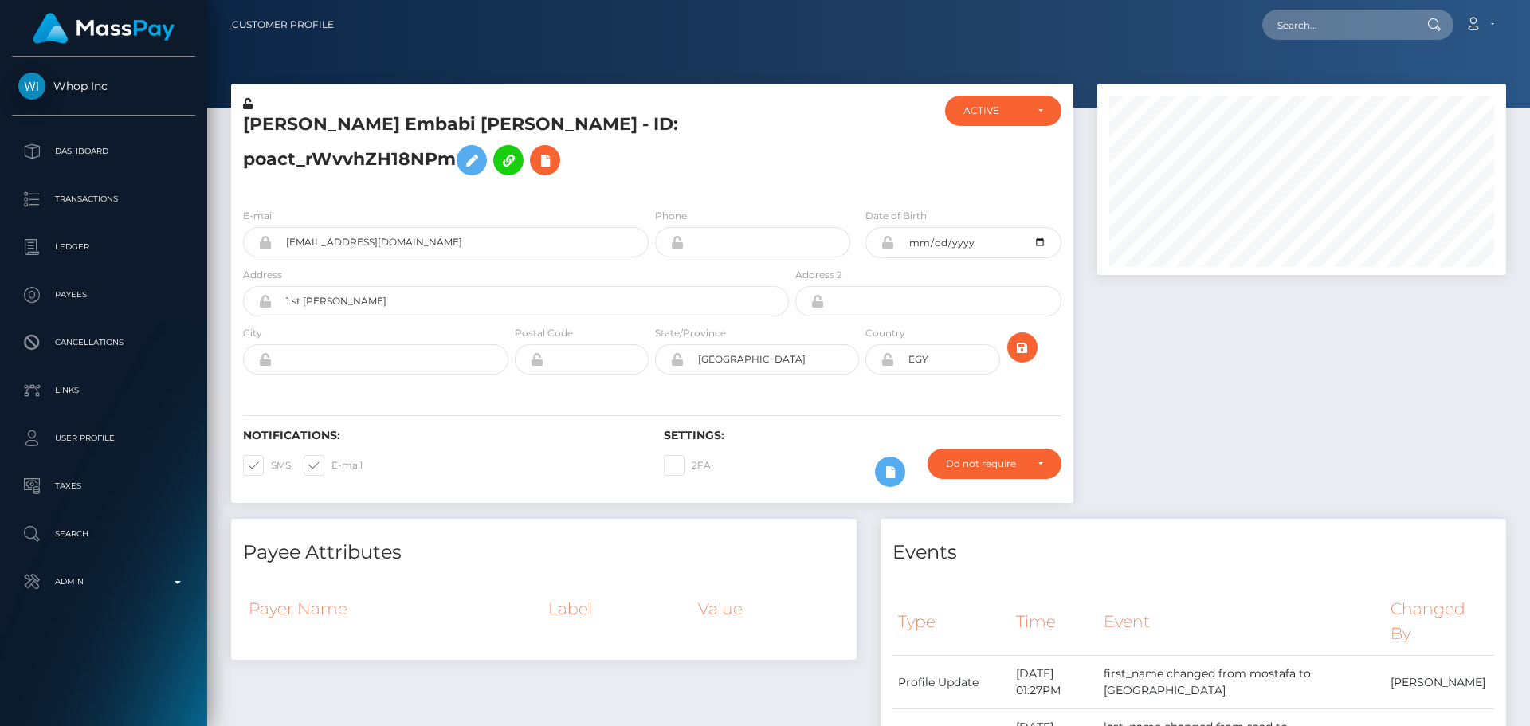
scroll to position [191, 410]
click at [471, 306] on input "1 st [PERSON_NAME]" at bounding box center [530, 301] width 517 height 30
paste input "Sh. [PERSON_NAME], off [PERSON_NAME] St."
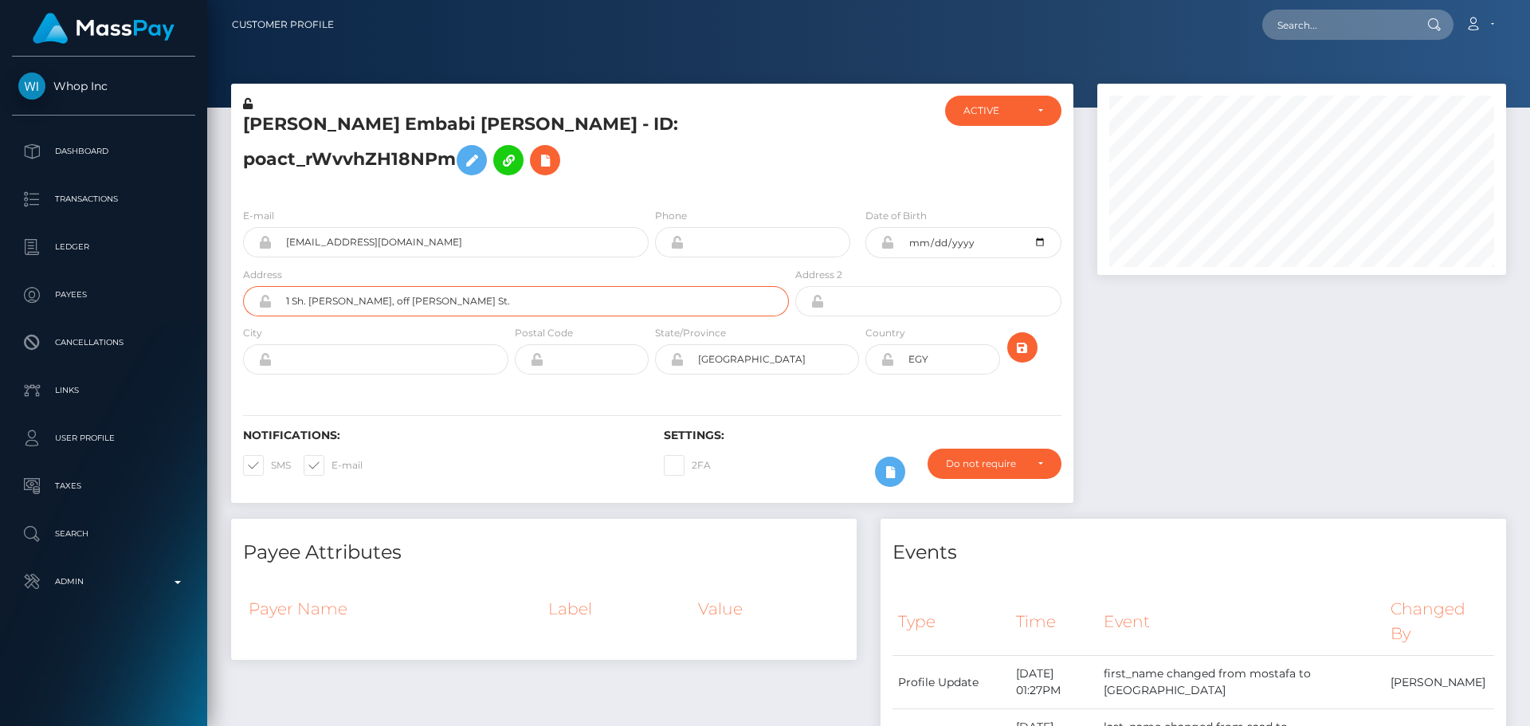
type input "1 Sh. [PERSON_NAME], off [PERSON_NAME] St."
click at [415, 364] on input "text" at bounding box center [390, 359] width 237 height 30
paste input "[GEOGRAPHIC_DATA]"
type input "[GEOGRAPHIC_DATA]"
click at [594, 365] on input "text" at bounding box center [595, 359] width 105 height 30
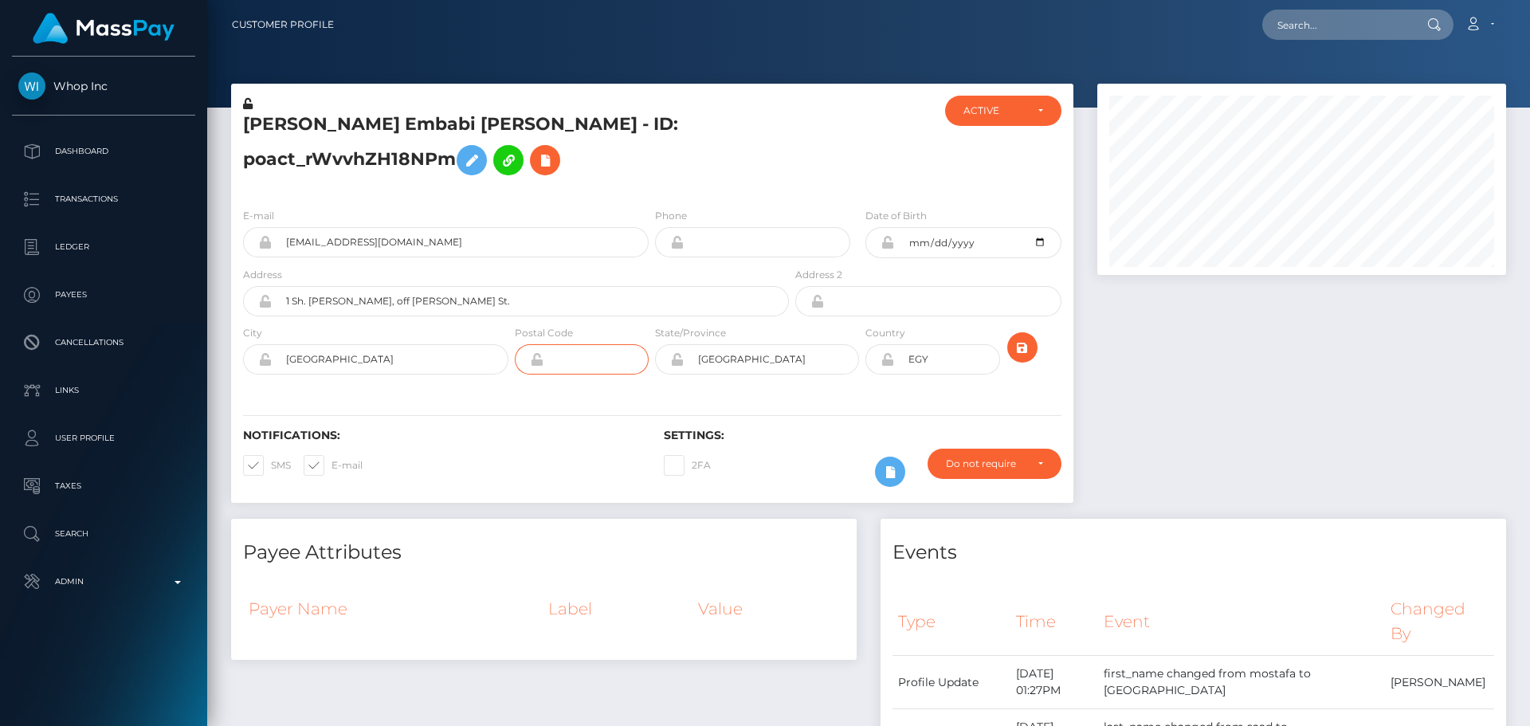
paste input "11423"
type input "11423"
click at [771, 357] on input "[GEOGRAPHIC_DATA]" at bounding box center [771, 359] width 175 height 30
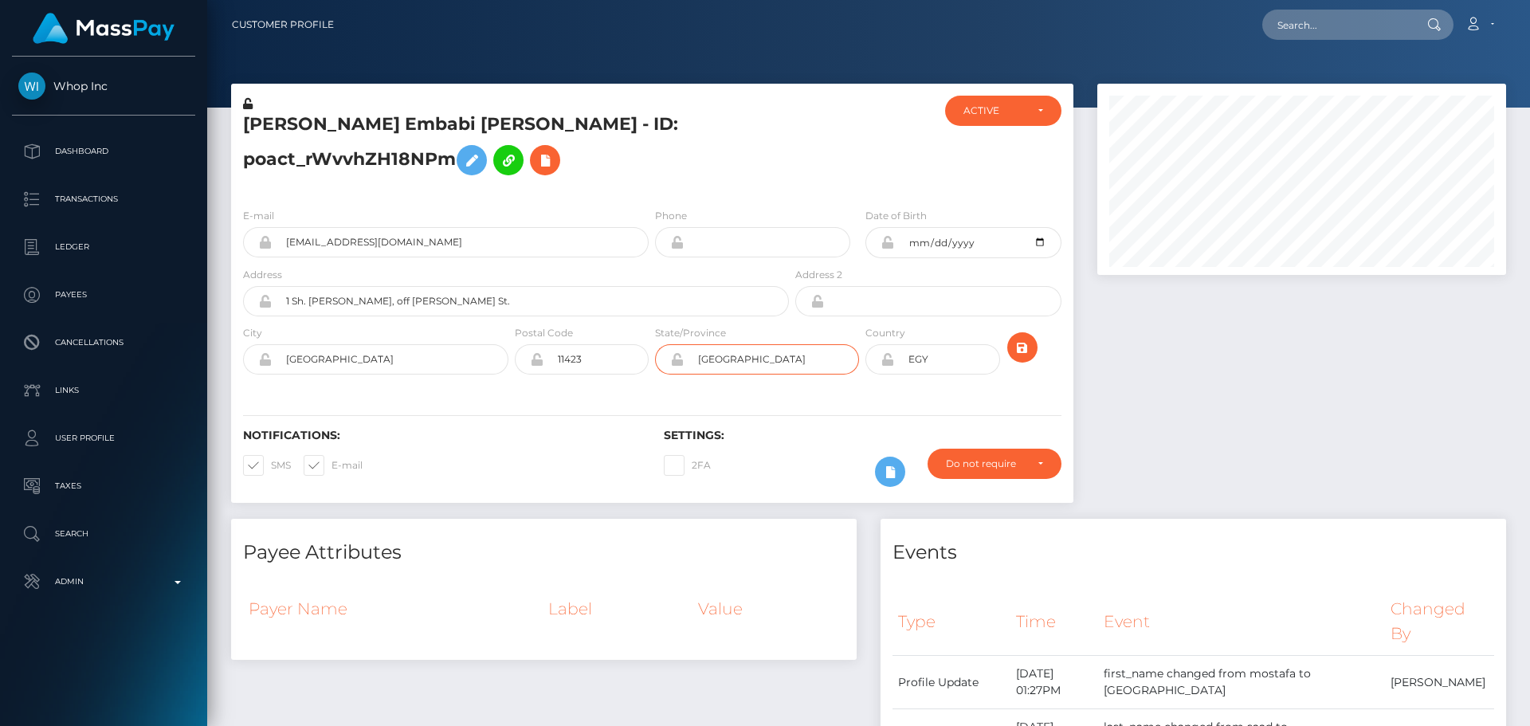
paste input "[GEOGRAPHIC_DATA]"
type input "[GEOGRAPHIC_DATA]"
click at [740, 387] on div "E-mail [EMAIL_ADDRESS][DOMAIN_NAME] Phone" at bounding box center [652, 292] width 842 height 195
click at [1033, 349] on button "submit" at bounding box center [1022, 347] width 30 height 30
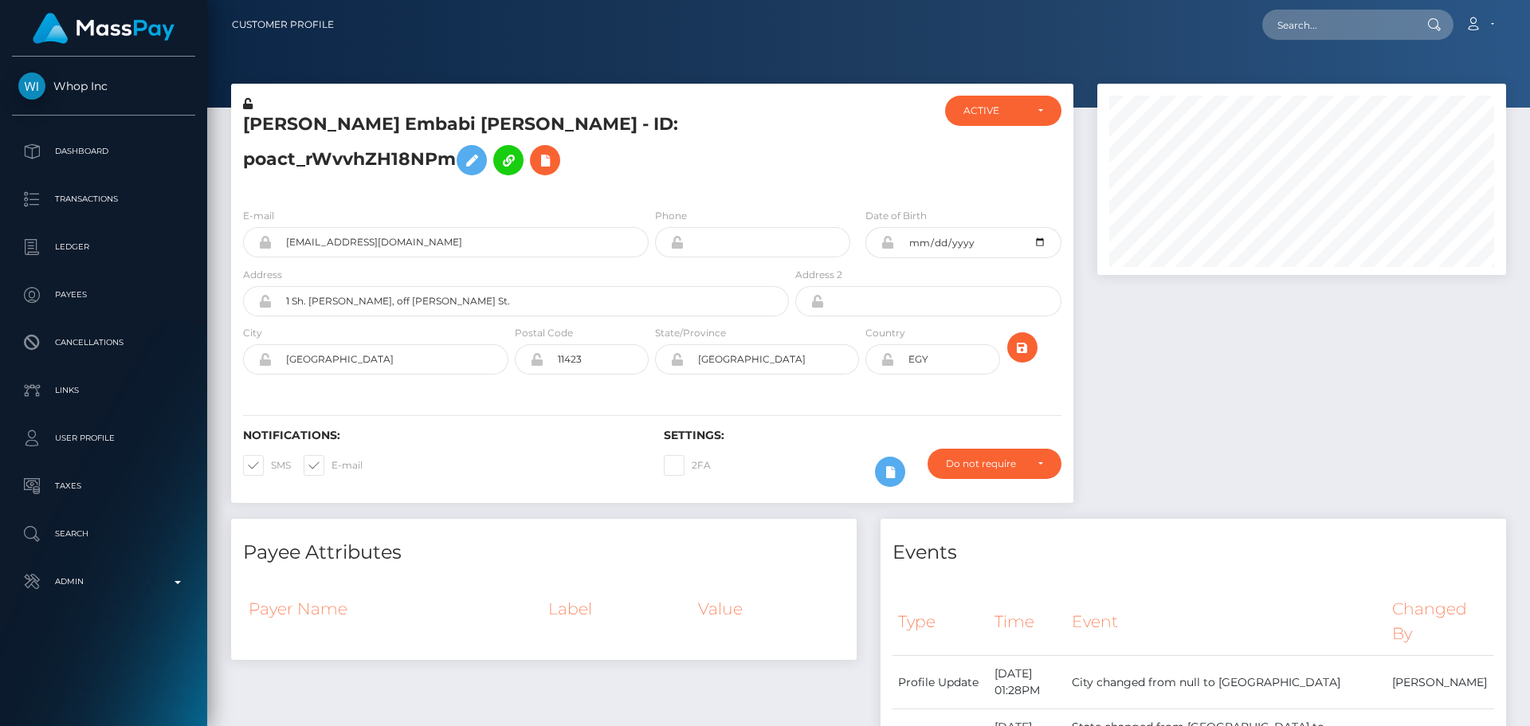
drag, startPoint x: 890, startPoint y: 361, endPoint x: 394, endPoint y: 461, distance: 506.4
click at [891, 362] on icon at bounding box center [887, 359] width 14 height 13
click at [857, 150] on div at bounding box center [862, 146] width 140 height 100
click at [846, 168] on div at bounding box center [862, 146] width 140 height 100
click at [747, 182] on h5 "[PERSON_NAME] Embabi [PERSON_NAME] - ID: poact_rWvvhZH18NPm" at bounding box center [511, 147] width 537 height 71
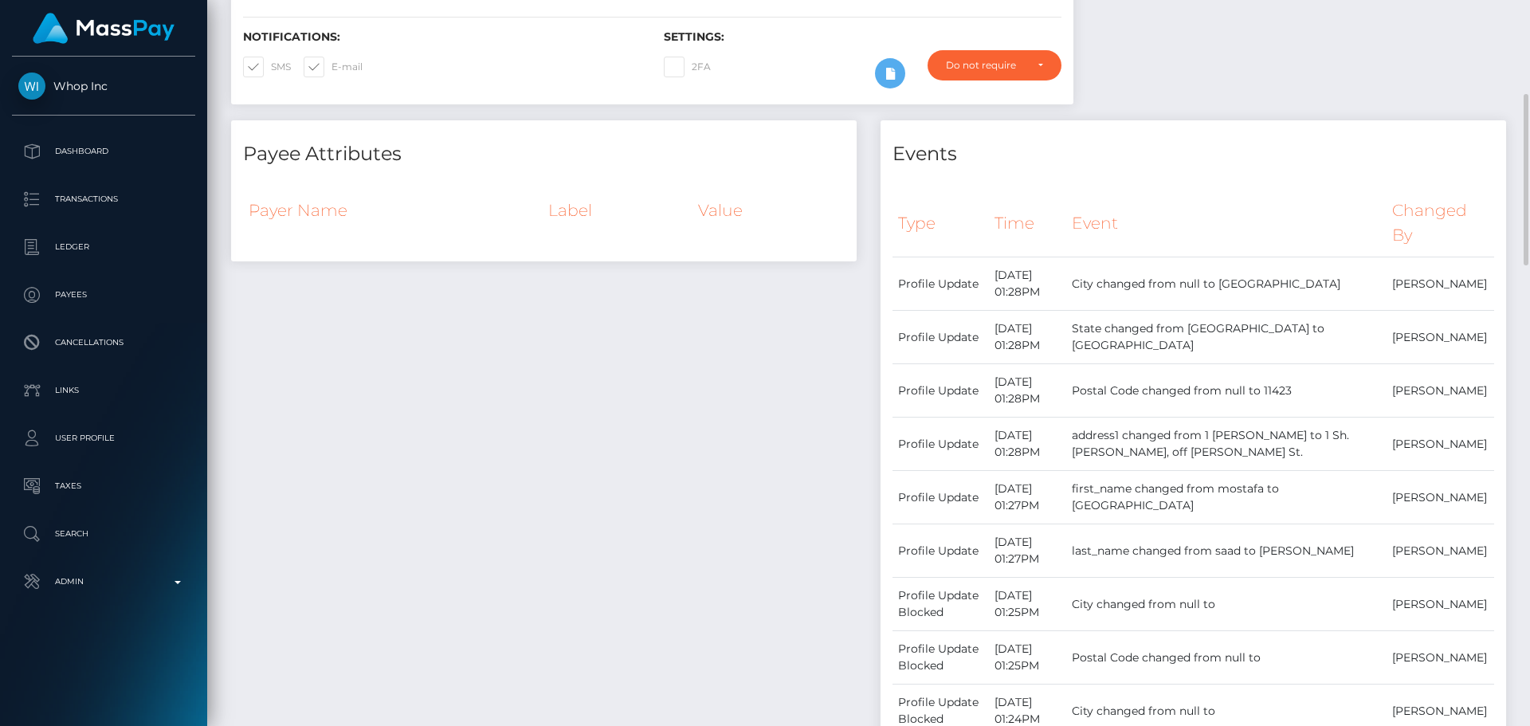
scroll to position [0, 0]
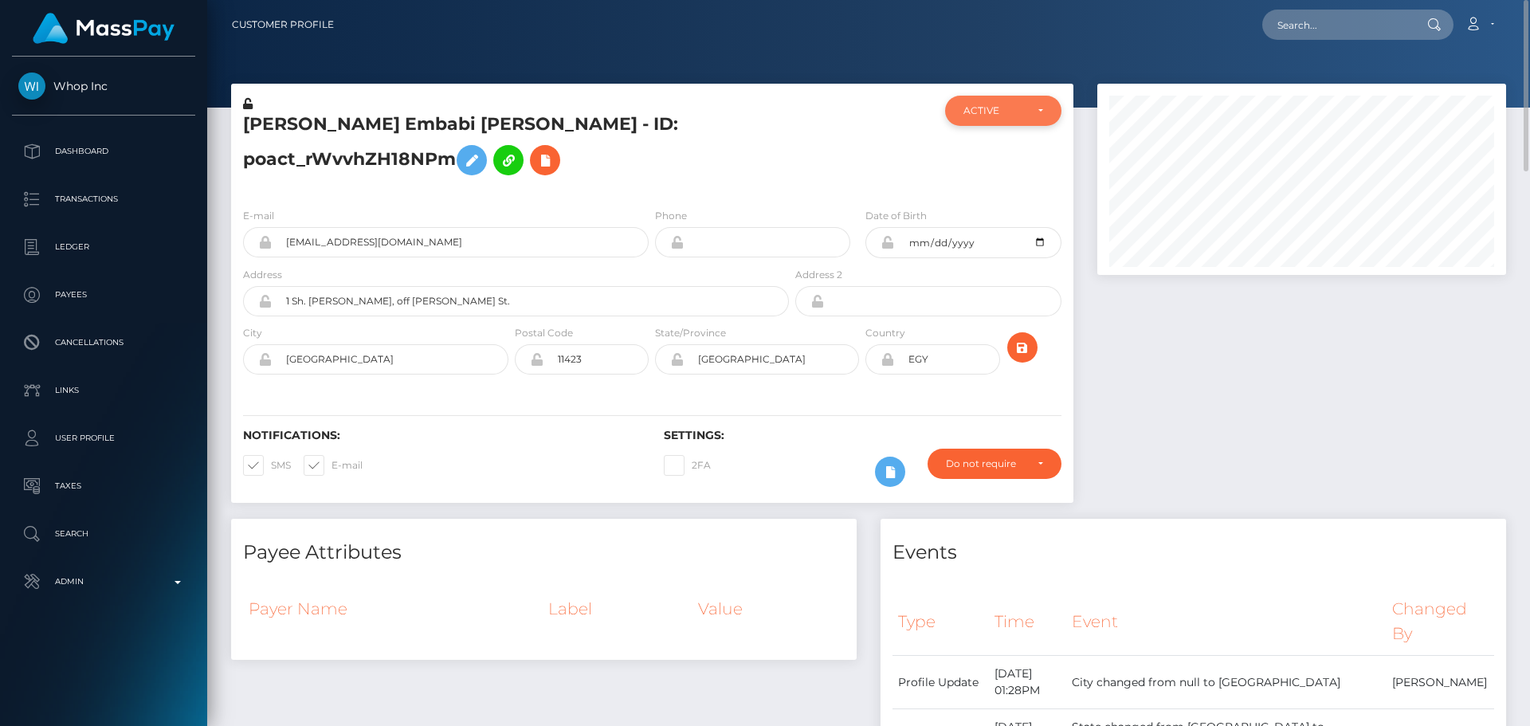
click at [1003, 106] on div "ACTIVE" at bounding box center [993, 110] width 61 height 13
click at [984, 183] on span "DEACTIVE" at bounding box center [989, 187] width 50 height 14
select select "DEACTIVE"
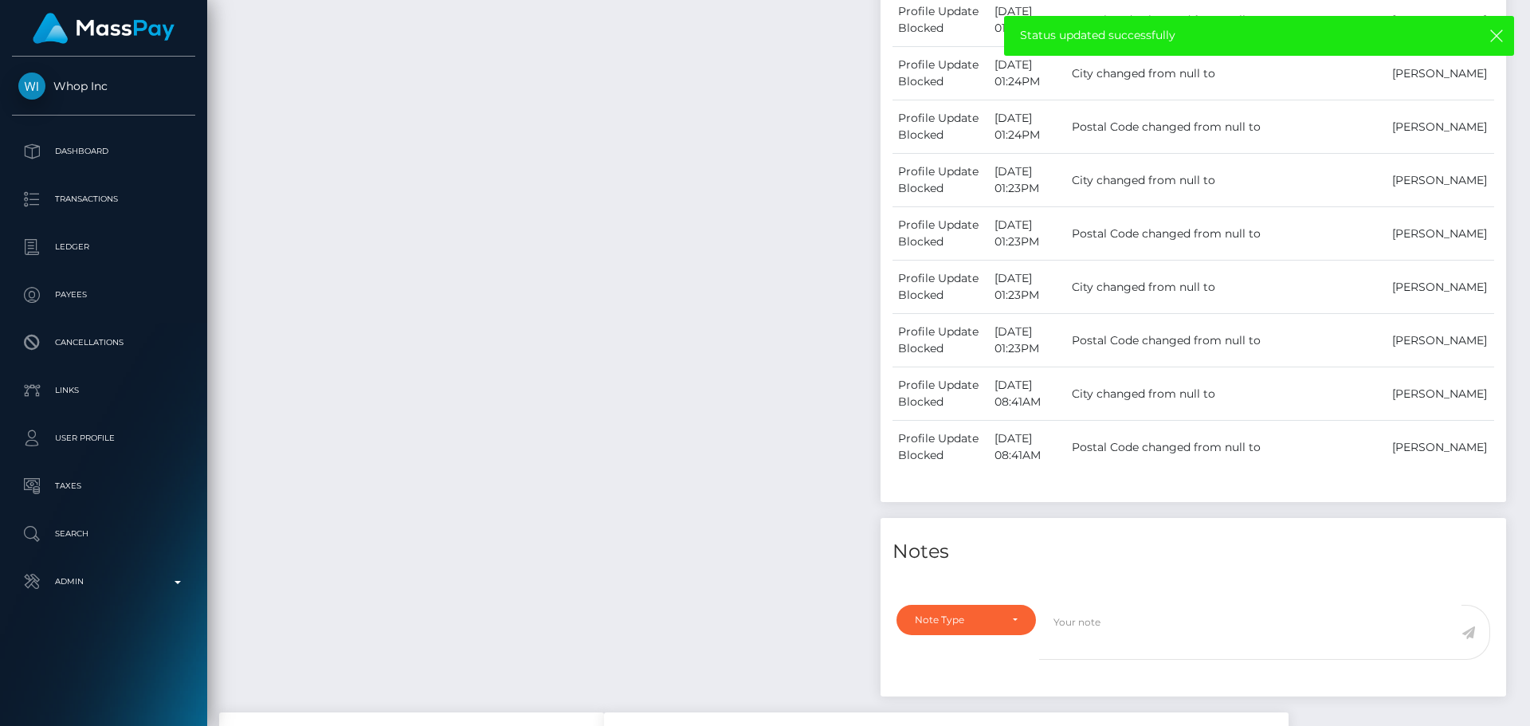
scroll to position [1434, 0]
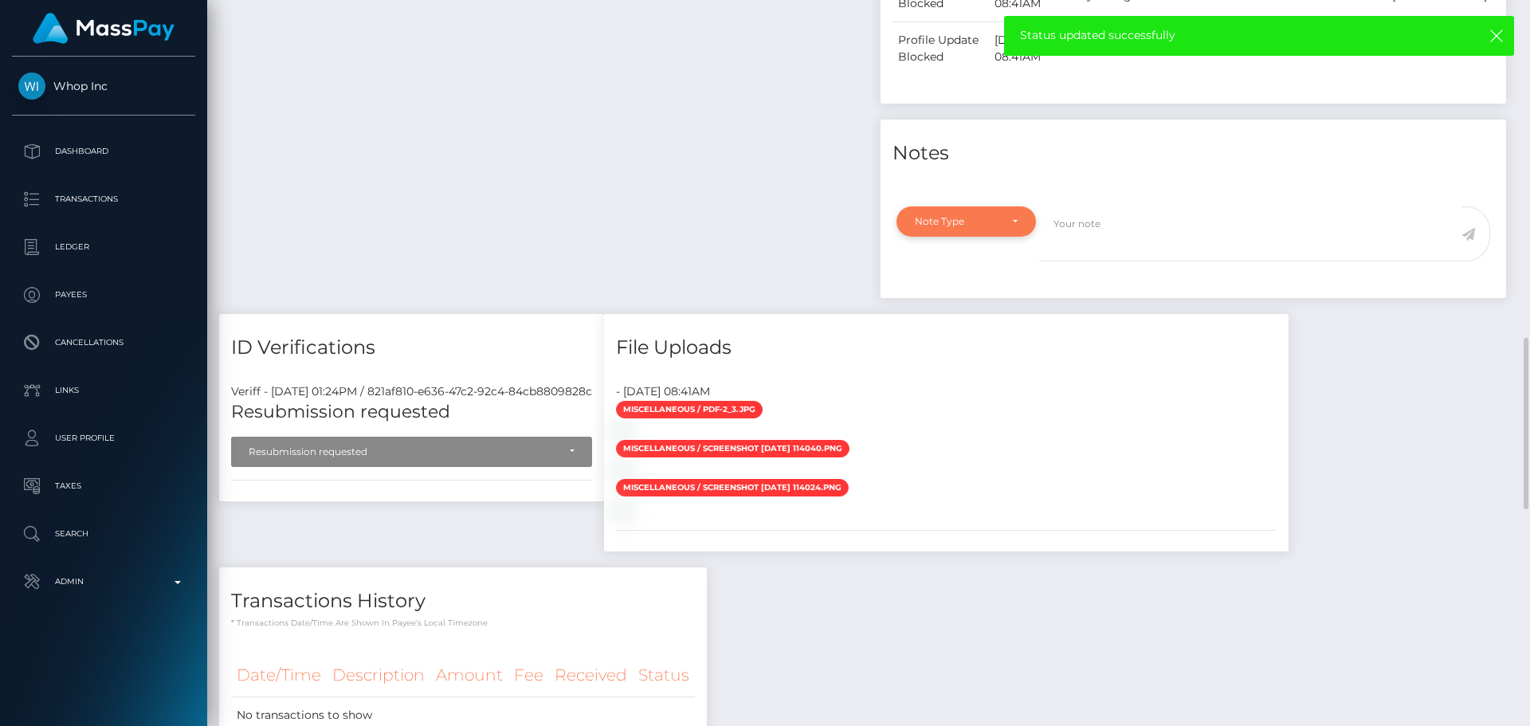
click at [1012, 219] on div "Note Type" at bounding box center [966, 221] width 103 height 13
click at [958, 291] on span "Compliance" at bounding box center [944, 298] width 58 height 14
select select "COMPLIANCE"
click at [1155, 233] on textarea at bounding box center [1250, 233] width 422 height 55
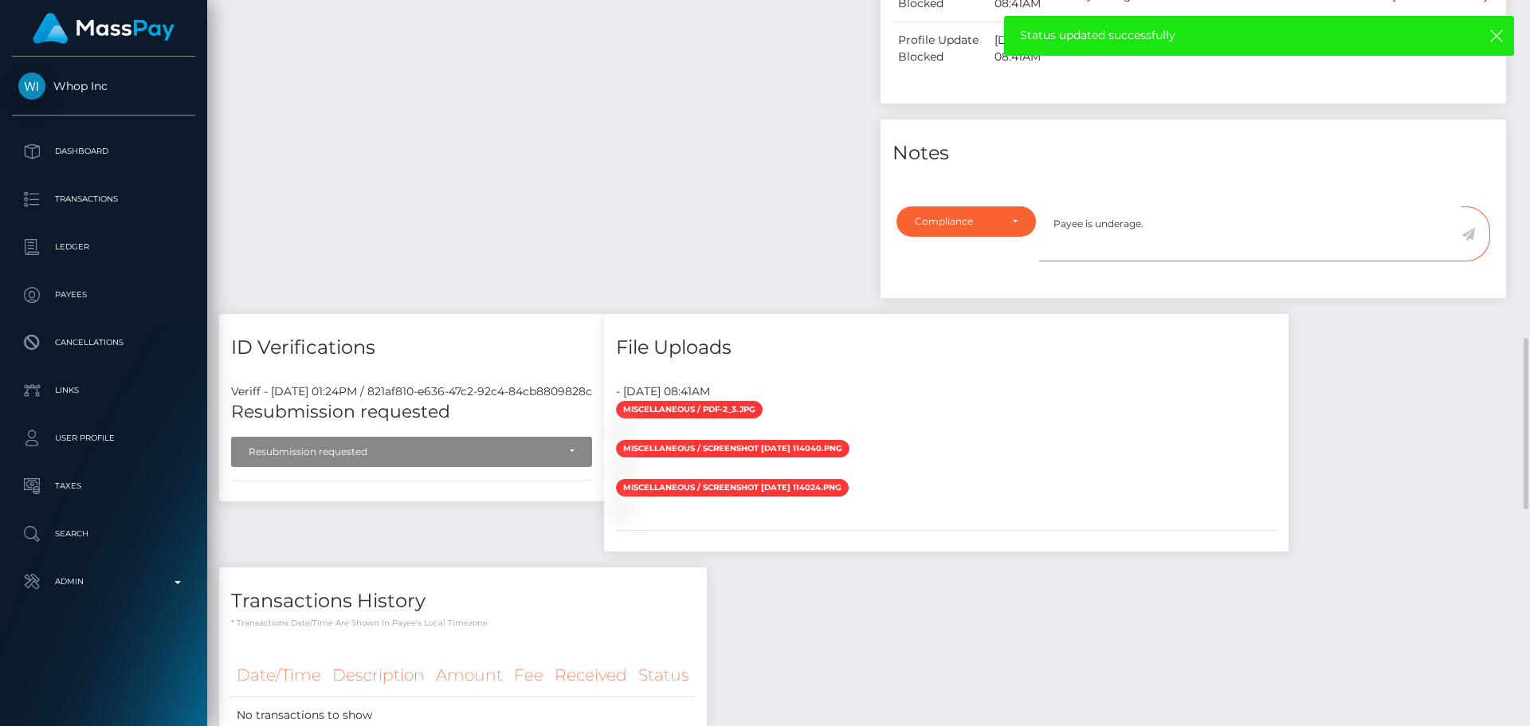
type textarea "Payee is underage."
click at [1465, 239] on icon at bounding box center [1468, 234] width 14 height 13
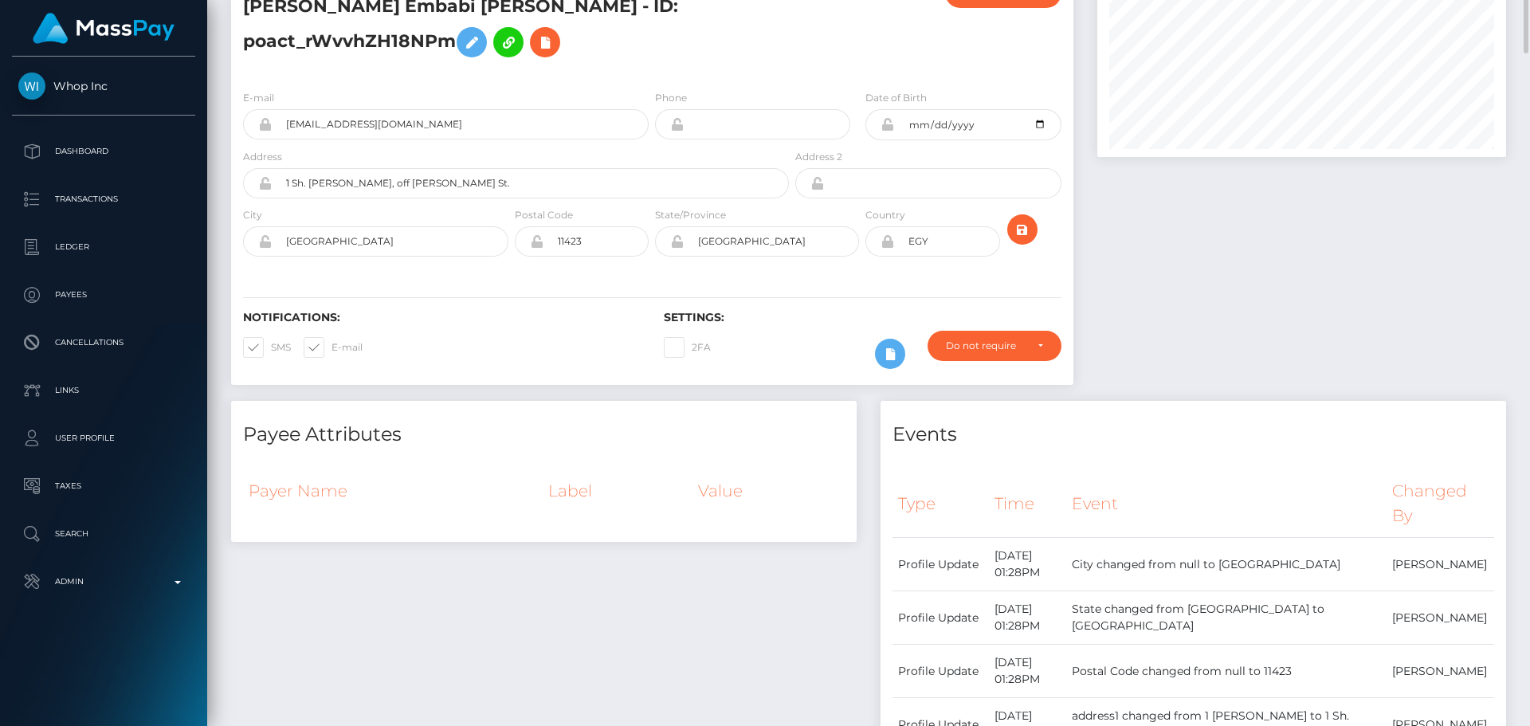
scroll to position [0, 0]
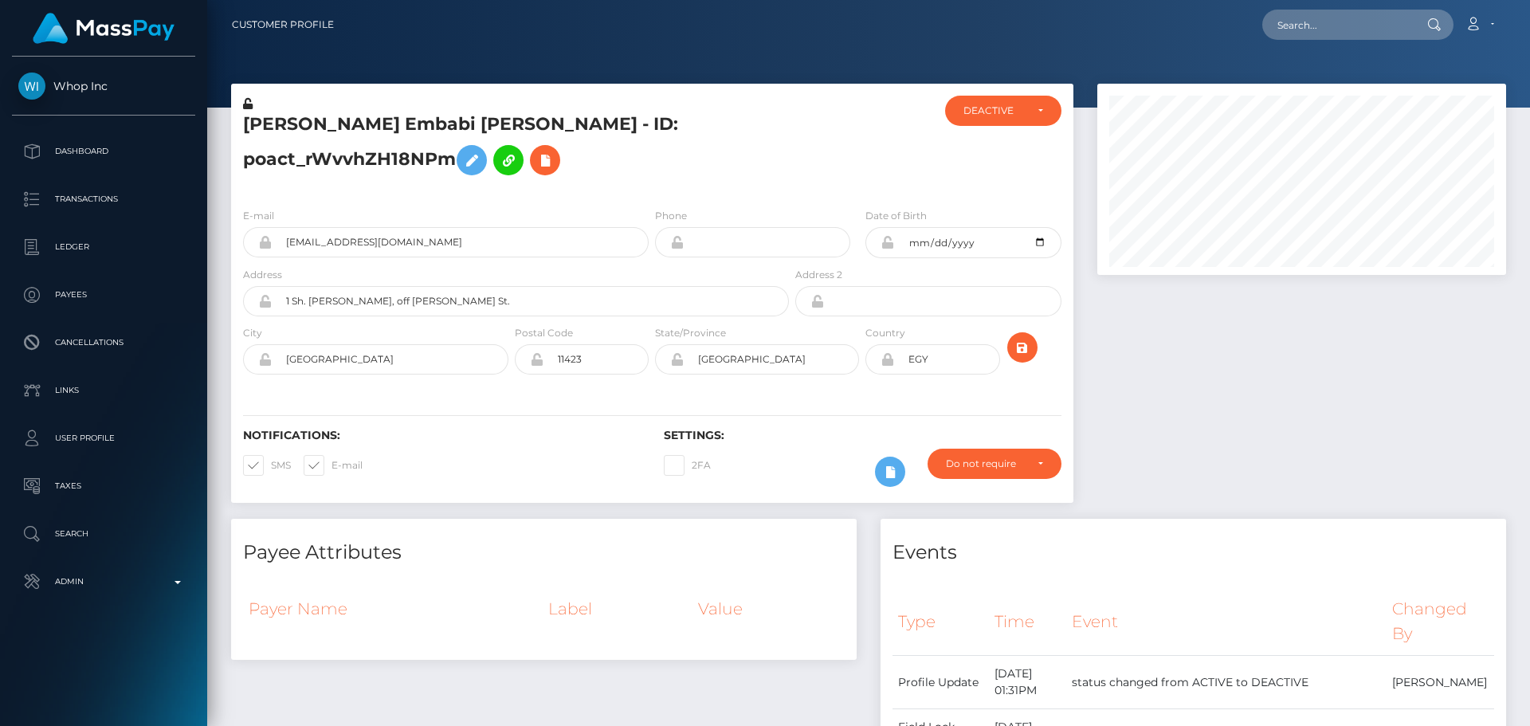
scroll to position [191, 410]
click at [670, 167] on h5 "[PERSON_NAME] Embabi [PERSON_NAME] - ID: poact_rWvvhZH18NPm" at bounding box center [511, 147] width 537 height 71
drag, startPoint x: 1307, startPoint y: 57, endPoint x: 1309, endPoint y: 49, distance: 8.3
click at [1307, 56] on div at bounding box center [868, 54] width 1323 height 108
click at [1317, 36] on input "text" at bounding box center [1337, 25] width 150 height 30
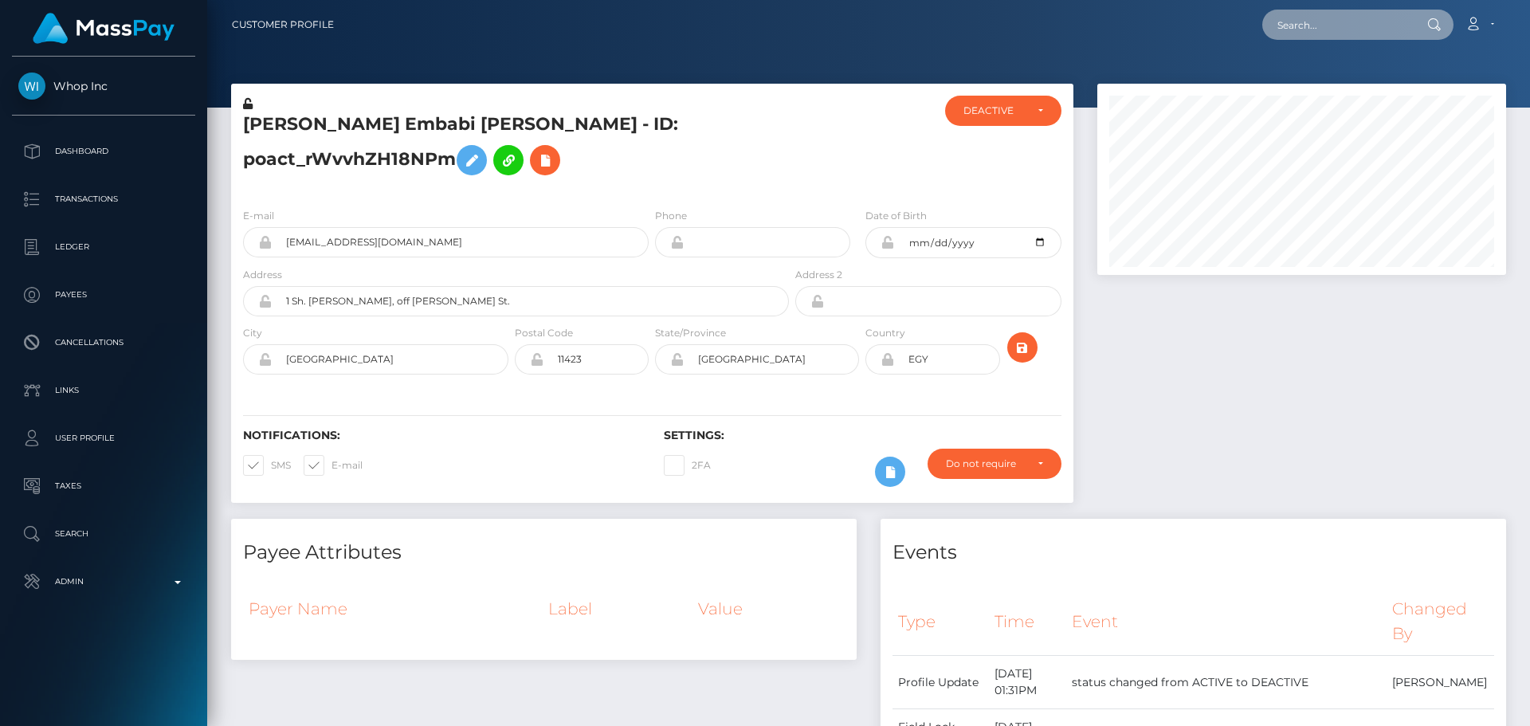
paste input "709430064575426560"
click at [1329, 23] on input "709430064575426560" at bounding box center [1337, 25] width 150 height 30
paste input "[EMAIL_ADDRESS][DOMAIN_NAME]"
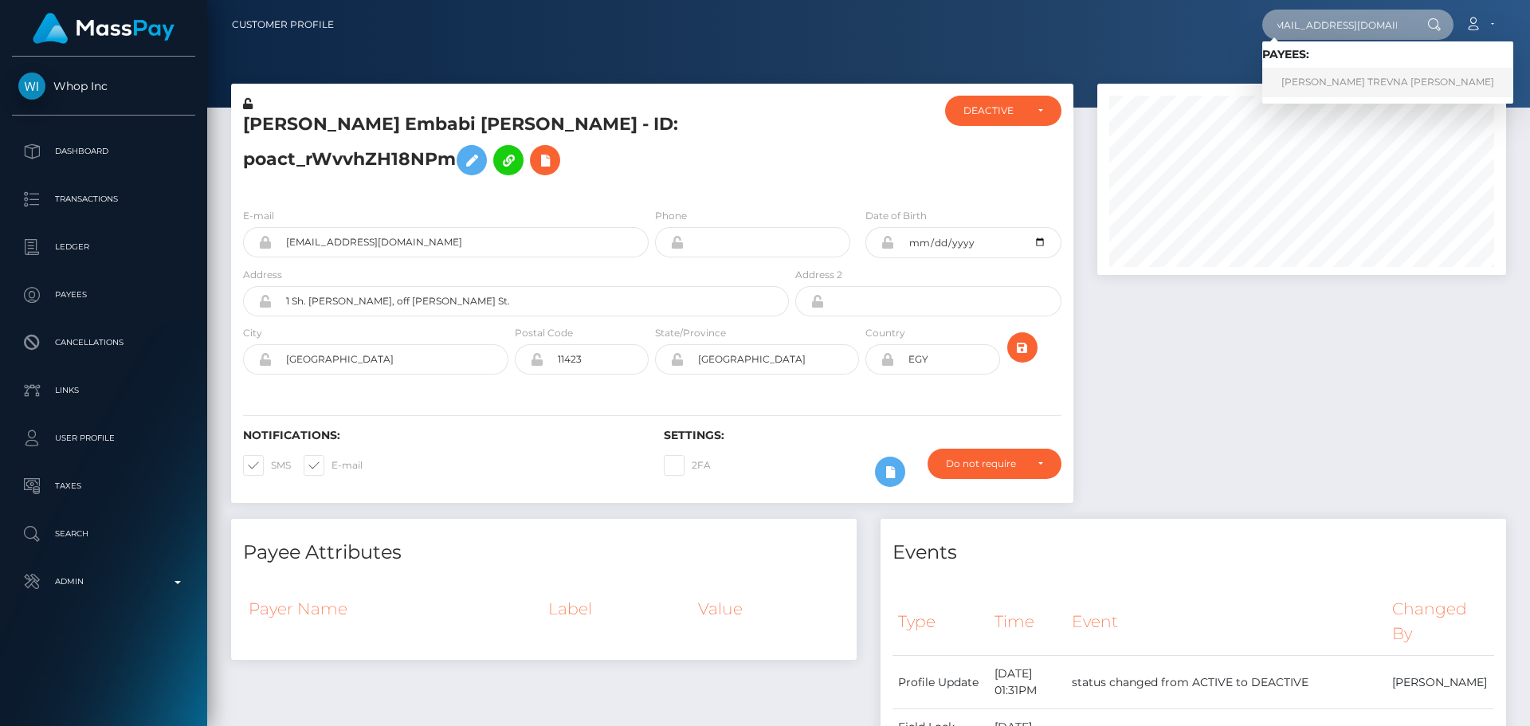
type input "[EMAIL_ADDRESS][DOMAIN_NAME]"
click at [1347, 82] on link "MARIS TREVNA ISAKOVA" at bounding box center [1387, 82] width 251 height 29
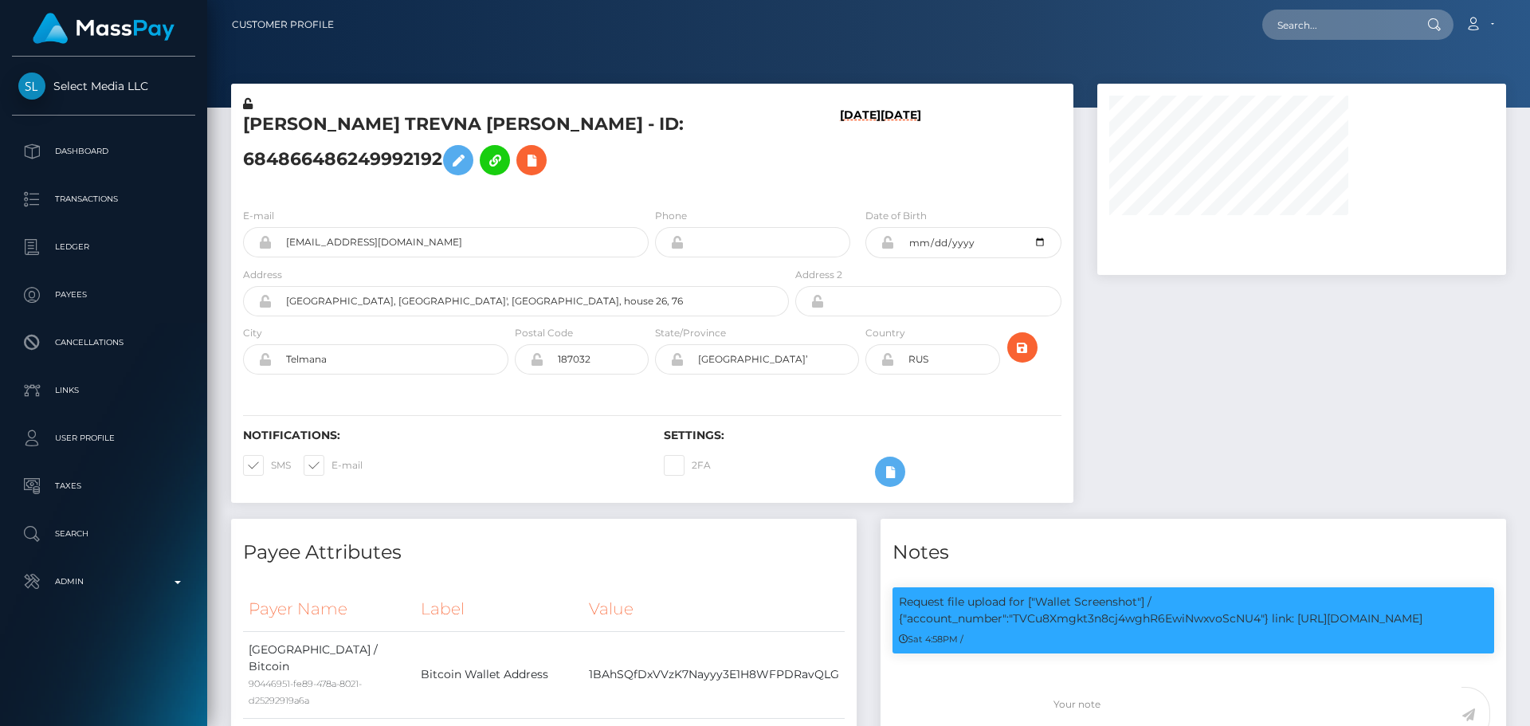
click at [789, 179] on div "[PERSON_NAME] TREVNA [PERSON_NAME] - ID: 684866486249992192" at bounding box center [511, 146] width 561 height 100
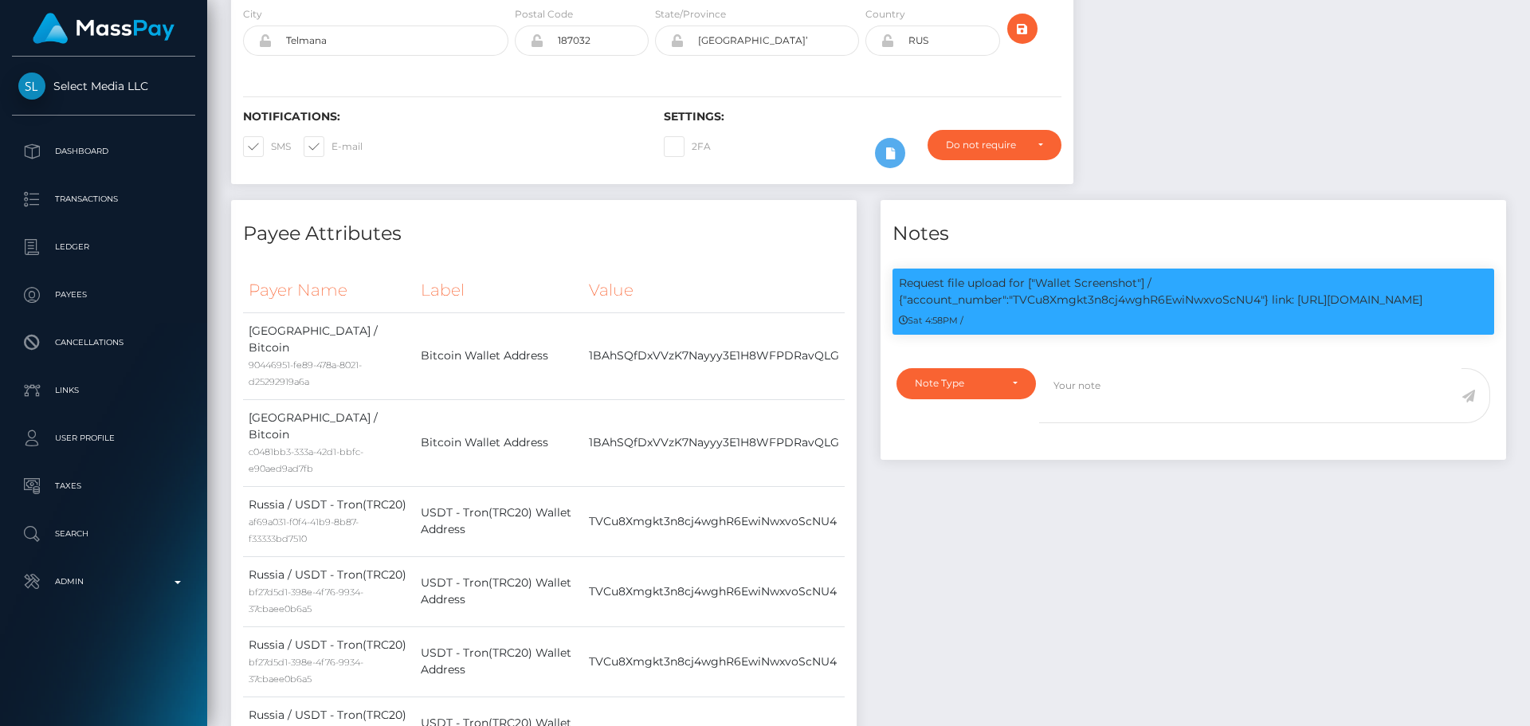
scroll to position [80, 0]
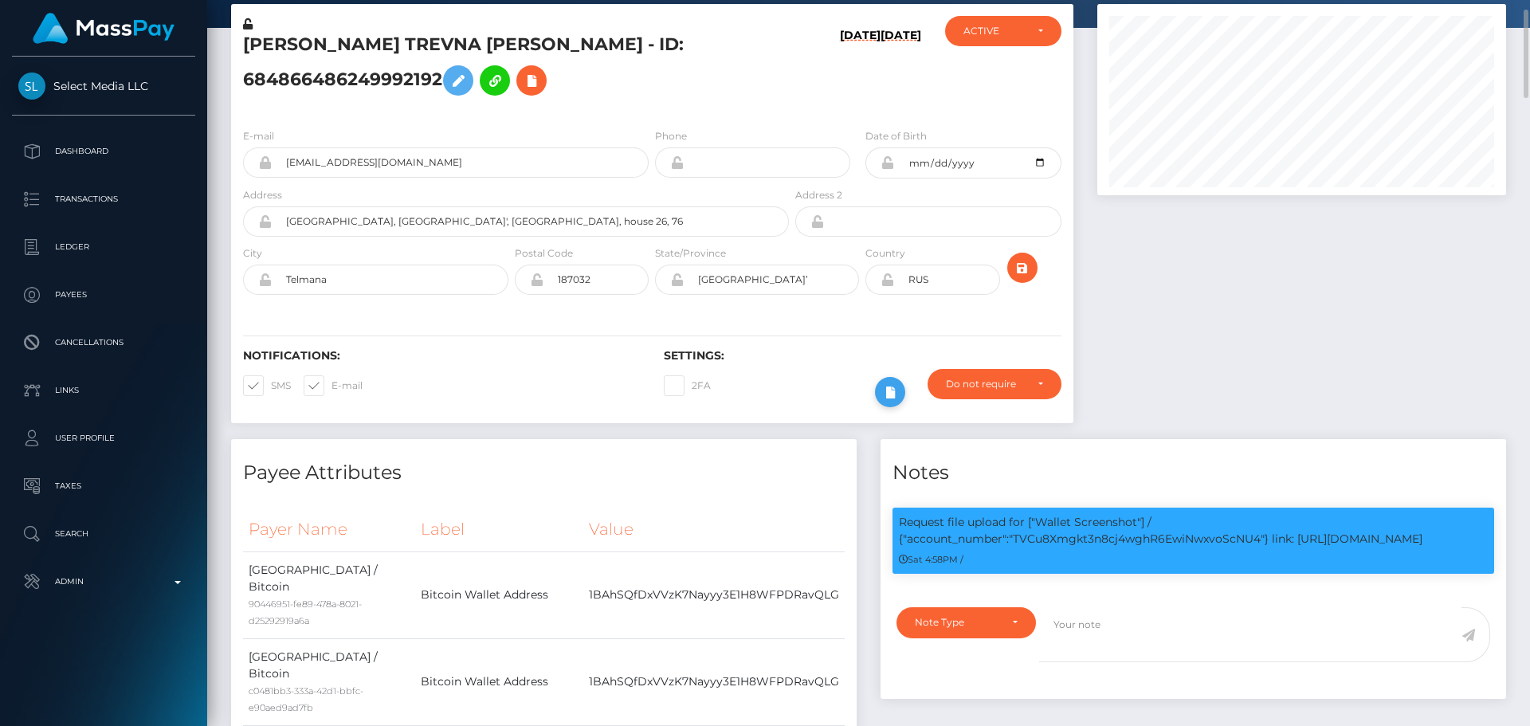
click at [883, 402] on icon at bounding box center [889, 392] width 19 height 20
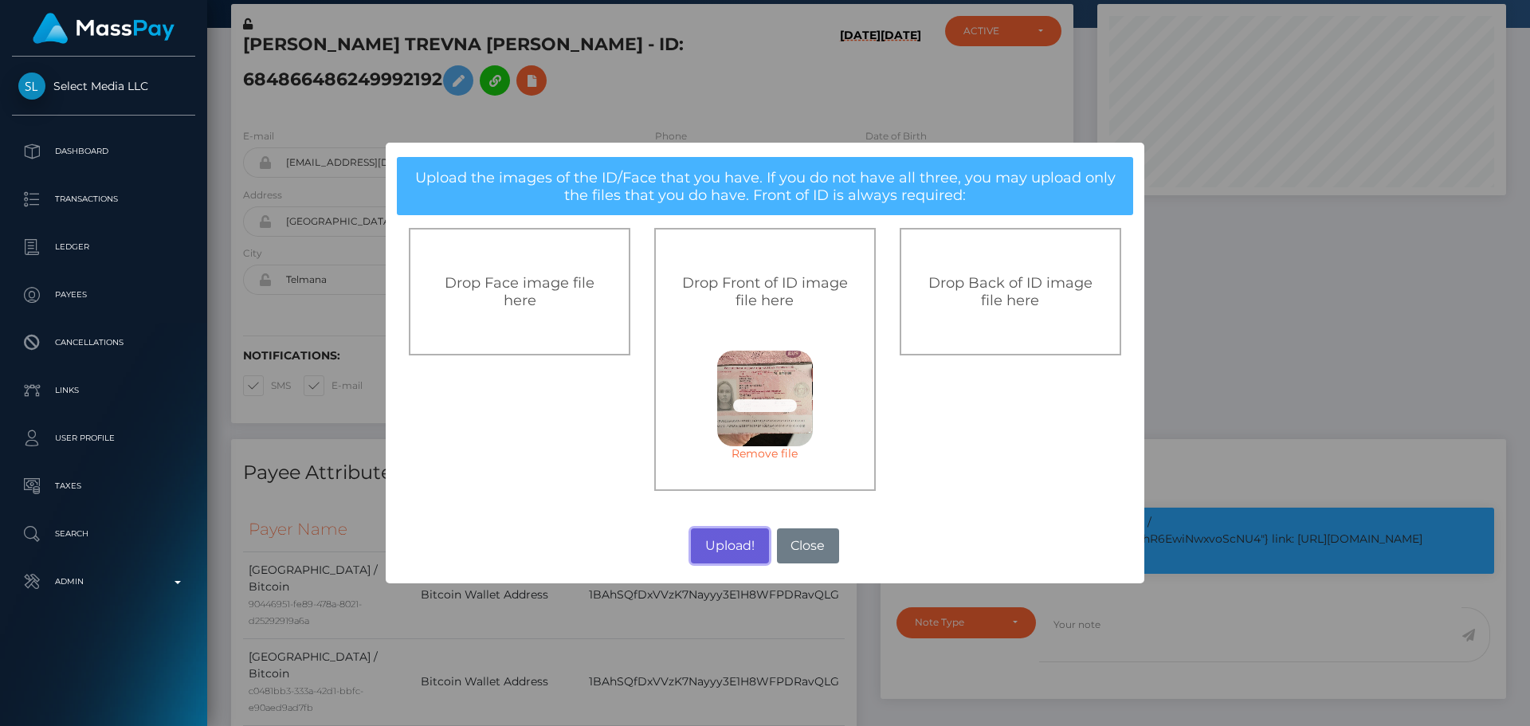
click at [725, 548] on button "Upload!" at bounding box center [729, 545] width 77 height 35
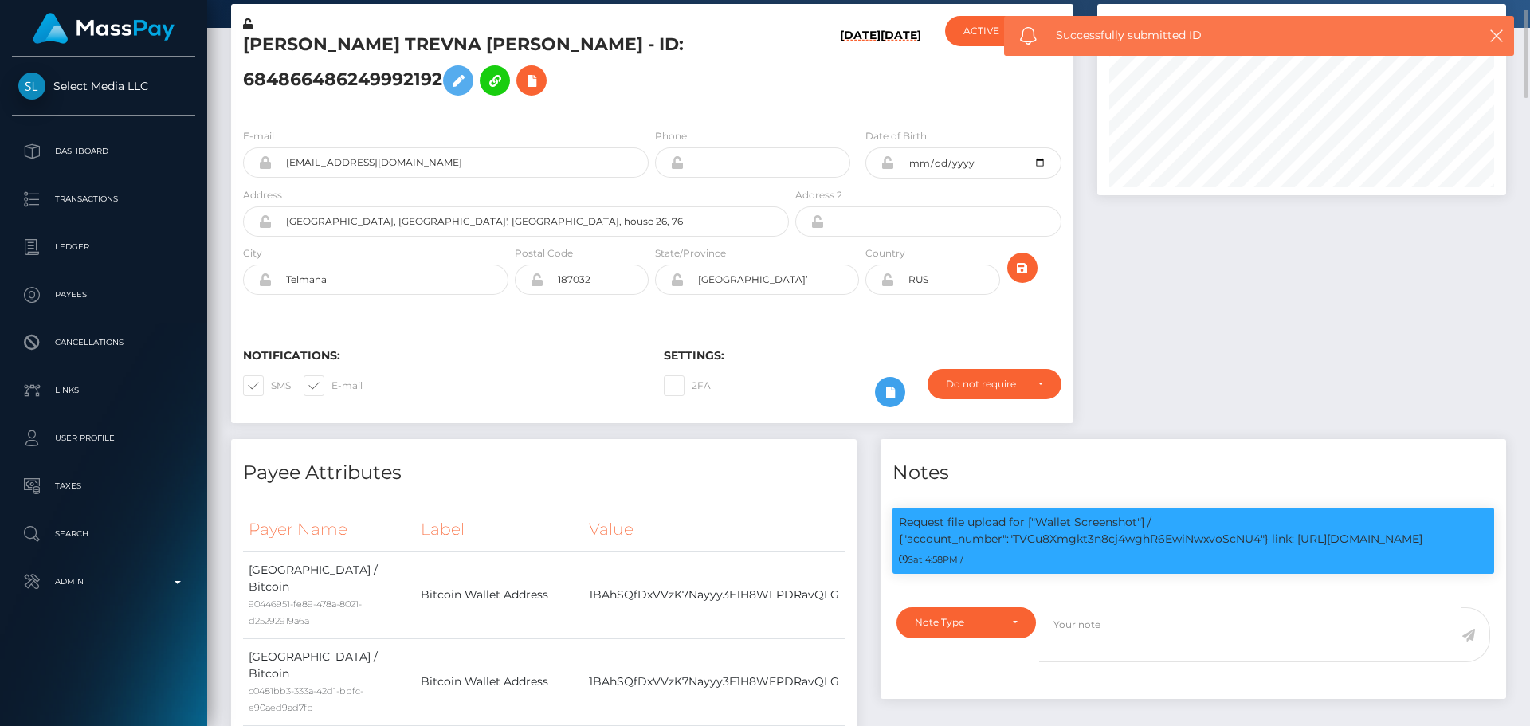
scroll to position [0, 0]
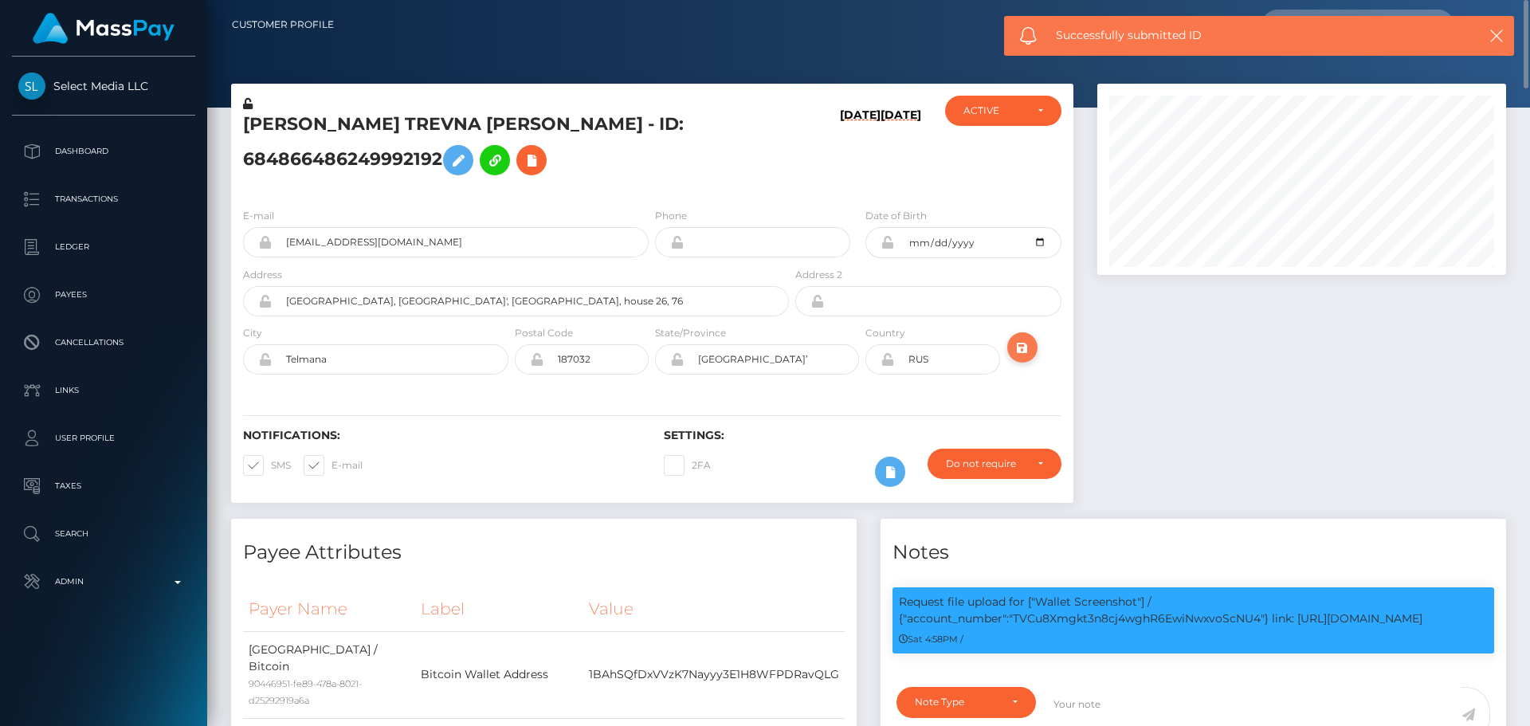
click at [1021, 358] on icon "submit" at bounding box center [1022, 348] width 19 height 20
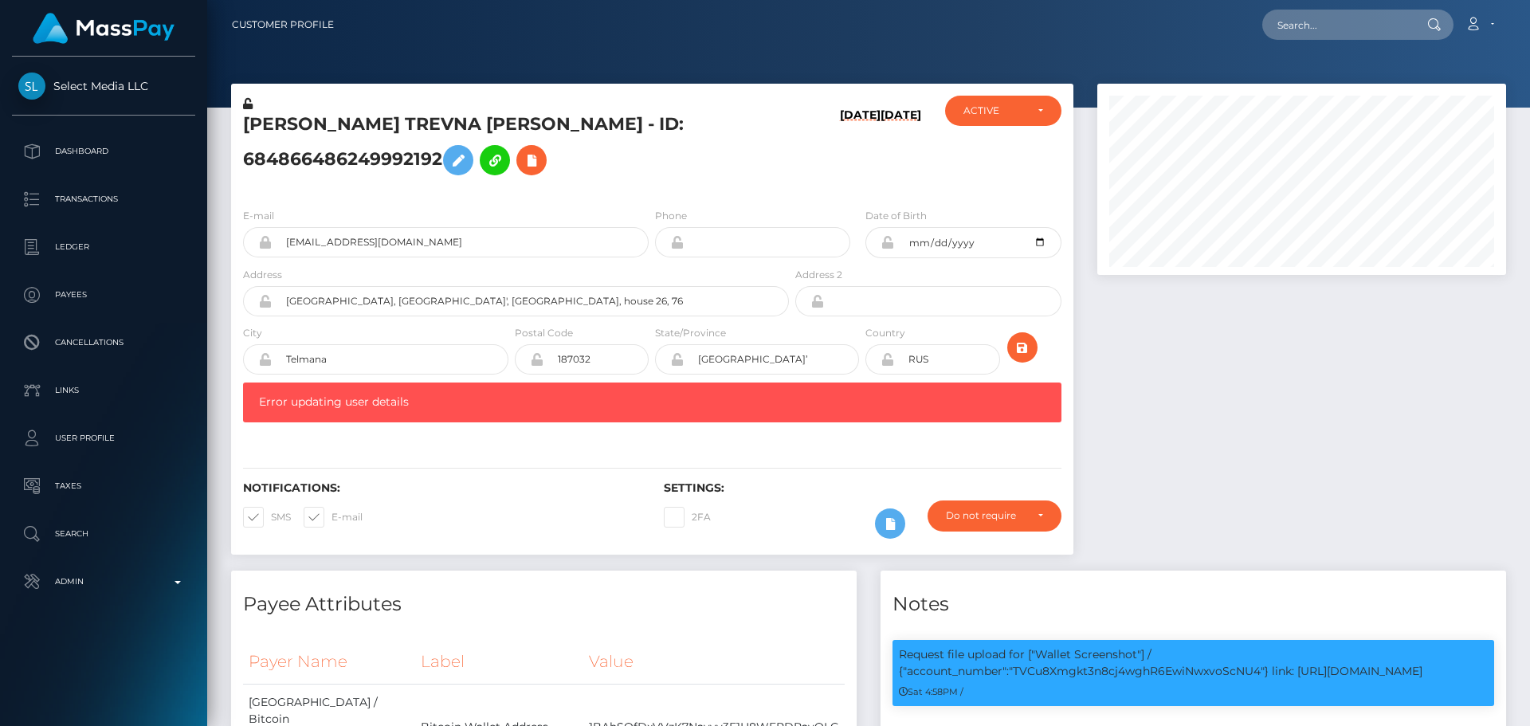
scroll to position [191, 410]
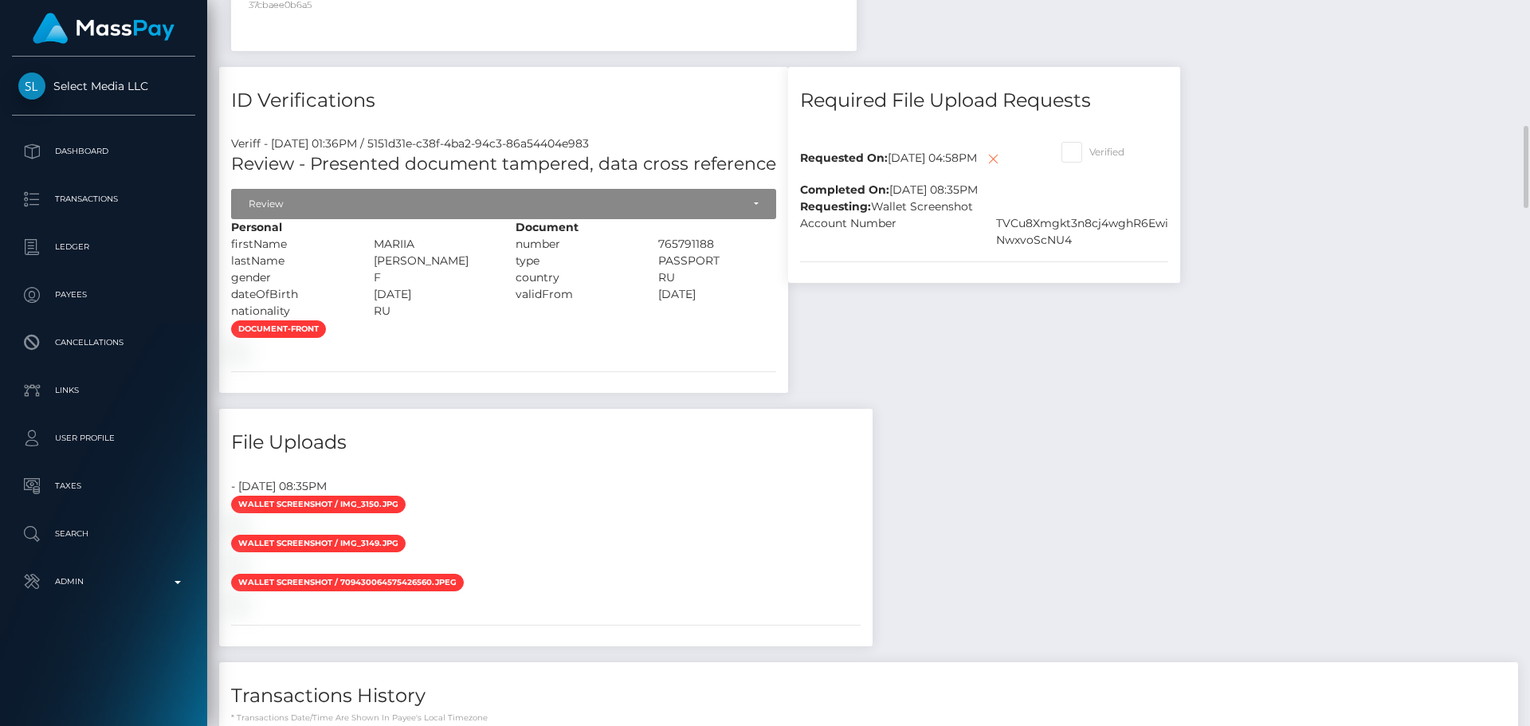
click at [629, 359] on div "document-front" at bounding box center [503, 338] width 569 height 39
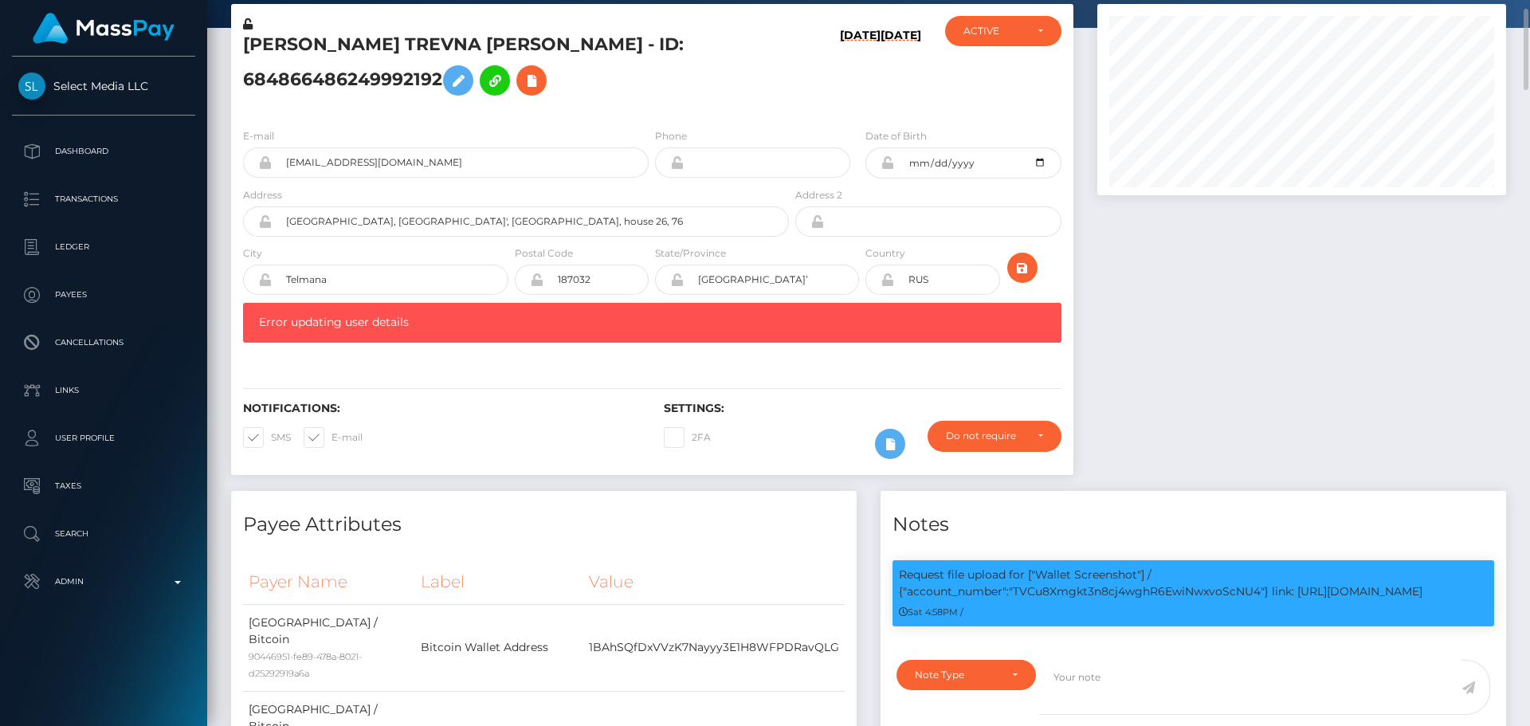
scroll to position [0, 0]
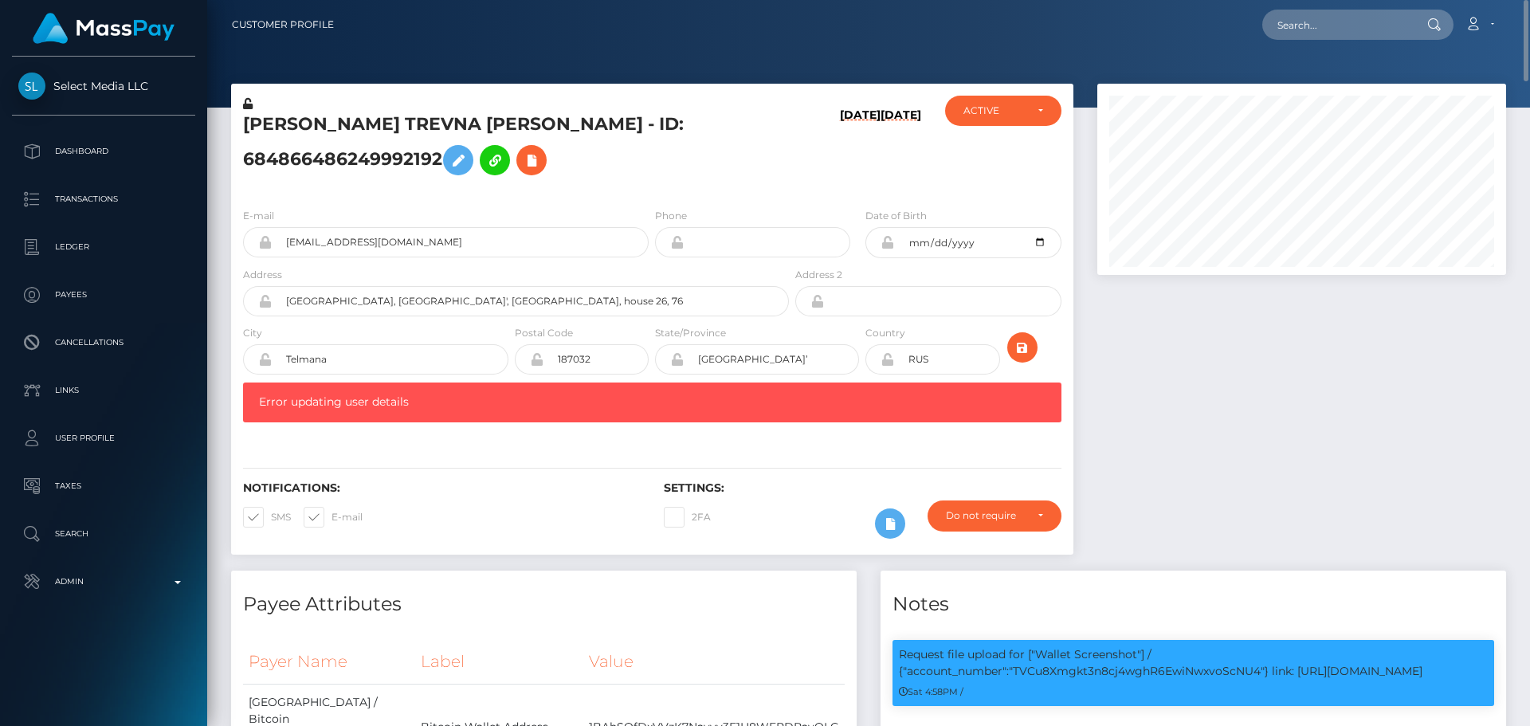
click at [354, 409] on span "Error updating user details" at bounding box center [334, 401] width 150 height 14
click at [499, 443] on div "E-mail chill.bill69kill.u@gmail.com Phone Address" at bounding box center [652, 319] width 842 height 248
click at [1032, 363] on button "submit" at bounding box center [1022, 347] width 30 height 30
click at [598, 141] on h5 "[PERSON_NAME] TREVNA [PERSON_NAME] - ID: 684866486249992192" at bounding box center [511, 147] width 537 height 71
click at [598, 139] on h5 "[PERSON_NAME] TREVNA [PERSON_NAME] - ID: 684866486249992192" at bounding box center [511, 147] width 537 height 71
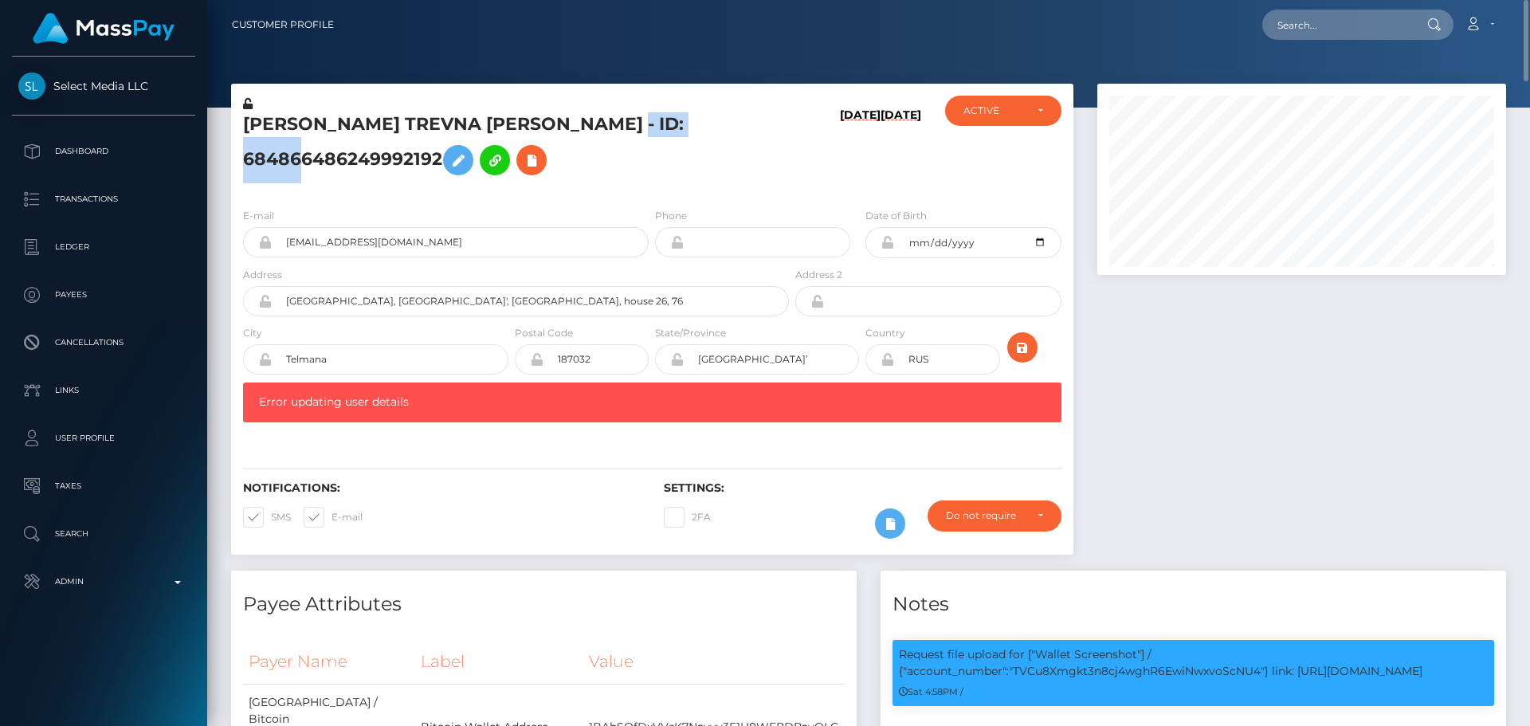
copy h5 "684866486249992192"
click at [1337, 10] on input "text" at bounding box center [1337, 25] width 150 height 30
paste input "684866486249992192"
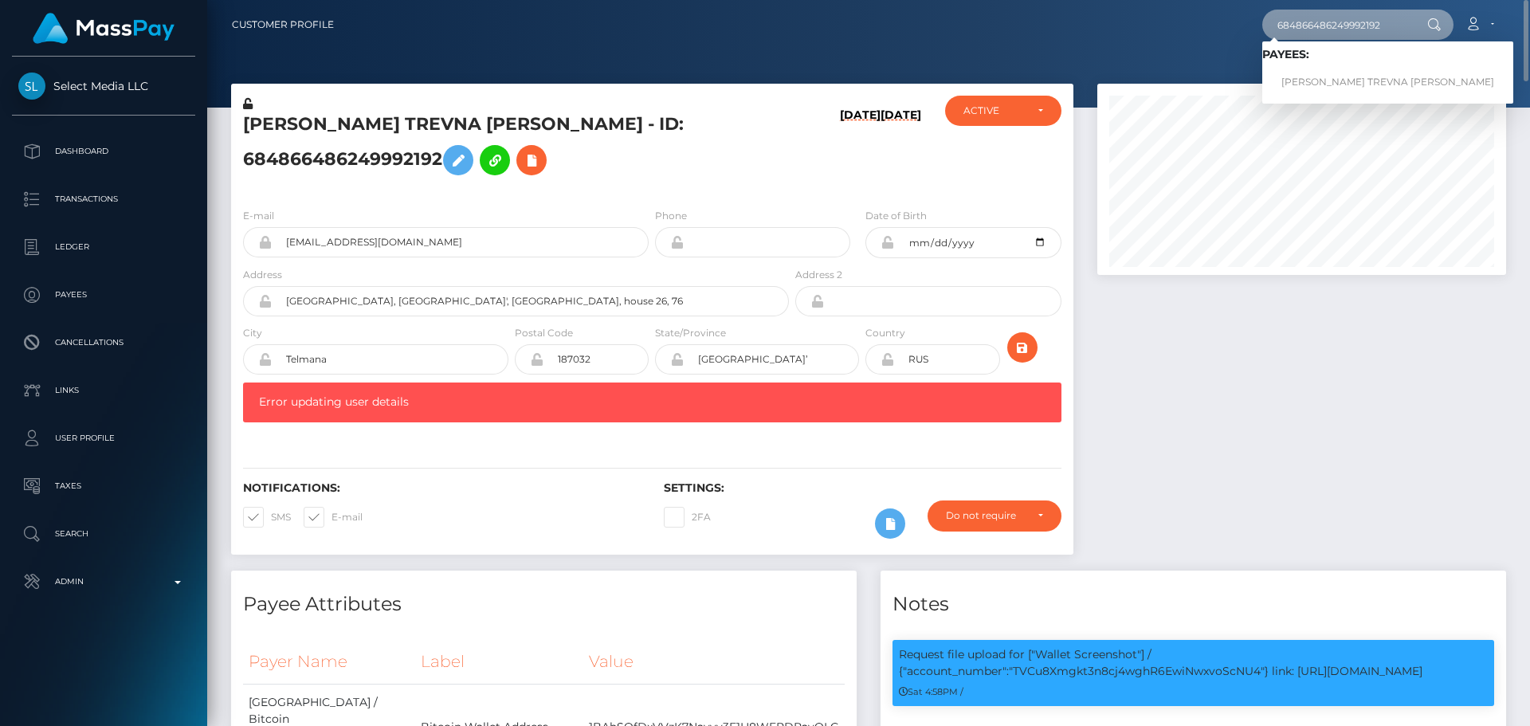
type input "684866486249992192"
click at [1318, 80] on link "[PERSON_NAME] TREVNA [PERSON_NAME]" at bounding box center [1387, 82] width 251 height 29
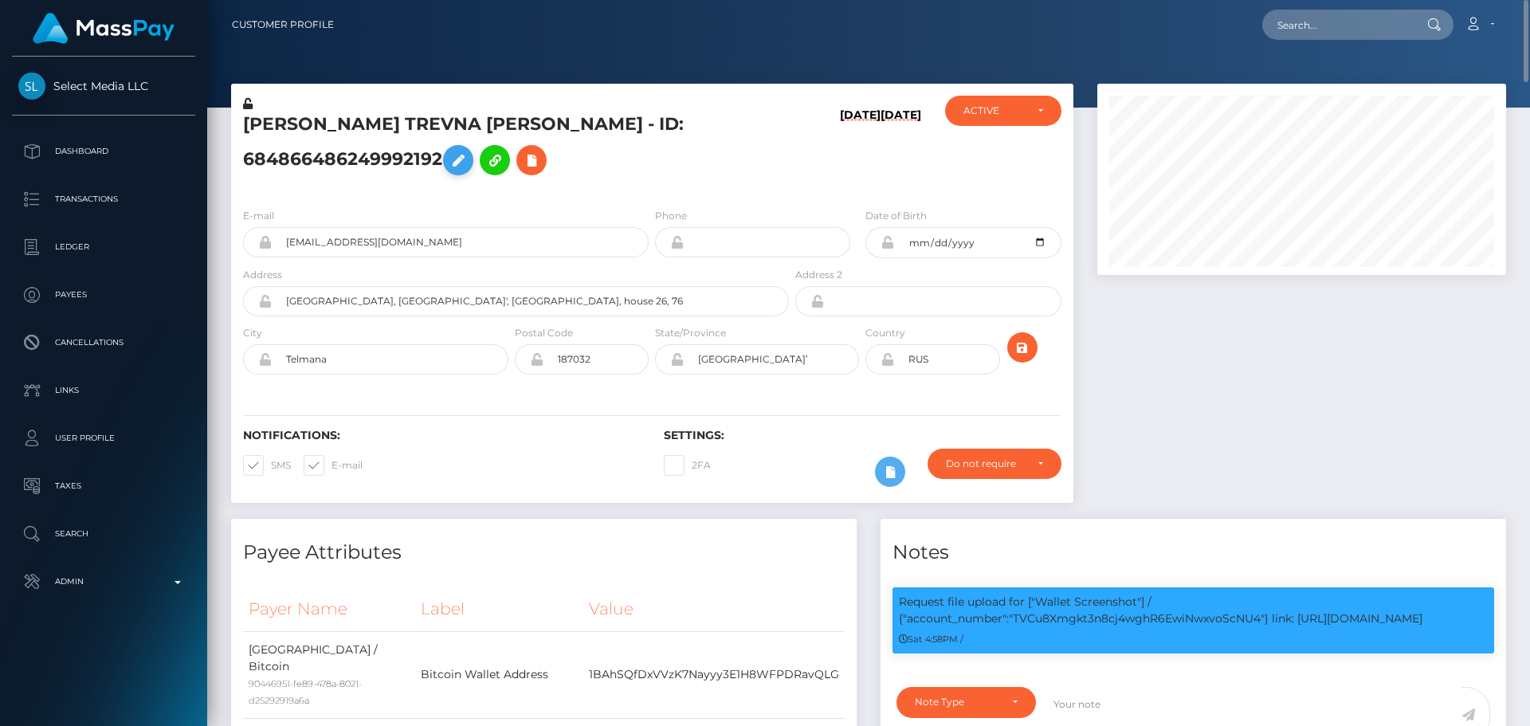
click at [468, 151] on icon at bounding box center [458, 161] width 19 height 20
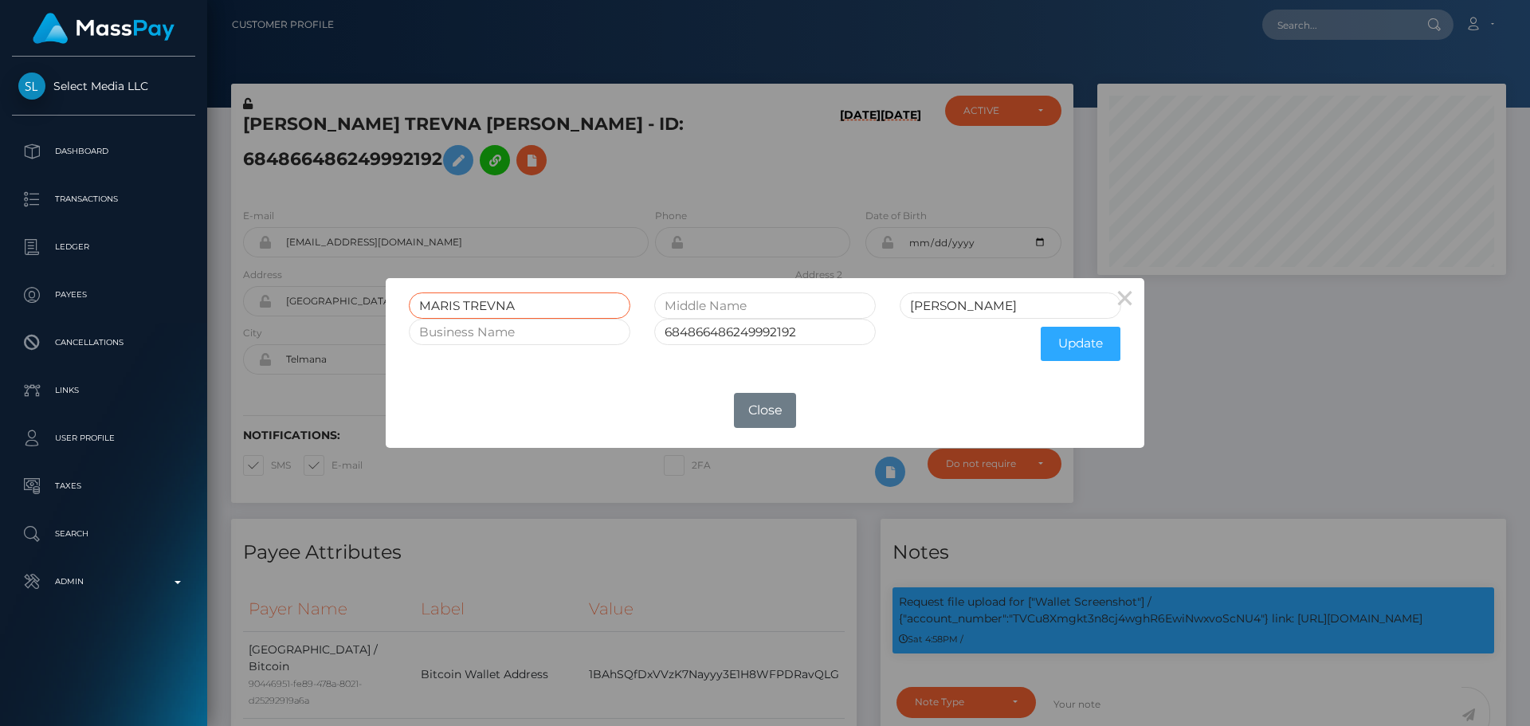
click at [438, 304] on input "MARIS TREVNA" at bounding box center [519, 305] width 221 height 26
drag, startPoint x: 438, startPoint y: 304, endPoint x: 451, endPoint y: 304, distance: 12.7
click at [439, 304] on input "MARIS TREVNA" at bounding box center [519, 305] width 221 height 26
click at [487, 300] on input "MARIS TREVNA" at bounding box center [519, 305] width 221 height 26
click at [545, 308] on input "MARIS TREVNA" at bounding box center [519, 305] width 221 height 26
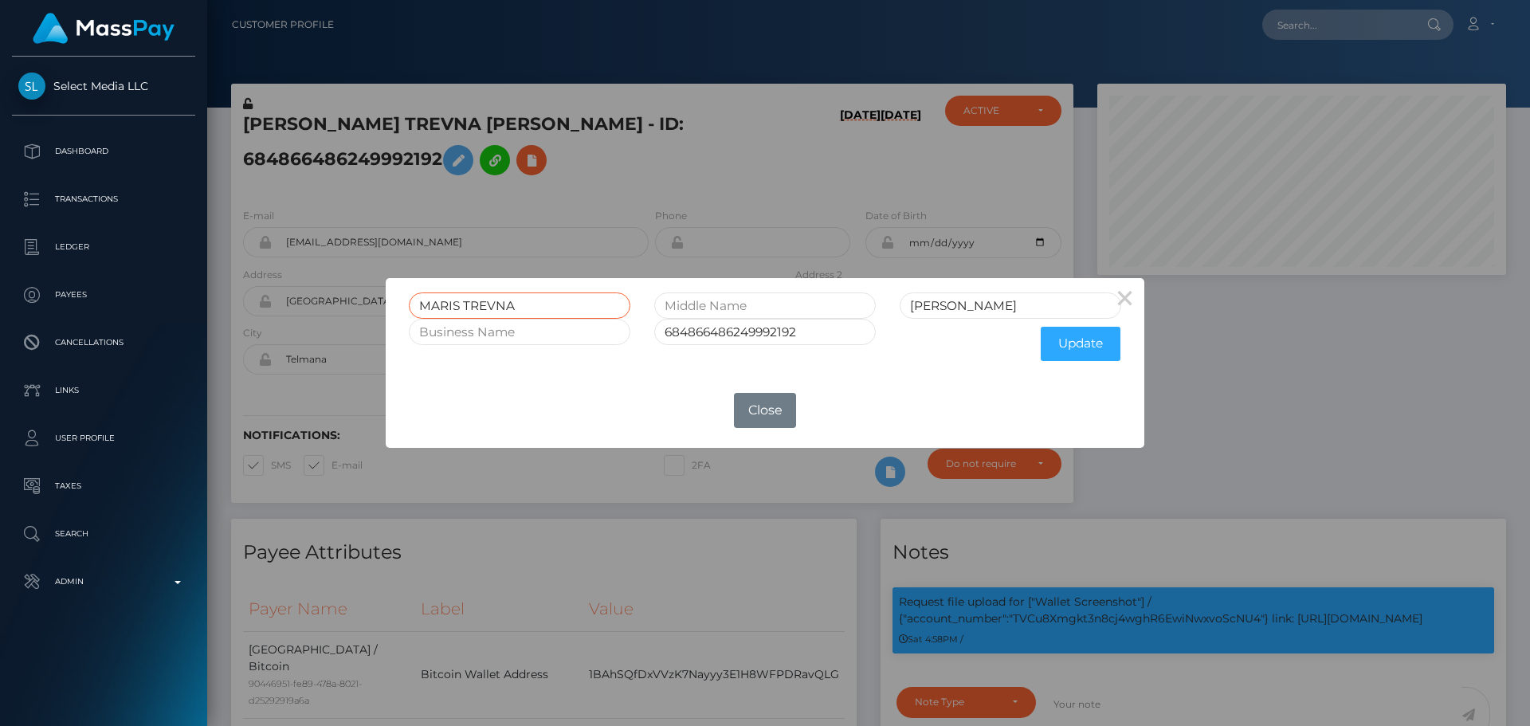
click at [437, 308] on input "MARIS TREVNA" at bounding box center [519, 305] width 221 height 26
drag, startPoint x: 437, startPoint y: 308, endPoint x: 511, endPoint y: 304, distance: 74.2
click at [511, 304] on input "MARIS TREVNA" at bounding box center [519, 305] width 221 height 26
type input "Mariia"
click at [993, 305] on input "[PERSON_NAME]" at bounding box center [1010, 305] width 221 height 26
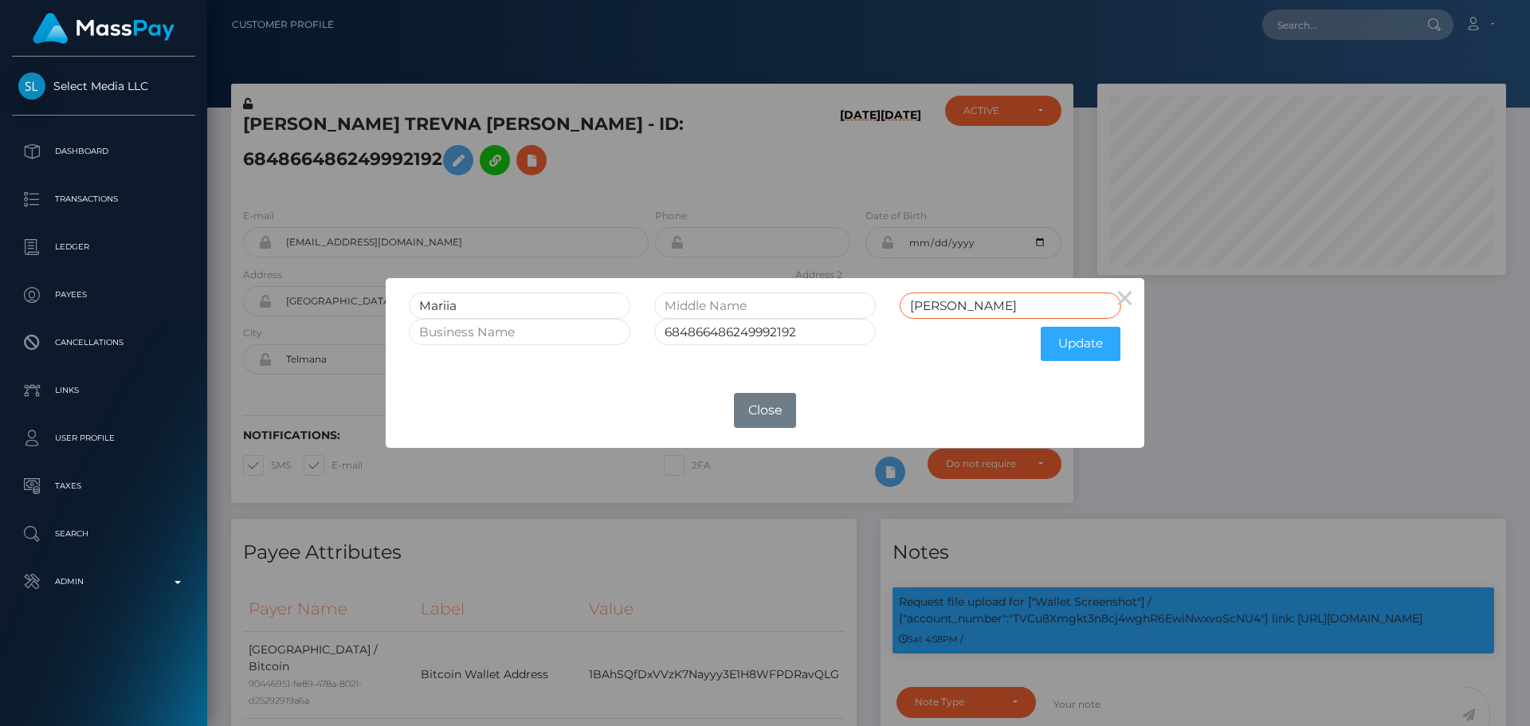
click at [993, 305] on input "[PERSON_NAME]" at bounding box center [1010, 305] width 221 height 26
type input "Isakova"
click at [1061, 346] on button "Update" at bounding box center [1081, 344] width 80 height 34
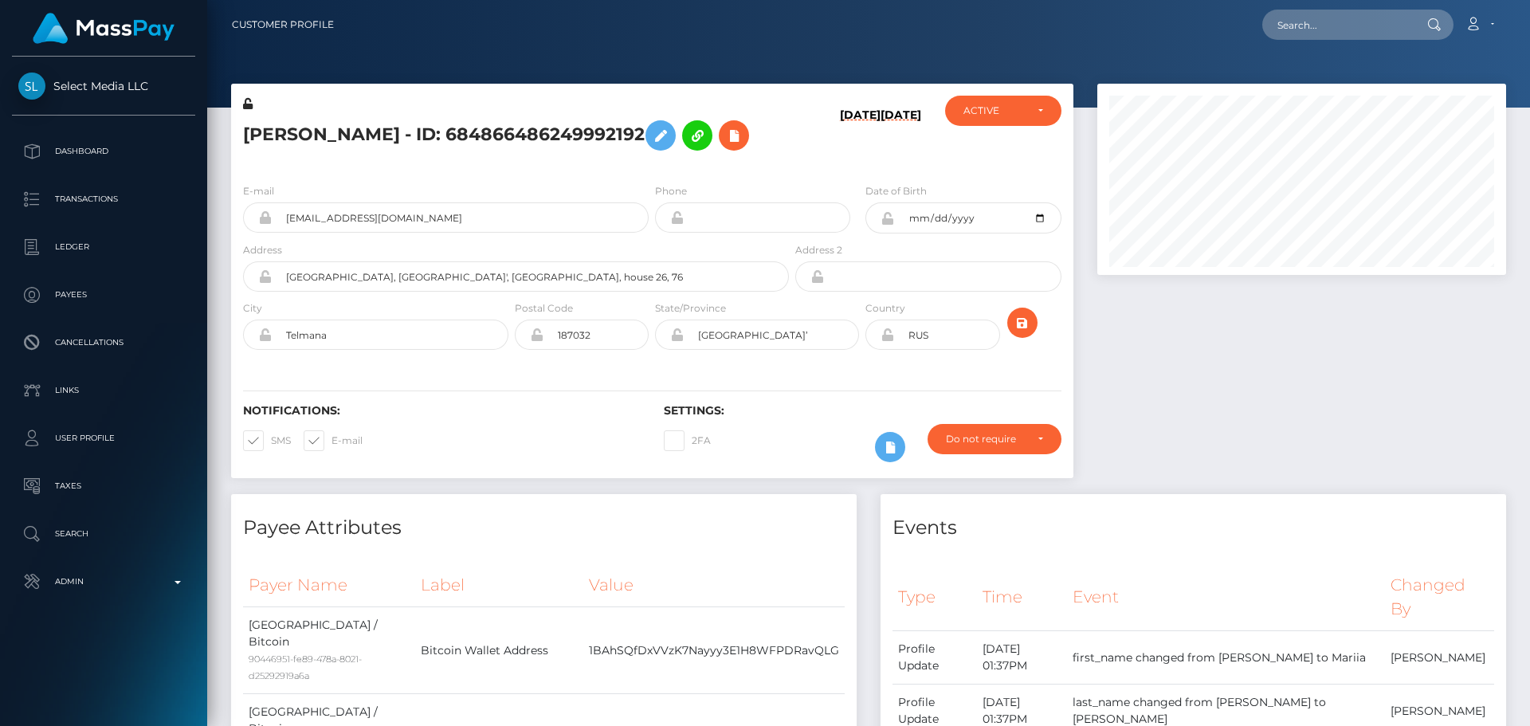
scroll to position [191, 410]
click at [888, 221] on icon at bounding box center [887, 218] width 14 height 13
click at [249, 104] on icon at bounding box center [248, 103] width 10 height 11
click at [888, 336] on icon at bounding box center [887, 334] width 14 height 13
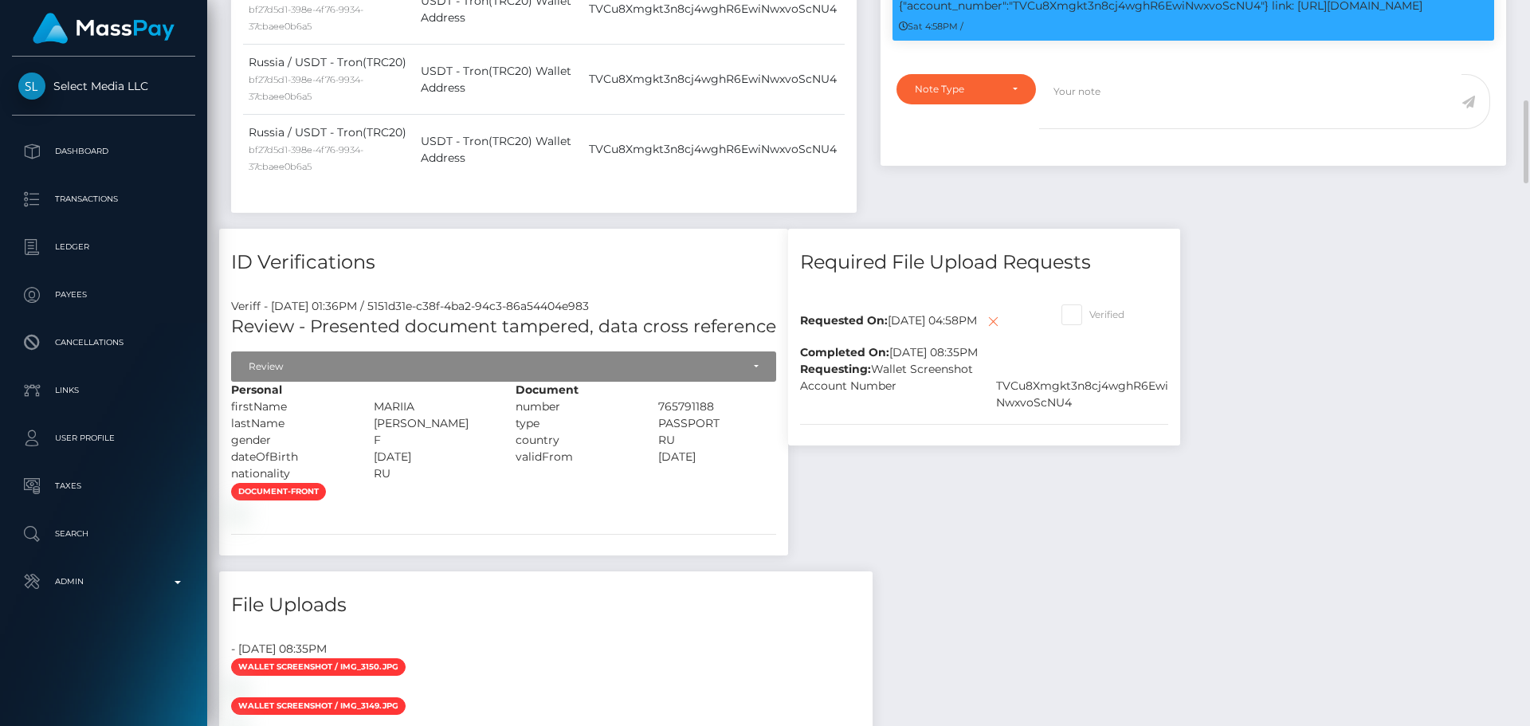
scroll to position [956, 0]
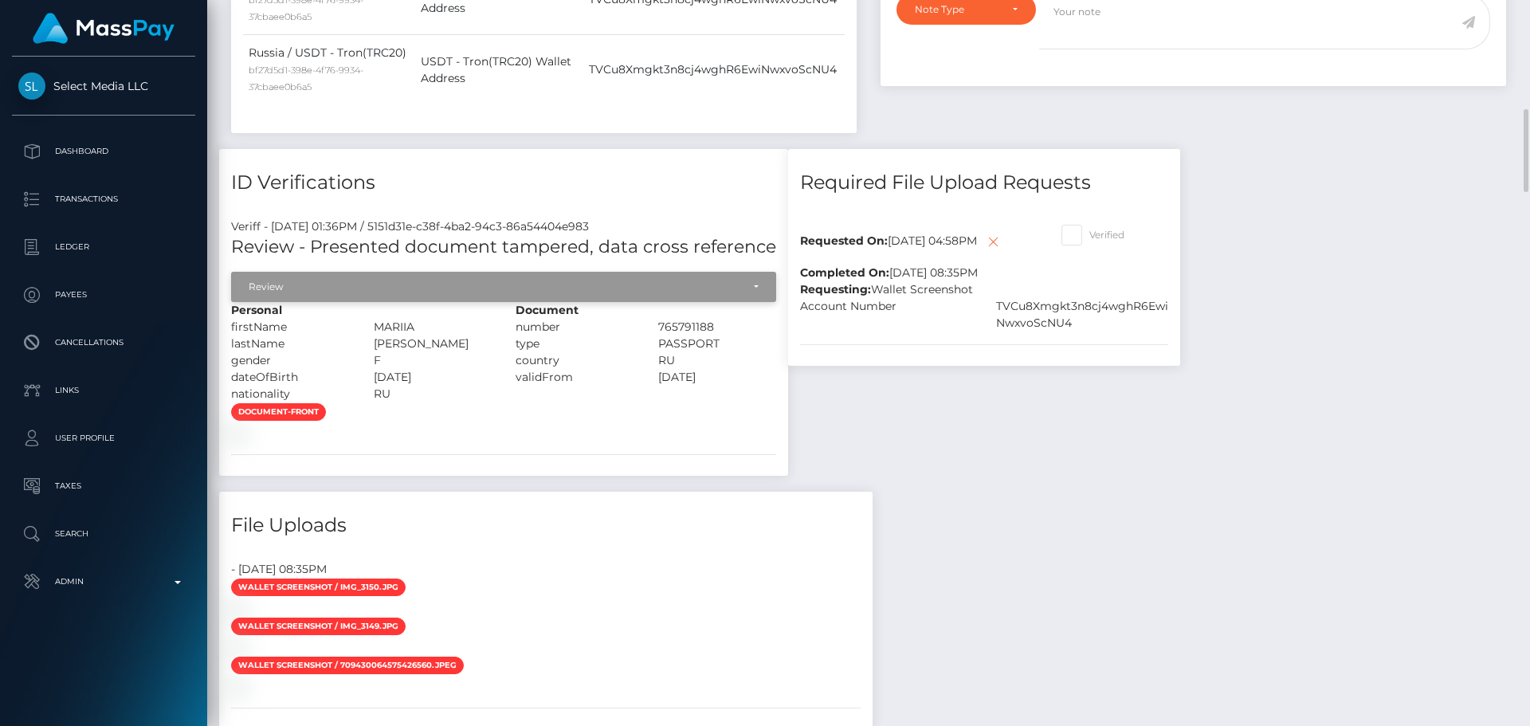
click at [527, 302] on div "Review" at bounding box center [503, 287] width 545 height 30
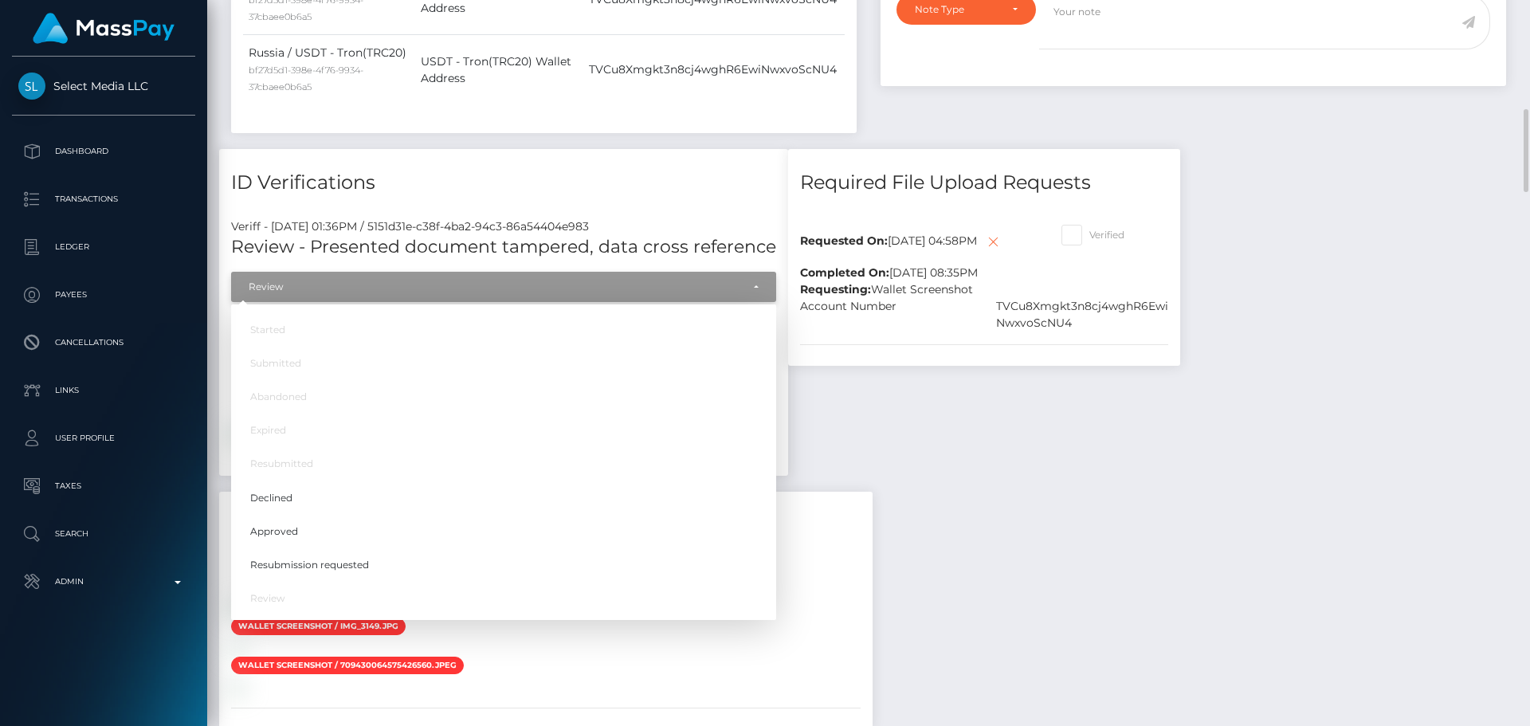
scroll to position [191, 410]
click at [310, 546] on link "Approved" at bounding box center [503, 530] width 545 height 29
select select "Approved"
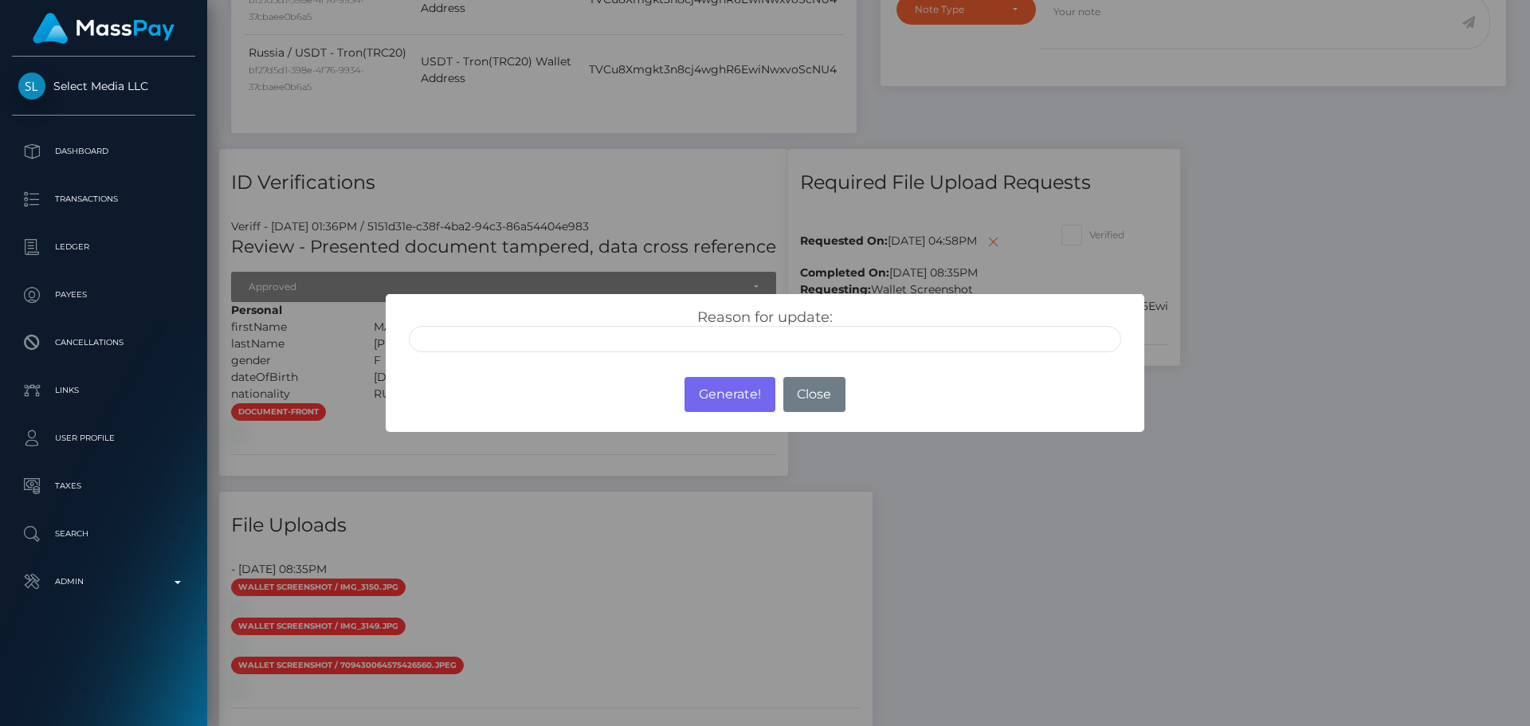
click at [618, 331] on input "text" at bounding box center [765, 339] width 712 height 26
type input "ID manually verified"
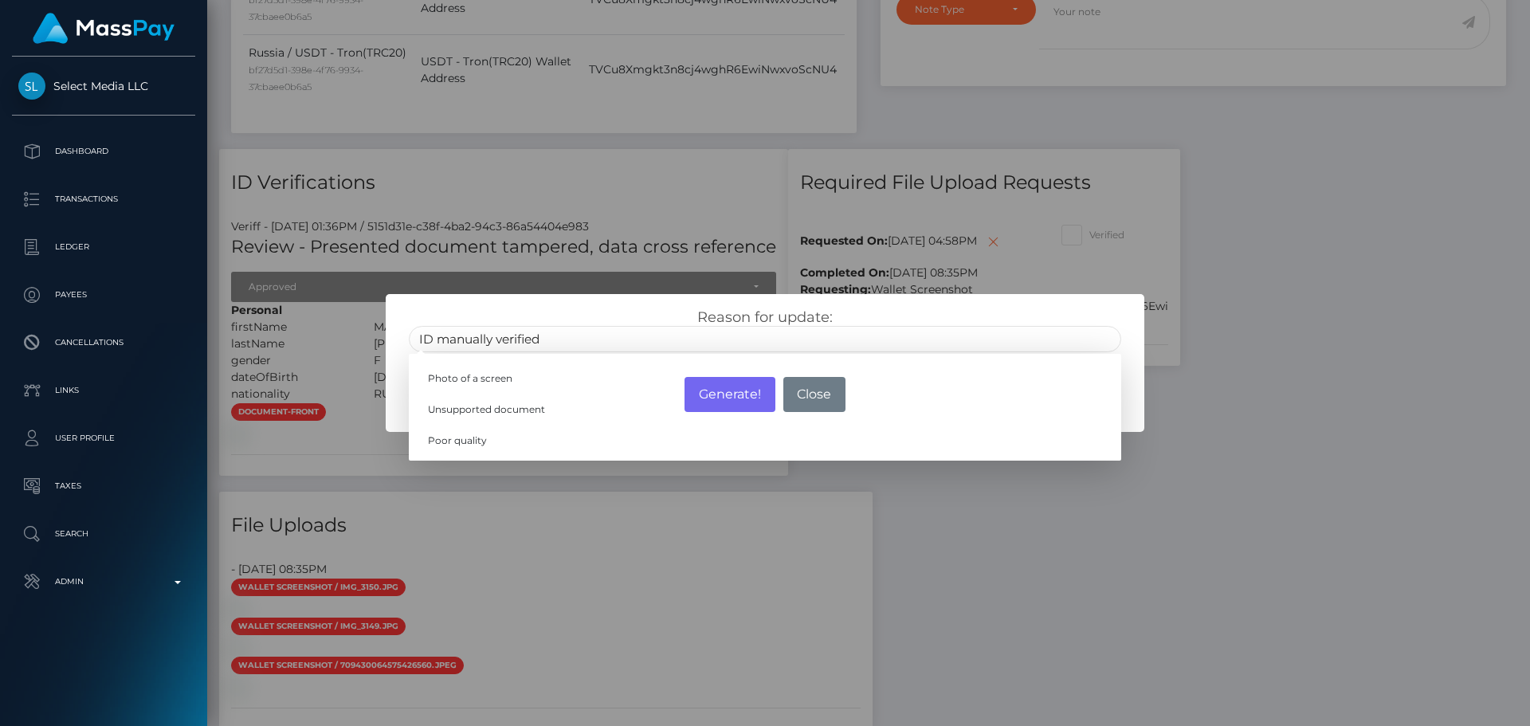
click at [609, 308] on div "Reason for update: ID manually verified Photo of a screen Unsupported document …" at bounding box center [765, 330] width 736 height 44
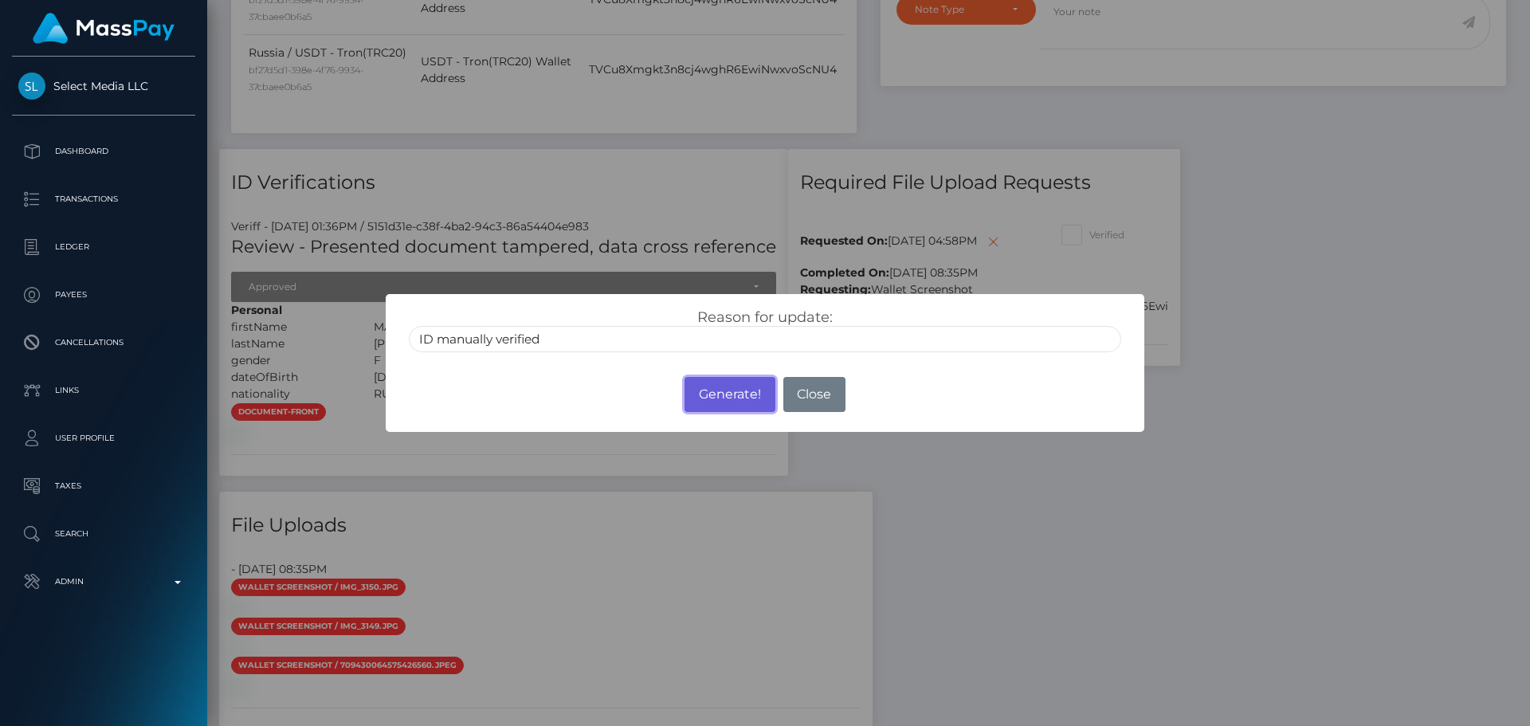
click at [731, 395] on button "Generate!" at bounding box center [729, 394] width 90 height 35
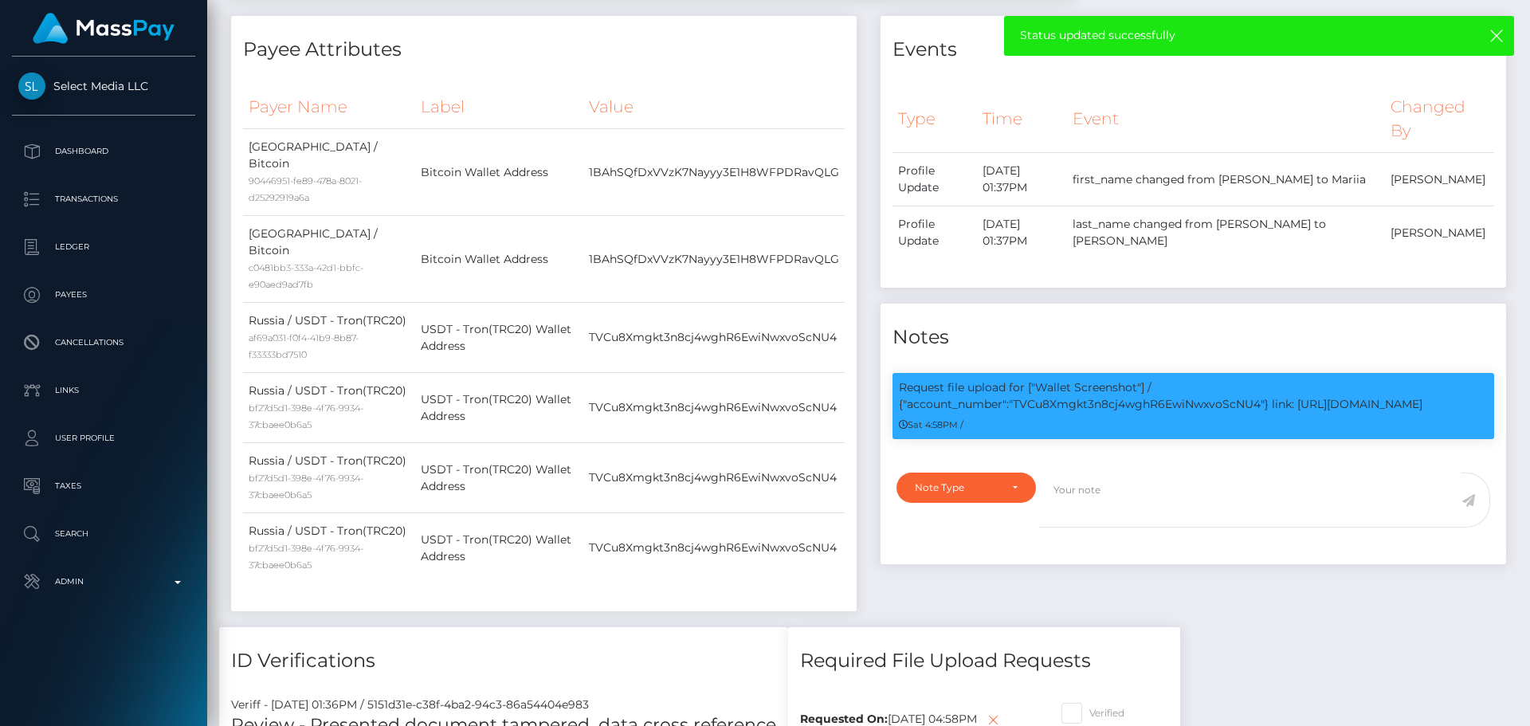
scroll to position [0, 0]
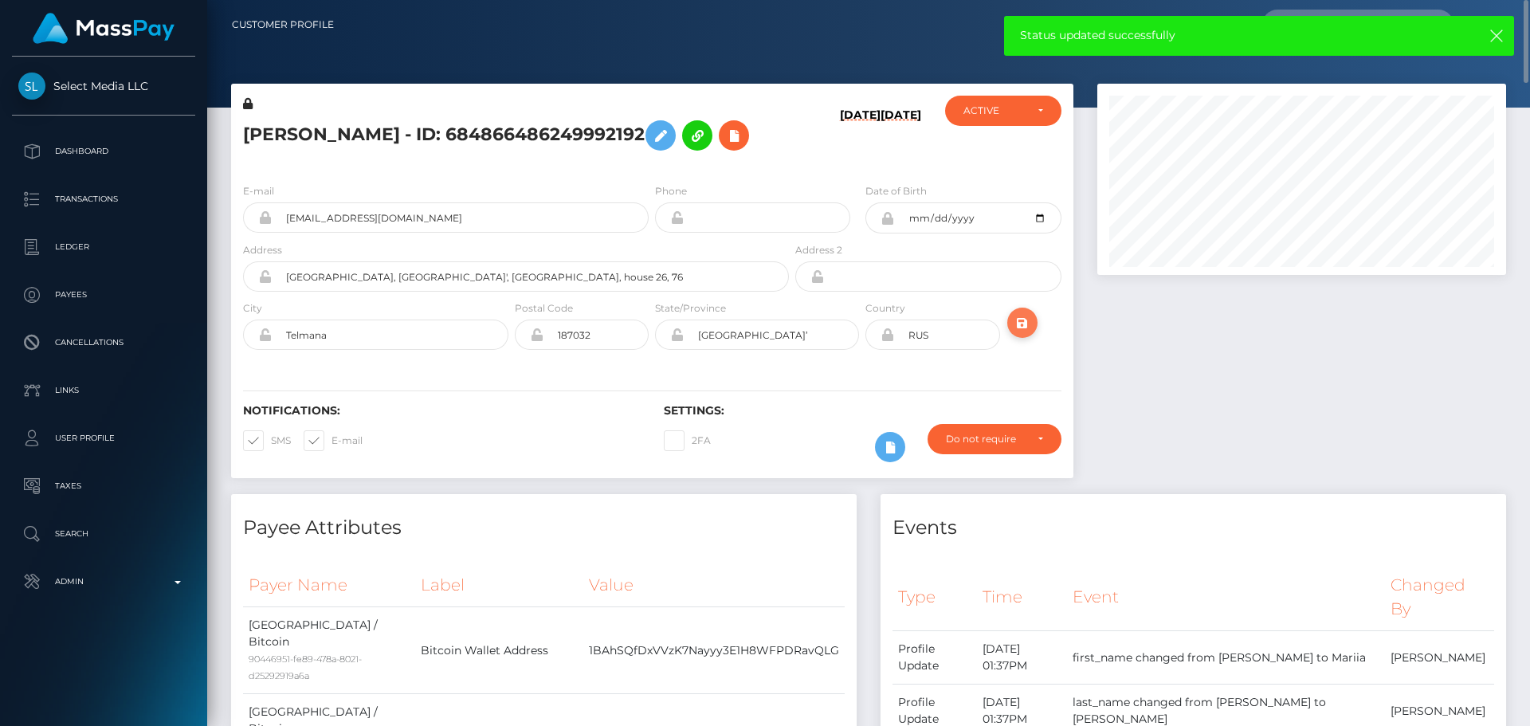
click at [1017, 323] on icon "submit" at bounding box center [1022, 323] width 19 height 20
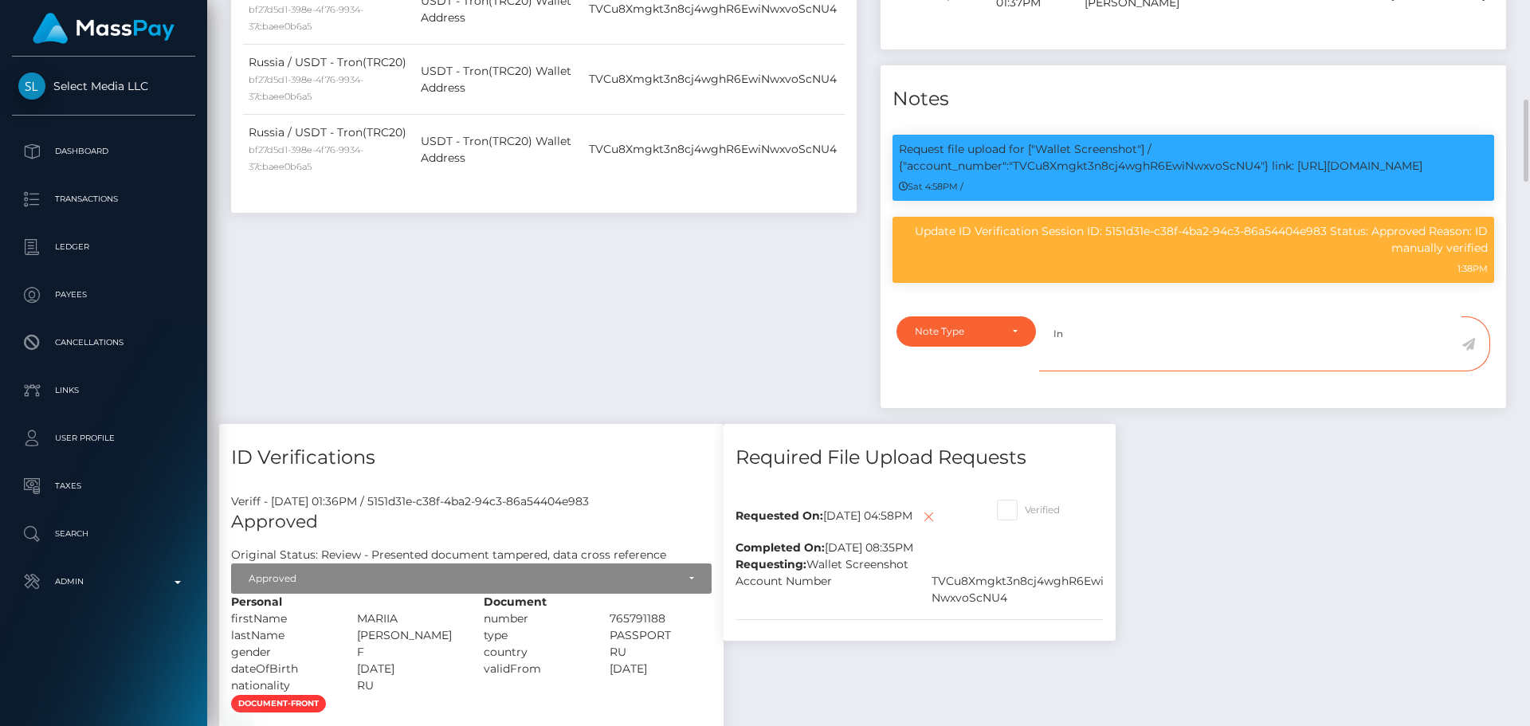
scroll to position [191, 410]
paste textarea "Ticket #131709"
type textarea "In Ticket #131709, Select Media confirmed that the owner is"
click at [1001, 323] on div "Note Type" at bounding box center [965, 331] width 139 height 30
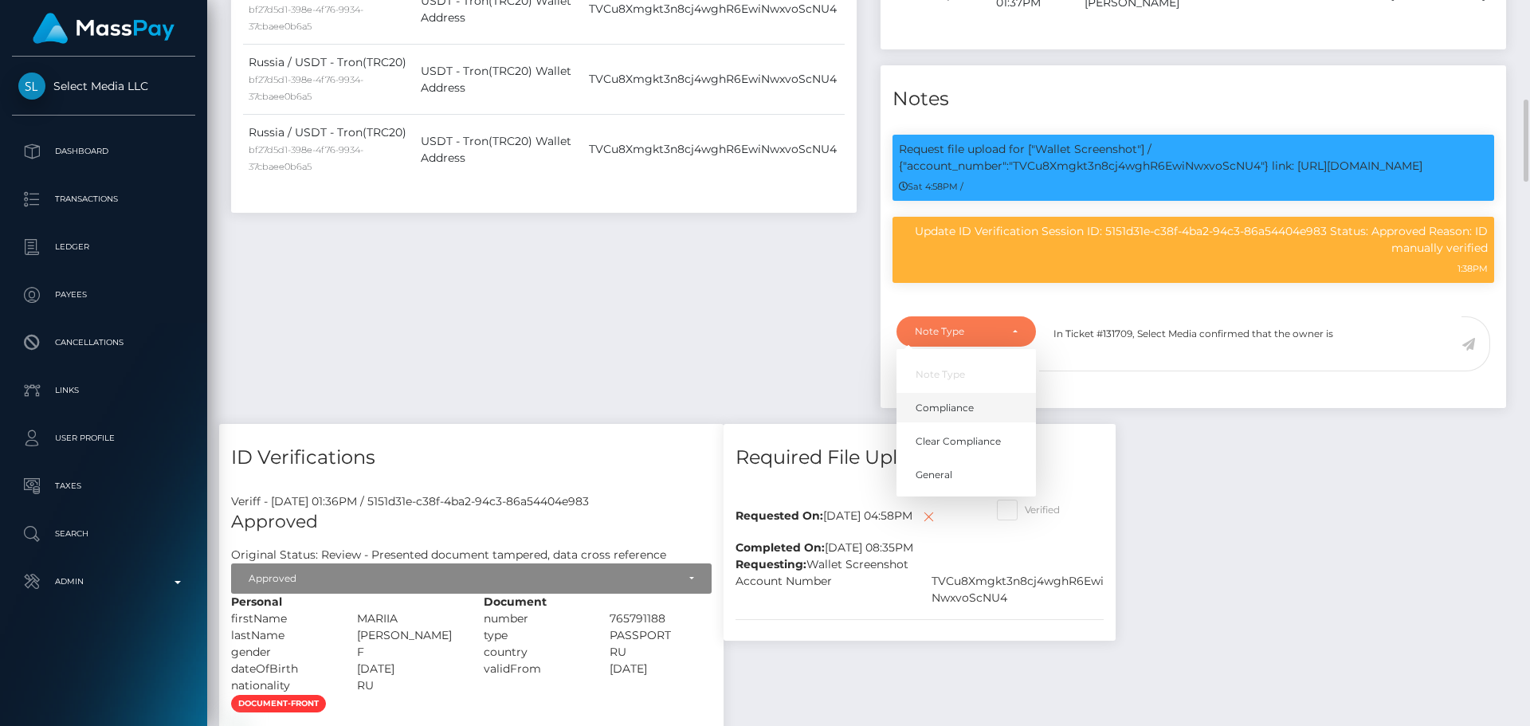
click at [943, 401] on span "Compliance" at bounding box center [944, 408] width 58 height 14
select select "COMPLIANCE"
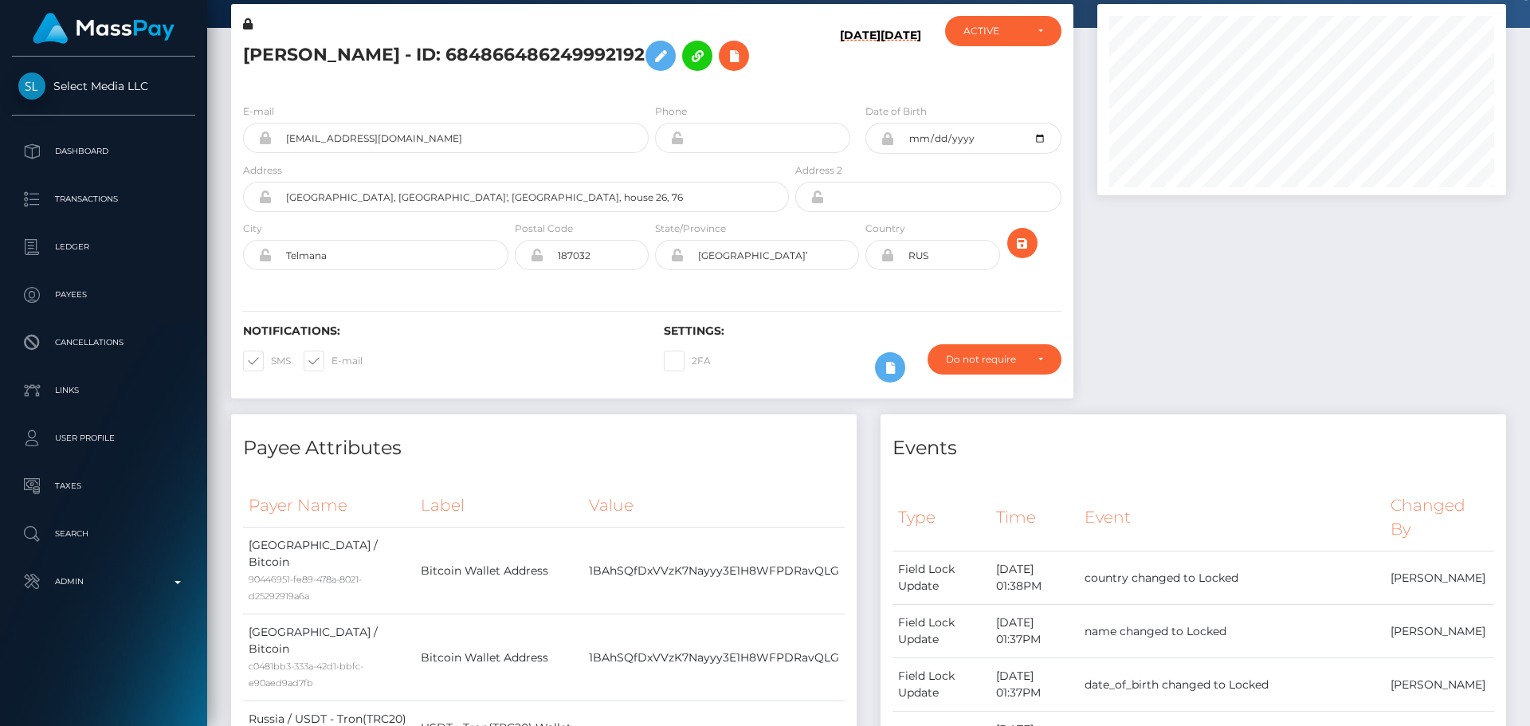
scroll to position [0, 0]
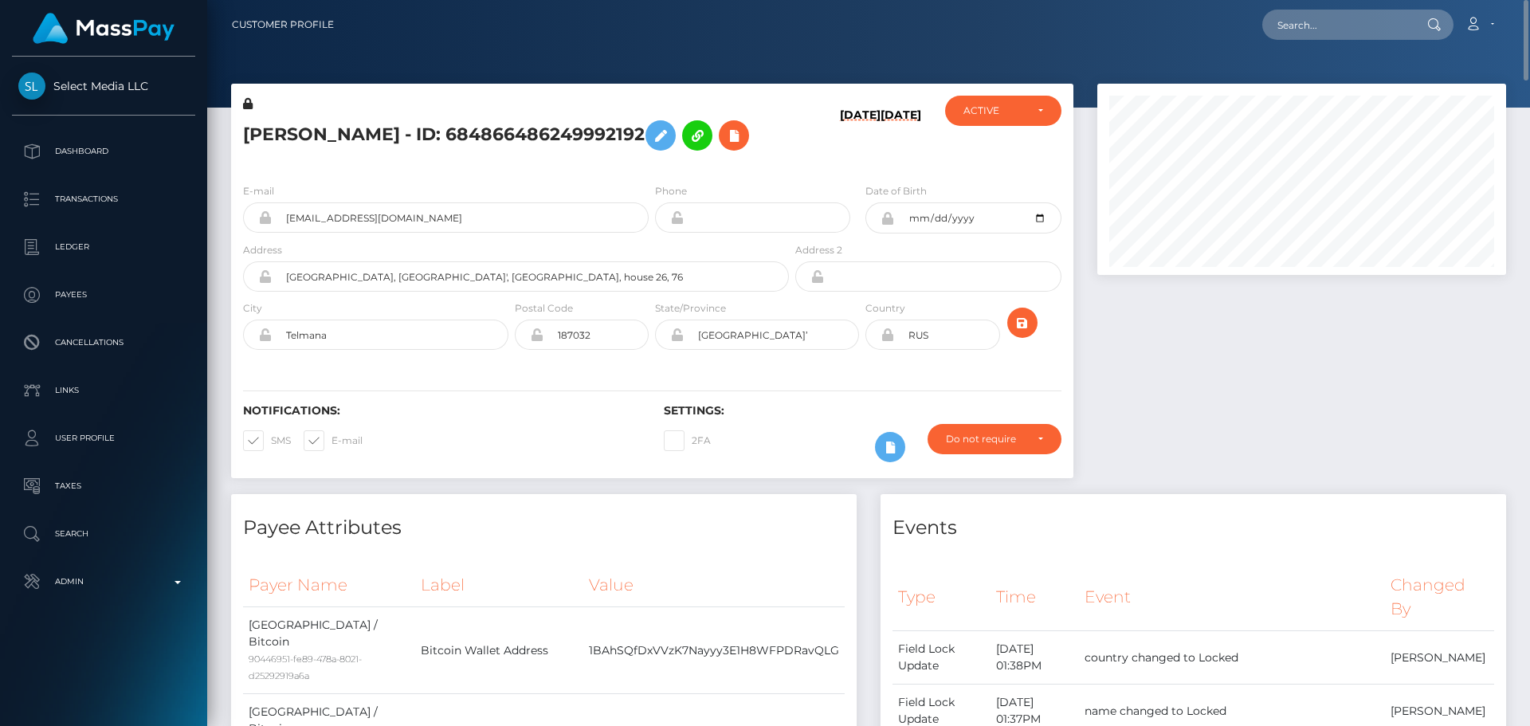
click at [272, 139] on h5 "[PERSON_NAME] - ID: 684866486249992192" at bounding box center [511, 135] width 537 height 46
drag, startPoint x: 272, startPoint y: 139, endPoint x: 316, endPoint y: 139, distance: 43.8
click at [315, 138] on h5 "[PERSON_NAME] - ID: 684866486249992192" at bounding box center [511, 135] width 537 height 46
copy h5 "[PERSON_NAME]"
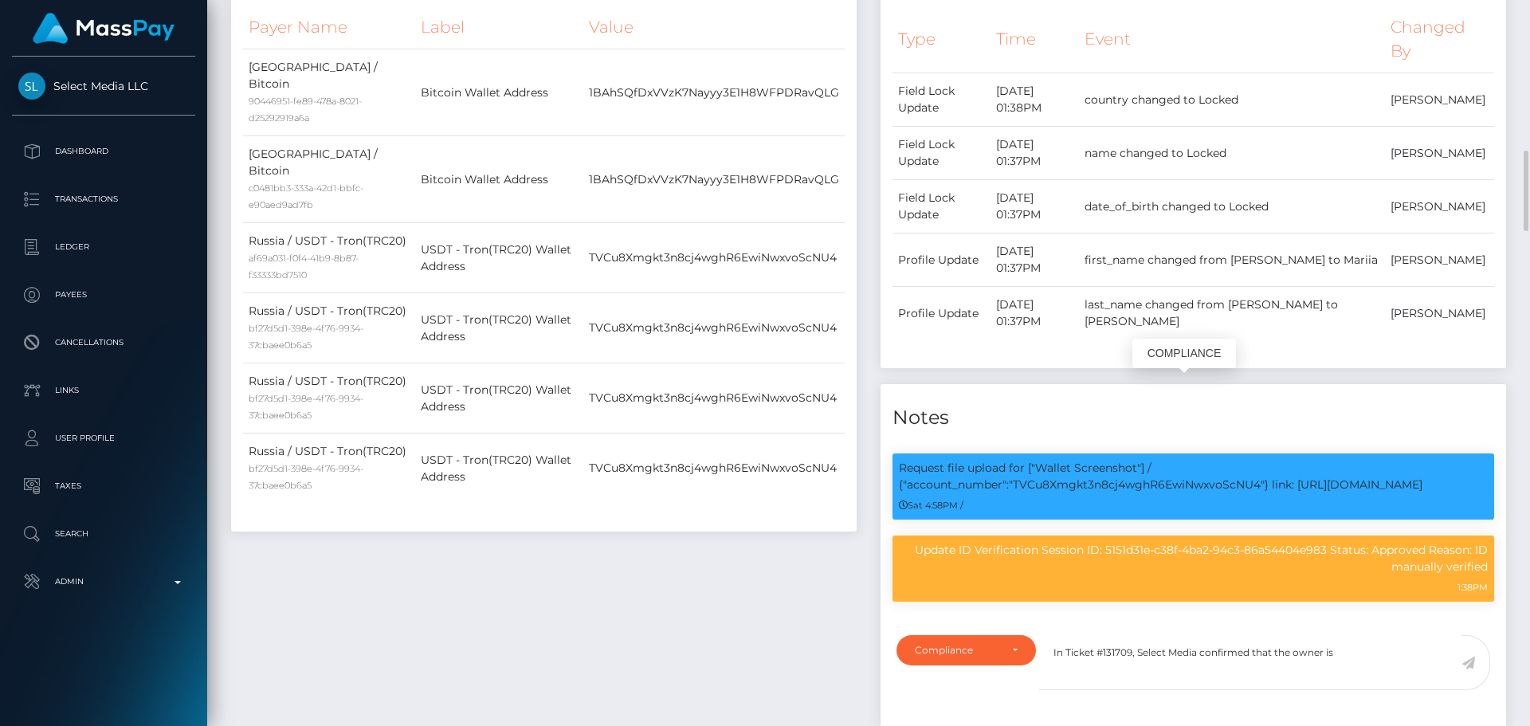
scroll to position [191, 410]
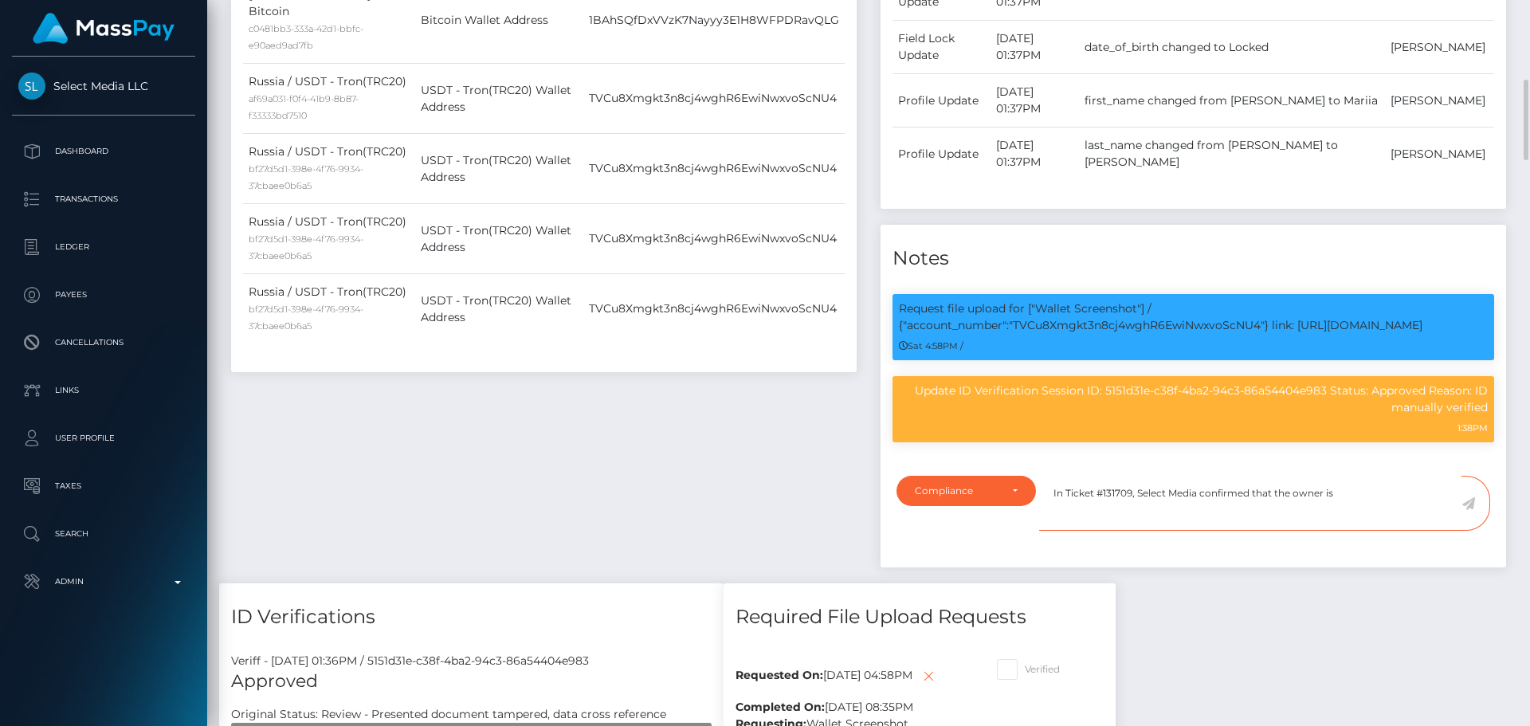
click at [1369, 508] on textarea "In Ticket #131709, Select Media confirmed that the owner is" at bounding box center [1250, 503] width 422 height 55
paste textarea "Mariia Isakova"
type textarea "In Ticket #131709, Select Media confirmed that the owner is [PERSON_NAME] and t…"
click at [1471, 503] on icon at bounding box center [1468, 503] width 14 height 13
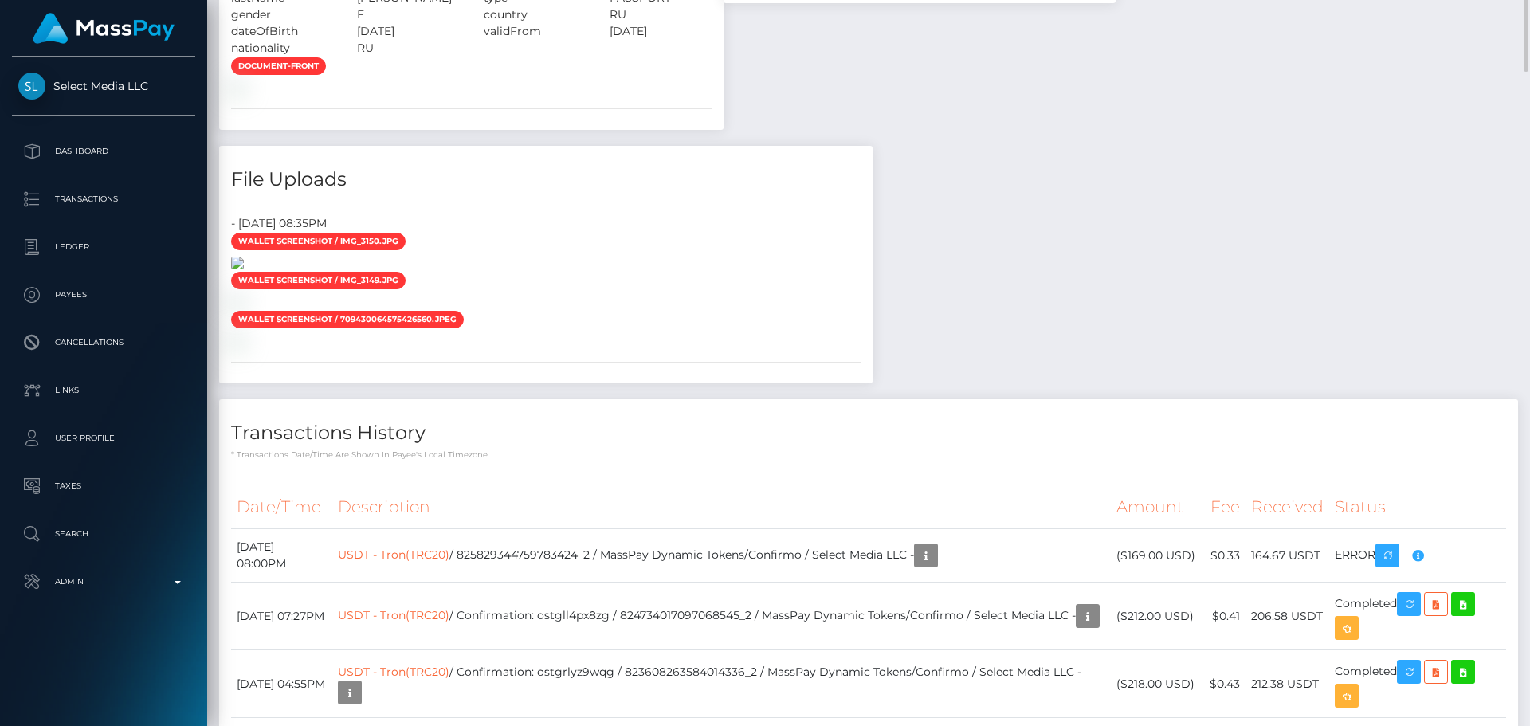
scroll to position [1275, 0]
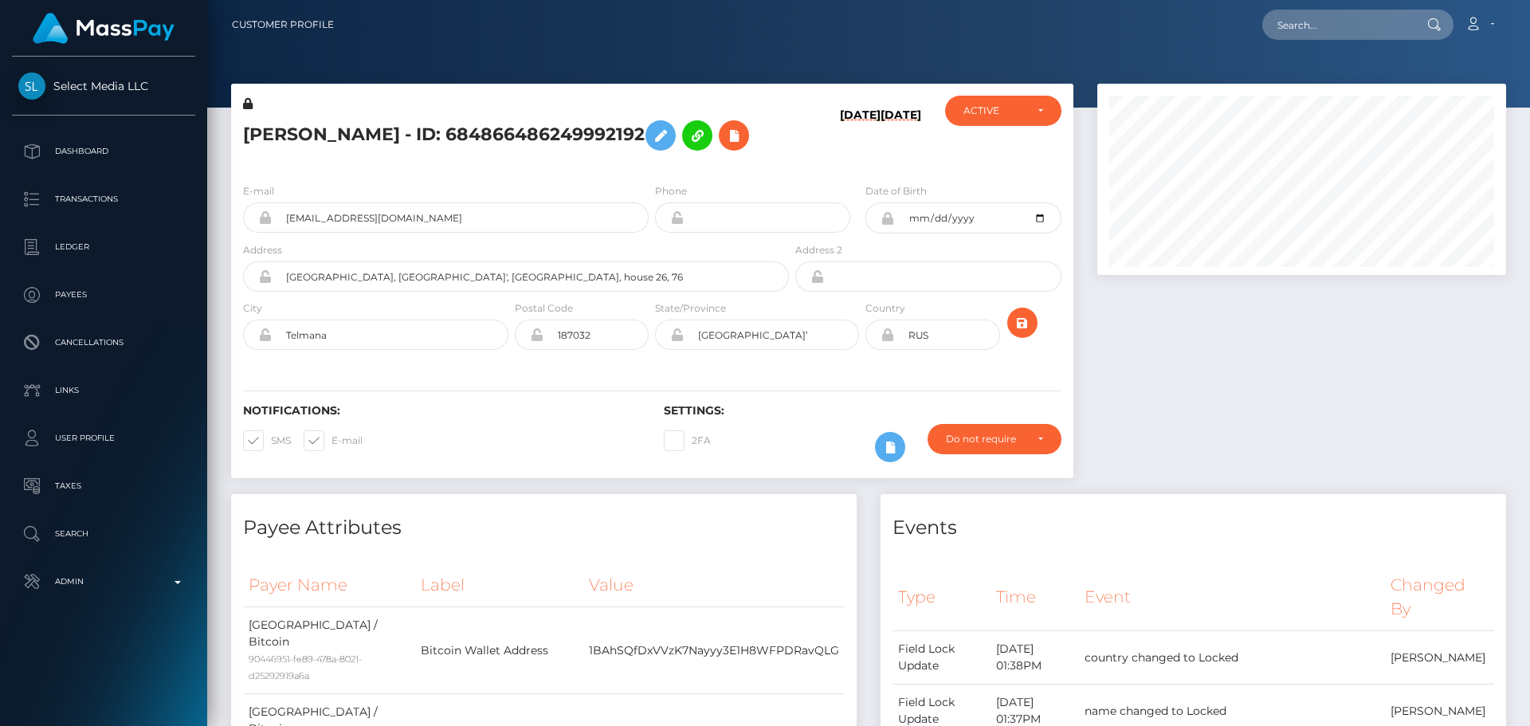
scroll to position [191, 410]
click at [724, 127] on icon at bounding box center [733, 136] width 19 height 20
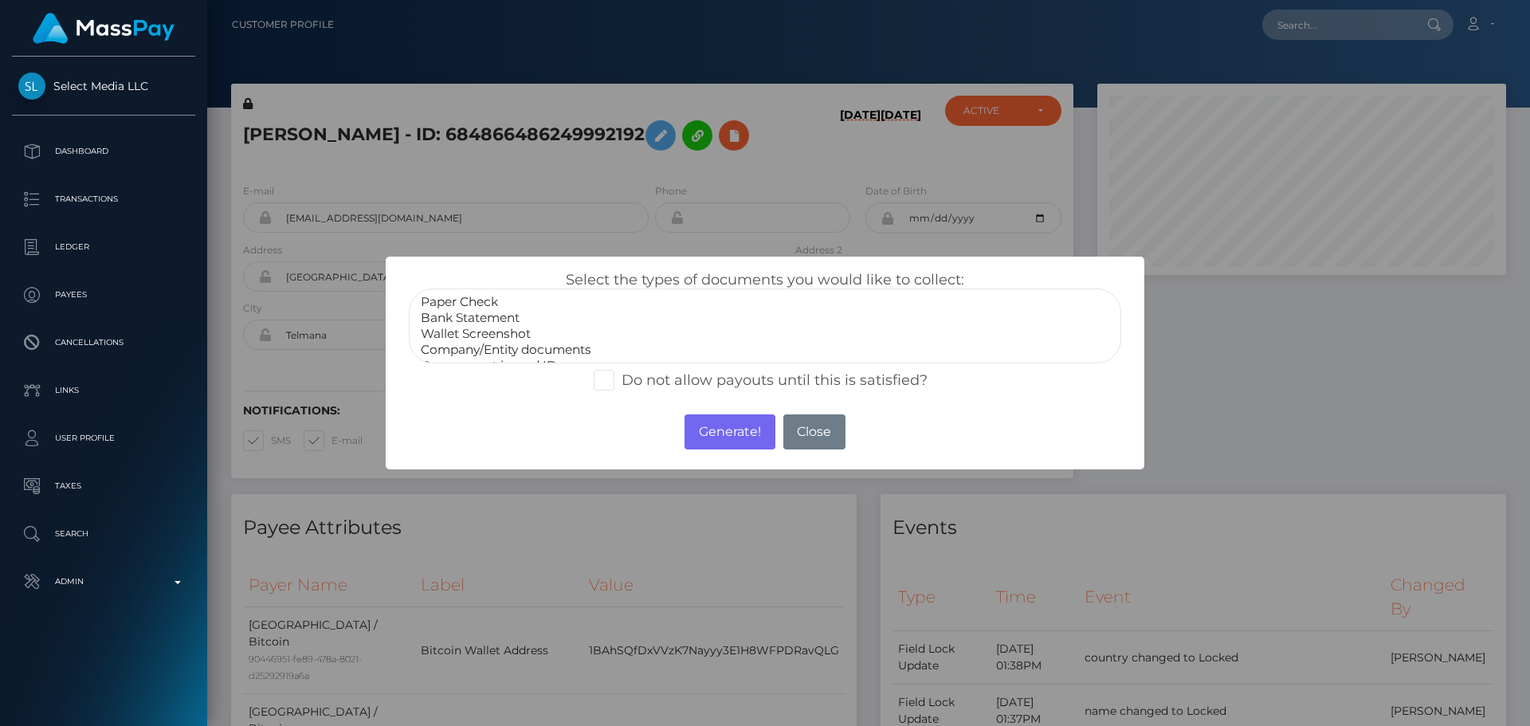
scroll to position [32, 0]
select select "Miscellaneous"
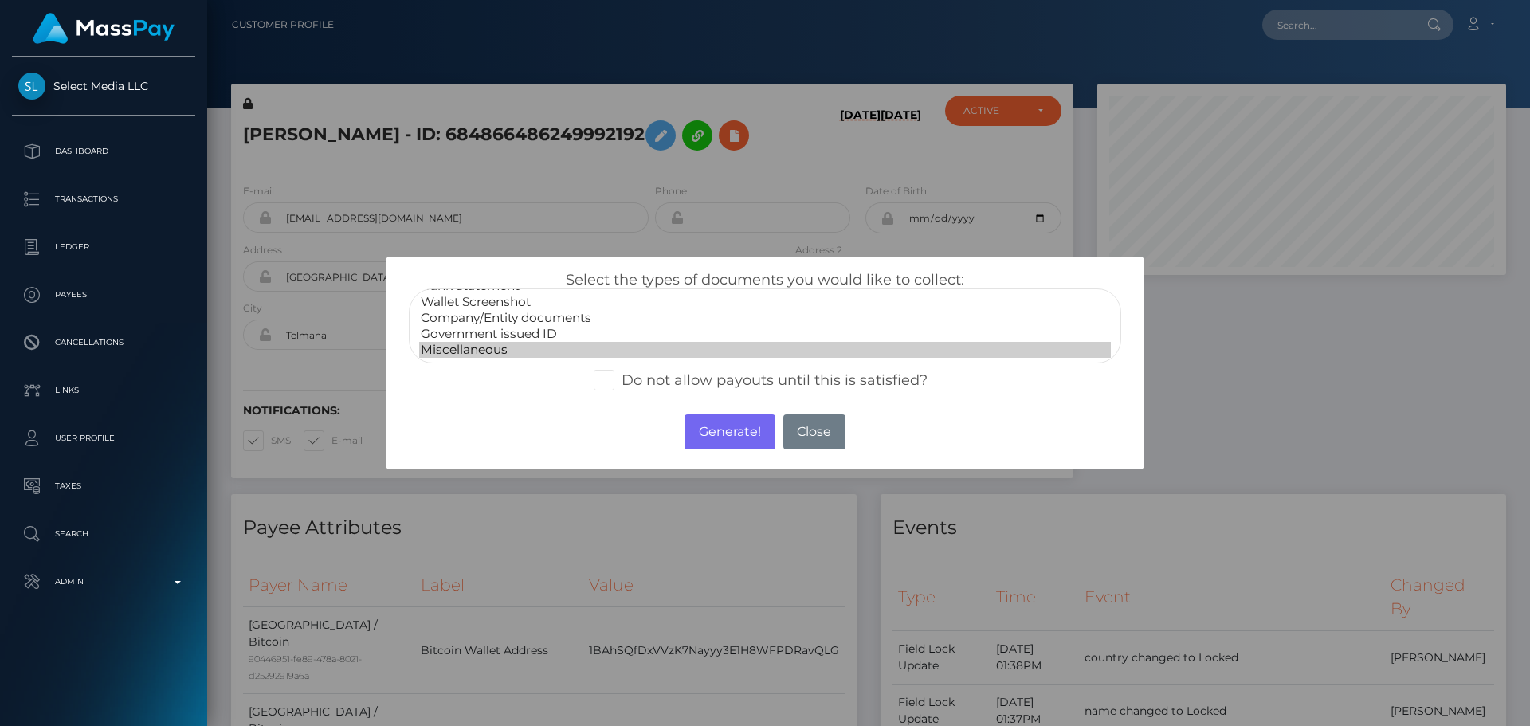
click at [483, 349] on option "Miscellaneous" at bounding box center [765, 350] width 692 height 16
click at [751, 438] on button "Generate!" at bounding box center [729, 431] width 90 height 35
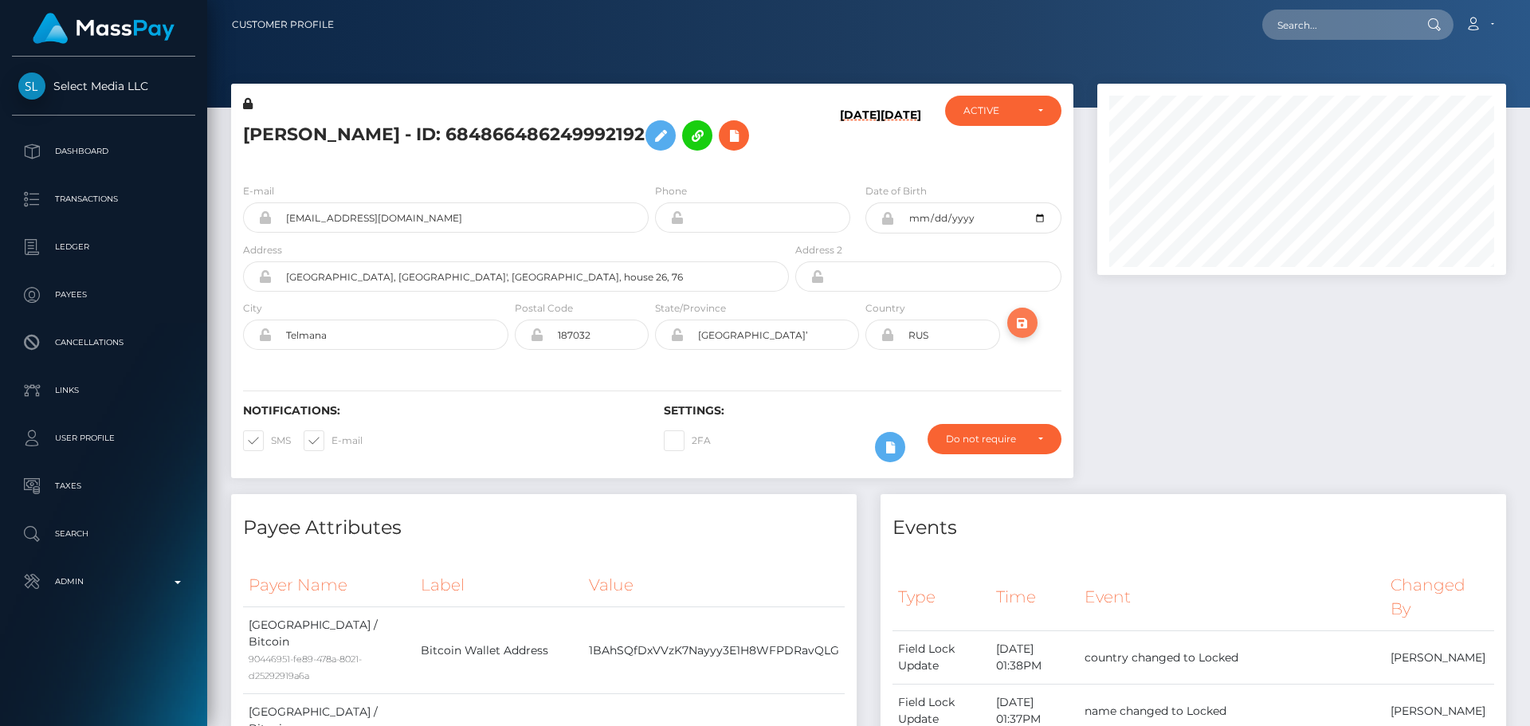
click at [1014, 323] on icon "submit" at bounding box center [1022, 323] width 19 height 20
click at [1033, 327] on button "submit" at bounding box center [1022, 323] width 30 height 30
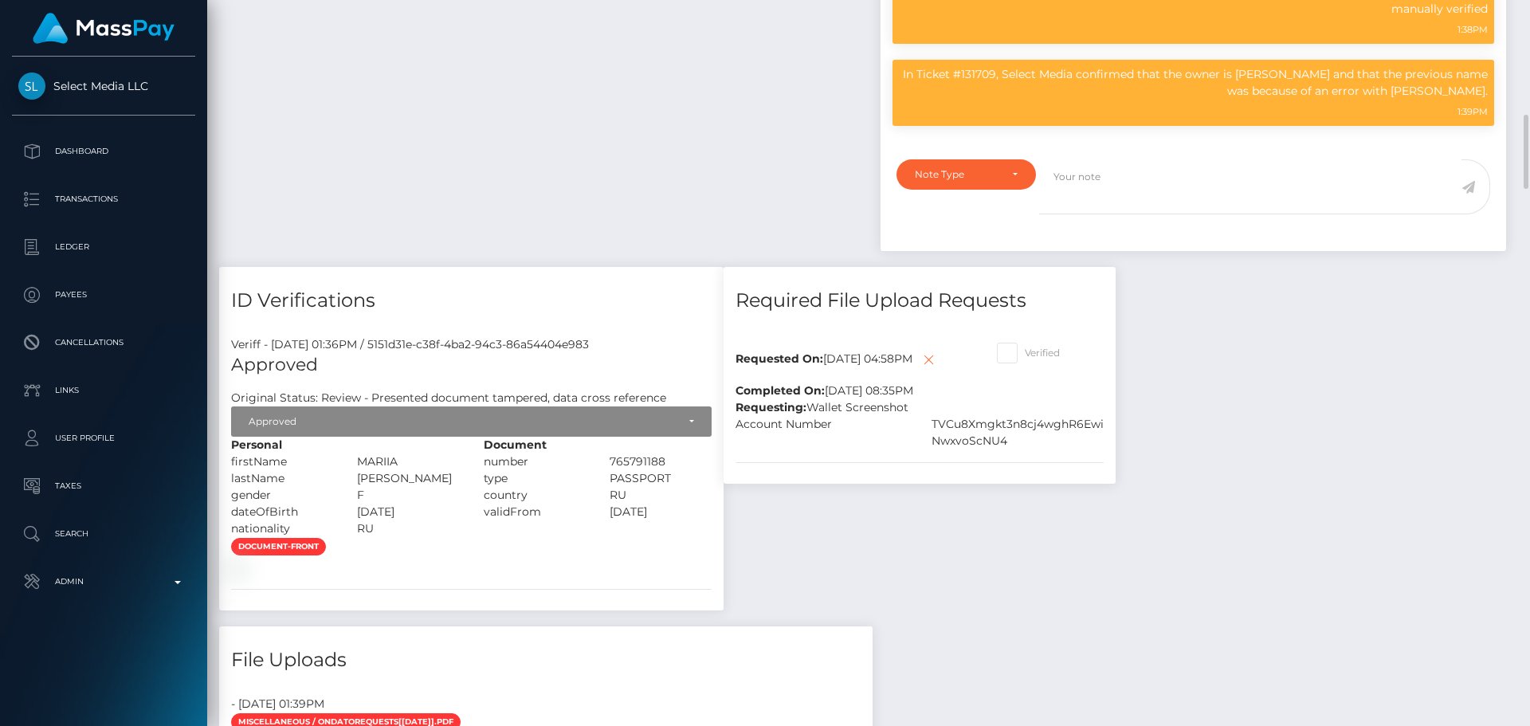
scroll to position [1195, 0]
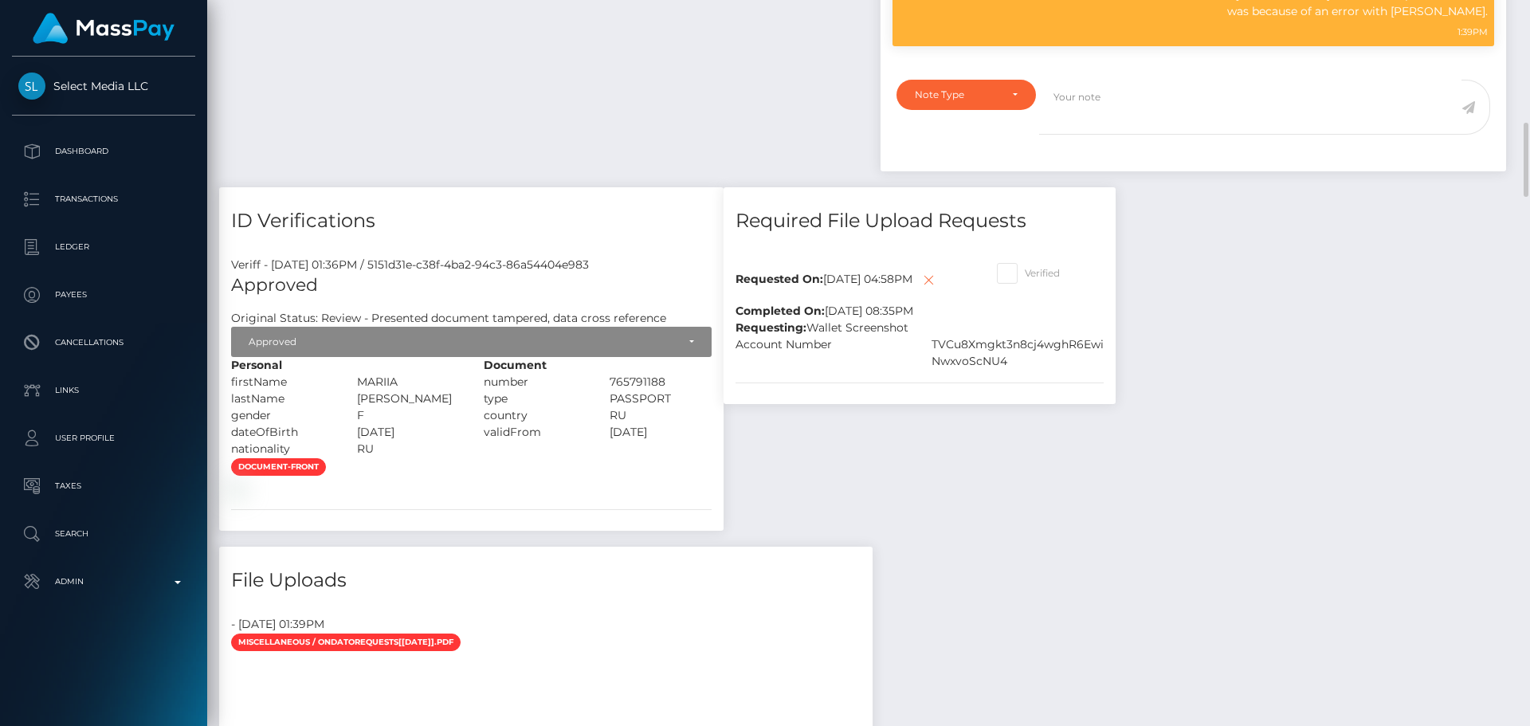
click at [1077, 495] on div "Required File Upload Requests Requested On: September 20, 2025 04:58PM Complete…" at bounding box center [919, 366] width 416 height 359
click at [986, 336] on div "Requesting: Wallet Screenshot" at bounding box center [919, 327] width 392 height 17
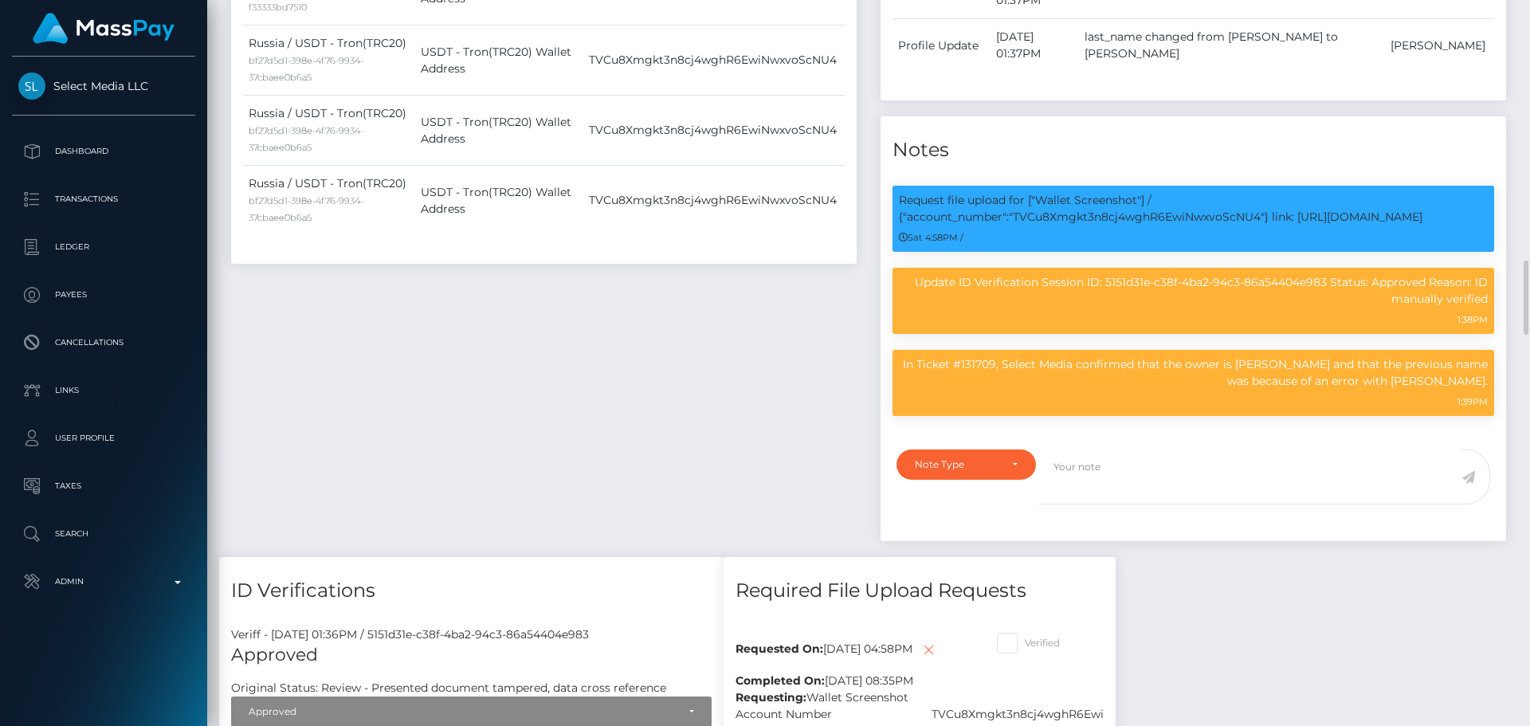
scroll to position [985, 0]
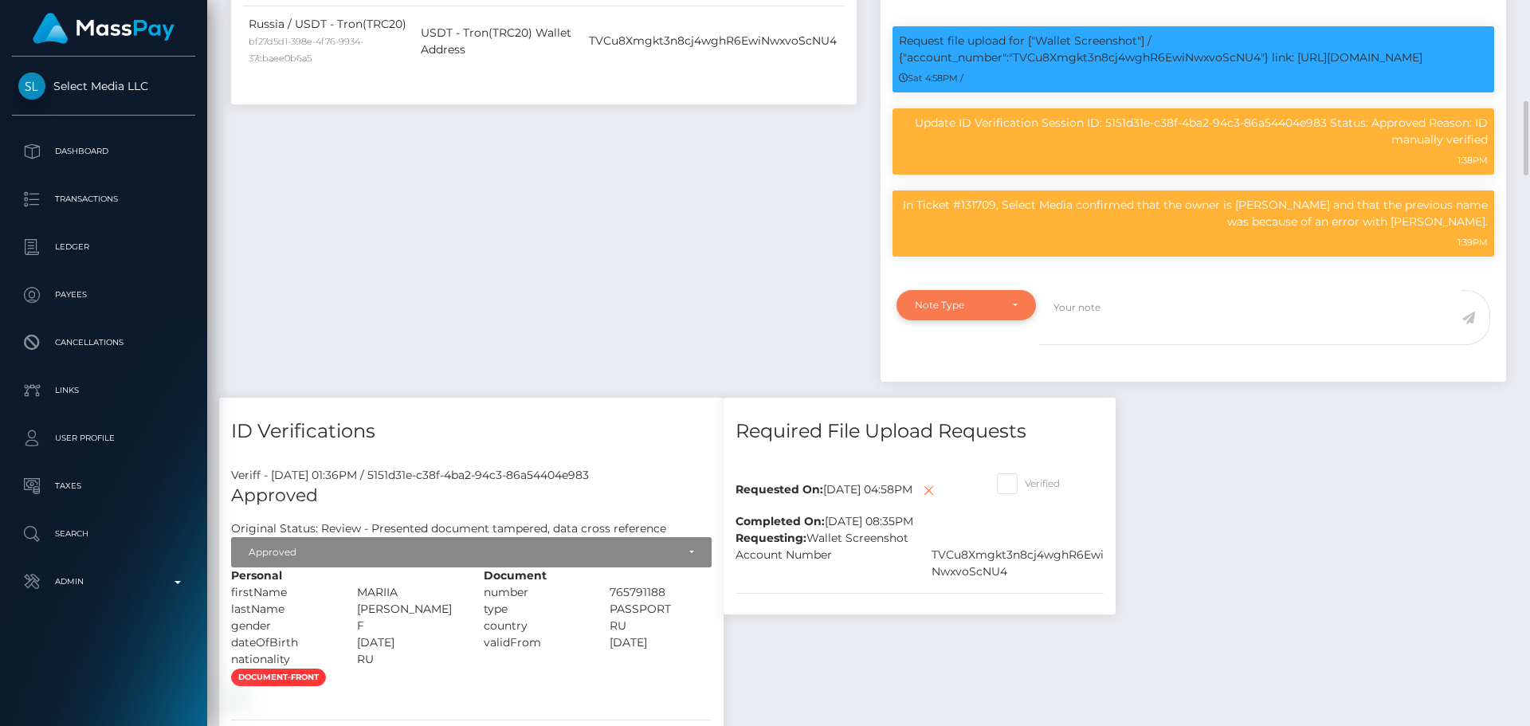
click at [1021, 317] on div "Note Type" at bounding box center [965, 305] width 139 height 30
click at [964, 375] on span "Compliance" at bounding box center [944, 381] width 58 height 14
select select "COMPLIANCE"
click at [1170, 314] on textarea at bounding box center [1250, 317] width 422 height 55
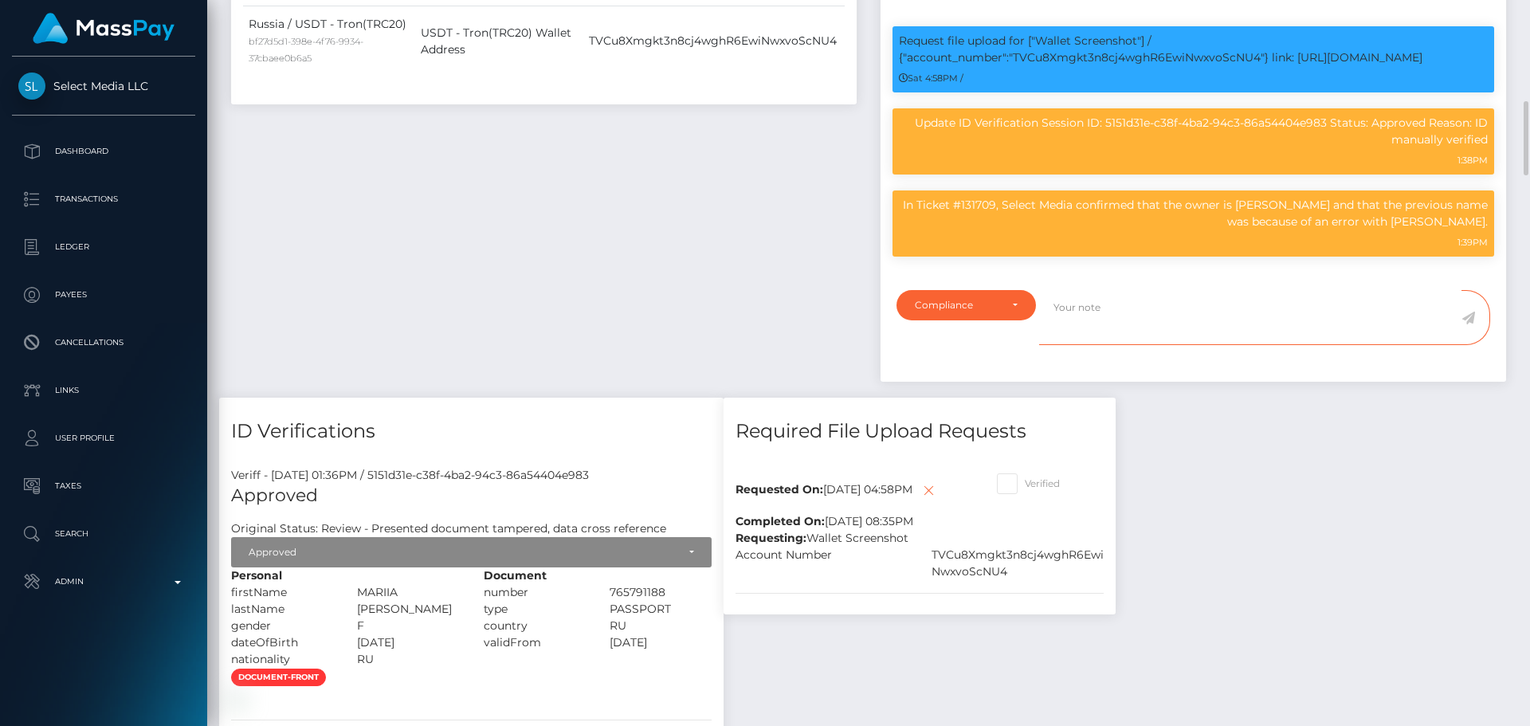
paste textarea "Crypto wallet screenshot for TJ1JVLhSiu5ToSyV63dhPCo6unjJescfAB provided."
click at [1262, 207] on p "In Ticket #131709, Select Media confirmed that the owner is [PERSON_NAME] and t…" at bounding box center [1193, 213] width 589 height 33
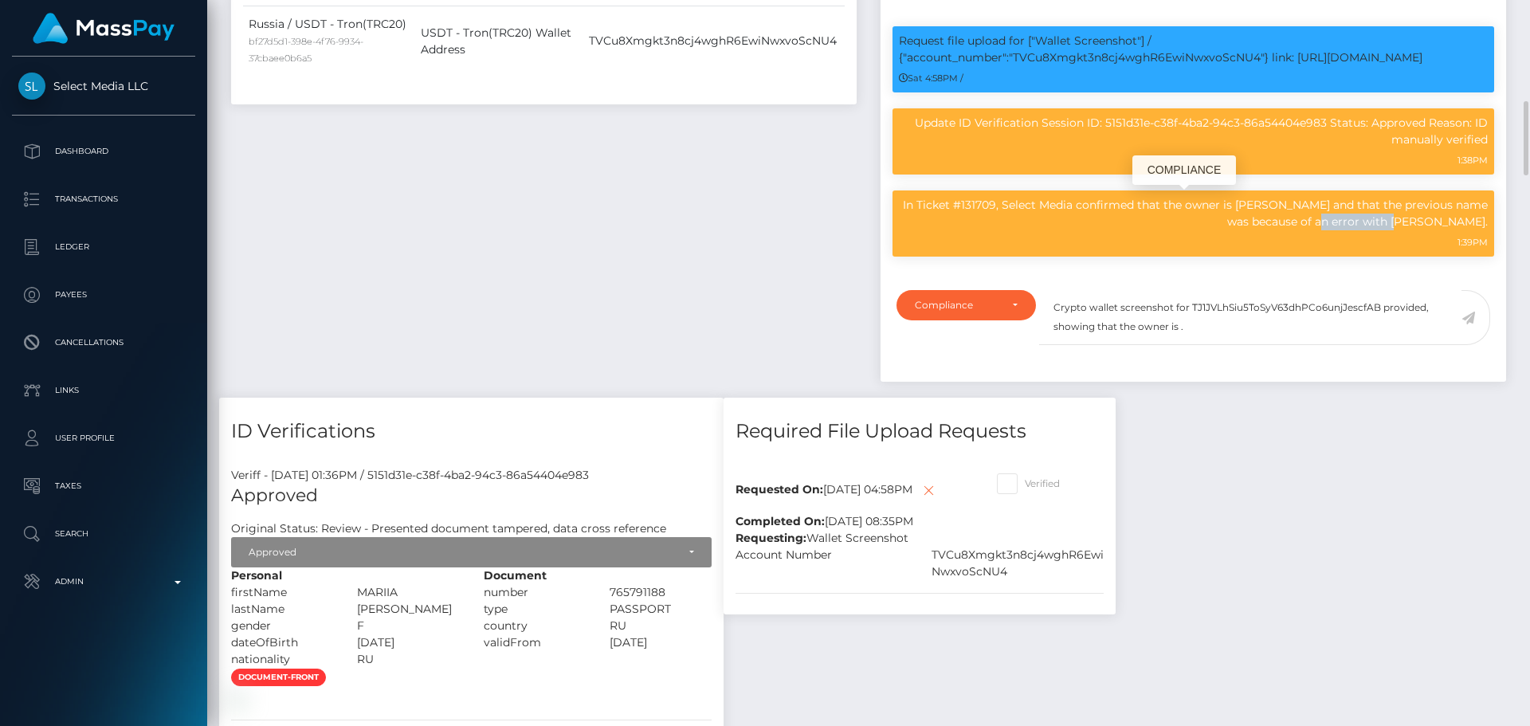
drag, startPoint x: 1262, startPoint y: 207, endPoint x: 1293, endPoint y: 207, distance: 31.1
click at [1293, 207] on p "In Ticket #131709, Select Media confirmed that the owner is [PERSON_NAME] and t…" at bounding box center [1193, 213] width 589 height 33
copy p "Mariia Isakova"
click at [1229, 329] on textarea "Crypto wallet screenshot for TJ1JVLhSiu5ToSyV63dhPCo6unjJescfAB provided, showi…" at bounding box center [1250, 317] width 422 height 55
paste textarea "Mariia Isakova"
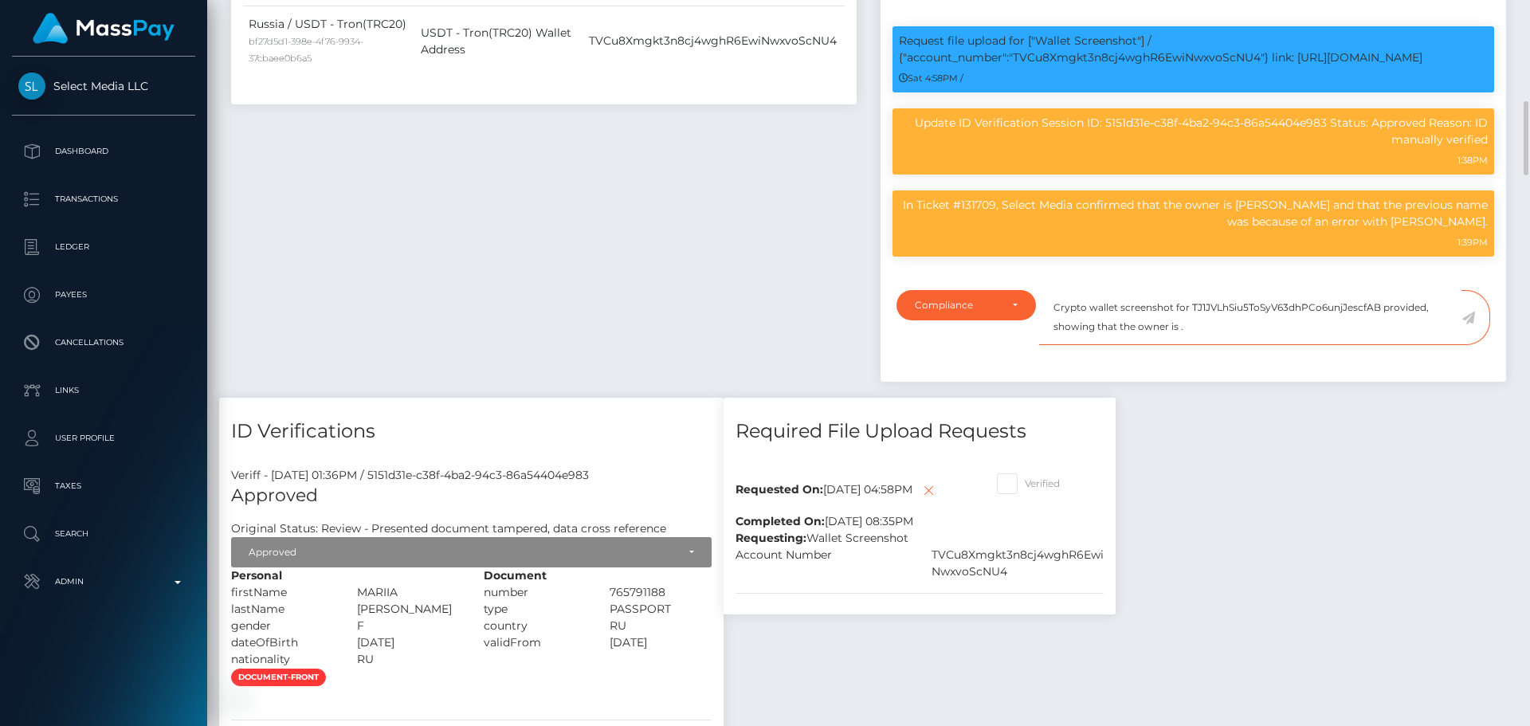
click at [1180, 330] on textarea "Crypto wallet screenshot for TJ1JVLhSiu5ToSyV63dhPCo6unjJescfAB provided, showi…" at bounding box center [1250, 317] width 422 height 55
paste textarea "Mariia Isakova"
type textarea "Crypto wallet screenshot for TJ1JVLhSiu5ToSyV63dhPCo6unjJescfAB provided, showi…"
click at [1262, 333] on textarea "Crypto wallet screenshot for TJ1JVLhSiu5ToSyV63dhPCo6unjJescfAB provided, showi…" at bounding box center [1250, 317] width 422 height 55
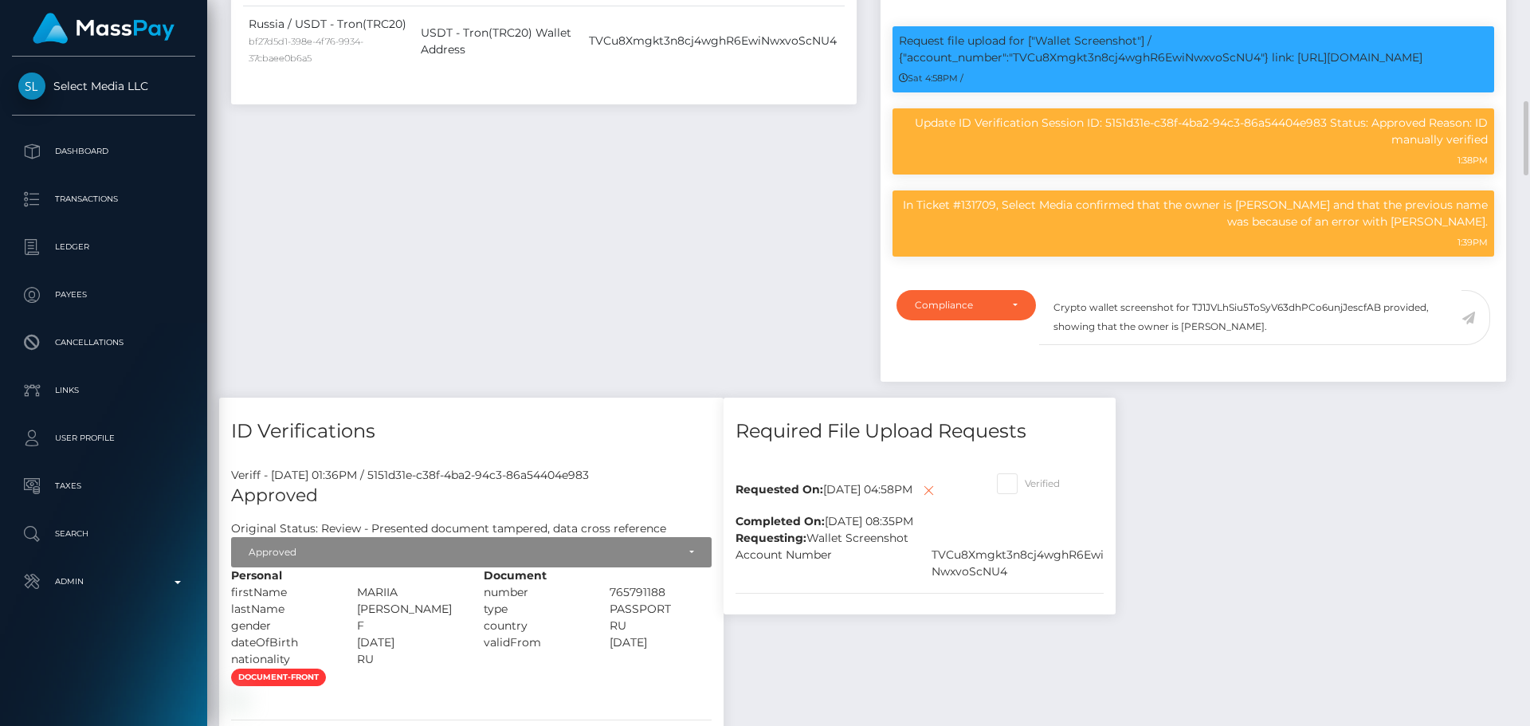
click at [1468, 320] on icon at bounding box center [1468, 318] width 14 height 13
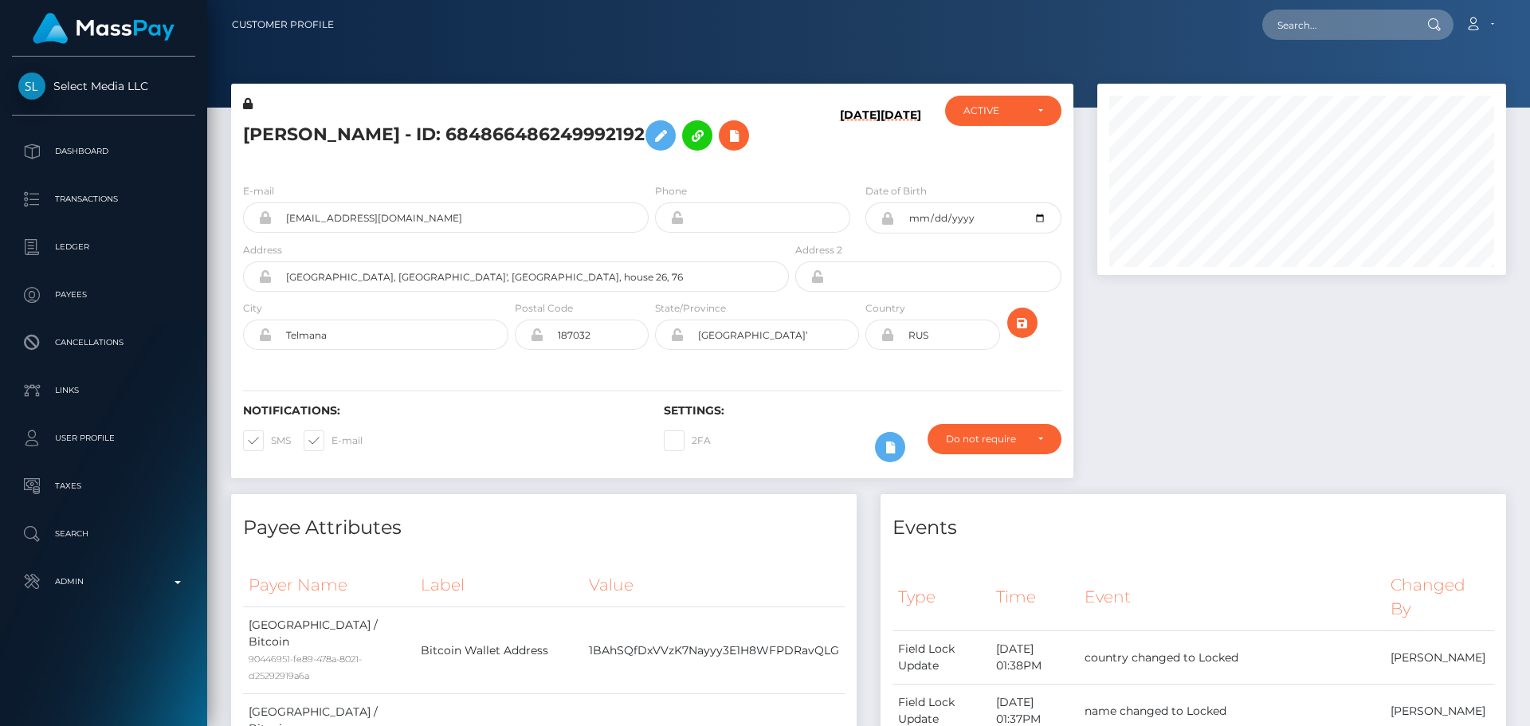
scroll to position [191, 410]
click at [820, 154] on div "09/20/25 01/23/25" at bounding box center [862, 133] width 140 height 75
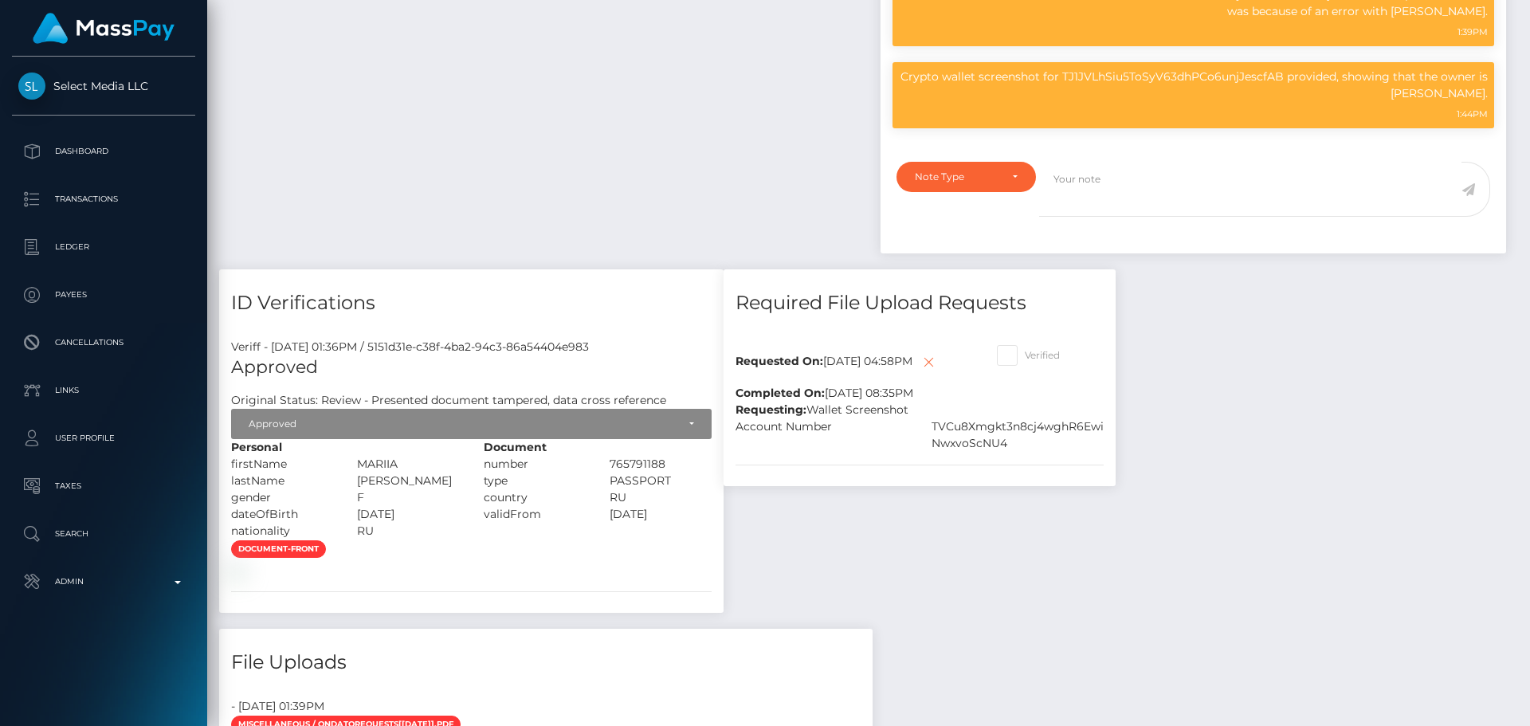
scroll to position [1275, 0]
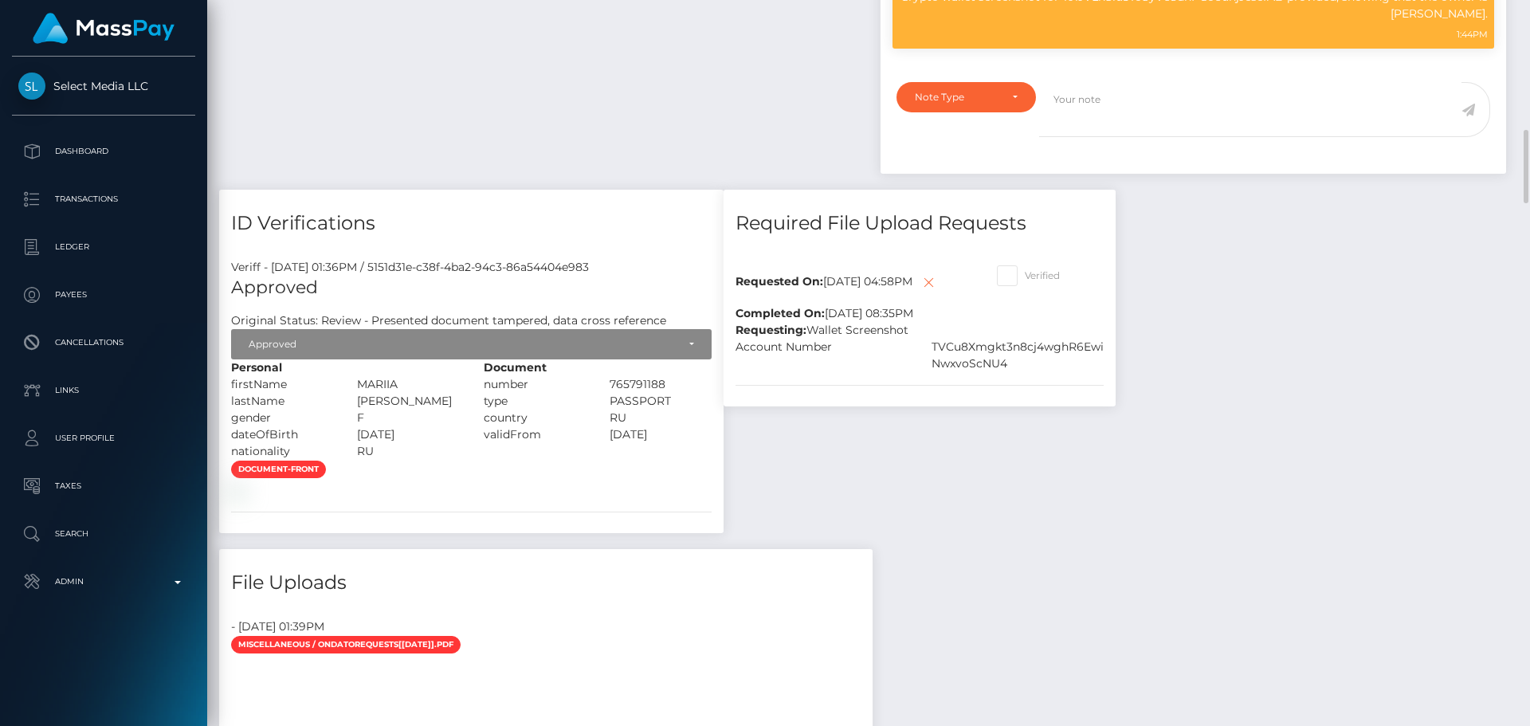
click at [1025, 276] on span at bounding box center [1025, 275] width 0 height 12
click at [1025, 276] on input "Verified" at bounding box center [1030, 270] width 10 height 10
checkbox input "true"
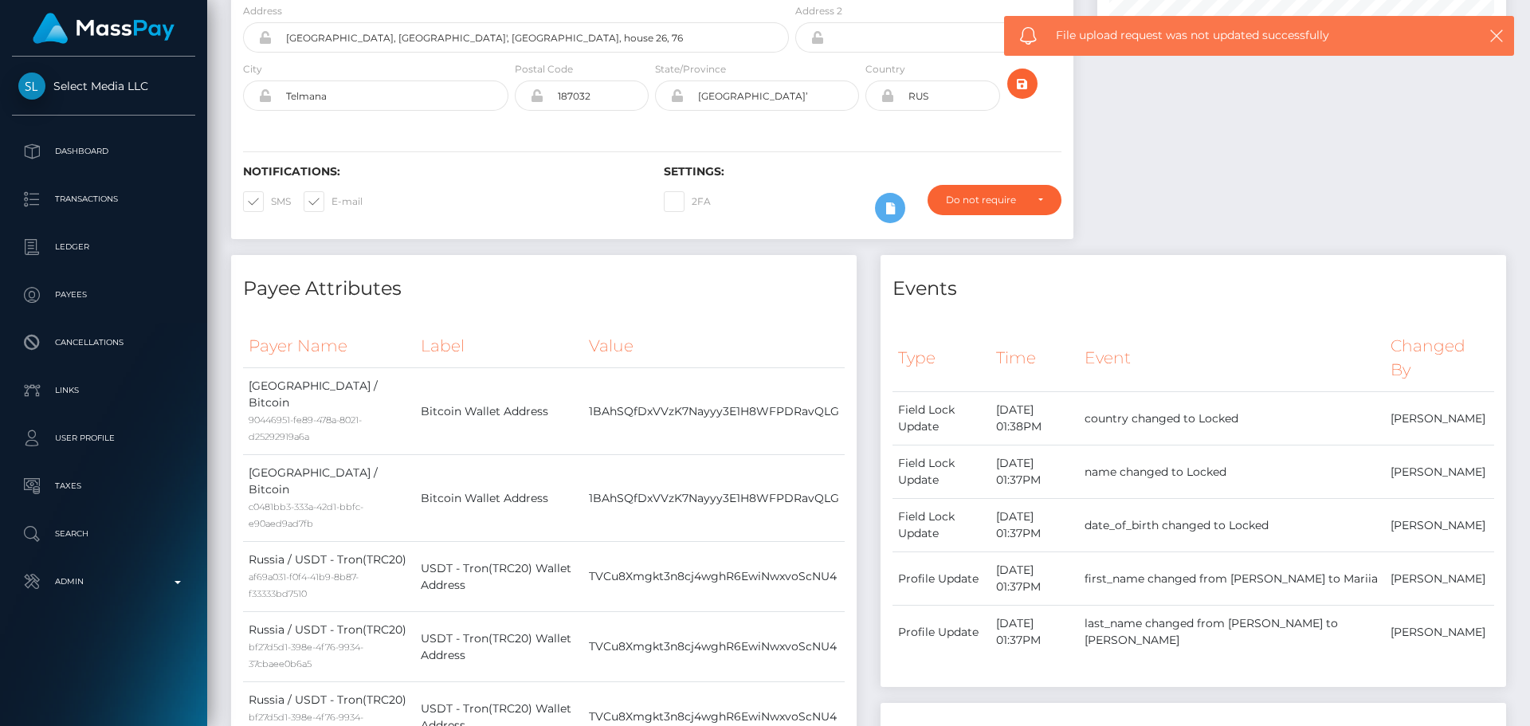
scroll to position [0, 0]
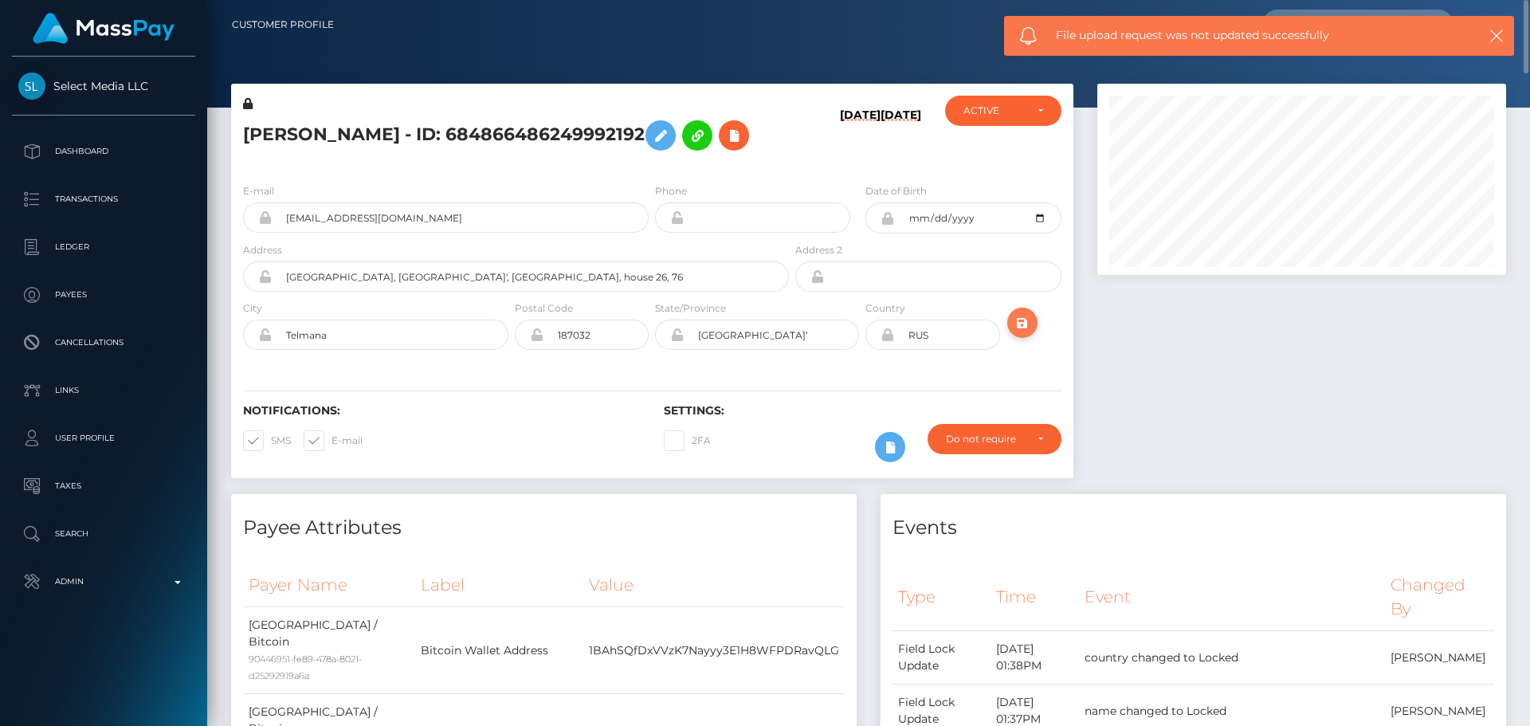
click at [1025, 319] on icon "submit" at bounding box center [1022, 323] width 19 height 20
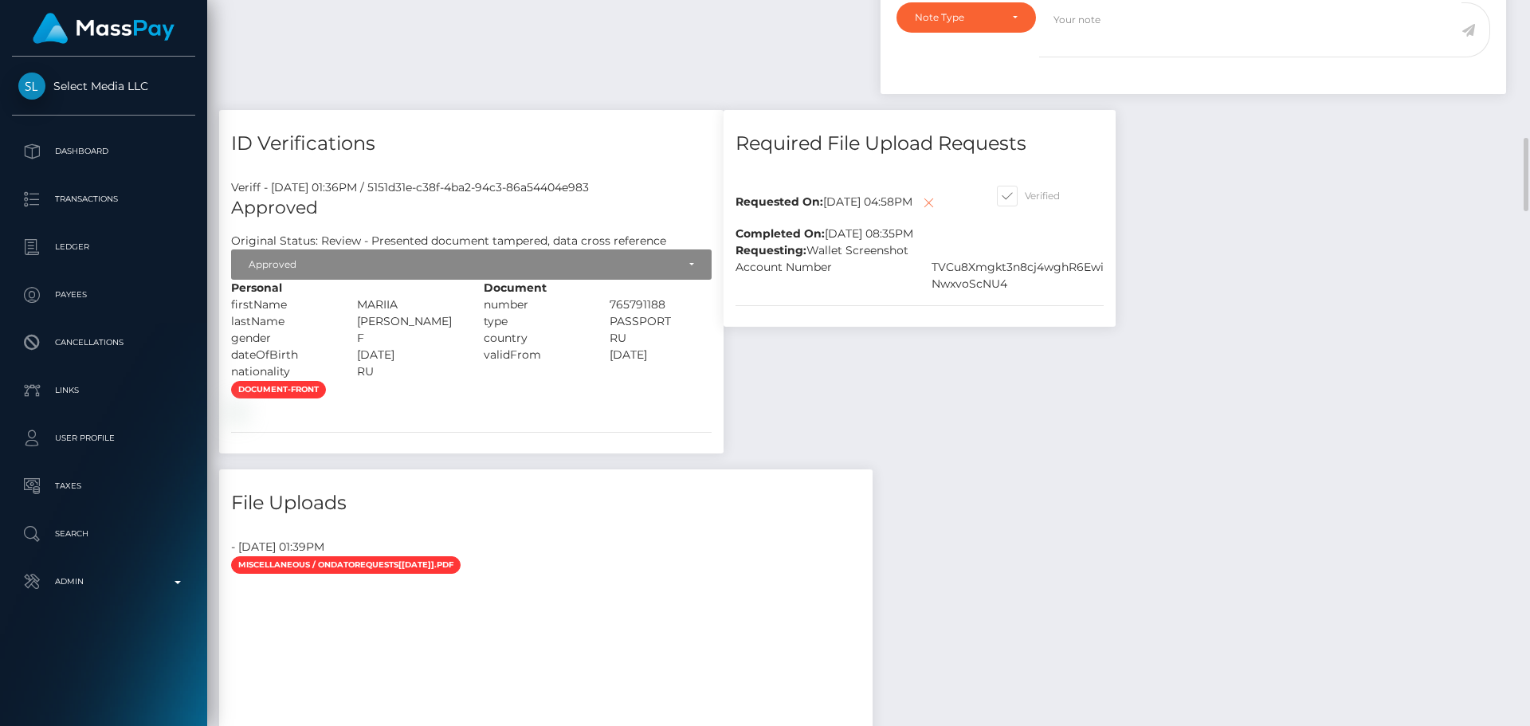
scroll to position [191, 410]
click at [919, 213] on icon at bounding box center [928, 203] width 19 height 20
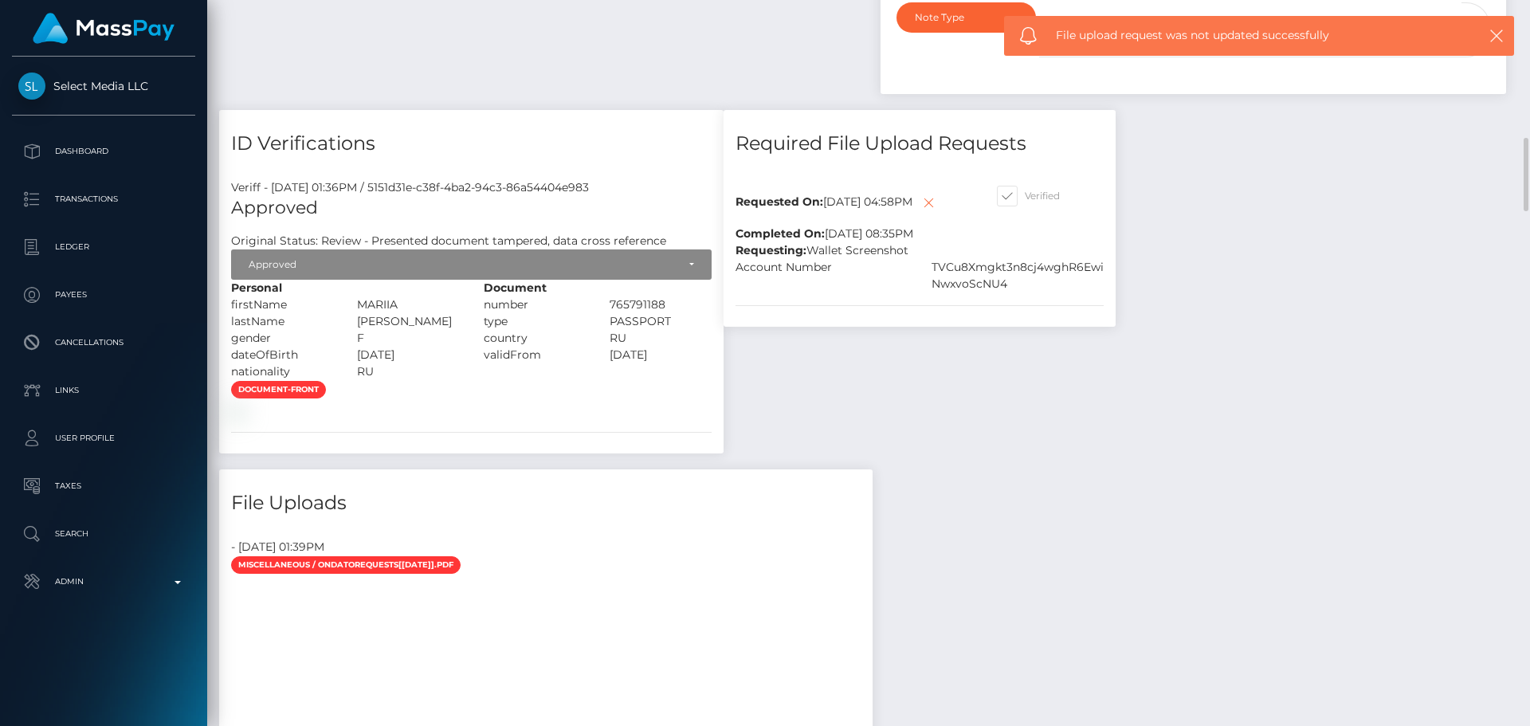
click at [856, 394] on div "Required File Upload Requests Requested On: [DATE] 04:58PM Completed On: [DATE]…" at bounding box center [919, 289] width 416 height 359
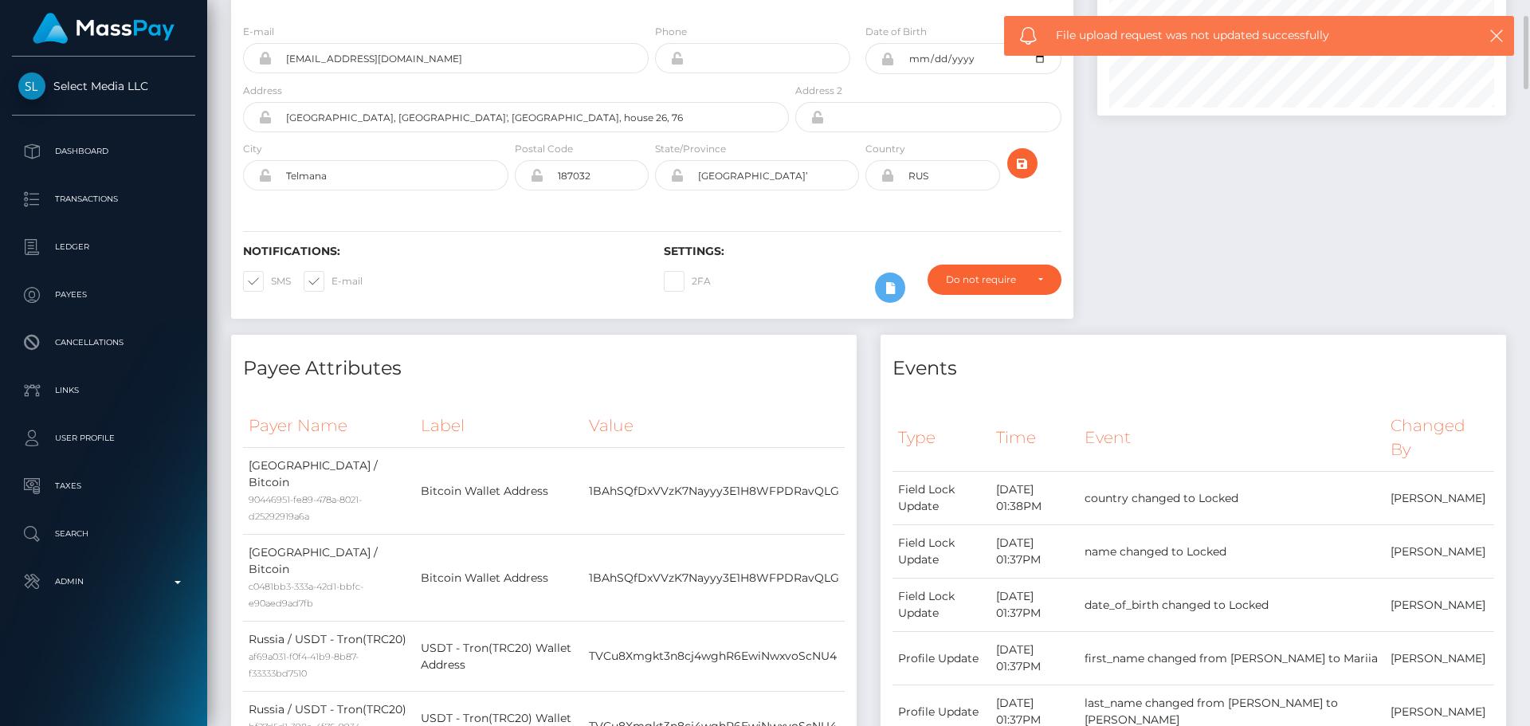
scroll to position [0, 0]
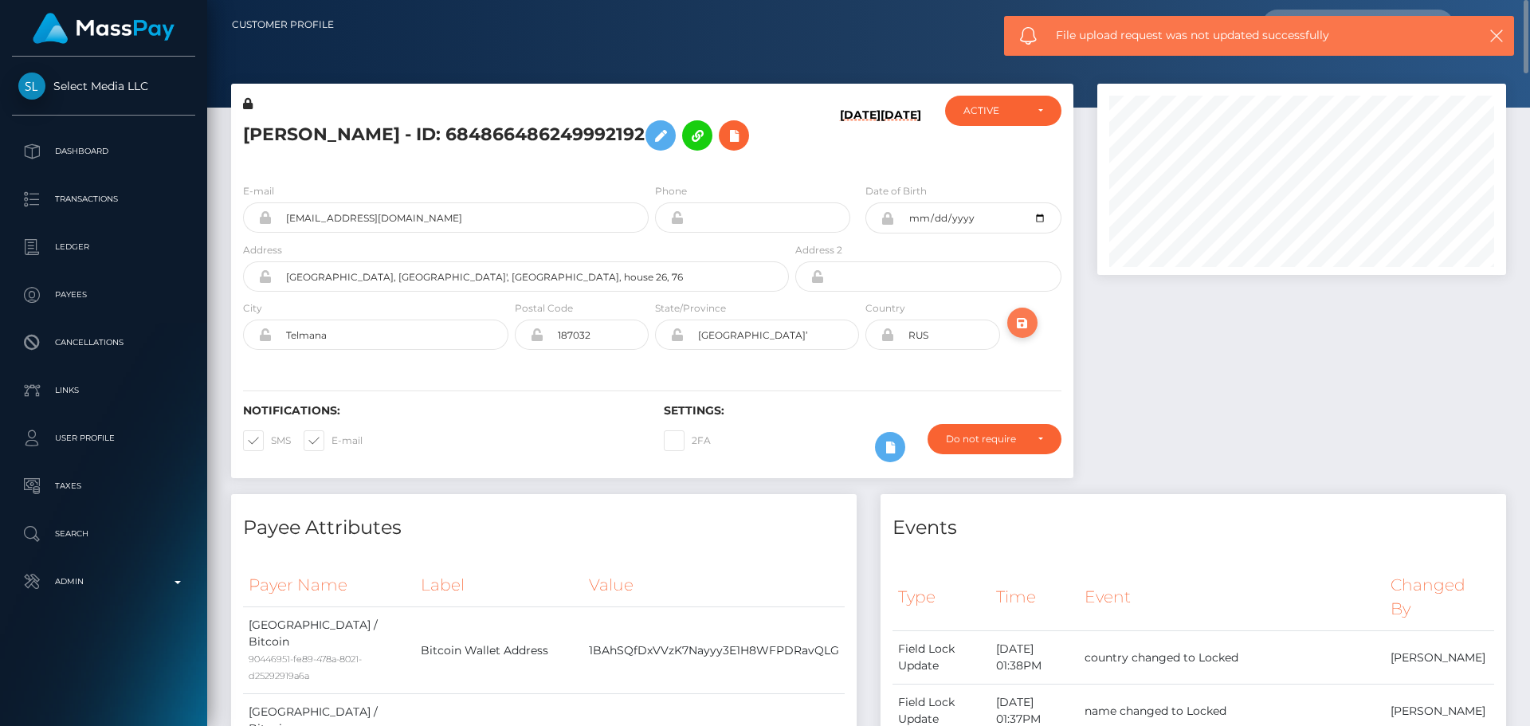
click at [1026, 319] on icon "submit" at bounding box center [1022, 323] width 19 height 20
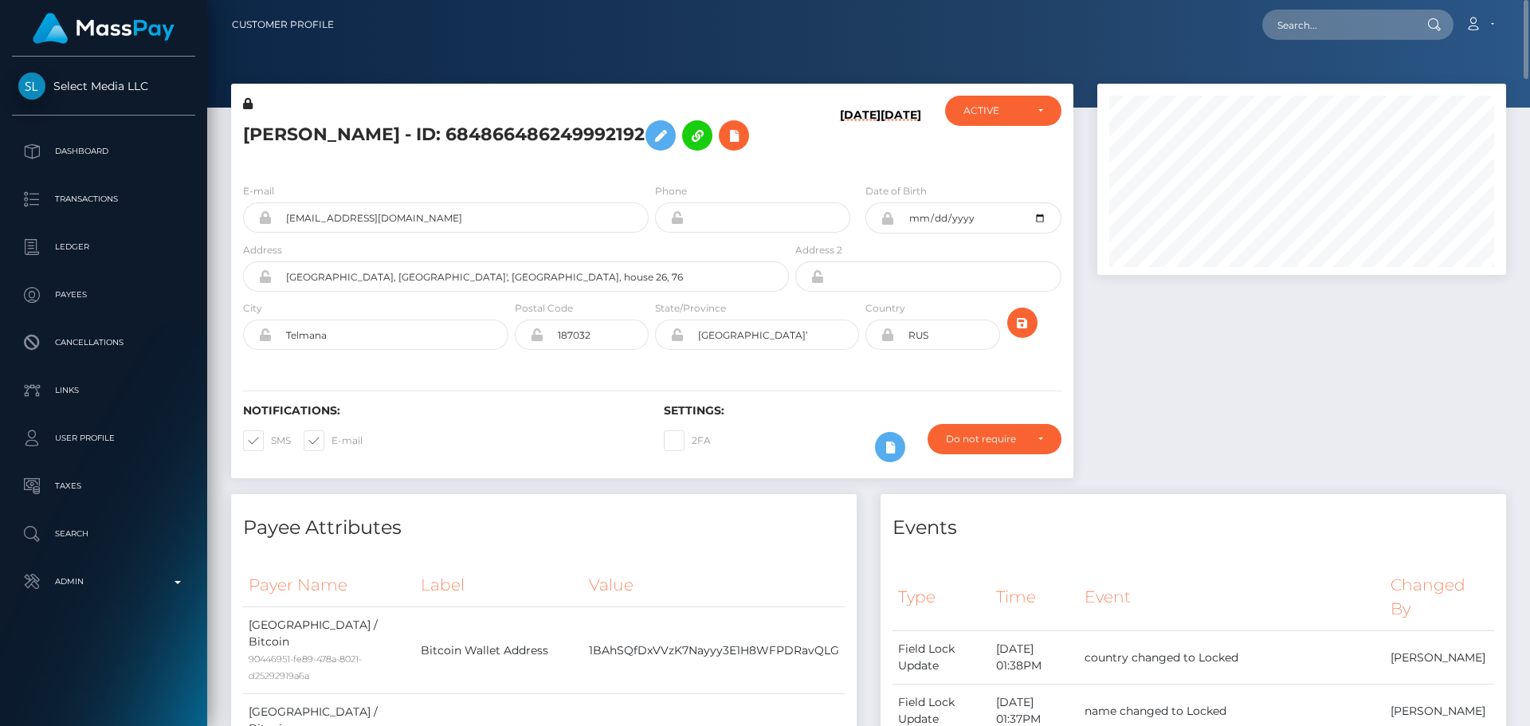
scroll to position [191, 410]
click at [428, 135] on h5 "Mariia Isakova - ID: 684866486249992192" at bounding box center [511, 135] width 537 height 46
copy h5 "Mariia Isakova - ID: 684866486249992192"
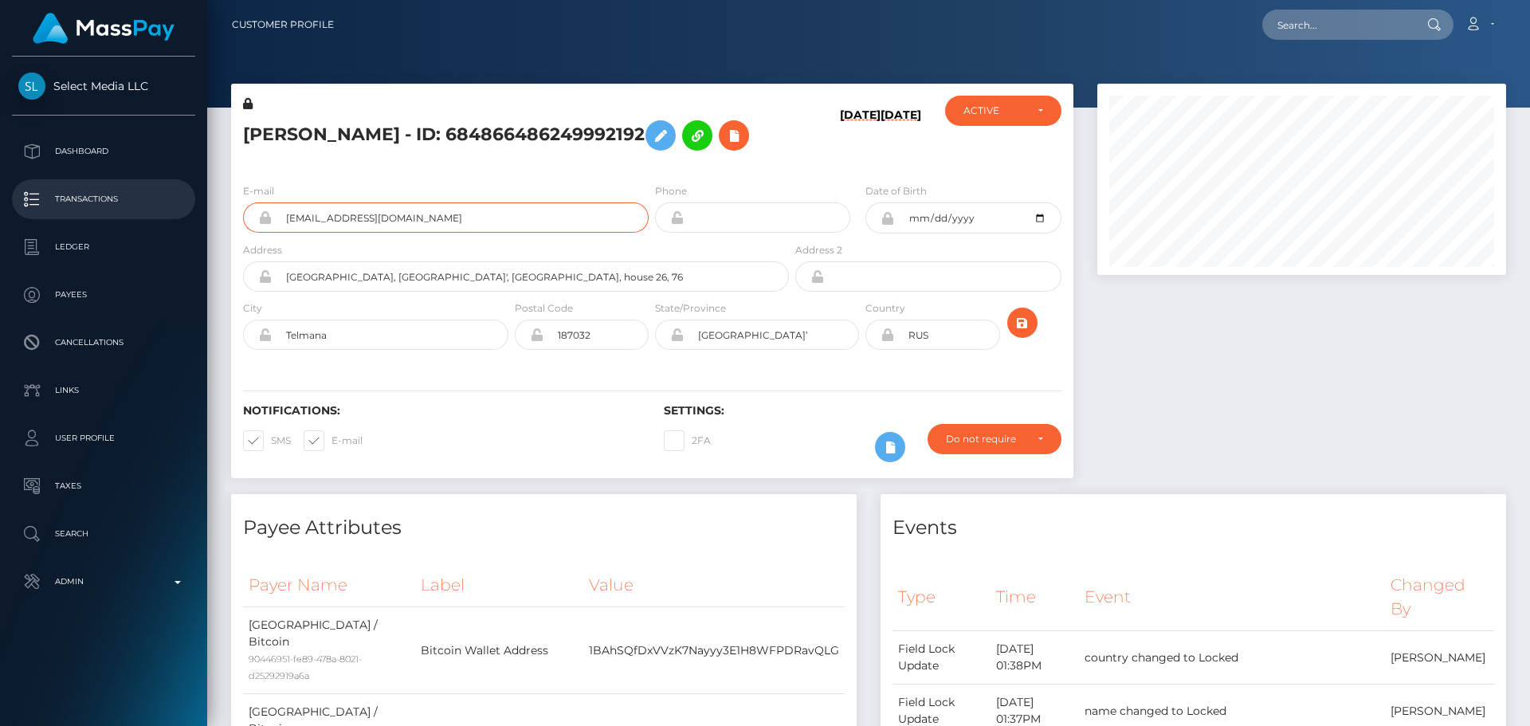
drag, startPoint x: 456, startPoint y: 214, endPoint x: 206, endPoint y: 180, distance: 251.7
click at [176, 208] on div "Select Media LLC Dashboard Transactions Ledger Payees Cancellations" at bounding box center [765, 363] width 1530 height 726
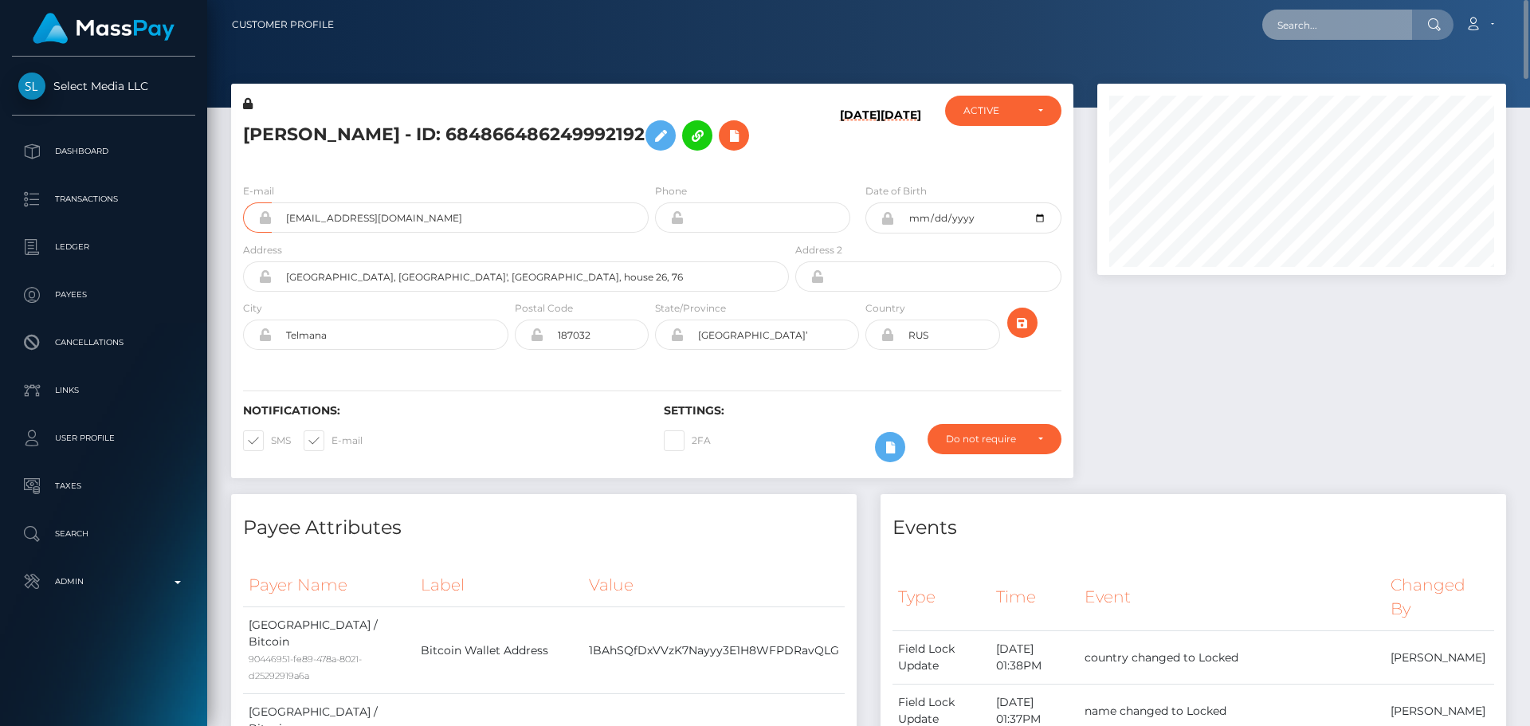
click at [1336, 31] on input "text" at bounding box center [1337, 25] width 150 height 30
paste input "549590174091190272"
type input "549590174091190272"
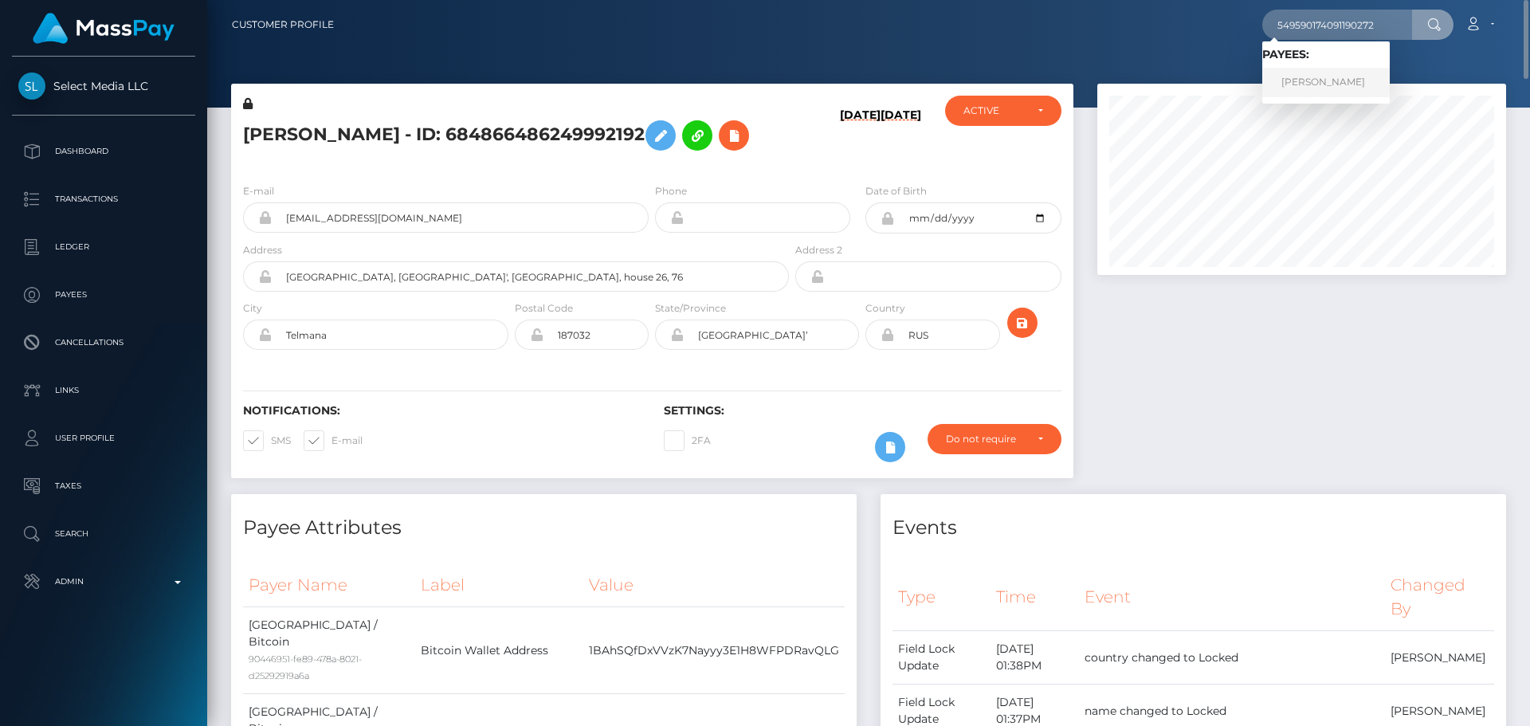
click at [1306, 79] on link "Alina Ulfatovna Fattakhova" at bounding box center [1325, 82] width 127 height 29
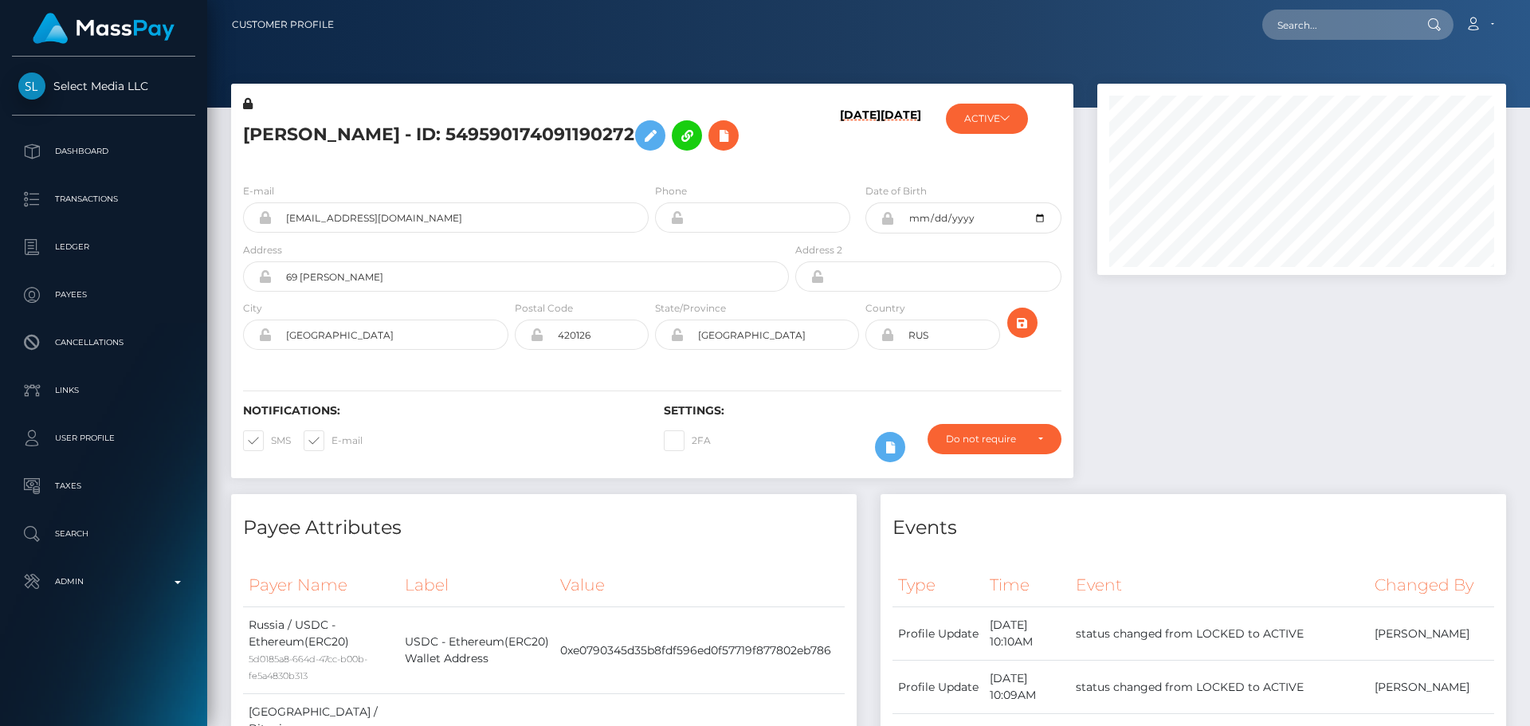
scroll to position [191, 410]
click at [755, 159] on h5 "Alina Ulfatovna Fattakhova - ID: 549590174091190272" at bounding box center [511, 135] width 537 height 46
click at [774, 159] on h5 "Alina Ulfatovna Fattakhova - ID: 549590174091190272" at bounding box center [511, 135] width 537 height 46
click at [770, 159] on h5 "Alina Ulfatovna Fattakhova - ID: 549590174091190272" at bounding box center [511, 135] width 537 height 46
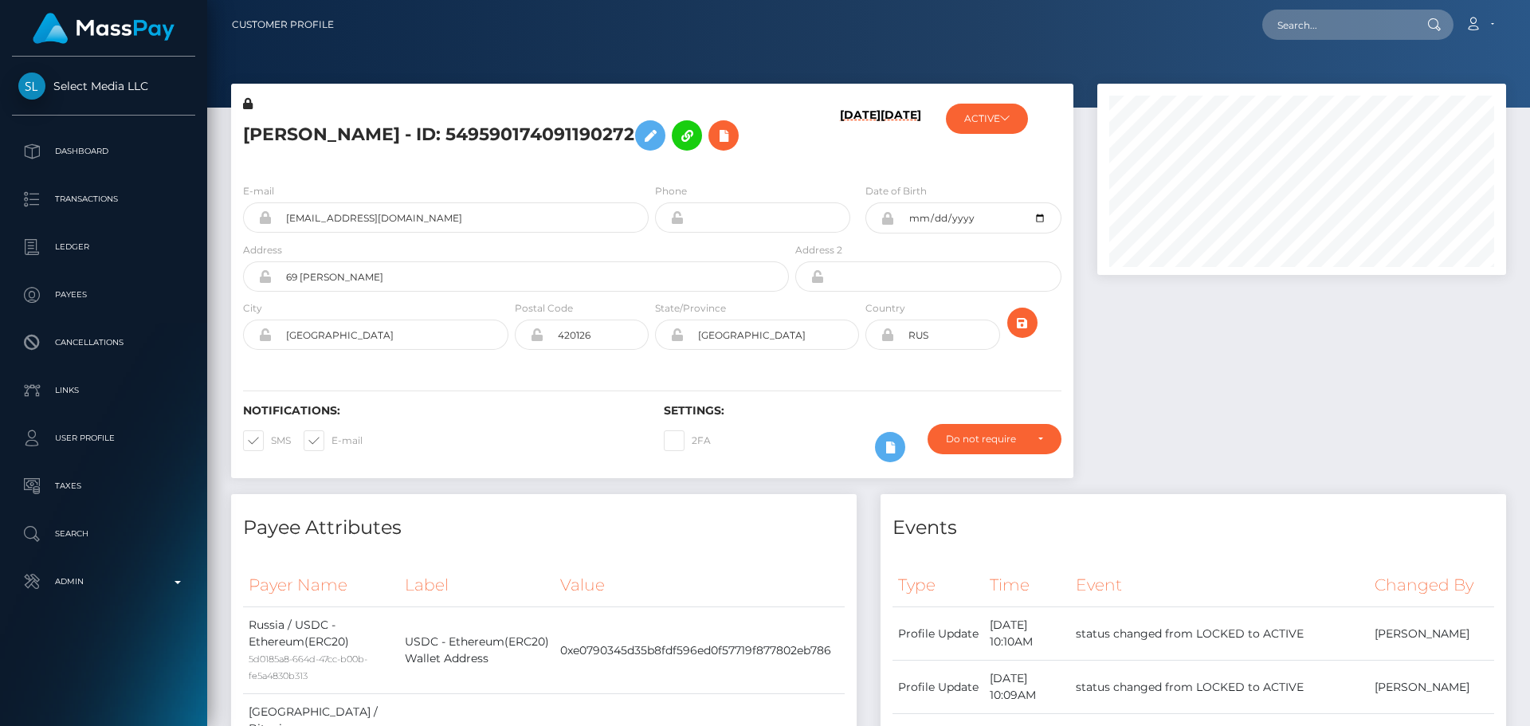
click at [781, 171] on div "Alina Ulfatovna Fattakhova - ID: 549590174091190272" at bounding box center [511, 133] width 561 height 75
click at [1000, 111] on button "ACTIVE" at bounding box center [987, 119] width 82 height 30
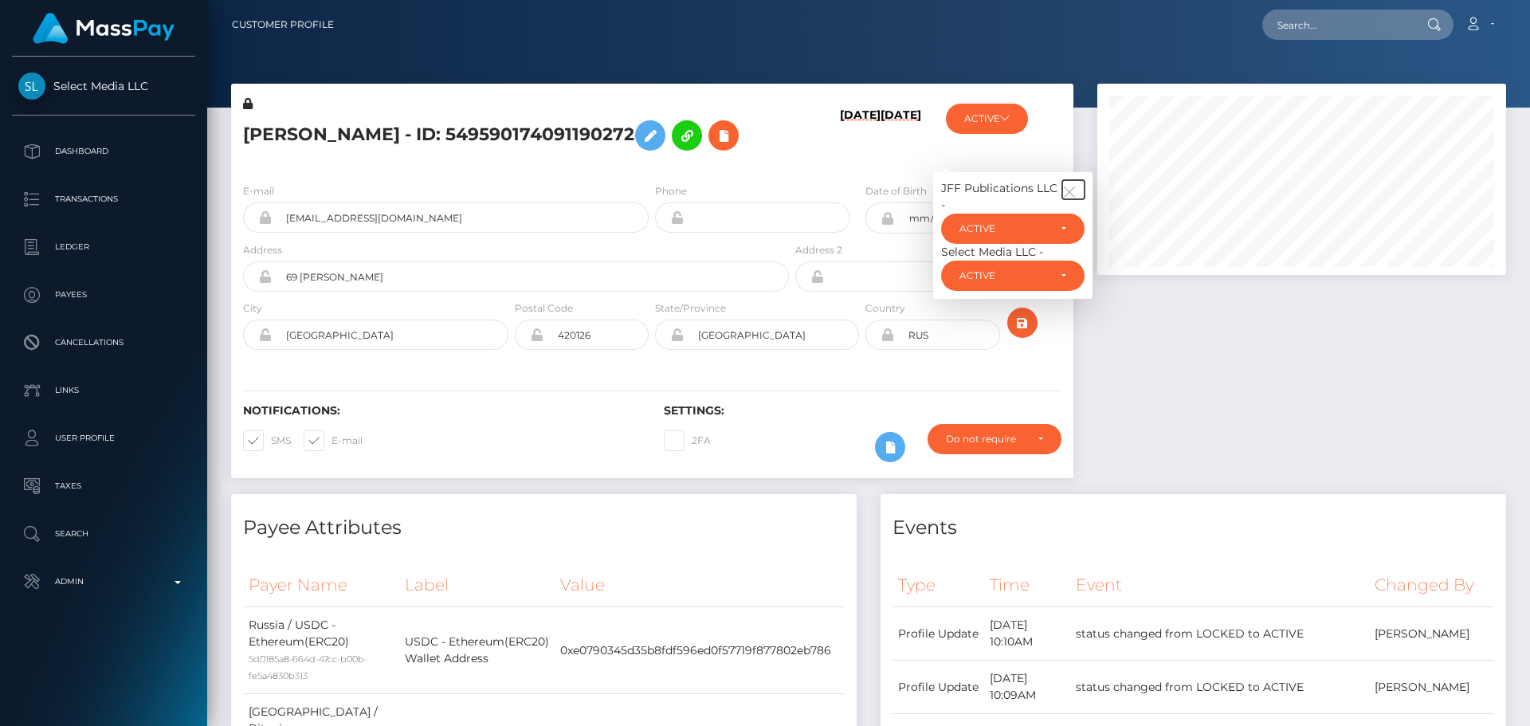
click at [1072, 199] on icon "button" at bounding box center [1069, 192] width 14 height 14
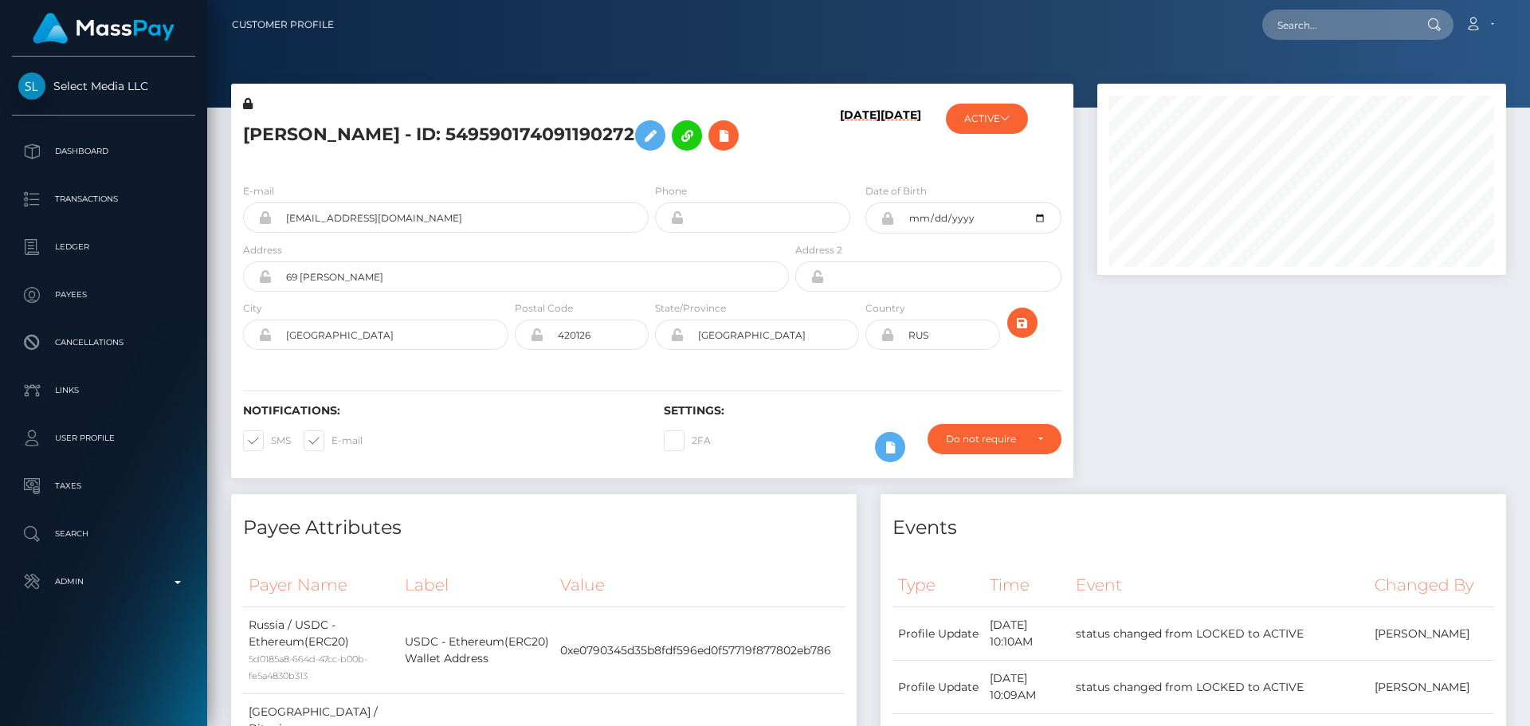
click at [858, 164] on h6 "09/20/25" at bounding box center [860, 136] width 41 height 56
click at [1020, 333] on icon "submit" at bounding box center [1022, 323] width 19 height 20
click at [714, 159] on h5 "[PERSON_NAME] - ID: 549590174091190272" at bounding box center [511, 135] width 537 height 46
click at [652, 171] on div "[PERSON_NAME] - ID: 549590174091190272" at bounding box center [511, 133] width 561 height 75
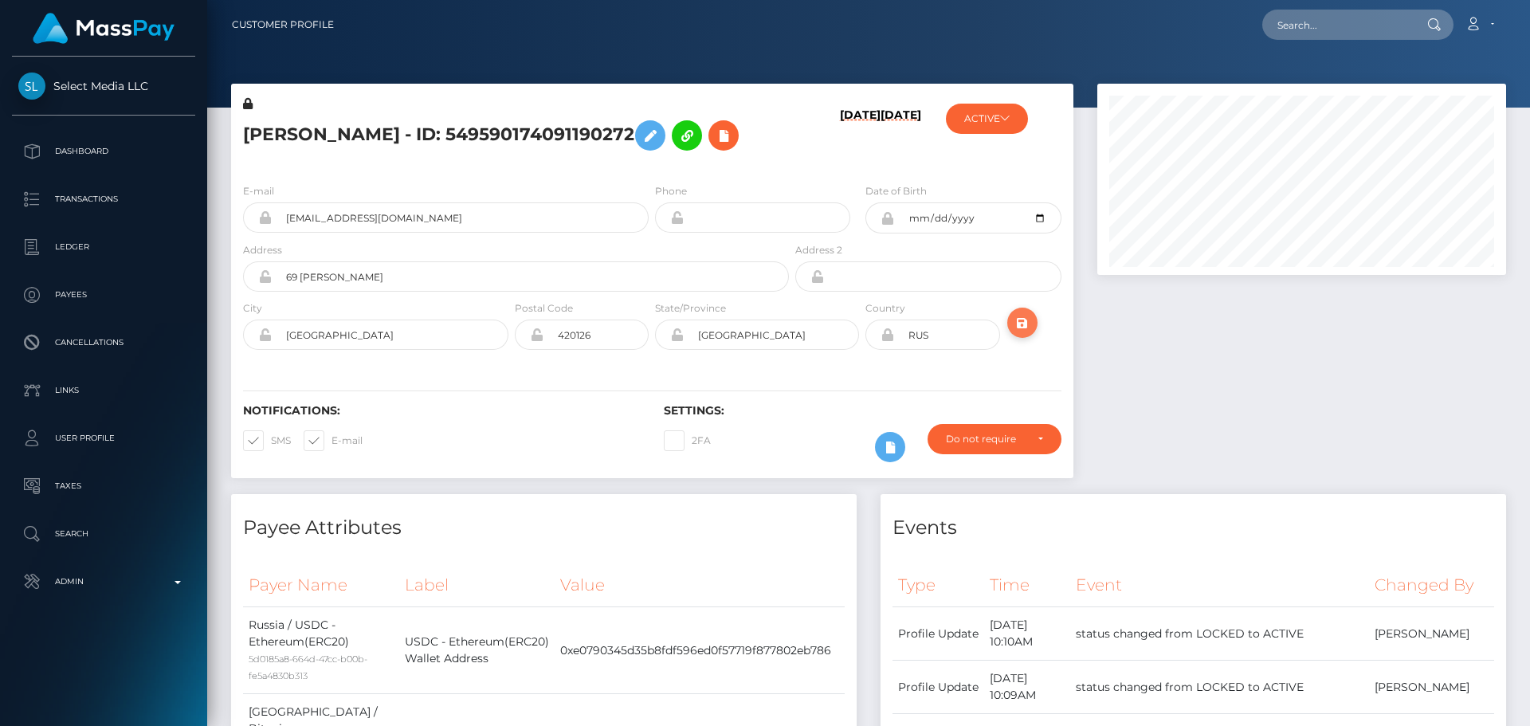
click at [1025, 333] on icon "submit" at bounding box center [1022, 323] width 19 height 20
click at [657, 171] on div "[PERSON_NAME] - ID: 549590174091190272" at bounding box center [511, 133] width 561 height 75
click at [616, 159] on h5 "[PERSON_NAME] - ID: 549590174091190272" at bounding box center [511, 135] width 537 height 46
click at [750, 159] on h5 "[PERSON_NAME] - ID: 549590174091190272" at bounding box center [511, 135] width 537 height 46
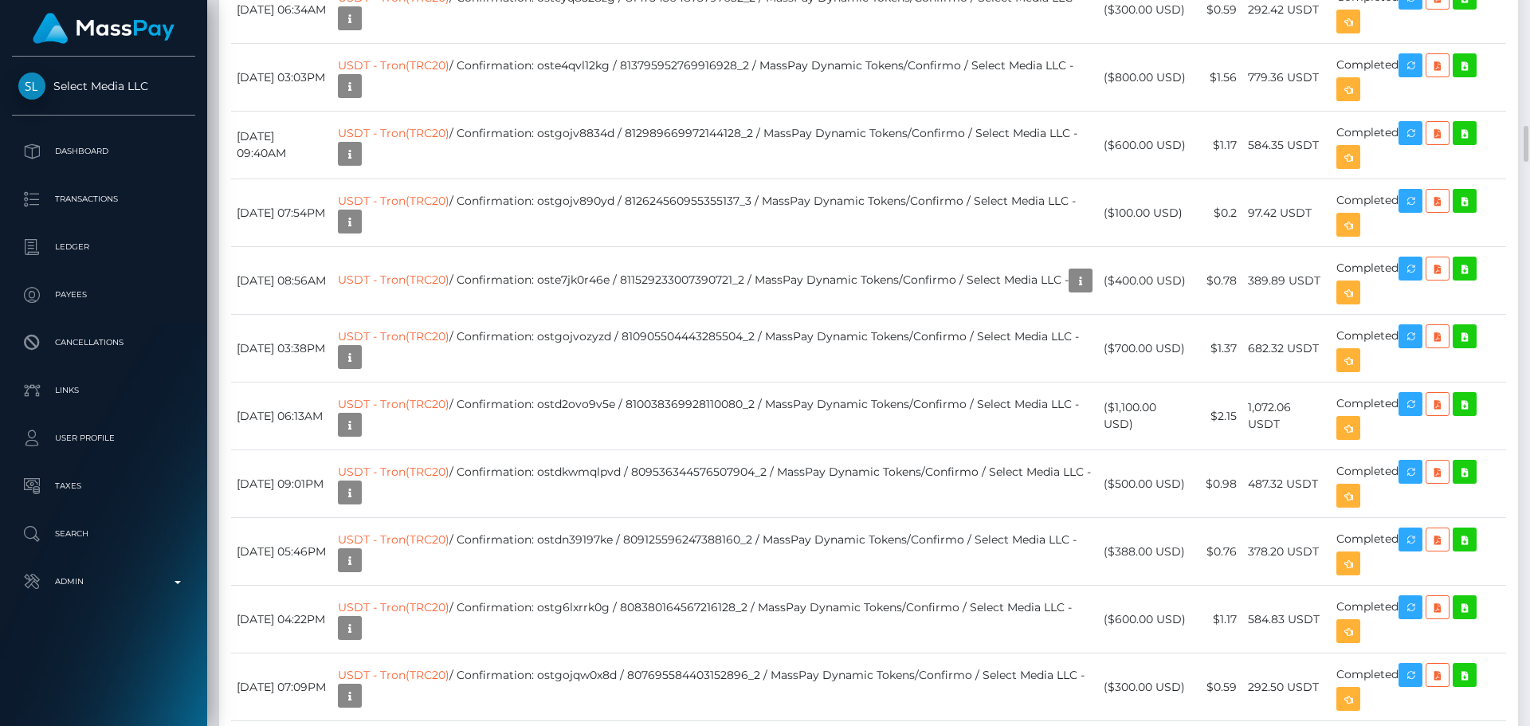
scroll to position [3984, 0]
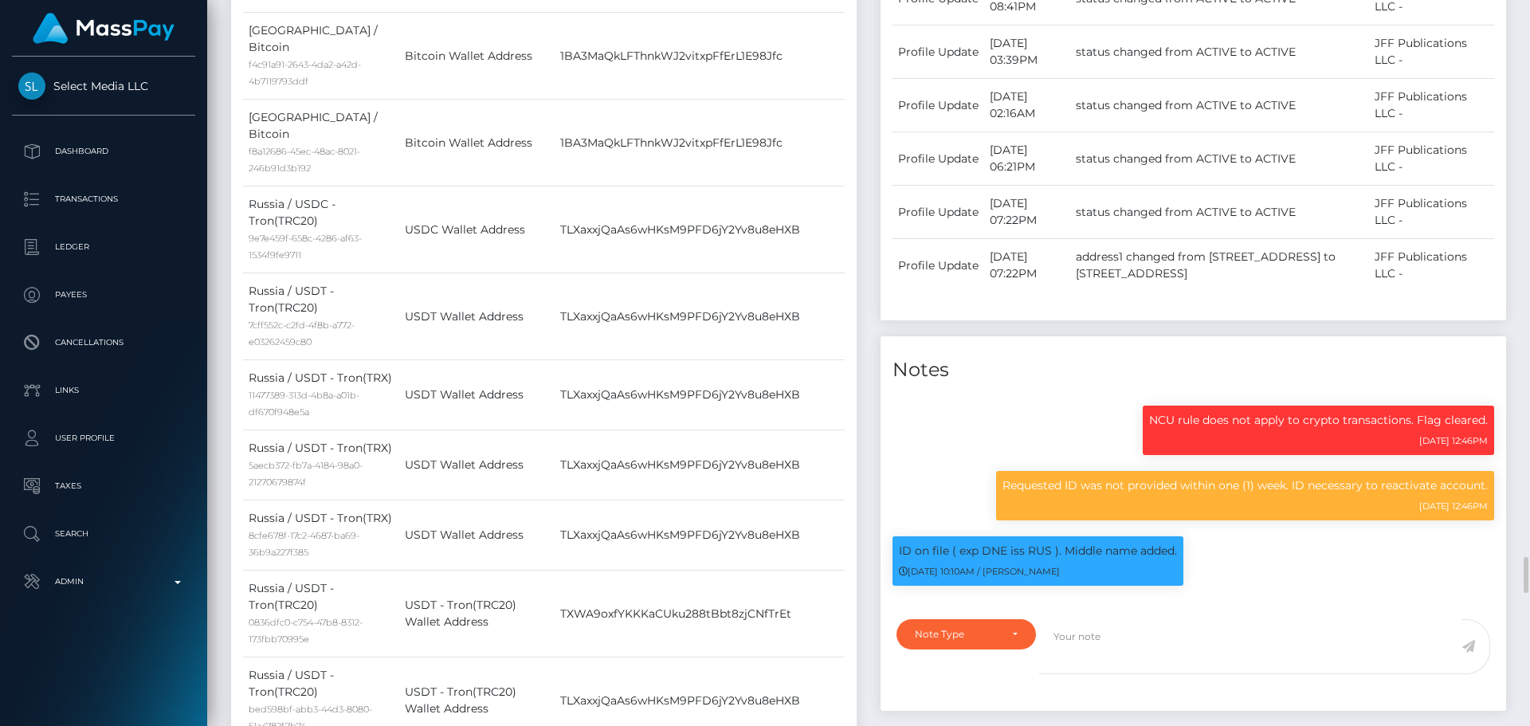
scroll to position [1593, 0]
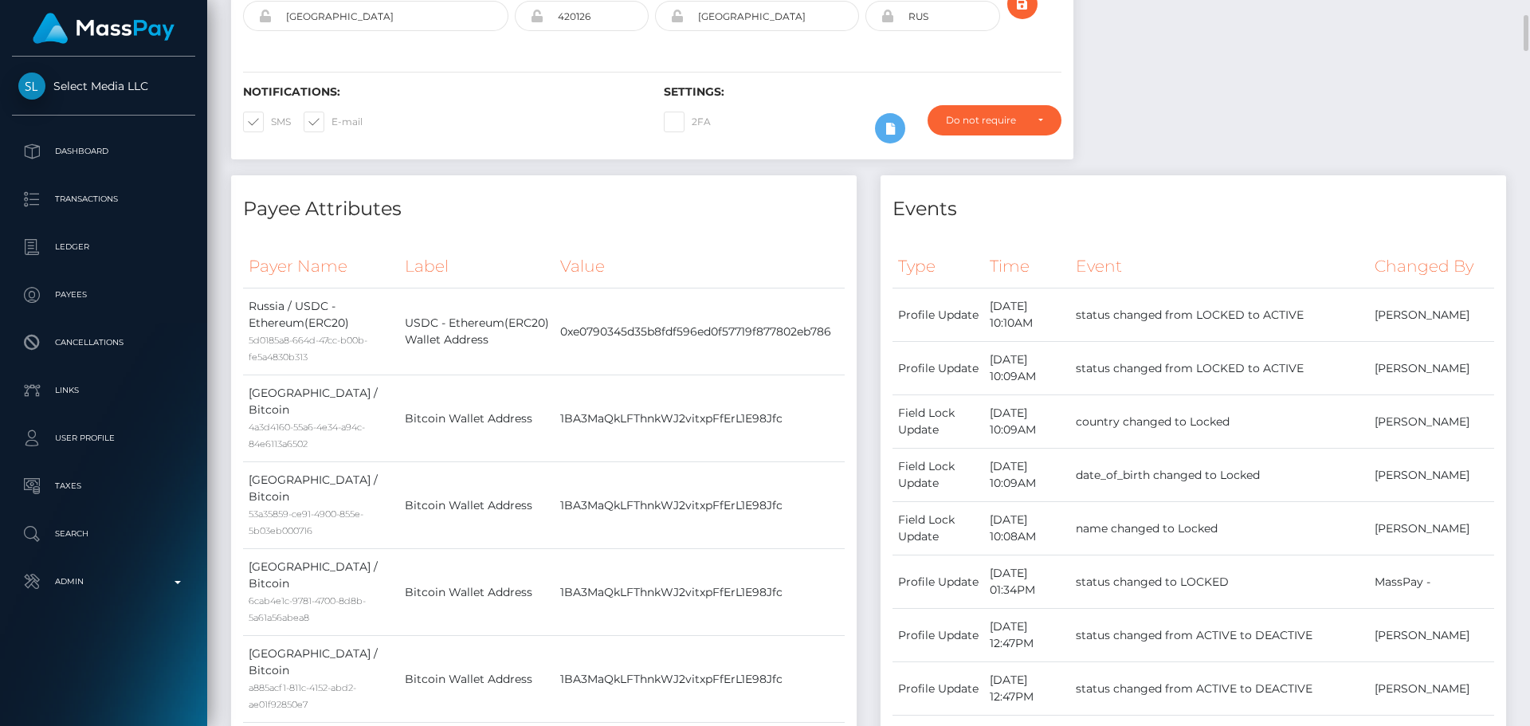
scroll to position [0, 0]
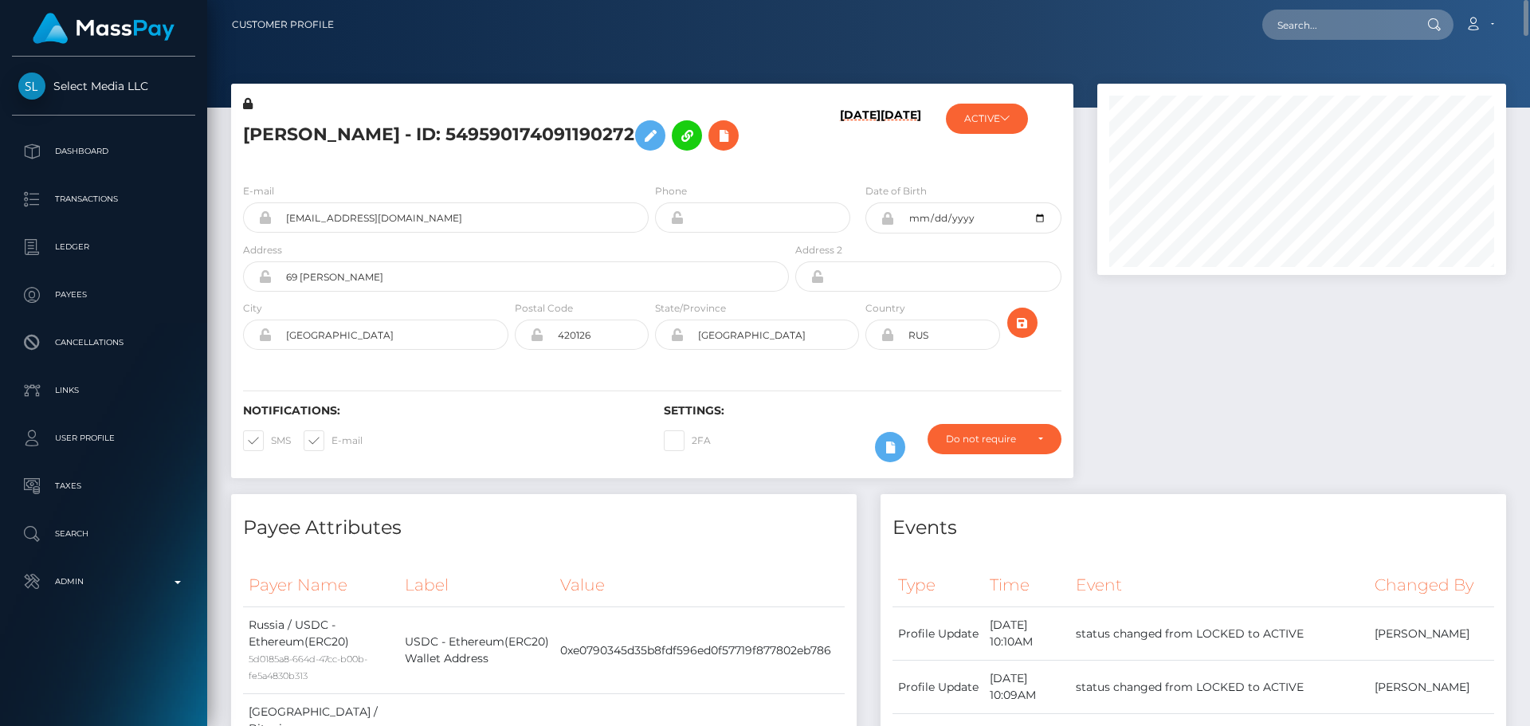
click at [409, 292] on div "Address 69 Yamasheva" at bounding box center [516, 266] width 546 height 50
click at [417, 292] on input "69 Yamasheva" at bounding box center [530, 276] width 517 height 30
paste input "30 An [PERSON_NAME] 15"
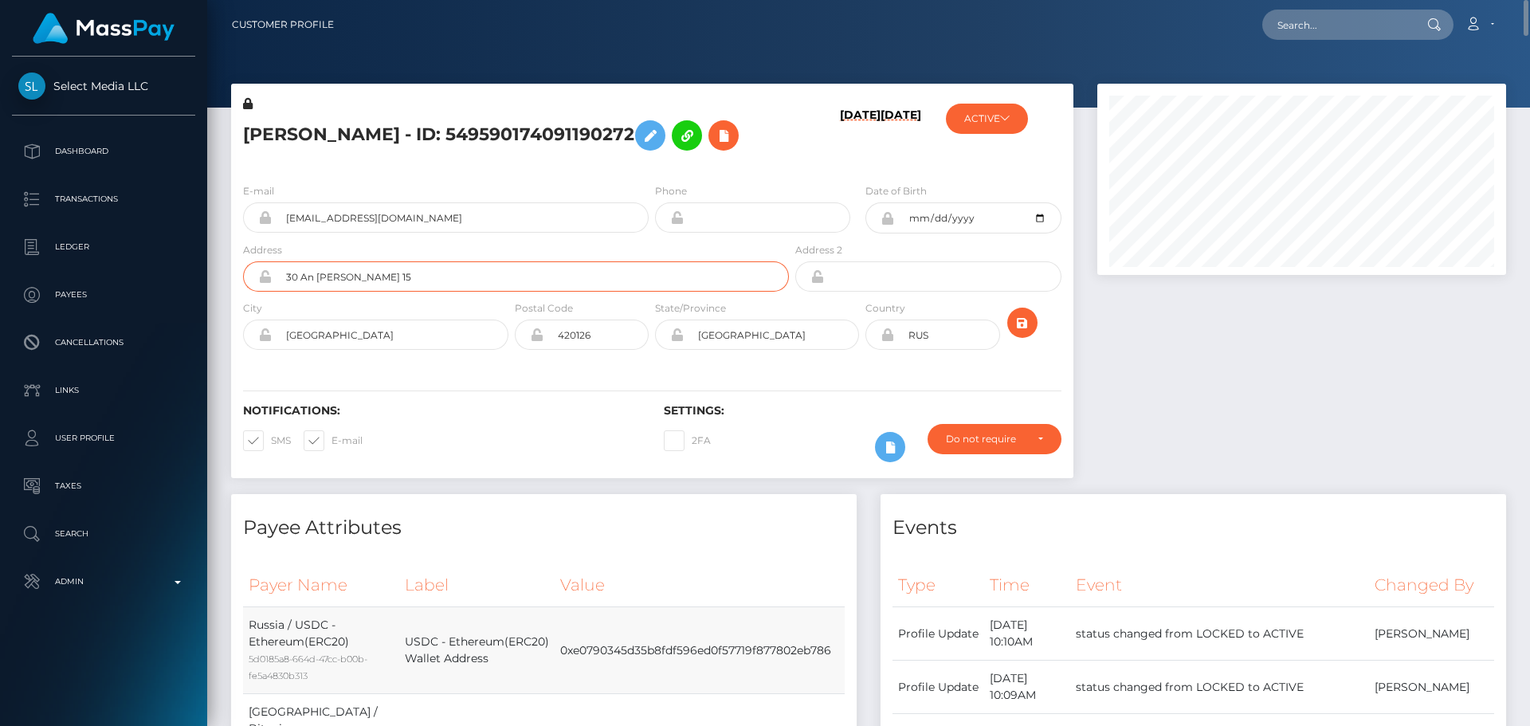
type input "30 An Thuong 15"
click at [351, 350] on input "Kazan" at bounding box center [390, 334] width 237 height 30
paste input "Đà Nẵng"
click at [299, 350] on input "Đà Nẵng" at bounding box center [390, 334] width 237 height 30
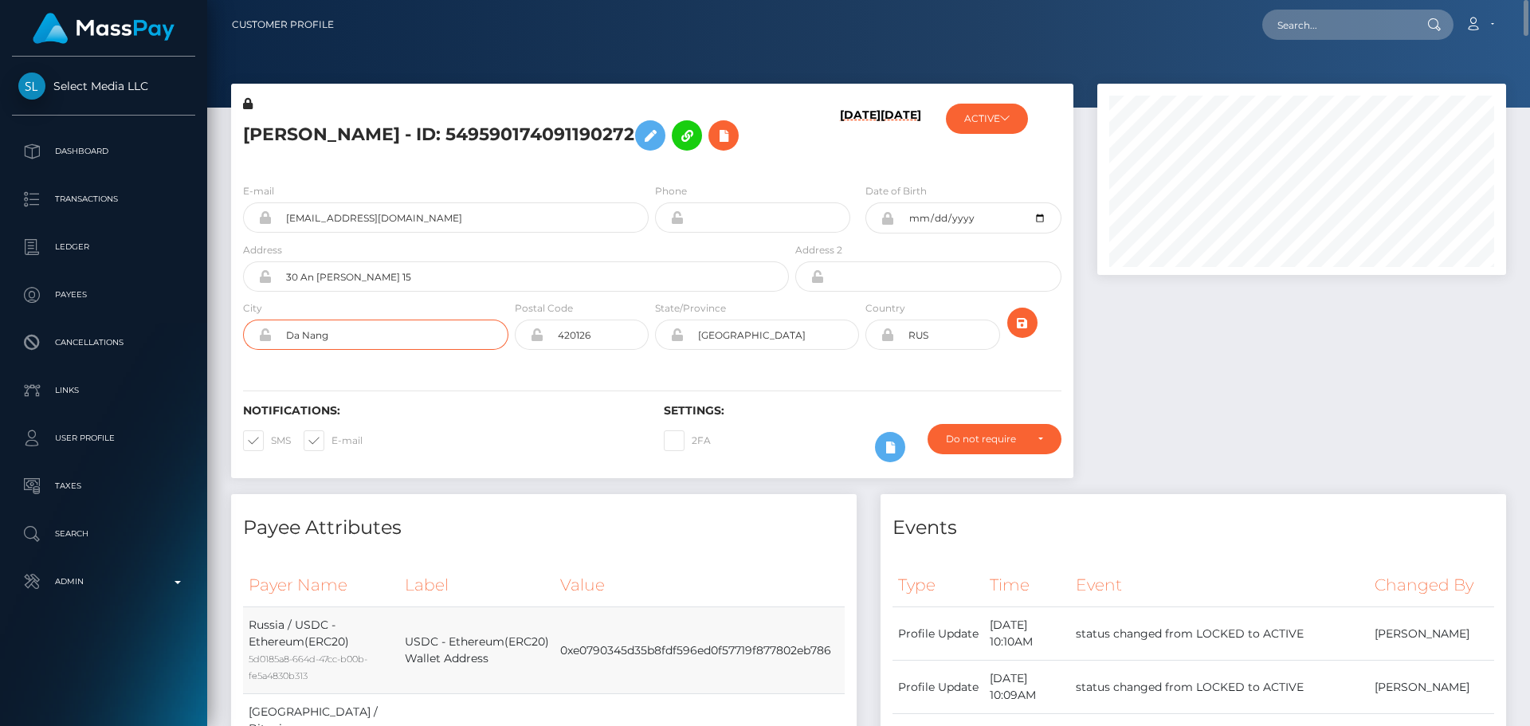
type input "Da Nang"
click at [613, 350] on input "420126" at bounding box center [595, 334] width 105 height 30
paste input "550000"
type input "550000"
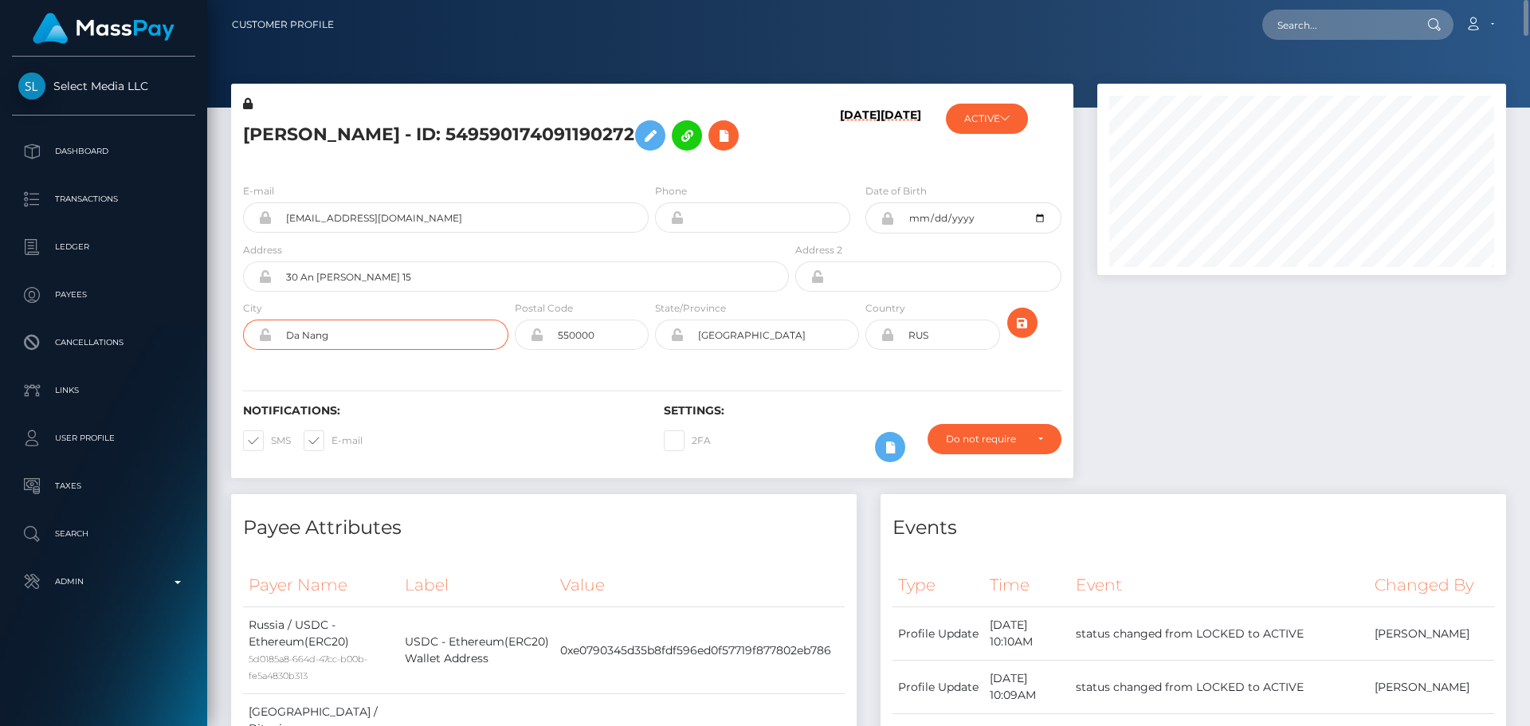
drag, startPoint x: 371, startPoint y: 383, endPoint x: 221, endPoint y: 372, distance: 151.0
click at [221, 372] on div "Alina Ulfatovna Fattakhova - ID: 549590174091190272 09/20/25 05/27/25" at bounding box center [652, 289] width 866 height 410
click at [762, 350] on input "Tatarstan" at bounding box center [771, 334] width 175 height 30
paste input "Da Nang"
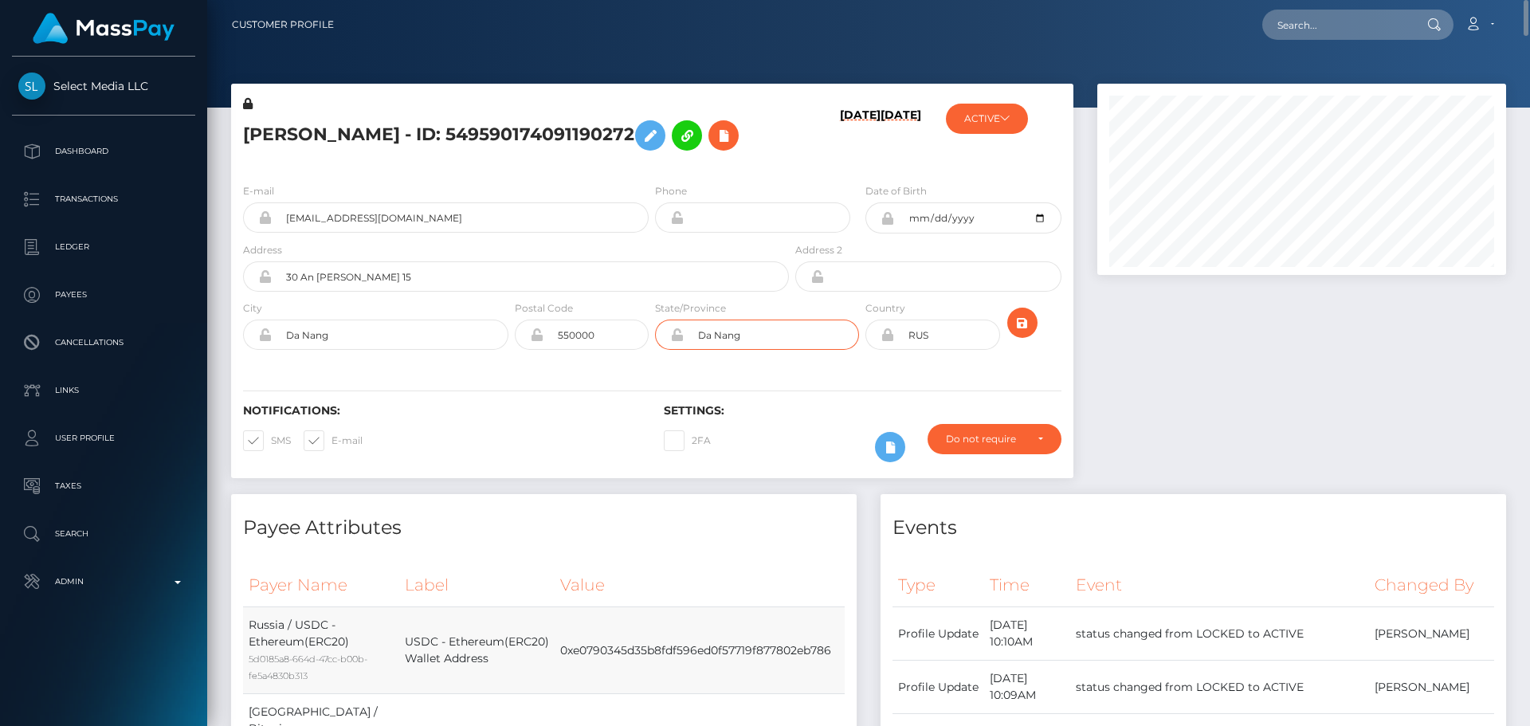
type input "Da Nang"
click at [890, 341] on icon at bounding box center [887, 334] width 14 height 13
click at [955, 350] on input "RUS" at bounding box center [946, 334] width 105 height 30
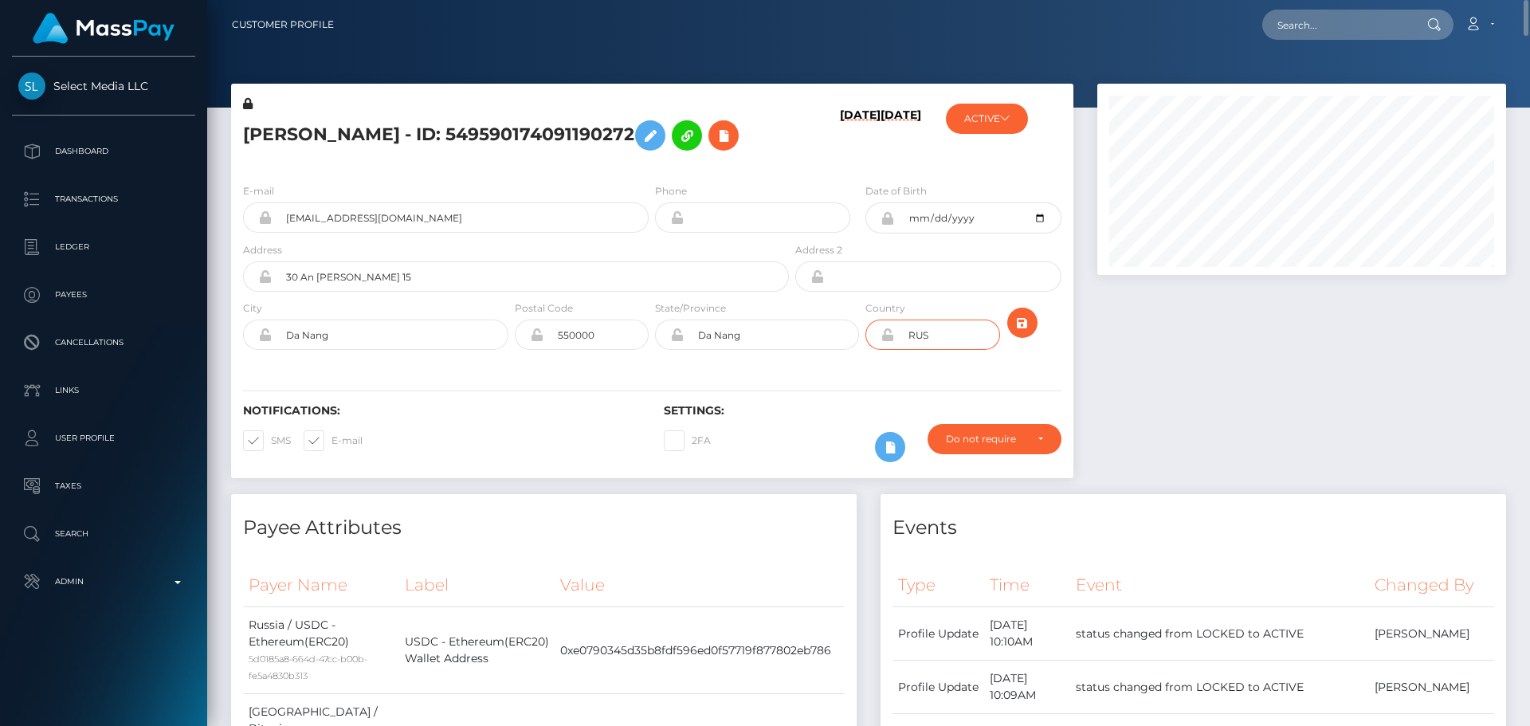
click at [955, 350] on input "RUS" at bounding box center [946, 334] width 105 height 30
paste input "VNM"
type input "VNM"
click at [896, 421] on div "Notifications: SMS E-mail Settings: 2FA" at bounding box center [652, 422] width 842 height 112
click at [1021, 333] on icon "submit" at bounding box center [1022, 323] width 19 height 20
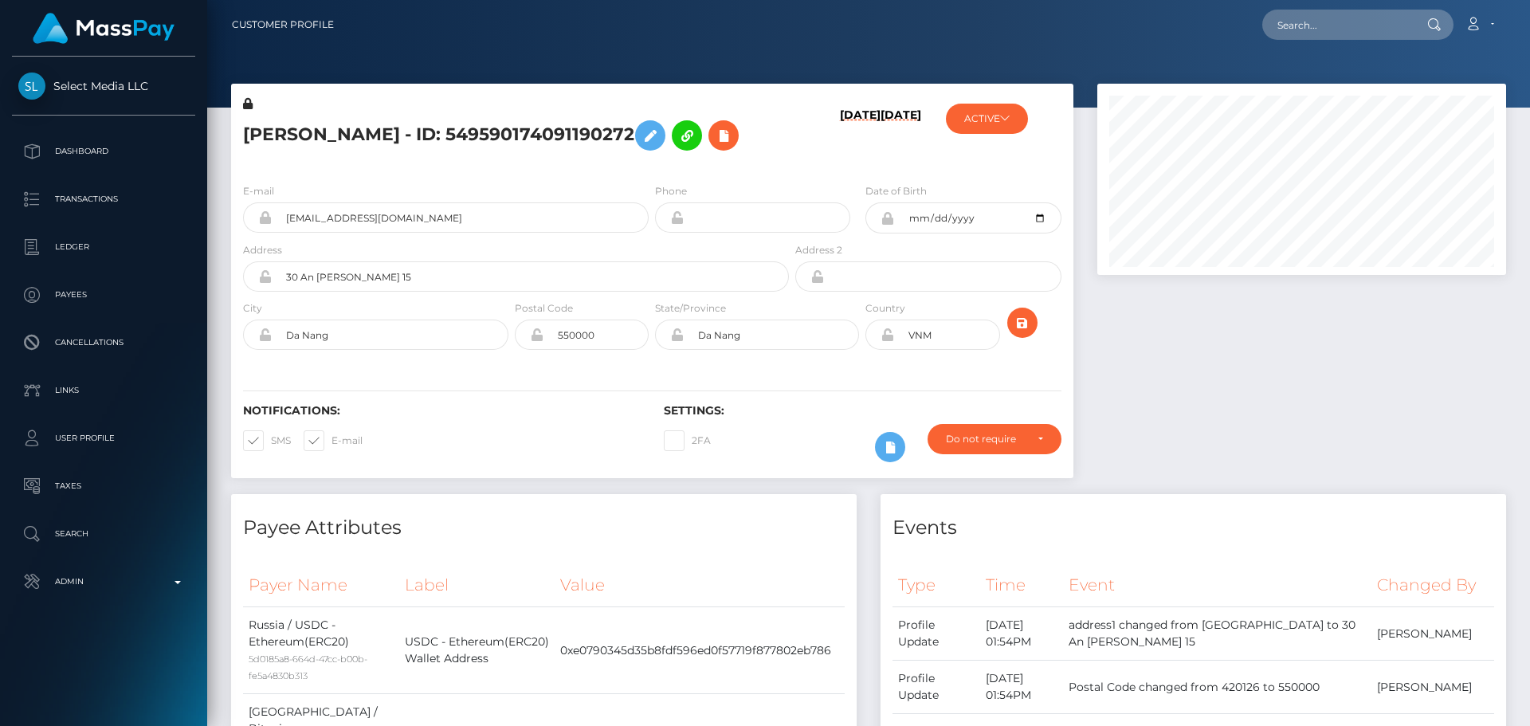
scroll to position [191, 410]
click at [840, 164] on h6 "[DATE]" at bounding box center [860, 136] width 41 height 56
click at [857, 171] on div "09/20/25 05/27/25" at bounding box center [862, 133] width 140 height 75
click at [853, 171] on div "09/20/25 05/27/25" at bounding box center [862, 133] width 140 height 75
click at [1027, 333] on icon "submit" at bounding box center [1022, 323] width 19 height 20
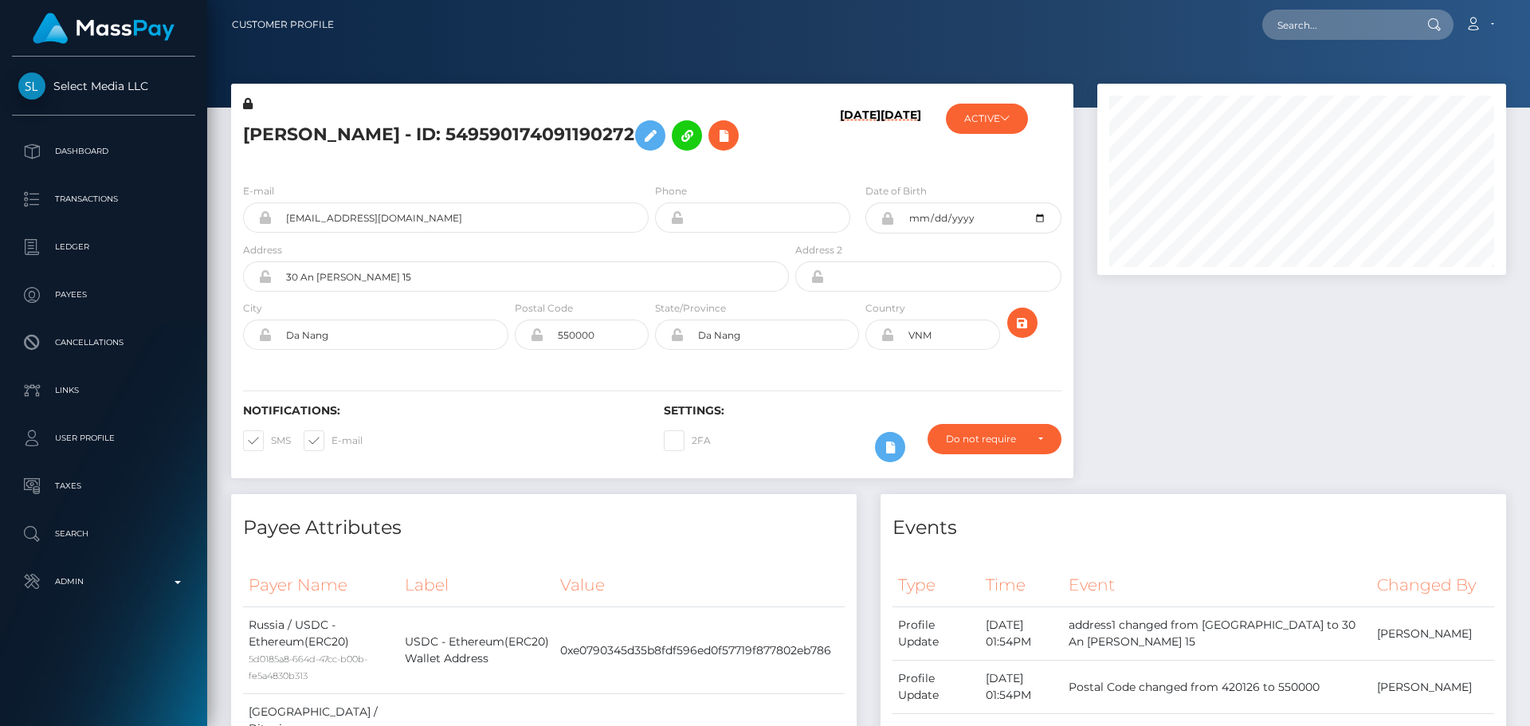
click at [890, 341] on icon at bounding box center [887, 334] width 14 height 13
click at [995, 122] on button "ACTIVE" at bounding box center [987, 119] width 82 height 30
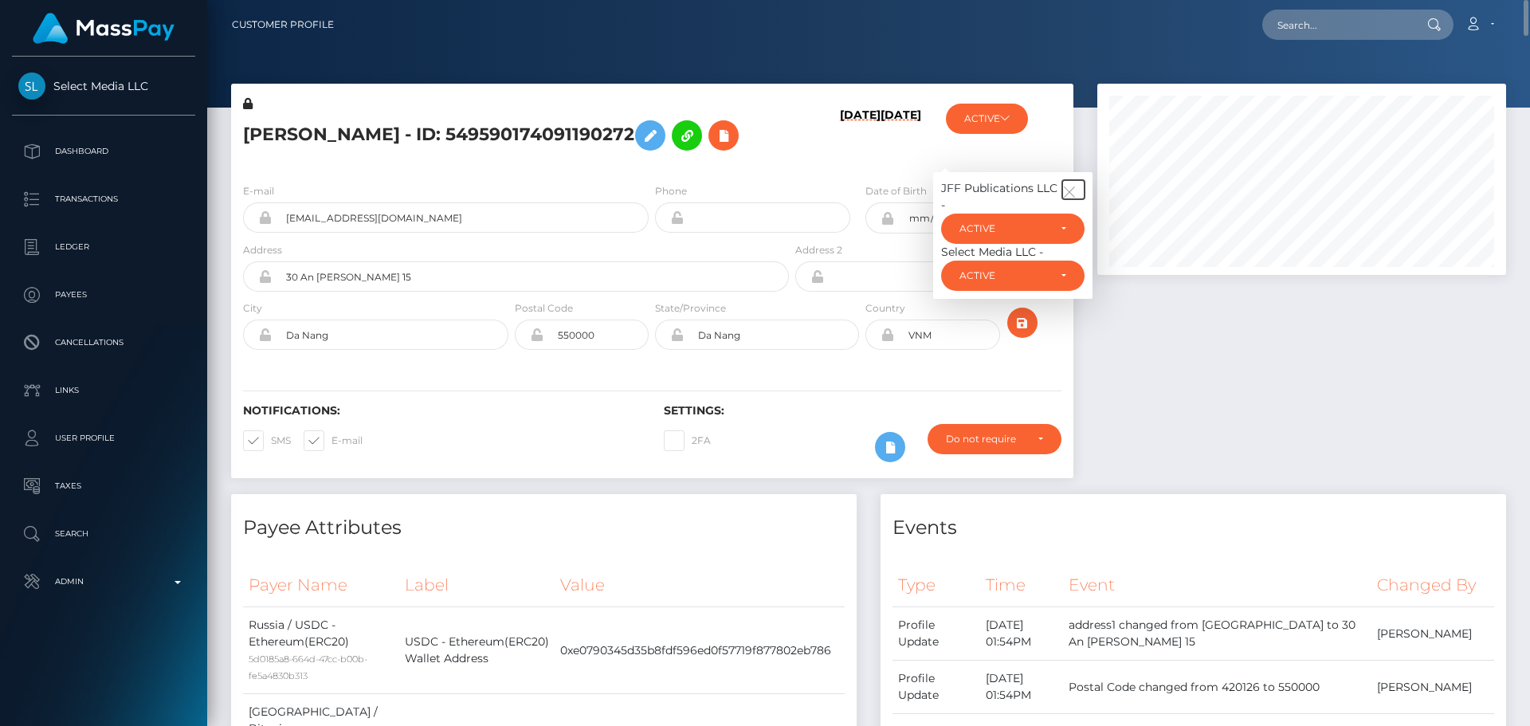
click at [1065, 199] on icon "button" at bounding box center [1069, 192] width 14 height 14
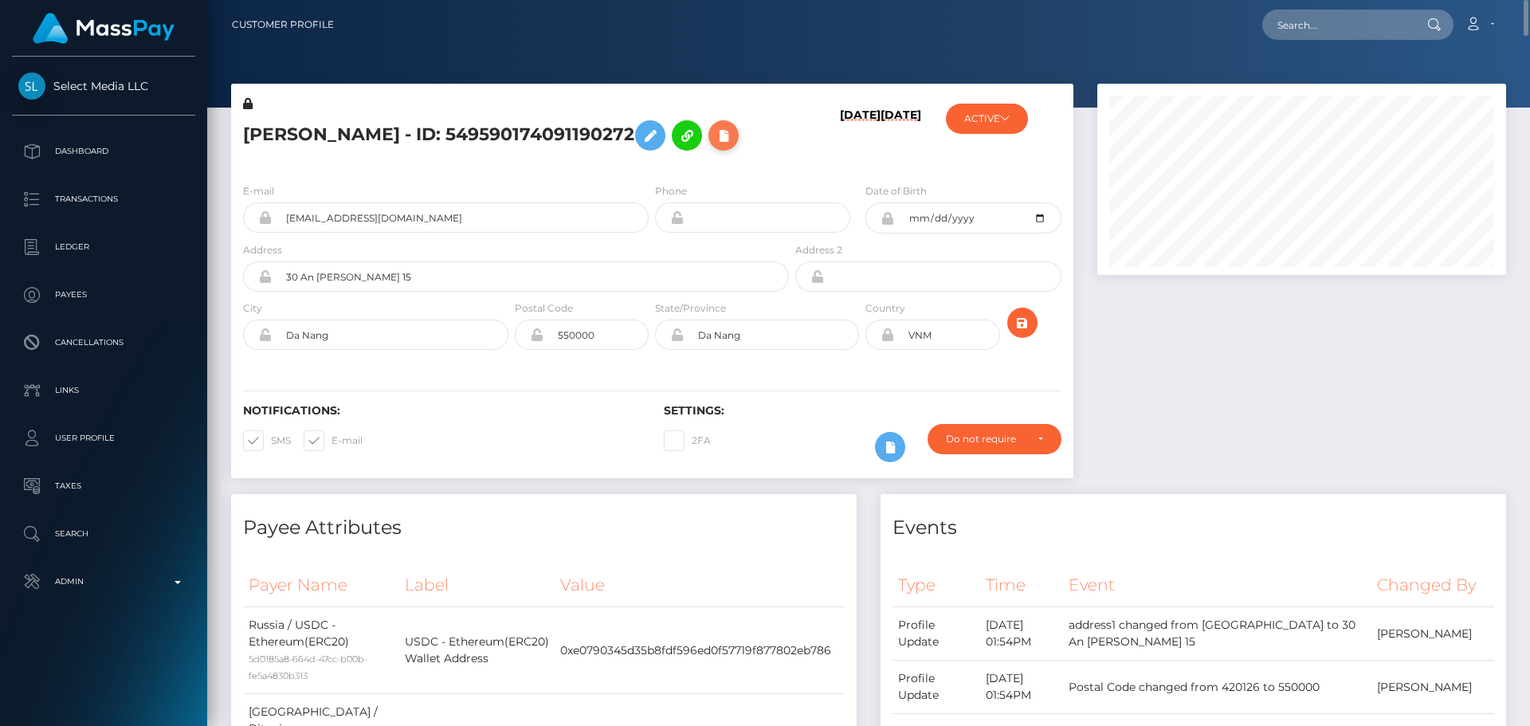
click at [714, 146] on icon at bounding box center [723, 136] width 19 height 20
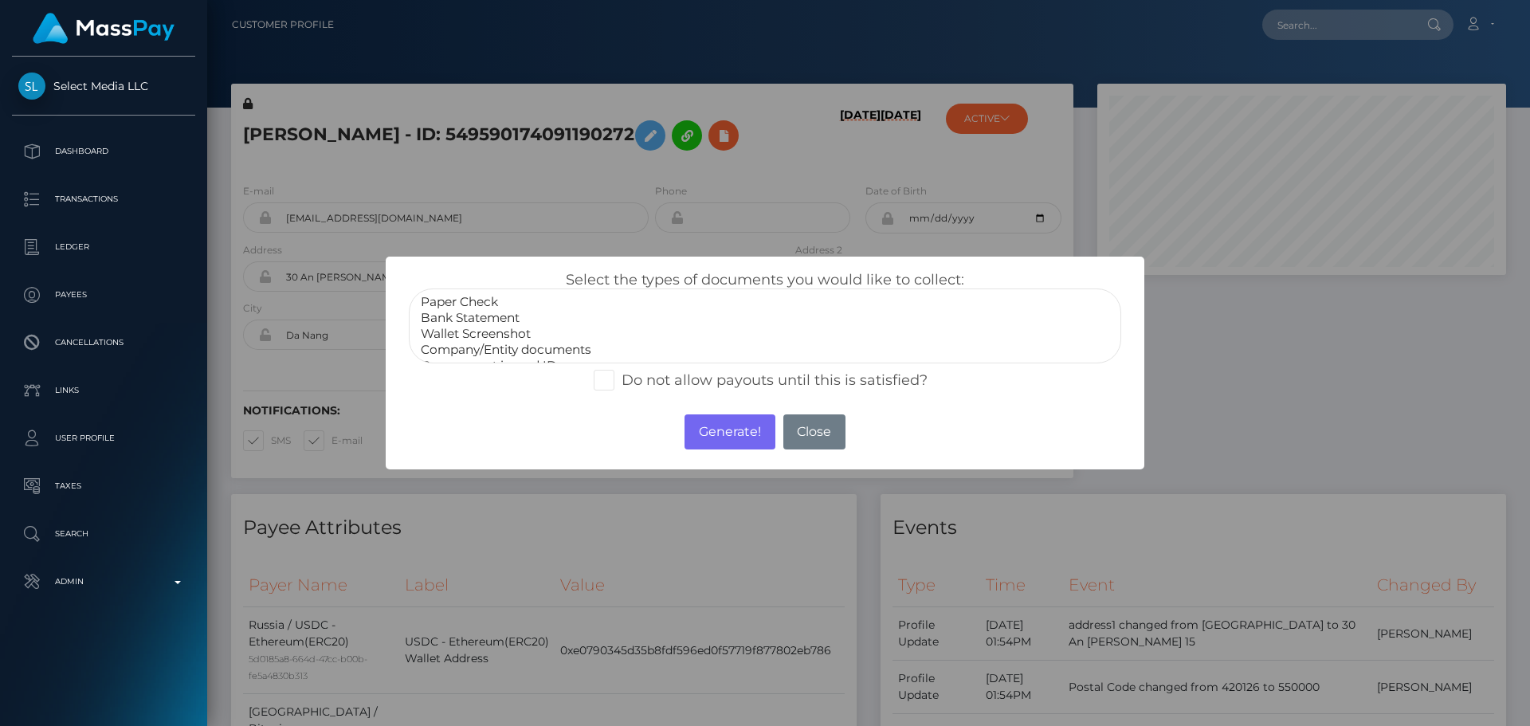
scroll to position [32, 0]
select select "Miscellaneous"
click at [470, 351] on option "Miscellaneous" at bounding box center [765, 350] width 692 height 16
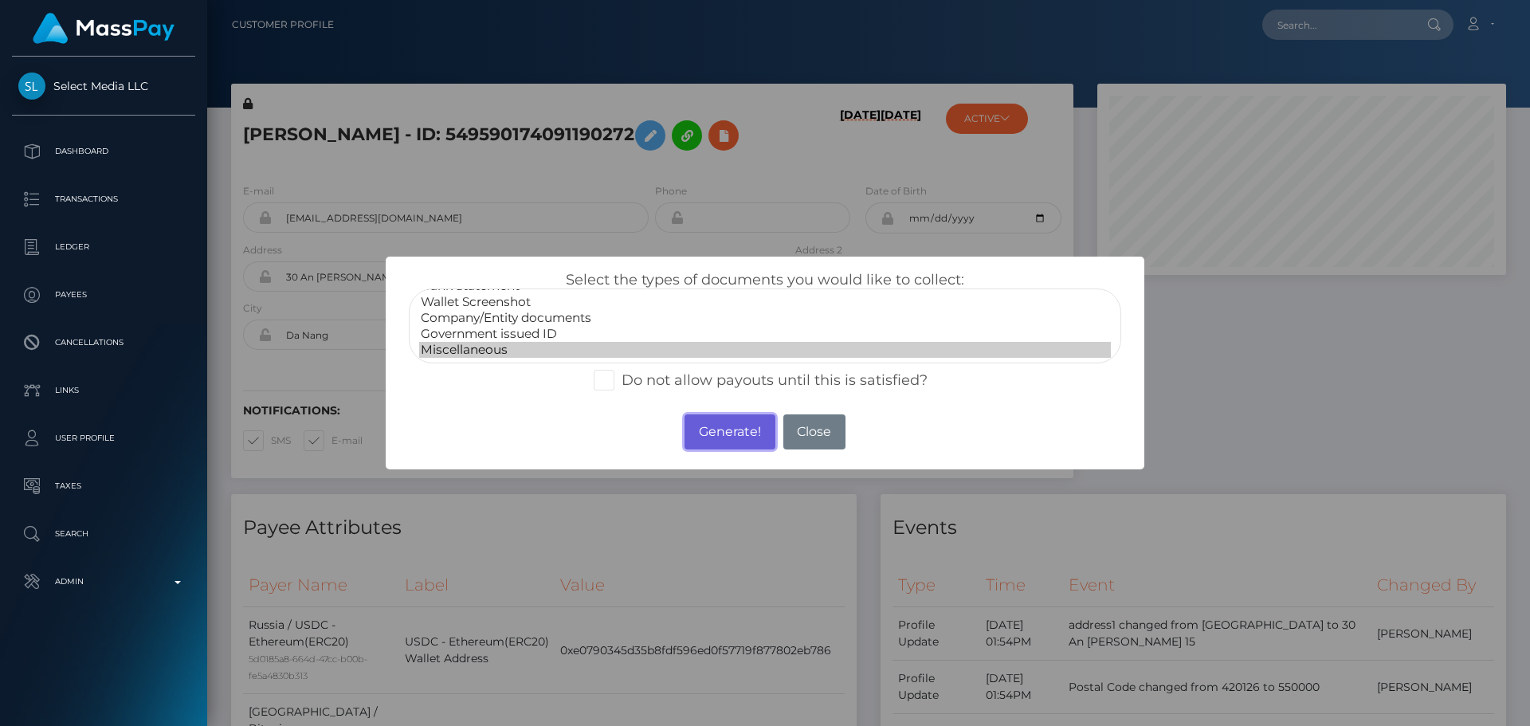
click at [715, 441] on button "Generate!" at bounding box center [729, 431] width 90 height 35
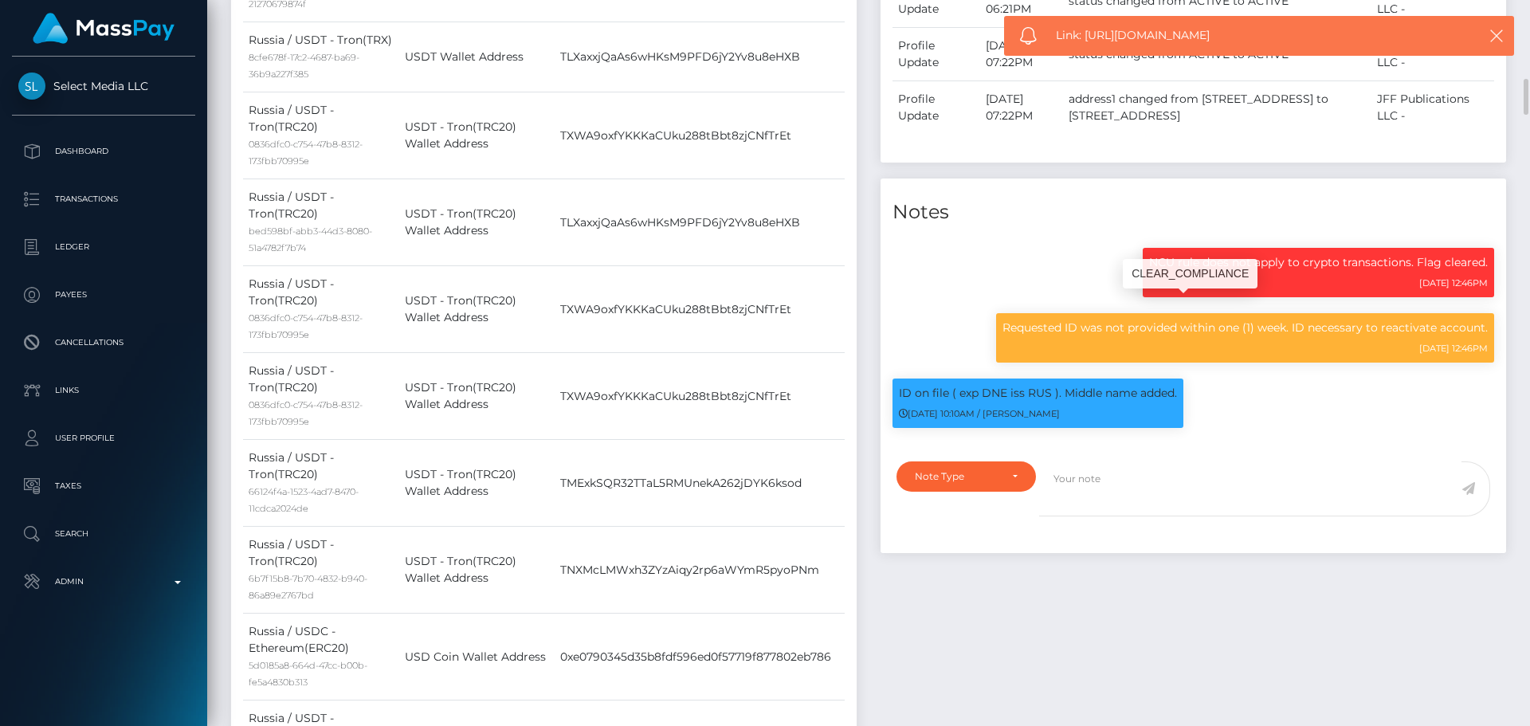
scroll to position [1673, 0]
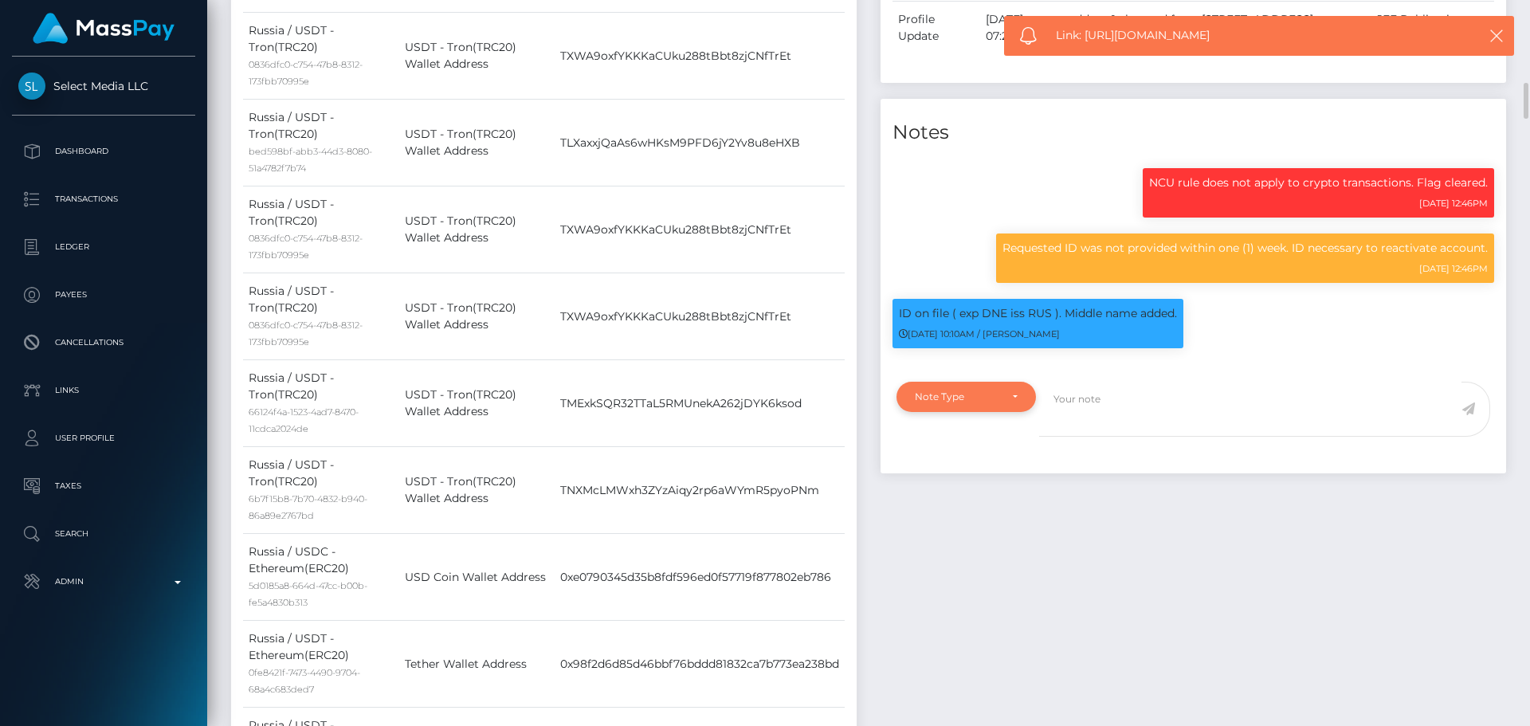
click at [1005, 412] on div "Note Type" at bounding box center [965, 397] width 139 height 30
click at [986, 488] on link "Compliance" at bounding box center [965, 472] width 139 height 29
select select "COMPLIANCE"
click at [1135, 437] on textarea at bounding box center [1250, 409] width 422 height 55
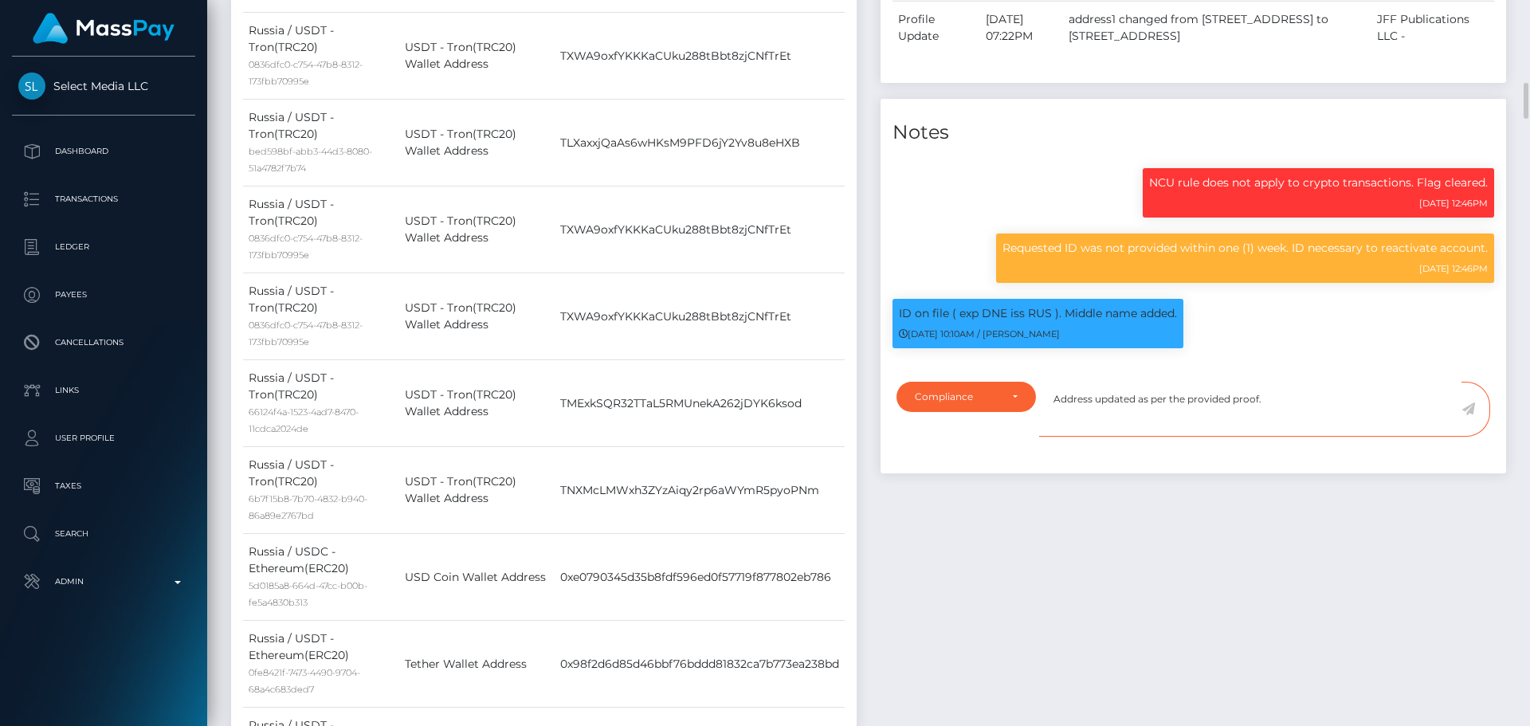
type textarea "Address updated as per the provided proof."
click at [1315, 437] on textarea "Address updated as per the provided proof." at bounding box center [1250, 409] width 422 height 55
click at [1468, 415] on icon at bounding box center [1468, 408] width 14 height 13
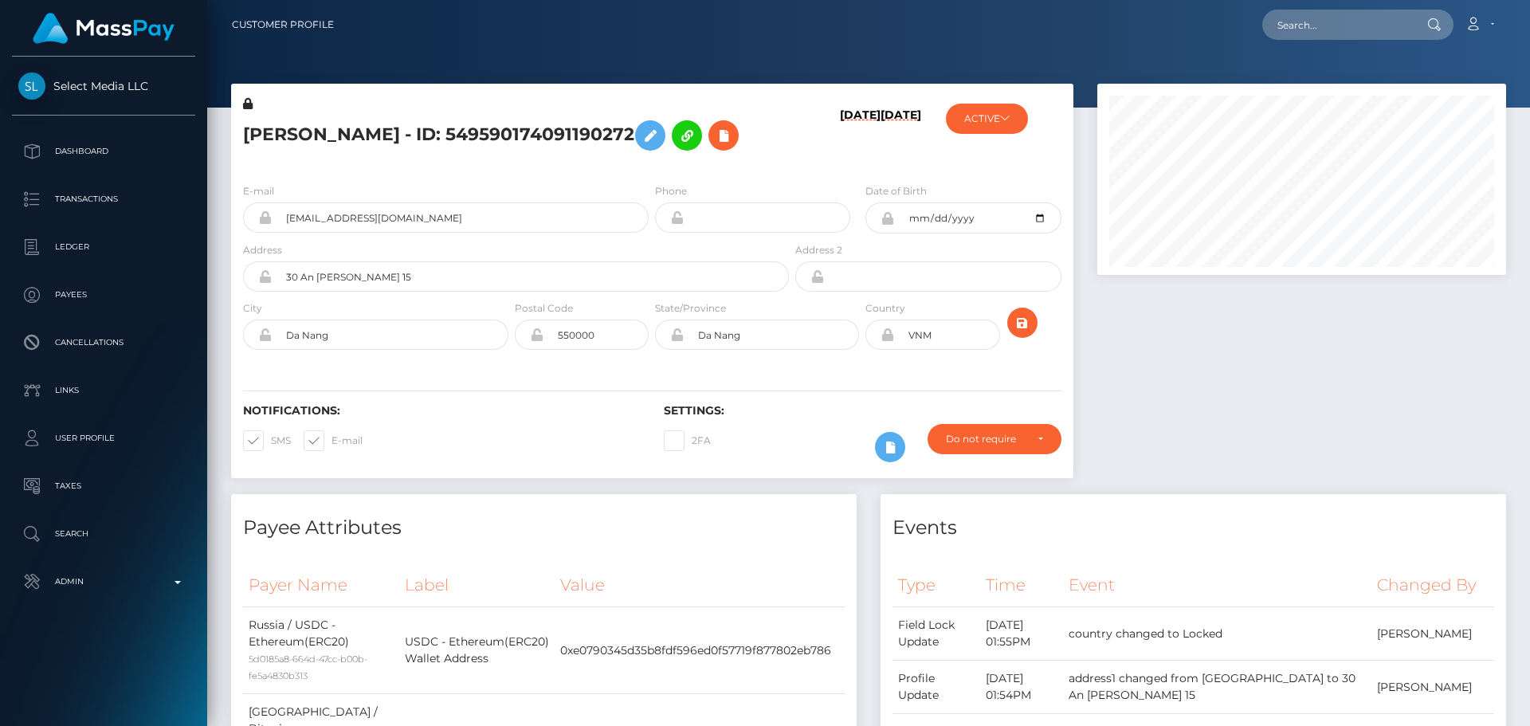
scroll to position [191, 410]
click at [644, 159] on h5 "[PERSON_NAME] - ID: 549590174091190272" at bounding box center [511, 135] width 537 height 46
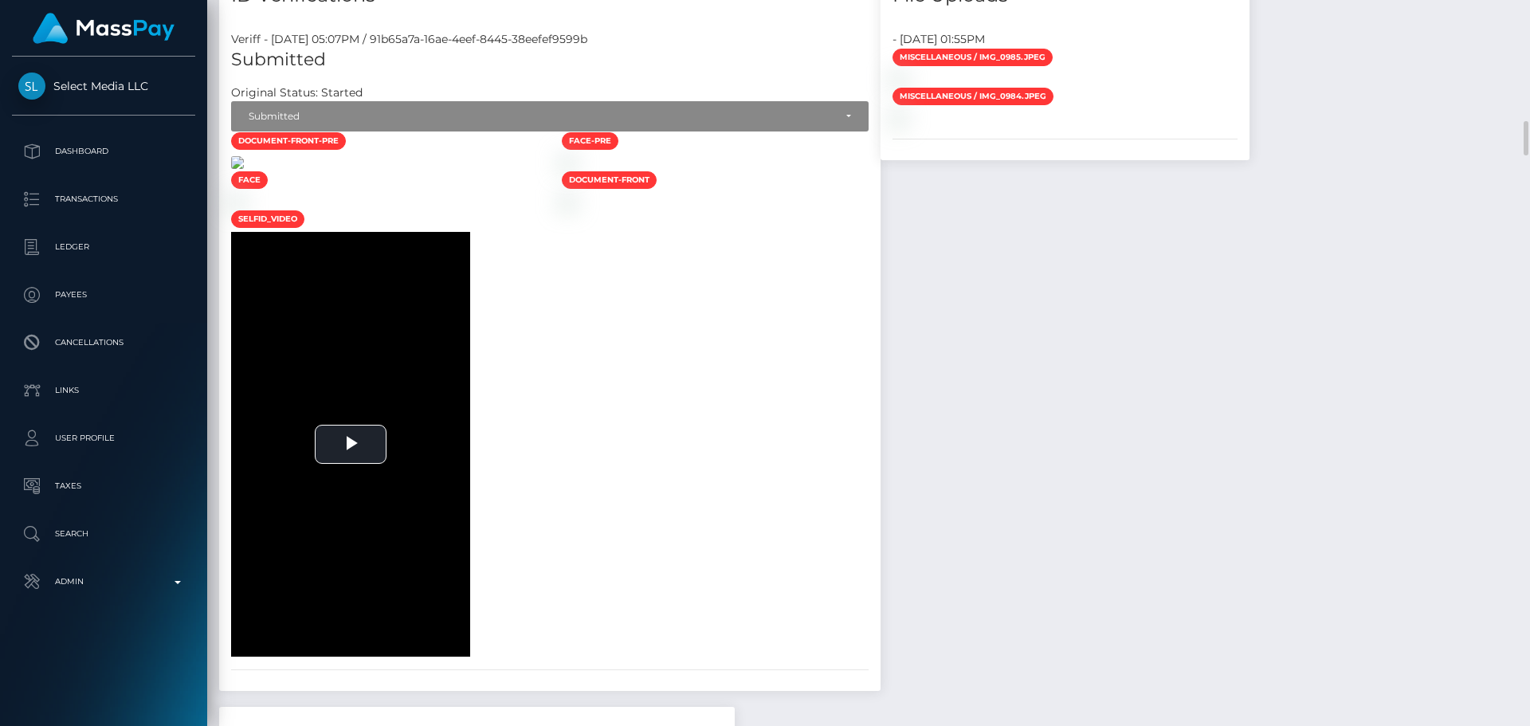
scroll to position [2470, 0]
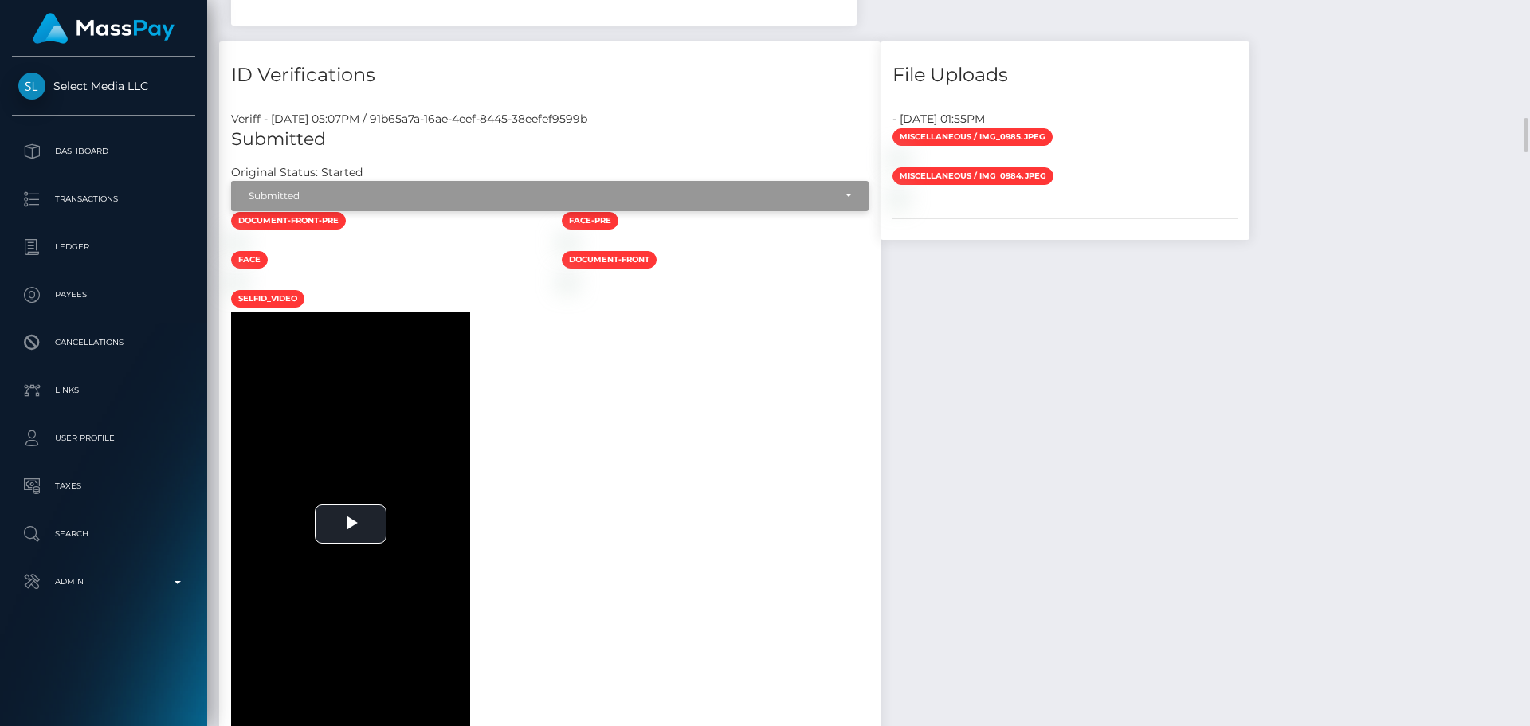
click at [339, 190] on div "Submitted" at bounding box center [541, 196] width 585 height 13
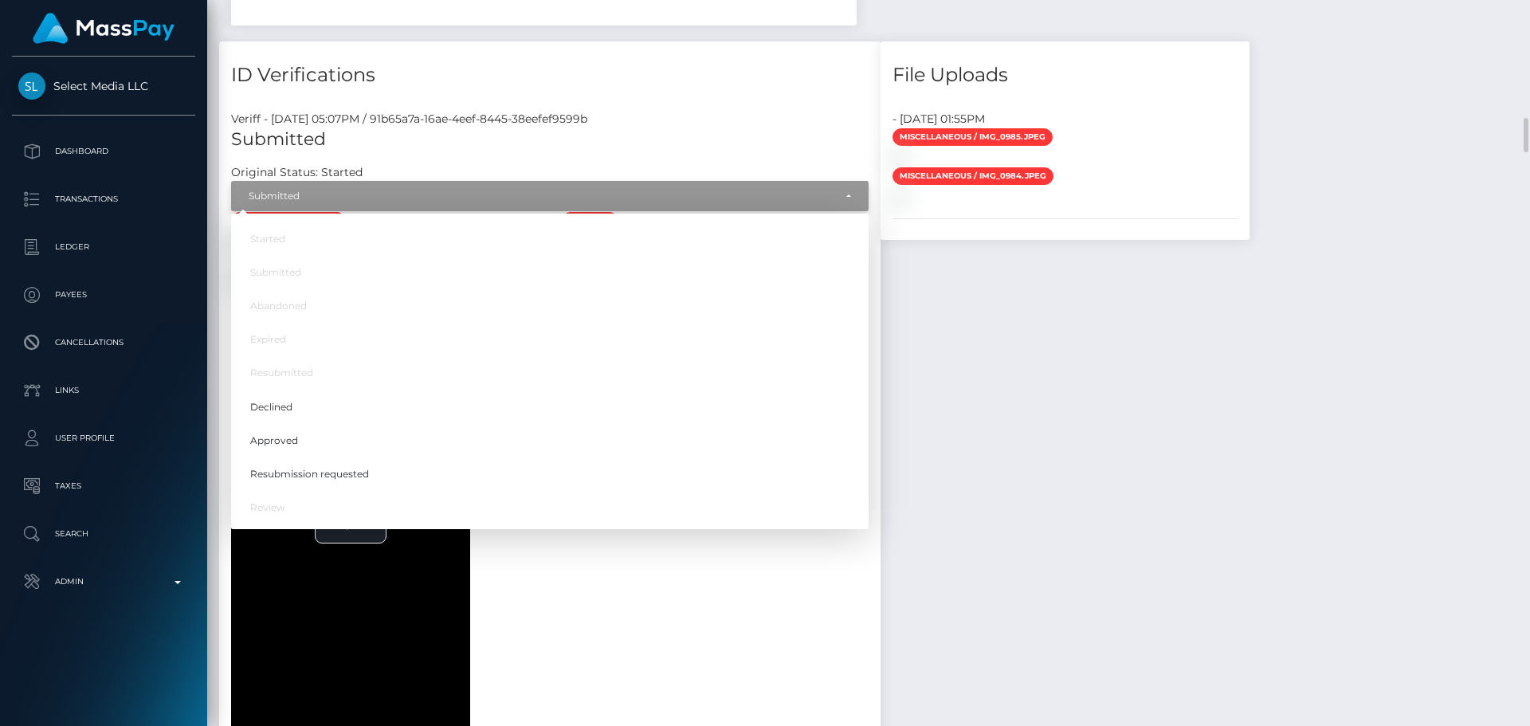
scroll to position [191, 410]
click at [300, 425] on link "Approved" at bounding box center [549, 439] width 637 height 29
select select "Approved"
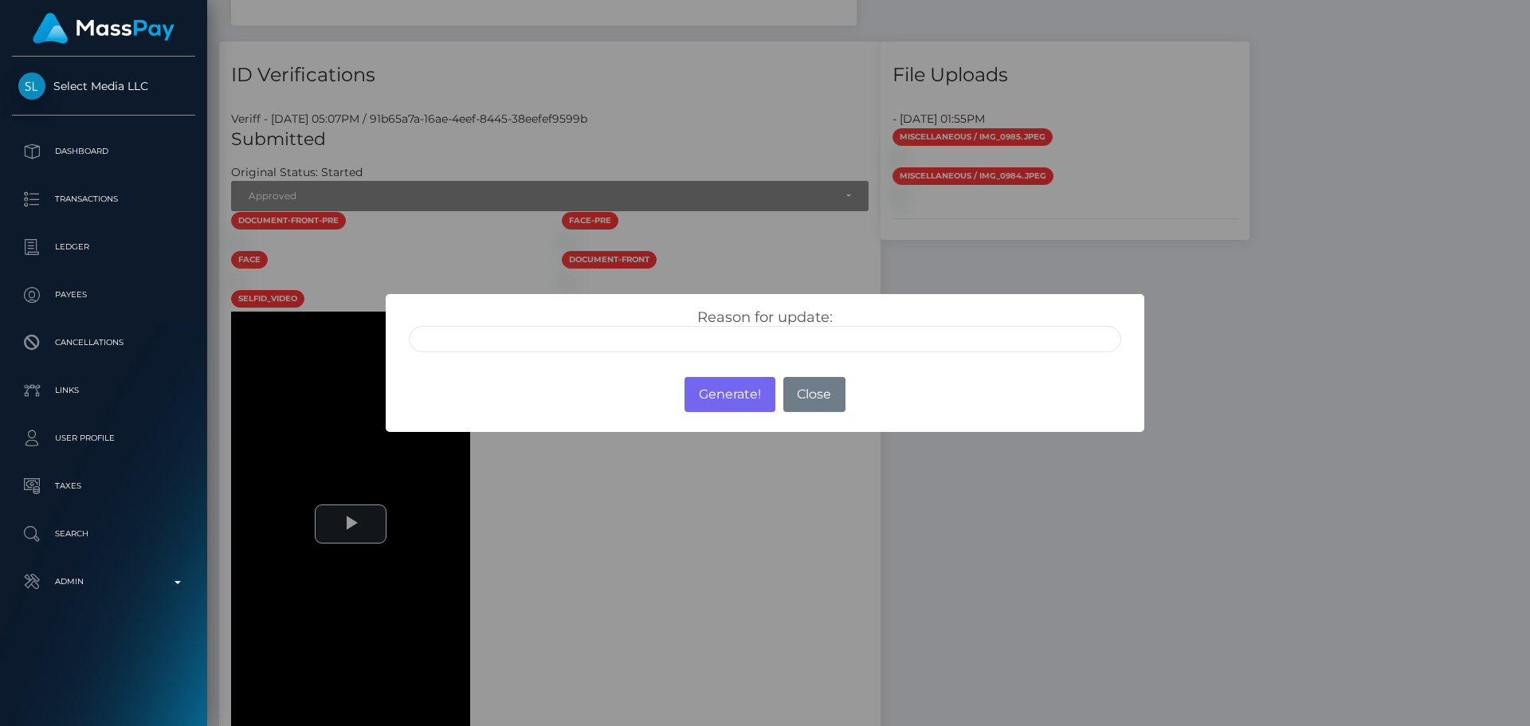
click at [678, 345] on input "text" at bounding box center [765, 339] width 712 height 26
type input "ID manually verified"
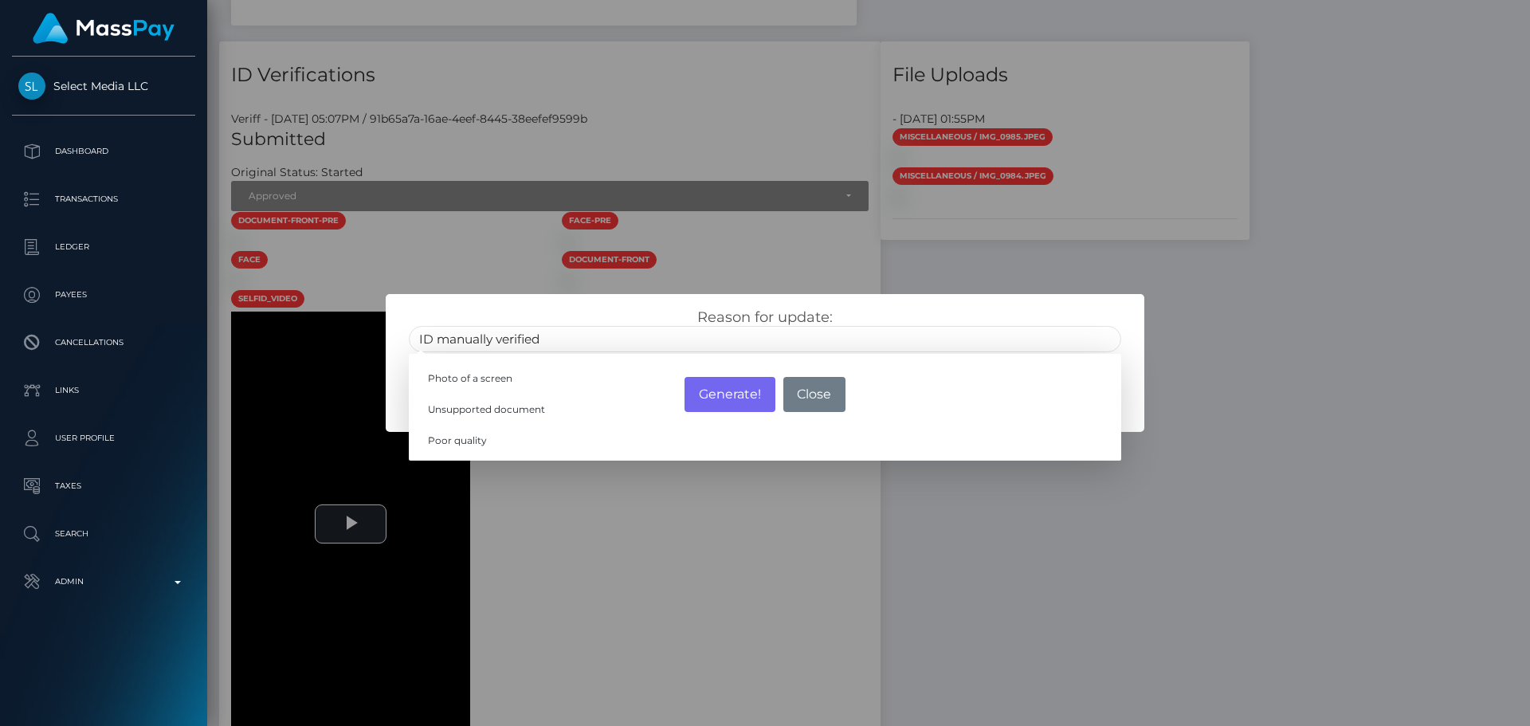
click at [639, 319] on div "Reason for update: ID manually verified Photo of a screen Unsupported document …" at bounding box center [765, 330] width 736 height 44
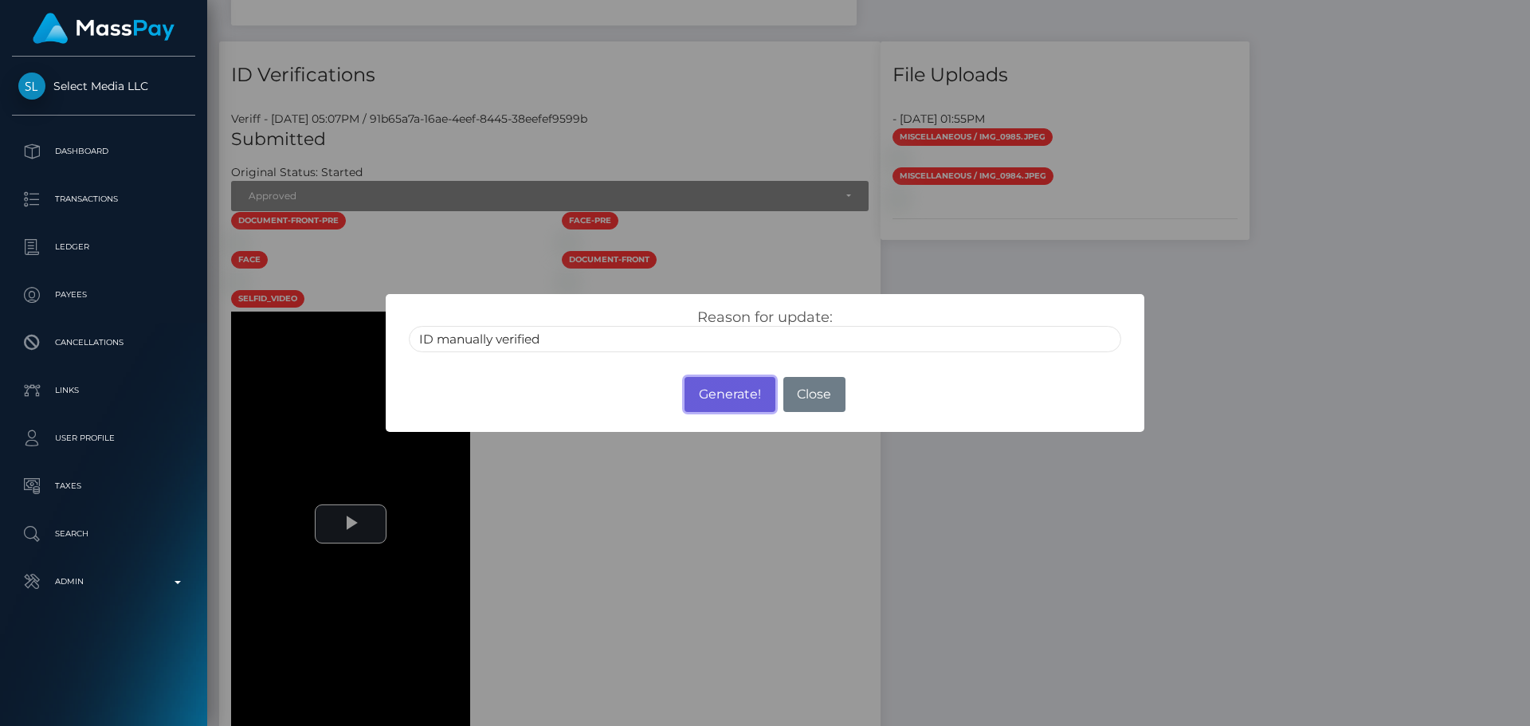
click at [739, 398] on button "Generate!" at bounding box center [729, 394] width 90 height 35
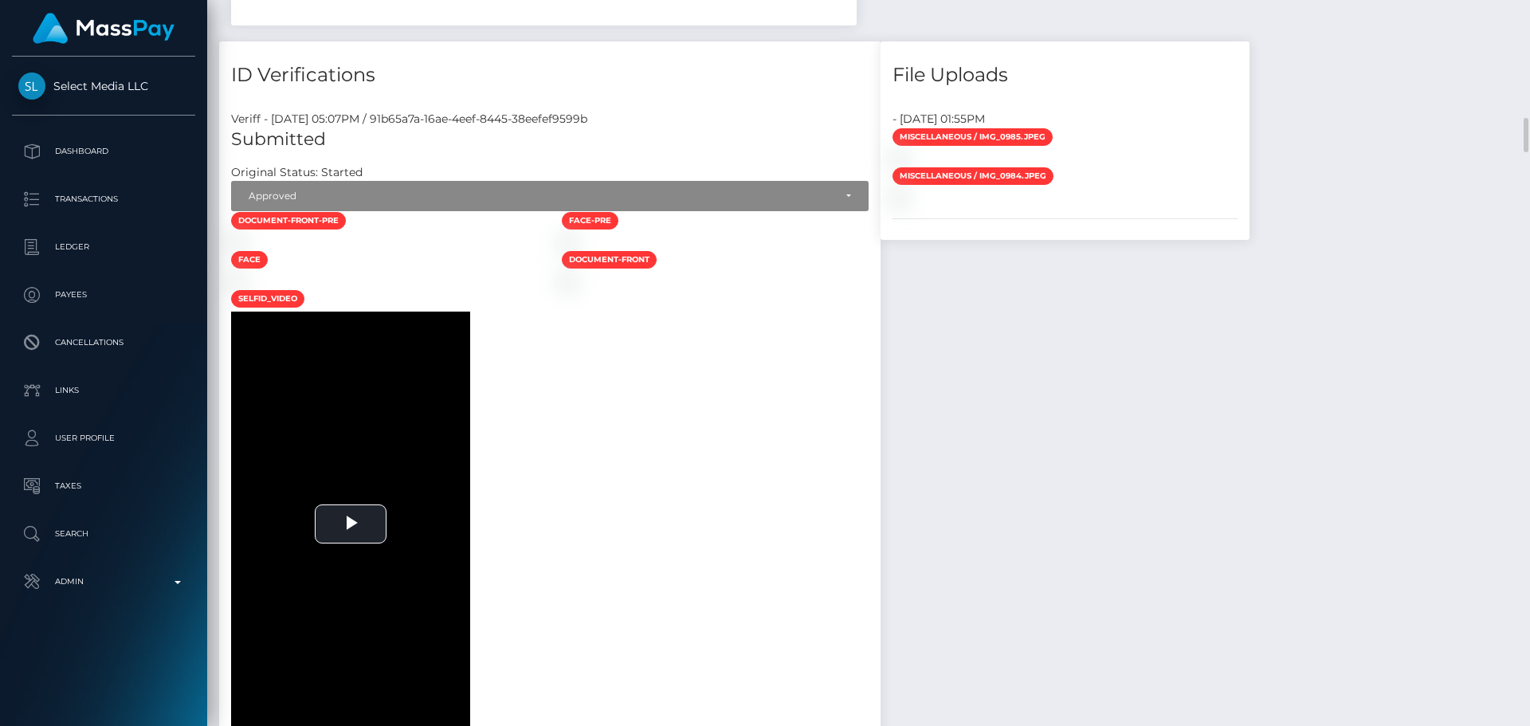
click at [550, 250] on div at bounding box center [384, 241] width 331 height 17
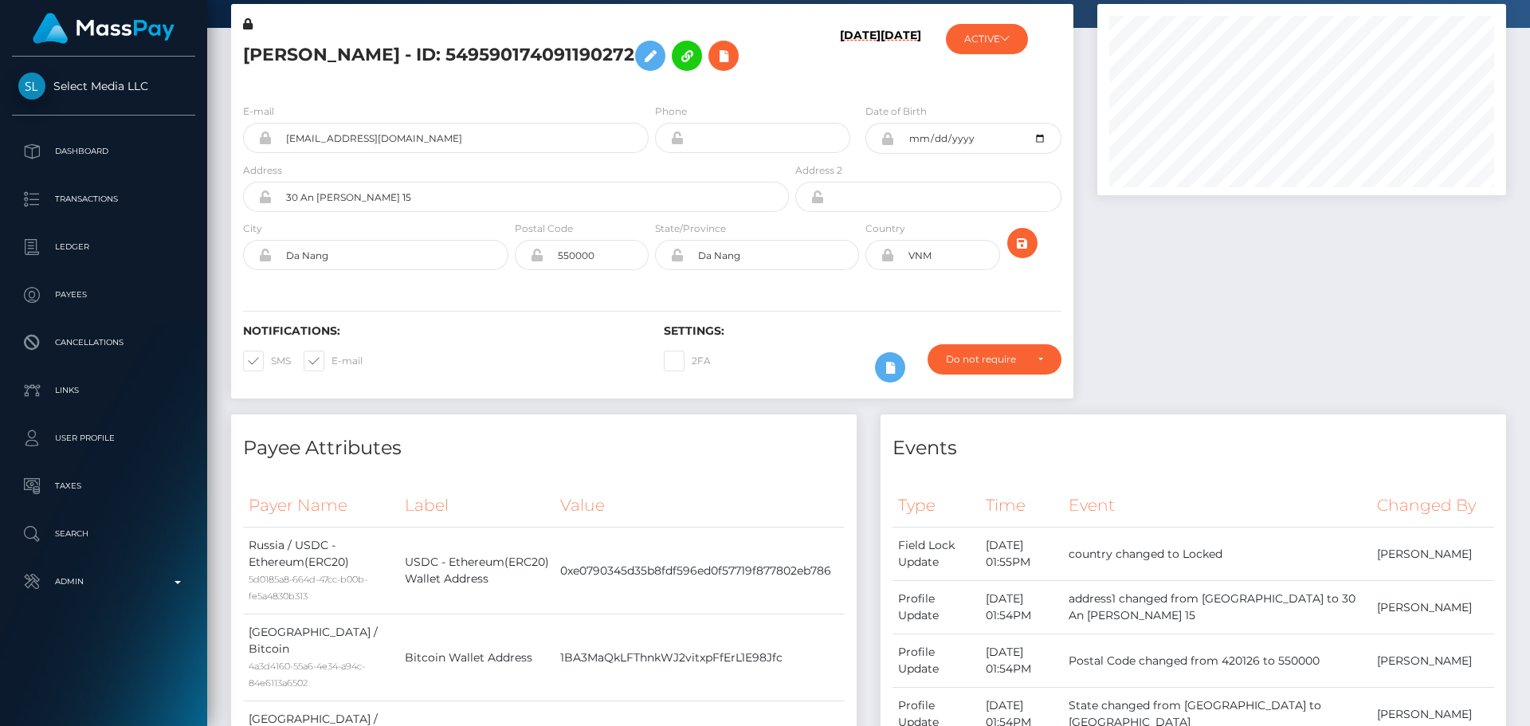
scroll to position [0, 0]
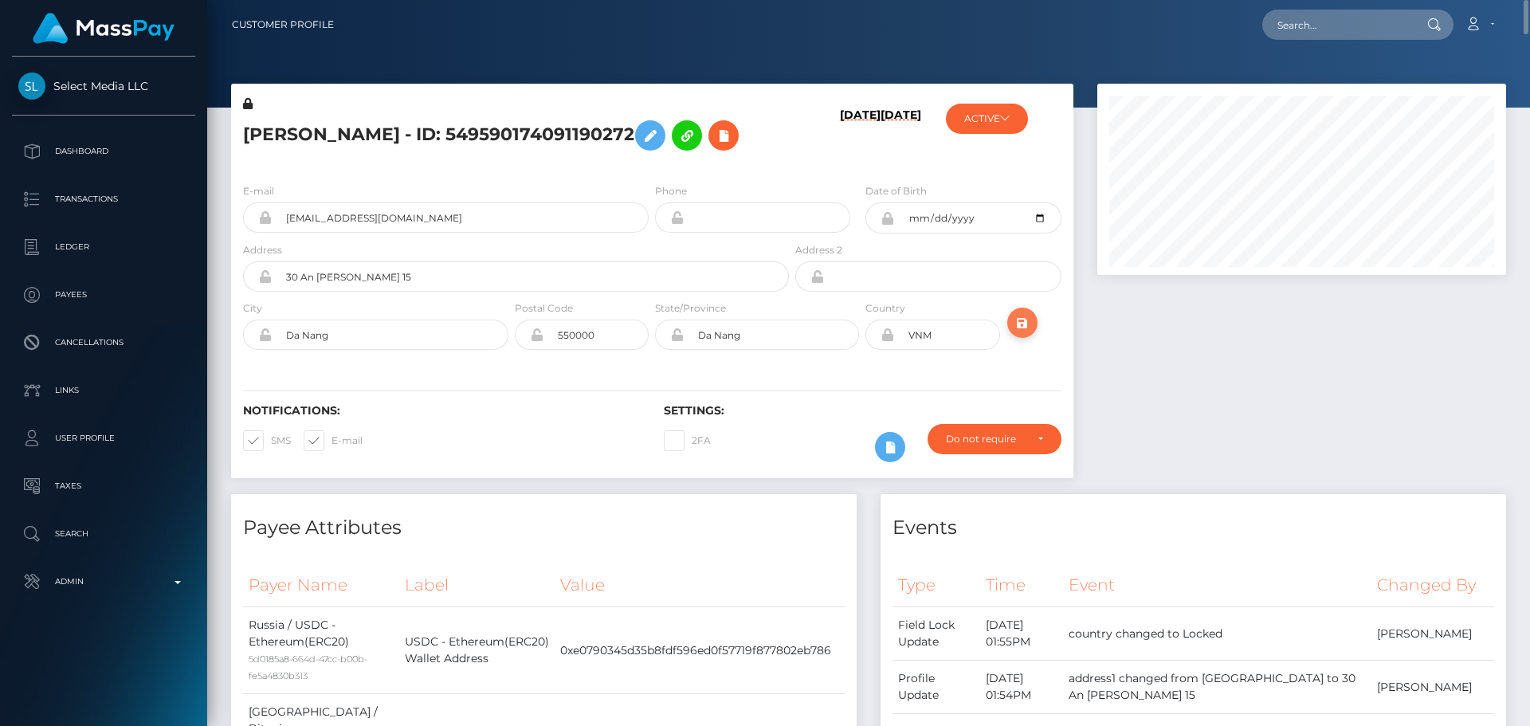
click at [1024, 333] on icon "submit" at bounding box center [1022, 323] width 19 height 20
click at [655, 171] on div "[PERSON_NAME] - ID: 549590174091190272" at bounding box center [511, 133] width 561 height 75
click at [651, 171] on div "[PERSON_NAME] - ID: 549590174091190272" at bounding box center [511, 133] width 561 height 75
click at [1000, 112] on button "ACTIVE" at bounding box center [987, 119] width 82 height 30
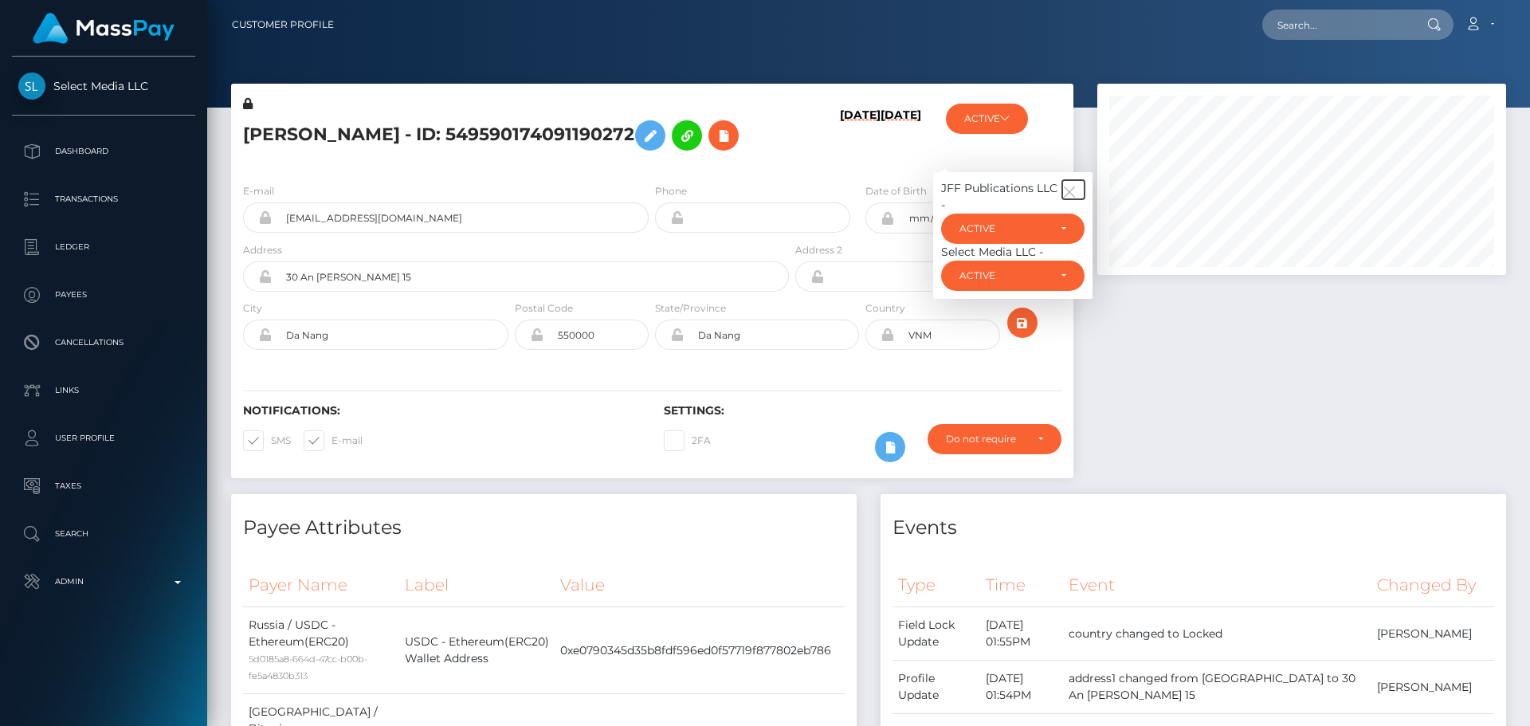
click at [1072, 199] on icon "button" at bounding box center [1069, 192] width 14 height 14
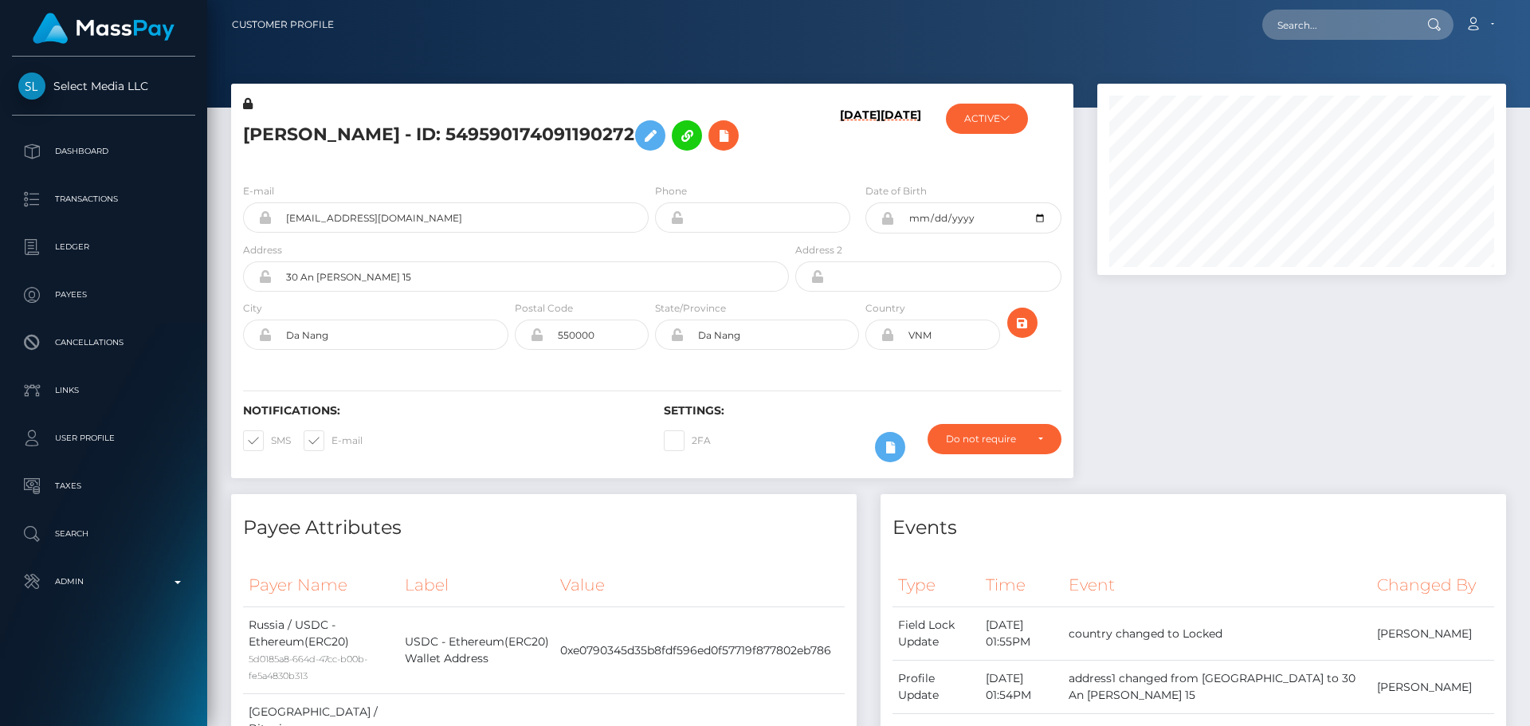
click at [693, 171] on div "Alina Ulfatovna Fattakhova - ID: 549590174091190272" at bounding box center [511, 133] width 561 height 75
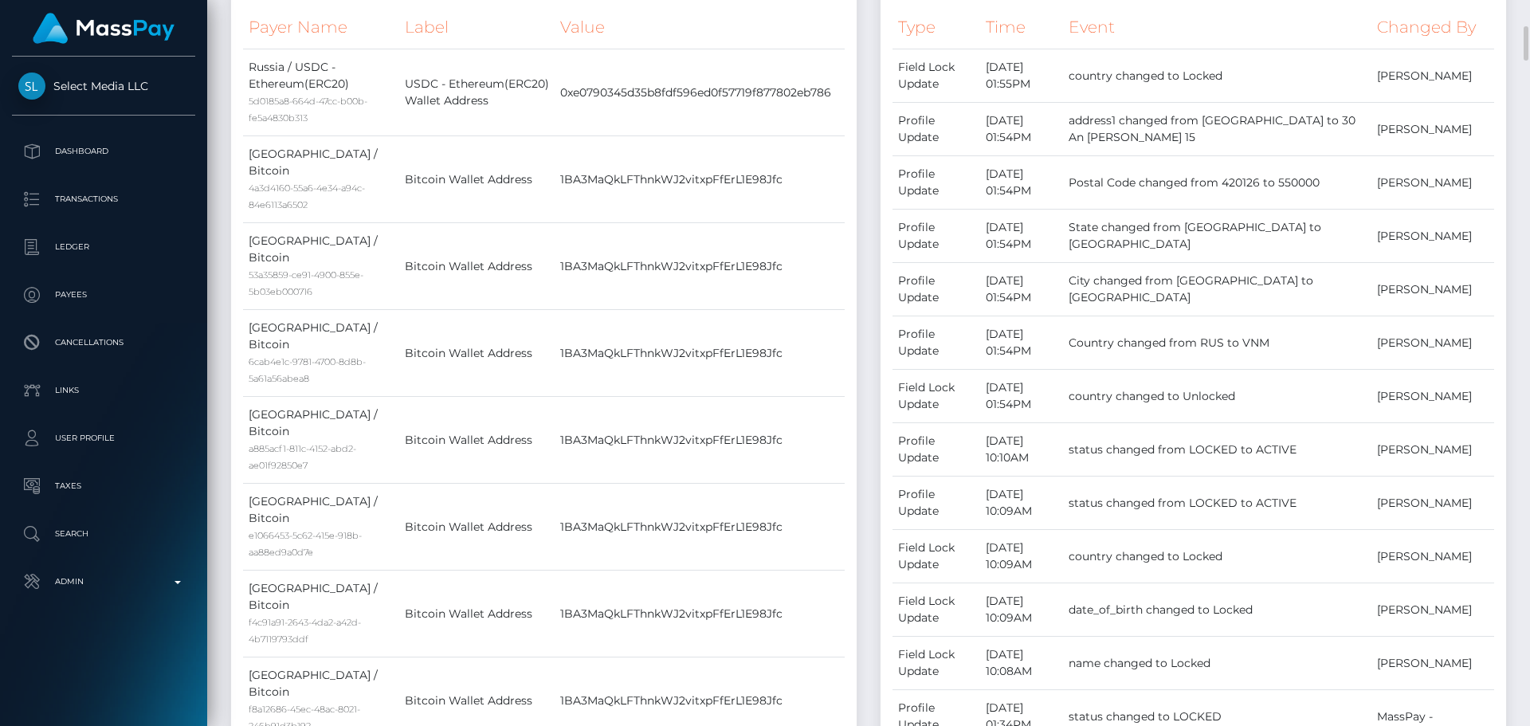
scroll to position [0, 0]
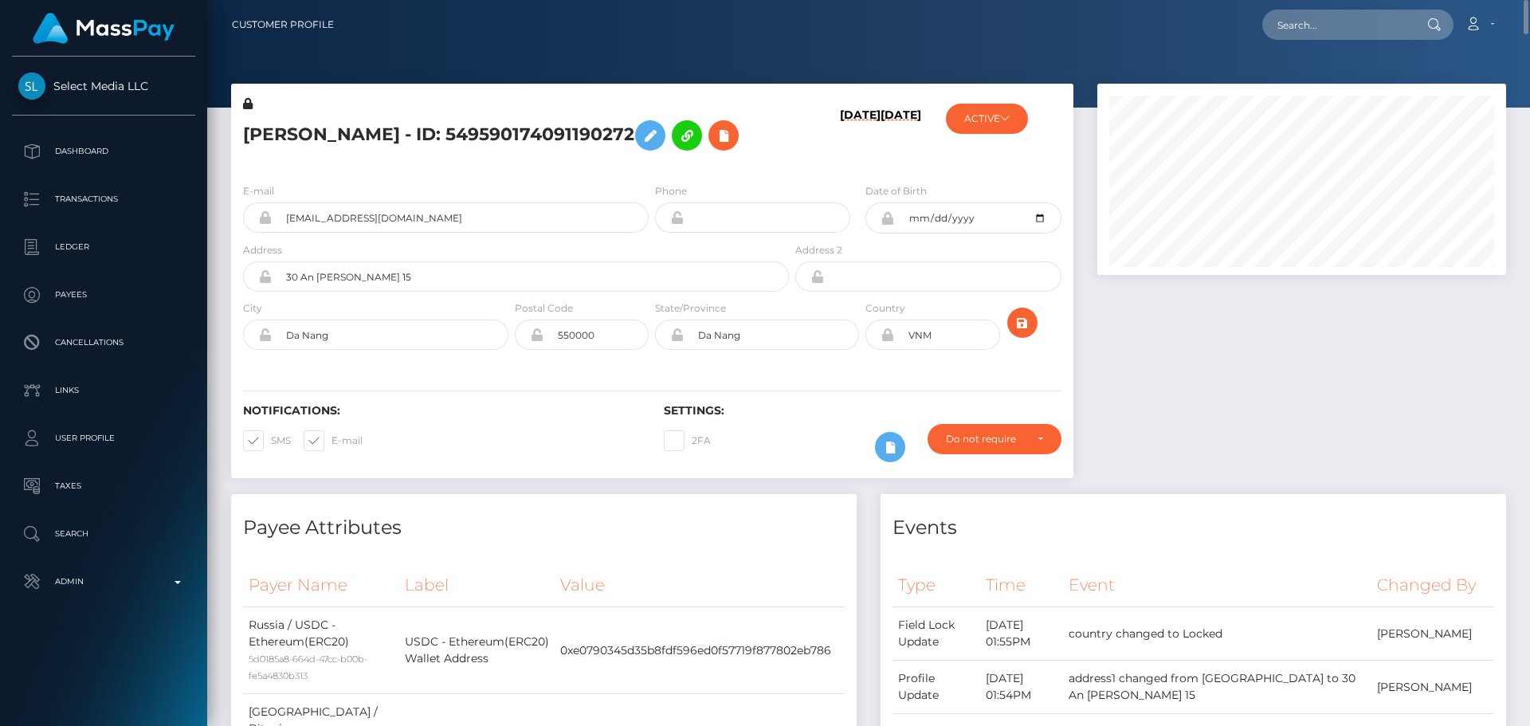
click at [413, 136] on h5 "Alina Ulfatovna Fattakhova - ID: 549590174091190272" at bounding box center [511, 135] width 537 height 46
copy h5 "Alina Ulfatovna Fattakhova - ID: 549590174091190272"
drag, startPoint x: 459, startPoint y: 261, endPoint x: 244, endPoint y: 250, distance: 215.4
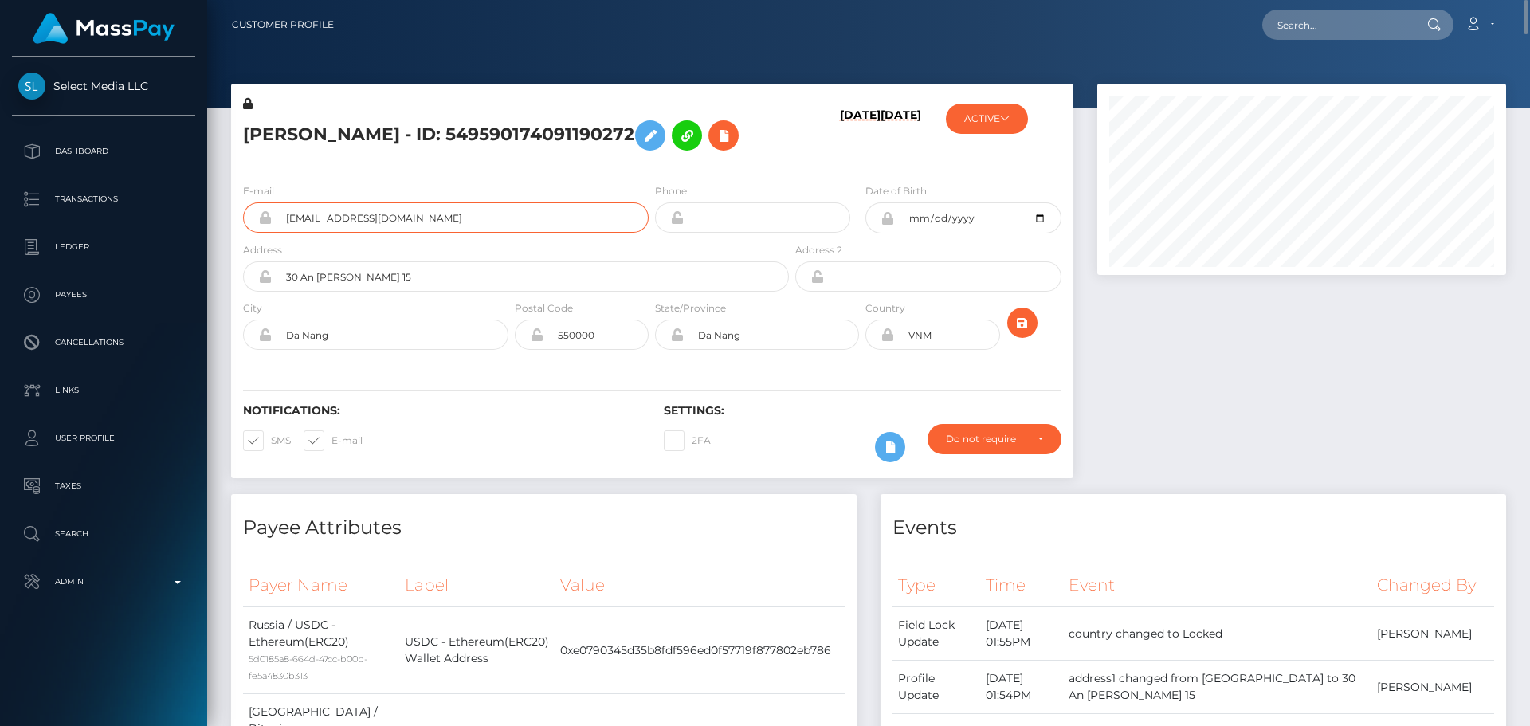
click at [244, 233] on div "storemariquita@gmail.com" at bounding box center [446, 217] width 406 height 30
